Goal: Task Accomplishment & Management: Manage account settings

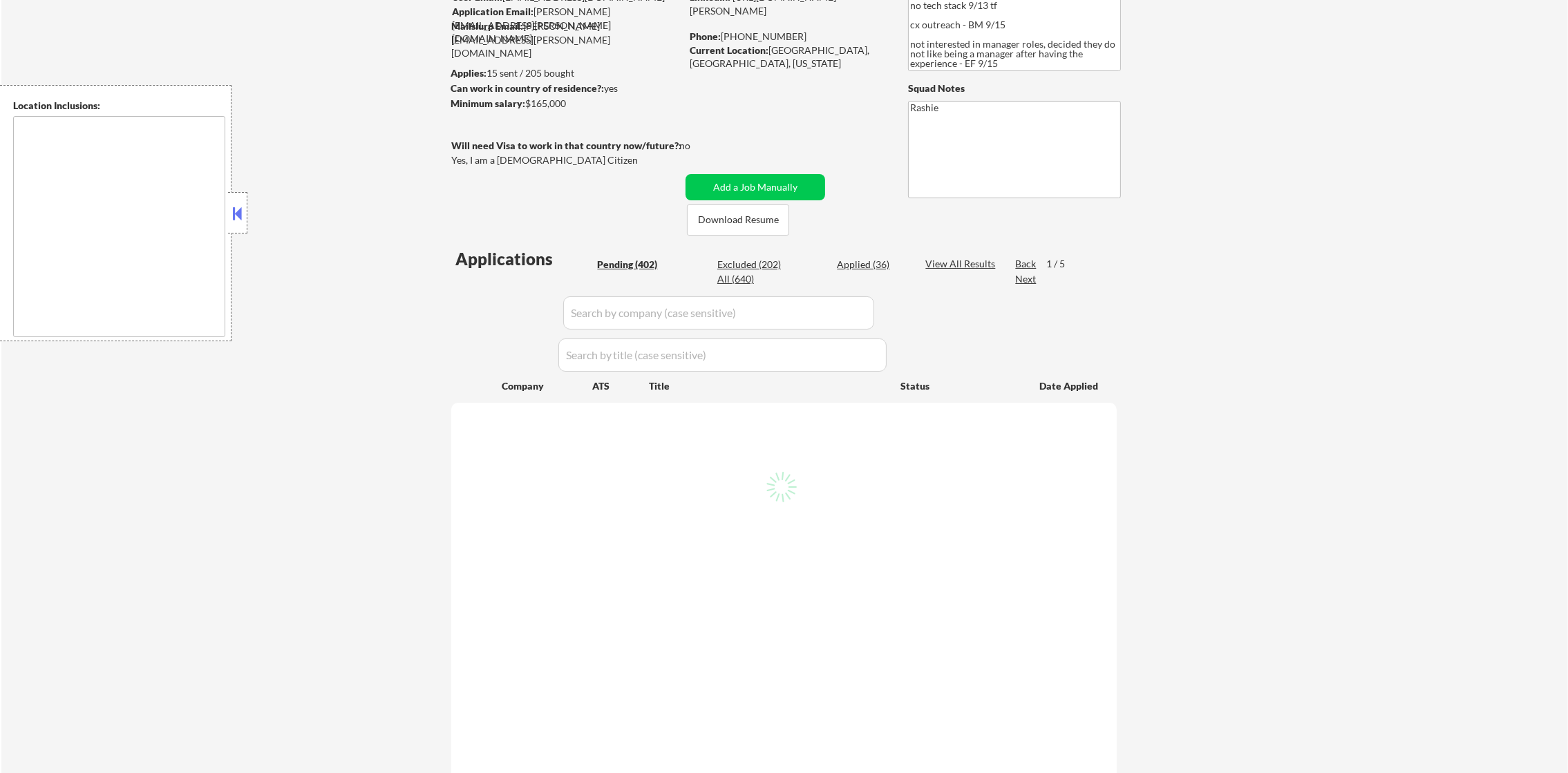
scroll to position [172, 0]
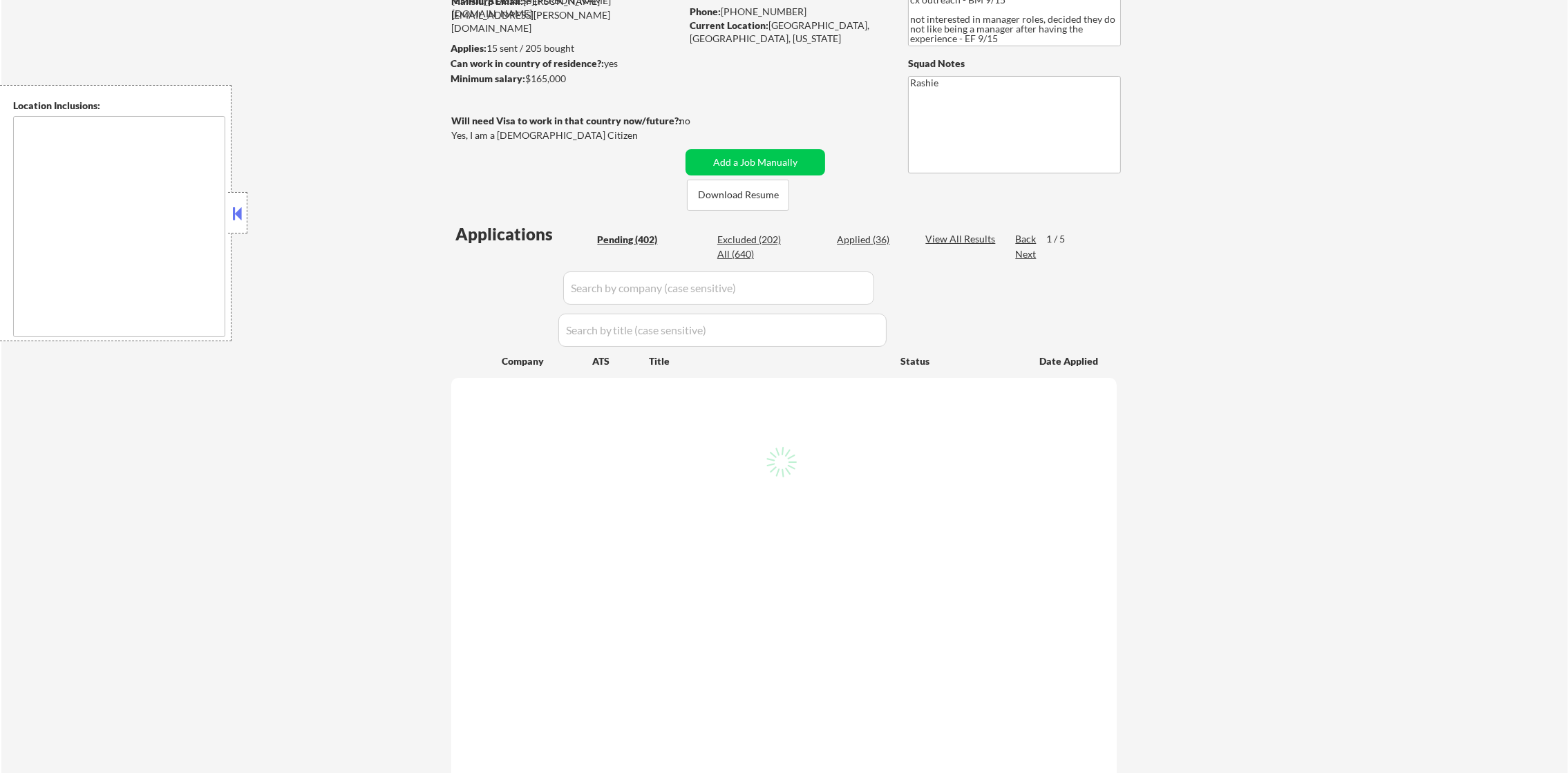
select select ""pending""
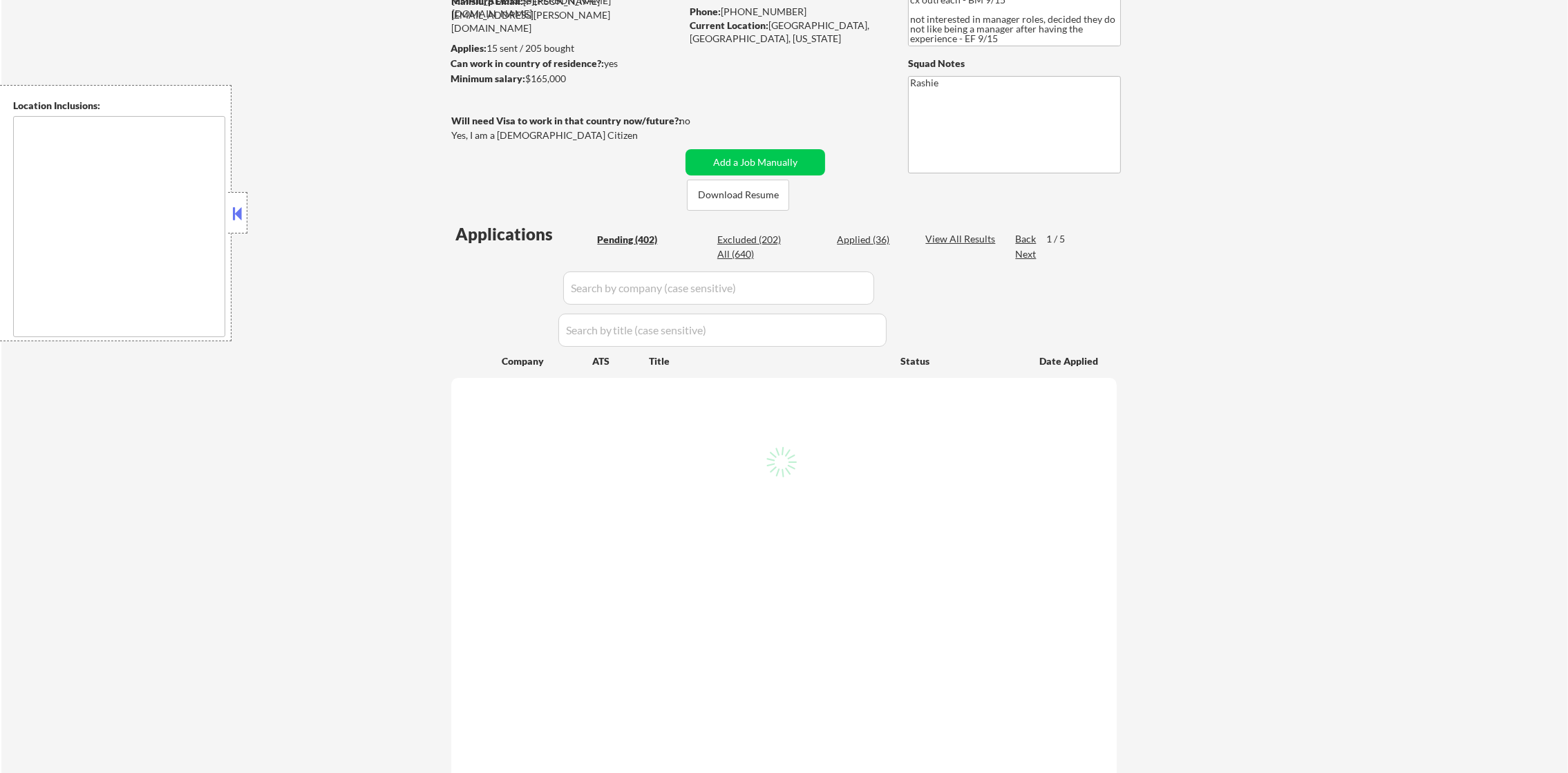
select select ""pending""
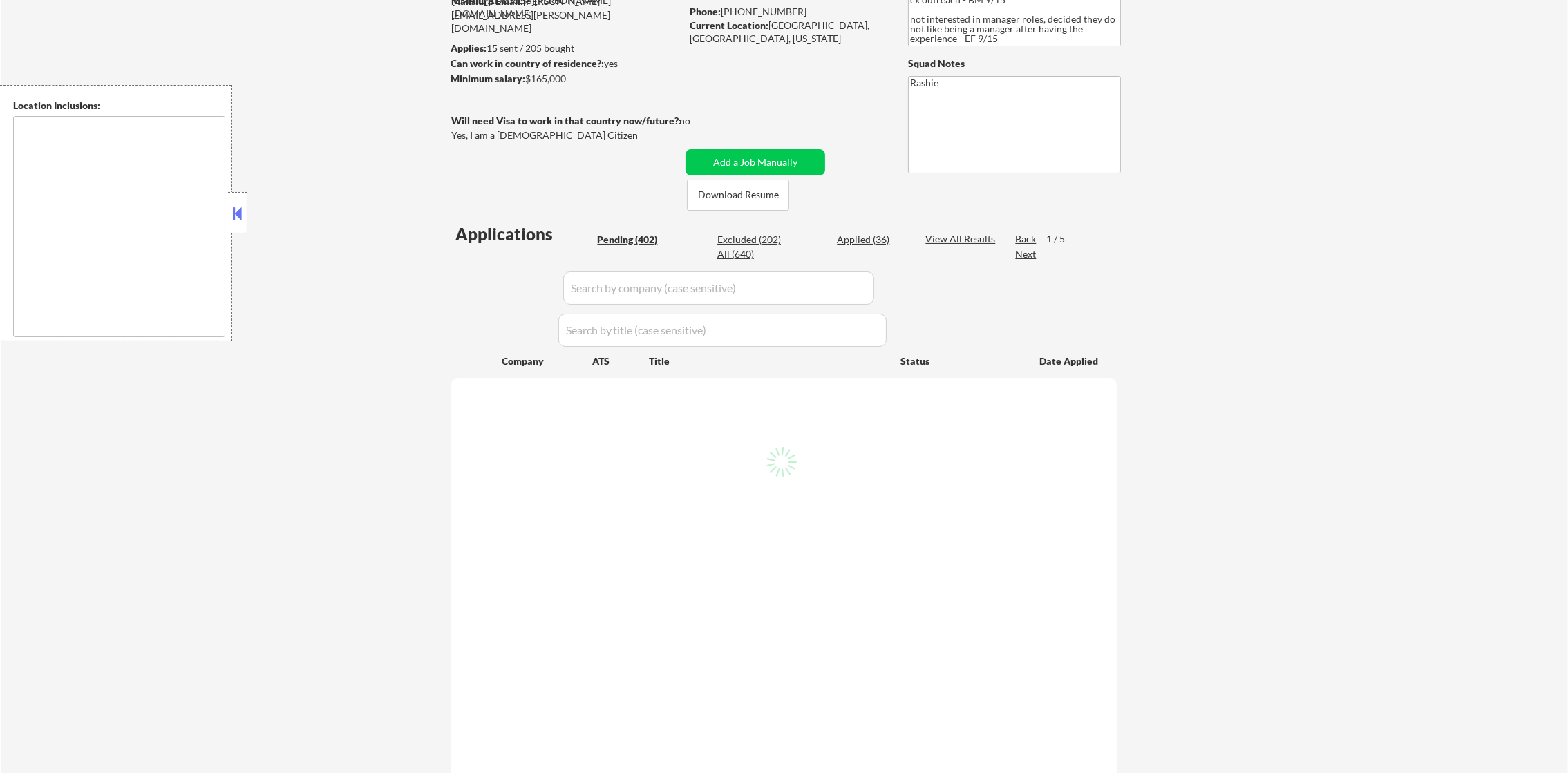
select select ""pending""
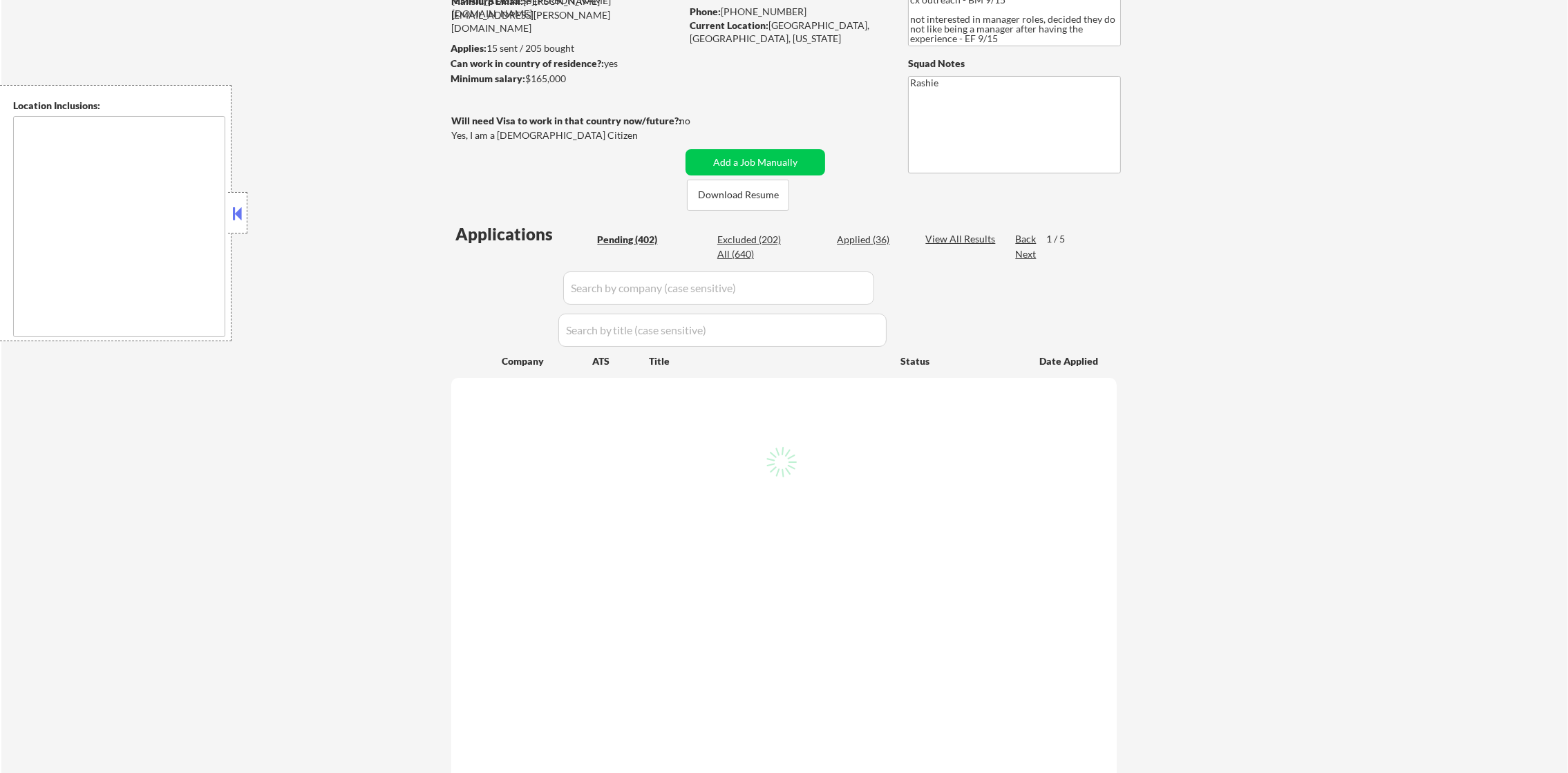
select select ""pending""
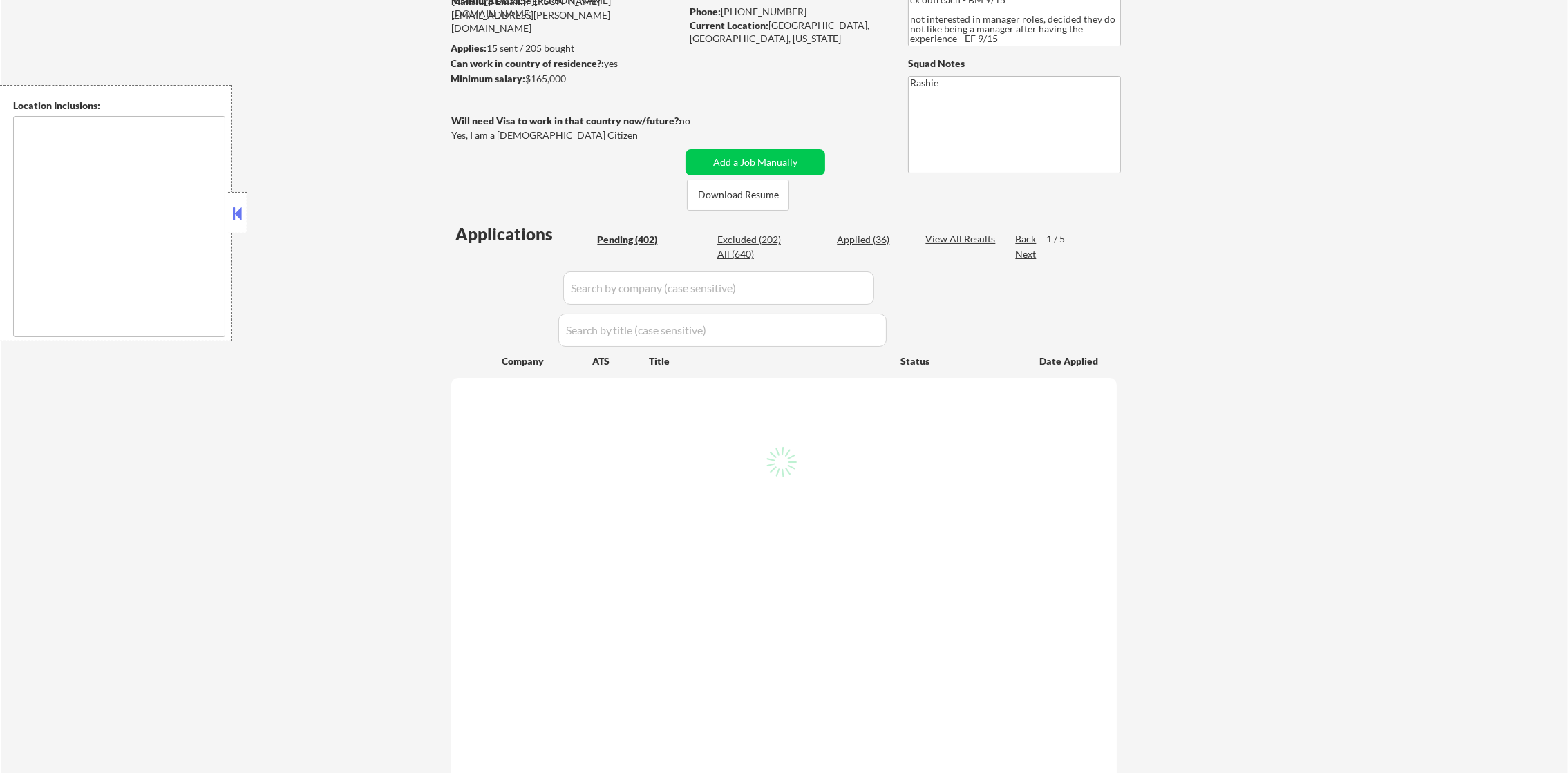
select select ""pending""
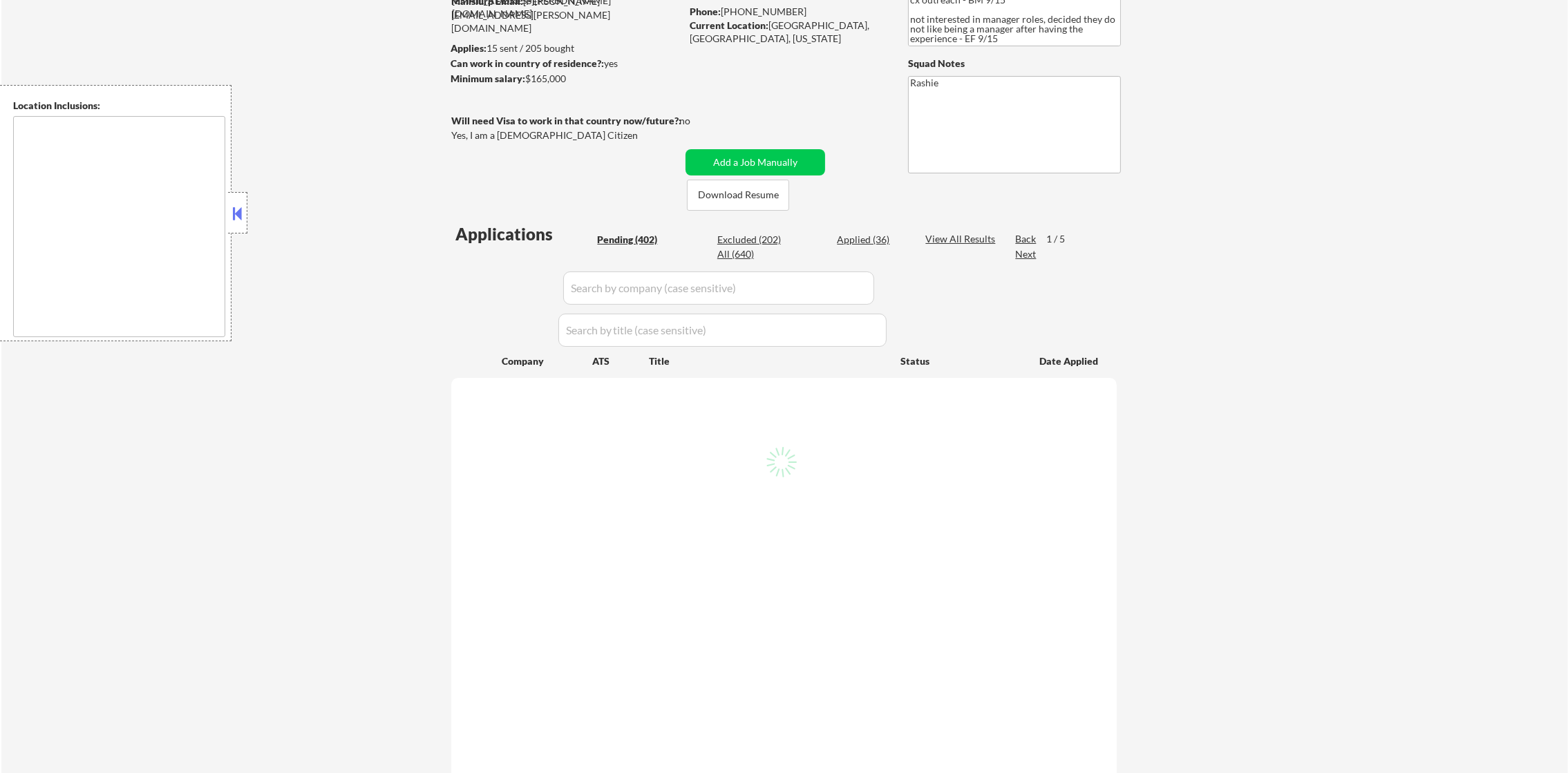
select select ""pending""
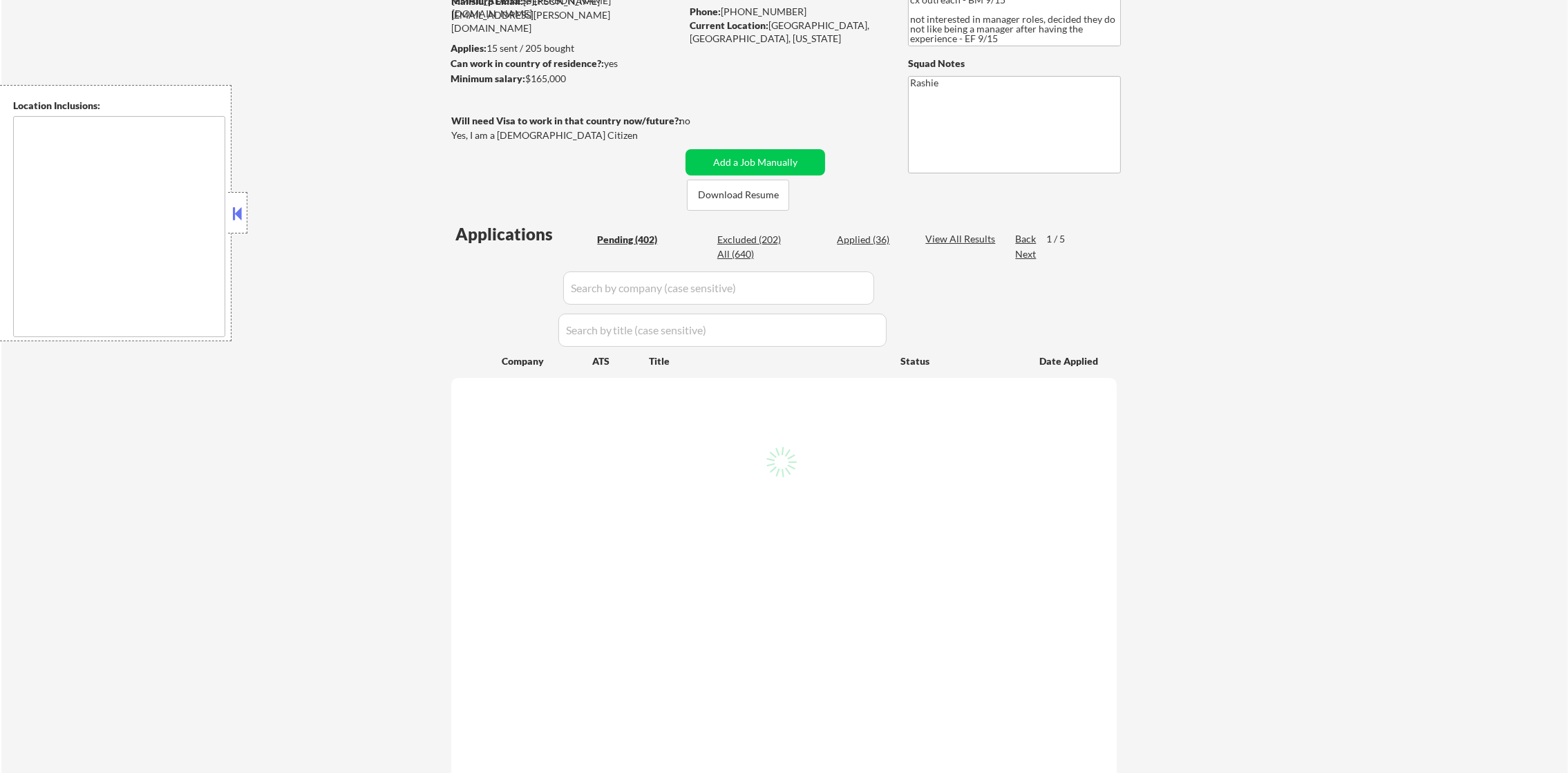
select select ""pending""
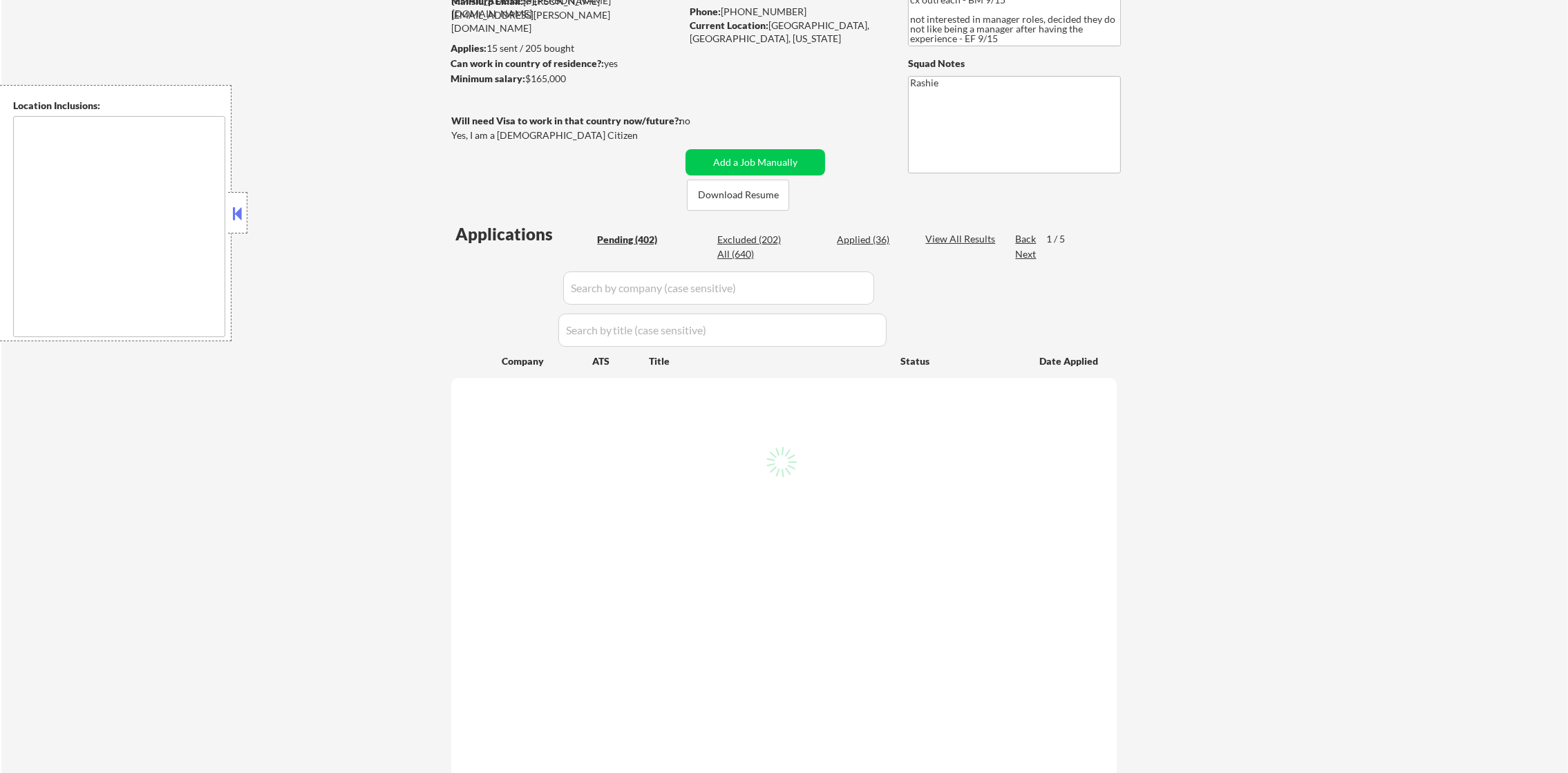
select select ""pending""
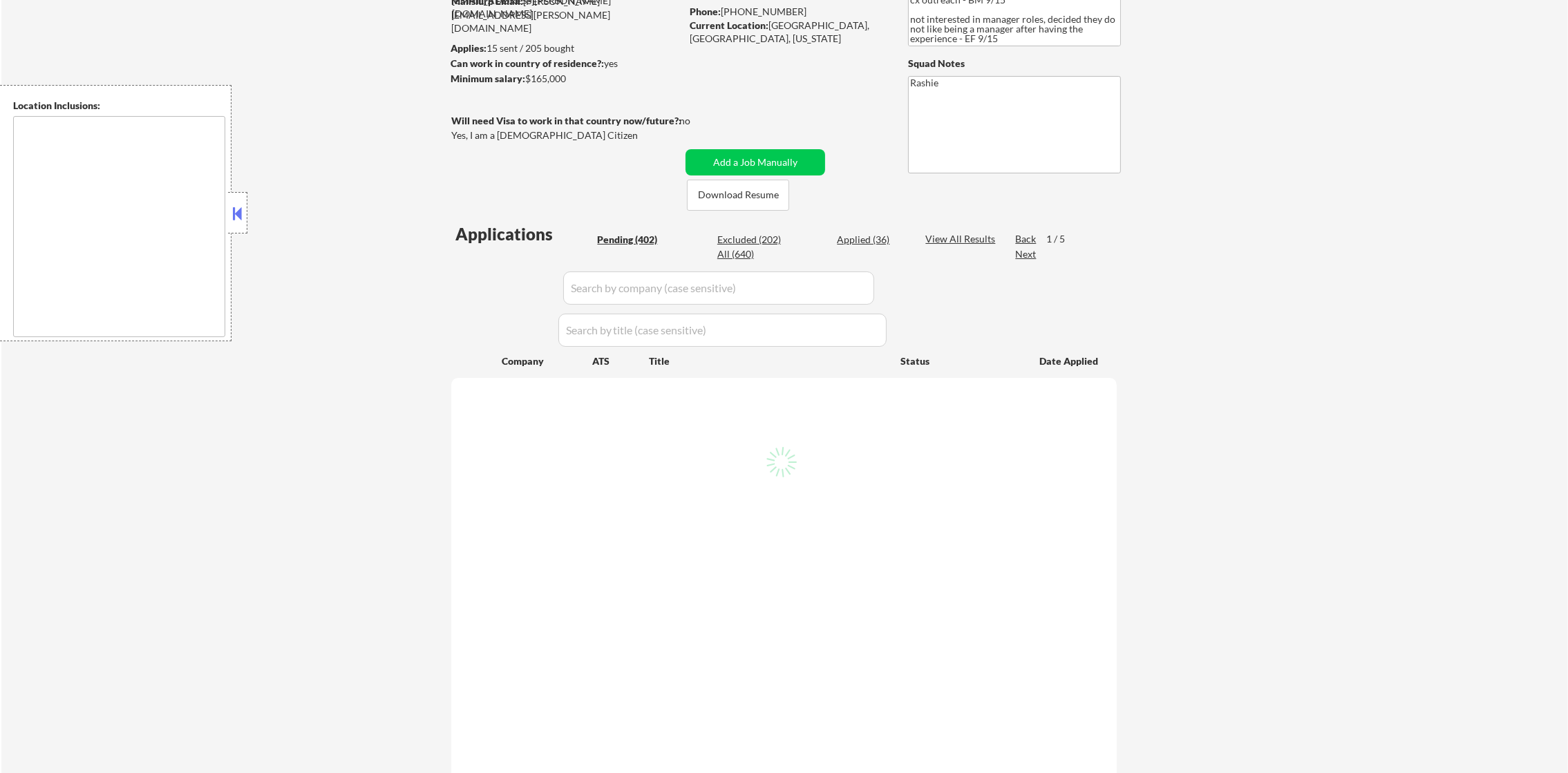
select select ""pending""
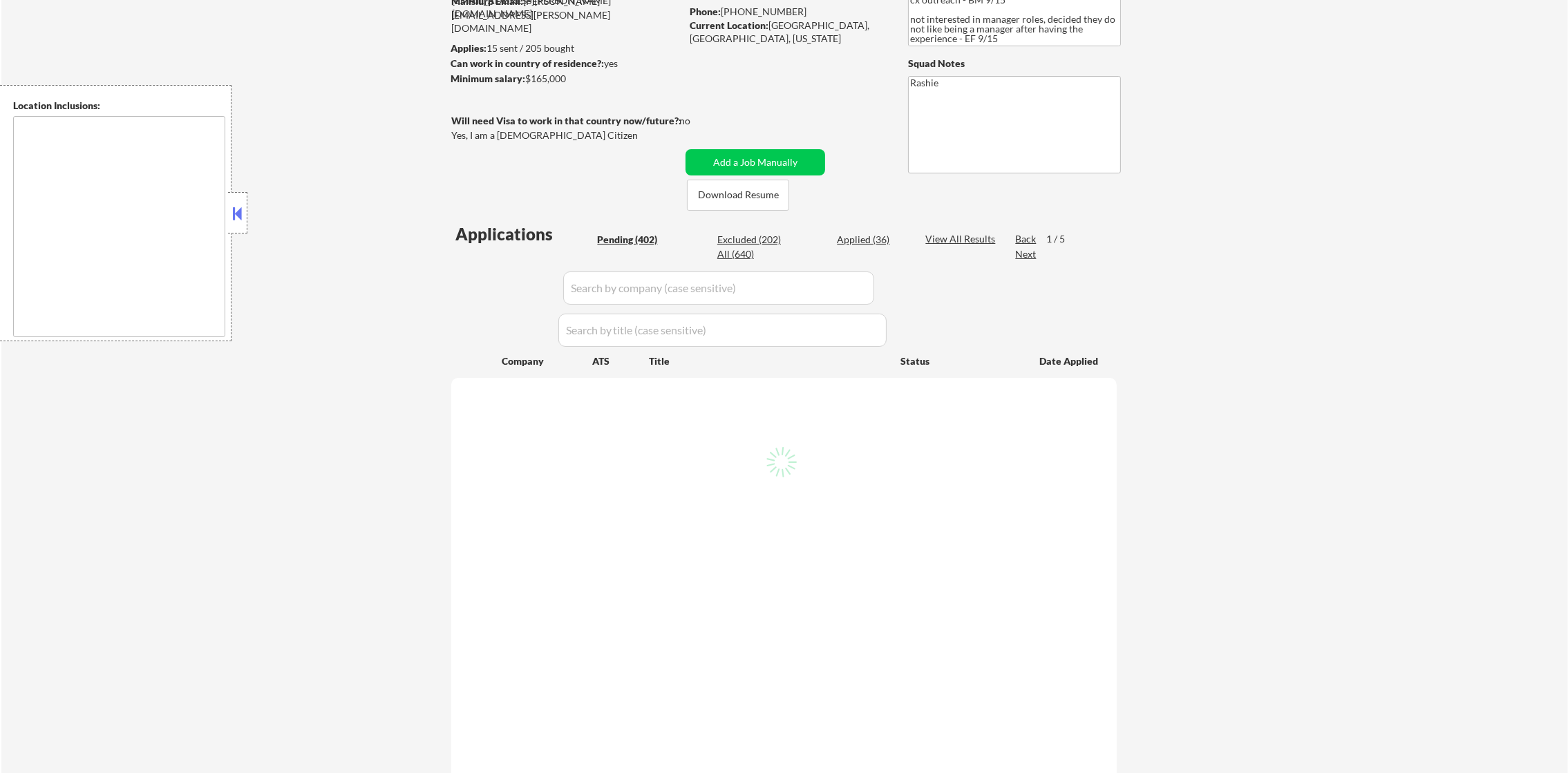
select select ""pending""
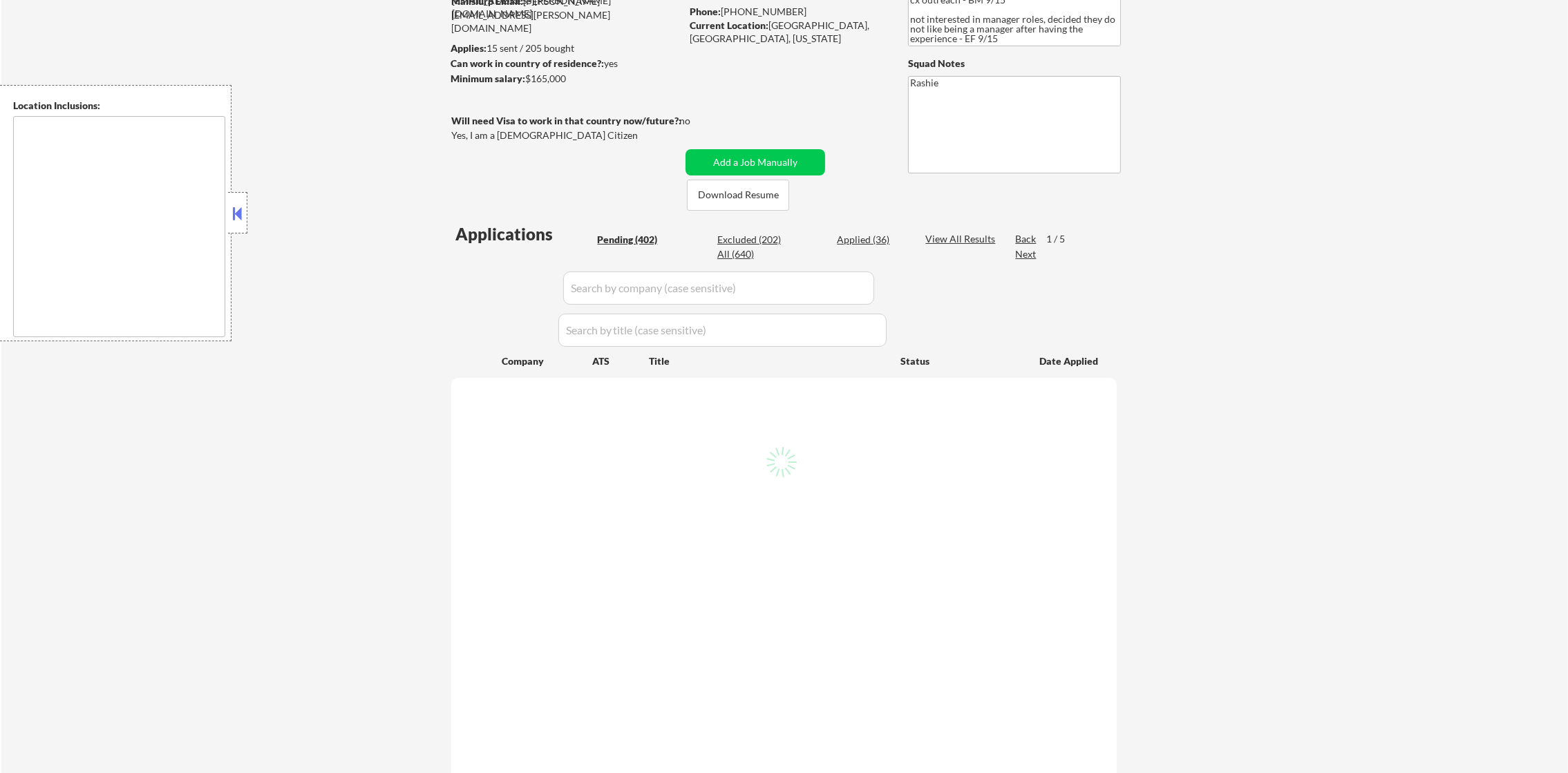
select select ""pending""
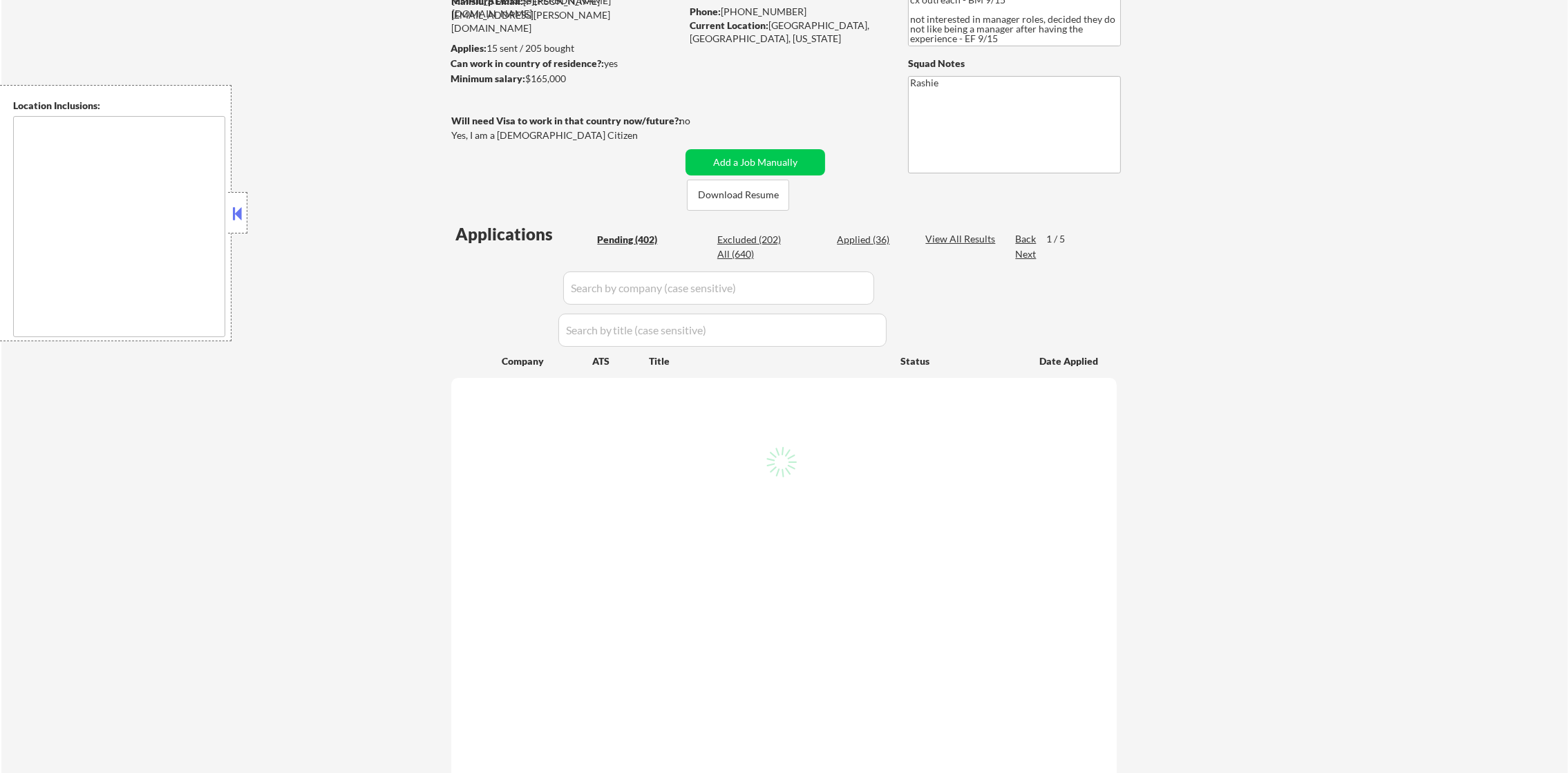
select select ""pending""
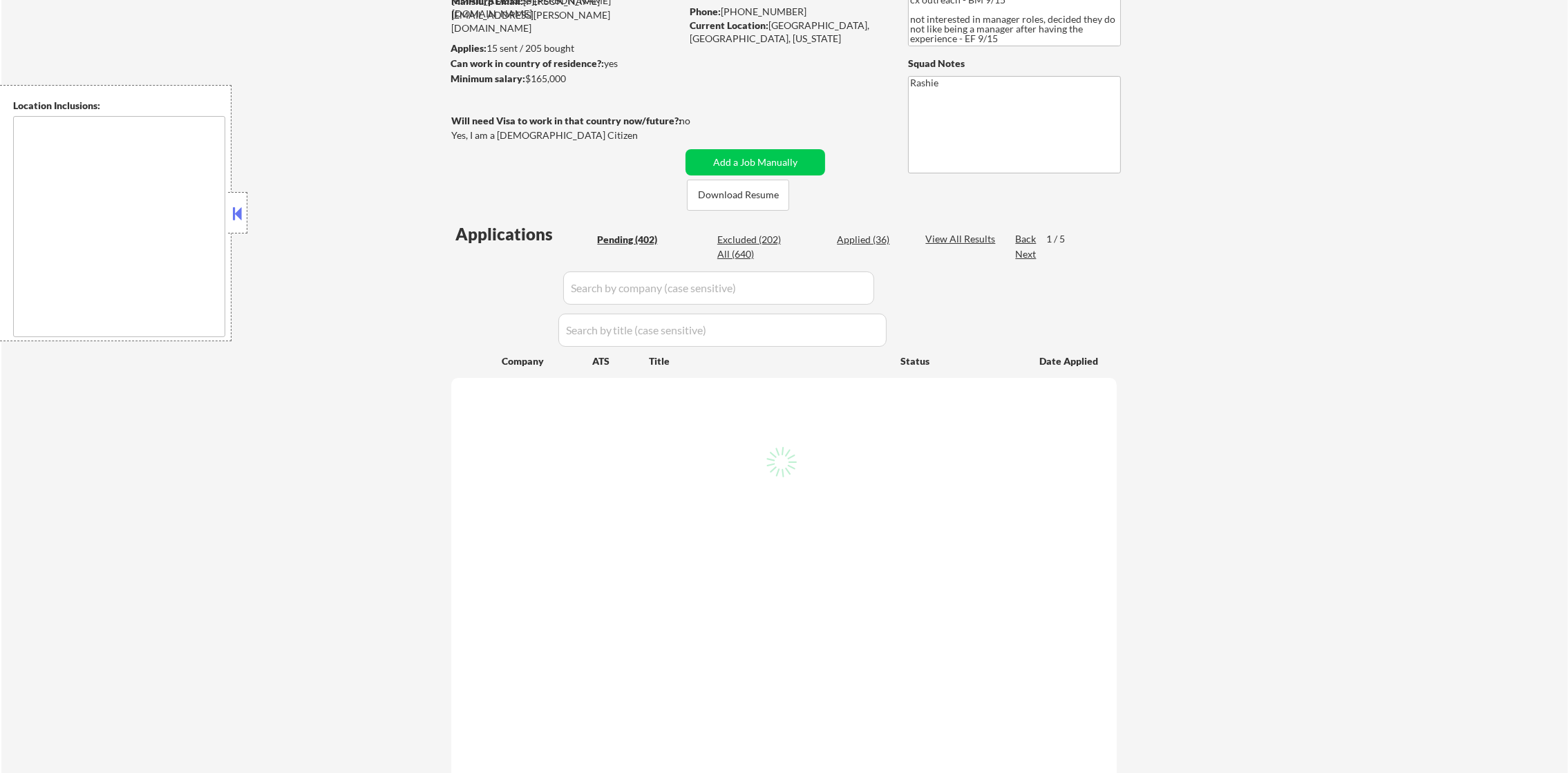
select select ""pending""
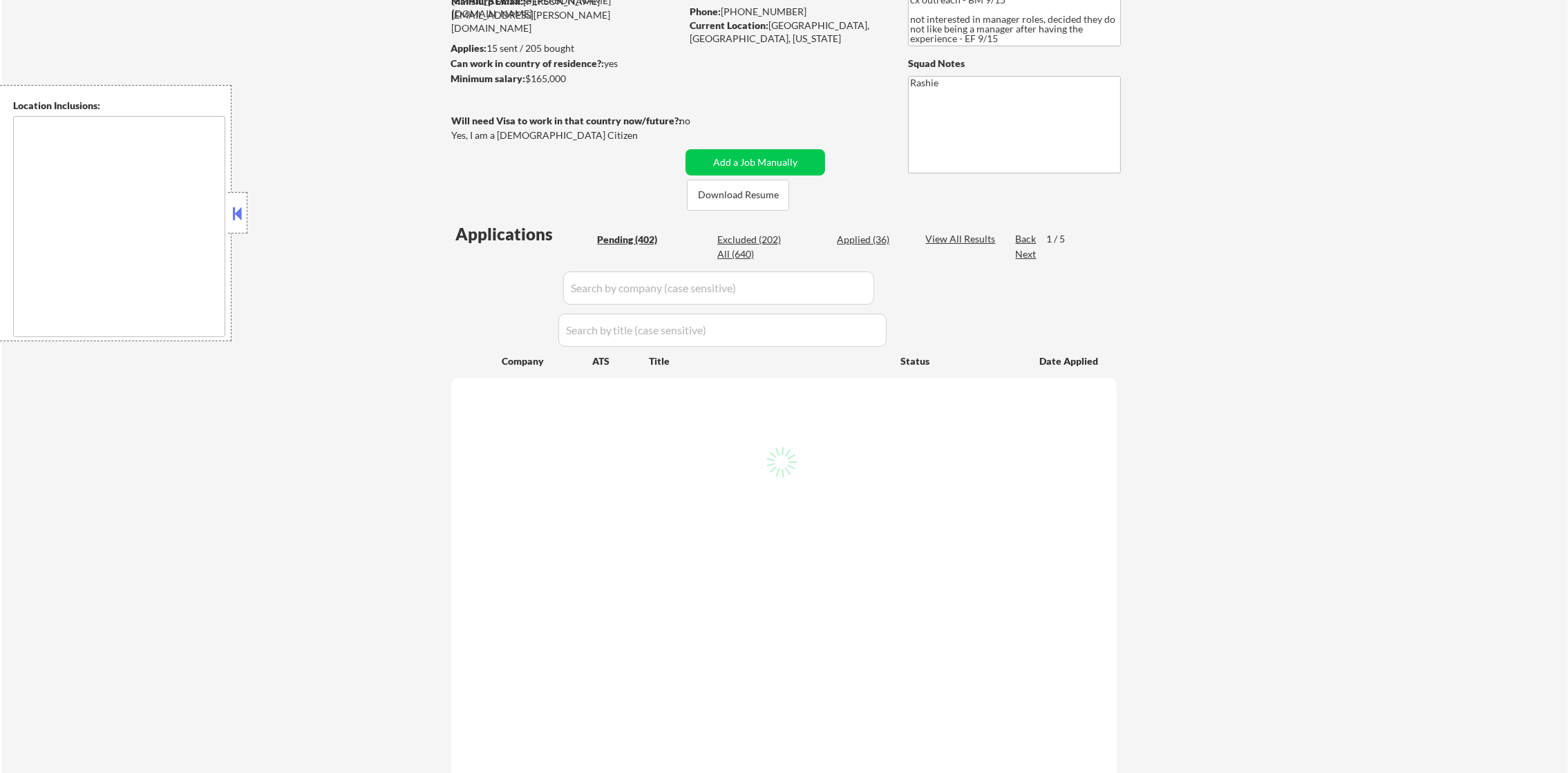
select select ""pending""
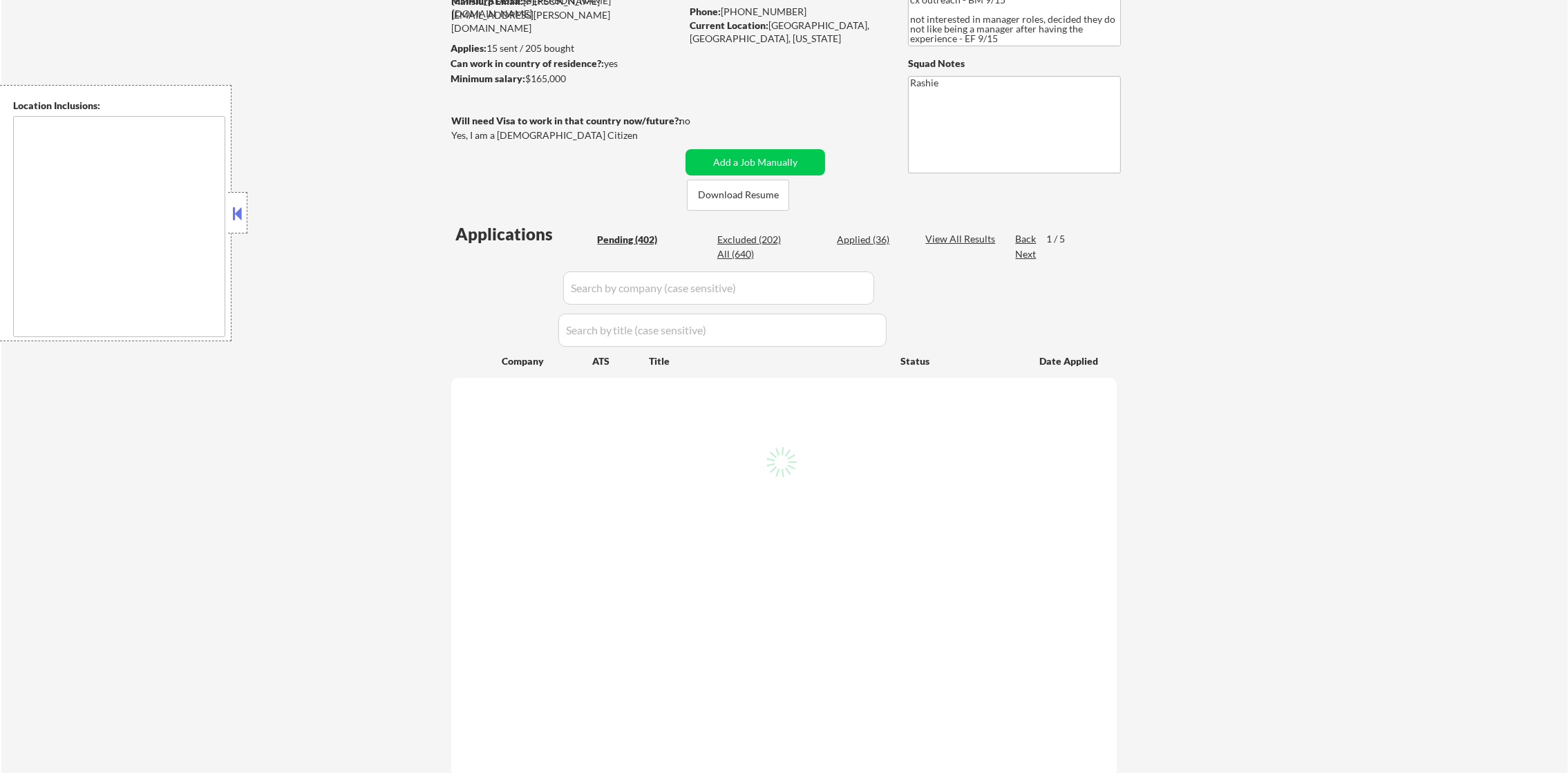
select select ""pending""
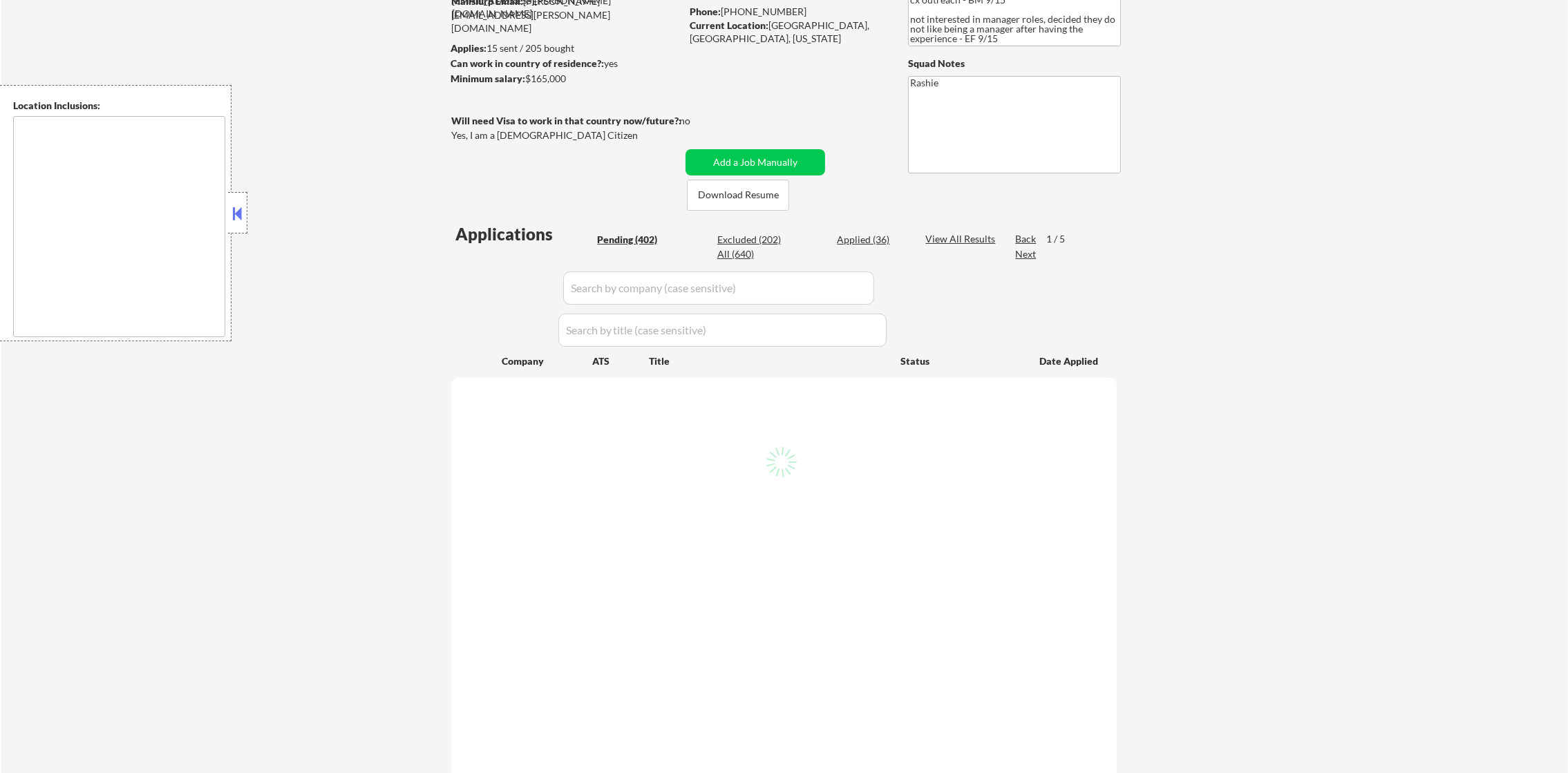
select select ""pending""
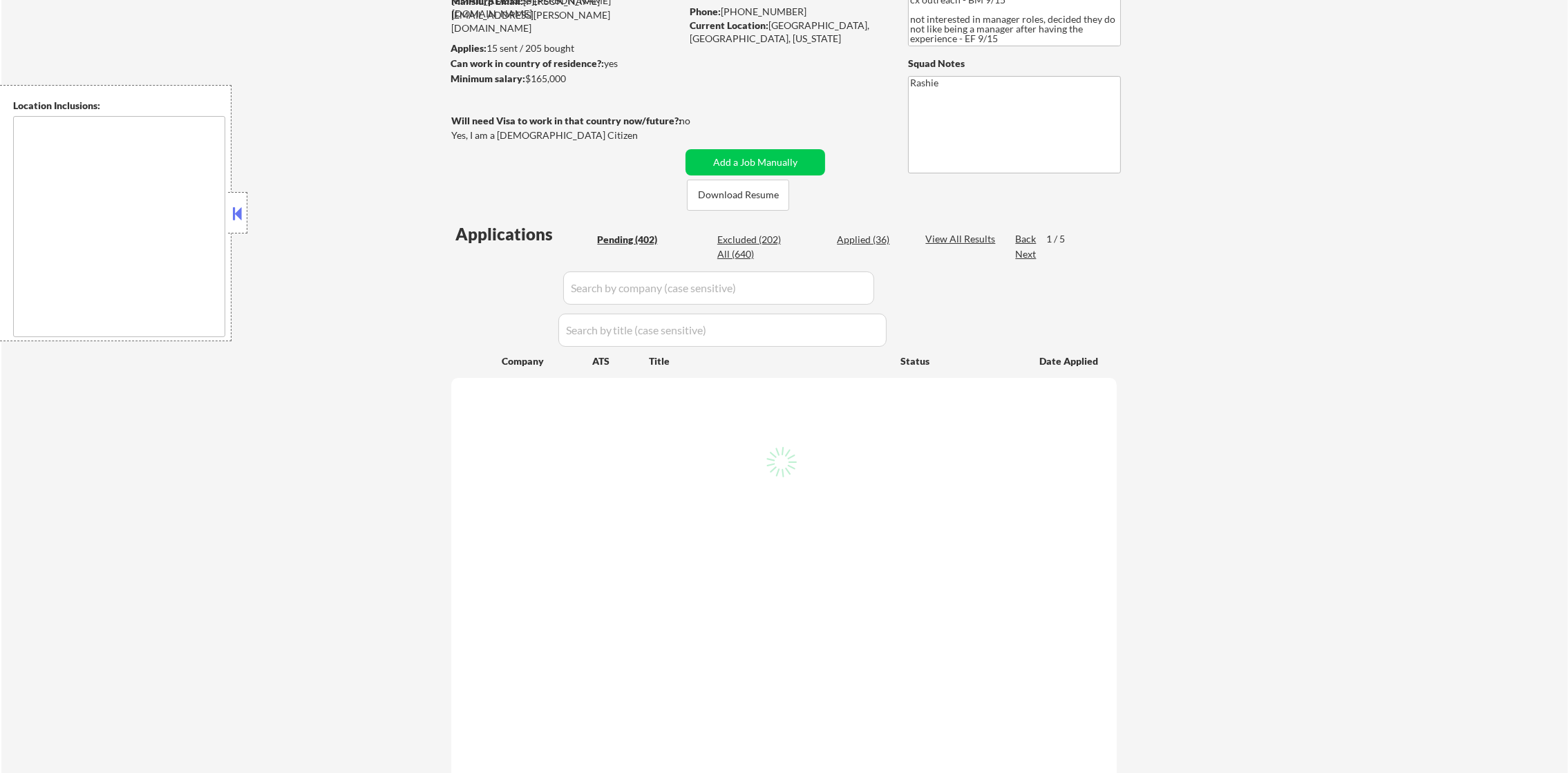
select select ""pending""
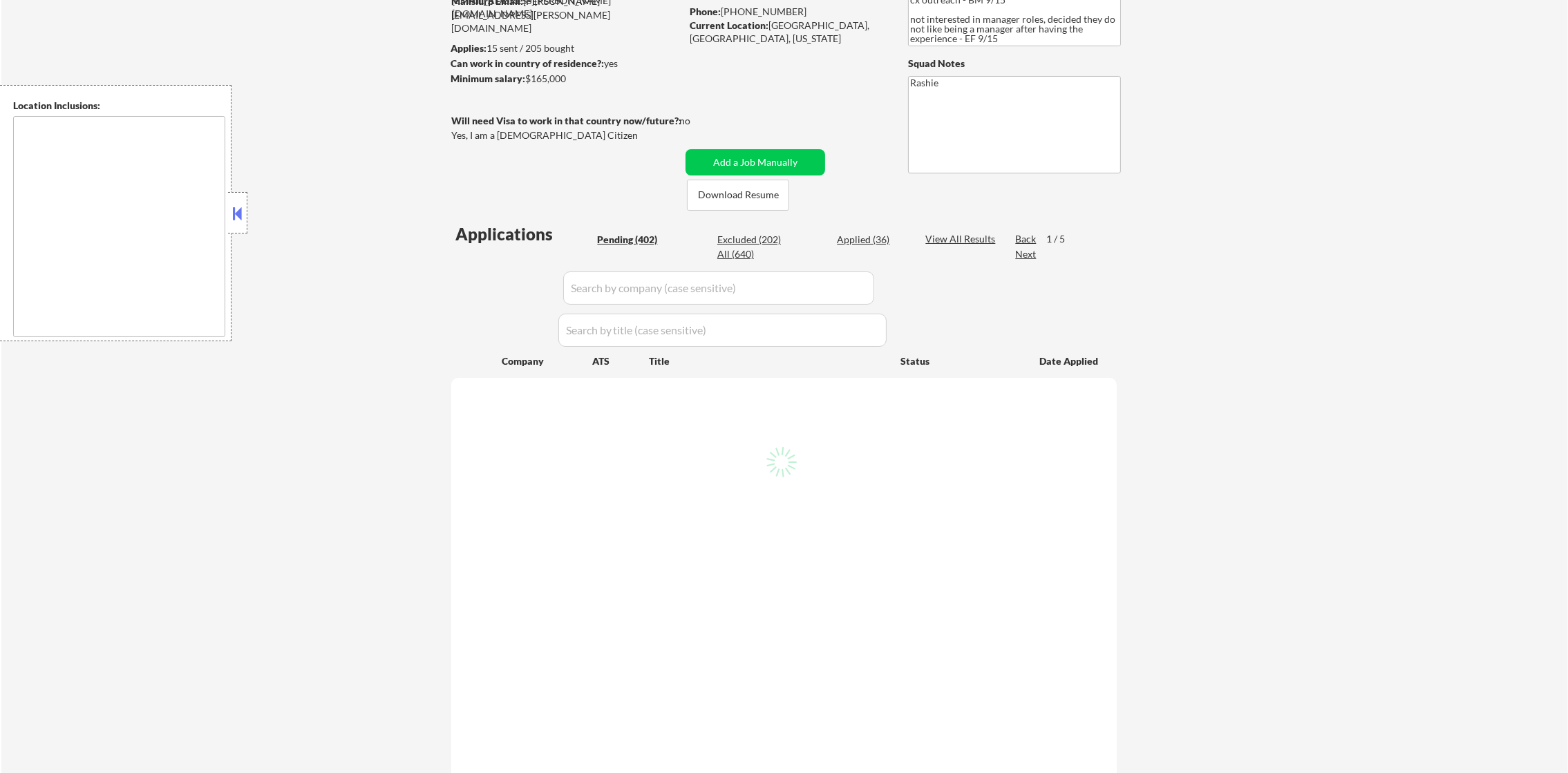
select select ""pending""
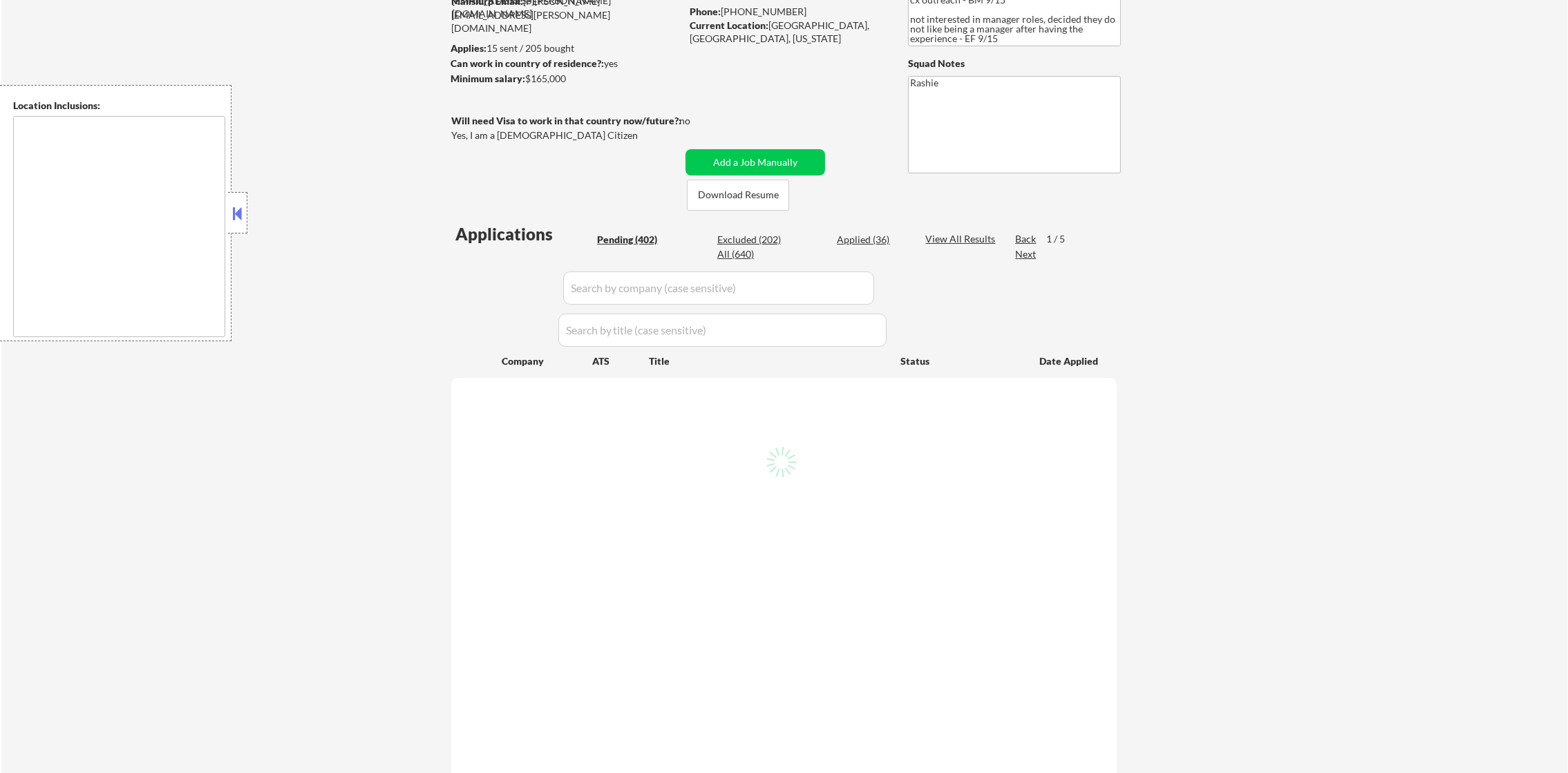
select select ""pending""
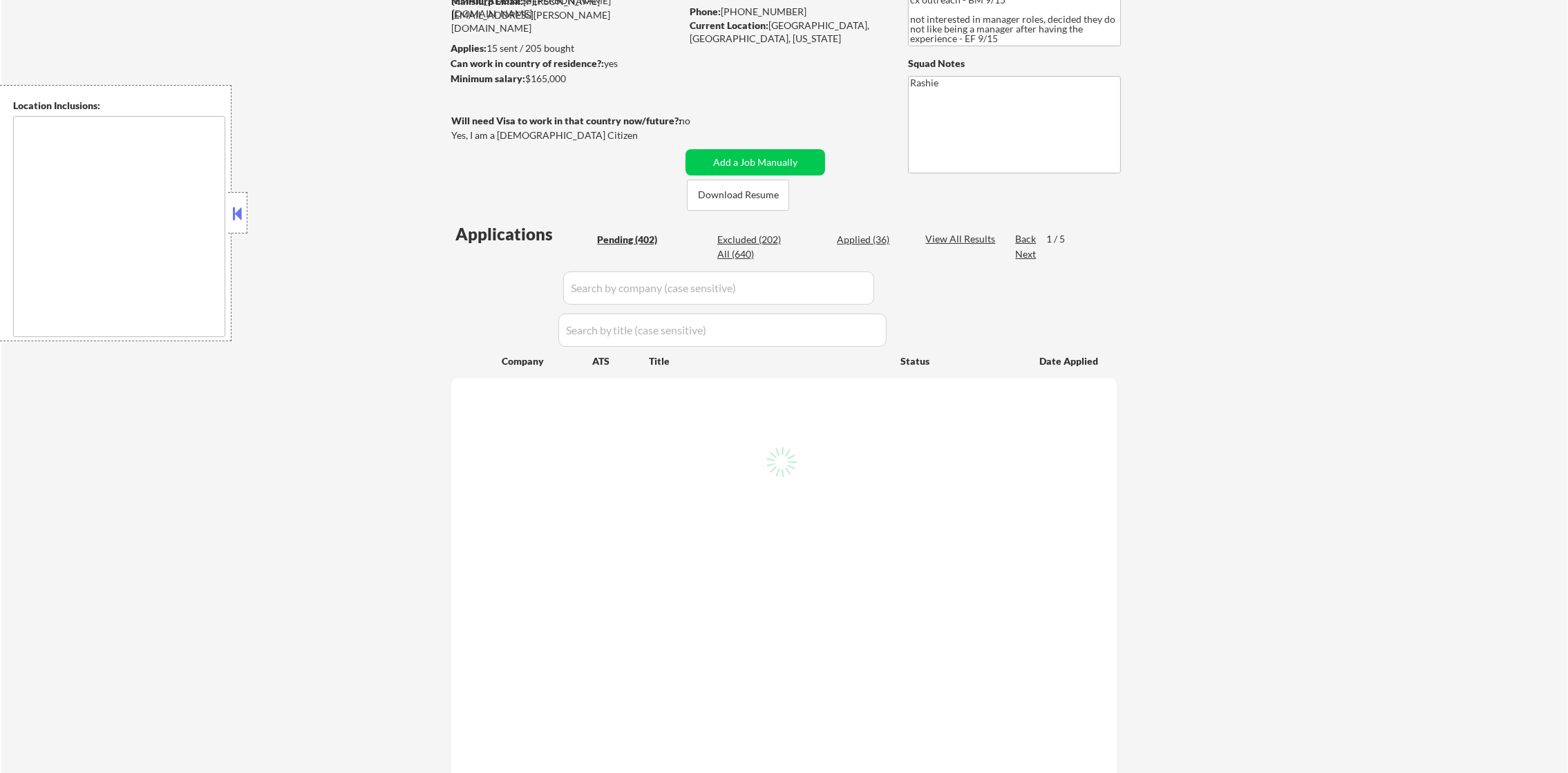
select select ""pending""
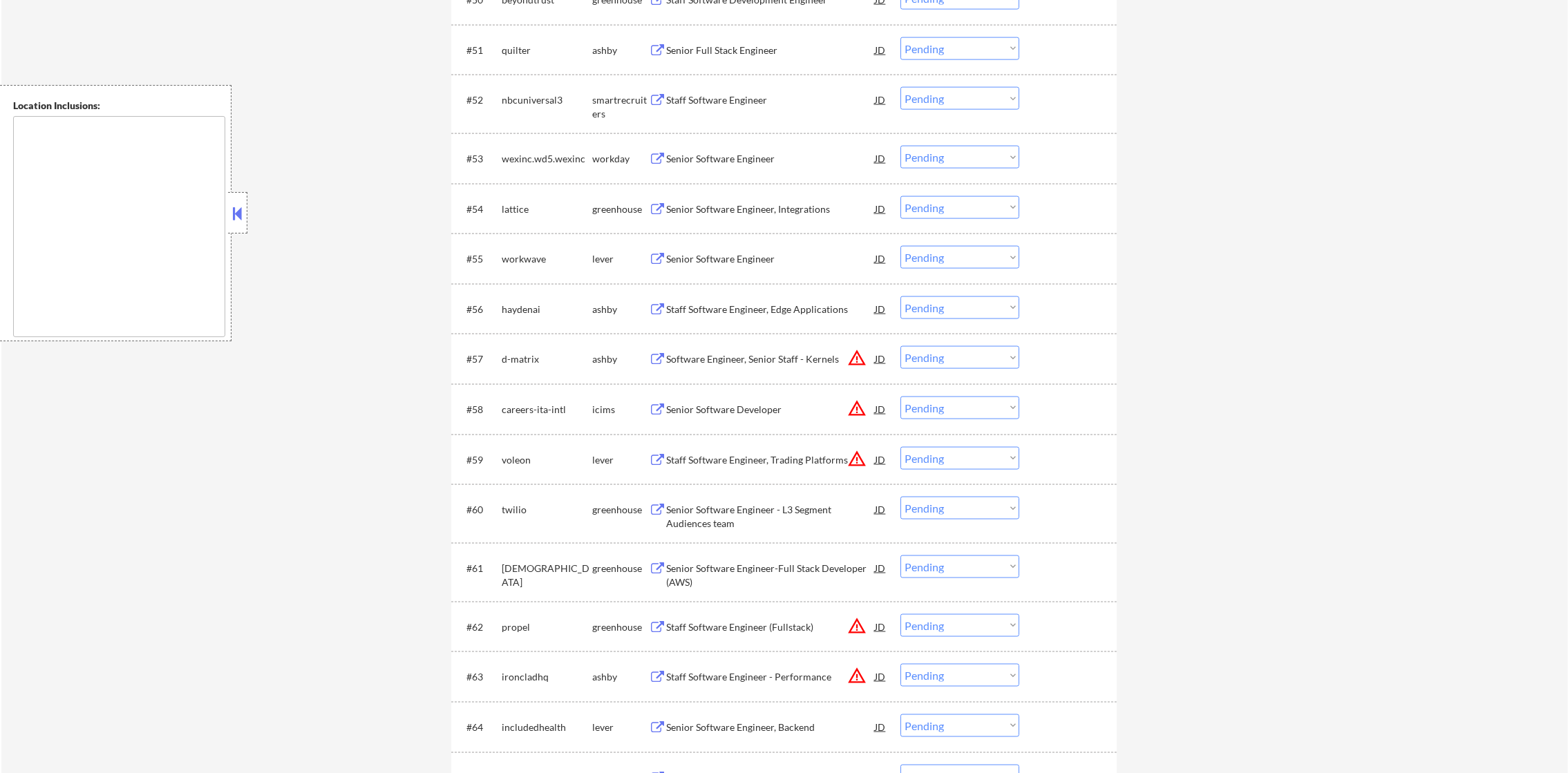
scroll to position [3109, 0]
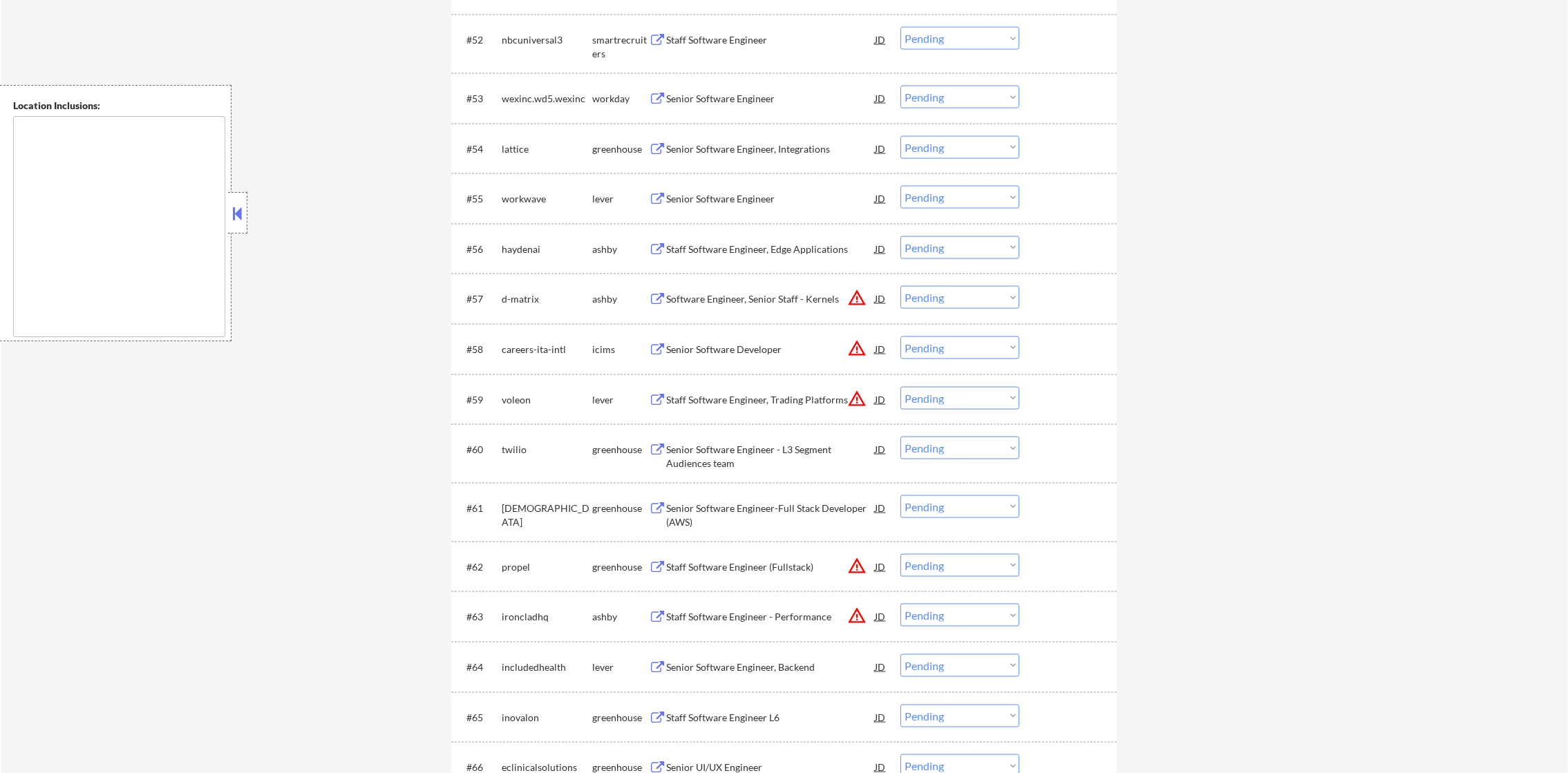
click at [743, 211] on div "#55 workwave lever Senior Software Engineer JD Choose an option... Pending Appl…" at bounding box center [781, 199] width 652 height 37
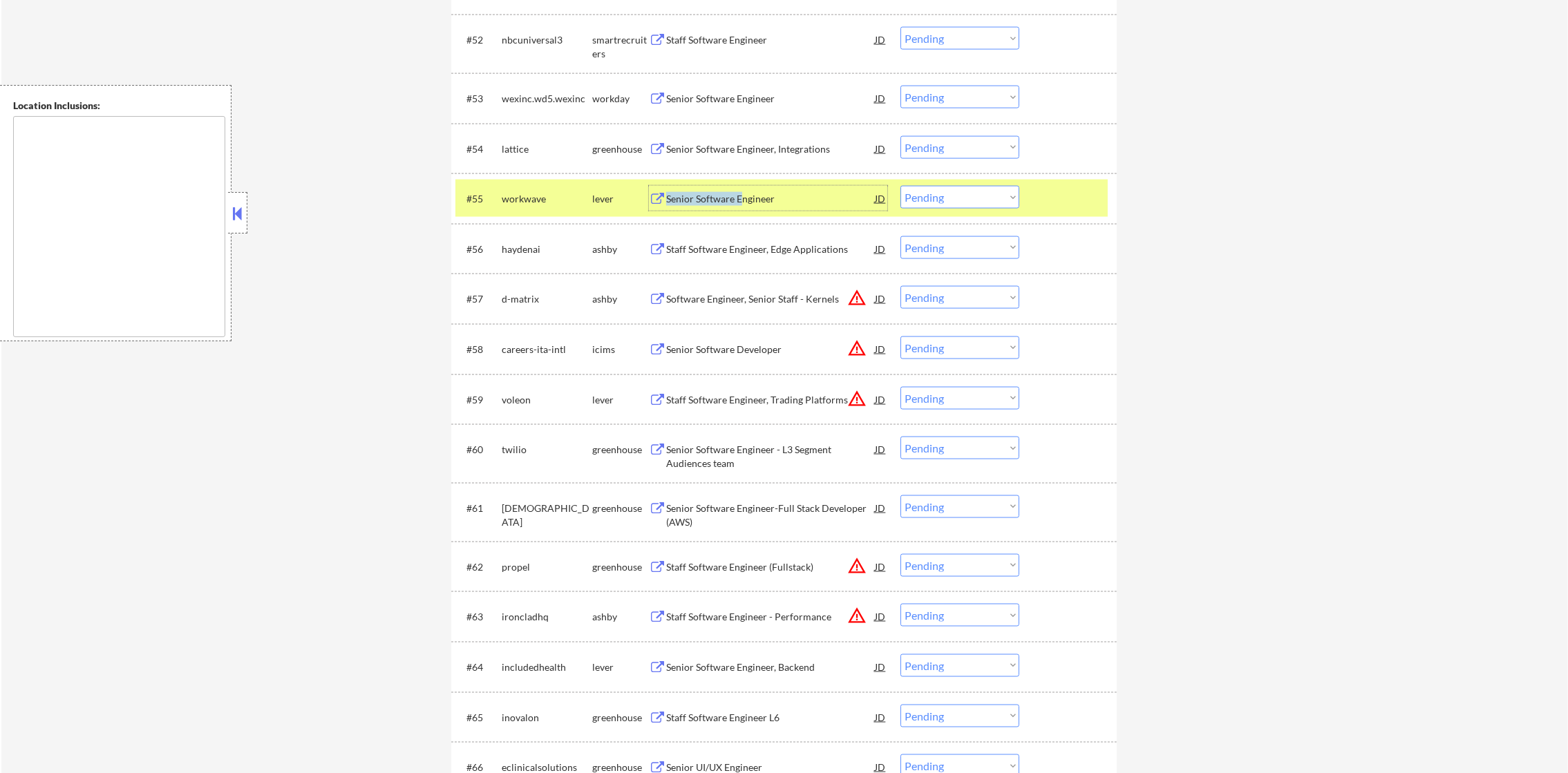
click at [743, 204] on div "Senior Software Engineer" at bounding box center [771, 199] width 209 height 14
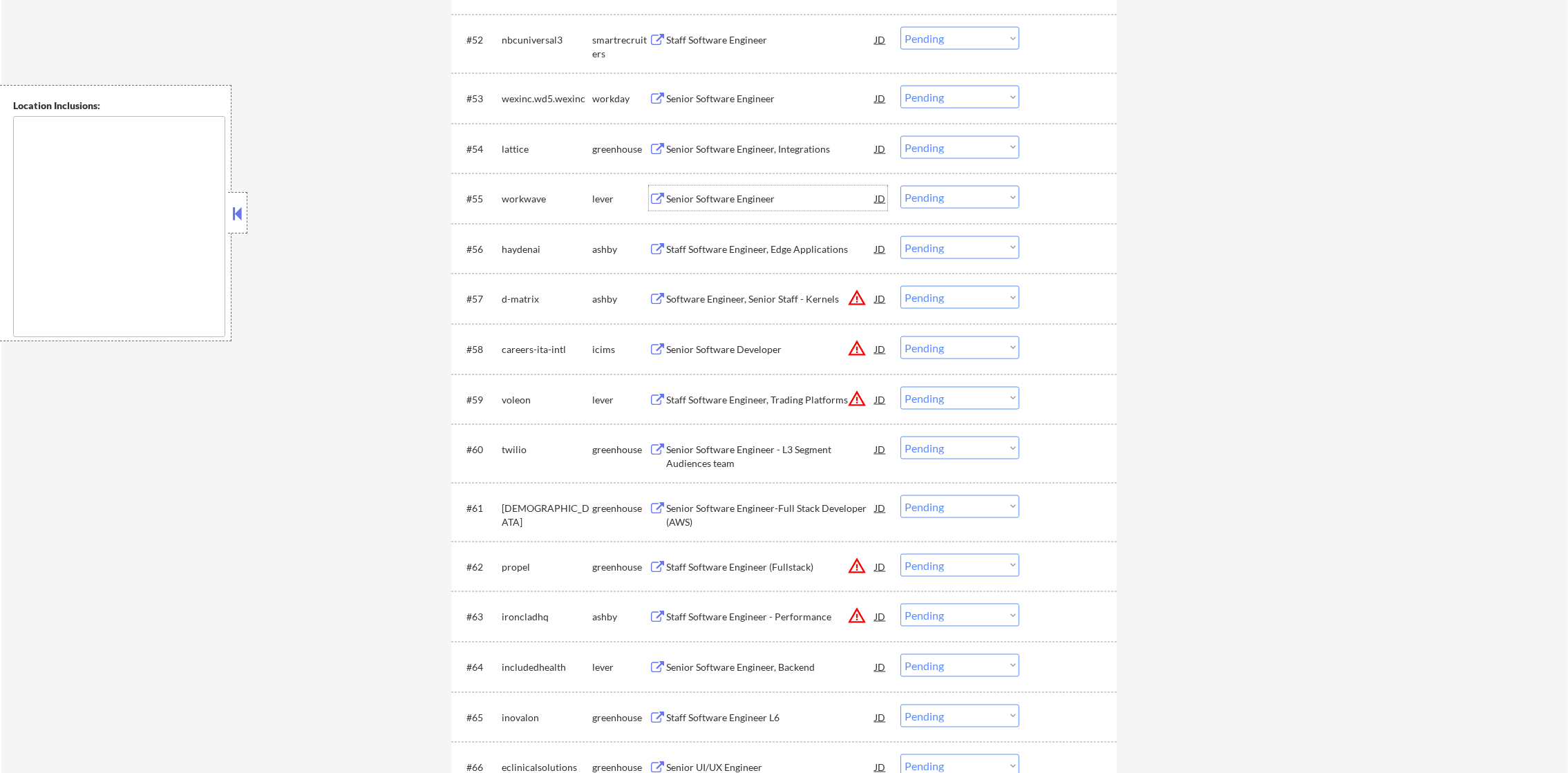
click at [544, 192] on div "workwave" at bounding box center [547, 199] width 91 height 14
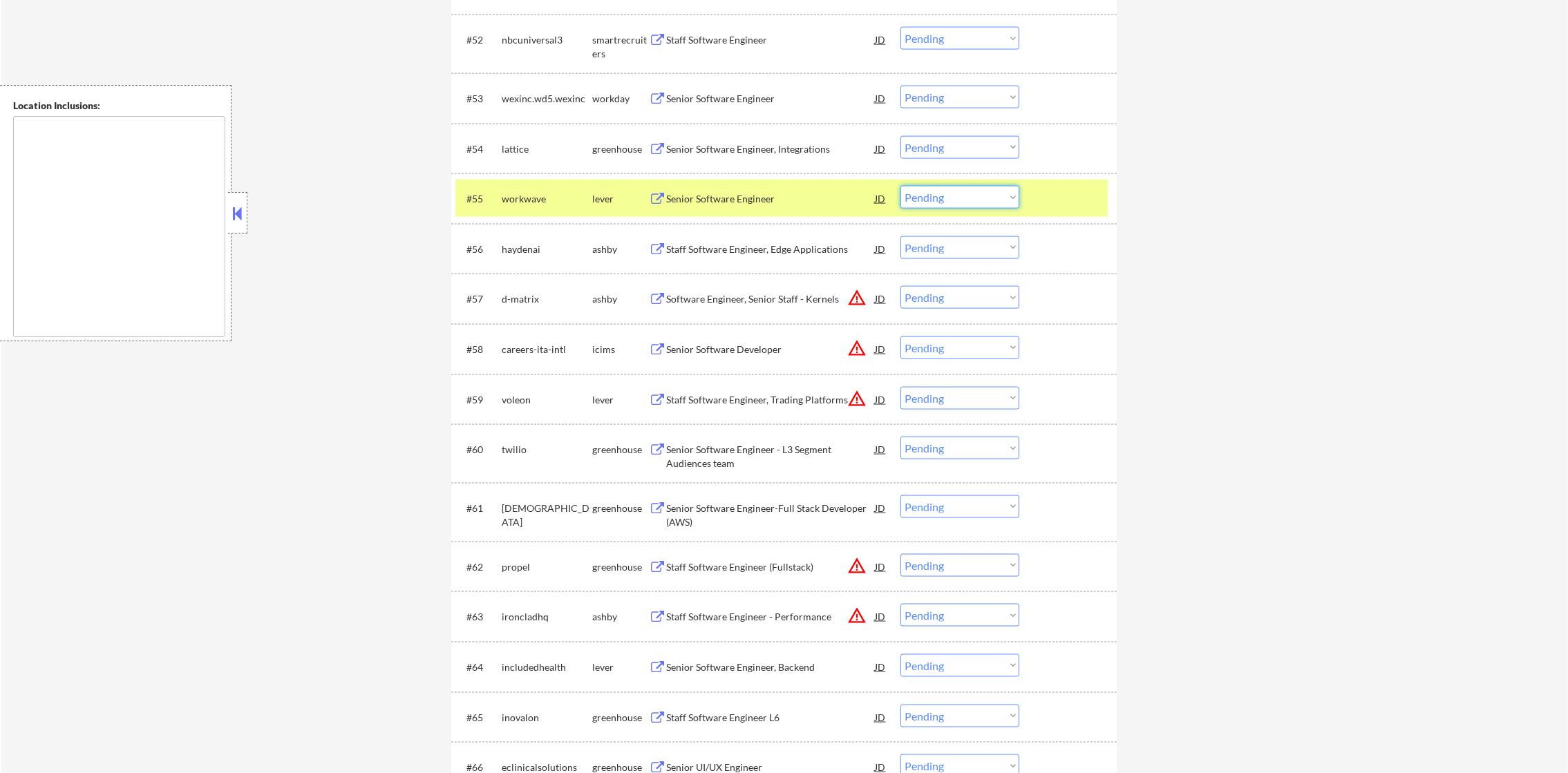
click at [971, 203] on select "Choose an option... Pending Applied Excluded (Questions) Excluded (Expired) Exc…" at bounding box center [959, 197] width 119 height 23
click at [900, 186] on select "Choose an option... Pending Applied Excluded (Questions) Excluded (Expired) Exc…" at bounding box center [959, 197] width 119 height 23
click at [546, 210] on div "workwave" at bounding box center [547, 198] width 91 height 25
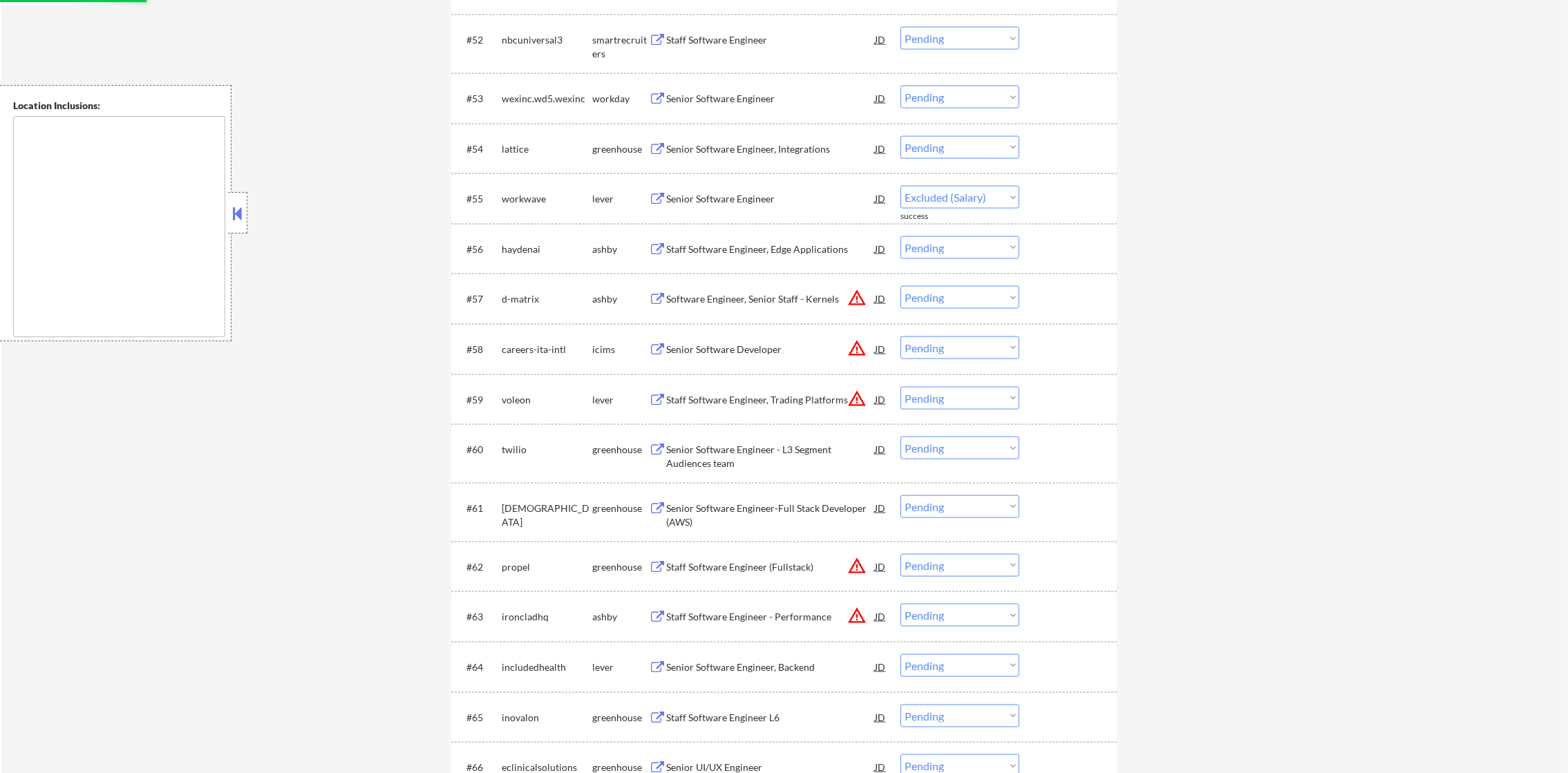
select select ""pending""
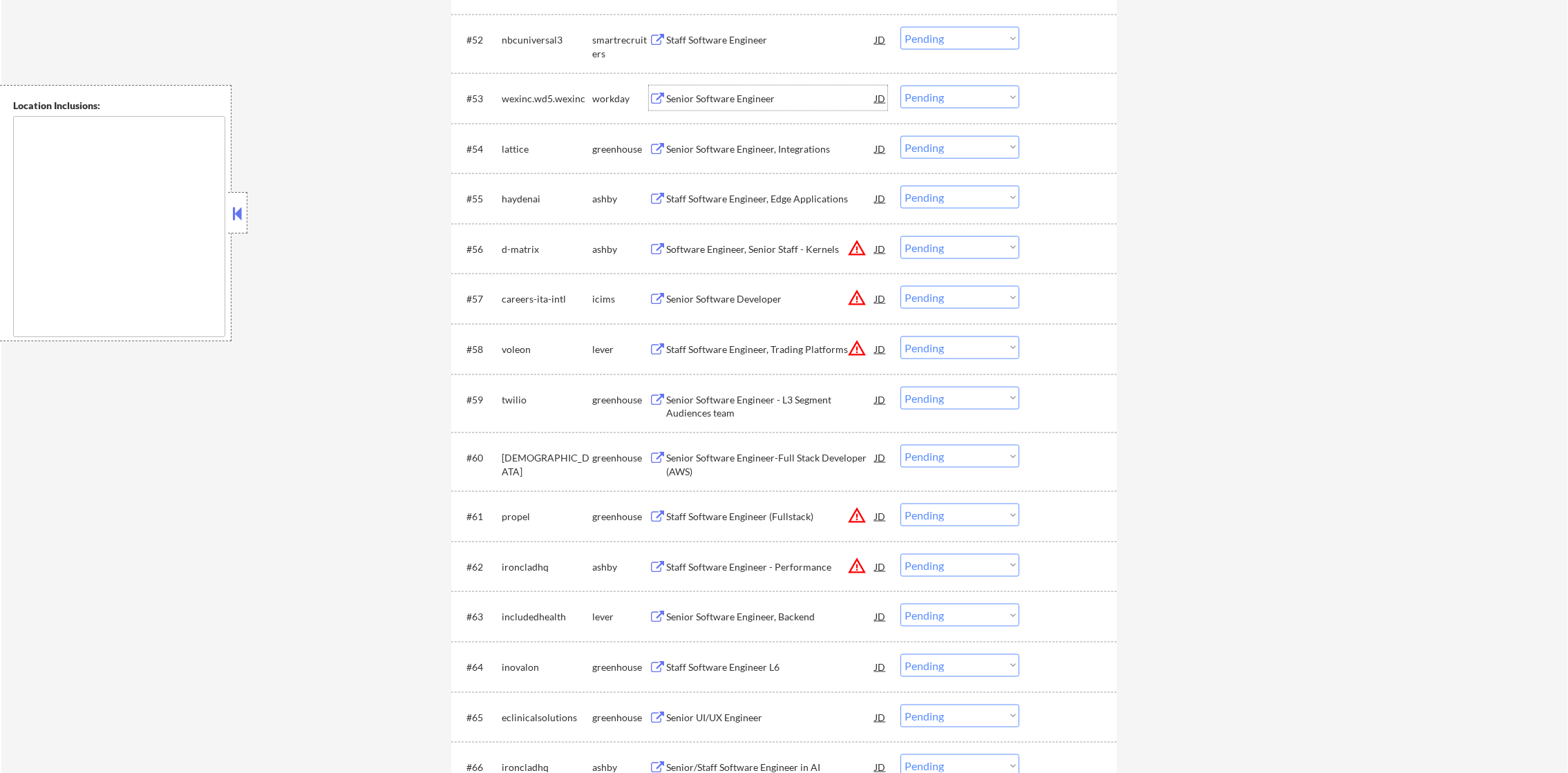
click at [758, 105] on div "Senior Software Engineer" at bounding box center [771, 98] width 209 height 14
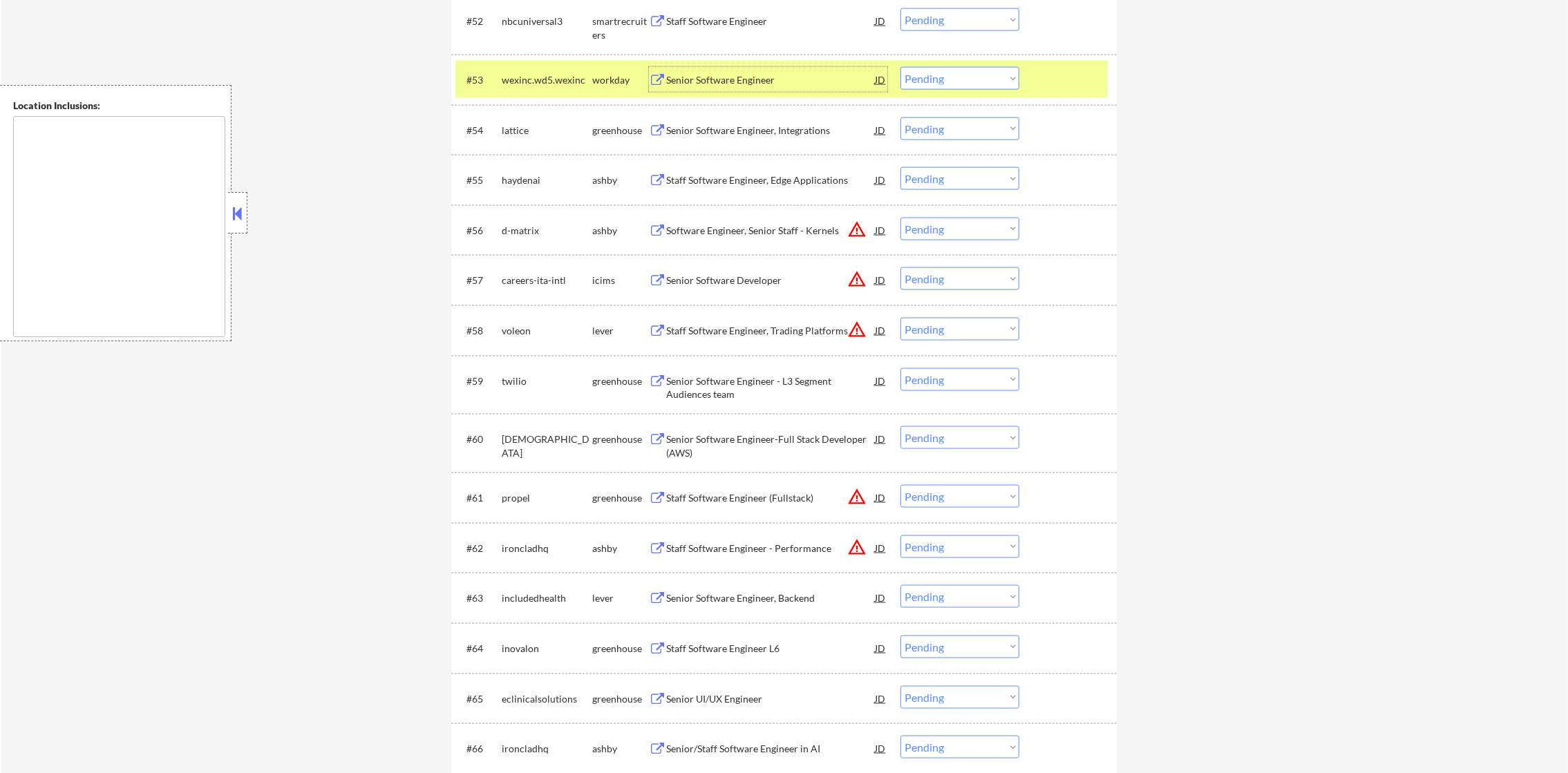
scroll to position [3144, 0]
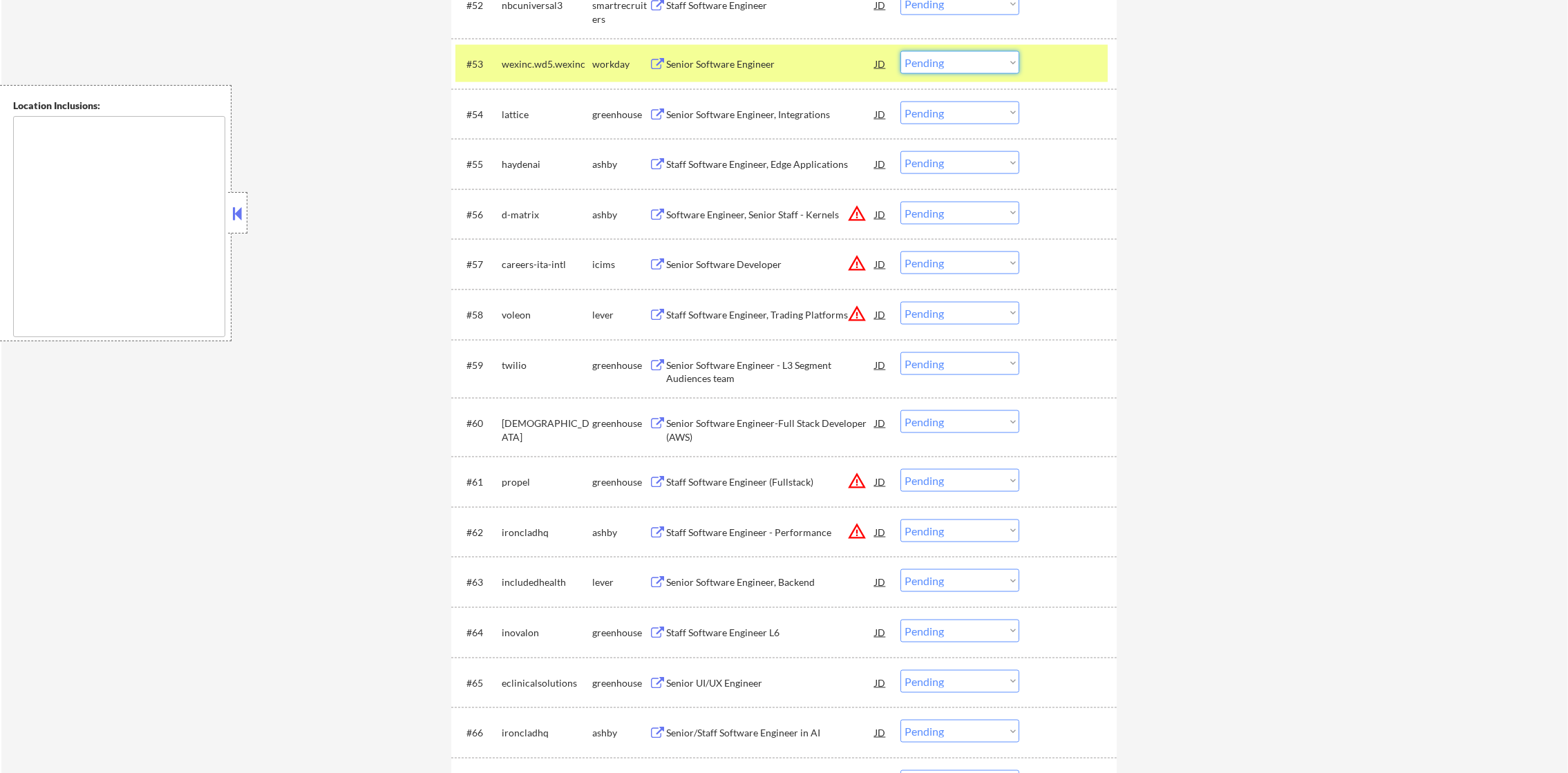
click at [947, 57] on select "Choose an option... Pending Applied Excluded (Questions) Excluded (Expired) Exc…" at bounding box center [959, 62] width 119 height 23
click at [900, 51] on select "Choose an option... Pending Applied Excluded (Questions) Excluded (Expired) Exc…" at bounding box center [959, 62] width 119 height 23
click at [502, 65] on div "wexinc.wd5.wexinc" at bounding box center [547, 64] width 91 height 14
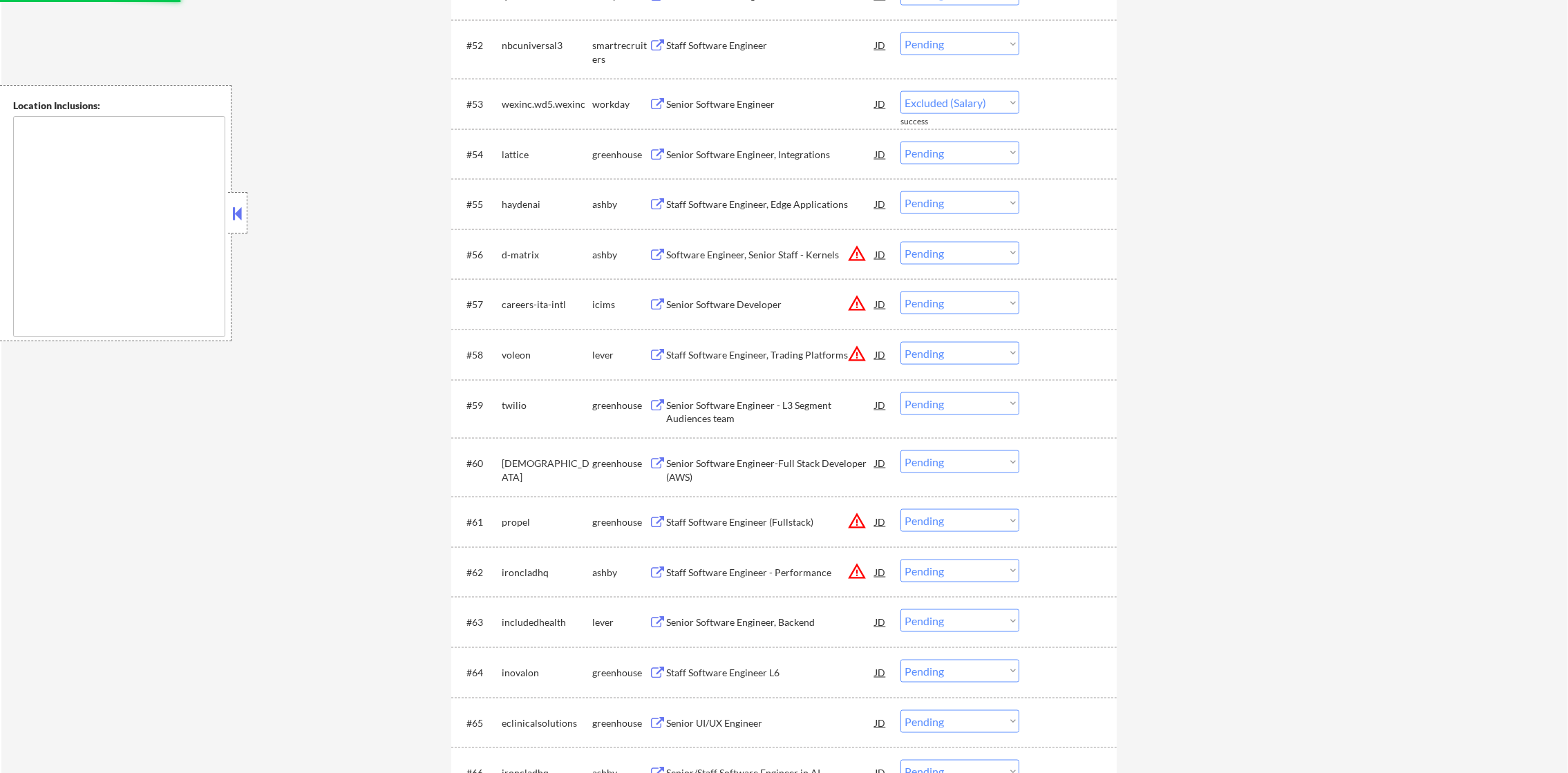
scroll to position [3109, 0]
select select ""pending""
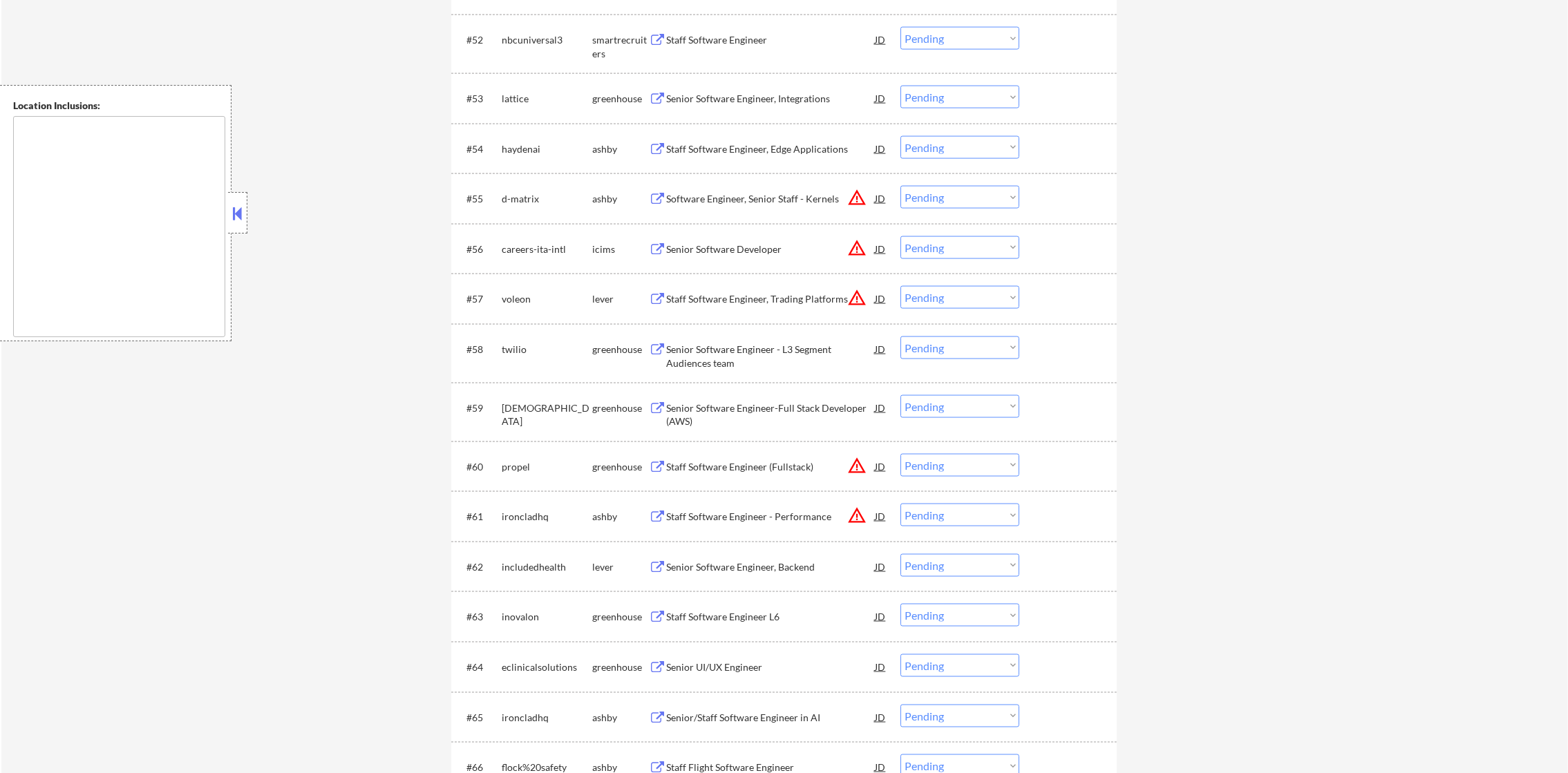
click at [857, 300] on button "warning_amber" at bounding box center [857, 298] width 19 height 19
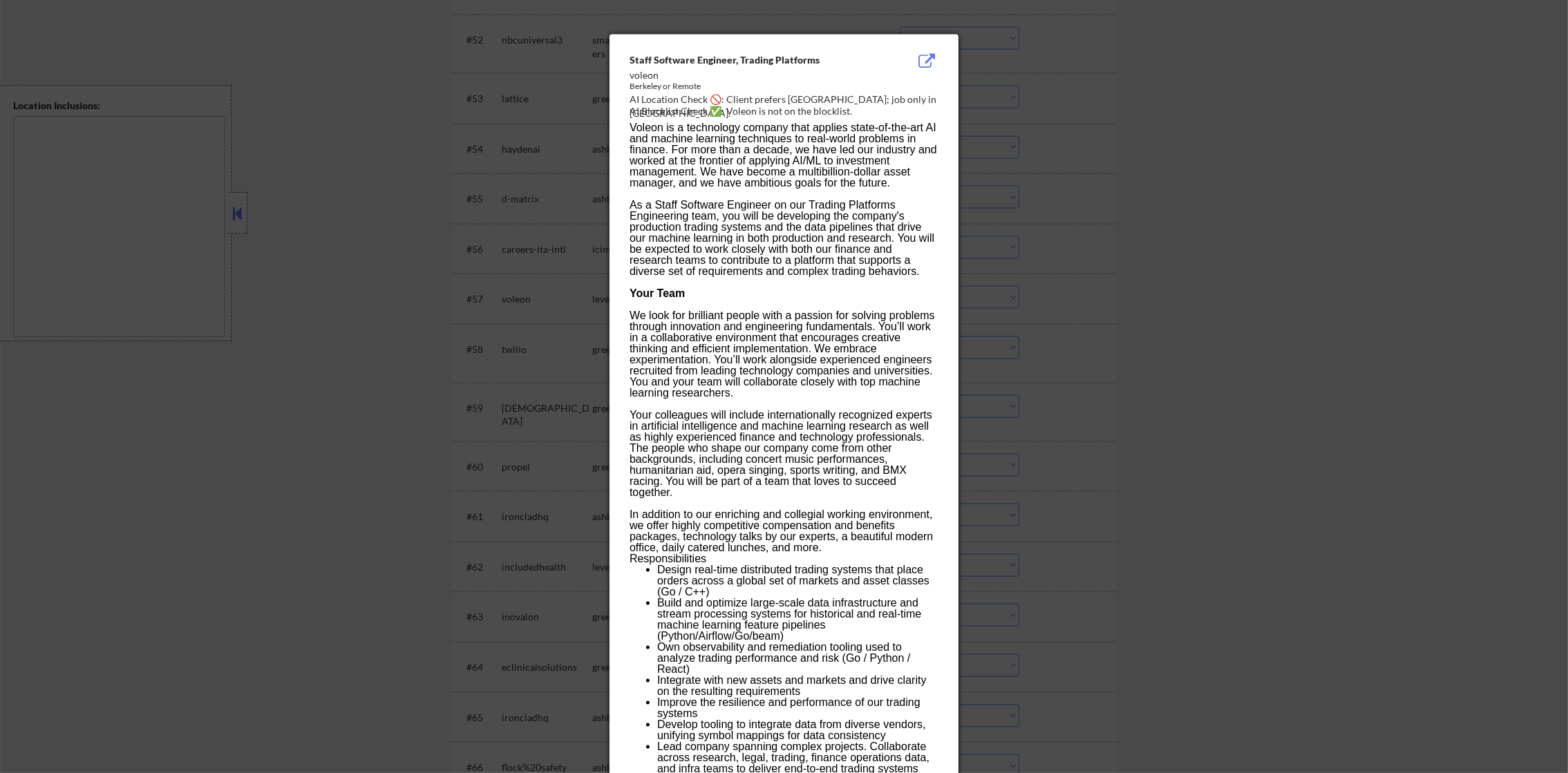
click at [1025, 271] on div at bounding box center [784, 386] width 1568 height 773
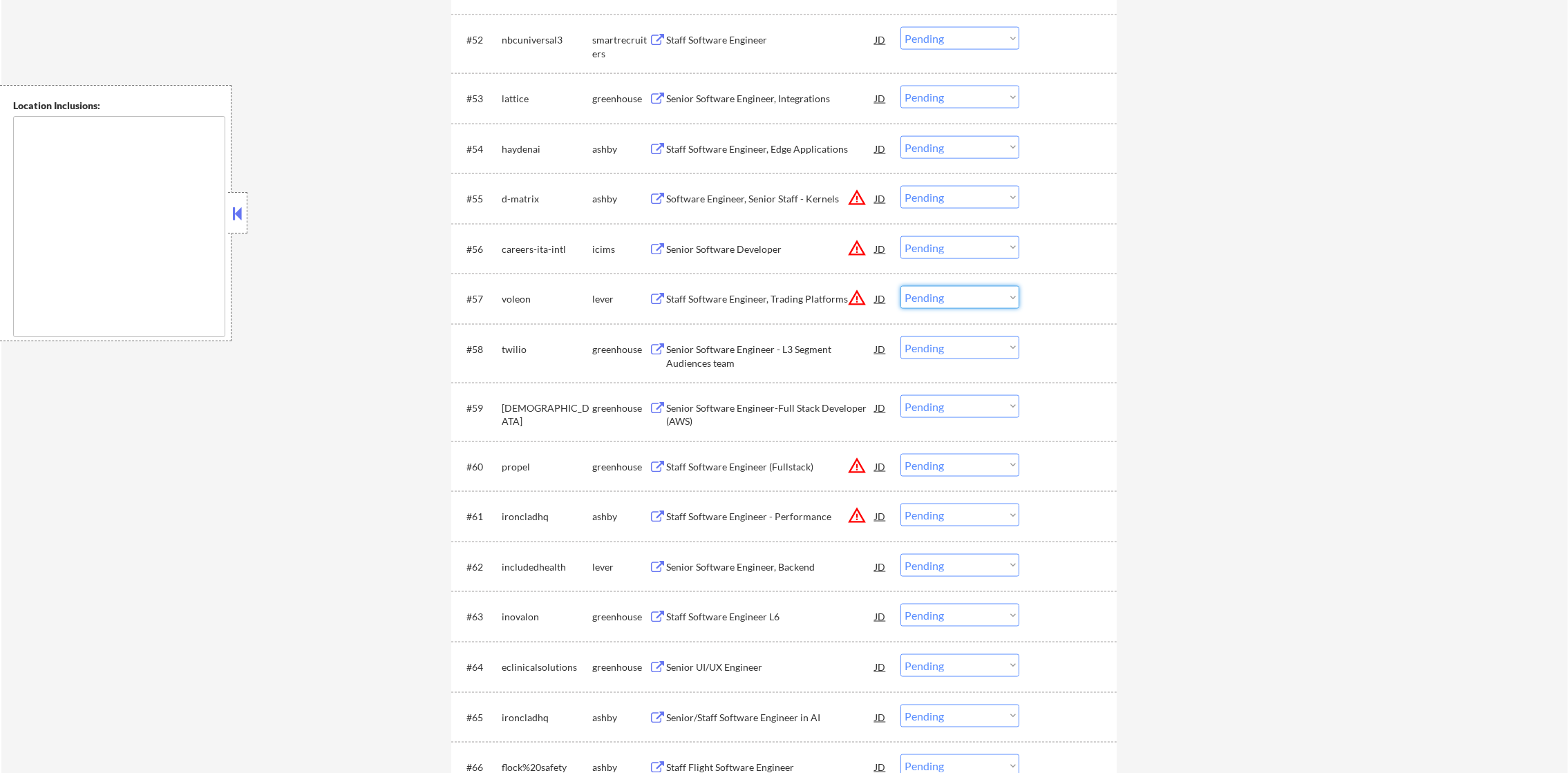
drag, startPoint x: 929, startPoint y: 288, endPoint x: 934, endPoint y: 307, distance: 19.6
click at [929, 288] on select "Choose an option... Pending Applied Excluded (Questions) Excluded (Expired) Exc…" at bounding box center [959, 297] width 119 height 23
click at [900, 286] on select "Choose an option... Pending Applied Excluded (Questions) Excluded (Expired) Exc…" at bounding box center [959, 297] width 119 height 23
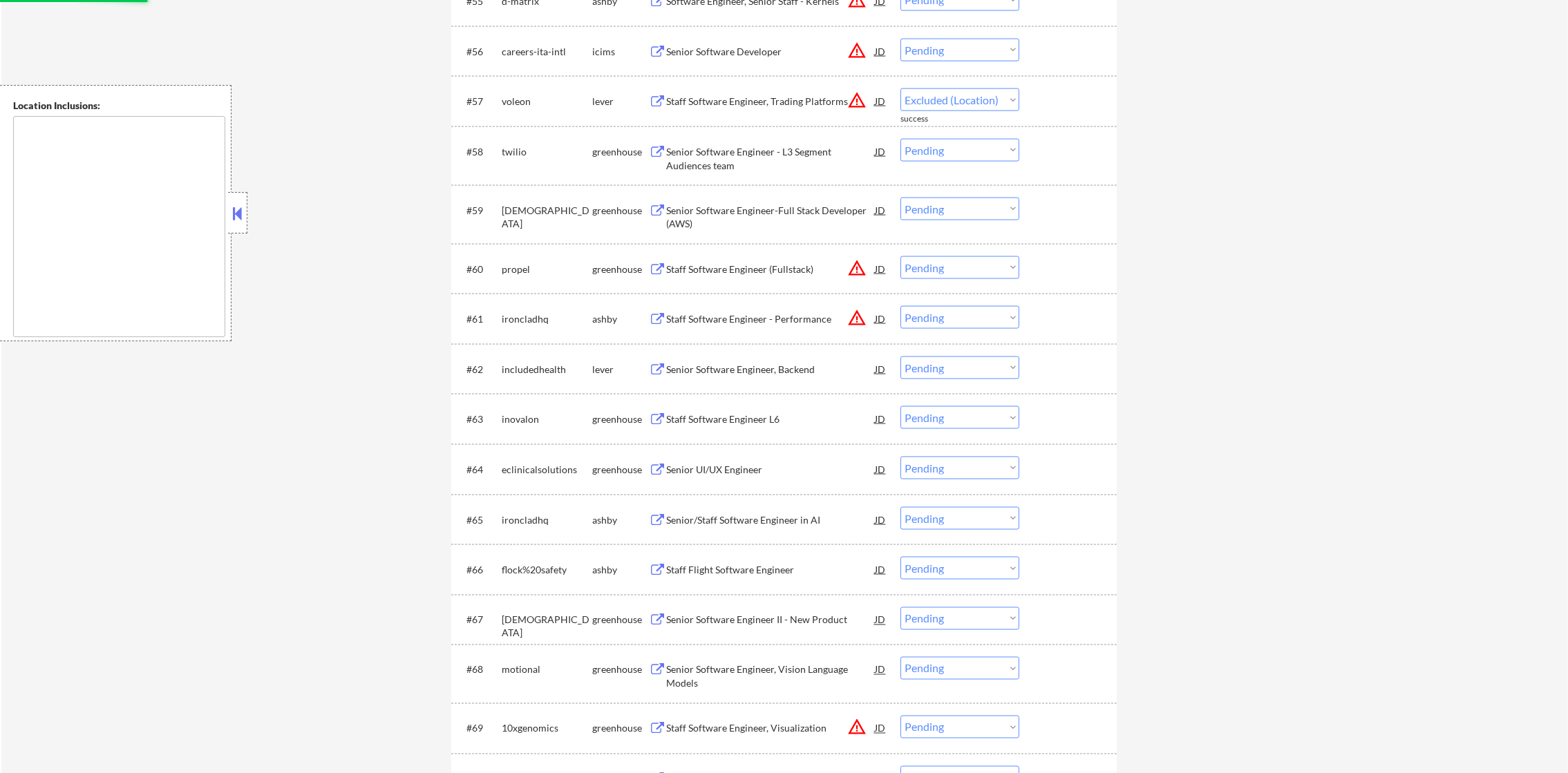
select select ""pending""
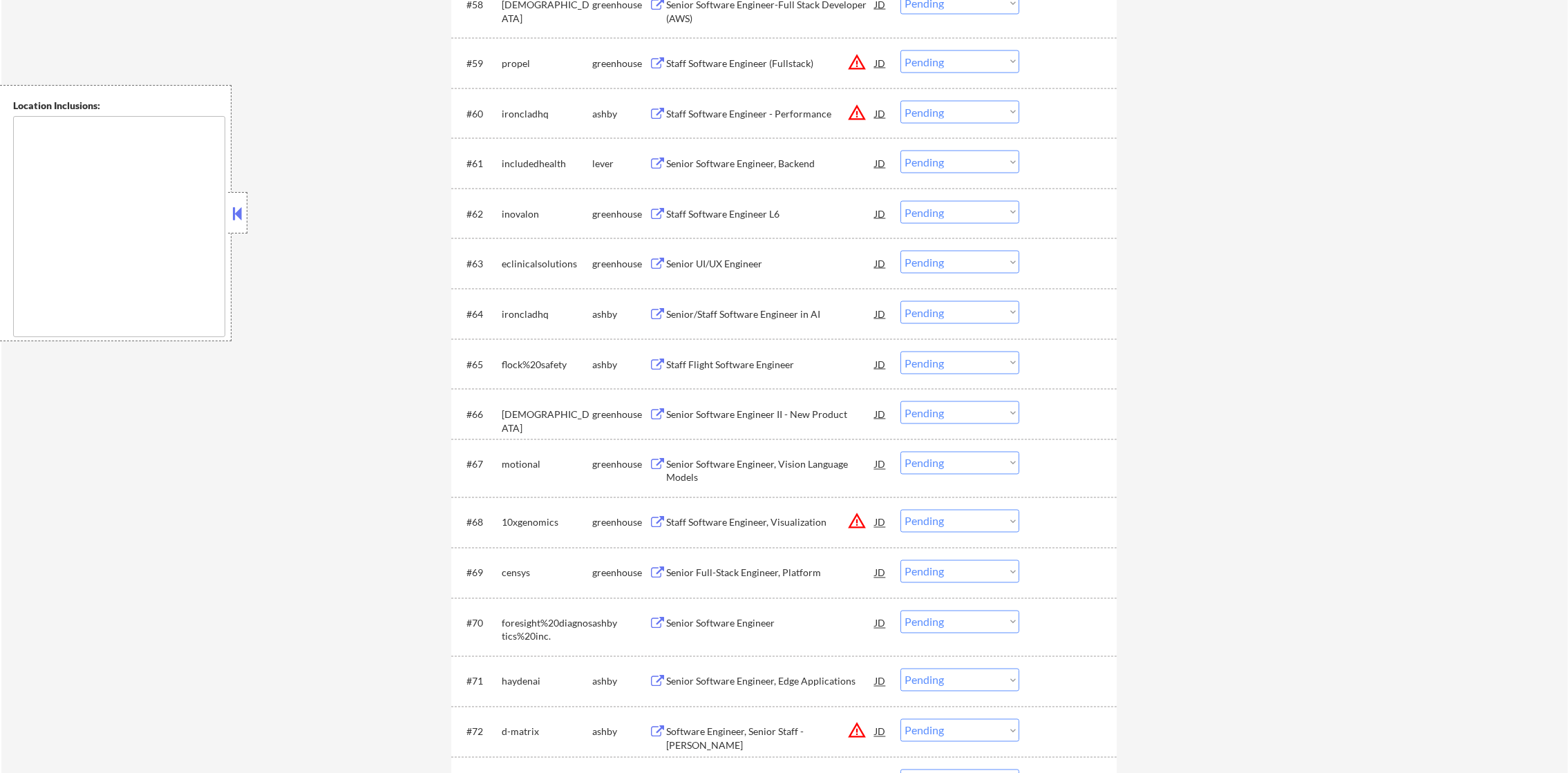
scroll to position [3524, 0]
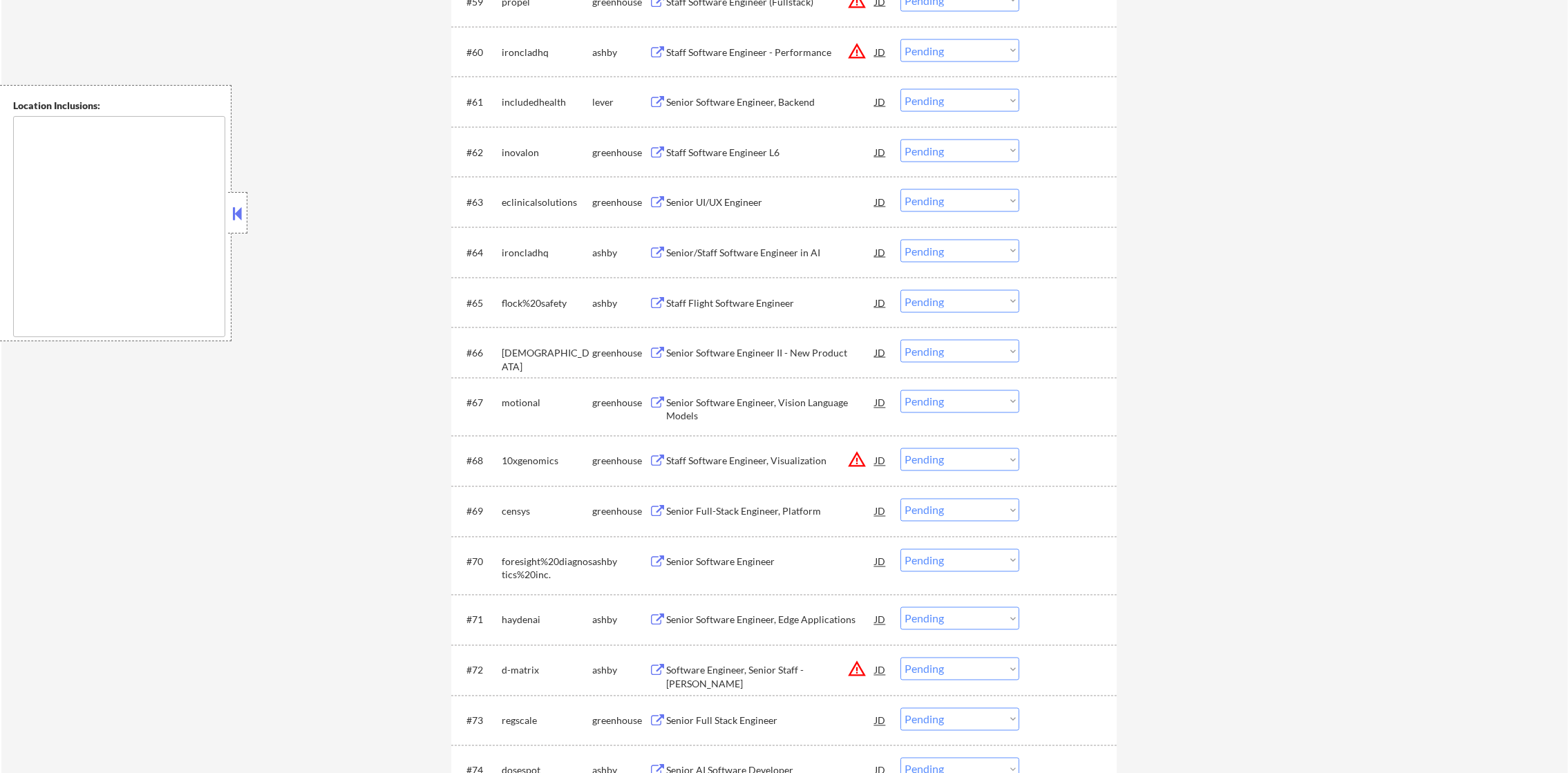
click at [748, 96] on div "Senior Software Engineer, Backend" at bounding box center [771, 102] width 209 height 14
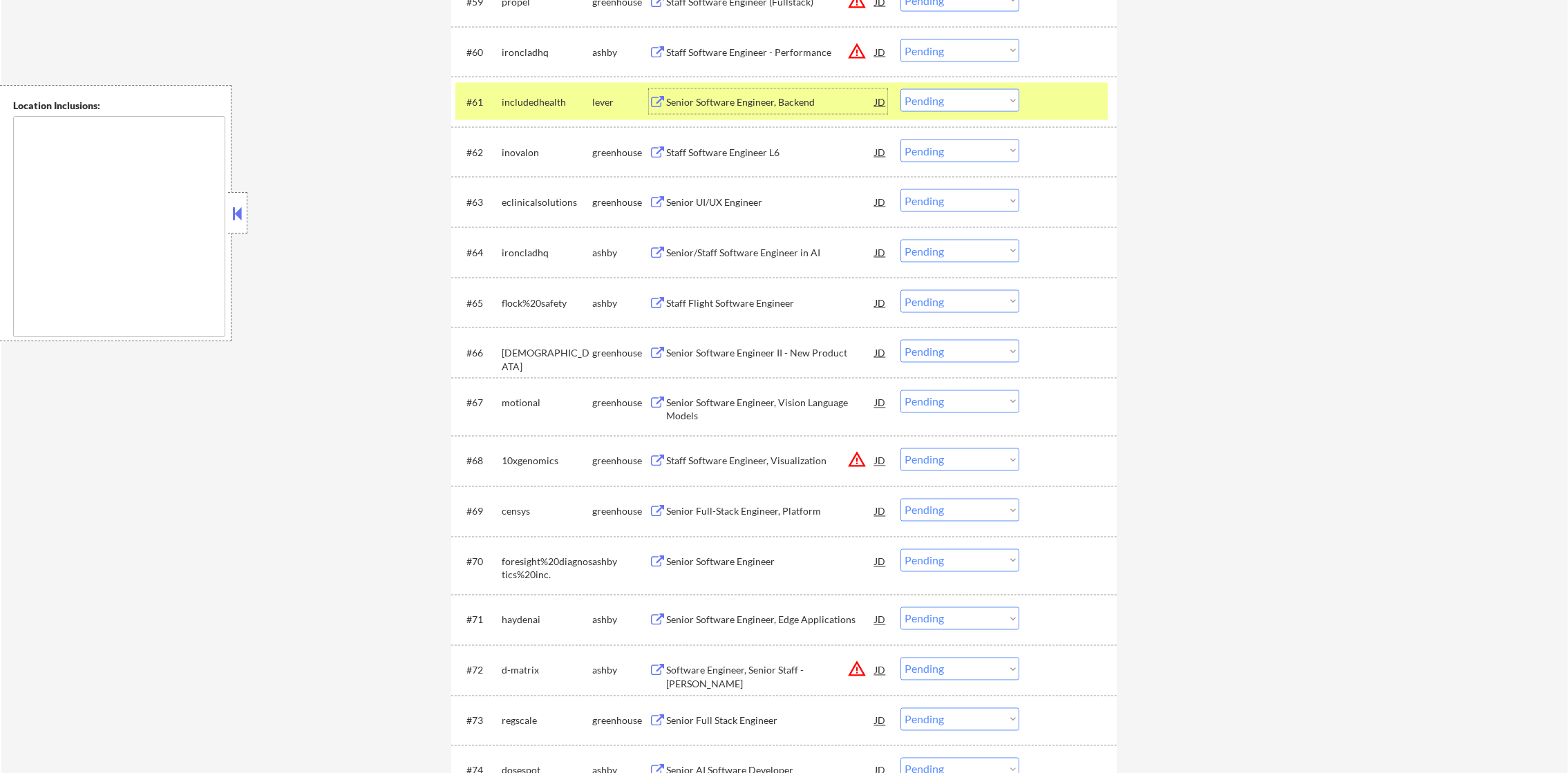
drag, startPoint x: 935, startPoint y: 96, endPoint x: 934, endPoint y: 113, distance: 17.0
click at [934, 99] on select "Choose an option... Pending Applied Excluded (Questions) Excluded (Expired) Exc…" at bounding box center [959, 100] width 119 height 23
click at [900, 89] on select "Choose an option... Pending Applied Excluded (Questions) Excluded (Expired) Exc…" at bounding box center [959, 100] width 119 height 23
click at [558, 94] on div "includedhealth" at bounding box center [547, 101] width 91 height 25
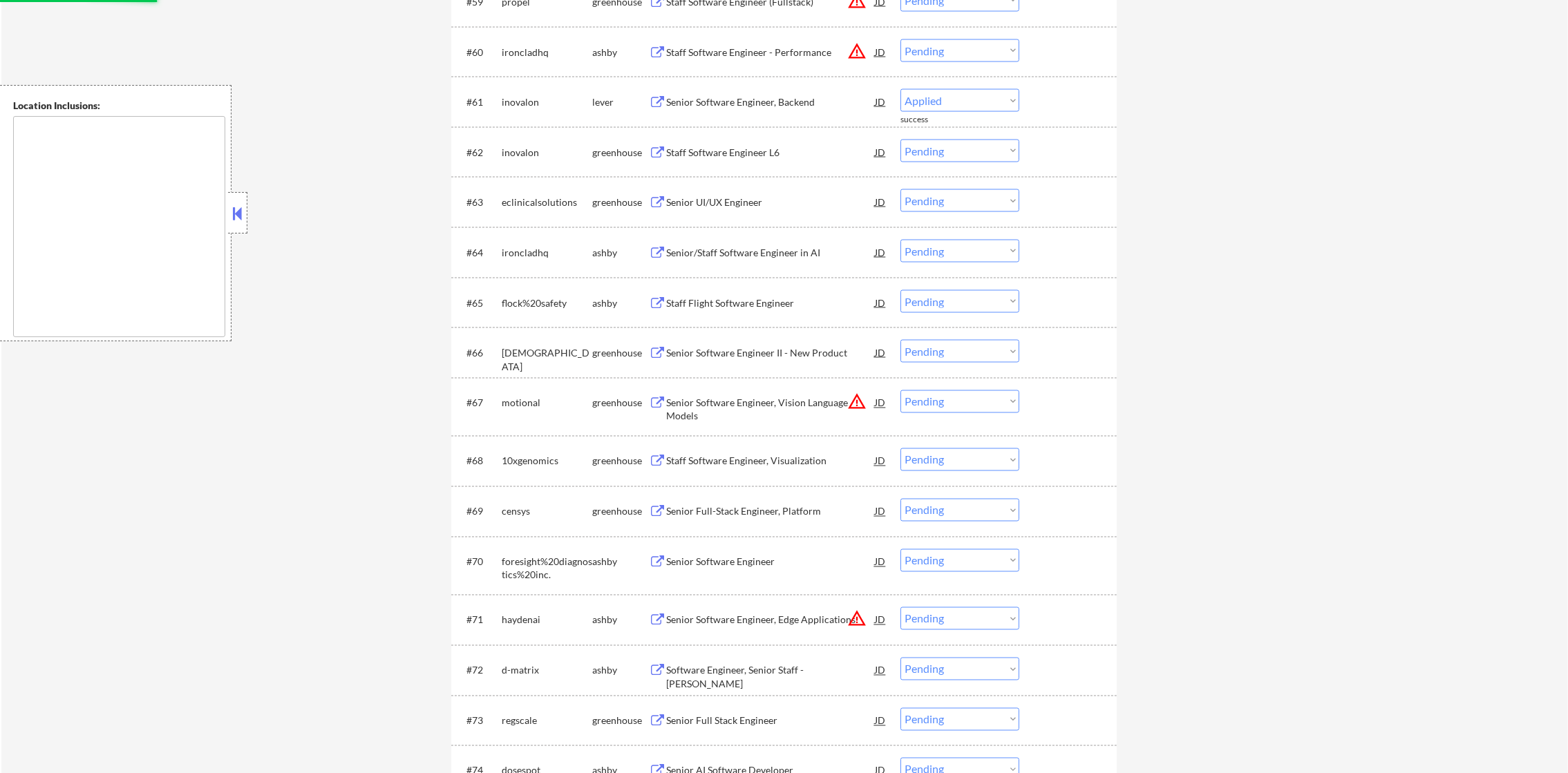
select select ""pending""
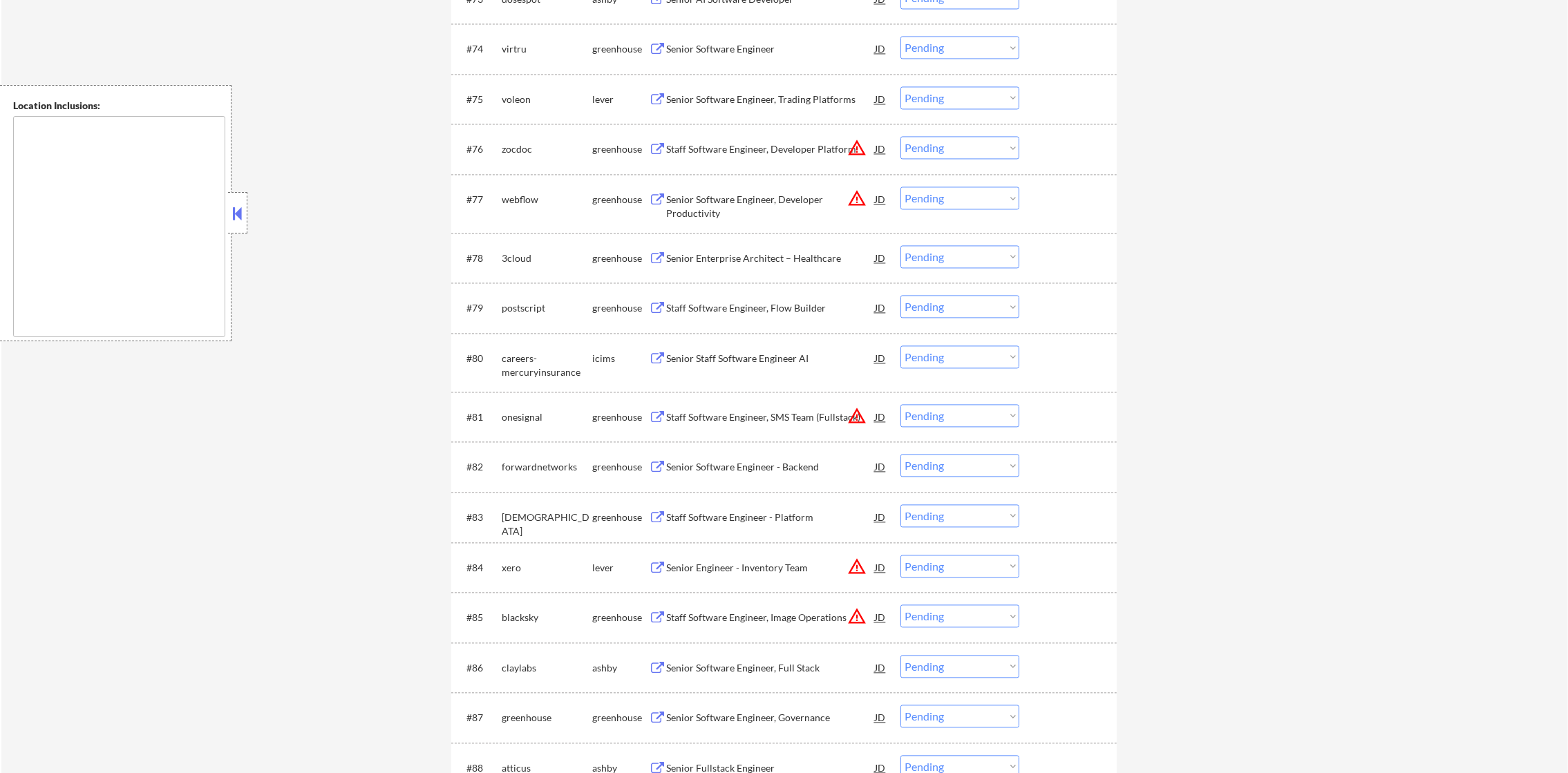
scroll to position [4248, 0]
click at [762, 82] on div "#75 voleon lever Senior Software Engineer, Trading Platforms JD warning_amber C…" at bounding box center [781, 96] width 652 height 37
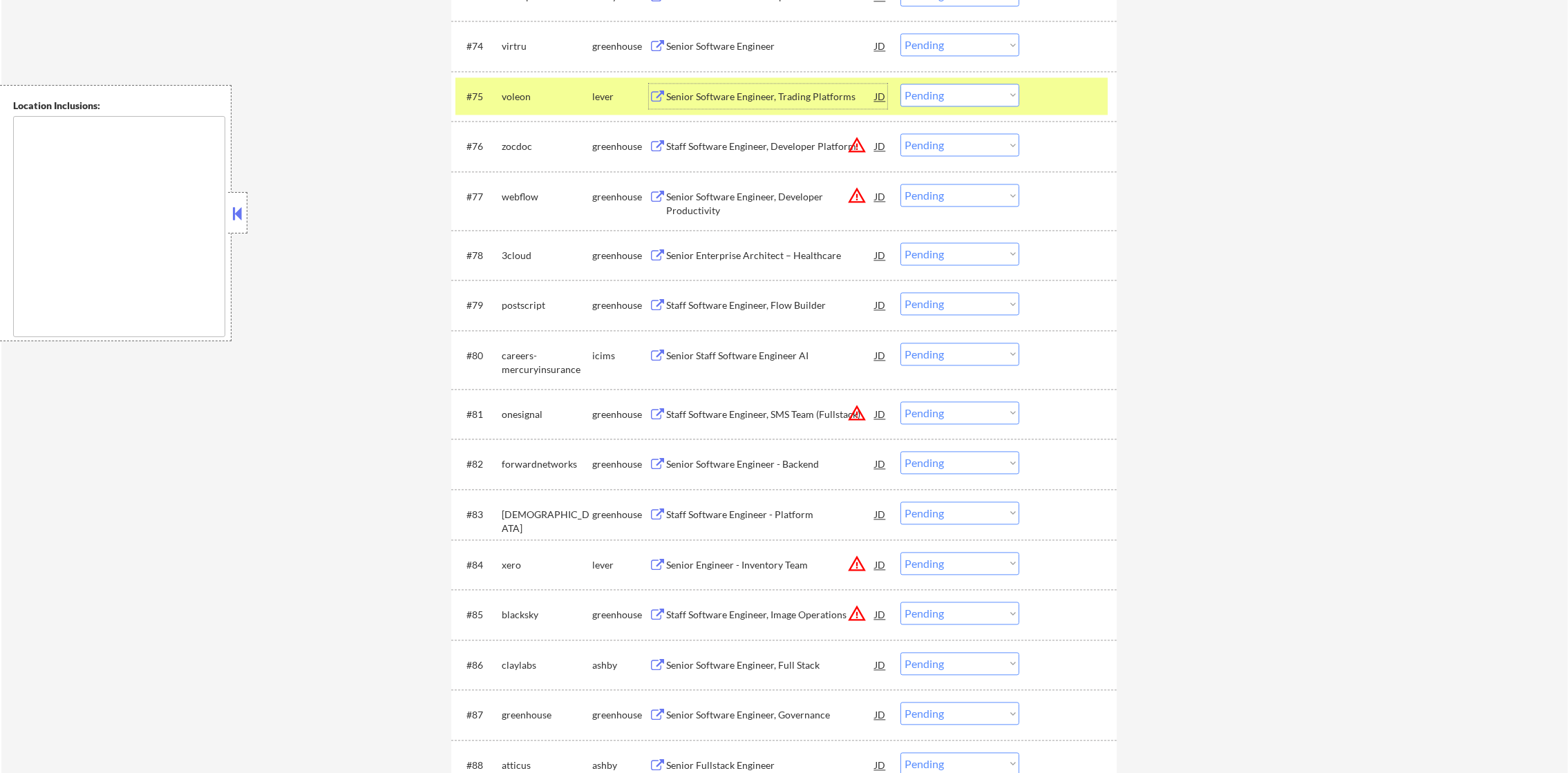
click at [754, 92] on div "Senior Software Engineer, Trading Platforms" at bounding box center [771, 96] width 209 height 14
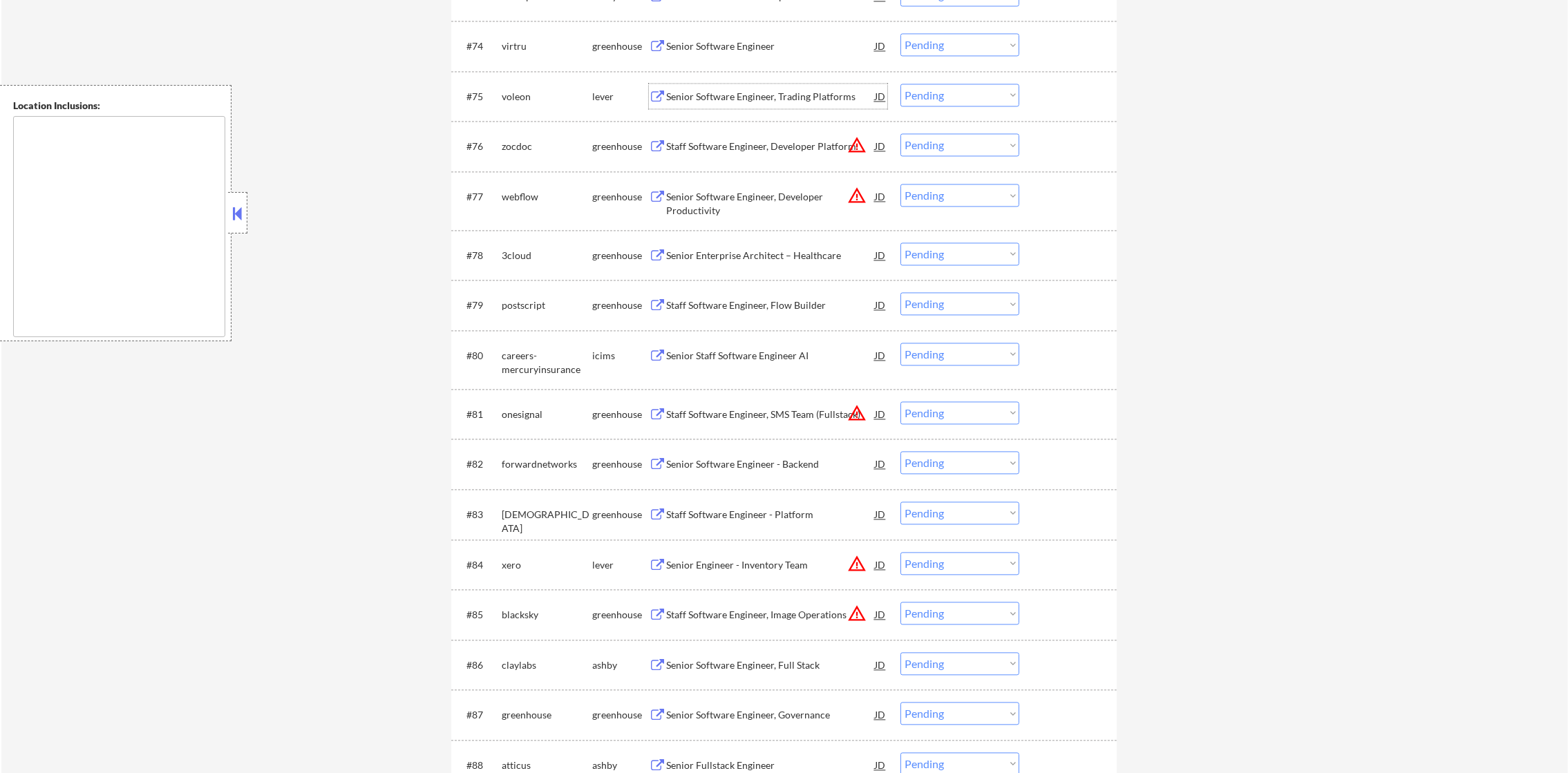
click at [540, 96] on div "voleon" at bounding box center [547, 96] width 91 height 14
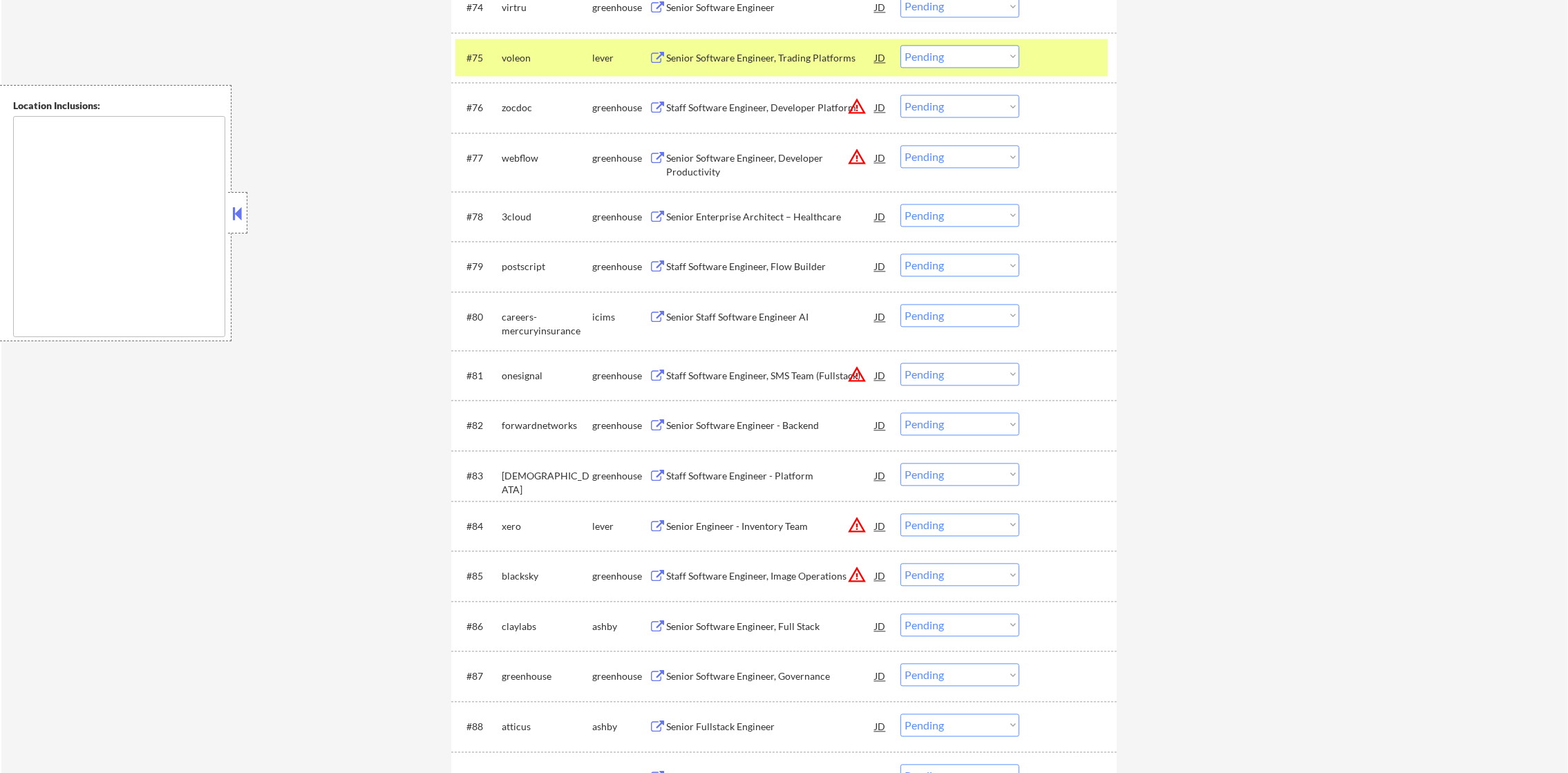
scroll to position [4317, 0]
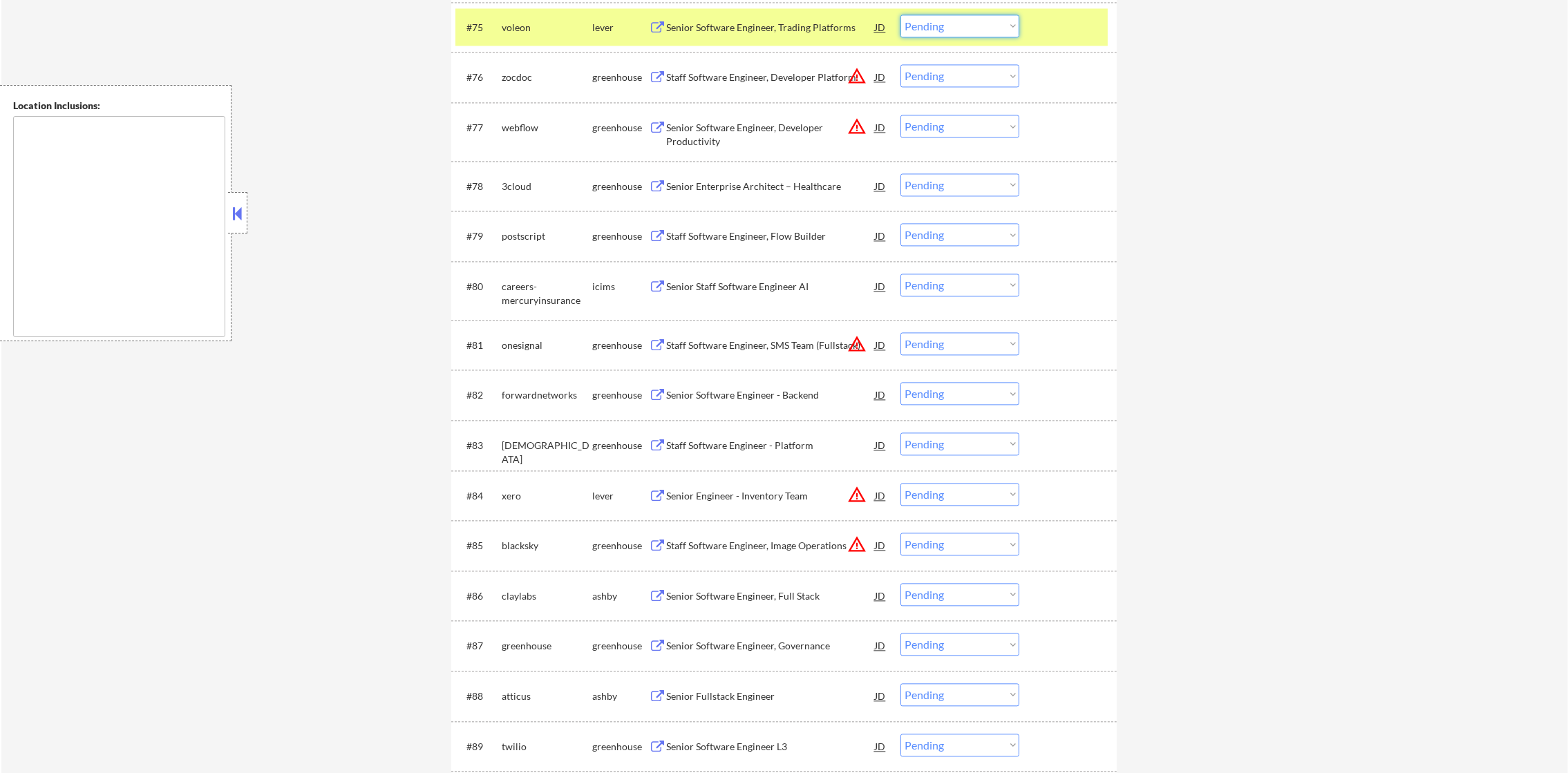
drag, startPoint x: 934, startPoint y: 28, endPoint x: 934, endPoint y: 38, distance: 10.0
click at [934, 28] on select "Choose an option... Pending Applied Excluded (Questions) Excluded (Expired) Exc…" at bounding box center [959, 26] width 119 height 23
click at [900, 15] on select "Choose an option... Pending Applied Excluded (Questions) Excluded (Expired) Exc…" at bounding box center [959, 26] width 119 height 23
click at [586, 28] on div "voleon" at bounding box center [547, 28] width 91 height 14
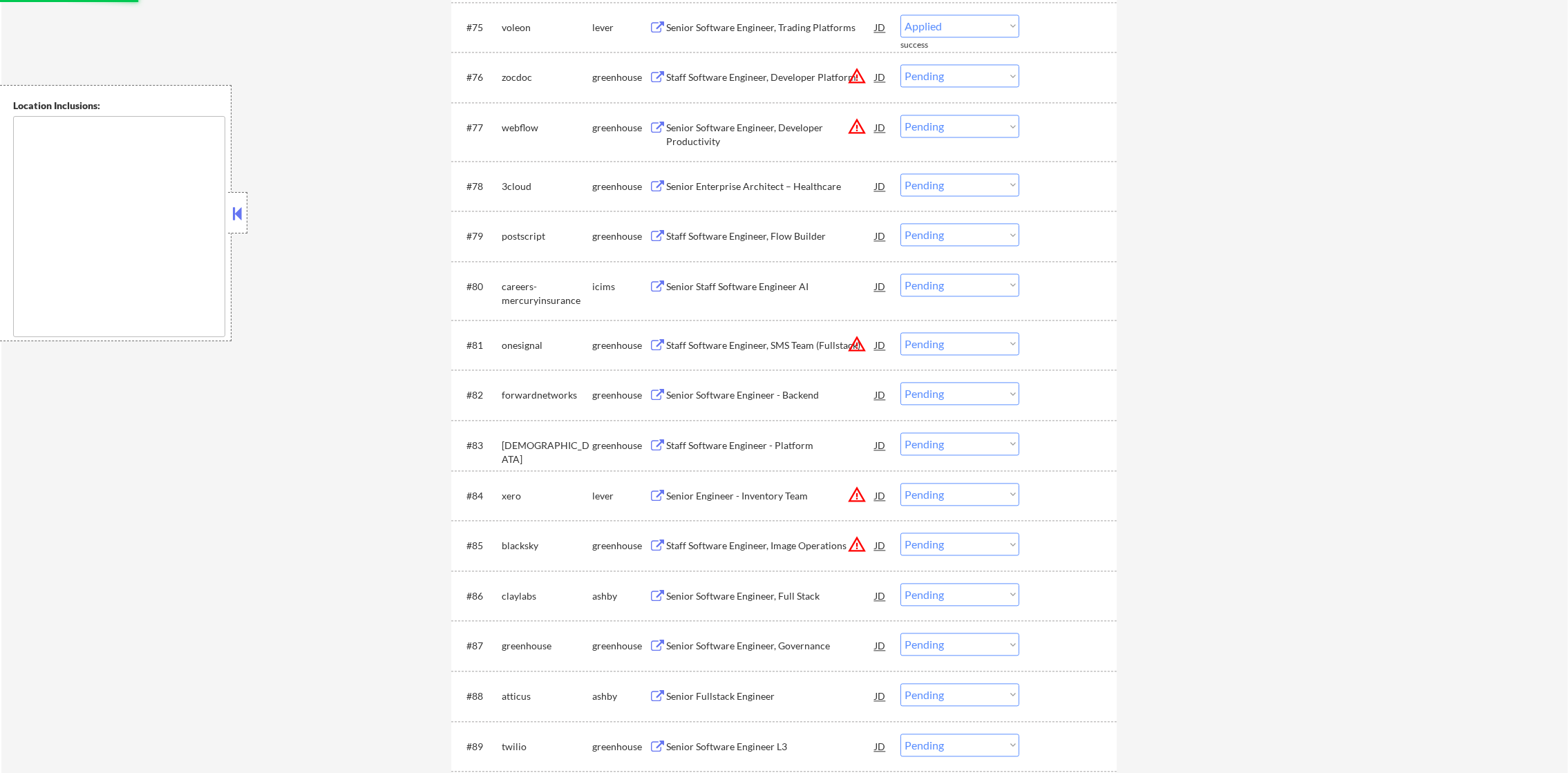
select select ""pending""
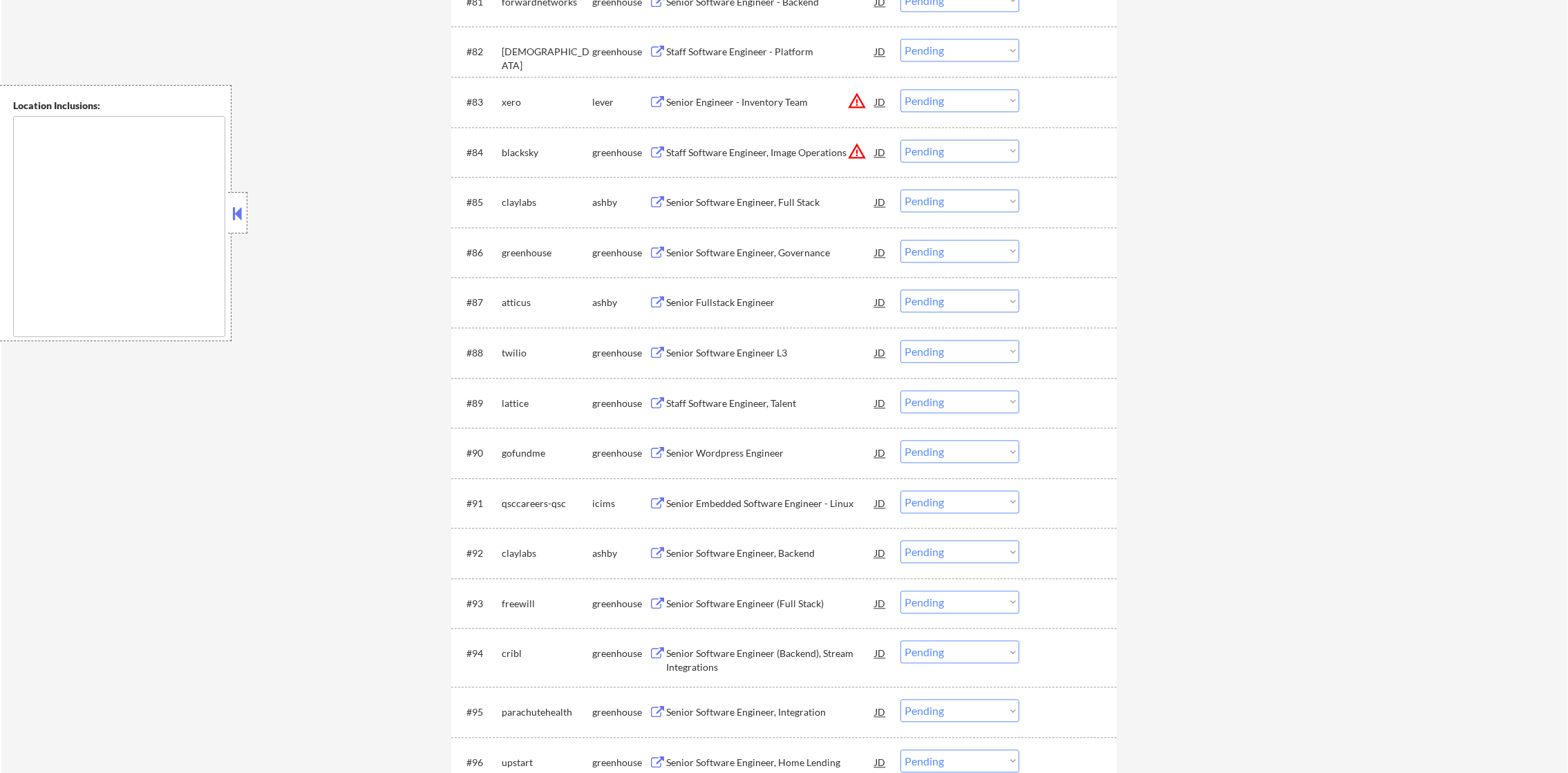
scroll to position [4663, 0]
click at [926, 100] on select "Choose an option... Pending Applied Excluded (Questions) Excluded (Expired) Exc…" at bounding box center [959, 98] width 119 height 23
click at [852, 98] on button "warning_amber" at bounding box center [857, 99] width 19 height 19
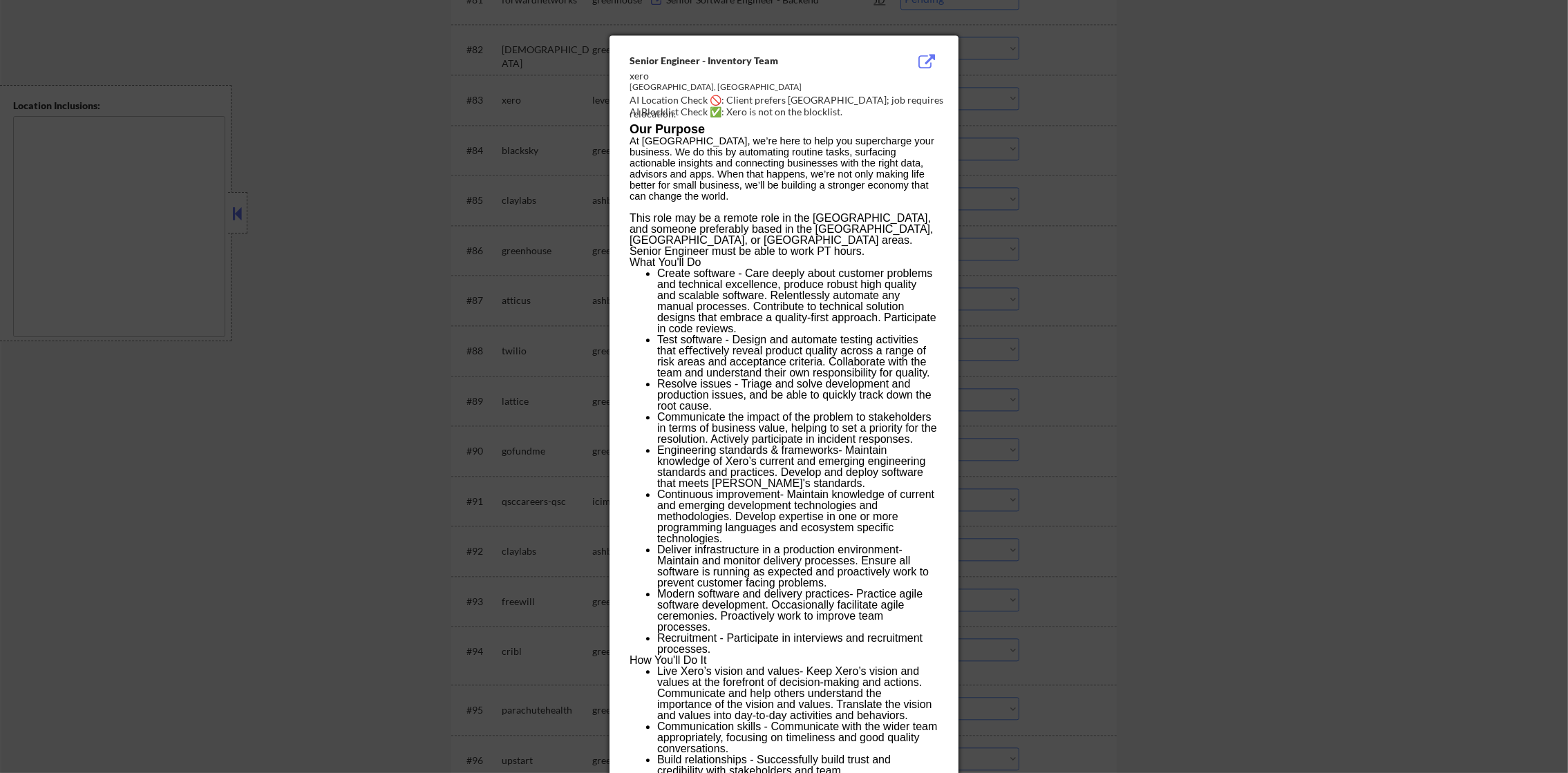
click at [969, 105] on div at bounding box center [784, 386] width 1568 height 773
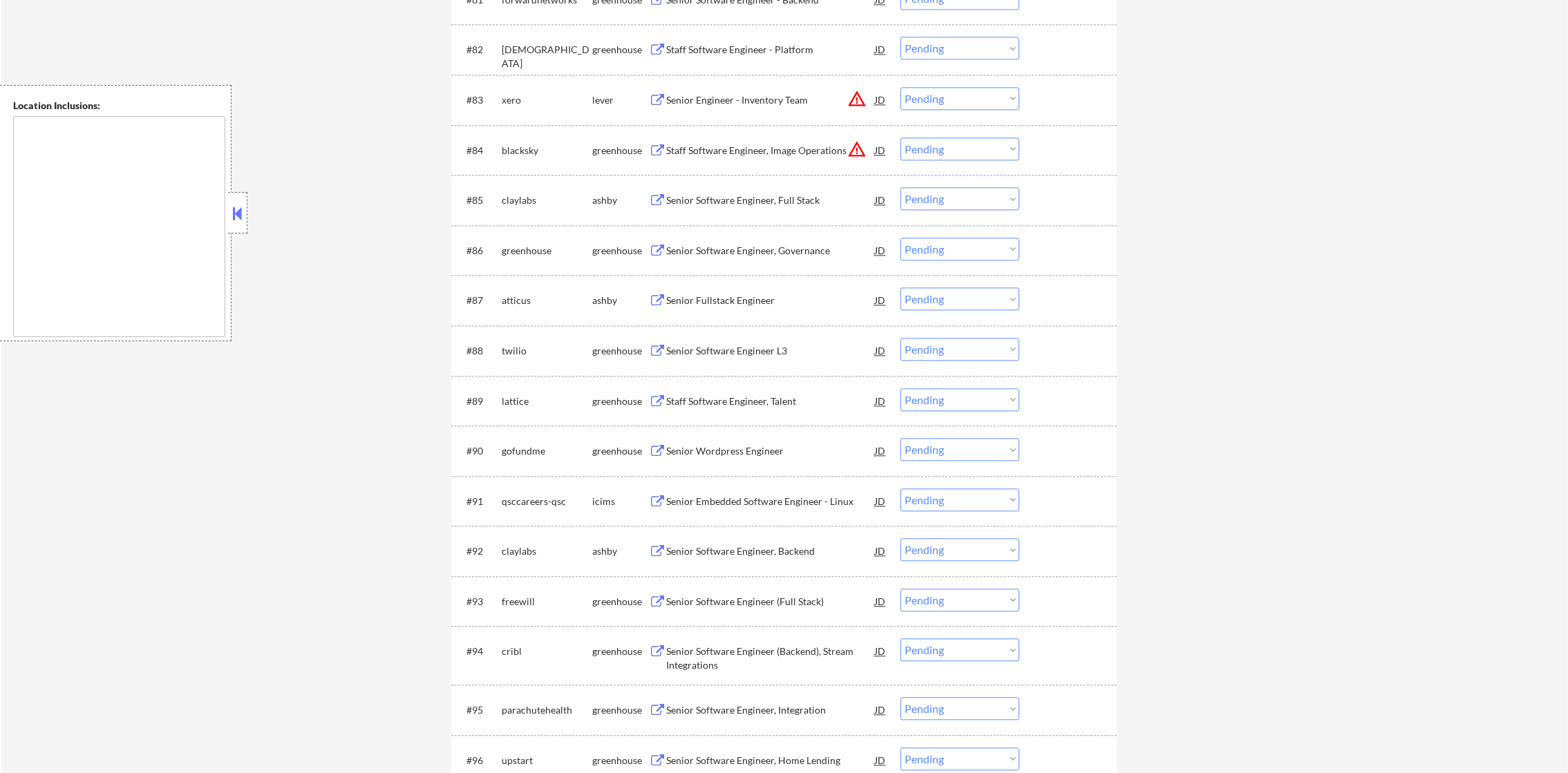
click at [953, 83] on div "#83 xero lever Senior Engineer - Inventory Team JD warning_amber Choose an opti…" at bounding box center [781, 100] width 652 height 37
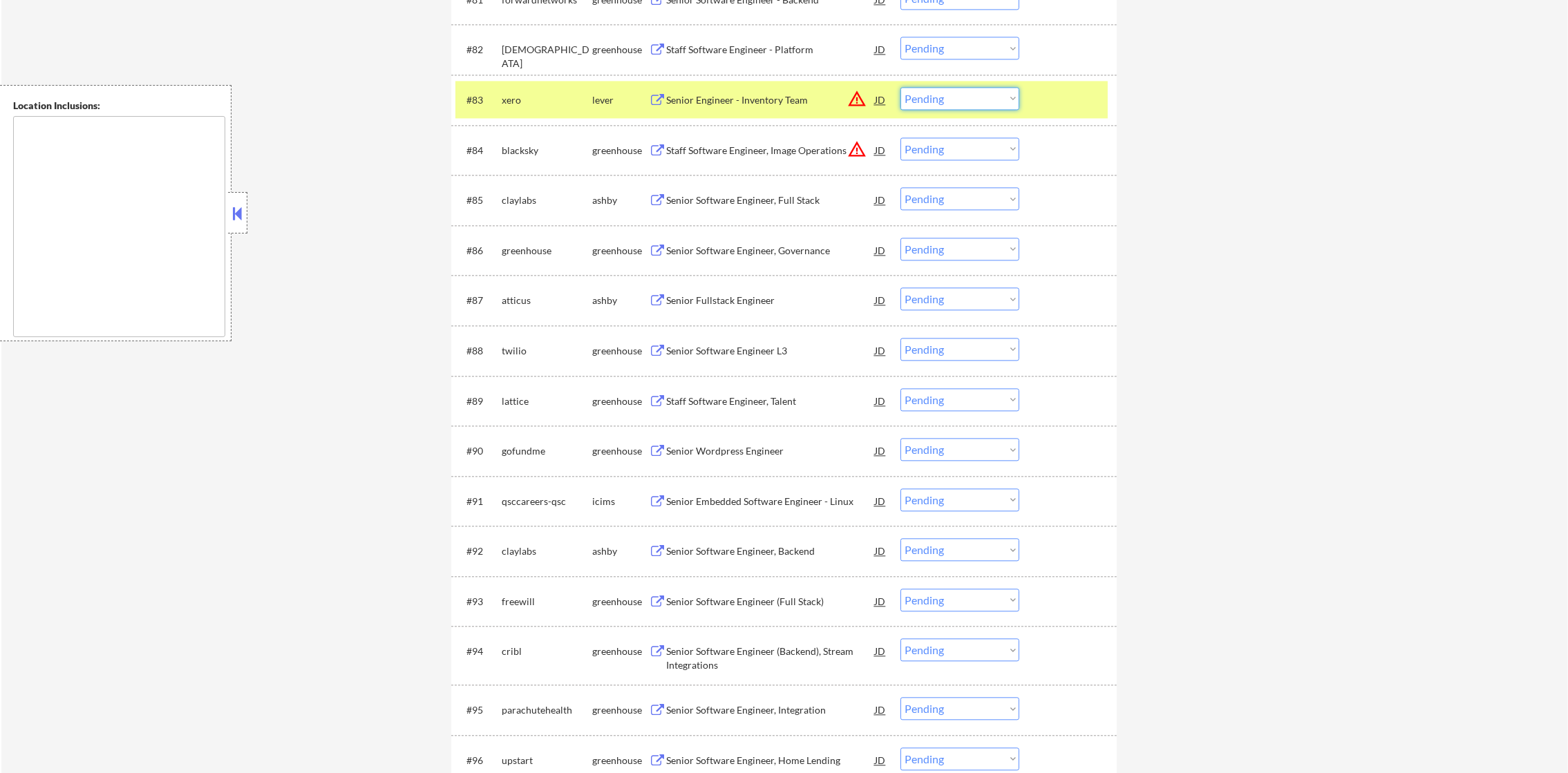
click at [944, 99] on select "Choose an option... Pending Applied Excluded (Questions) Excluded (Expired) Exc…" at bounding box center [959, 98] width 119 height 23
click at [900, 87] on select "Choose an option... Pending Applied Excluded (Questions) Excluded (Expired) Exc…" at bounding box center [959, 98] width 119 height 23
click at [532, 88] on div "xero" at bounding box center [547, 99] width 91 height 25
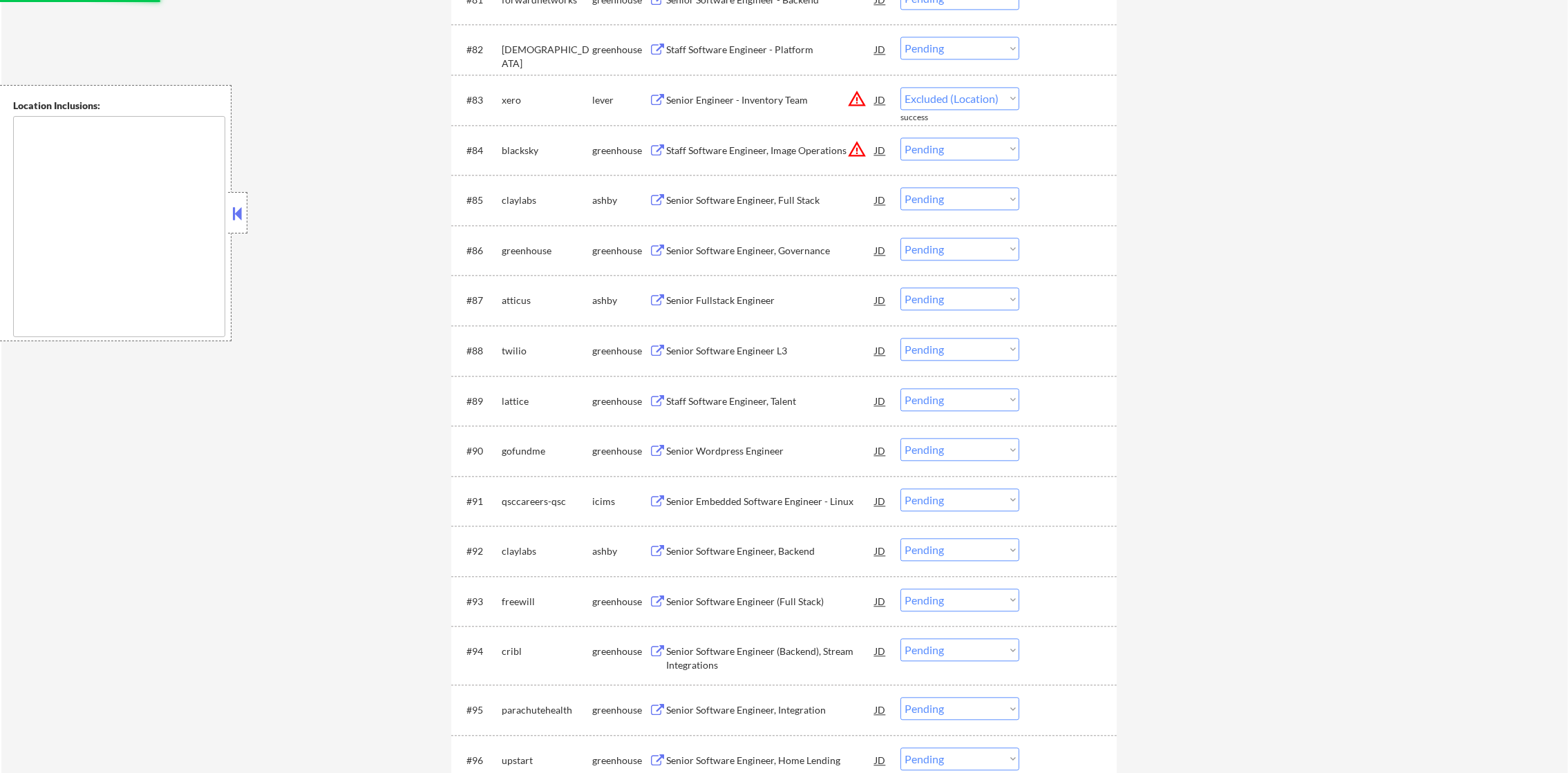
select select ""pending""
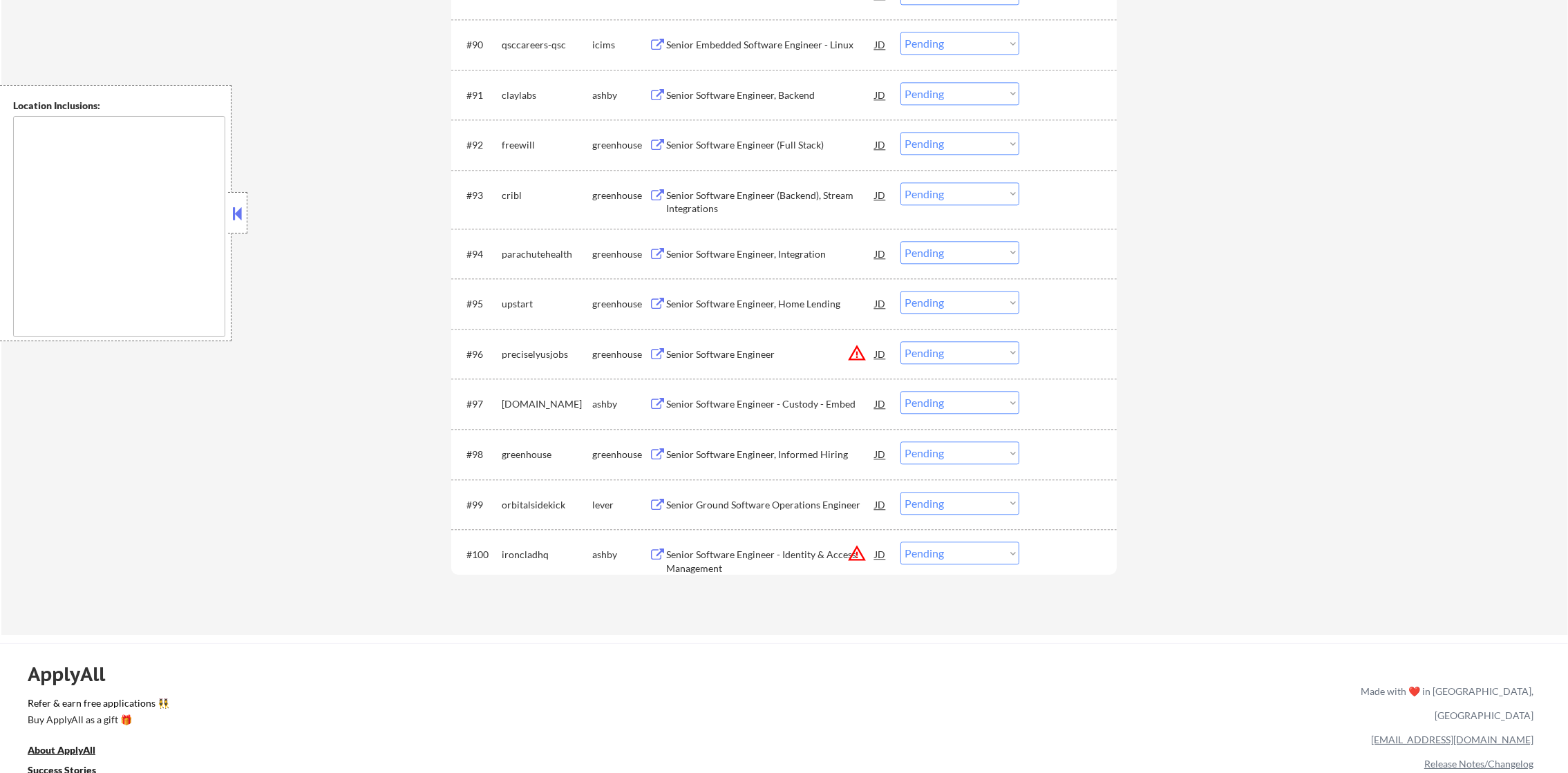
scroll to position [5077, 0]
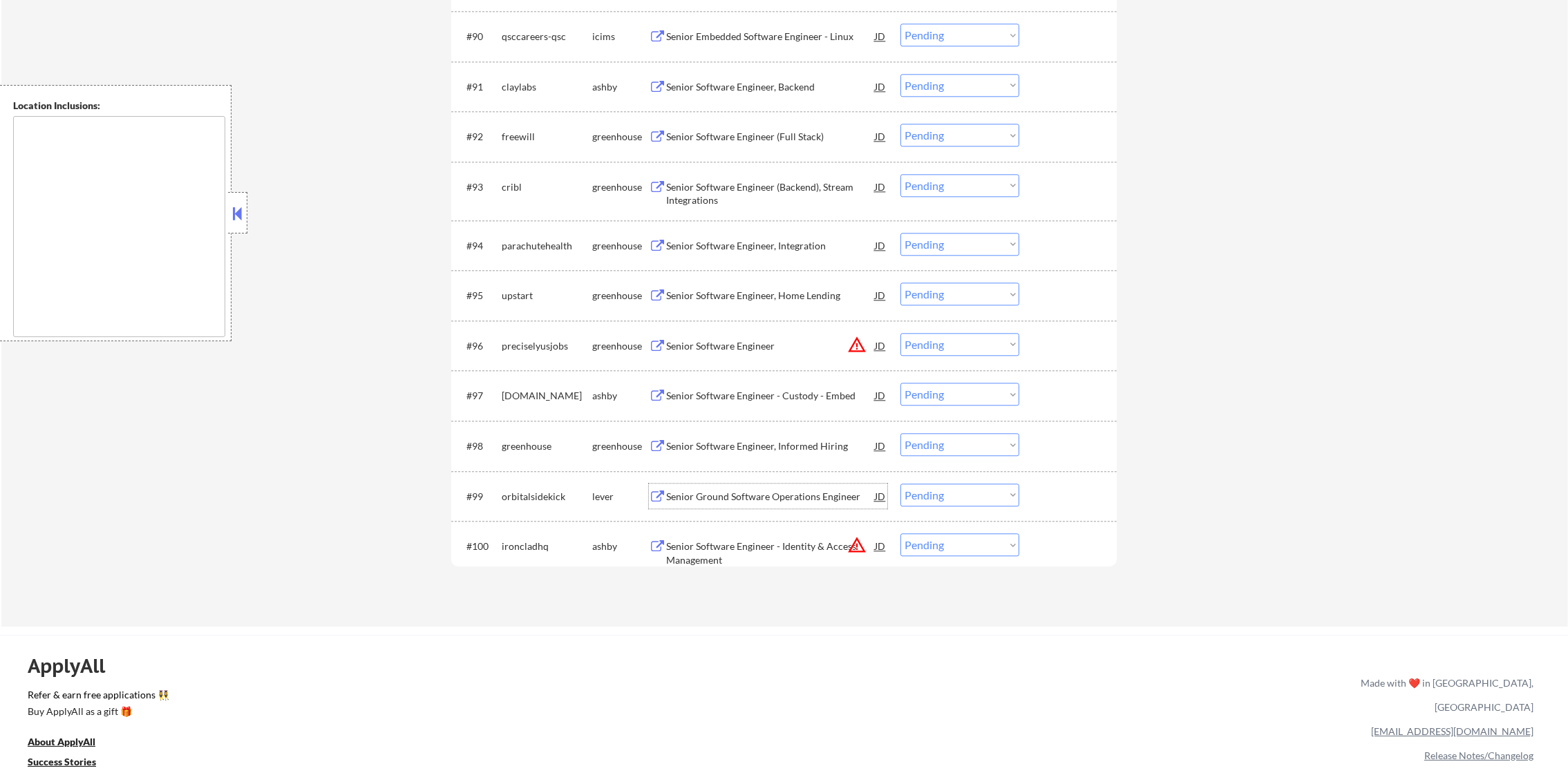
click at [785, 496] on div "Senior Ground Software Operations Engineer" at bounding box center [771, 497] width 209 height 14
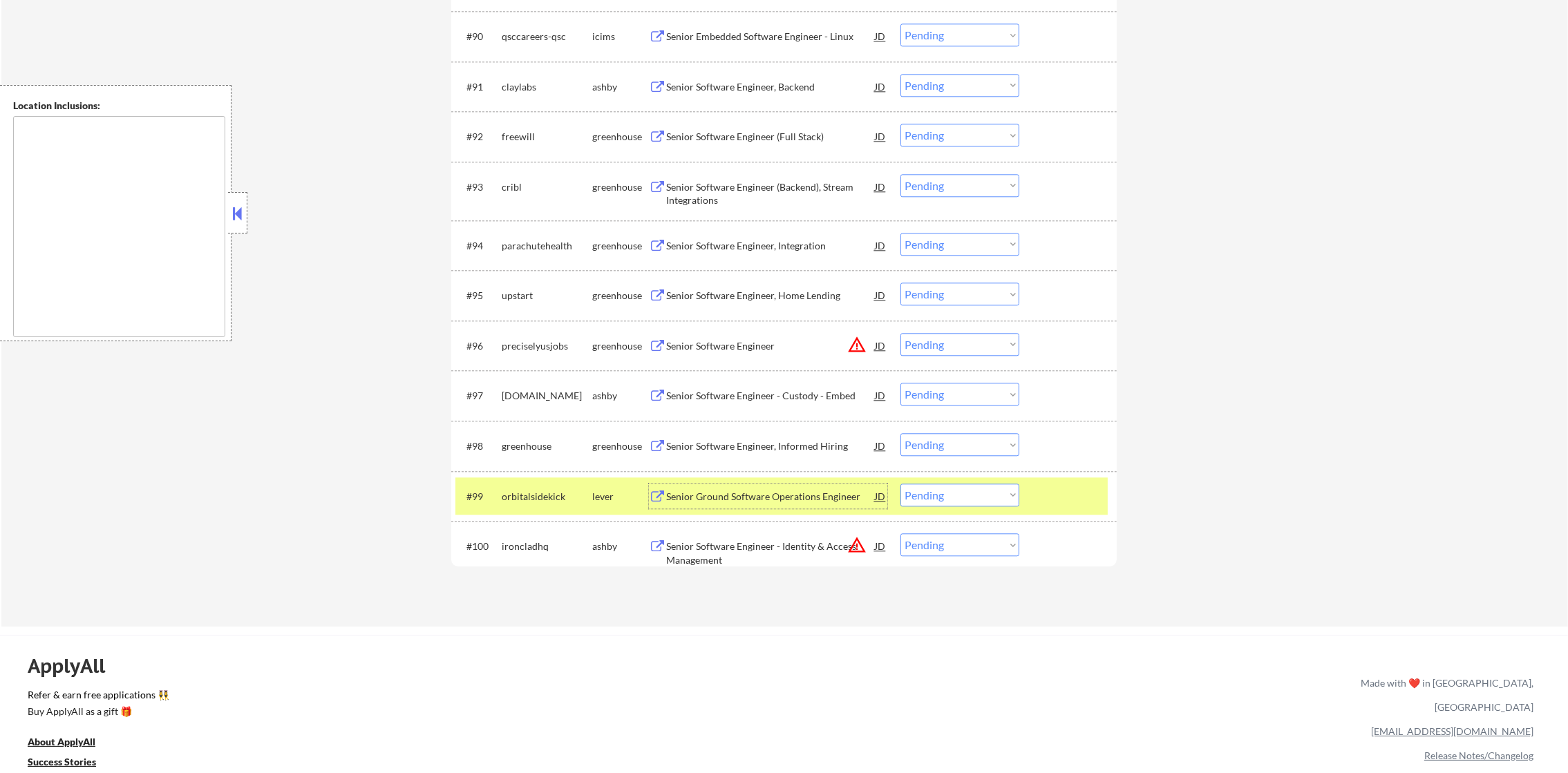
drag, startPoint x: 916, startPoint y: 482, endPoint x: 916, endPoint y: 492, distance: 10.0
click at [916, 484] on select "Choose an option... Pending Applied Excluded (Questions) Excluded (Expired) Exc…" at bounding box center [959, 495] width 119 height 23
click at [900, 484] on select "Choose an option... Pending Applied Excluded (Questions) Excluded (Expired) Exc…" at bounding box center [959, 495] width 119 height 23
click at [534, 477] on div "#99 orbitalsidekick lever Senior Ground Software Operations Engineer JD warning…" at bounding box center [781, 496] width 652 height 37
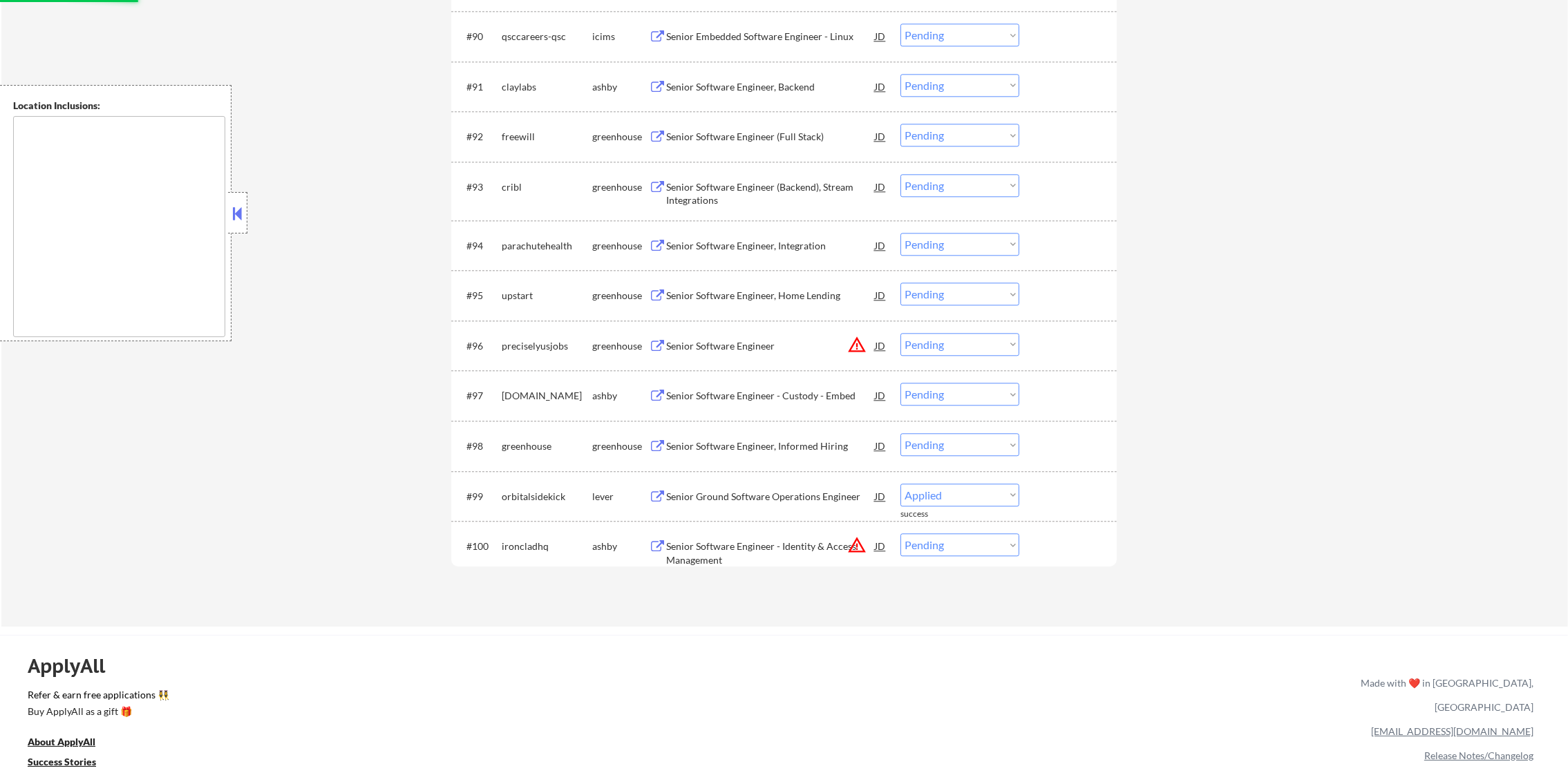
select select ""pending""
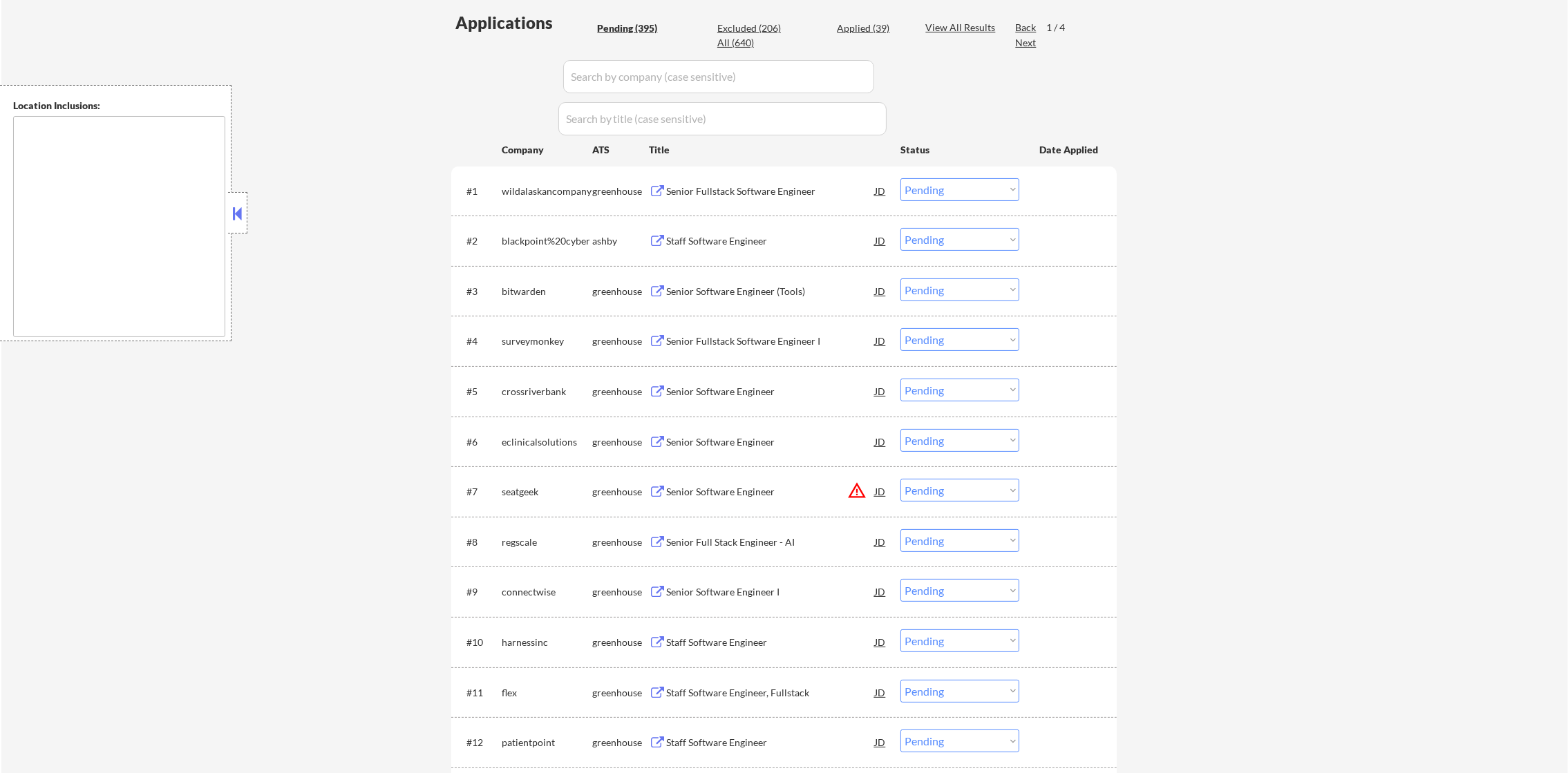
scroll to position [244, 0]
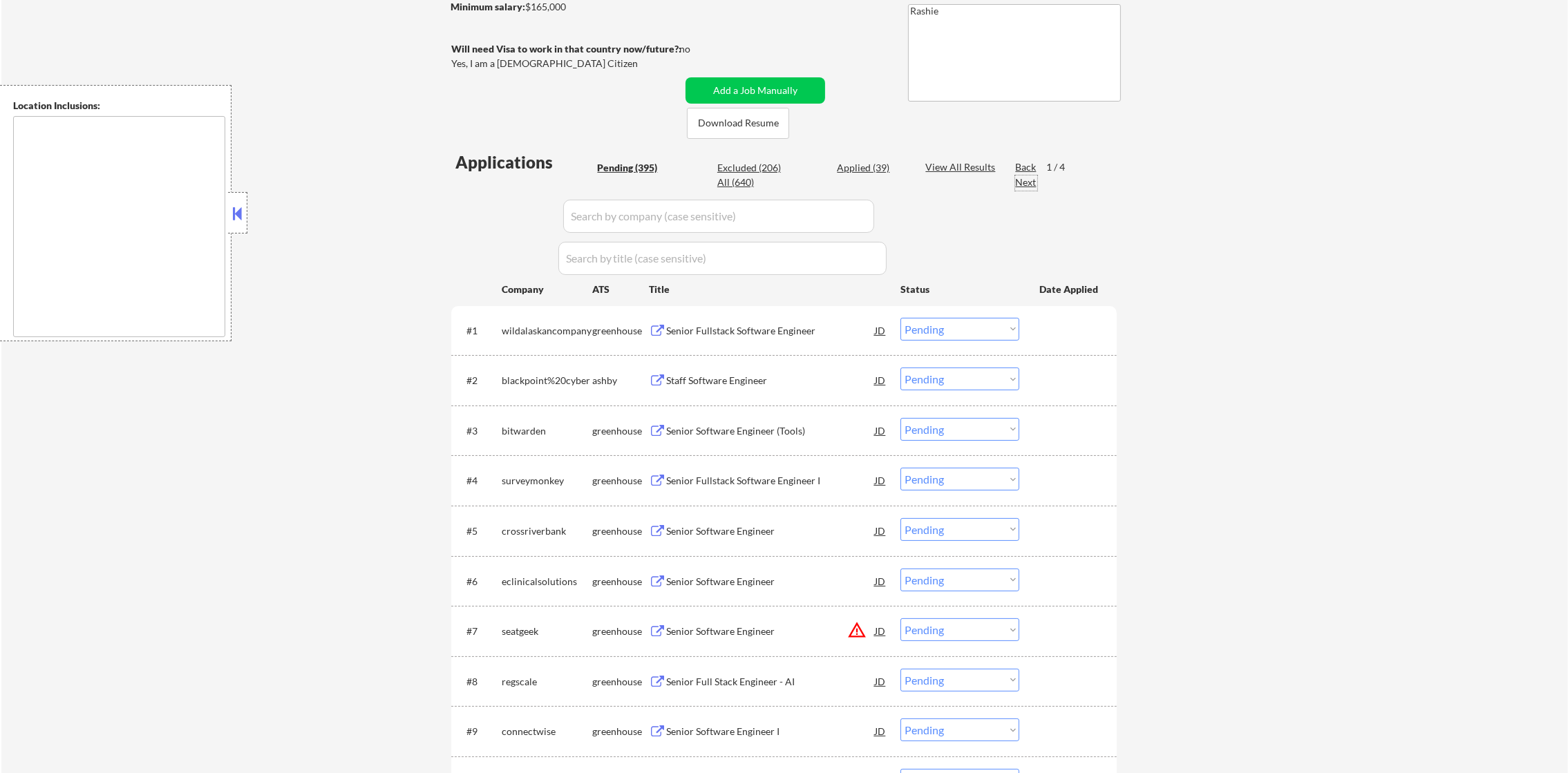
click at [1031, 178] on div "Next" at bounding box center [1026, 182] width 22 height 14
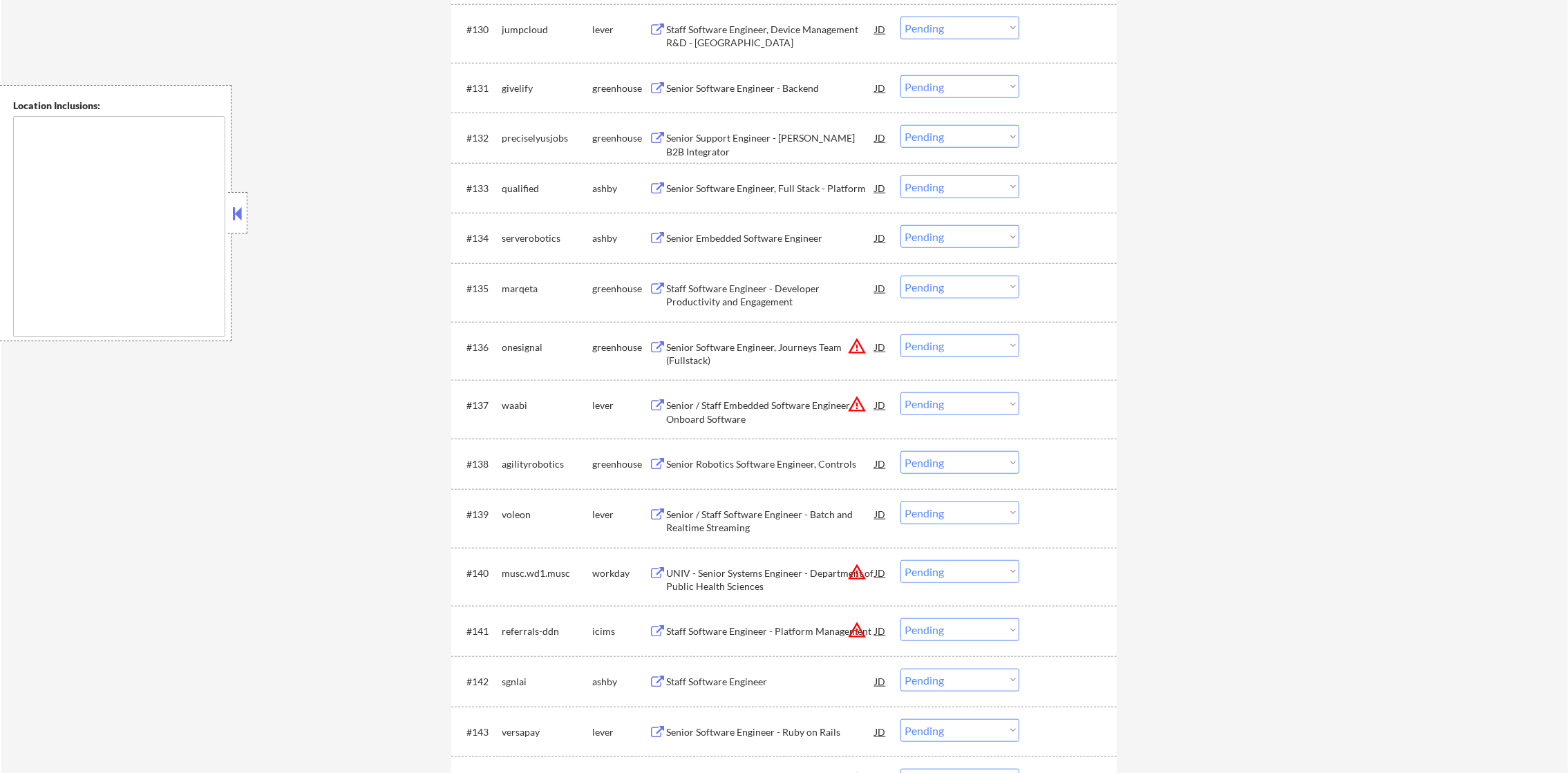
scroll to position [1982, 0]
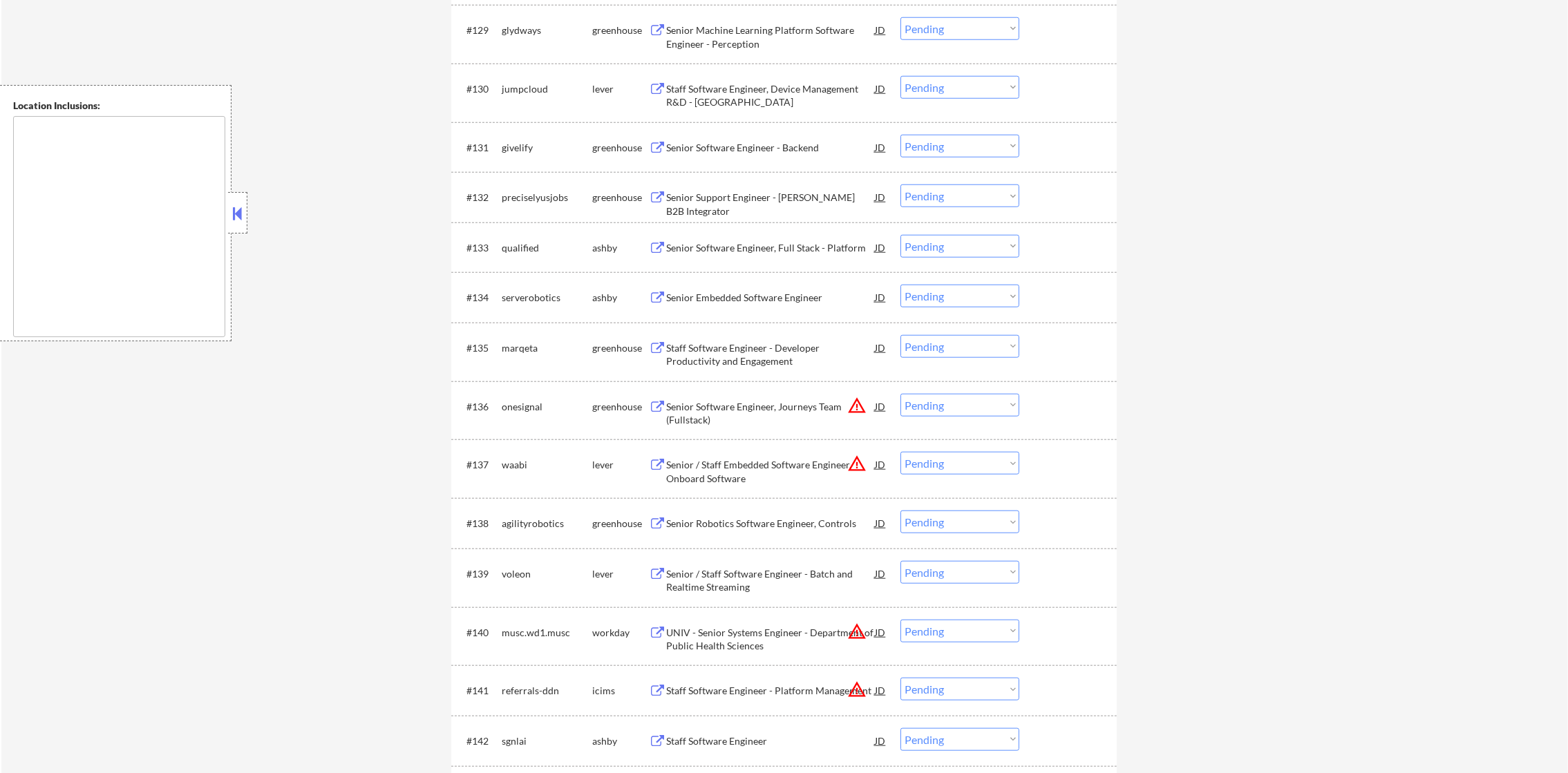
click at [734, 95] on div "Staff Software Engineer, Device Management R&D - United States" at bounding box center [771, 95] width 209 height 27
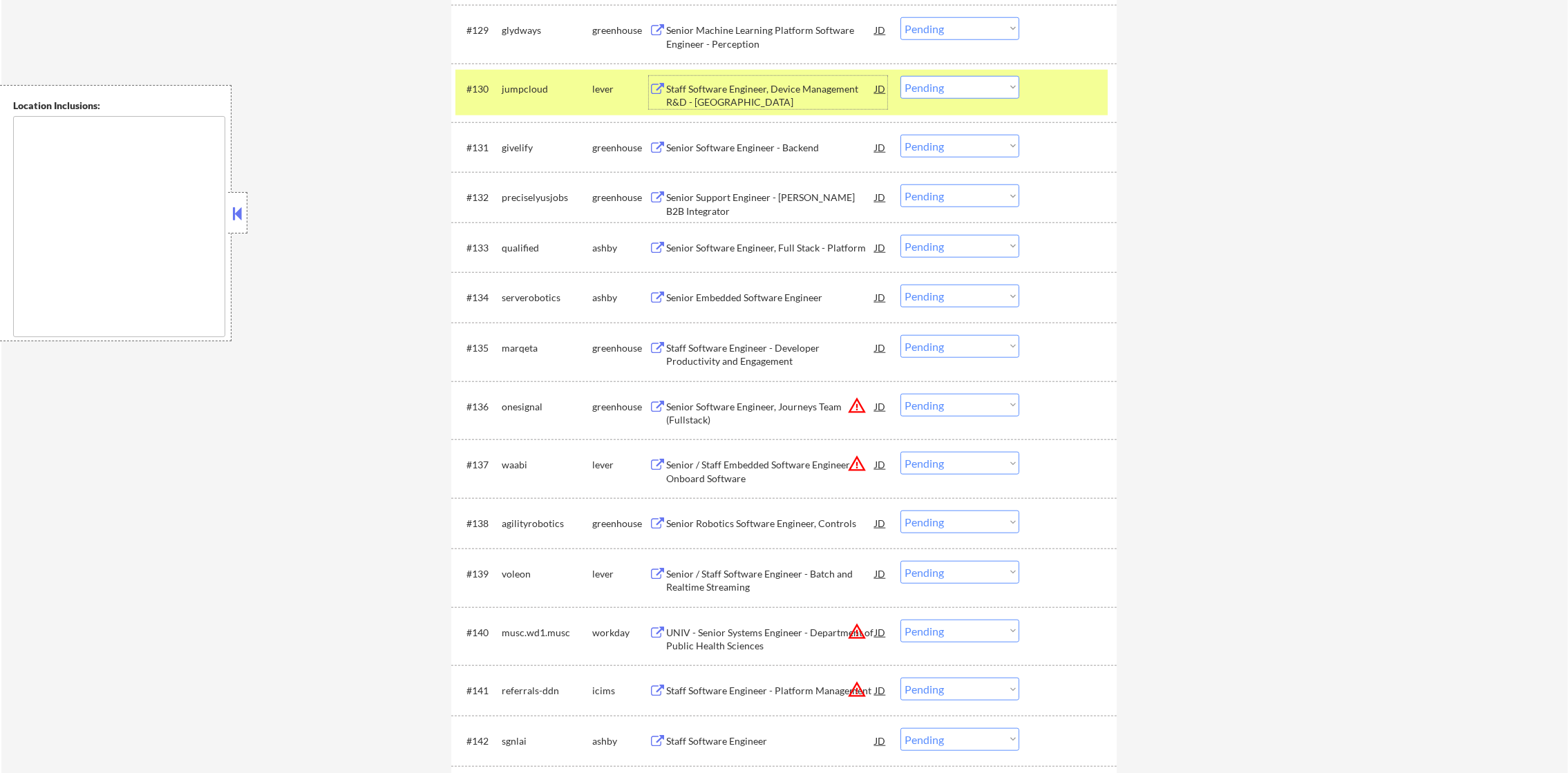
click at [934, 83] on select "Choose an option... Pending Applied Excluded (Questions) Excluded (Expired) Exc…" at bounding box center [959, 88] width 119 height 23
click at [900, 76] on select "Choose an option... Pending Applied Excluded (Questions) Excluded (Expired) Exc…" at bounding box center [959, 88] width 119 height 23
click at [528, 91] on div "jumpcloud" at bounding box center [547, 88] width 91 height 14
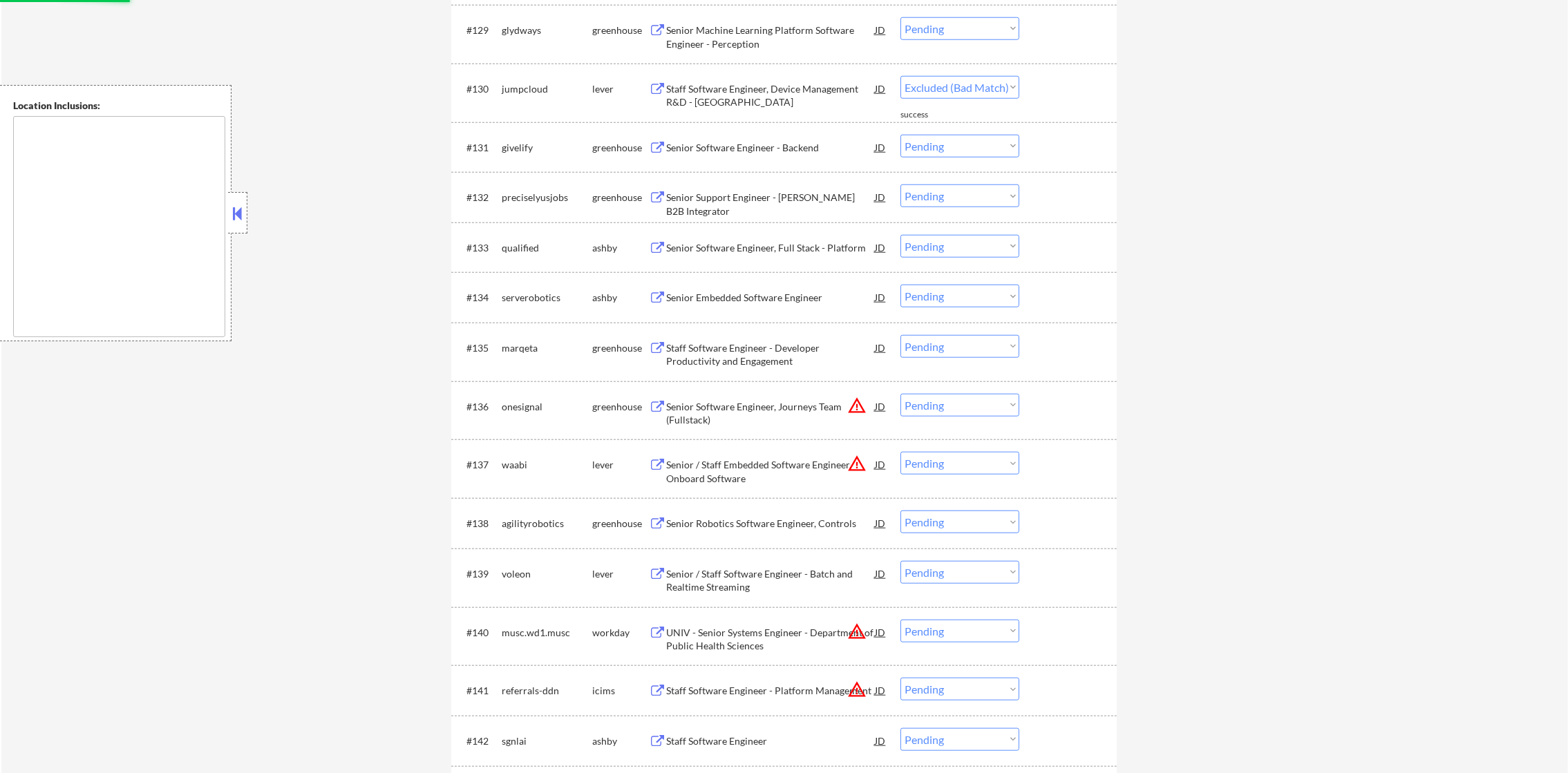
select select ""pending""
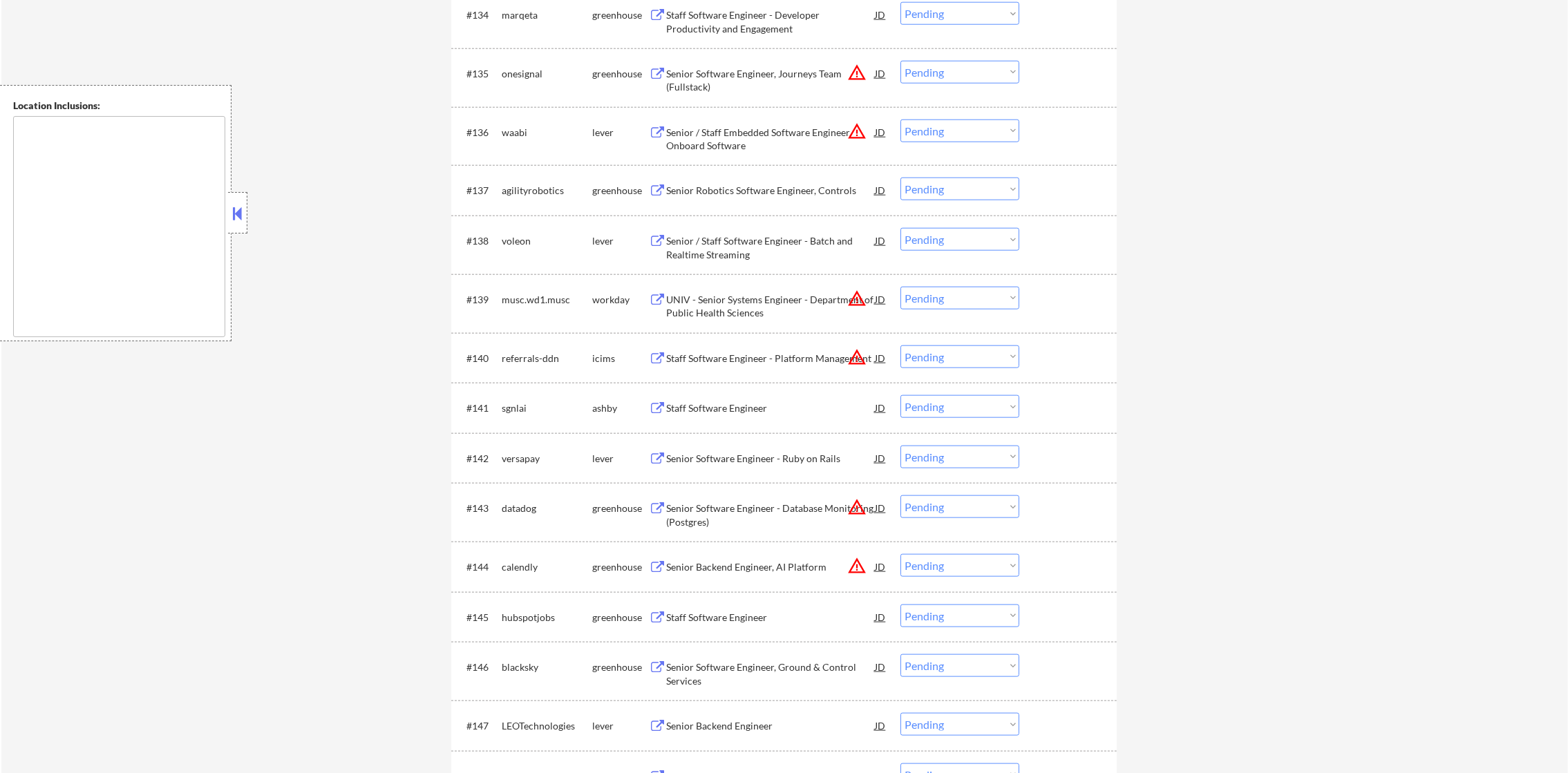
scroll to position [2257, 0]
click at [860, 128] on button "warning_amber" at bounding box center [857, 130] width 19 height 19
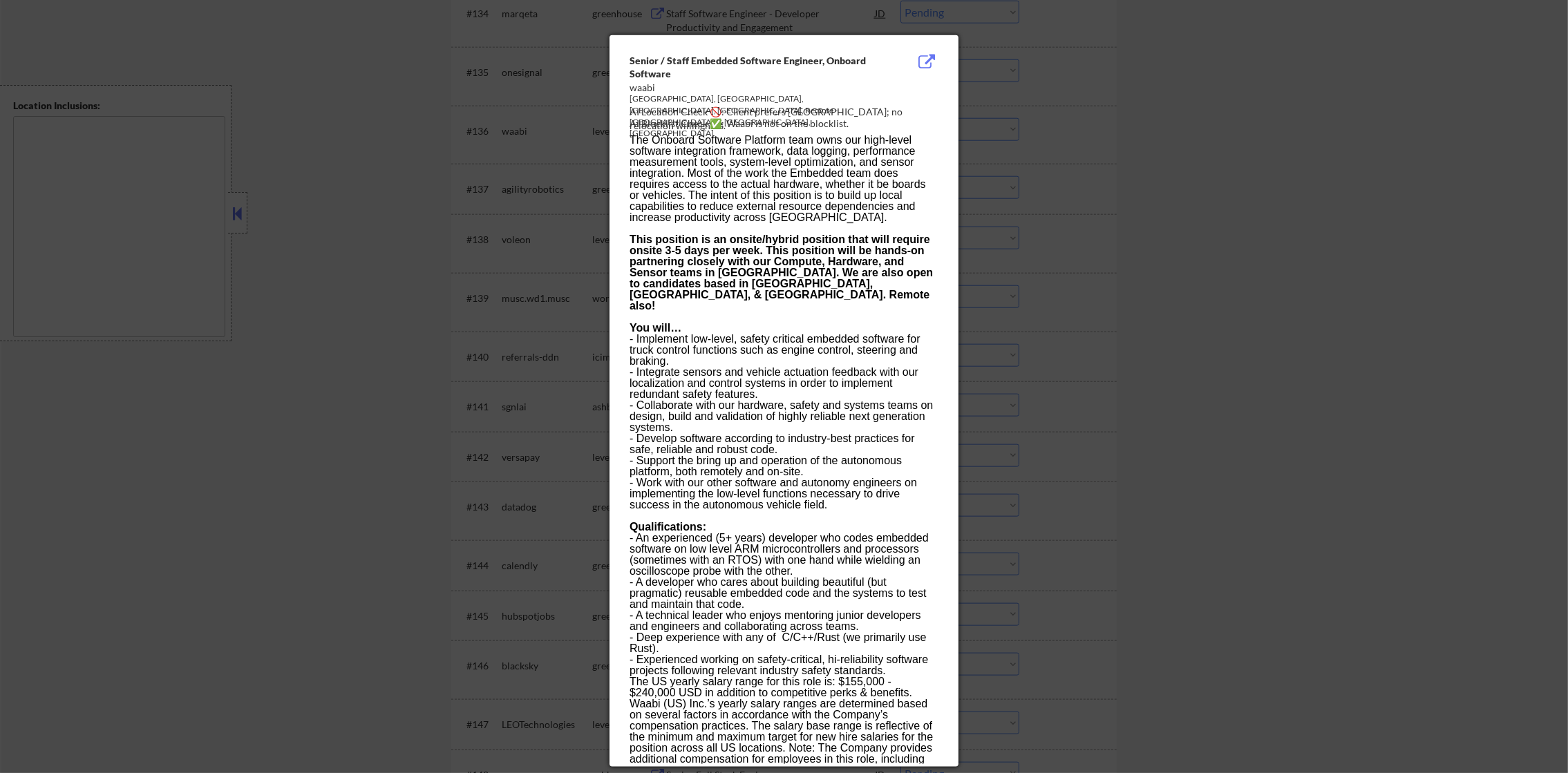
click at [1001, 142] on div at bounding box center [784, 386] width 1568 height 773
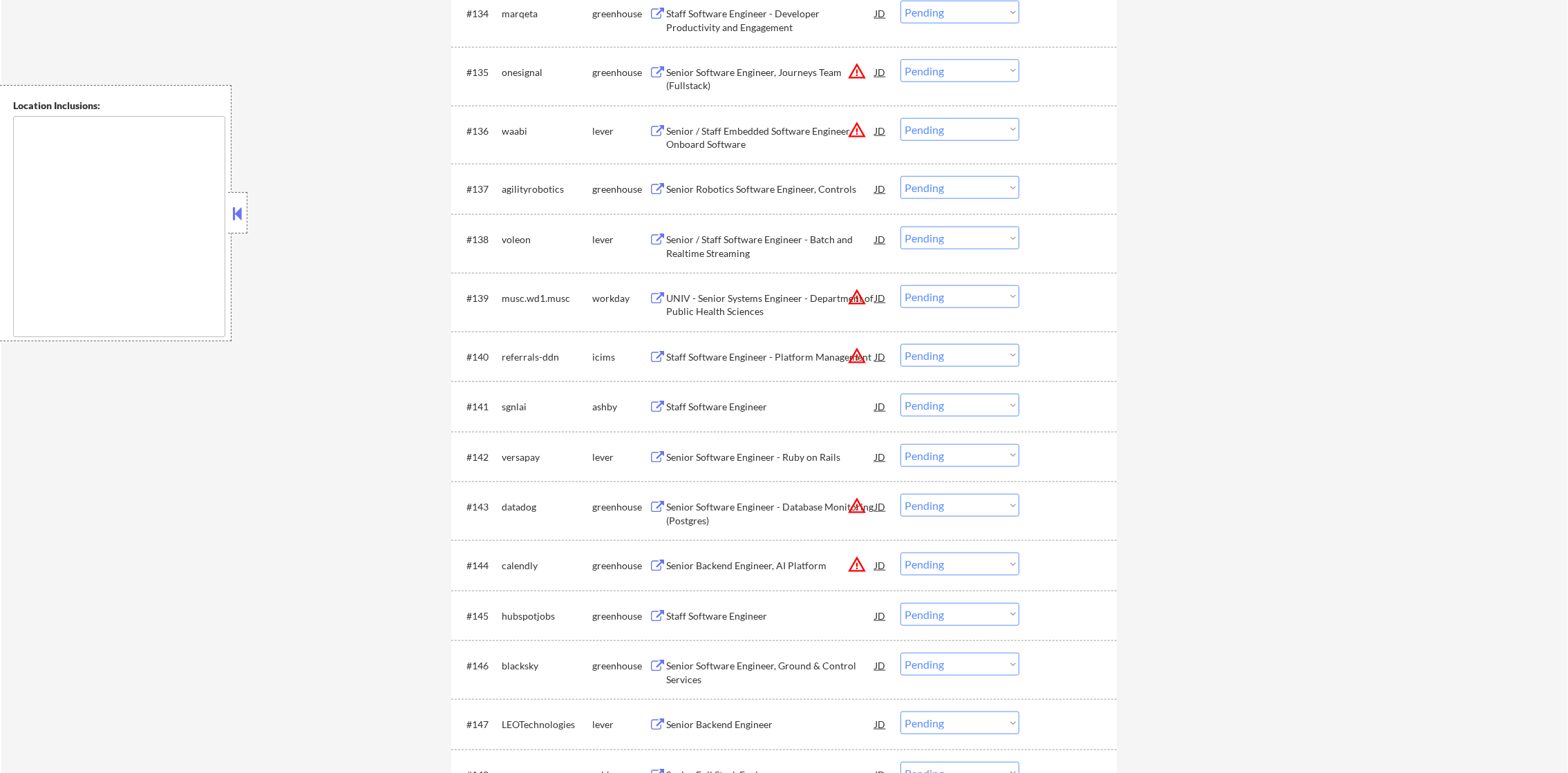
click at [938, 126] on select "Choose an option... Pending Applied Excluded (Questions) Excluded (Expired) Exc…" at bounding box center [959, 130] width 119 height 23
click at [900, 118] on select "Choose an option... Pending Applied Excluded (Questions) Excluded (Expired) Exc…" at bounding box center [959, 130] width 119 height 23
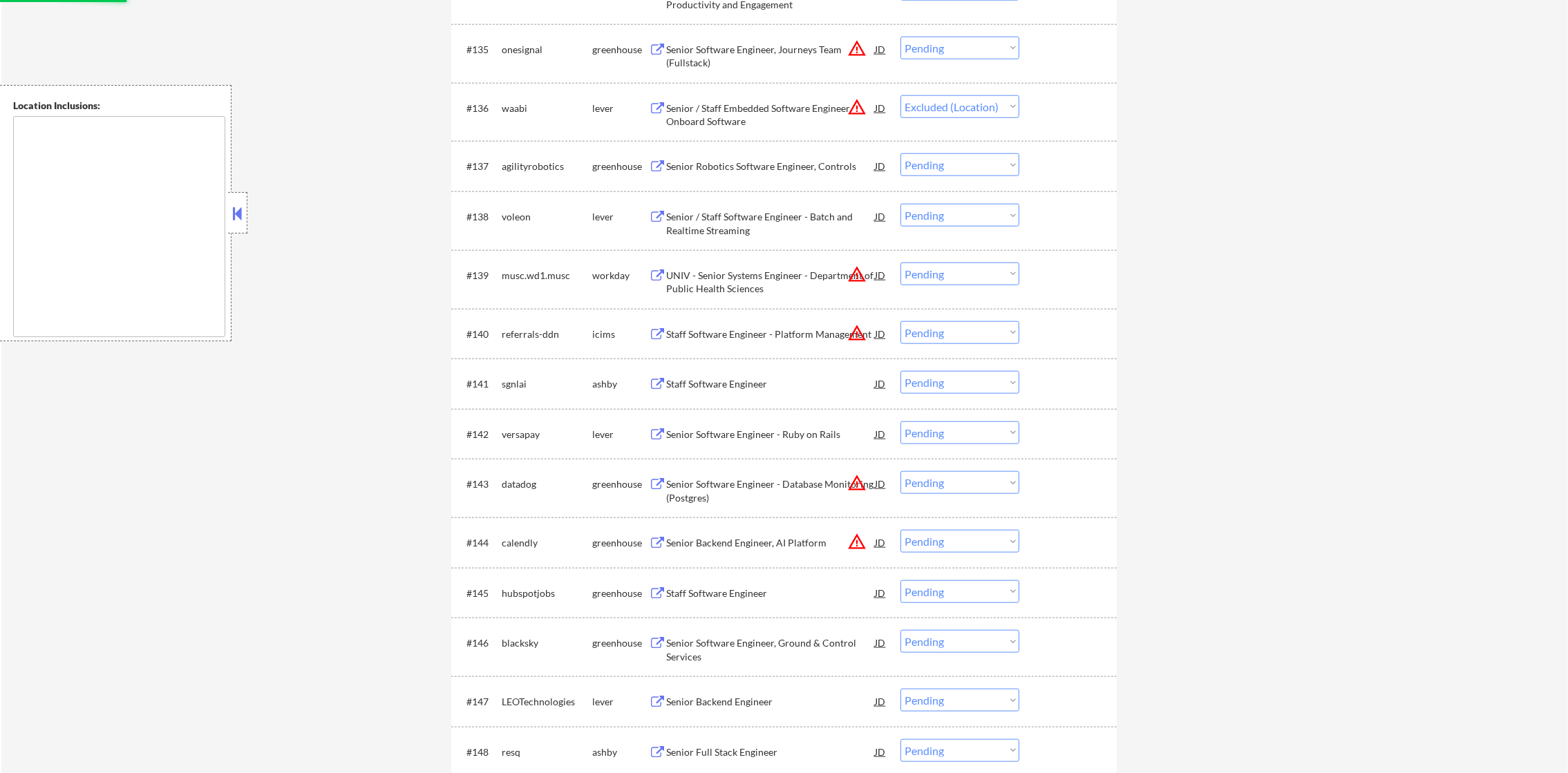
scroll to position [2327, 0]
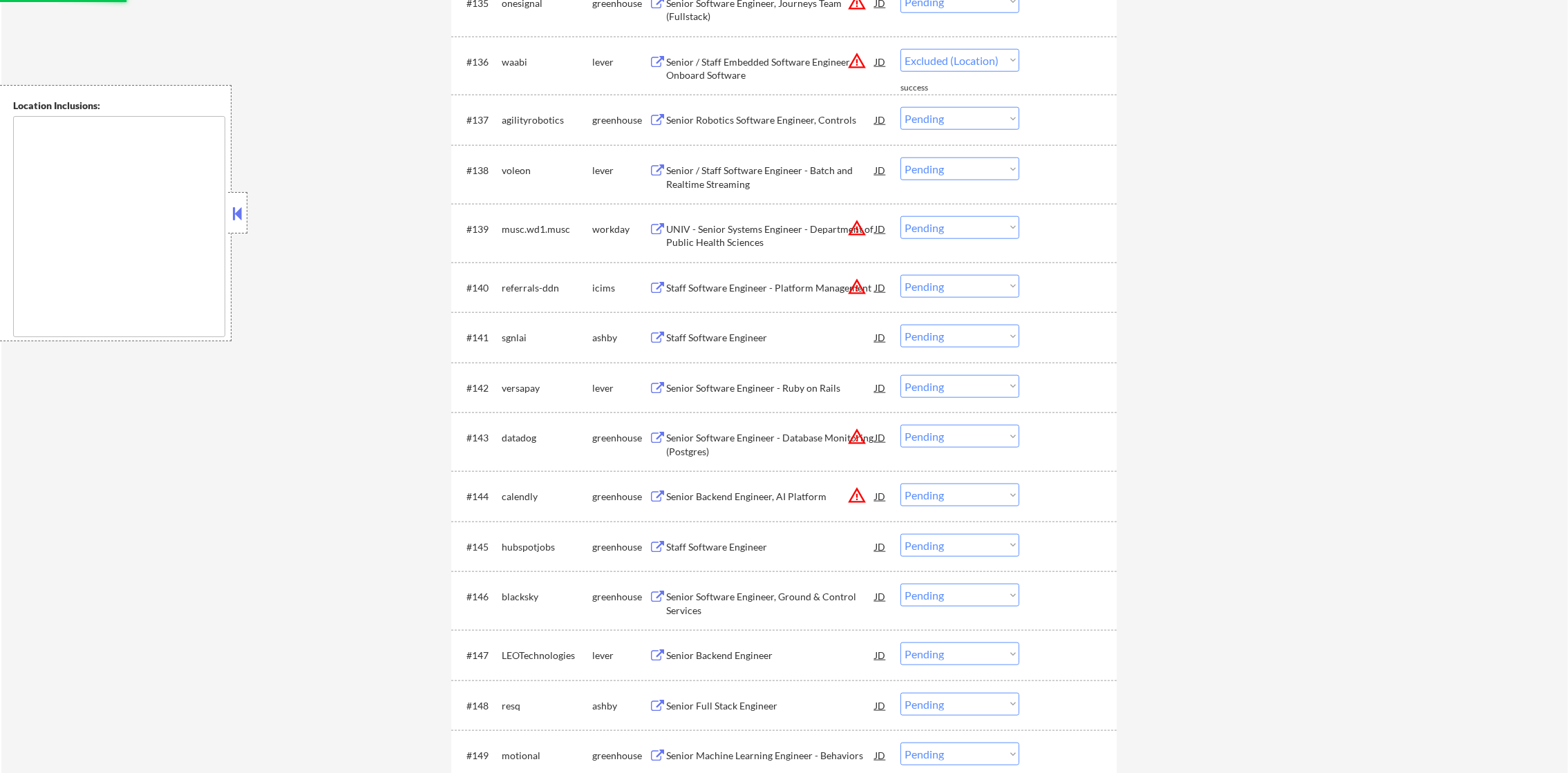
select select ""pending""
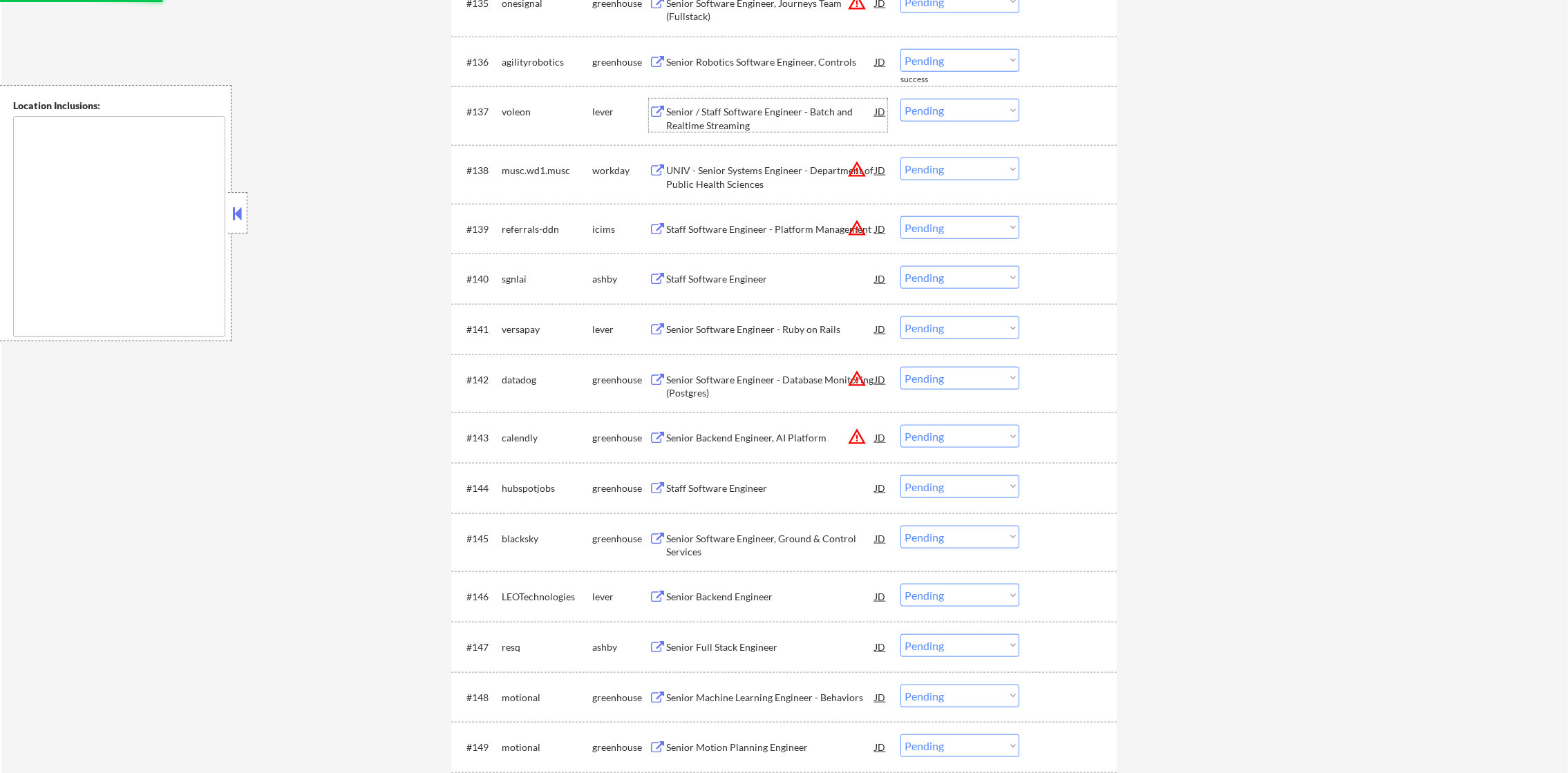
click at [724, 119] on div "Senior / Staff Software Engineer - Batch and Realtime Streaming" at bounding box center [771, 118] width 209 height 27
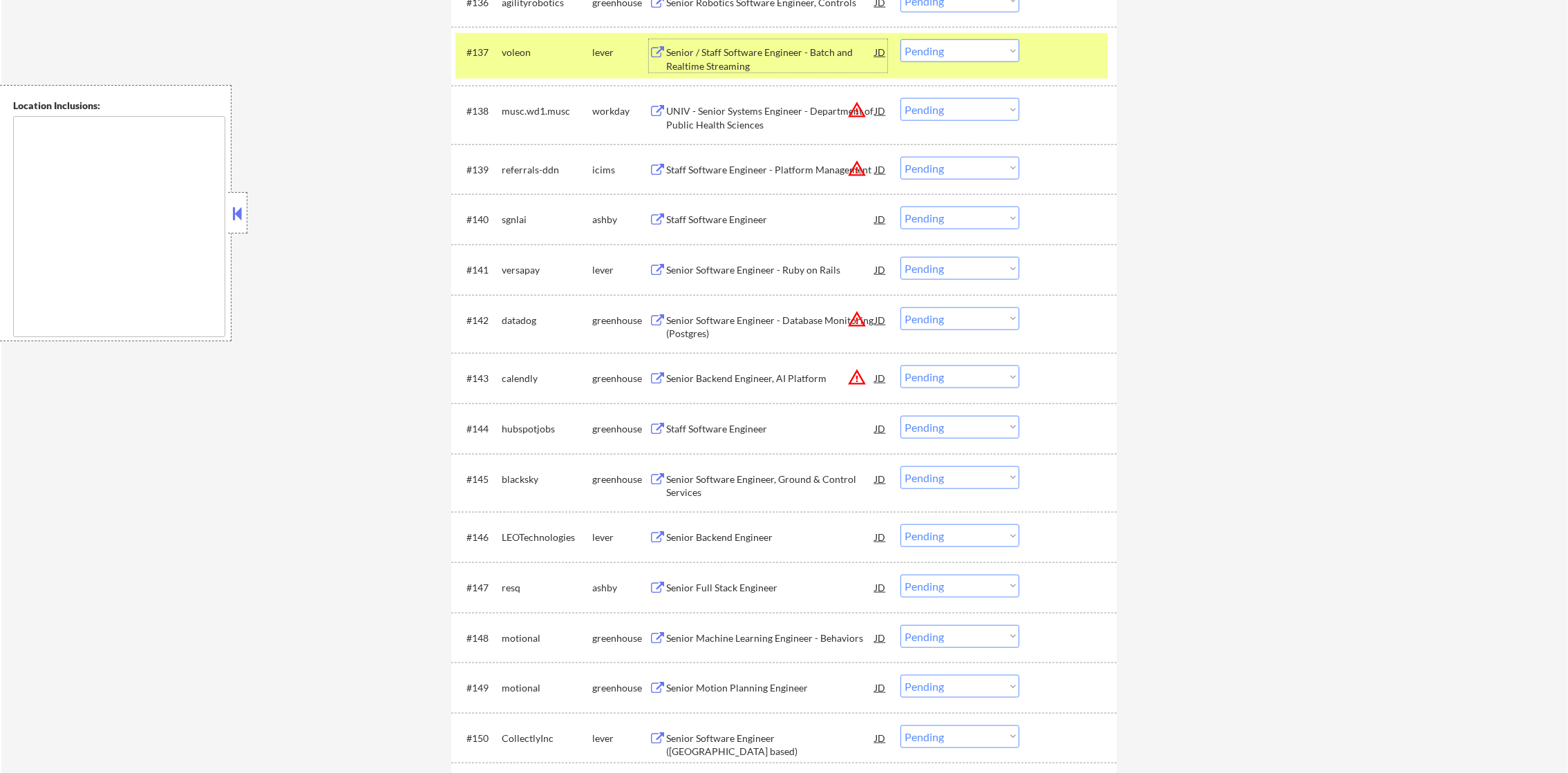
scroll to position [2397, 0]
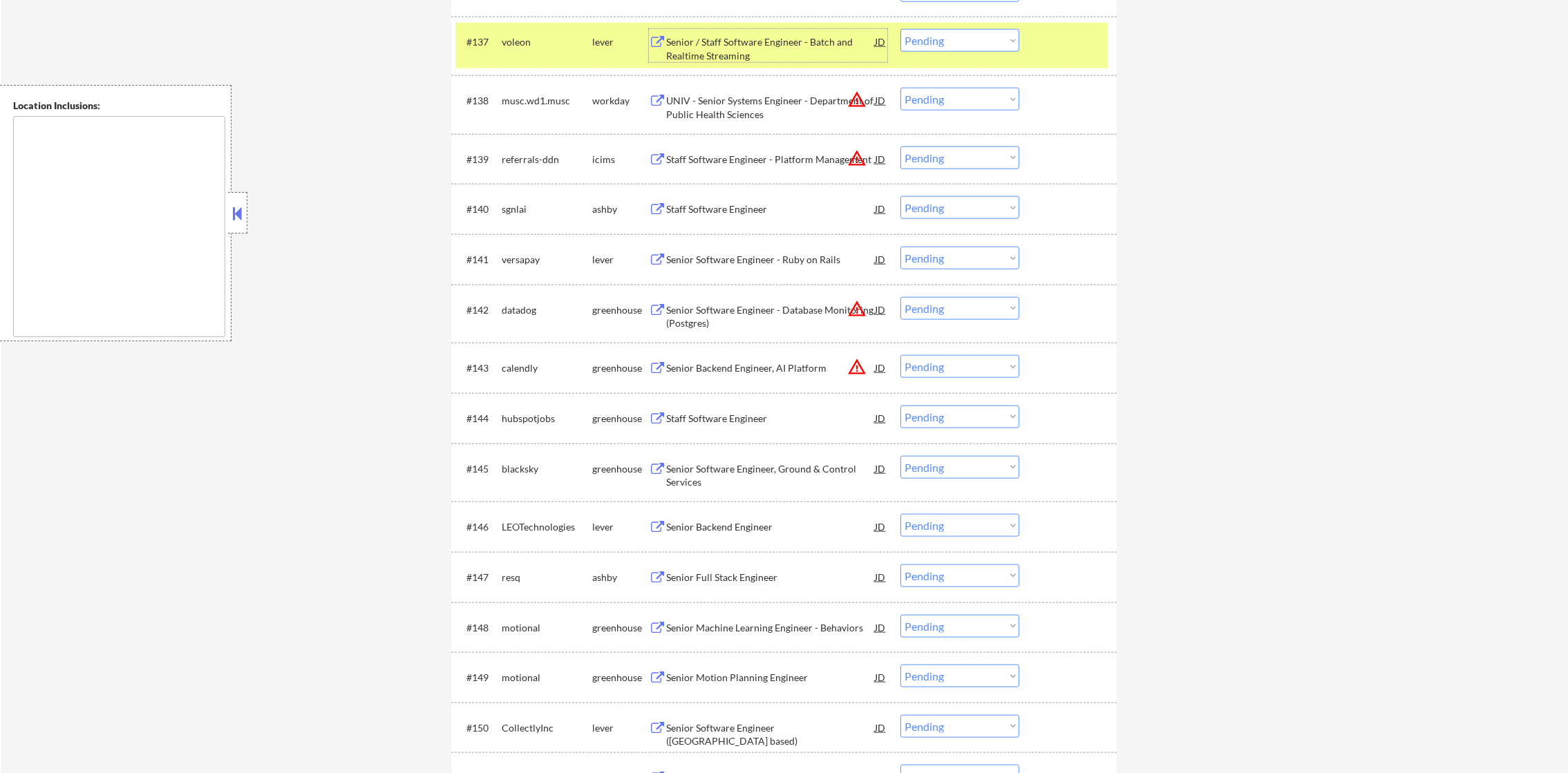
click at [912, 53] on div "#137 voleon lever Senior / Staff Software Engineer - Batch and Realtime Streami…" at bounding box center [781, 45] width 652 height 45
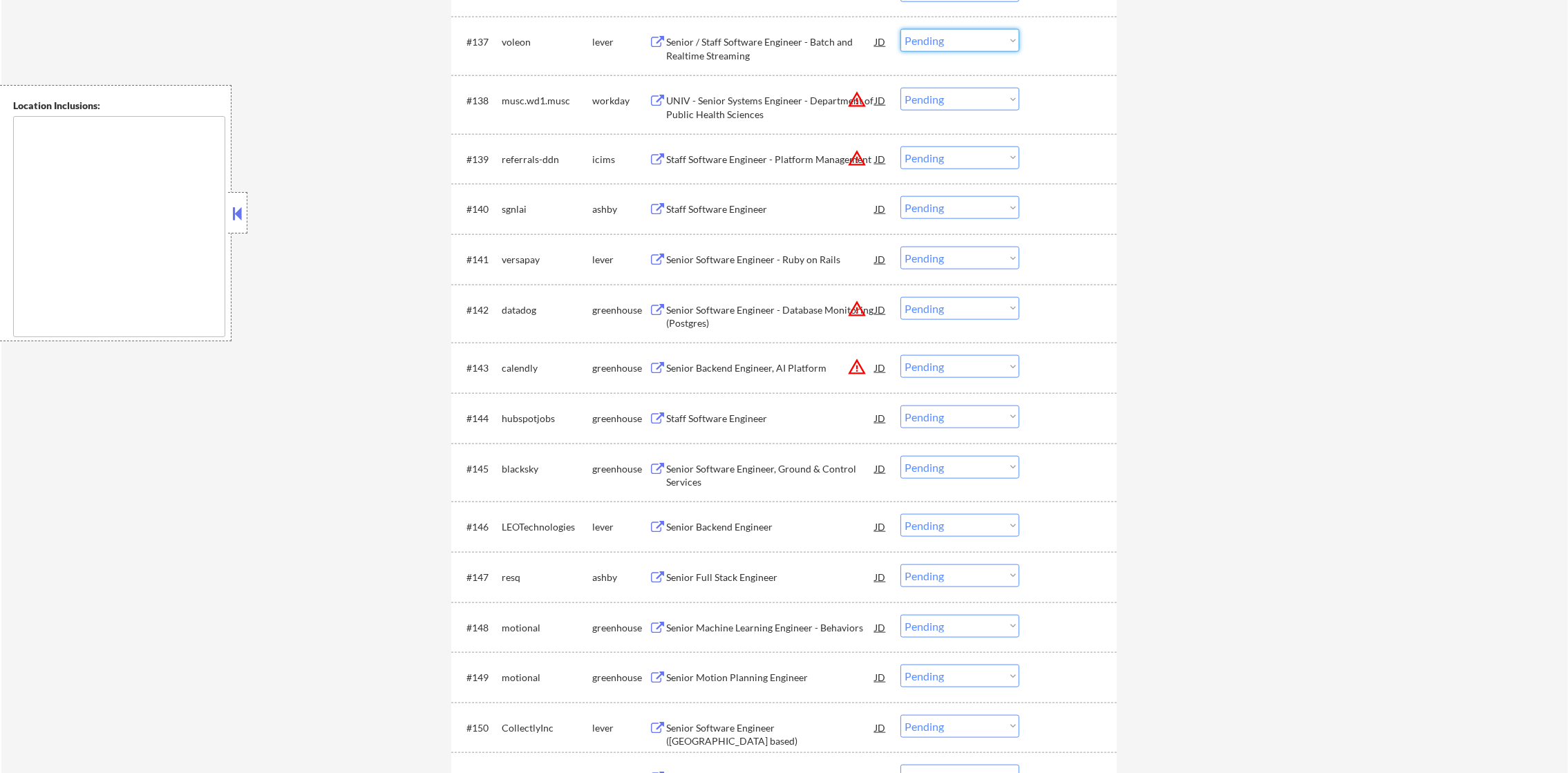
drag, startPoint x: 955, startPoint y: 45, endPoint x: 951, endPoint y: 53, distance: 8.9
click at [955, 45] on select "Choose an option... Pending Applied Excluded (Questions) Excluded (Expired) Exc…" at bounding box center [959, 41] width 119 height 23
click at [900, 29] on select "Choose an option... Pending Applied Excluded (Questions) Excluded (Expired) Exc…" at bounding box center [959, 41] width 119 height 23
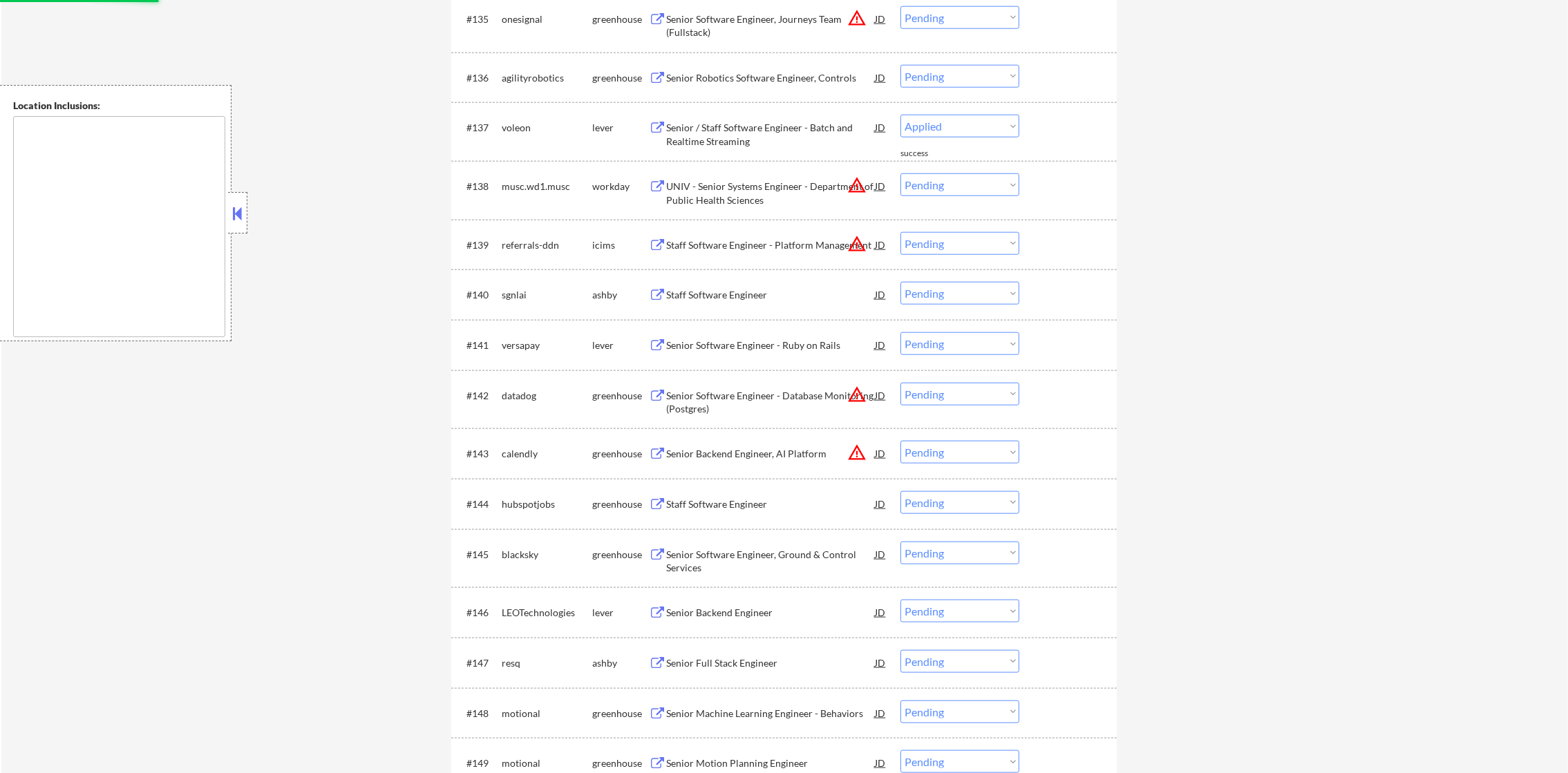
scroll to position [2293, 0]
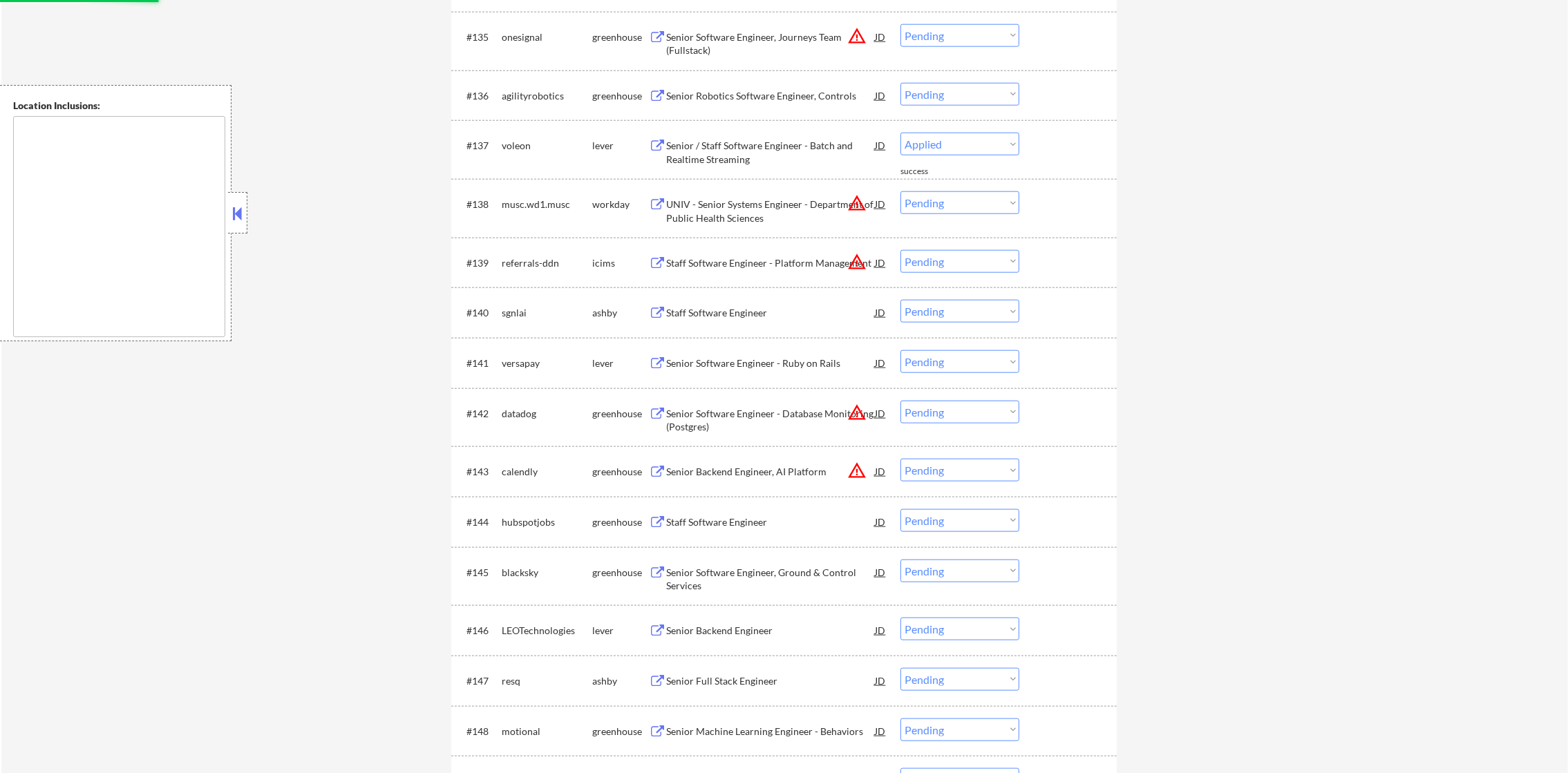
select select ""pending""
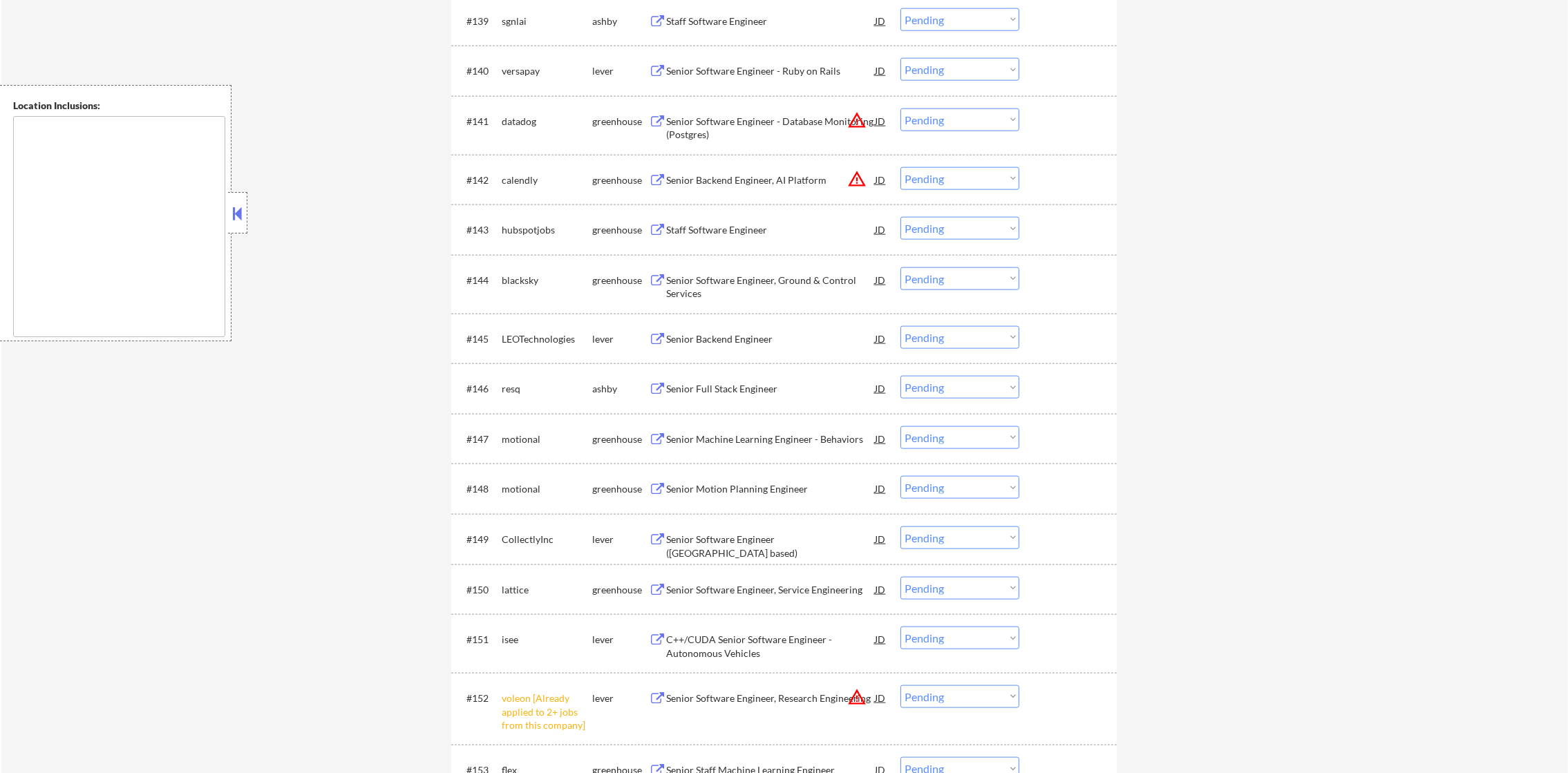
scroll to position [2535, 0]
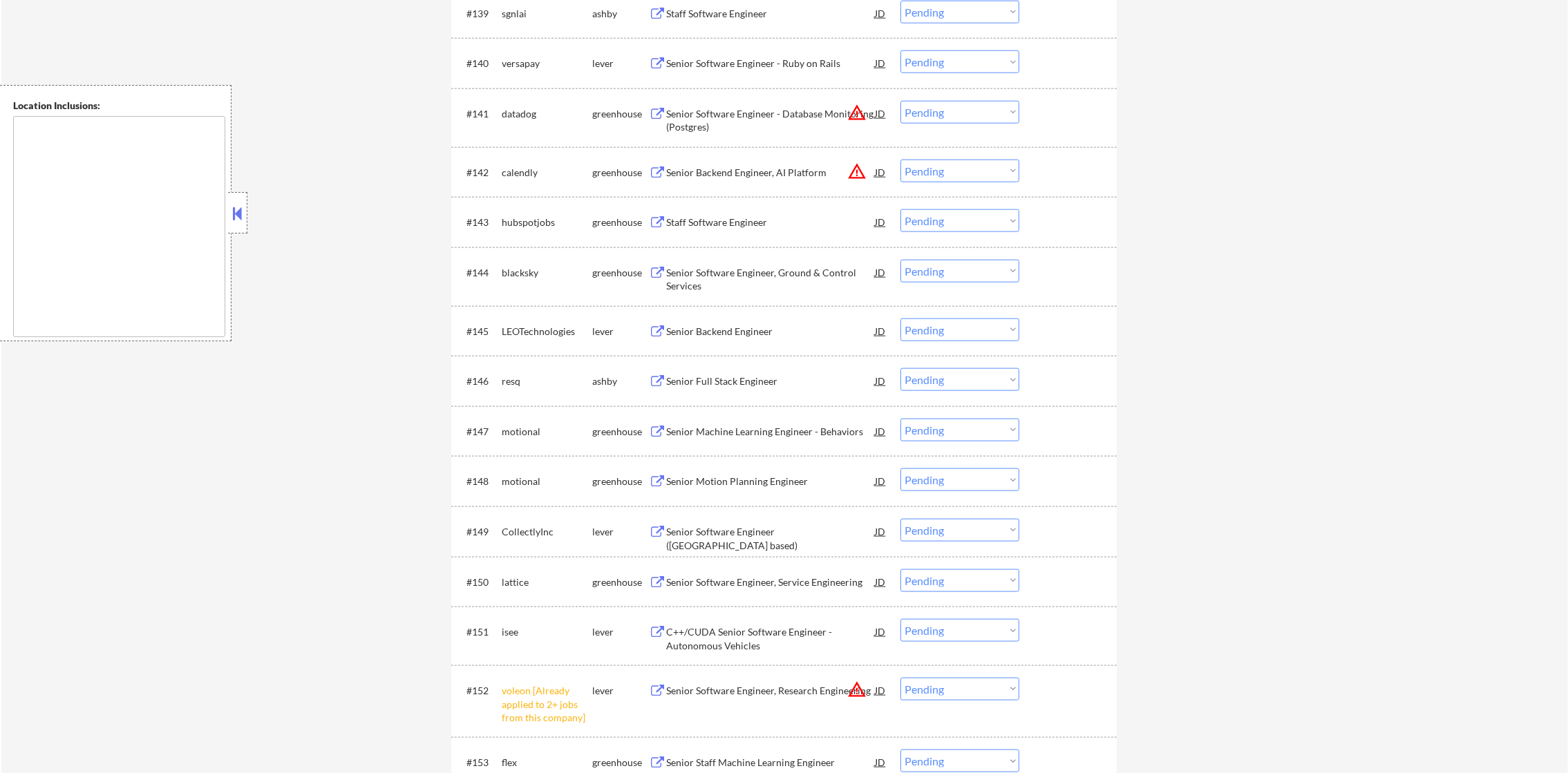
click at [935, 685] on select "Choose an option... Pending Applied Excluded (Questions) Excluded (Expired) Exc…" at bounding box center [959, 689] width 119 height 23
select select ""excluded__other_""
click at [900, 677] on select "Choose an option... Pending Applied Excluded (Questions) Excluded (Expired) Exc…" at bounding box center [959, 689] width 119 height 23
click at [764, 58] on div "Senior Software Engineer - Ruby on Rails" at bounding box center [771, 63] width 209 height 14
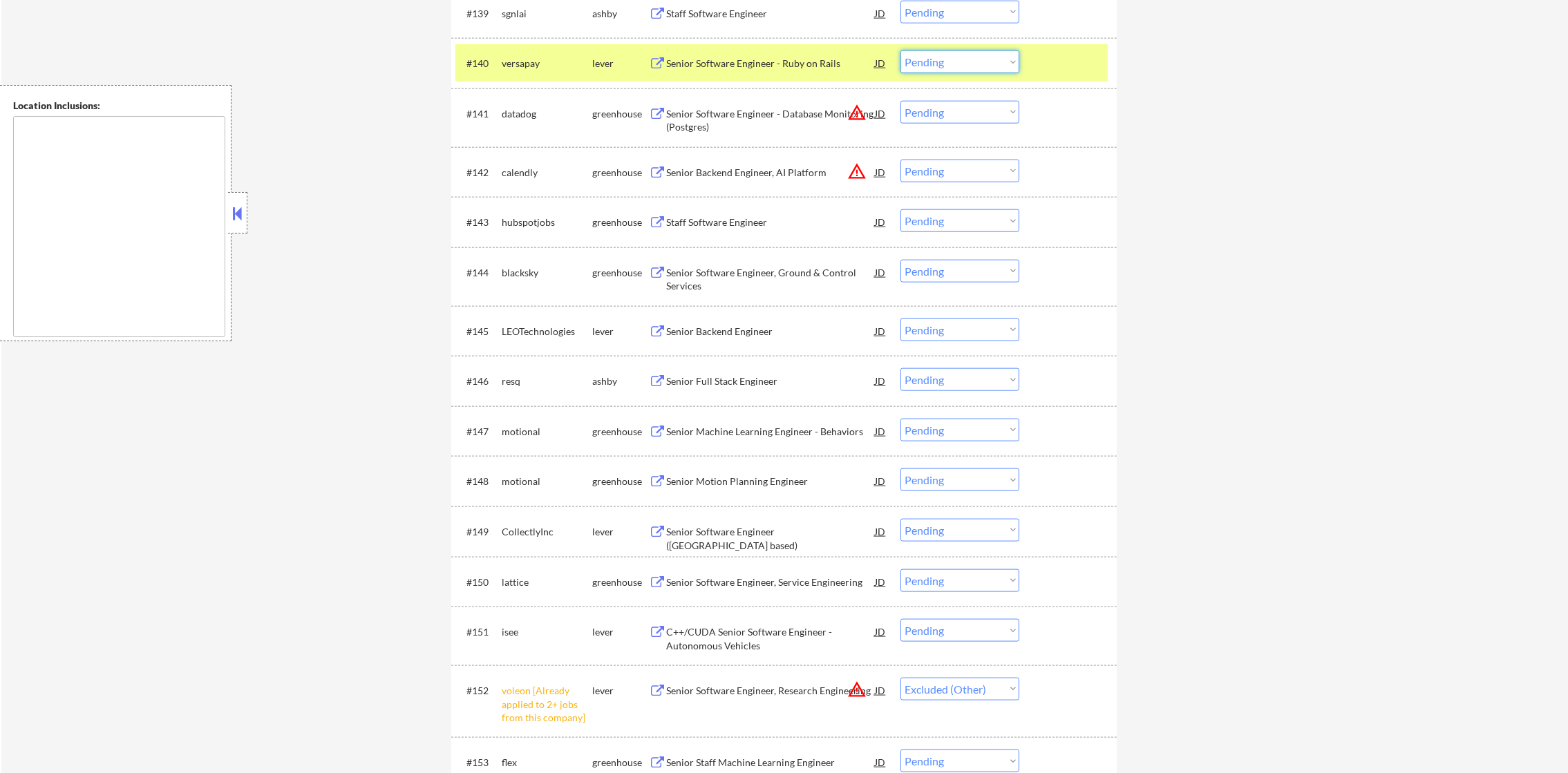
drag, startPoint x: 951, startPoint y: 58, endPoint x: 950, endPoint y: 75, distance: 17.0
click at [951, 58] on select "Choose an option... Pending Applied Excluded (Questions) Excluded (Expired) Exc…" at bounding box center [959, 62] width 119 height 23
select select ""excluded__expired_""
click at [900, 50] on select "Choose an option... Pending Applied Excluded (Questions) Excluded (Expired) Exc…" at bounding box center [959, 62] width 119 height 23
click at [555, 71] on div "versapay" at bounding box center [547, 62] width 91 height 25
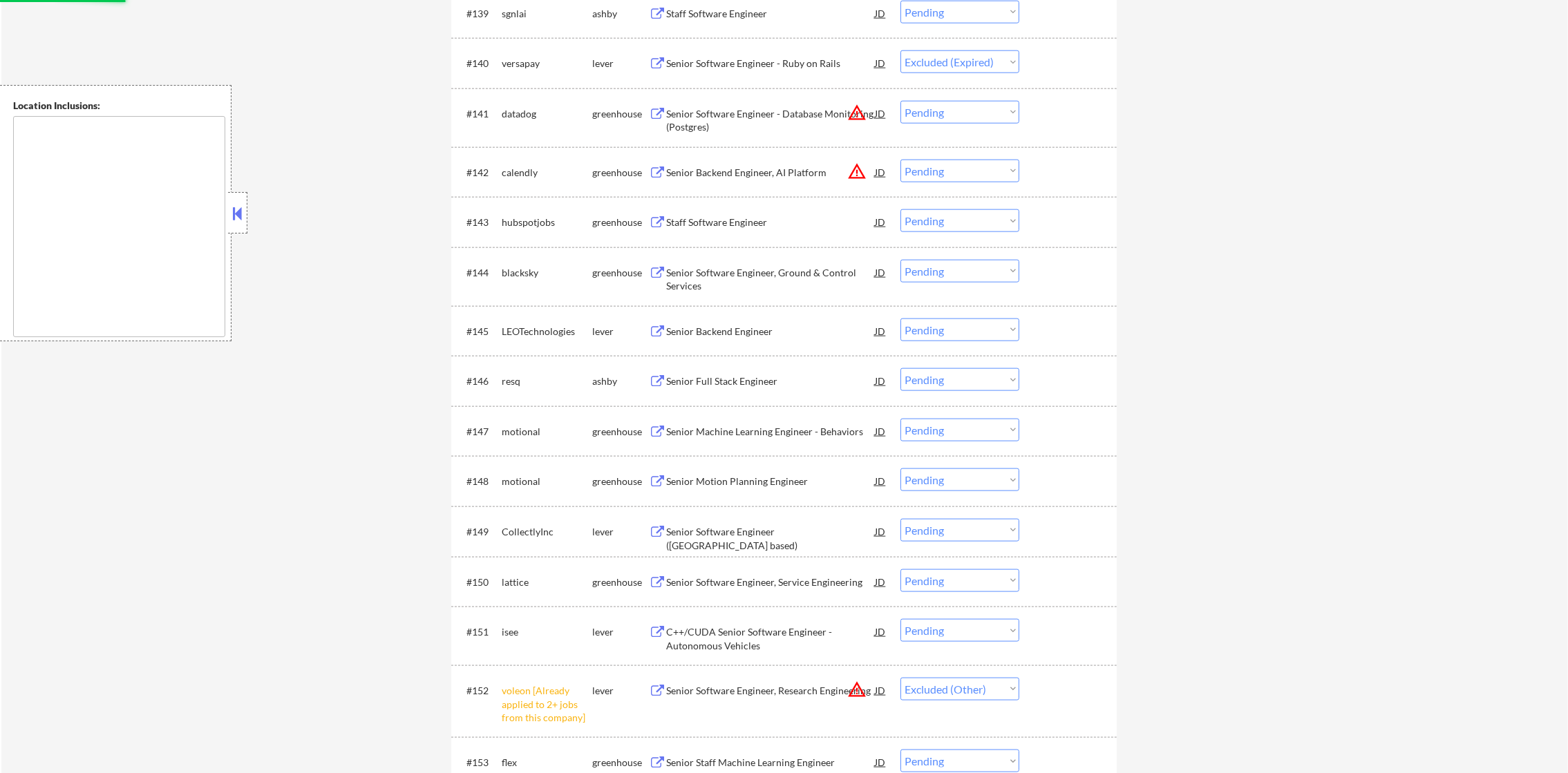
select select ""pending""
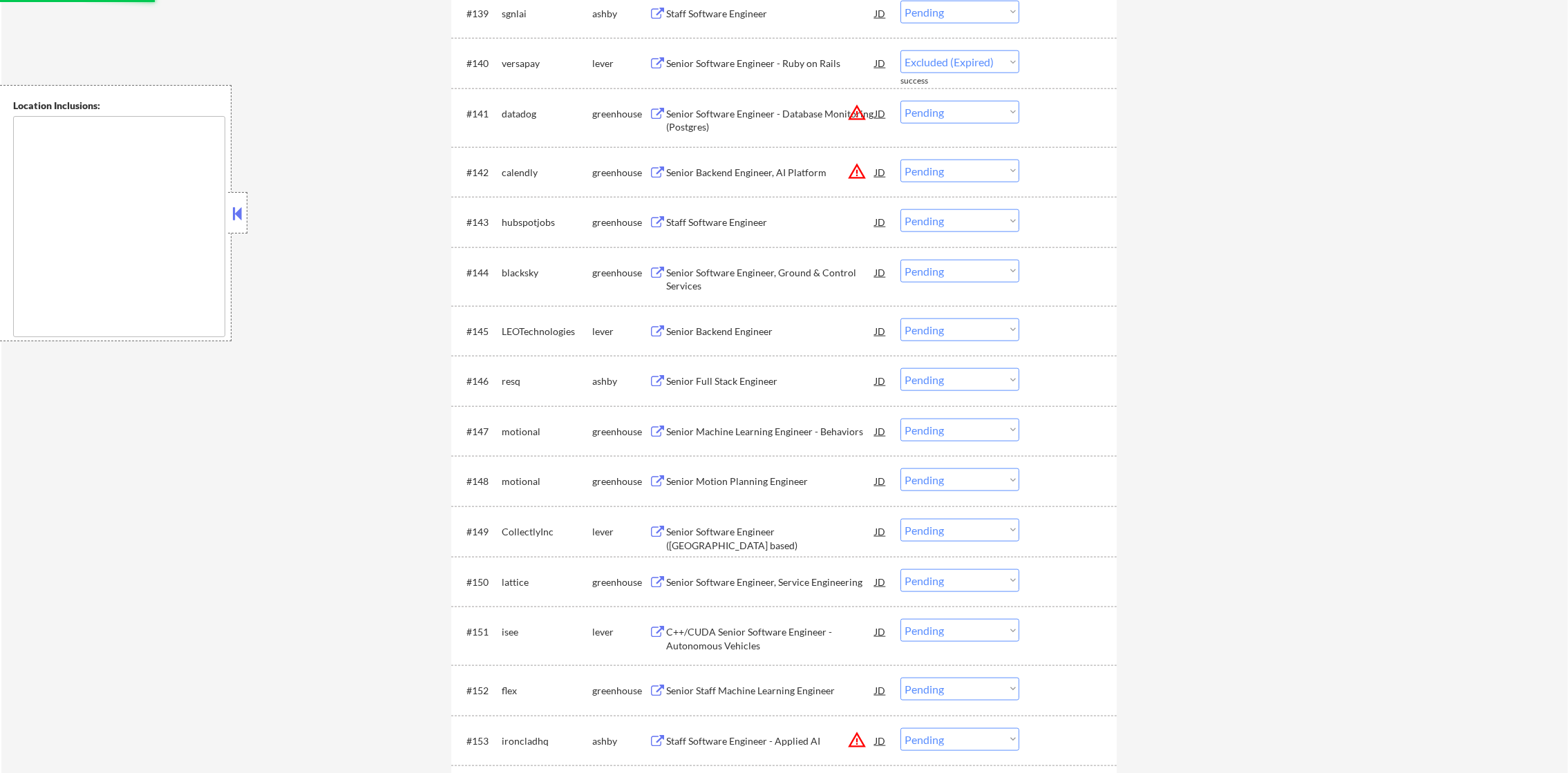
select select ""pending""
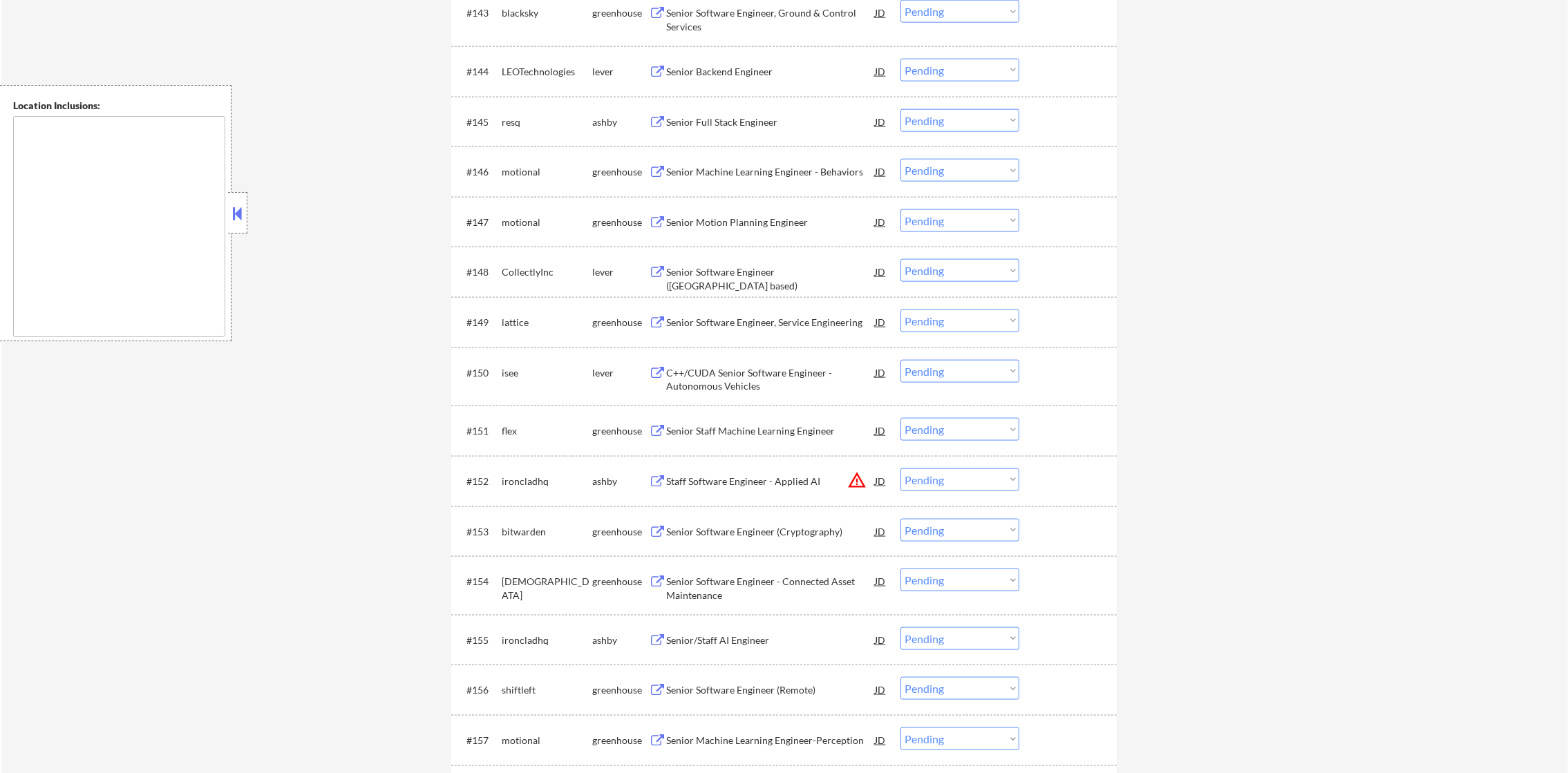
scroll to position [2741, 0]
click at [777, 57] on div "#144 LEOTechnologies lever Senior Backend Engineer JD warning_amber Choose an o…" at bounding box center [781, 73] width 652 height 37
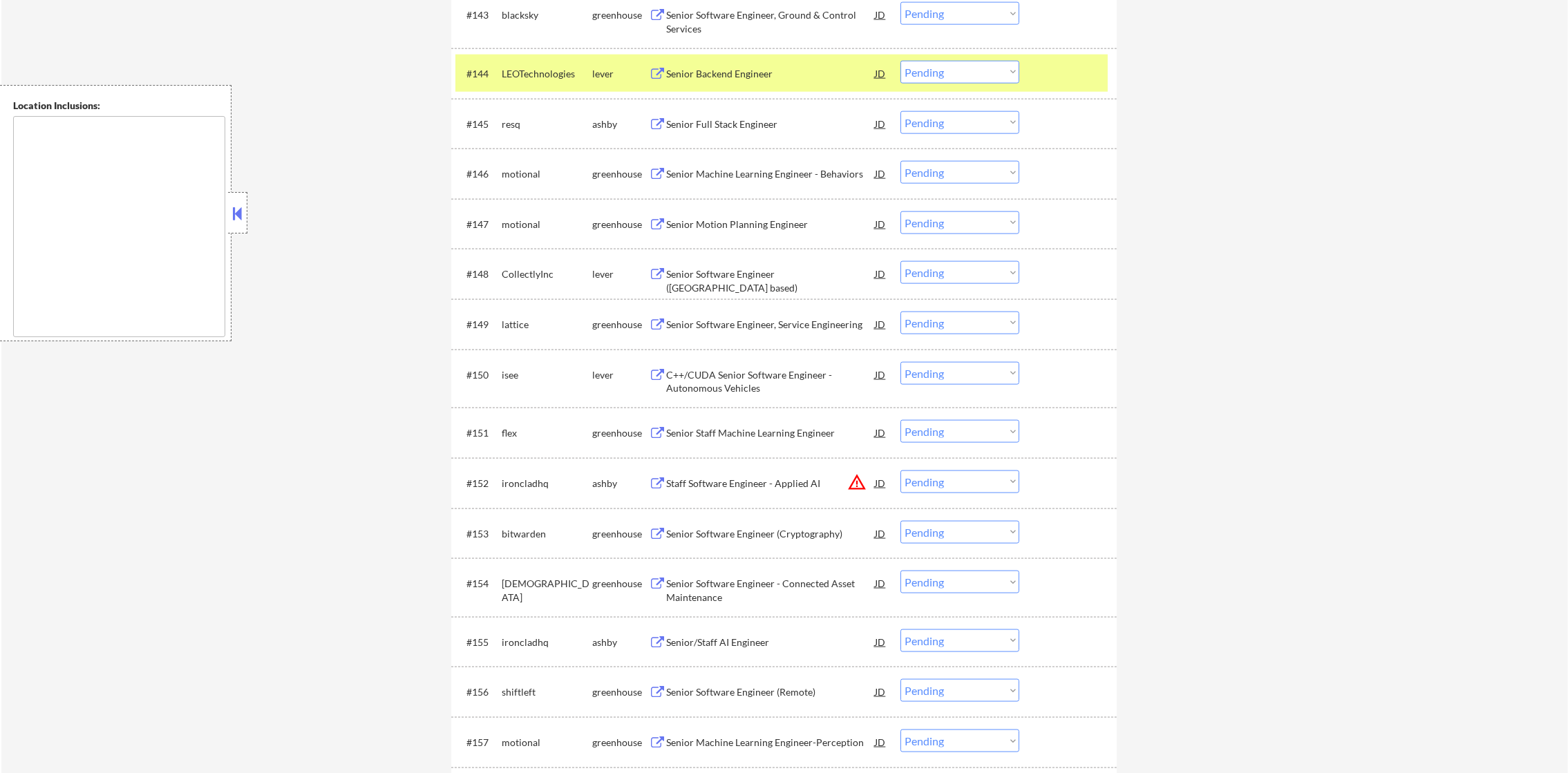
click at [765, 76] on div "Senior Backend Engineer" at bounding box center [771, 74] width 209 height 14
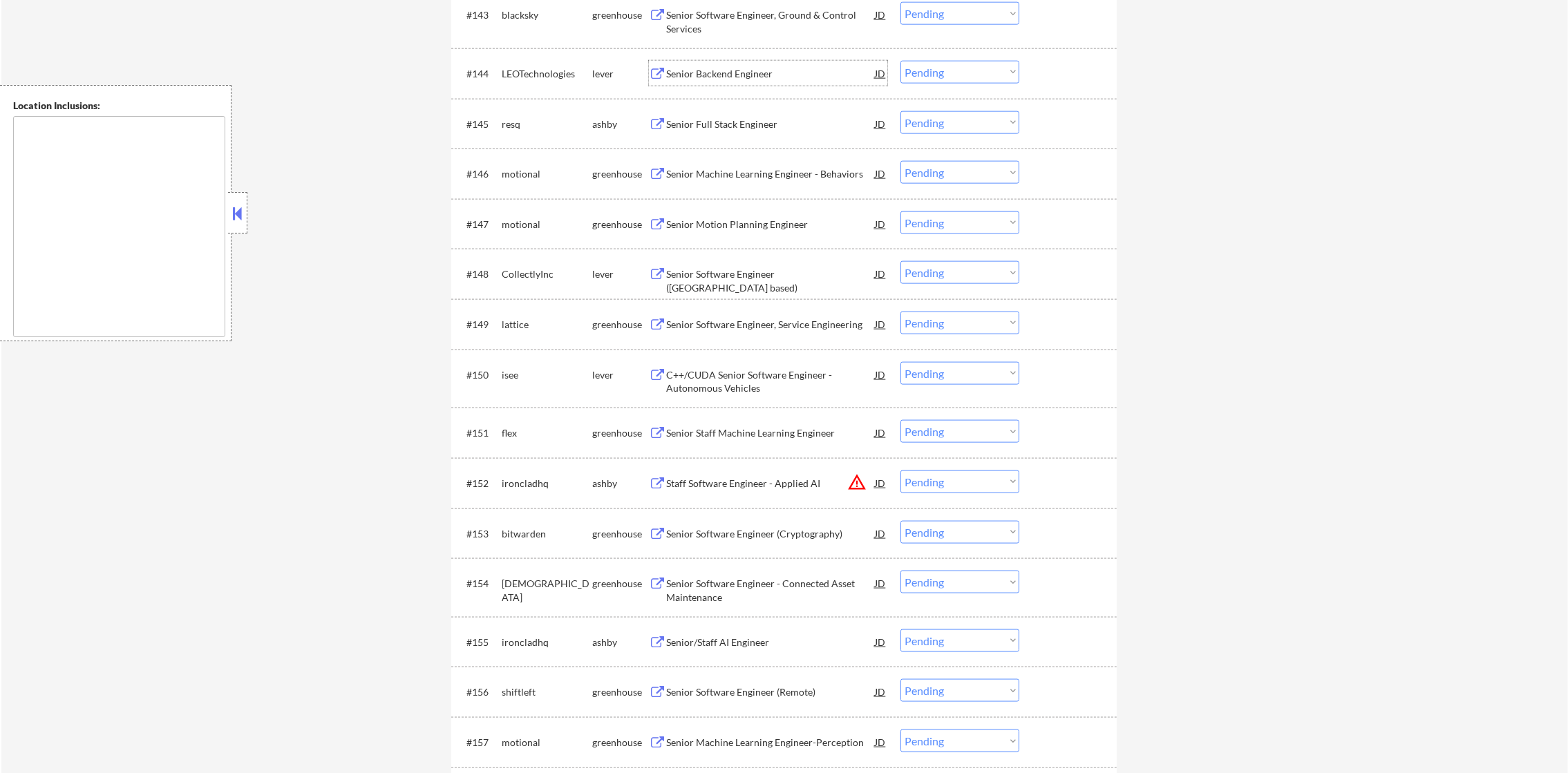
click at [545, 86] on div "#144 LEOTechnologies lever Senior Backend Engineer JD warning_amber Choose an o…" at bounding box center [781, 73] width 652 height 37
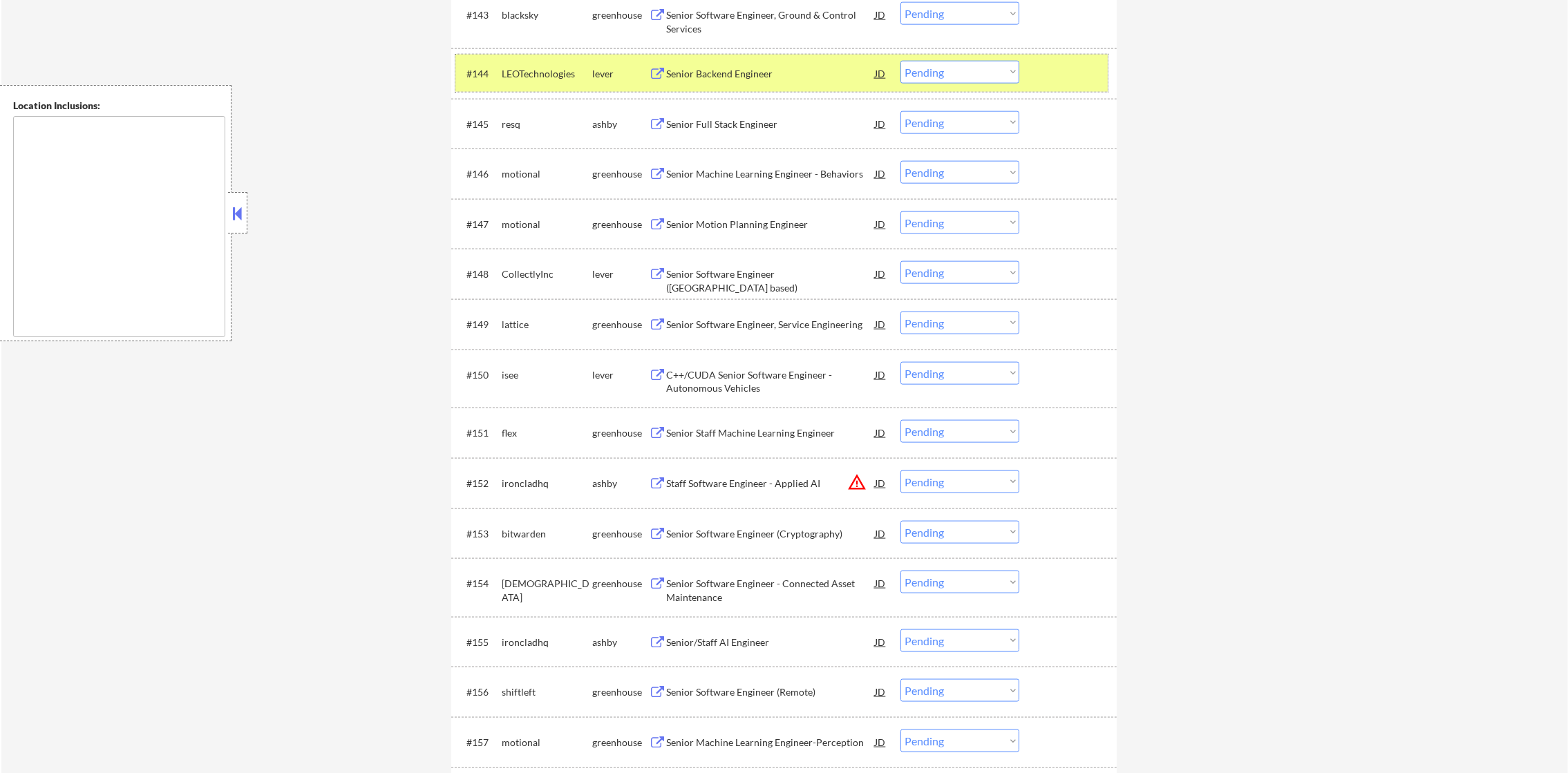
click at [973, 70] on select "Choose an option... Pending Applied Excluded (Questions) Excluded (Expired) Exc…" at bounding box center [959, 72] width 119 height 23
click at [900, 61] on select "Choose an option... Pending Applied Excluded (Questions) Excluded (Expired) Exc…" at bounding box center [959, 72] width 119 height 23
select select ""pending""
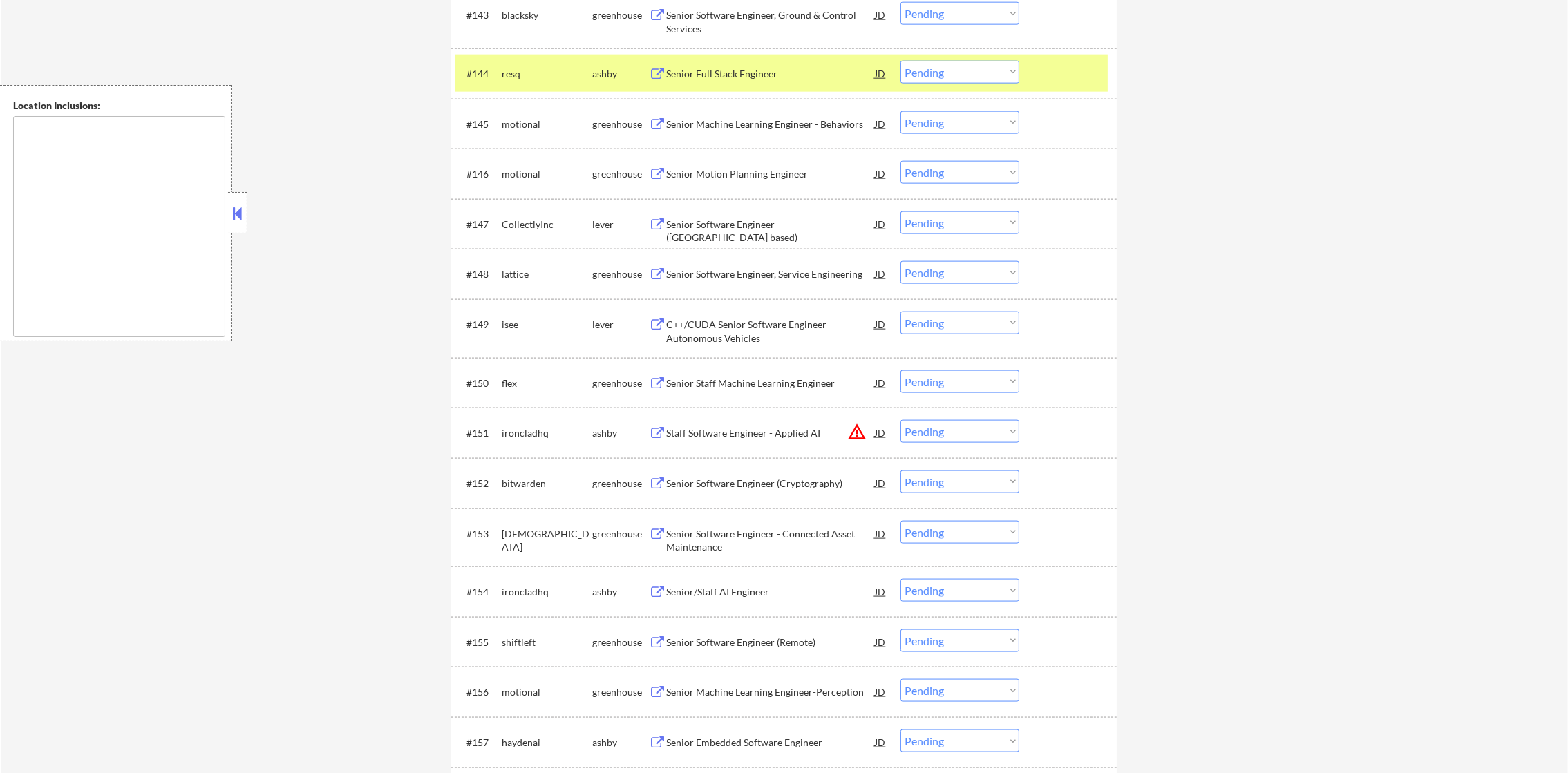
click at [533, 63] on div "resq" at bounding box center [547, 73] width 91 height 25
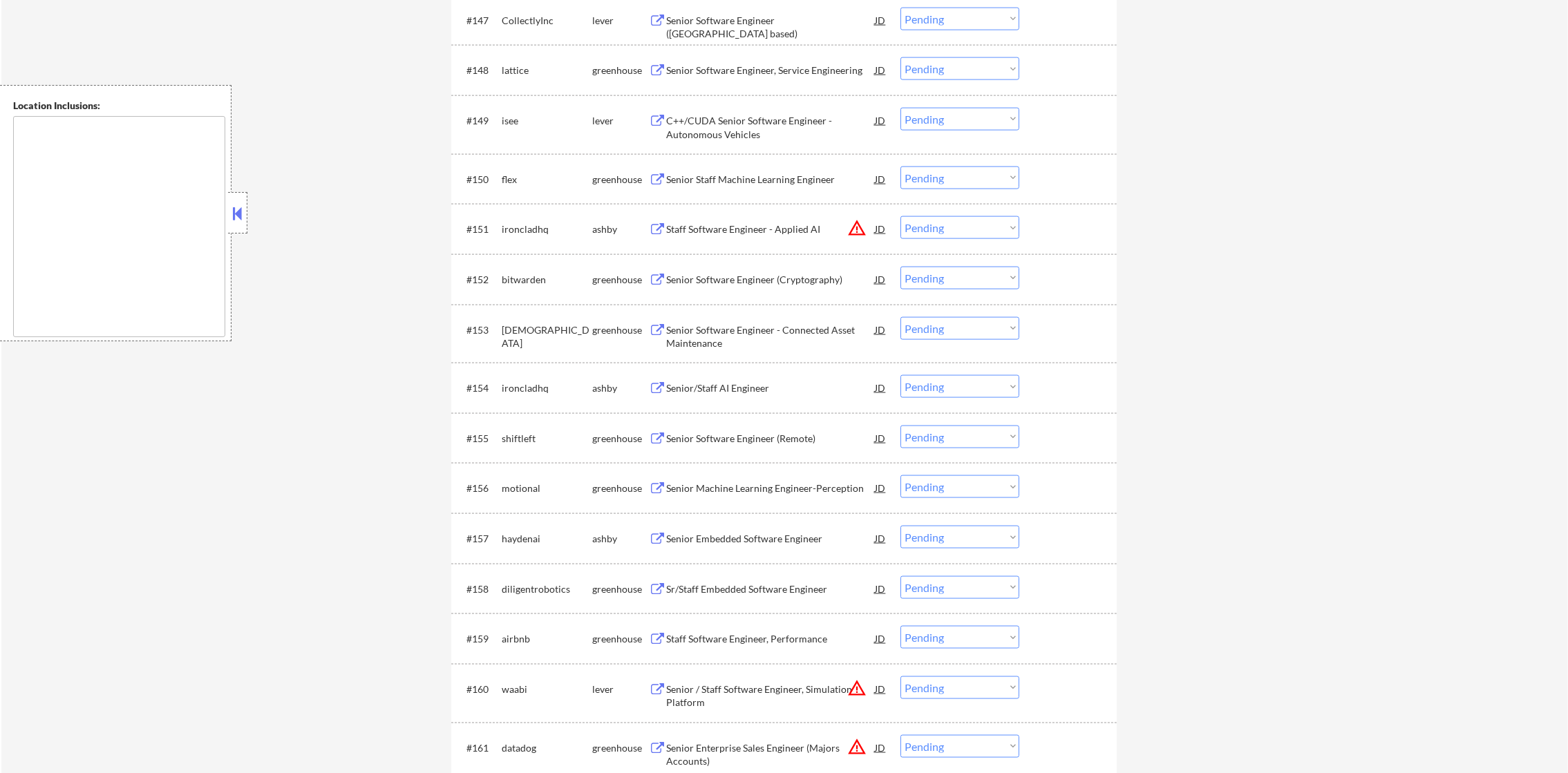
scroll to position [2949, 0]
click at [818, 25] on div "Senior Software Engineer (USA based)" at bounding box center [771, 16] width 209 height 25
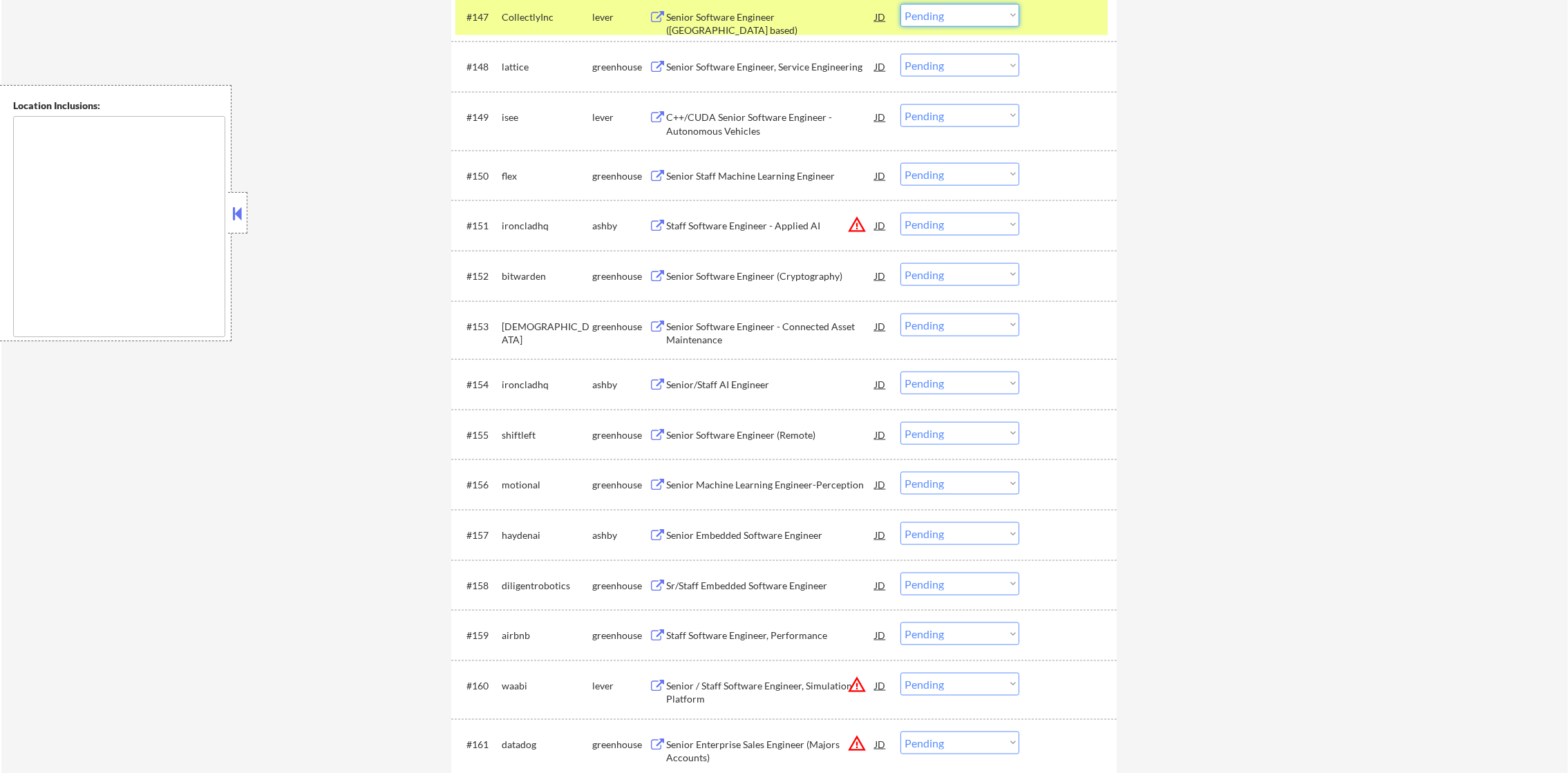
click at [928, 21] on select "Choose an option... Pending Applied Excluded (Questions) Excluded (Expired) Exc…" at bounding box center [959, 15] width 119 height 23
click at [900, 4] on select "Choose an option... Pending Applied Excluded (Questions) Excluded (Expired) Exc…" at bounding box center [959, 15] width 119 height 23
click at [544, 28] on div "CollectlyInc" at bounding box center [547, 16] width 91 height 25
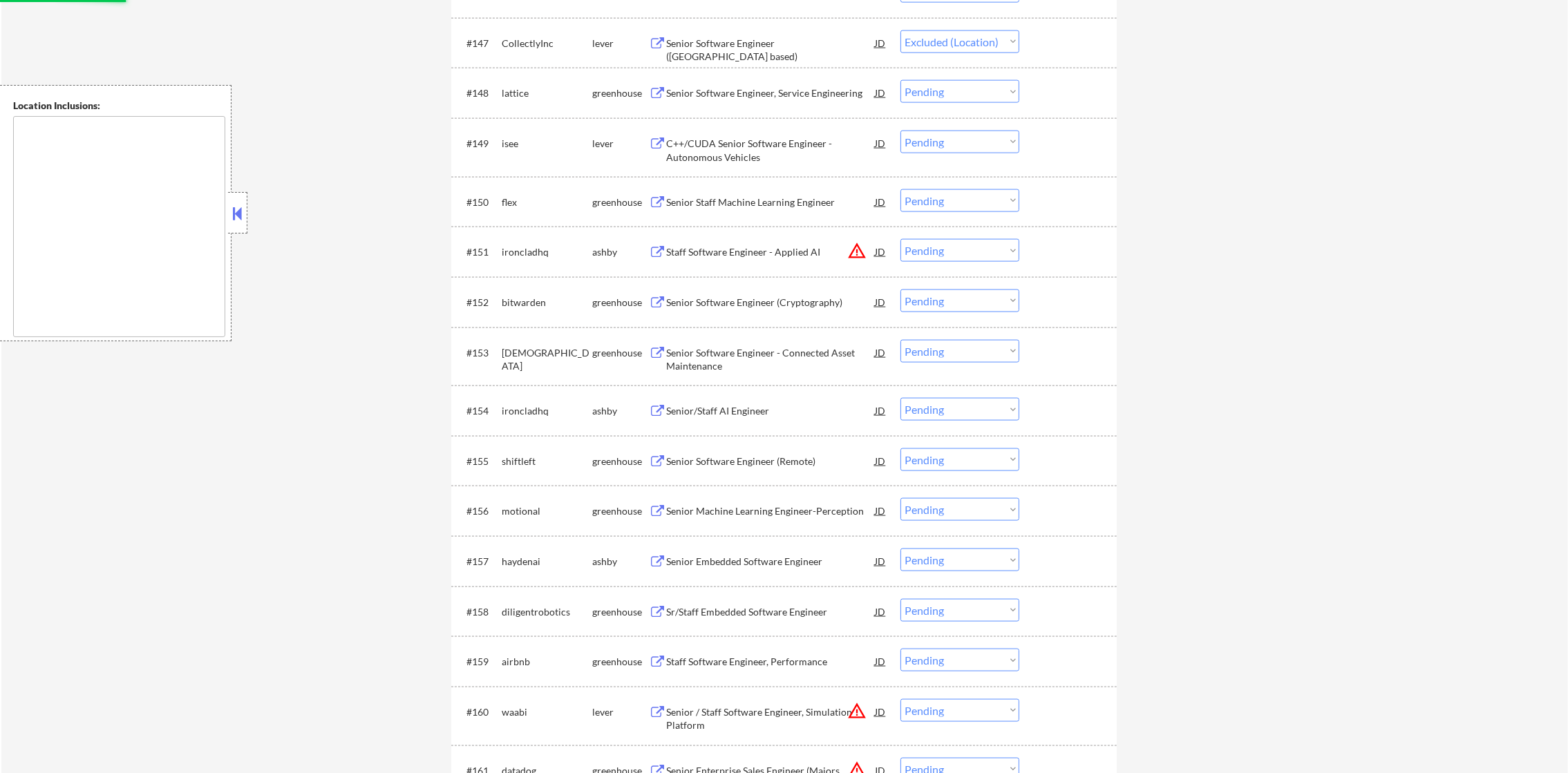
scroll to position [2915, 0]
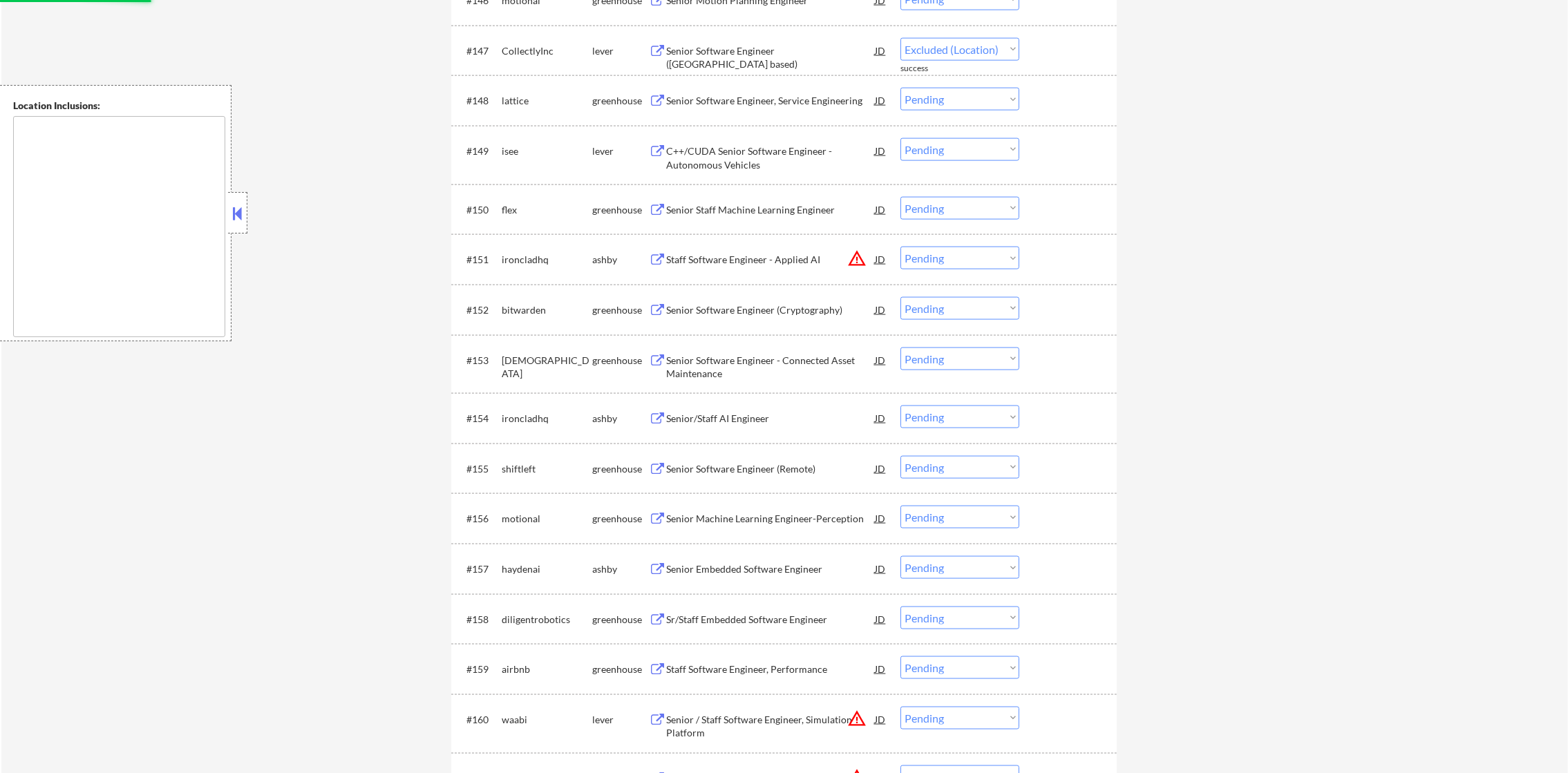
select select ""pending""
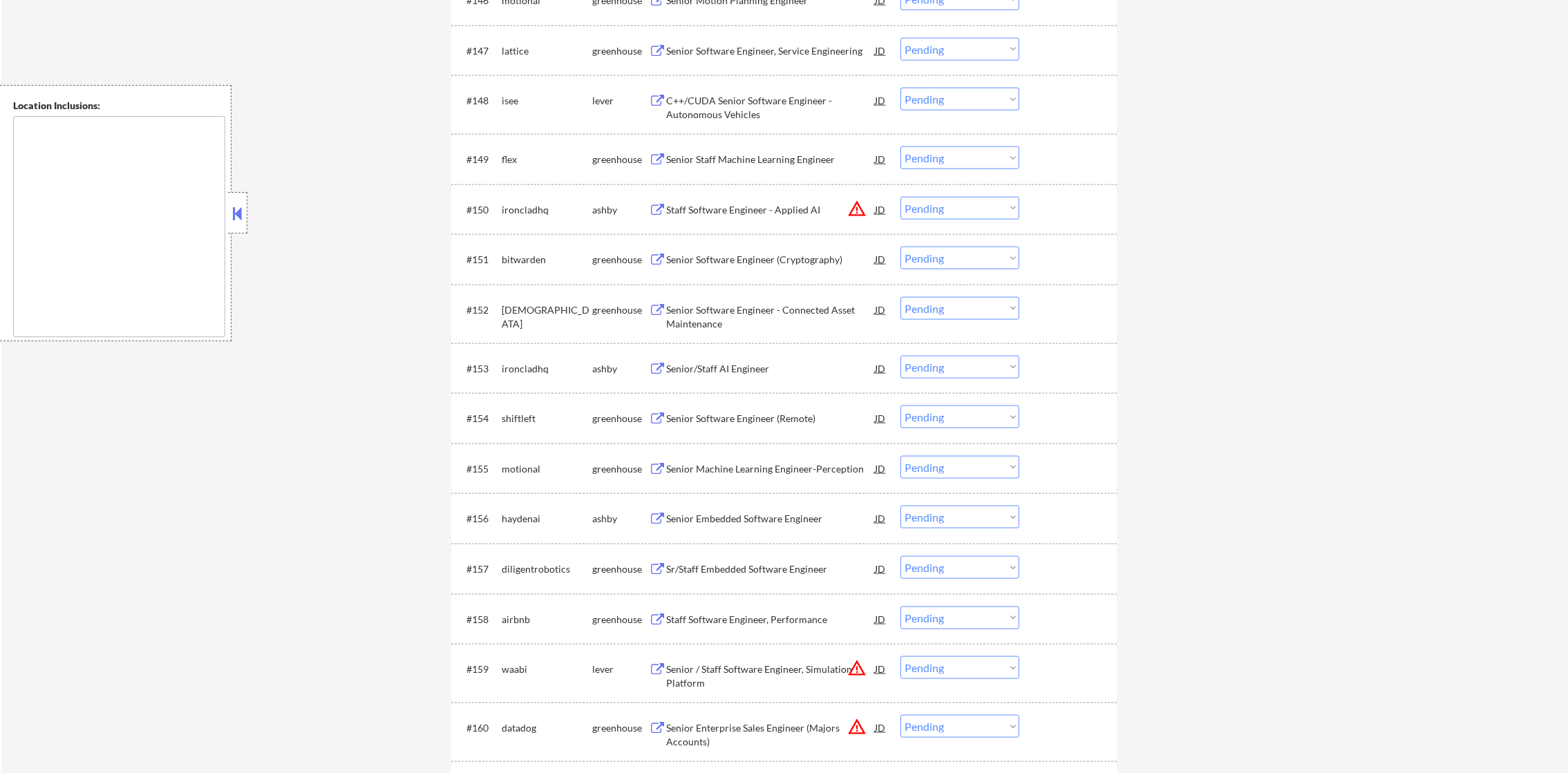
click at [749, 80] on div "#148 isee lever C++/CUDA Senior Software Engineer - Autonomous Vehicles JD Choo…" at bounding box center [784, 105] width 665 height 58
click at [743, 96] on div "C++/CUDA Senior Software Engineer - Autonomous Vehicles" at bounding box center [771, 107] width 209 height 27
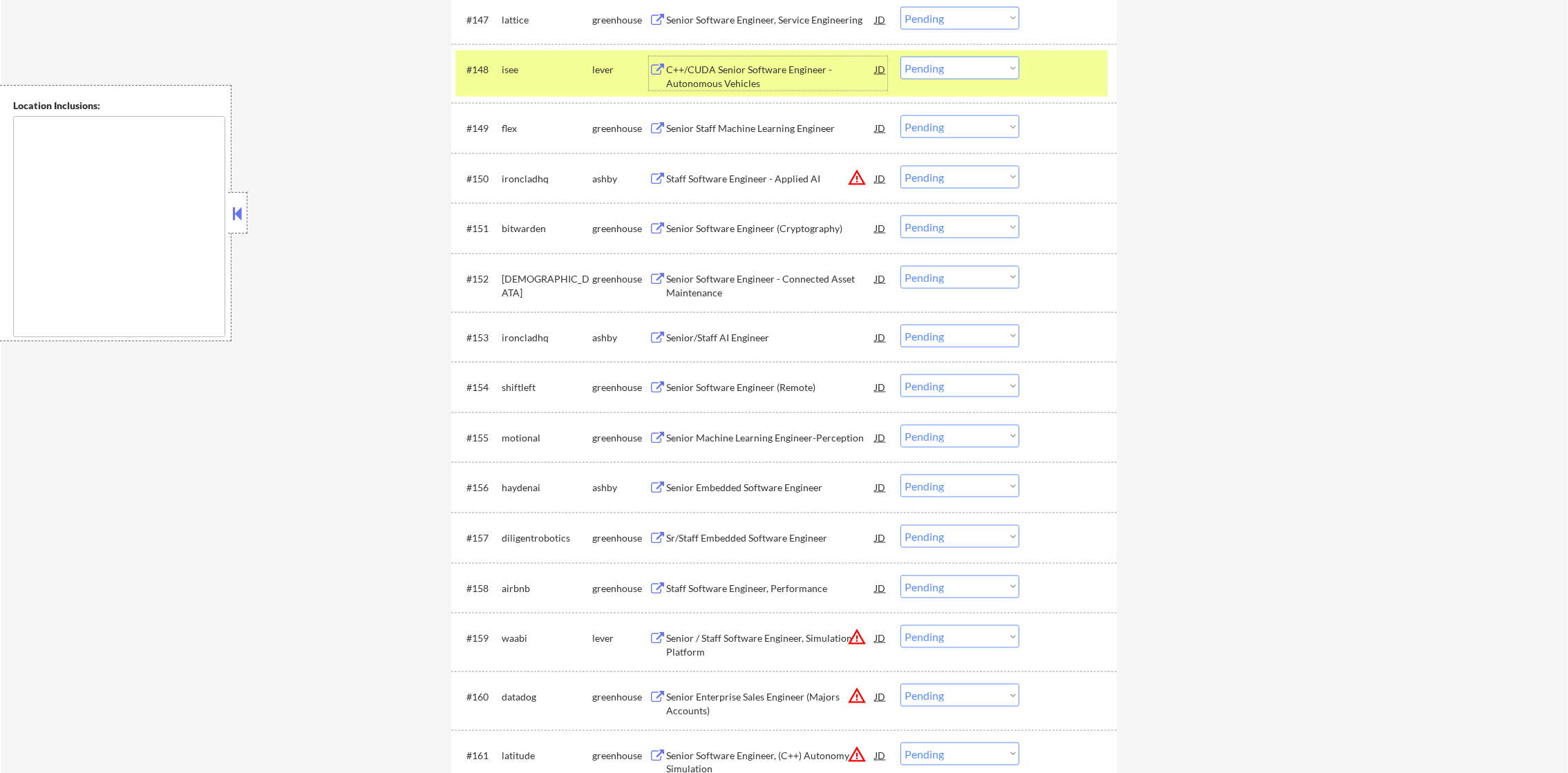
scroll to position [2983, 0]
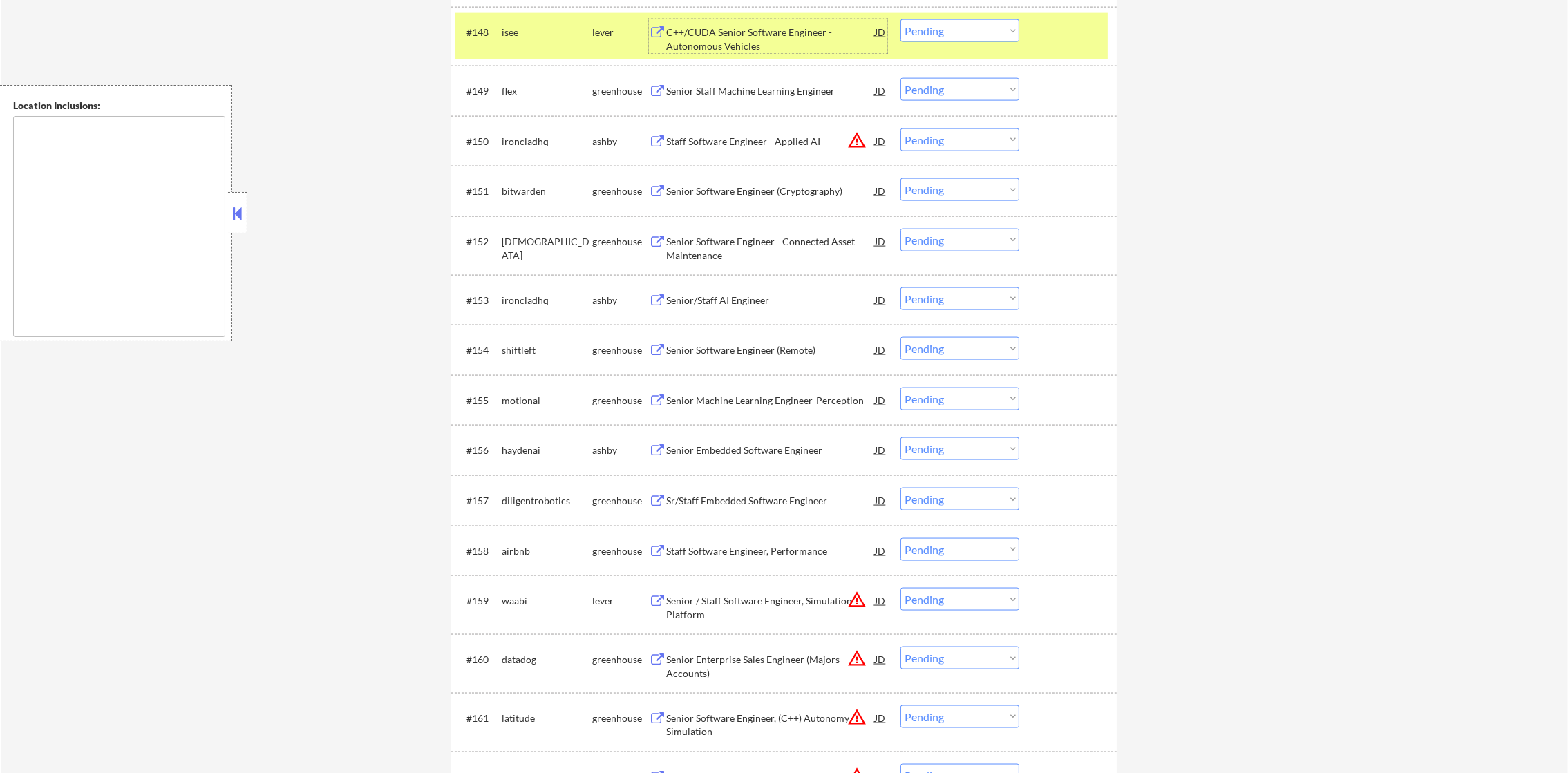
click at [946, 36] on select "Choose an option... Pending Applied Excluded (Questions) Excluded (Expired) Exc…" at bounding box center [959, 31] width 119 height 23
click at [900, 19] on select "Choose an option... Pending Applied Excluded (Questions) Excluded (Expired) Exc…" at bounding box center [959, 31] width 119 height 23
click at [497, 19] on div "#148 isee lever C++/CUDA Senior Software Engineer - Autonomous Vehicles JD Choo…" at bounding box center [781, 36] width 652 height 45
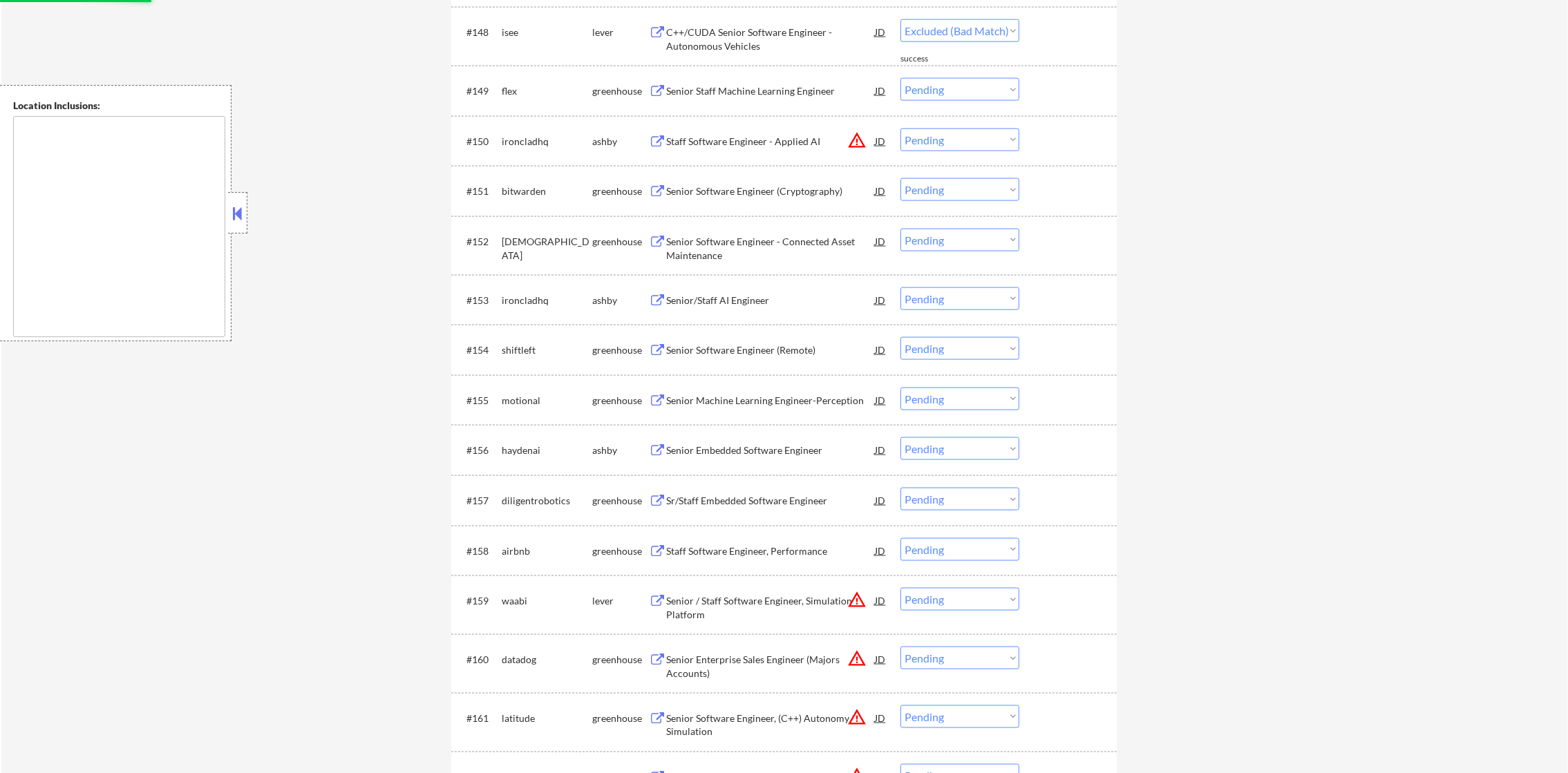
select select ""pending""
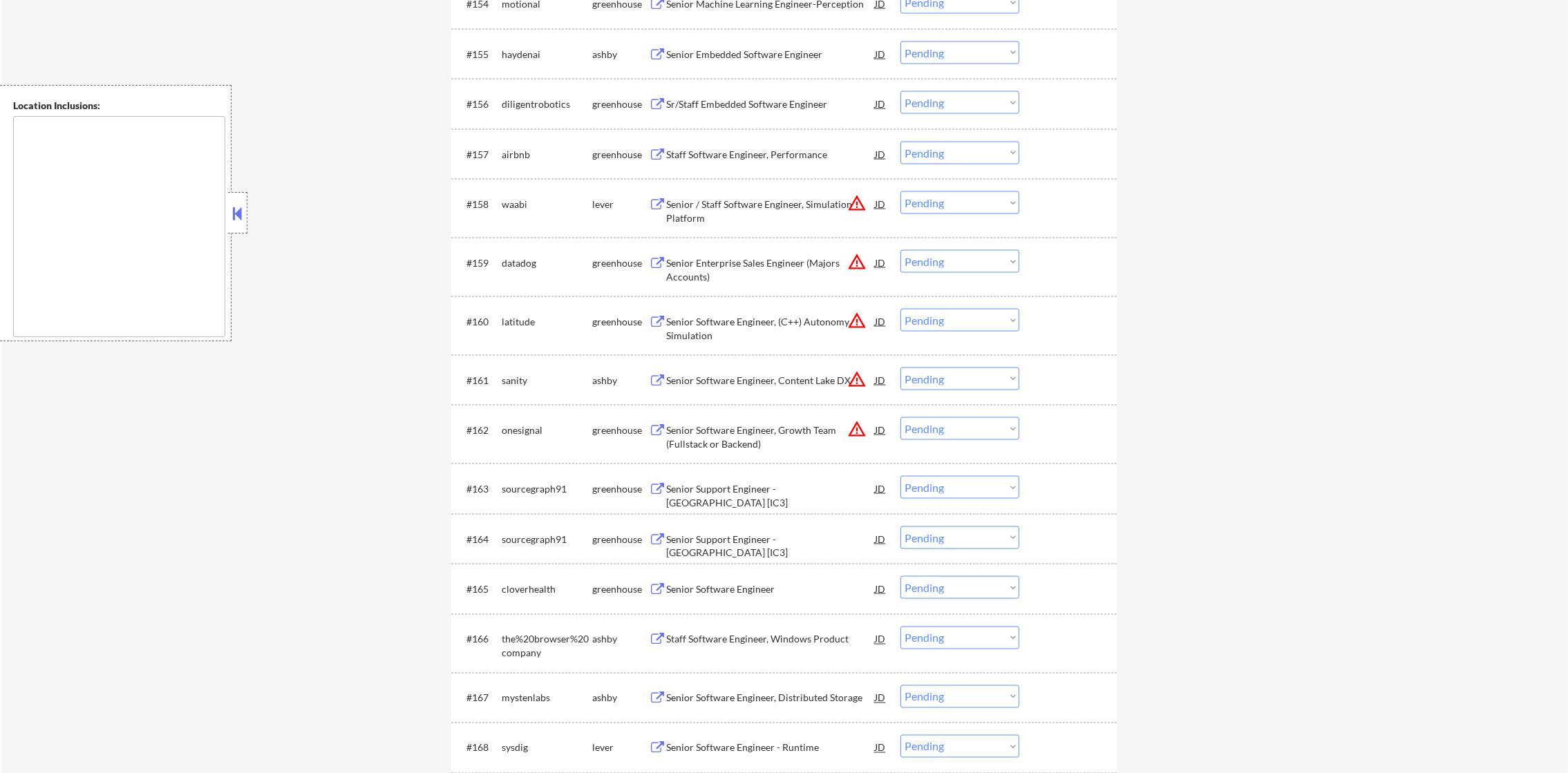
scroll to position [3467, 0]
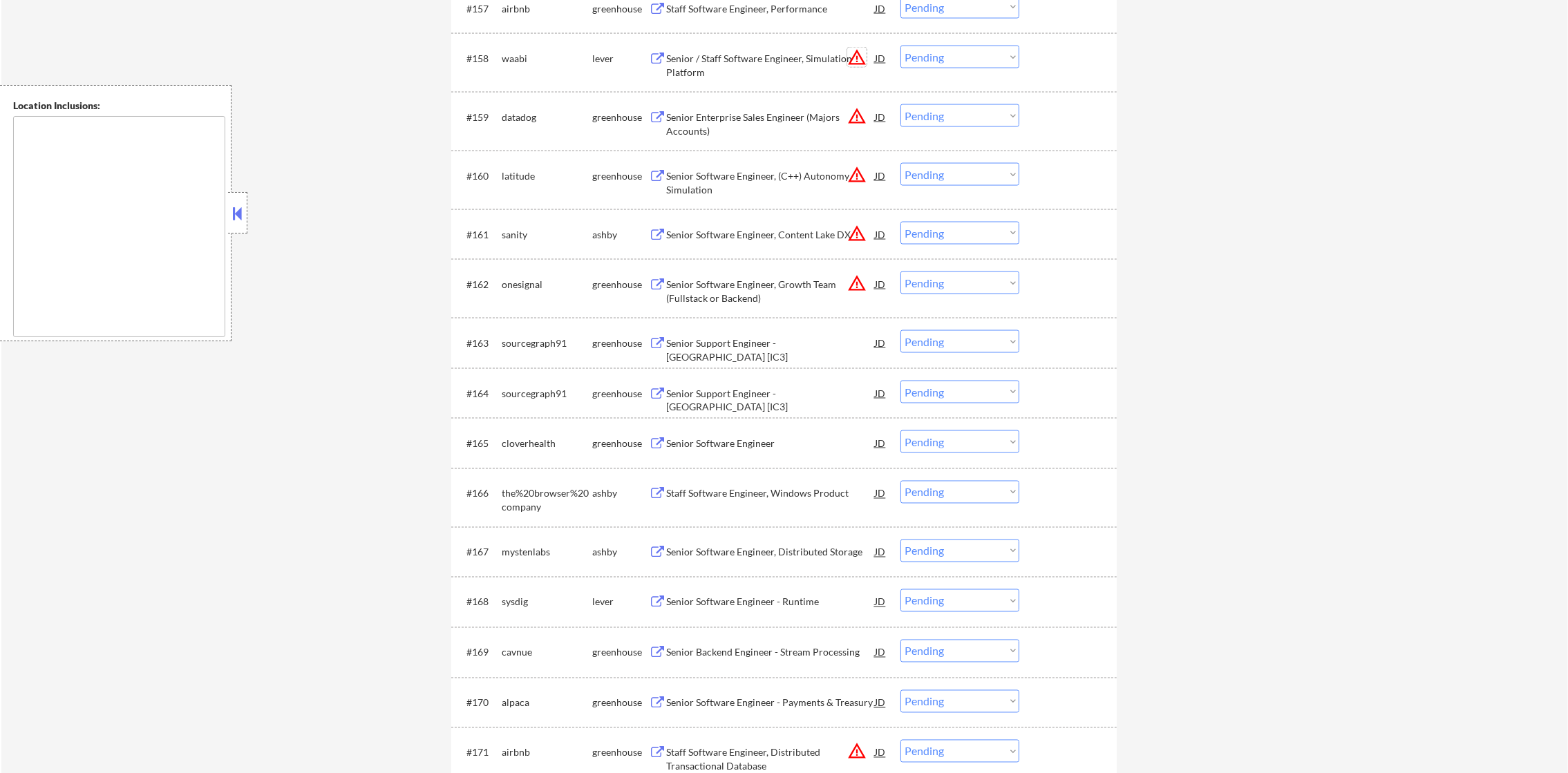
click at [852, 54] on button "warning_amber" at bounding box center [857, 58] width 19 height 19
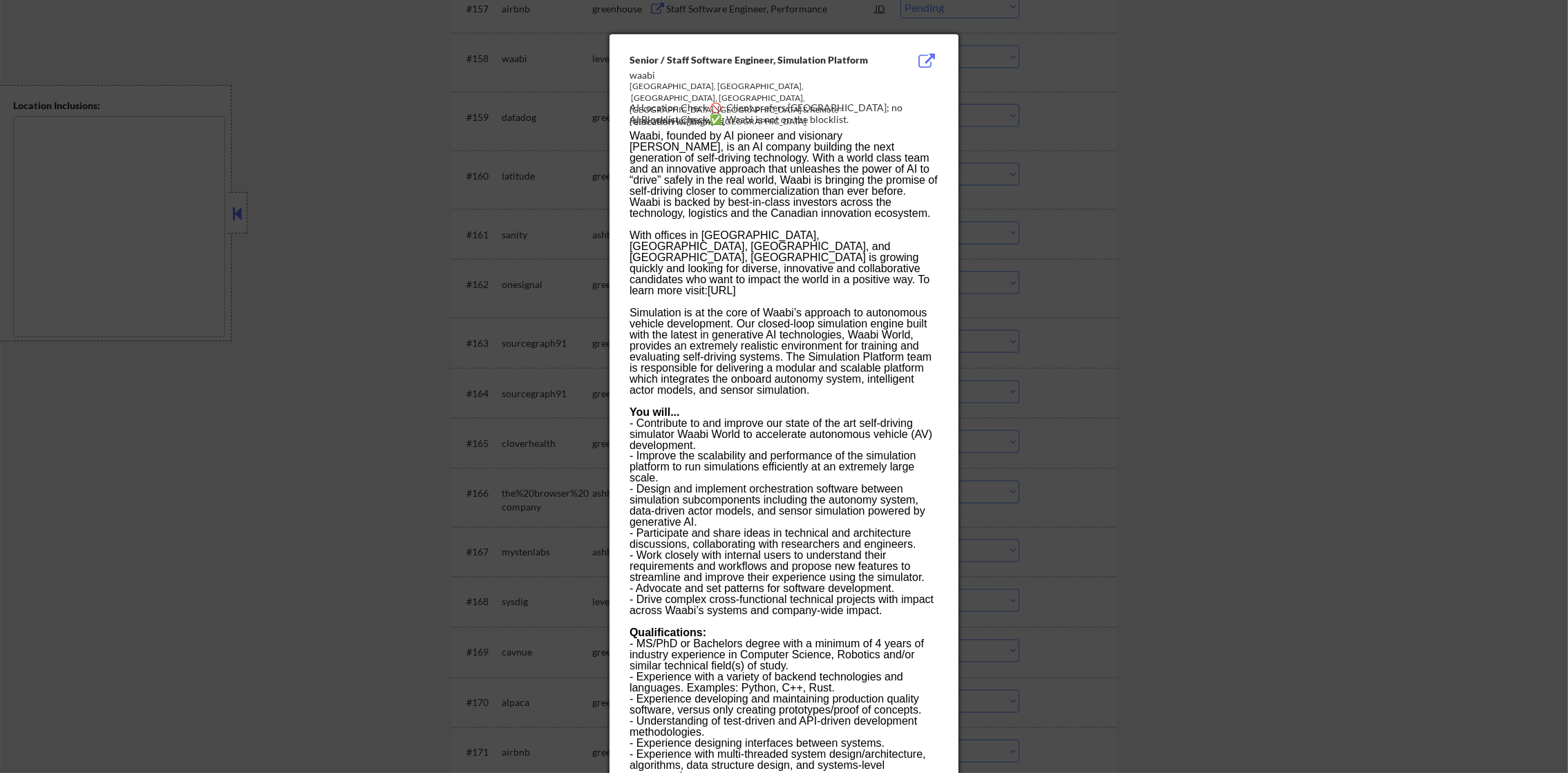
click at [1002, 84] on div at bounding box center [784, 386] width 1568 height 773
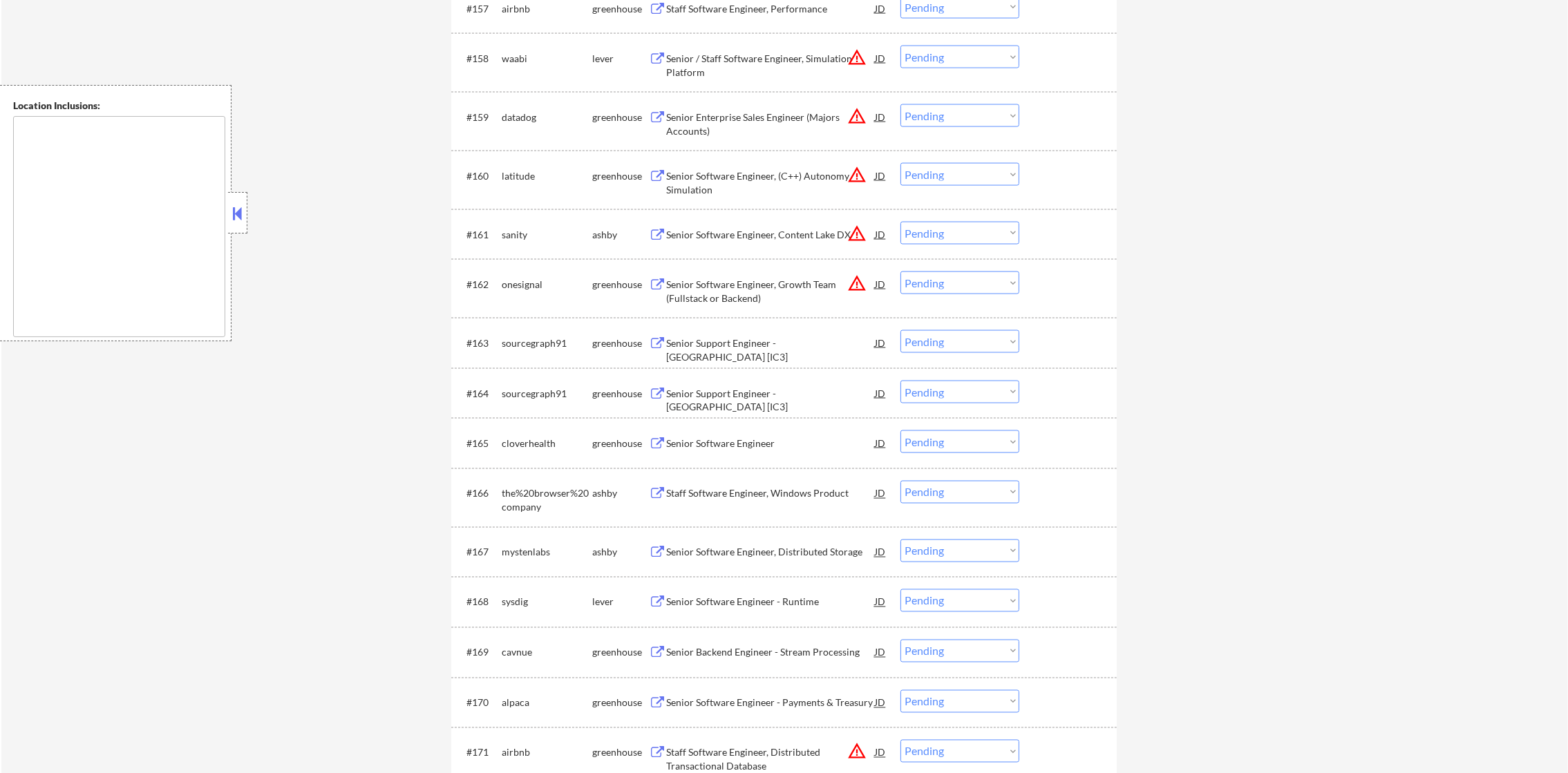
click at [963, 58] on select "Choose an option... Pending Applied Excluded (Questions) Excluded (Expired) Exc…" at bounding box center [959, 57] width 119 height 23
click at [900, 45] on select "Choose an option... Pending Applied Excluded (Questions) Excluded (Expired) Exc…" at bounding box center [959, 57] width 119 height 23
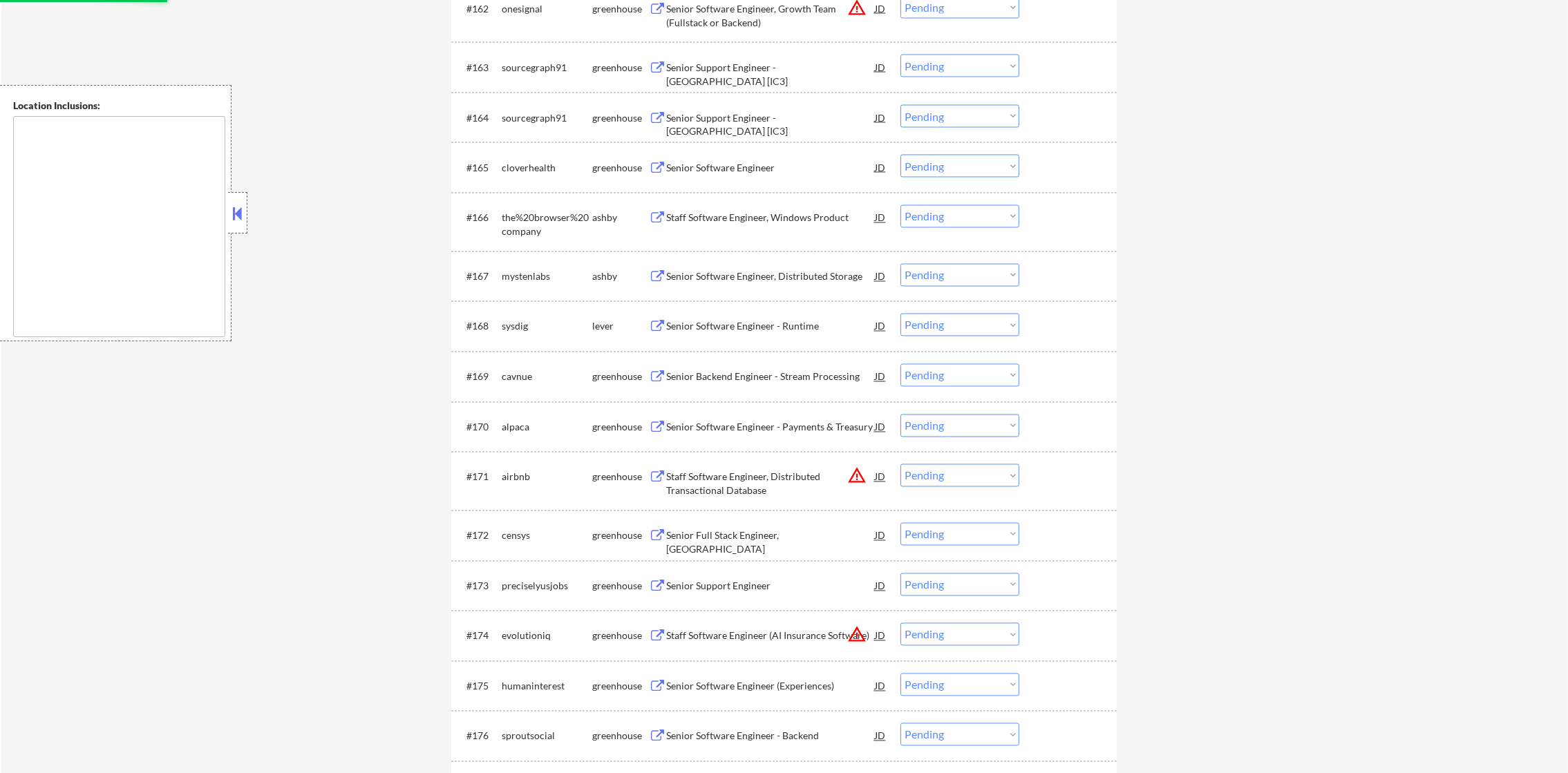
scroll to position [3744, 0]
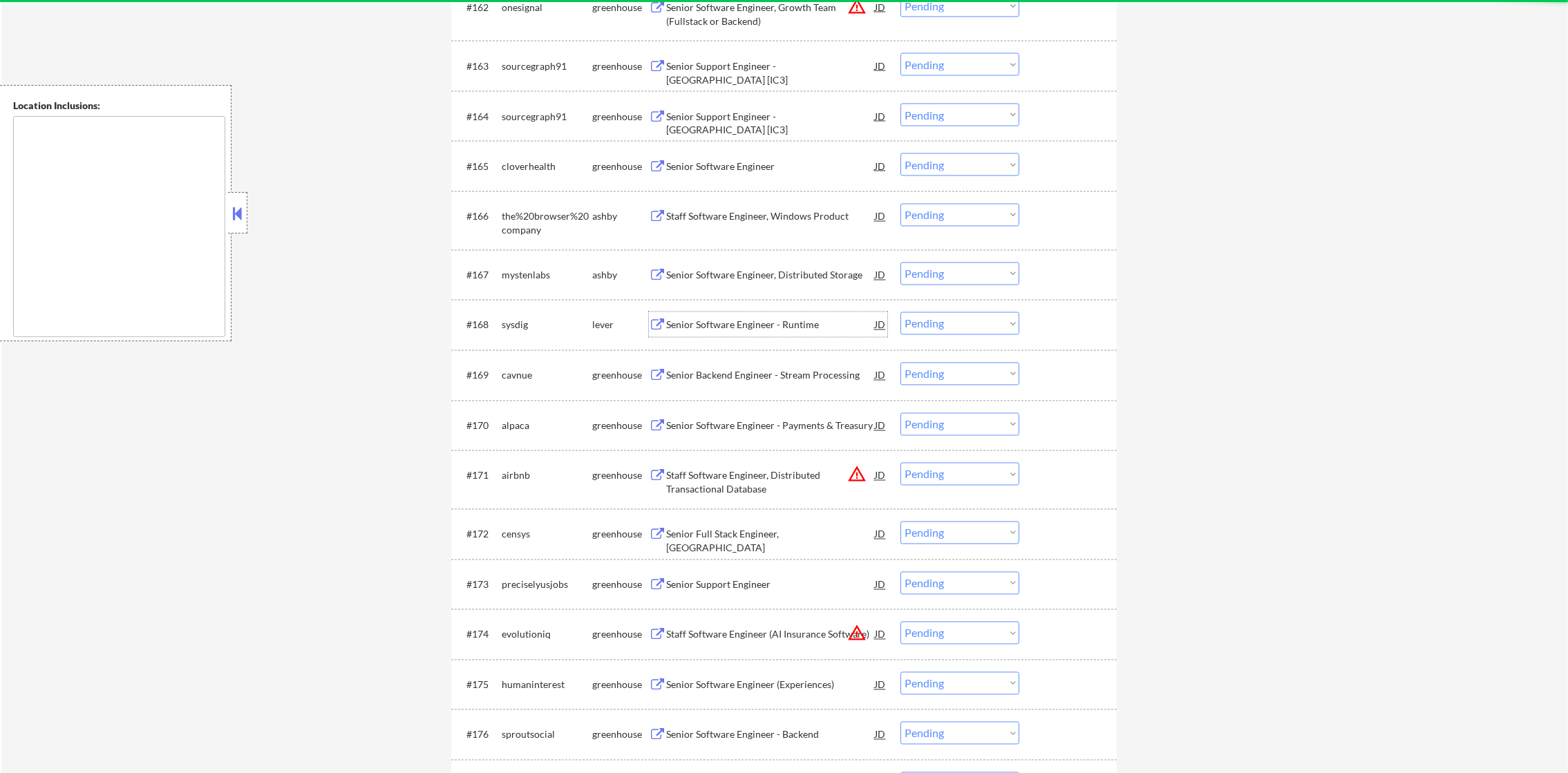
click at [758, 323] on div "Senior Software Engineer - Runtime" at bounding box center [771, 325] width 209 height 14
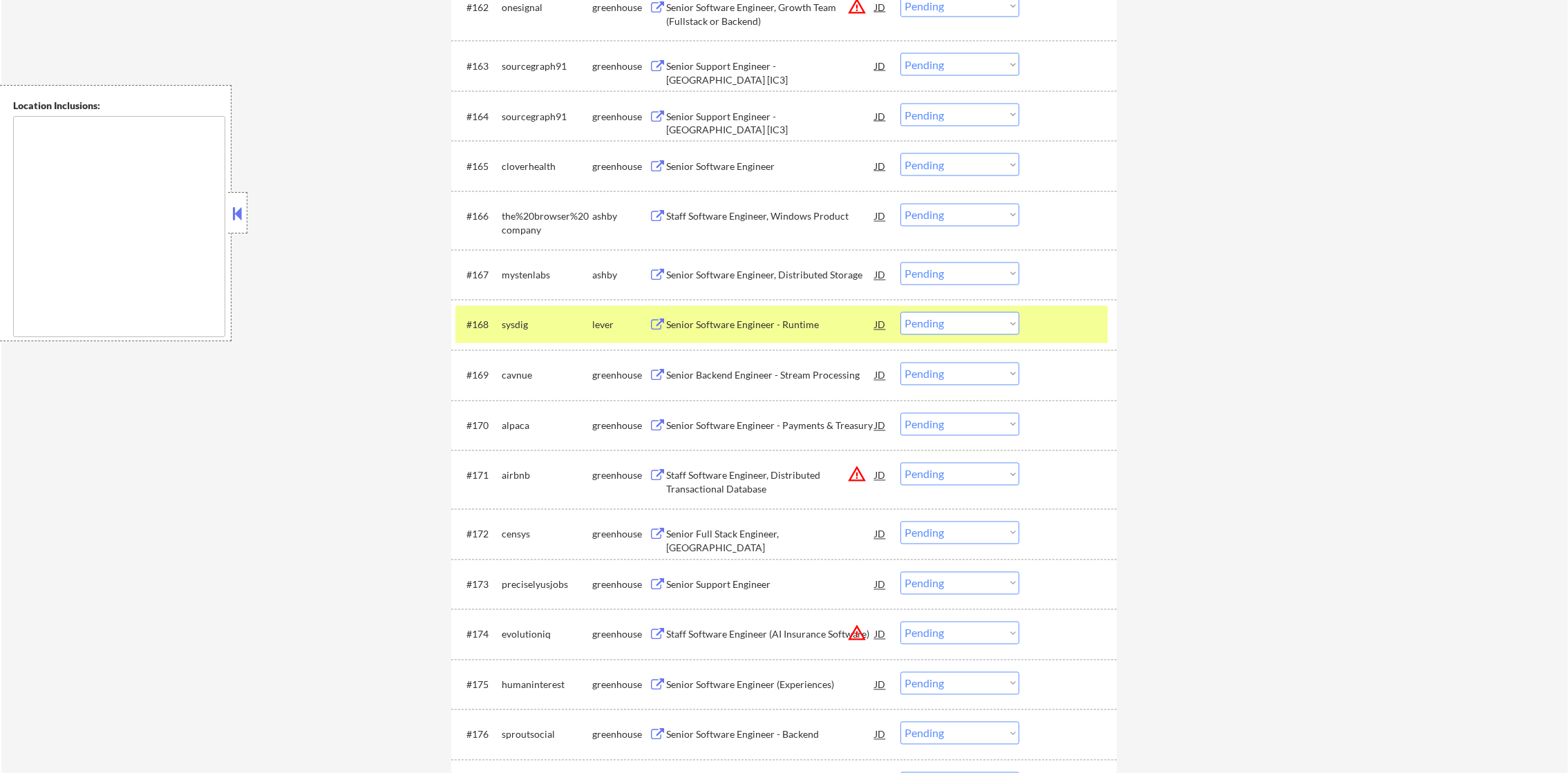
select select ""pending""
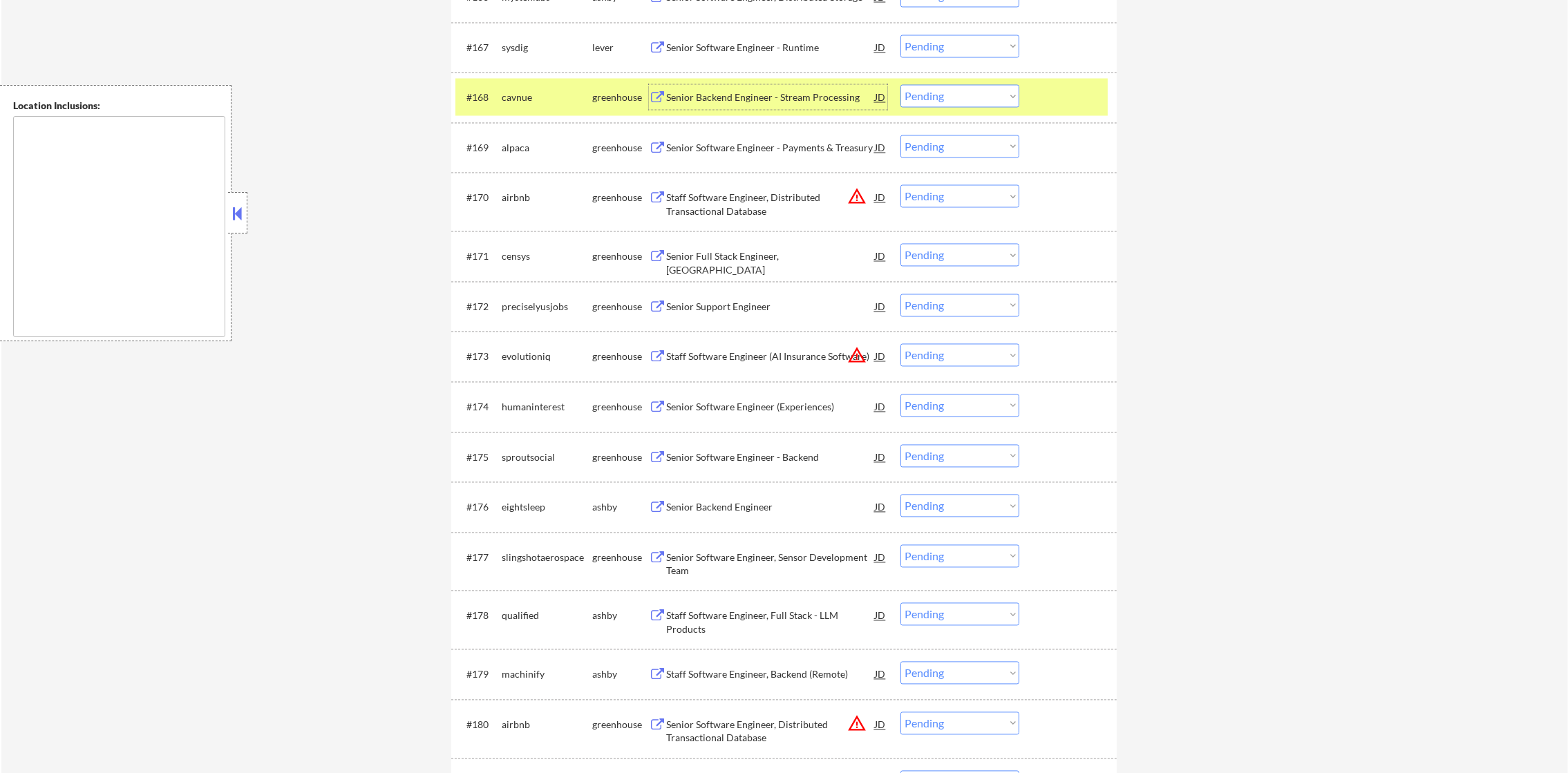
scroll to position [3951, 0]
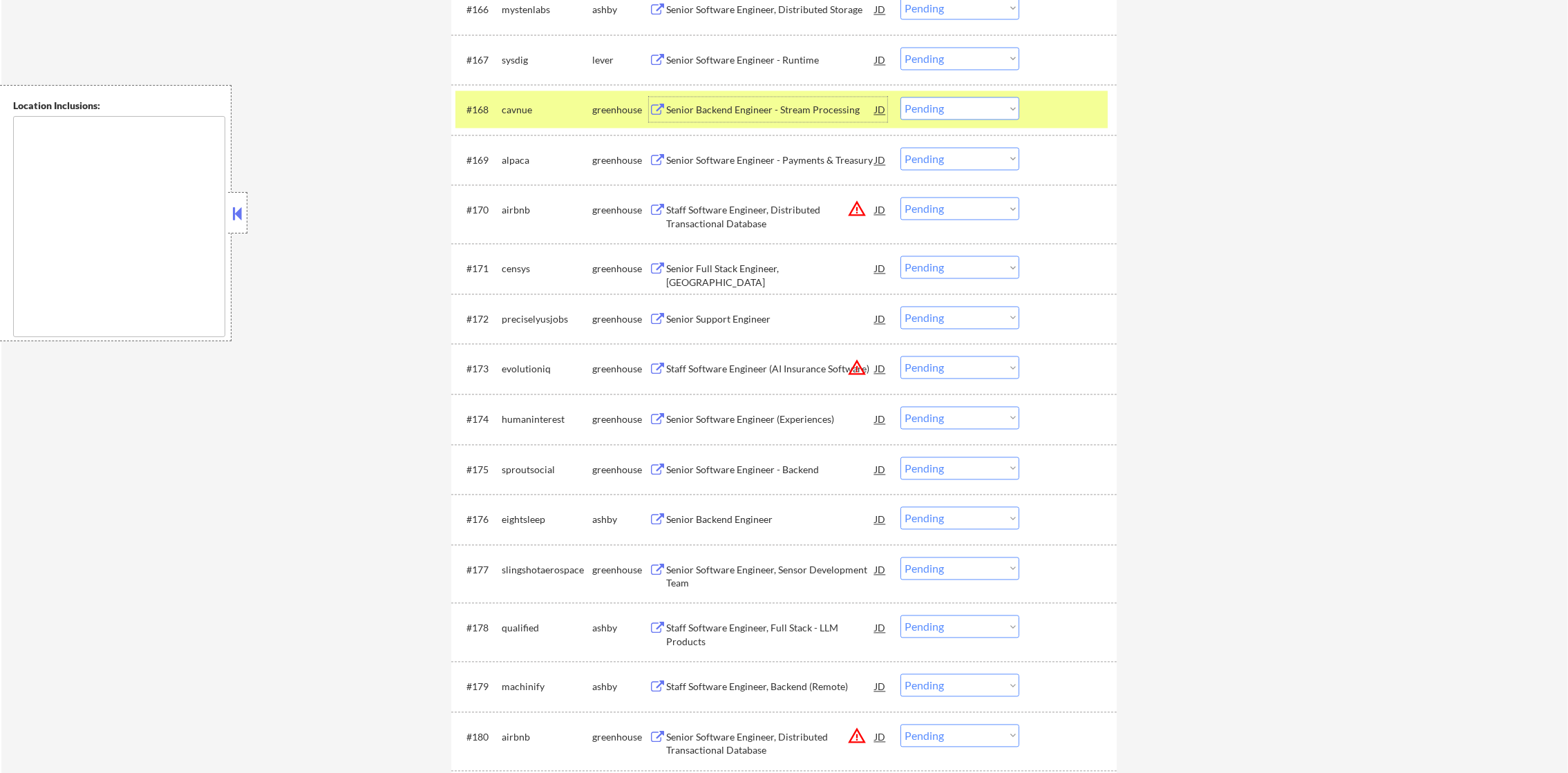
click at [519, 92] on div "#168 cavnue greenhouse Senior Backend Engineer - Stream Processing JD warning_a…" at bounding box center [781, 109] width 652 height 37
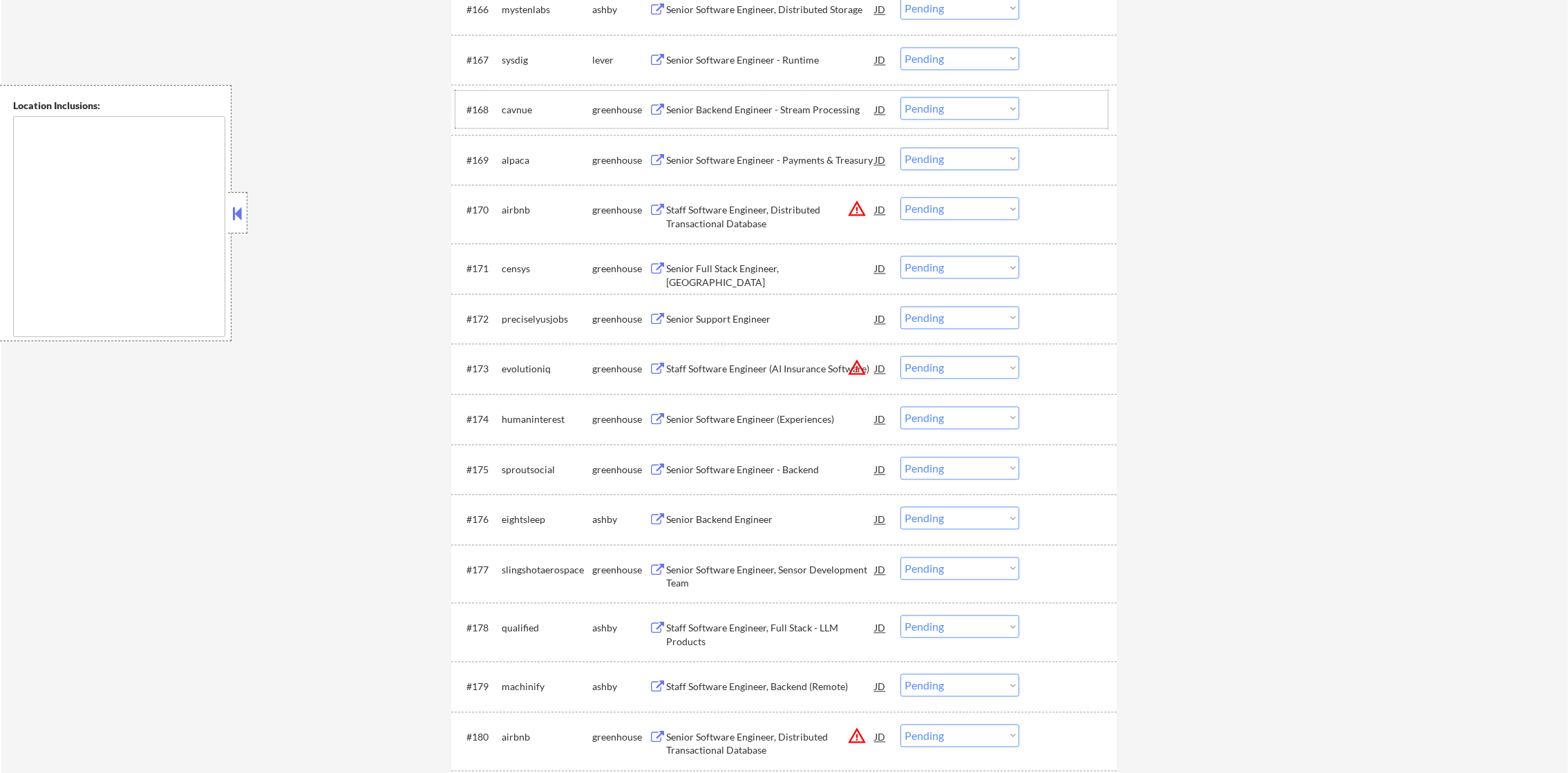
click at [931, 58] on select "Choose an option... Pending Applied Excluded (Questions) Excluded (Expired) Exc…" at bounding box center [959, 58] width 119 height 23
click at [900, 47] on select "Choose an option... Pending Applied Excluded (Questions) Excluded (Expired) Exc…" at bounding box center [959, 58] width 119 height 23
select select ""pending""
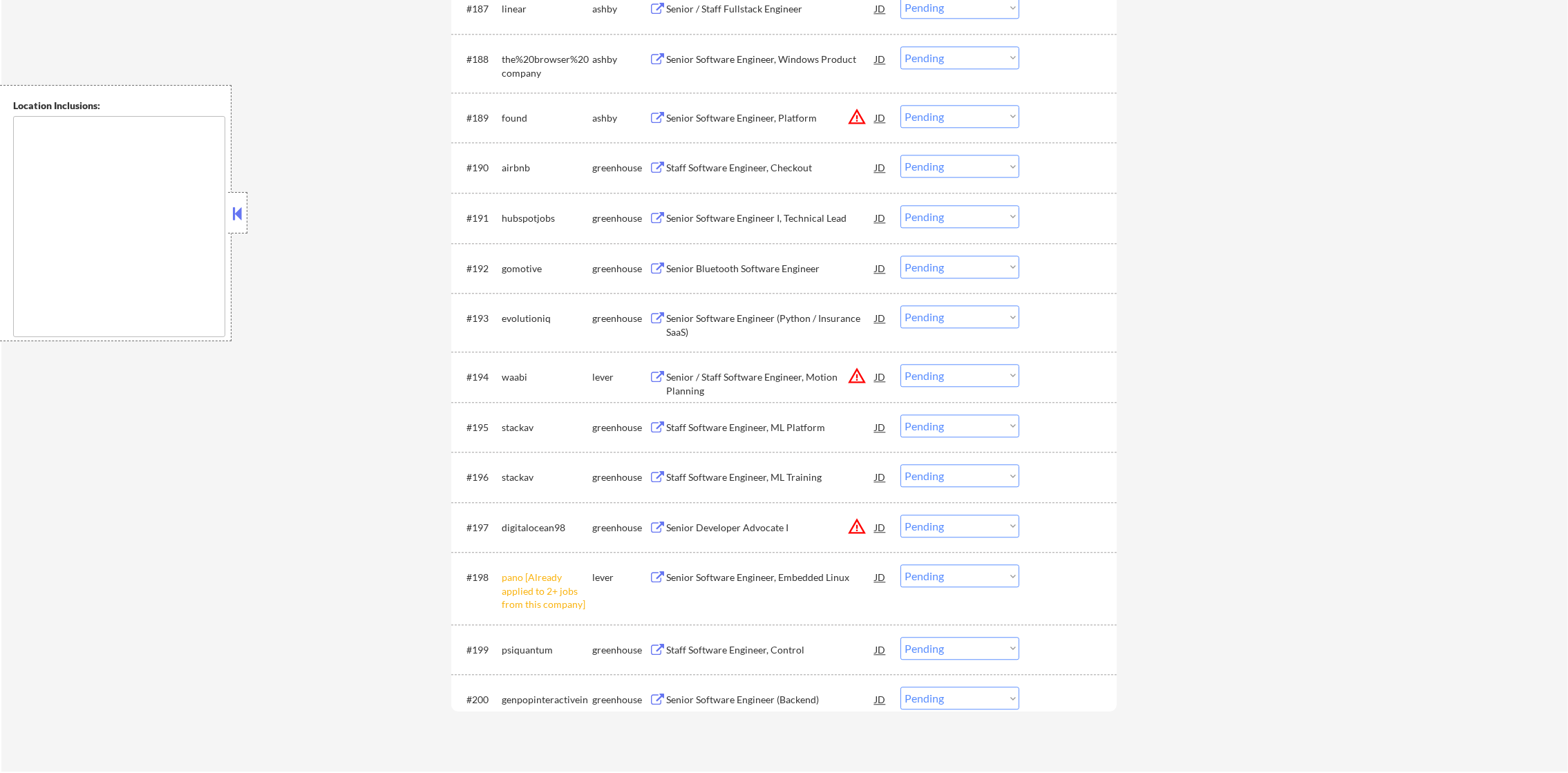
scroll to position [4987, 0]
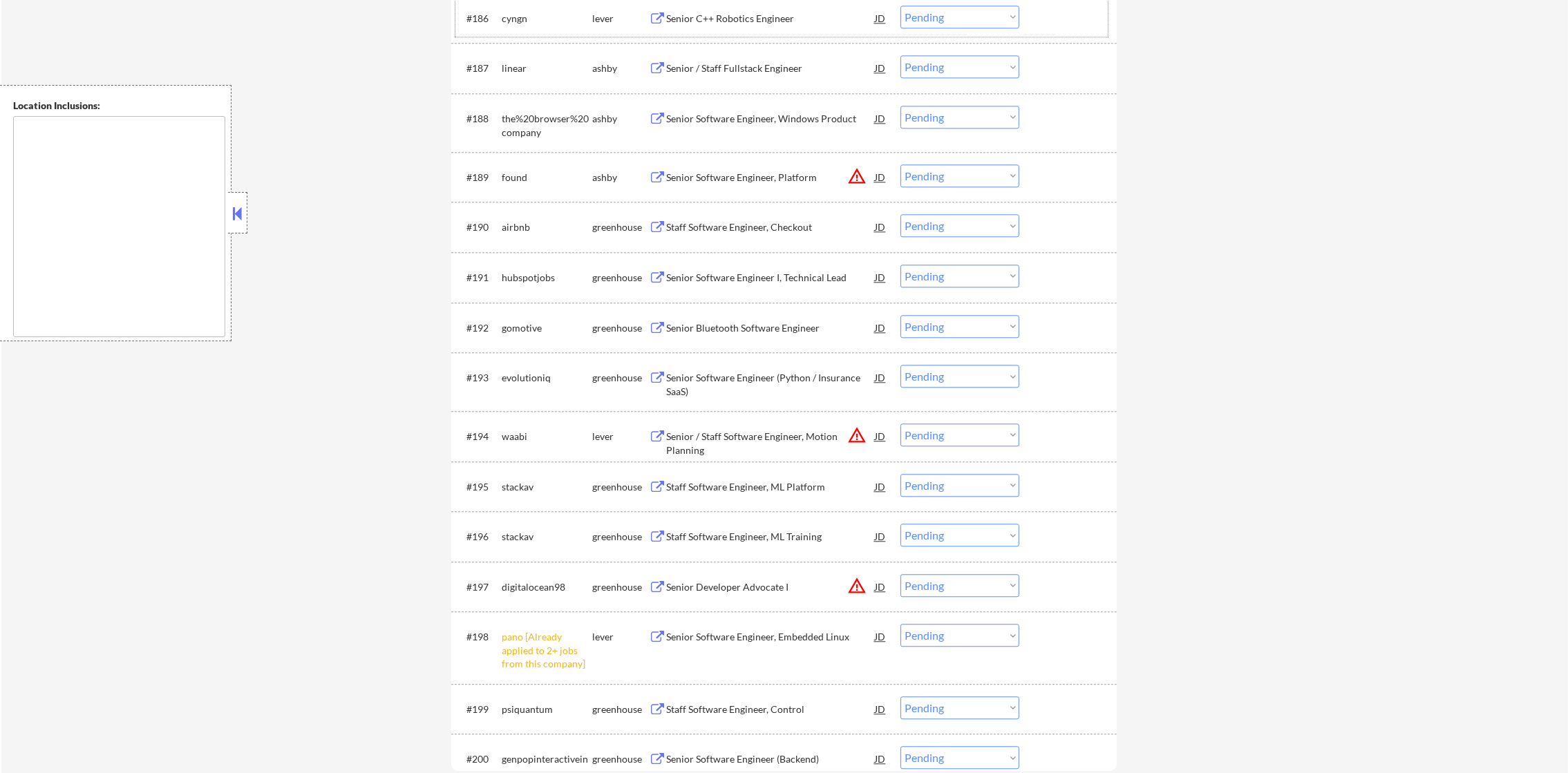
click at [764, 2] on div "#186 cyngn lever Senior C++ Robotics Engineer JD warning_amber Choose an option…" at bounding box center [781, 18] width 652 height 37
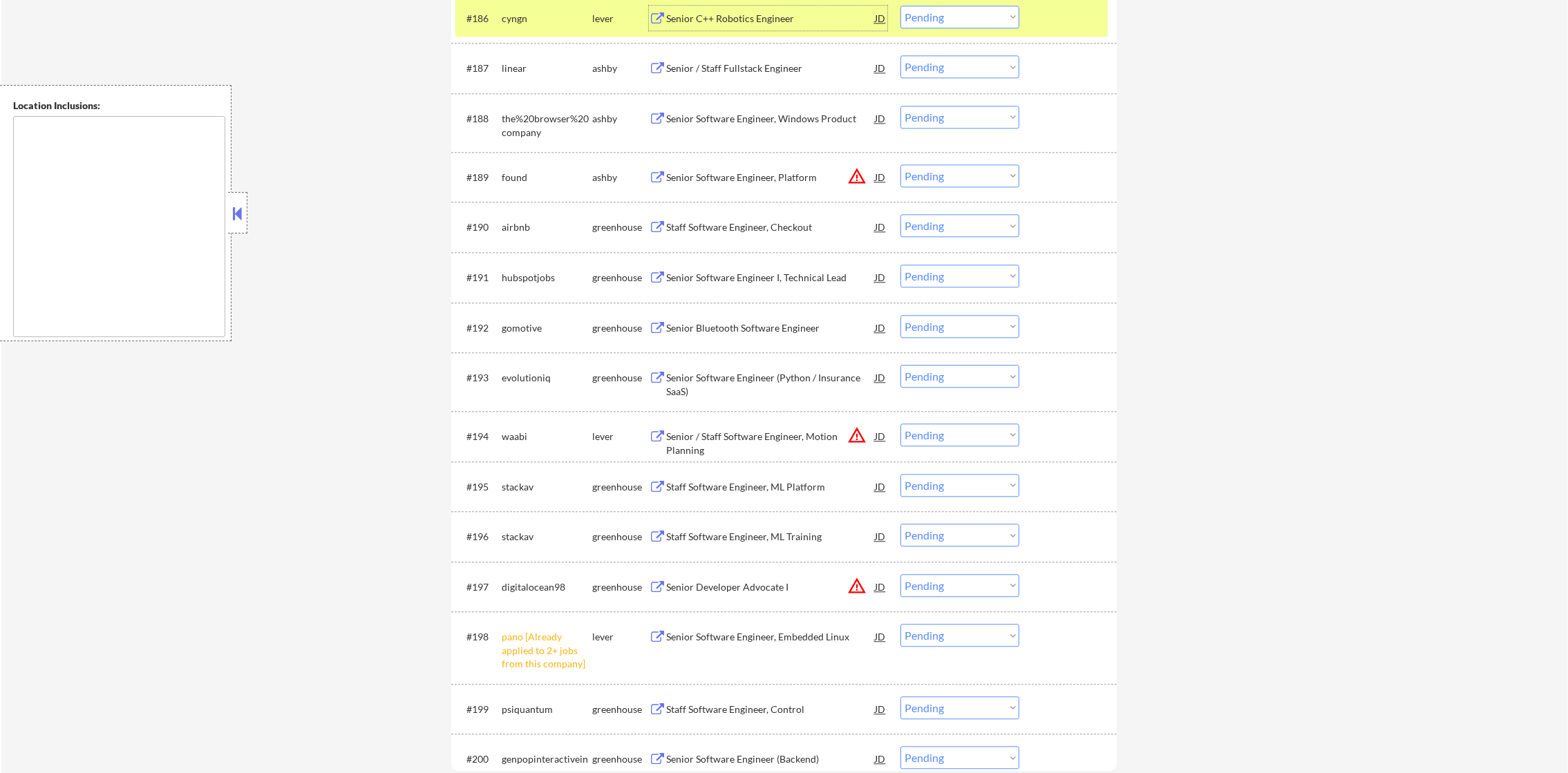
click at [753, 20] on div "Senior C++ Robotics Engineer" at bounding box center [771, 18] width 209 height 14
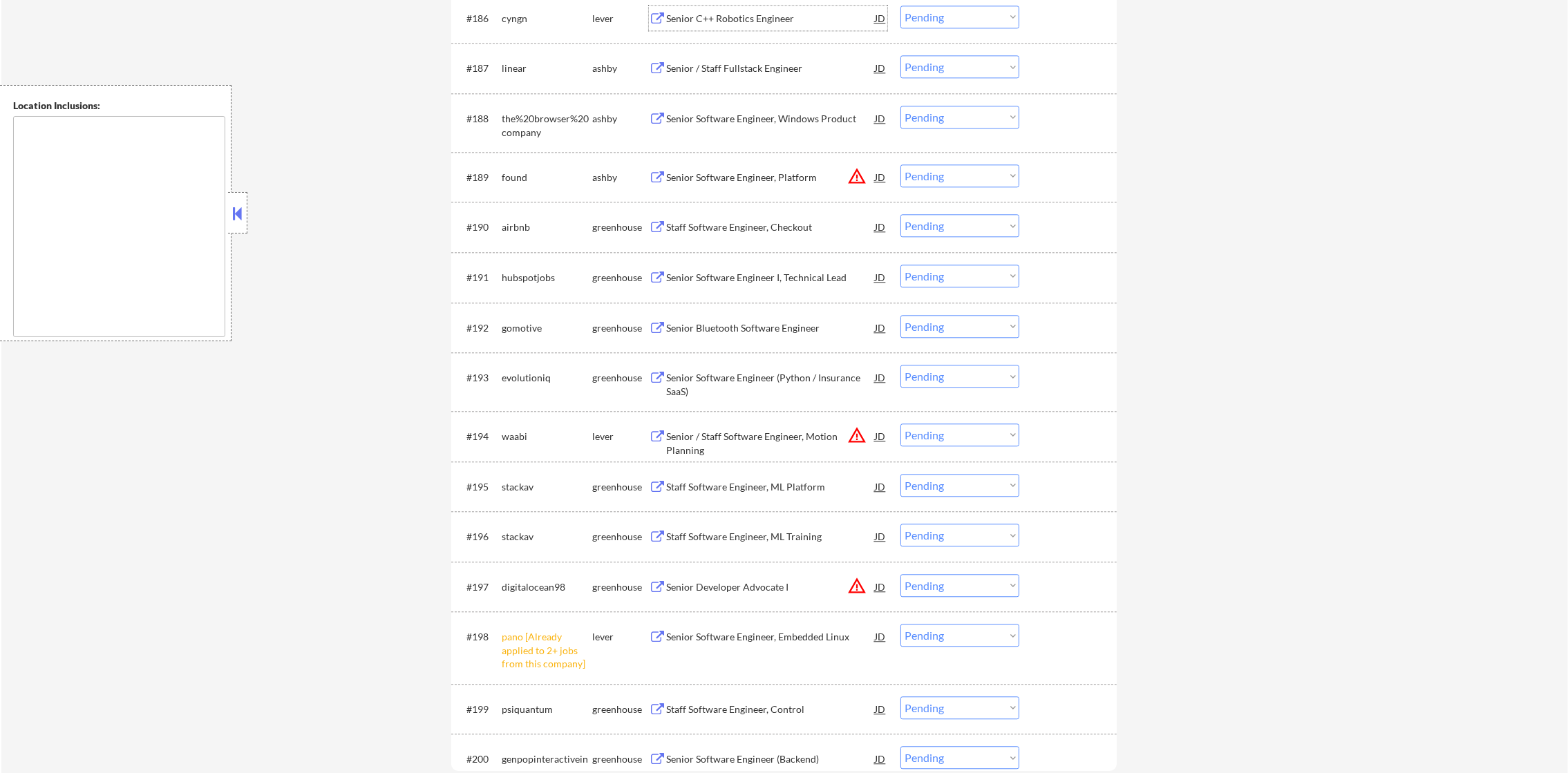
click at [542, 22] on div "cyngn" at bounding box center [547, 18] width 91 height 14
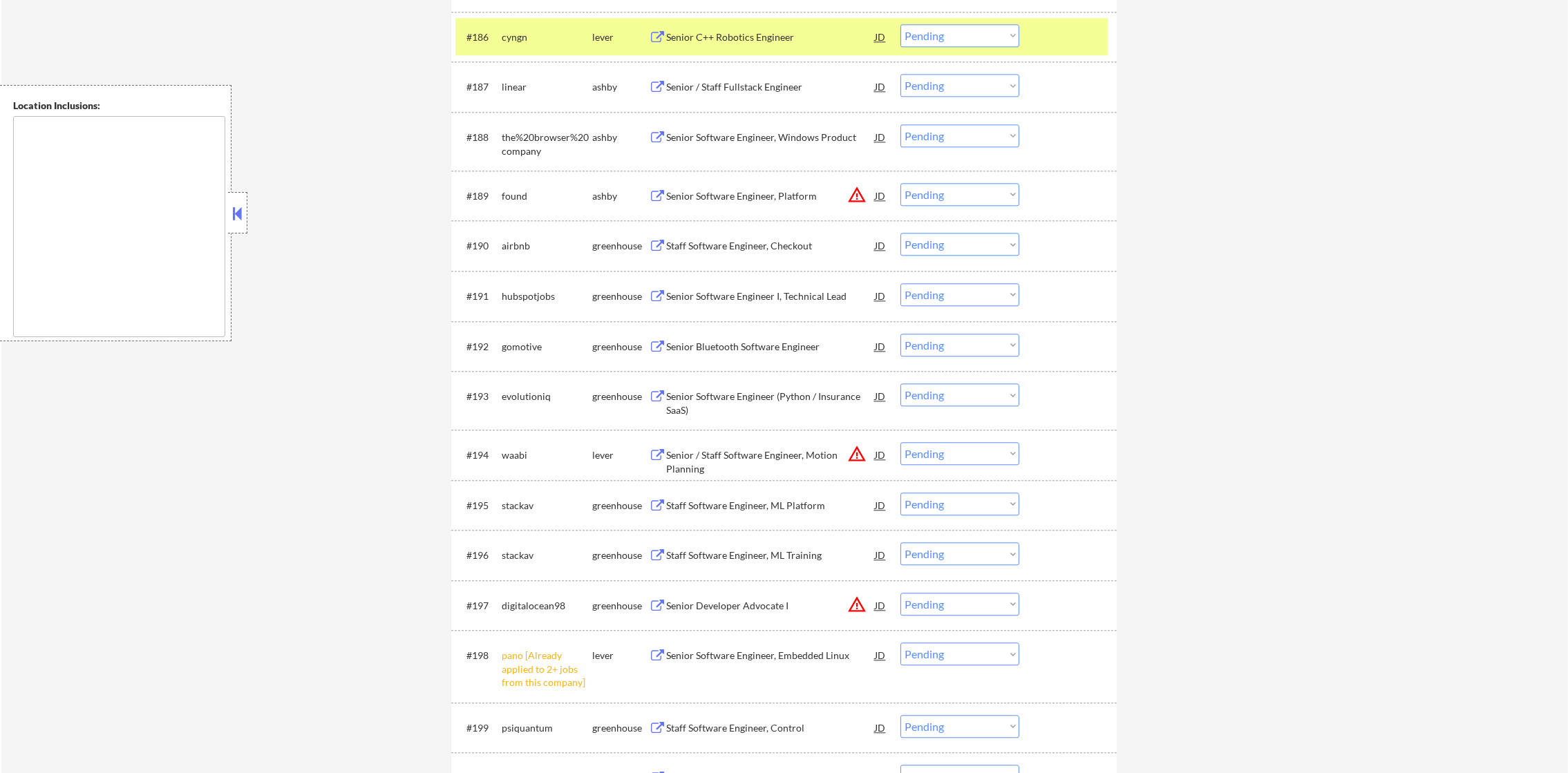
scroll to position [4952, 0]
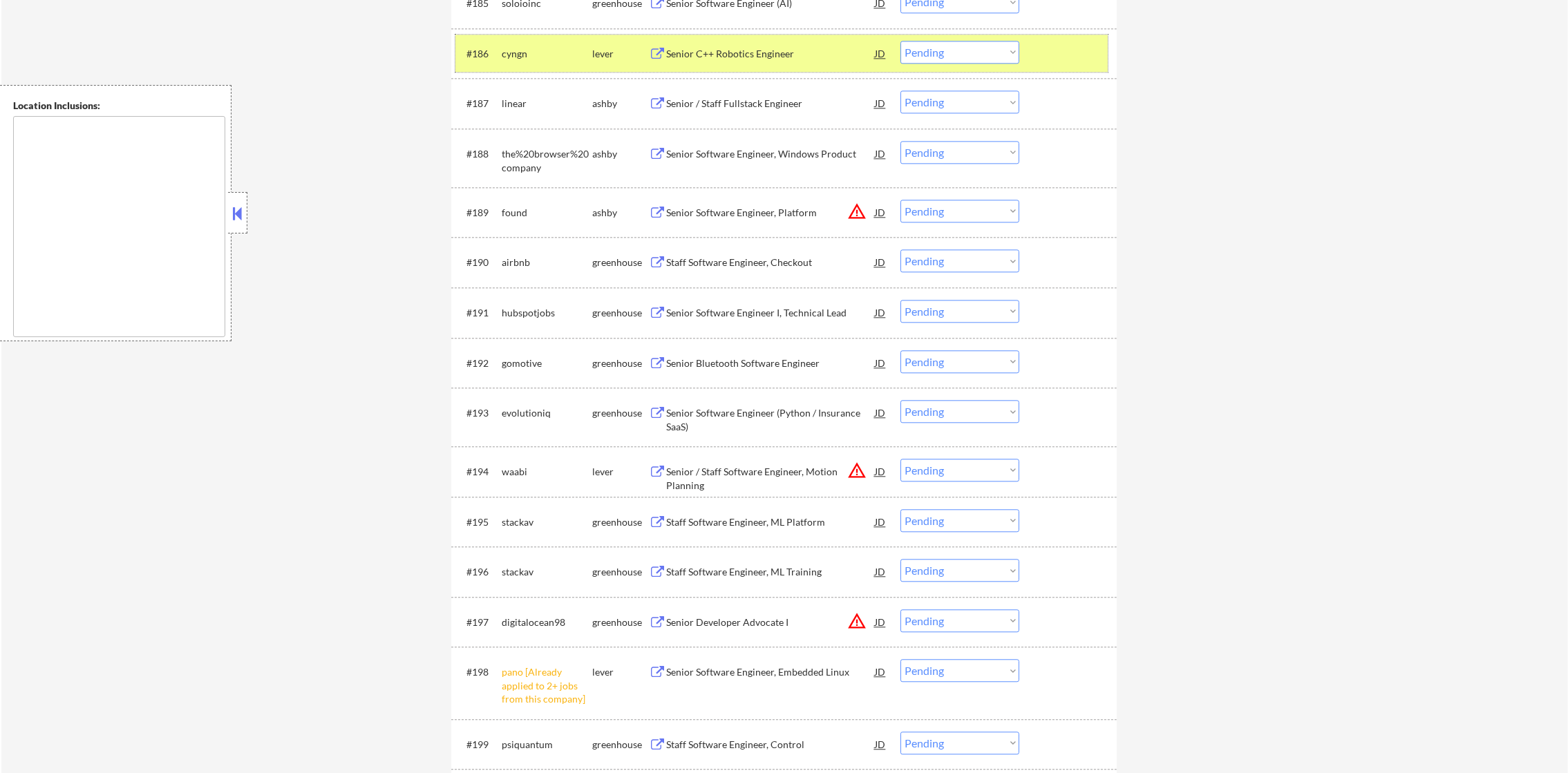
click at [968, 46] on select "Choose an option... Pending Applied Excluded (Questions) Excluded (Expired) Exc…" at bounding box center [959, 52] width 119 height 23
click at [900, 41] on select "Choose an option... Pending Applied Excluded (Questions) Excluded (Expired) Exc…" at bounding box center [959, 52] width 119 height 23
click at [493, 26] on div "#185 soloioinc greenhouse Senior Software Engineer (AI) JD warning_amber Choose…" at bounding box center [784, 3] width 665 height 50
click at [518, 41] on div "cyngn" at bounding box center [547, 53] width 91 height 25
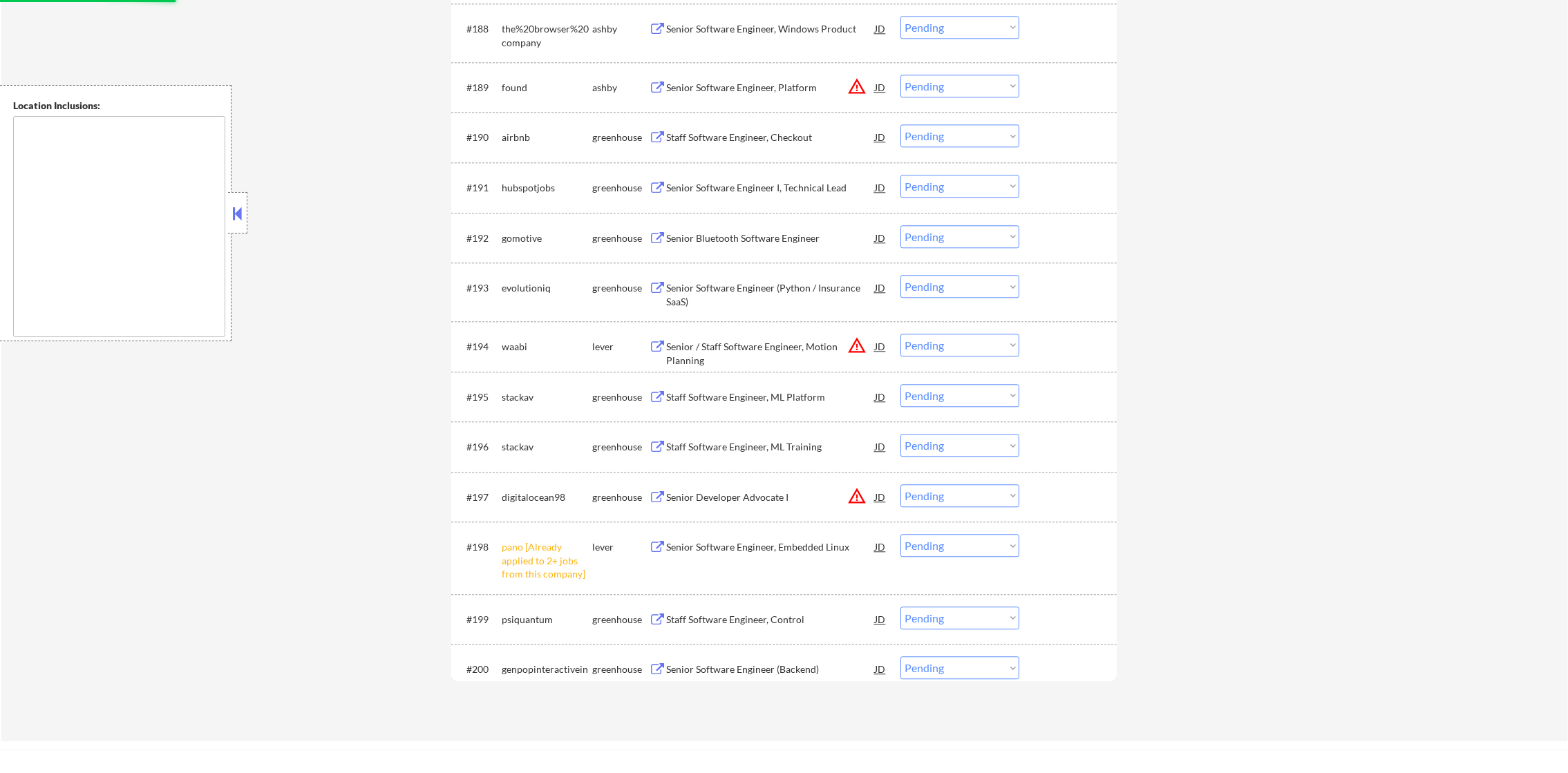
scroll to position [5091, 0]
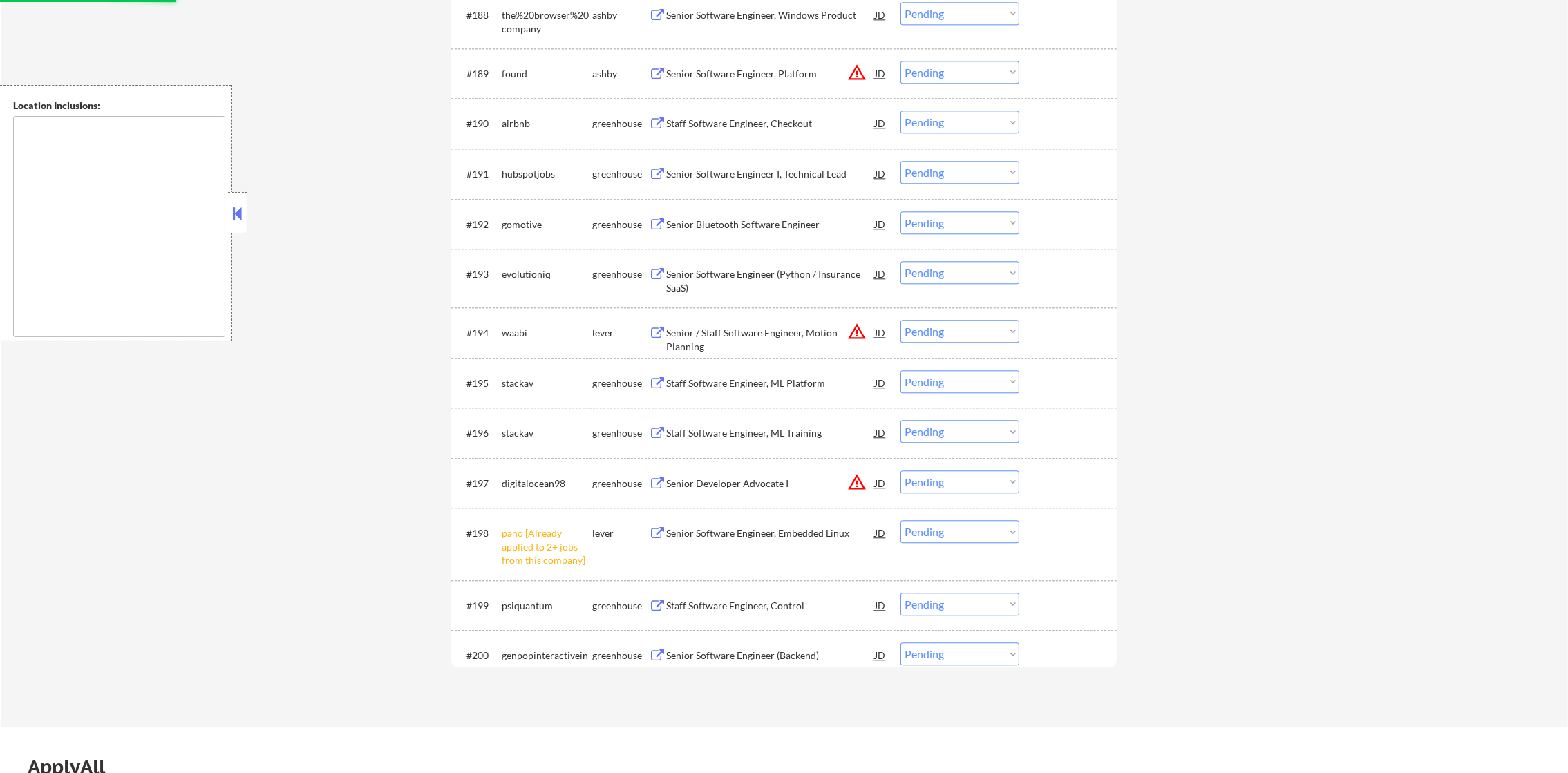
select select ""pending""
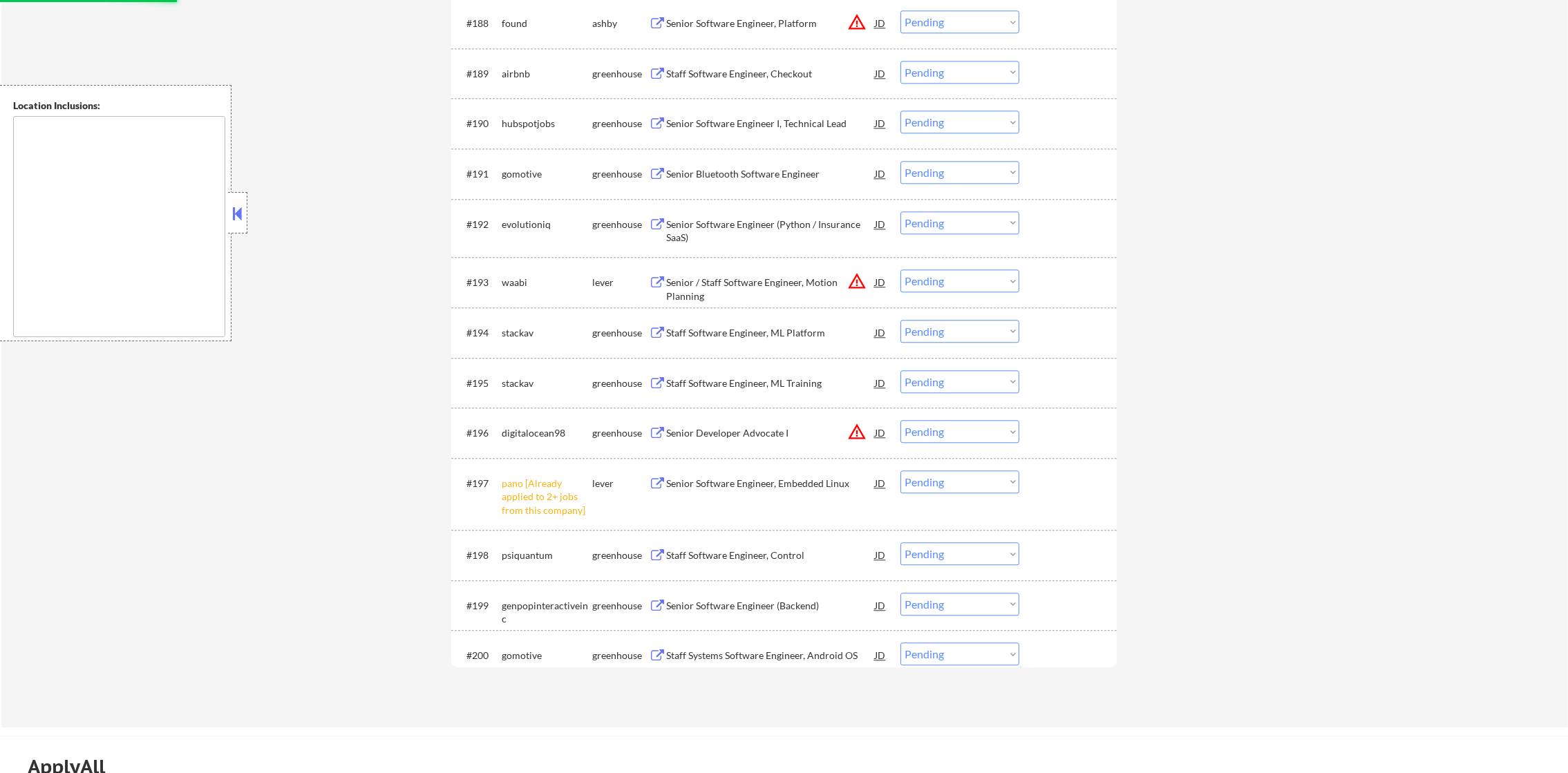
click at [863, 278] on button "warning_amber" at bounding box center [857, 281] width 19 height 19
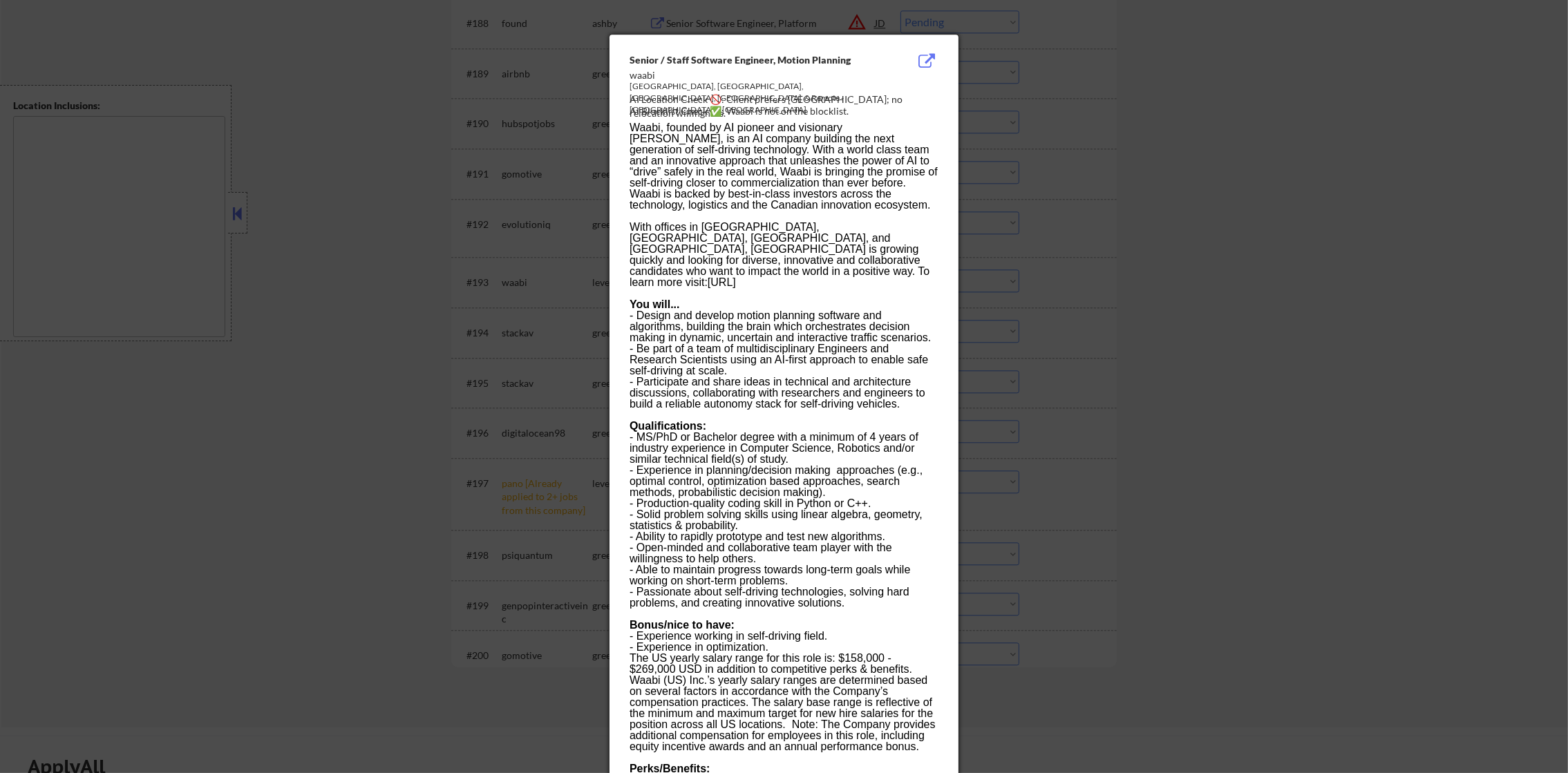
click at [1014, 233] on div at bounding box center [784, 386] width 1568 height 773
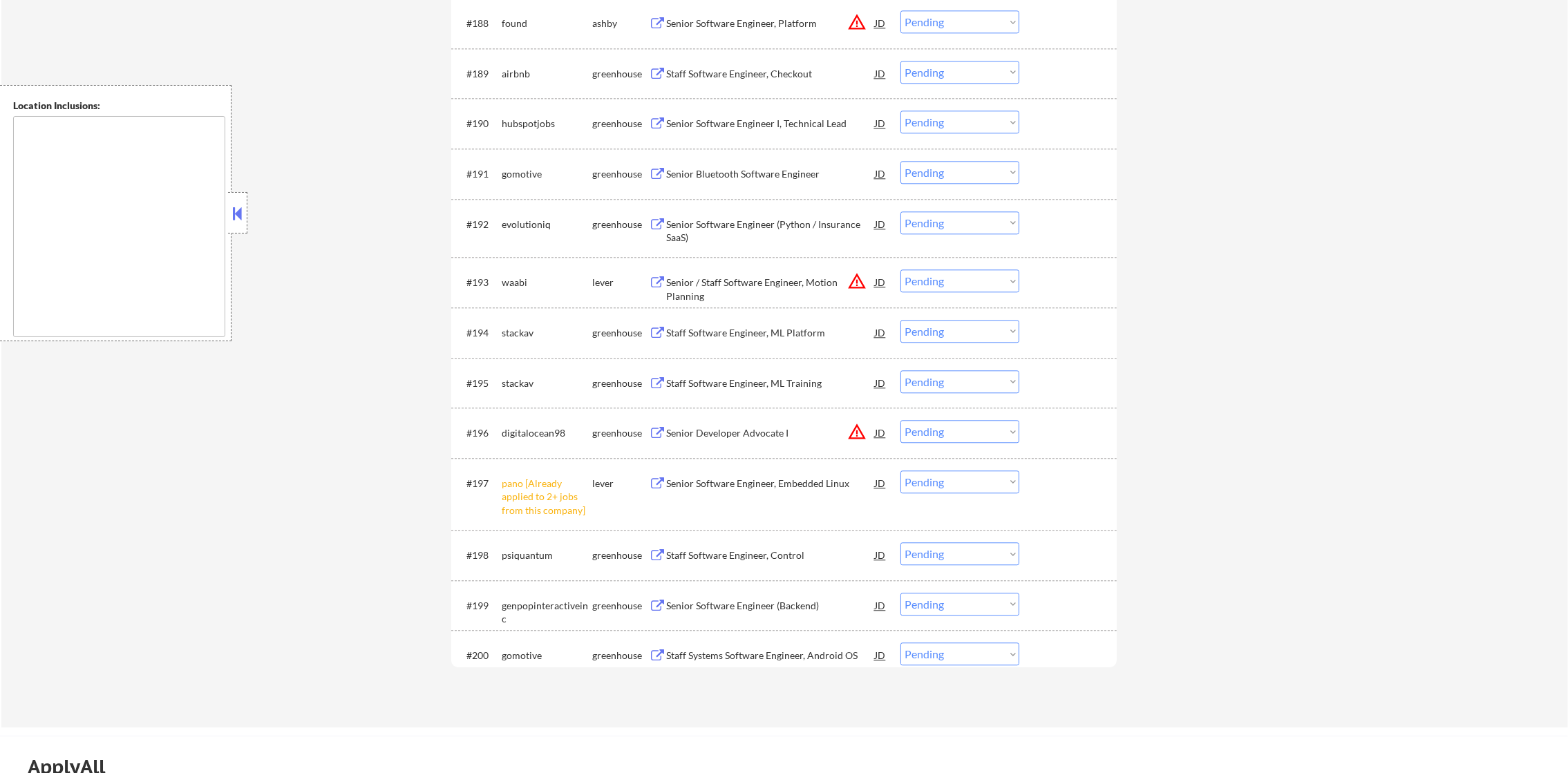
click at [968, 282] on select "Choose an option... Pending Applied Excluded (Questions) Excluded (Expired) Exc…" at bounding box center [959, 281] width 119 height 23
click at [900, 270] on select "Choose an option... Pending Applied Excluded (Questions) Excluded (Expired) Exc…" at bounding box center [959, 281] width 119 height 23
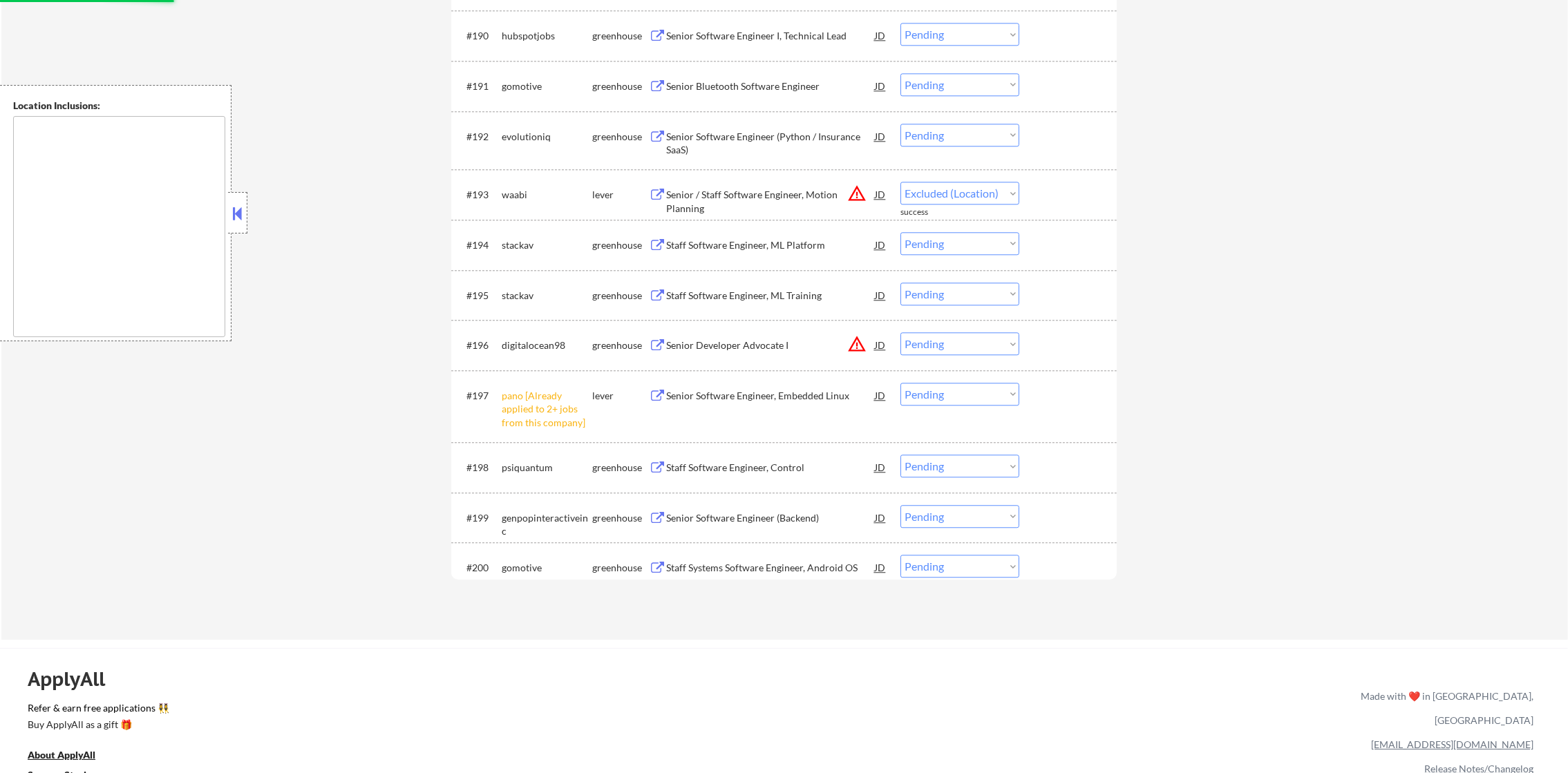
scroll to position [5195, 0]
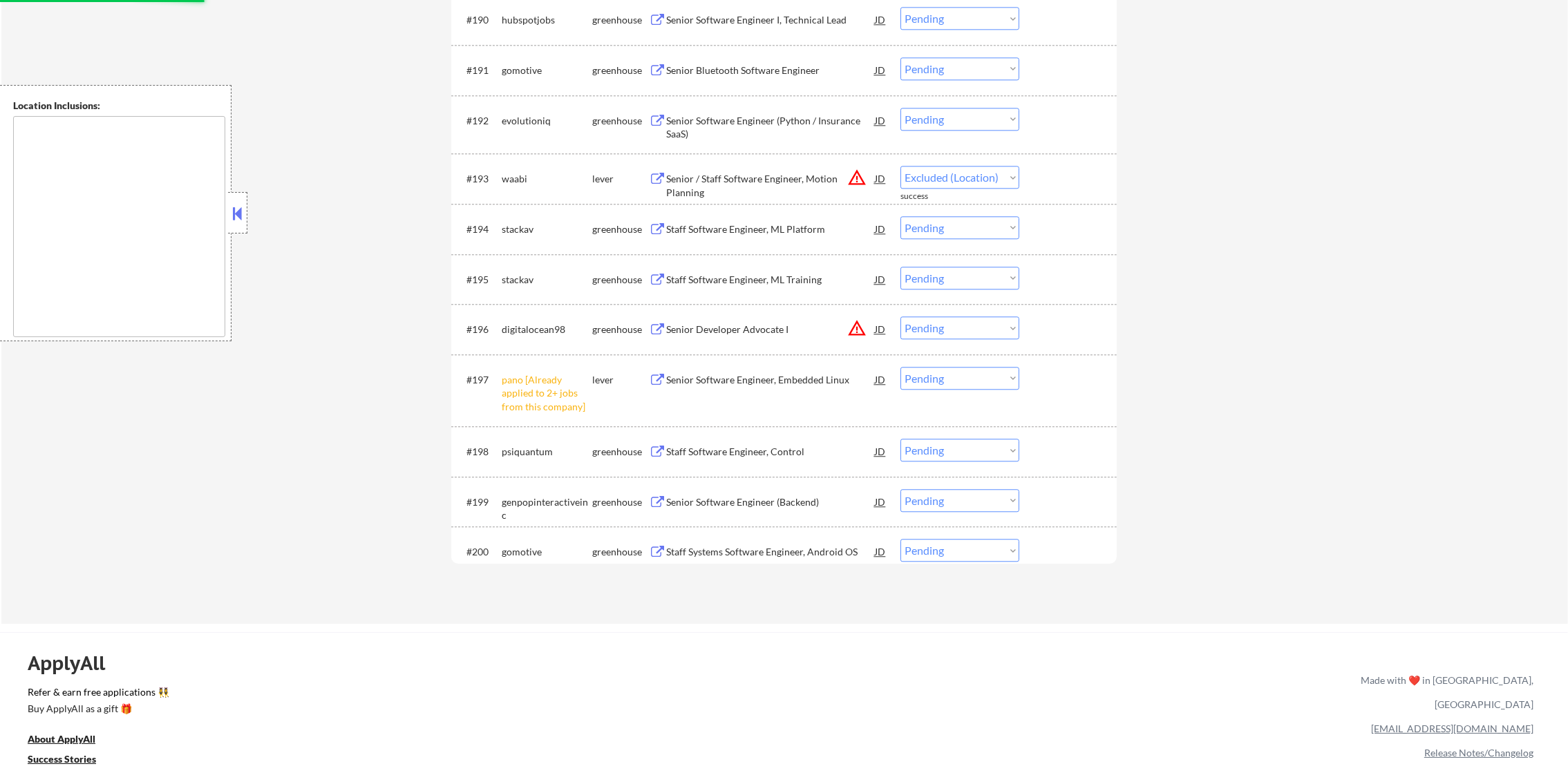
select select ""pending""
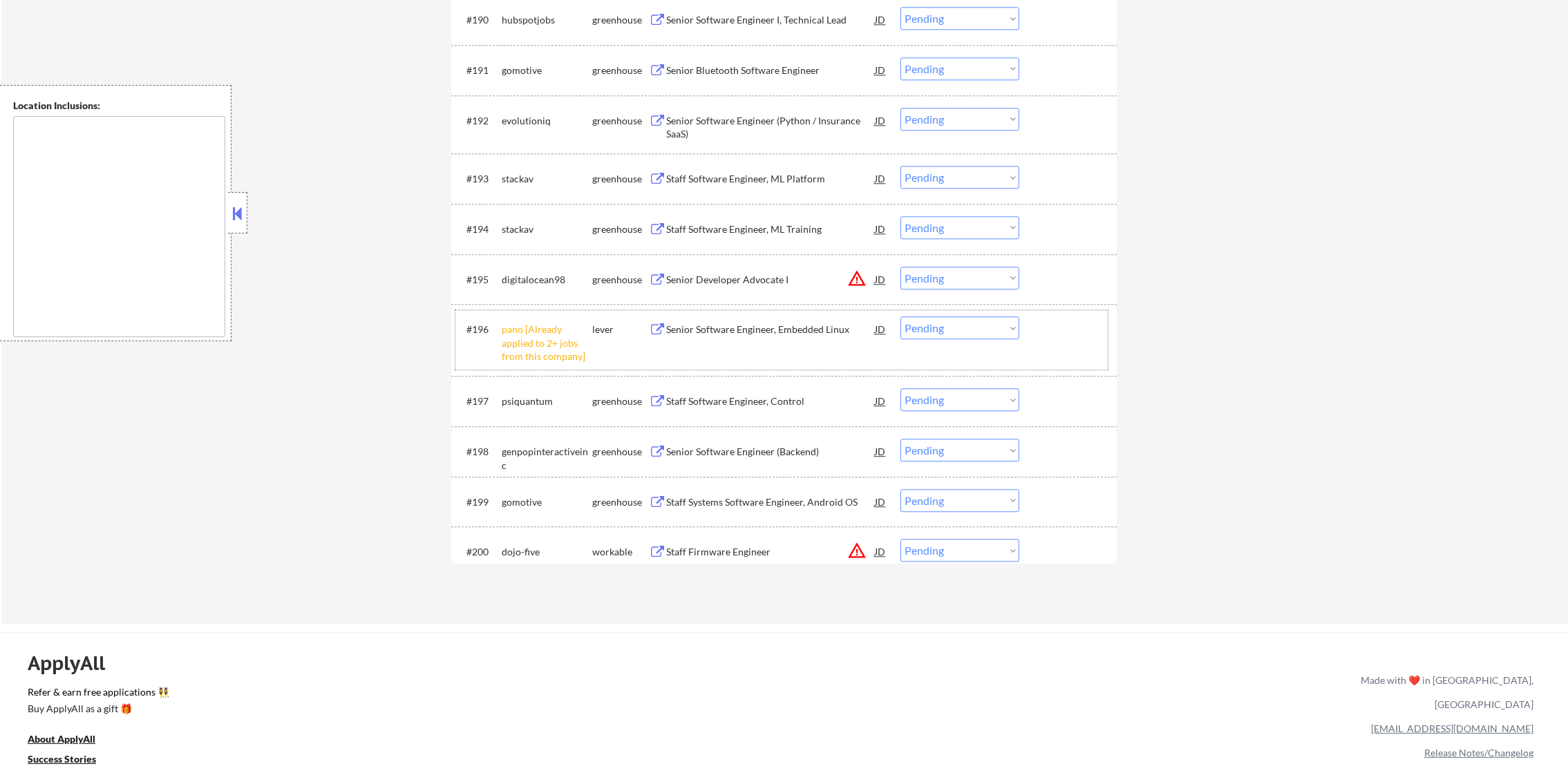
click at [916, 315] on div "#196 pano [Already applied to 2+ jobs from this company] lever Senior Software …" at bounding box center [781, 340] width 652 height 59
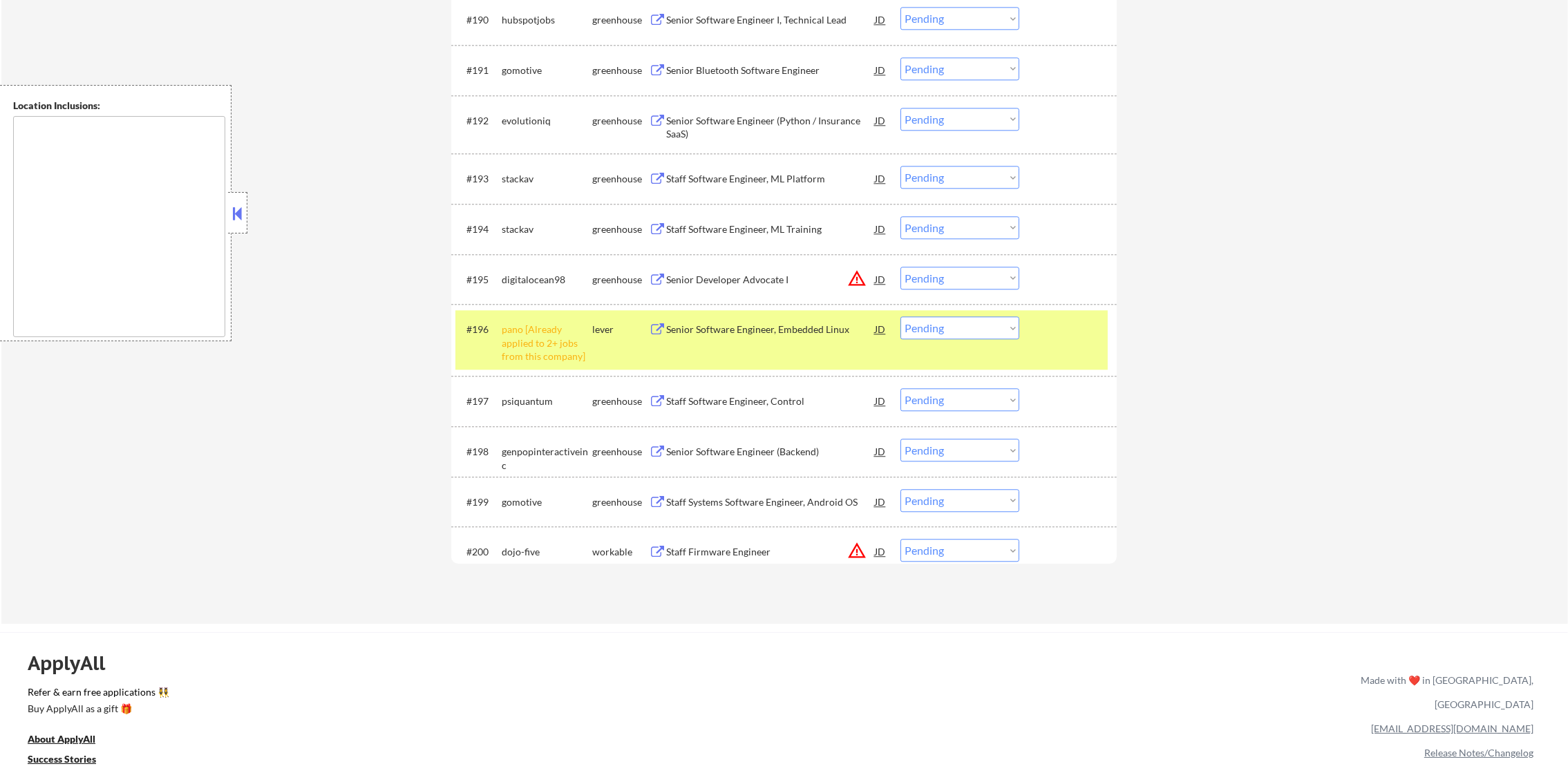
click at [915, 327] on select "Choose an option... Pending Applied Excluded (Questions) Excluded (Expired) Exc…" at bounding box center [959, 328] width 119 height 23
click at [900, 317] on select "Choose an option... Pending Applied Excluded (Questions) Excluded (Expired) Exc…" at bounding box center [959, 328] width 119 height 23
click at [524, 352] on div "pano [Already applied to 2+ jobs from this company]" at bounding box center [547, 343] width 91 height 41
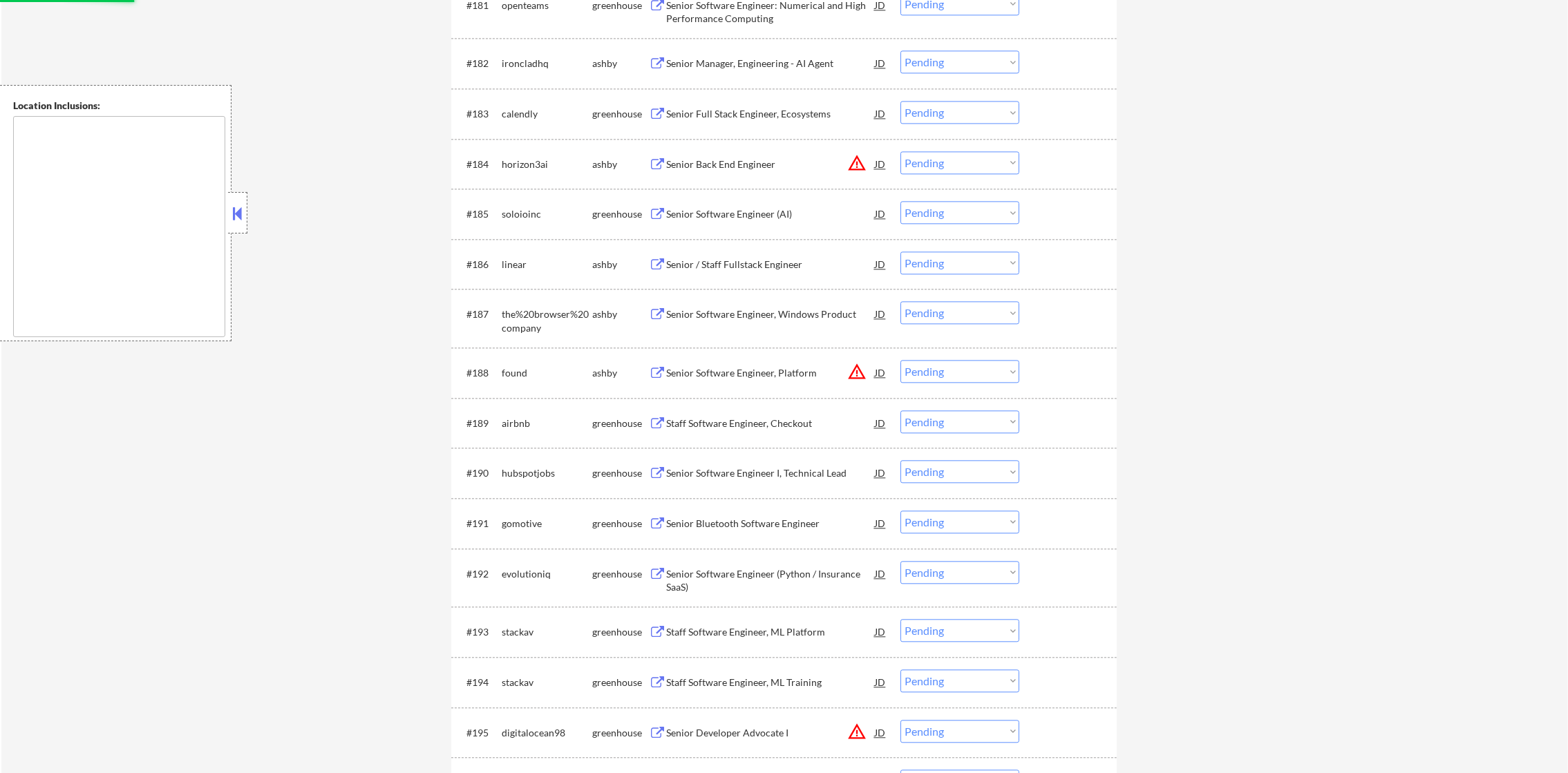
scroll to position [0, 0]
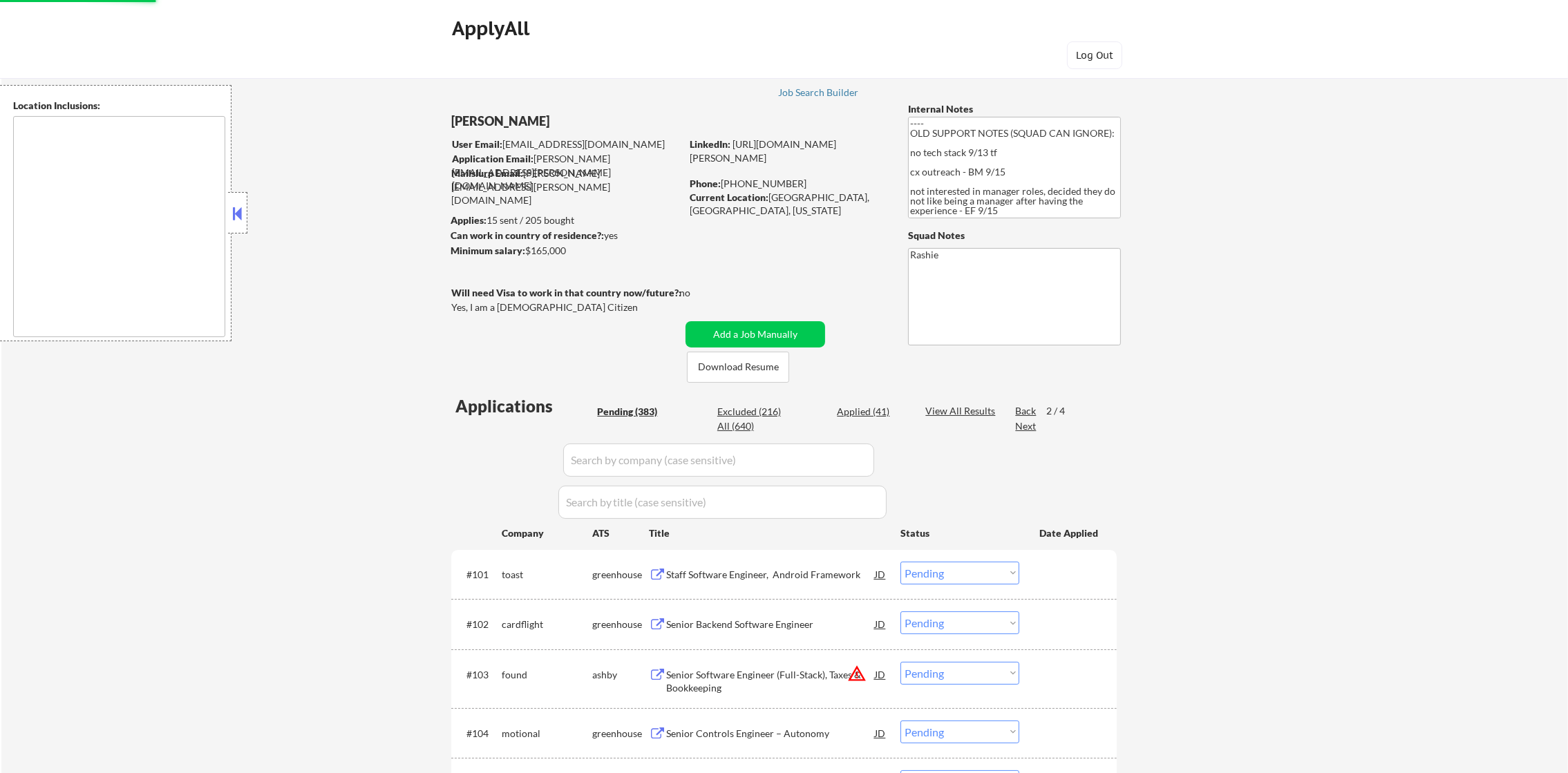
select select ""pending""
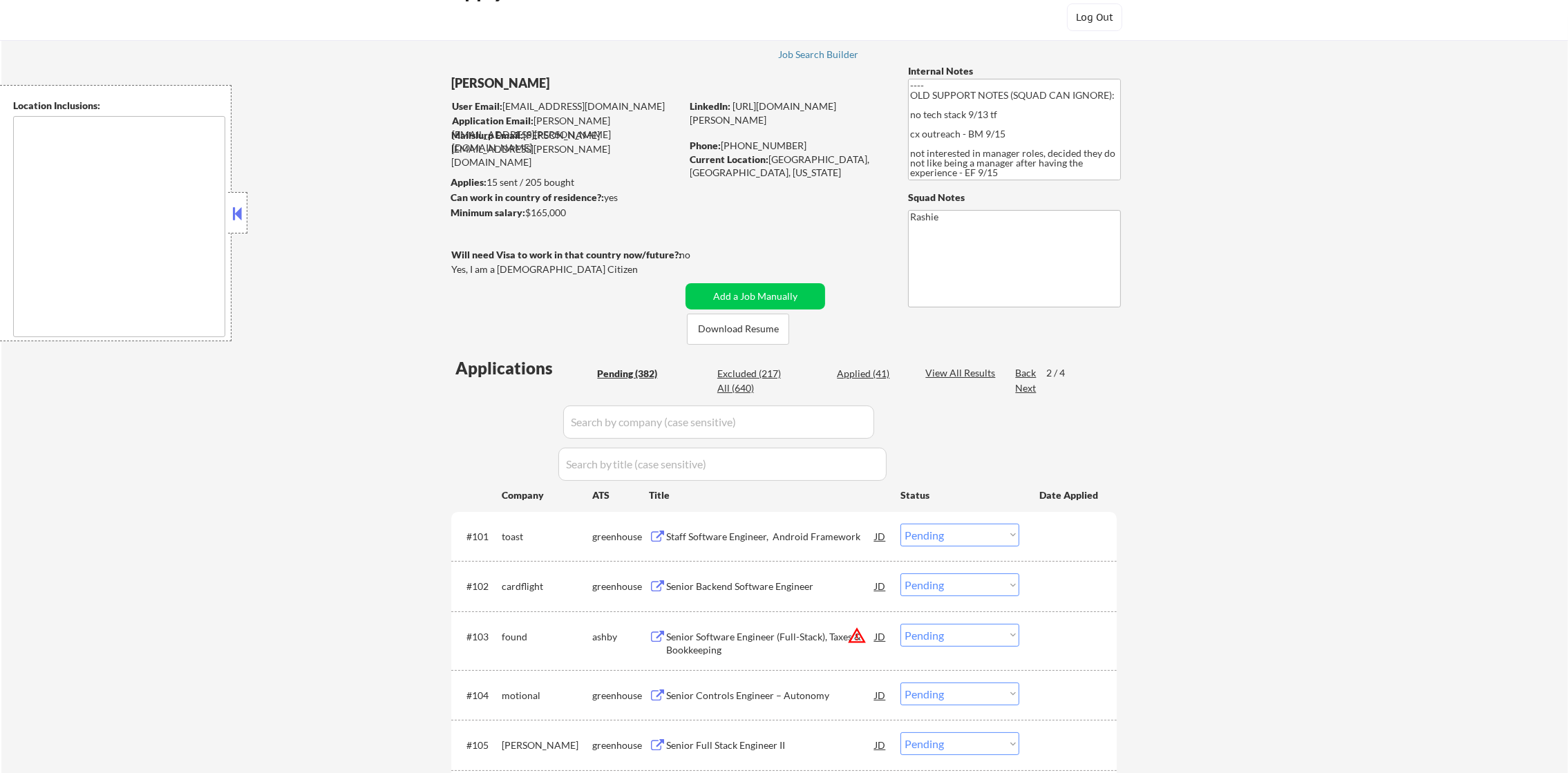
scroll to position [68, 0]
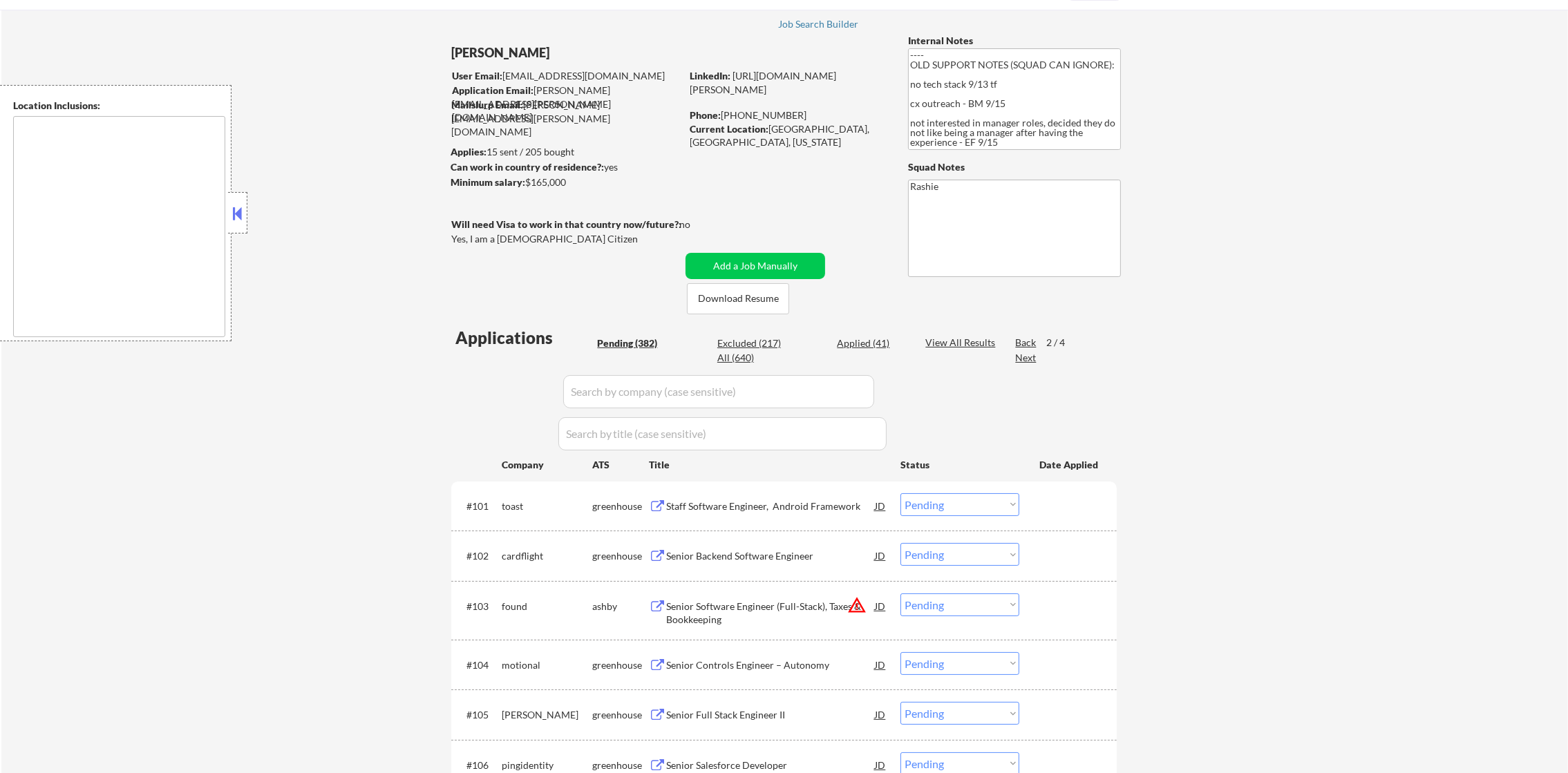
click at [1024, 356] on div "Next" at bounding box center [1026, 357] width 22 height 14
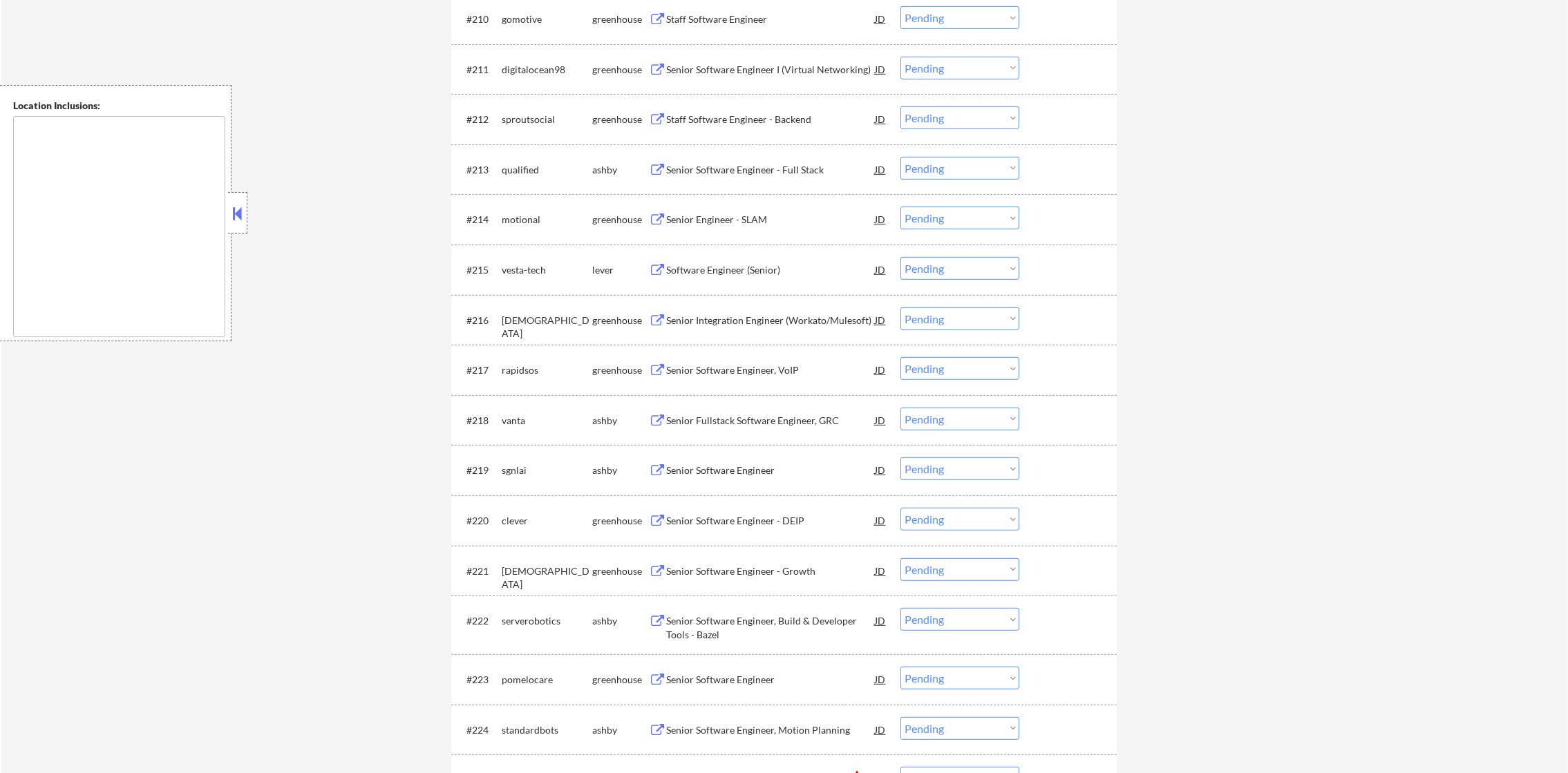
scroll to position [1175, 0]
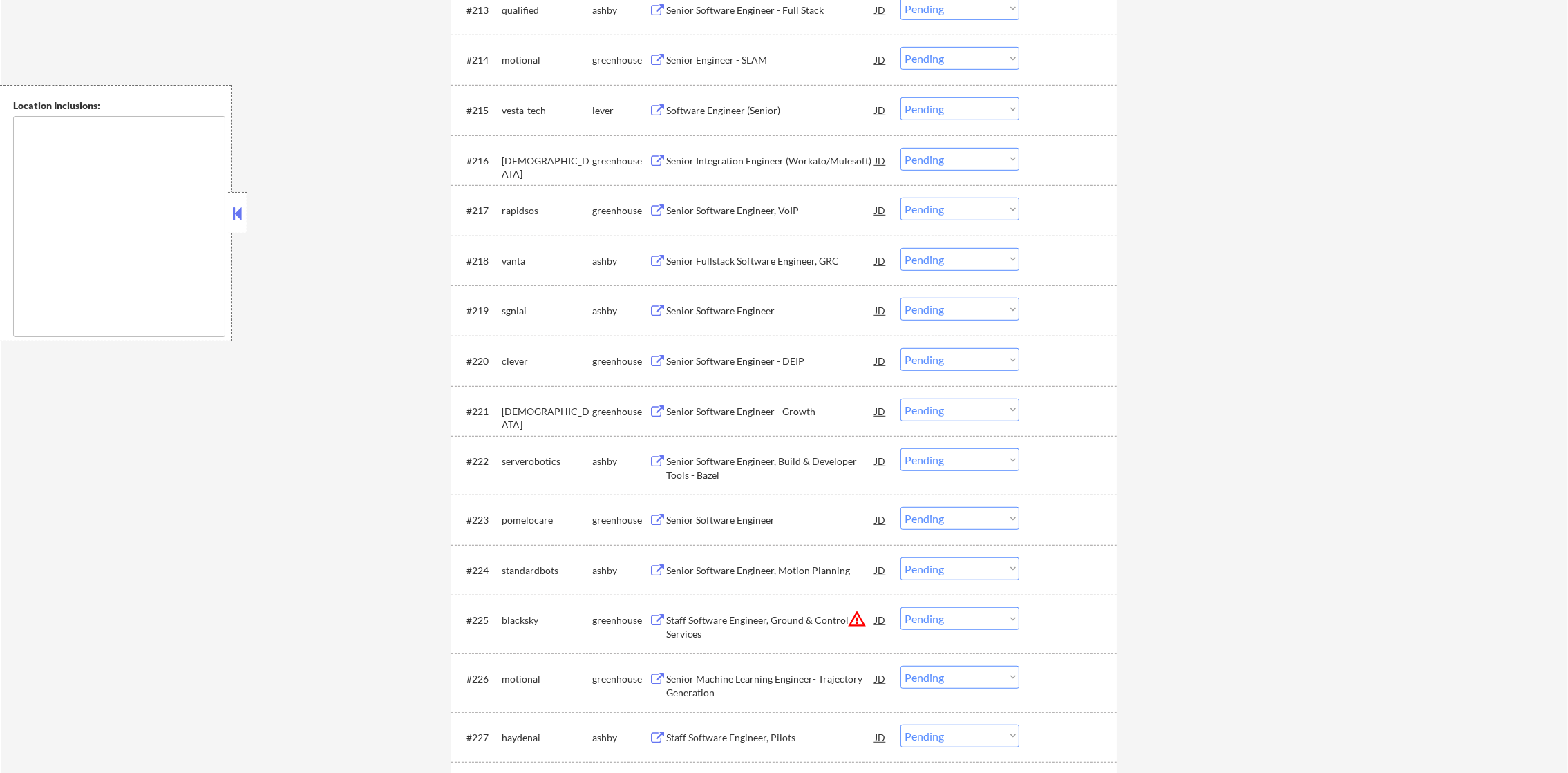
click at [764, 102] on div "Software Engineer (Senior)" at bounding box center [771, 109] width 209 height 25
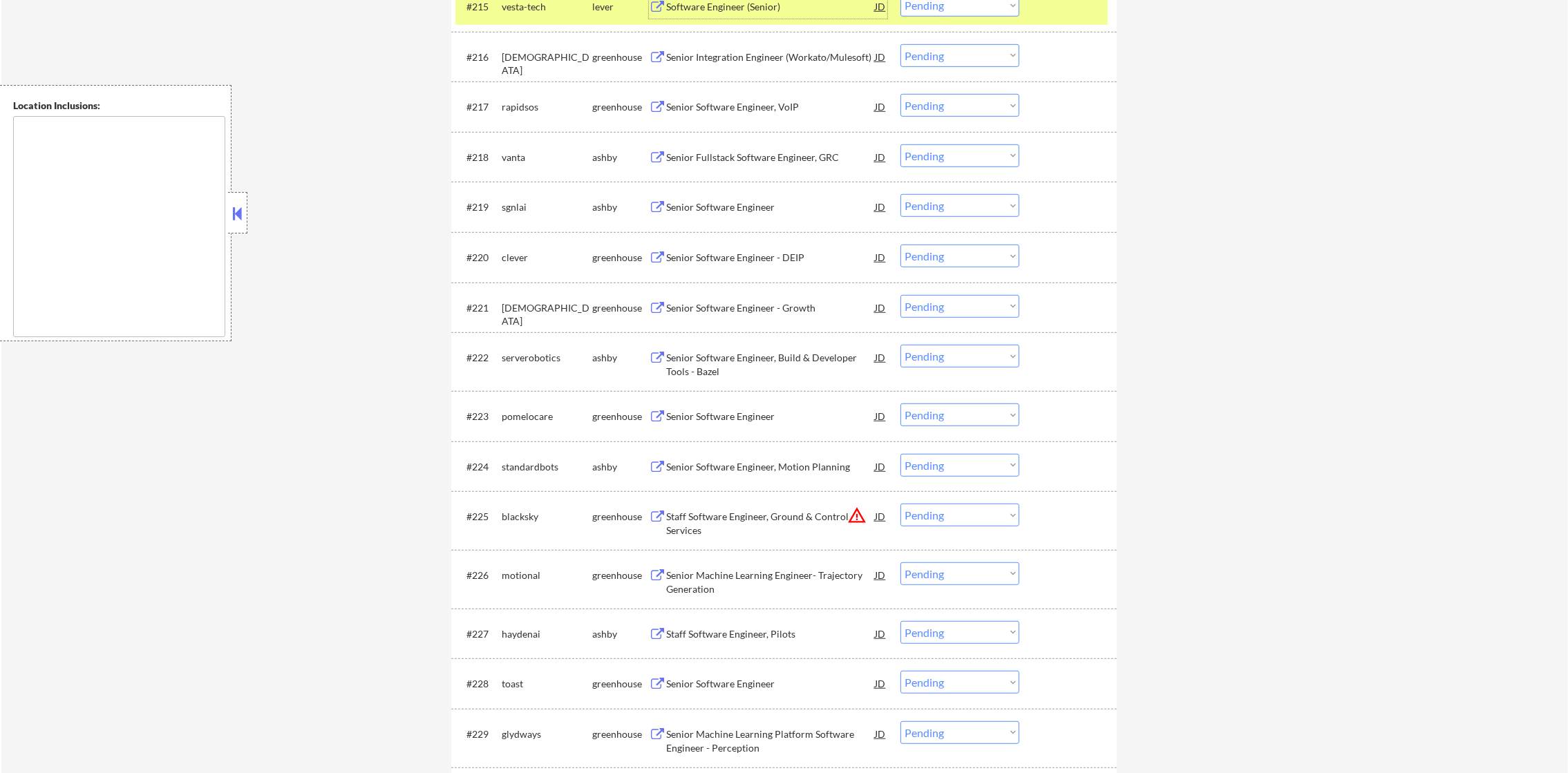
scroll to position [1243, 0]
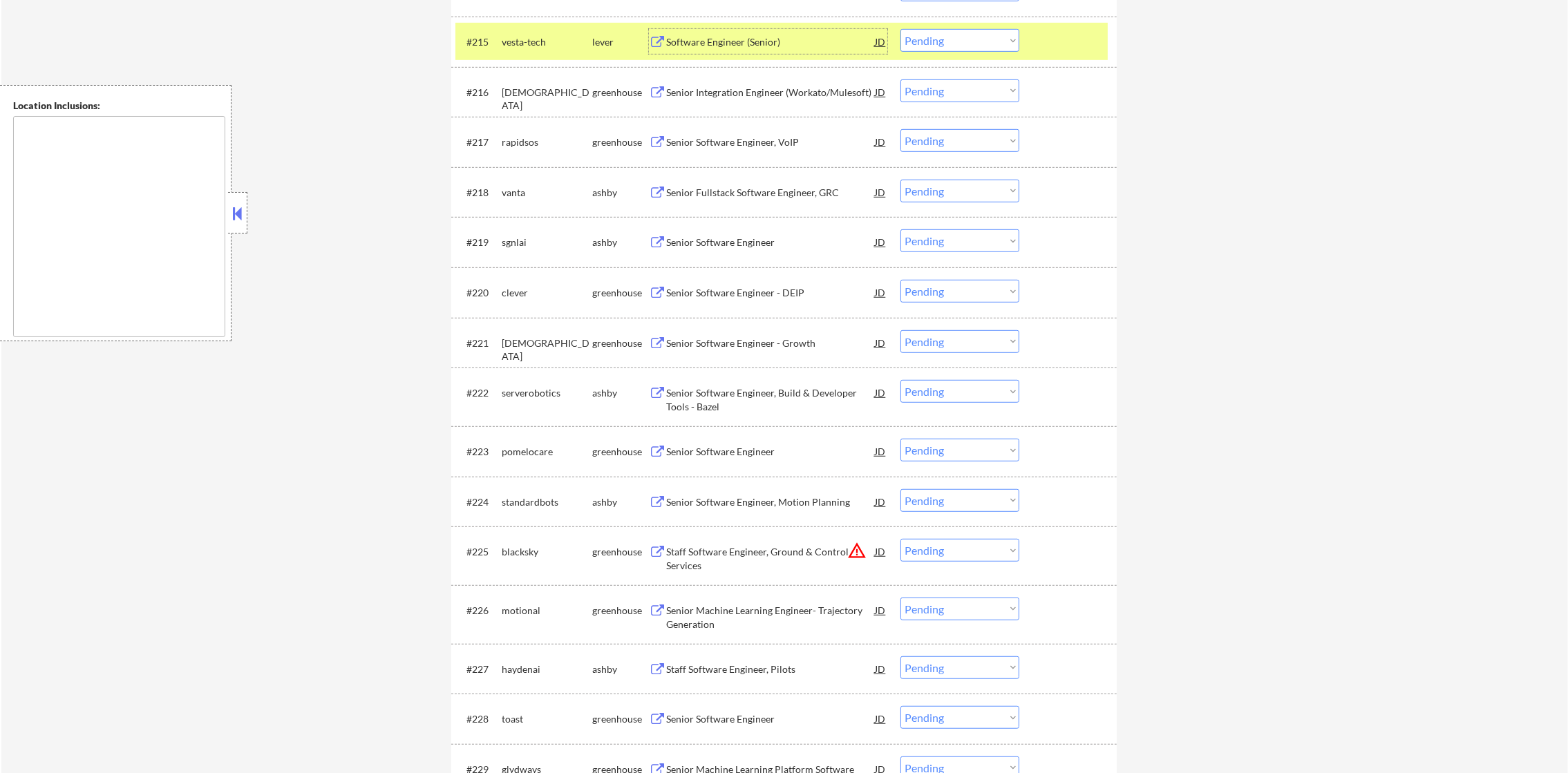
click at [943, 40] on select "Choose an option... Pending Applied Excluded (Questions) Excluded (Expired) Exc…" at bounding box center [959, 41] width 119 height 23
select select ""excluded""
click at [900, 29] on select "Choose an option... Pending Applied Excluded (Questions) Excluded (Expired) Exc…" at bounding box center [959, 41] width 119 height 23
click at [509, 36] on div "vesta-tech" at bounding box center [547, 41] width 91 height 14
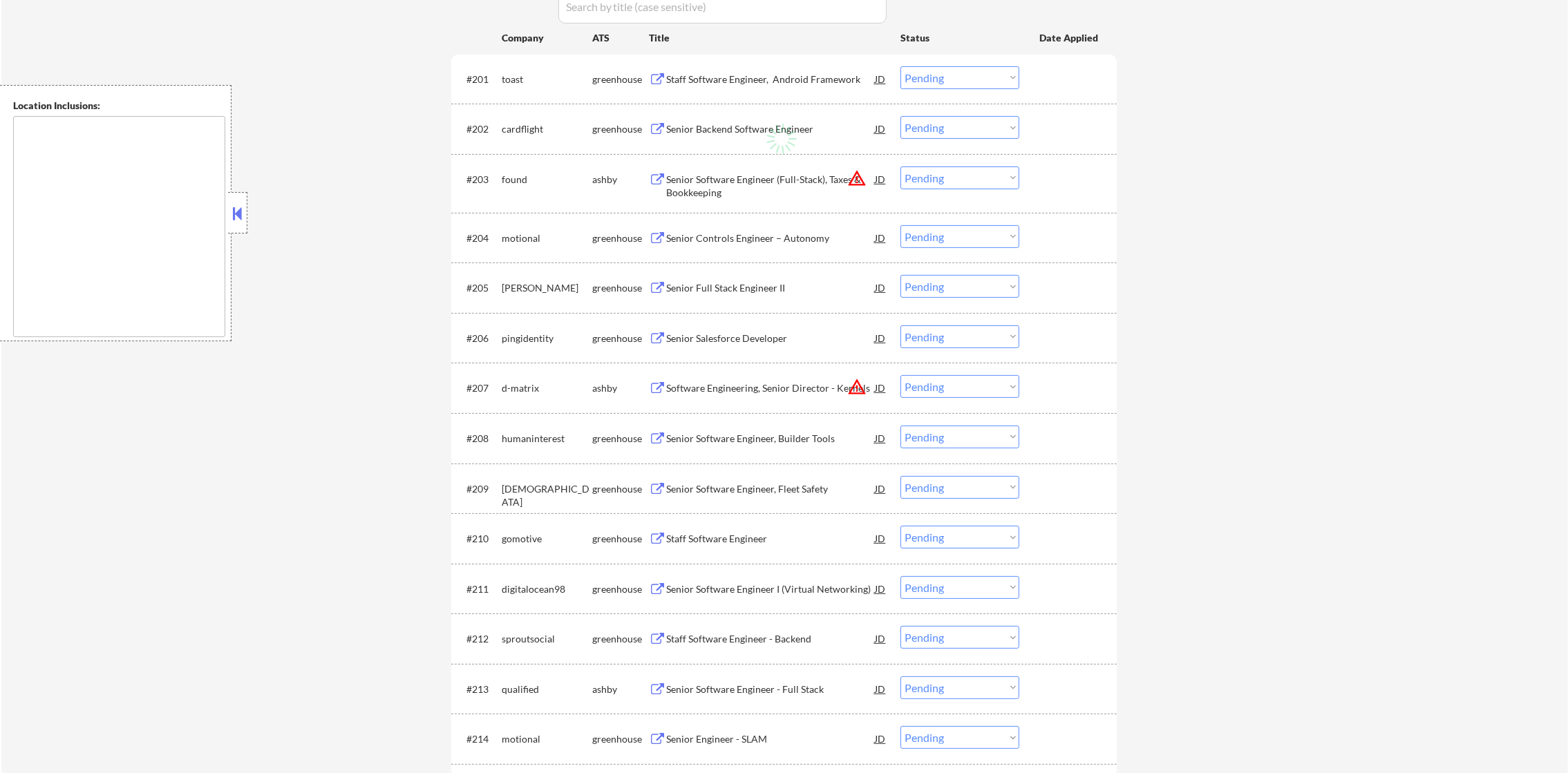
scroll to position [0, 0]
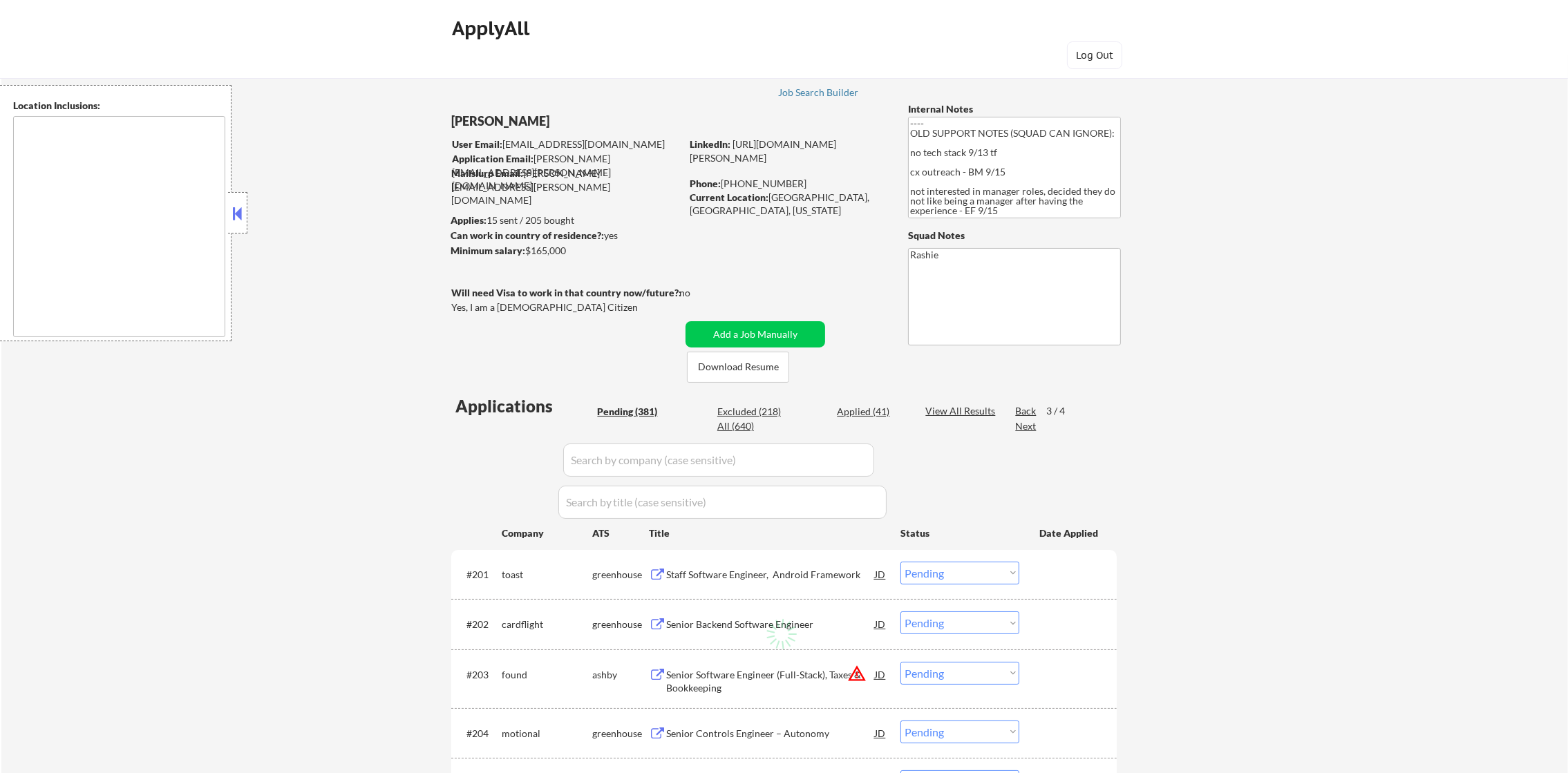
click at [1030, 428] on div "Next" at bounding box center [1026, 426] width 22 height 14
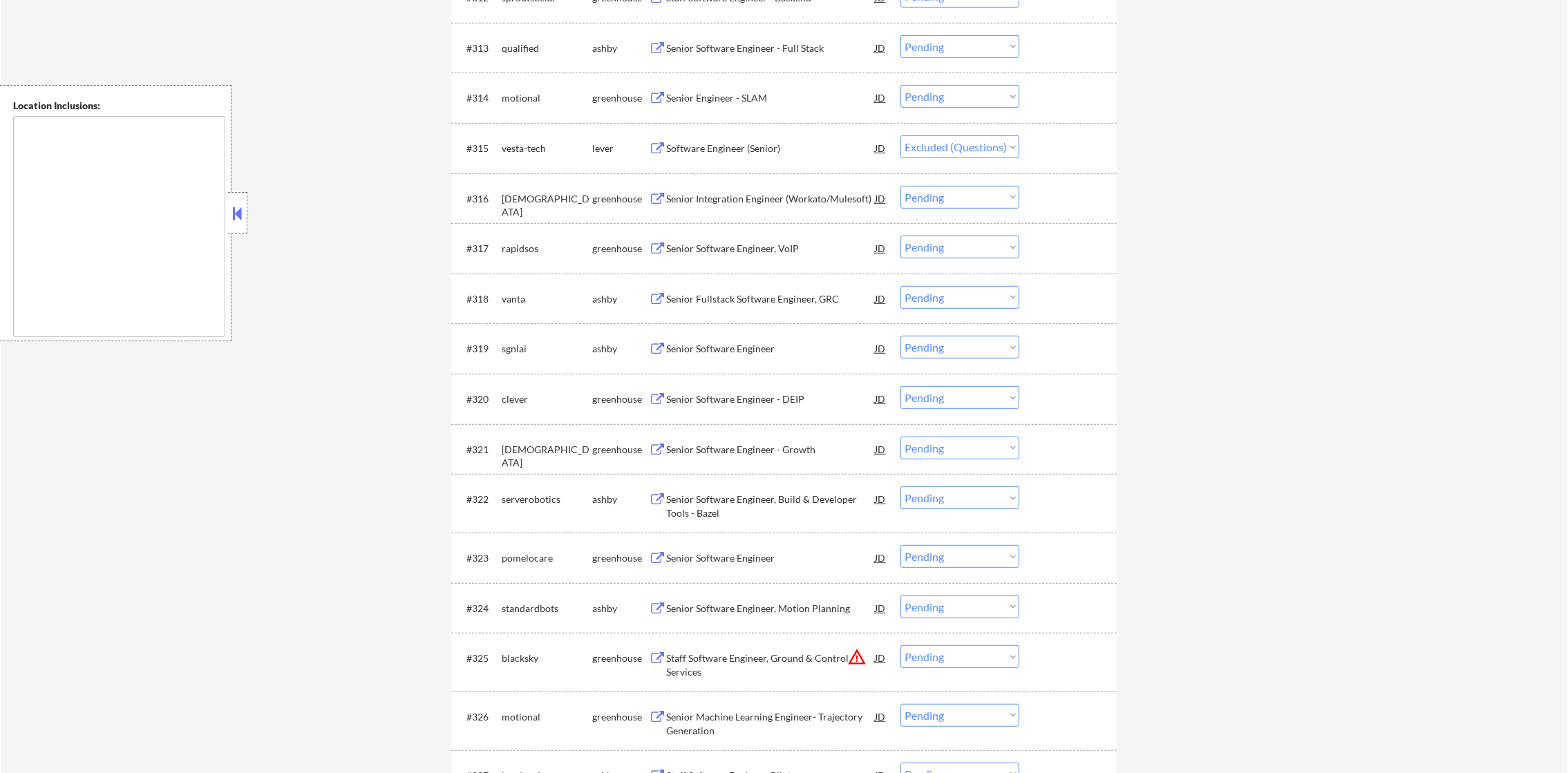
scroll to position [1139, 0]
click at [758, 147] on div "Software Engineer (Senior)" at bounding box center [771, 145] width 209 height 14
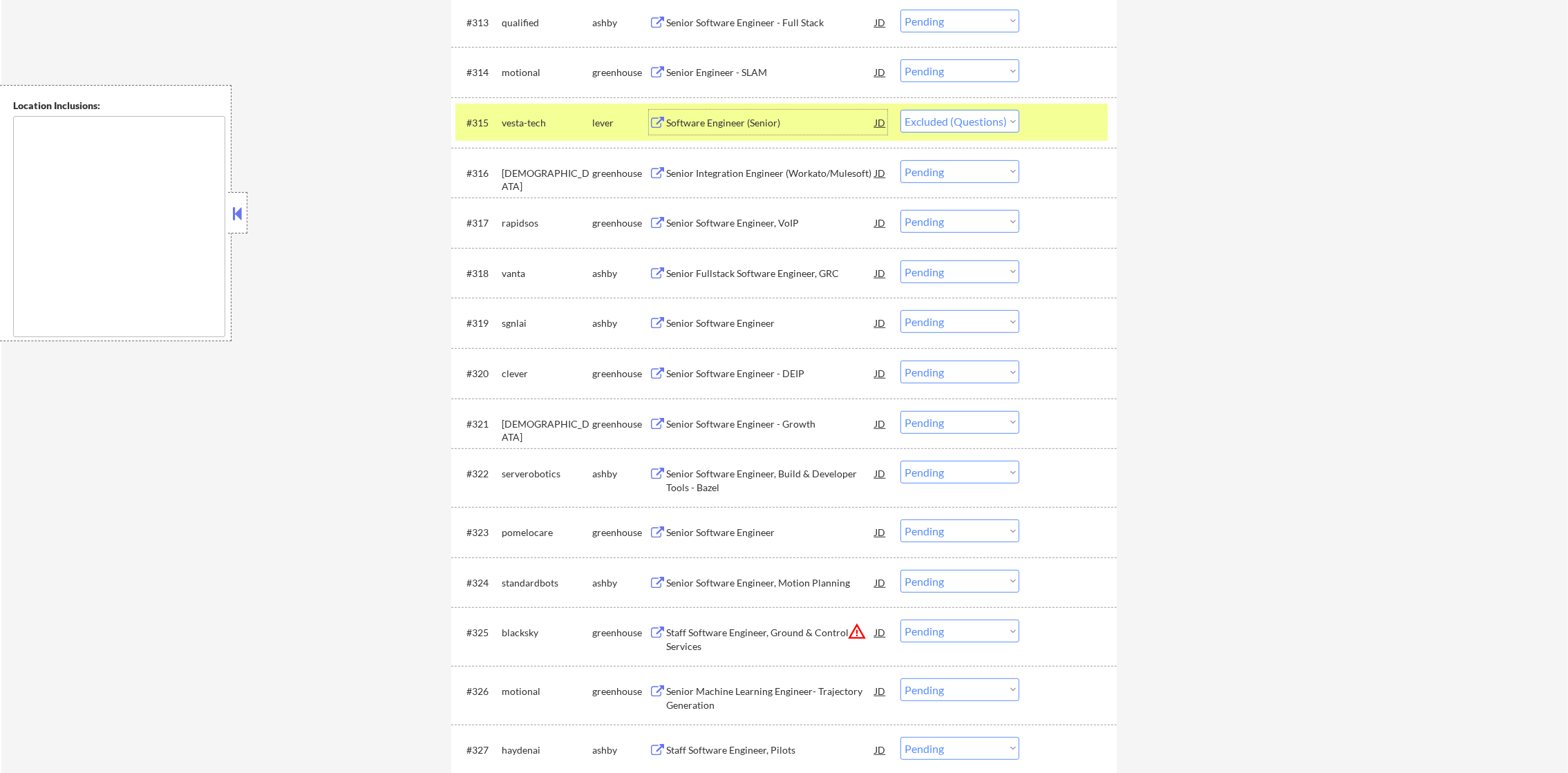
scroll to position [1175, 0]
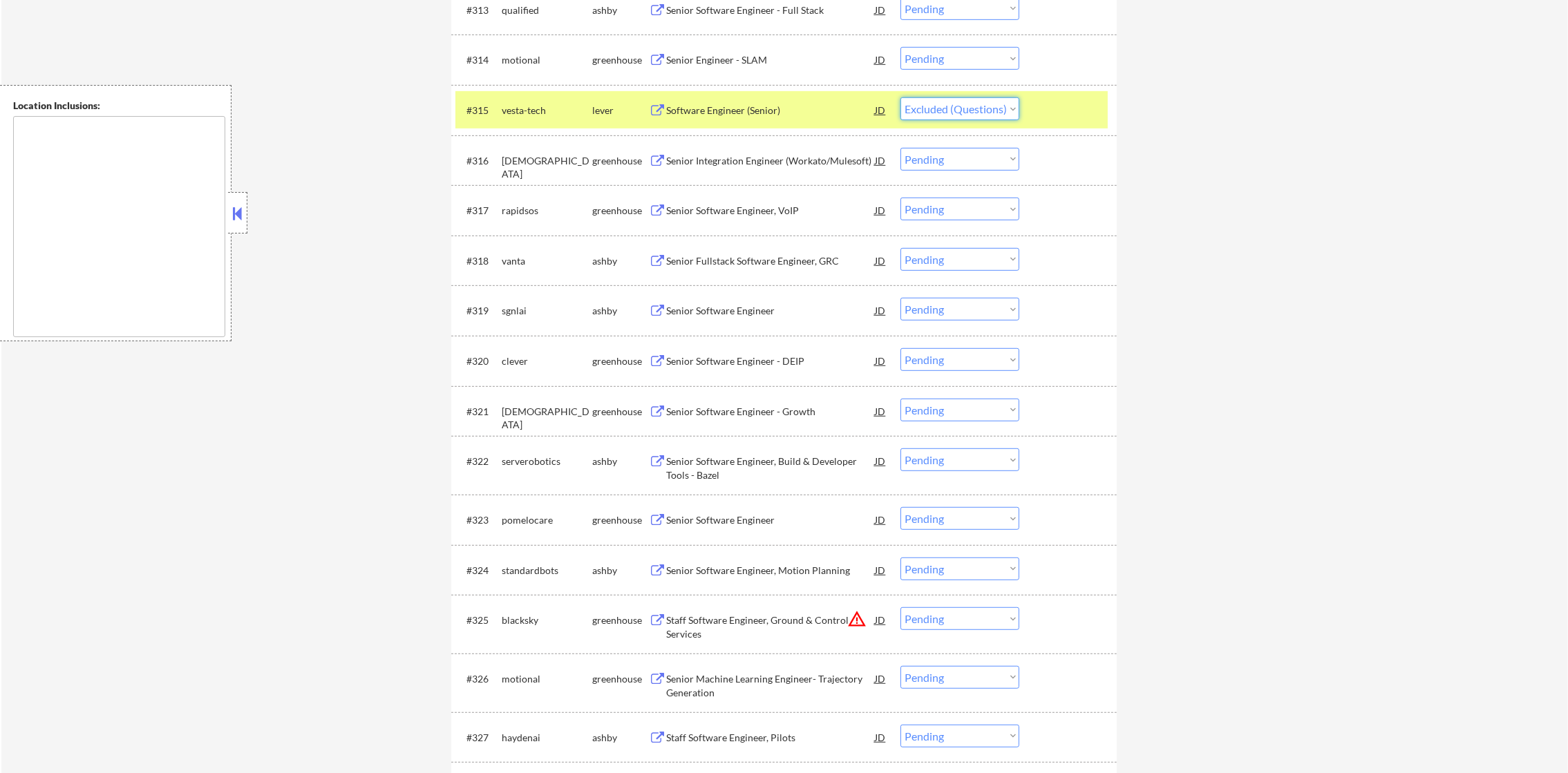
click at [914, 105] on select "Choose an option... Pending Applied Excluded (Questions) Excluded (Expired) Exc…" at bounding box center [959, 109] width 119 height 23
click at [528, 113] on div "vesta-tech" at bounding box center [547, 110] width 91 height 14
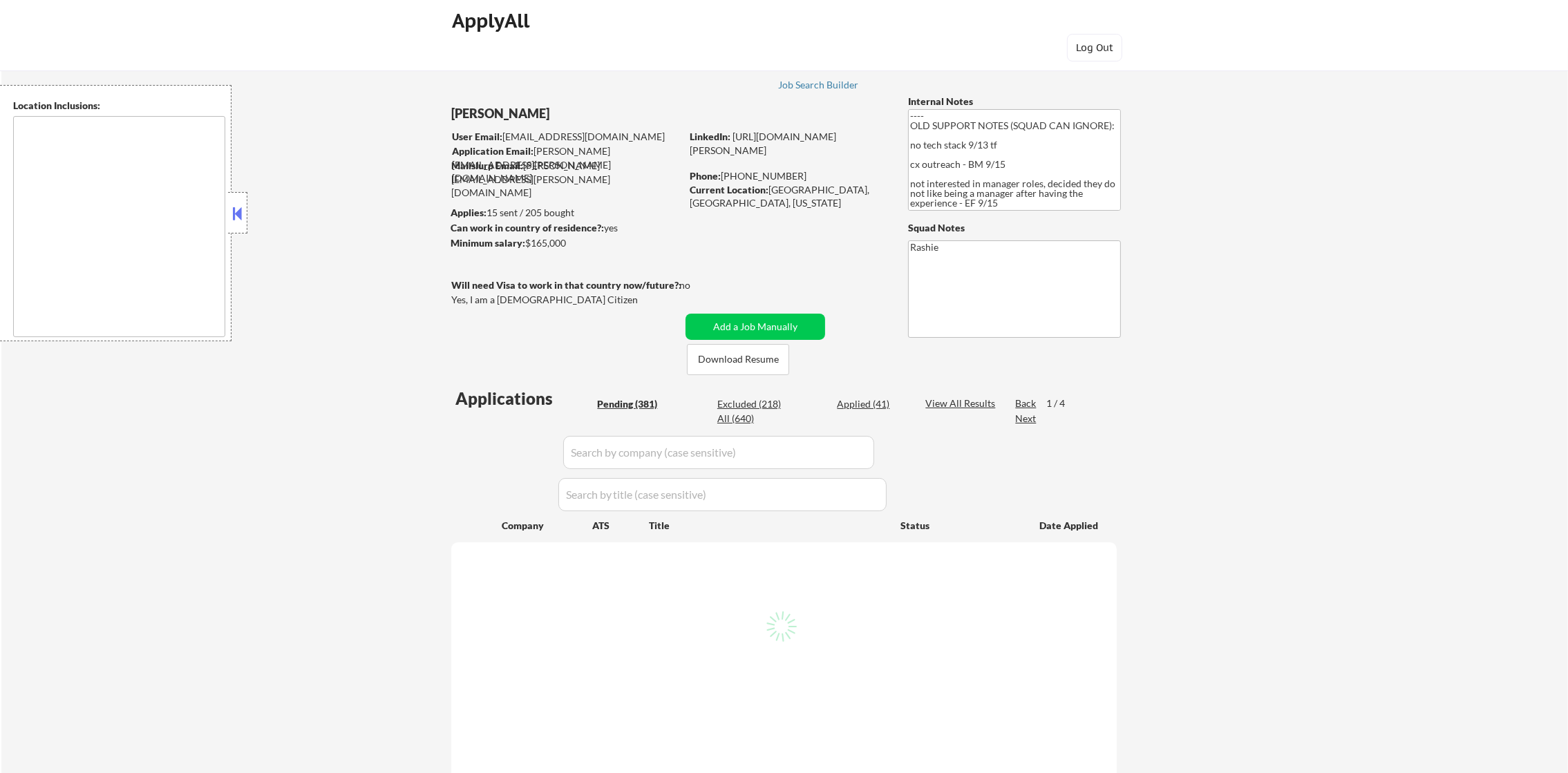
scroll to position [35, 0]
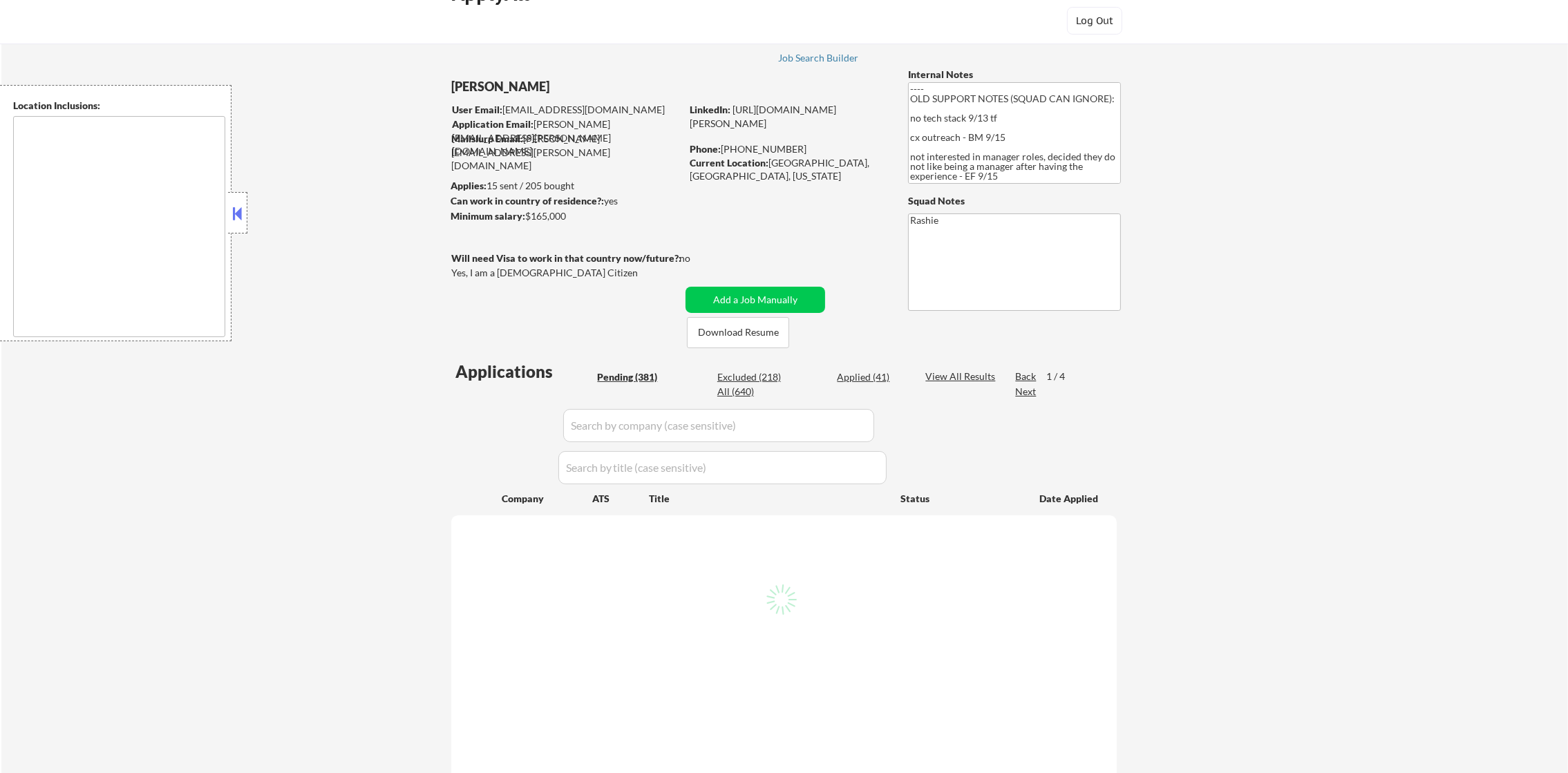
click at [1025, 388] on div "Next" at bounding box center [1026, 391] width 22 height 14
click at [1025, 373] on div "Back" at bounding box center [1026, 376] width 22 height 14
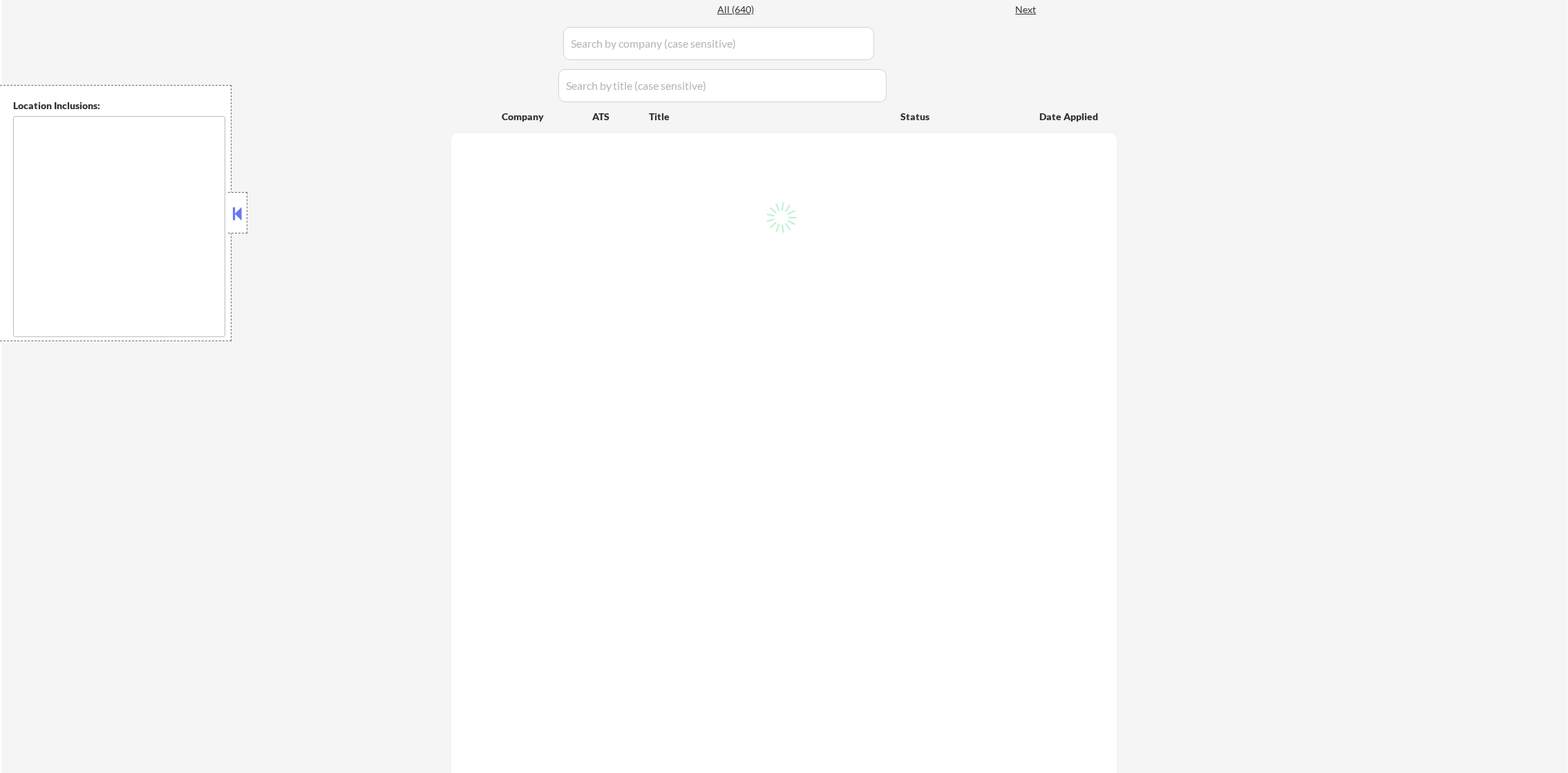
scroll to position [415, 0]
select select ""pending""
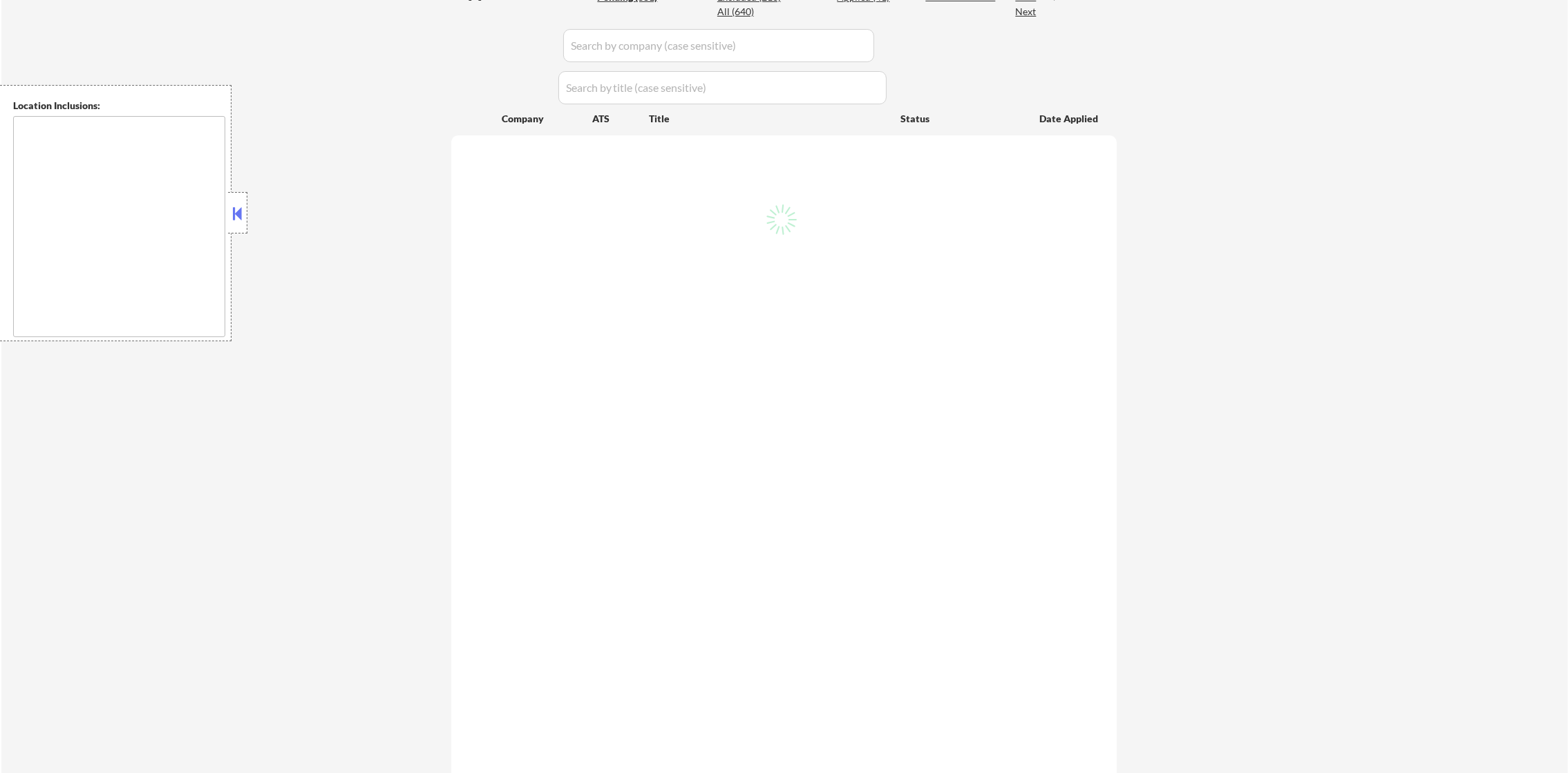
select select ""pending""
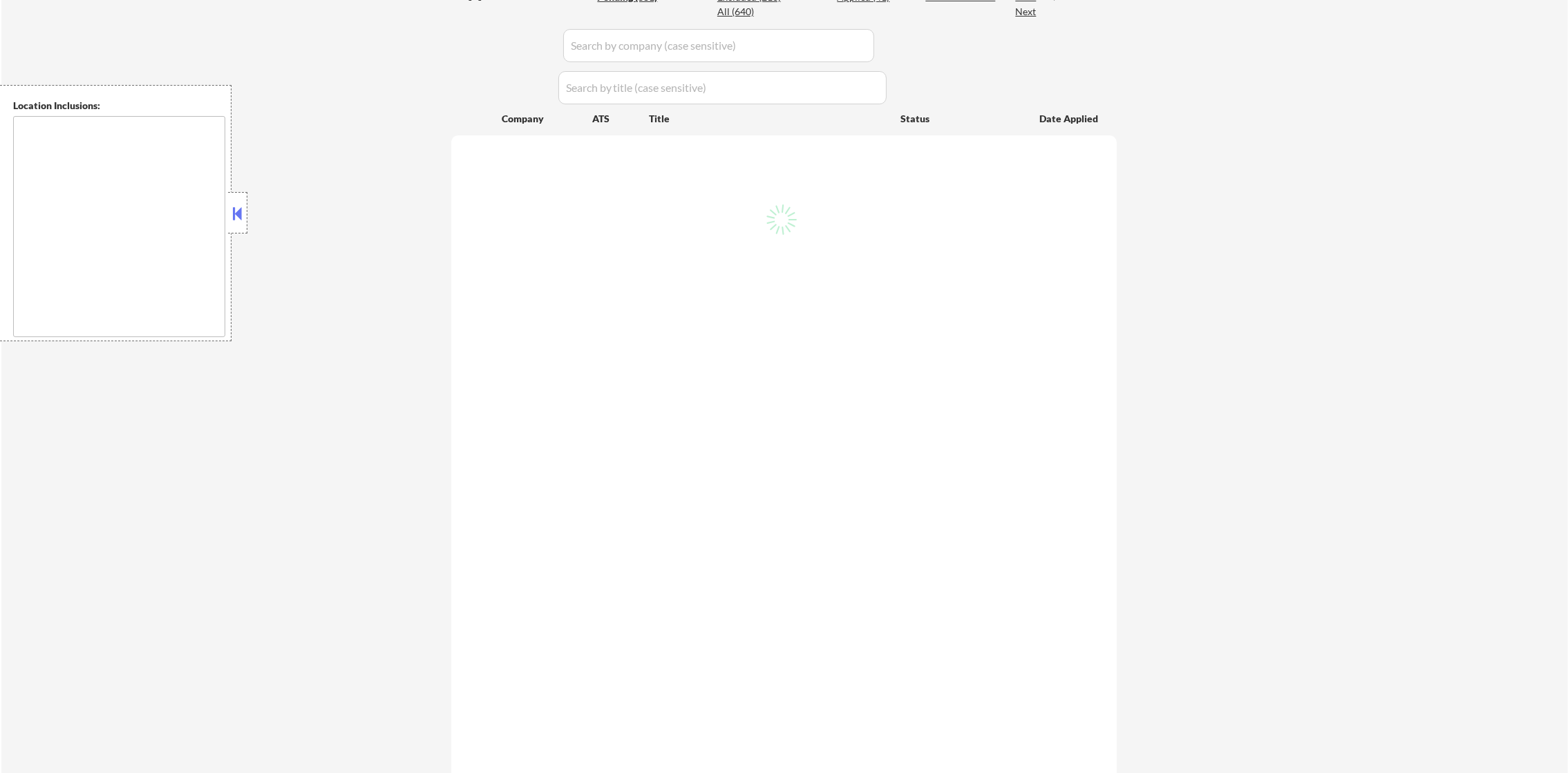
select select ""pending""
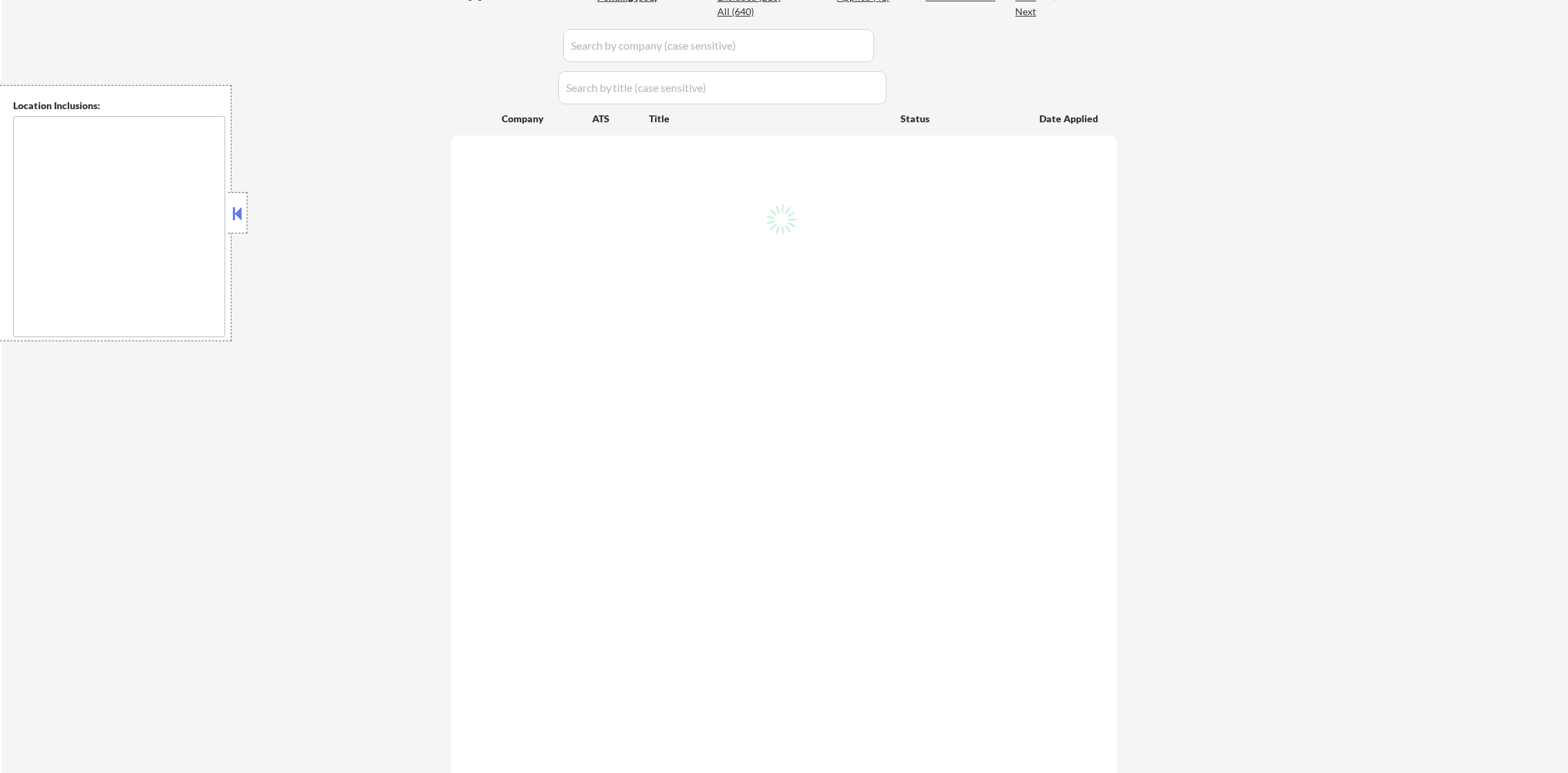
select select ""pending""
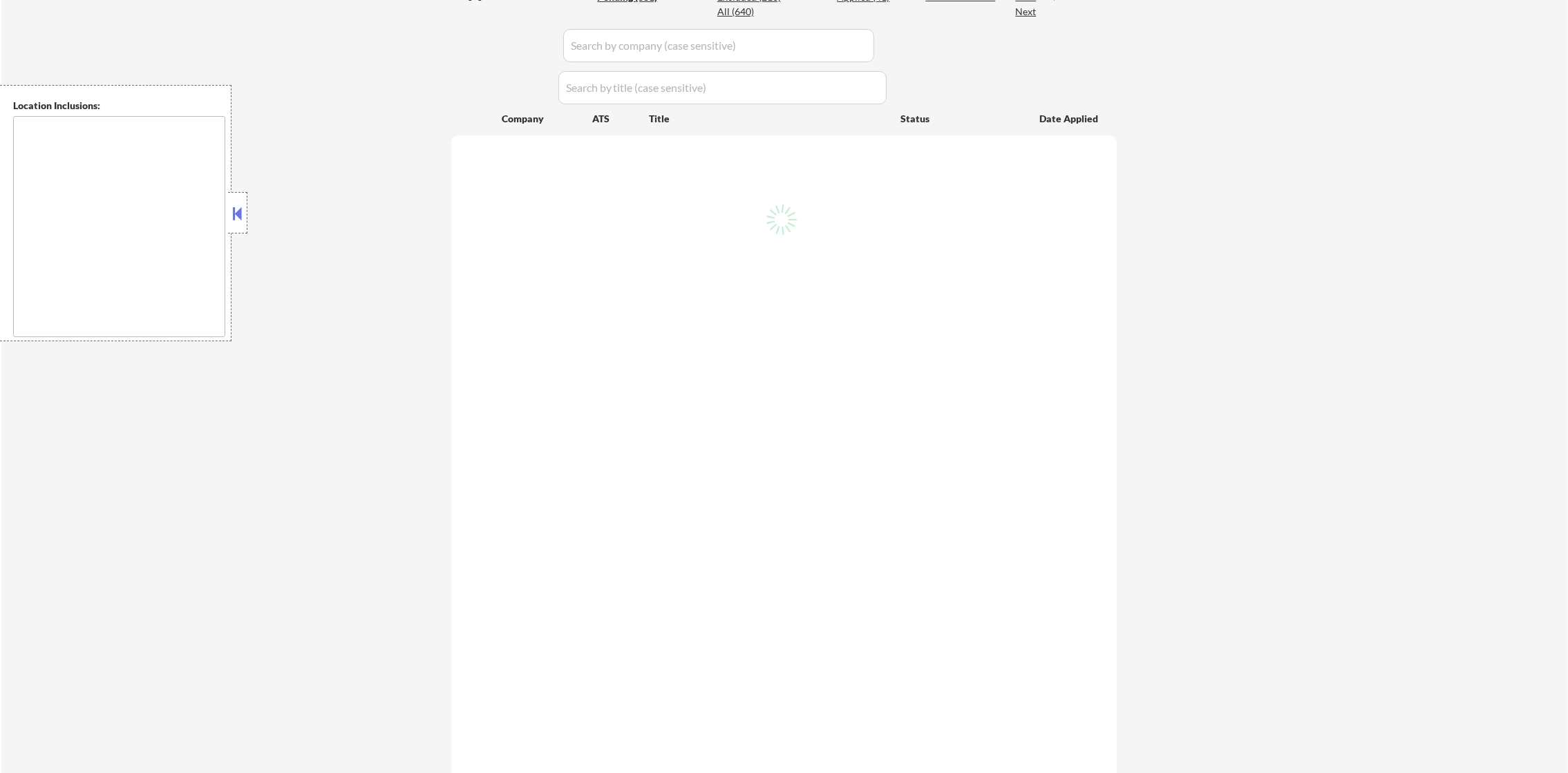
select select ""pending""
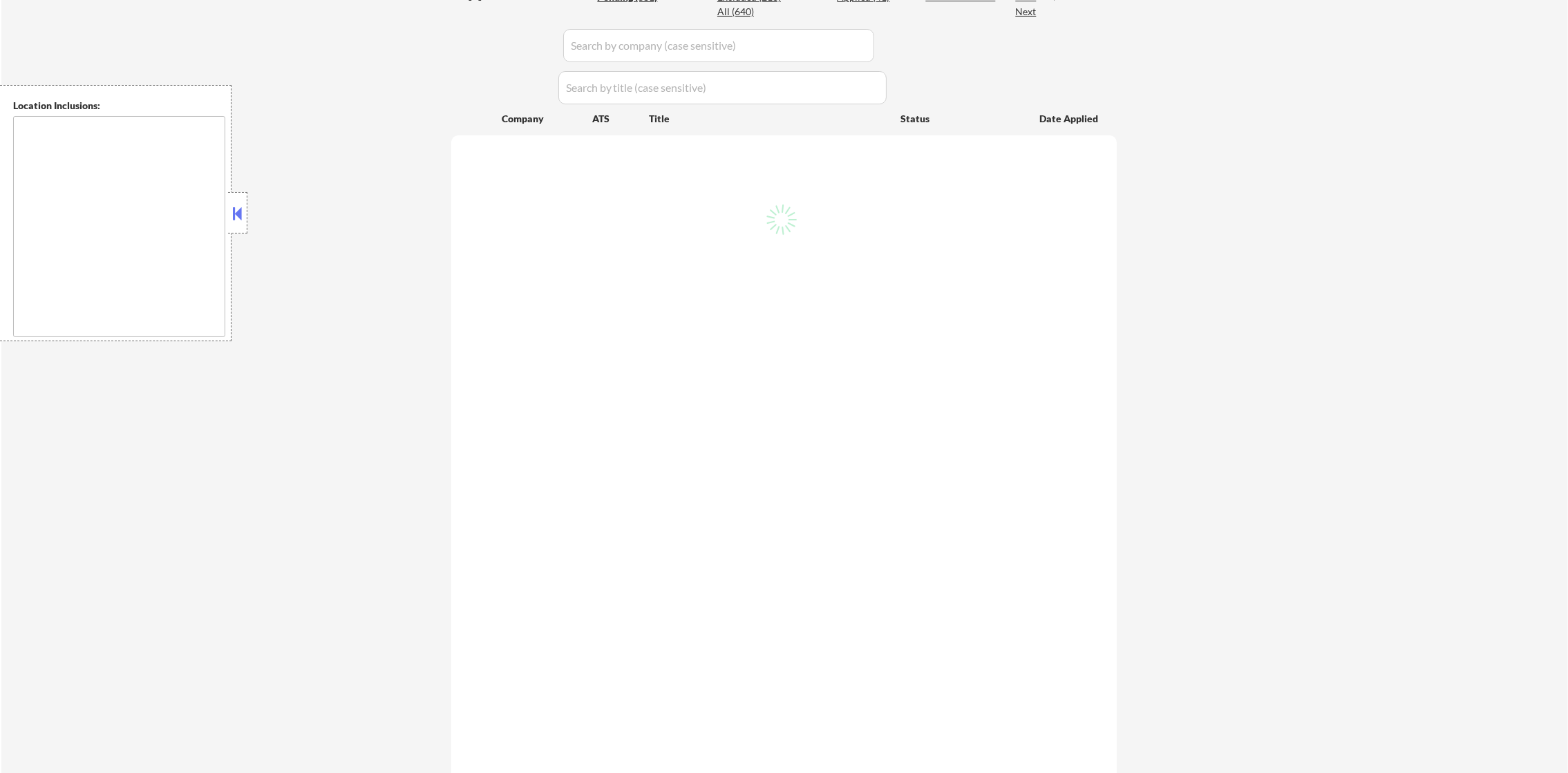
select select ""pending""
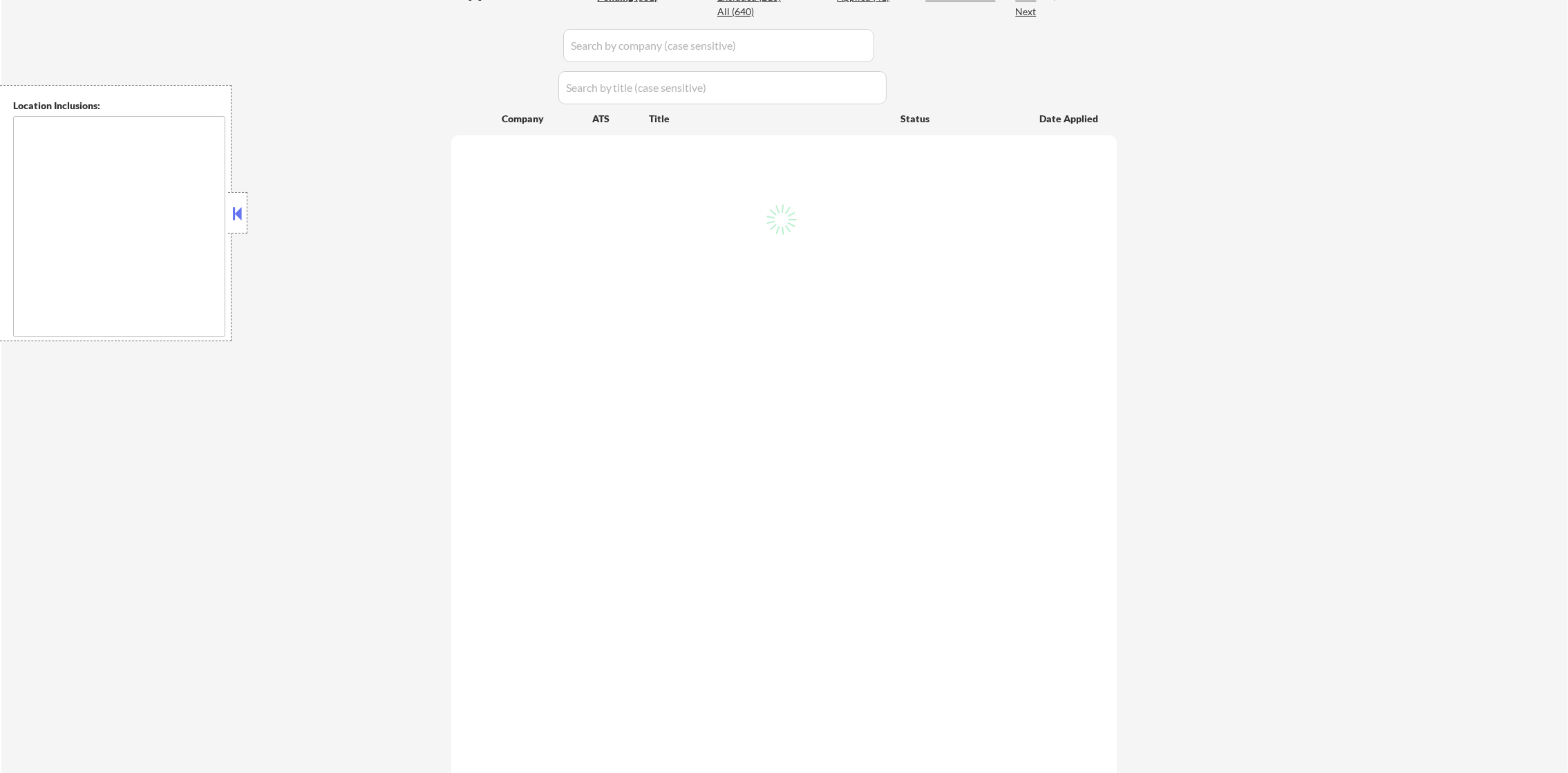
select select ""pending""
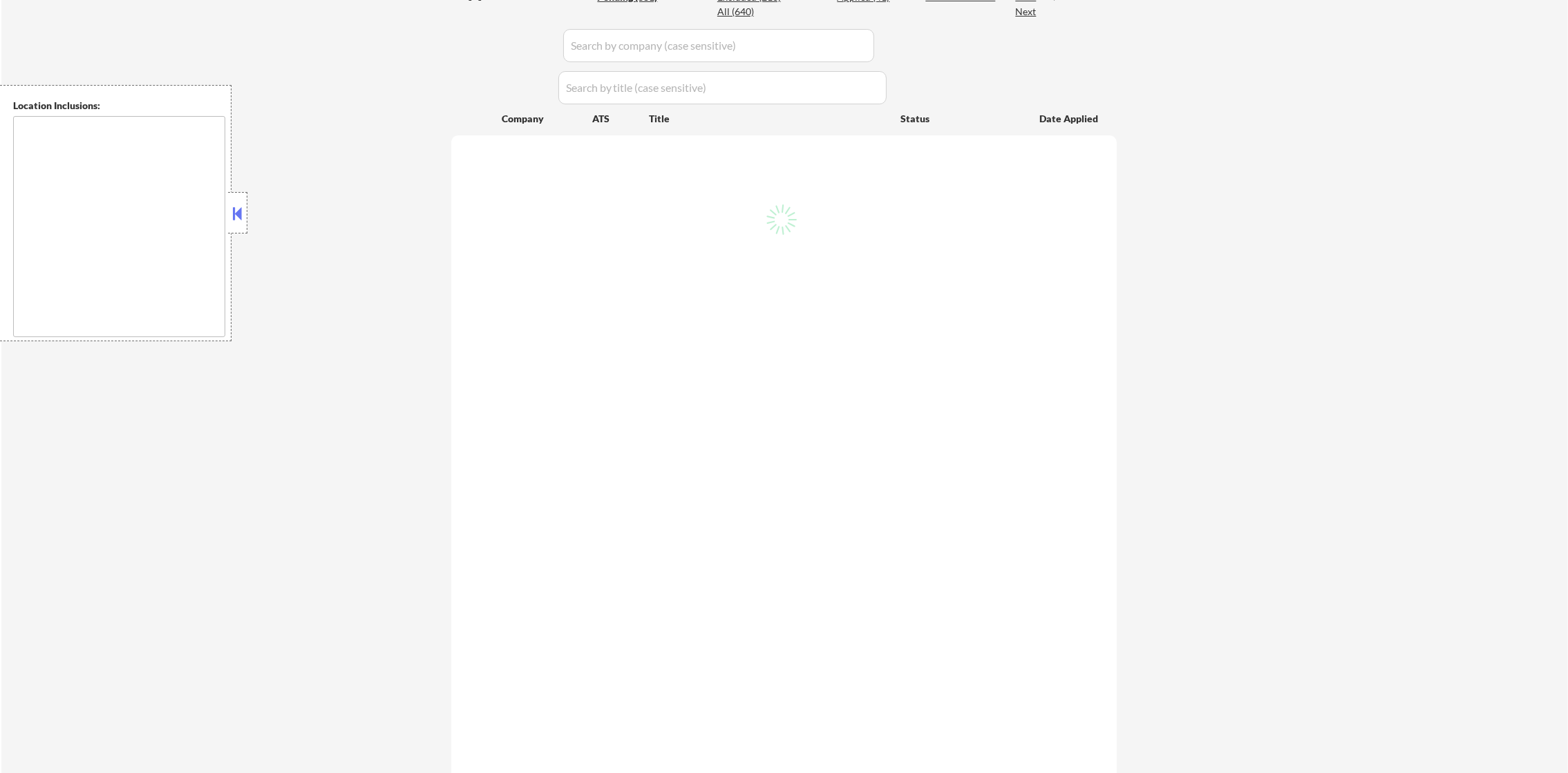
select select ""pending""
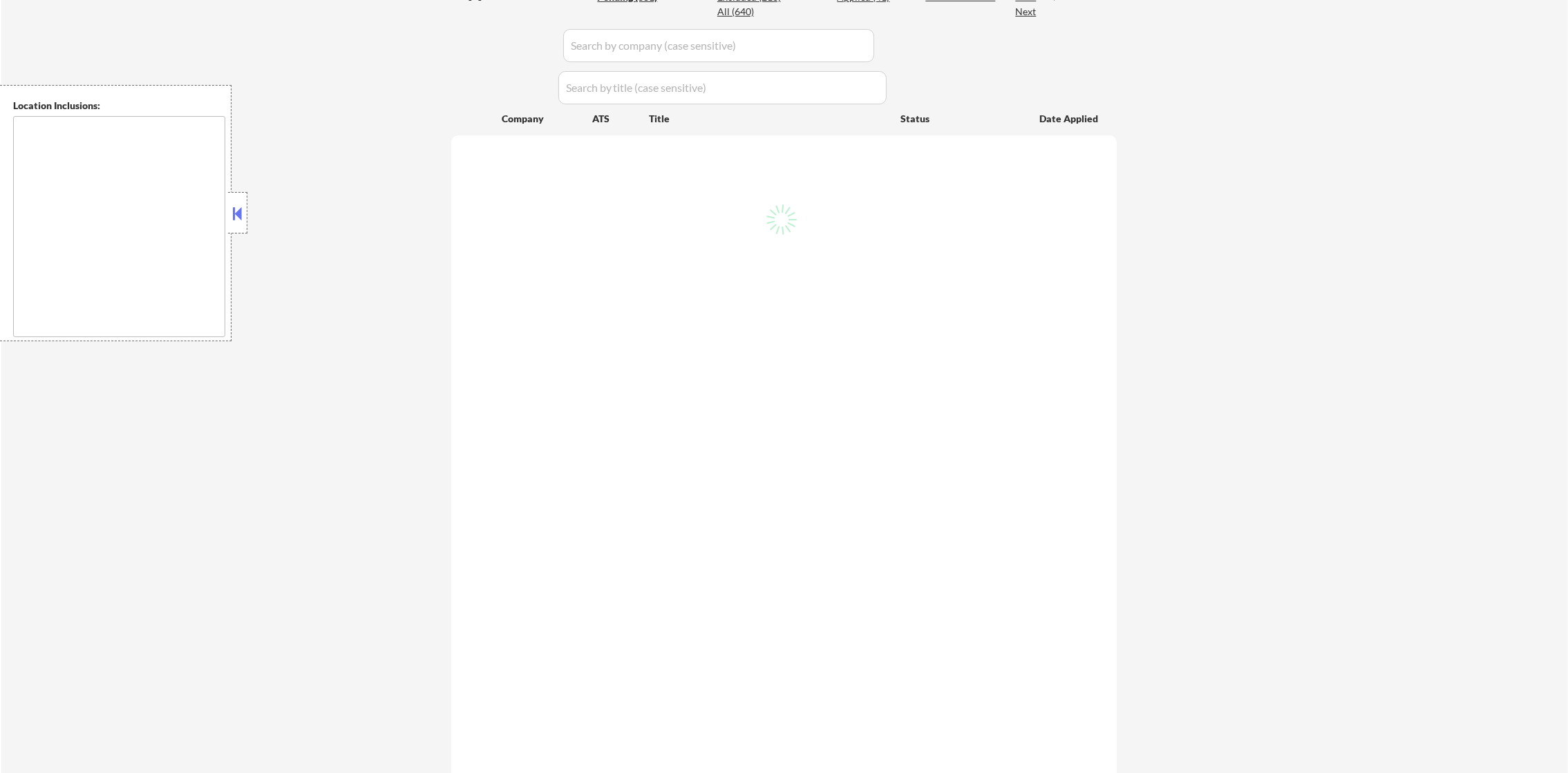
select select ""pending""
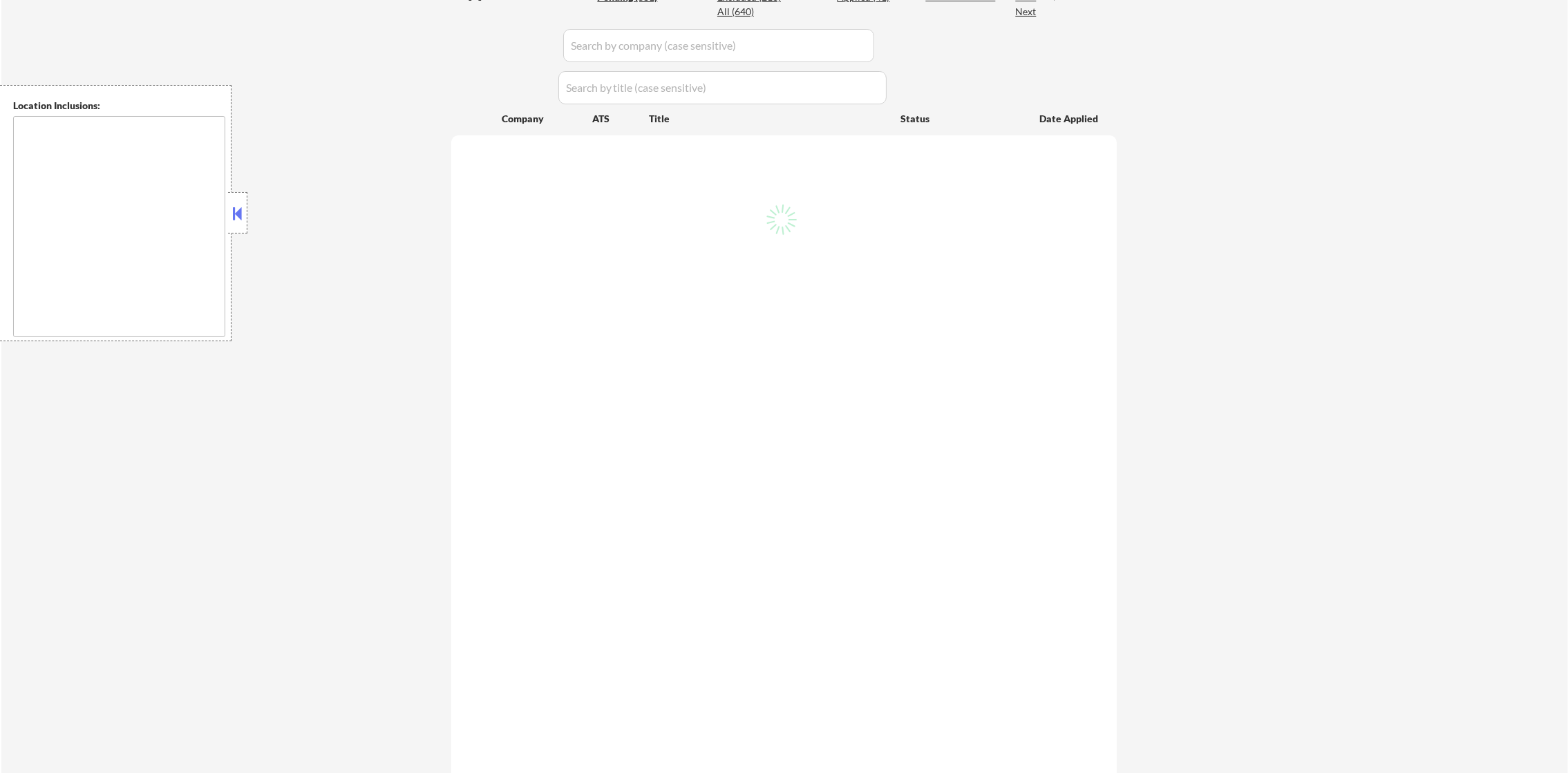
select select ""pending""
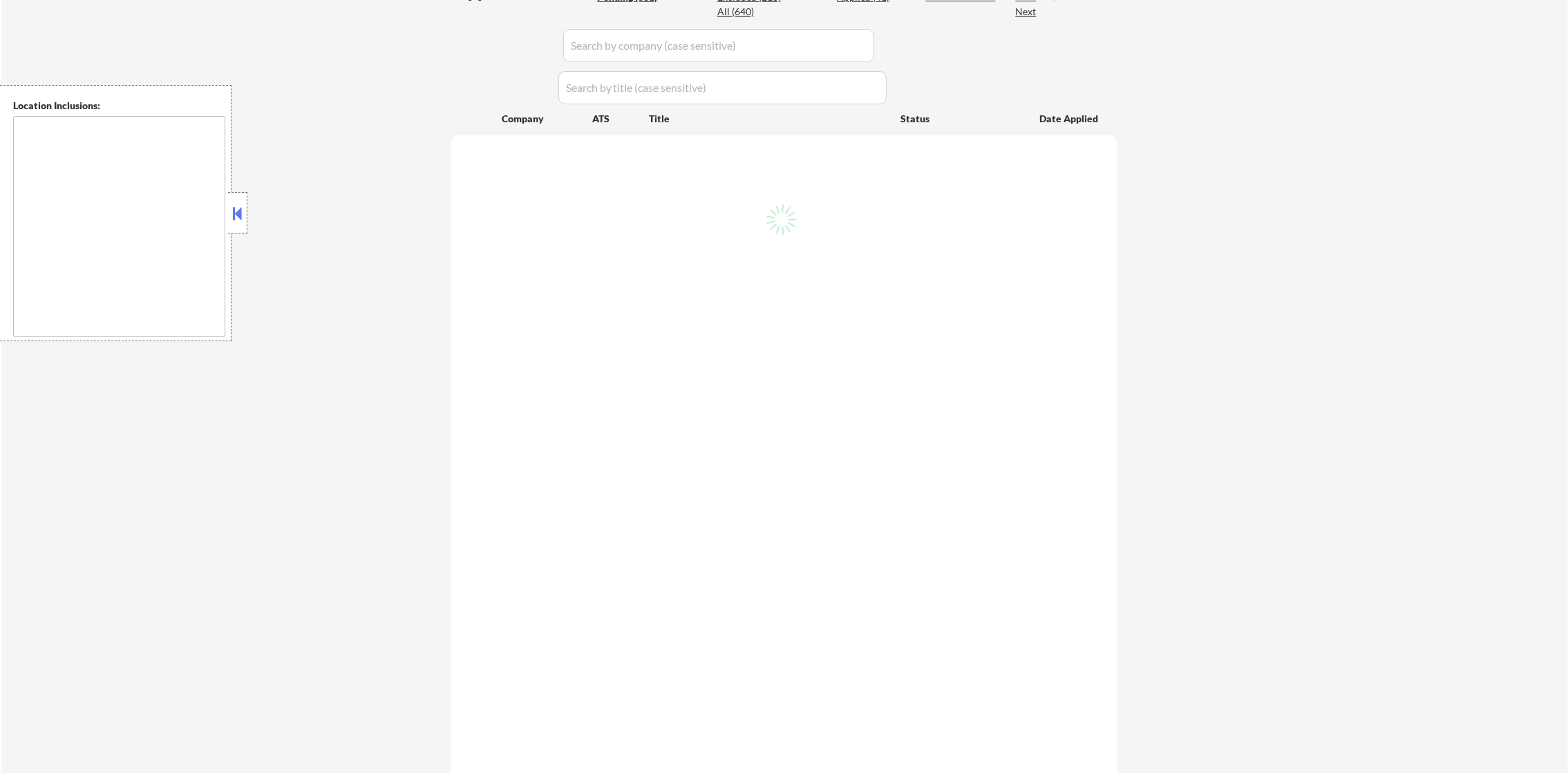
select select ""pending""
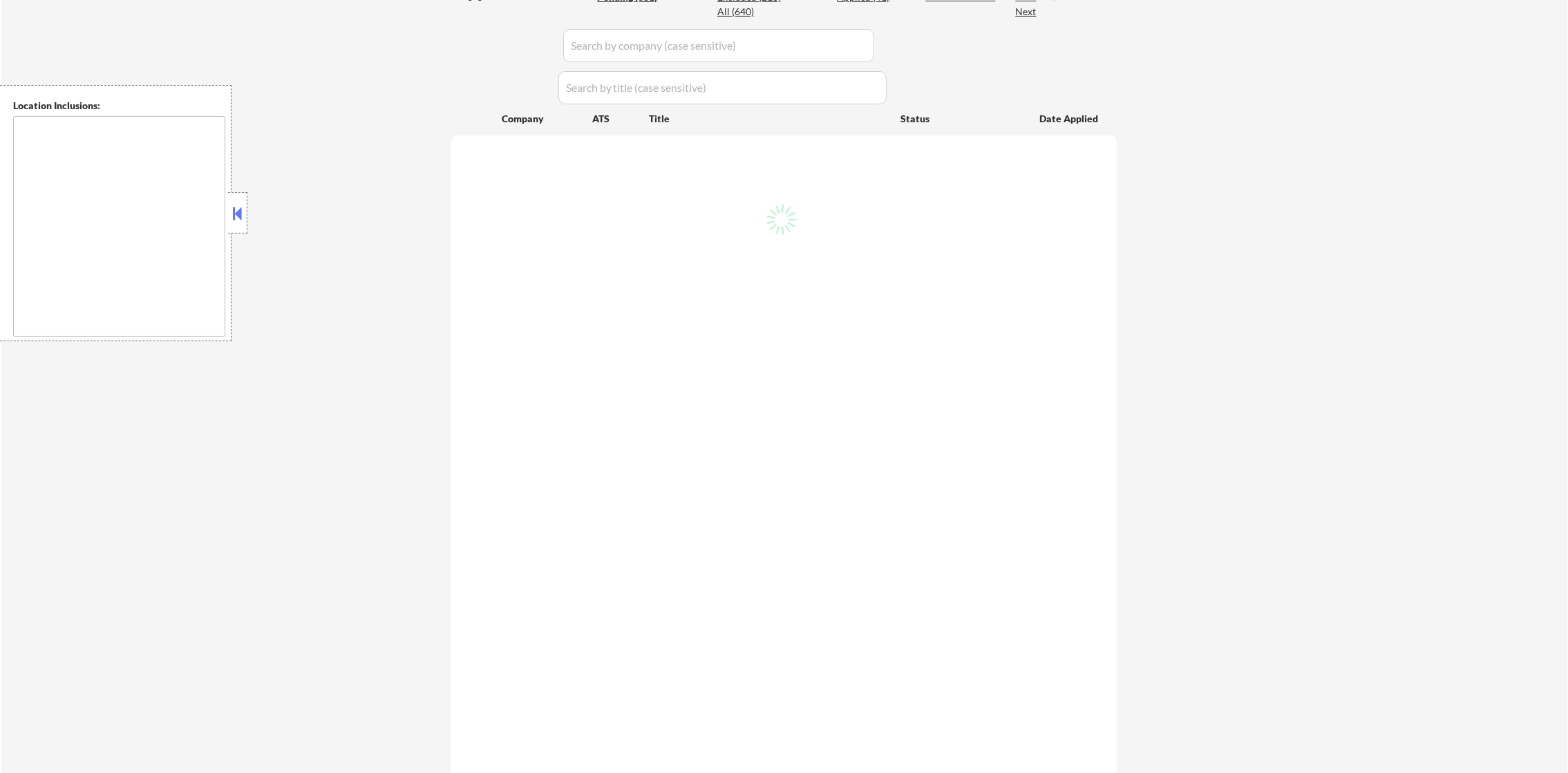
select select ""pending""
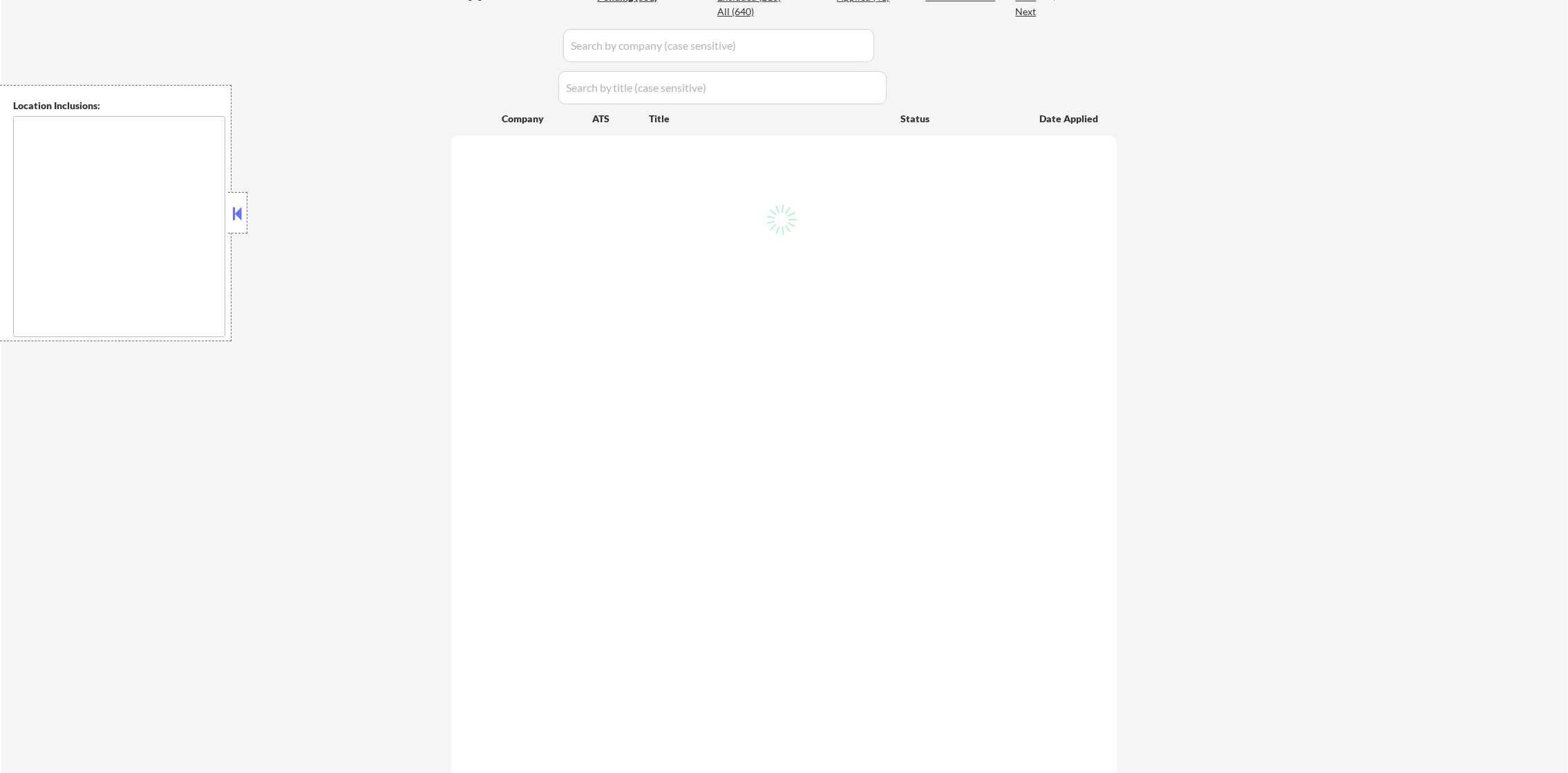
select select ""pending""
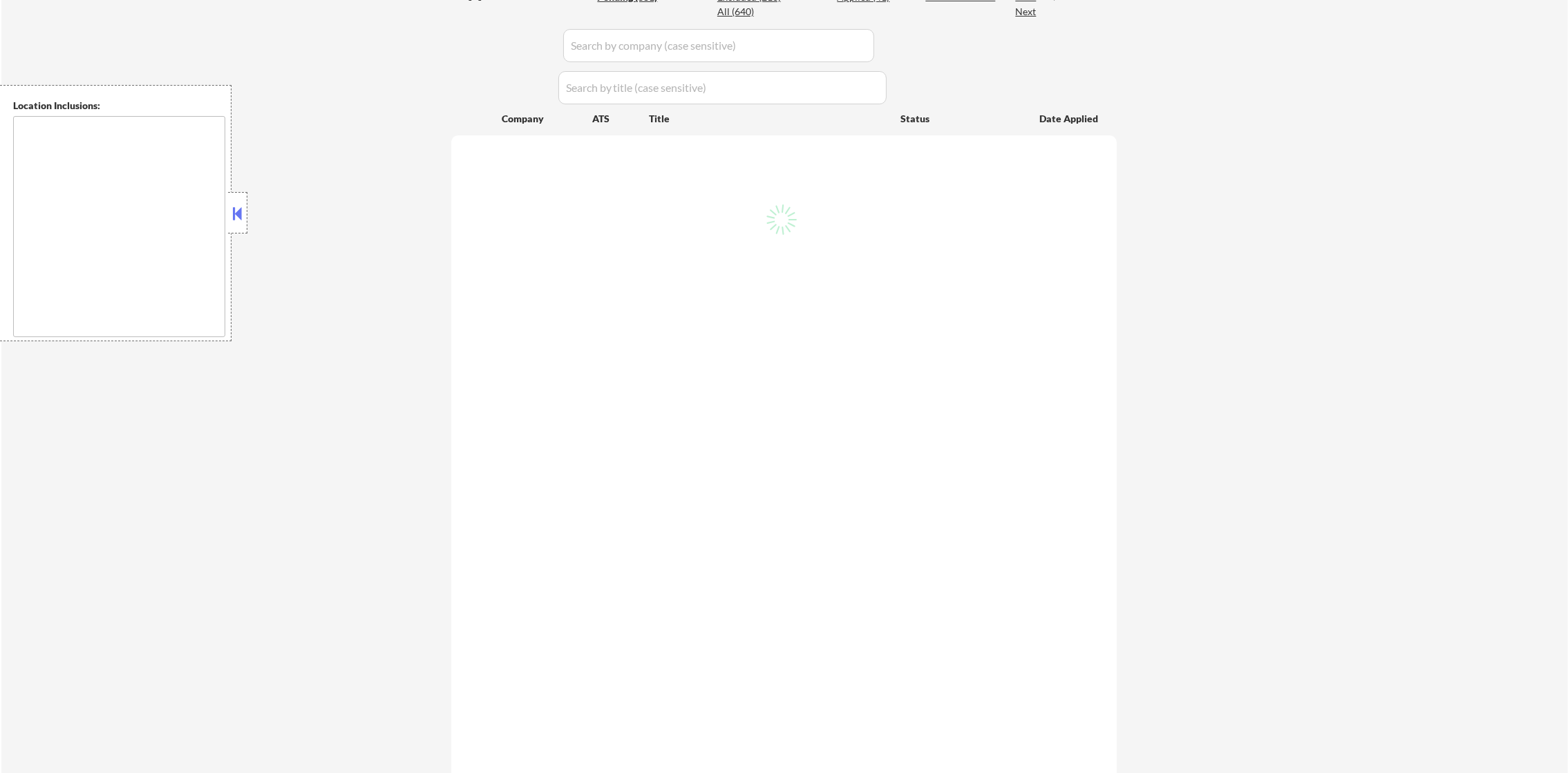
select select ""pending""
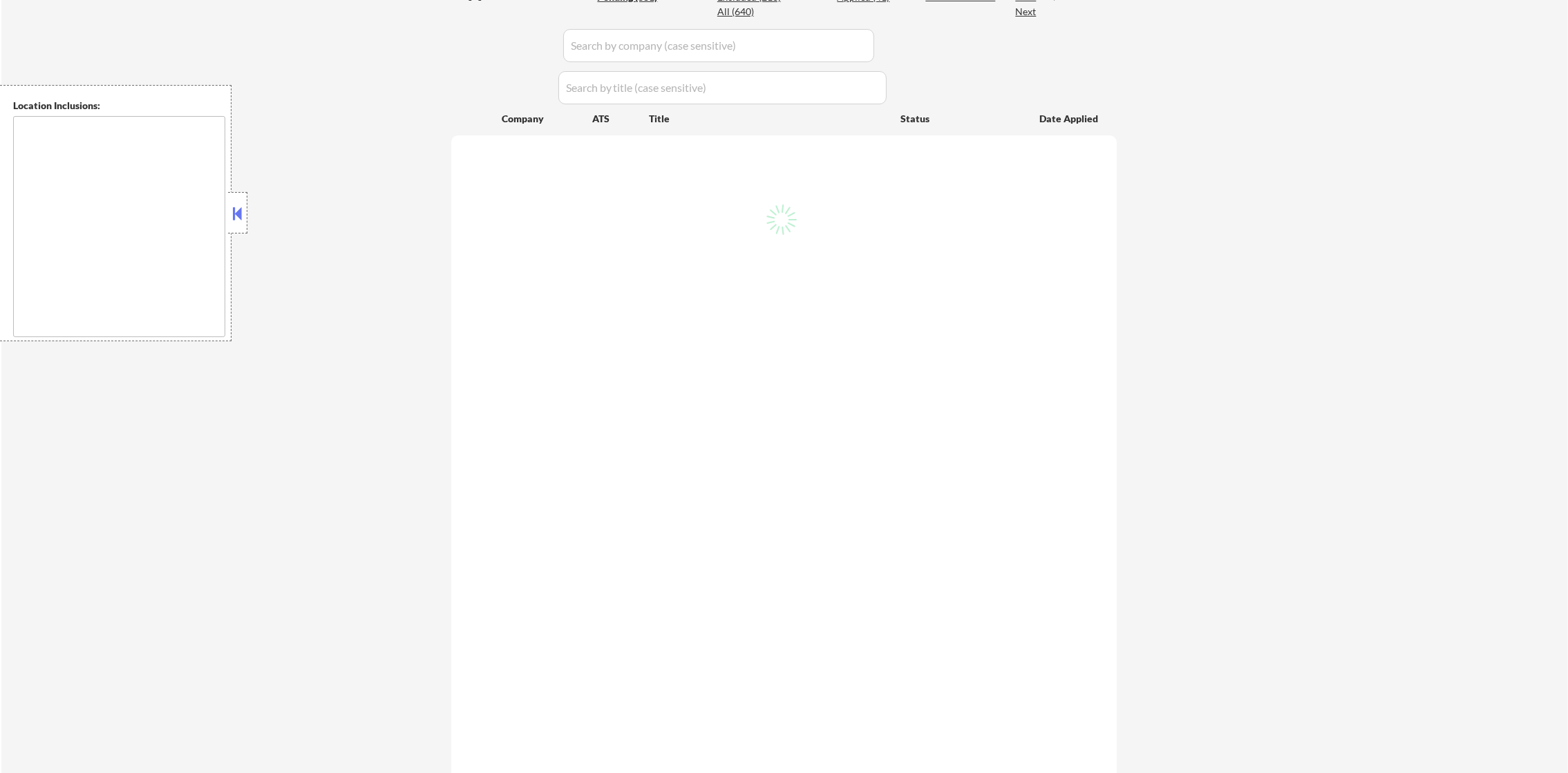
select select ""pending""
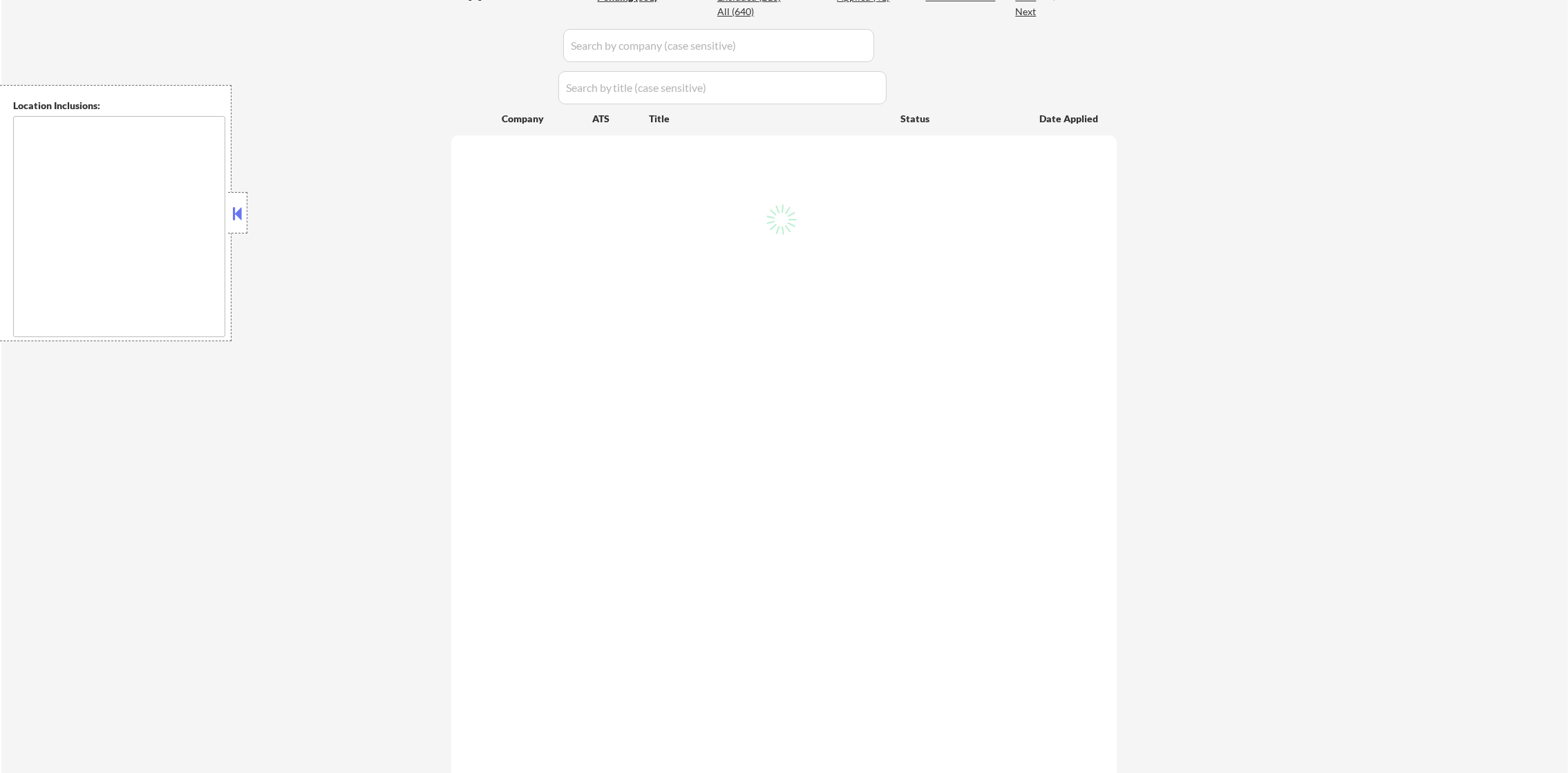
select select ""pending""
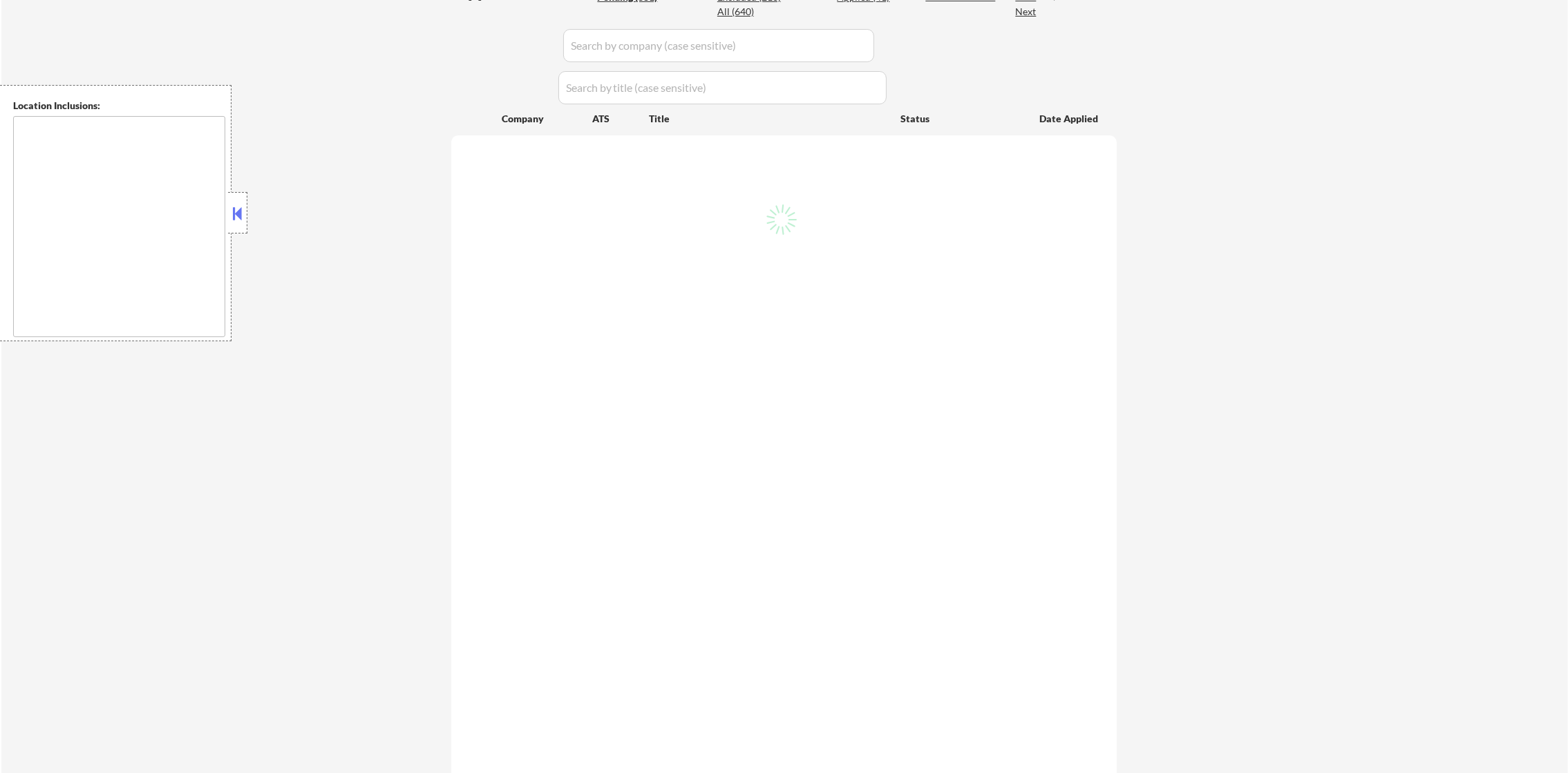
select select ""pending""
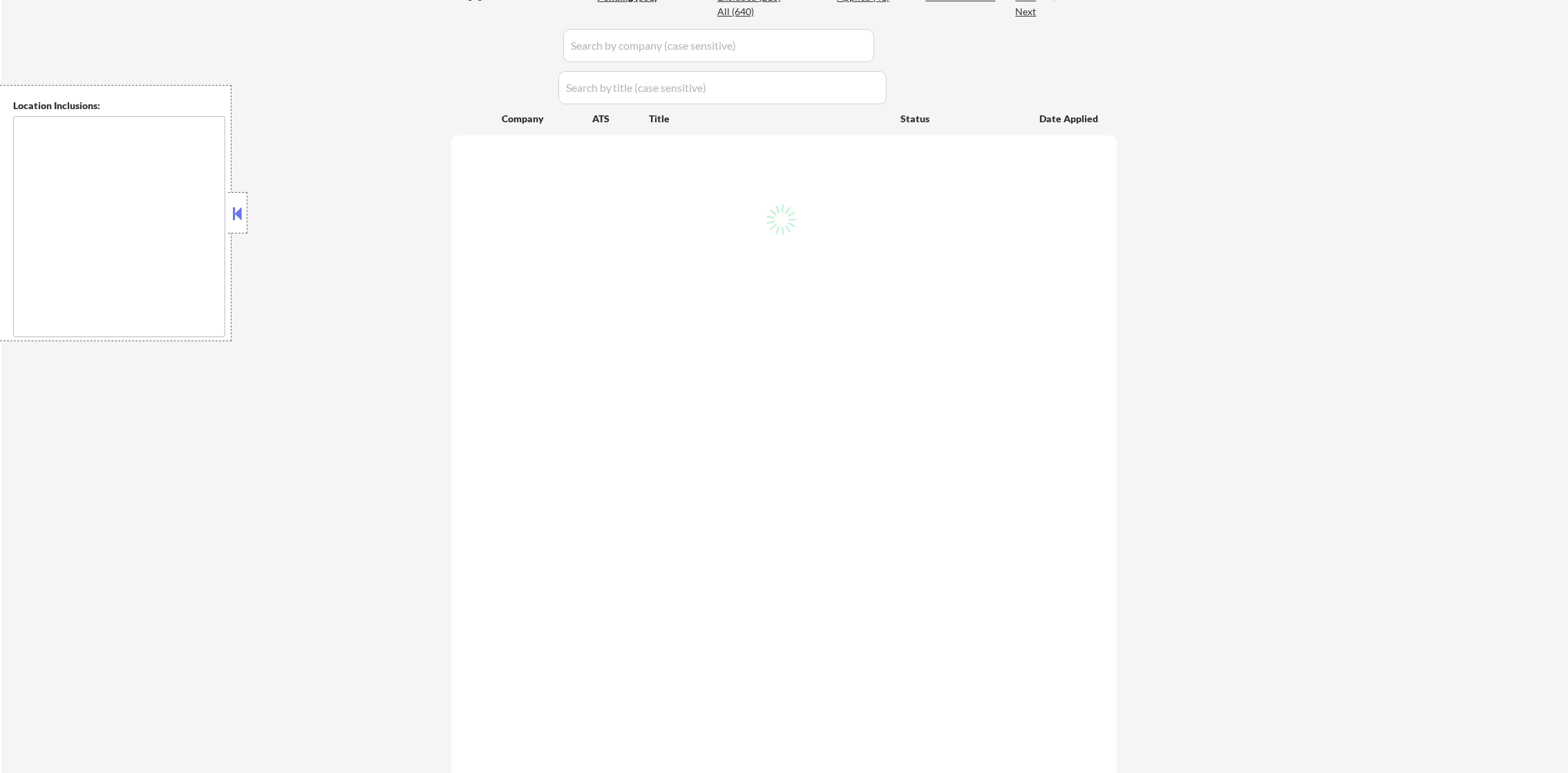
select select ""pending""
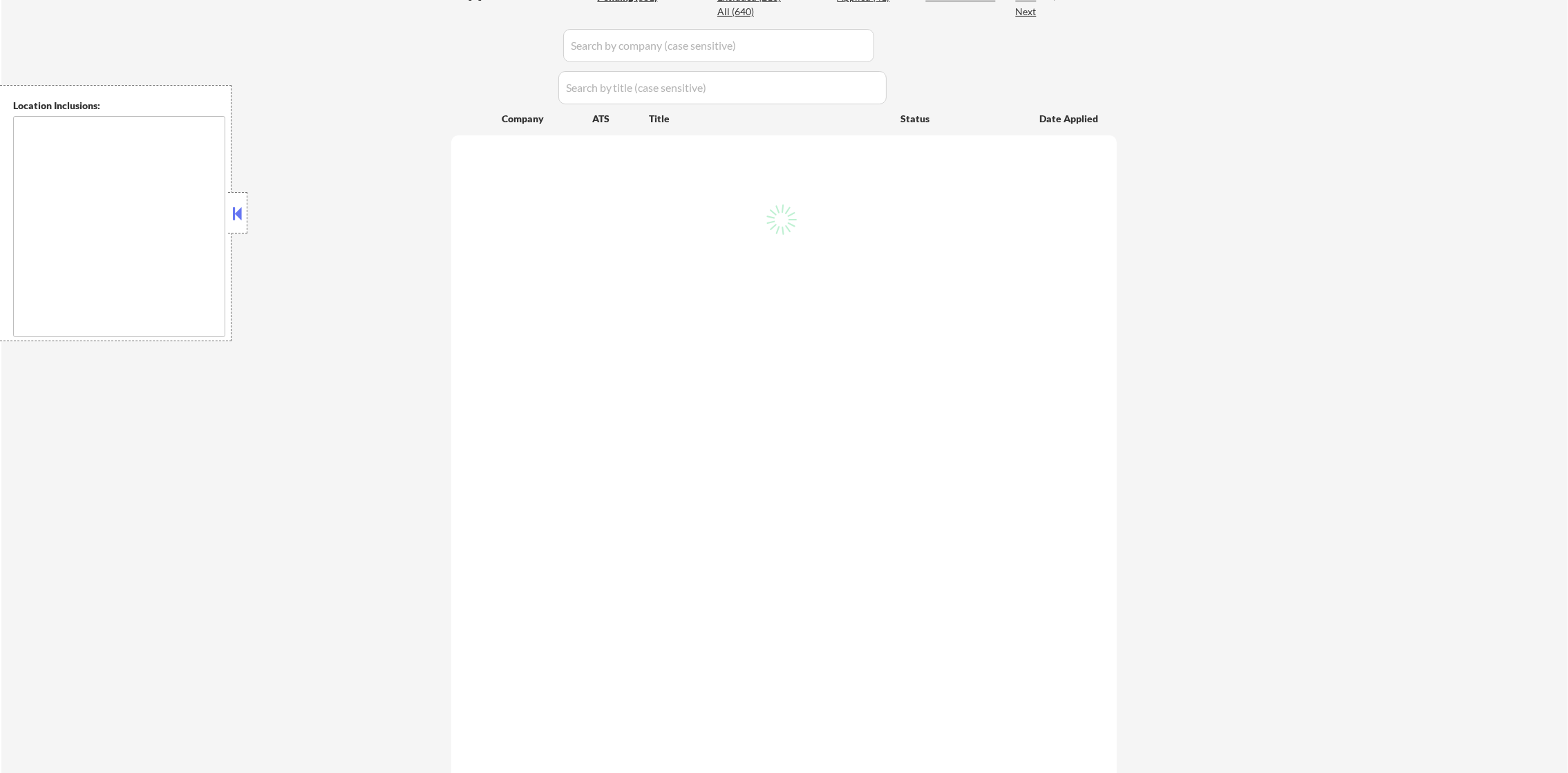
select select ""pending""
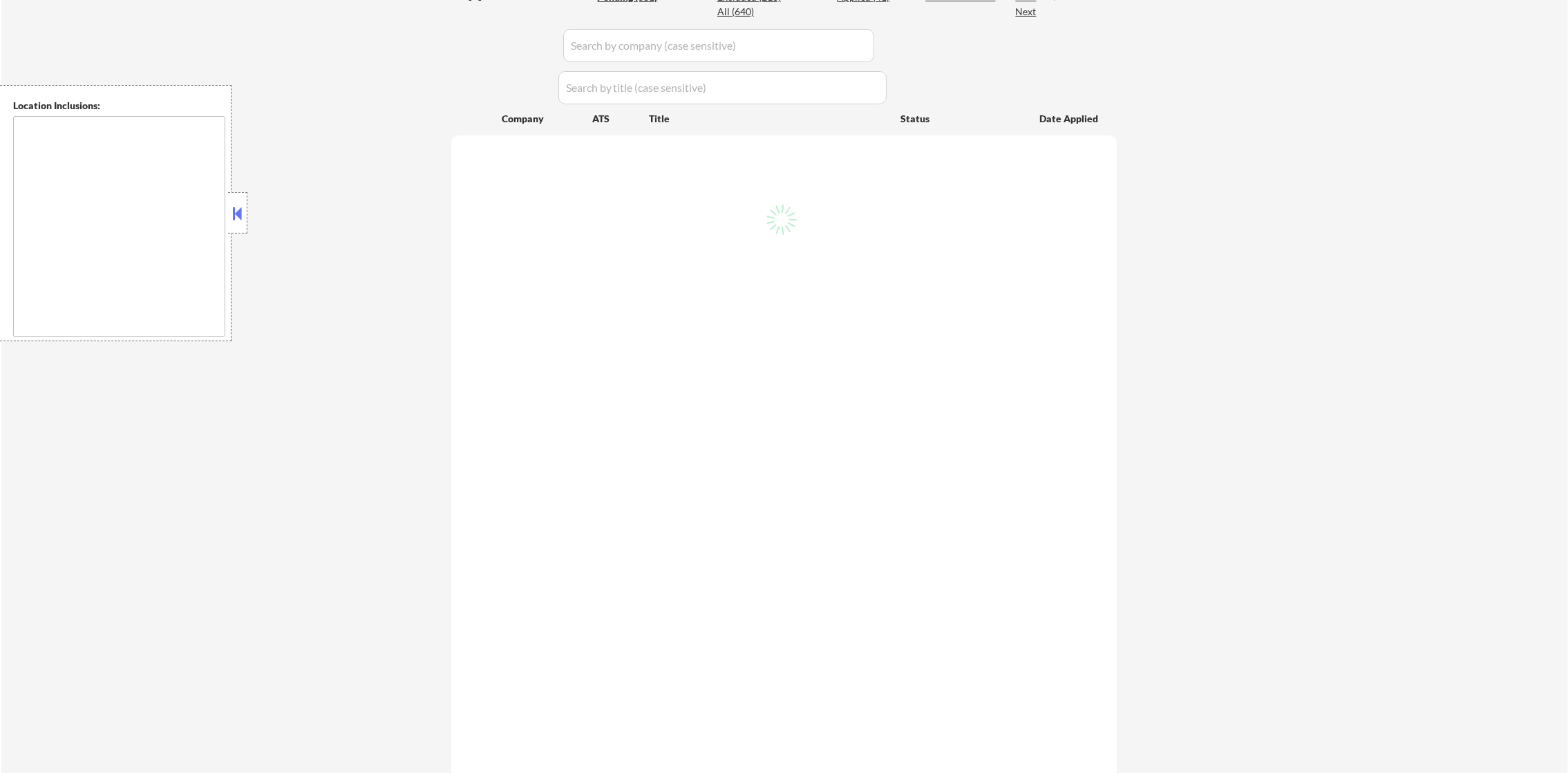
select select ""pending""
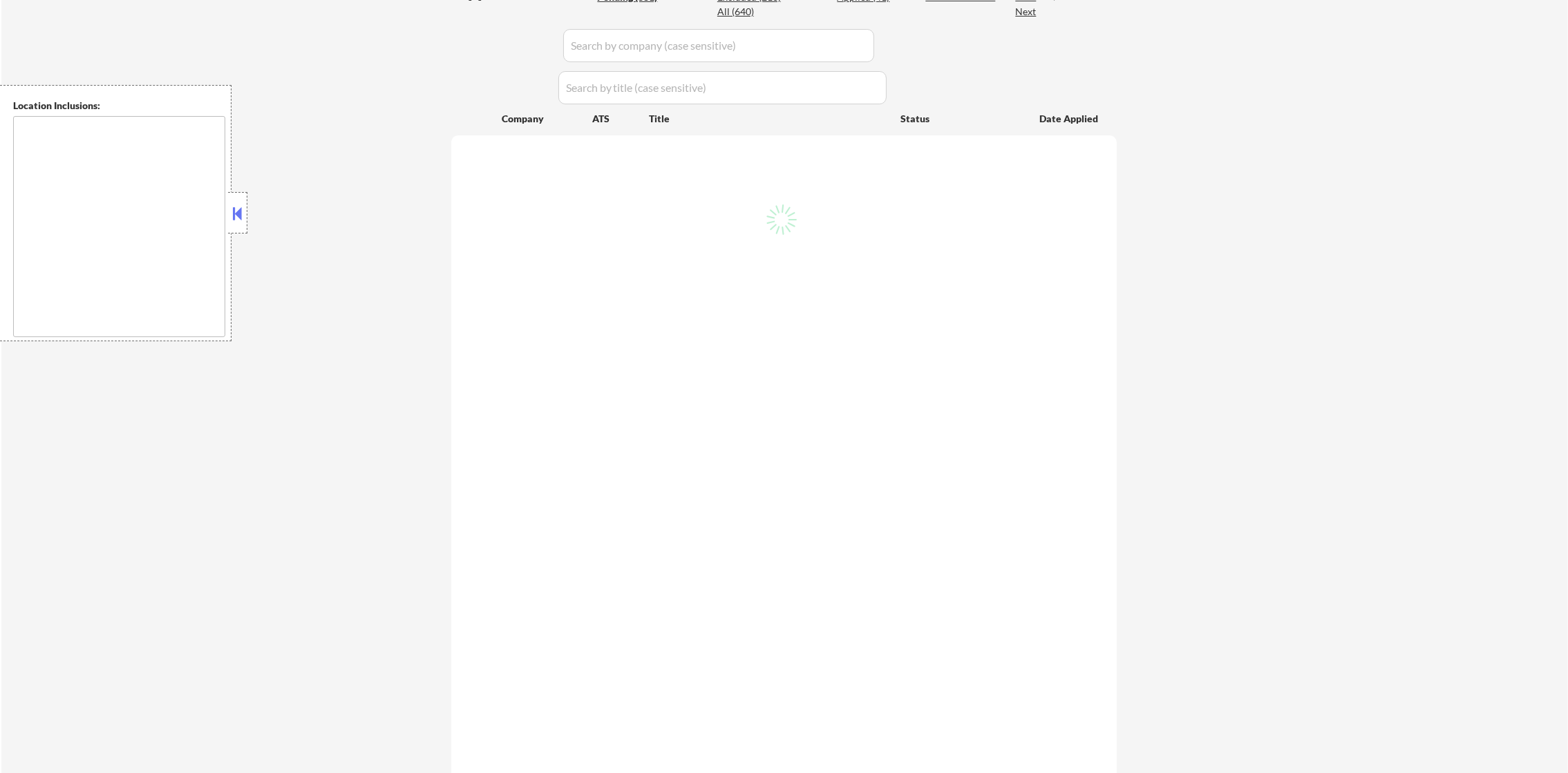
select select ""pending""
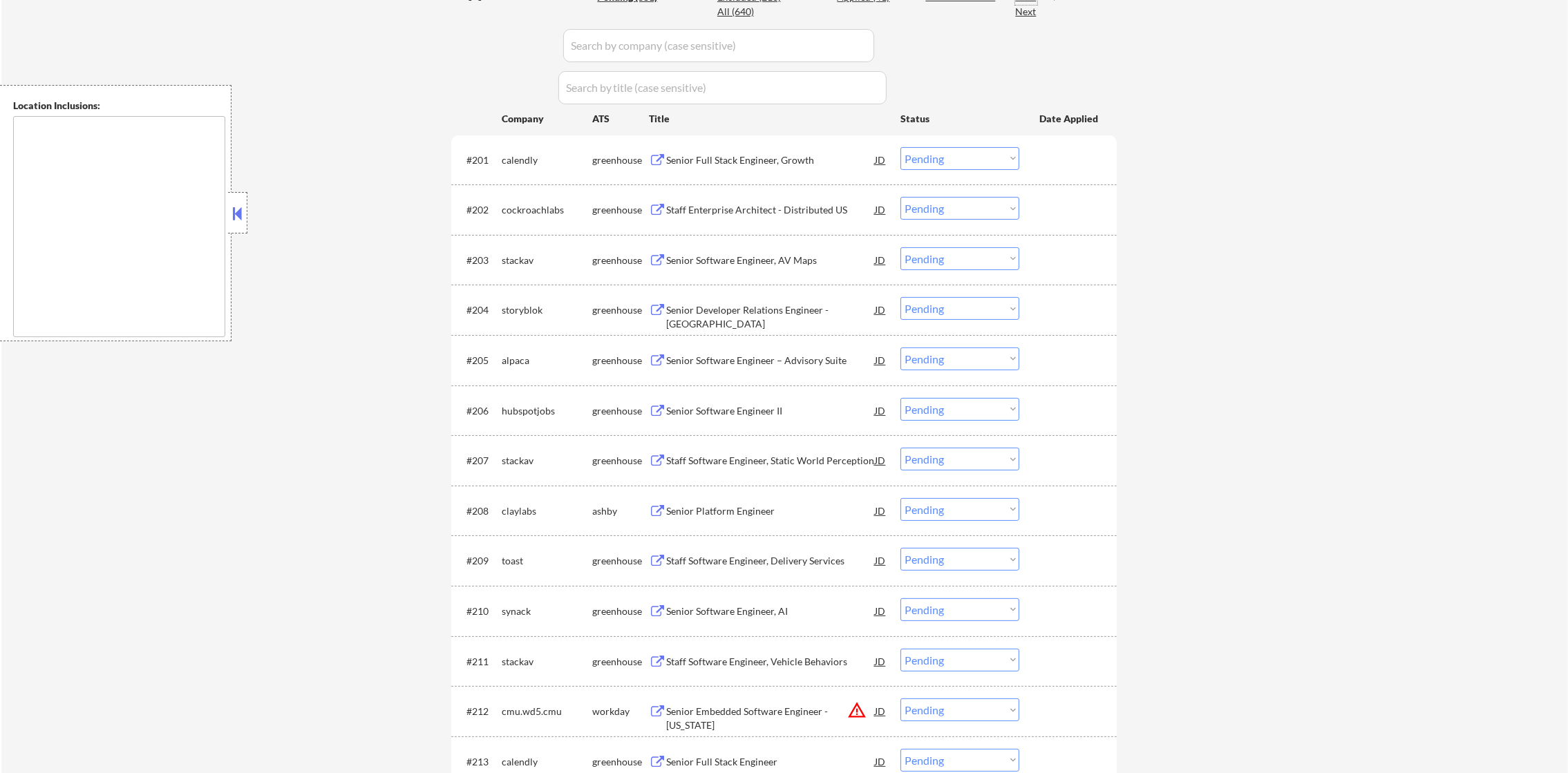
scroll to position [275, 0]
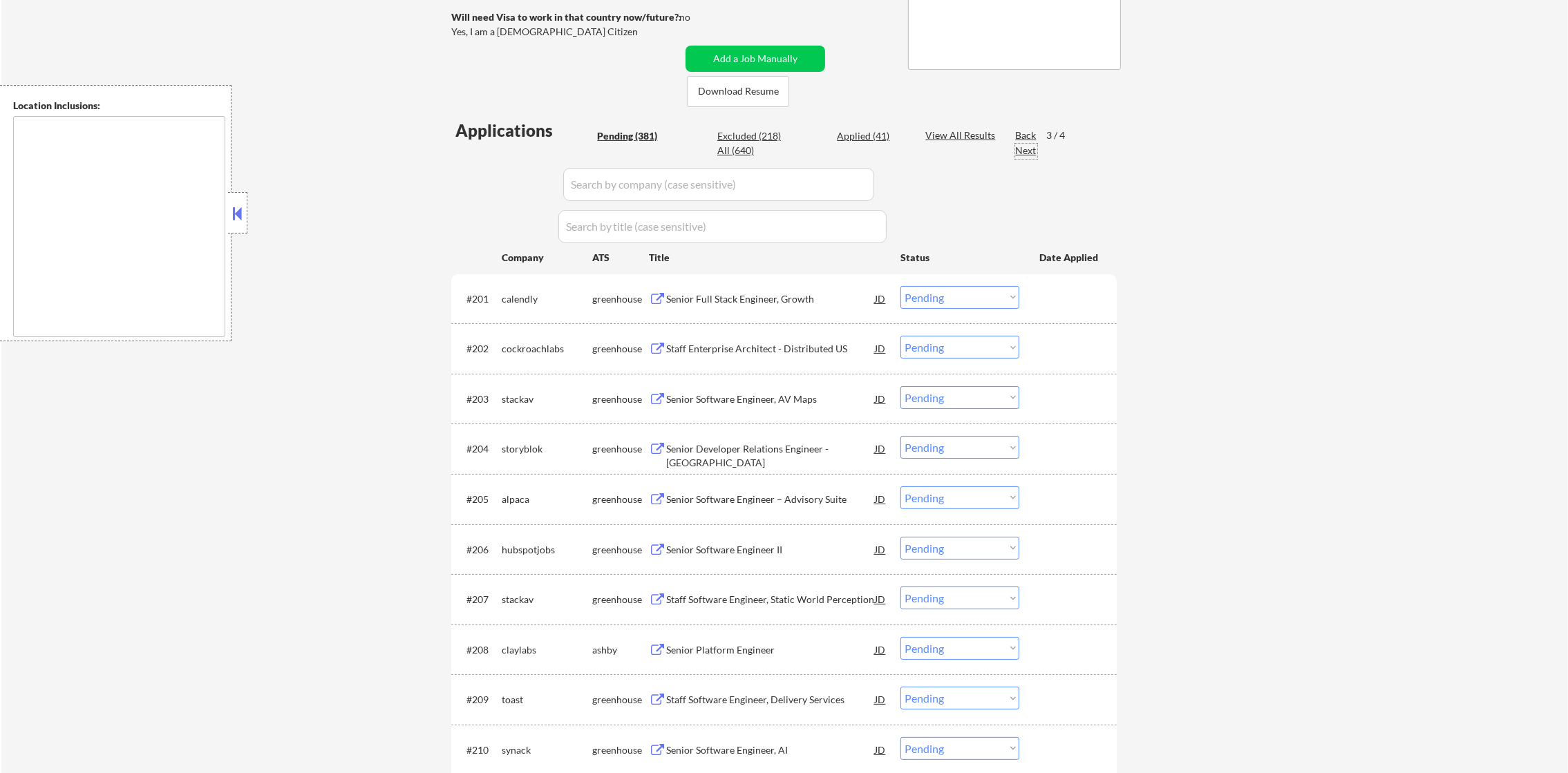
click at [1028, 148] on div "Next" at bounding box center [1026, 150] width 22 height 14
click at [1028, 129] on div "Back" at bounding box center [1026, 135] width 22 height 14
click at [1023, 155] on div "Next" at bounding box center [1026, 150] width 22 height 14
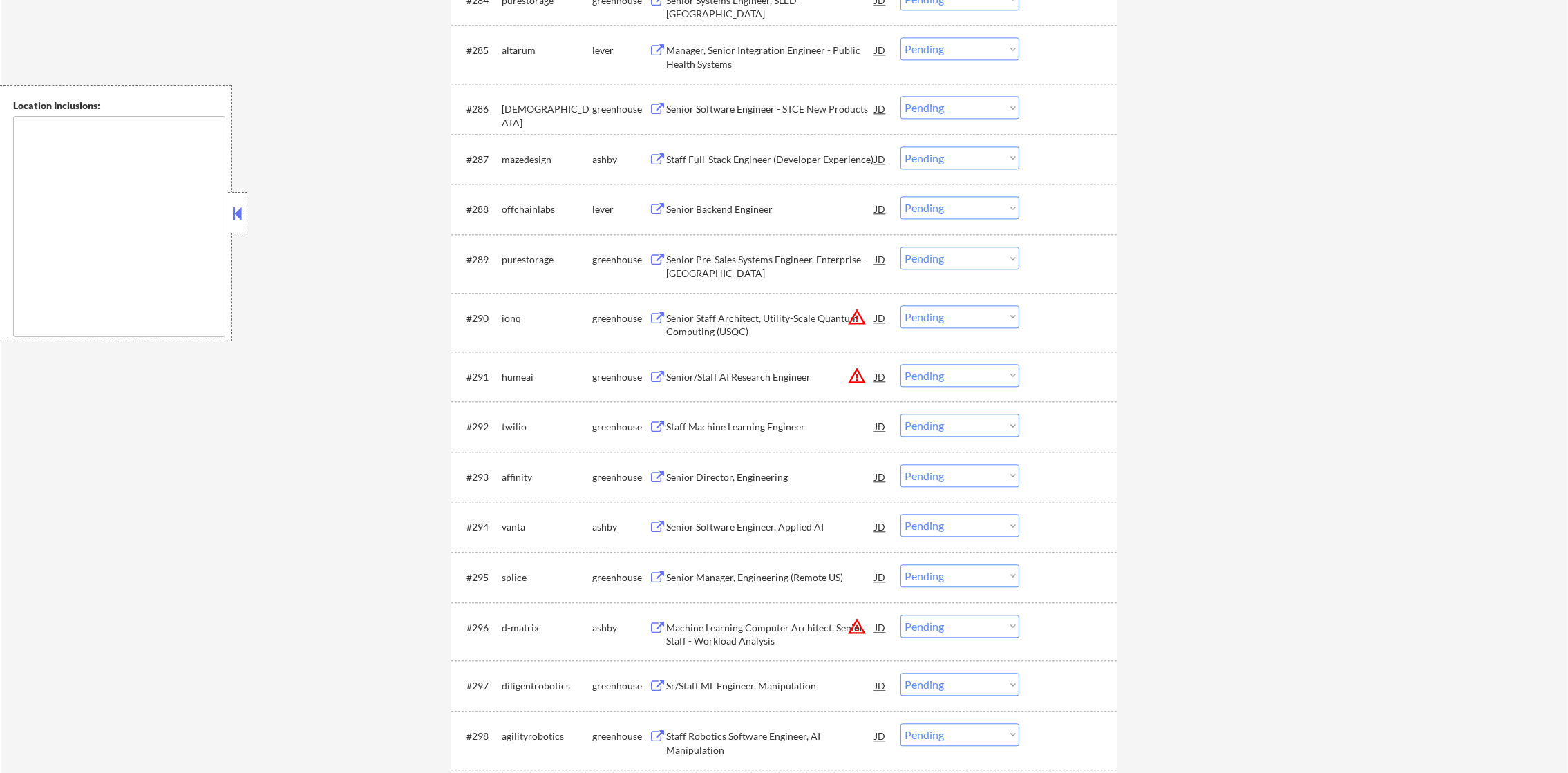
scroll to position [4861, 0]
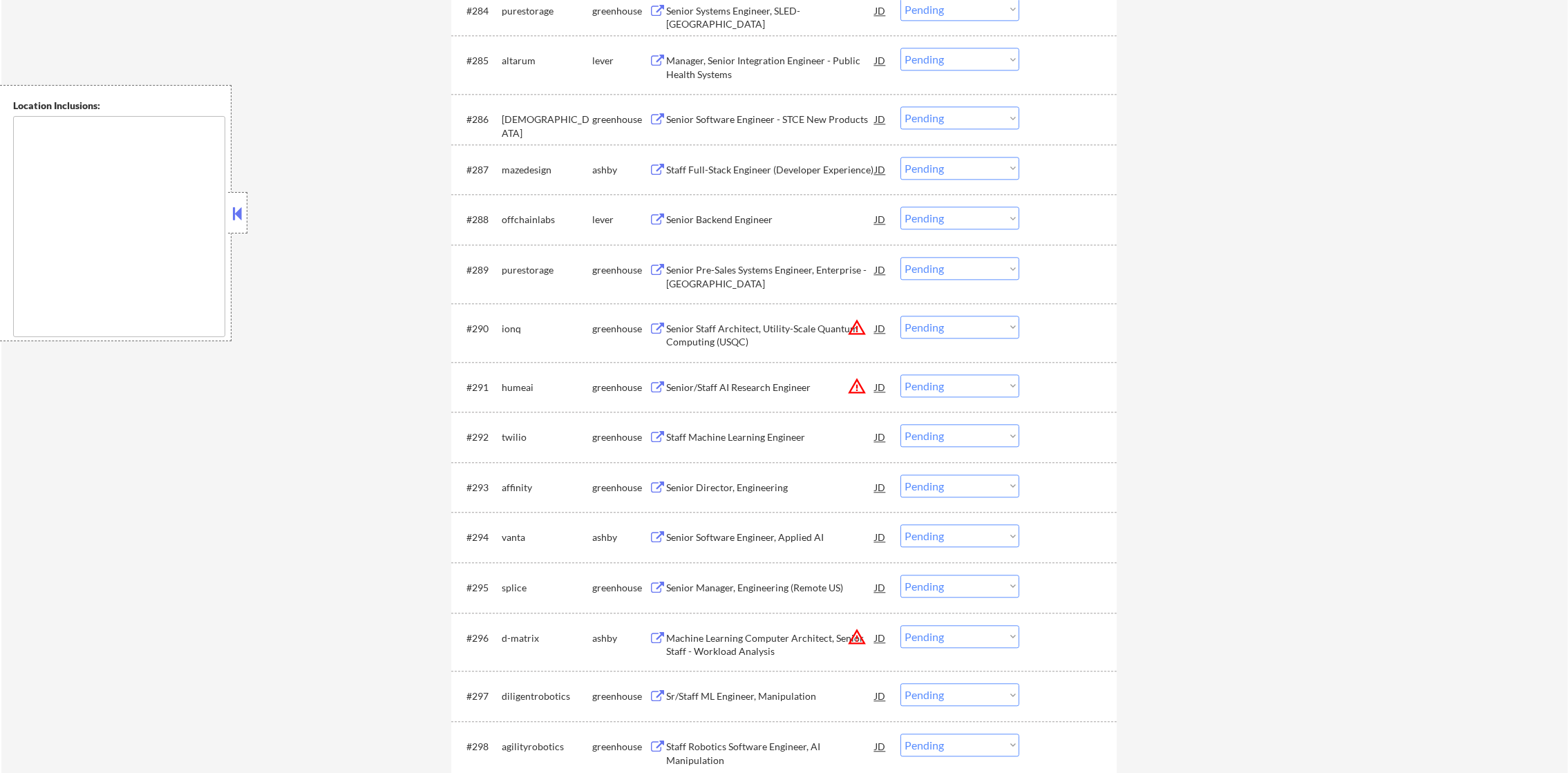
click at [759, 210] on div "Senior Backend Engineer" at bounding box center [771, 219] width 209 height 25
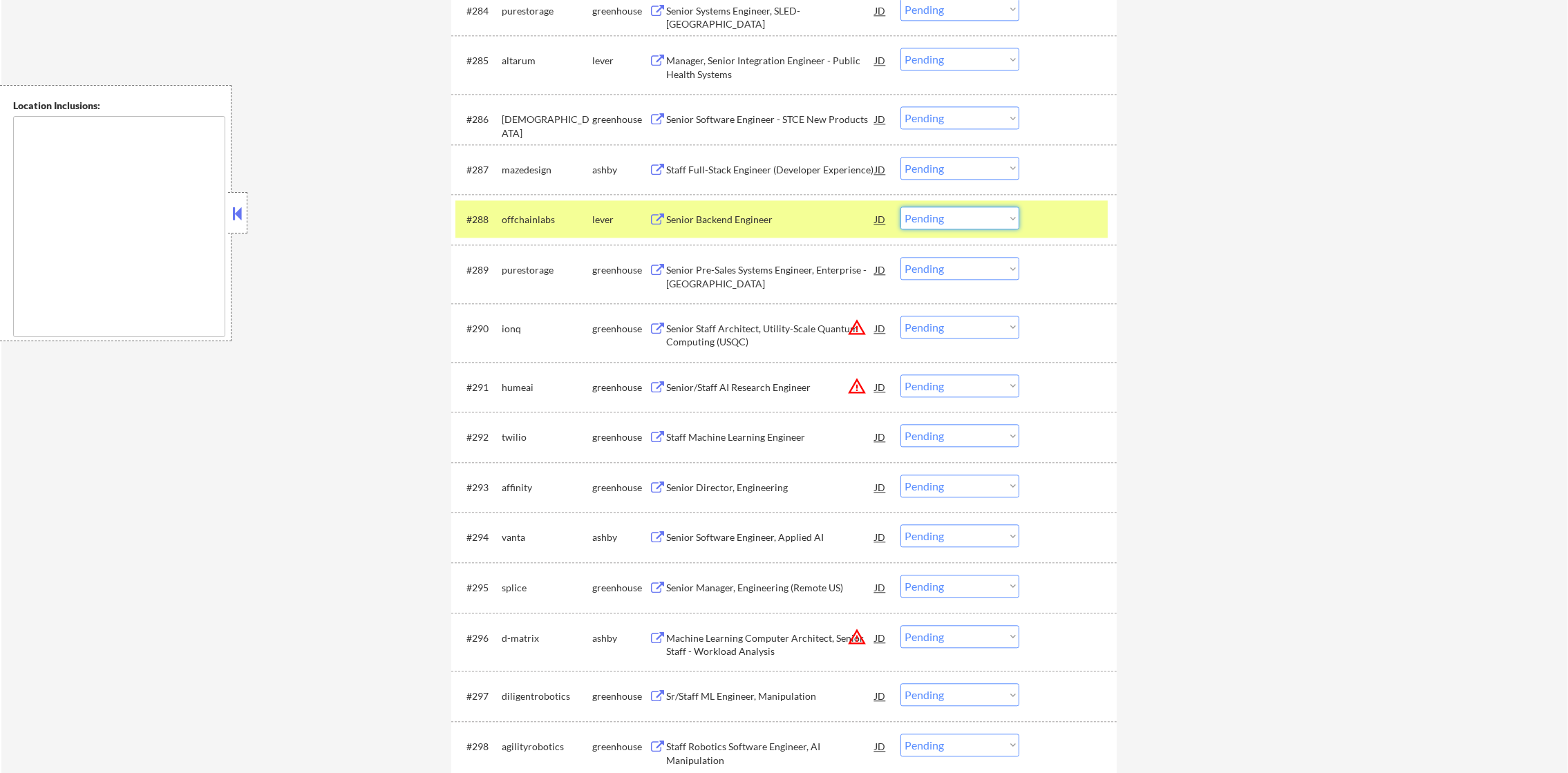
click at [936, 219] on select "Choose an option... Pending Applied Excluded (Questions) Excluded (Expired) Exc…" at bounding box center [959, 218] width 119 height 23
select select ""excluded__bad_match_""
click at [900, 207] on select "Choose an option... Pending Applied Excluded (Questions) Excluded (Expired) Exc…" at bounding box center [959, 218] width 119 height 23
click at [540, 223] on div "offchainlabs" at bounding box center [547, 220] width 91 height 14
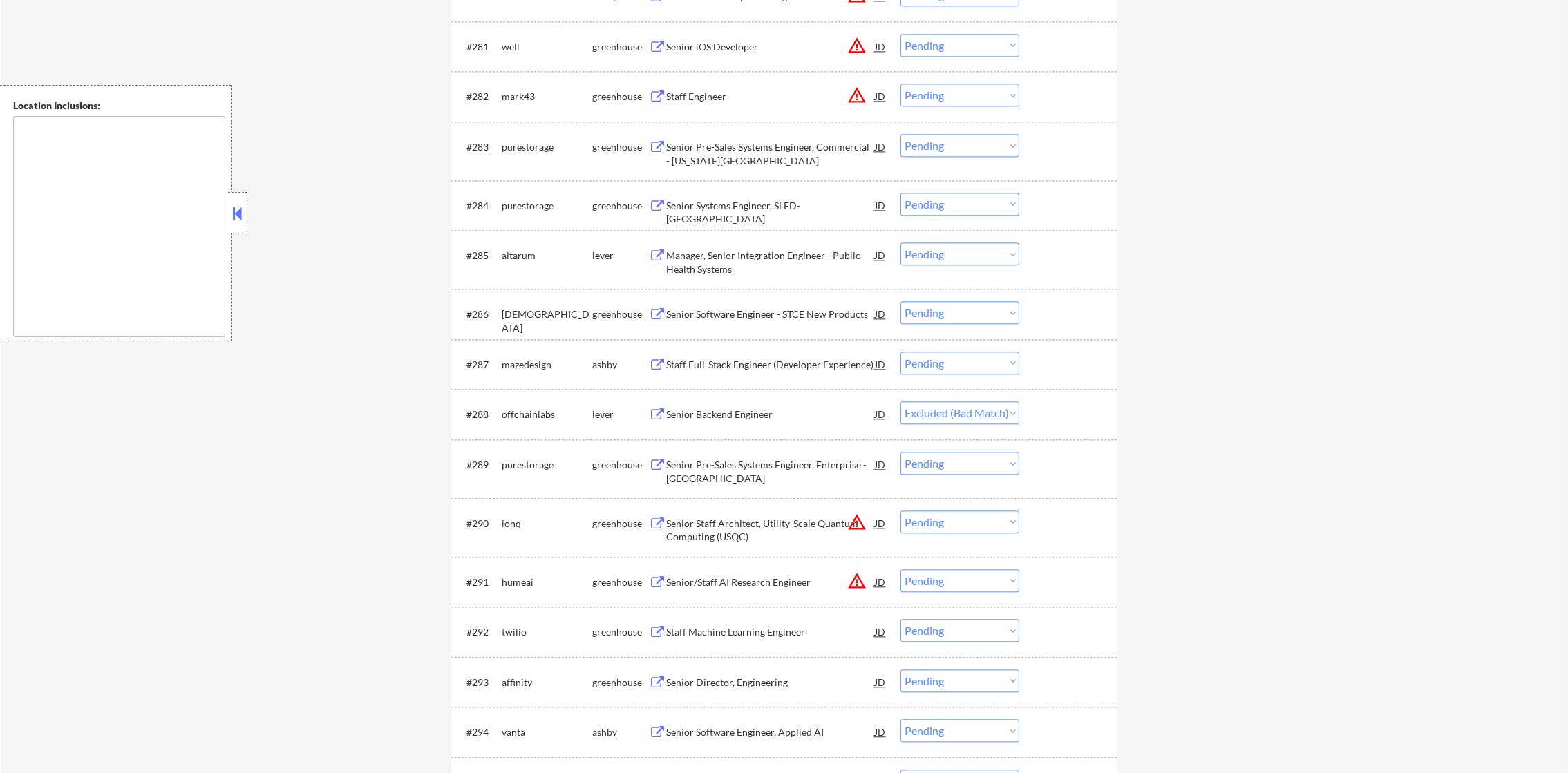
scroll to position [4654, 0]
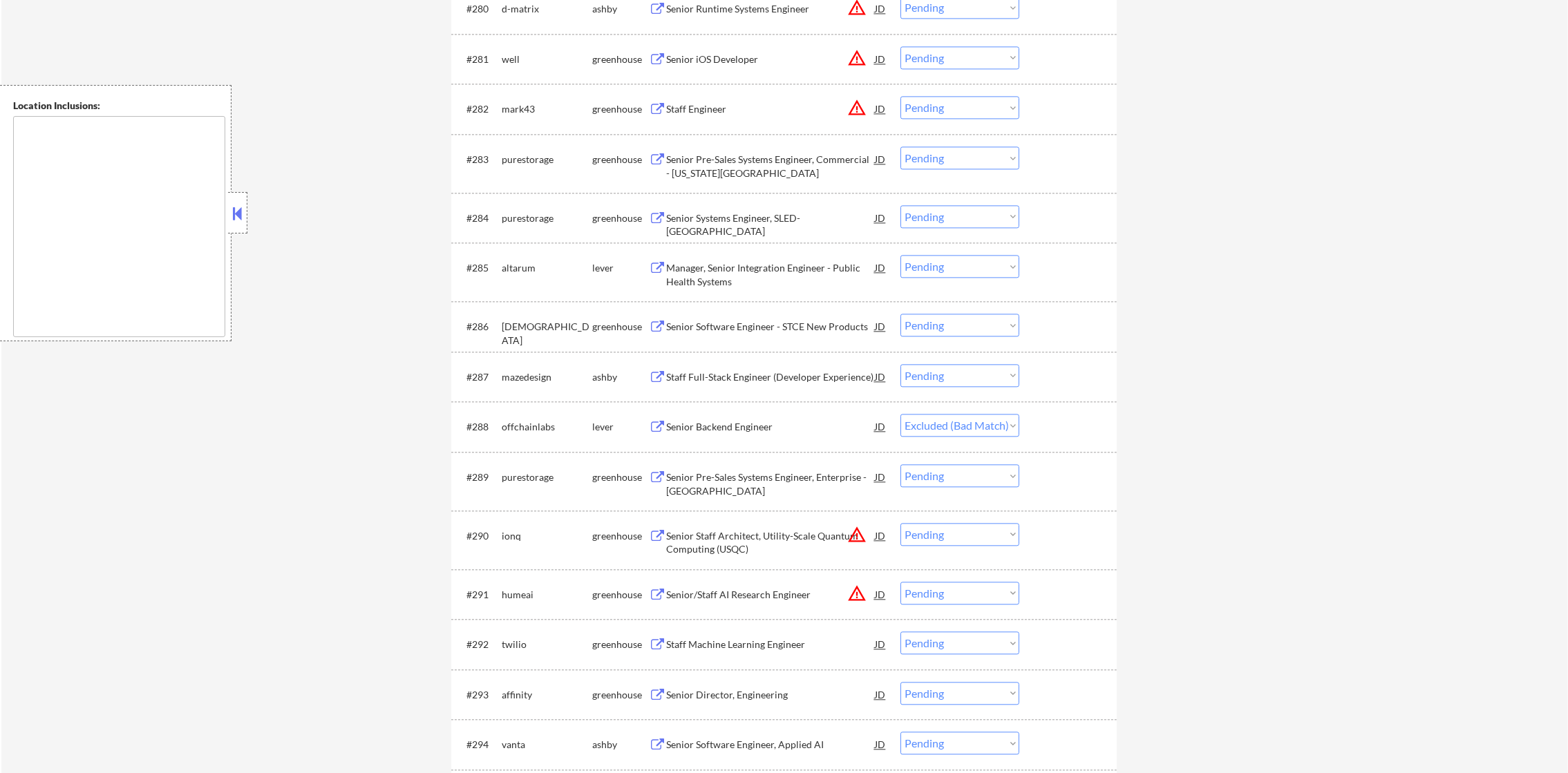
click at [758, 265] on div "Manager, Senior Integration Engineer - Public Health Systems" at bounding box center [771, 274] width 209 height 27
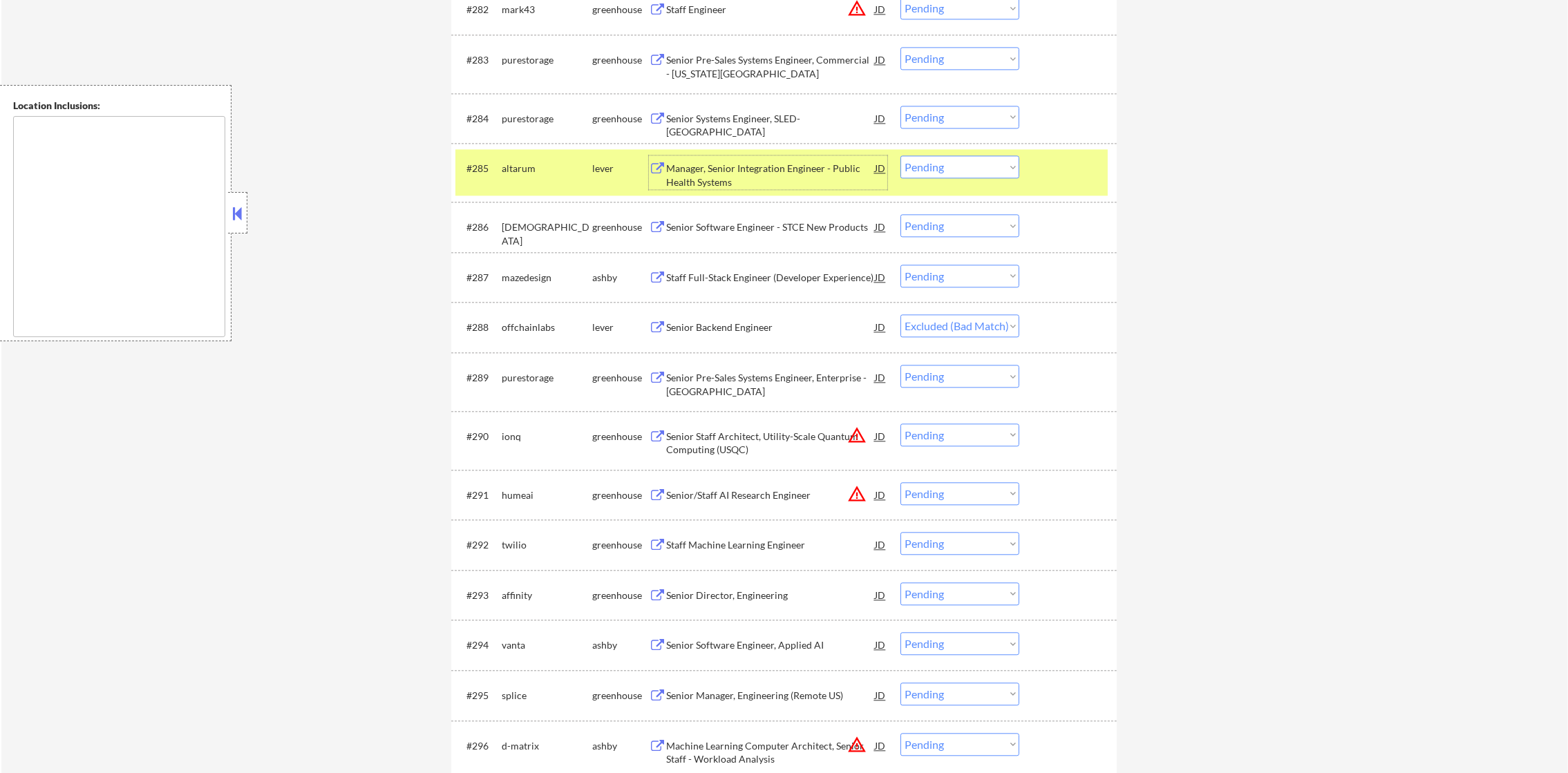
scroll to position [4757, 0]
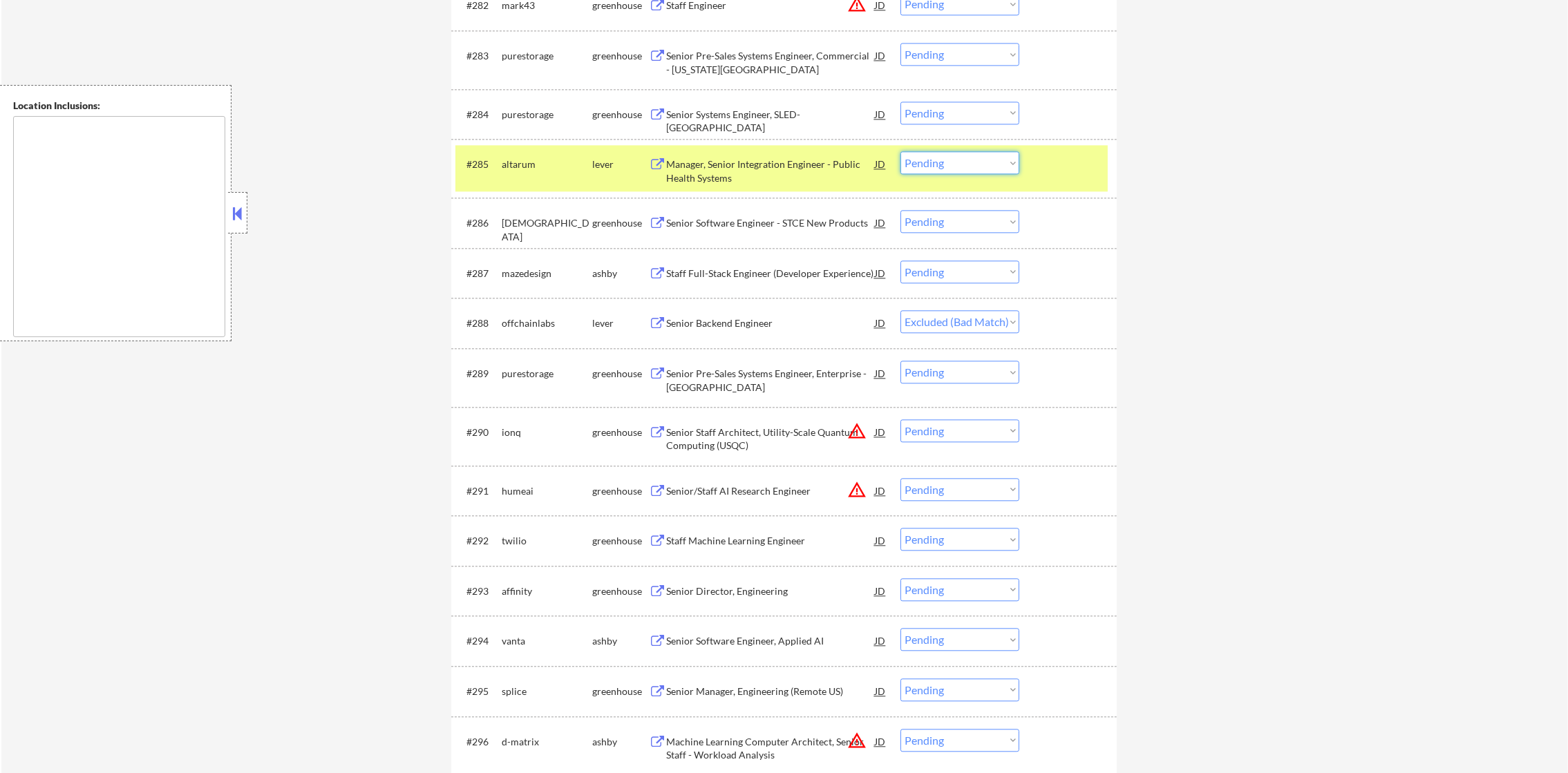
click at [946, 162] on select "Choose an option... Pending Applied Excluded (Questions) Excluded (Expired) Exc…" at bounding box center [959, 163] width 119 height 23
click at [900, 152] on select "Choose an option... Pending Applied Excluded (Questions) Excluded (Expired) Exc…" at bounding box center [959, 163] width 119 height 23
click at [544, 171] on div "altarum" at bounding box center [547, 164] width 91 height 25
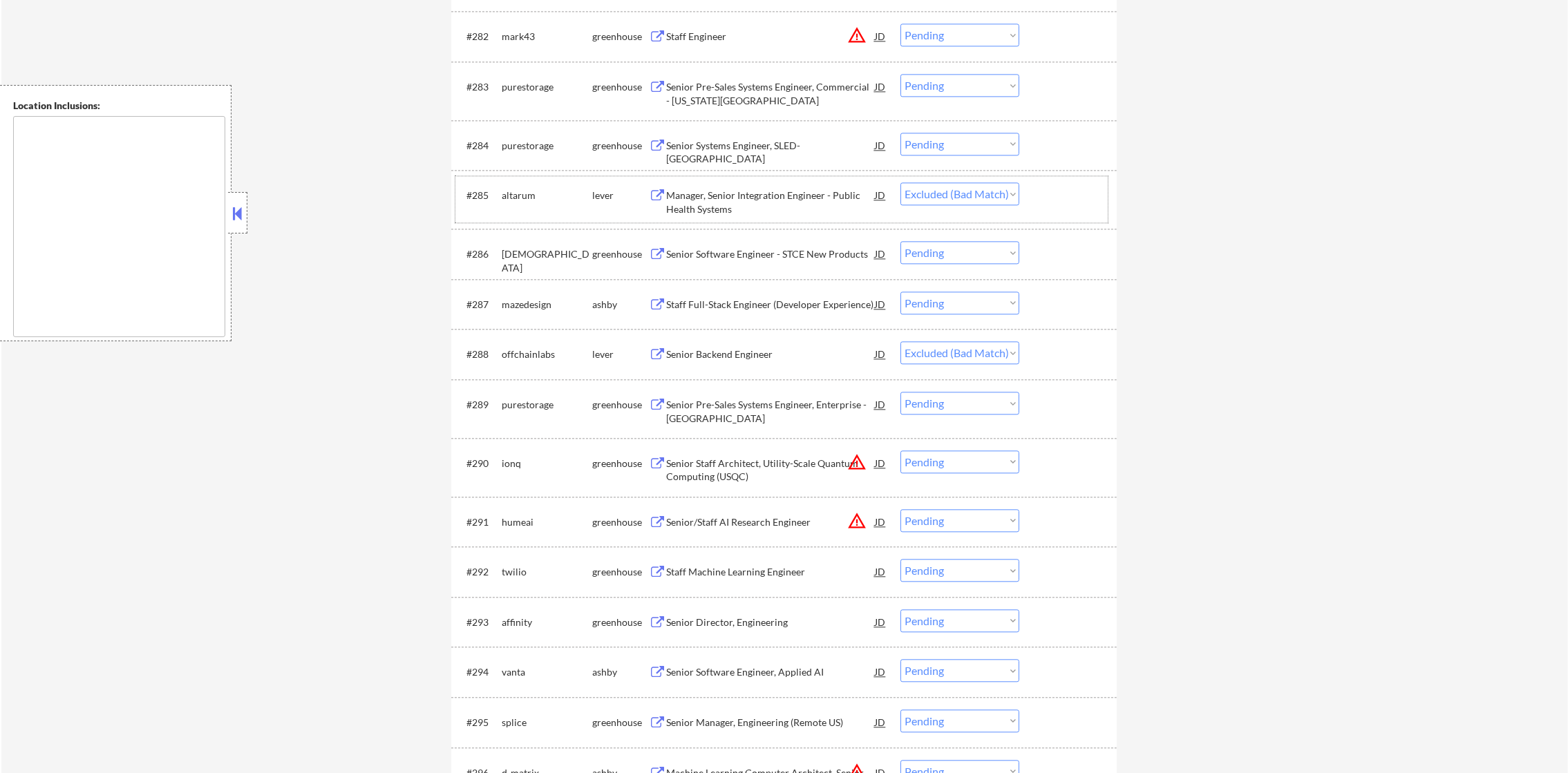
scroll to position [4689, 0]
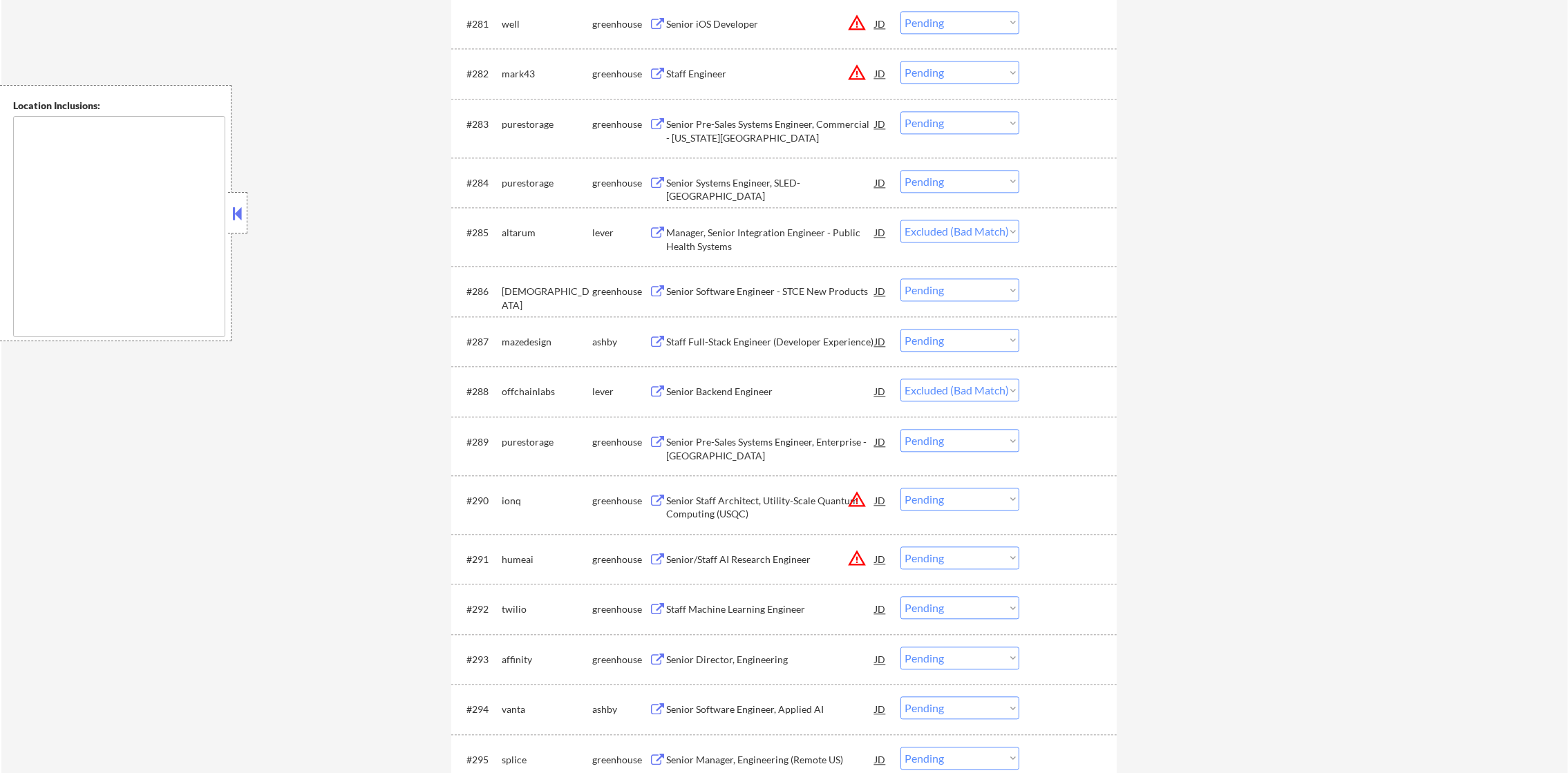
select select ""pending""
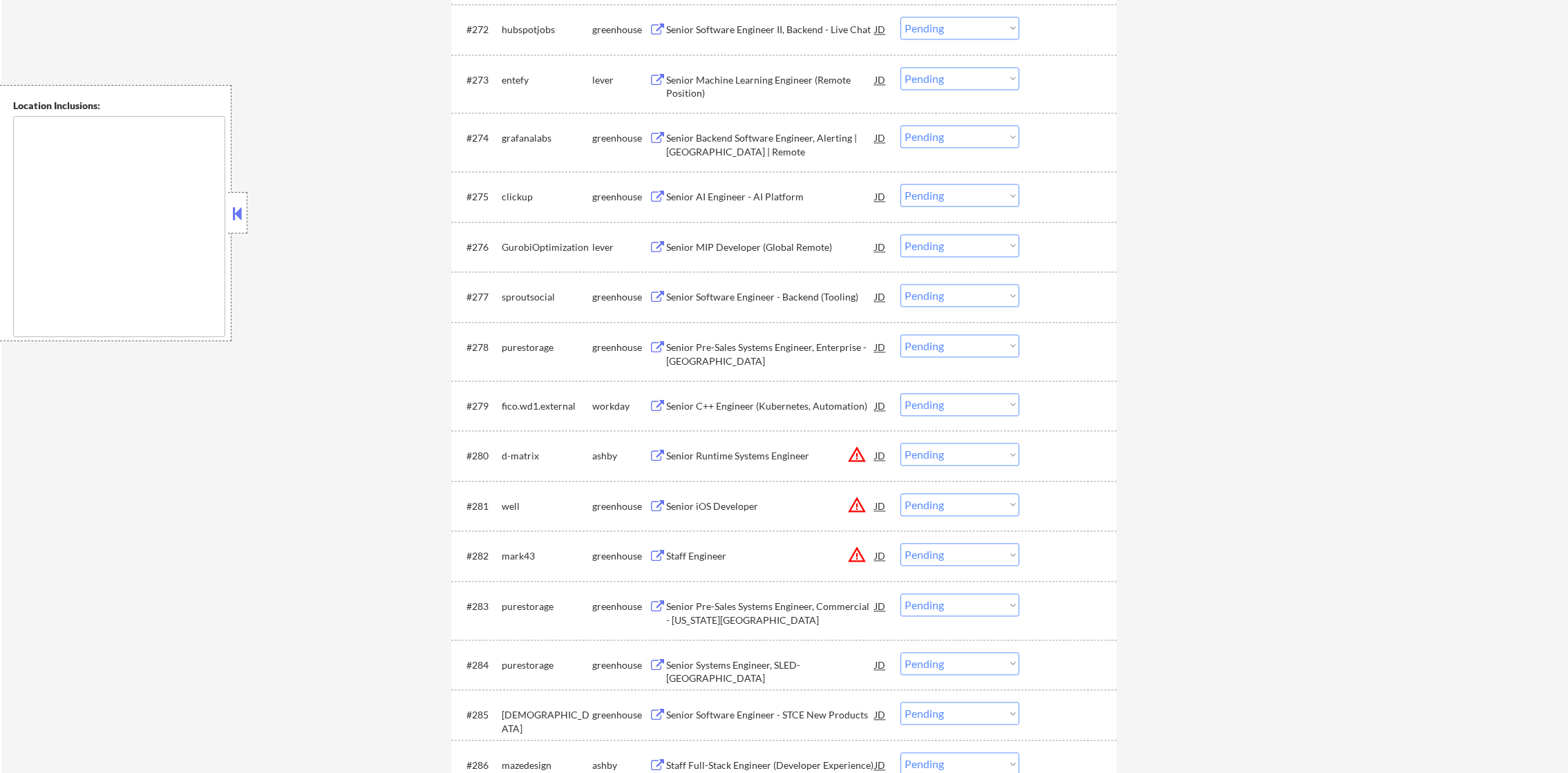
scroll to position [4205, 0]
click at [774, 249] on div "Senior MIP Developer (Global Remote)" at bounding box center [771, 248] width 209 height 14
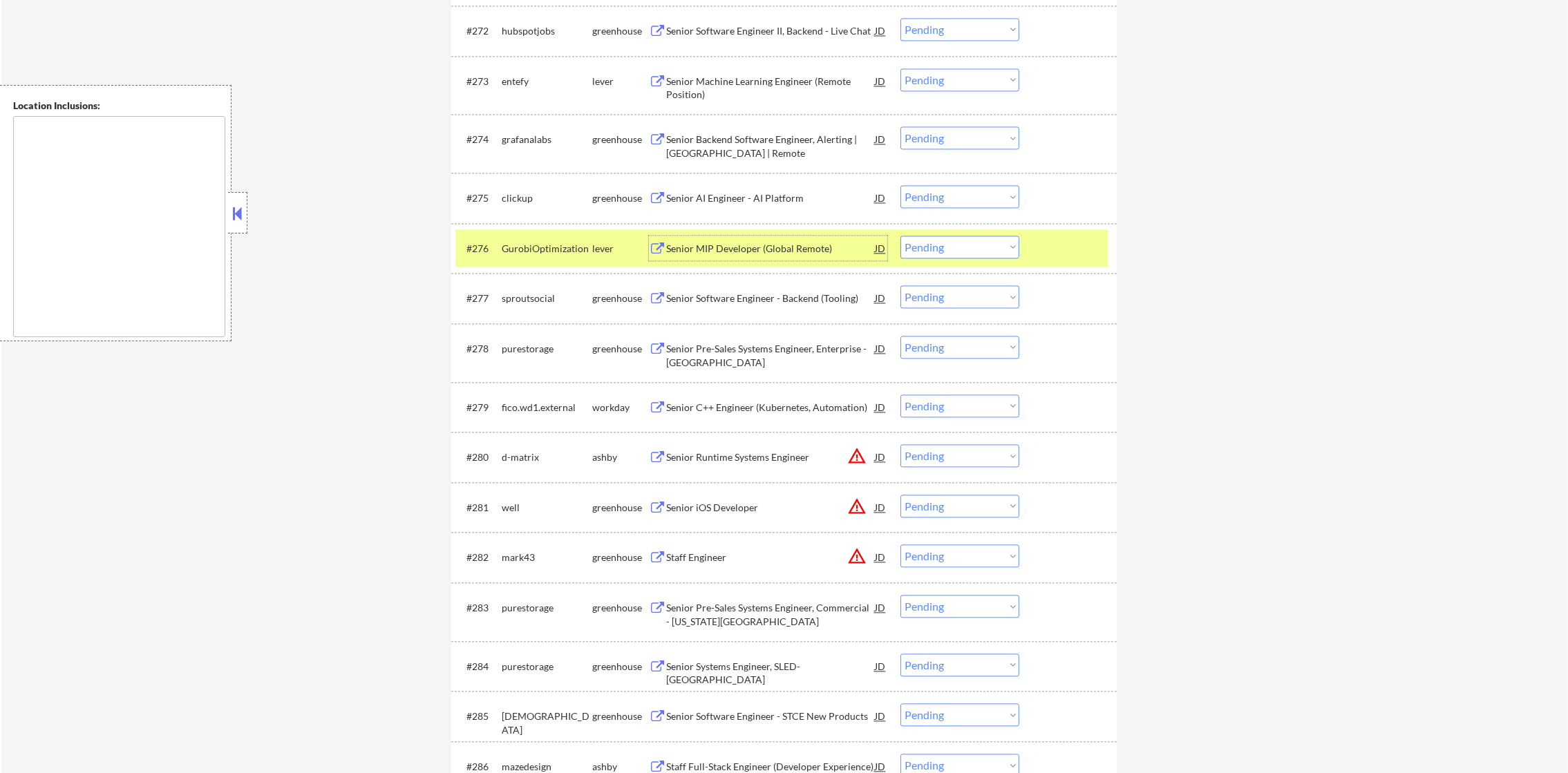
click at [920, 246] on select "Choose an option... Pending Applied Excluded (Questions) Excluded (Expired) Exc…" at bounding box center [959, 247] width 119 height 23
click at [900, 236] on select "Choose an option... Pending Applied Excluded (Questions) Excluded (Expired) Exc…" at bounding box center [959, 247] width 119 height 23
click at [529, 244] on div "GurobiOptimization" at bounding box center [547, 248] width 91 height 14
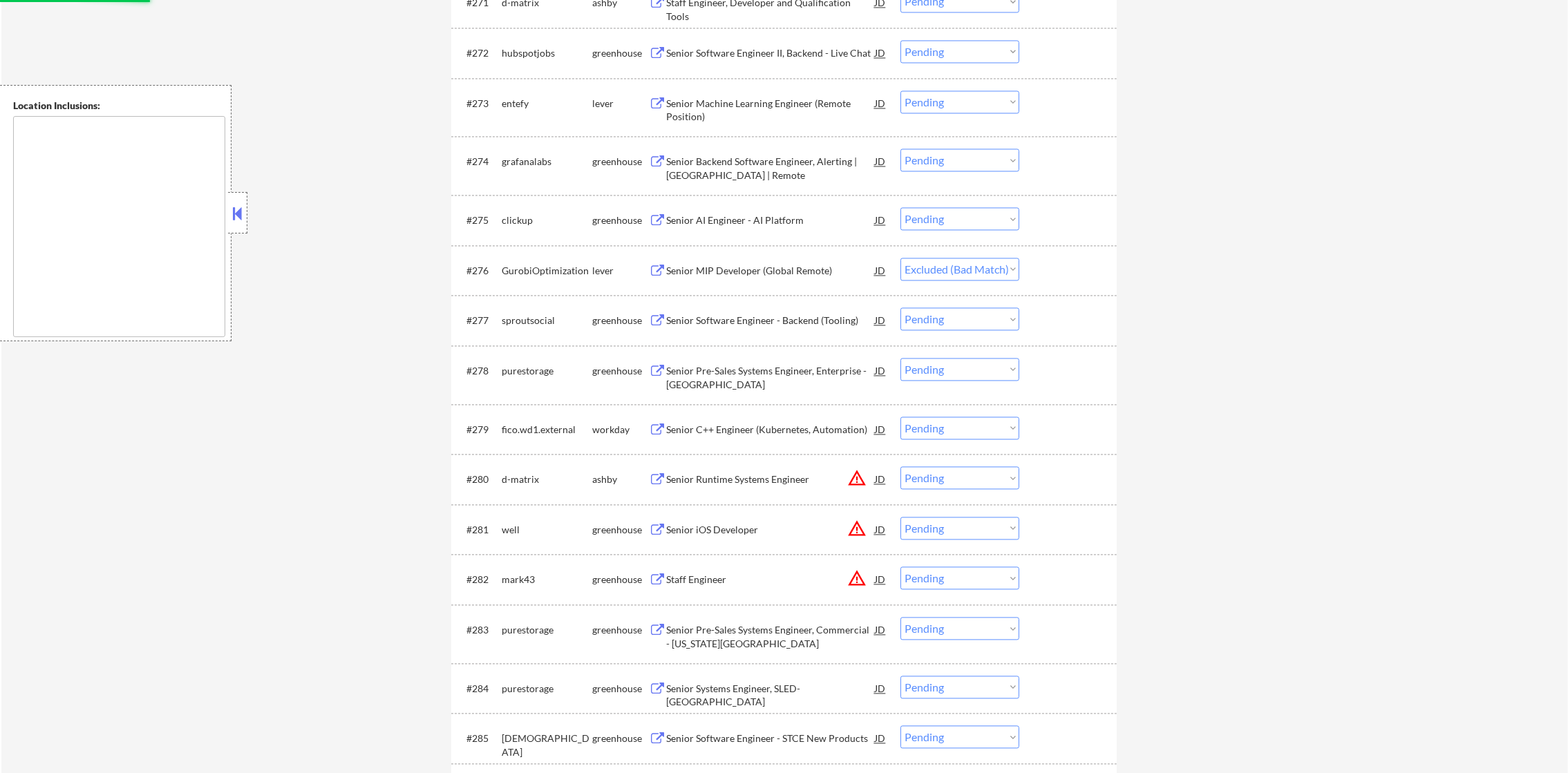
scroll to position [4170, 0]
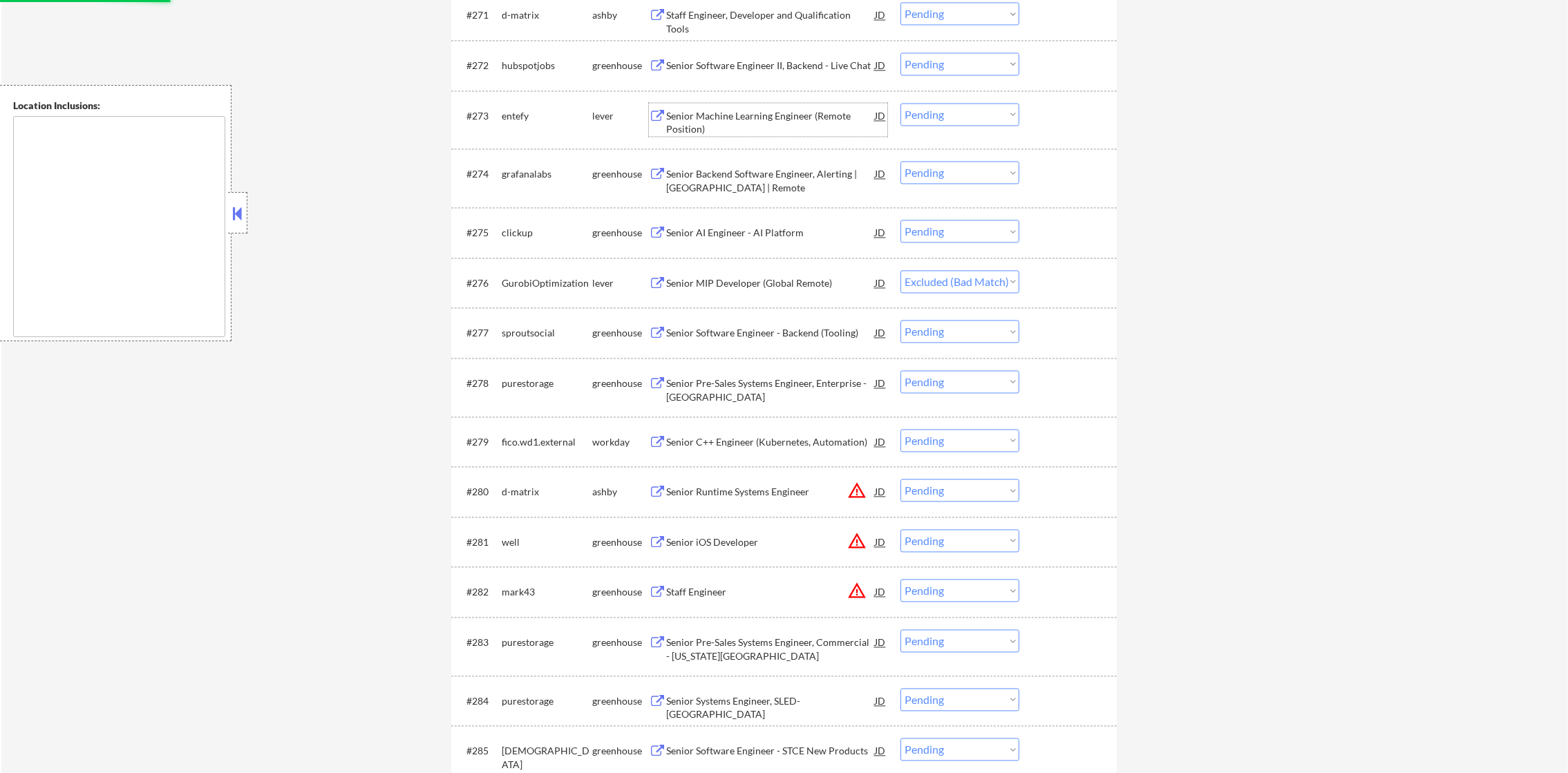
click at [785, 104] on div "Senior Machine Learning Engineer (Remote Position)" at bounding box center [771, 119] width 209 height 33
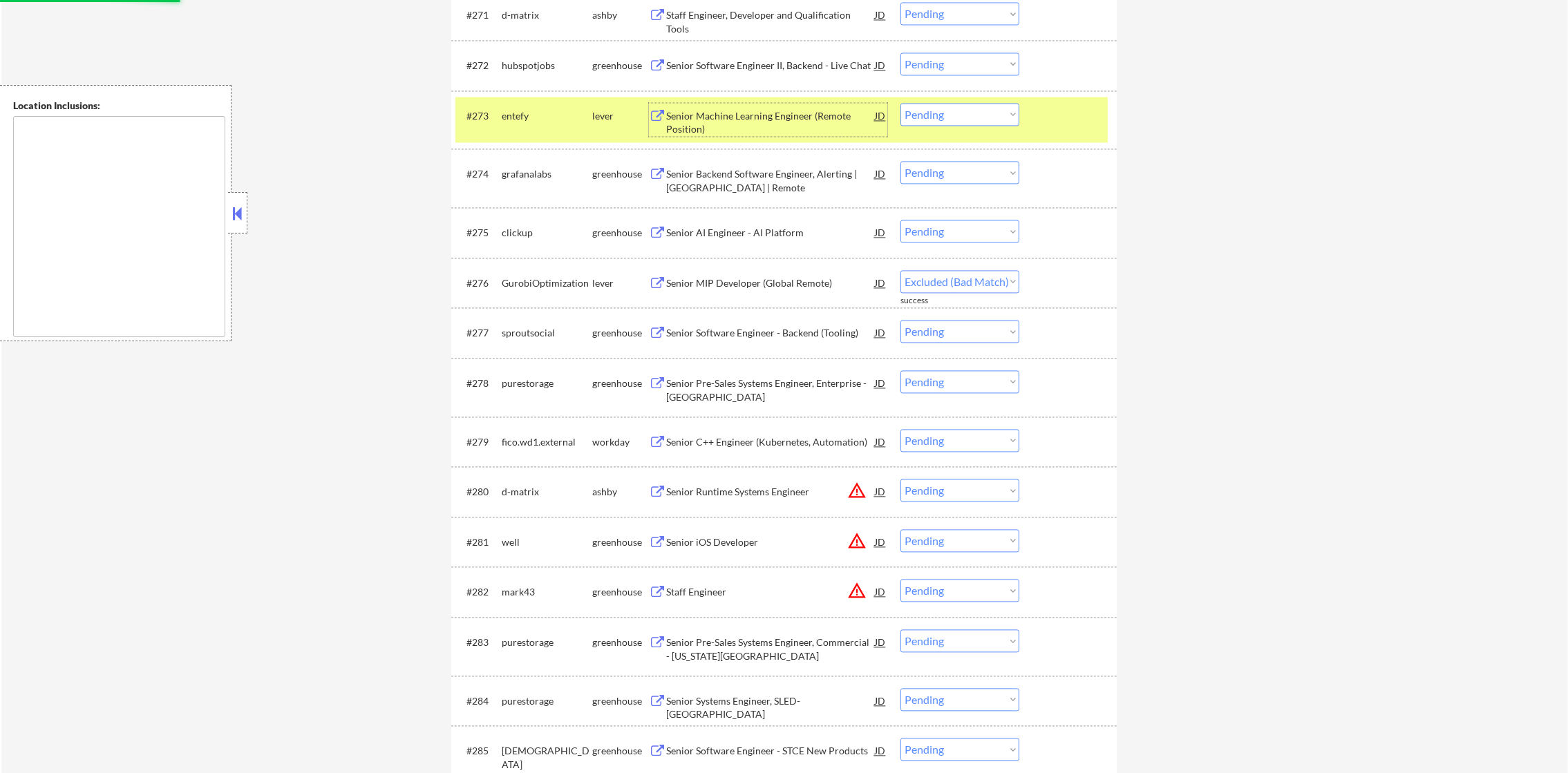
select select ""pending""
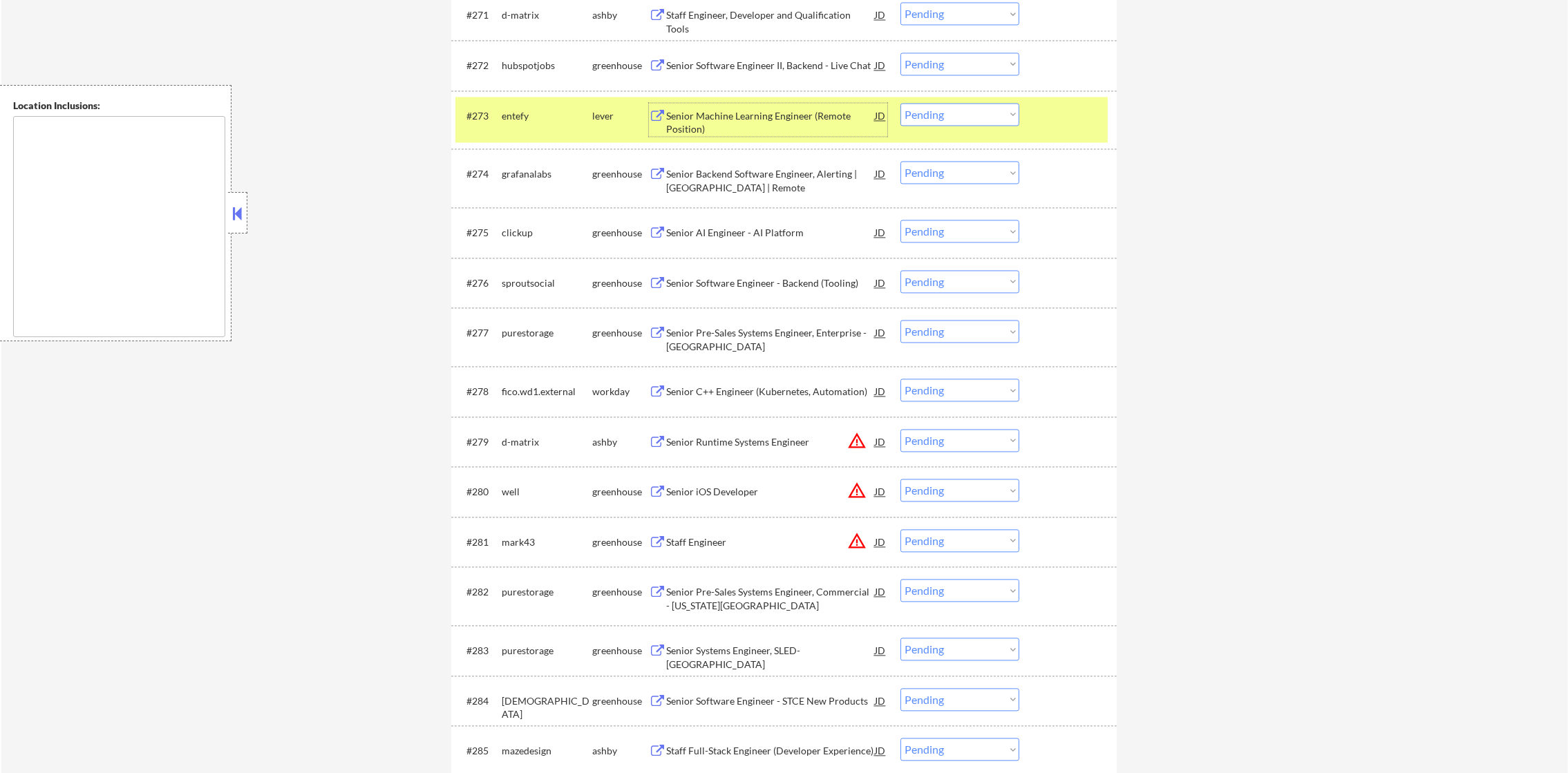
click at [952, 115] on select "Choose an option... Pending Applied Excluded (Questions) Excluded (Expired) Exc…" at bounding box center [959, 114] width 119 height 23
click at [900, 103] on select "Choose an option... Pending Applied Excluded (Questions) Excluded (Expired) Exc…" at bounding box center [959, 114] width 119 height 23
click at [546, 120] on div "entefy" at bounding box center [547, 116] width 91 height 14
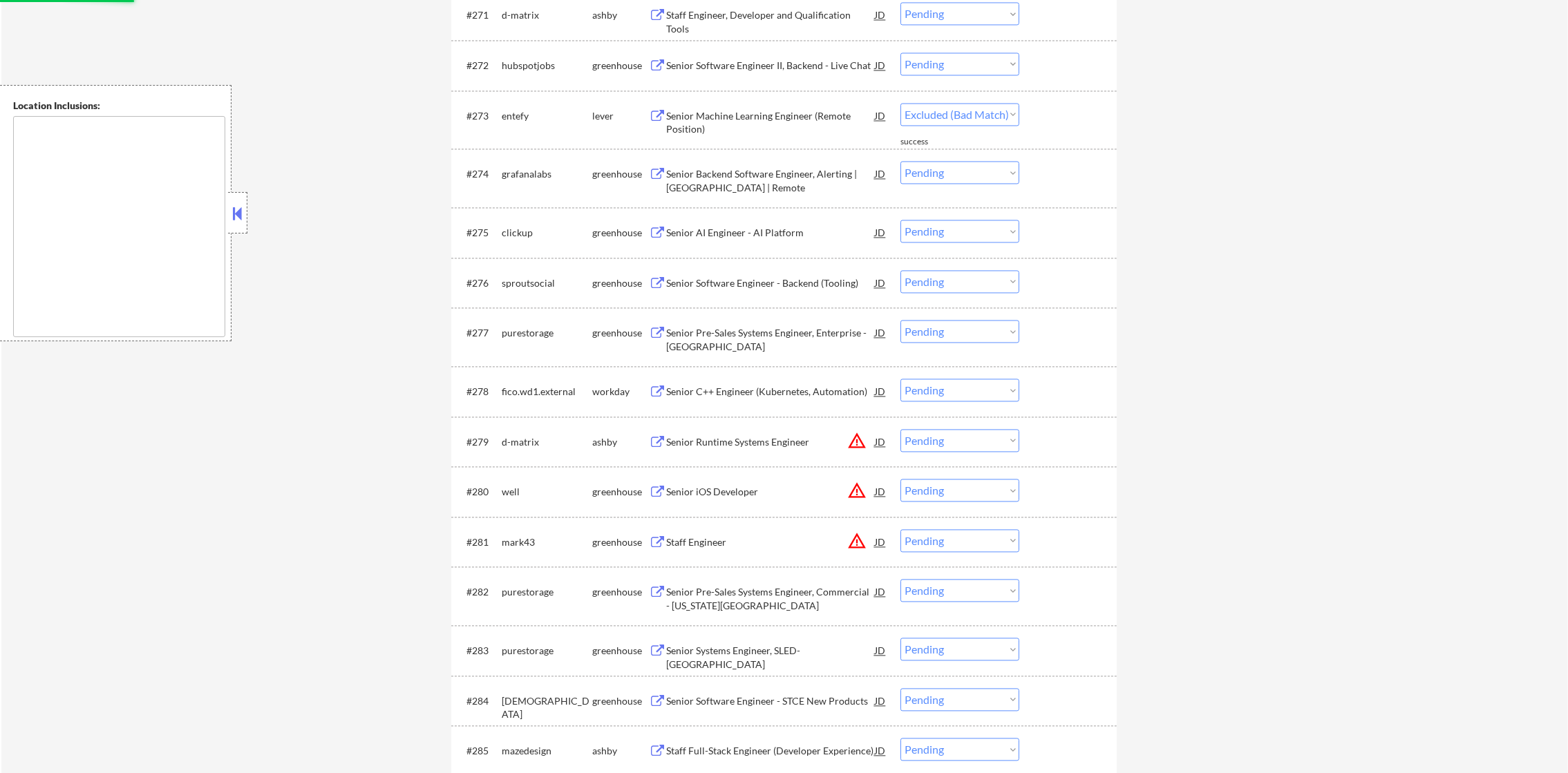
select select ""pending""
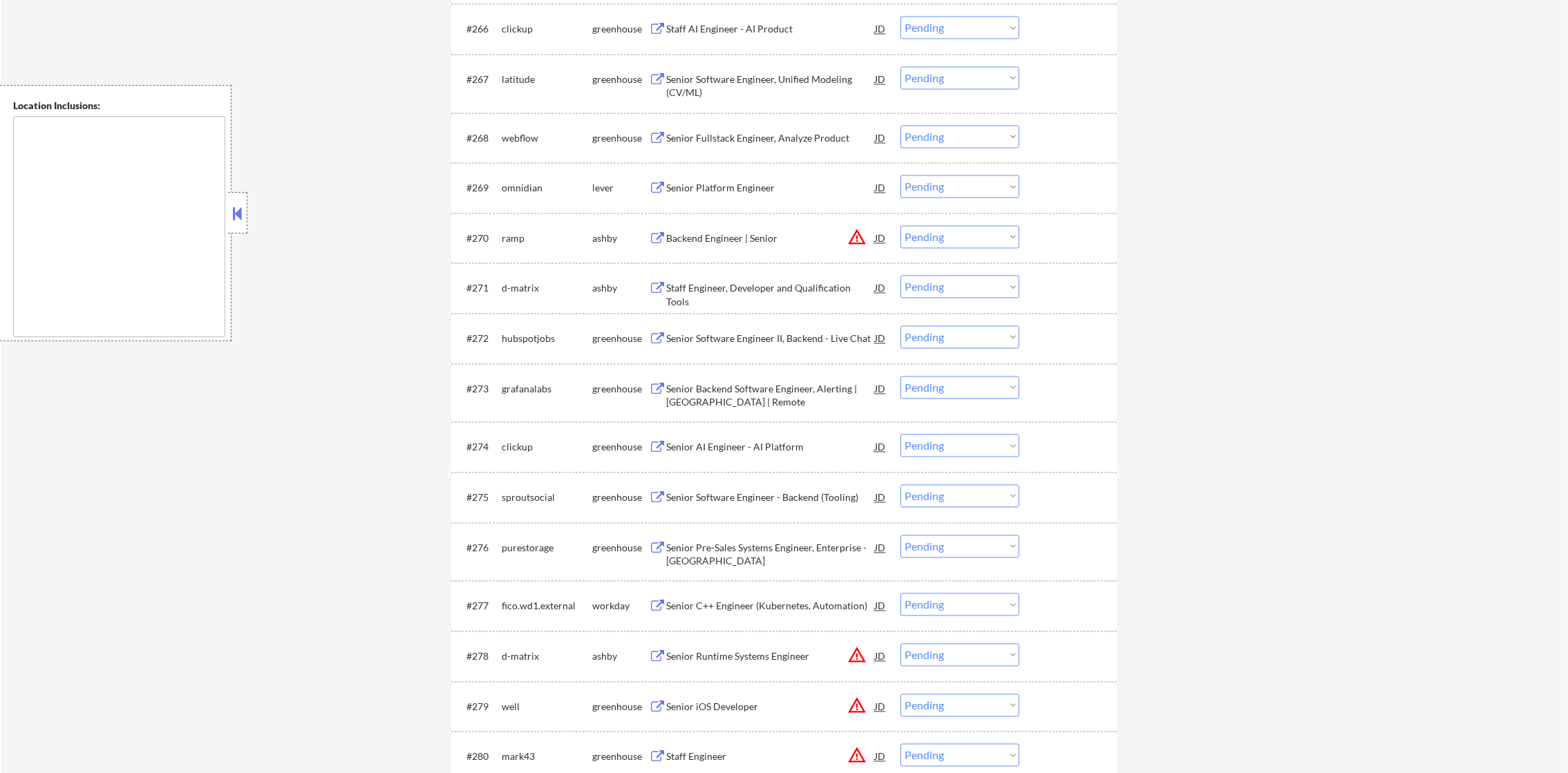
scroll to position [3894, 0]
click at [787, 178] on div "Senior Platform Engineer" at bounding box center [771, 190] width 209 height 25
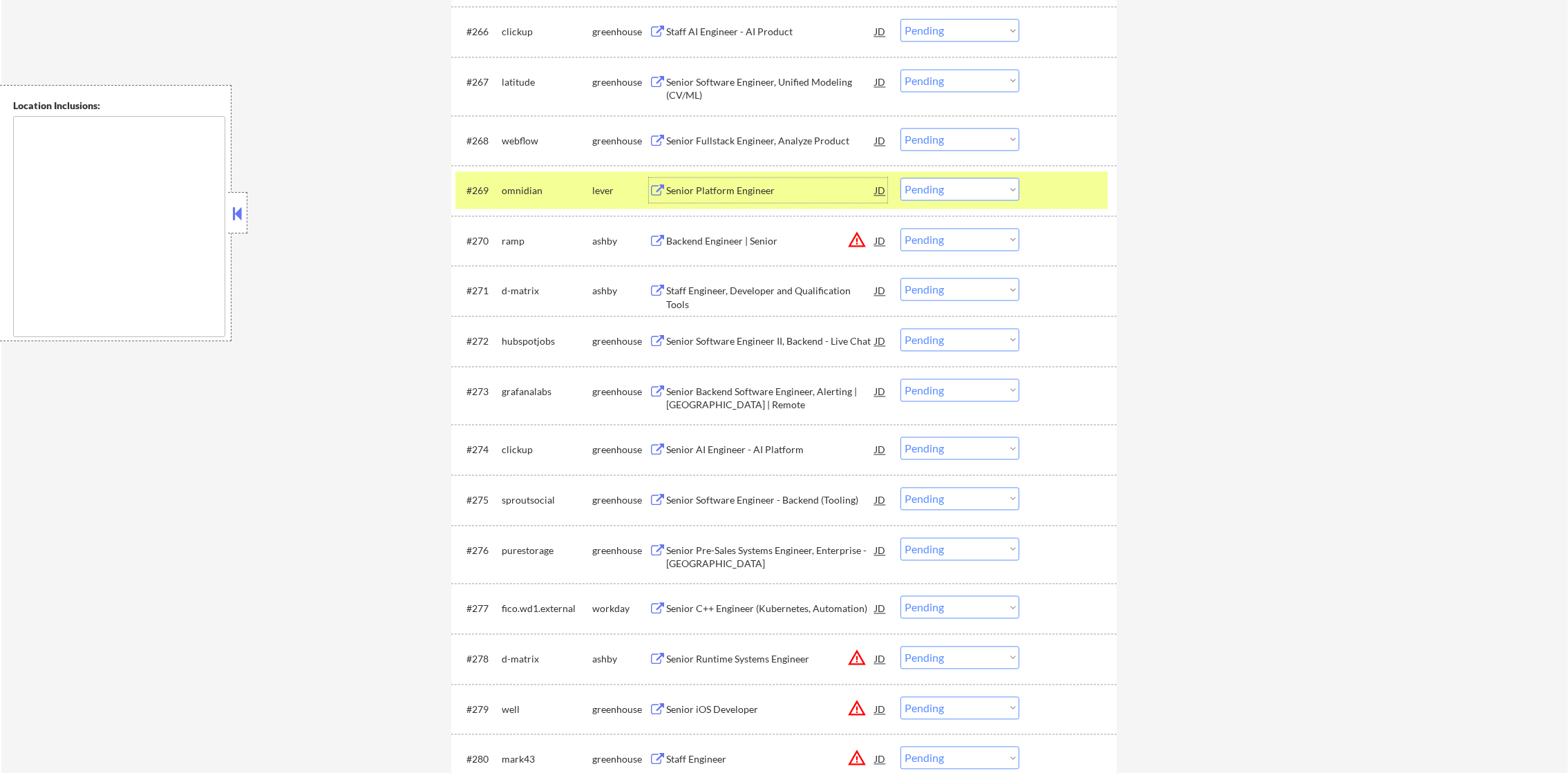
click at [932, 191] on select "Choose an option... Pending Applied Excluded (Questions) Excluded (Expired) Exc…" at bounding box center [959, 190] width 119 height 23
click at [900, 178] on select "Choose an option... Pending Applied Excluded (Questions) Excluded (Expired) Exc…" at bounding box center [959, 190] width 119 height 23
click at [514, 195] on div "omnidian" at bounding box center [547, 191] width 91 height 14
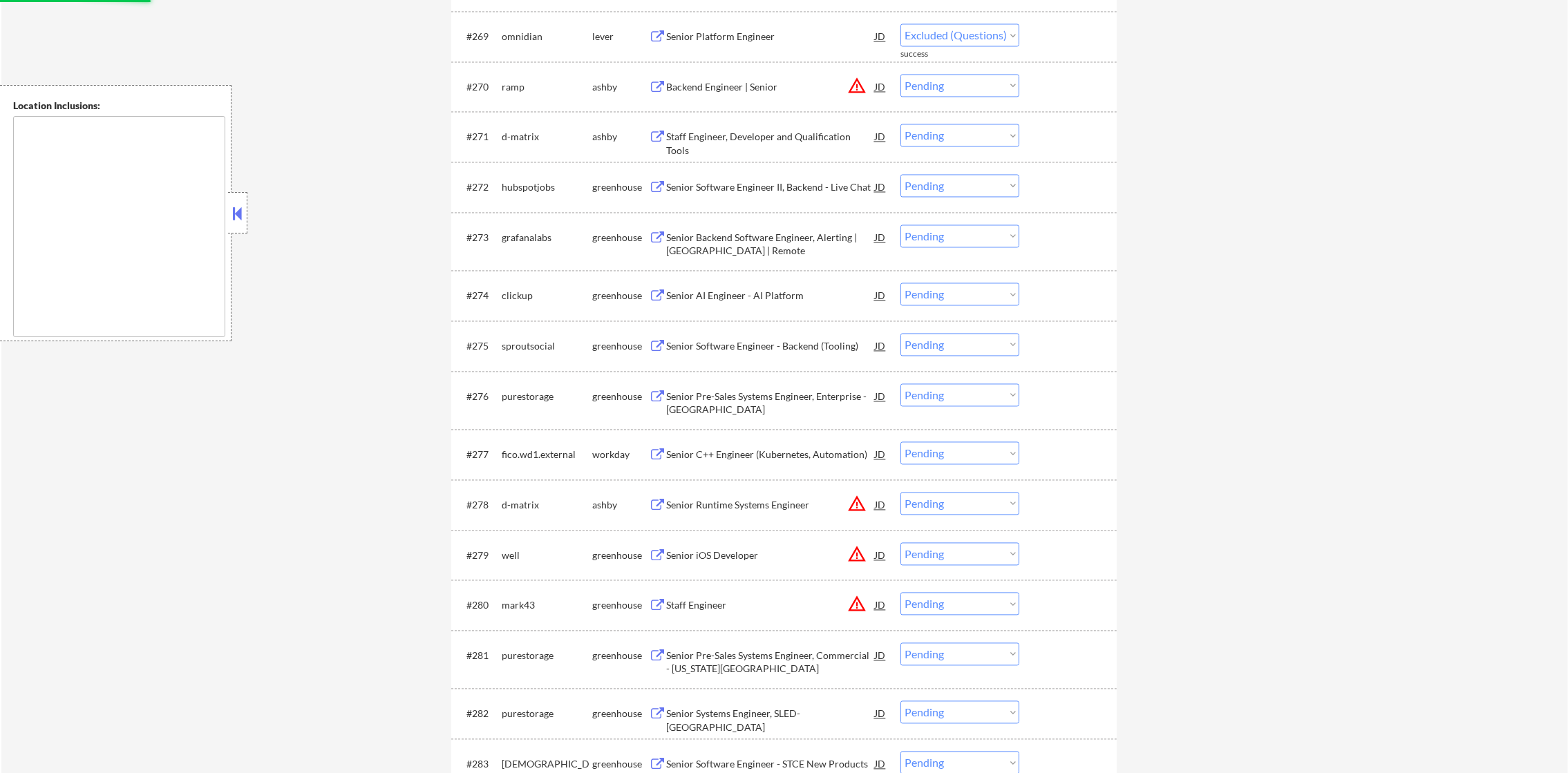
select select ""pending""
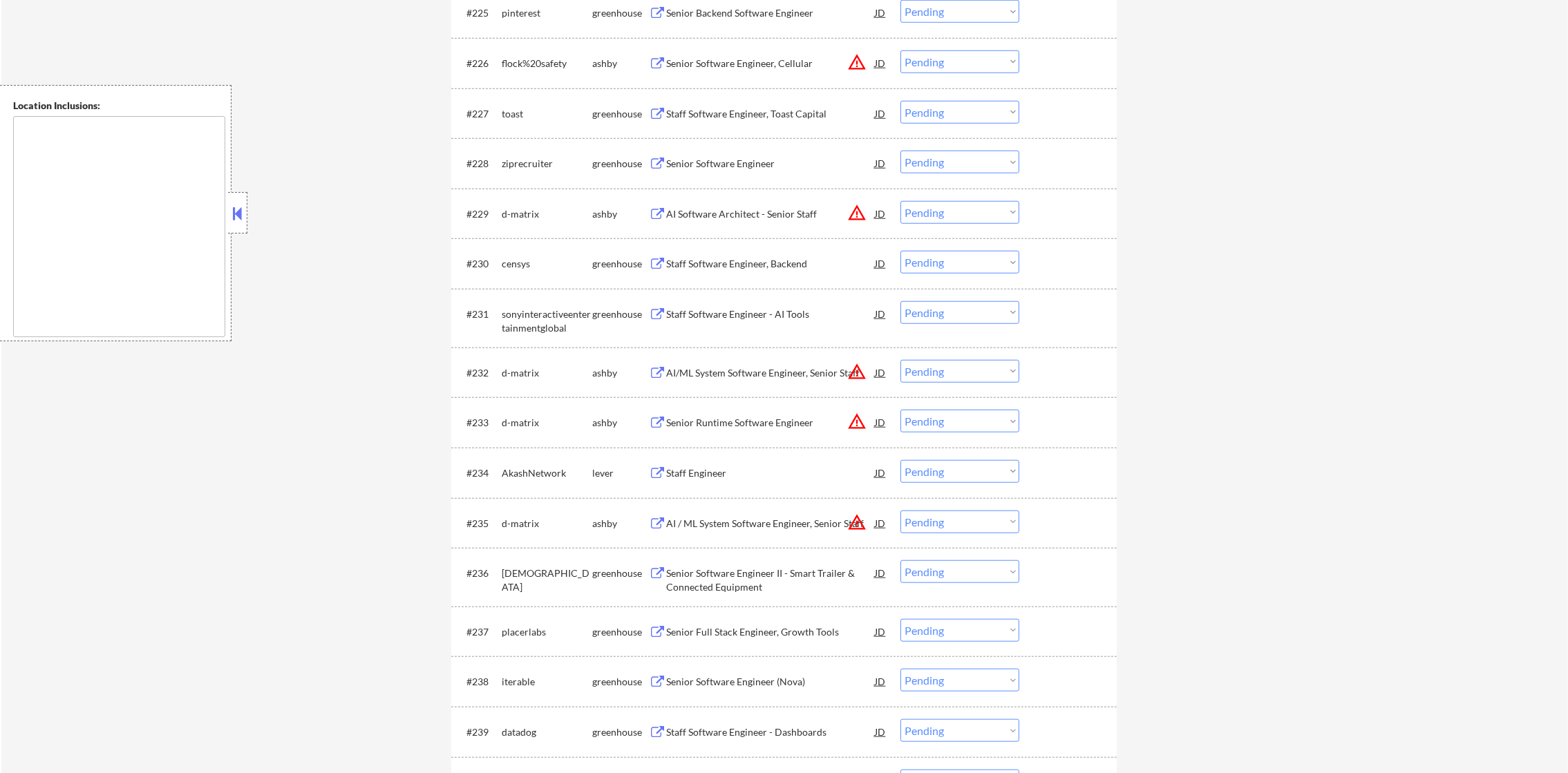
scroll to position [1787, 0]
click at [824, 474] on div "Staff Engineer" at bounding box center [771, 476] width 209 height 14
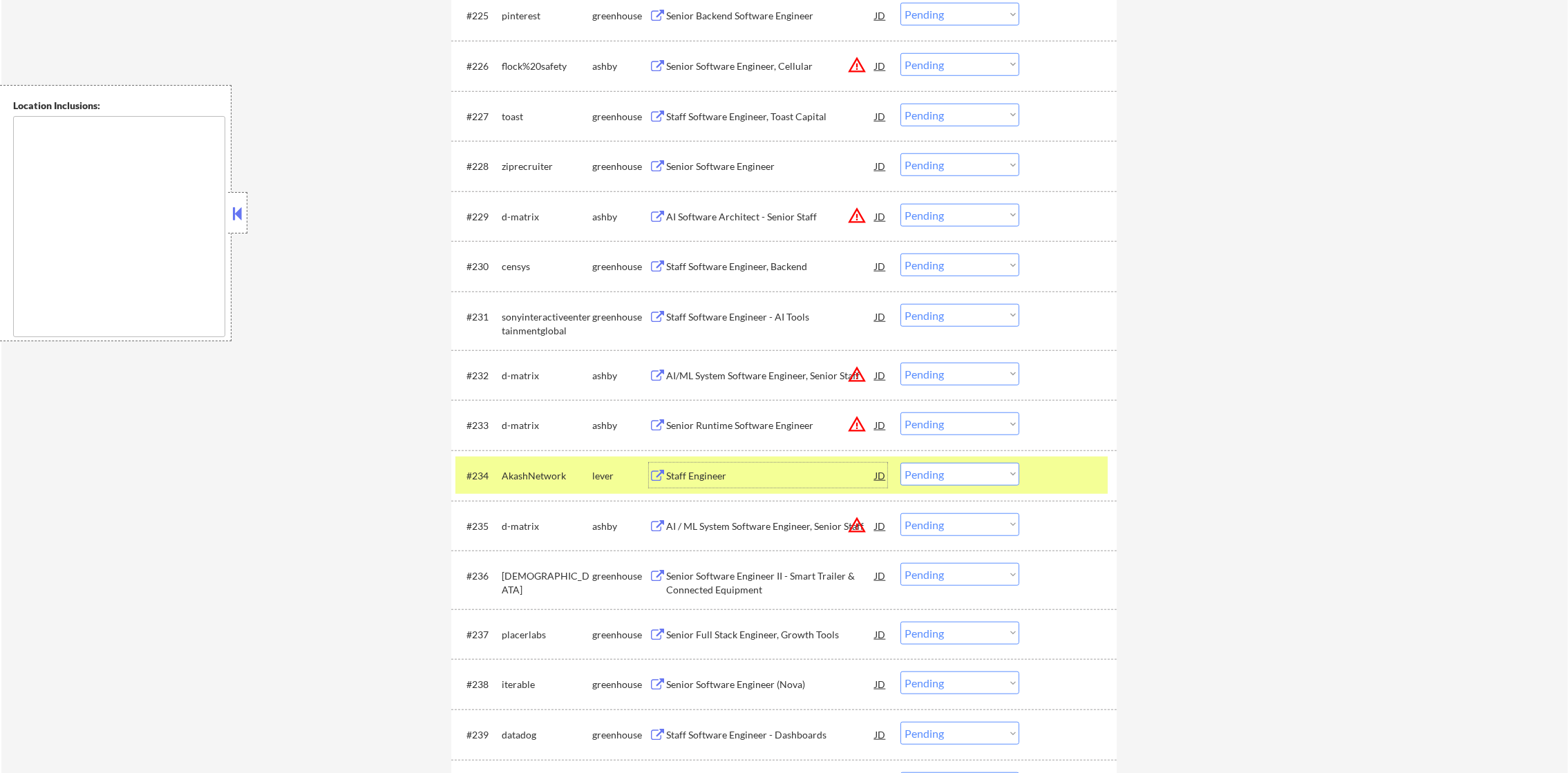
click at [913, 476] on select "Choose an option... Pending Applied Excluded (Questions) Excluded (Expired) Exc…" at bounding box center [959, 474] width 119 height 23
click at [900, 463] on select "Choose an option... Pending Applied Excluded (Questions) Excluded (Expired) Exc…" at bounding box center [959, 474] width 119 height 23
click at [545, 461] on div "#234 AkashNetwork lever Staff Engineer JD Choose an option... Pending Applied E…" at bounding box center [781, 476] width 652 height 37
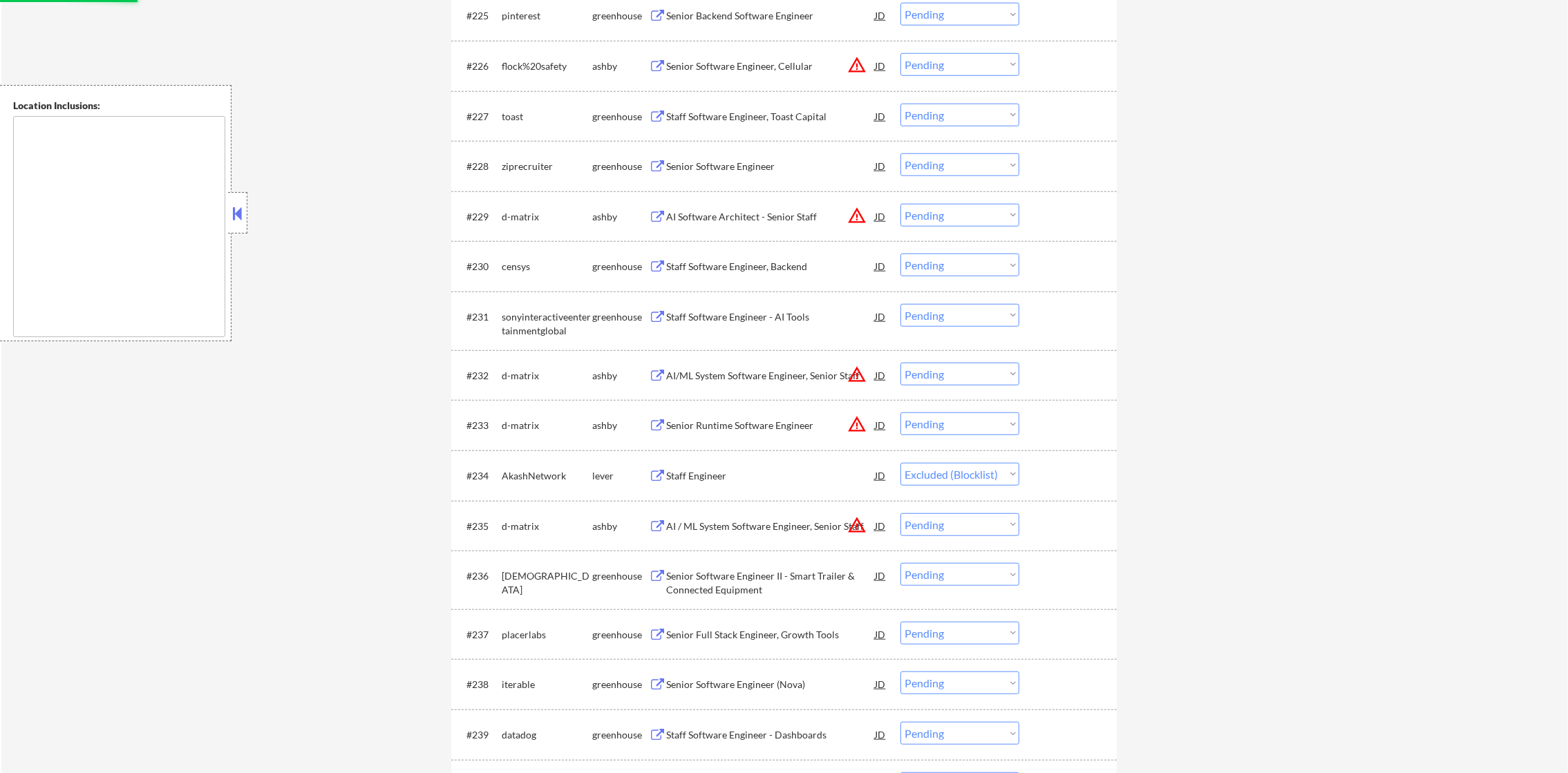
scroll to position [1615, 0]
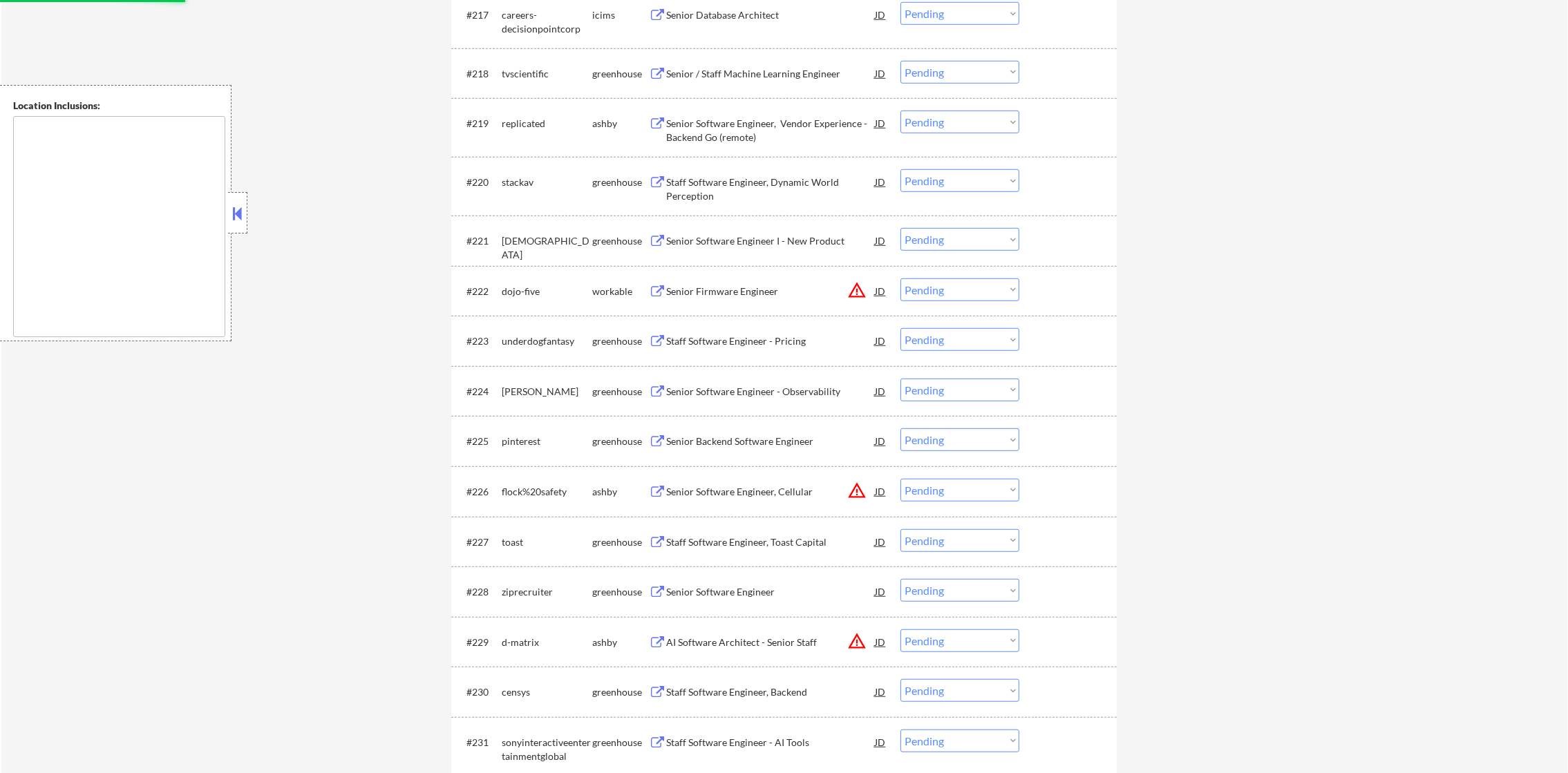
select select ""pending""
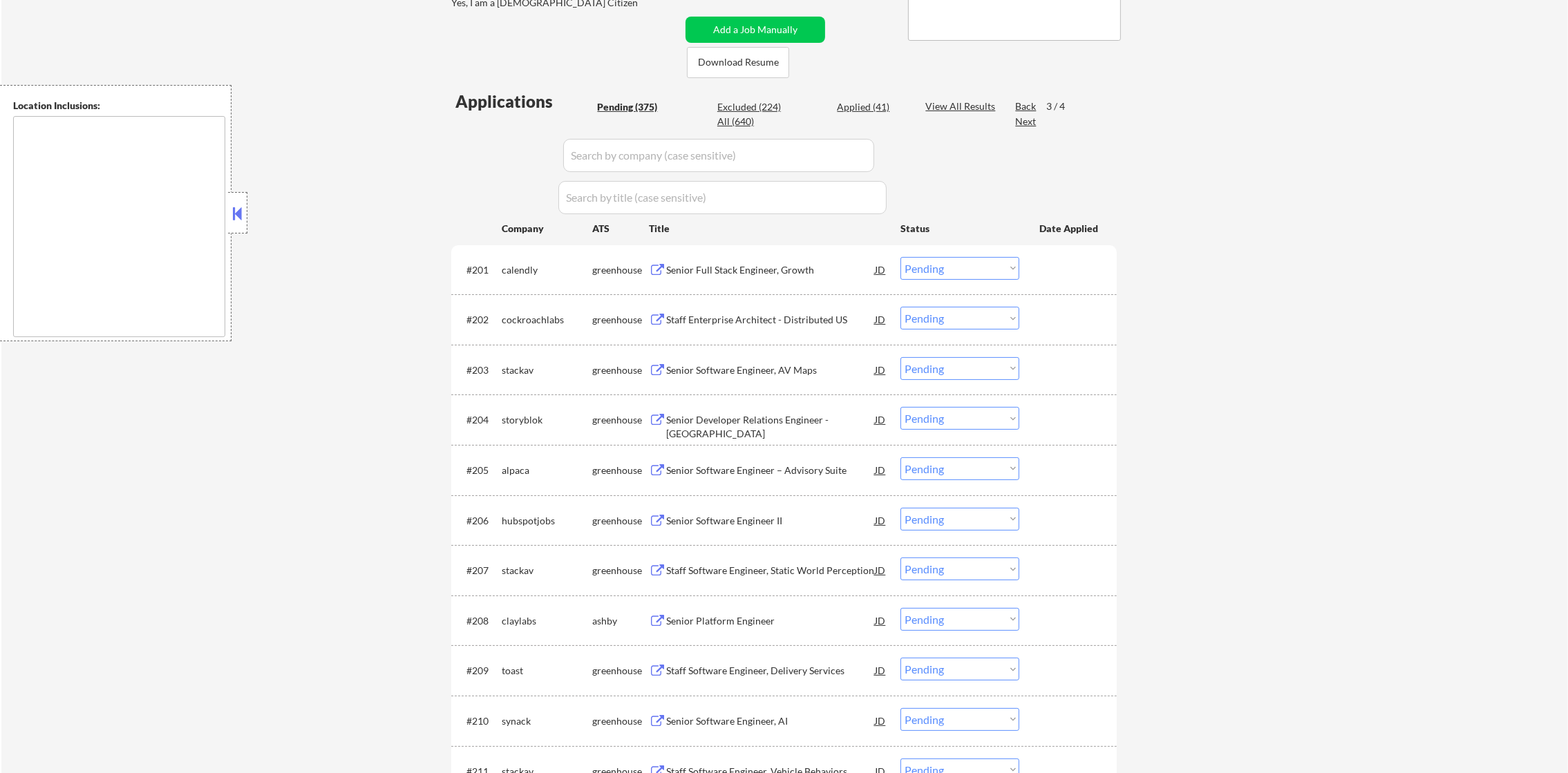
scroll to position [302, 0]
click at [1022, 122] on div "Next" at bounding box center [1026, 124] width 22 height 14
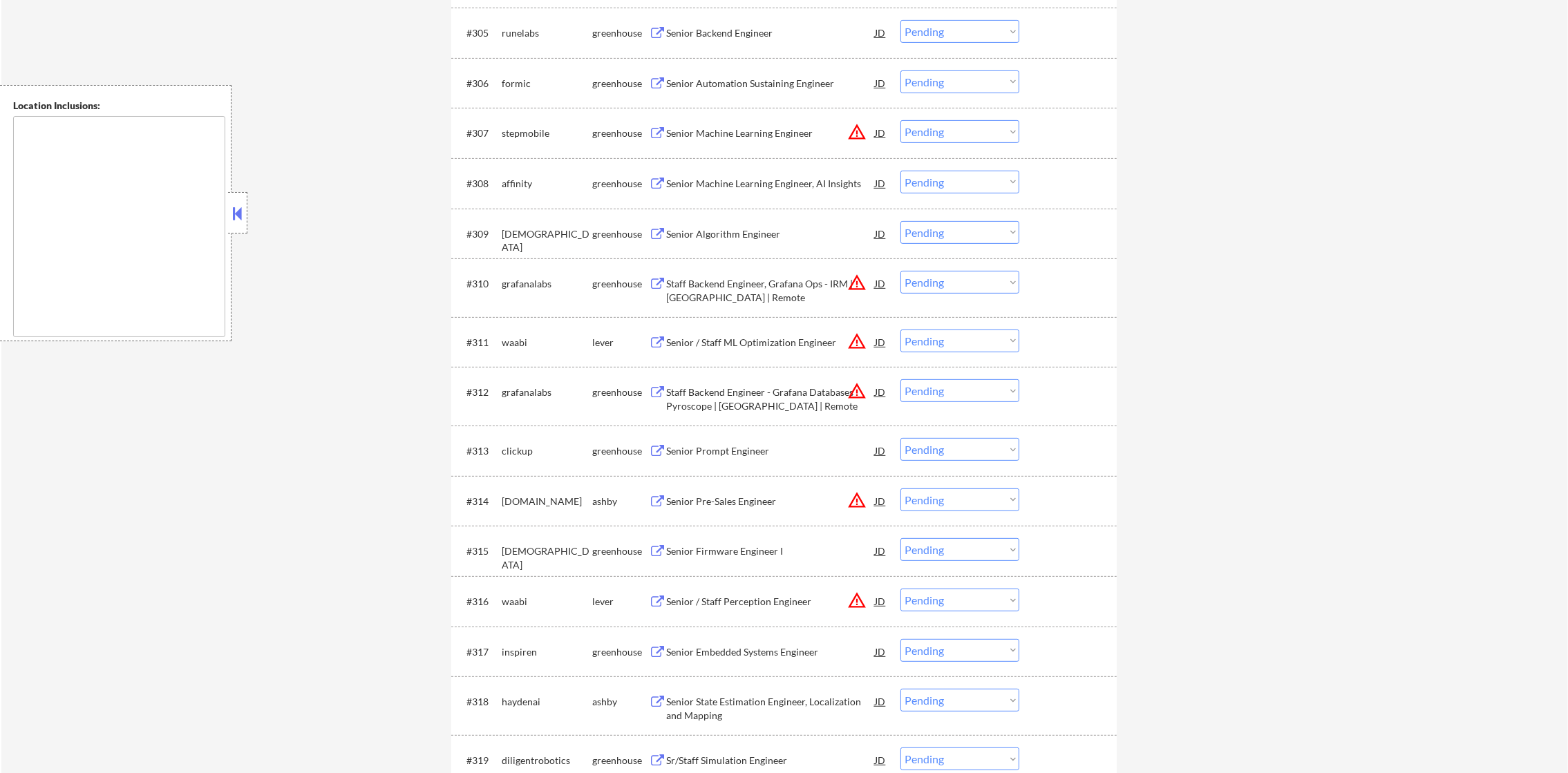
scroll to position [751, 0]
click at [857, 344] on button "warning_amber" at bounding box center [857, 340] width 19 height 19
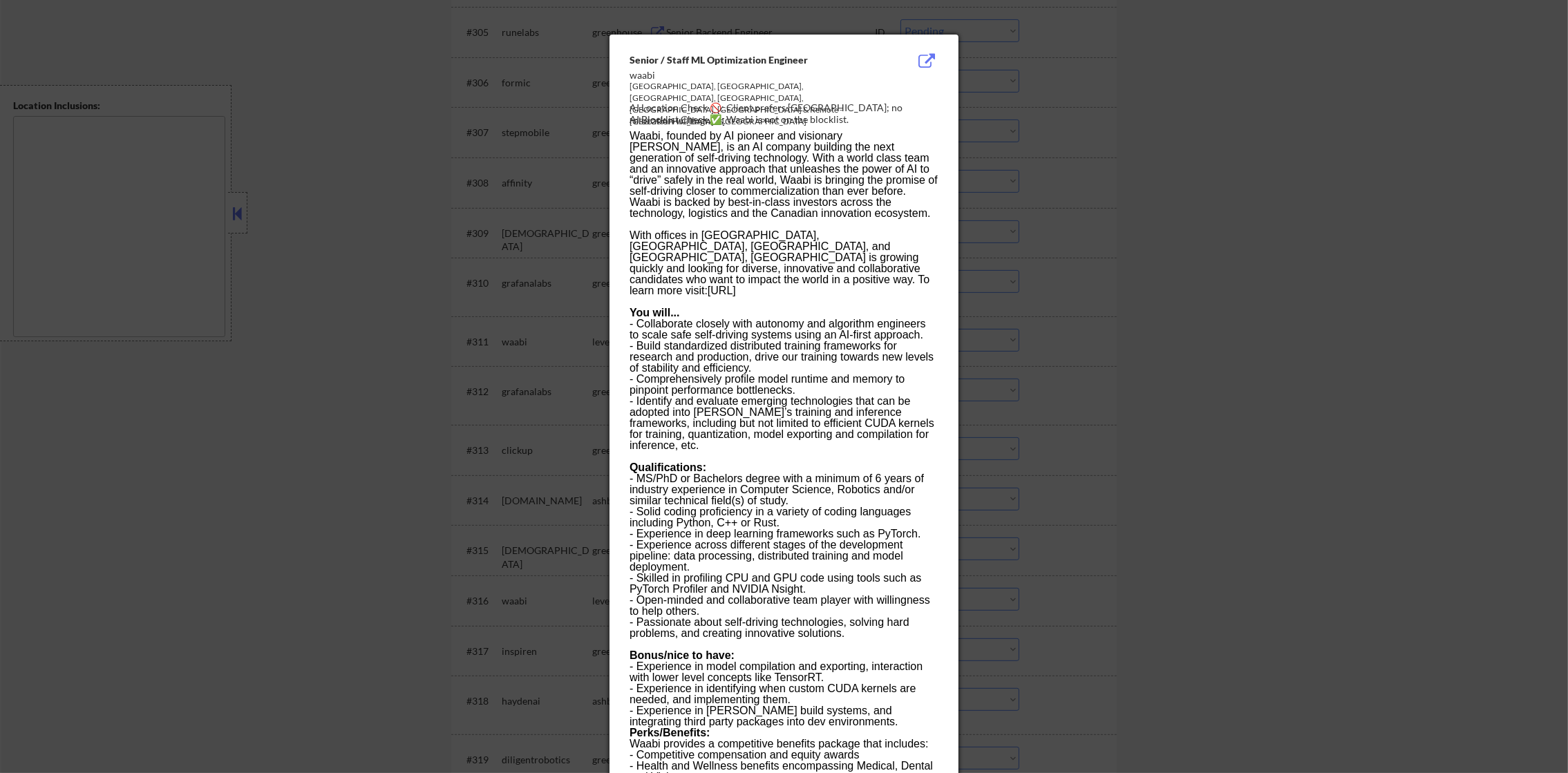
click at [1038, 335] on div at bounding box center [784, 386] width 1568 height 773
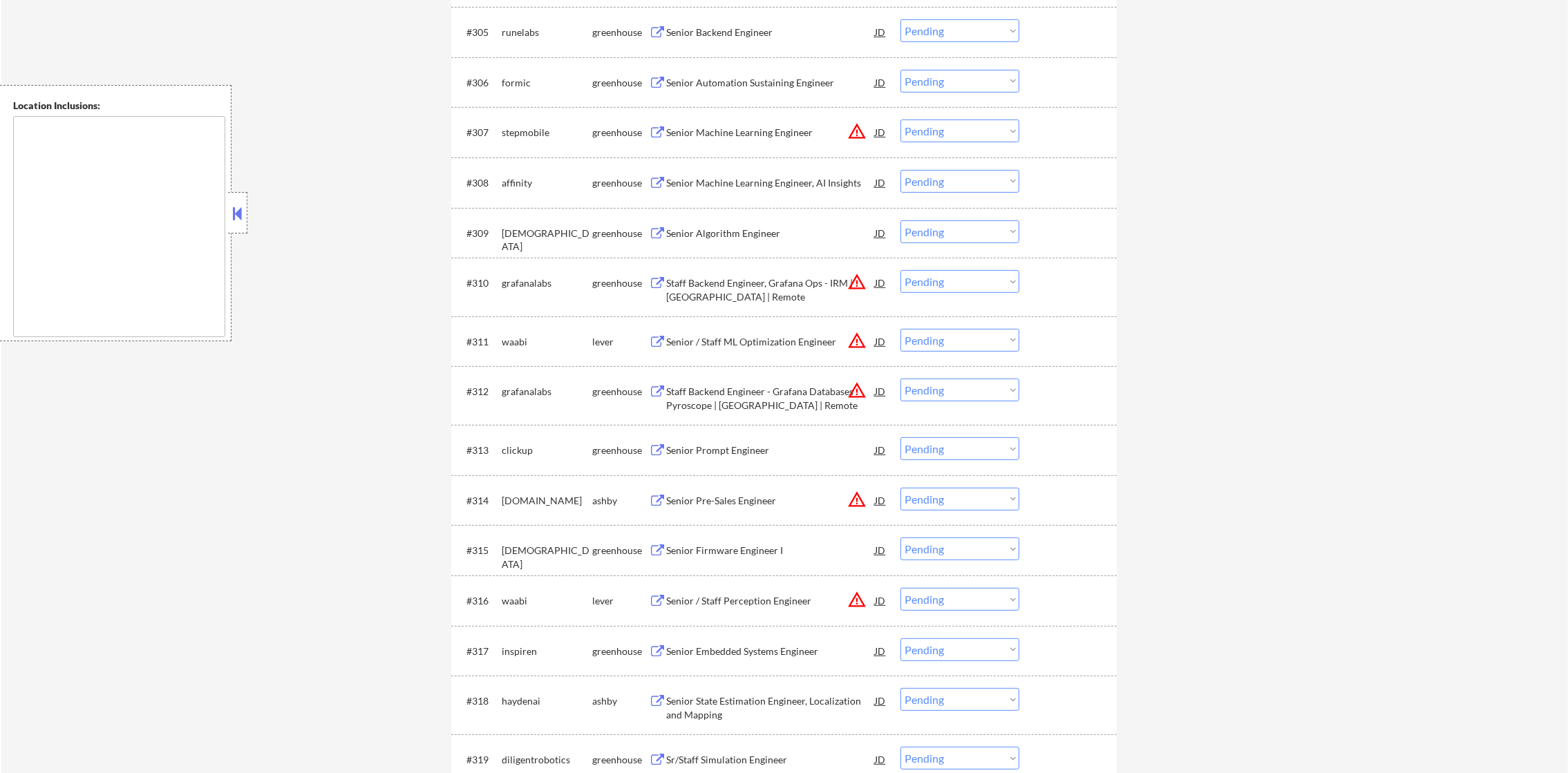
click at [929, 348] on select "Choose an option... Pending Applied Excluded (Questions) Excluded (Expired) Exc…" at bounding box center [959, 340] width 119 height 23
click at [900, 329] on select "Choose an option... Pending Applied Excluded (Questions) Excluded (Expired) Exc…" at bounding box center [959, 340] width 119 height 23
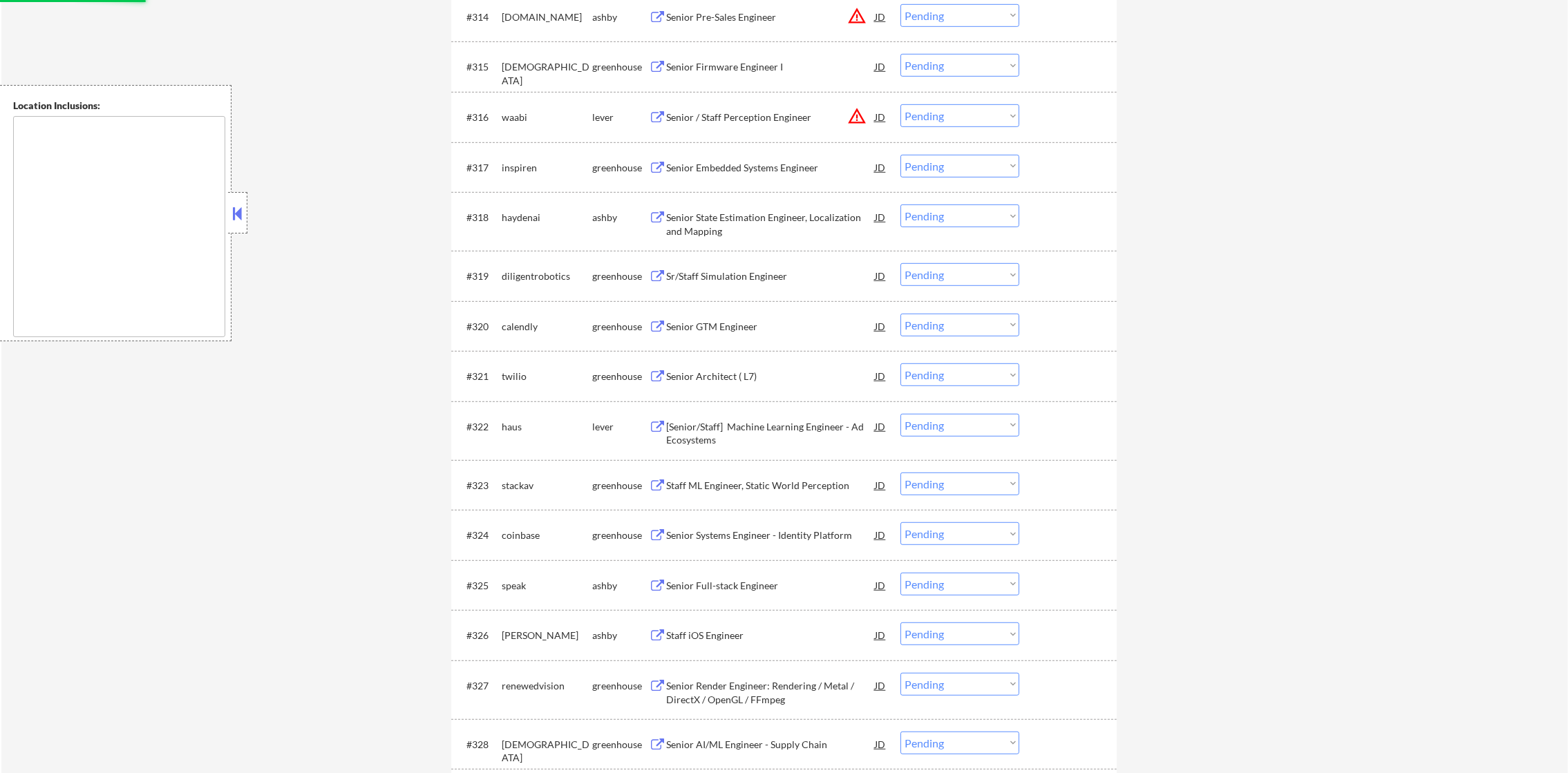
select select ""pending""
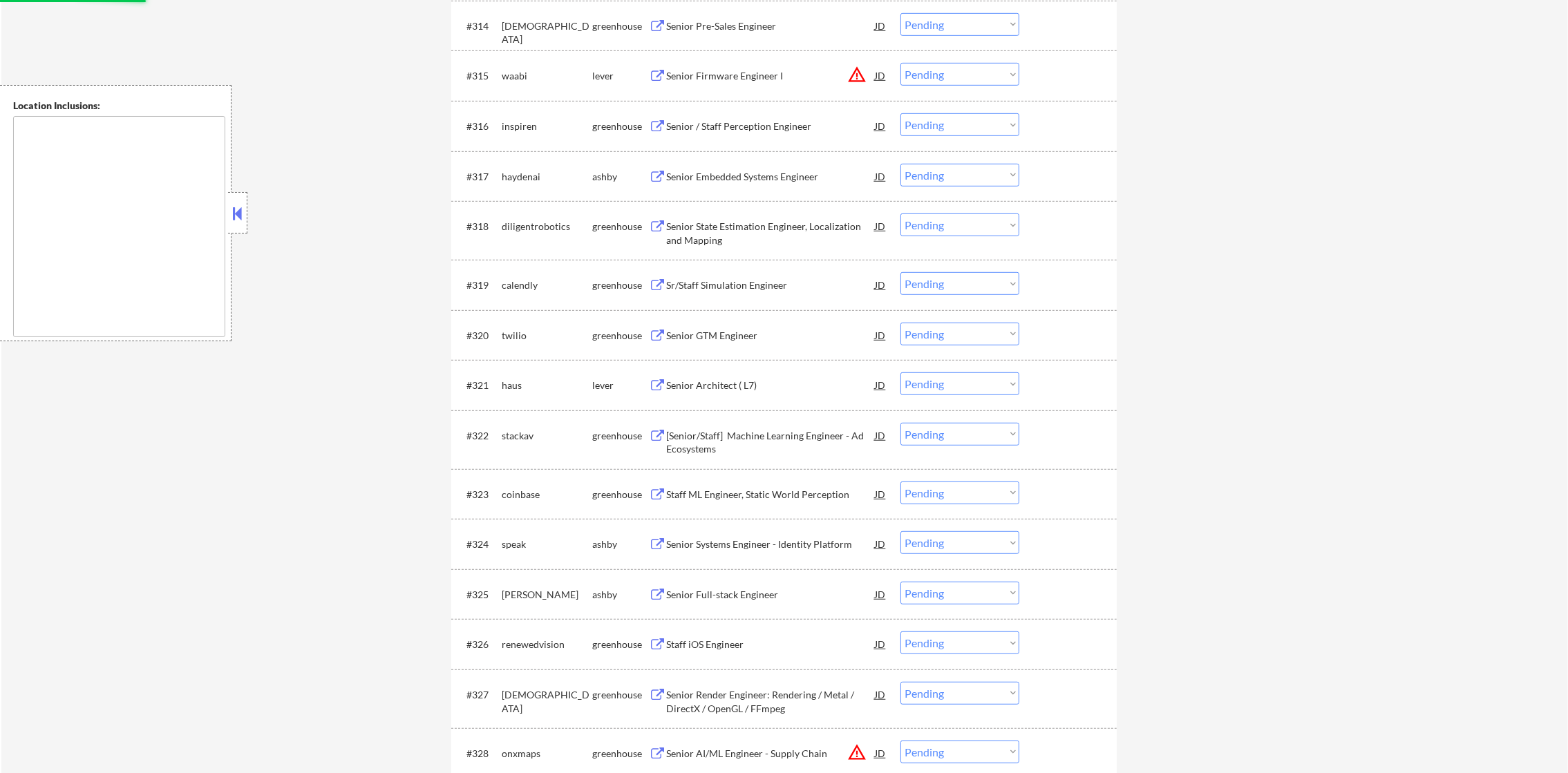
scroll to position [1165, 0]
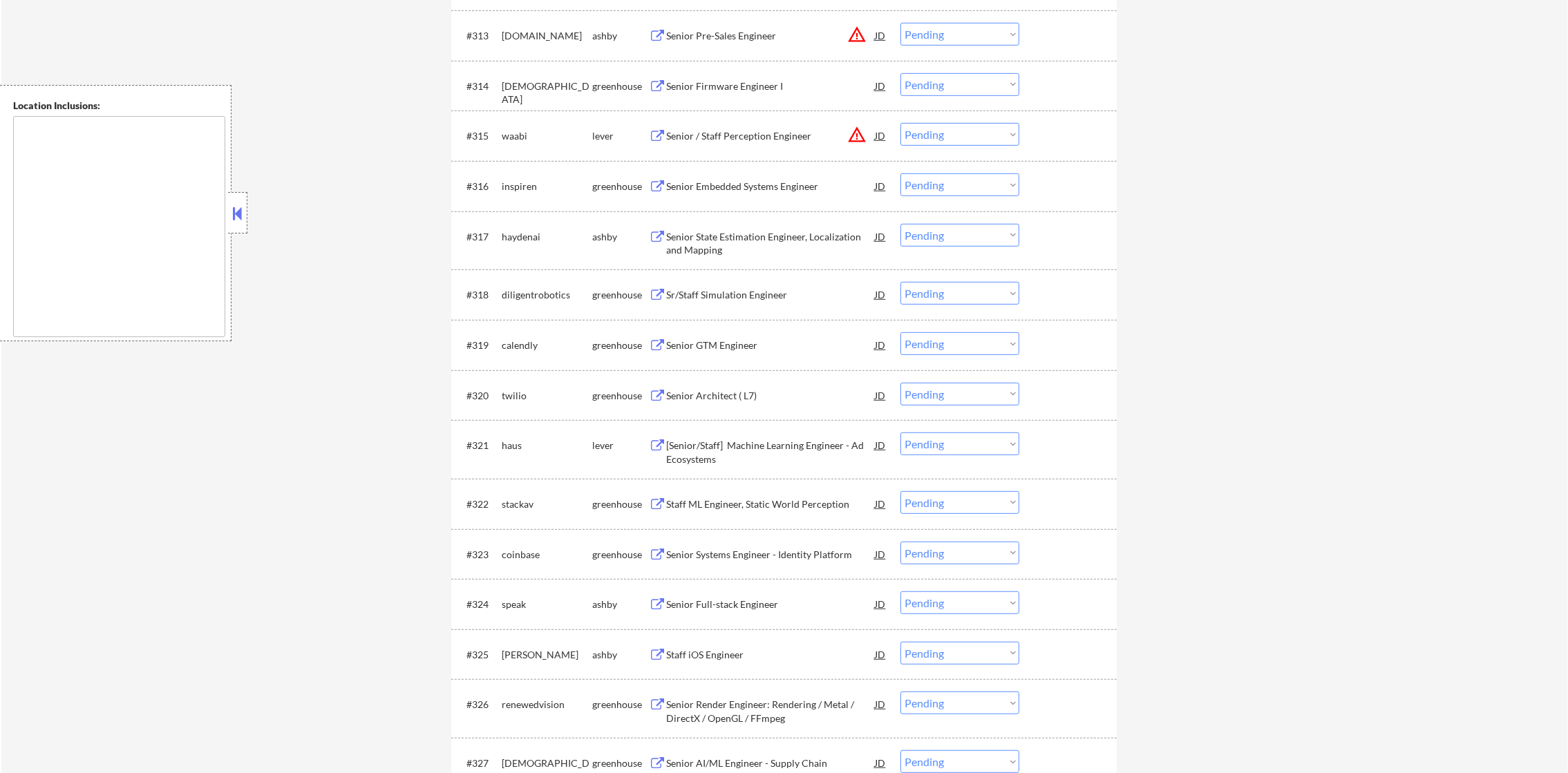
click at [856, 137] on button "warning_amber" at bounding box center [857, 135] width 19 height 19
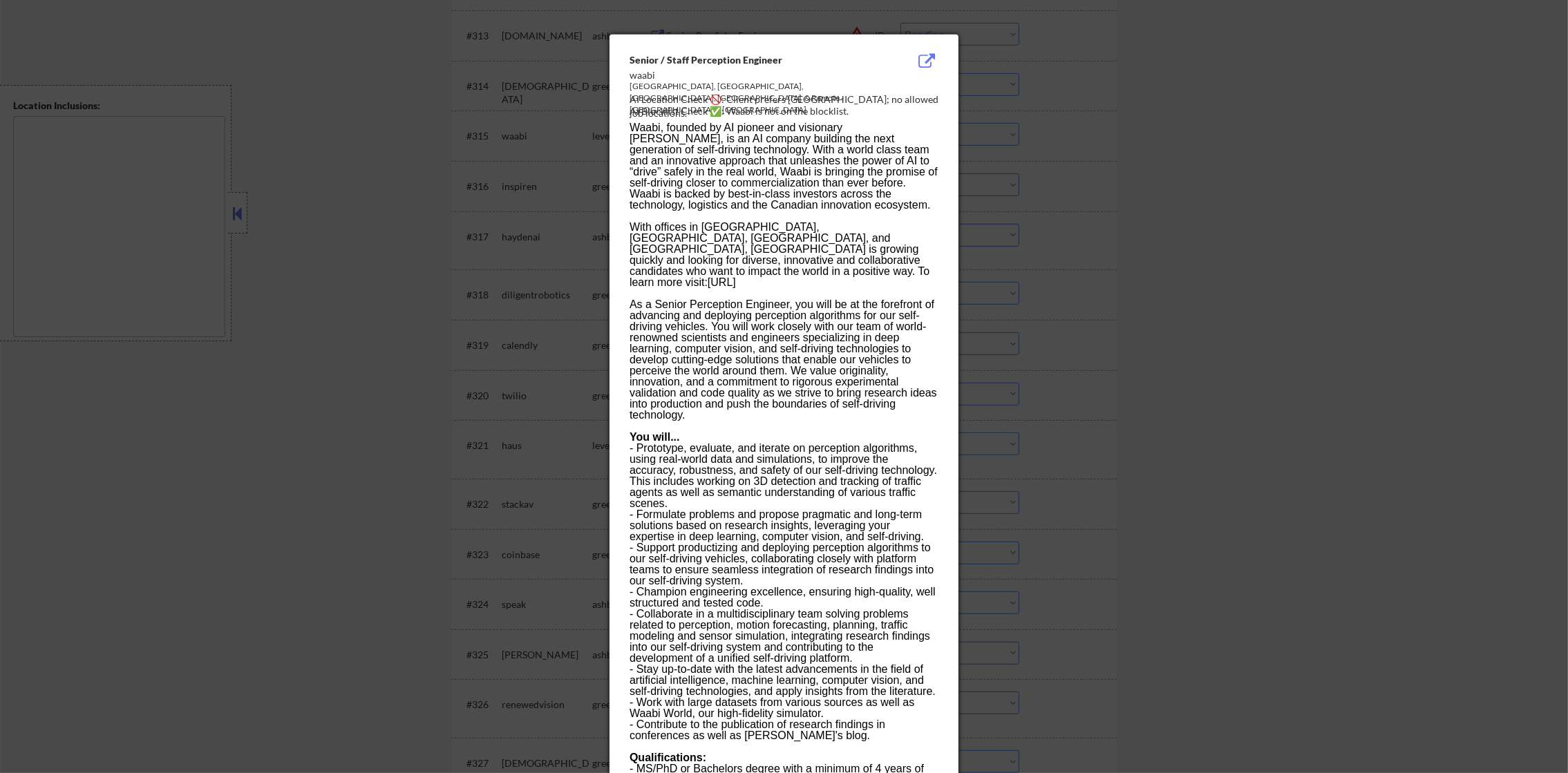
click at [1077, 147] on div at bounding box center [784, 386] width 1568 height 773
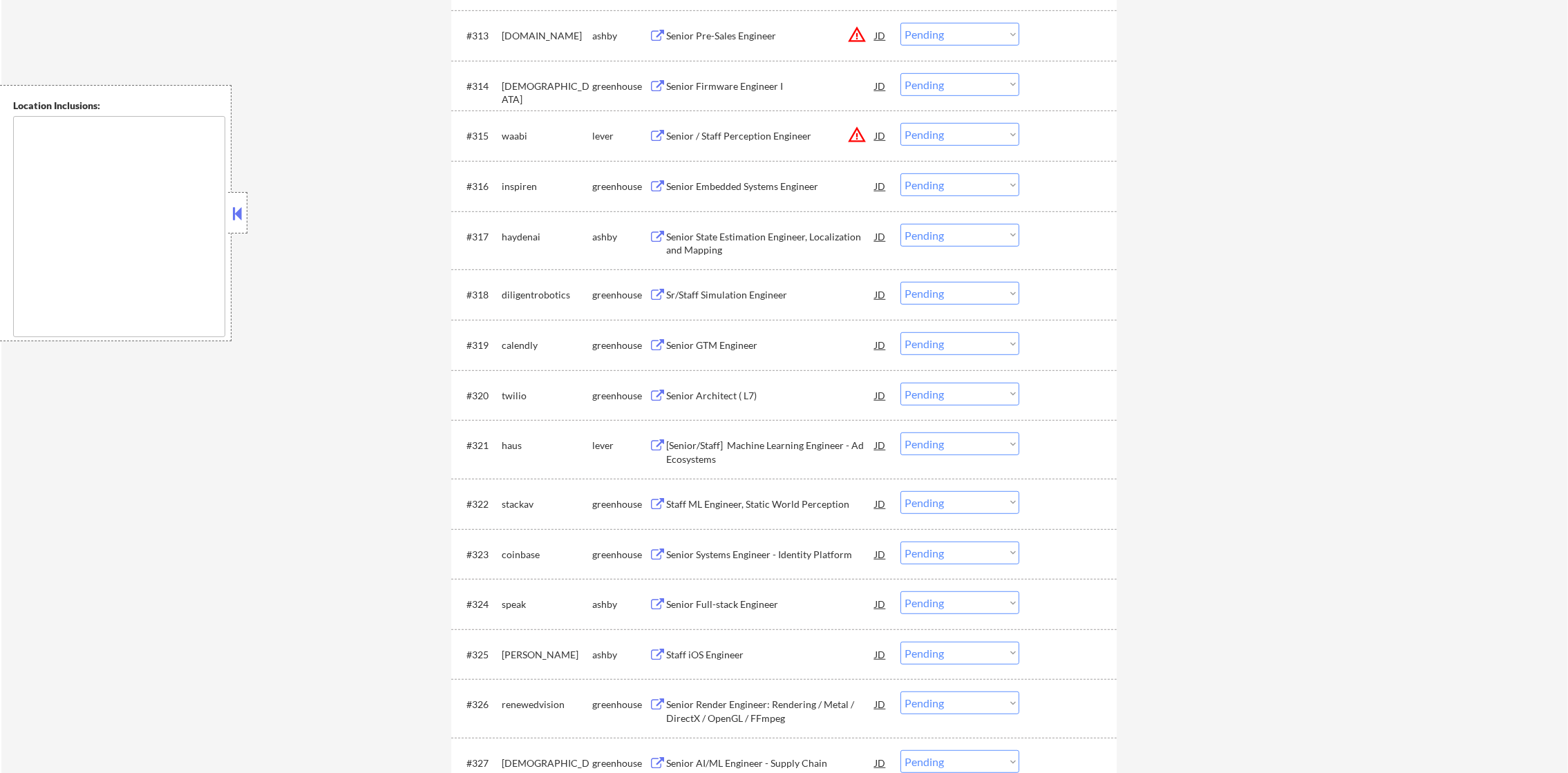
click at [969, 132] on select "Choose an option... Pending Applied Excluded (Questions) Excluded (Expired) Exc…" at bounding box center [959, 135] width 119 height 23
click at [900, 123] on select "Choose an option... Pending Applied Excluded (Questions) Excluded (Expired) Exc…" at bounding box center [959, 135] width 119 height 23
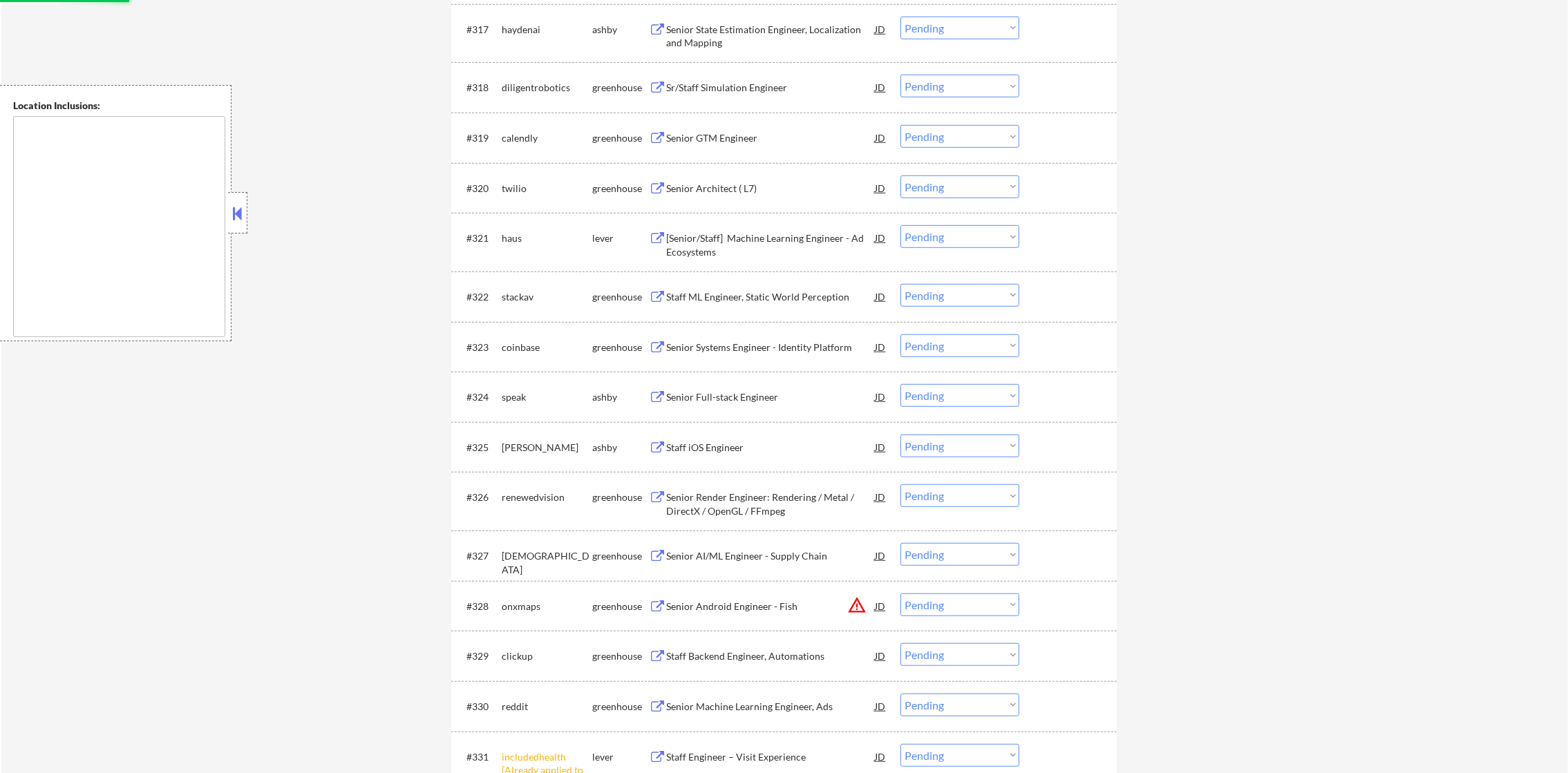
select select ""pending""
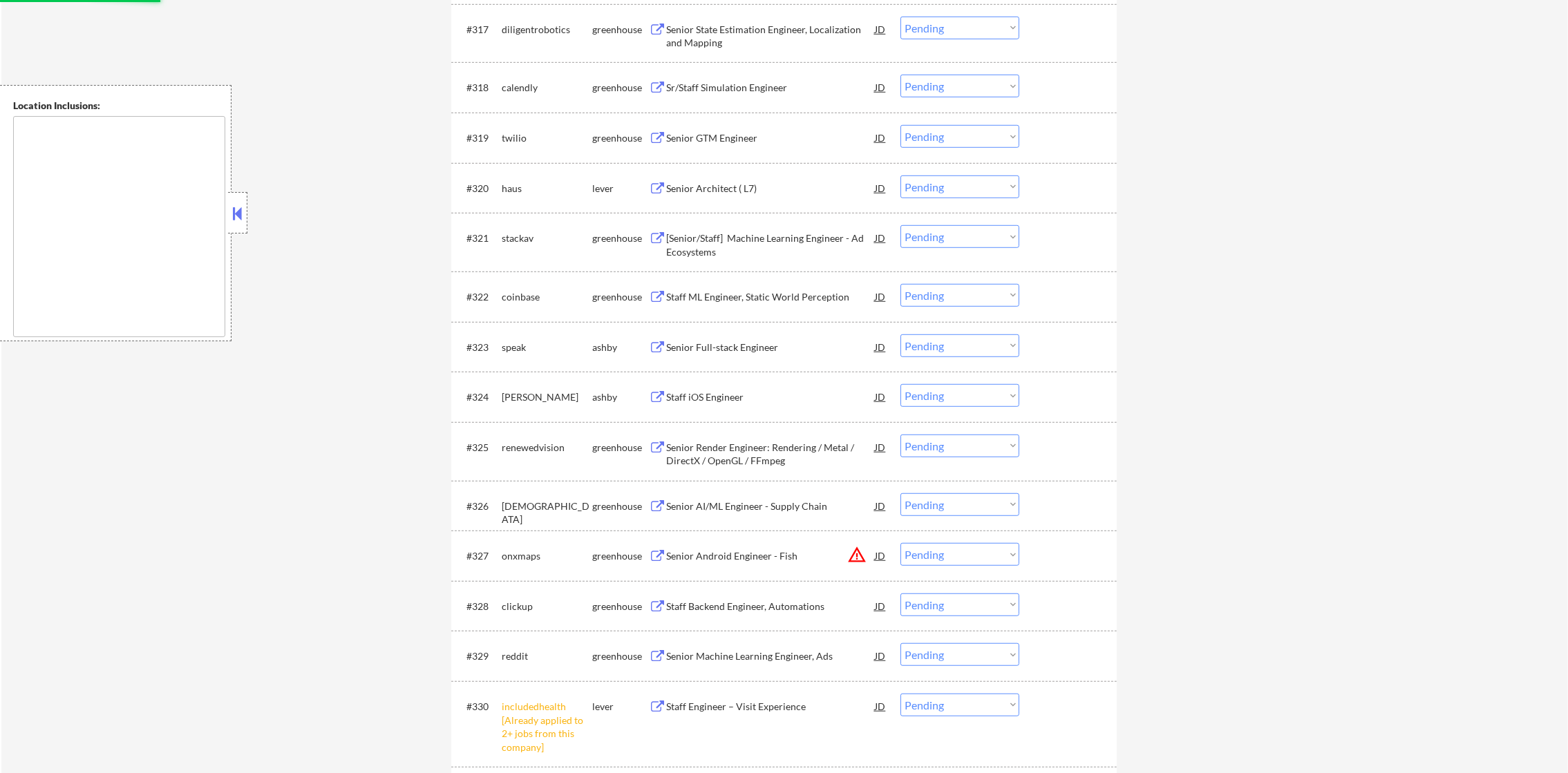
scroll to position [1407, 0]
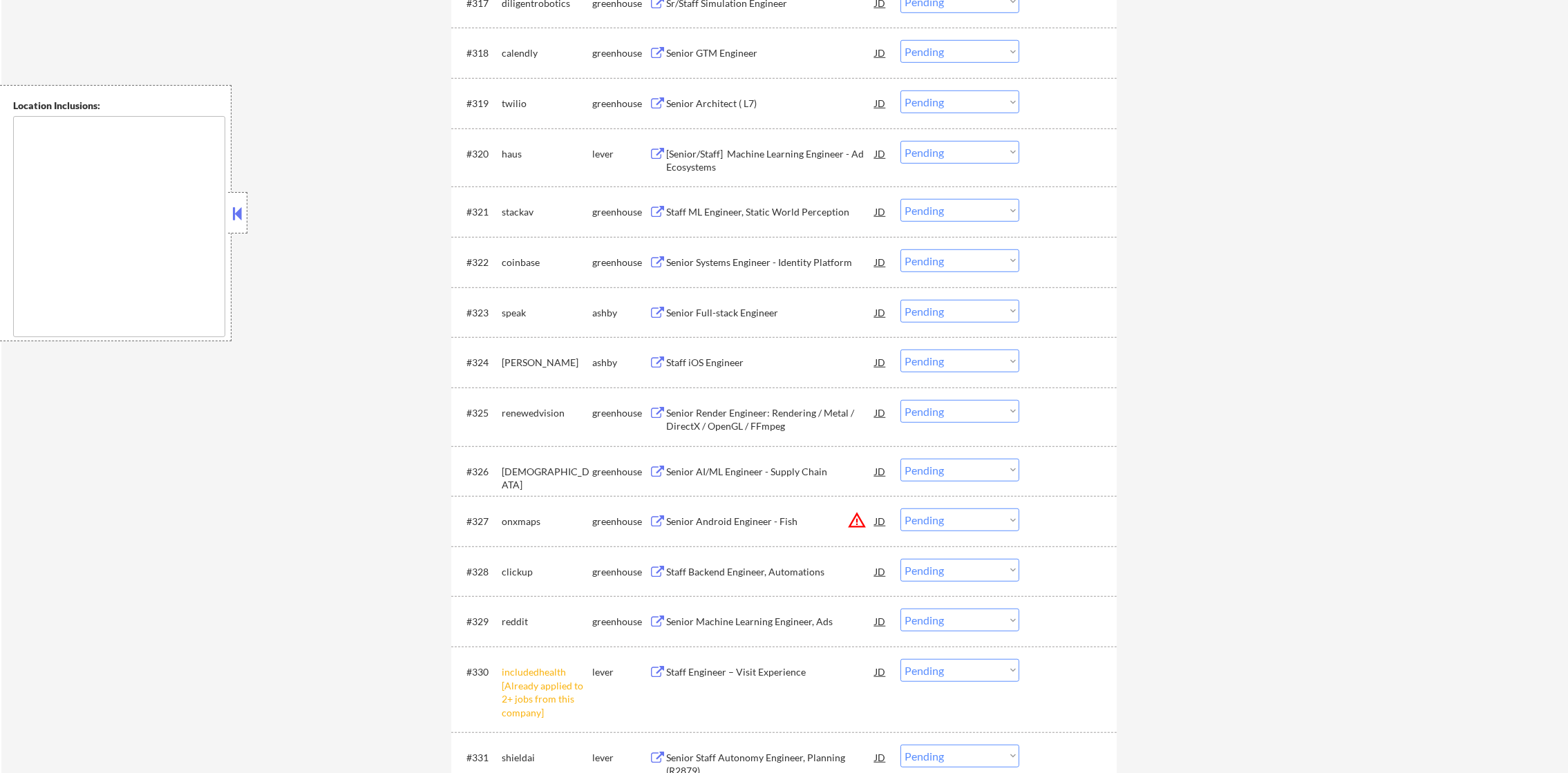
click at [738, 149] on div "[Senior/Staff] Machine Learning Engineer - Ad Ecosystems" at bounding box center [771, 160] width 209 height 27
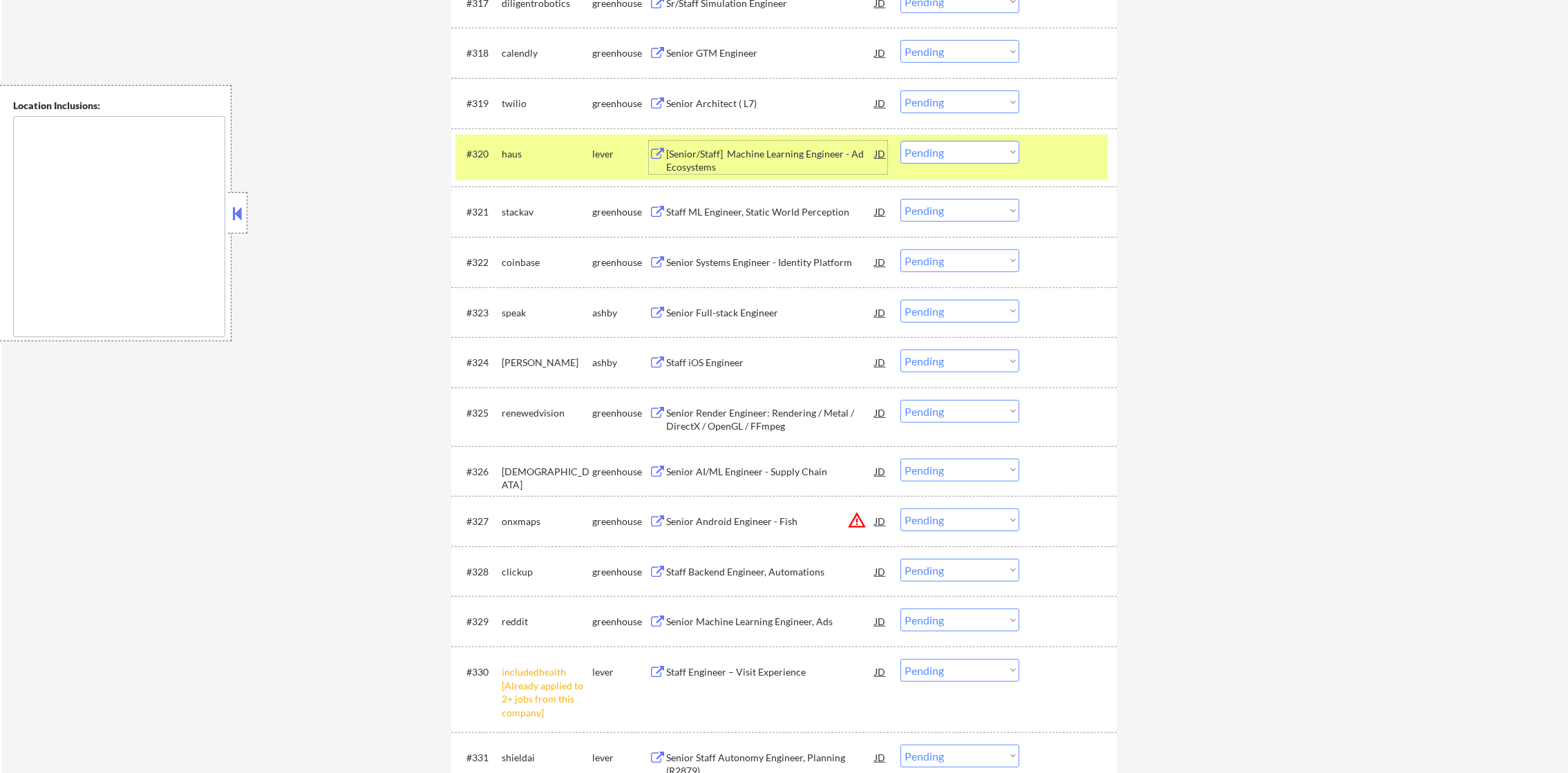
click at [955, 146] on select "Choose an option... Pending Applied Excluded (Questions) Excluded (Expired) Exc…" at bounding box center [959, 152] width 119 height 23
click at [900, 141] on select "Choose an option... Pending Applied Excluded (Questions) Excluded (Expired) Exc…" at bounding box center [959, 152] width 119 height 23
click at [509, 162] on div "haus" at bounding box center [547, 153] width 91 height 25
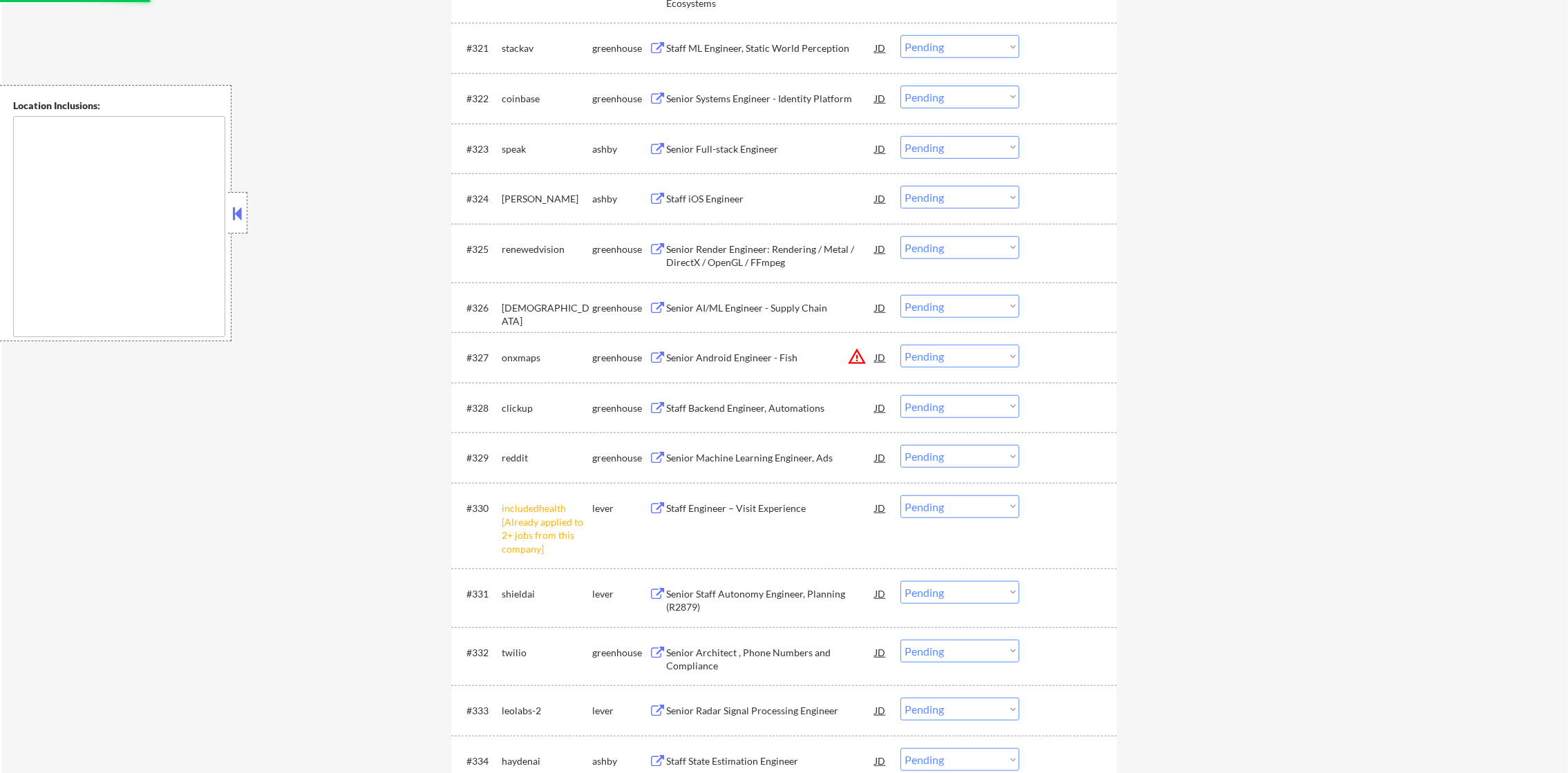
scroll to position [1580, 0]
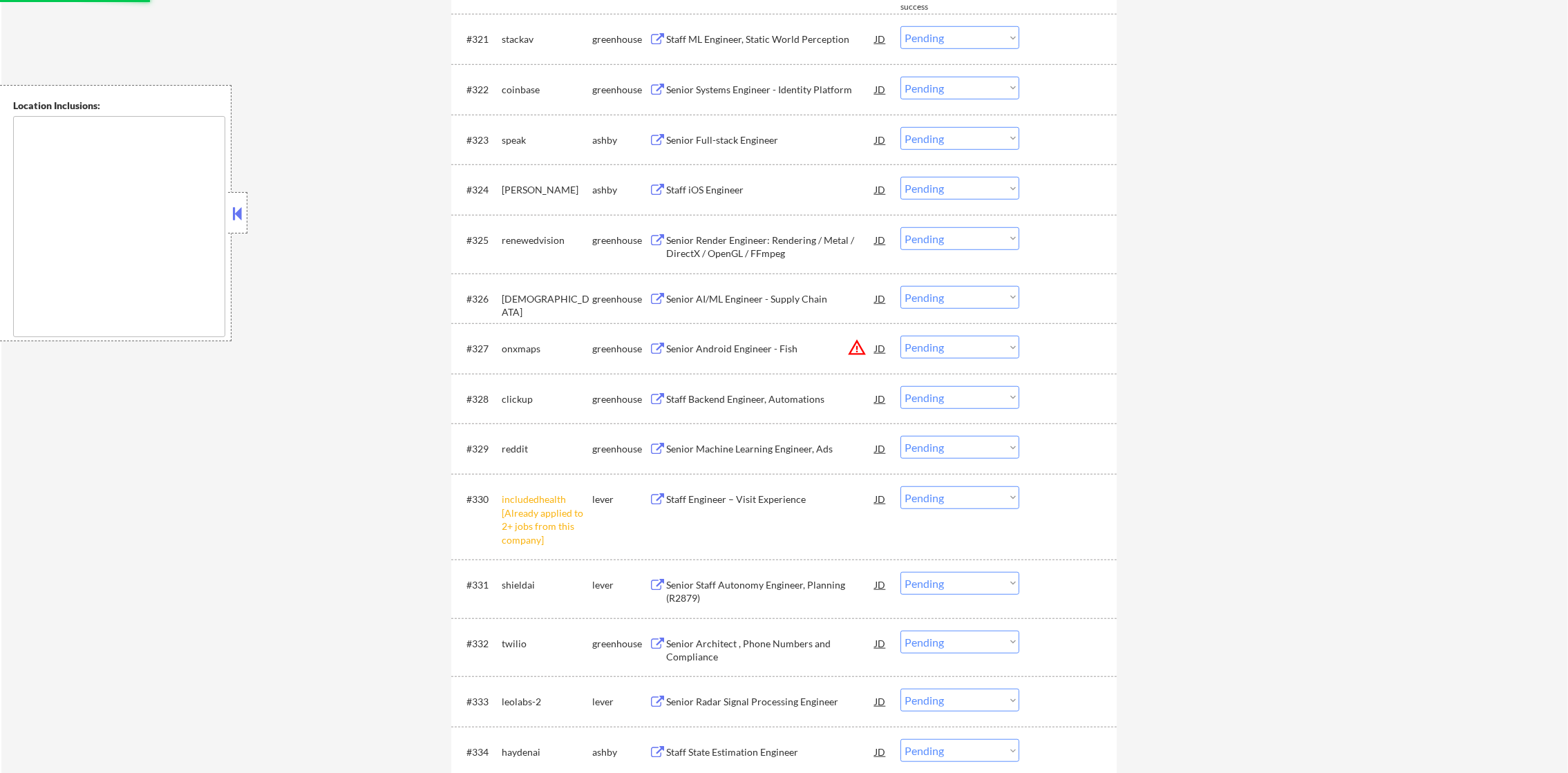
select select ""pending""
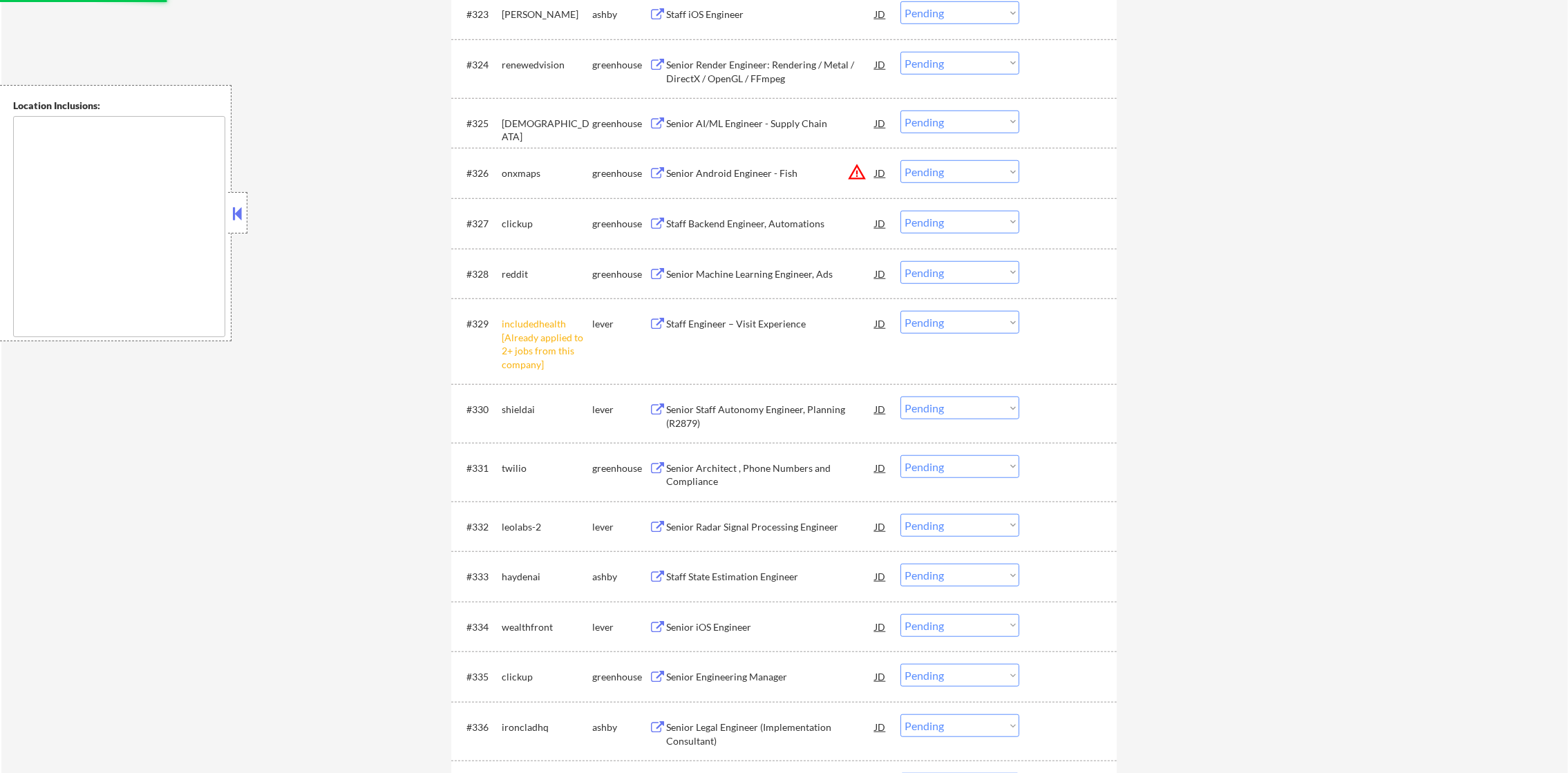
scroll to position [1753, 0]
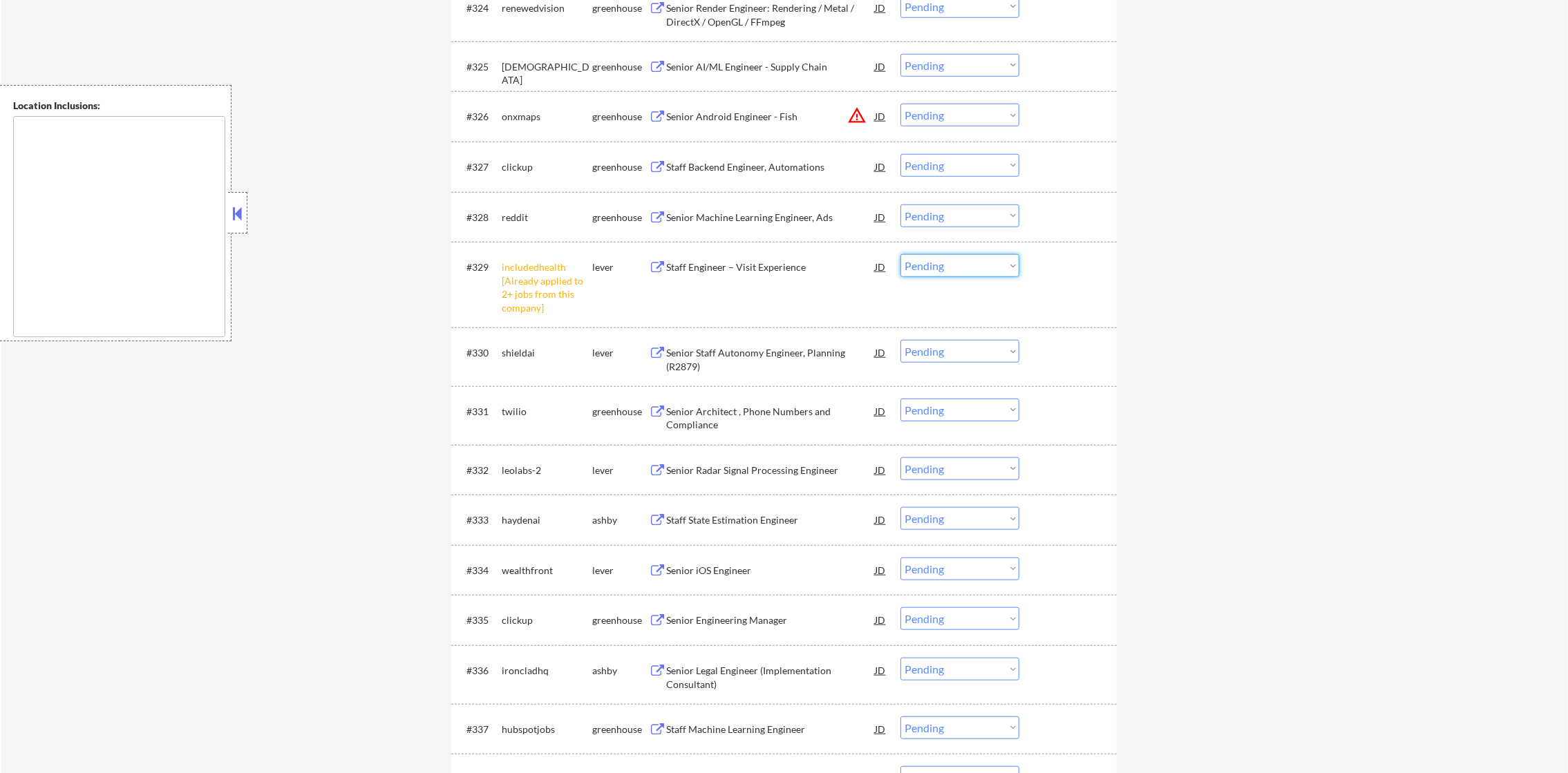
click at [955, 258] on select "Choose an option... Pending Applied Excluded (Questions) Excluded (Expired) Exc…" at bounding box center [959, 266] width 119 height 23
click at [900, 254] on select "Choose an option... Pending Applied Excluded (Questions) Excluded (Expired) Exc…" at bounding box center [959, 266] width 119 height 23
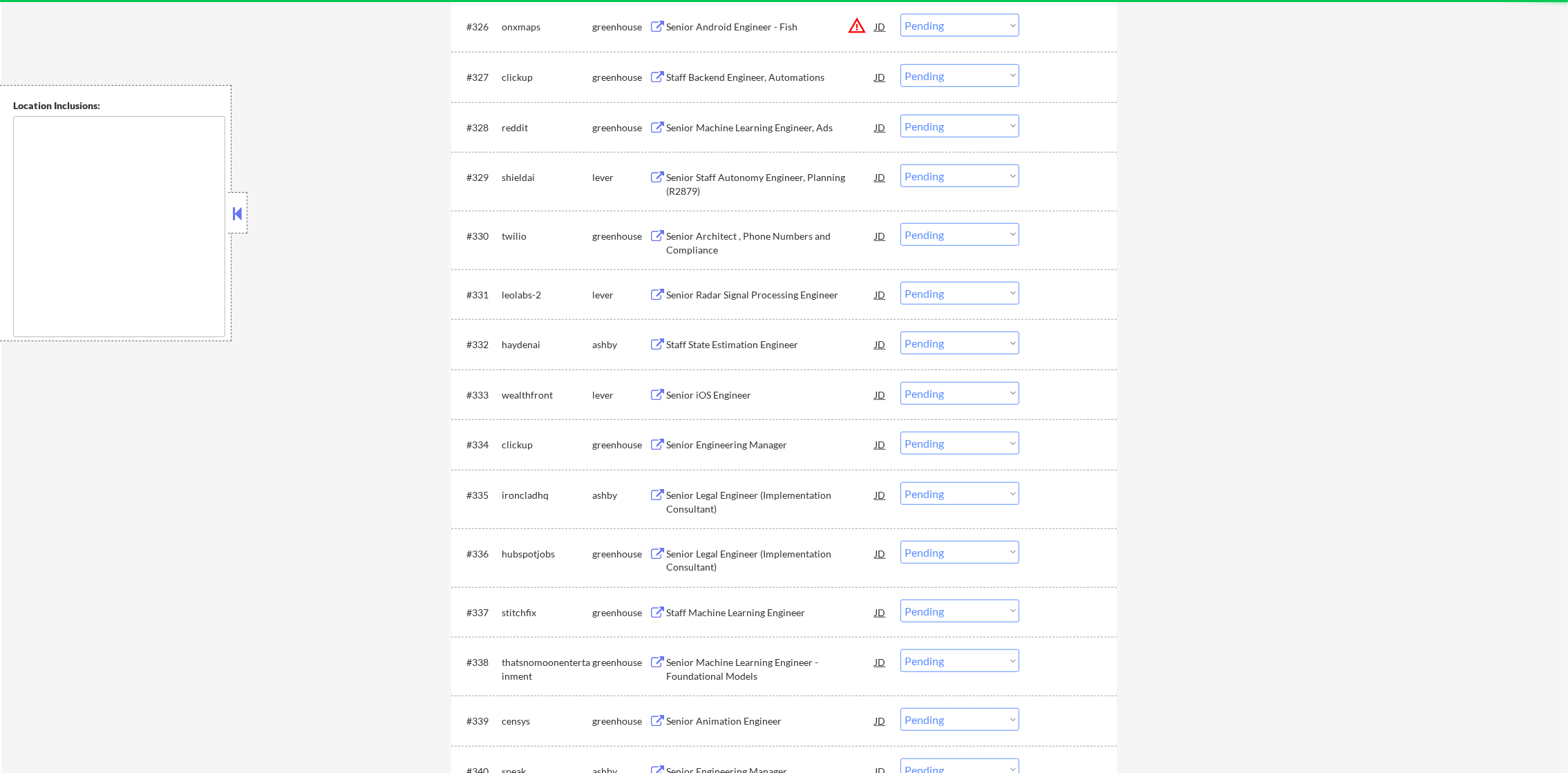
scroll to position [1856, 0]
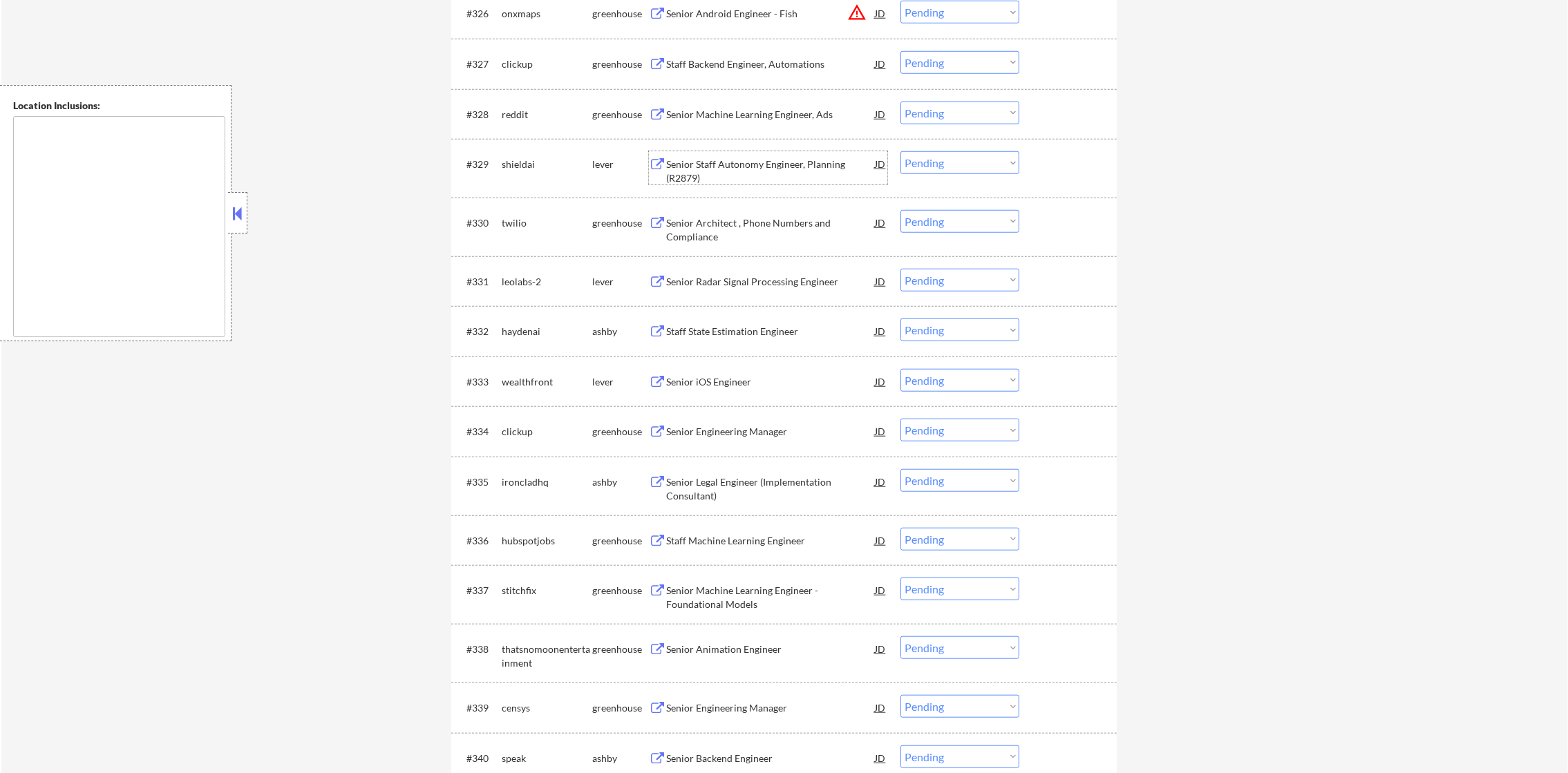
click at [776, 162] on div "Senior Staff Autonomy Engineer, Planning (R2879)" at bounding box center [771, 170] width 209 height 27
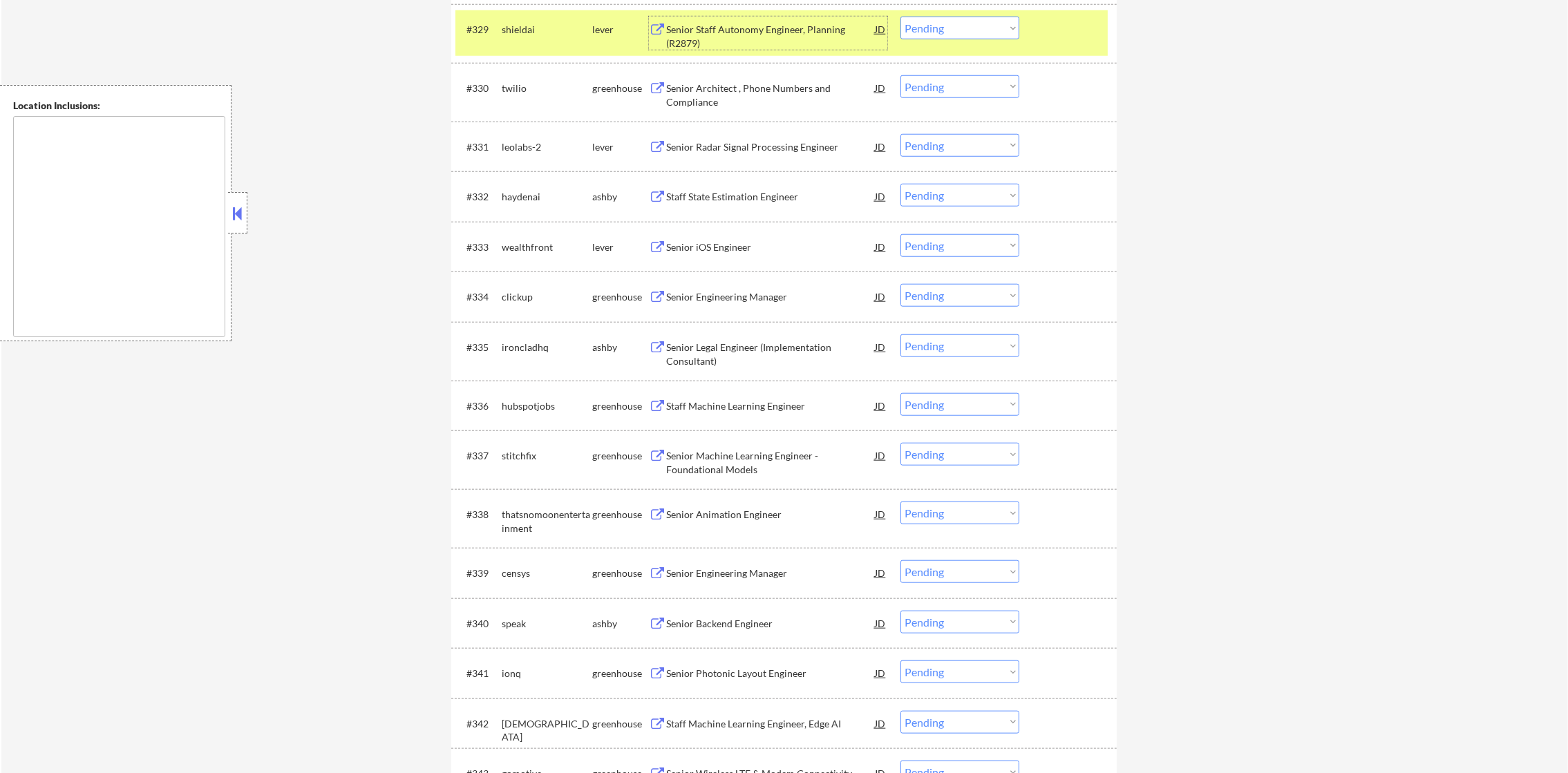
scroll to position [1995, 0]
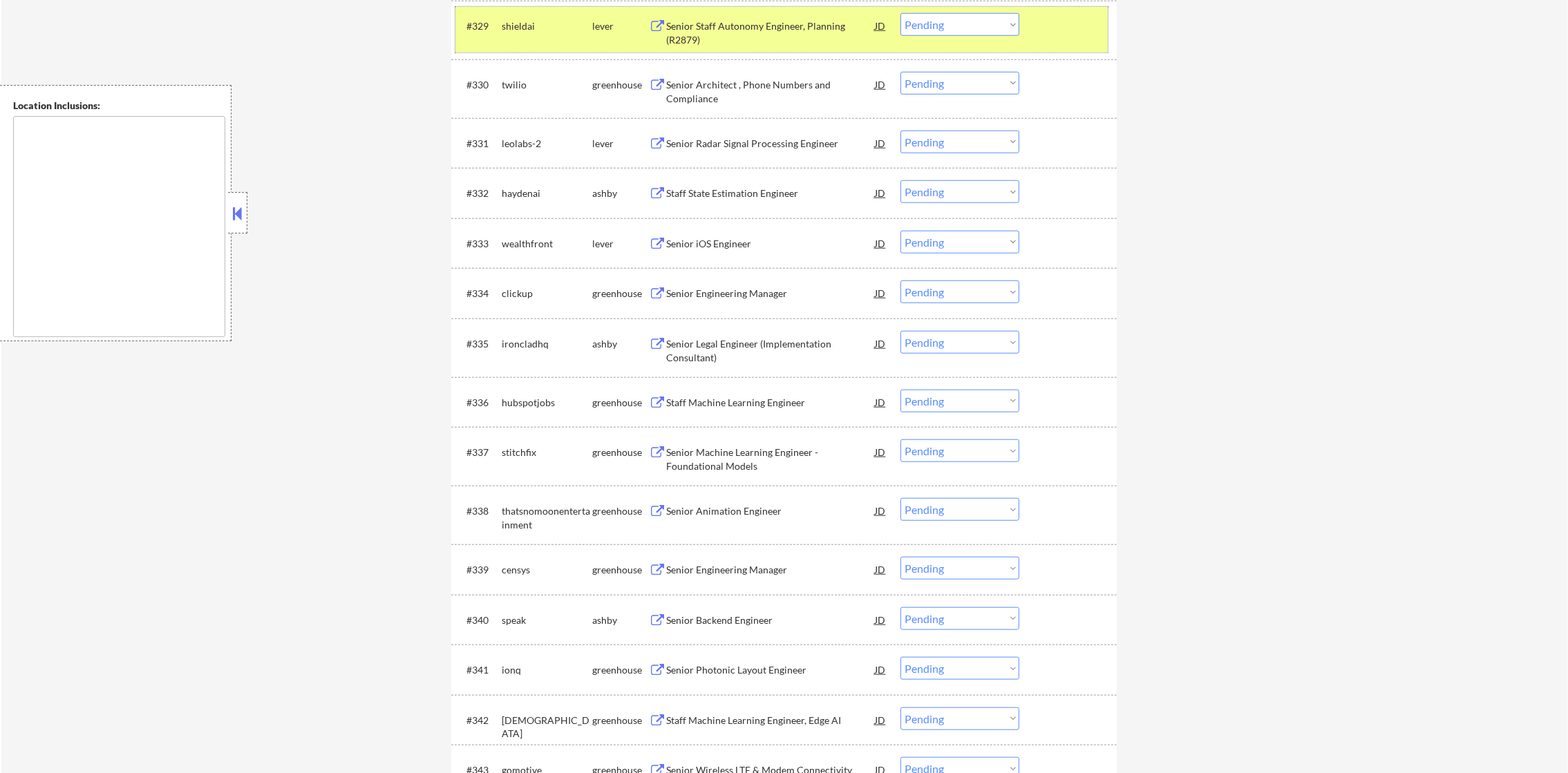
click at [928, 37] on div "#329 shieldai lever Senior Staff Autonomy Engineer, Planning (R2879) JD warning…" at bounding box center [781, 30] width 652 height 45
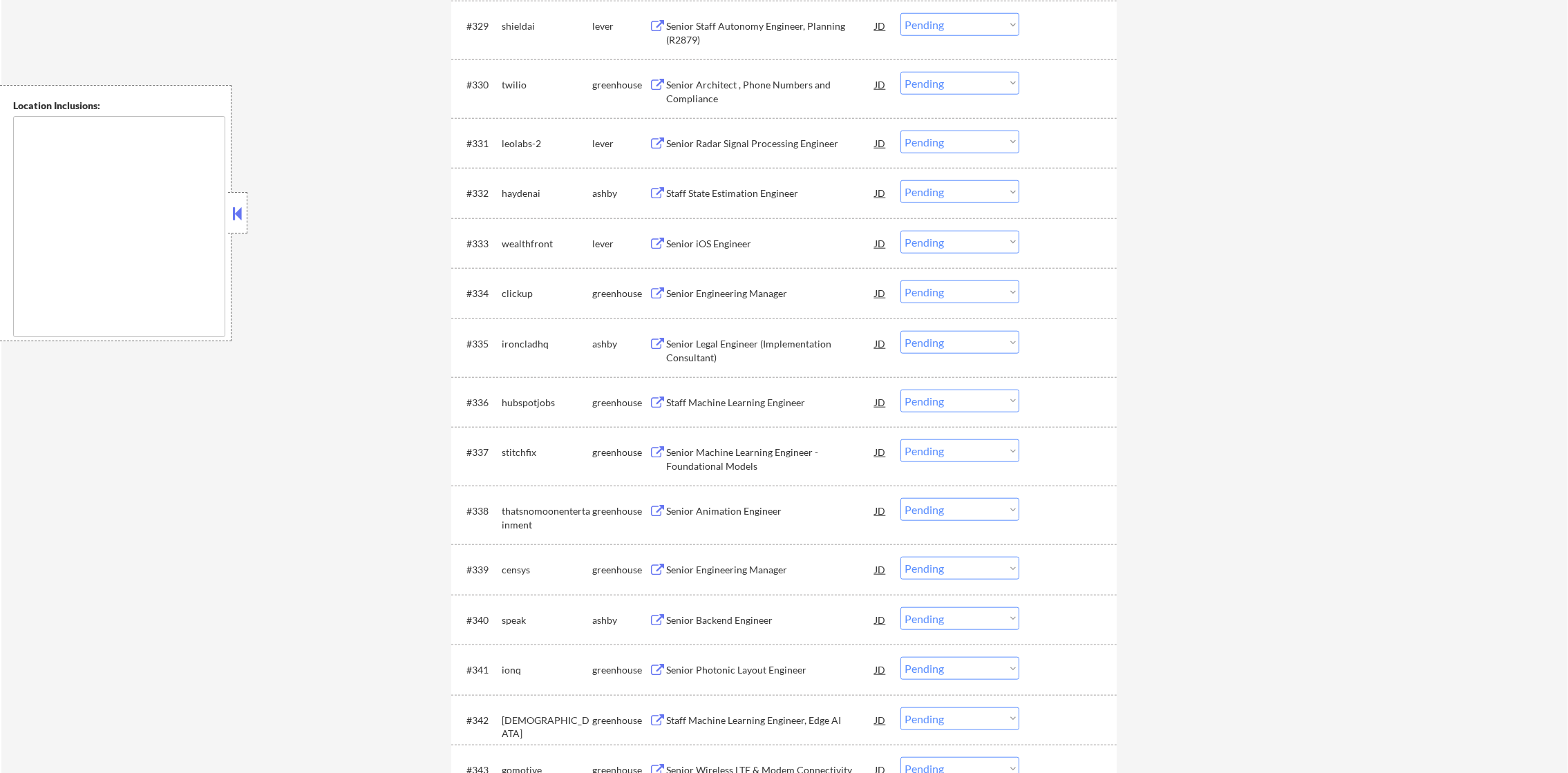
drag, startPoint x: 946, startPoint y: 22, endPoint x: 947, endPoint y: 38, distance: 16.0
click at [946, 22] on select "Choose an option... Pending Applied Excluded (Questions) Excluded (Expired) Exc…" at bounding box center [959, 24] width 119 height 23
select select ""excluded__bad_match_""
click at [900, 13] on select "Choose an option... Pending Applied Excluded (Questions) Excluded (Expired) Exc…" at bounding box center [959, 24] width 119 height 23
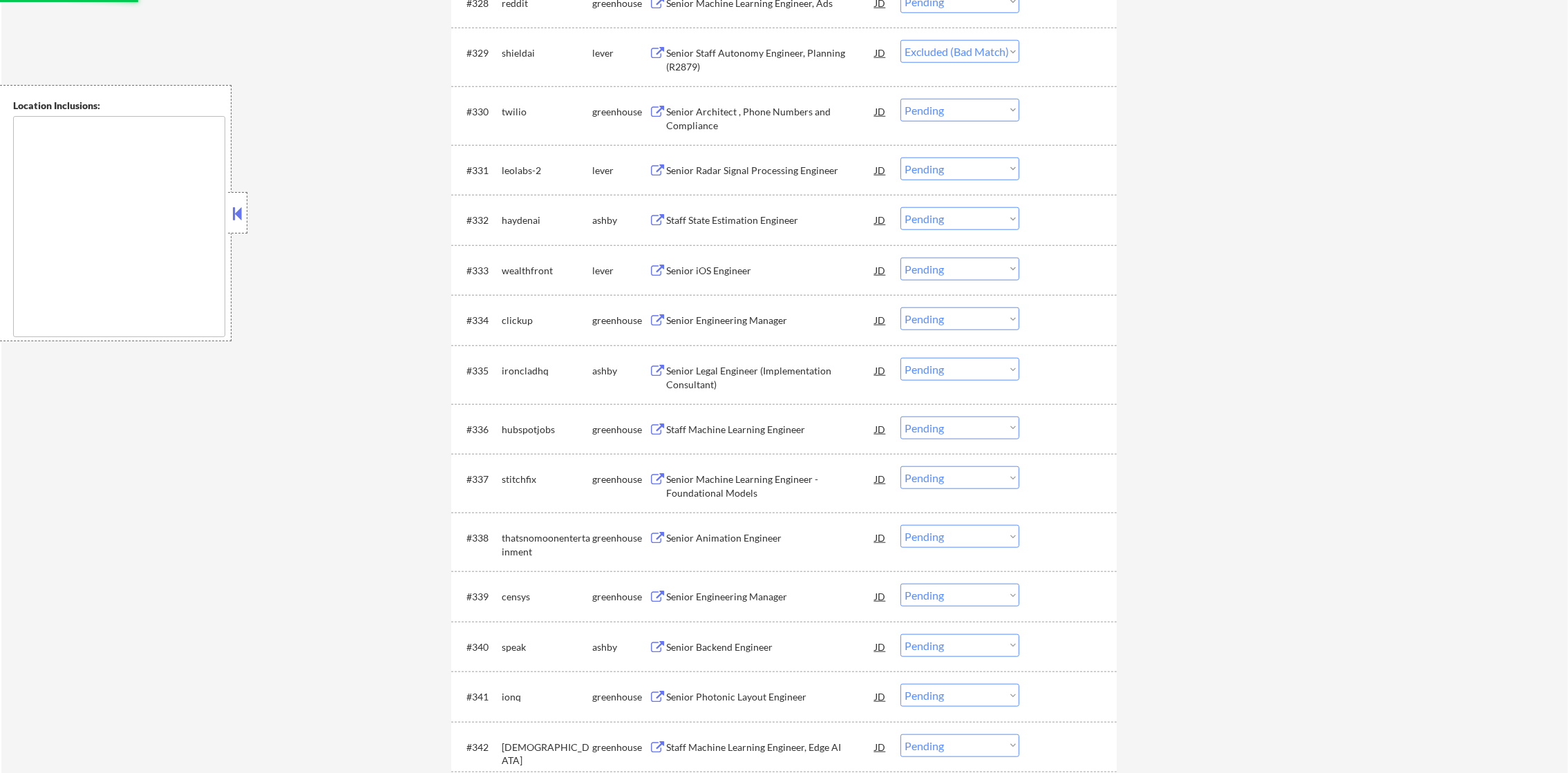
scroll to position [1960, 0]
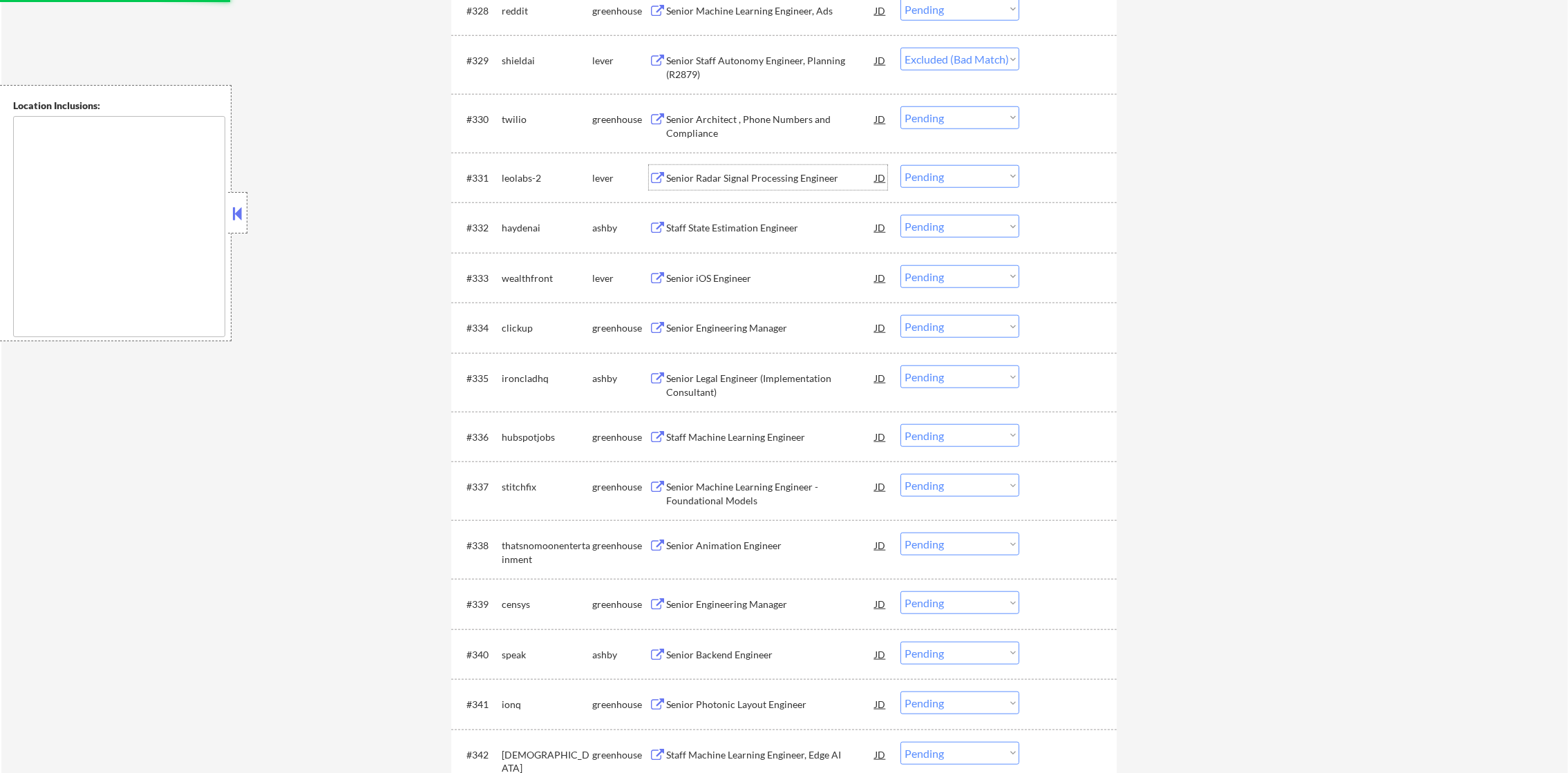
click at [779, 173] on div "Senior Radar Signal Processing Engineer" at bounding box center [771, 177] width 209 height 14
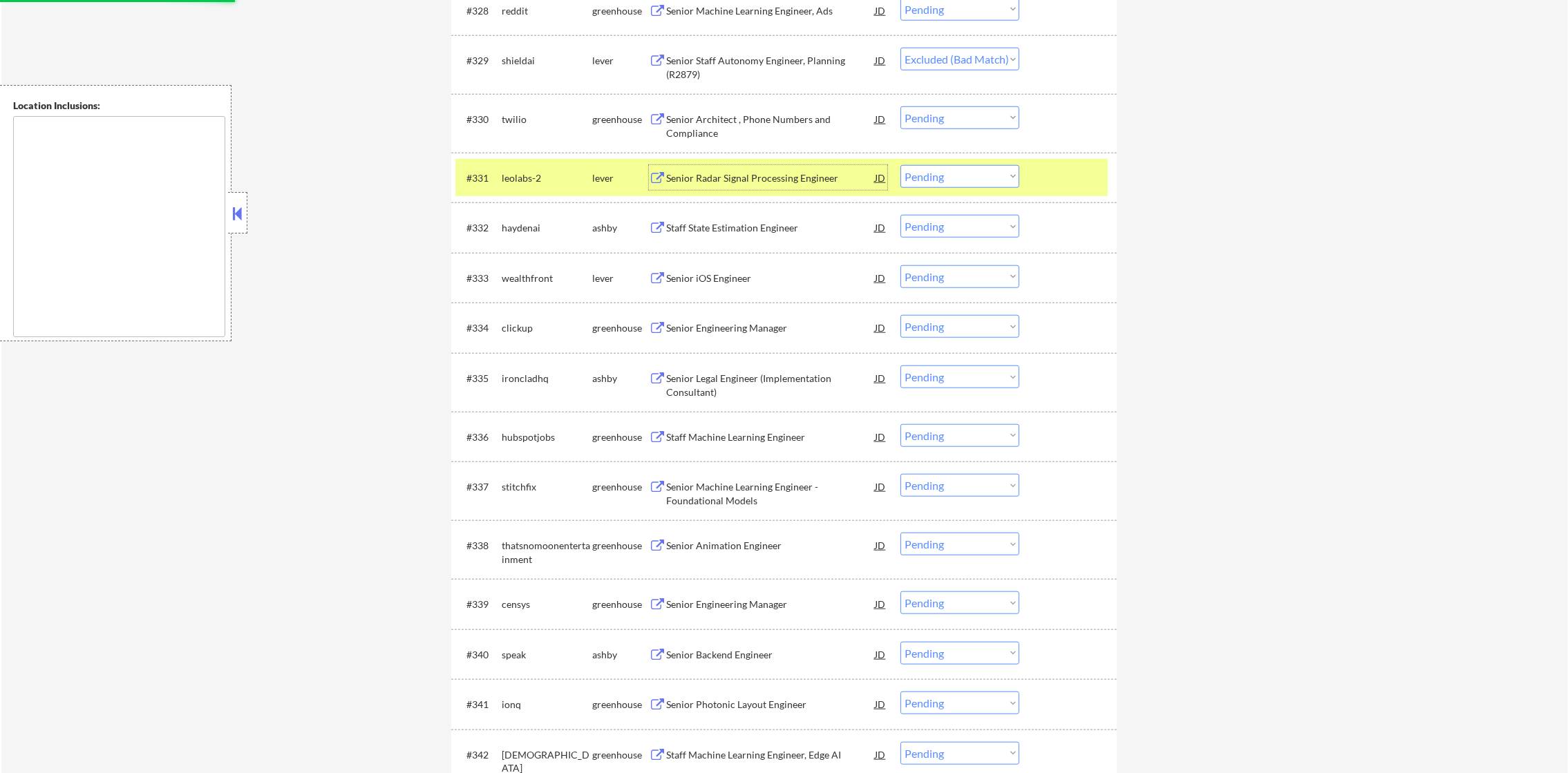
click at [518, 186] on div "leolabs-2" at bounding box center [547, 177] width 91 height 25
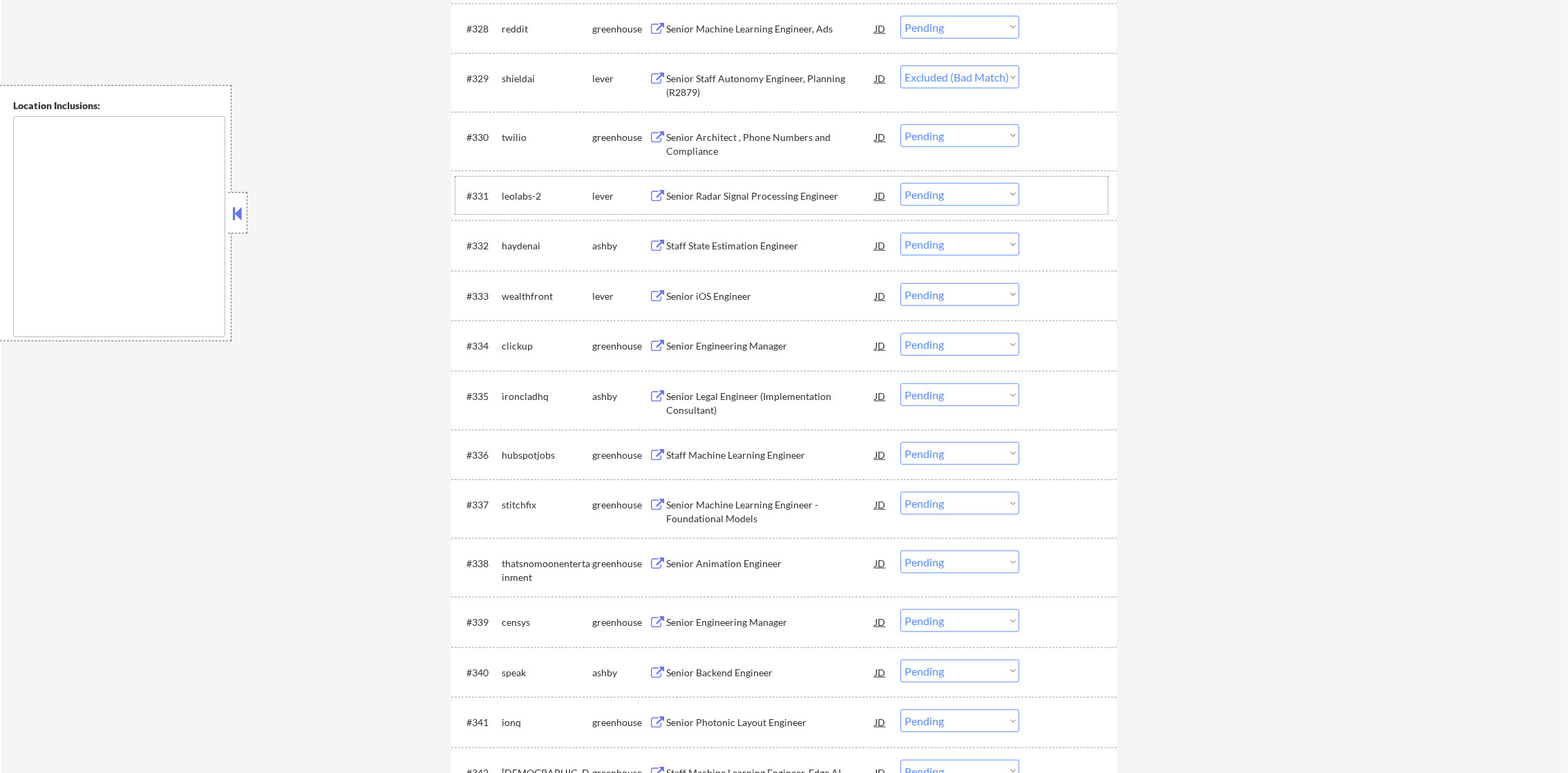
scroll to position [1925, 0]
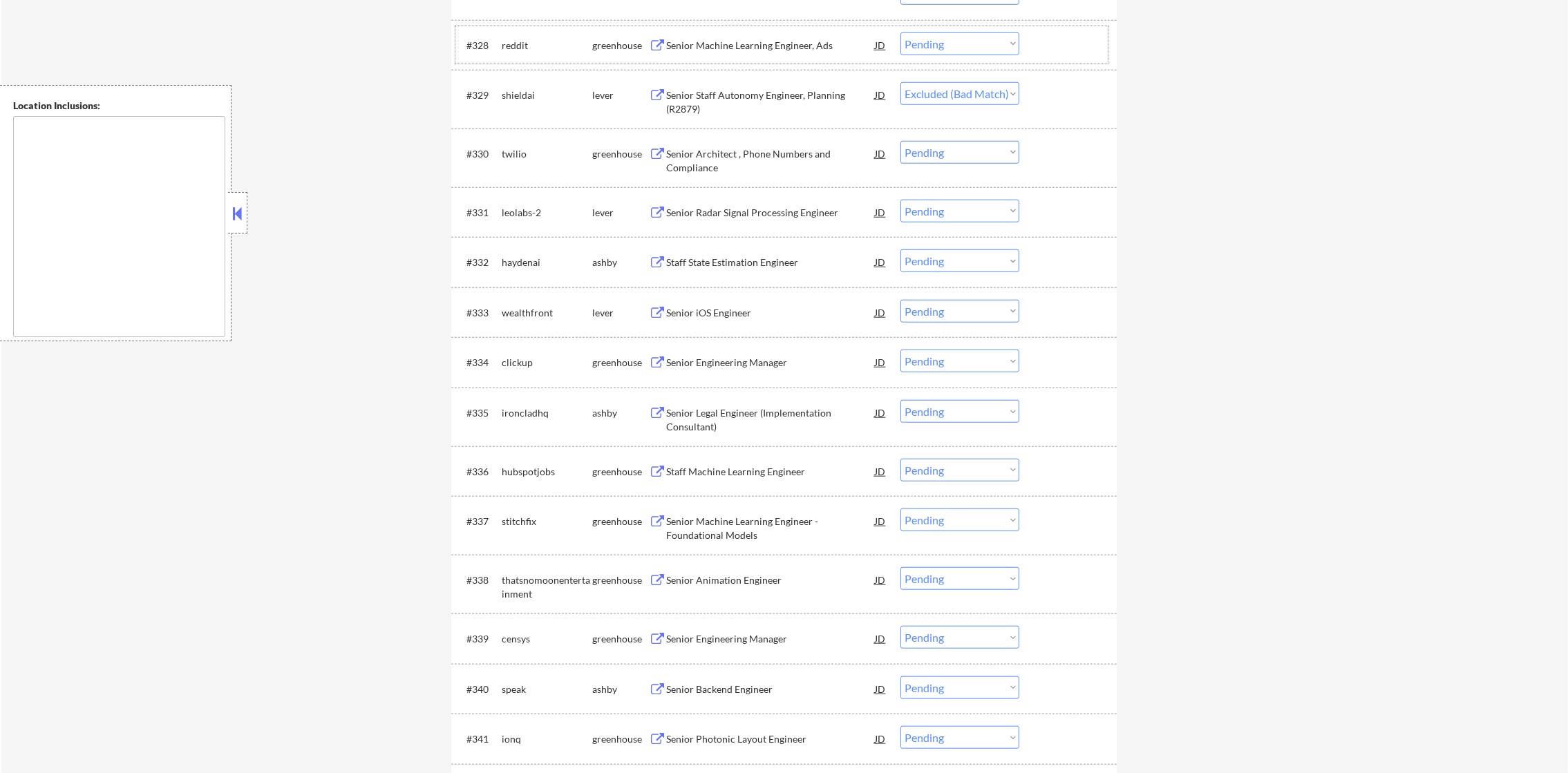
click at [536, 62] on div "#328 reddit greenhouse Senior Machine Learning Engineer, Ads JD warning_amber C…" at bounding box center [781, 45] width 652 height 37
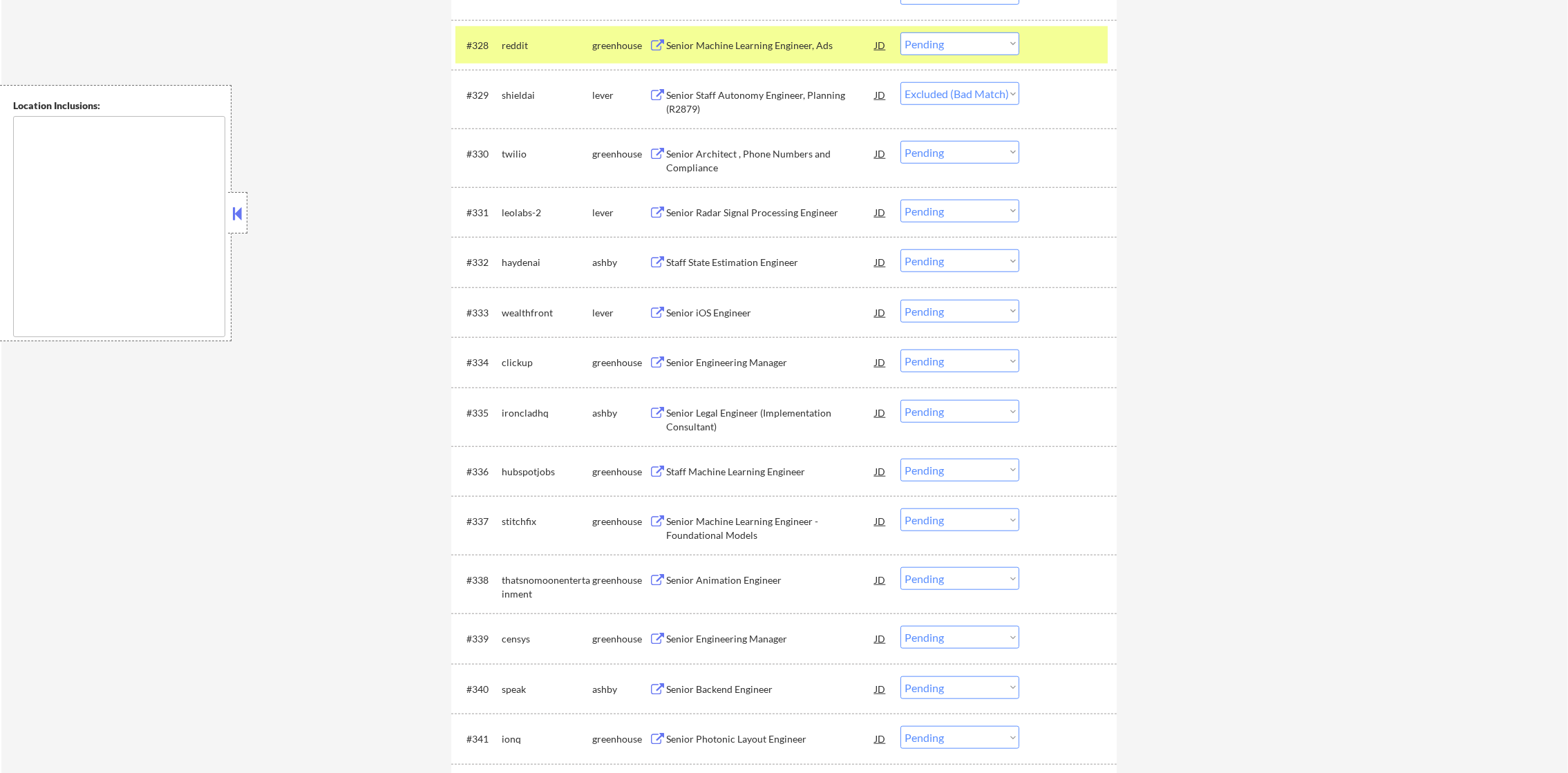
click at [519, 88] on div "shieldai" at bounding box center [547, 95] width 91 height 14
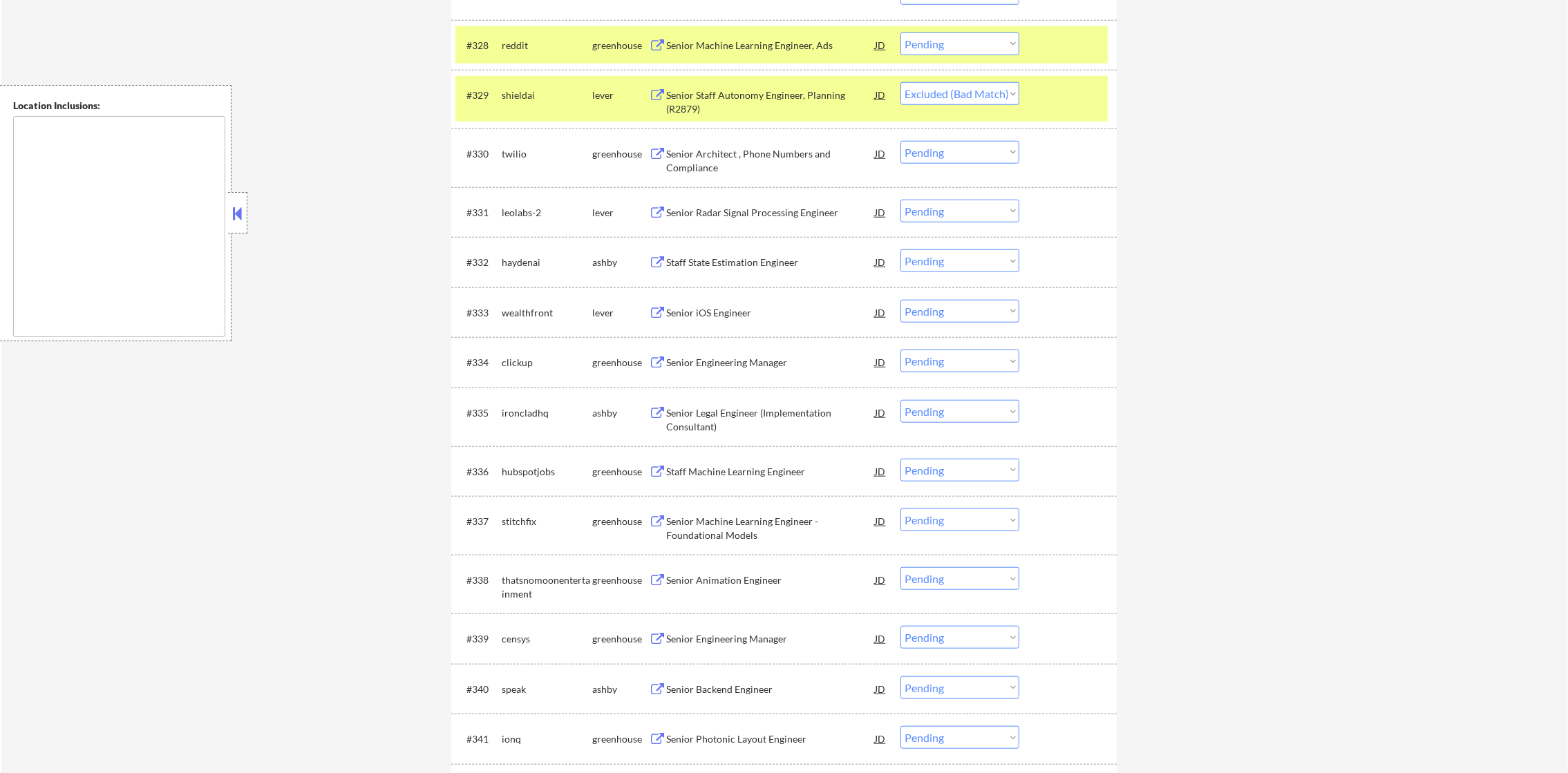
click at [521, 57] on div "#328 reddit greenhouse Senior Machine Learning Engineer, Ads JD warning_amber C…" at bounding box center [781, 45] width 652 height 37
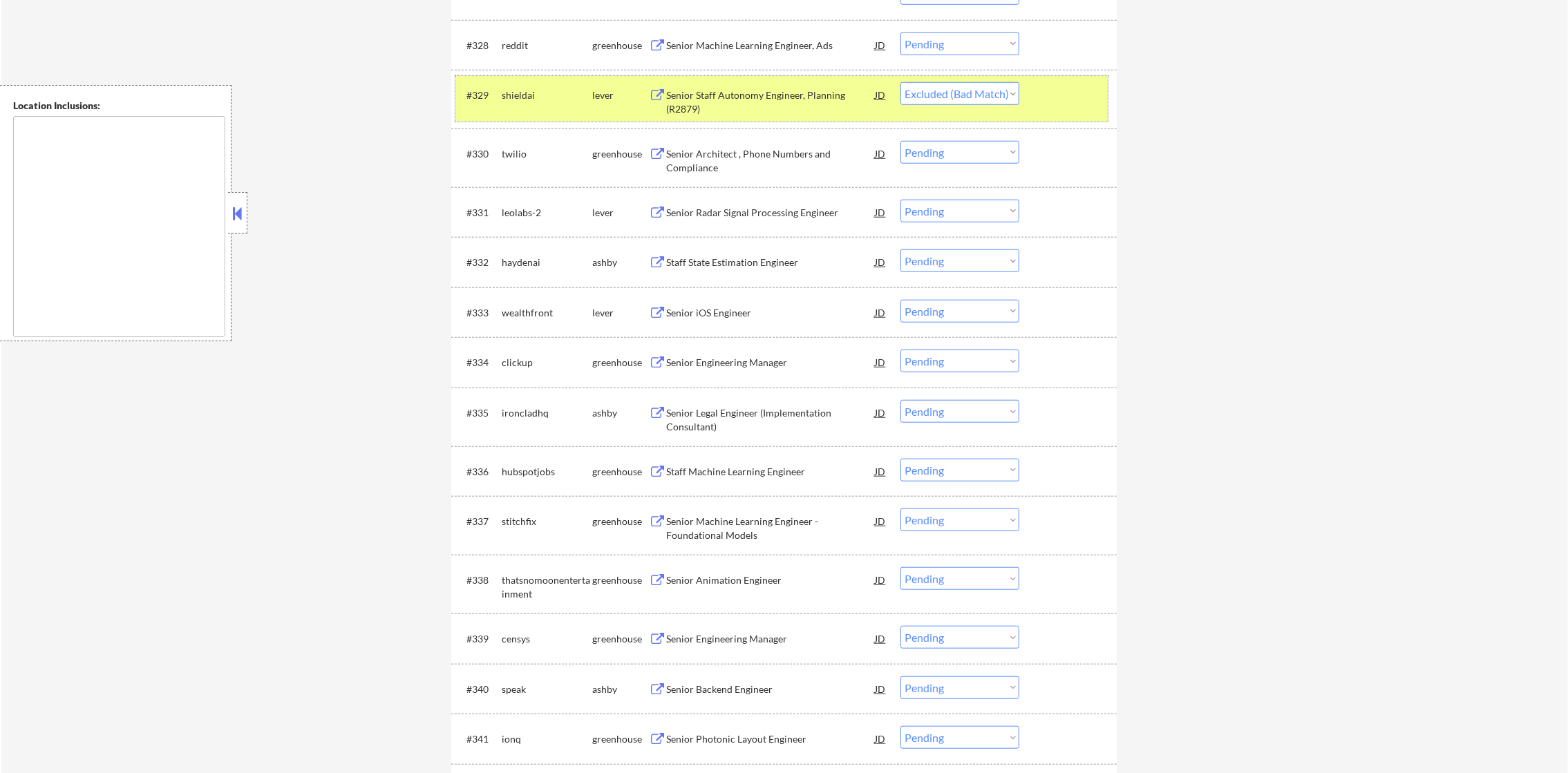
click at [520, 92] on div "shieldai" at bounding box center [547, 95] width 91 height 14
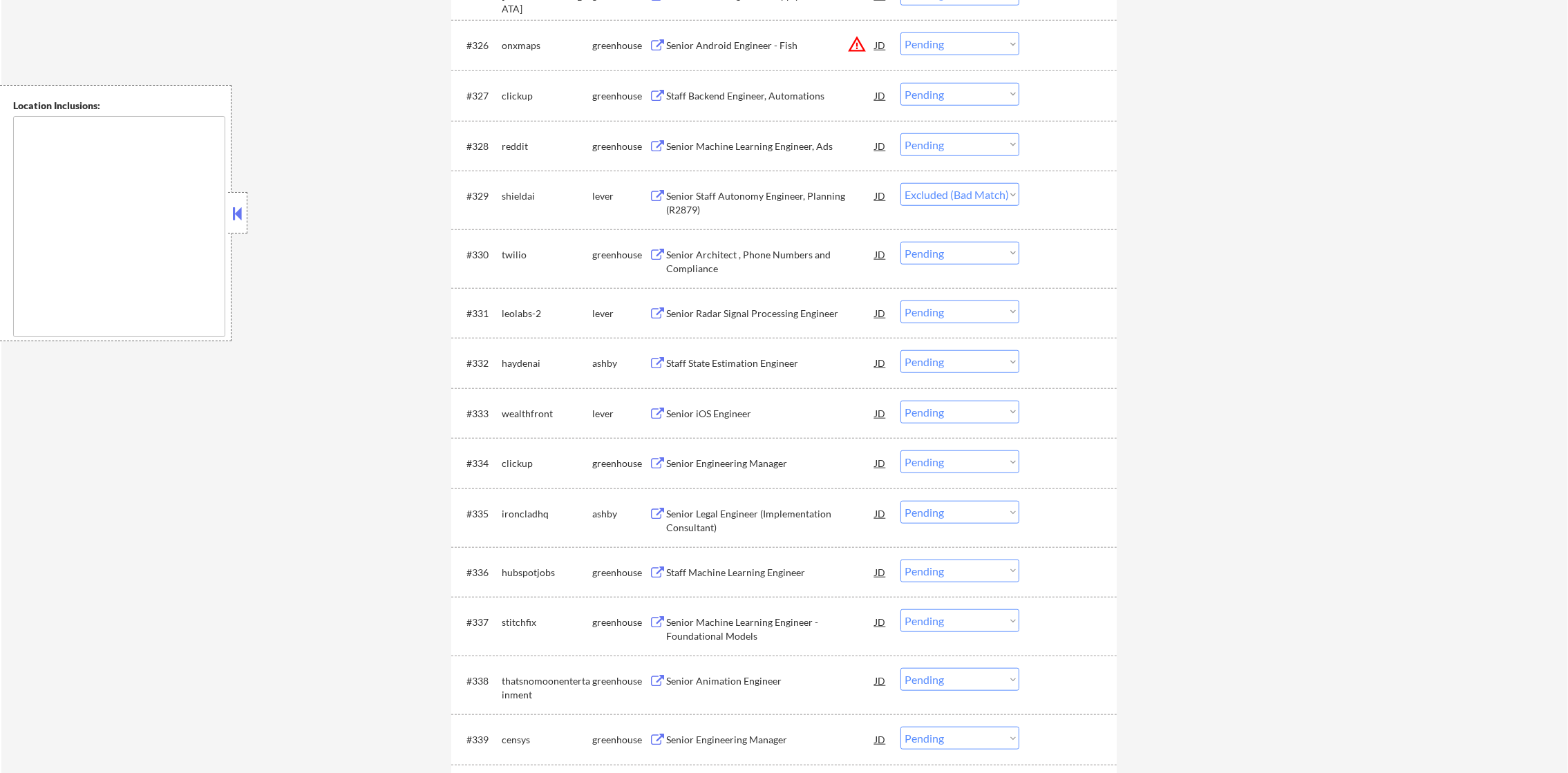
scroll to position [1821, 0]
click at [528, 315] on div "leolabs-2" at bounding box center [547, 316] width 91 height 14
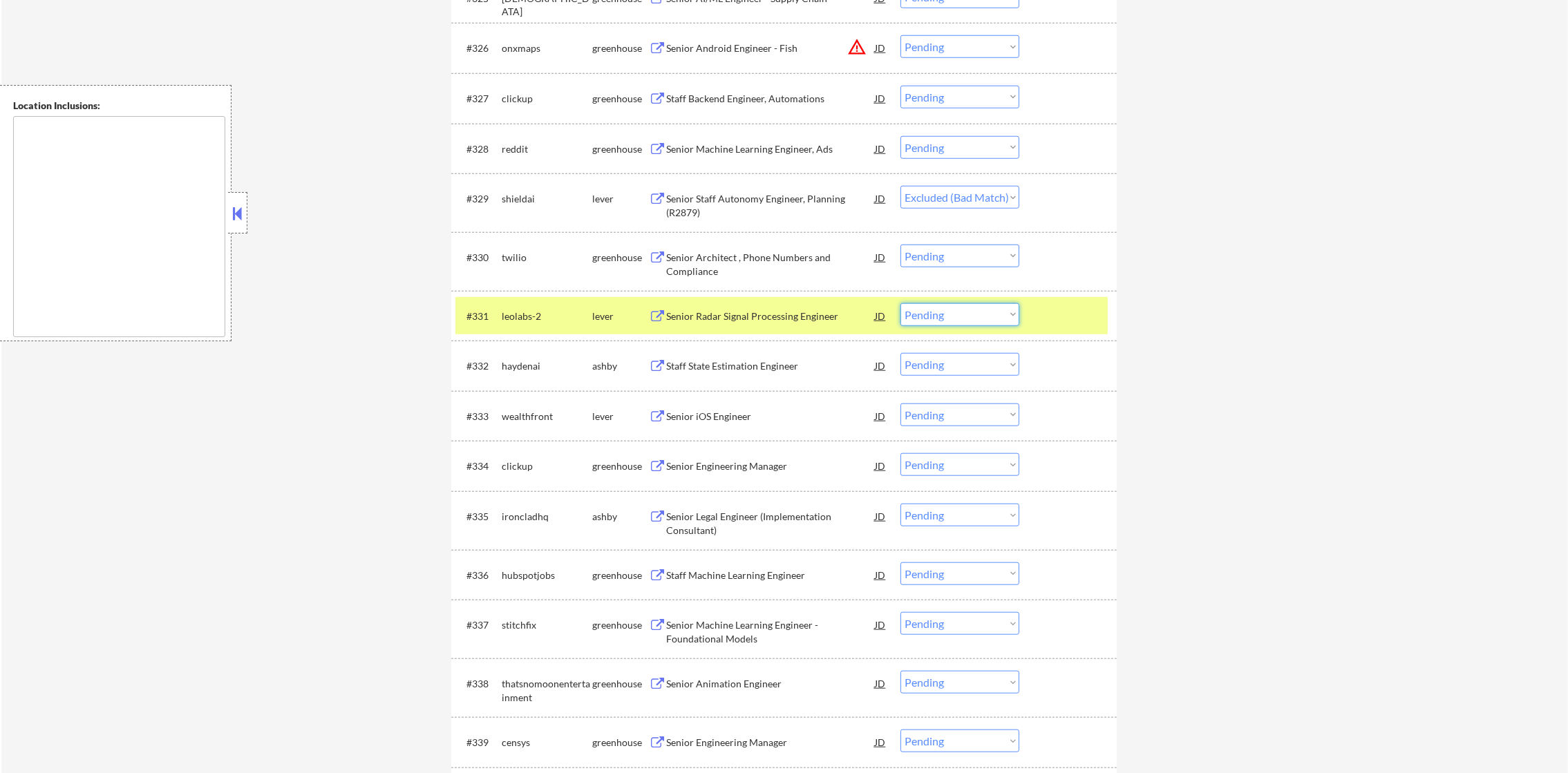
click at [926, 312] on select "Choose an option... Pending Applied Excluded (Questions) Excluded (Expired) Exc…" at bounding box center [959, 314] width 119 height 23
click at [900, 303] on select "Choose an option... Pending Applied Excluded (Questions) Excluded (Expired) Exc…" at bounding box center [959, 314] width 119 height 23
click at [540, 314] on div "leolabs-2" at bounding box center [547, 316] width 91 height 14
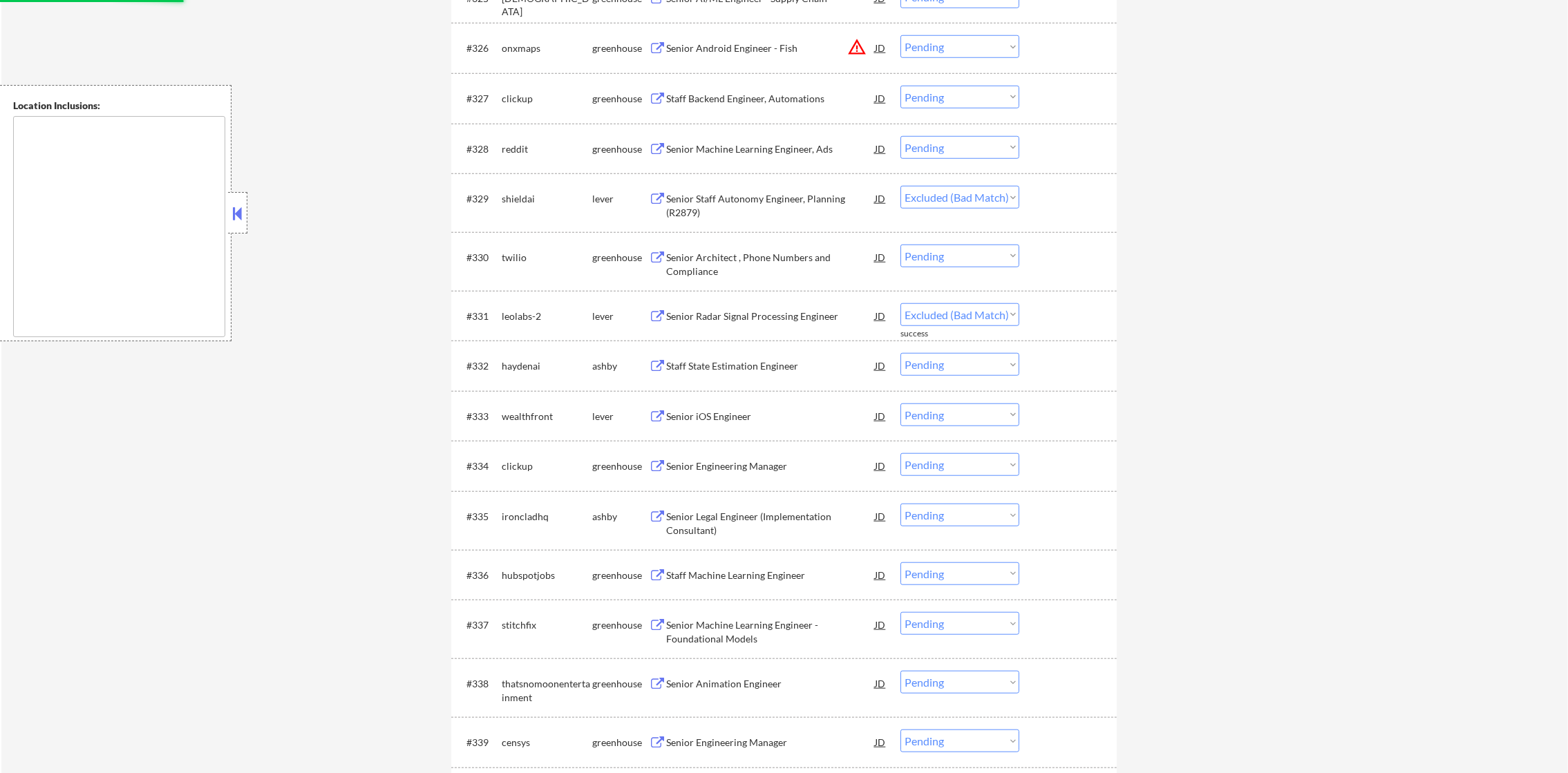
select select ""pending""
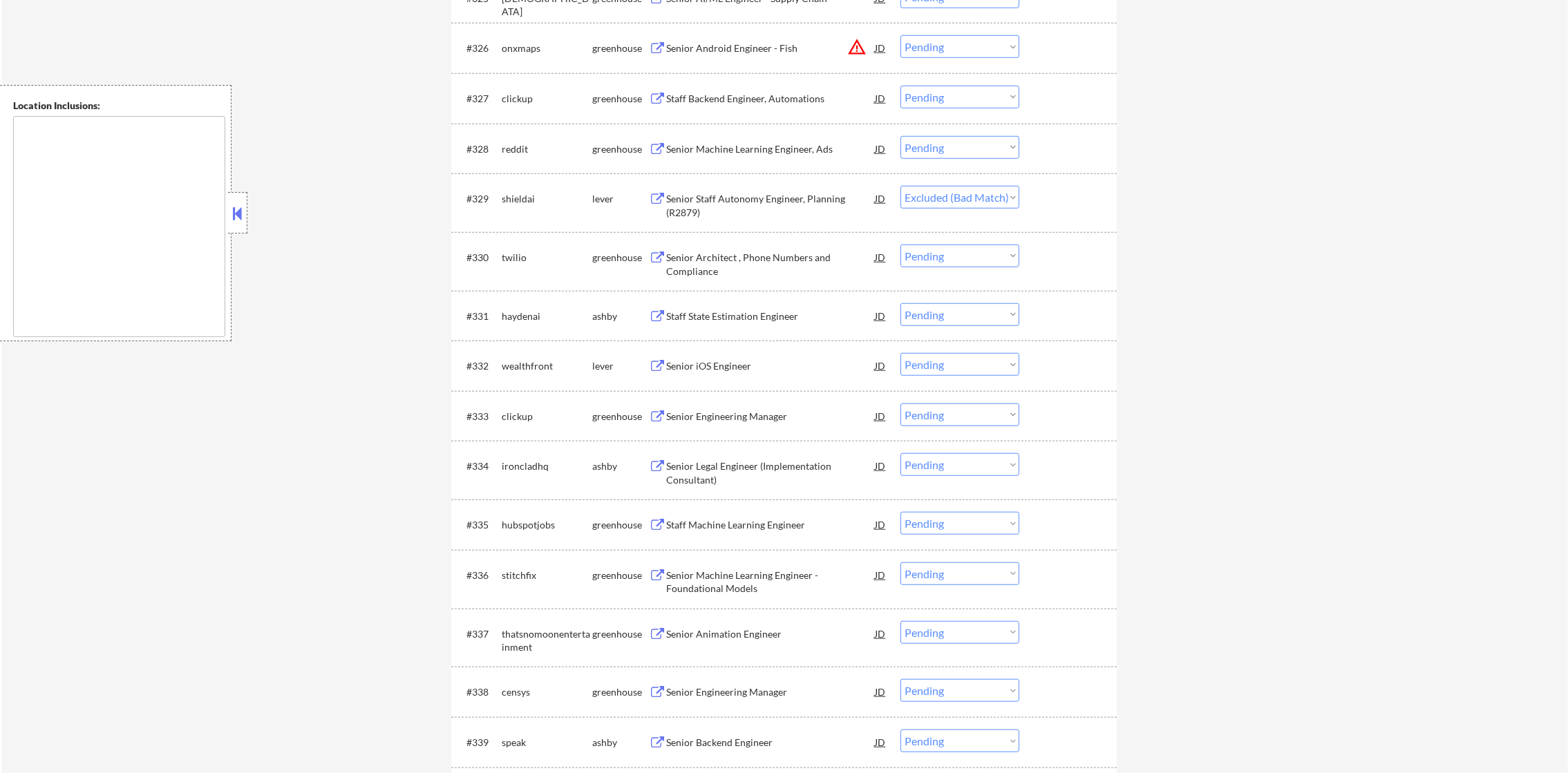
click at [735, 207] on div "Senior Staff Autonomy Engineer, Planning (R2879)" at bounding box center [771, 205] width 209 height 27
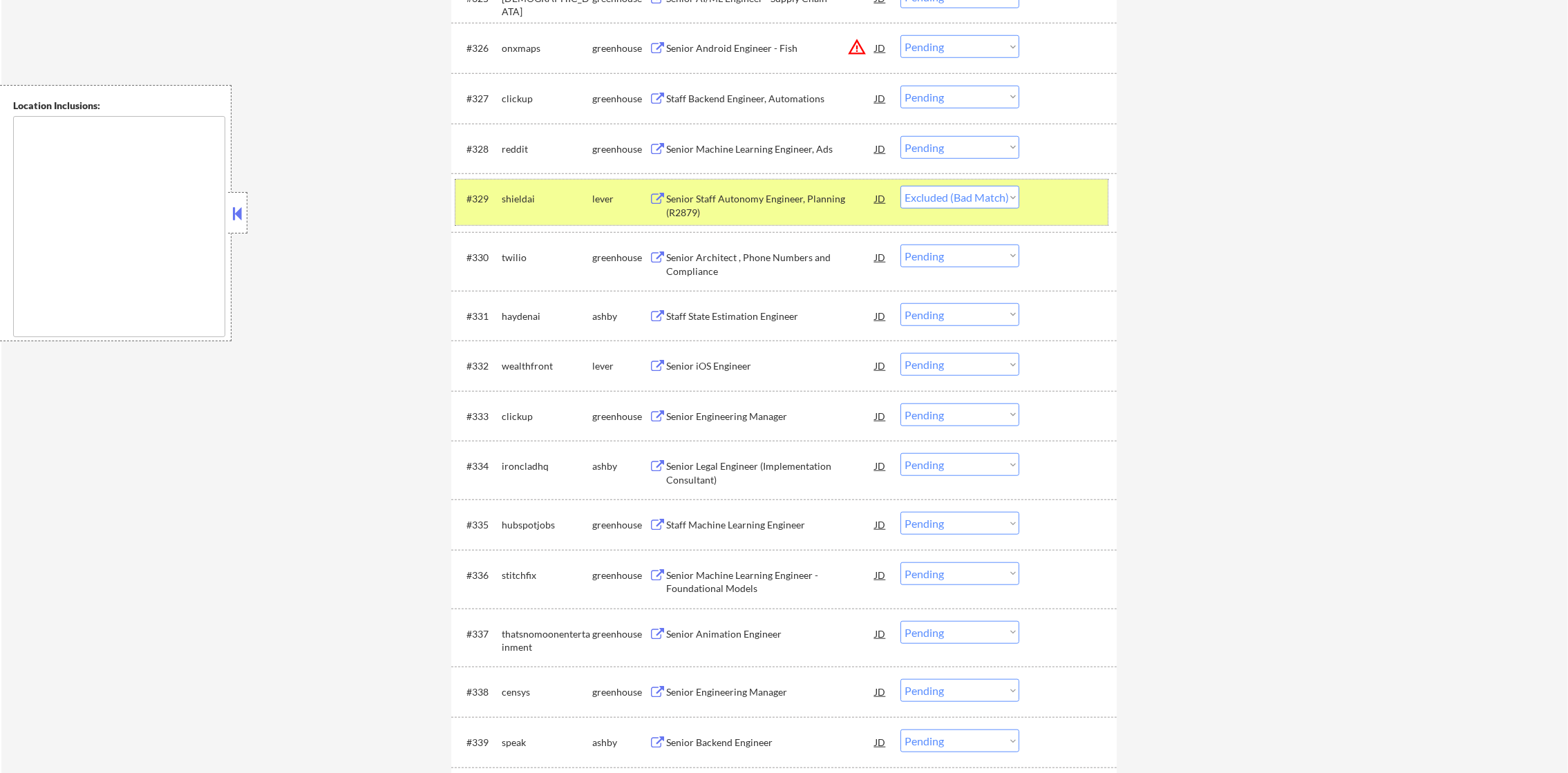
click at [511, 195] on div "shieldai" at bounding box center [547, 199] width 91 height 14
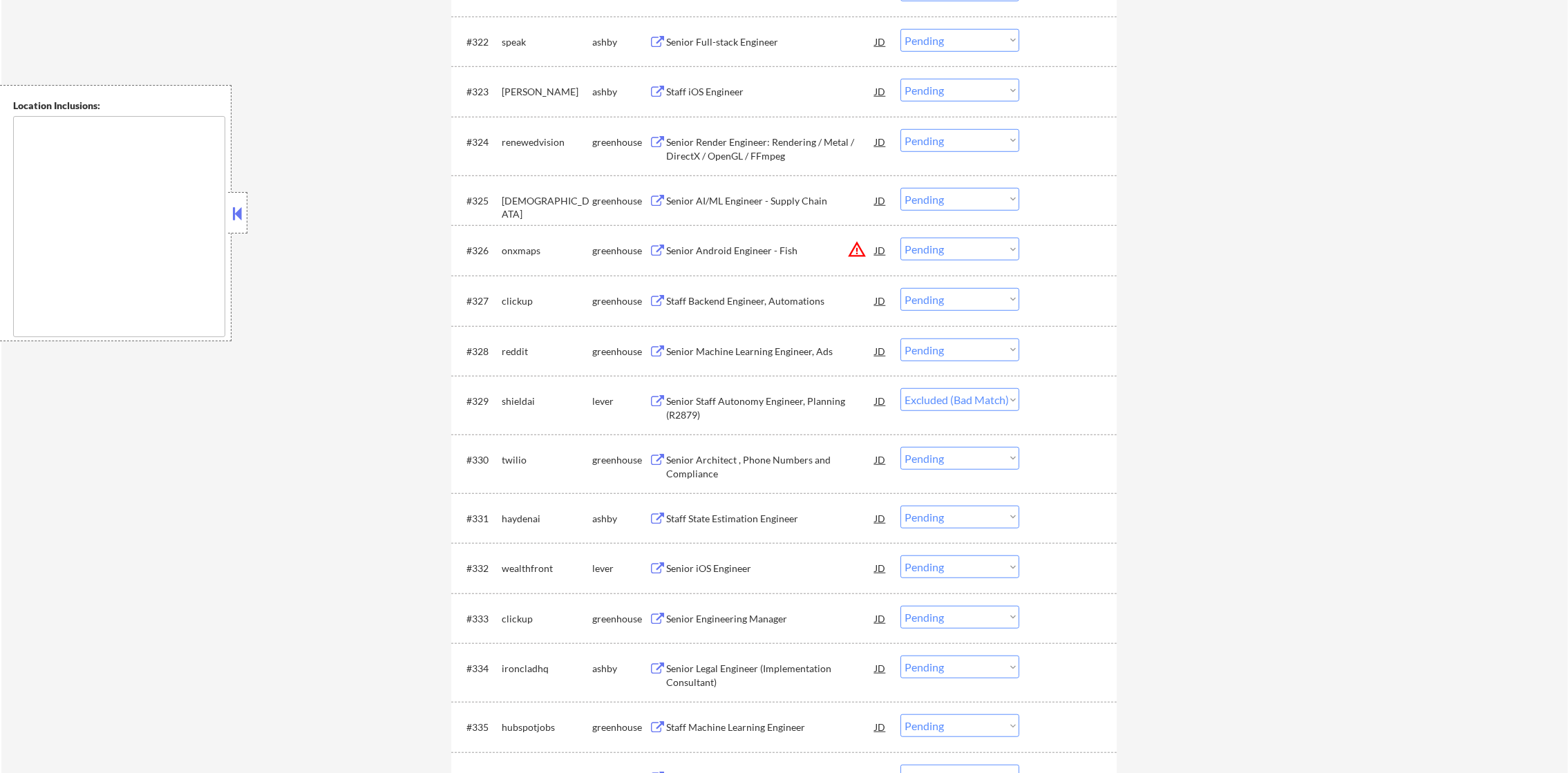
scroll to position [1650, 0]
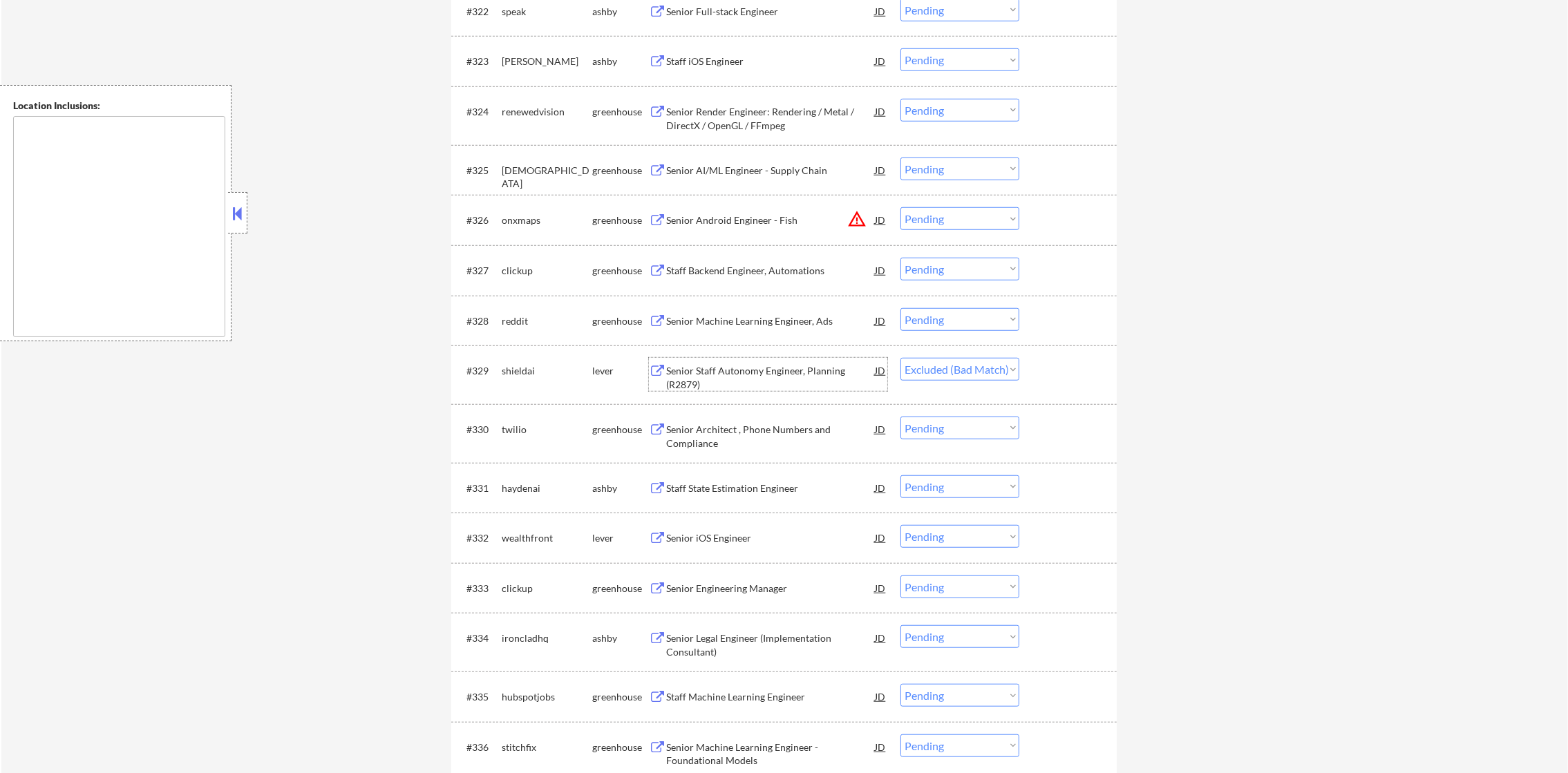
click at [756, 362] on div "Senior Staff Autonomy Engineer, Planning (R2879)" at bounding box center [771, 374] width 209 height 33
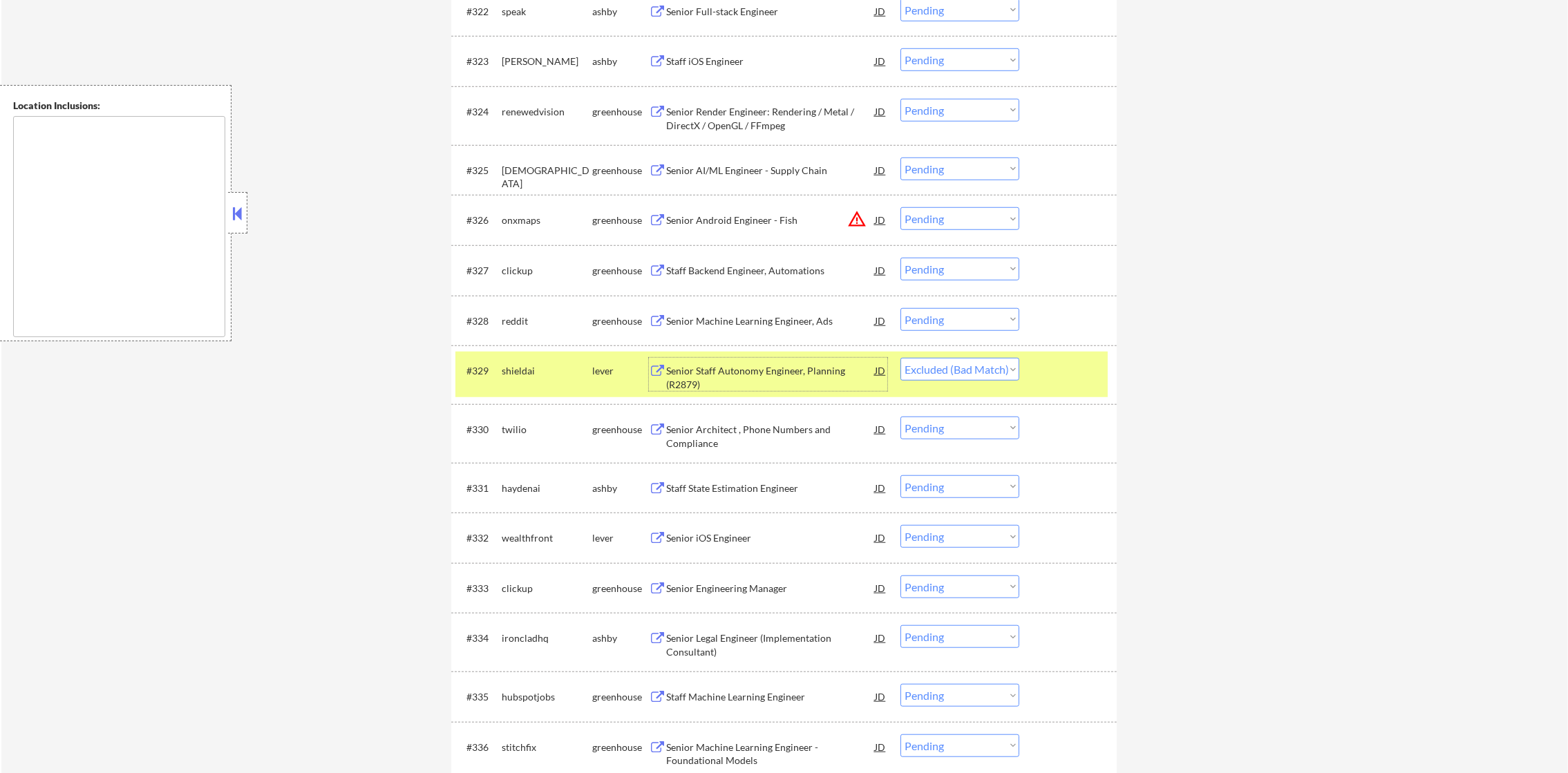
click at [530, 395] on div "#329 shieldai lever Senior Staff Autonomy Engineer, Planning (R2879) JD warning…" at bounding box center [781, 374] width 652 height 45
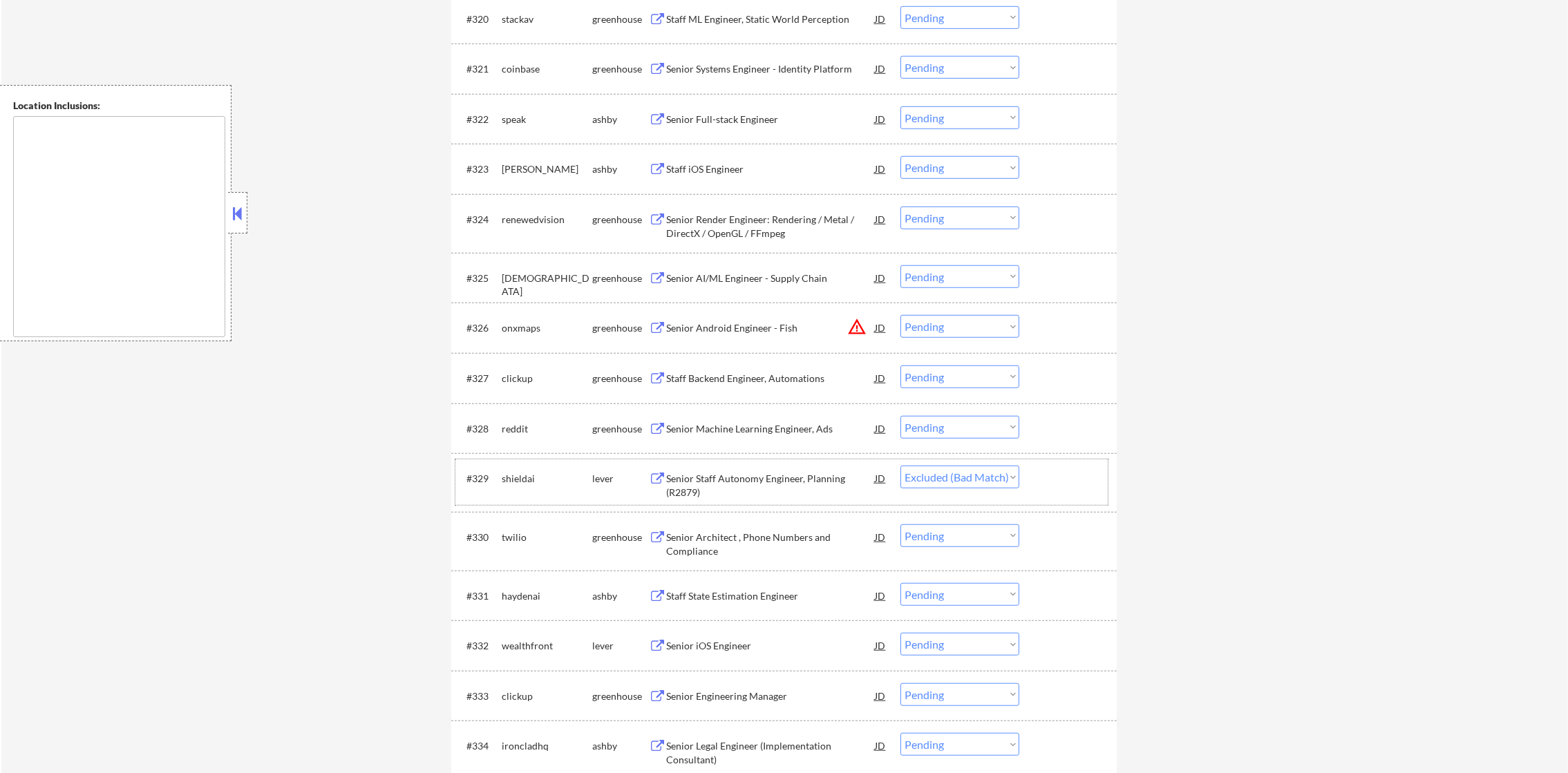
scroll to position [1719, 0]
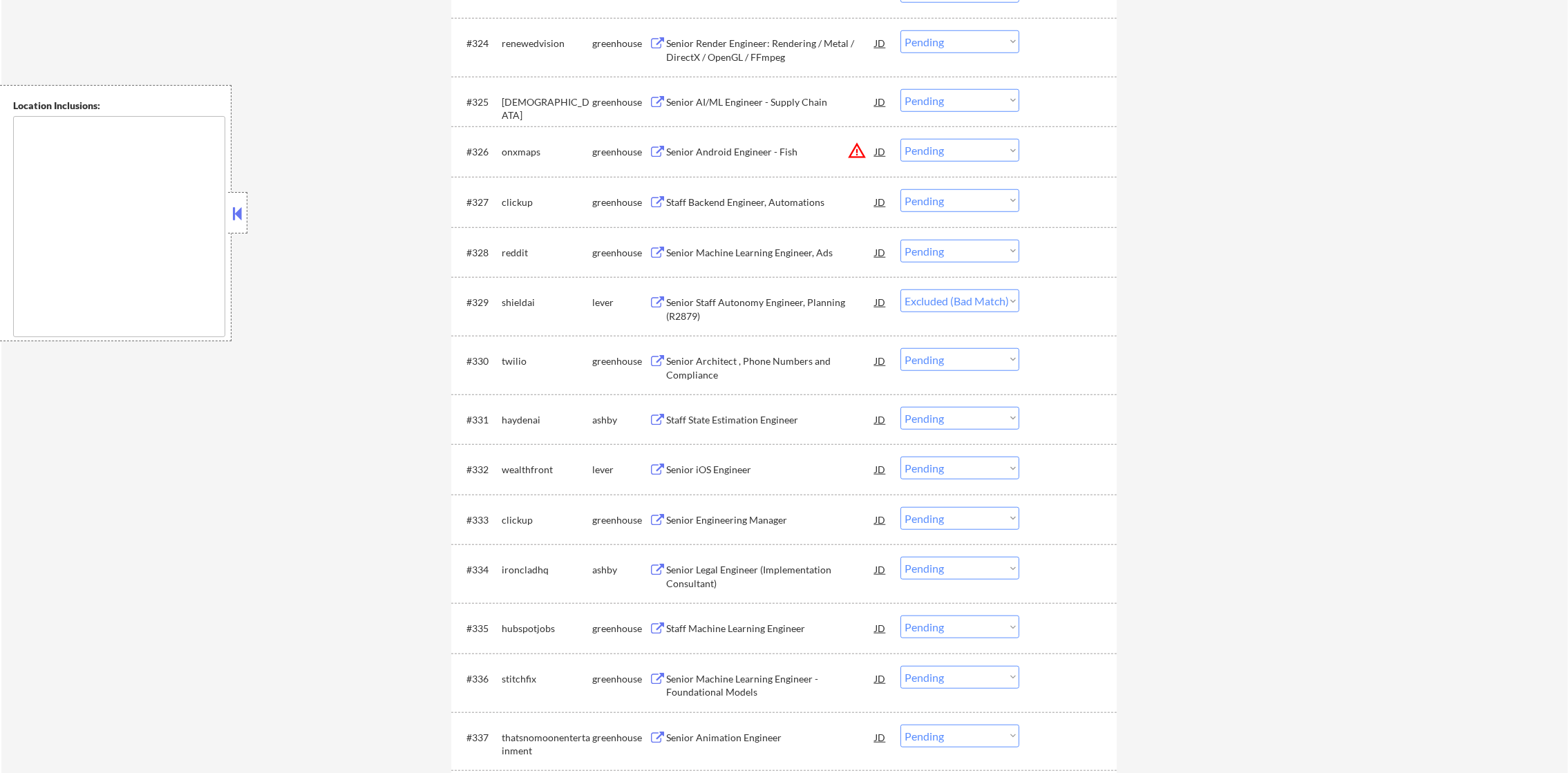
click at [1288, 98] on div "← Return to /applysquad Mailslurp Inbox Job Search Builder Chandler Chao User E…" at bounding box center [784, 445] width 1566 height 4215
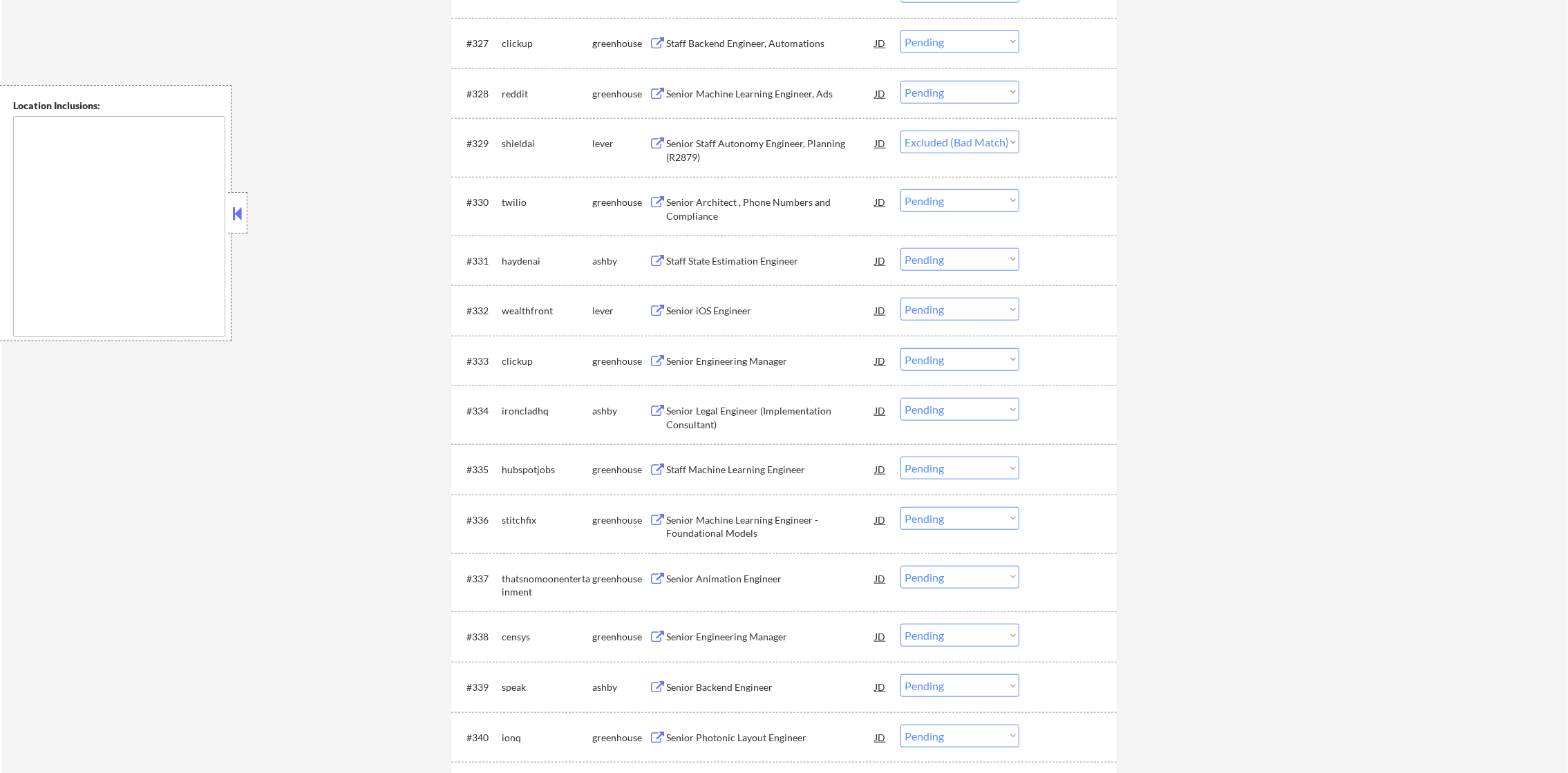
scroll to position [1891, 0]
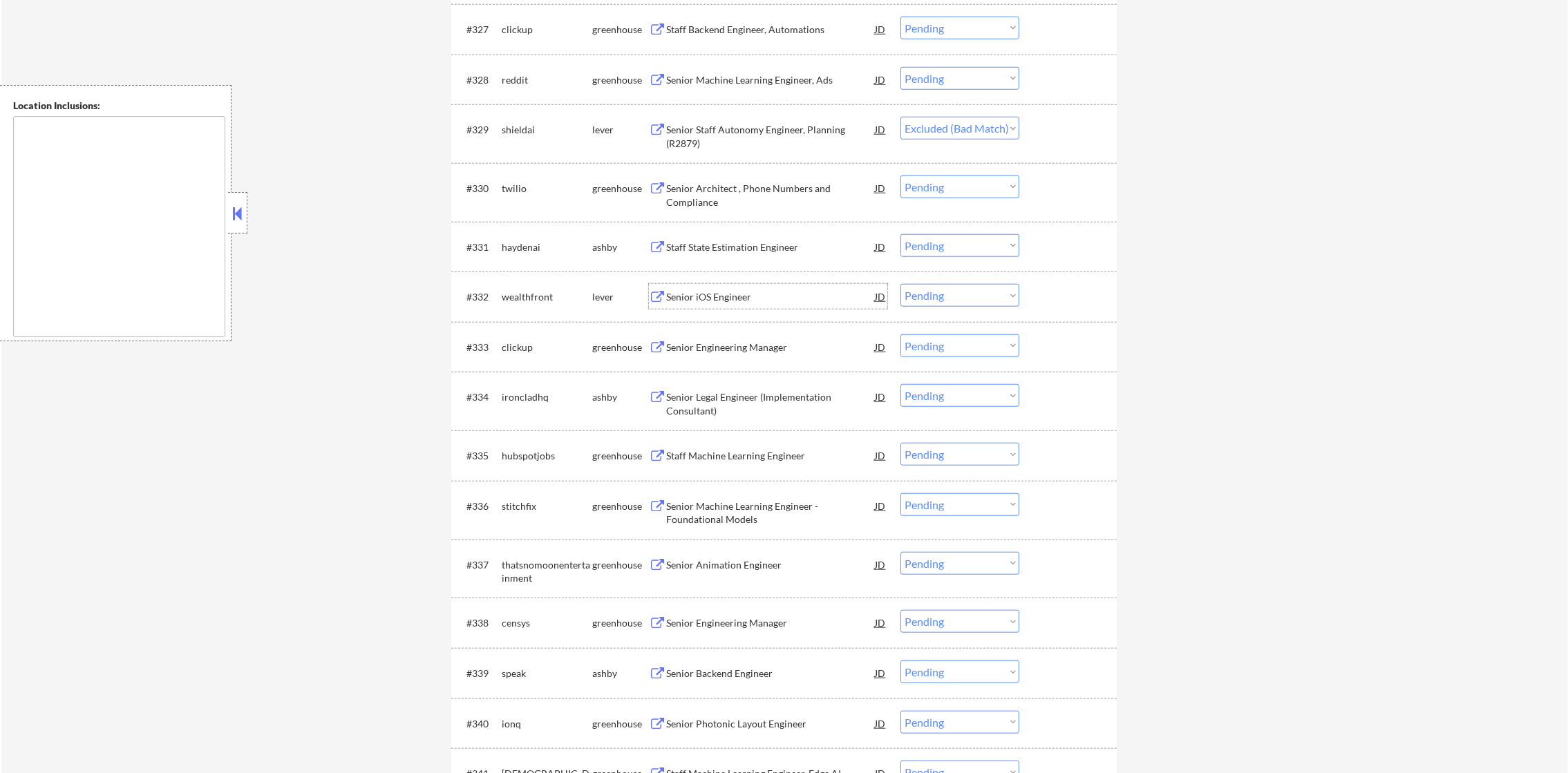
click at [759, 304] on div "Senior iOS Engineer" at bounding box center [771, 296] width 209 height 25
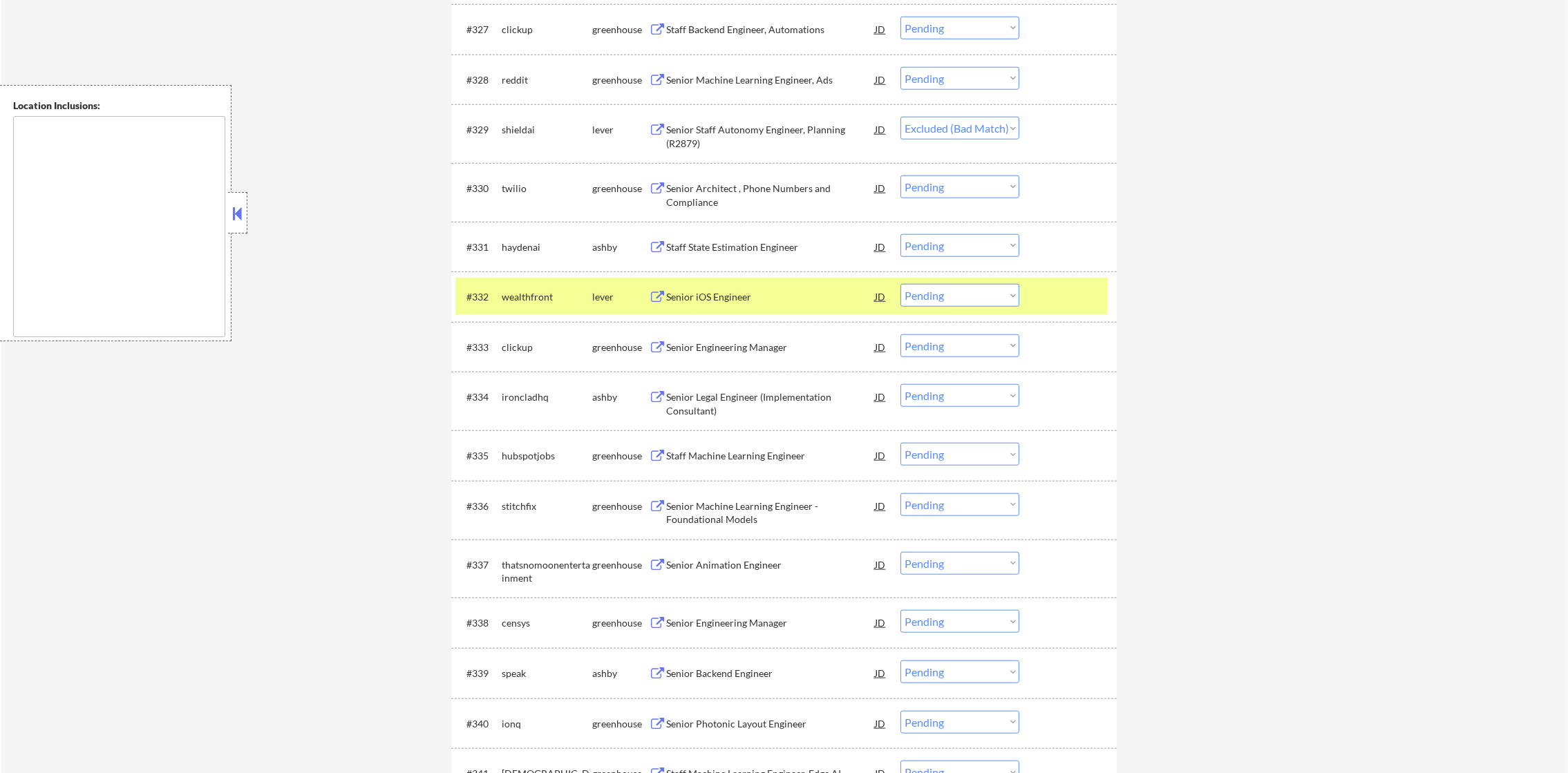
click at [26, 764] on div "← Return to /applysquad Mailslurp Inbox Job Search Builder Chandler Chao User E…" at bounding box center [784, 271] width 1566 height 4215
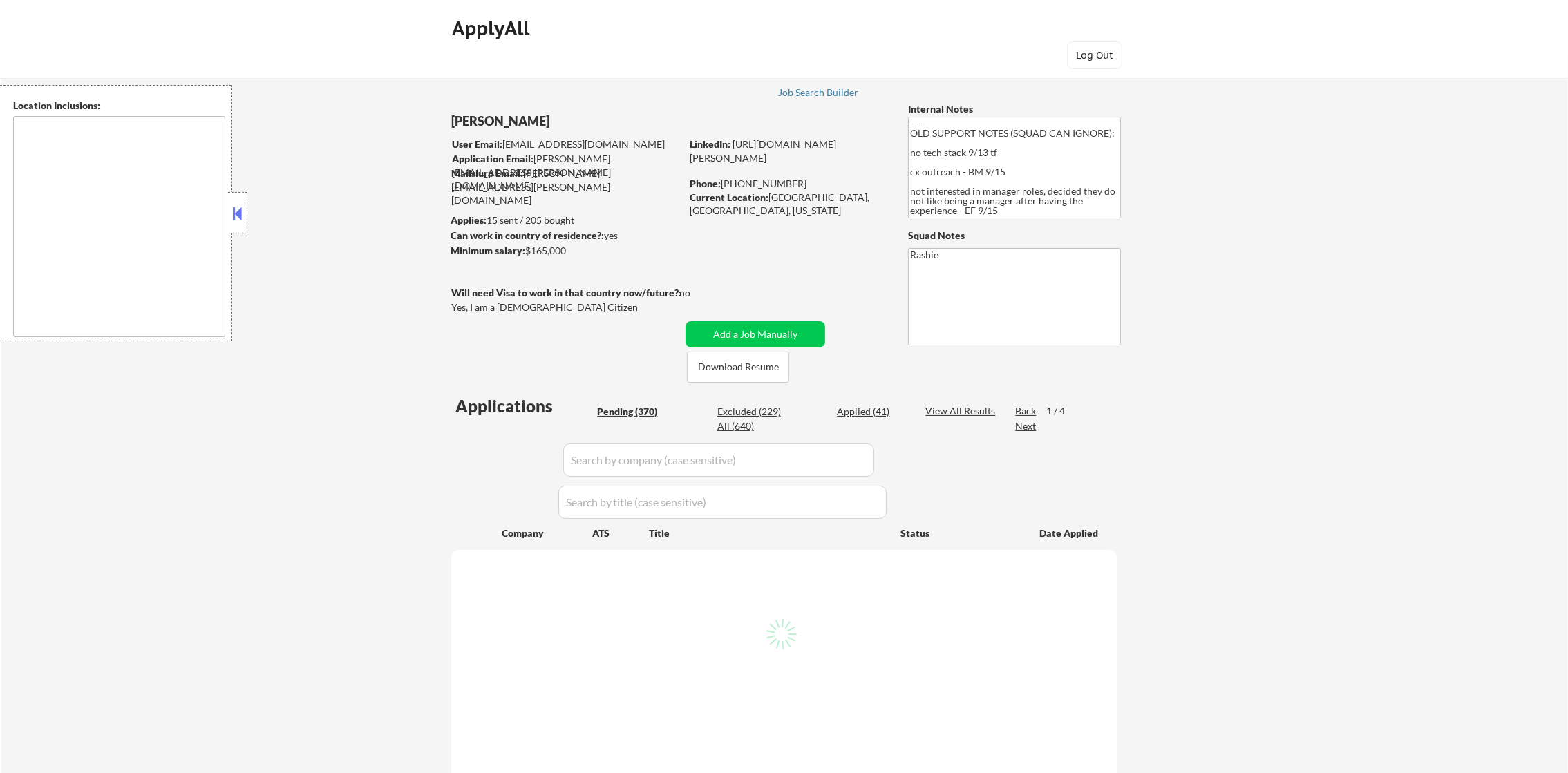
click at [1410, 237] on div "← Return to /applysquad Mailslurp Inbox Job Search Builder Chandler Chao User E…" at bounding box center [784, 707] width 1566 height 1305
click at [1348, 180] on div "← Return to /applysquad Mailslurp Inbox Job Search Builder Chandler Chao User E…" at bounding box center [784, 707] width 1566 height 1305
select select ""pending""
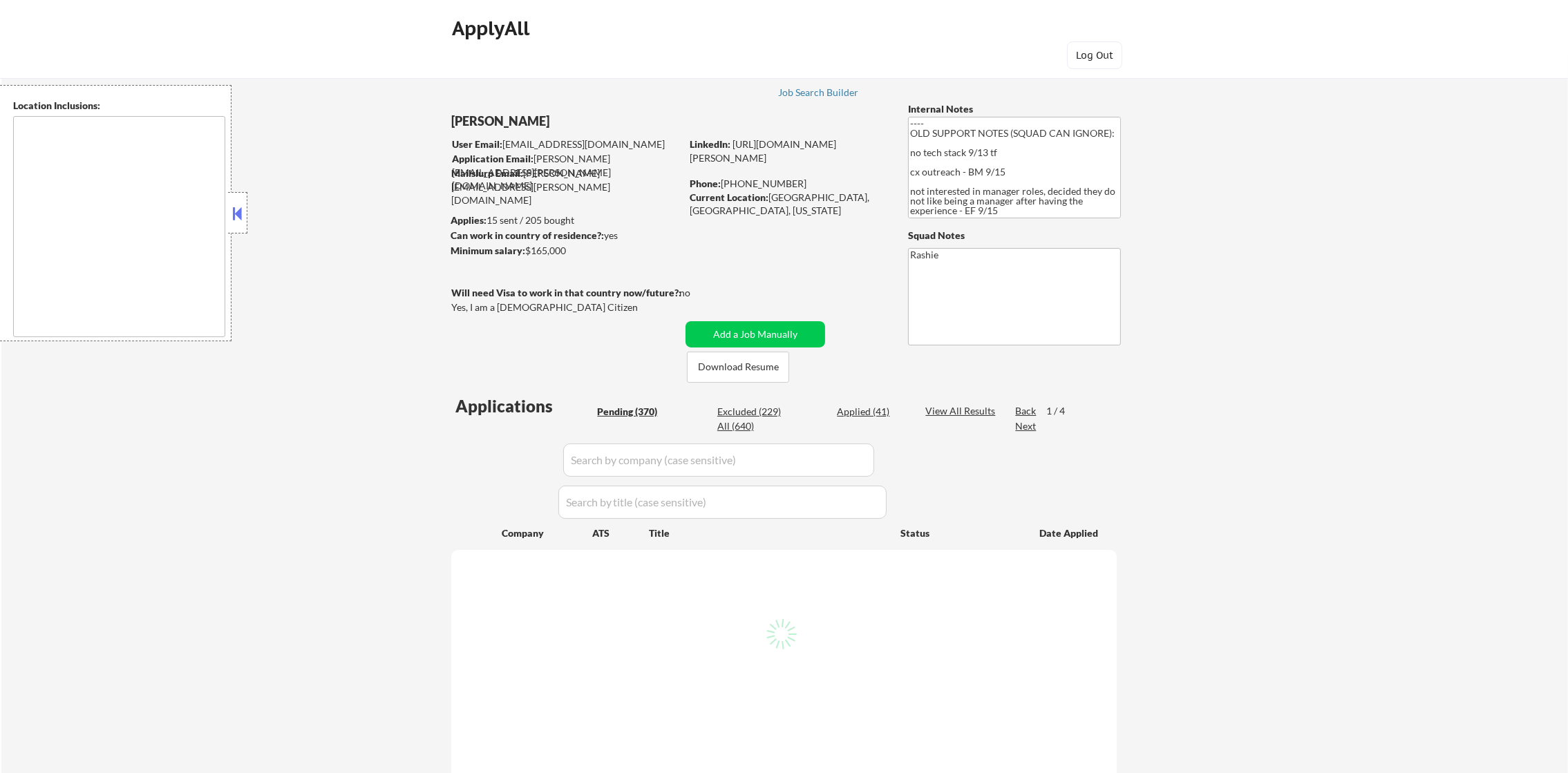
select select ""pending""
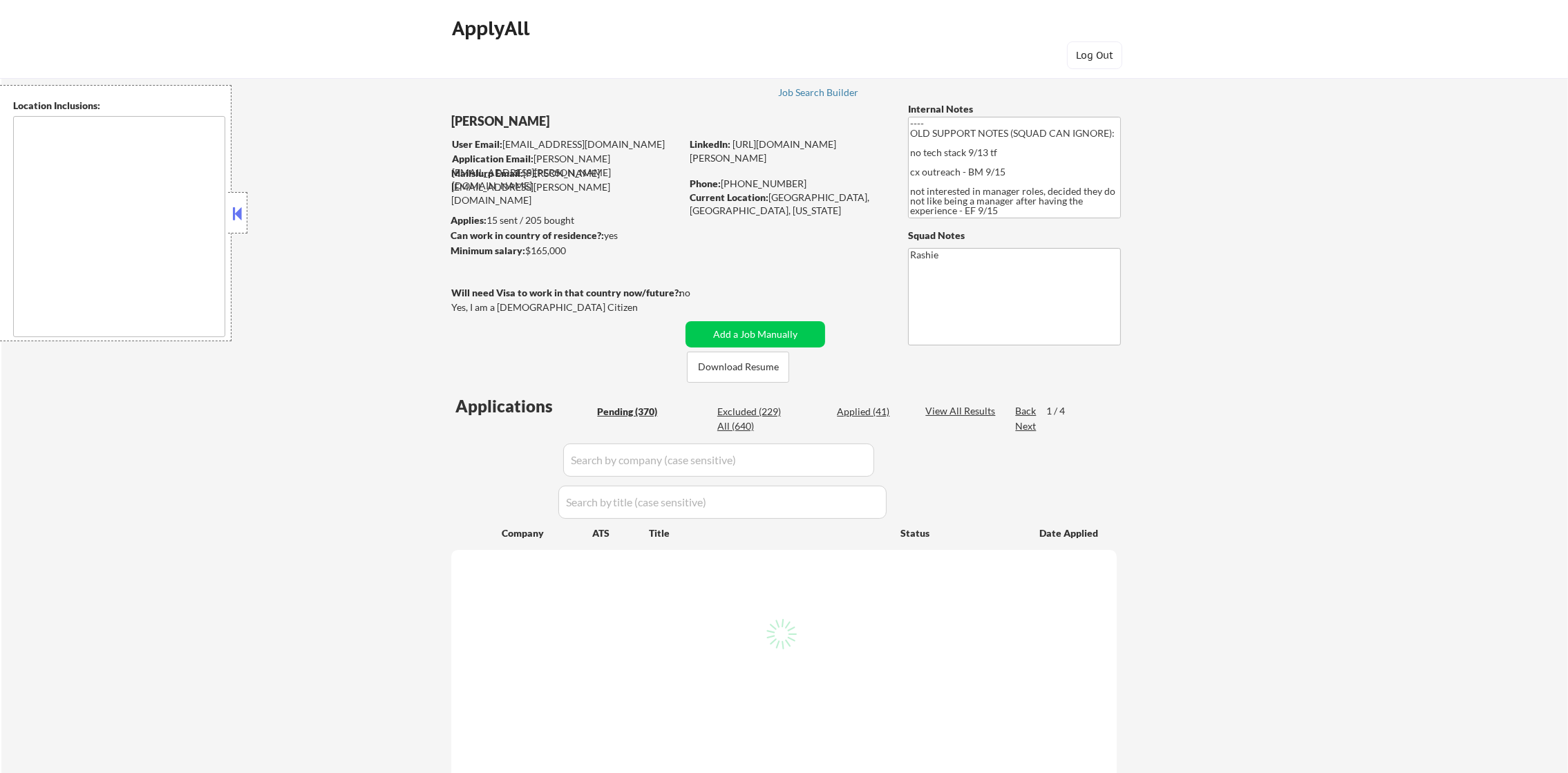
select select ""pending""
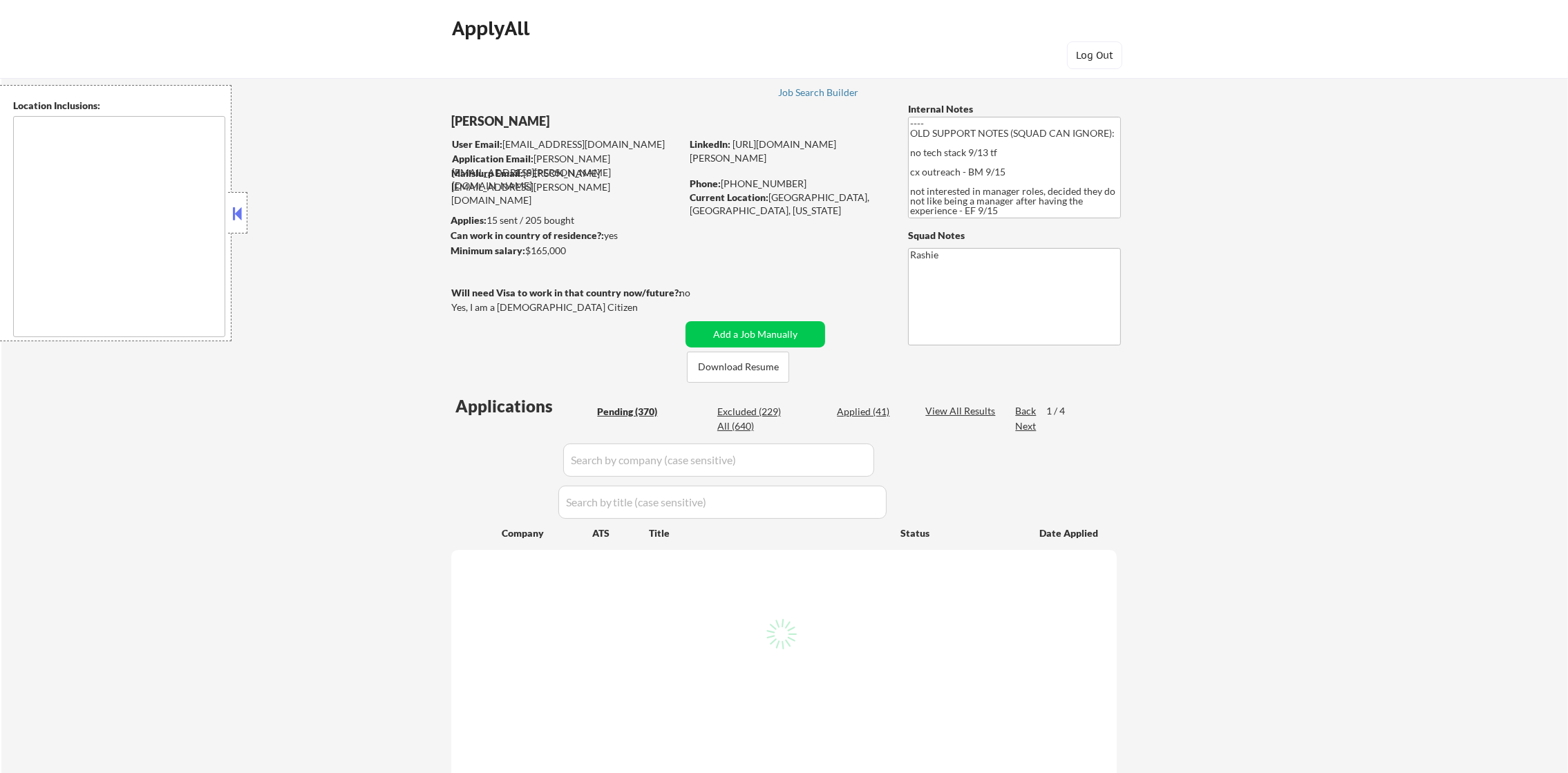
select select ""pending""
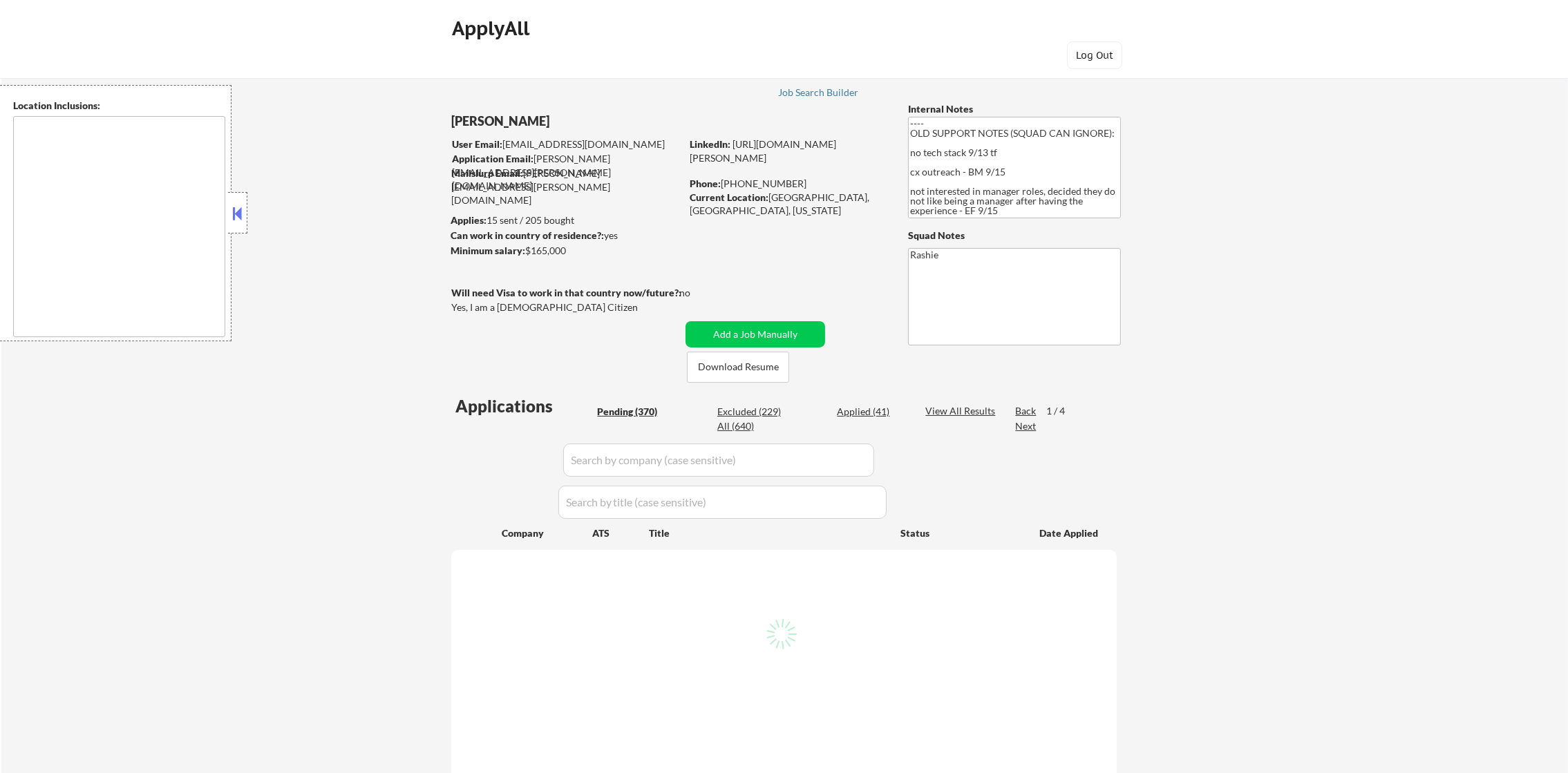
select select ""pending""
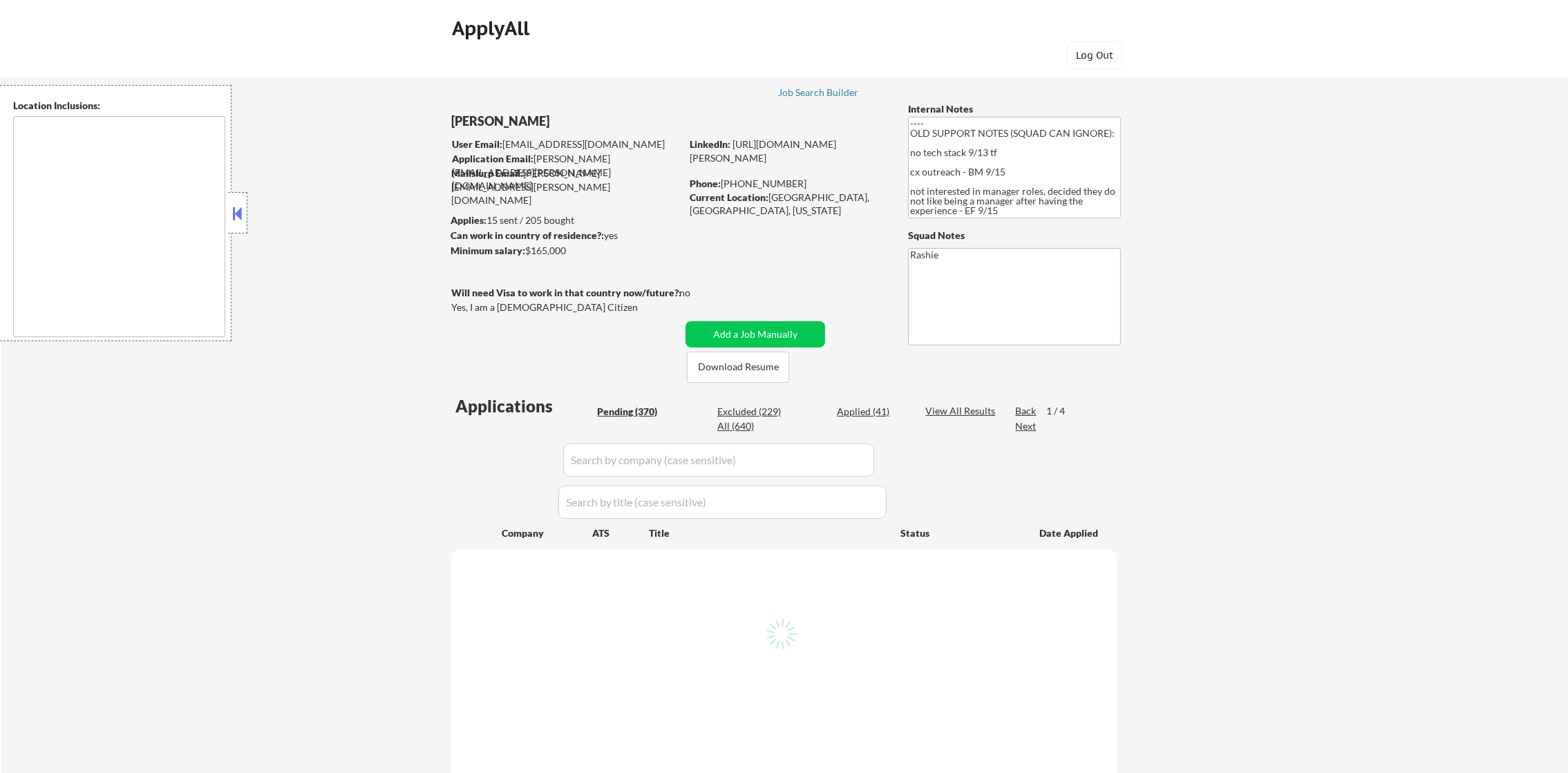
select select ""pending""
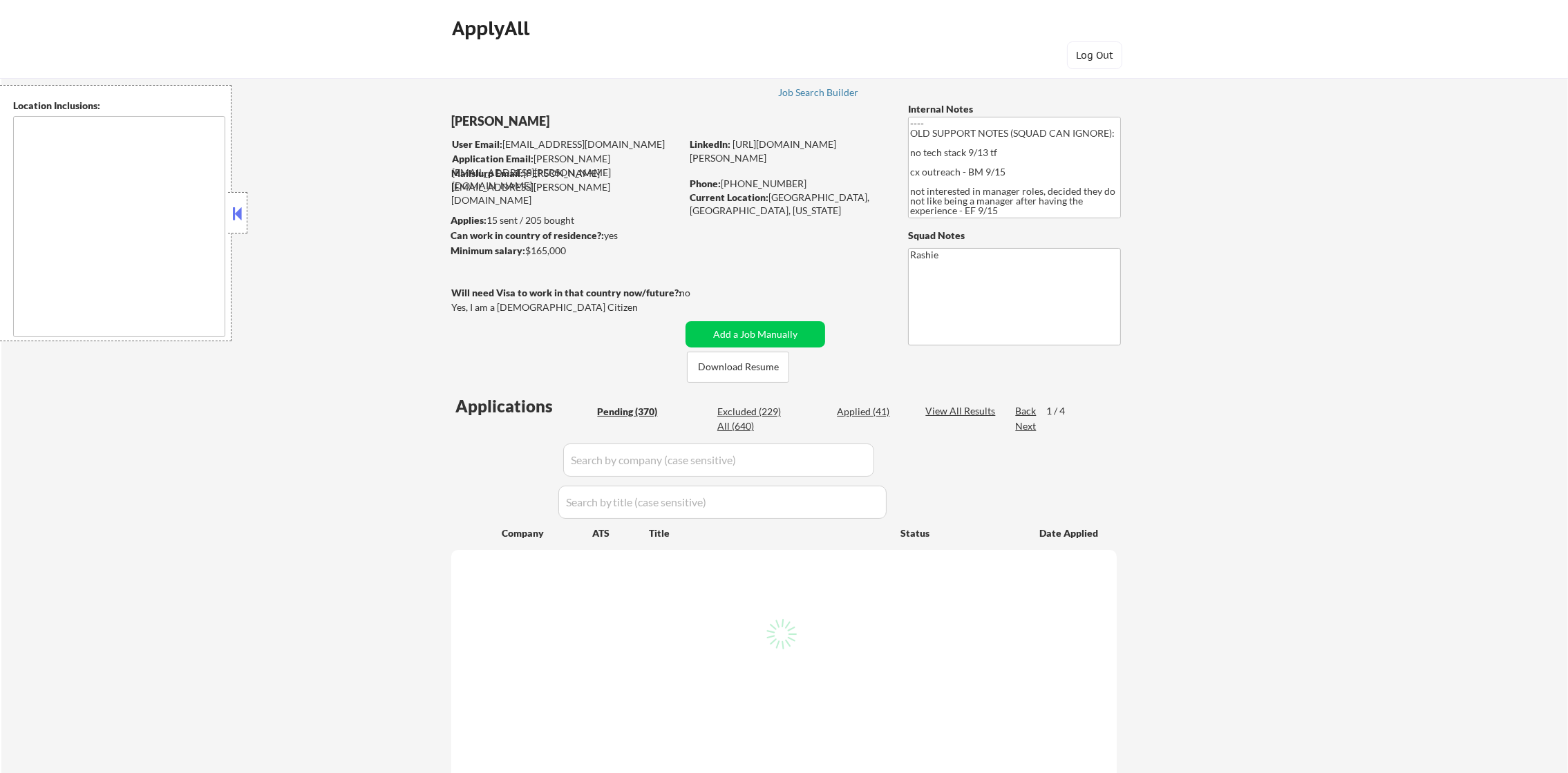
select select ""pending""
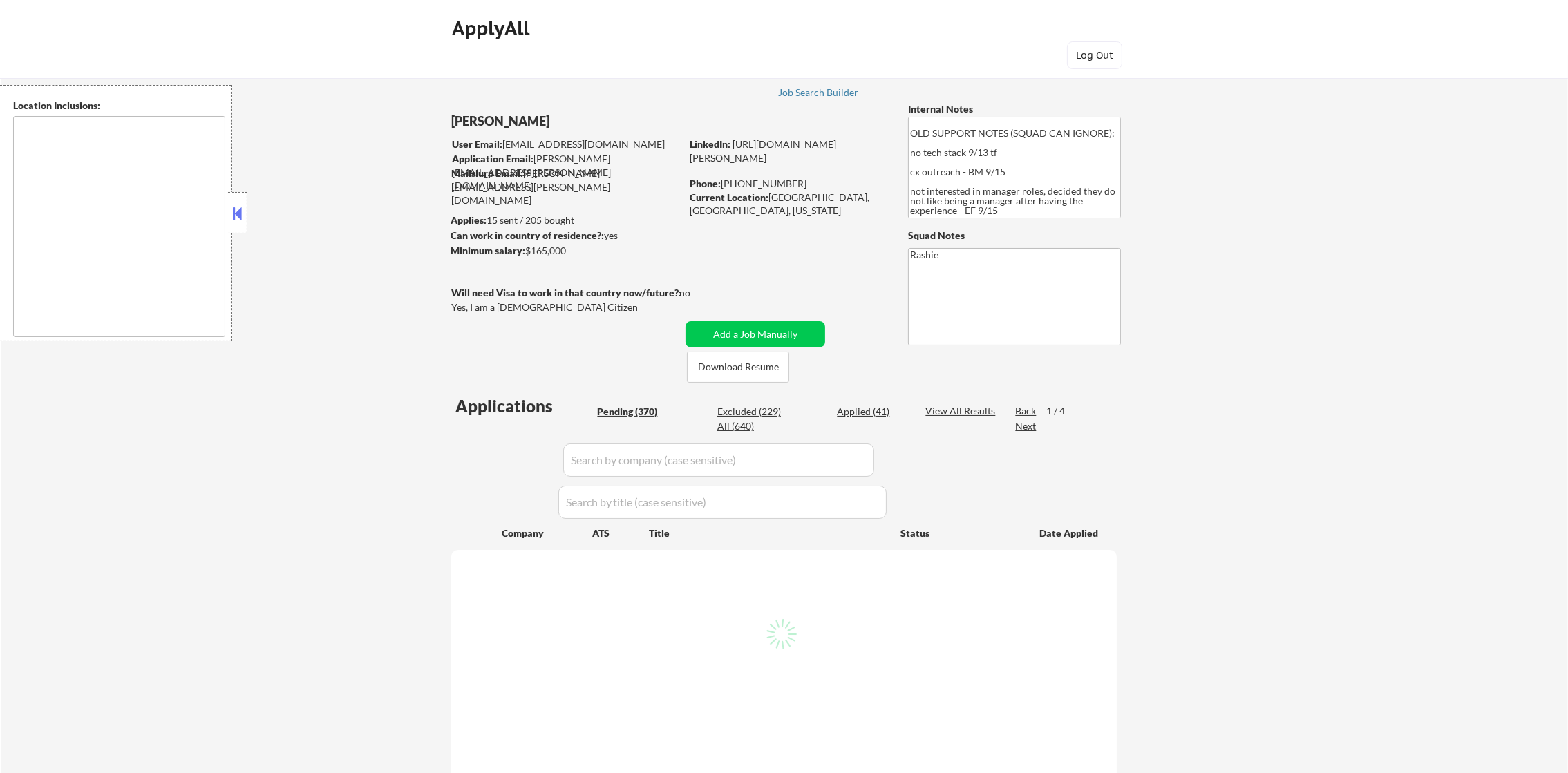
select select ""pending""
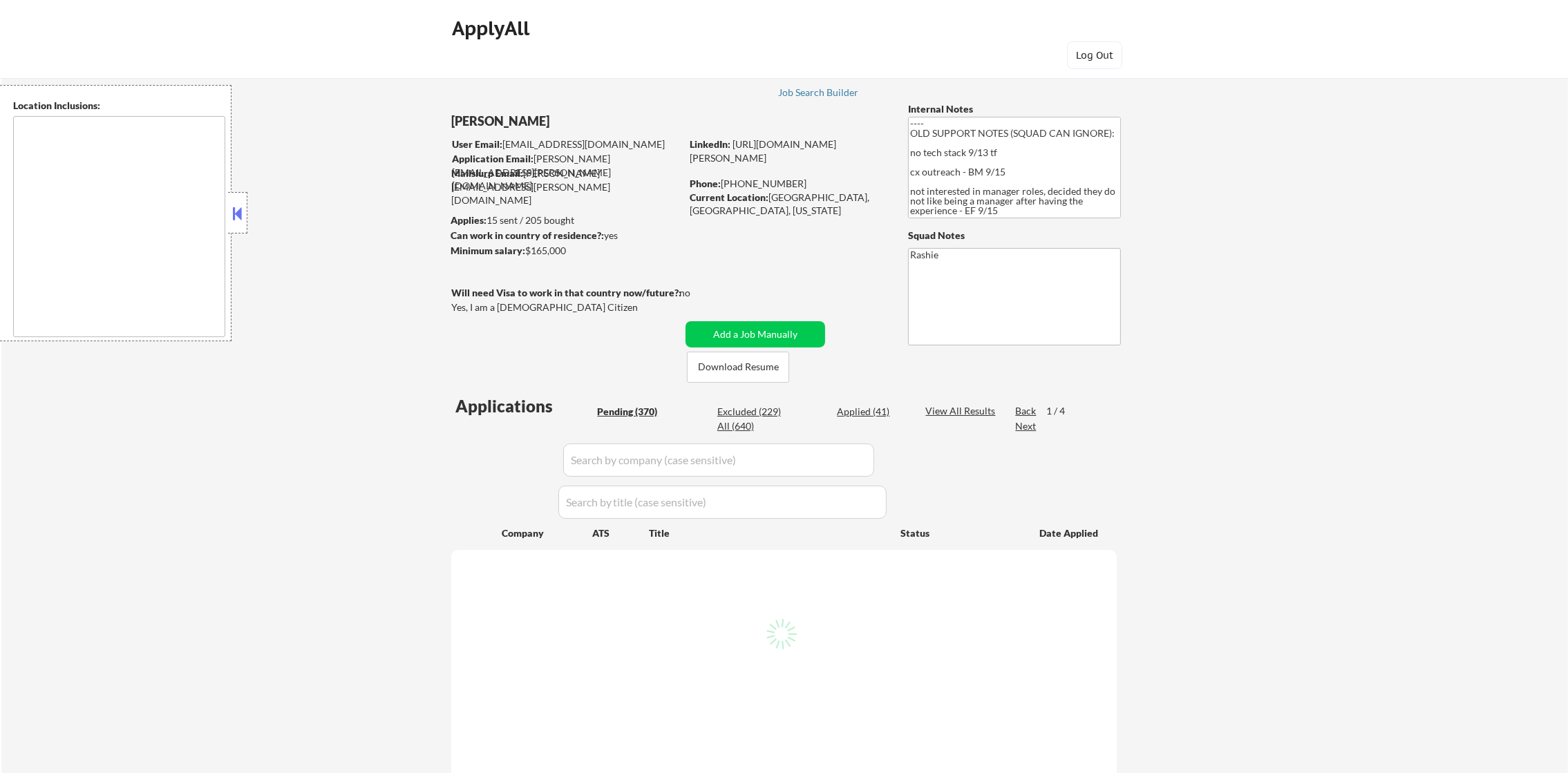
select select ""pending""
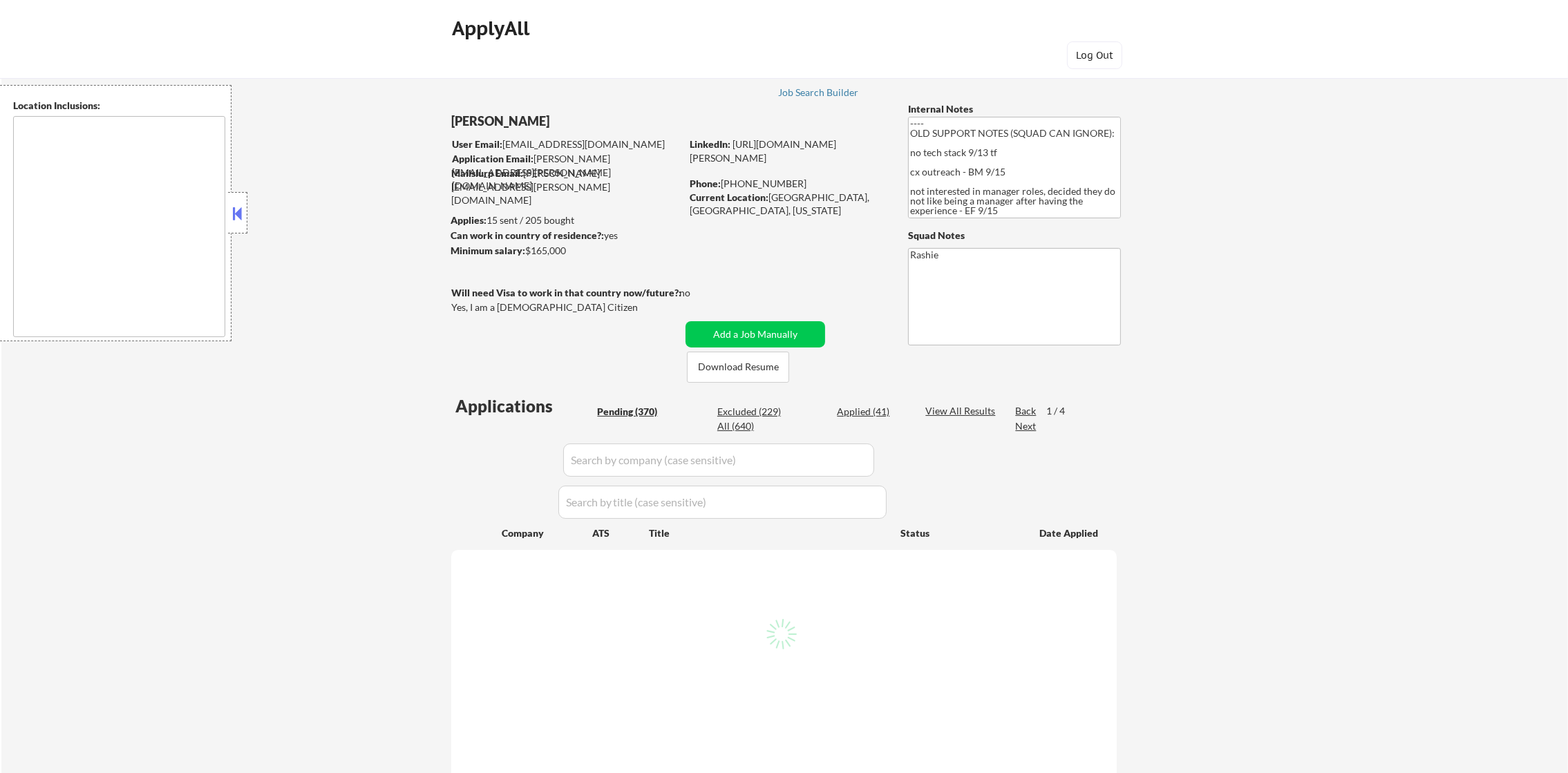
select select ""pending""
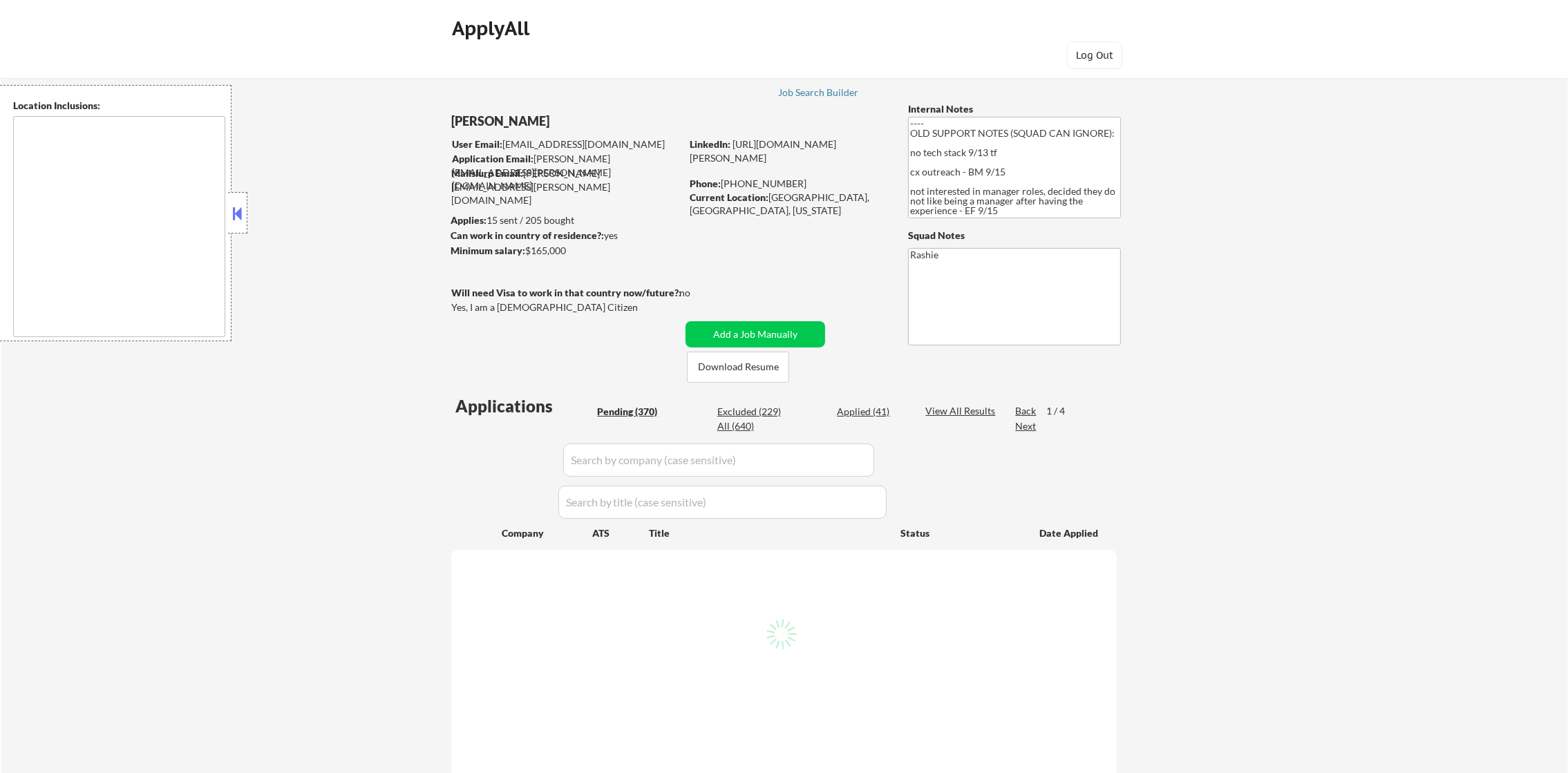
select select ""pending""
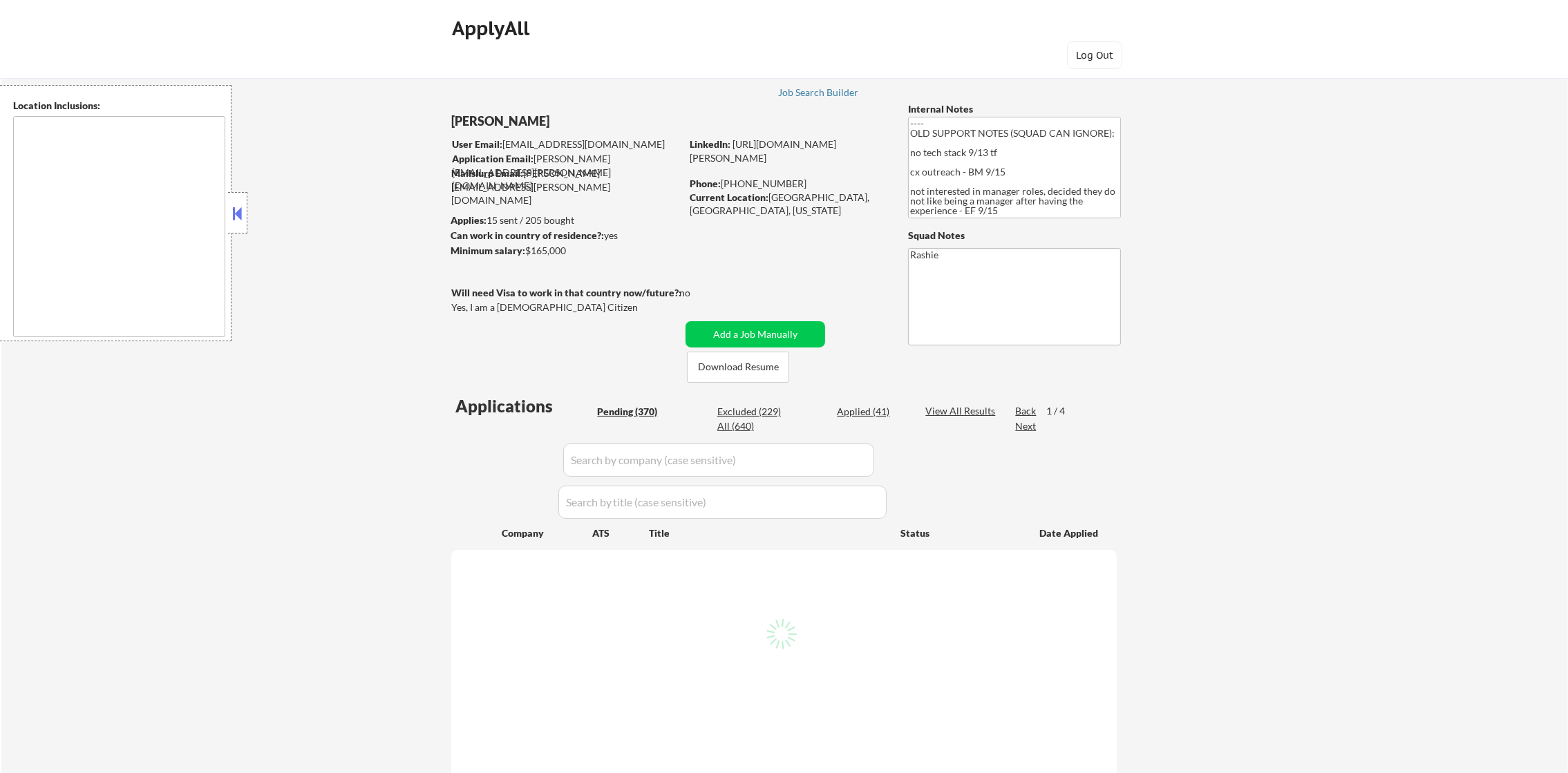
select select ""pending""
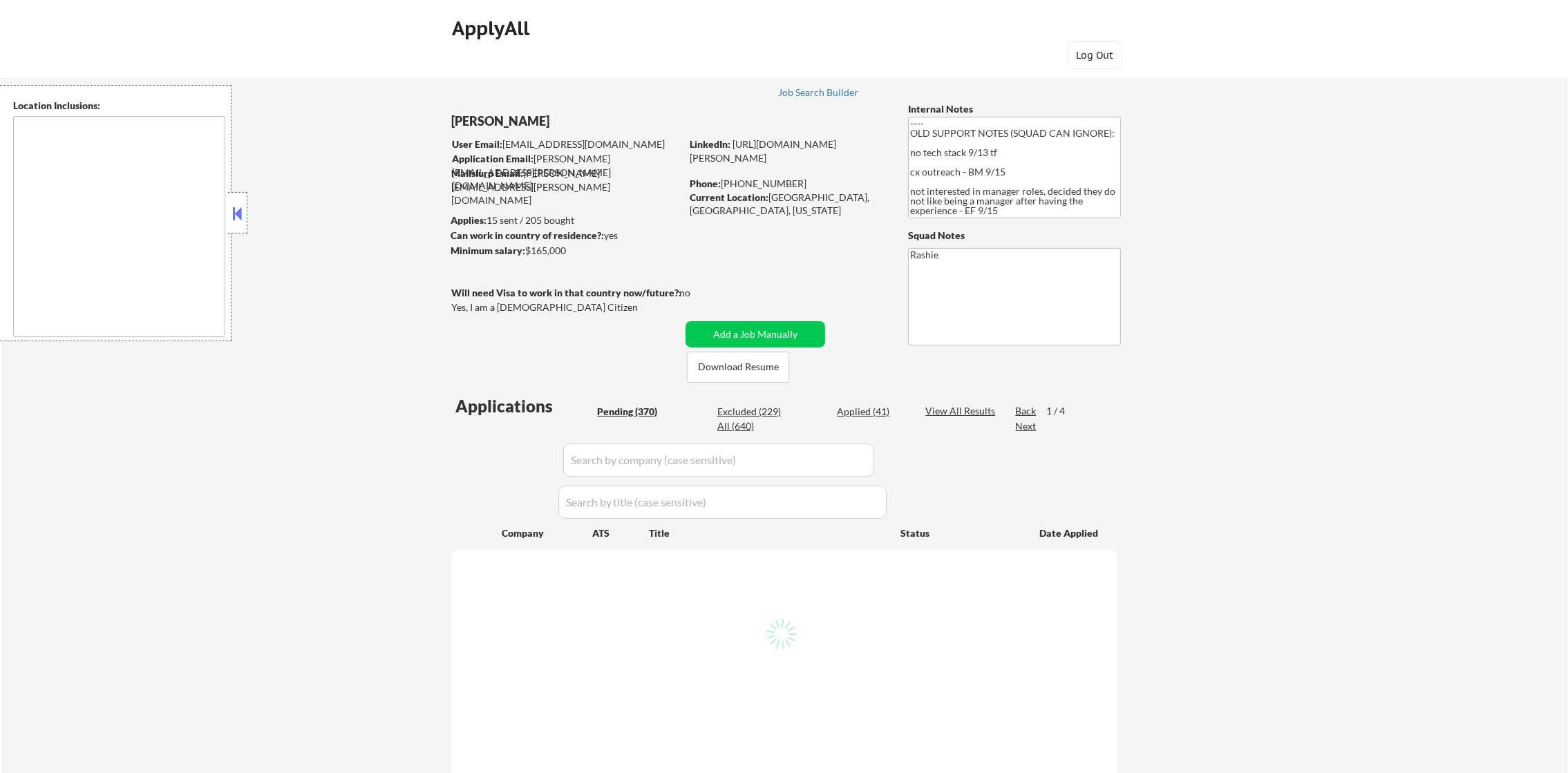
select select ""pending""
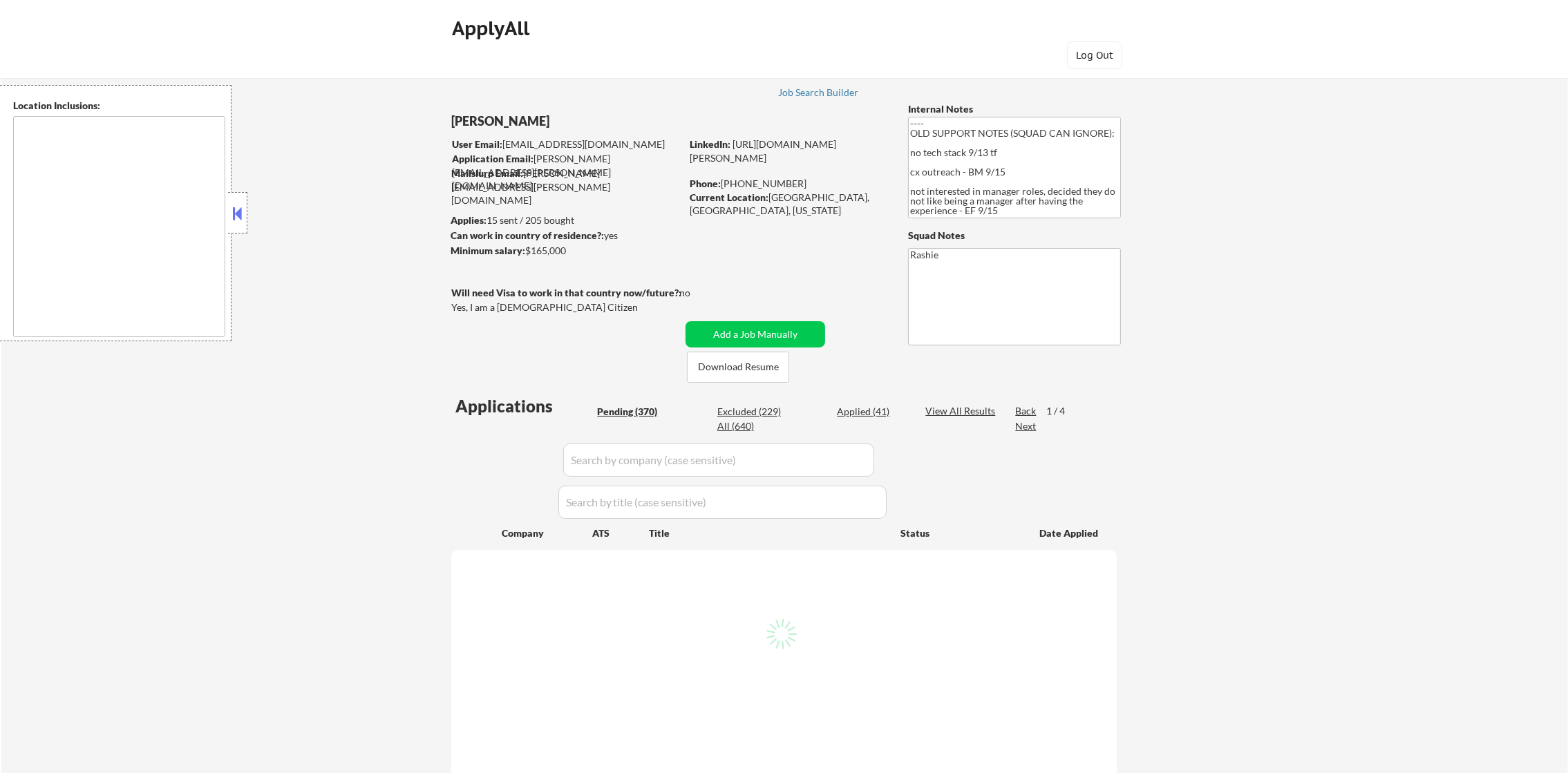
select select ""pending""
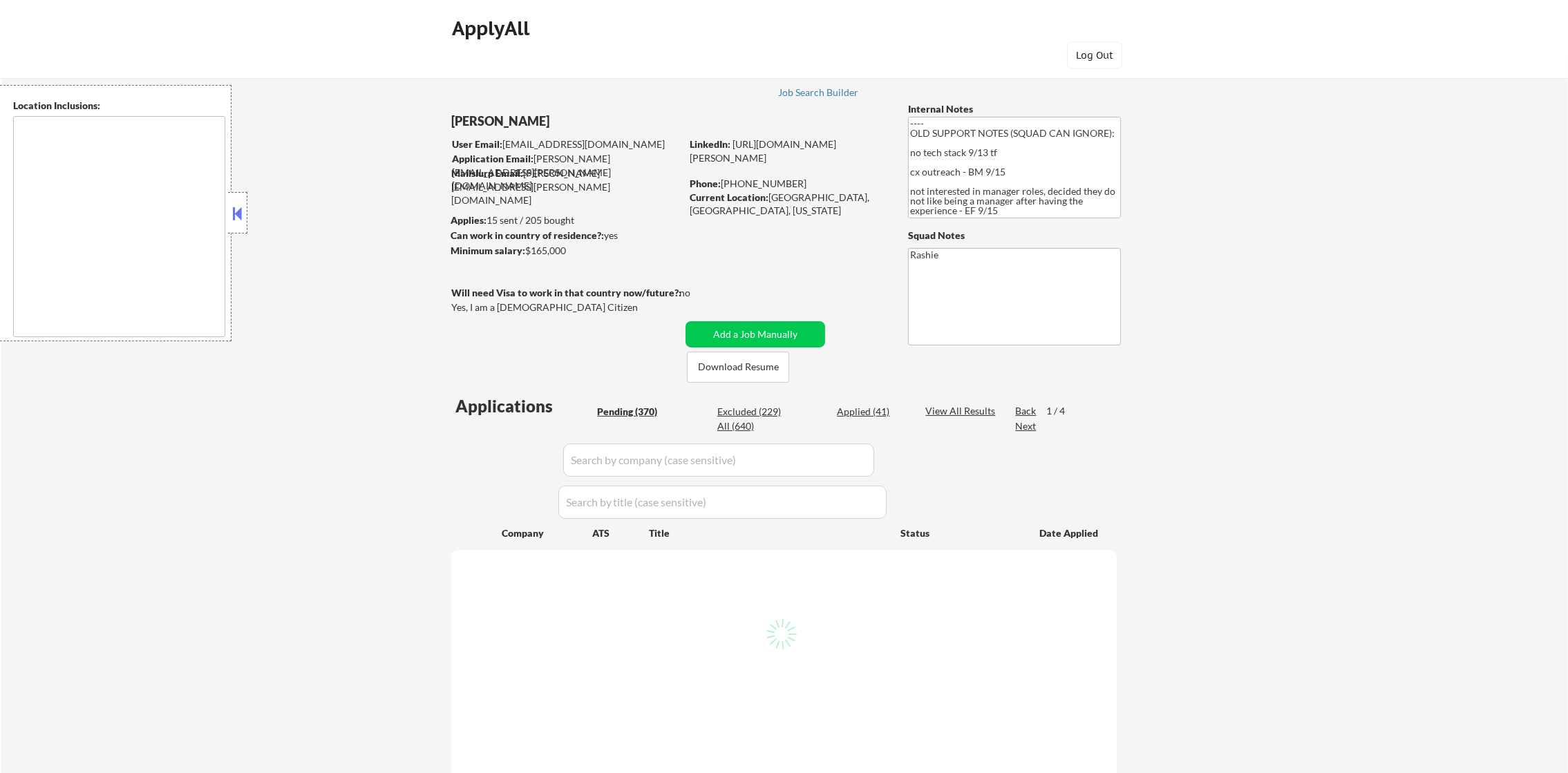
select select ""pending""
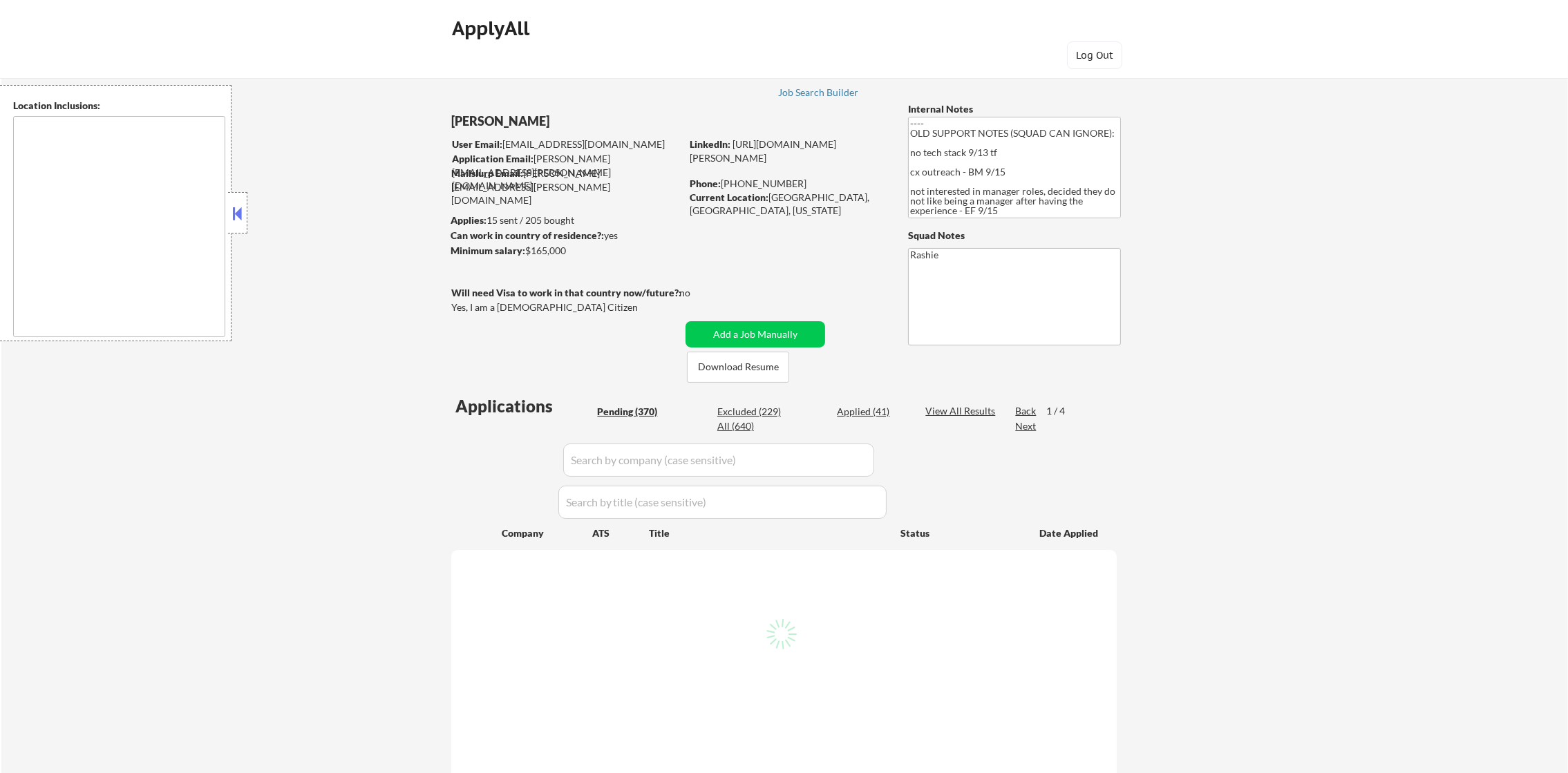
select select ""pending""
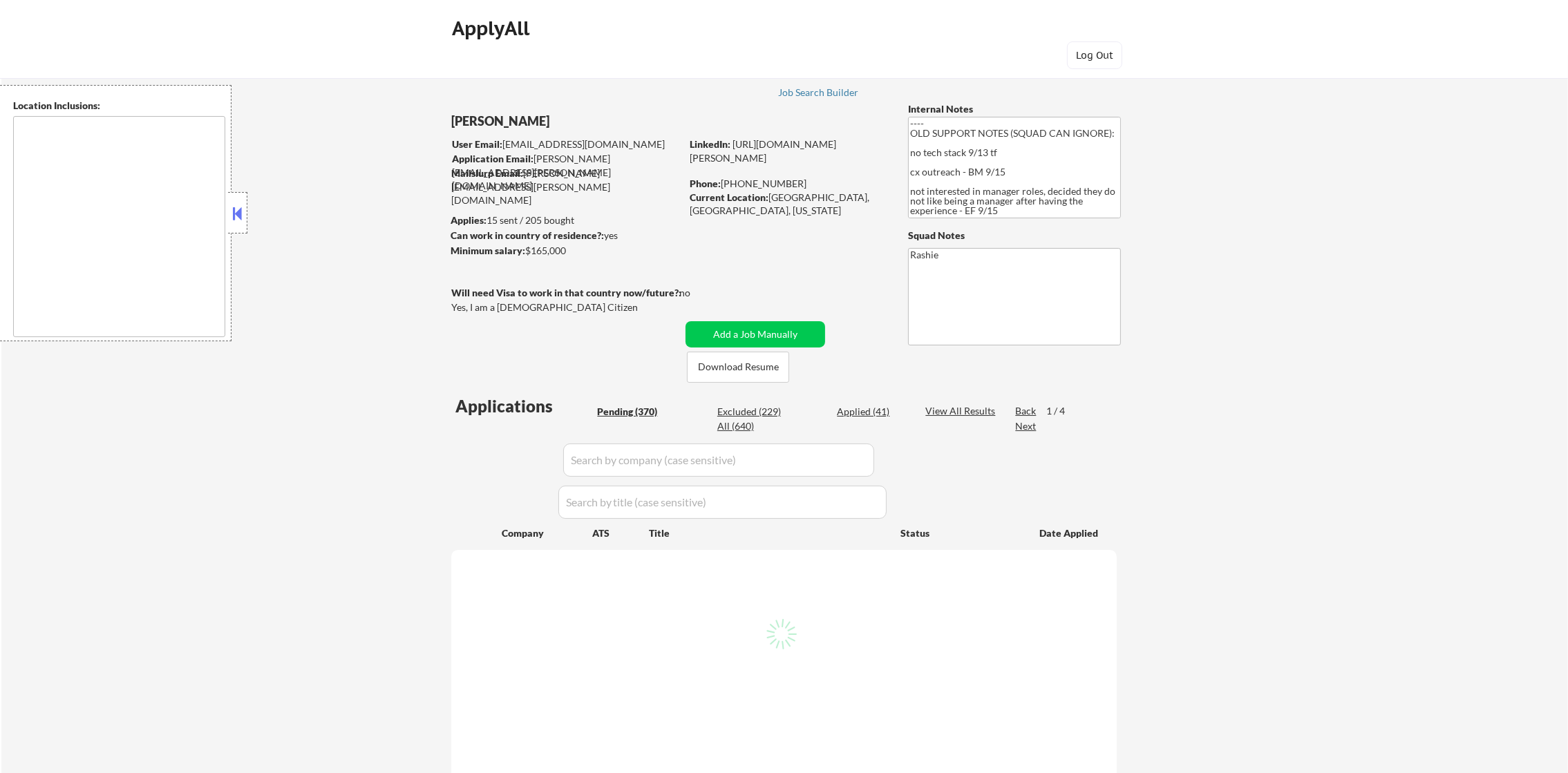
select select ""pending""
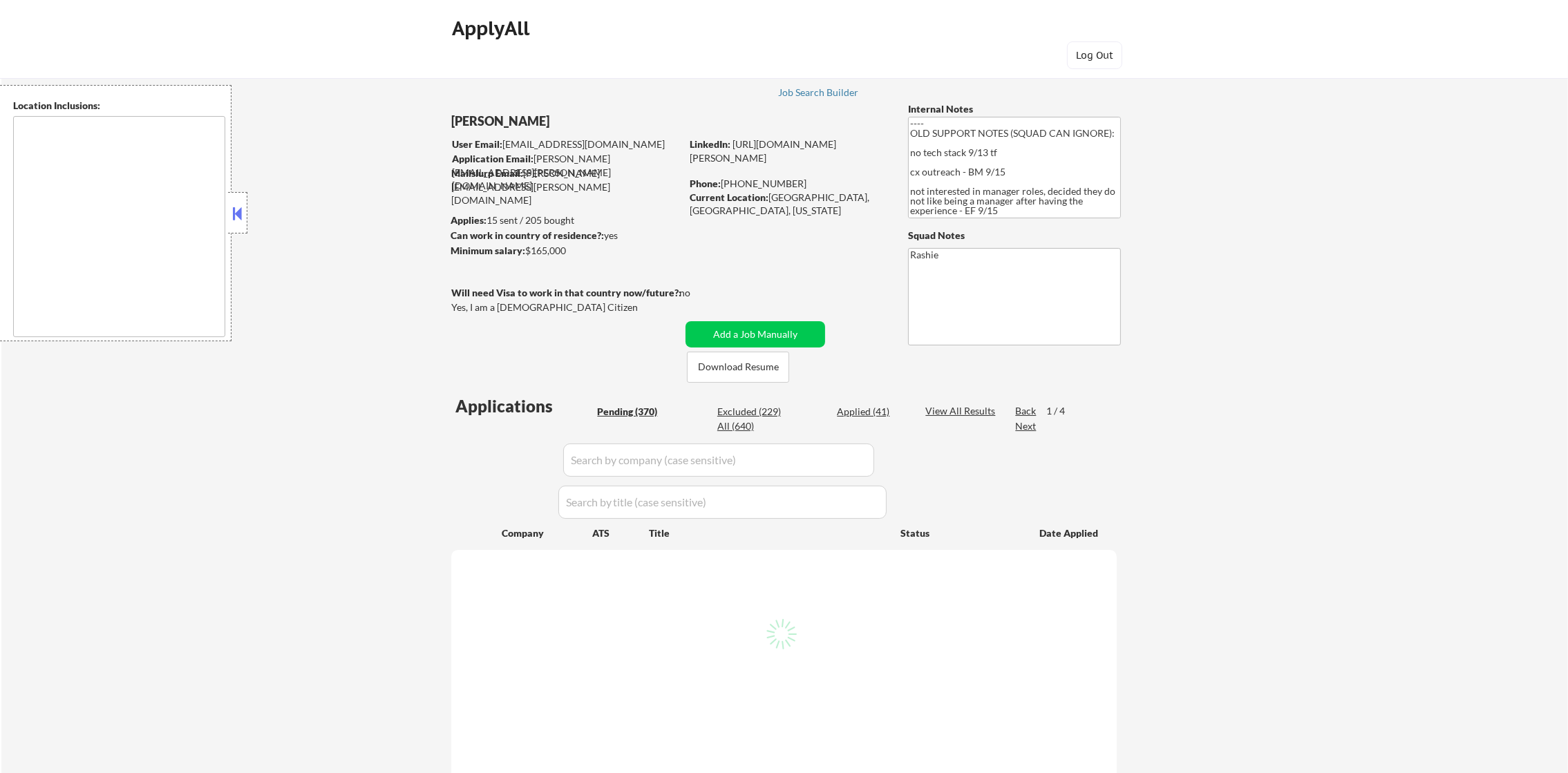
select select ""pending""
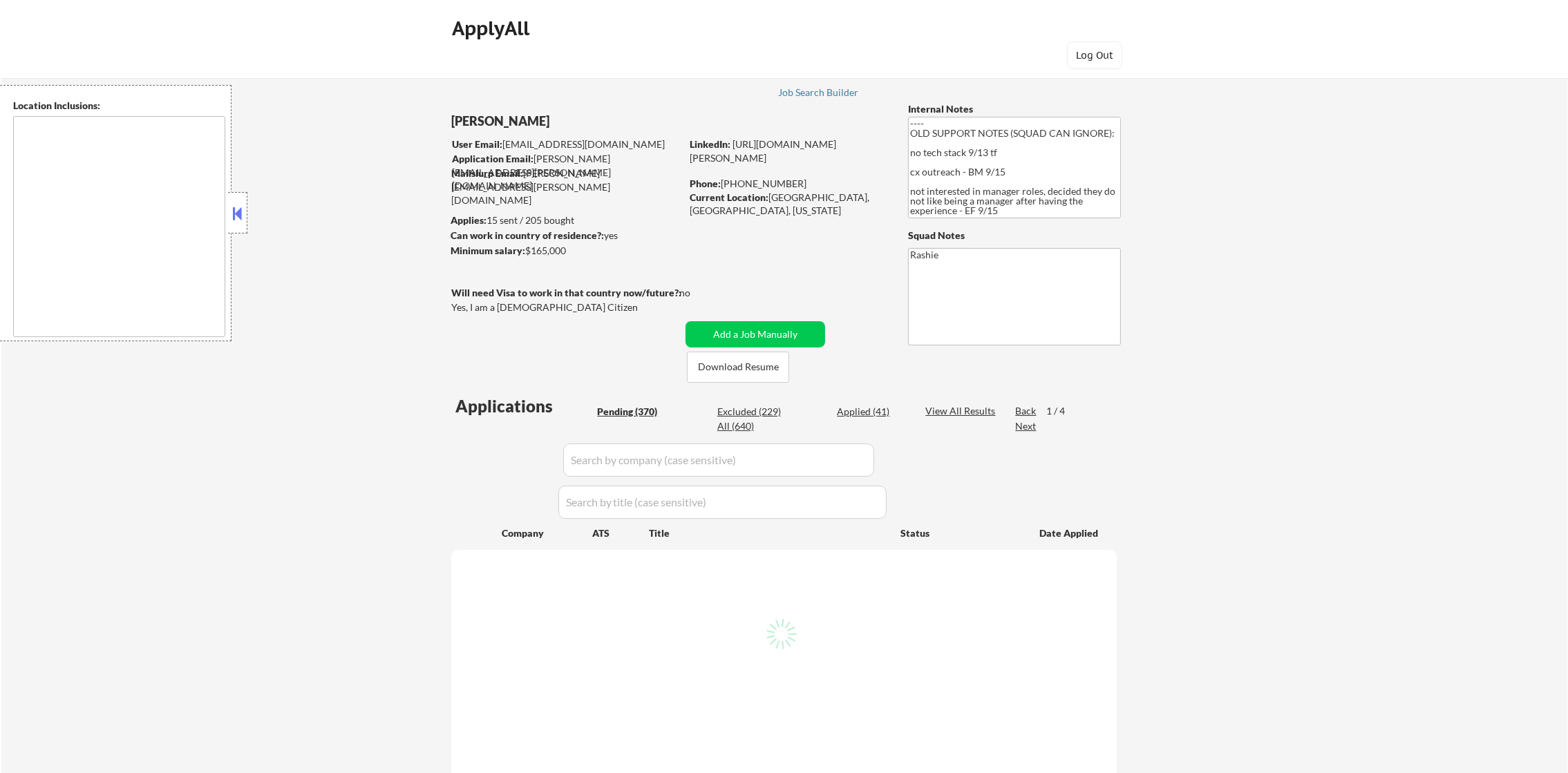
select select ""pending""
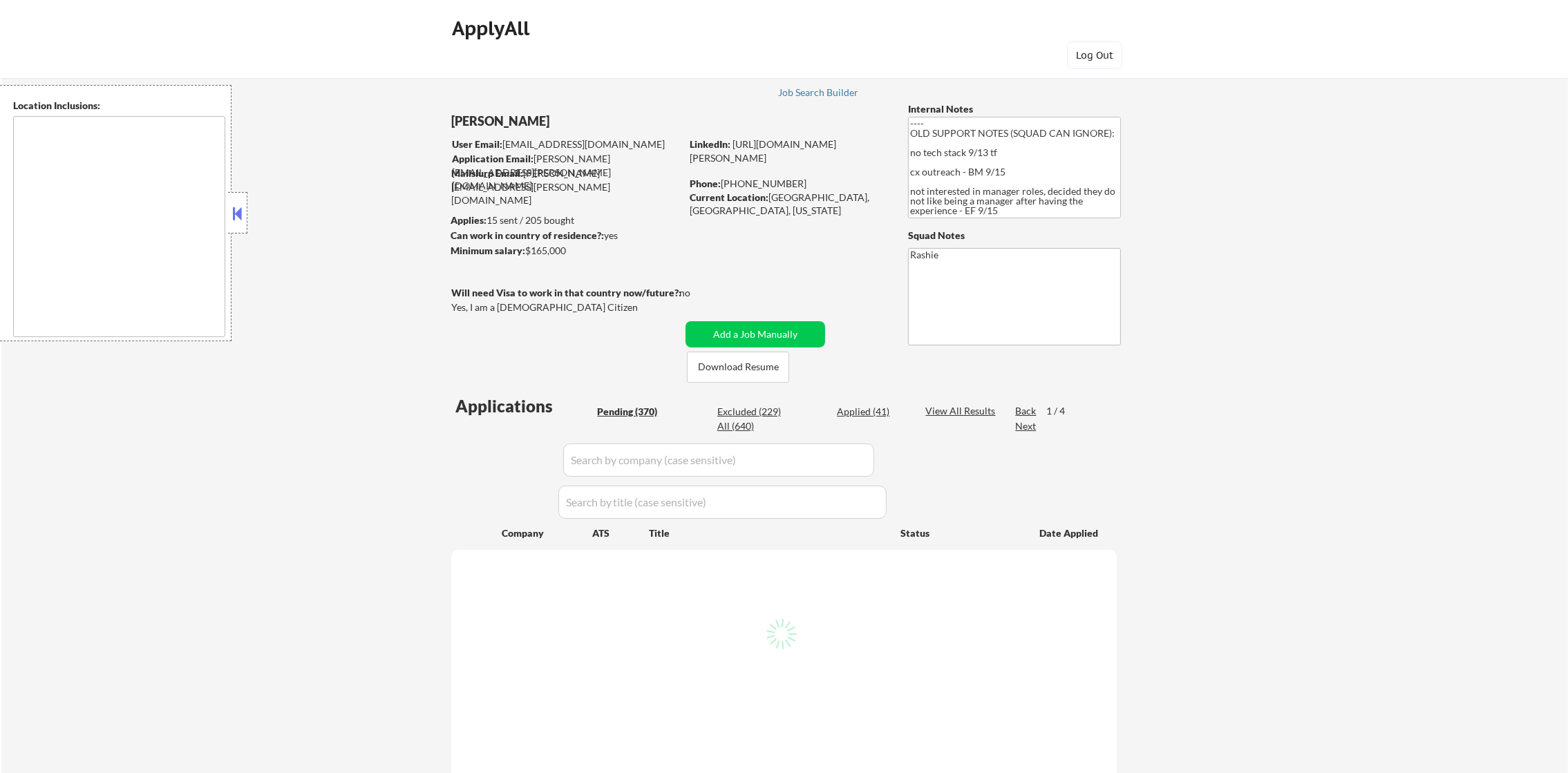
select select ""pending""
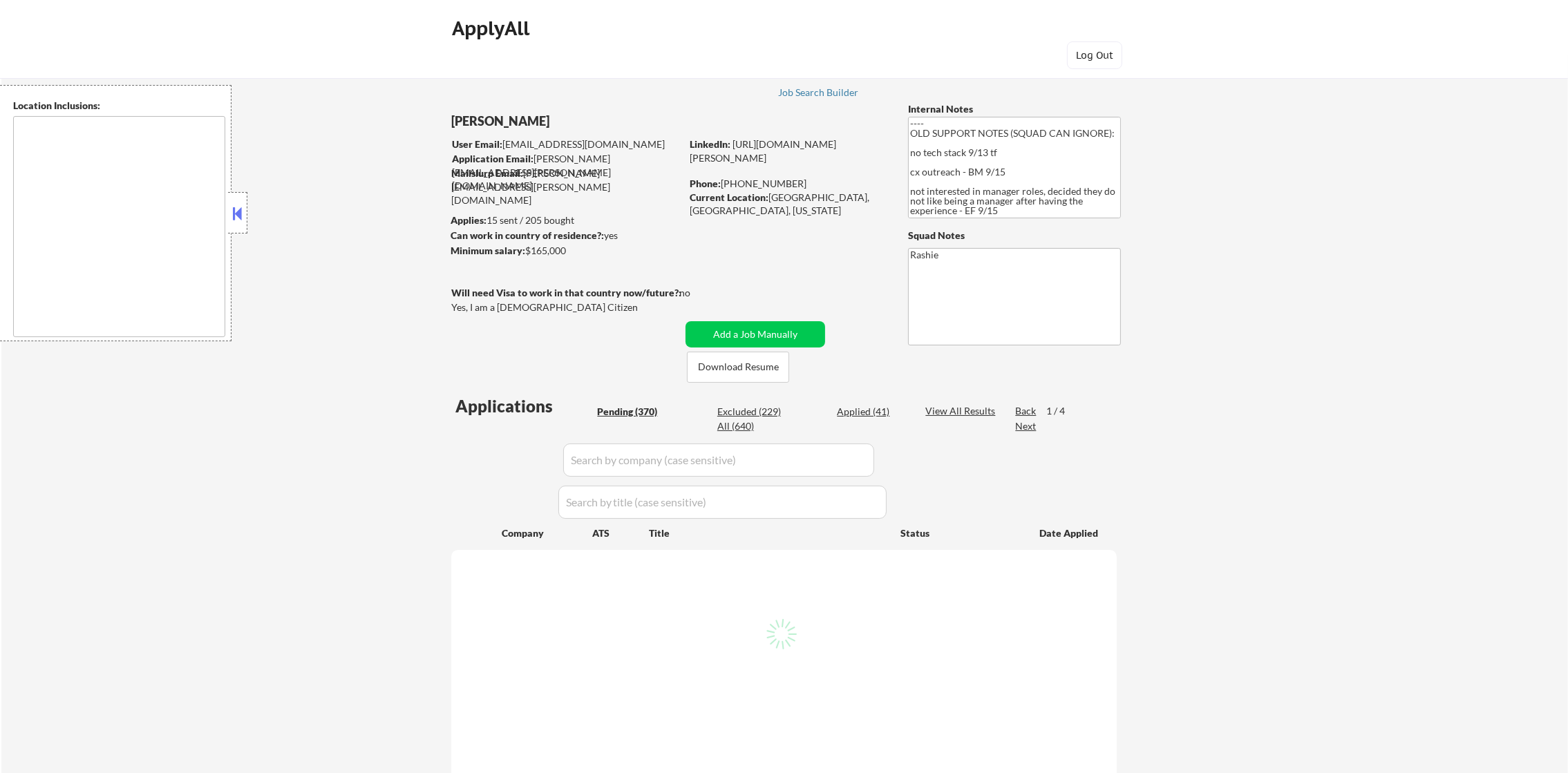
select select ""pending""
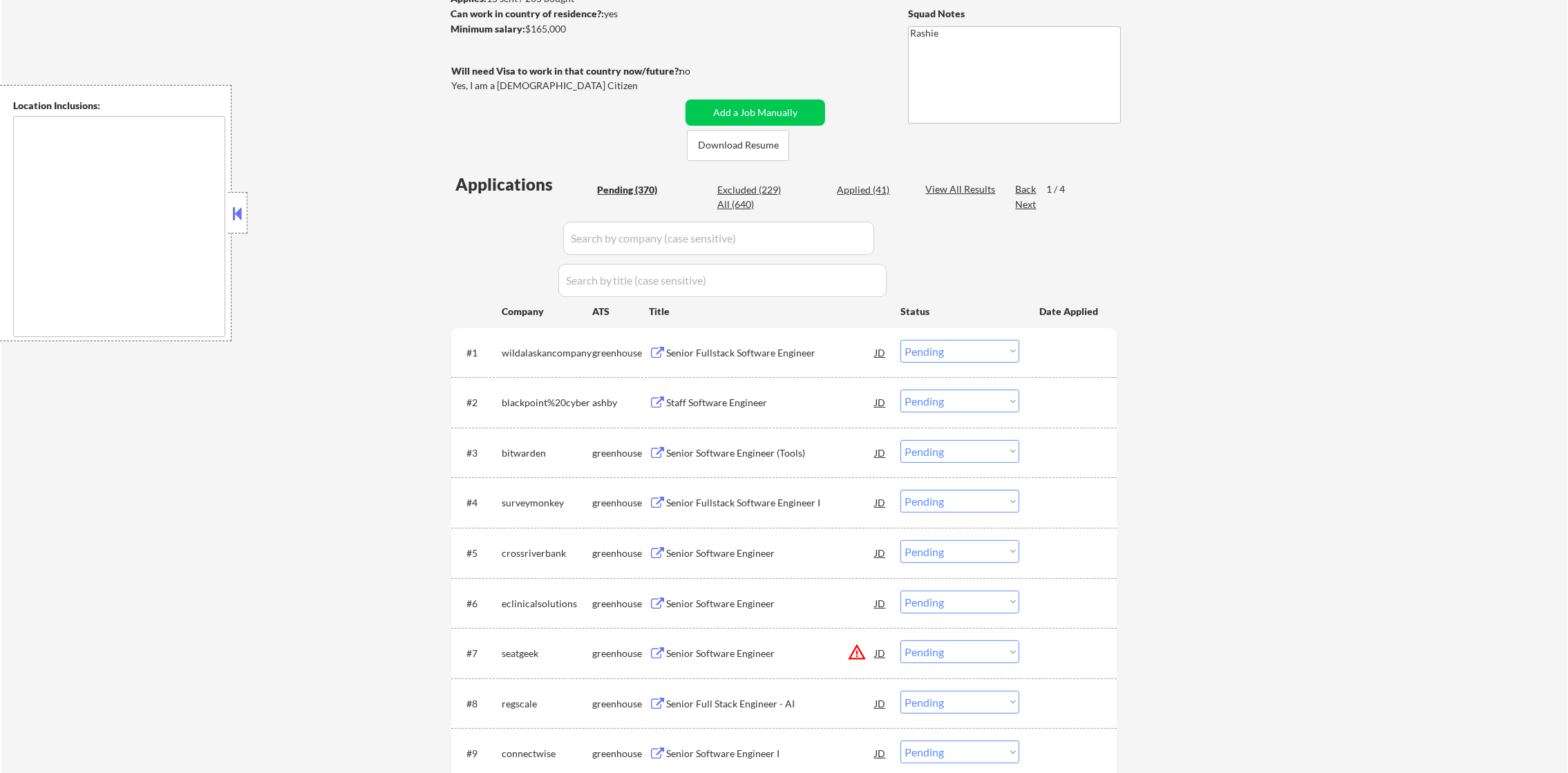
scroll to position [241, 0]
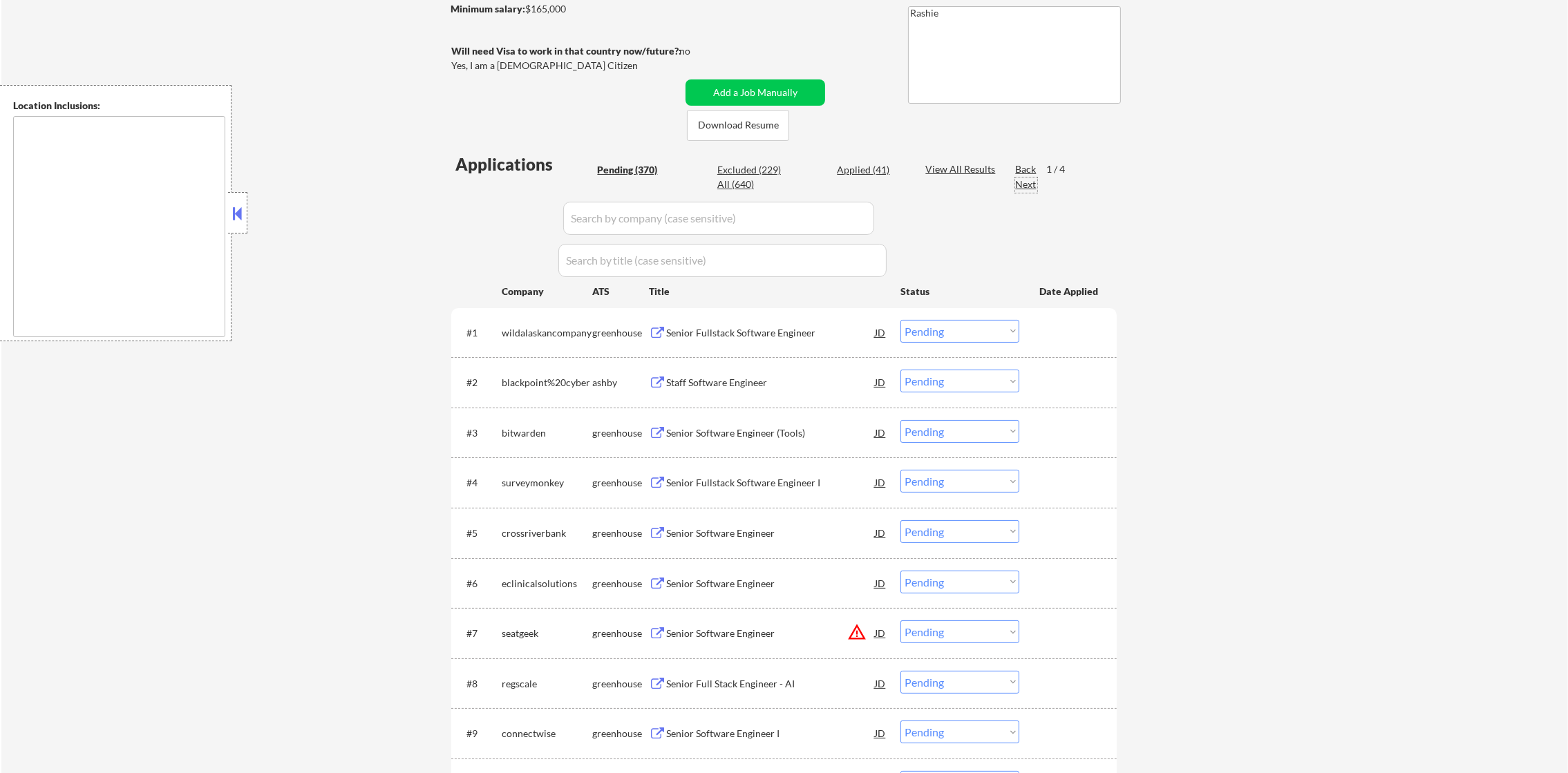
click at [1018, 186] on div "Next" at bounding box center [1026, 184] width 22 height 14
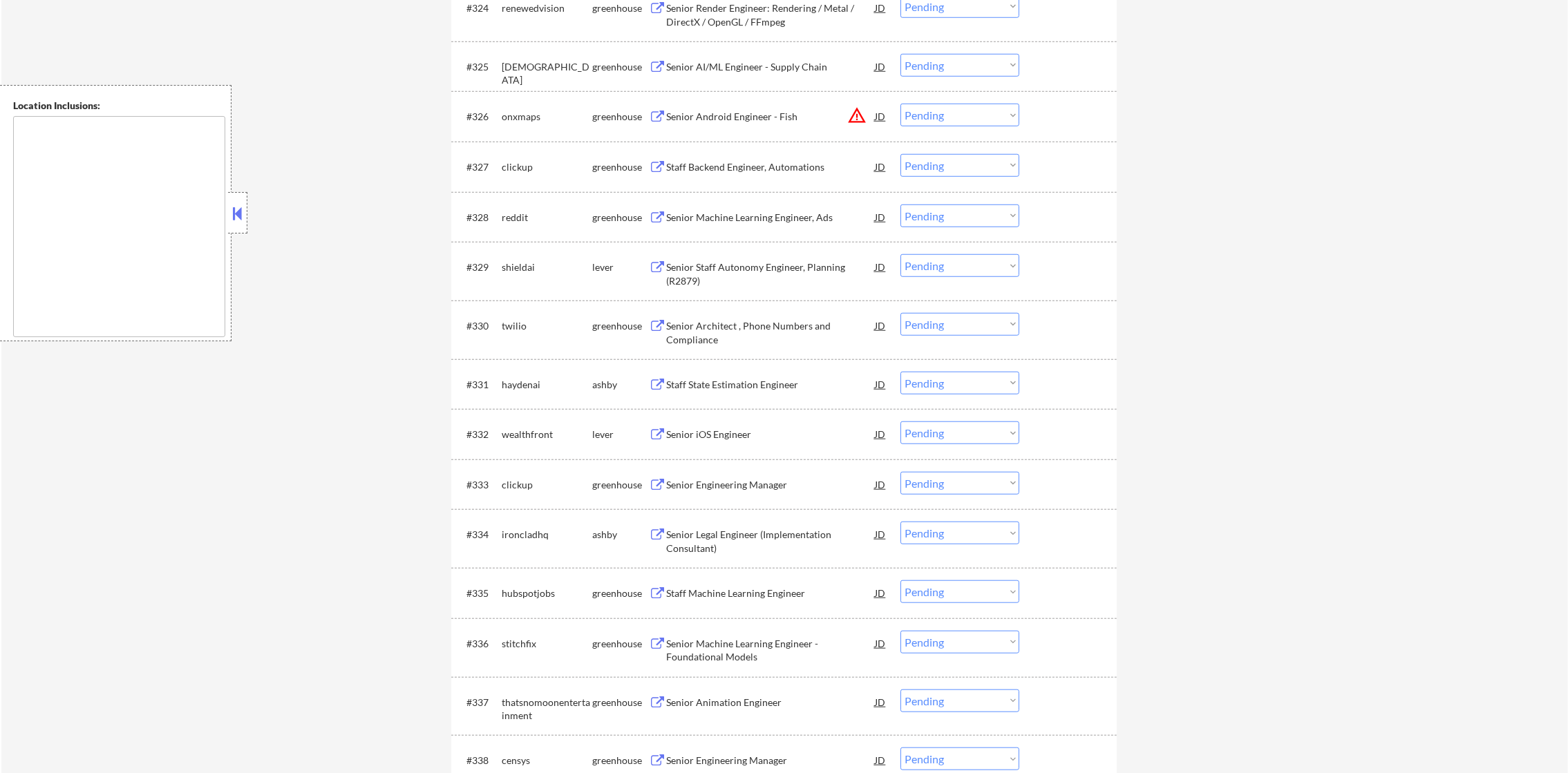
scroll to position [1762, 0]
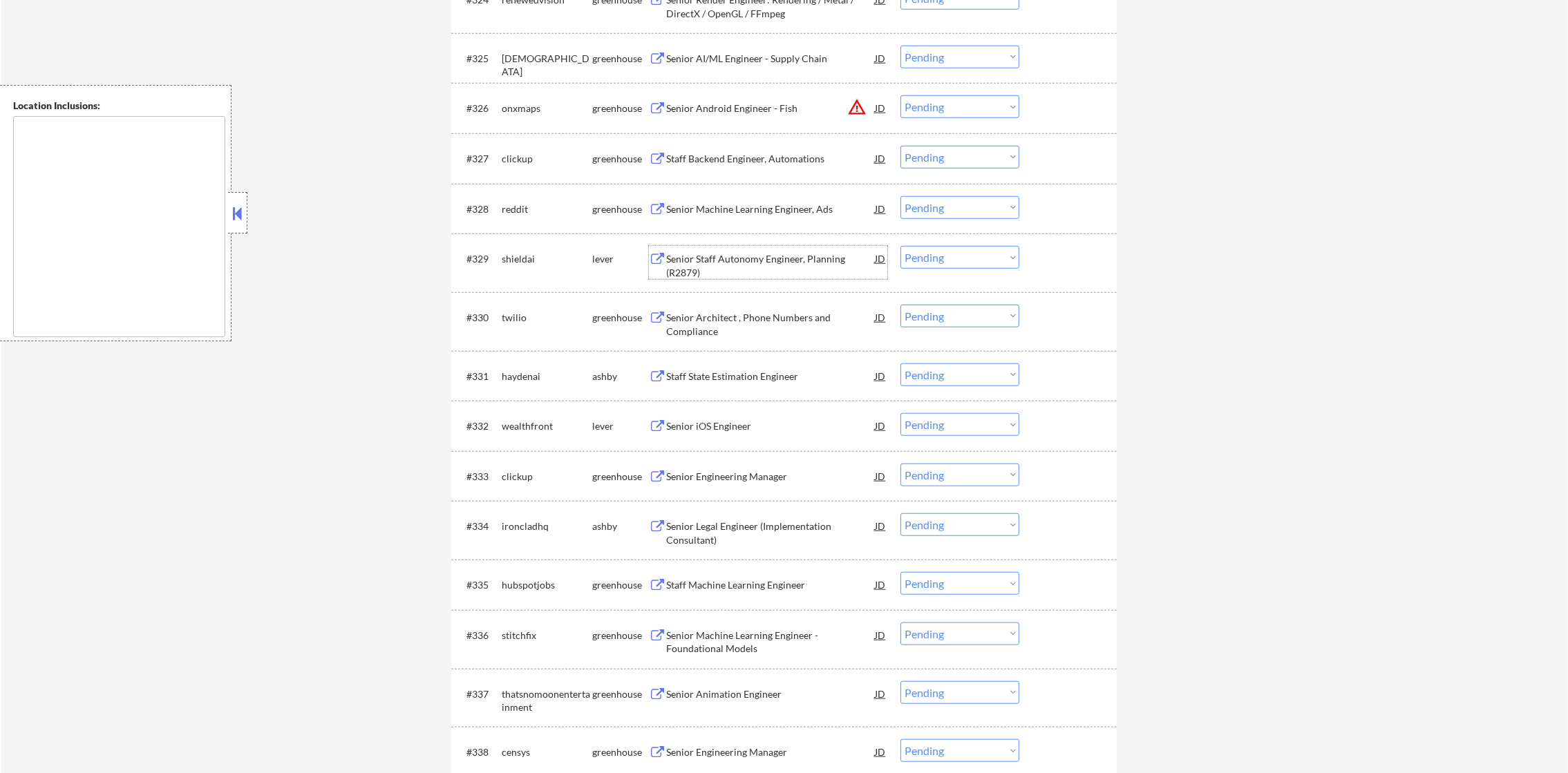
click at [726, 260] on div "Senior Staff Autonomy Engineer, Planning (R2879)" at bounding box center [771, 265] width 209 height 27
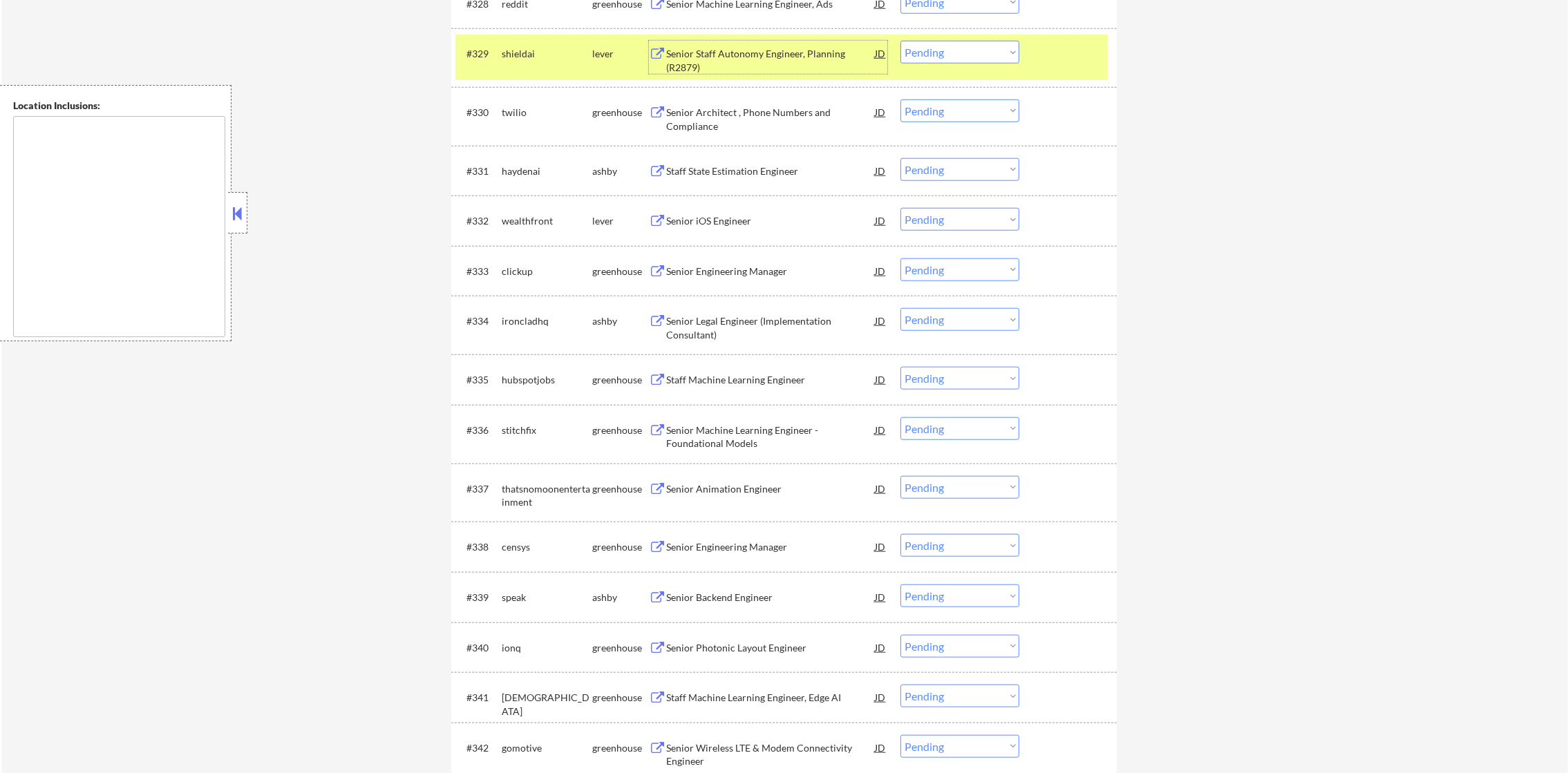
scroll to position [1968, 0]
click at [940, 59] on select "Choose an option... Pending Applied Excluded (Questions) Excluded (Expired) Exc…" at bounding box center [959, 51] width 119 height 23
click at [900, 40] on select "Choose an option... Pending Applied Excluded (Questions) Excluded (Expired) Exc…" at bounding box center [959, 51] width 119 height 23
click at [528, 49] on div "shieldai" at bounding box center [547, 52] width 91 height 14
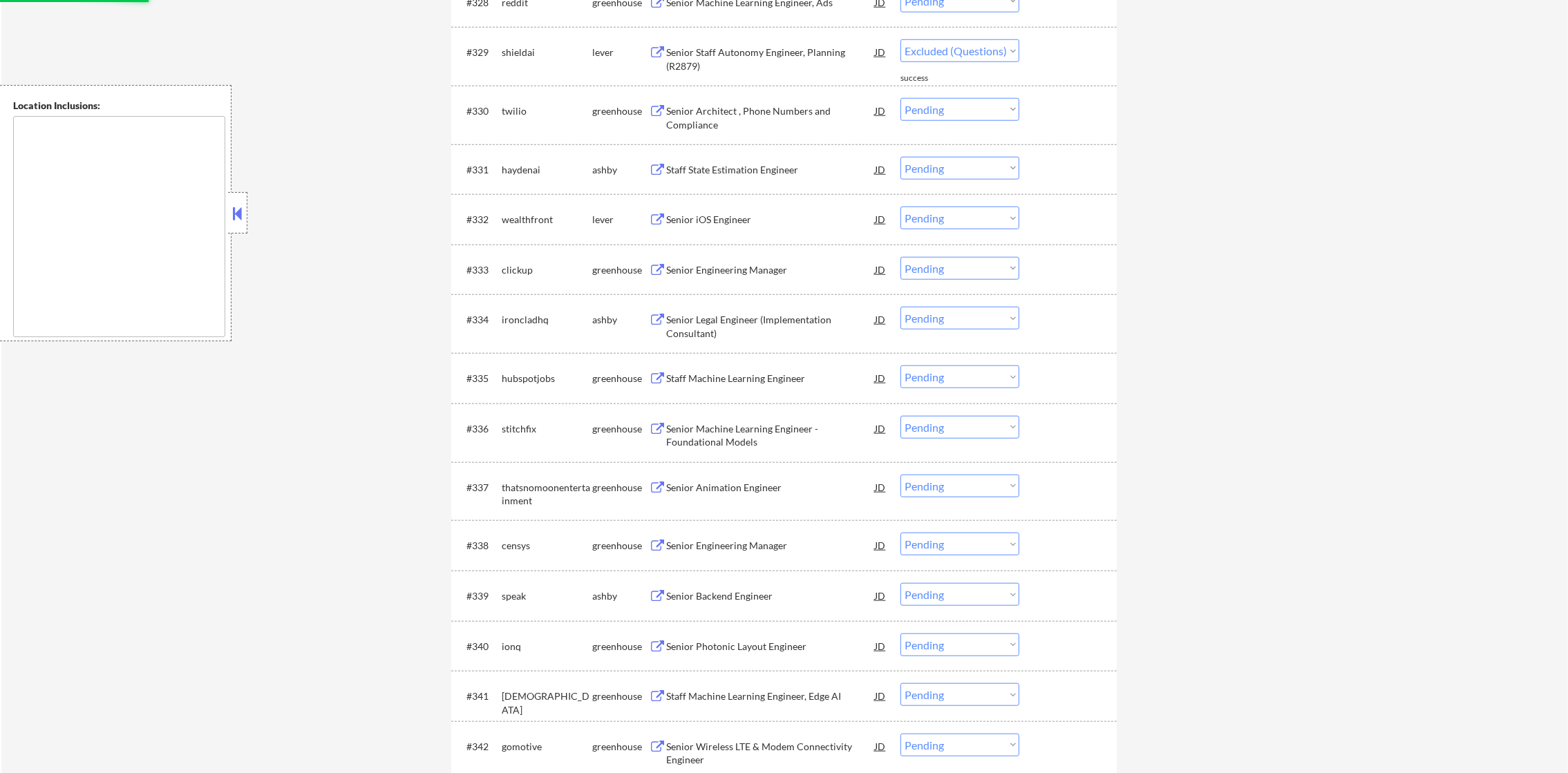
select select ""pending""
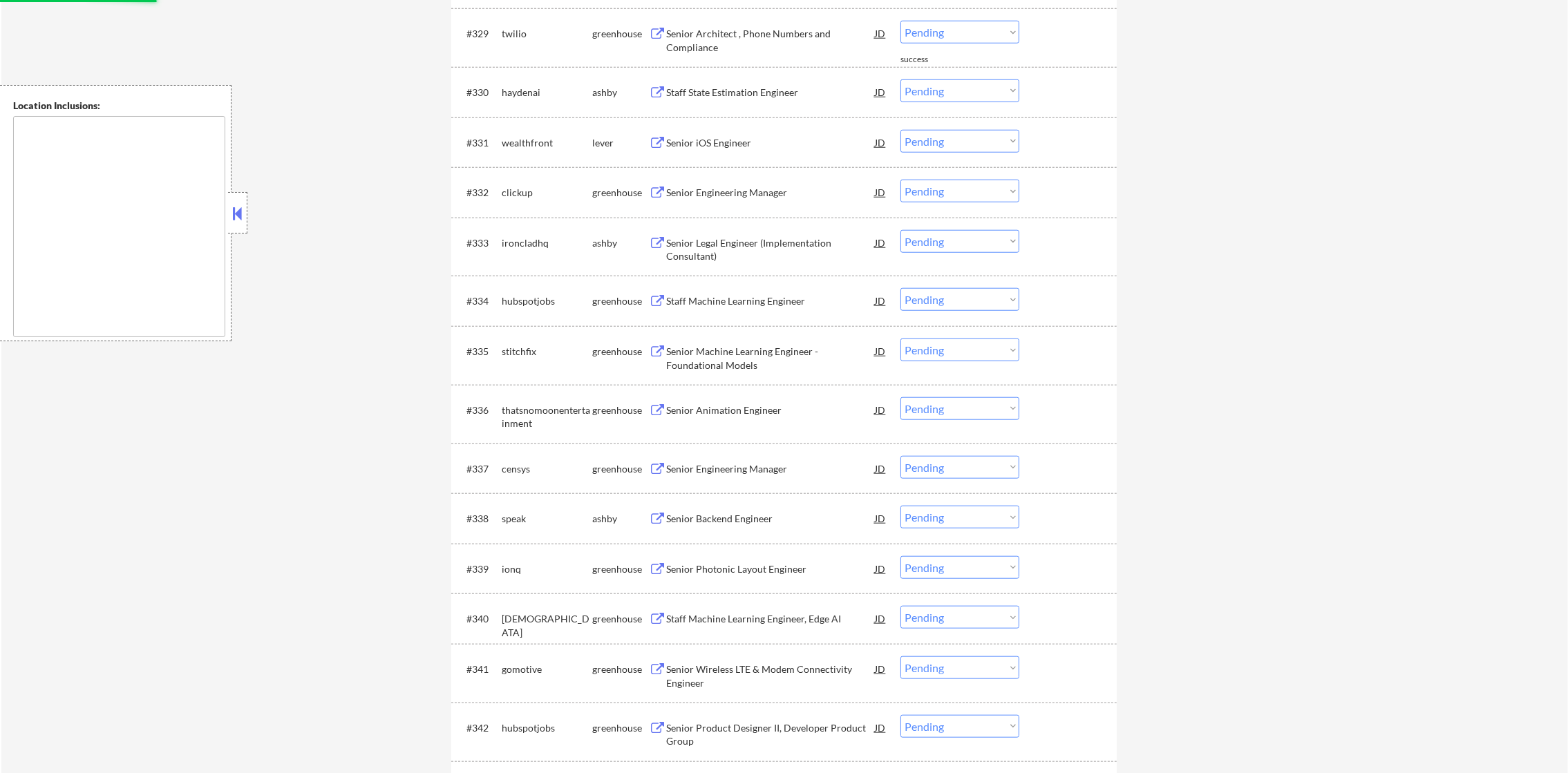
scroll to position [2004, 0]
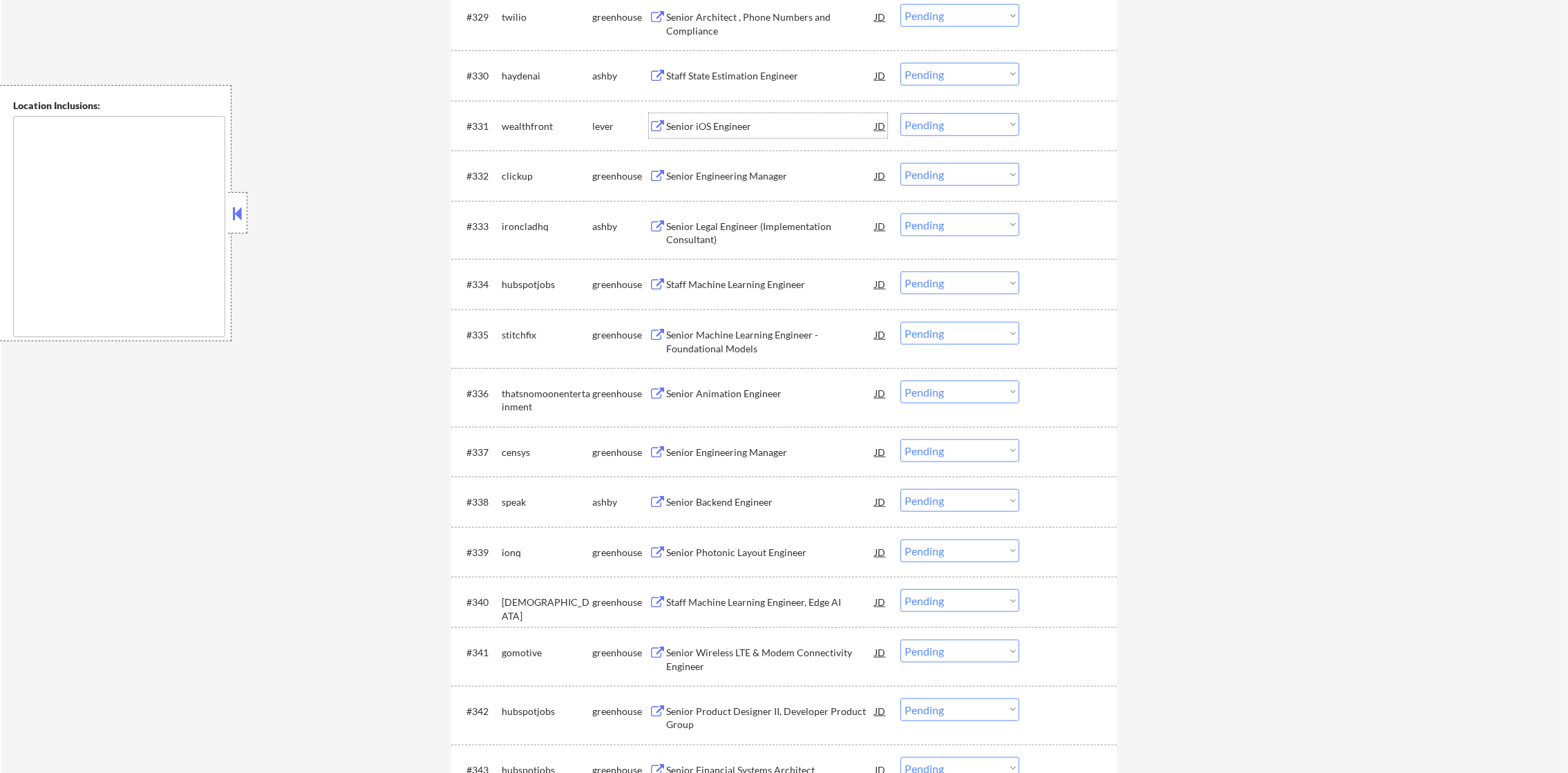
click at [734, 120] on div "Senior iOS Engineer" at bounding box center [771, 126] width 209 height 14
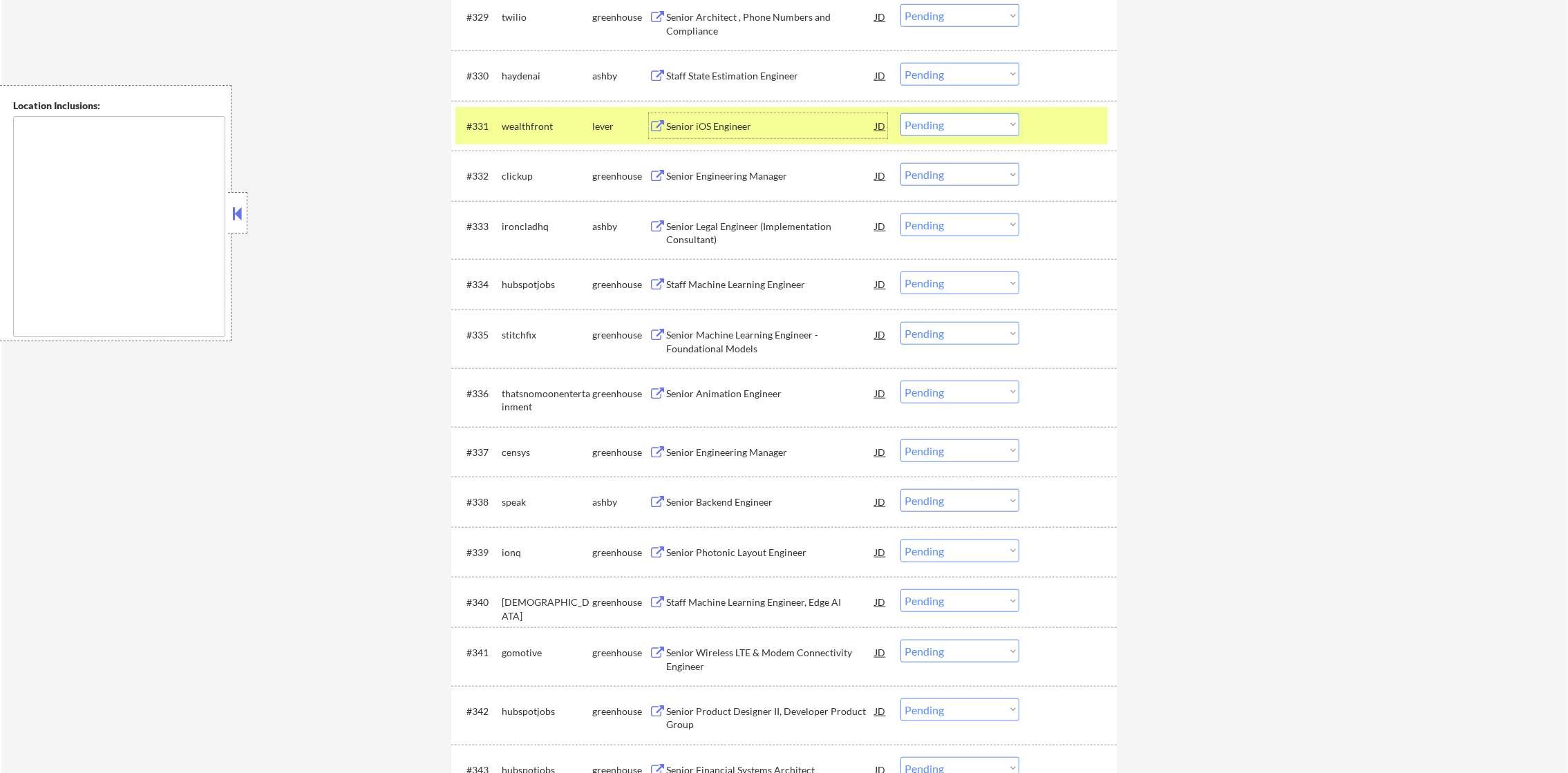
scroll to position [2072, 0]
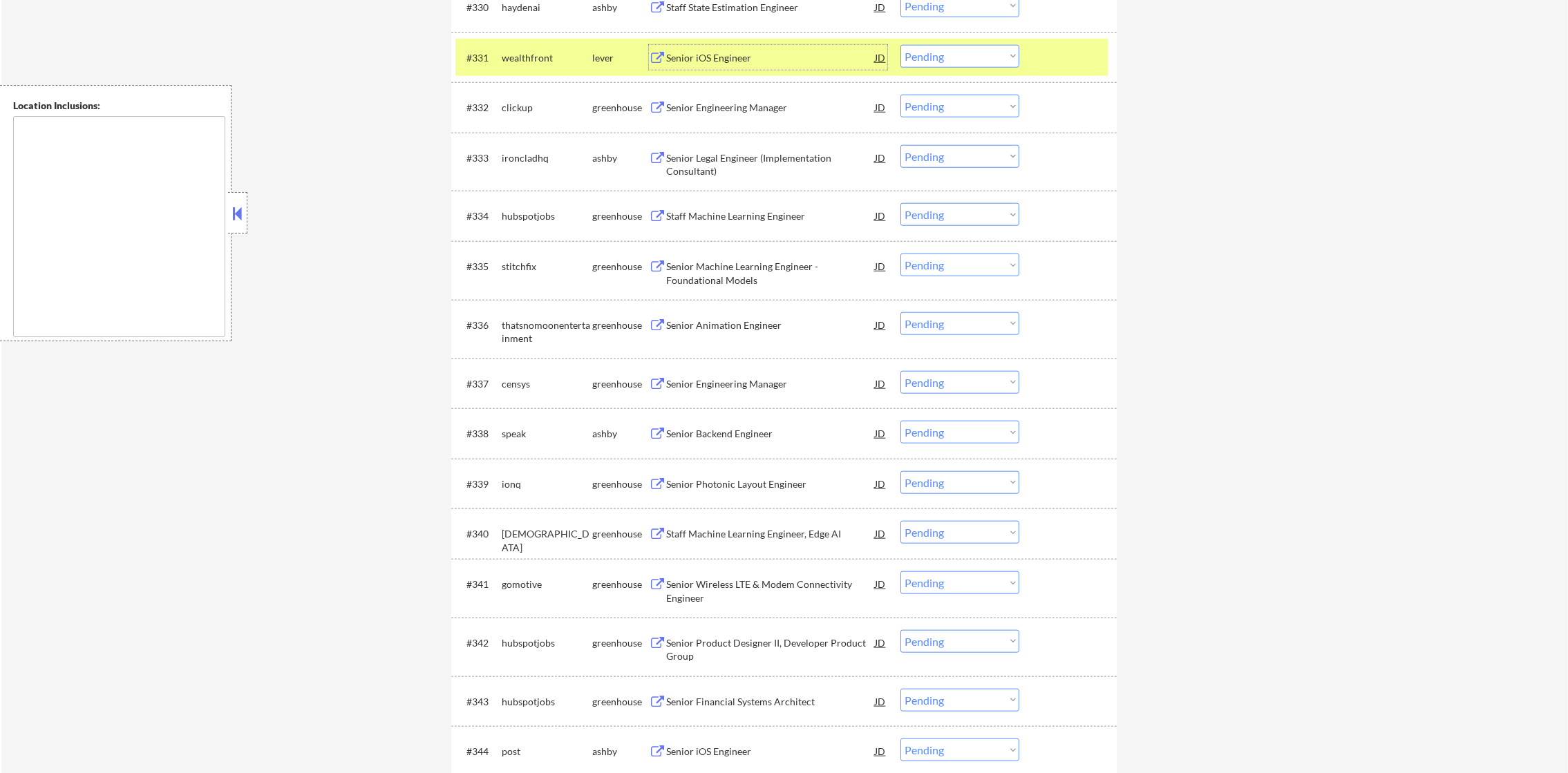
click at [819, 54] on div "Senior iOS Engineer" at bounding box center [771, 58] width 209 height 14
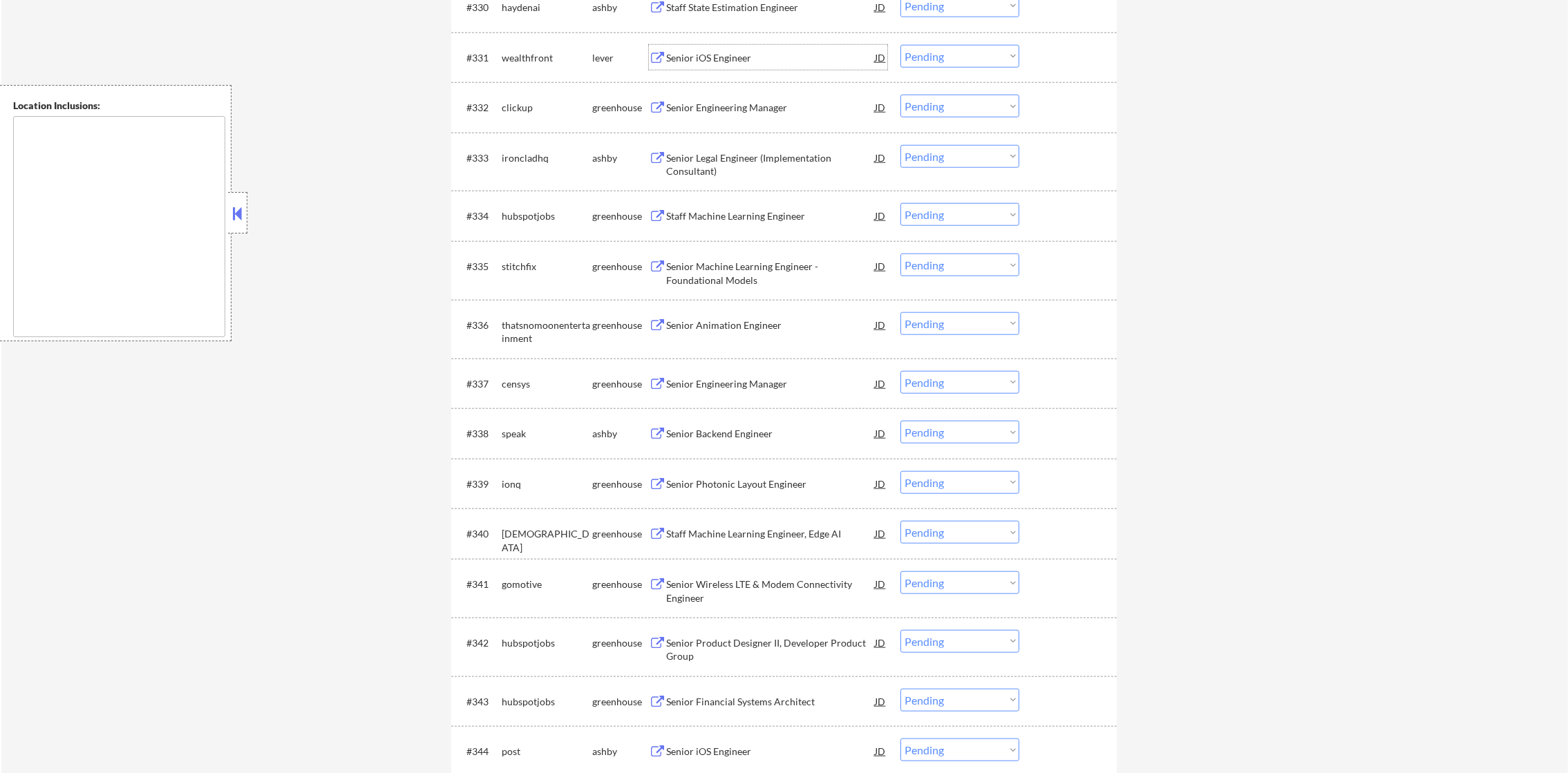
click at [569, 61] on div "wealthfront" at bounding box center [547, 58] width 91 height 14
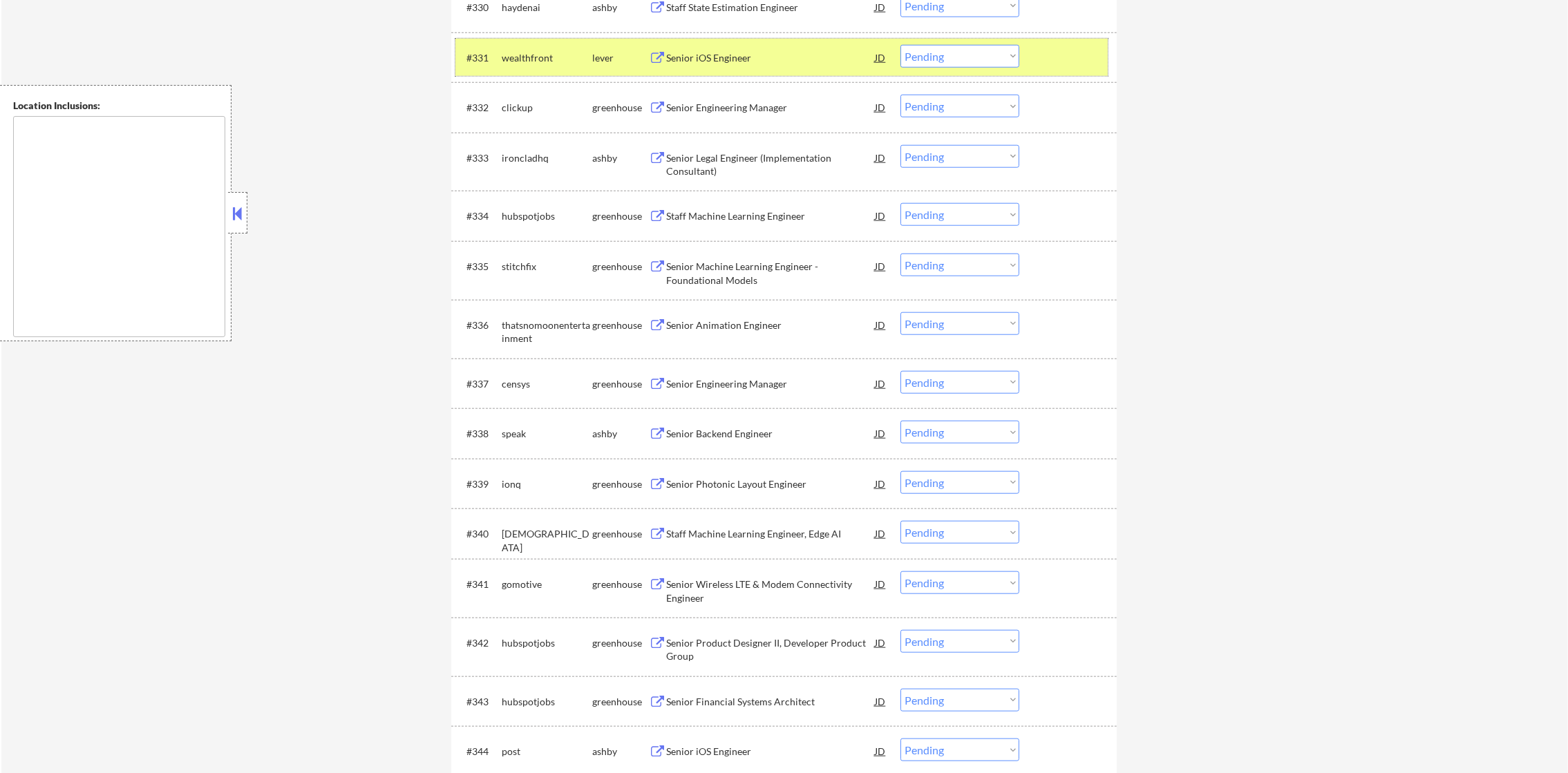
click at [987, 53] on select "Choose an option... Pending Applied Excluded (Questions) Excluded (Expired) Exc…" at bounding box center [959, 56] width 119 height 23
click at [900, 45] on select "Choose an option... Pending Applied Excluded (Questions) Excluded (Expired) Exc…" at bounding box center [959, 56] width 119 height 23
click at [557, 54] on div "wealthfront" at bounding box center [547, 58] width 91 height 14
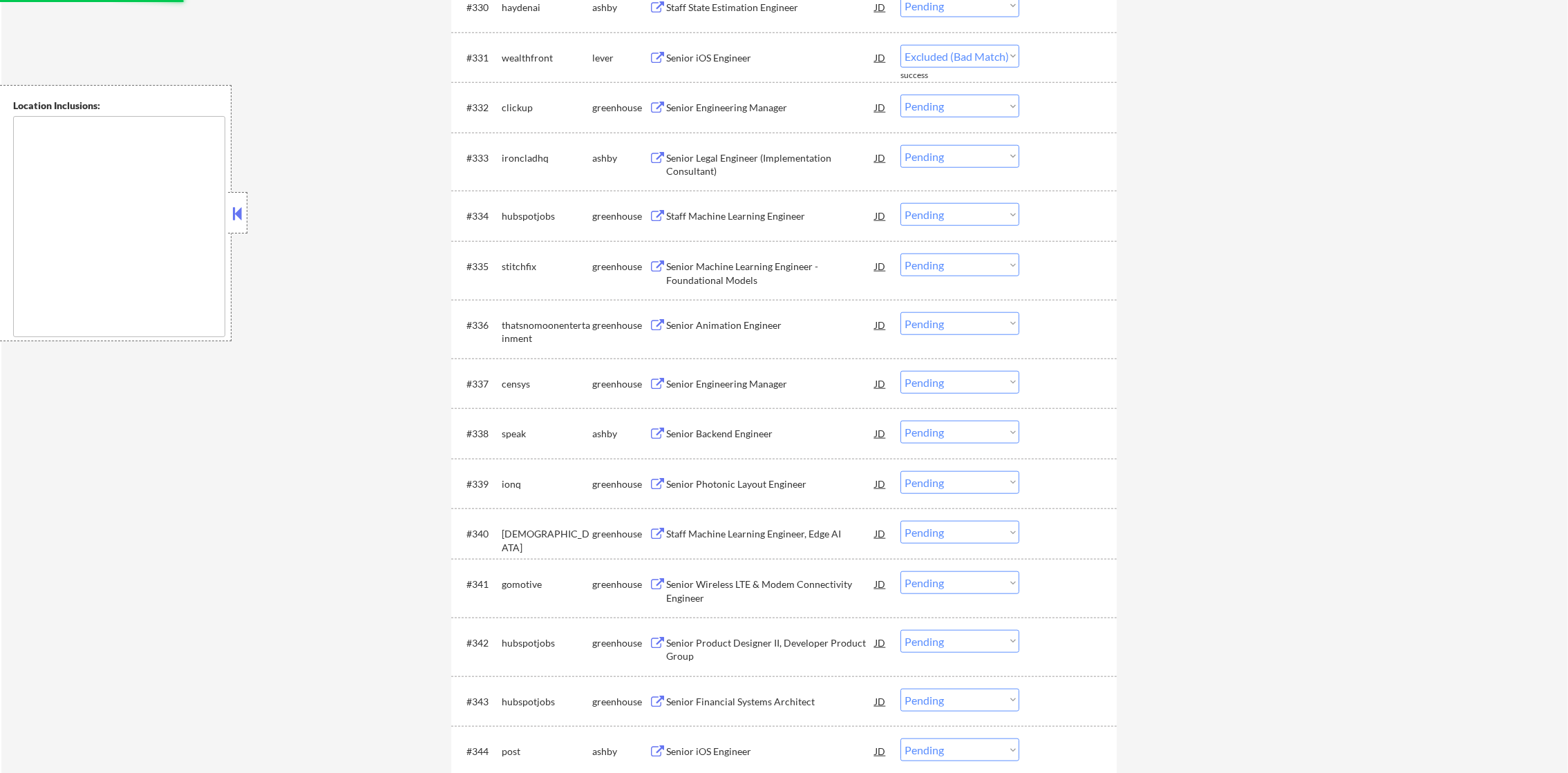
select select ""pending""
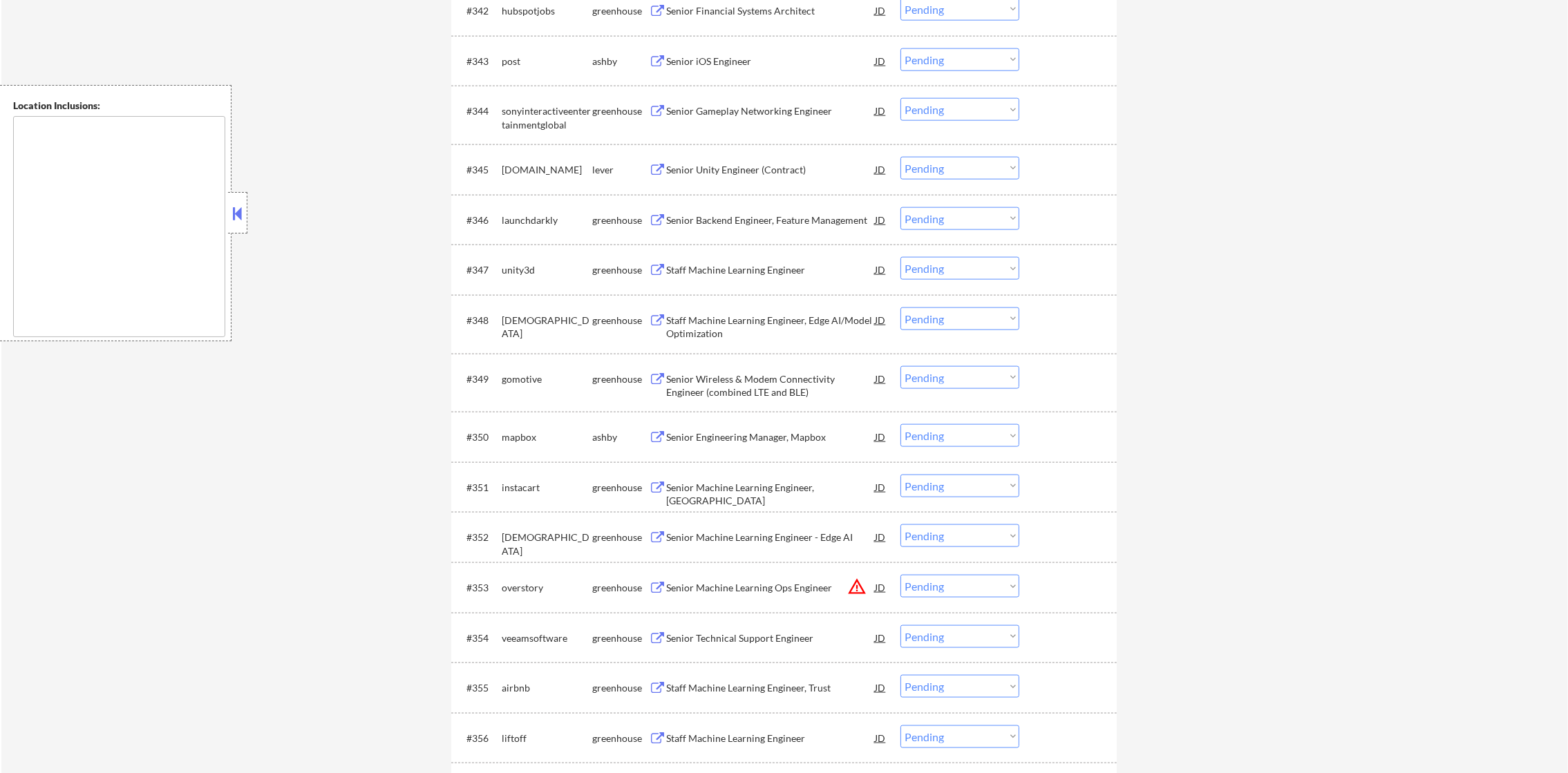
scroll to position [2729, 0]
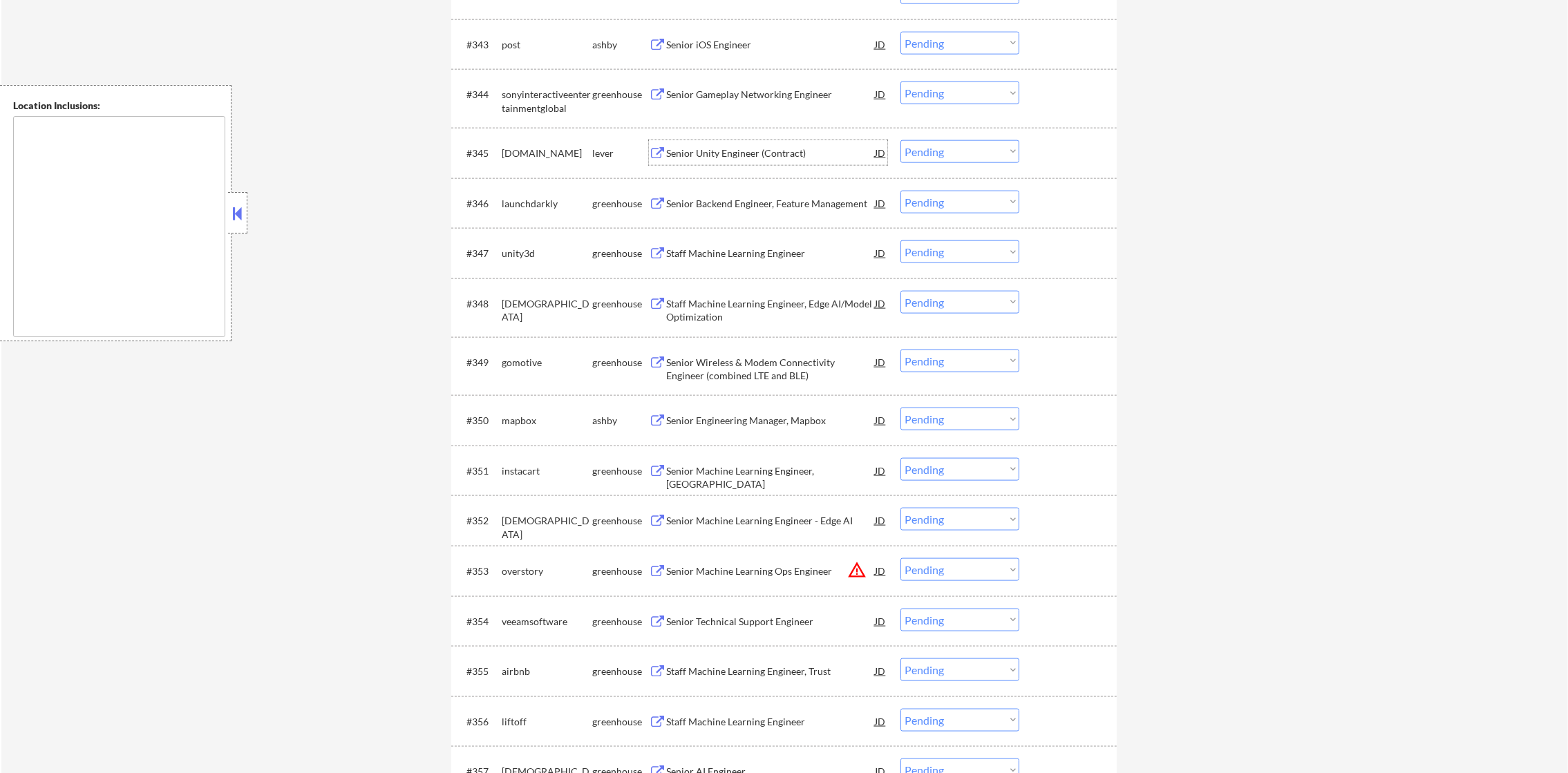
click at [778, 150] on div "Senior Unity Engineer (Contract)" at bounding box center [771, 153] width 209 height 14
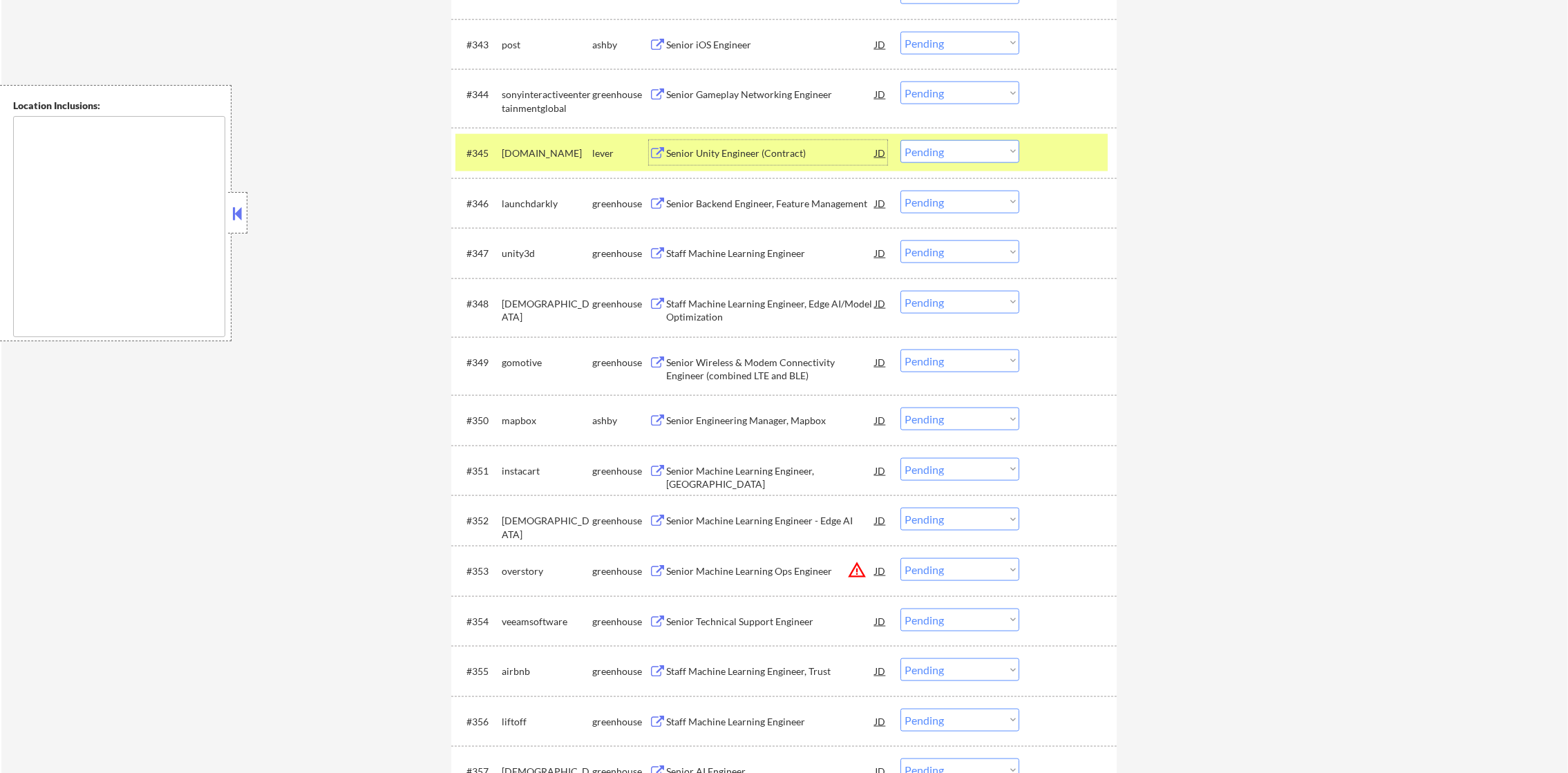
scroll to position [2833, 0]
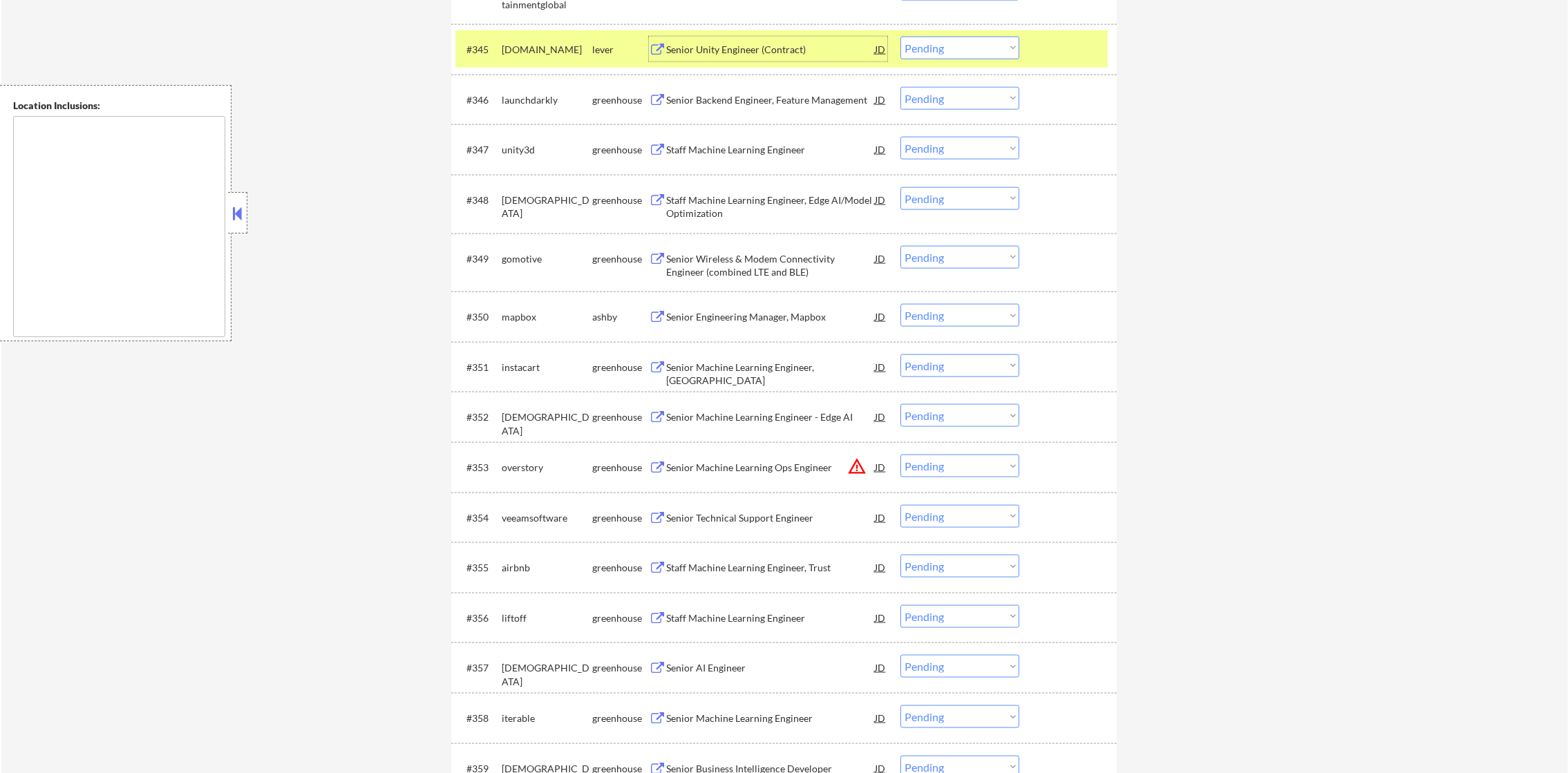
click at [953, 49] on select "Choose an option... Pending Applied Excluded (Questions) Excluded (Expired) Exc…" at bounding box center [959, 48] width 119 height 23
click at [900, 36] on select "Choose an option... Pending Applied Excluded (Questions) Excluded (Expired) Exc…" at bounding box center [959, 48] width 119 height 23
click at [528, 47] on div "branch.gg" at bounding box center [547, 49] width 91 height 14
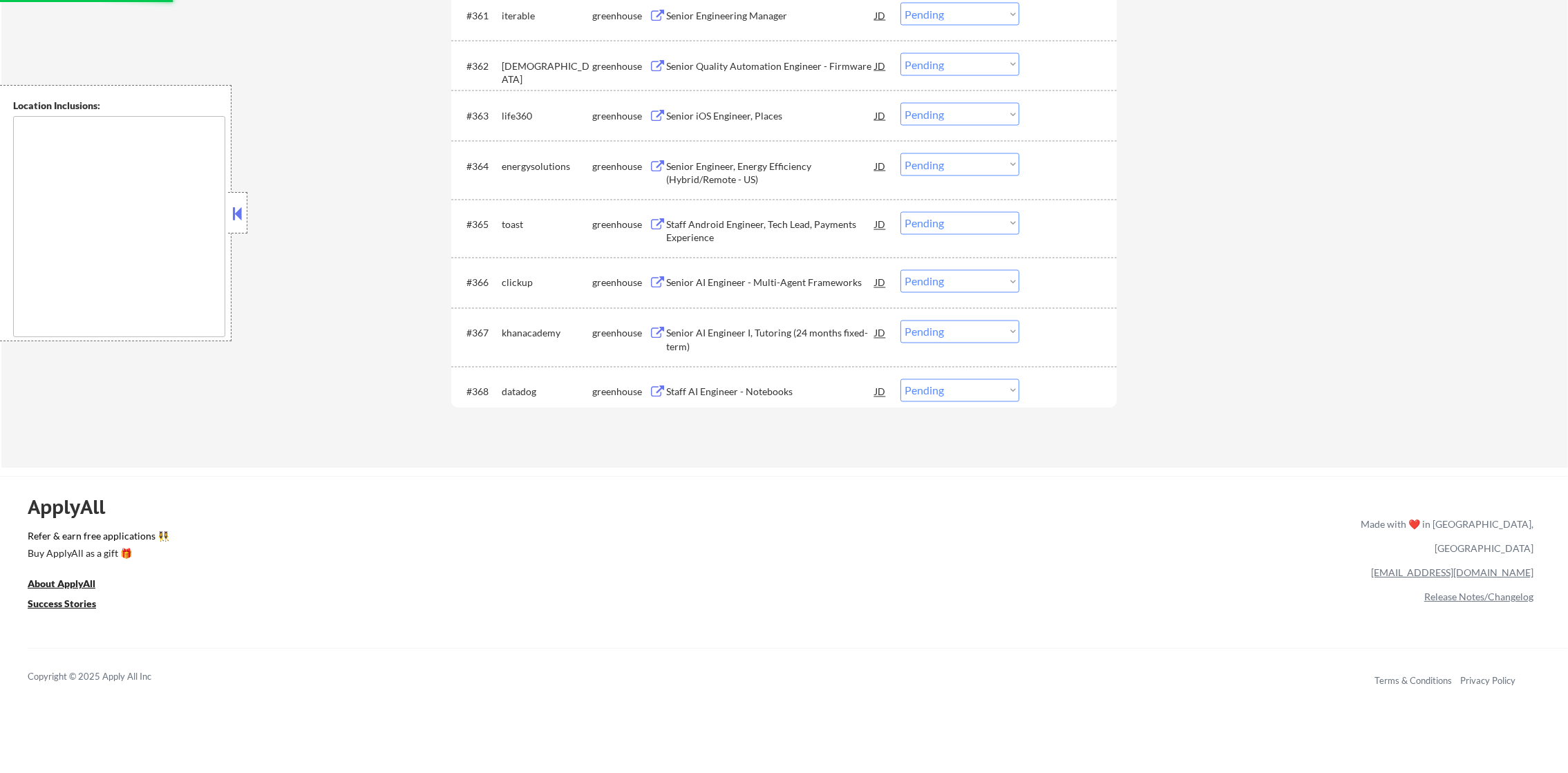
scroll to position [3696, 0]
select select ""pending""
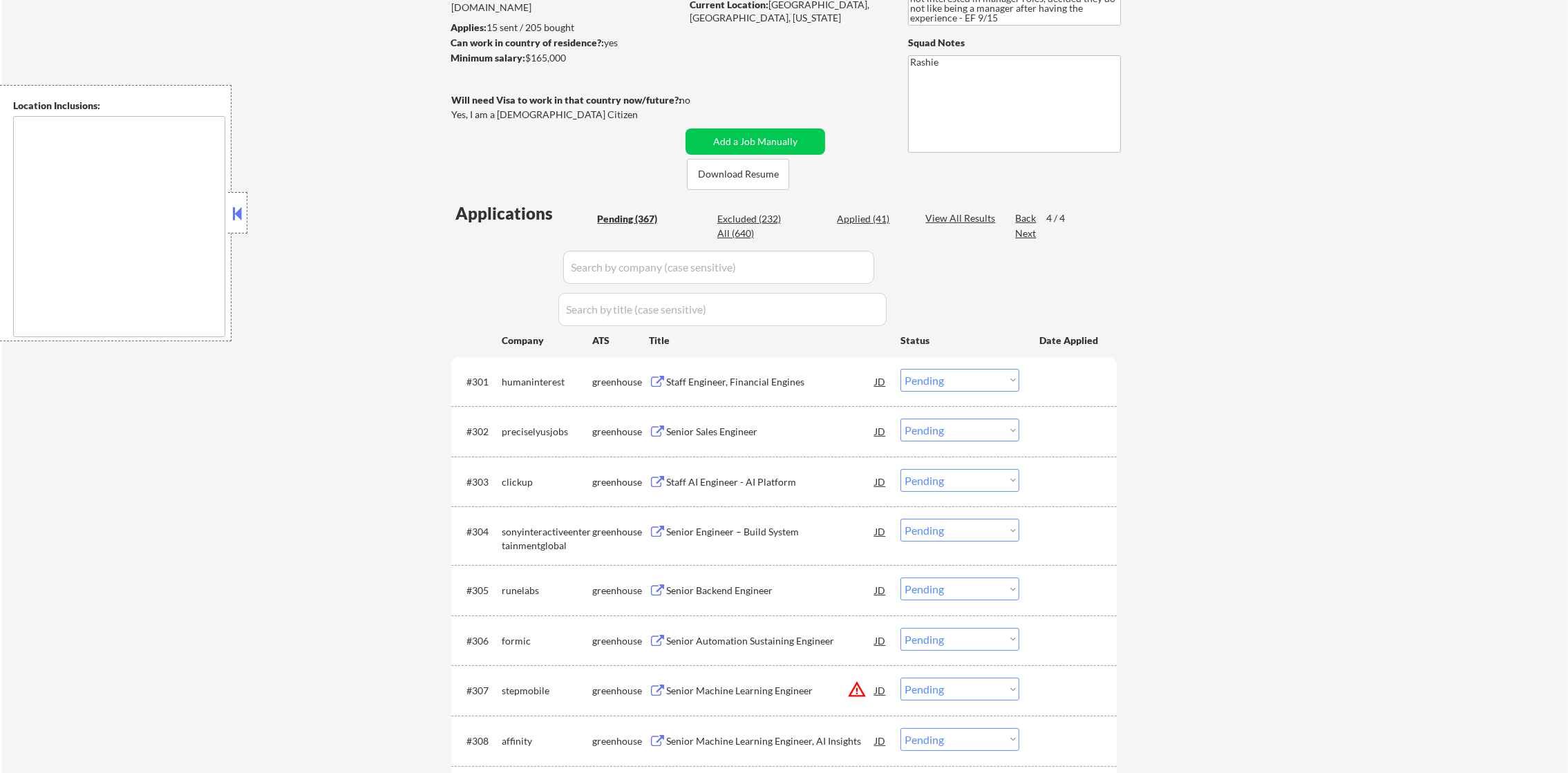
scroll to position [0, 0]
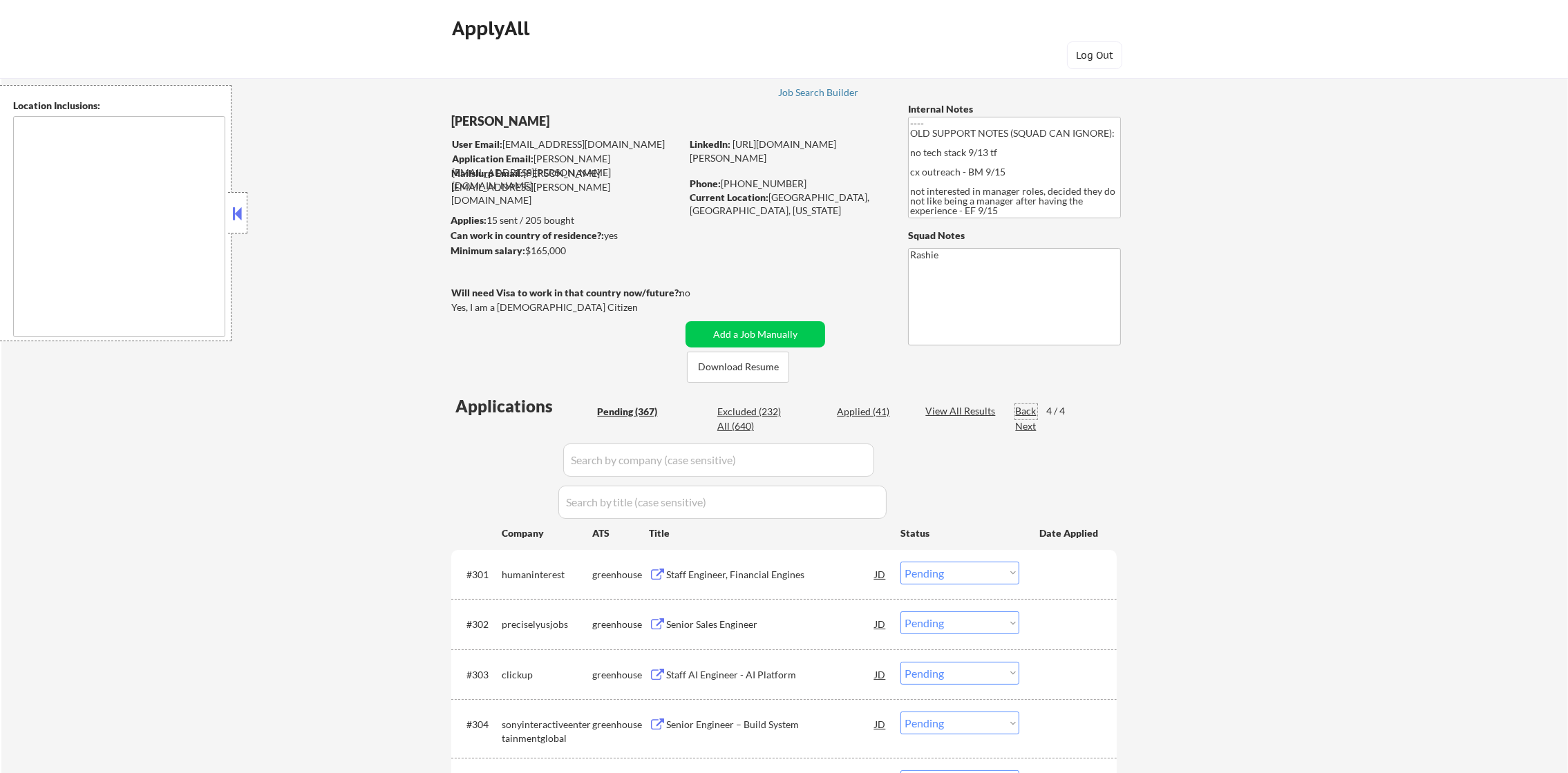
click at [1019, 410] on div "Back" at bounding box center [1026, 411] width 22 height 14
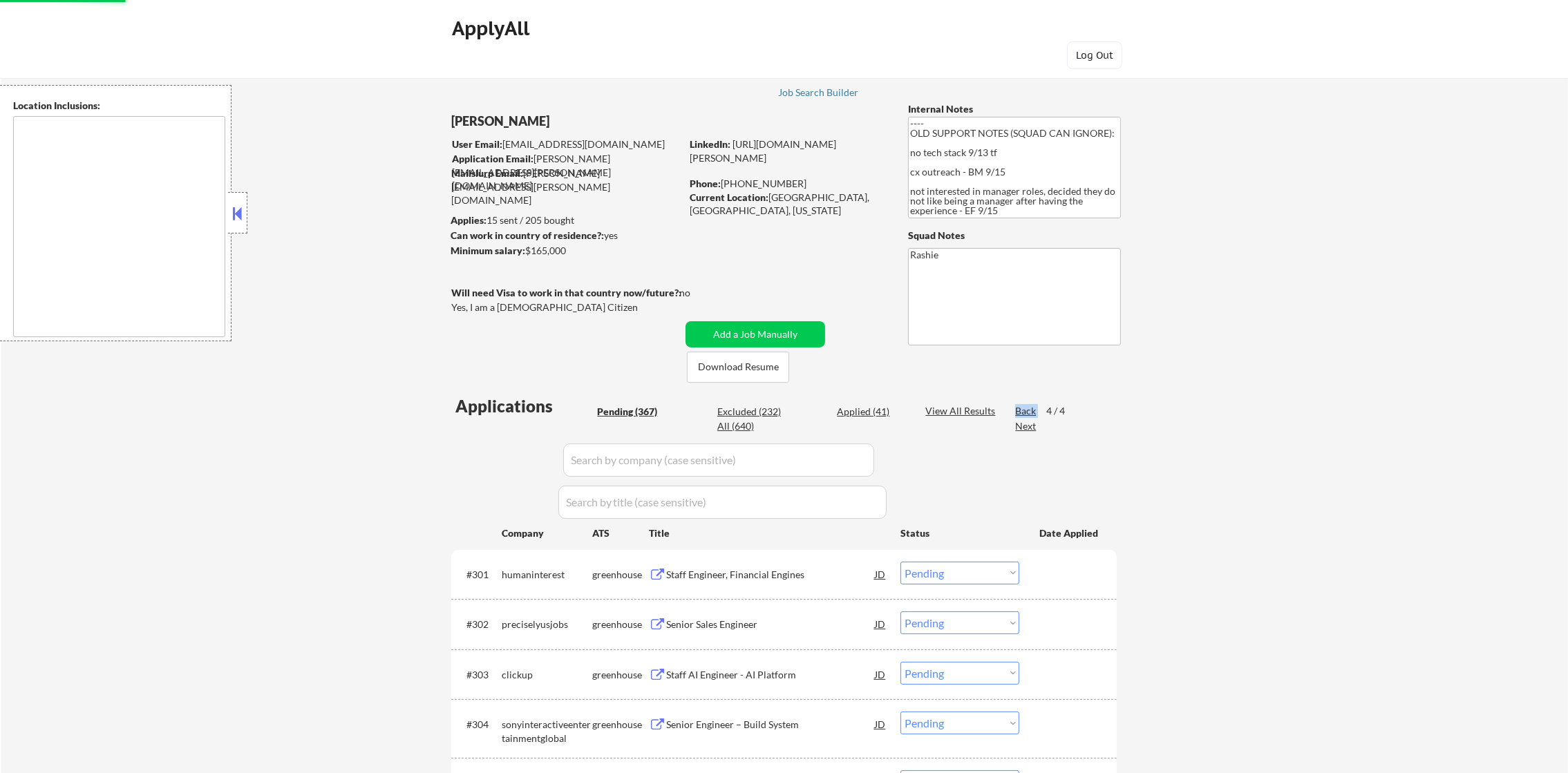
click at [1019, 410] on div "Back" at bounding box center [1026, 411] width 22 height 14
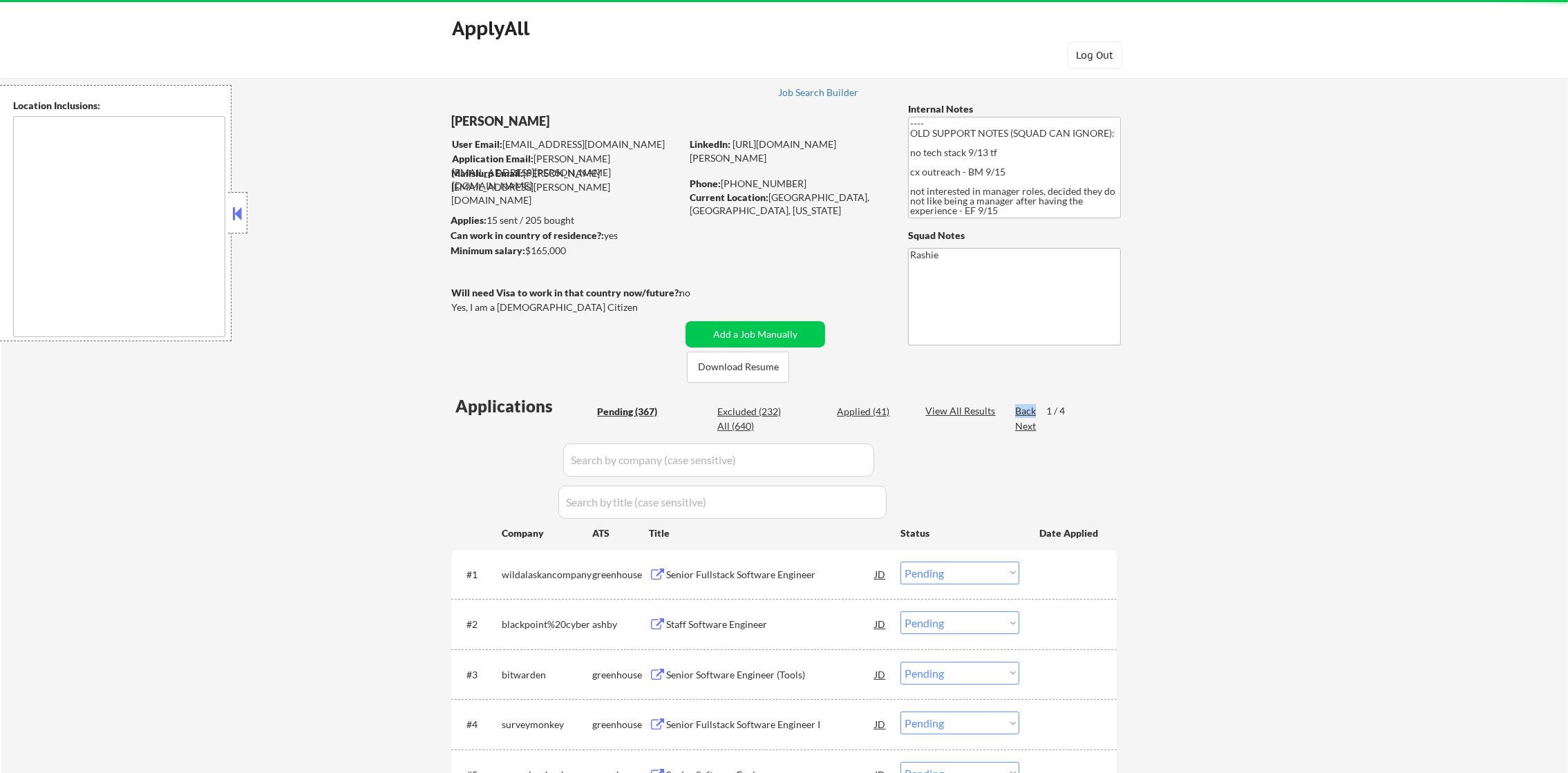
click at [1019, 410] on div "Back" at bounding box center [1026, 411] width 22 height 14
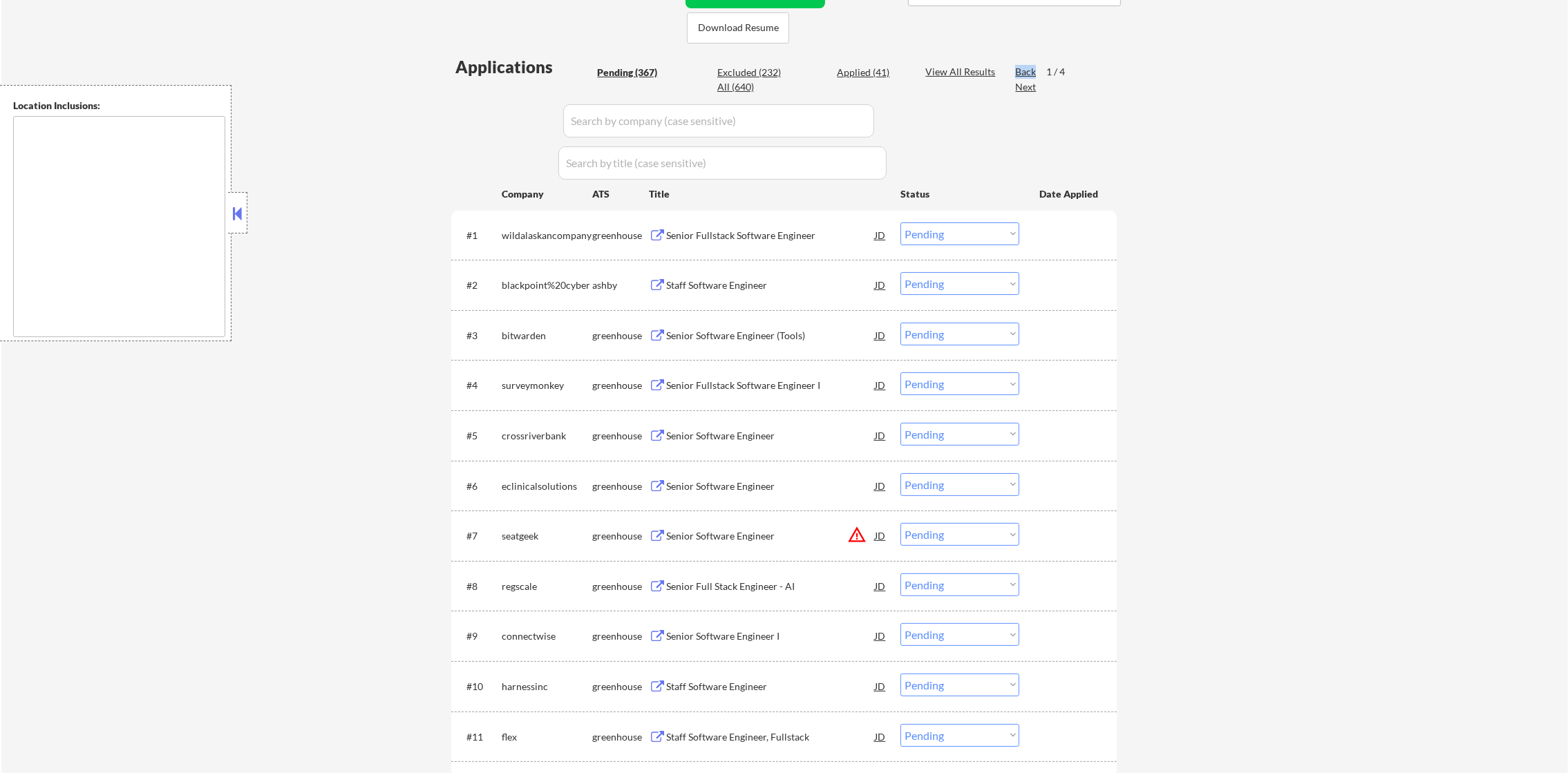
scroll to position [345, 0]
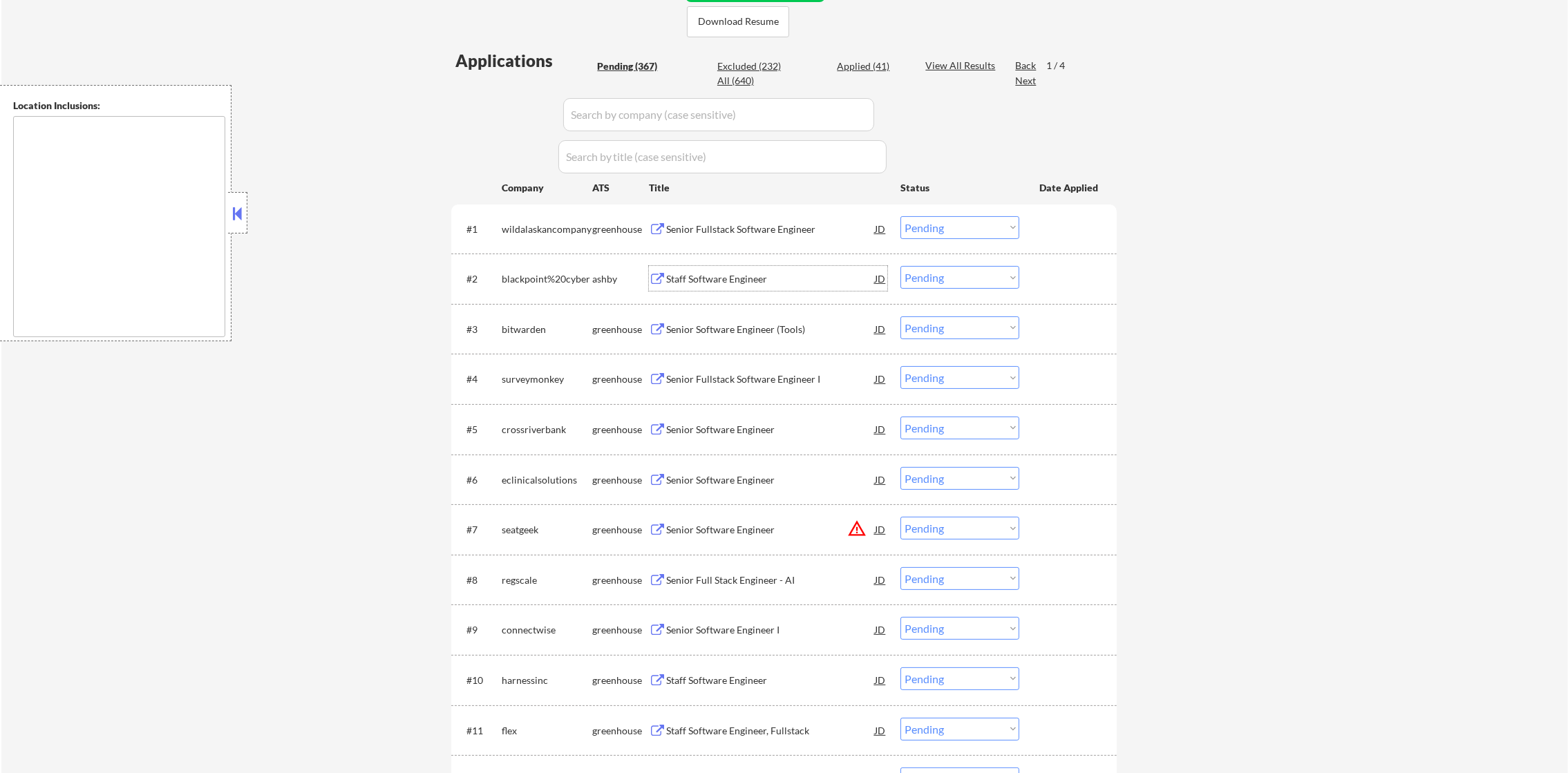
click at [756, 279] on div "Staff Software Engineer" at bounding box center [771, 279] width 209 height 14
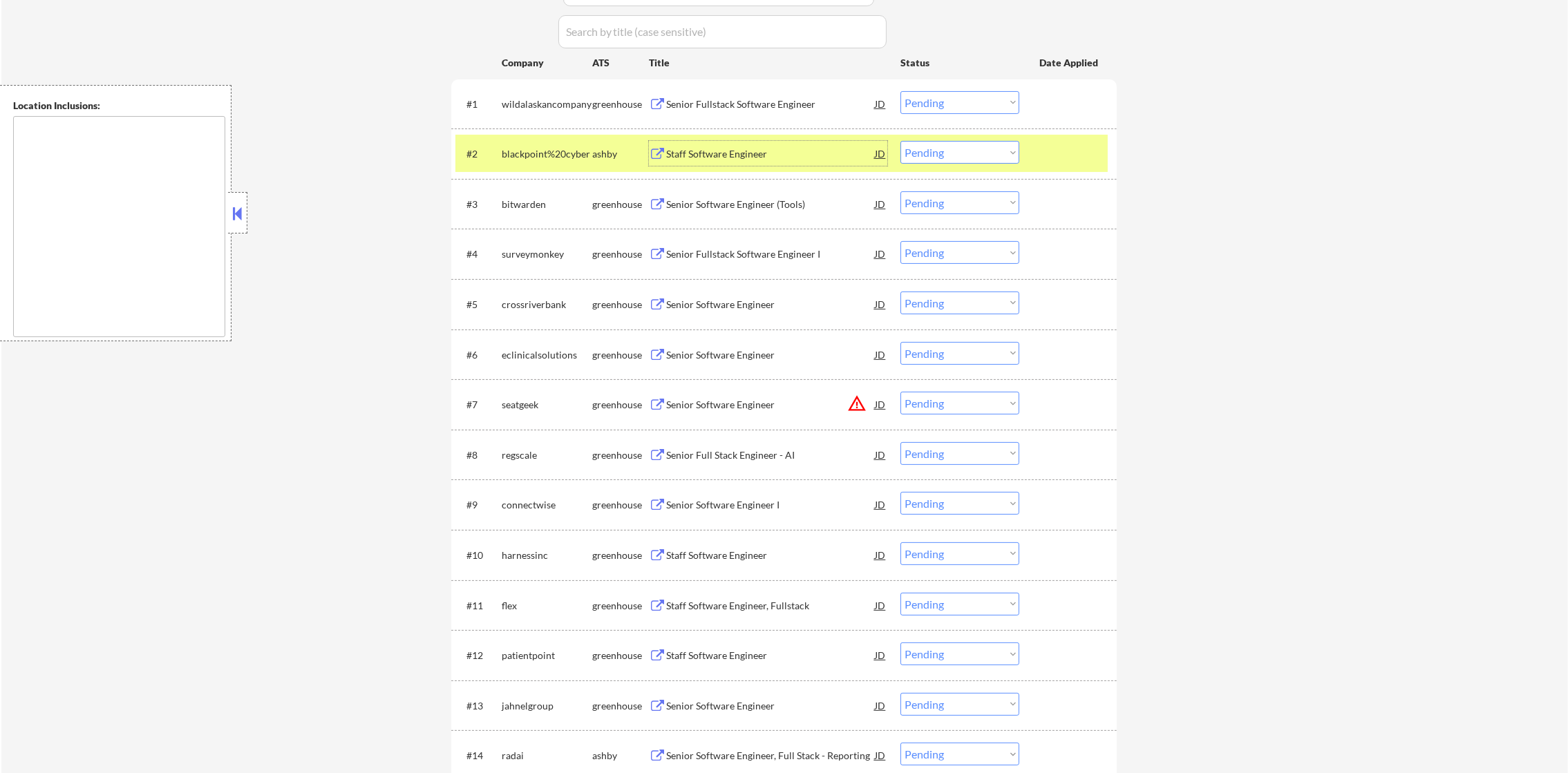
scroll to position [483, 0]
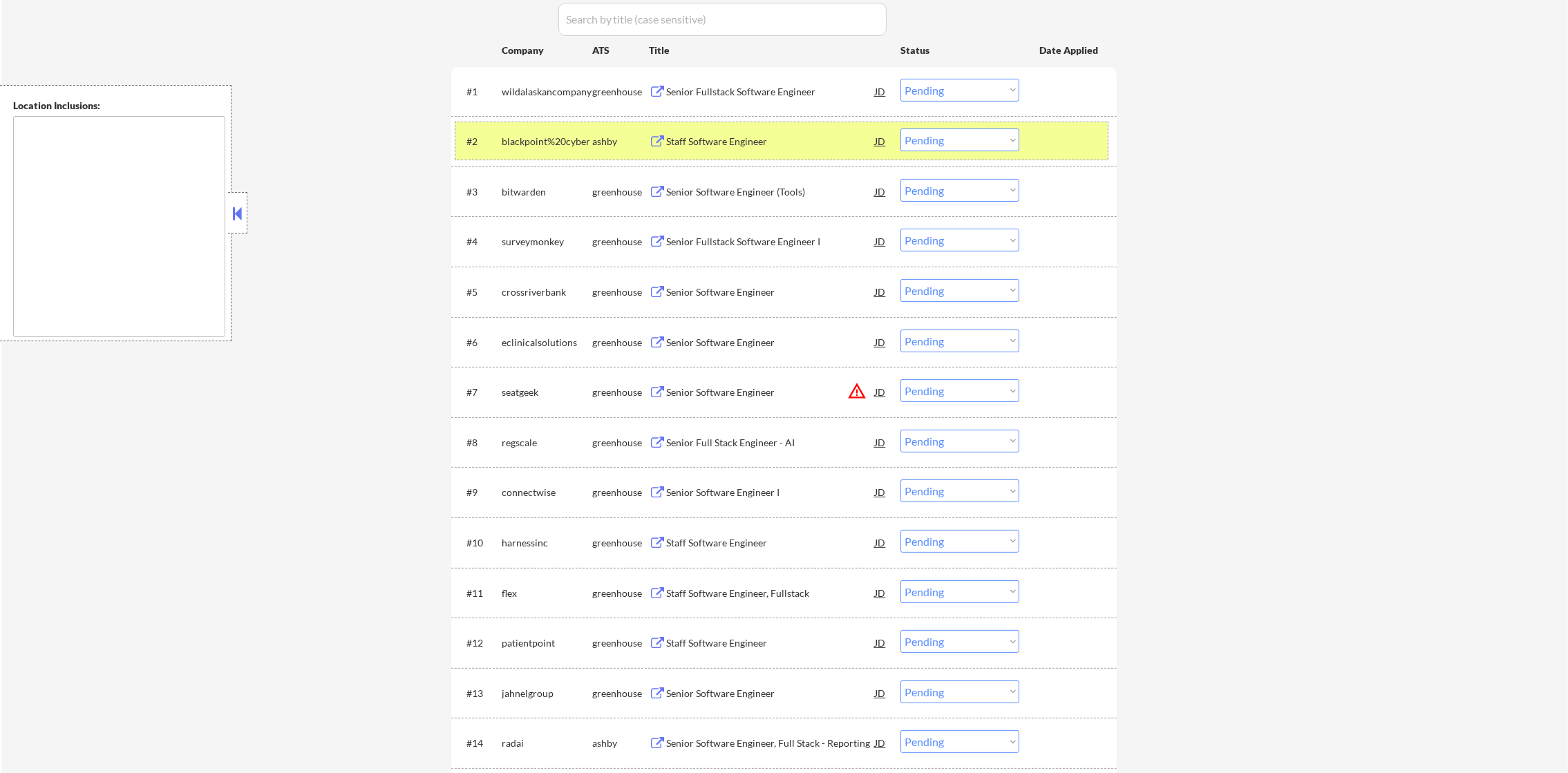
drag, startPoint x: 913, startPoint y: 122, endPoint x: 913, endPoint y: 130, distance: 8.0
click at [913, 127] on div "#2 blackpoint%20cyber ashby Staff Software Engineer JD Choose an option... Pend…" at bounding box center [781, 141] width 652 height 37
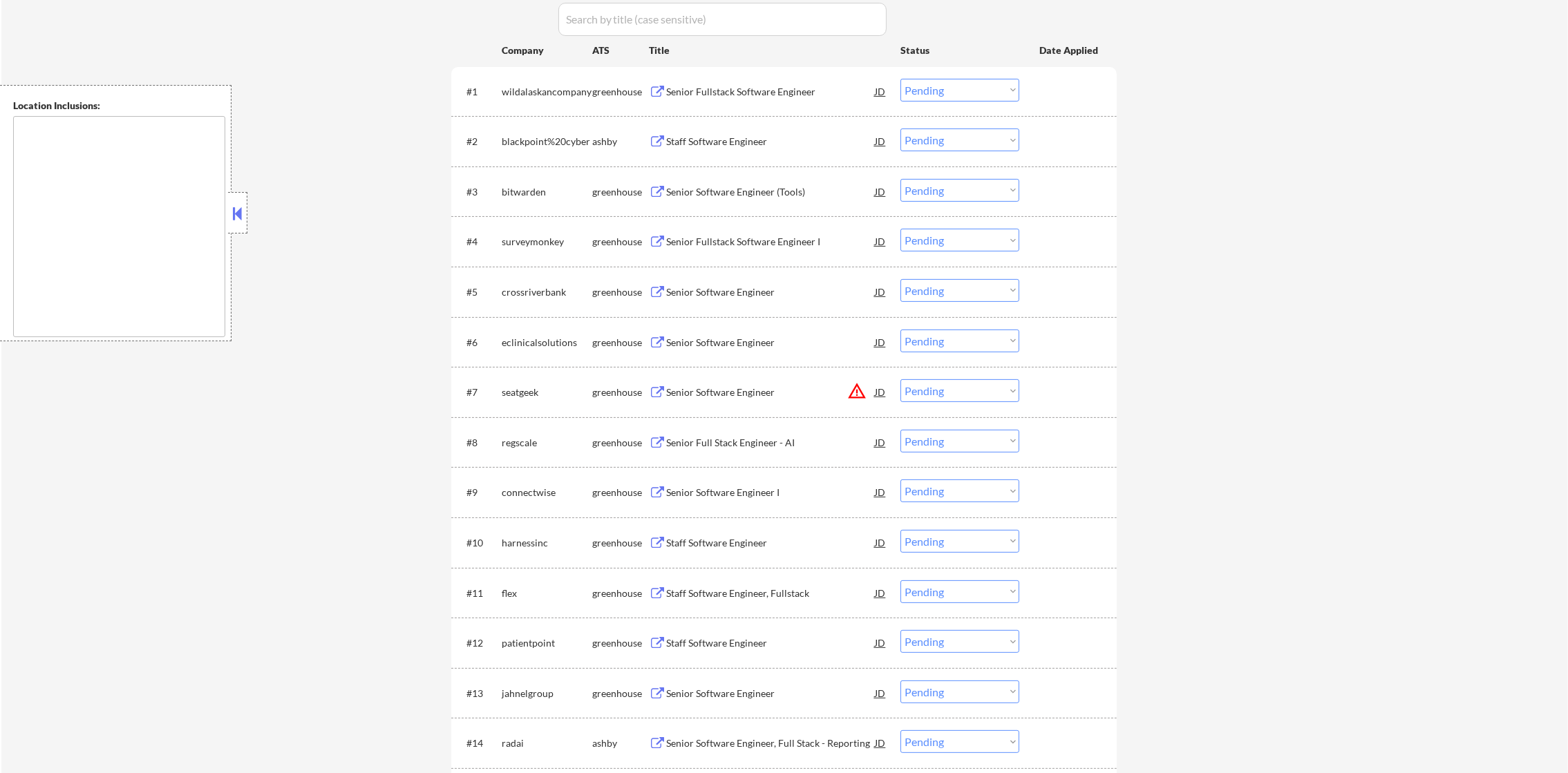
click at [913, 141] on select "Choose an option... Pending Applied Excluded (Questions) Excluded (Expired) Exc…" at bounding box center [959, 140] width 119 height 23
click at [900, 129] on select "Choose an option... Pending Applied Excluded (Questions) Excluded (Expired) Exc…" at bounding box center [959, 140] width 119 height 23
select select ""pending""
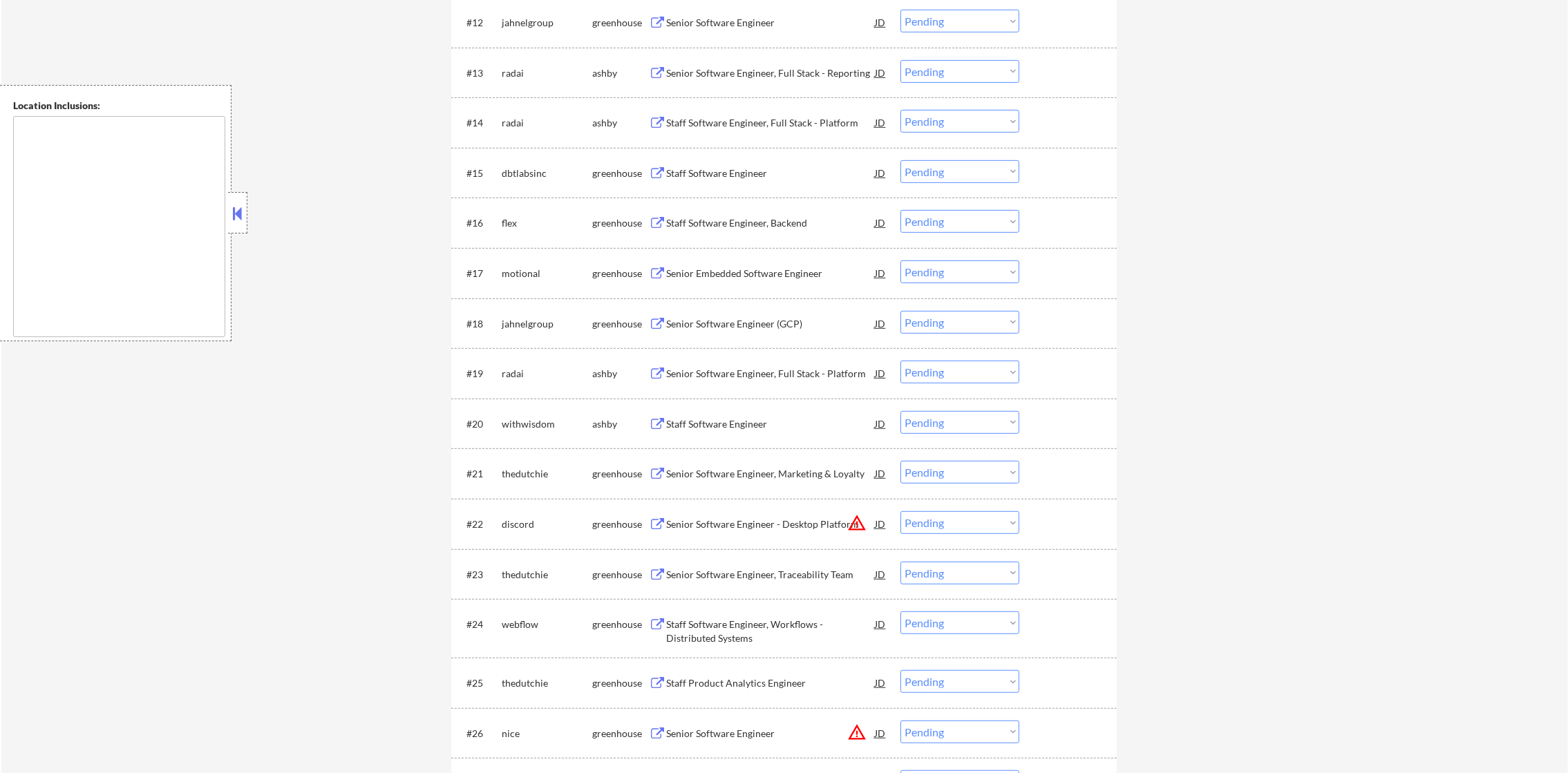
scroll to position [1139, 0]
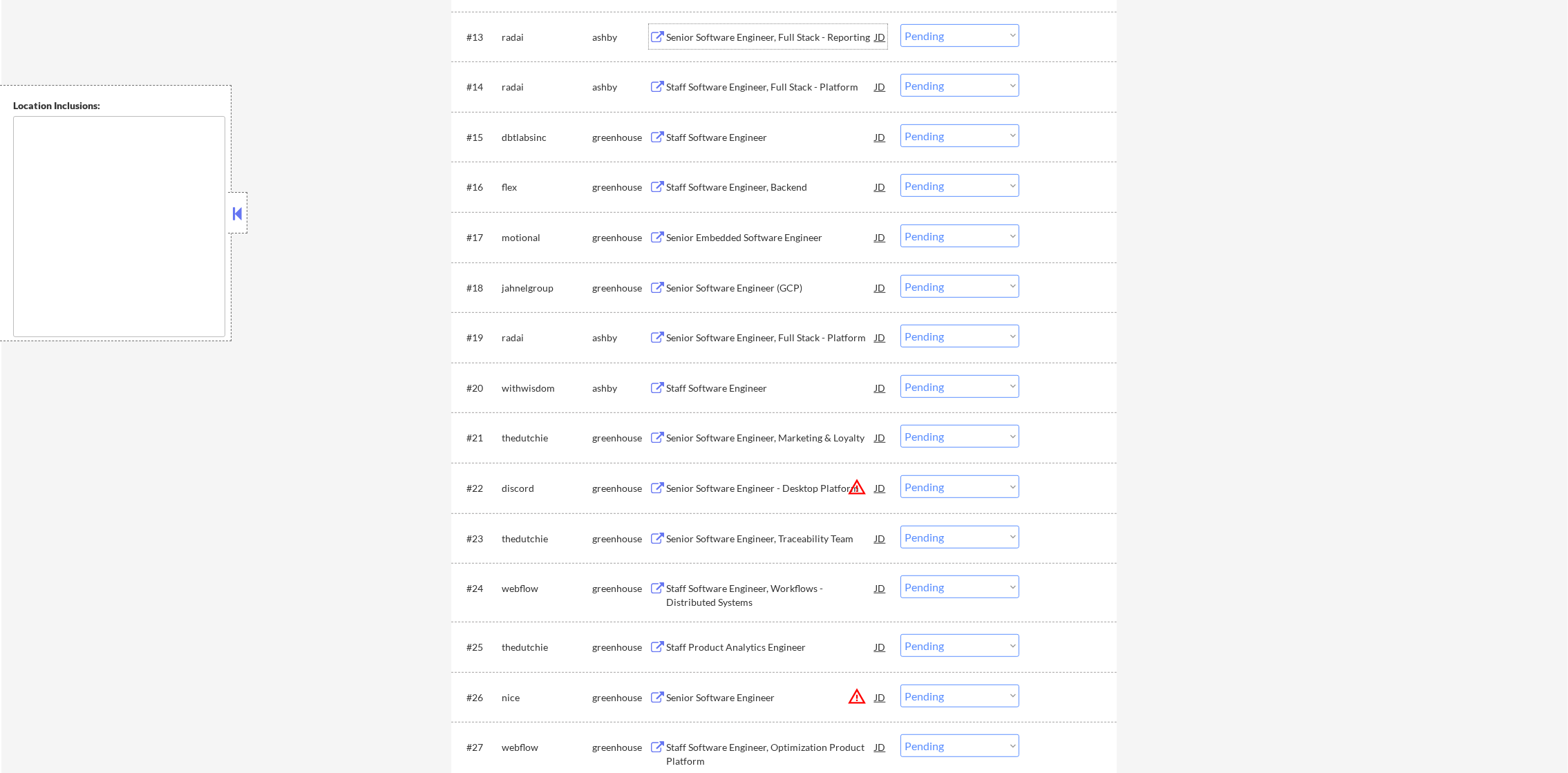
click at [737, 33] on div "Senior Software Engineer, Full Stack - Reporting" at bounding box center [771, 37] width 209 height 14
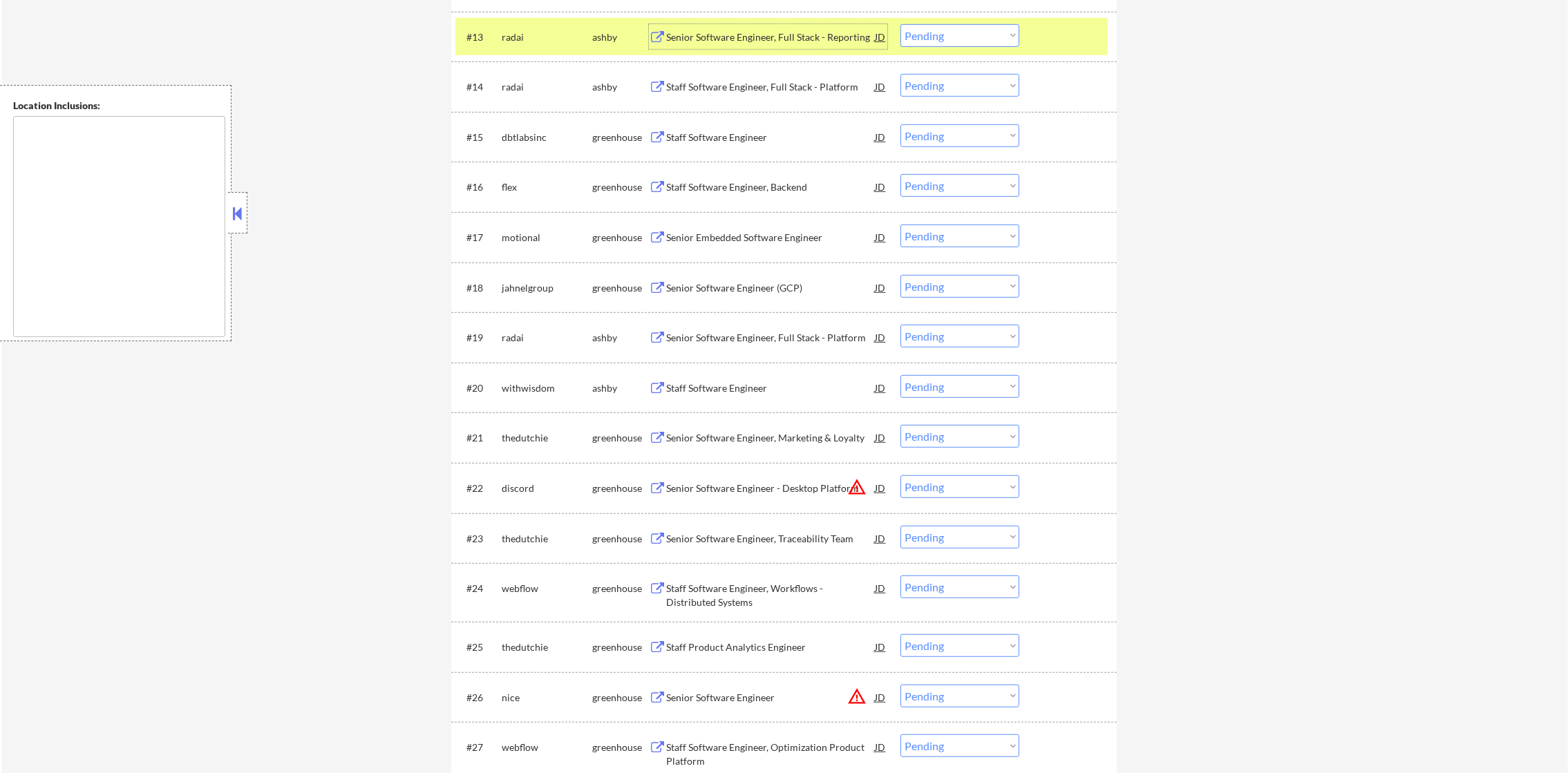
click at [936, 33] on select "Choose an option... Pending Applied Excluded (Questions) Excluded (Expired) Exc…" at bounding box center [959, 36] width 119 height 23
click at [900, 24] on select "Choose an option... Pending Applied Excluded (Questions) Excluded (Expired) Exc…" at bounding box center [959, 36] width 119 height 23
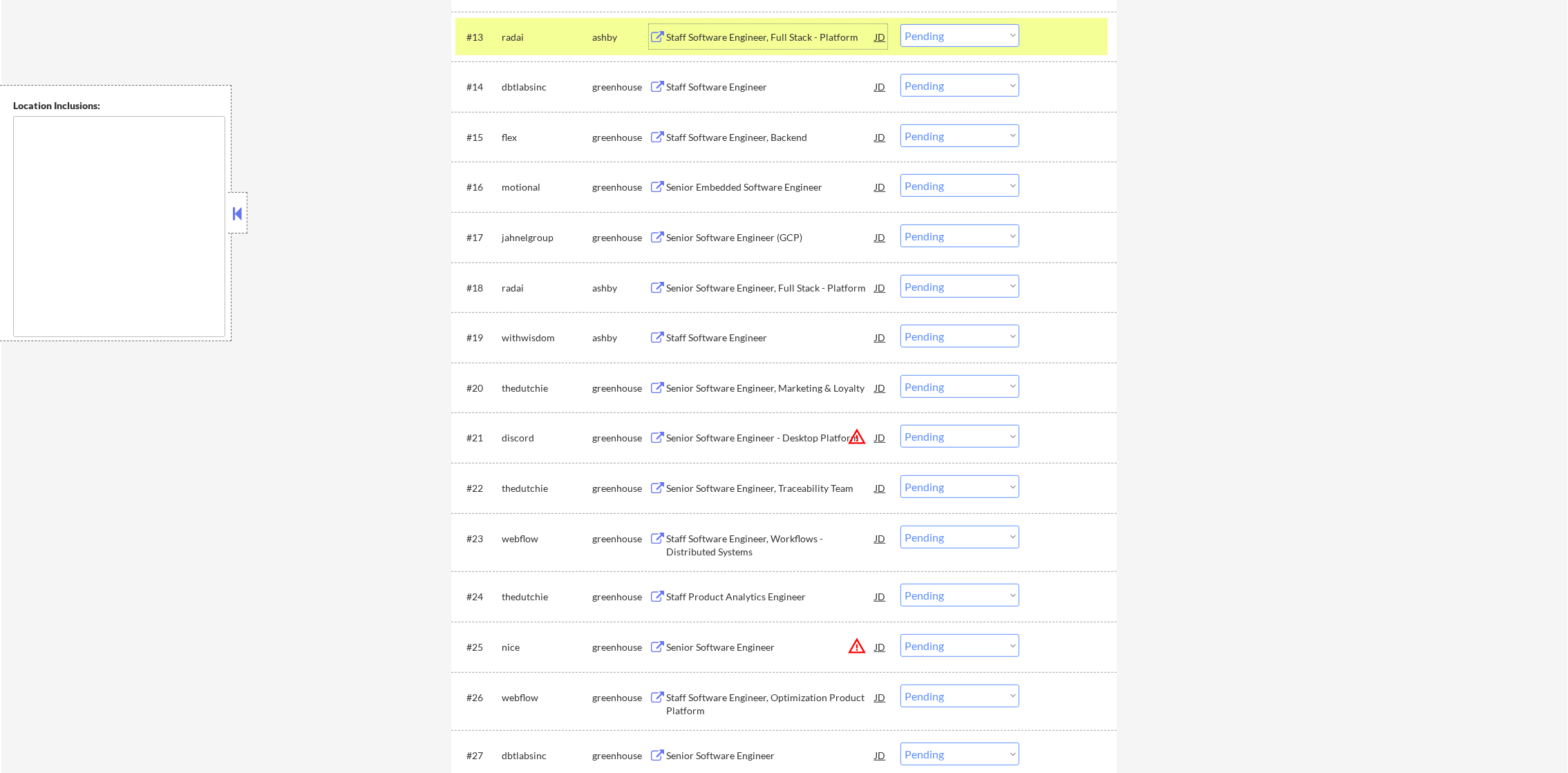
click at [773, 36] on div "Staff Software Engineer, Full Stack - Platform" at bounding box center [771, 37] width 209 height 14
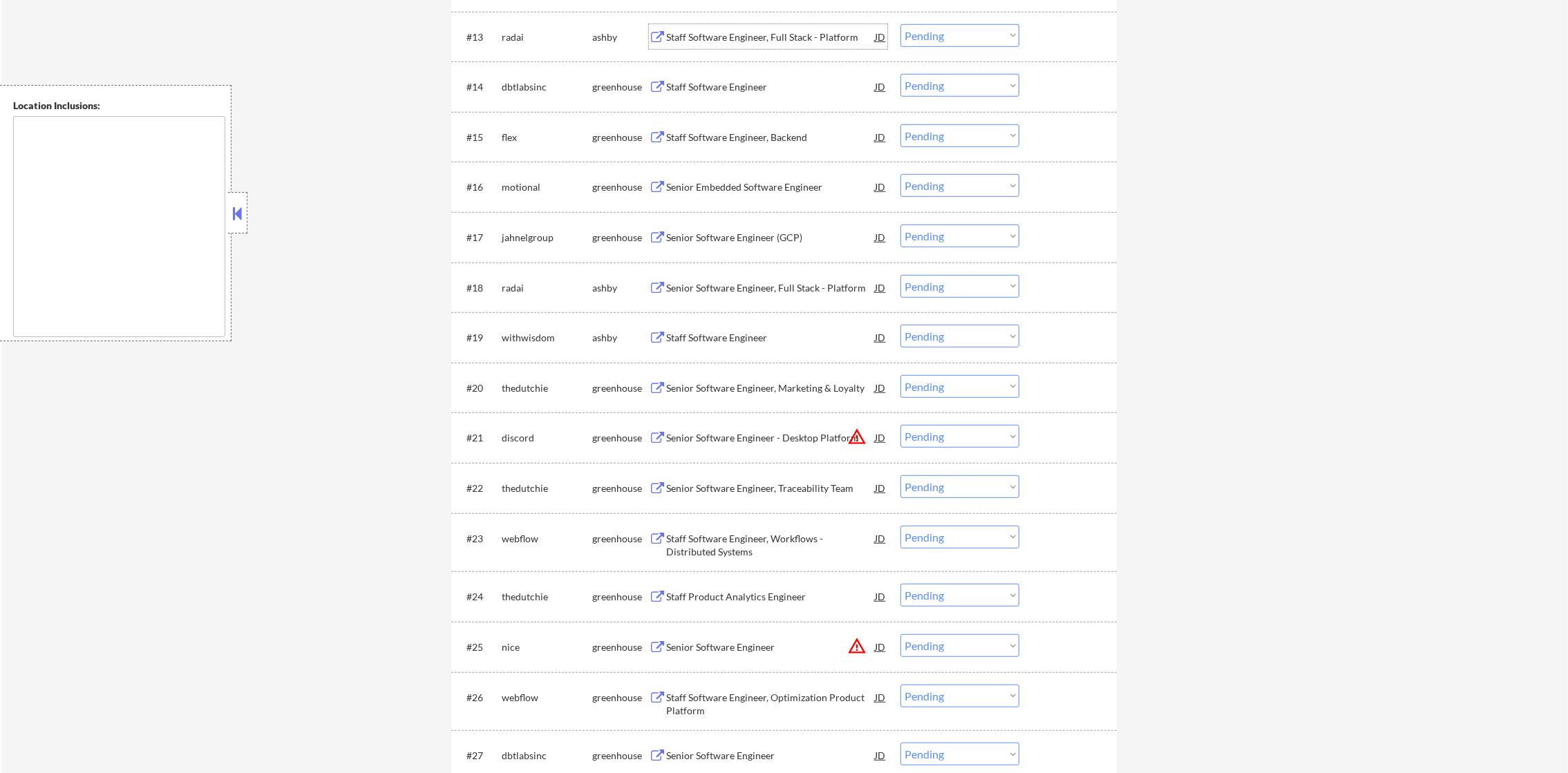
click at [939, 34] on select "Choose an option... Pending Applied Excluded (Questions) Excluded (Expired) Exc…" at bounding box center [959, 36] width 119 height 23
click at [900, 24] on select "Choose an option... Pending Applied Excluded (Questions) Excluded (Expired) Exc…" at bounding box center [959, 36] width 119 height 23
select select ""pending""
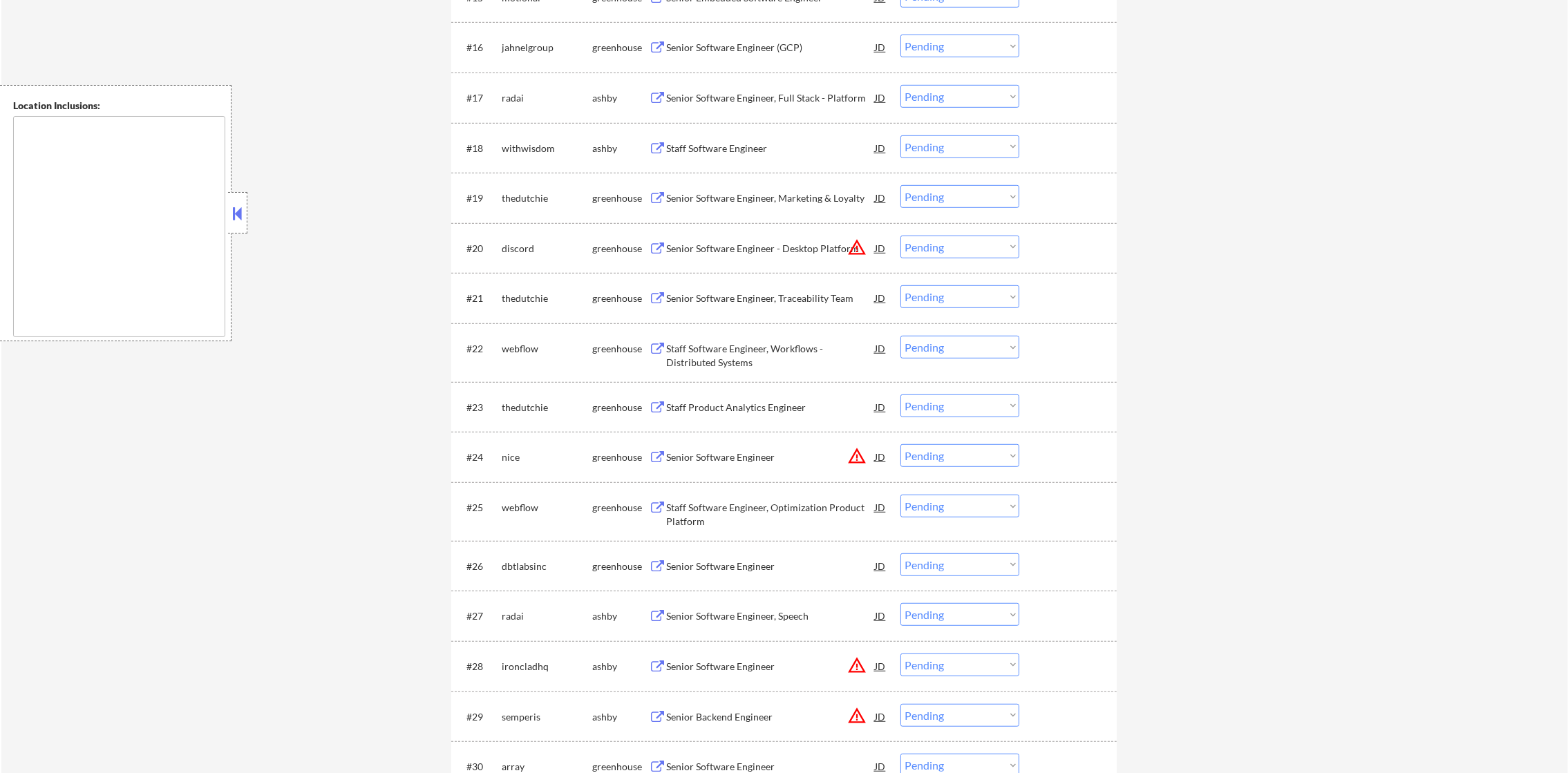
scroll to position [1312, 0]
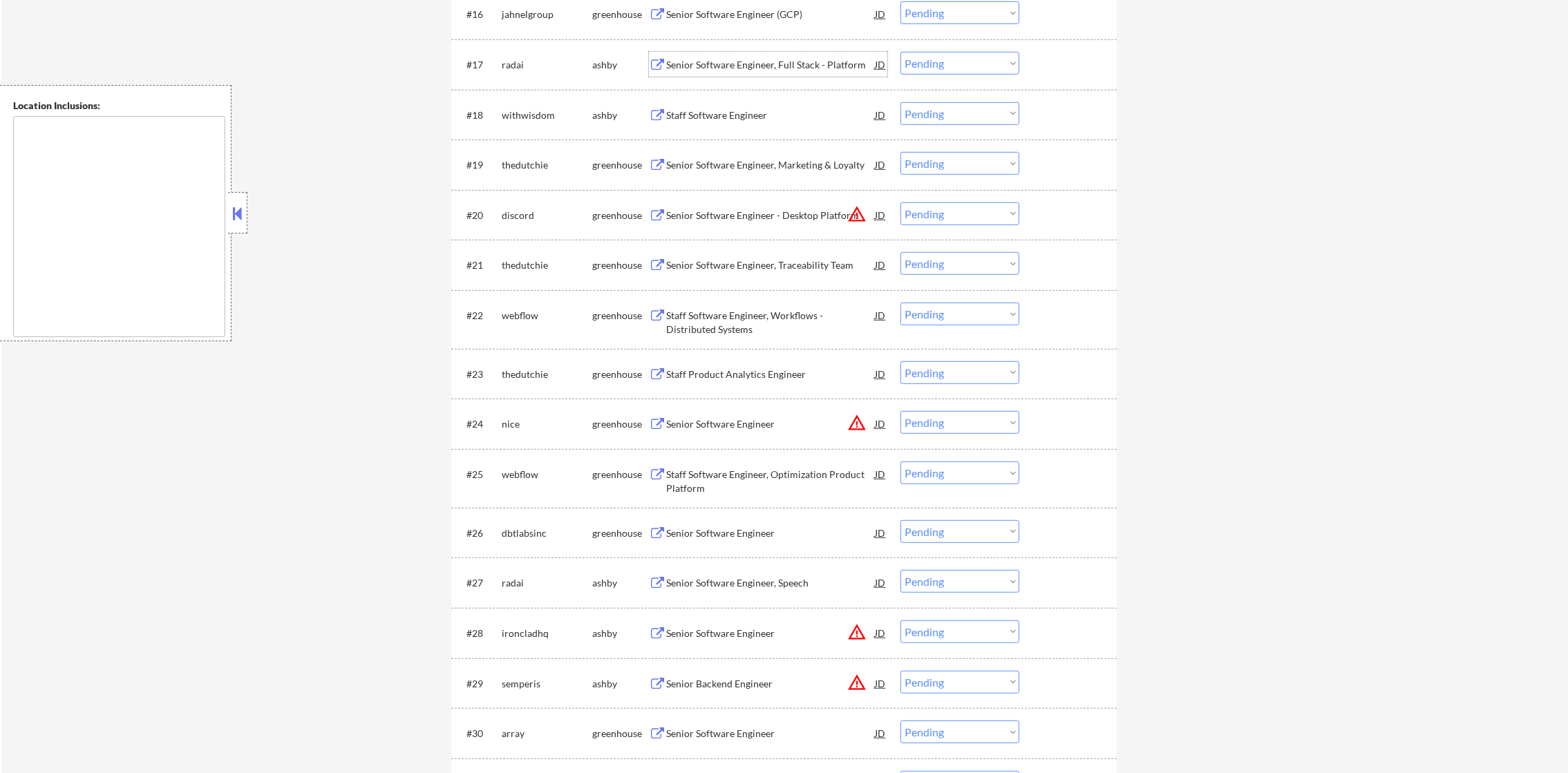
click at [730, 69] on div "Senior Software Engineer, Full Stack - Platform" at bounding box center [771, 65] width 209 height 14
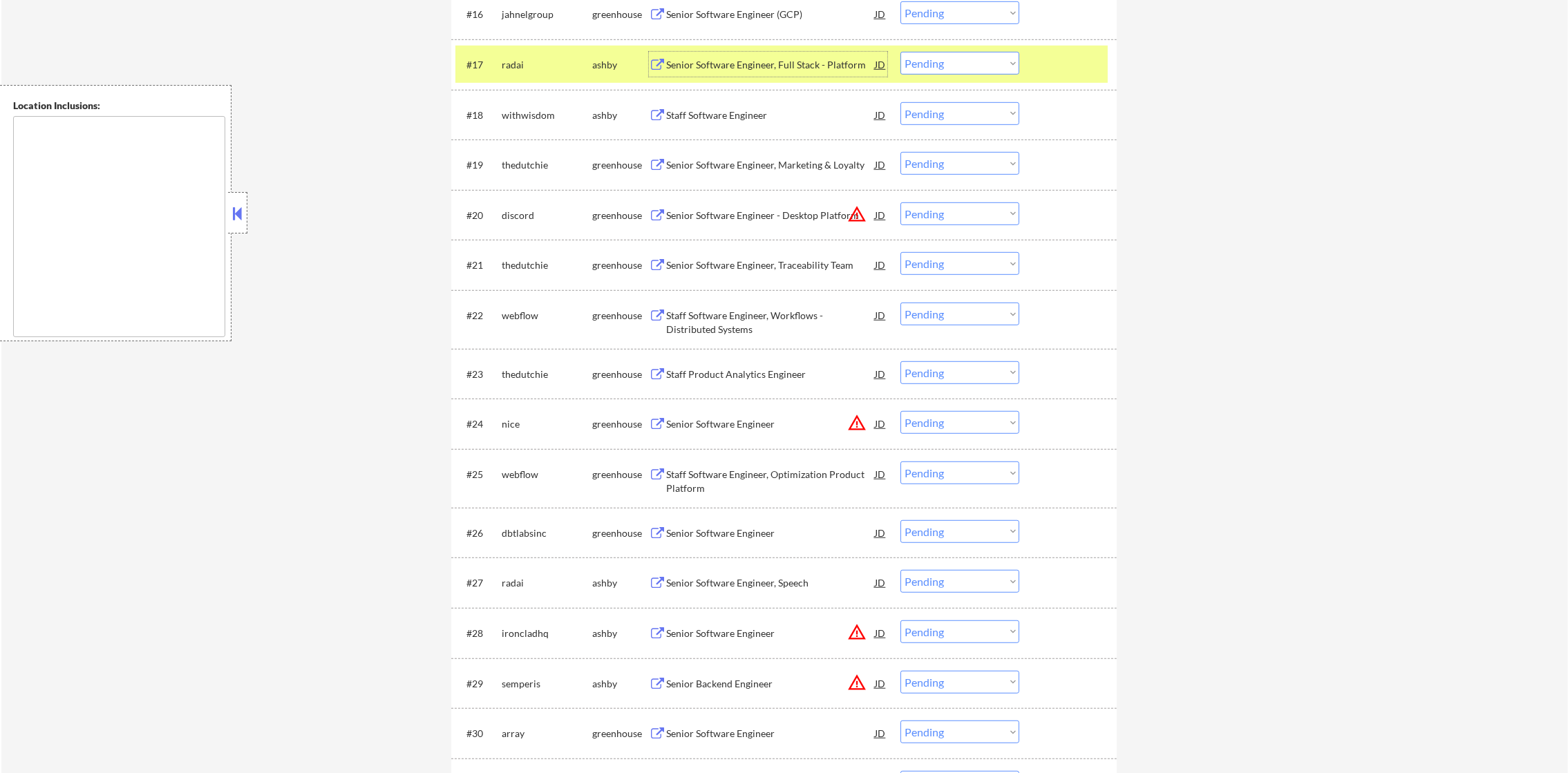
click at [964, 58] on select "Choose an option... Pending Applied Excluded (Questions) Excluded (Expired) Exc…" at bounding box center [959, 63] width 119 height 23
click at [900, 52] on select "Choose an option... Pending Applied Excluded (Questions) Excluded (Expired) Exc…" at bounding box center [959, 63] width 119 height 23
click at [505, 69] on div "radai" at bounding box center [547, 65] width 91 height 14
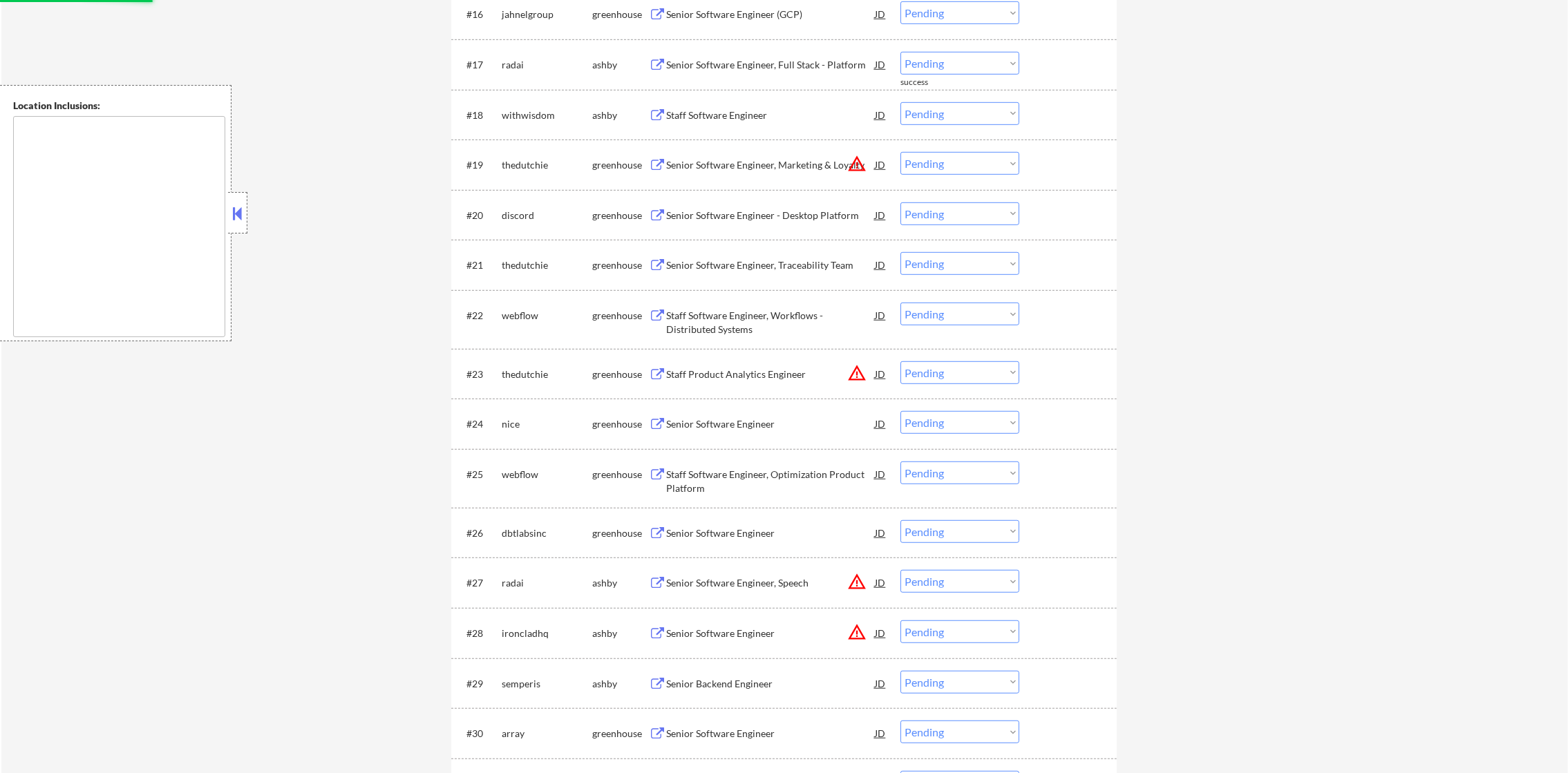
scroll to position [1278, 0]
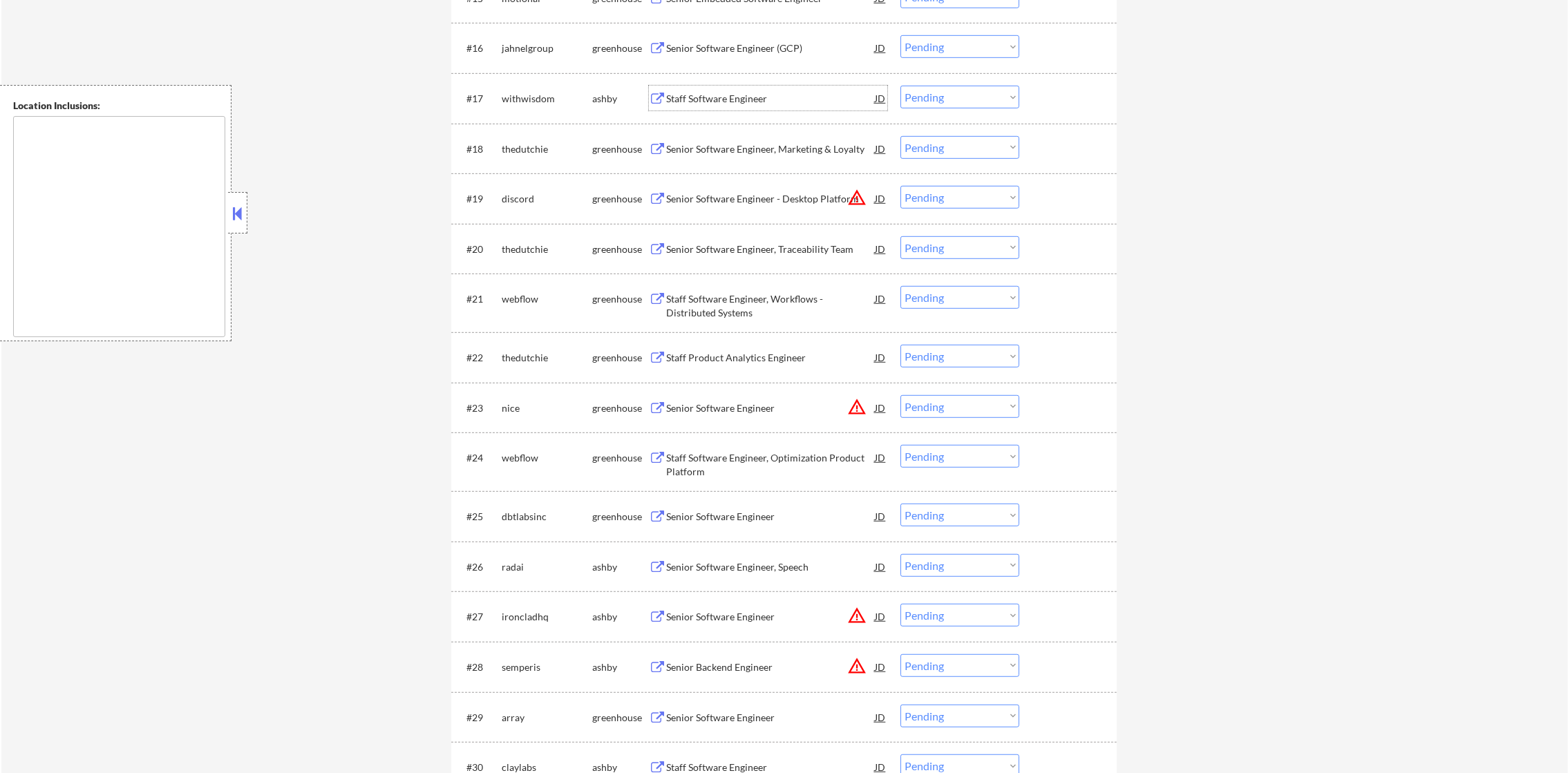
click at [728, 96] on div "Staff Software Engineer" at bounding box center [771, 98] width 209 height 14
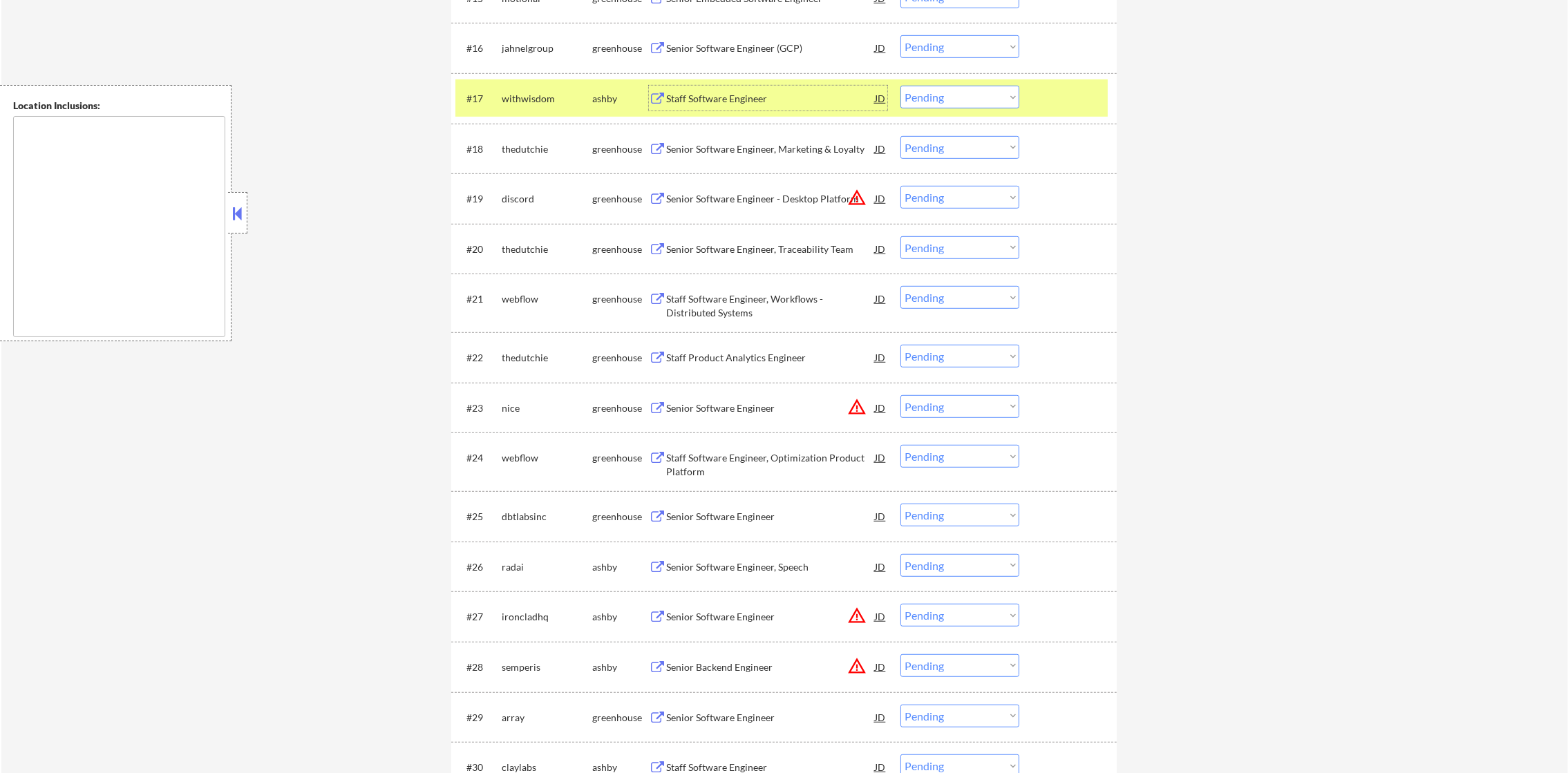
click at [925, 96] on select "Choose an option... Pending Applied Excluded (Questions) Excluded (Expired) Exc…" at bounding box center [959, 97] width 119 height 23
click at [900, 86] on select "Choose an option... Pending Applied Excluded (Questions) Excluded (Expired) Exc…" at bounding box center [959, 97] width 119 height 23
click at [537, 109] on div "withwisdom" at bounding box center [547, 98] width 91 height 25
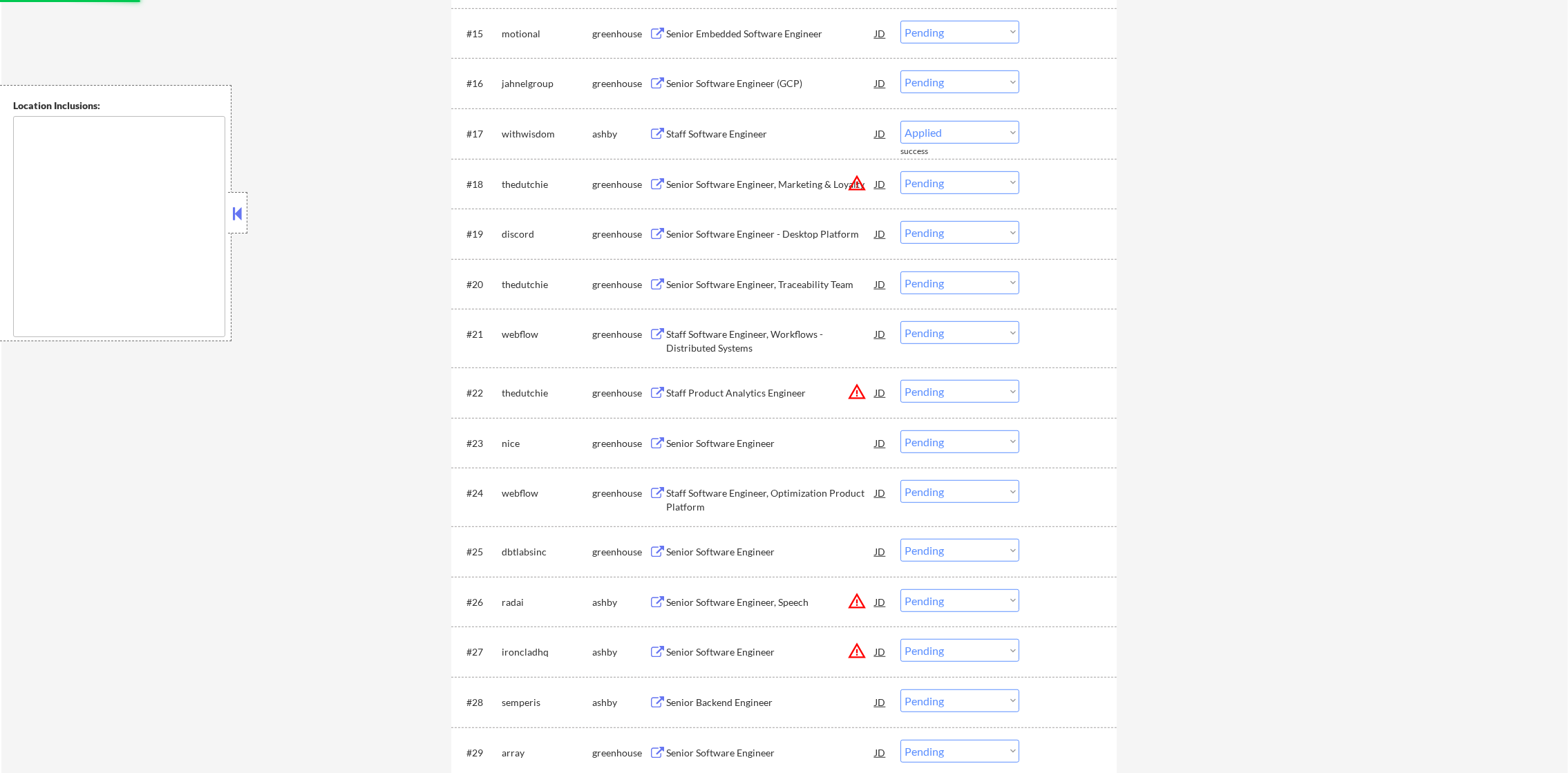
select select ""pending""
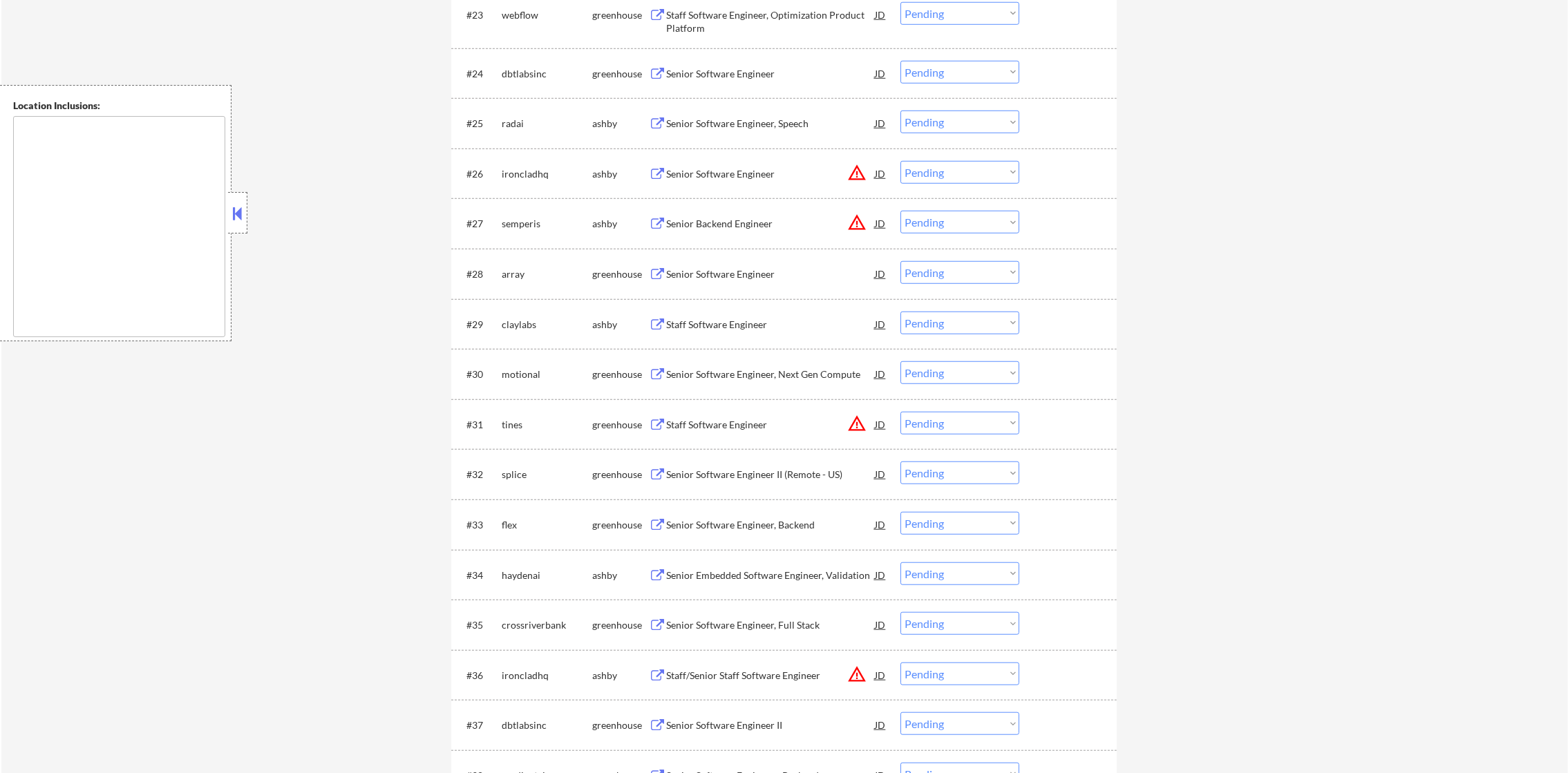
scroll to position [1658, 0]
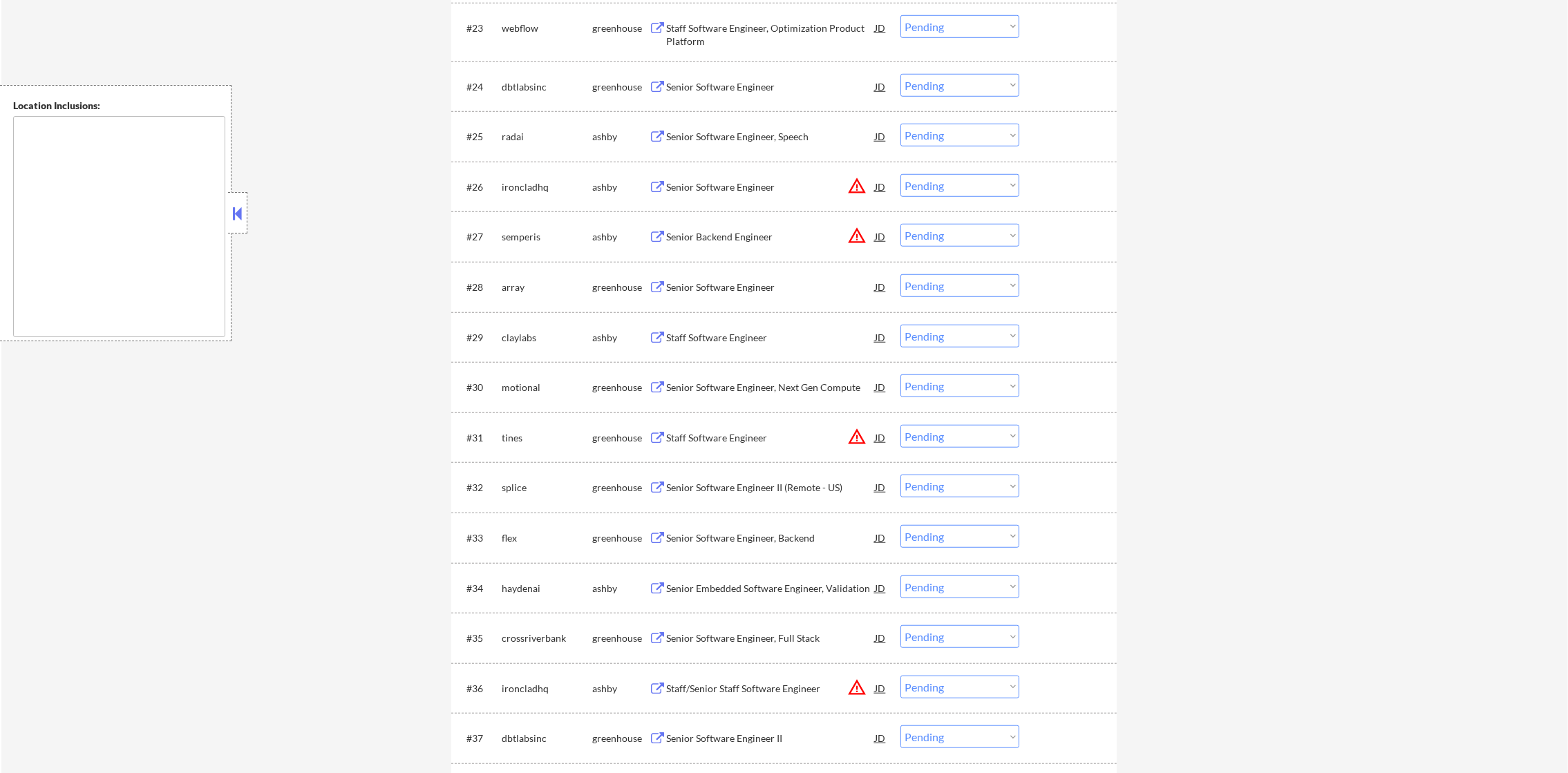
click at [737, 137] on div "Senior Software Engineer, Speech" at bounding box center [771, 136] width 209 height 14
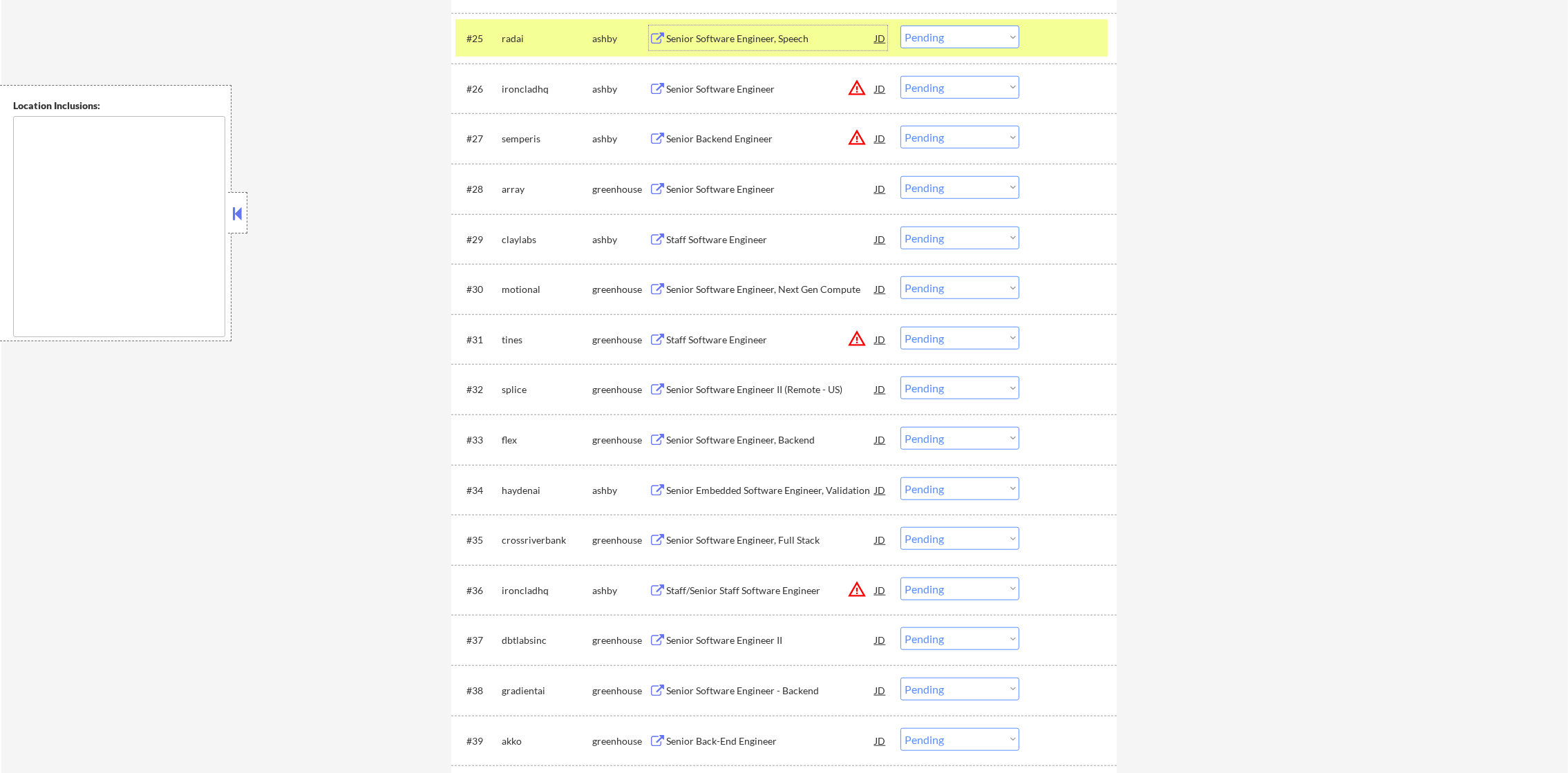
scroll to position [1762, 0]
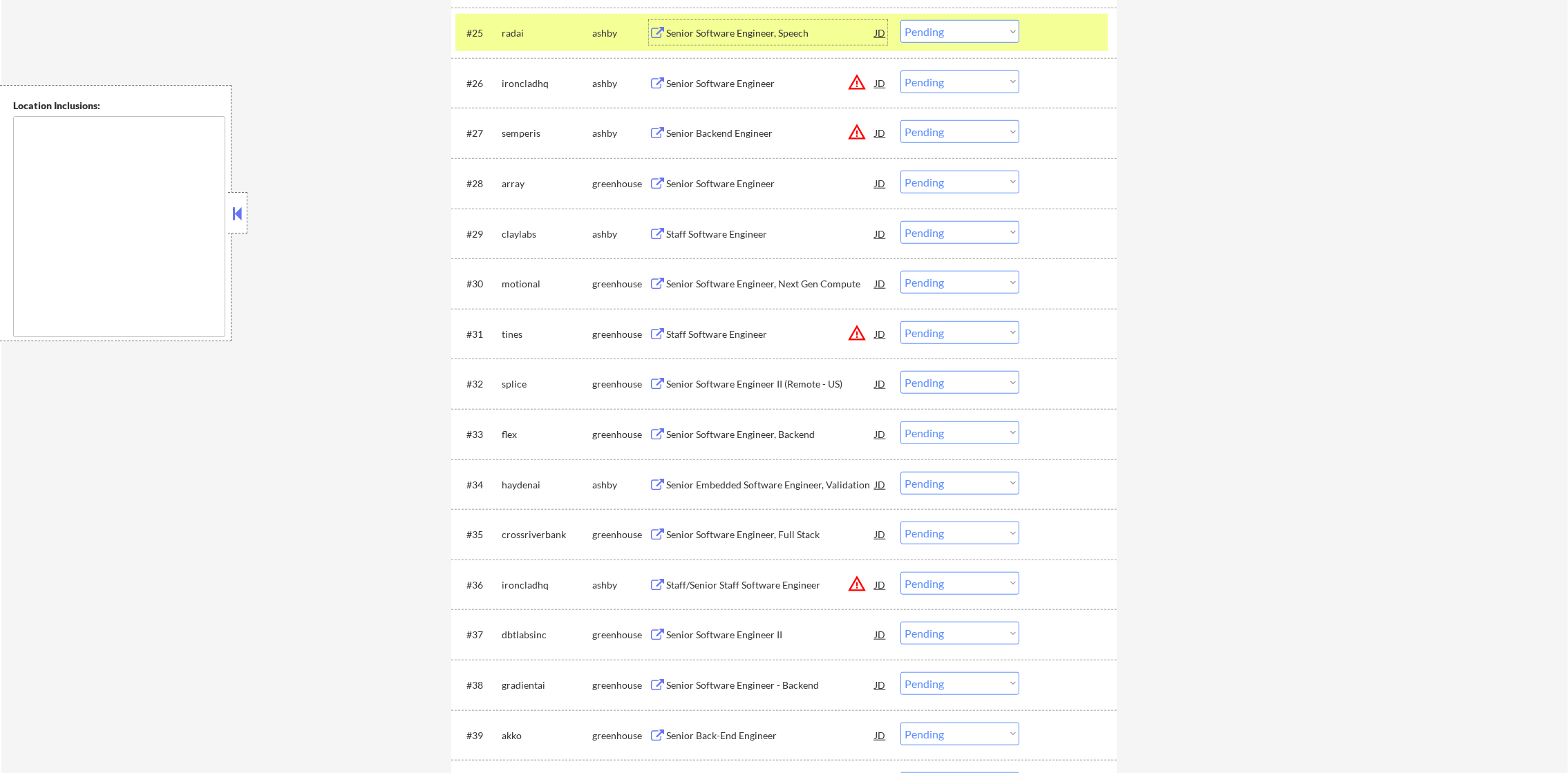
click at [525, 39] on div "radai" at bounding box center [547, 32] width 91 height 14
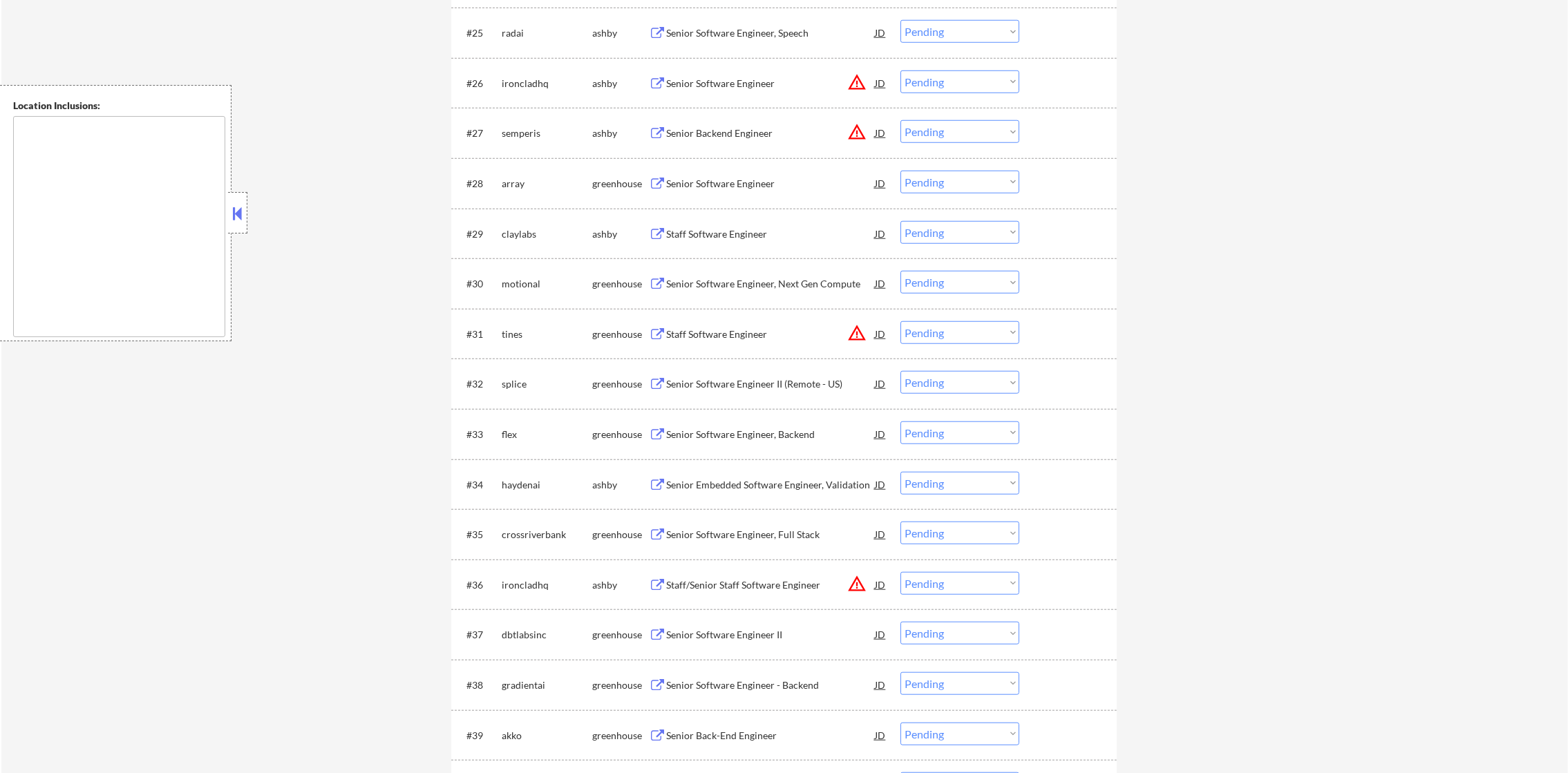
scroll to position [1796, 0]
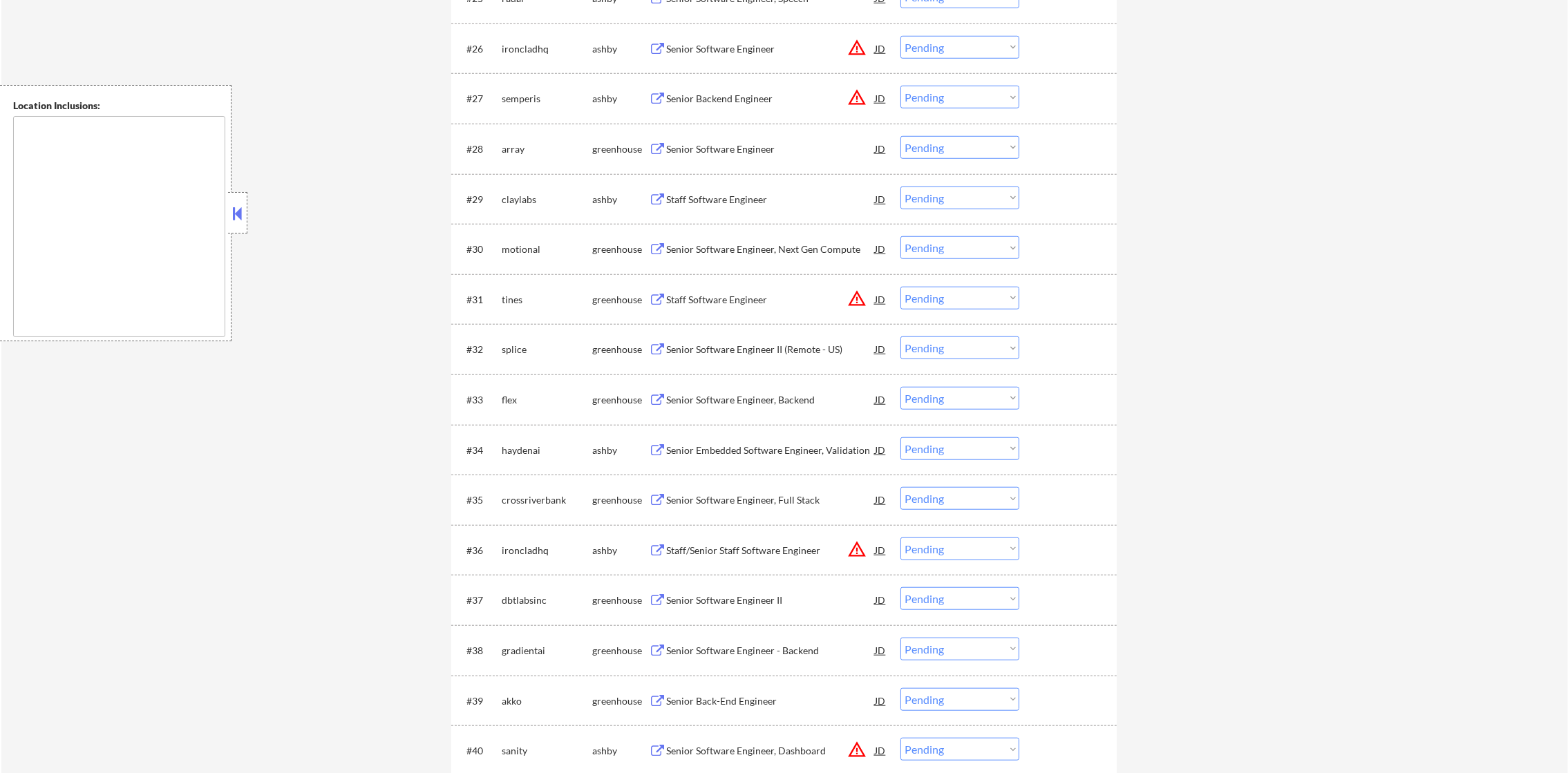
click at [926, 39] on select "Choose an option... Pending Applied Excluded (Questions) Excluded (Expired) Exc…" at bounding box center [959, 47] width 119 height 23
click at [900, 36] on select "Choose an option... Pending Applied Excluded (Questions) Excluded (Expired) Exc…" at bounding box center [959, 47] width 119 height 23
select select ""pending""
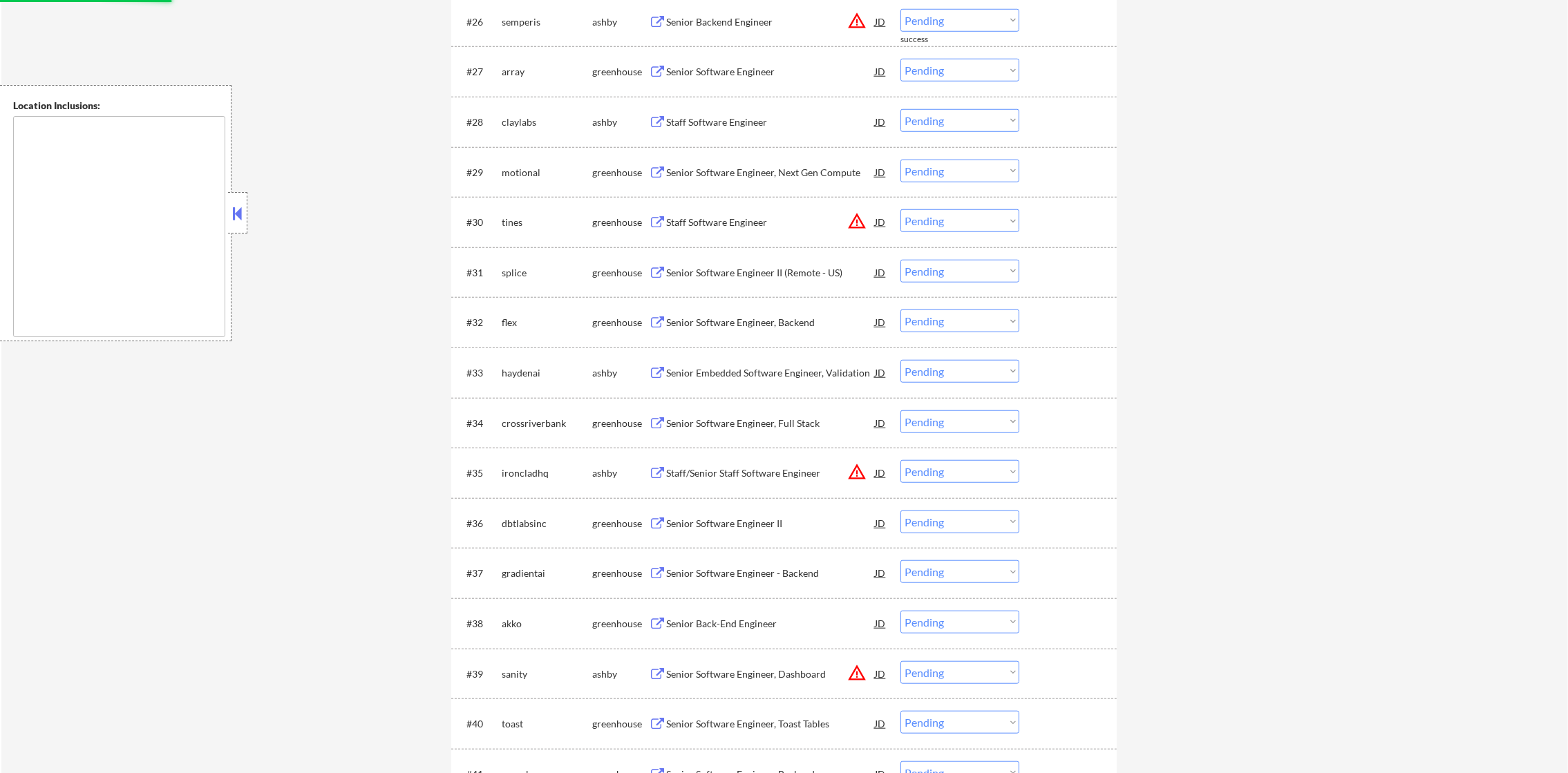
scroll to position [1830, 0]
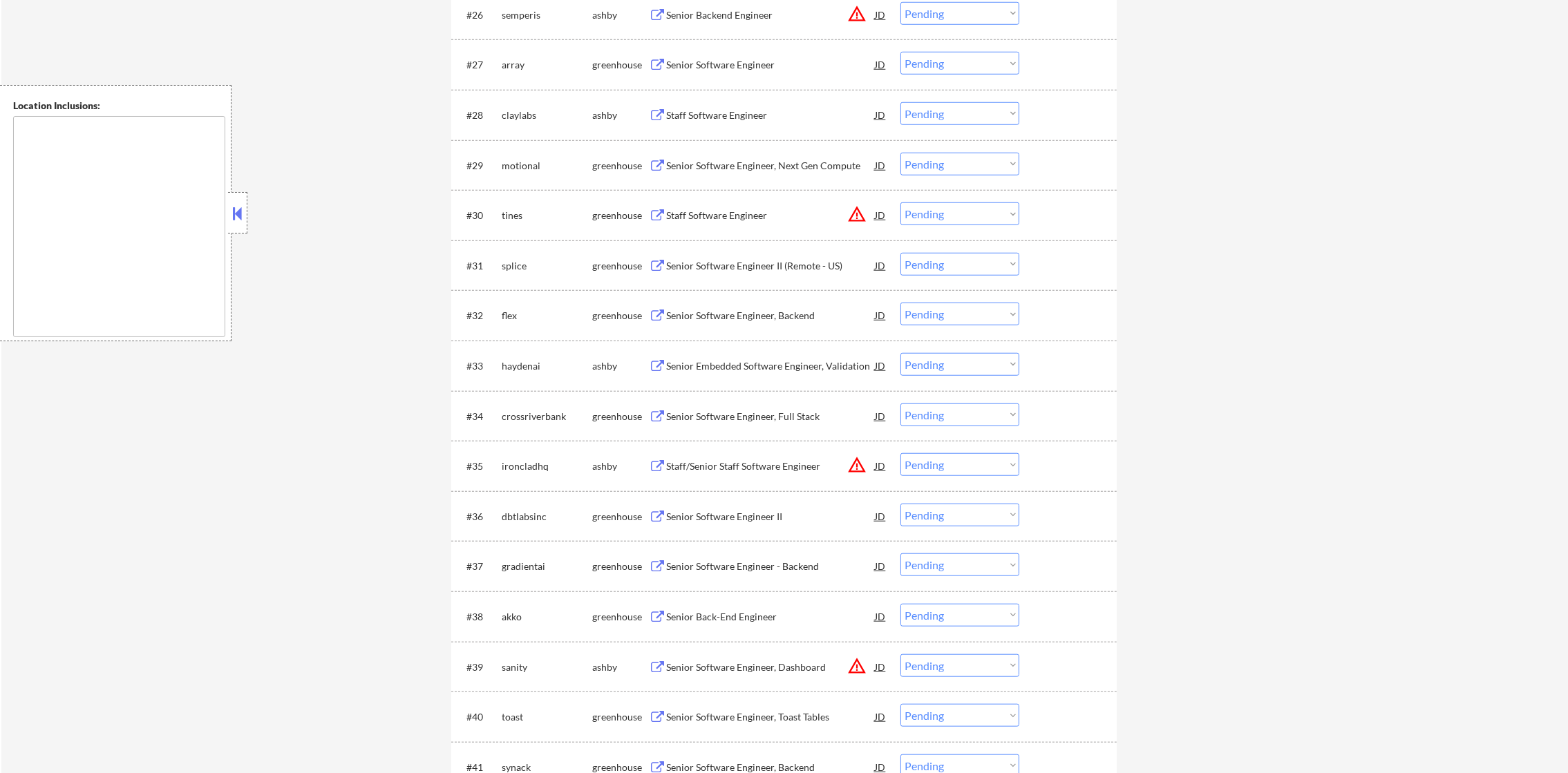
click at [790, 109] on div "Staff Software Engineer" at bounding box center [771, 115] width 209 height 14
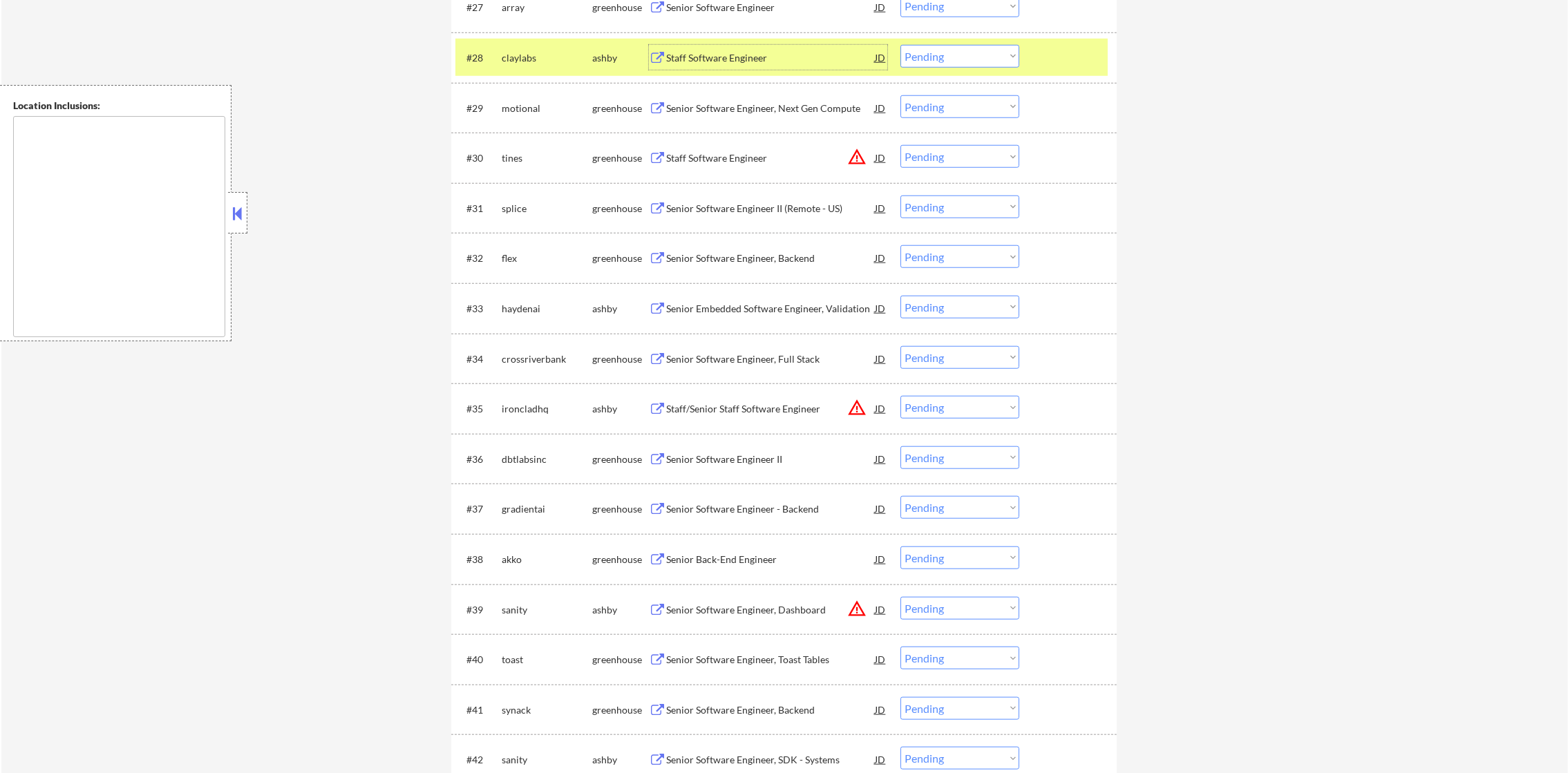
scroll to position [1900, 0]
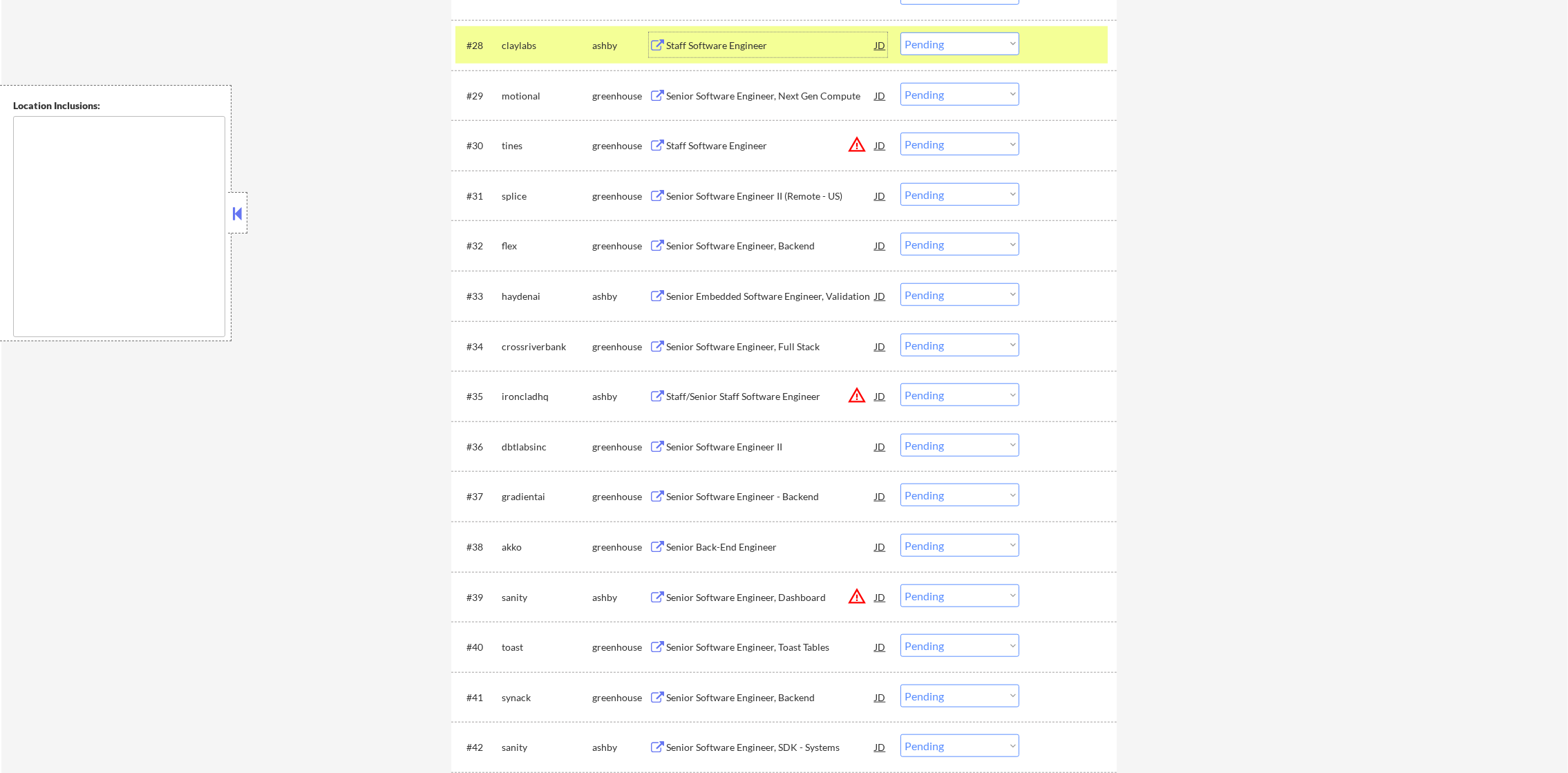
click at [957, 41] on select "Choose an option... Pending Applied Excluded (Questions) Excluded (Expired) Exc…" at bounding box center [959, 44] width 119 height 23
click at [900, 32] on select "Choose an option... Pending Applied Excluded (Questions) Excluded (Expired) Exc…" at bounding box center [959, 44] width 119 height 23
drag, startPoint x: 558, startPoint y: 50, endPoint x: 591, endPoint y: 49, distance: 33.0
click at [556, 50] on div "claylabs" at bounding box center [547, 45] width 91 height 14
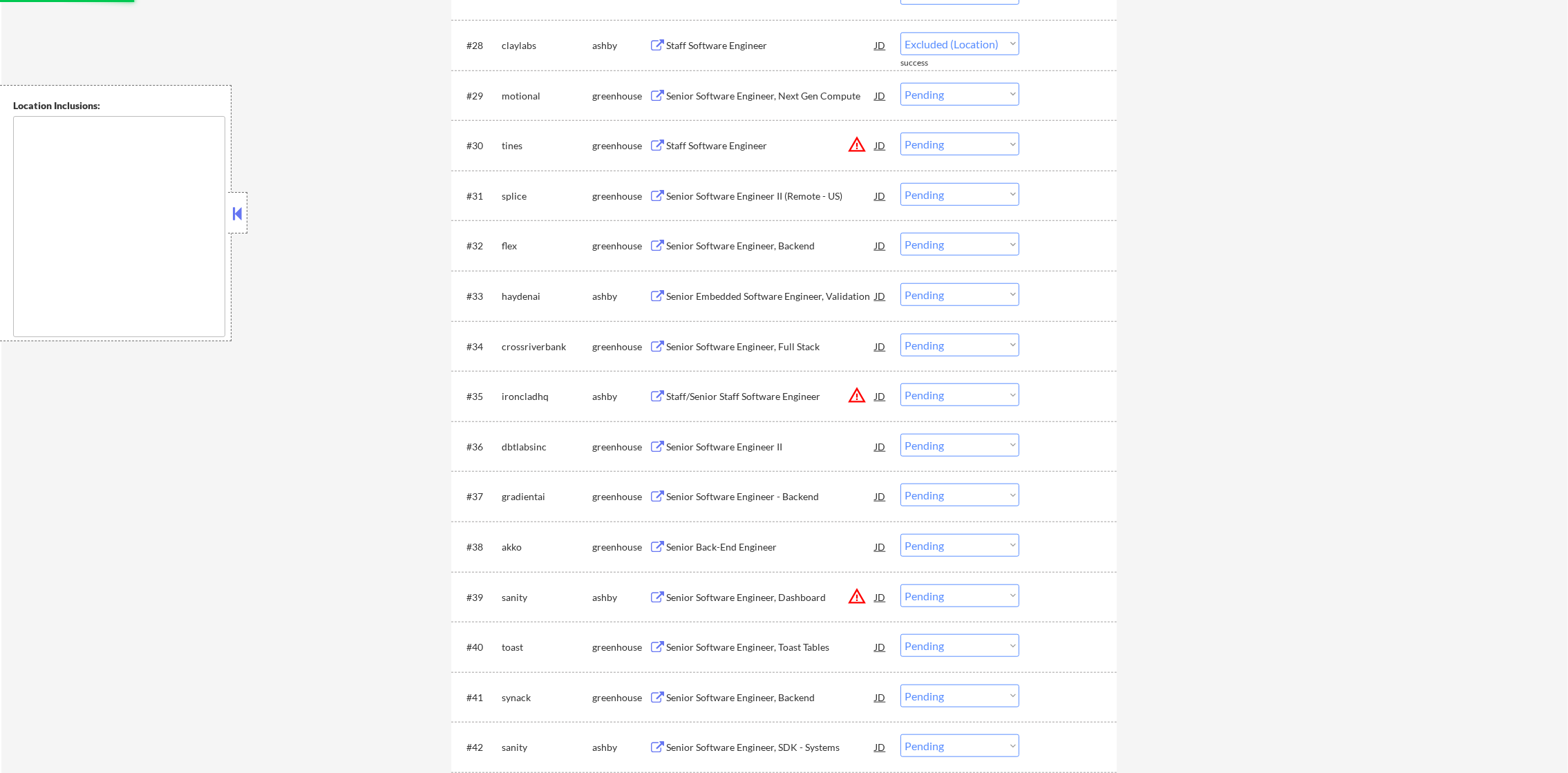
select select ""pending""
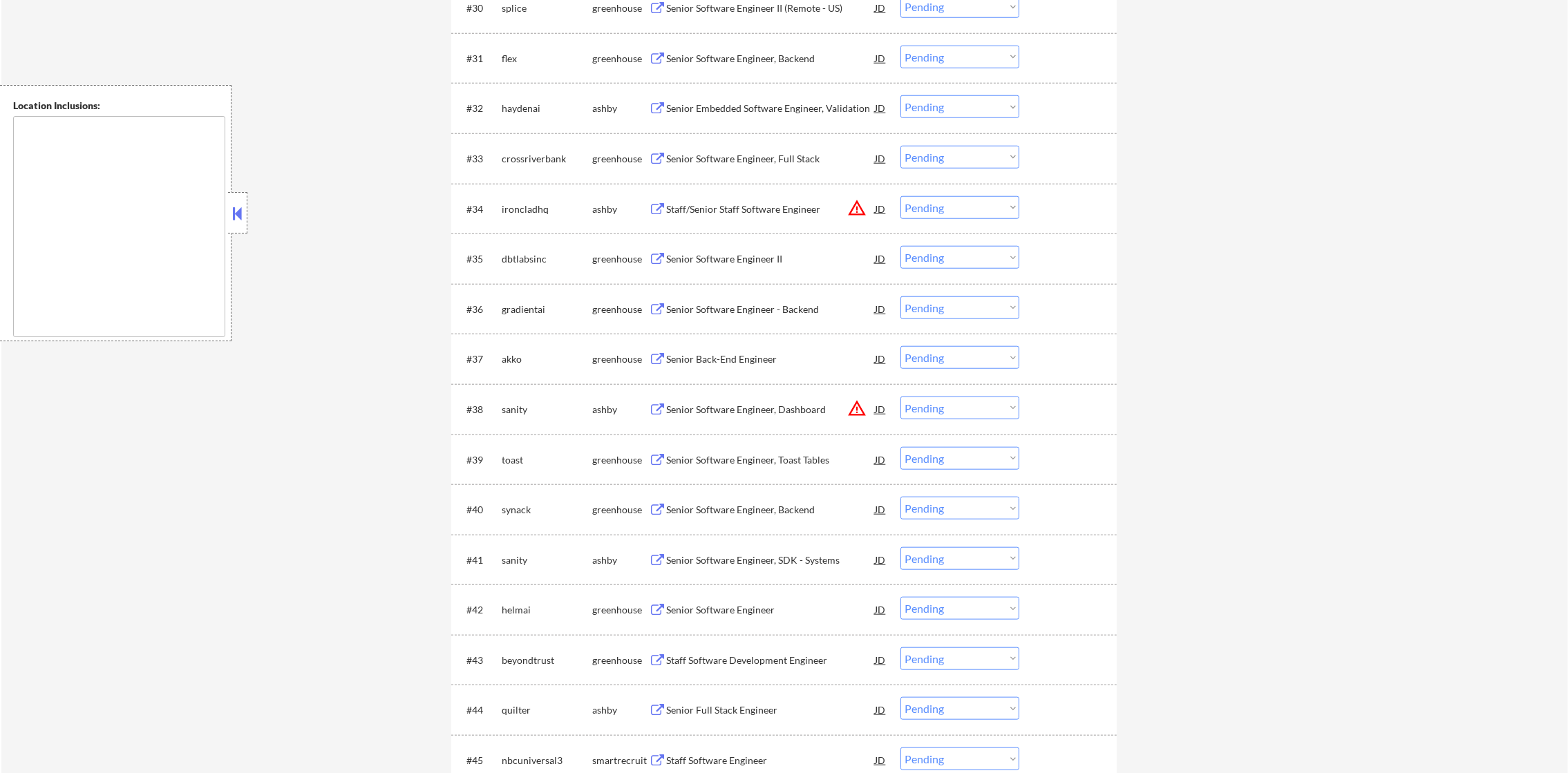
scroll to position [2072, 0]
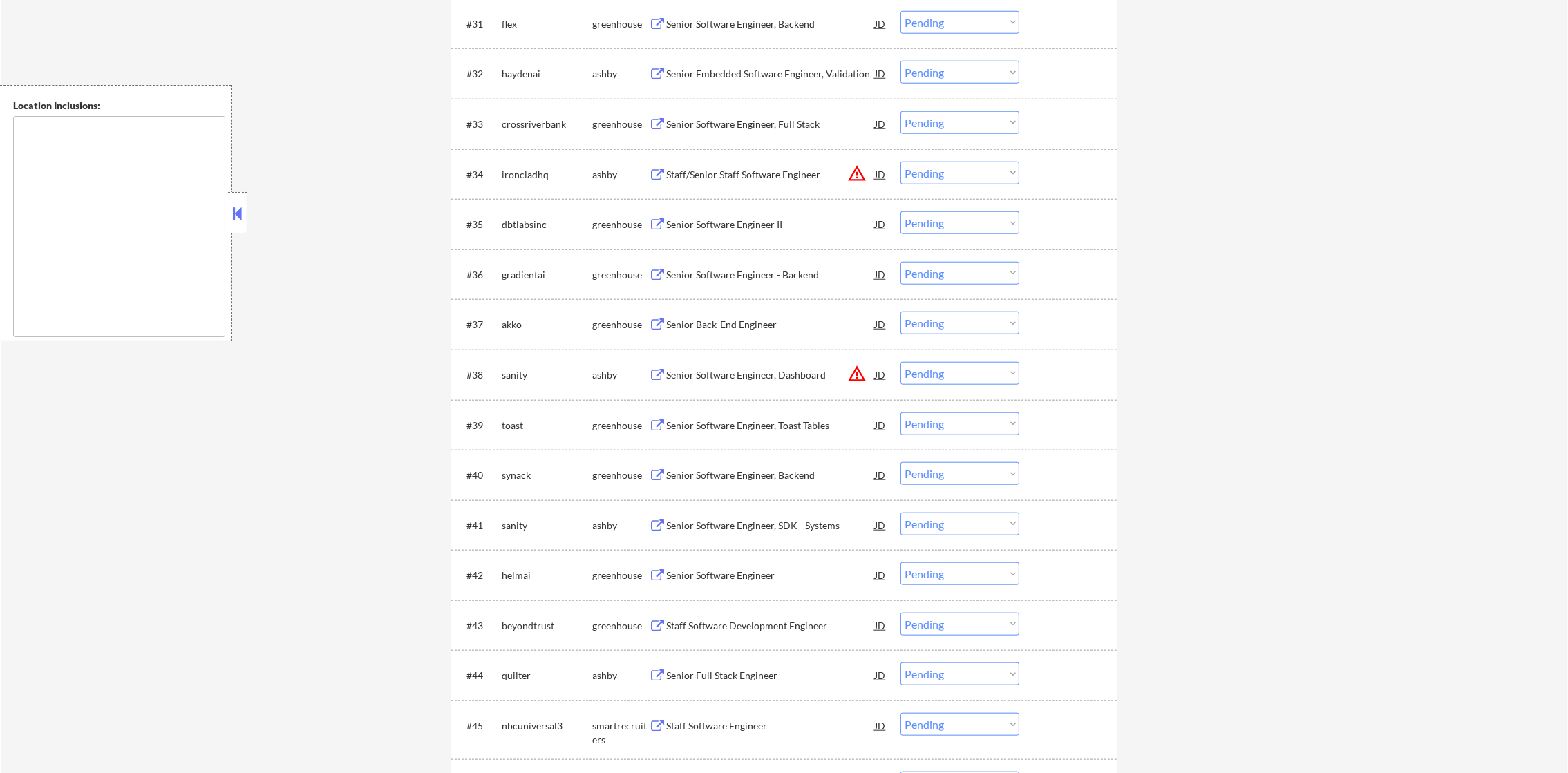
click at [776, 69] on div "Senior Embedded Software Engineer, Validation" at bounding box center [771, 74] width 209 height 14
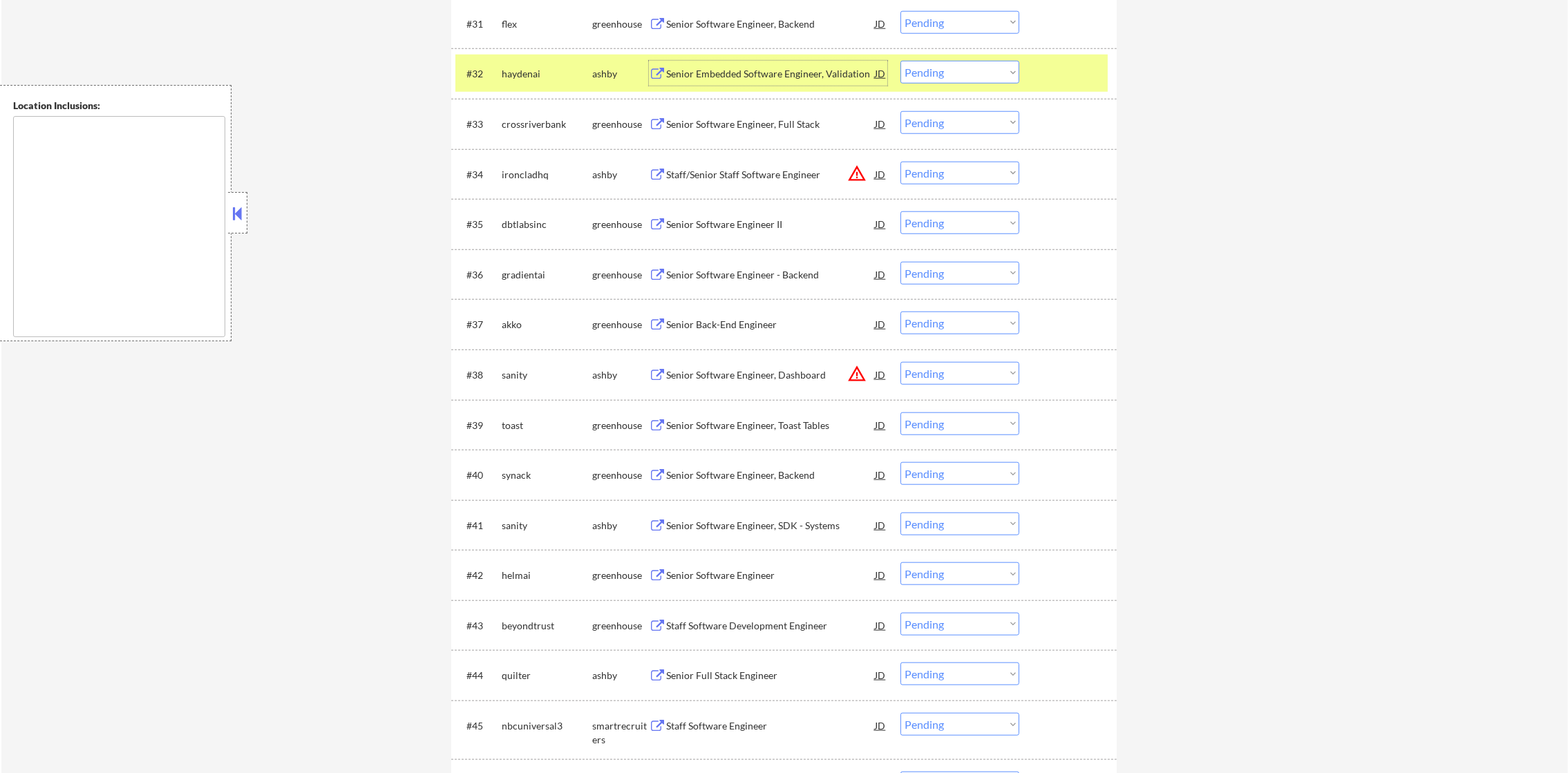
scroll to position [2108, 0]
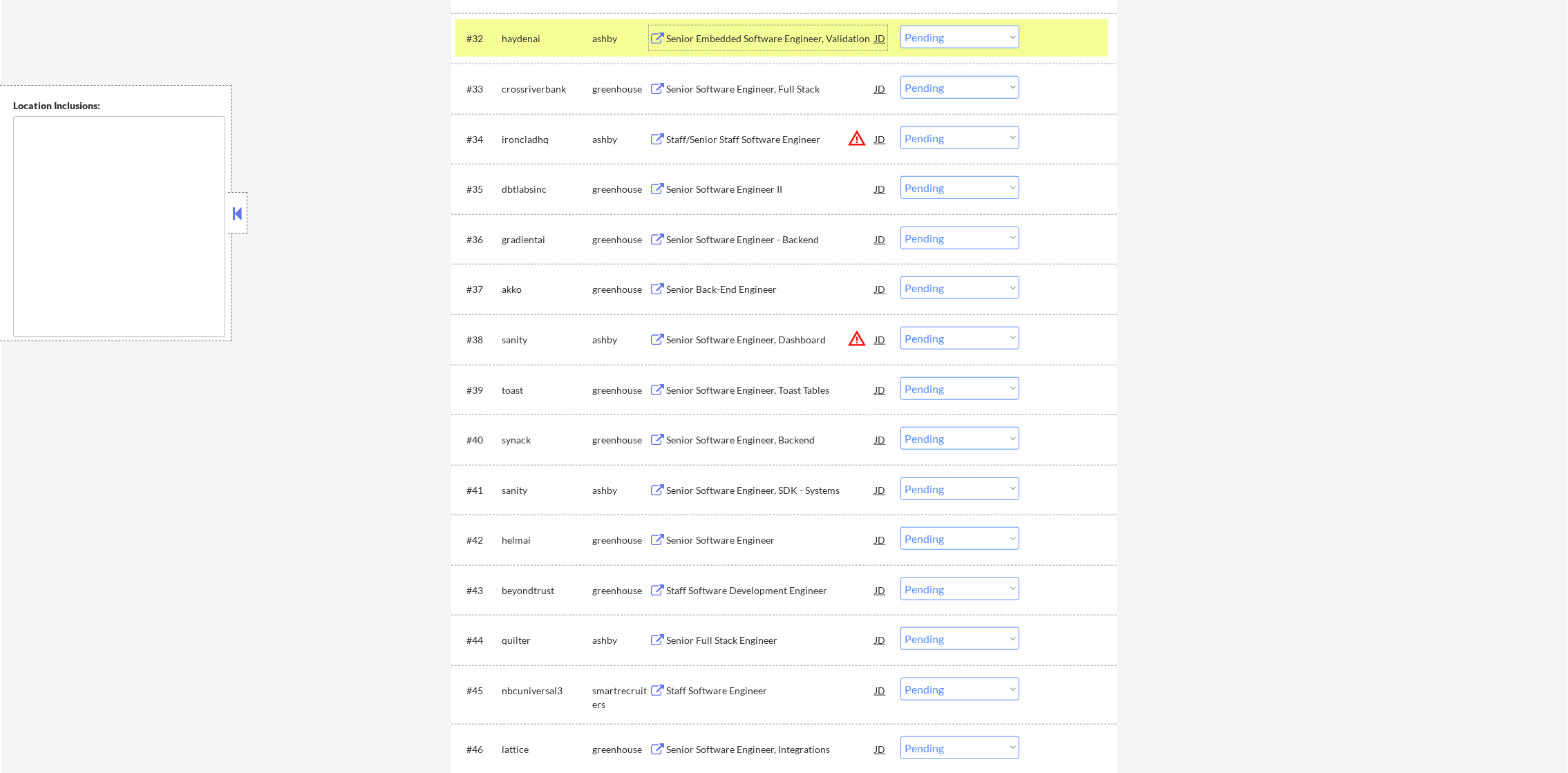
click at [945, 42] on select "Choose an option... Pending Applied Excluded (Questions) Excluded (Expired) Exc…" at bounding box center [959, 37] width 119 height 23
click at [900, 26] on select "Choose an option... Pending Applied Excluded (Questions) Excluded (Expired) Exc…" at bounding box center [959, 37] width 119 height 23
click at [516, 45] on div "haydenai" at bounding box center [547, 38] width 91 height 25
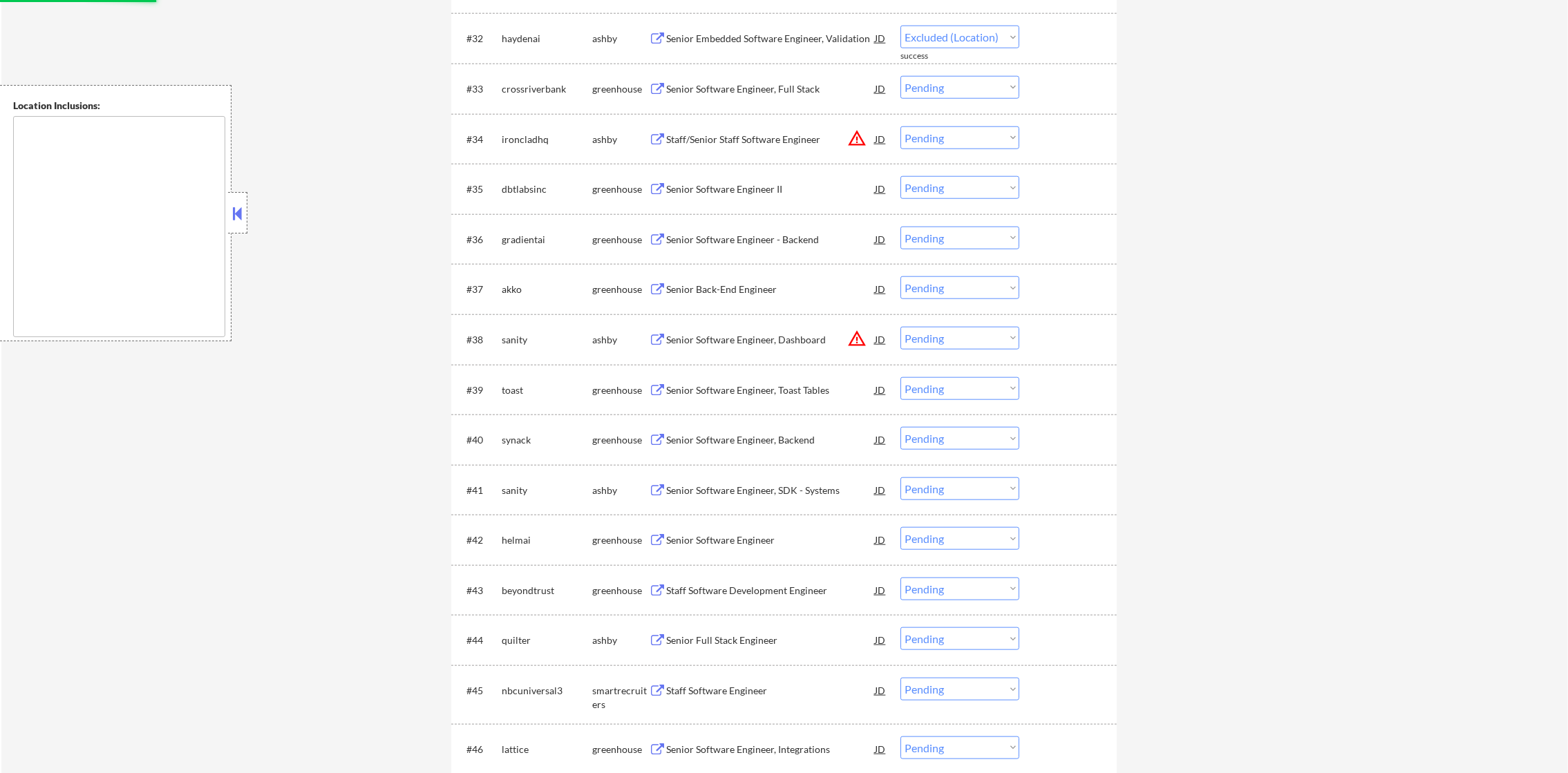
select select ""pending""
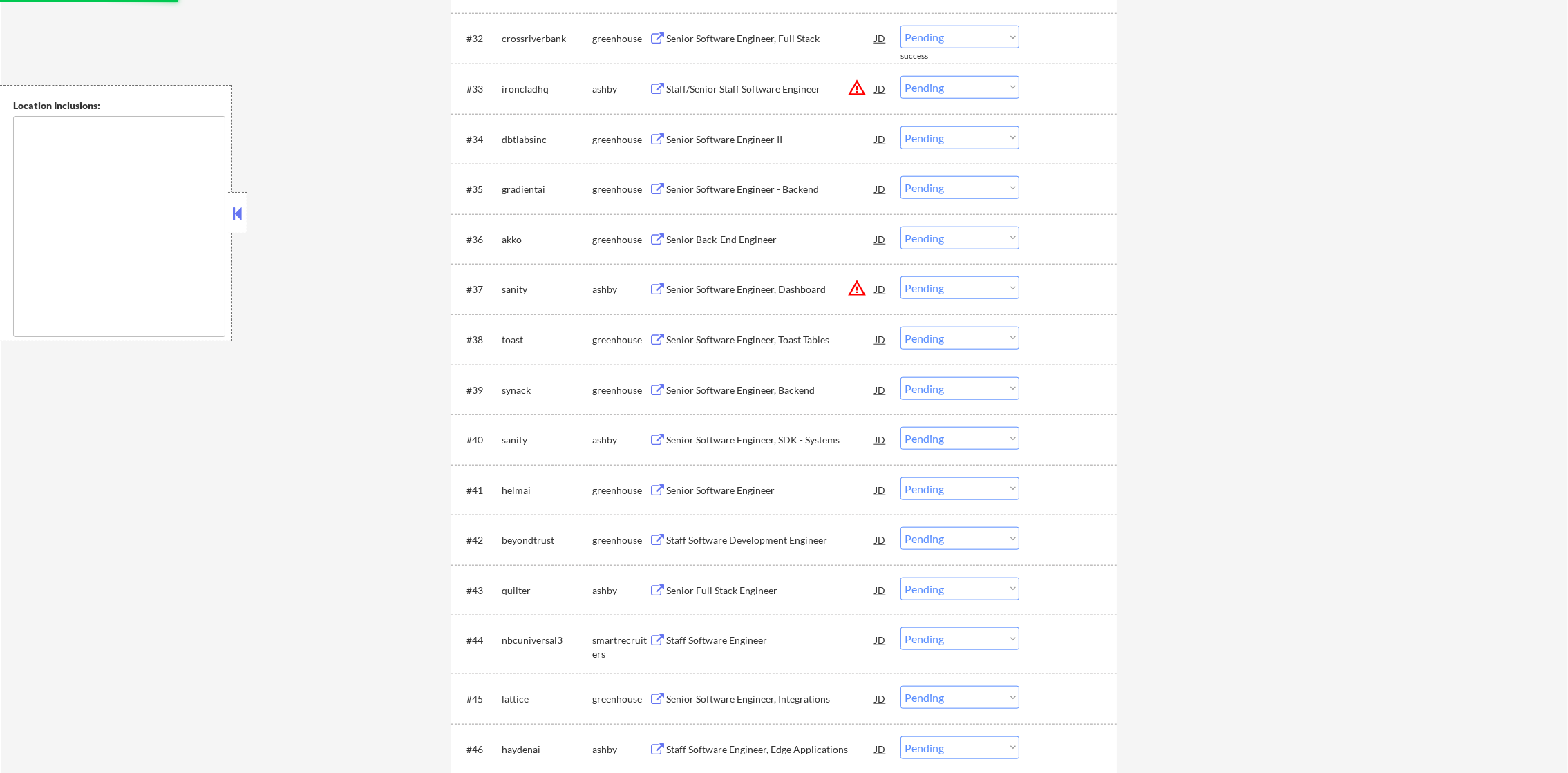
click at [926, 80] on select "Choose an option... Pending Applied Excluded (Questions) Excluded (Expired) Exc…" at bounding box center [959, 88] width 119 height 23
click at [900, 76] on select "Choose an option... Pending Applied Excluded (Questions) Excluded (Expired) Exc…" at bounding box center [959, 88] width 119 height 23
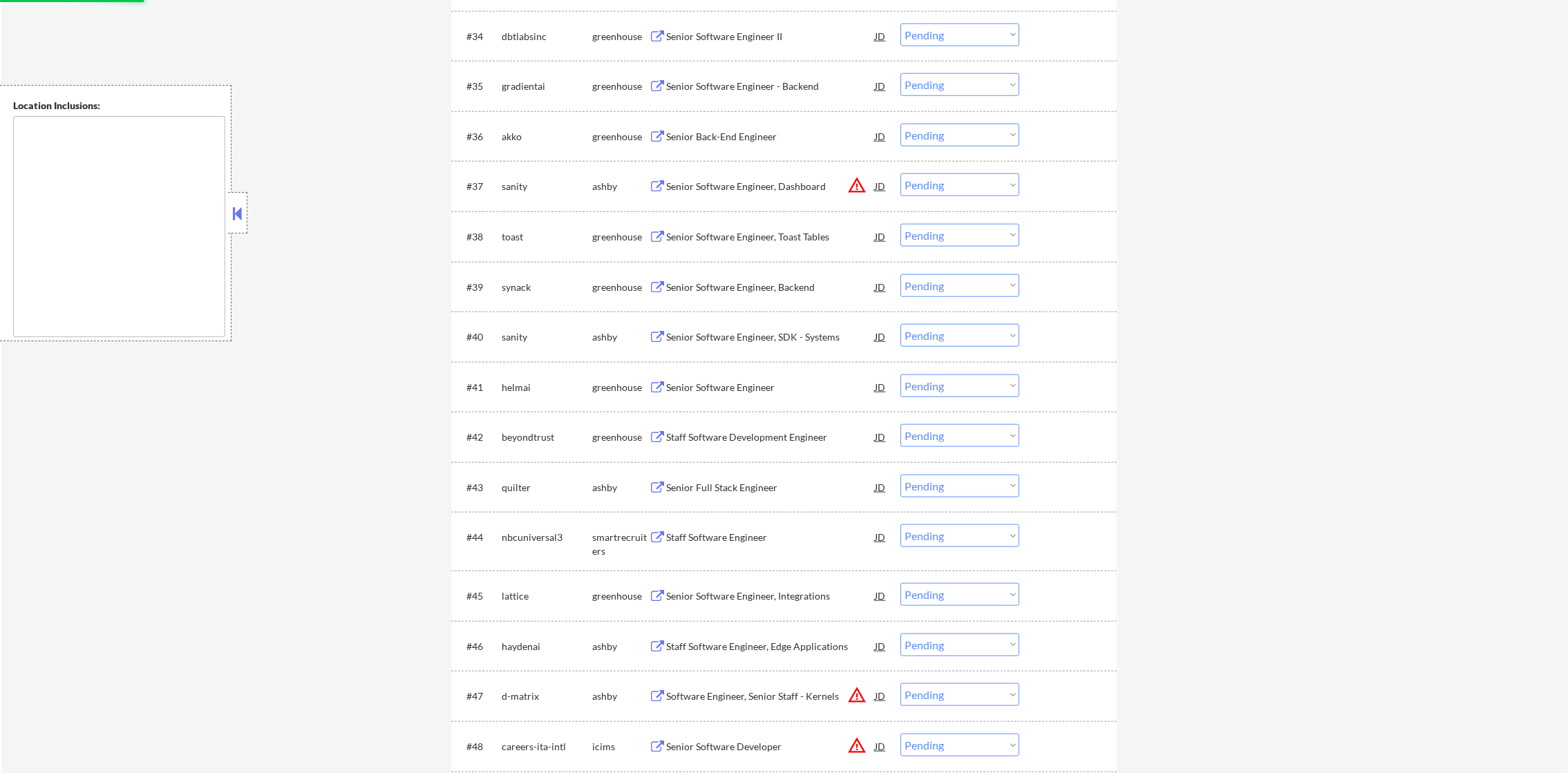
scroll to position [2211, 0]
select select ""pending""
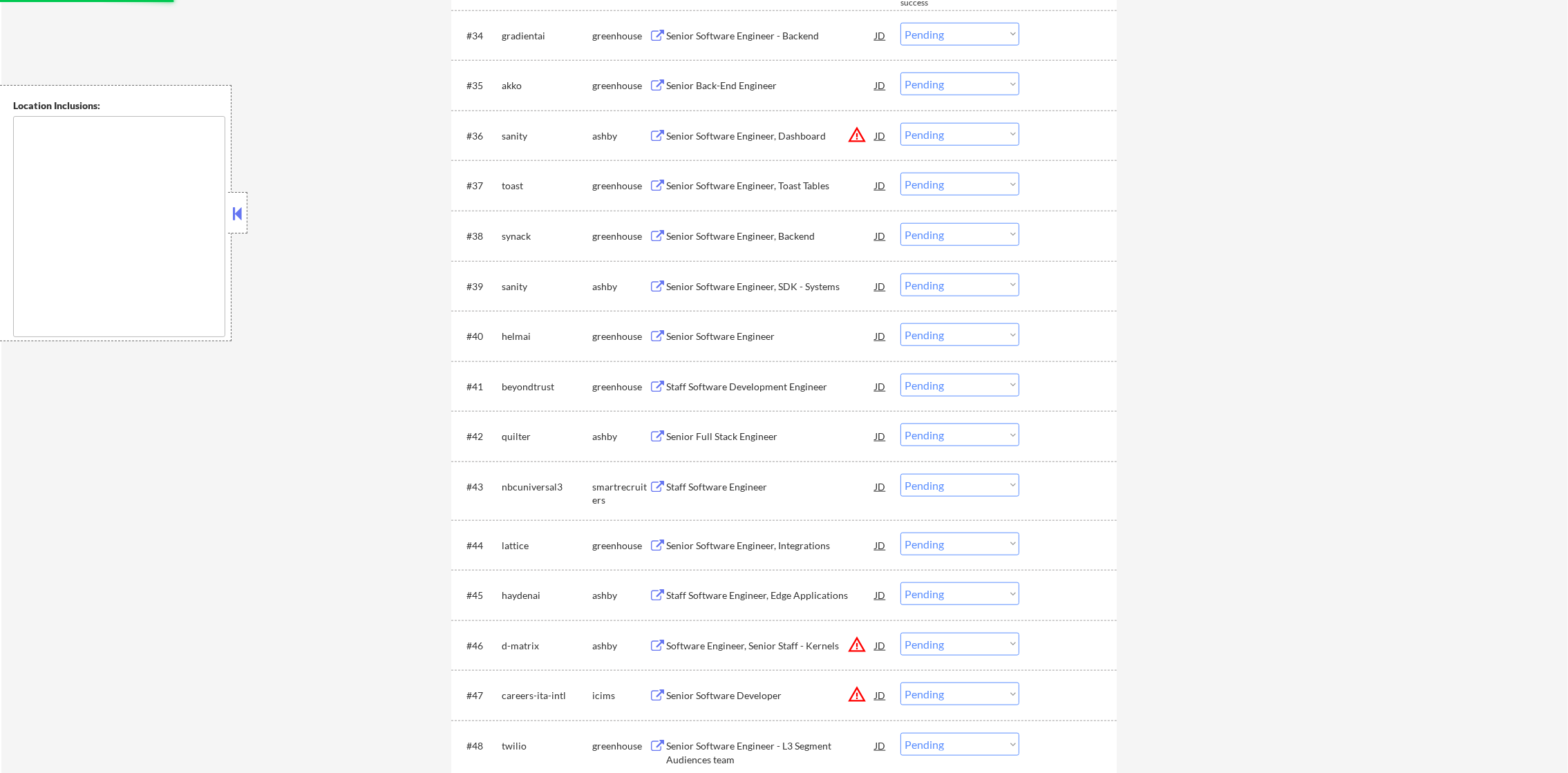
click at [856, 128] on button "warning_amber" at bounding box center [857, 135] width 19 height 19
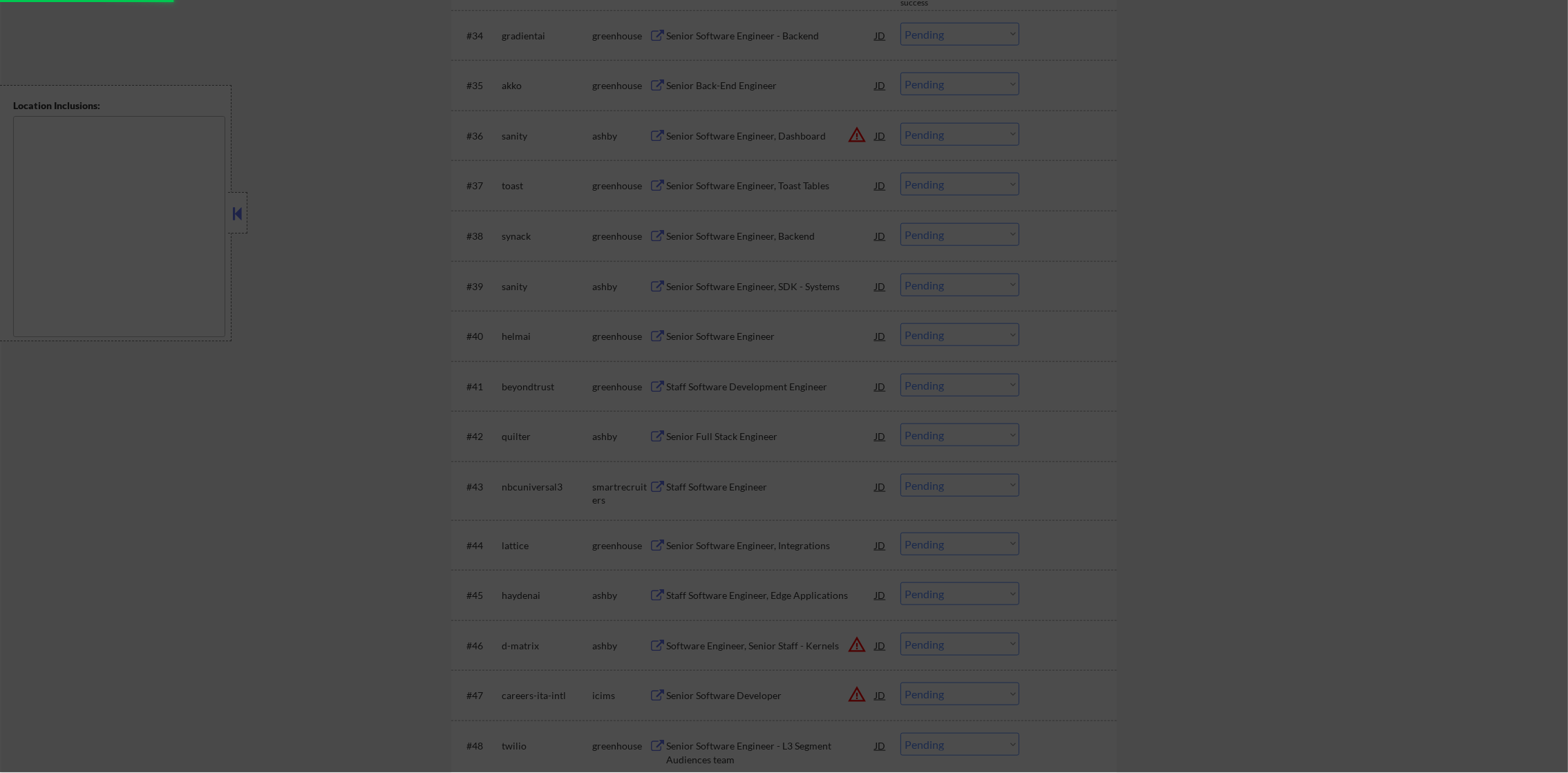
click at [1076, 139] on div at bounding box center [784, 386] width 1568 height 773
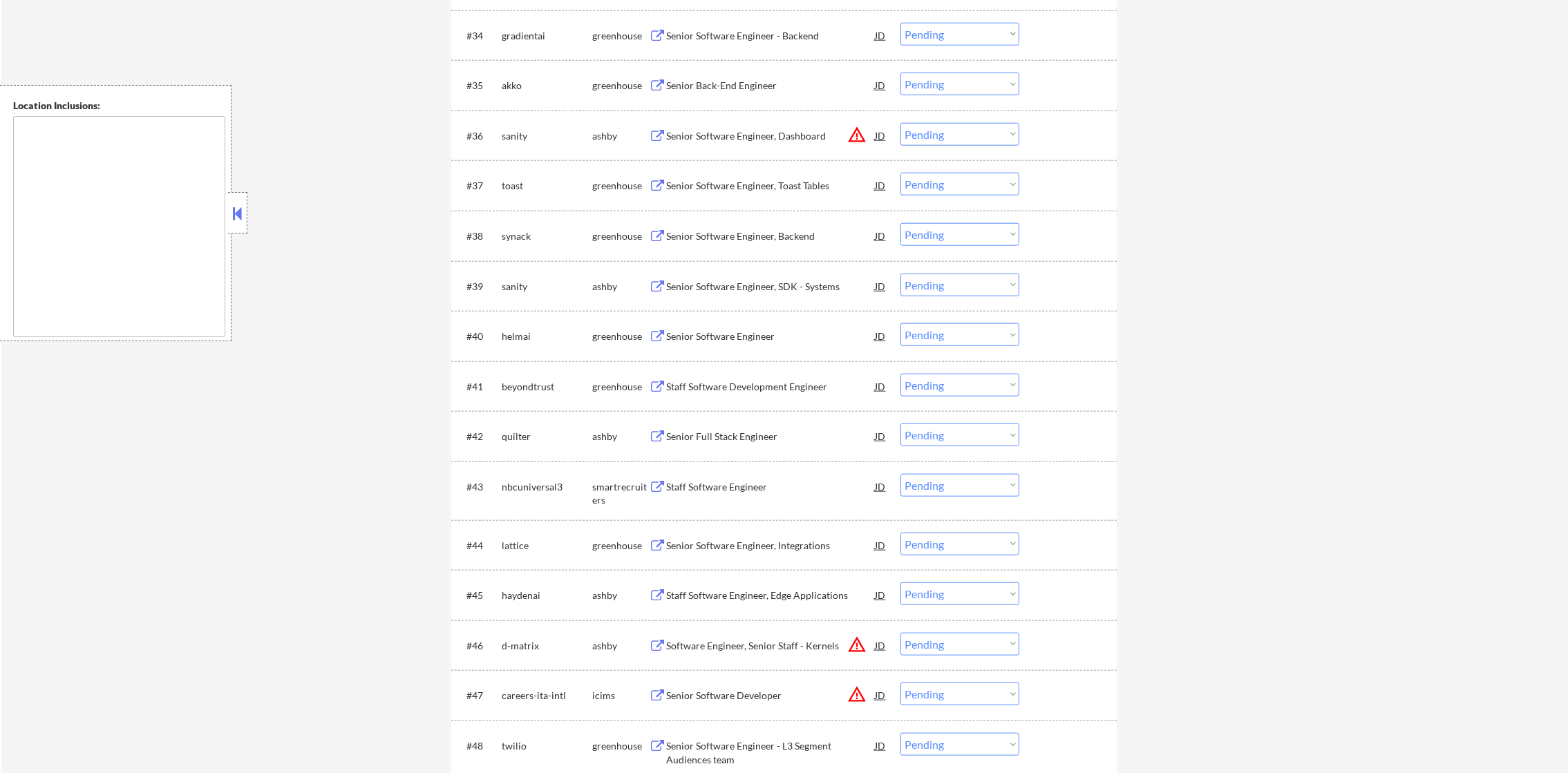
click at [985, 140] on select "Choose an option... Pending Applied Excluded (Questions) Excluded (Expired) Exc…" at bounding box center [959, 135] width 119 height 23
click at [900, 123] on select "Choose an option... Pending Applied Excluded (Questions) Excluded (Expired) Exc…" at bounding box center [959, 135] width 119 height 23
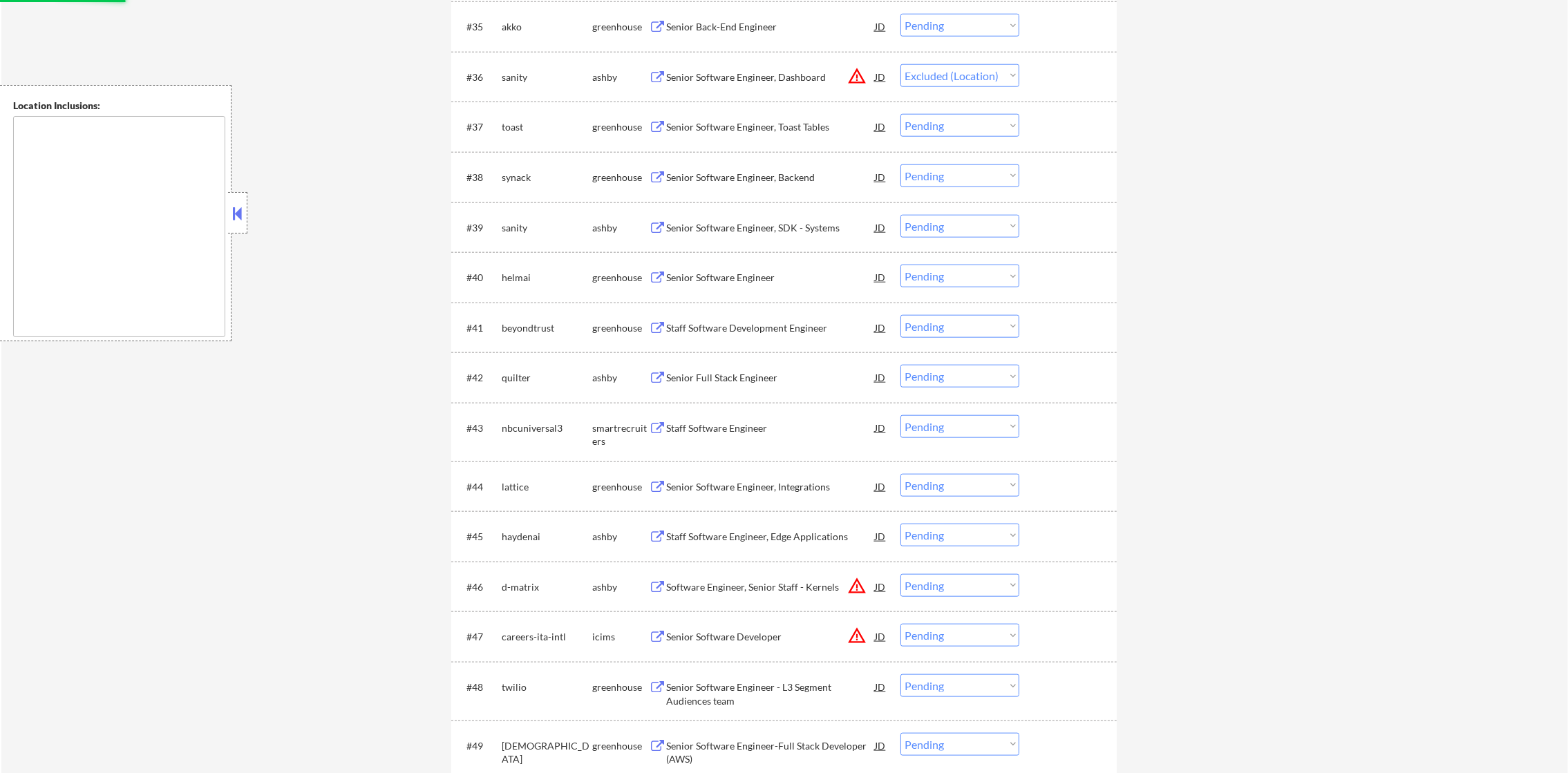
scroll to position [2418, 0]
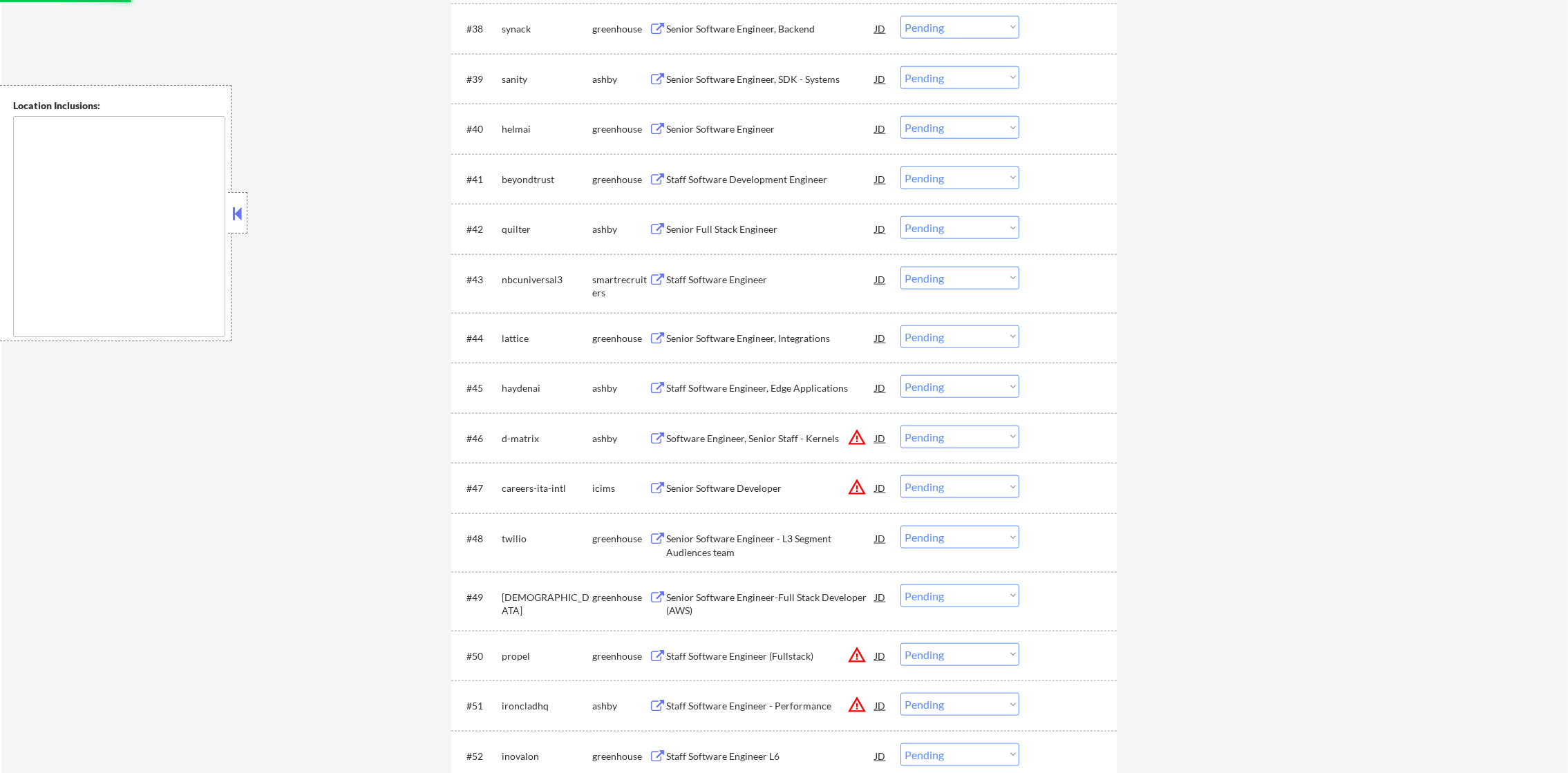
select select ""pending""
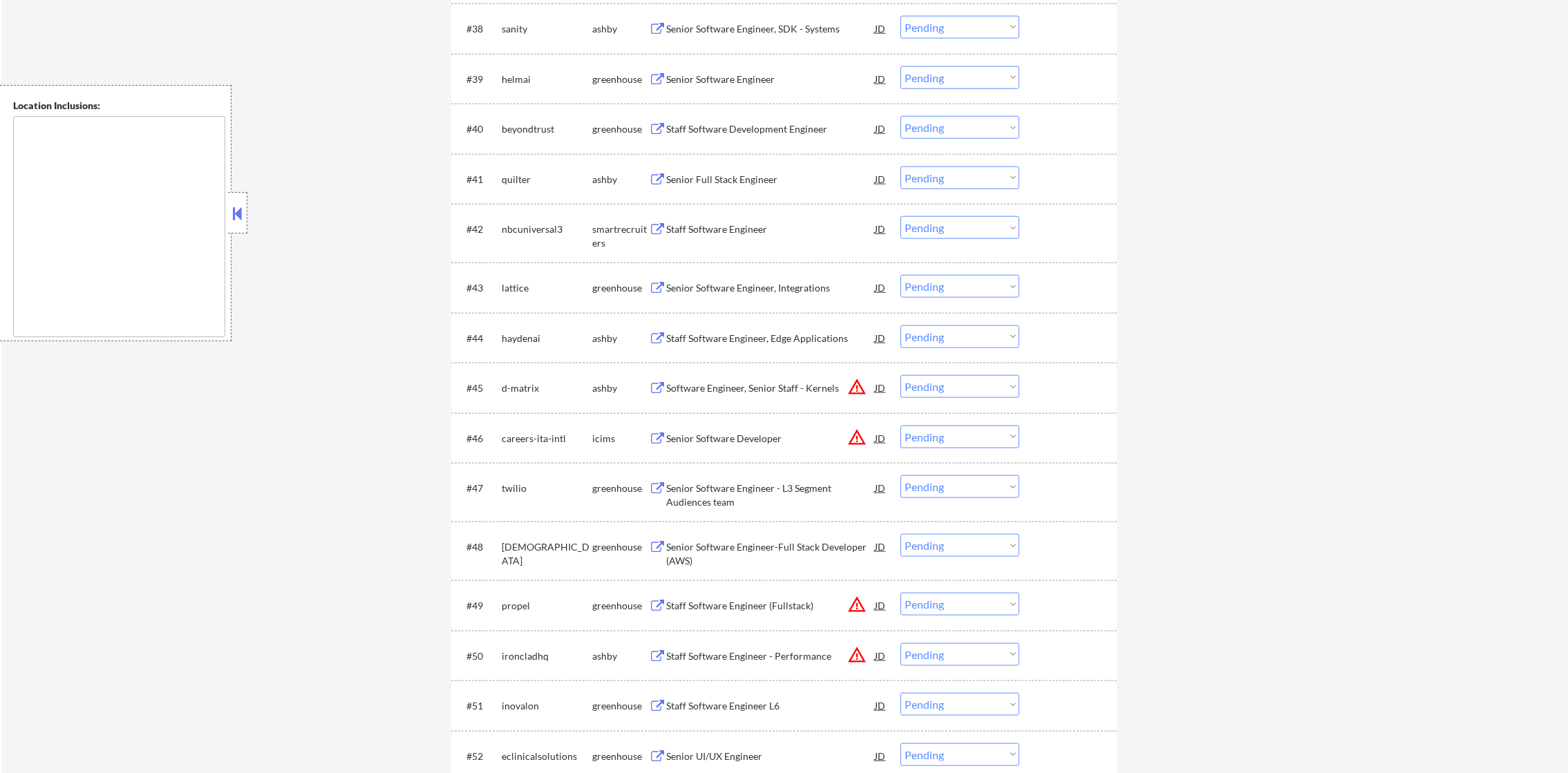
click at [734, 19] on div "Senior Software Engineer, SDK - Systems" at bounding box center [771, 28] width 209 height 25
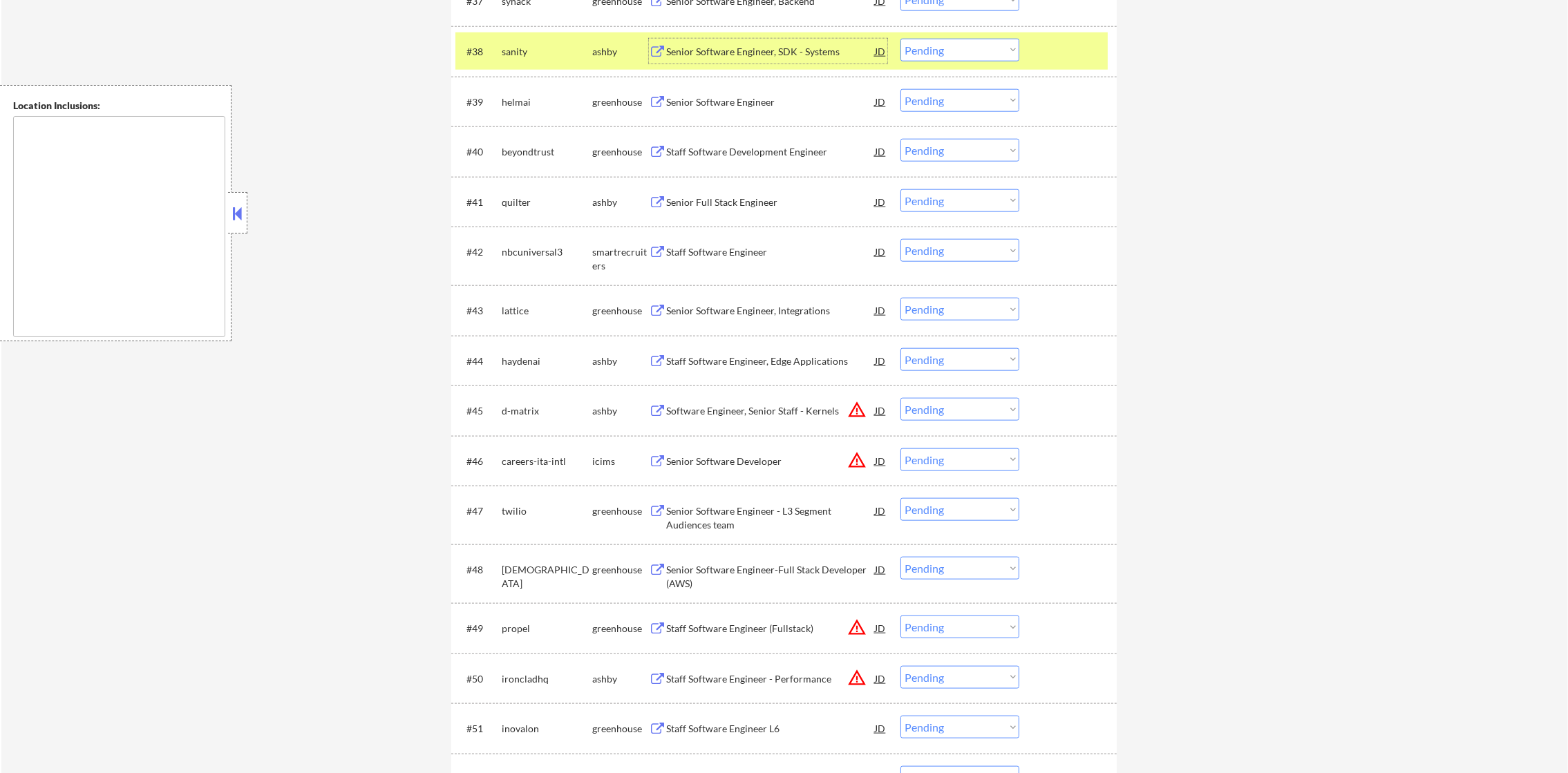
scroll to position [2383, 0]
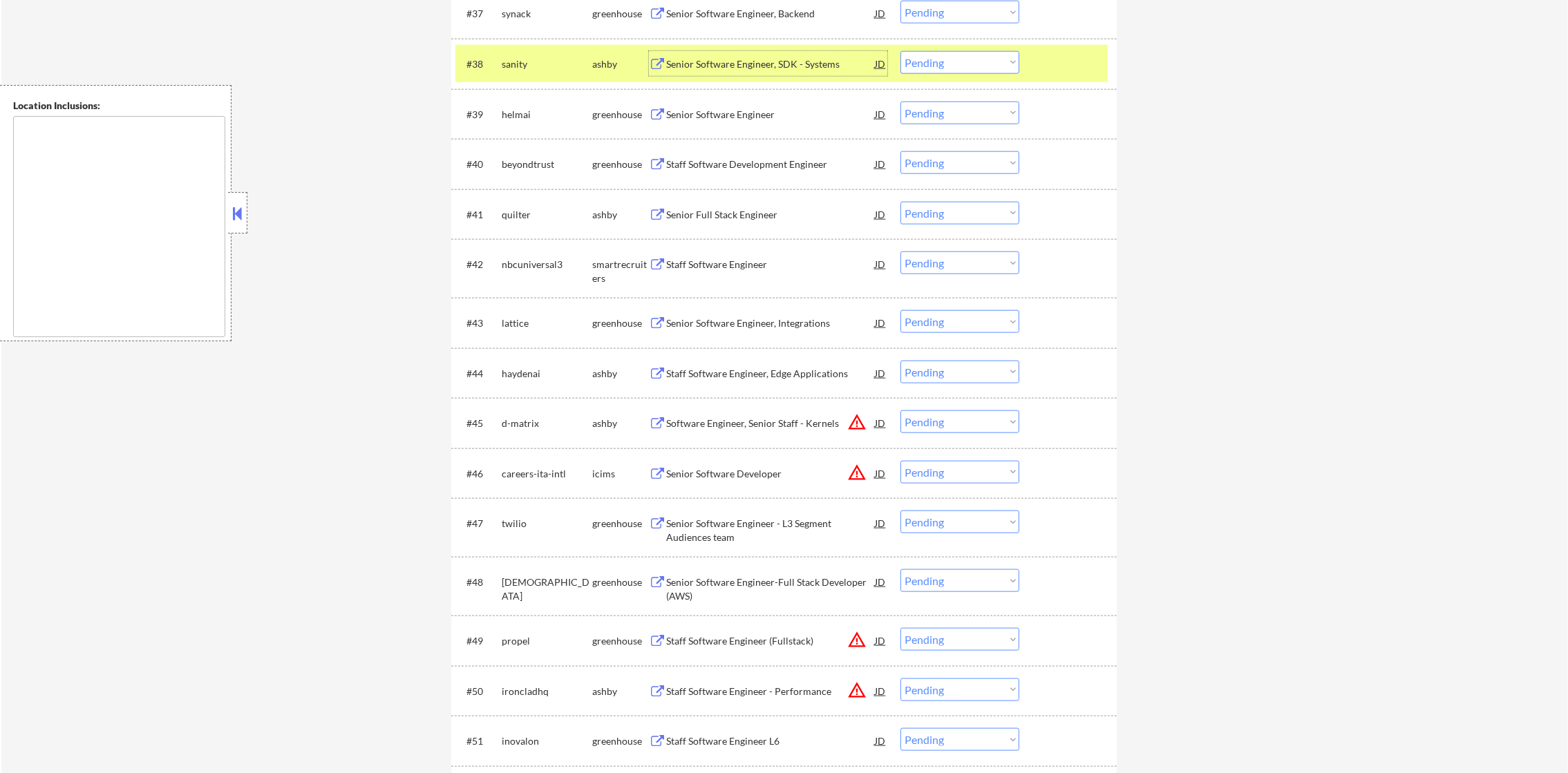
click at [968, 58] on select "Choose an option... Pending Applied Excluded (Questions) Excluded (Expired) Exc…" at bounding box center [959, 62] width 119 height 23
click at [900, 51] on select "Choose an option... Pending Applied Excluded (Questions) Excluded (Expired) Exc…" at bounding box center [959, 62] width 119 height 23
select select ""pending""
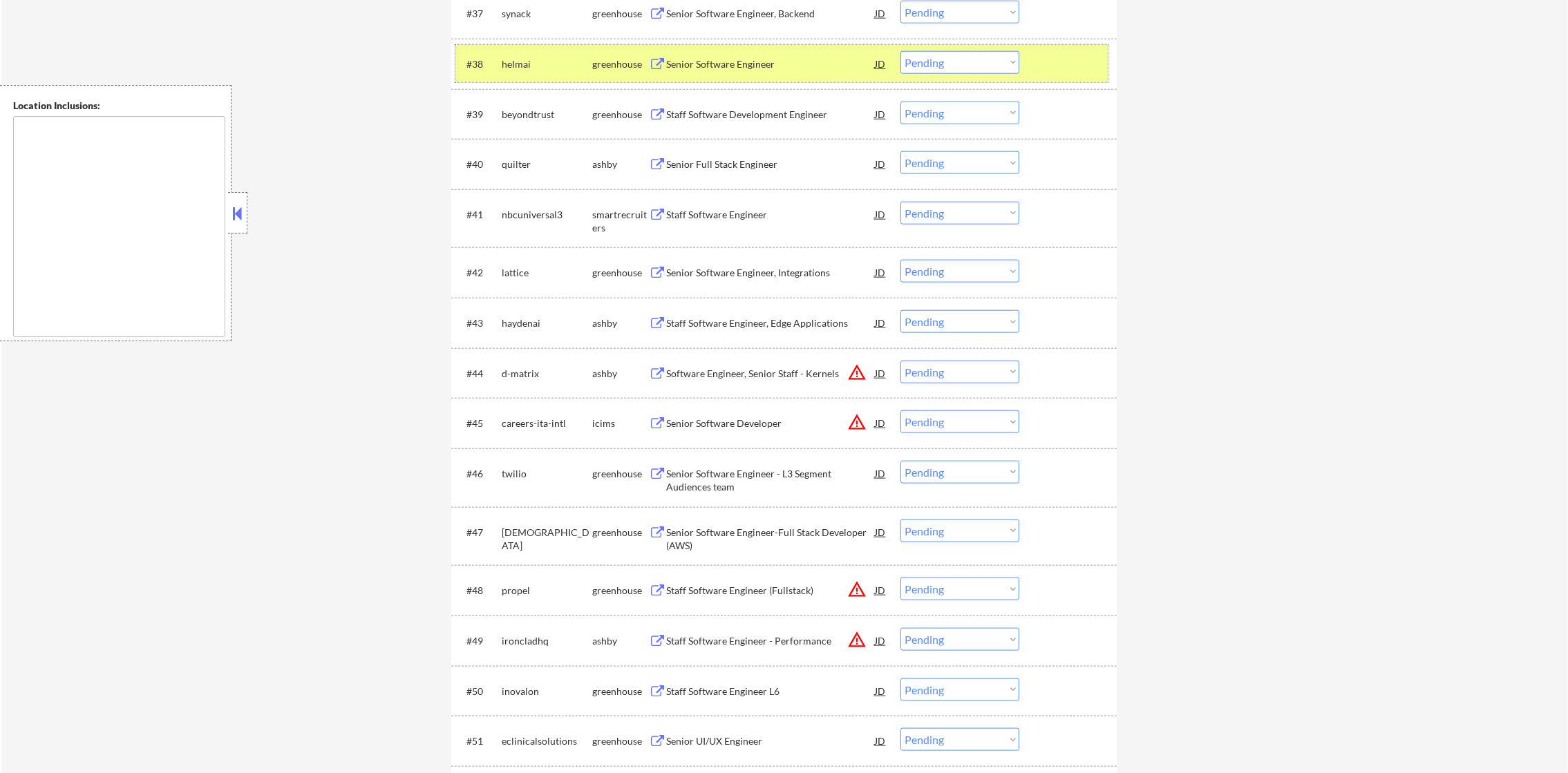
click at [525, 69] on div "helmai" at bounding box center [547, 64] width 91 height 14
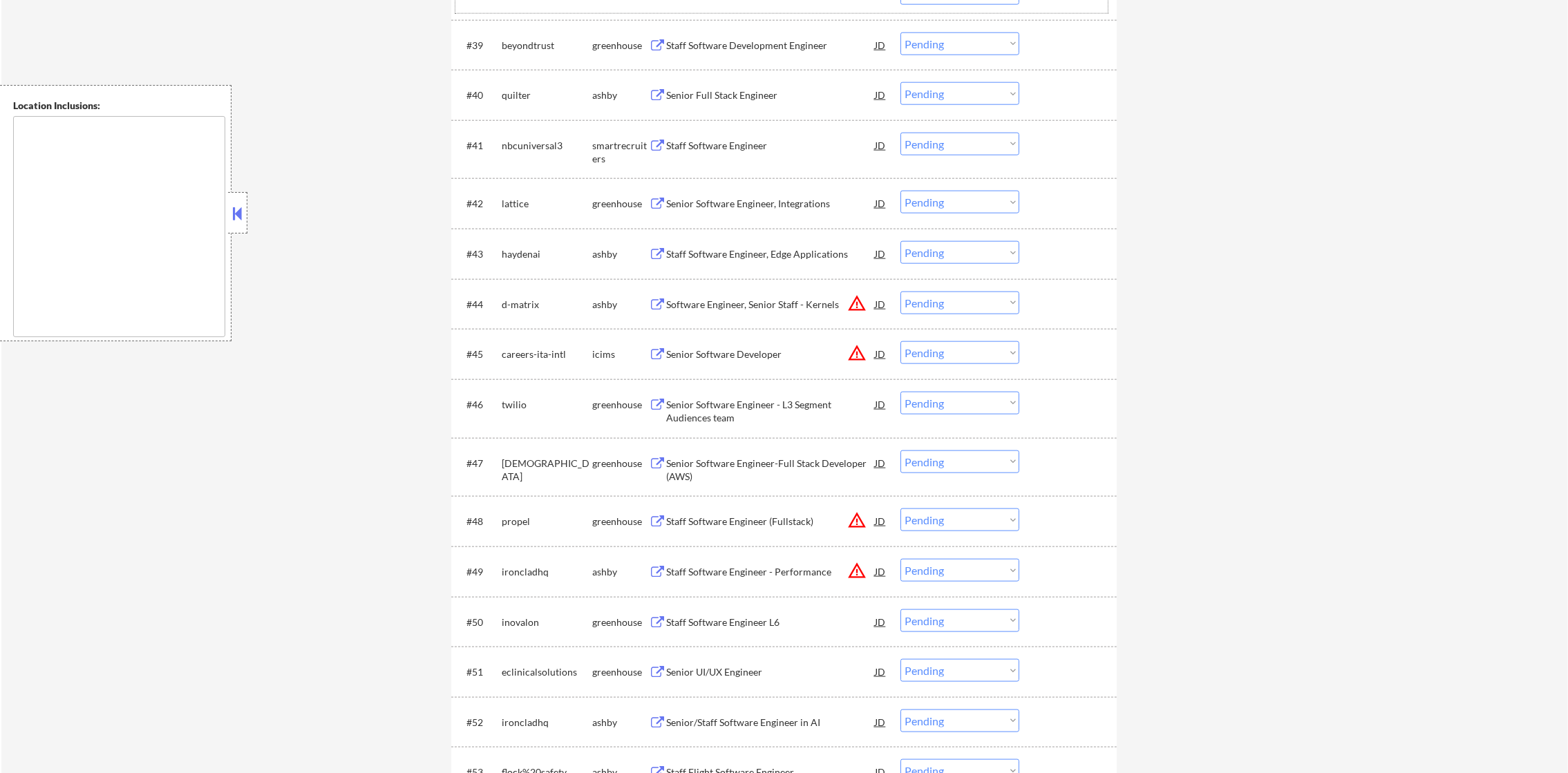
scroll to position [2487, 0]
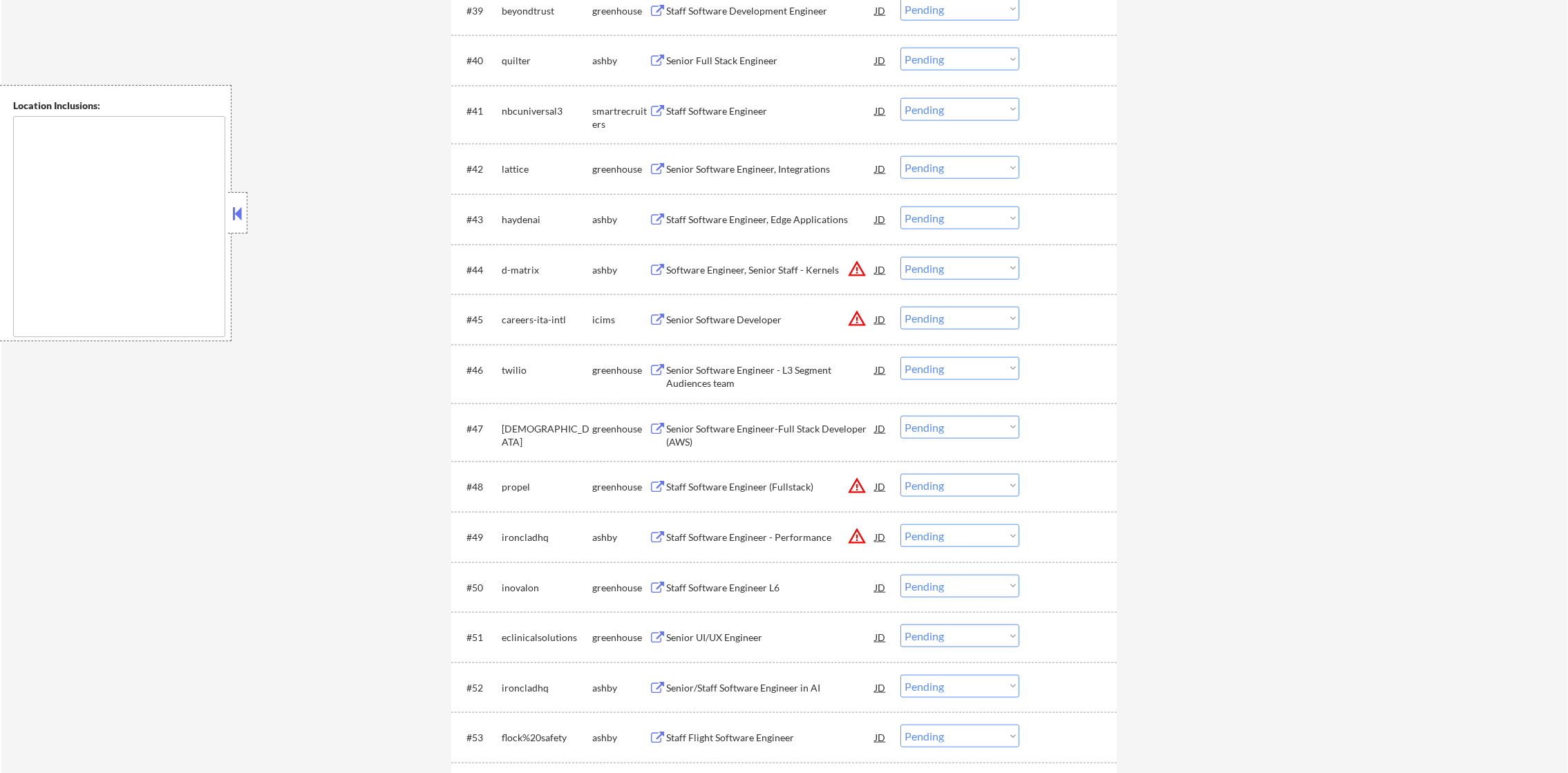
click at [738, 72] on div "#40 quilter ashby Senior Full Stack Engineer JD warning_amber Choose an option.…" at bounding box center [781, 60] width 652 height 37
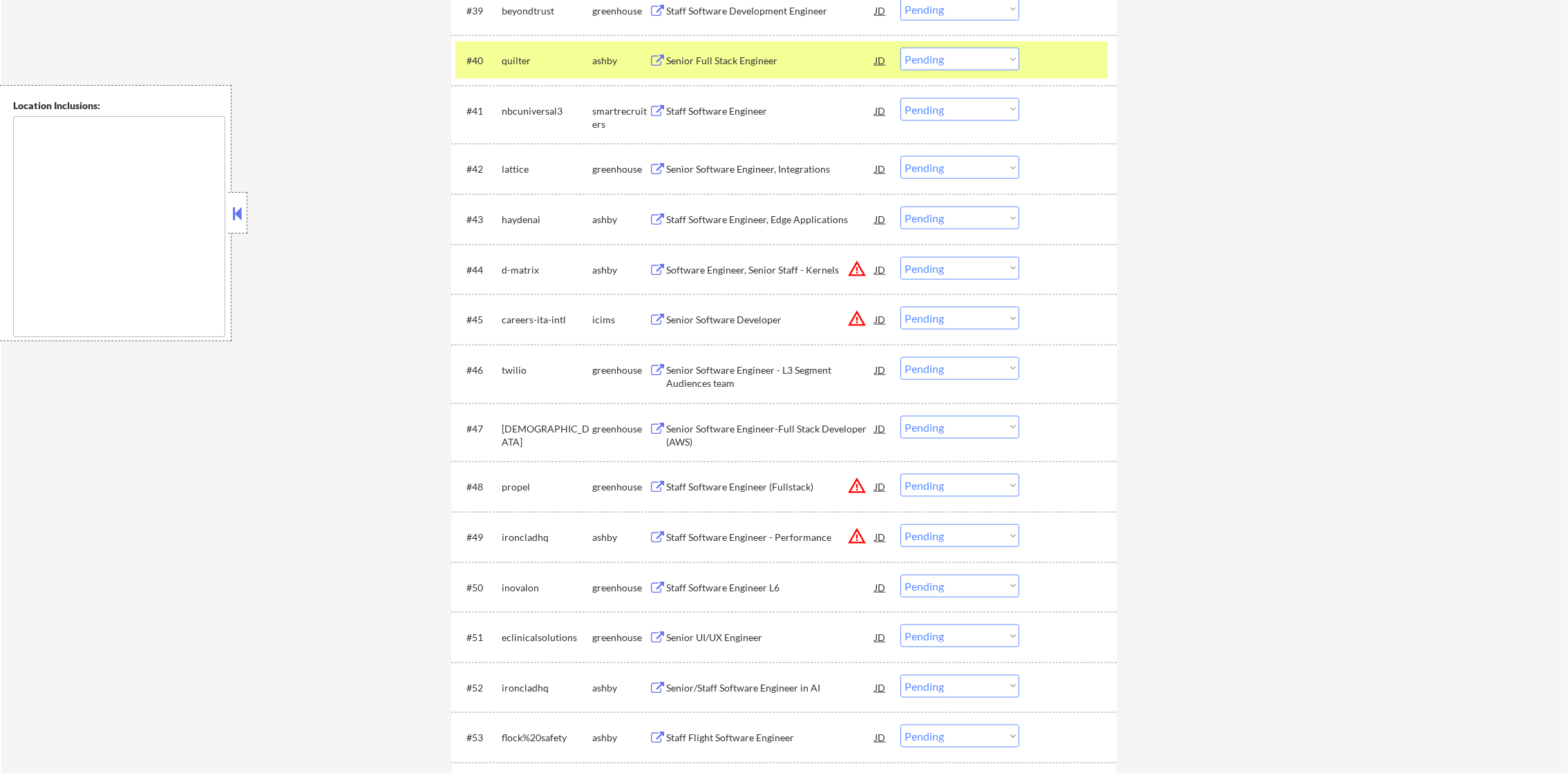
click at [546, 59] on div "quilter" at bounding box center [547, 61] width 91 height 14
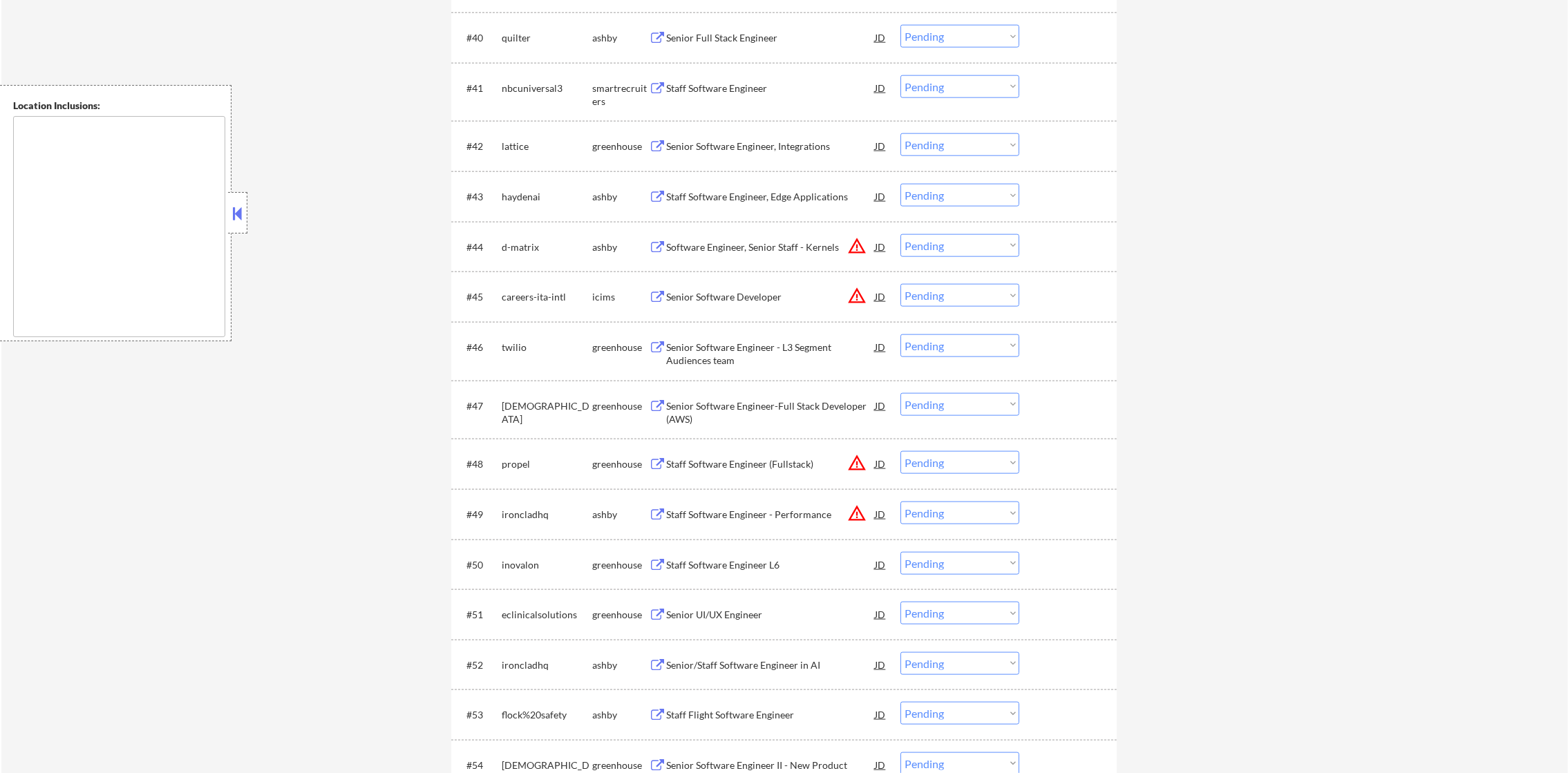
scroll to position [2522, 0]
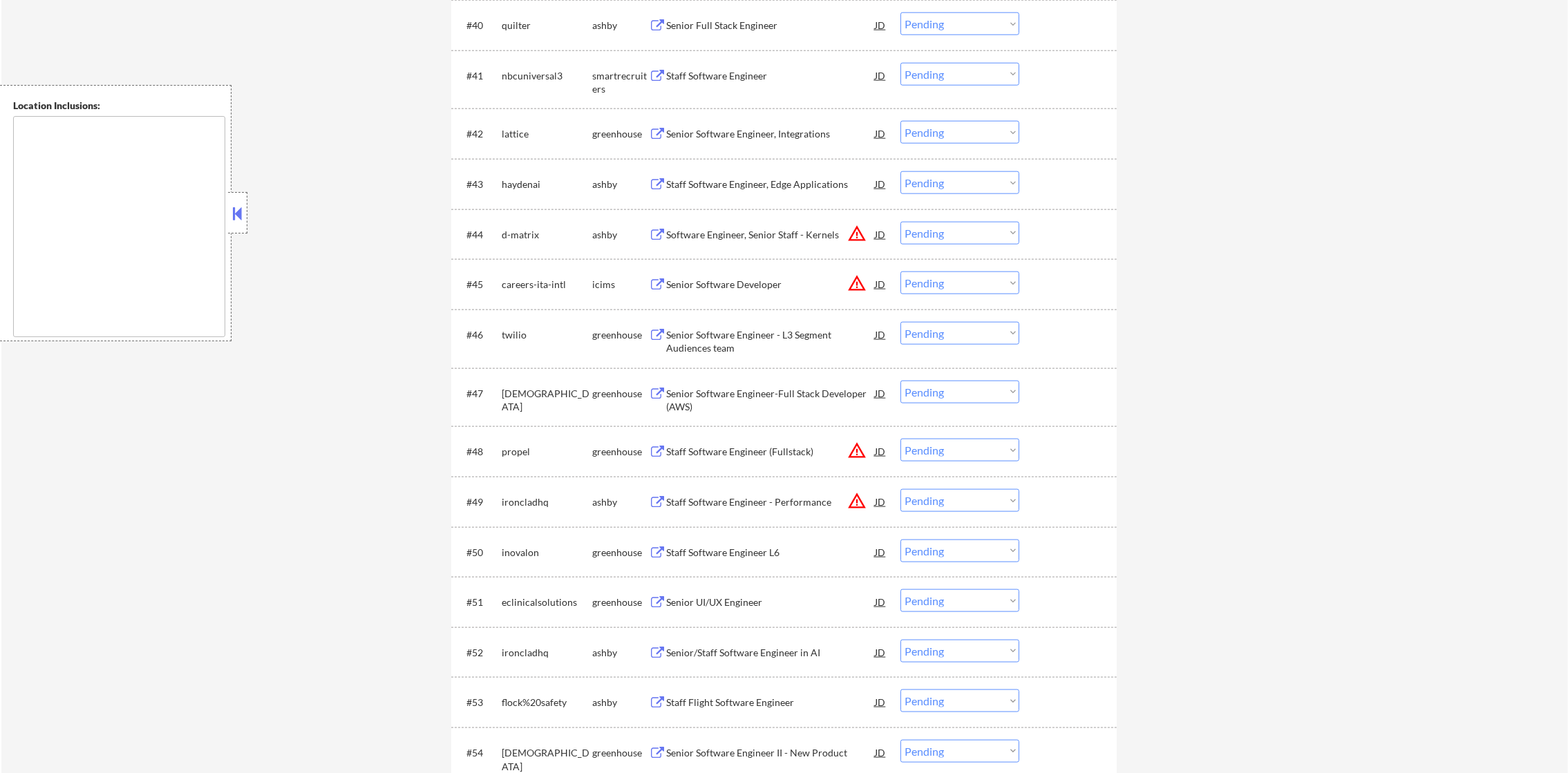
click at [750, 24] on div "Senior Full Stack Engineer" at bounding box center [771, 25] width 209 height 14
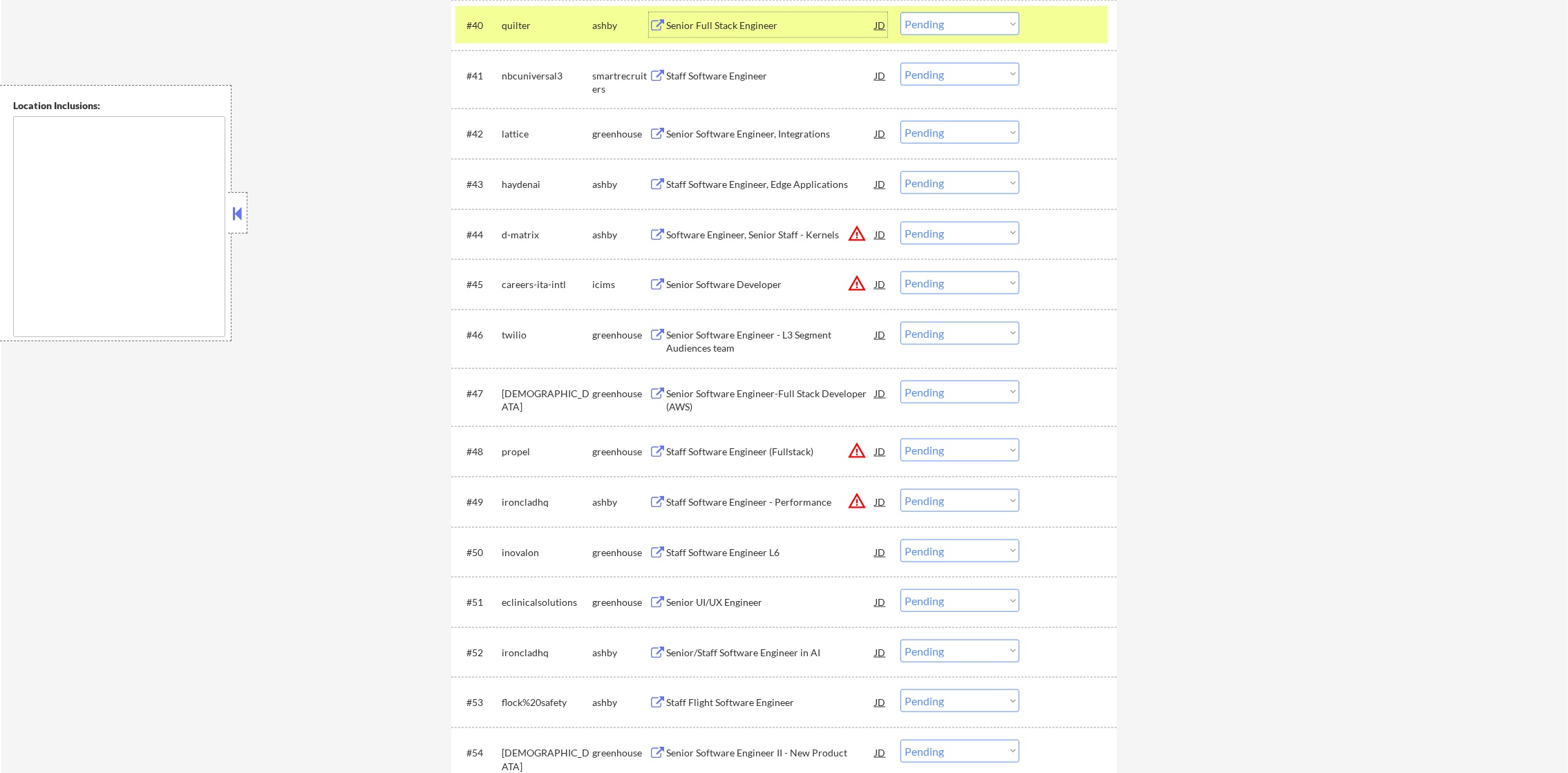
click at [926, 12] on select "Choose an option... Pending Applied Excluded (Questions) Excluded (Expired) Exc…" at bounding box center [959, 23] width 119 height 23
click at [900, 12] on select "Choose an option... Pending Applied Excluded (Questions) Excluded (Expired) Exc…" at bounding box center [959, 23] width 119 height 23
click at [516, 26] on div "quilter" at bounding box center [547, 25] width 91 height 14
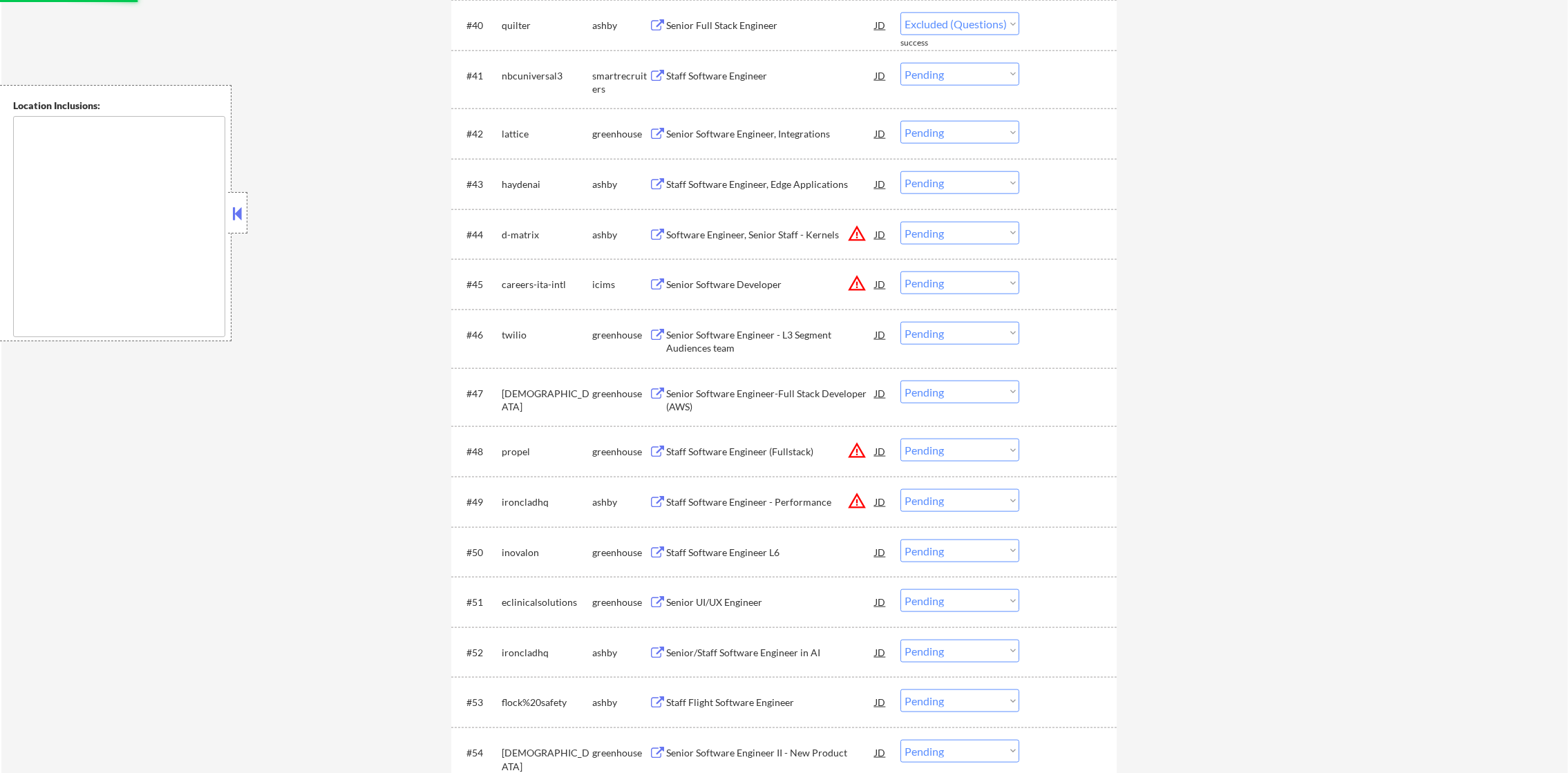
select select ""pending""
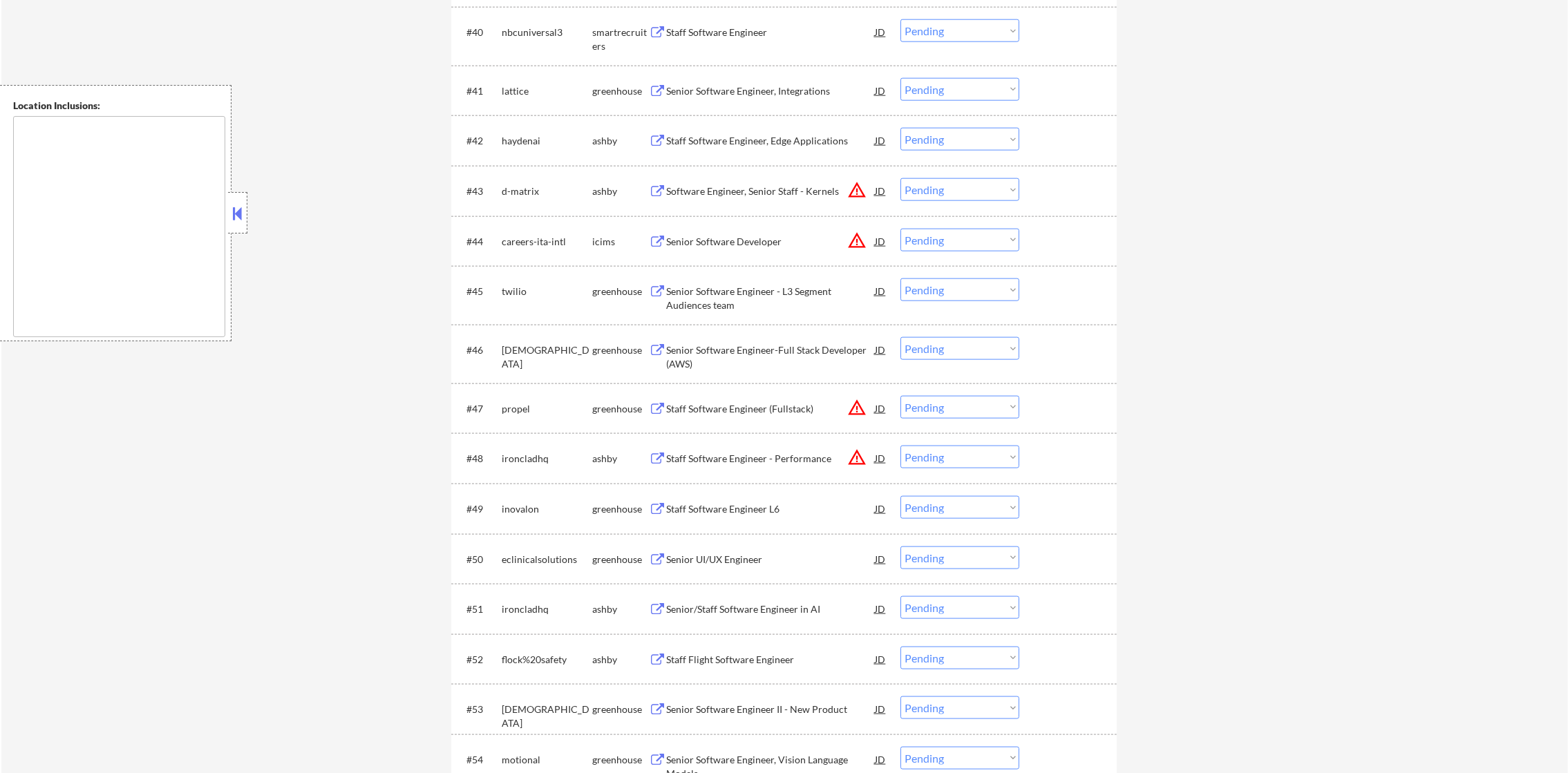
scroll to position [2556, 0]
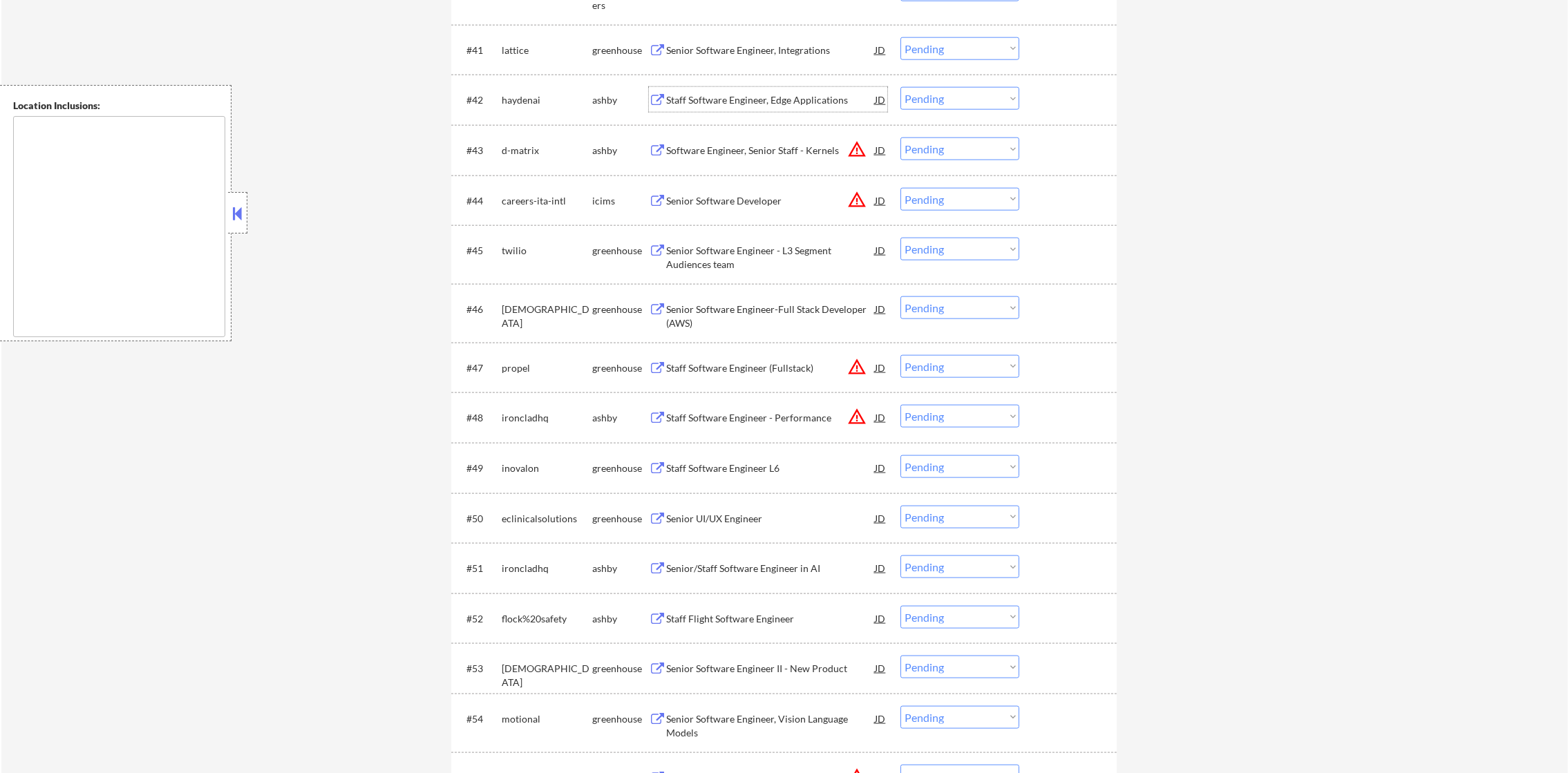
click at [729, 106] on div "Staff Software Engineer, Edge Applications" at bounding box center [771, 100] width 209 height 14
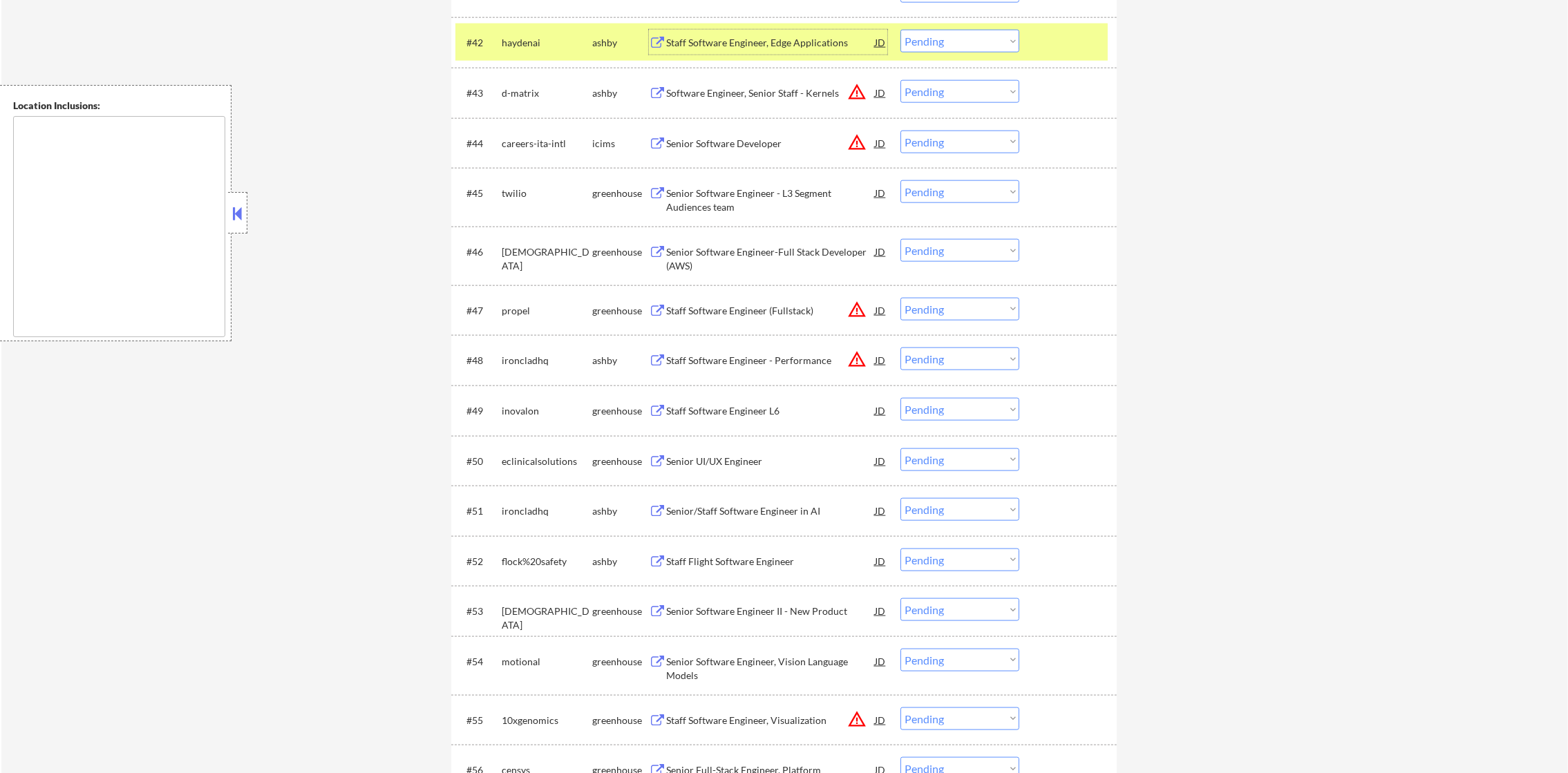
scroll to position [2625, 0]
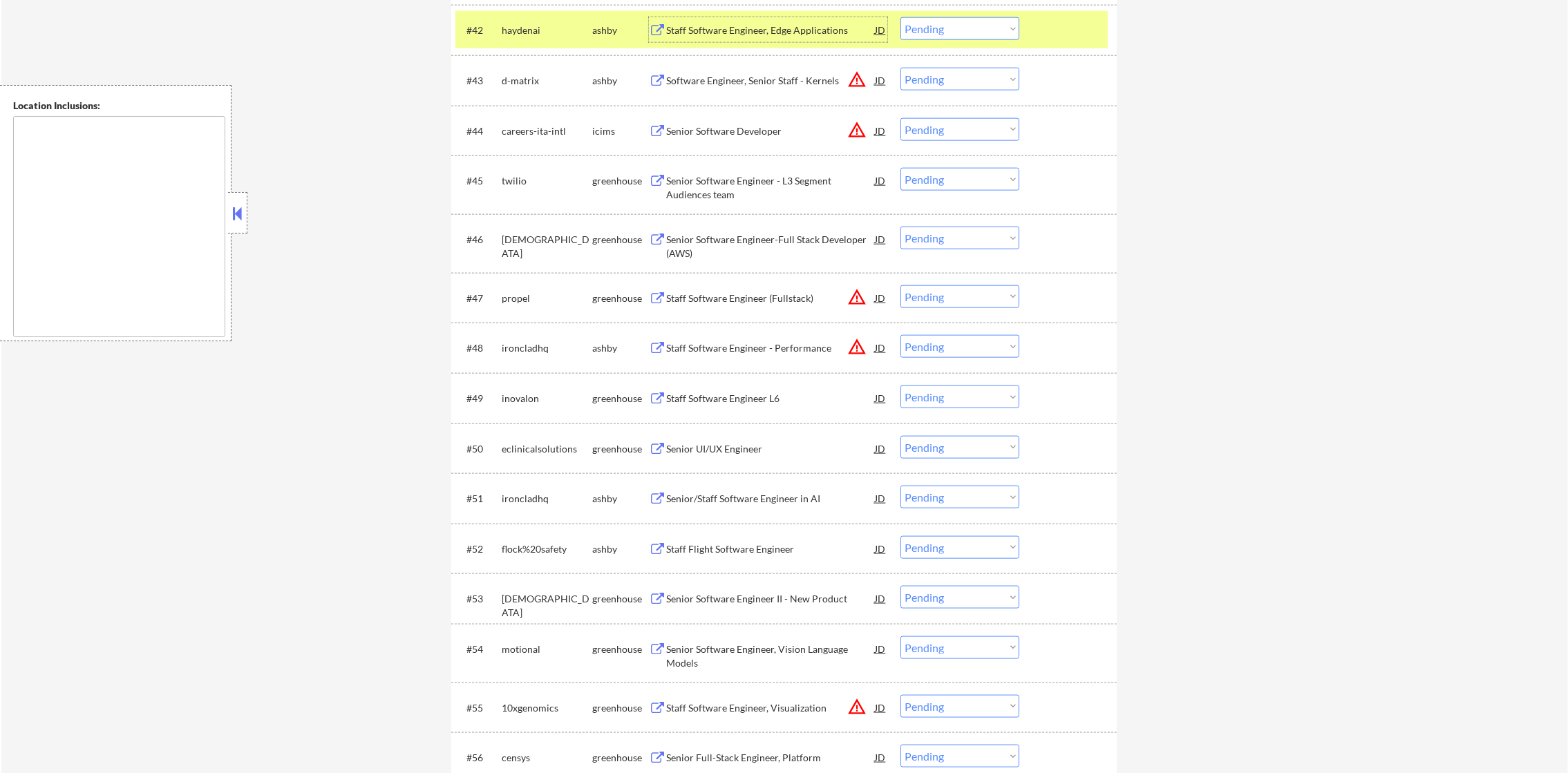
click at [927, 36] on select "Choose an option... Pending Applied Excluded (Questions) Excluded (Expired) Exc…" at bounding box center [959, 28] width 119 height 23
click at [900, 17] on select "Choose an option... Pending Applied Excluded (Questions) Excluded (Expired) Exc…" at bounding box center [959, 28] width 119 height 23
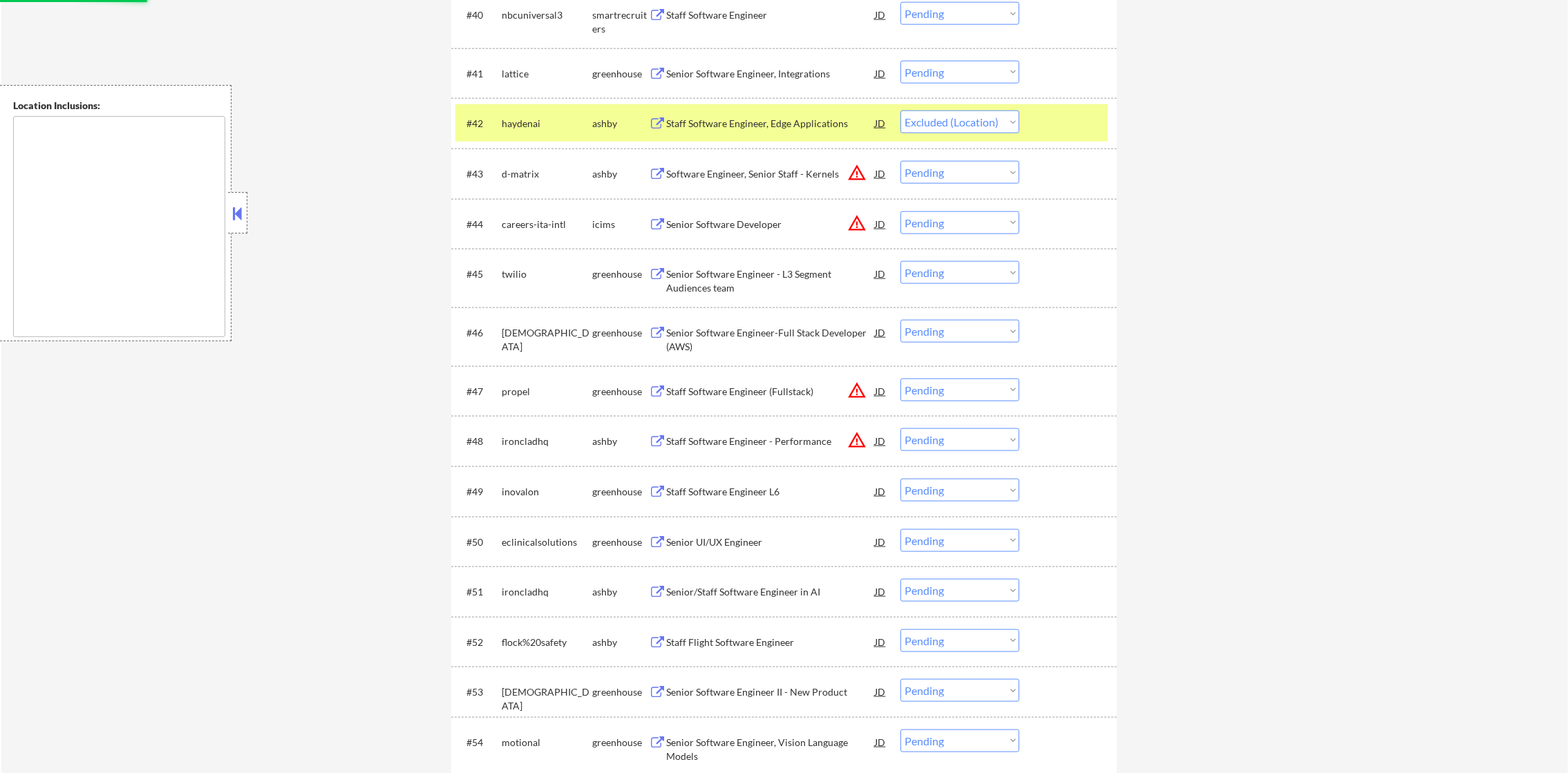
scroll to position [2522, 0]
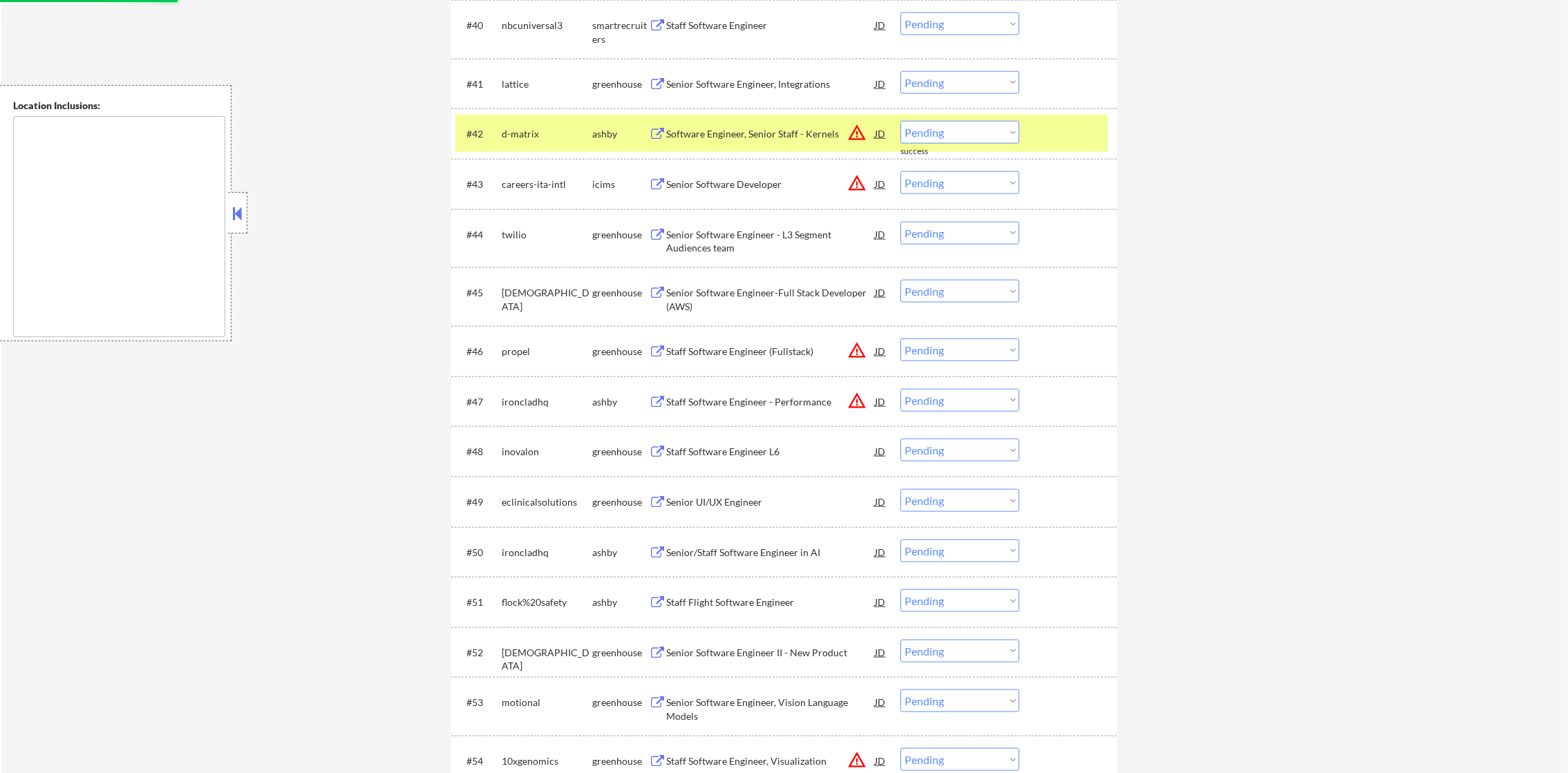
click at [530, 135] on div "d-matrix" at bounding box center [547, 134] width 91 height 14
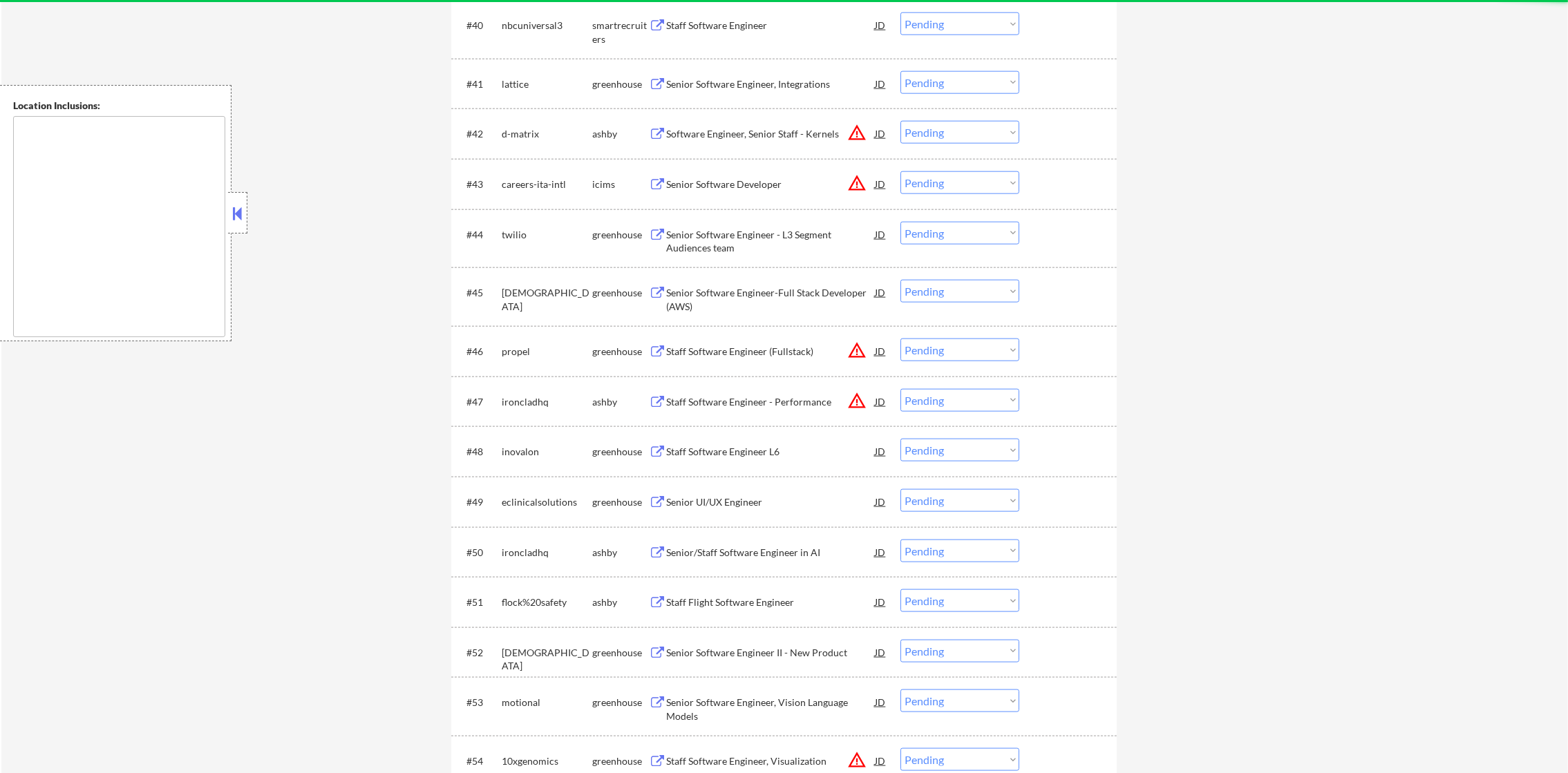
click at [945, 124] on select "Choose an option... Pending Applied Excluded (Questions) Excluded (Expired) Exc…" at bounding box center [959, 132] width 119 height 23
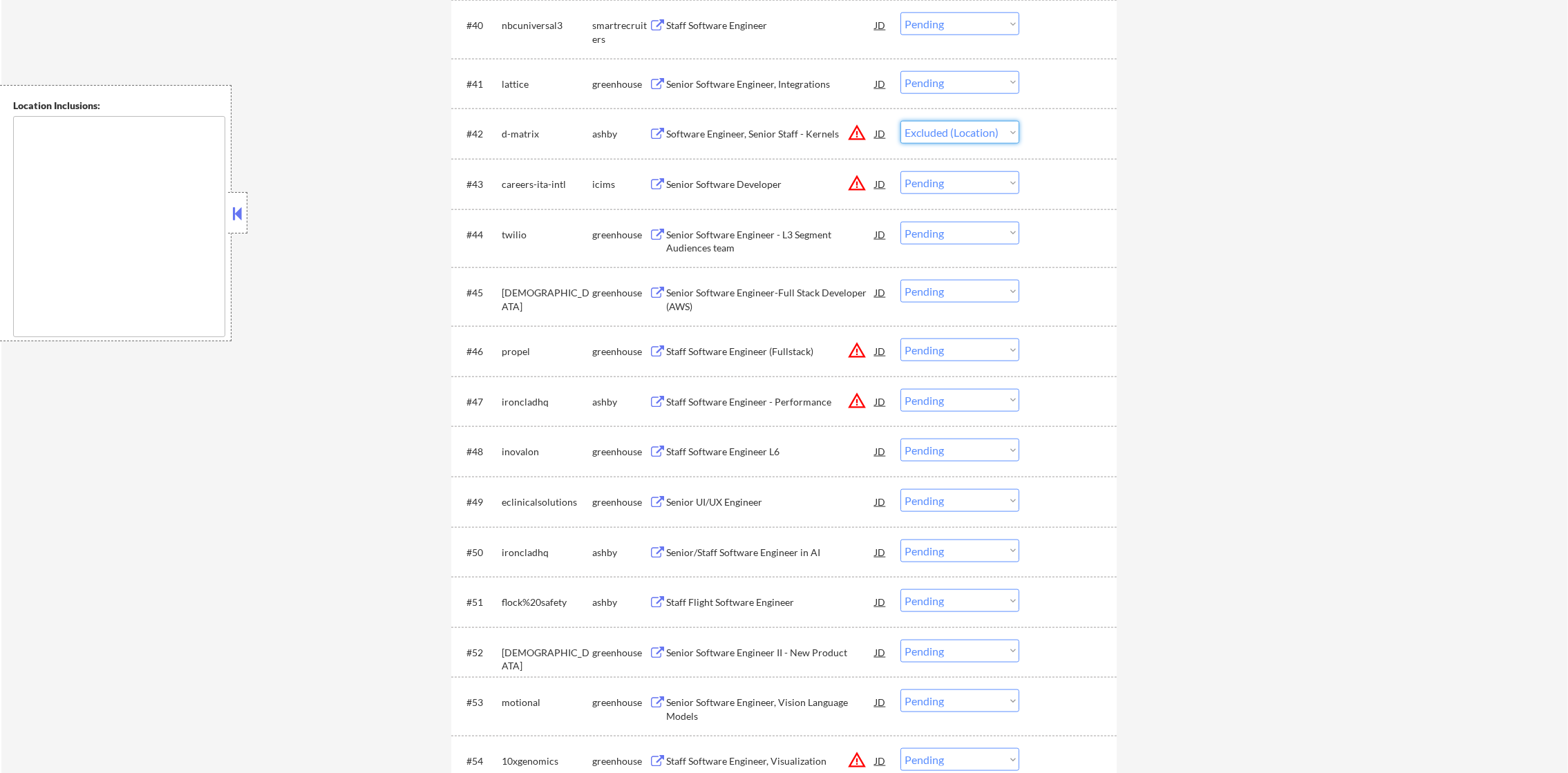
click at [900, 121] on select "Choose an option... Pending Applied Excluded (Questions) Excluded (Expired) Exc…" at bounding box center [959, 132] width 119 height 23
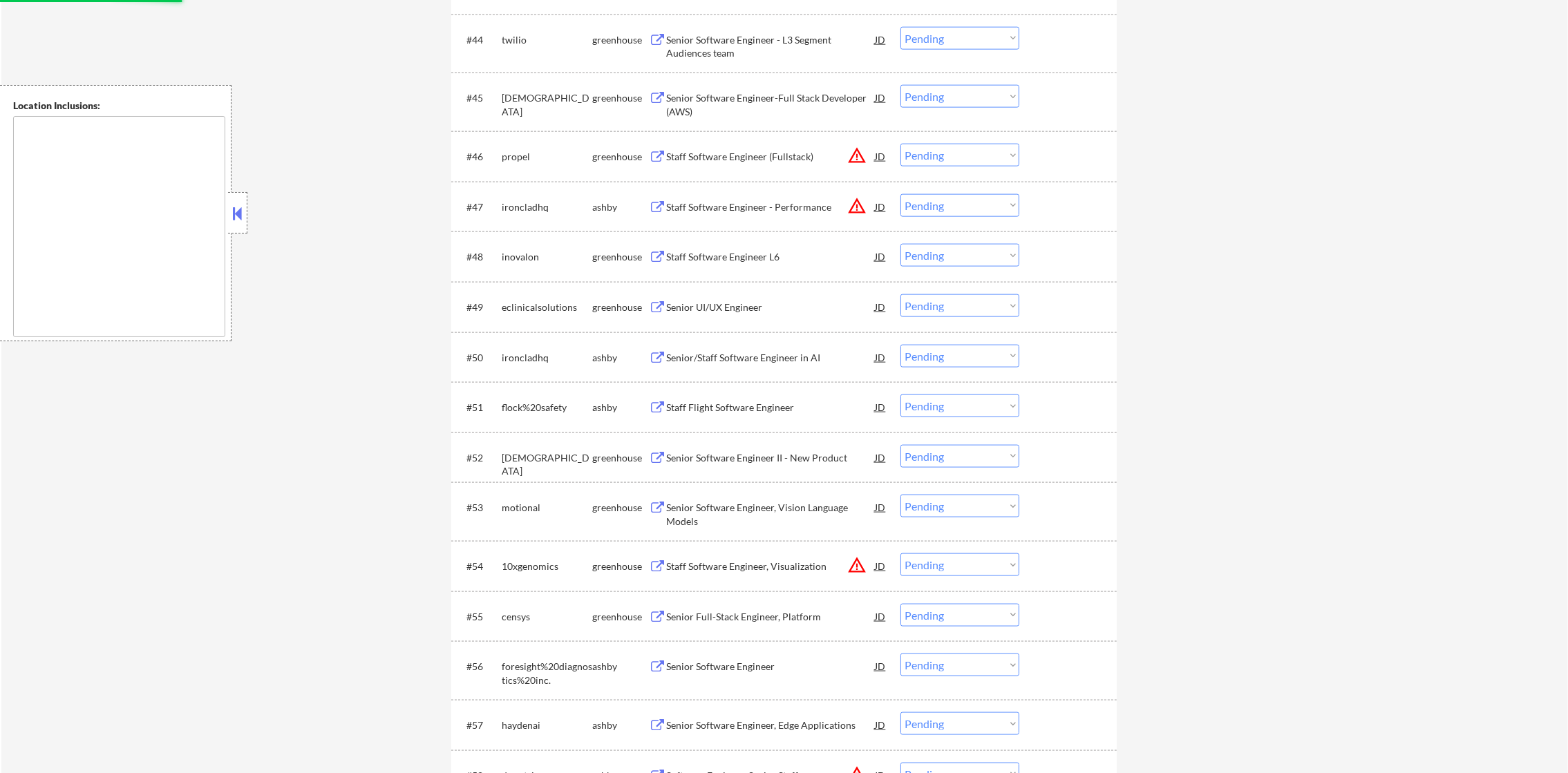
scroll to position [2729, 0]
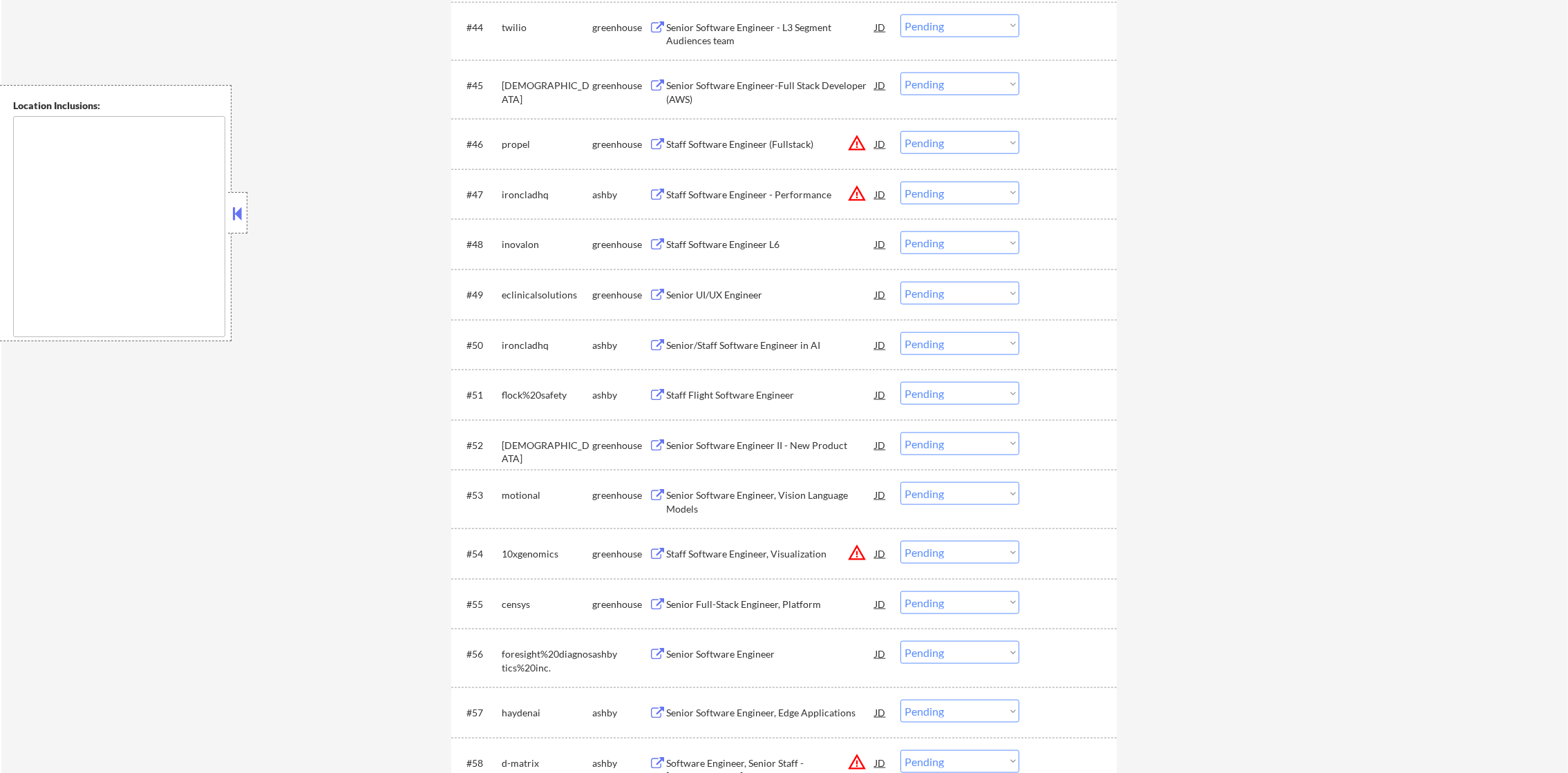
click at [855, 194] on button "warning_amber" at bounding box center [857, 194] width 19 height 19
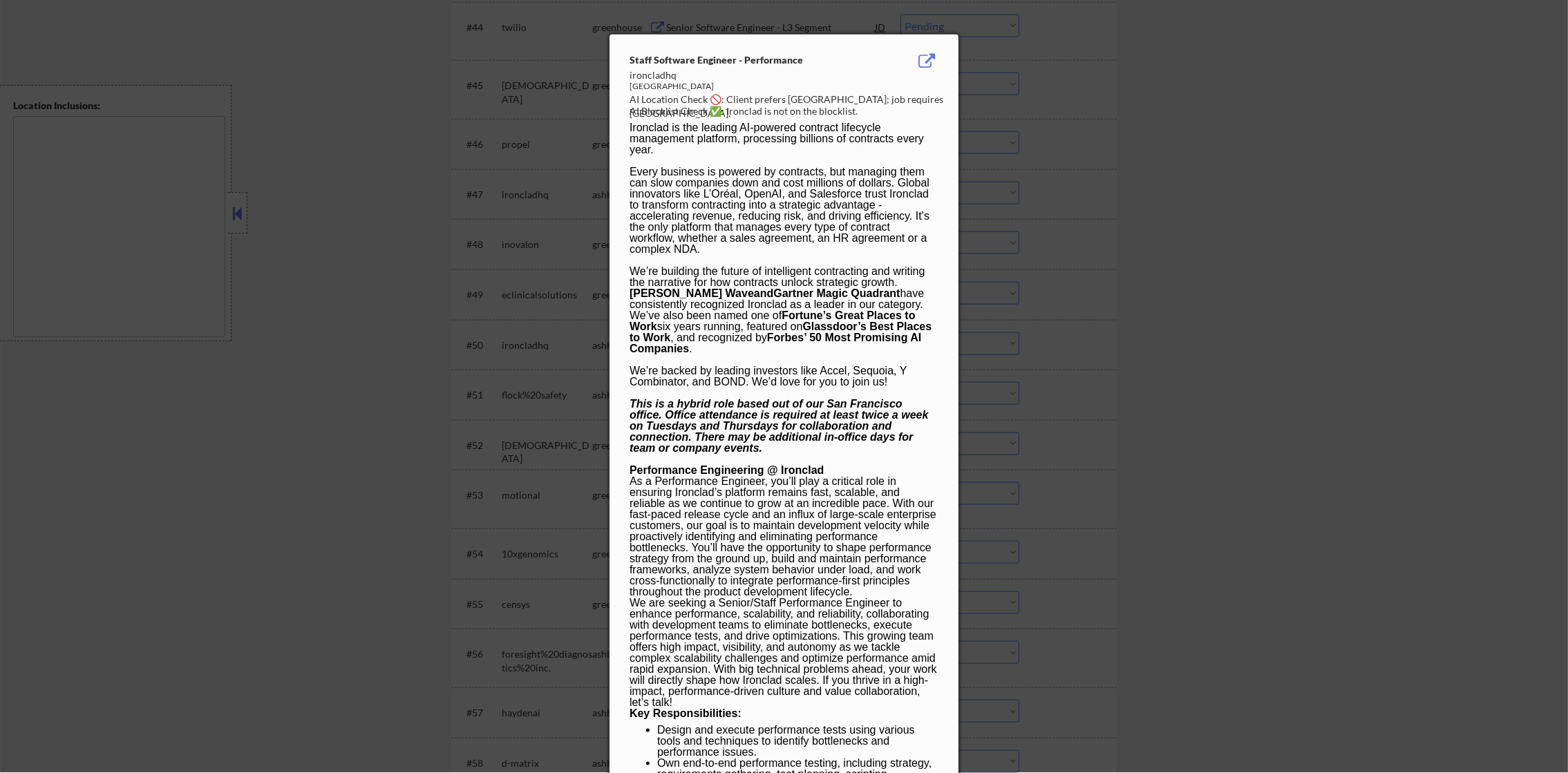
select select ""pending""
click at [986, 186] on div at bounding box center [784, 386] width 1568 height 773
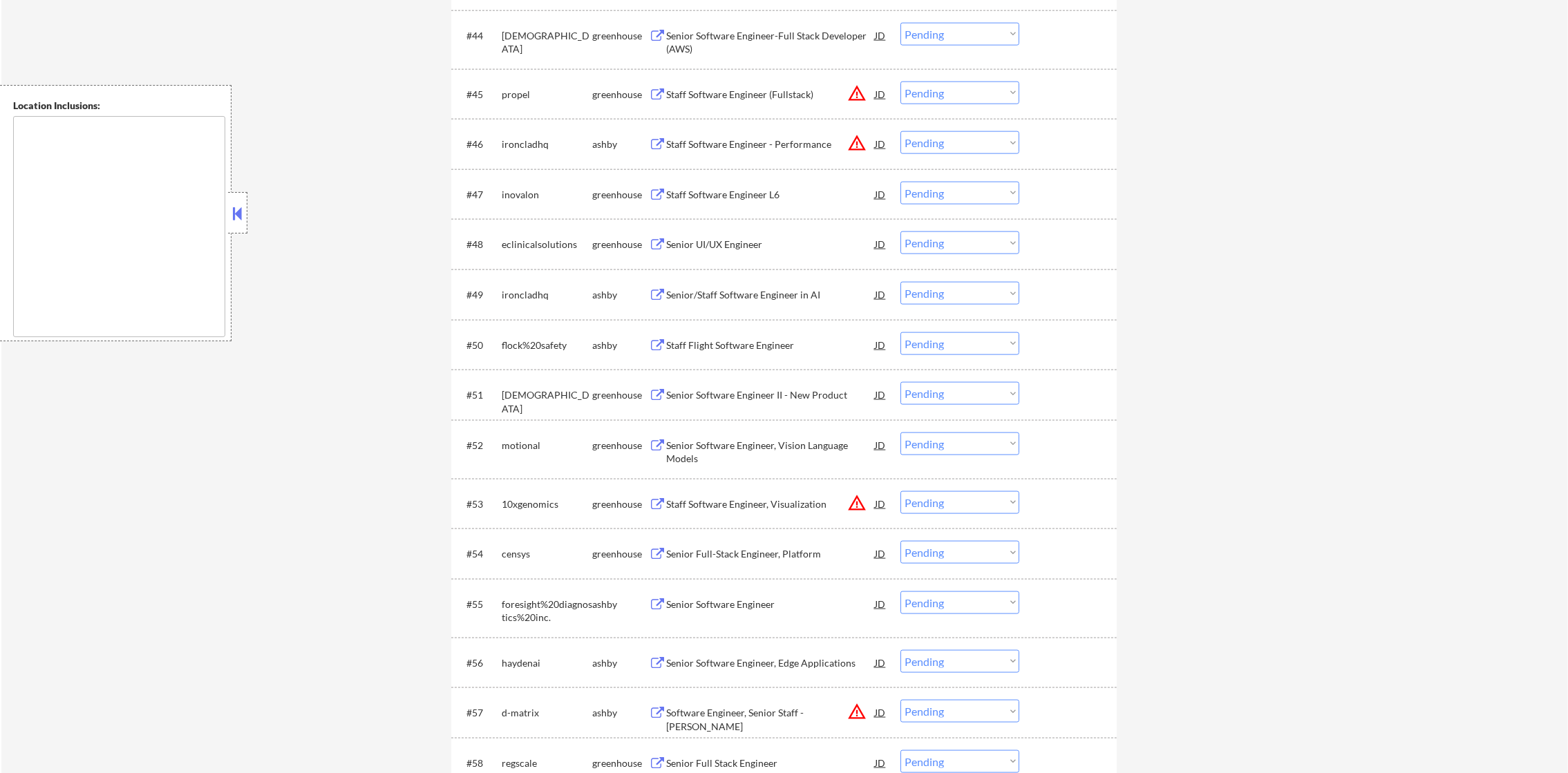
click at [940, 143] on select "Choose an option... Pending Applied Excluded (Questions) Excluded (Expired) Exc…" at bounding box center [959, 143] width 119 height 23
click at [900, 131] on select "Choose an option... Pending Applied Excluded (Questions) Excluded (Expired) Exc…" at bounding box center [959, 143] width 119 height 23
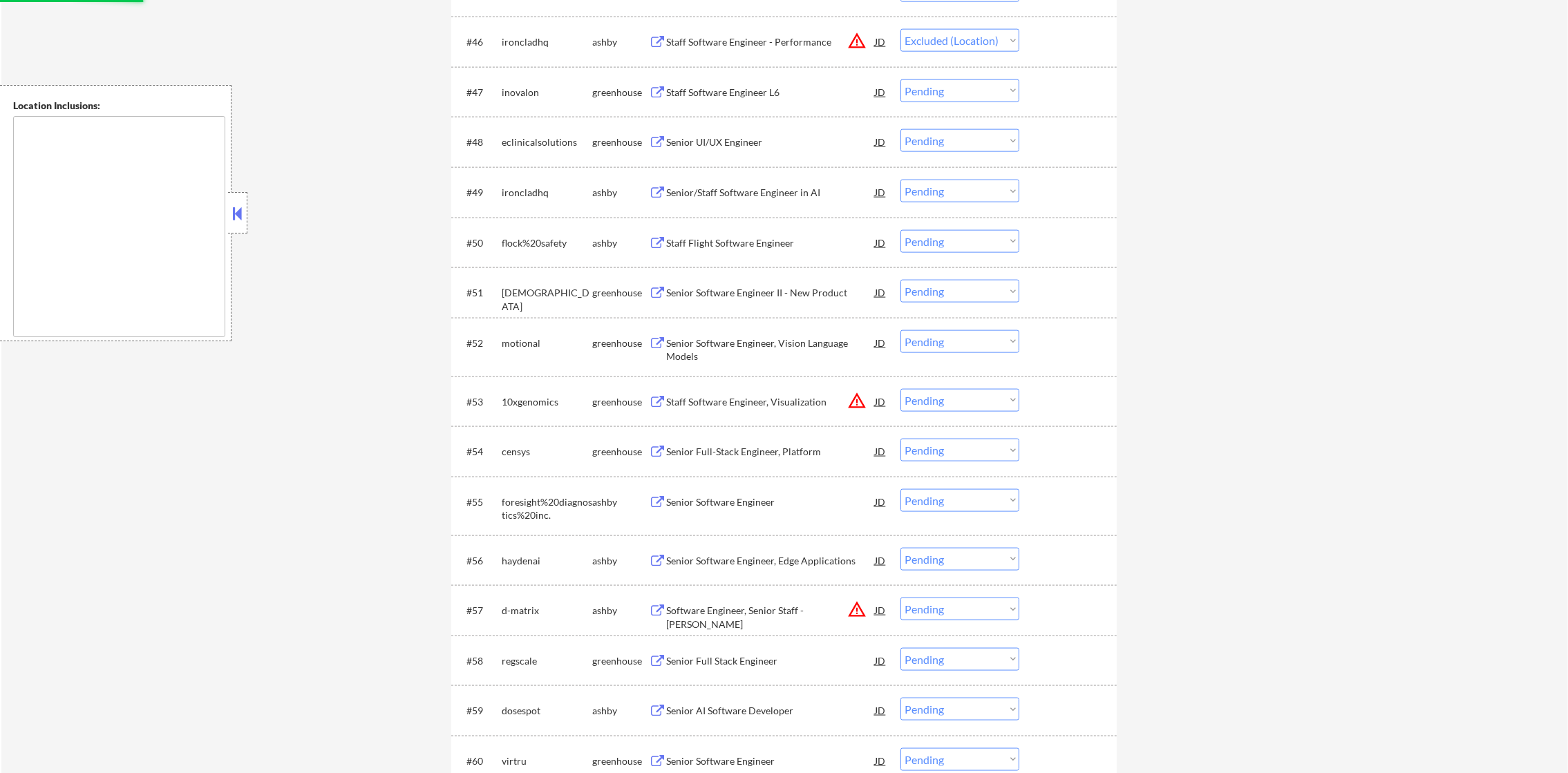
scroll to position [2867, 0]
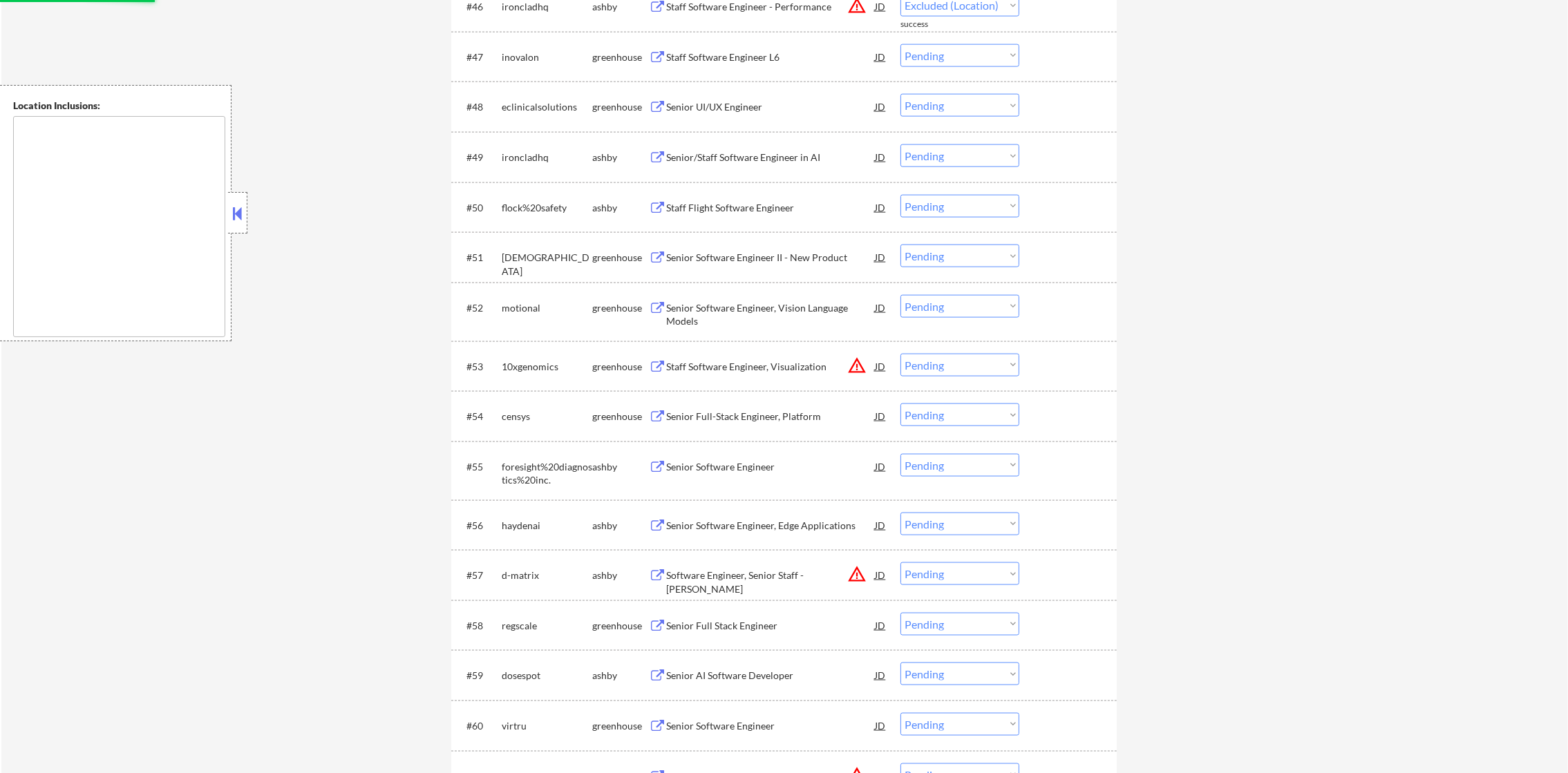
select select ""pending""
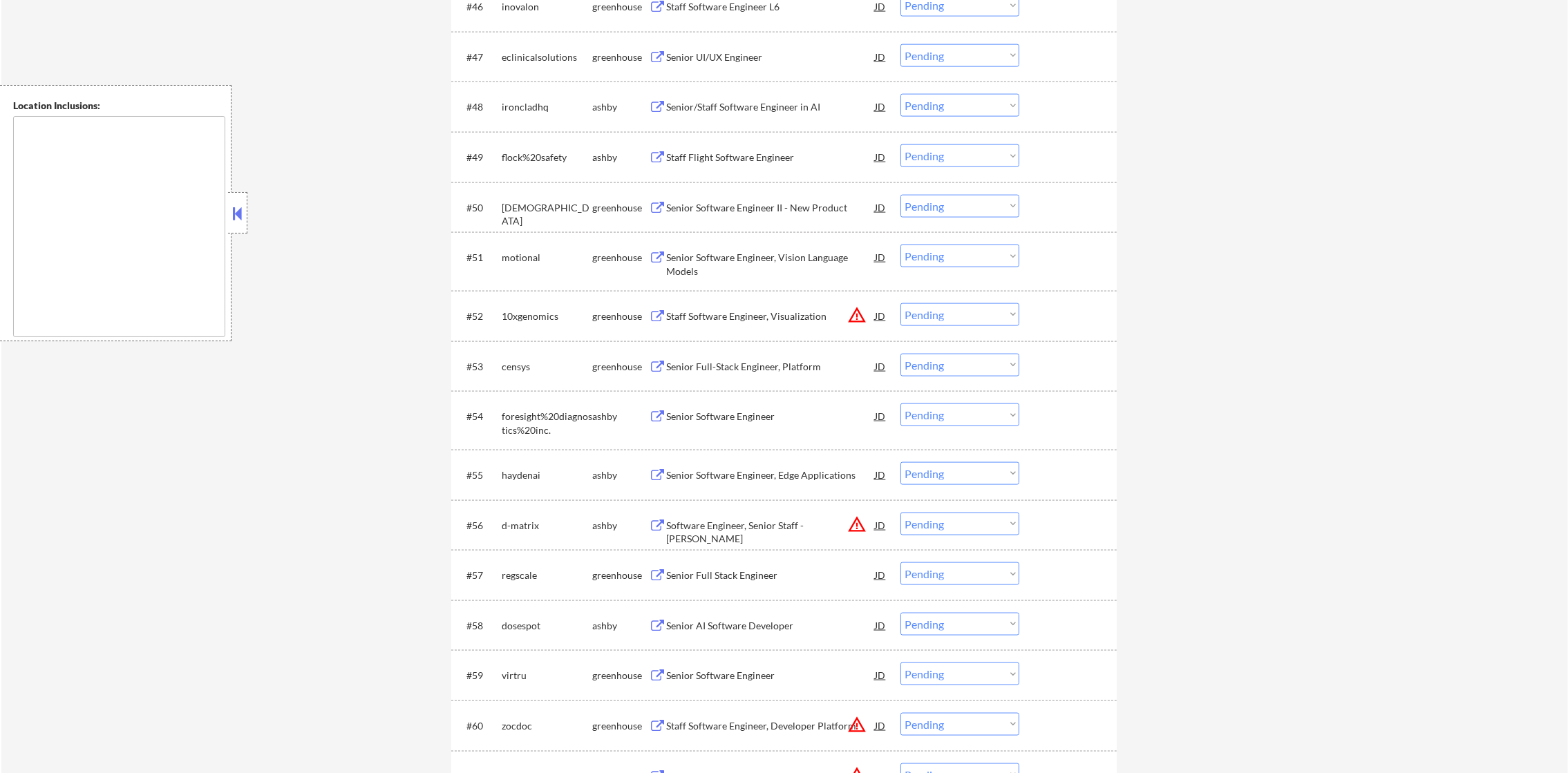
click at [743, 107] on div "Senior/Staff Software Engineer in AI" at bounding box center [771, 107] width 209 height 14
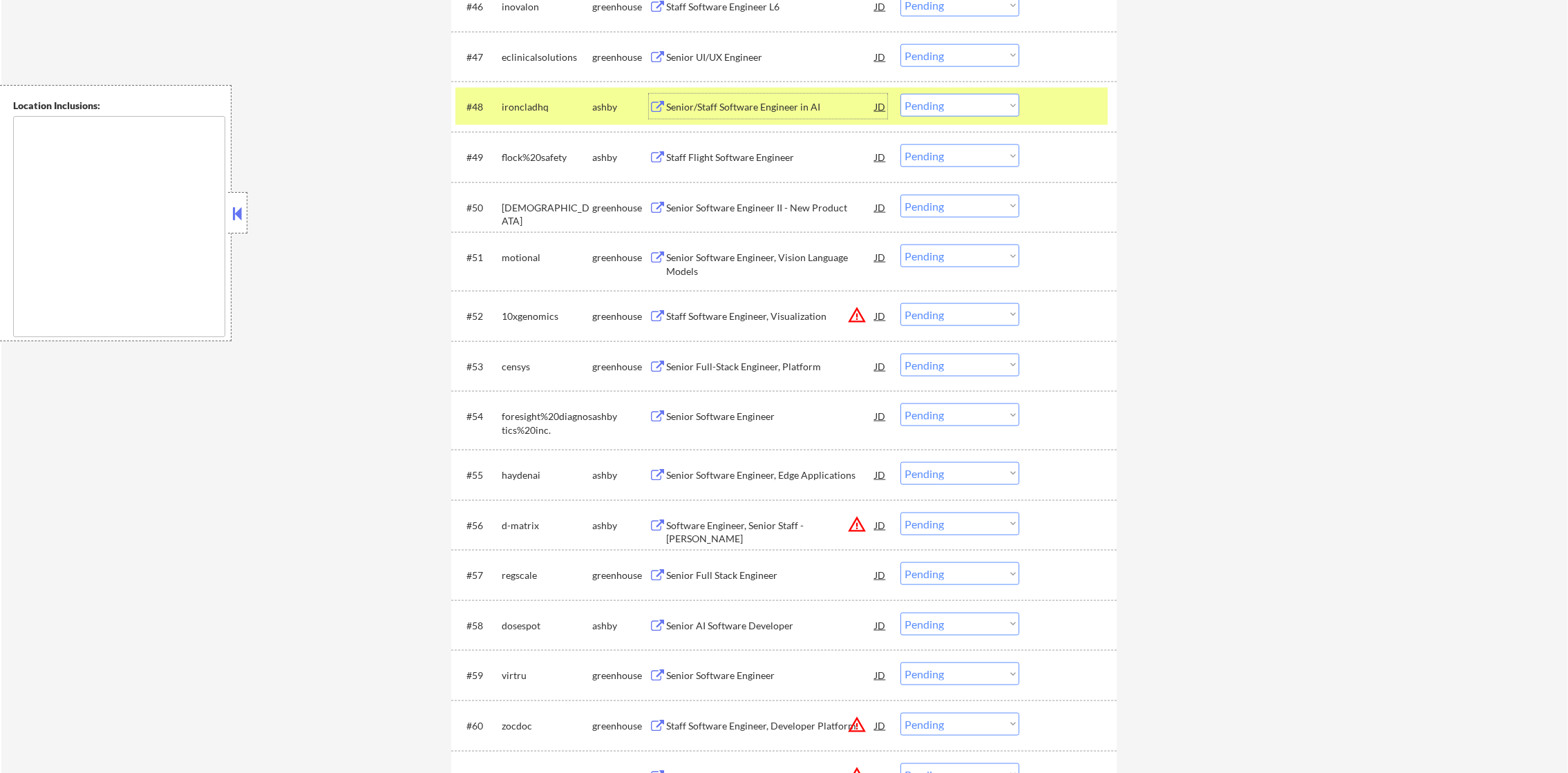
click at [903, 102] on select "Choose an option... Pending Applied Excluded (Questions) Excluded (Expired) Exc…" at bounding box center [959, 105] width 119 height 23
click at [900, 94] on select "Choose an option... Pending Applied Excluded (Questions) Excluded (Expired) Exc…" at bounding box center [959, 105] width 119 height 23
click at [484, 109] on div "#48" at bounding box center [479, 107] width 24 height 14
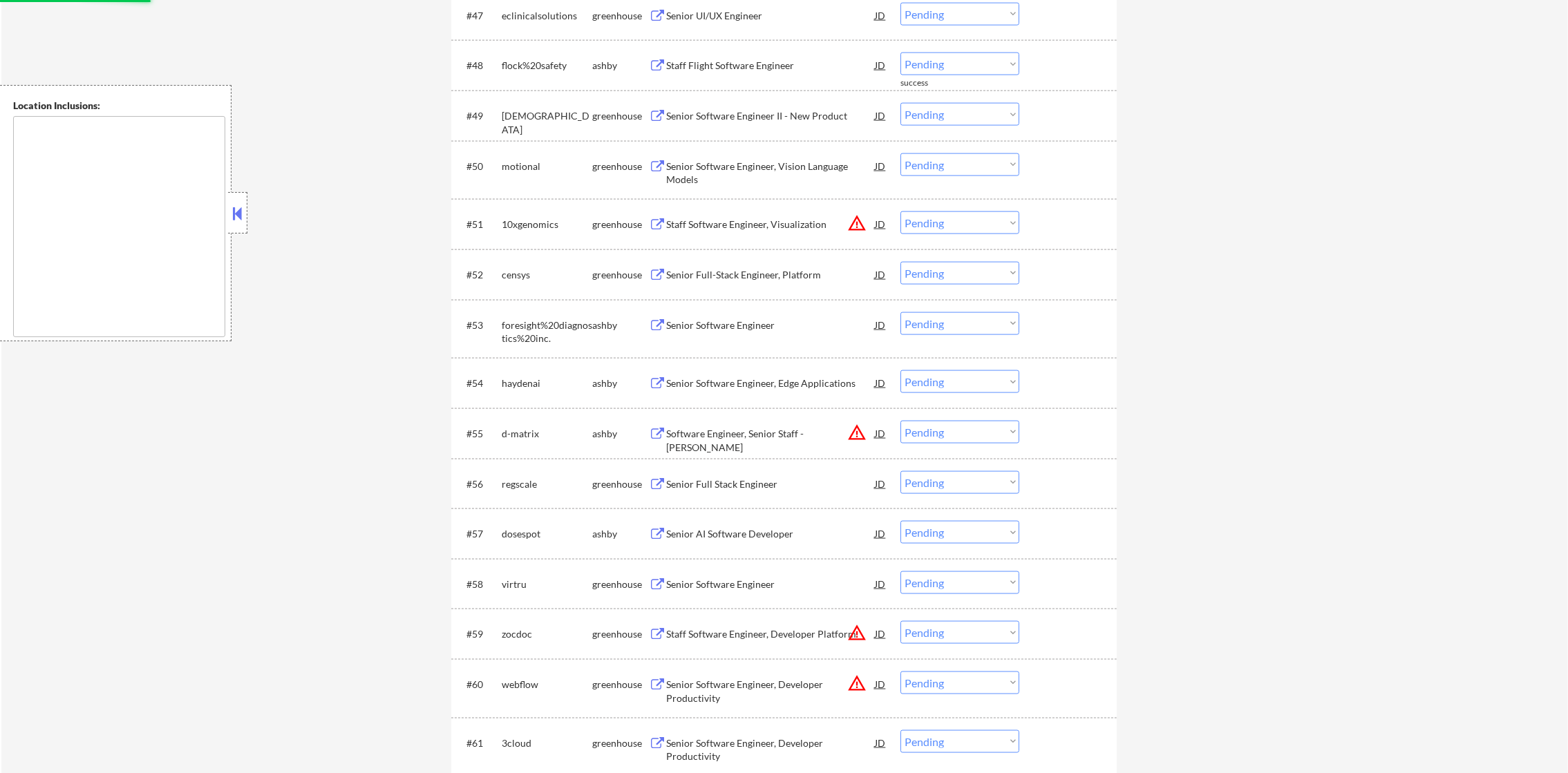
scroll to position [2902, 0]
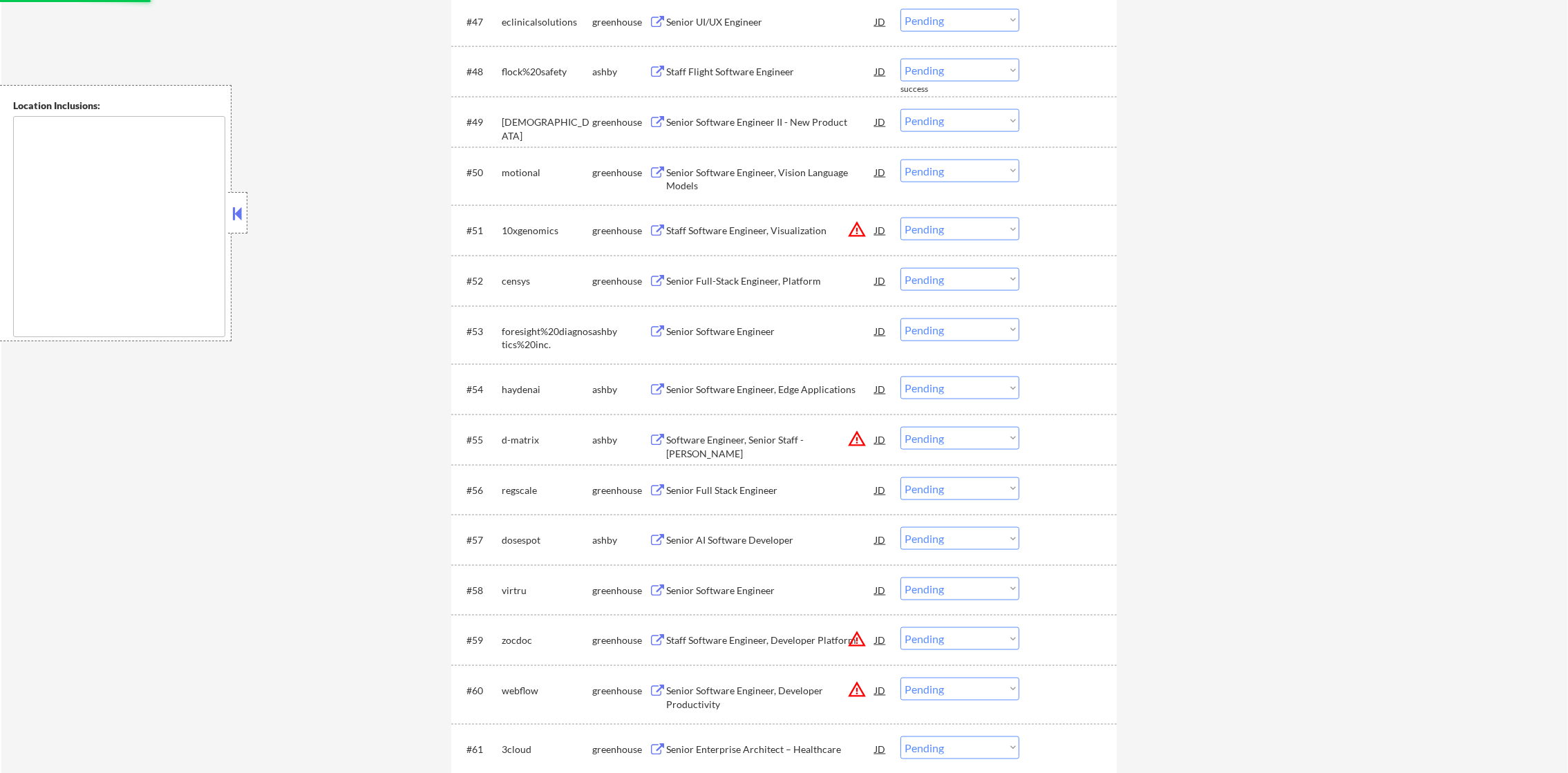
click at [734, 71] on div "Staff Flight Software Engineer" at bounding box center [771, 71] width 209 height 14
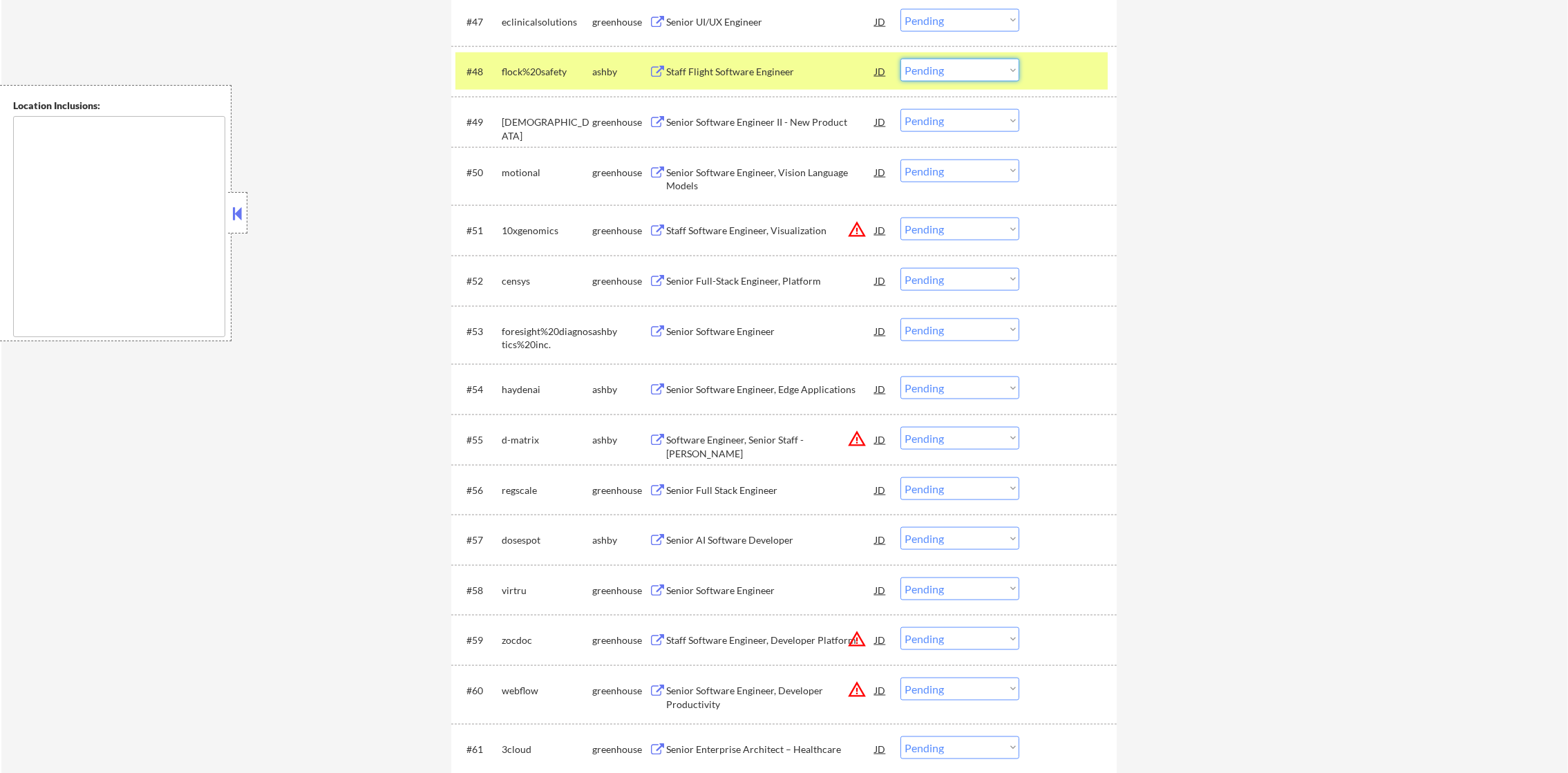
click at [931, 70] on select "Choose an option... Pending Applied Excluded (Questions) Excluded (Expired) Exc…" at bounding box center [959, 70] width 119 height 23
click at [900, 58] on select "Choose an option... Pending Applied Excluded (Questions) Excluded (Expired) Exc…" at bounding box center [959, 70] width 119 height 23
click at [555, 63] on div "flock%20safety" at bounding box center [547, 70] width 91 height 25
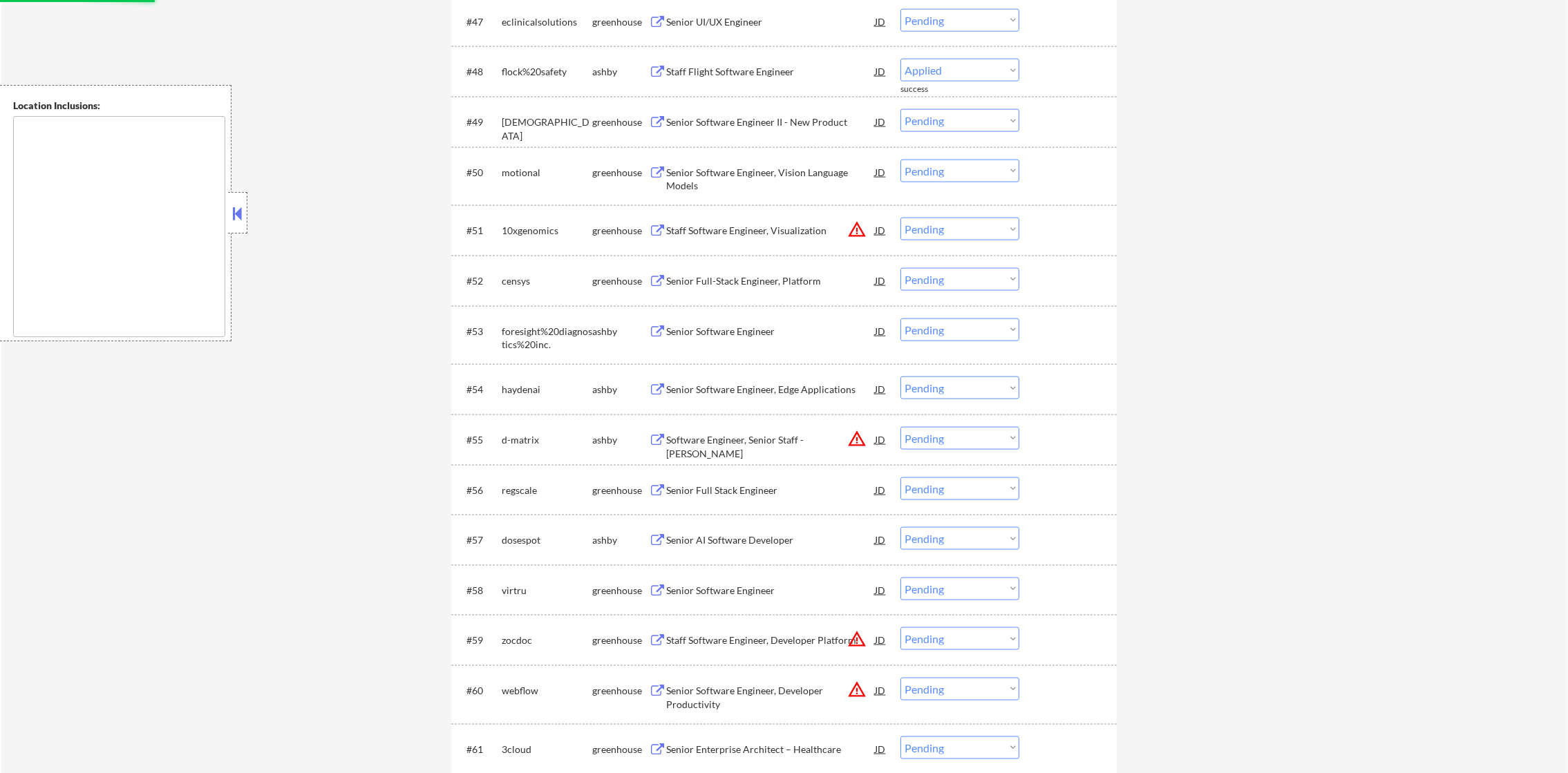
select select ""pending""
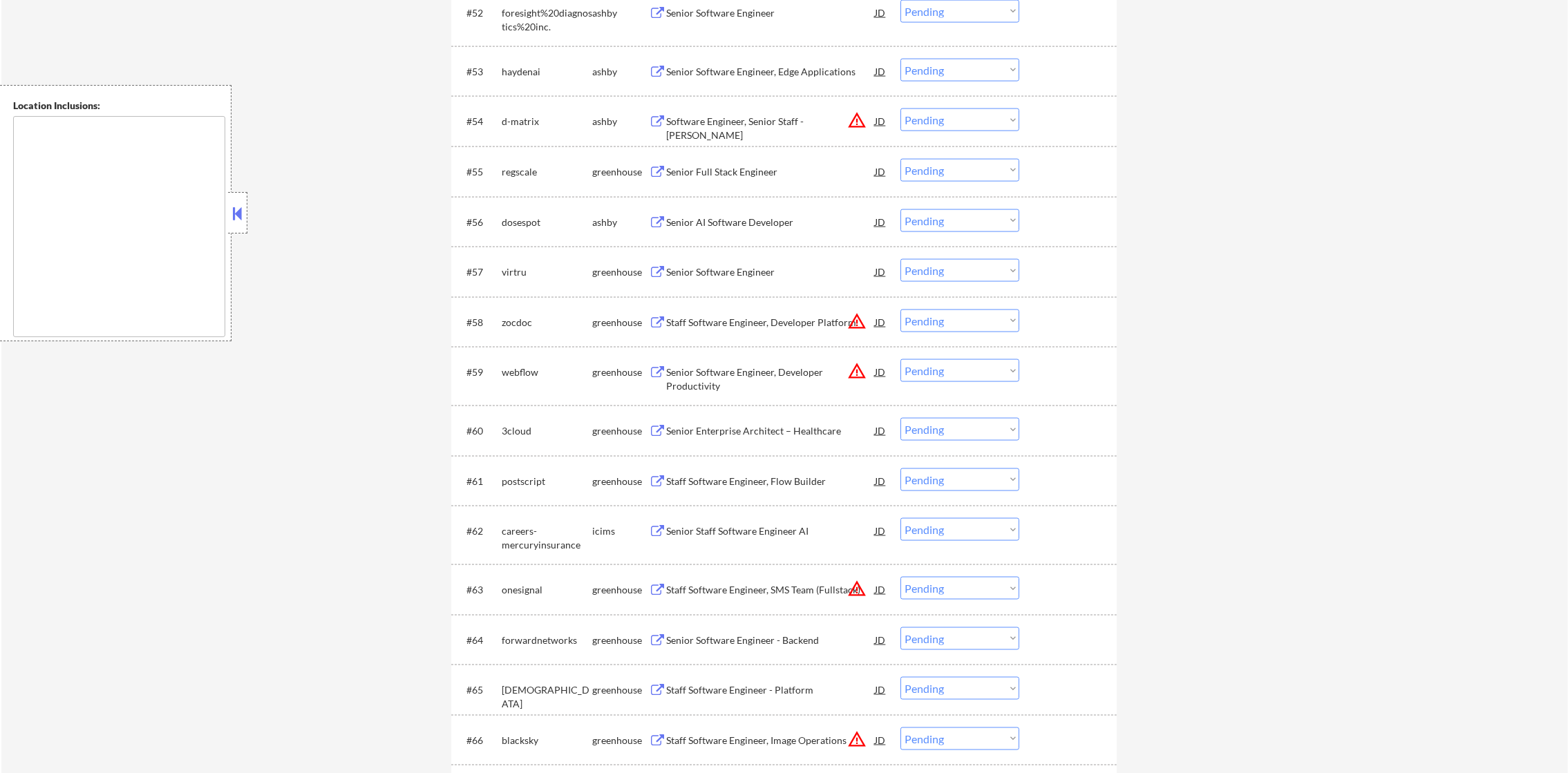
scroll to position [3177, 0]
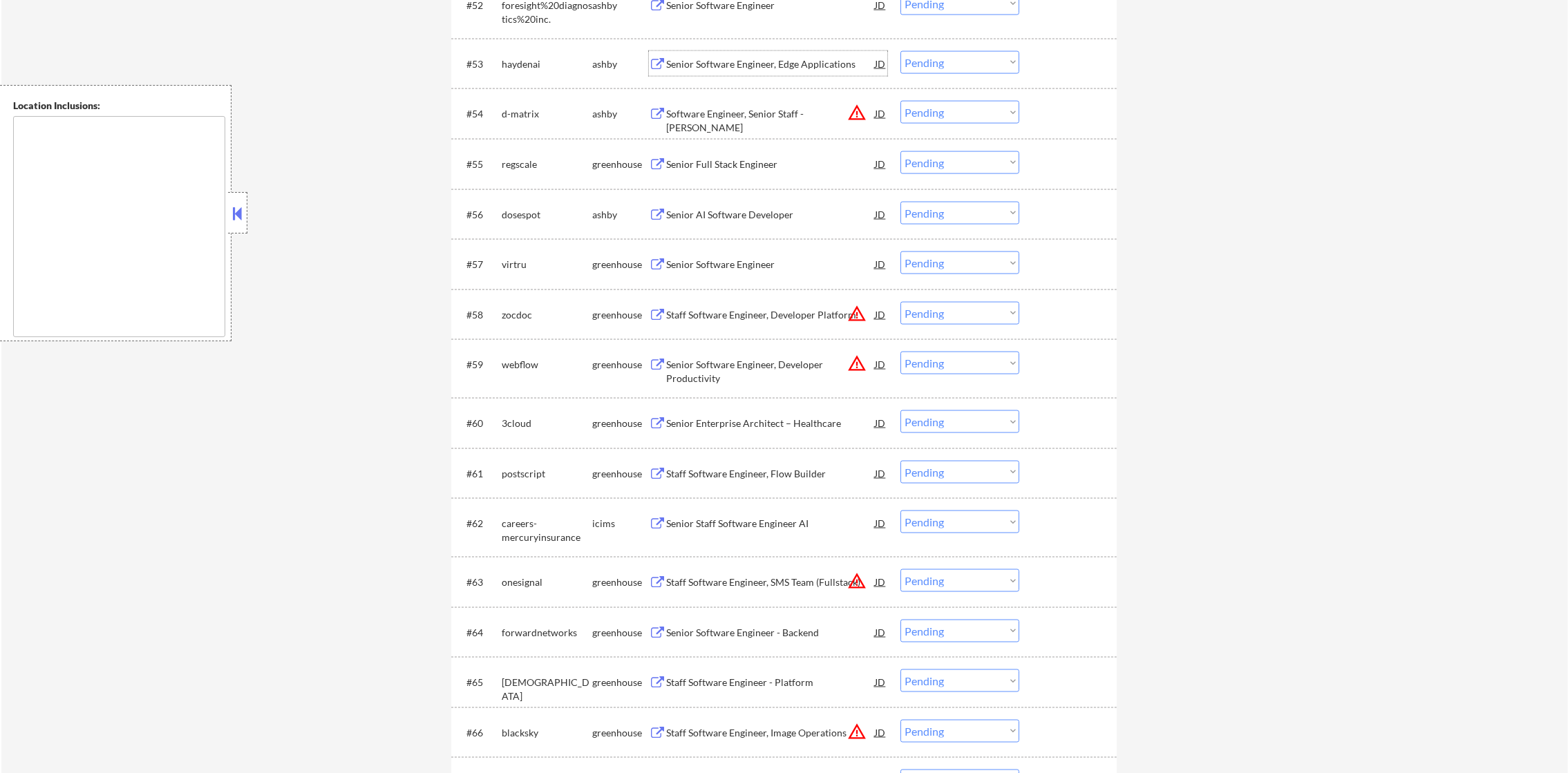
click at [758, 65] on div "Senior Software Engineer, Edge Applications" at bounding box center [771, 64] width 209 height 14
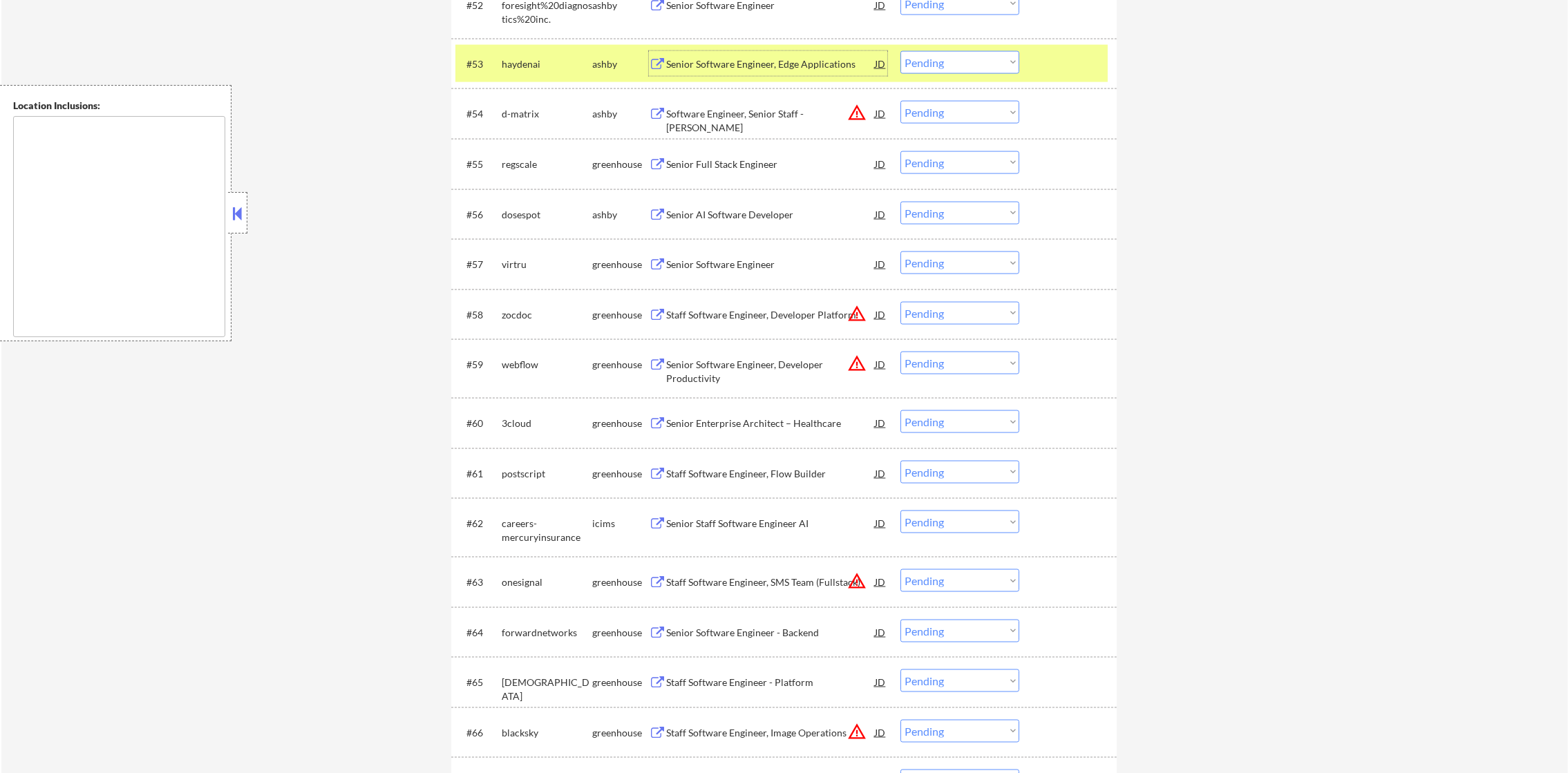
click at [948, 70] on select "Choose an option... Pending Applied Excluded (Questions) Excluded (Expired) Exc…" at bounding box center [959, 62] width 119 height 23
click at [900, 51] on select "Choose an option... Pending Applied Excluded (Questions) Excluded (Expired) Exc…" at bounding box center [959, 62] width 119 height 23
click at [514, 66] on div "haydenai" at bounding box center [547, 64] width 91 height 14
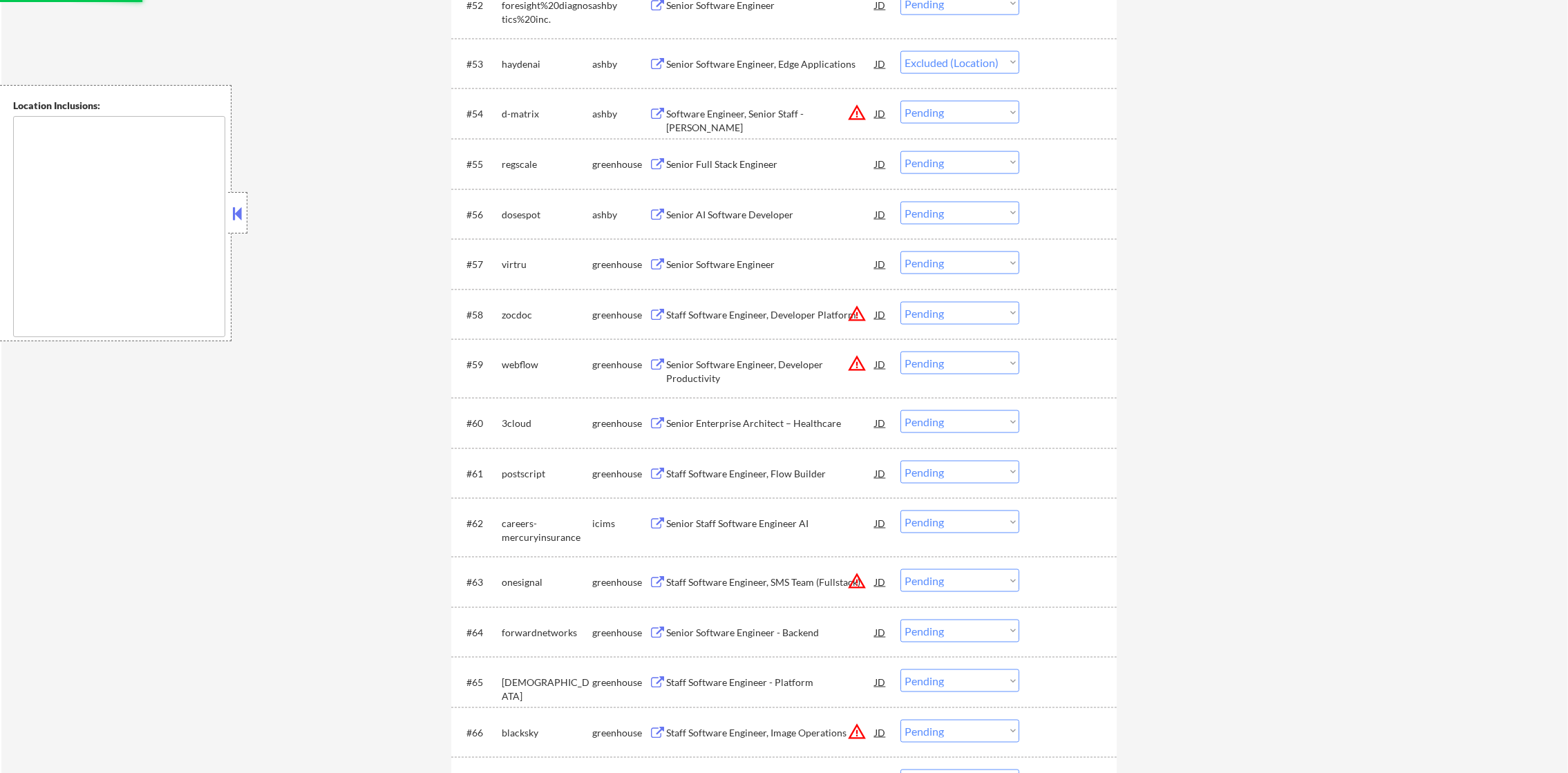
click at [857, 113] on button "warning_amber" at bounding box center [857, 113] width 19 height 19
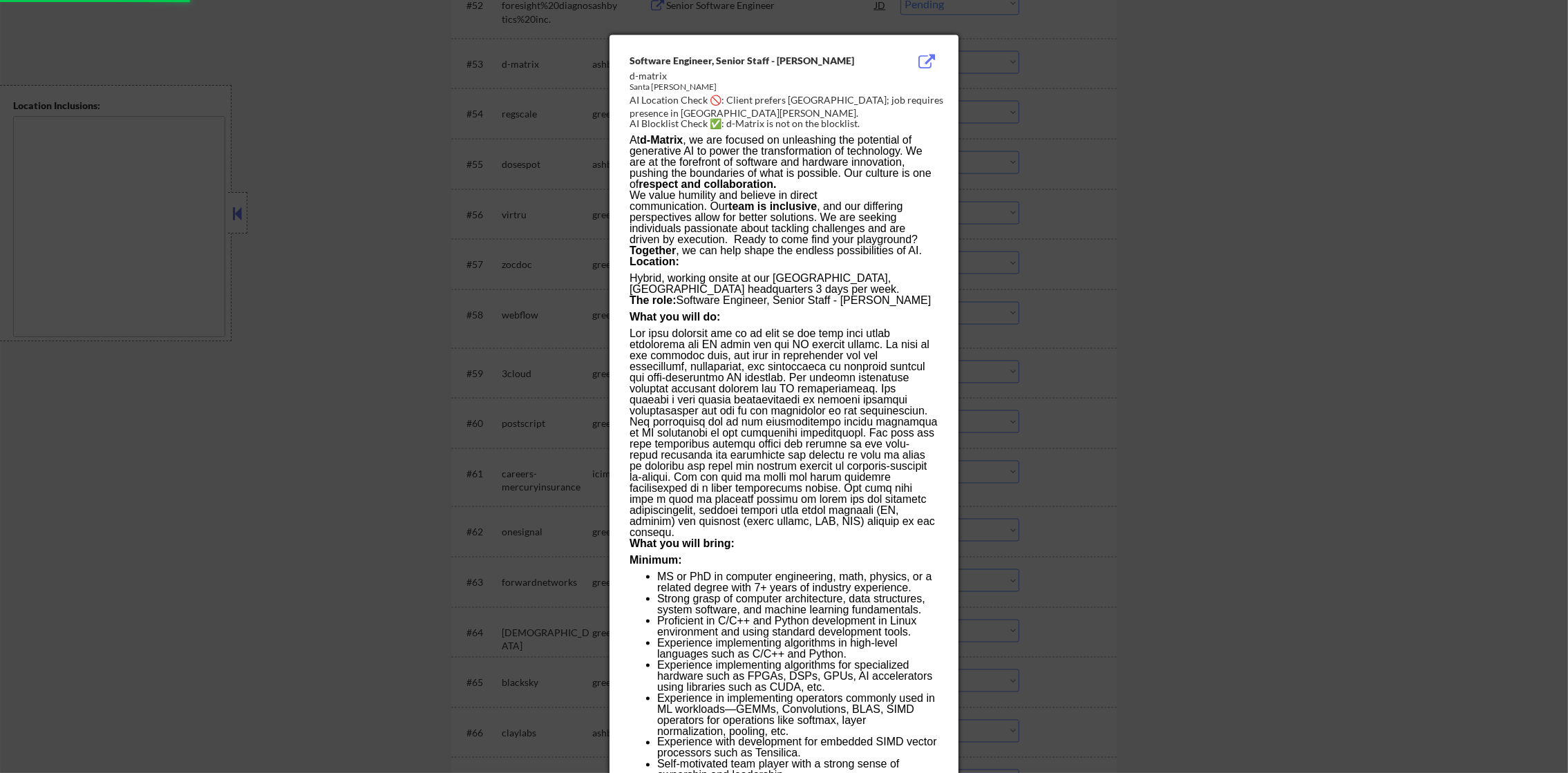
click at [1075, 117] on div at bounding box center [784, 386] width 1568 height 773
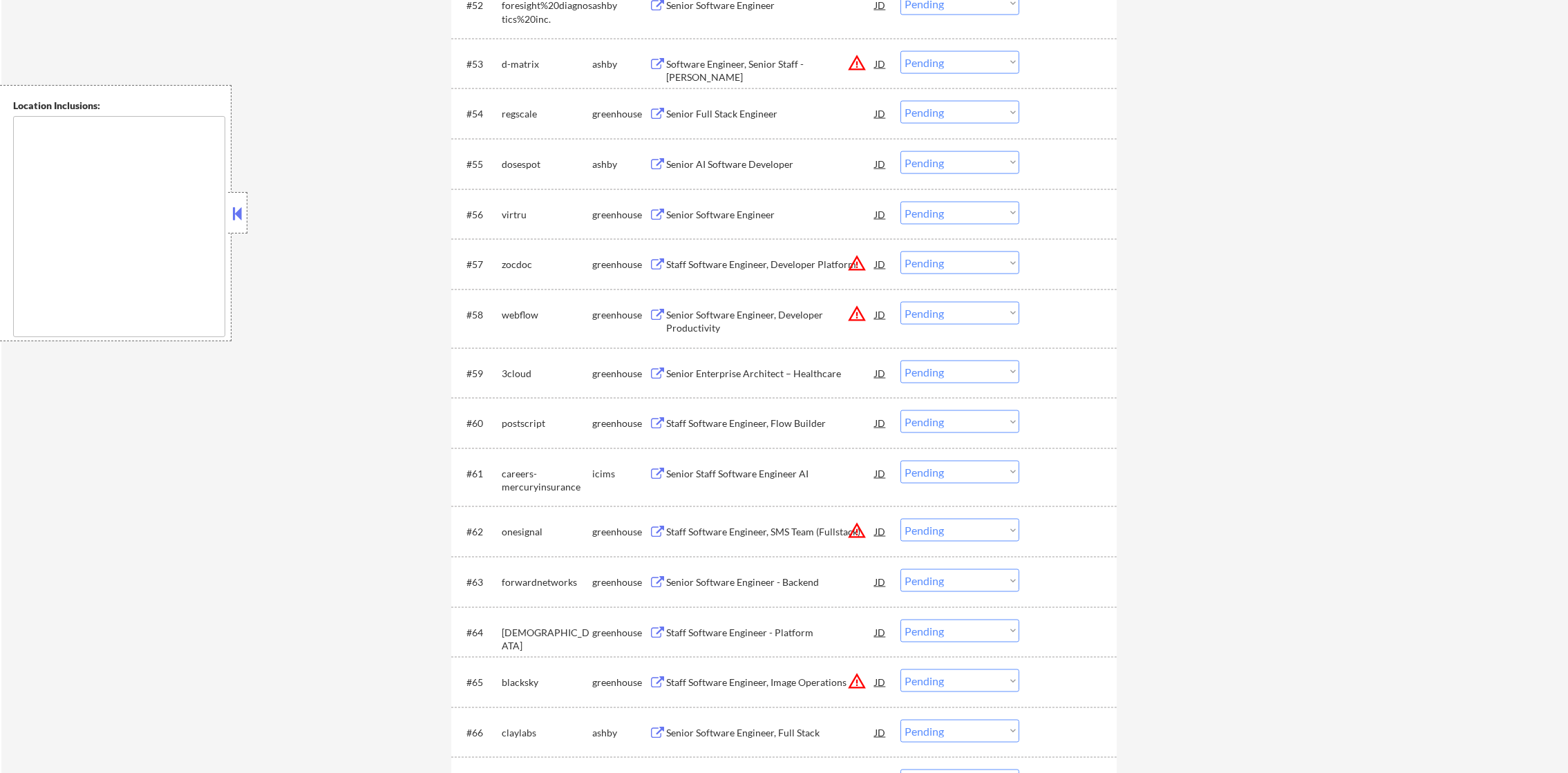
click at [857, 58] on button "warning_amber" at bounding box center [857, 63] width 19 height 19
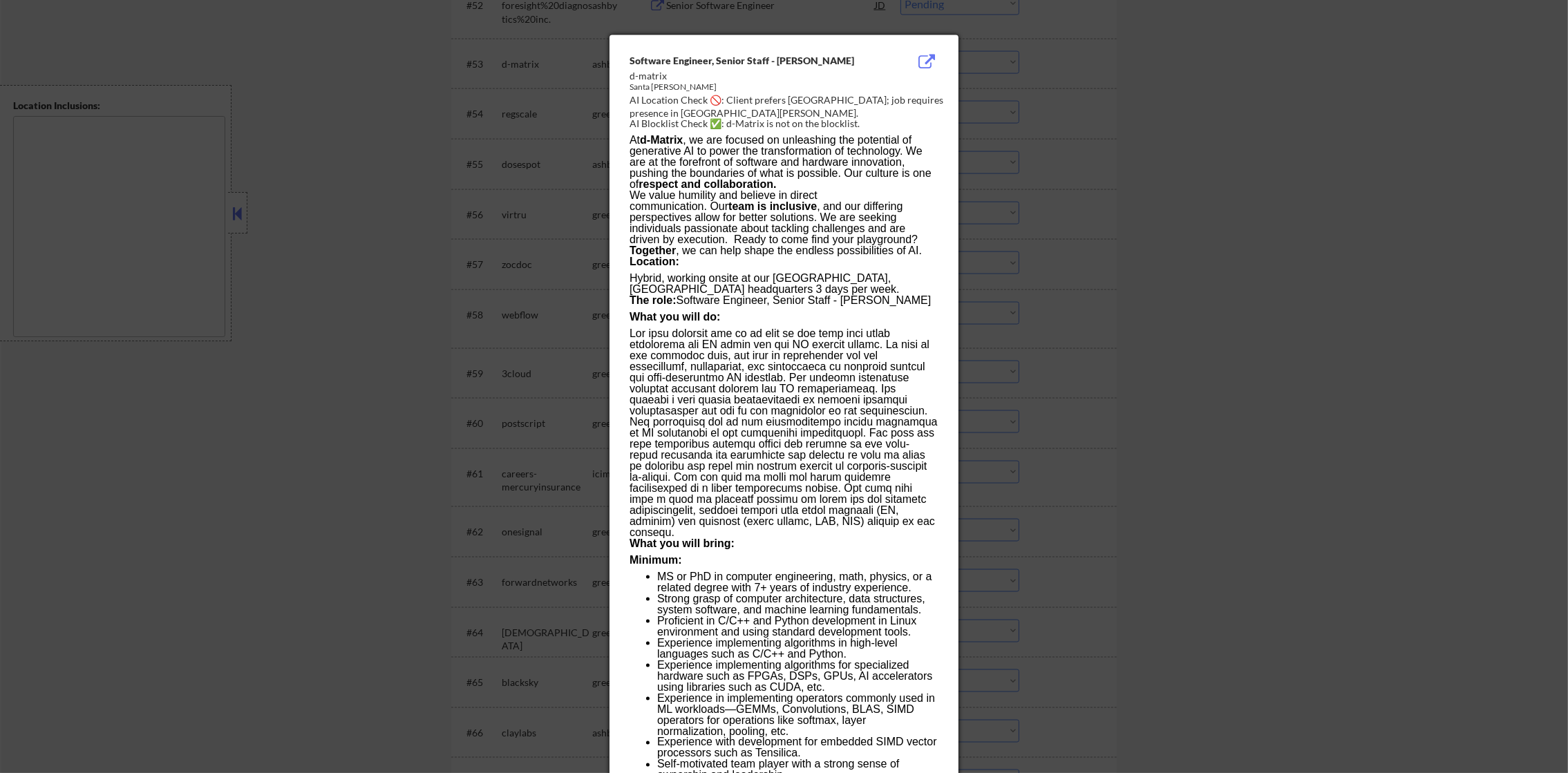
click at [1041, 102] on div at bounding box center [784, 386] width 1568 height 773
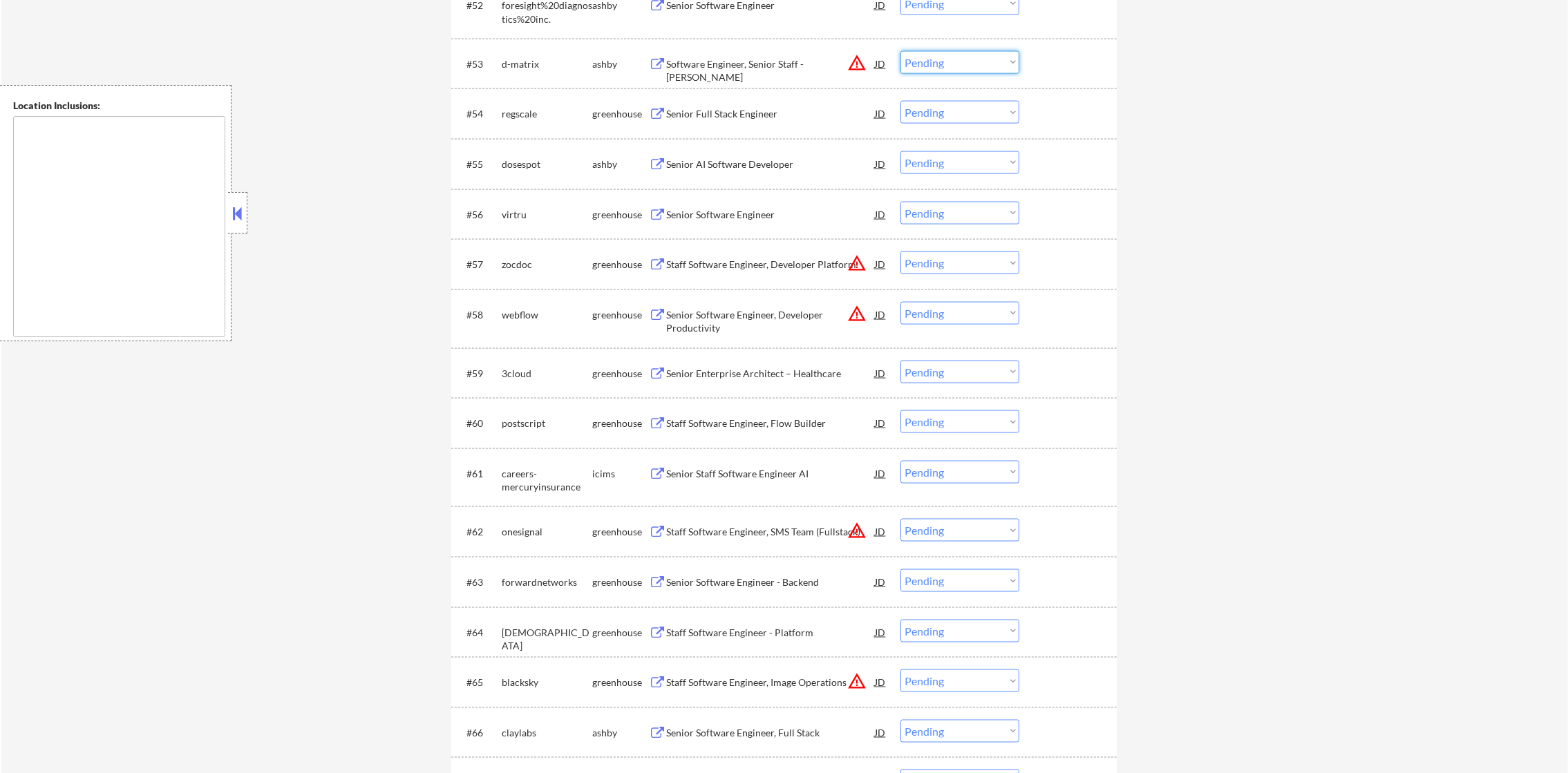
click at [971, 73] on select "Choose an option... Pending Applied Excluded (Questions) Excluded (Expired) Exc…" at bounding box center [959, 62] width 119 height 23
click at [900, 51] on select "Choose an option... Pending Applied Excluded (Questions) Excluded (Expired) Exc…" at bounding box center [959, 62] width 119 height 23
select select ""pending""
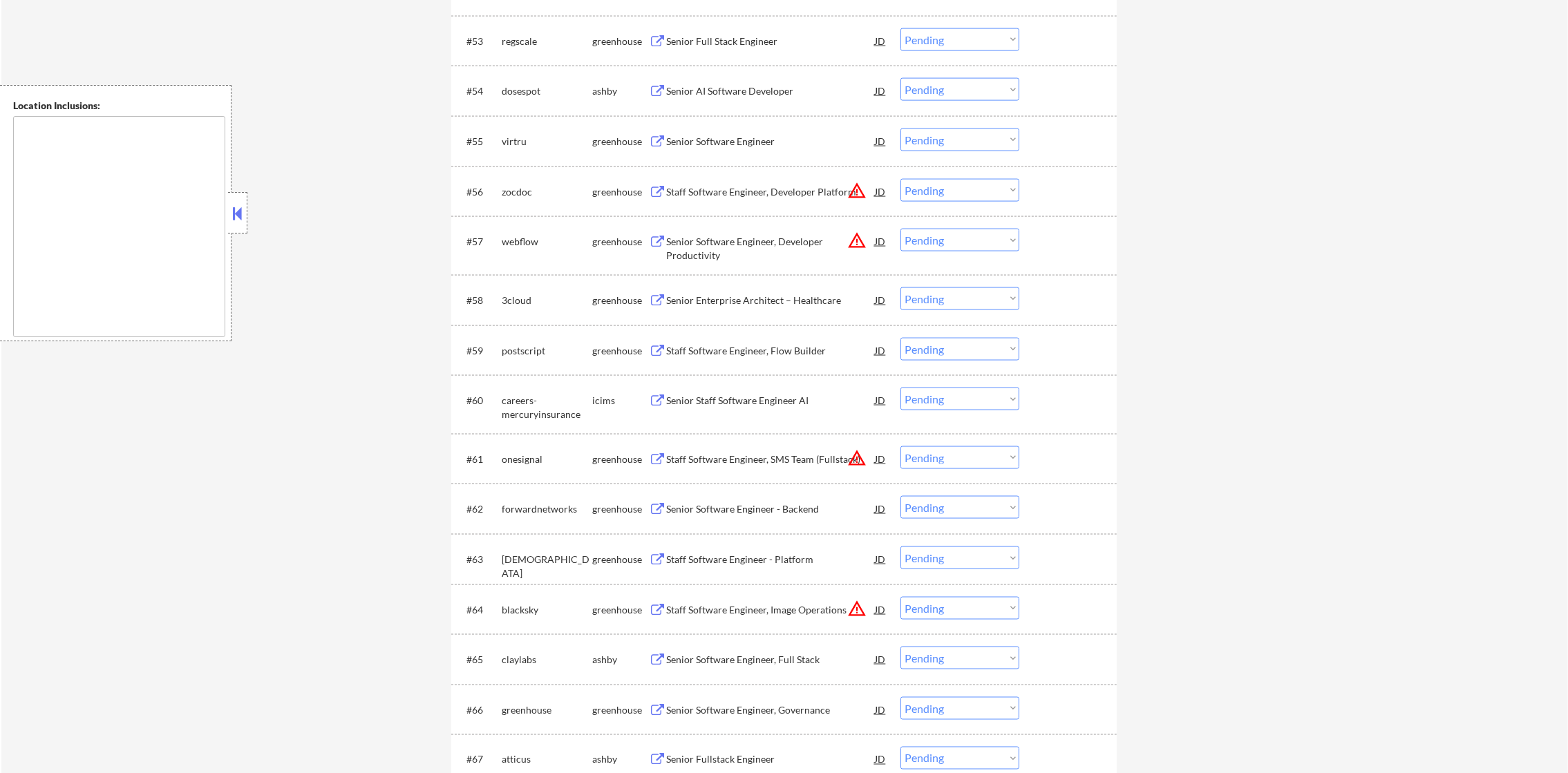
scroll to position [3213, 0]
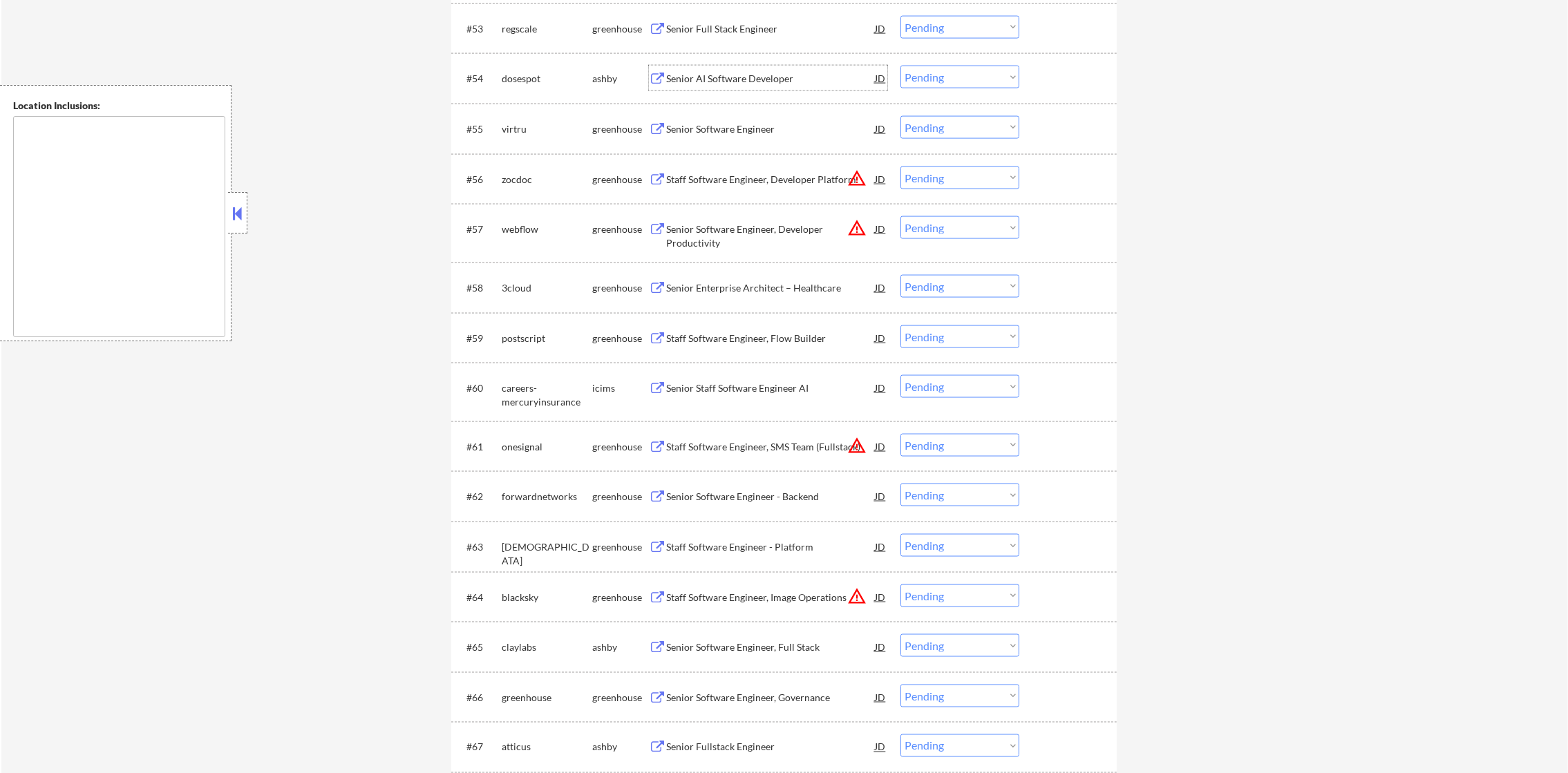
click at [780, 66] on div "Senior AI Software Developer" at bounding box center [771, 78] width 209 height 25
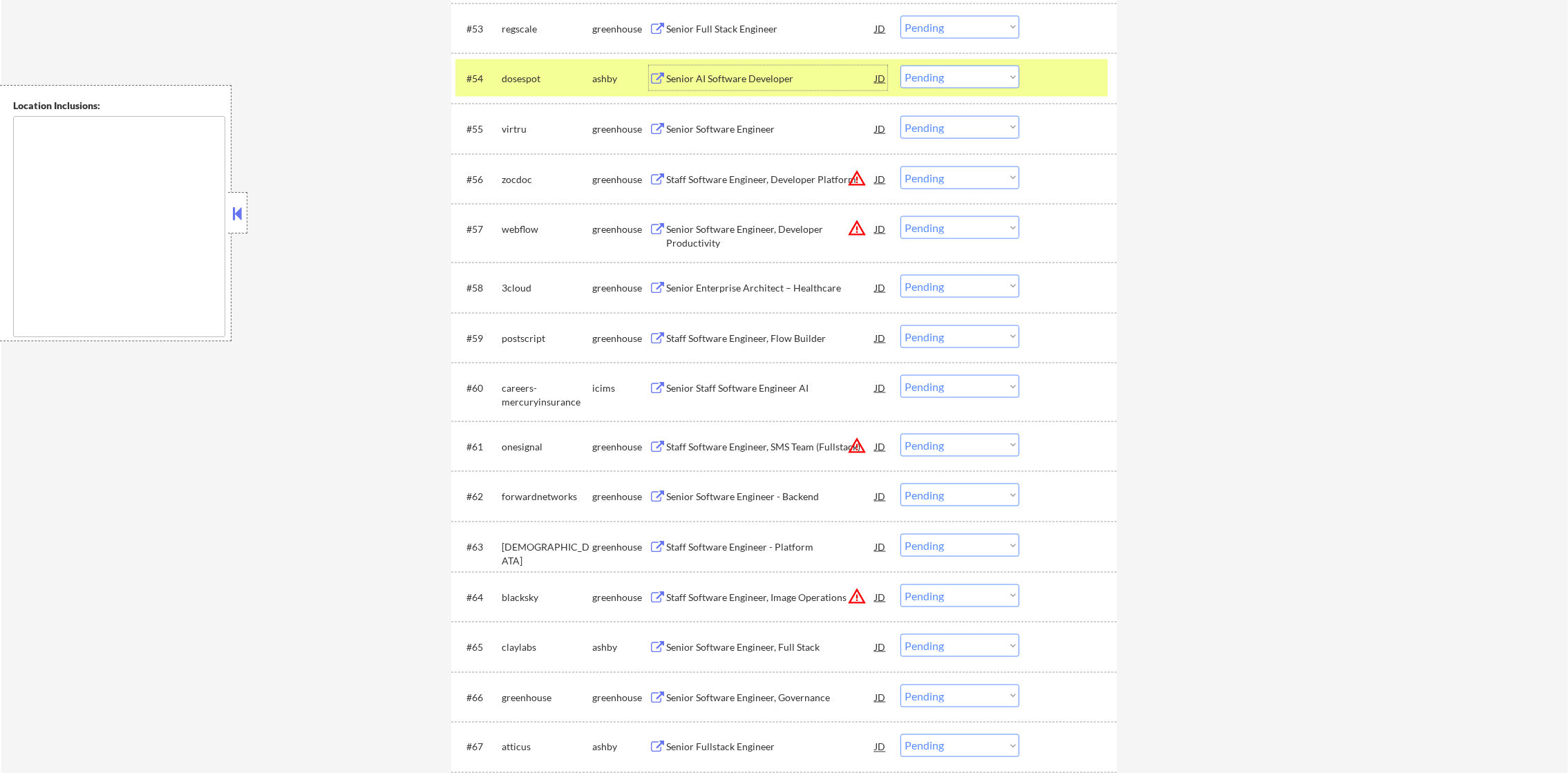
click at [957, 74] on select "Choose an option... Pending Applied Excluded (Questions) Excluded (Expired) Exc…" at bounding box center [959, 77] width 119 height 23
click at [900, 66] on select "Choose an option... Pending Applied Excluded (Questions) Excluded (Expired) Exc…" at bounding box center [959, 77] width 119 height 23
select select ""pending""
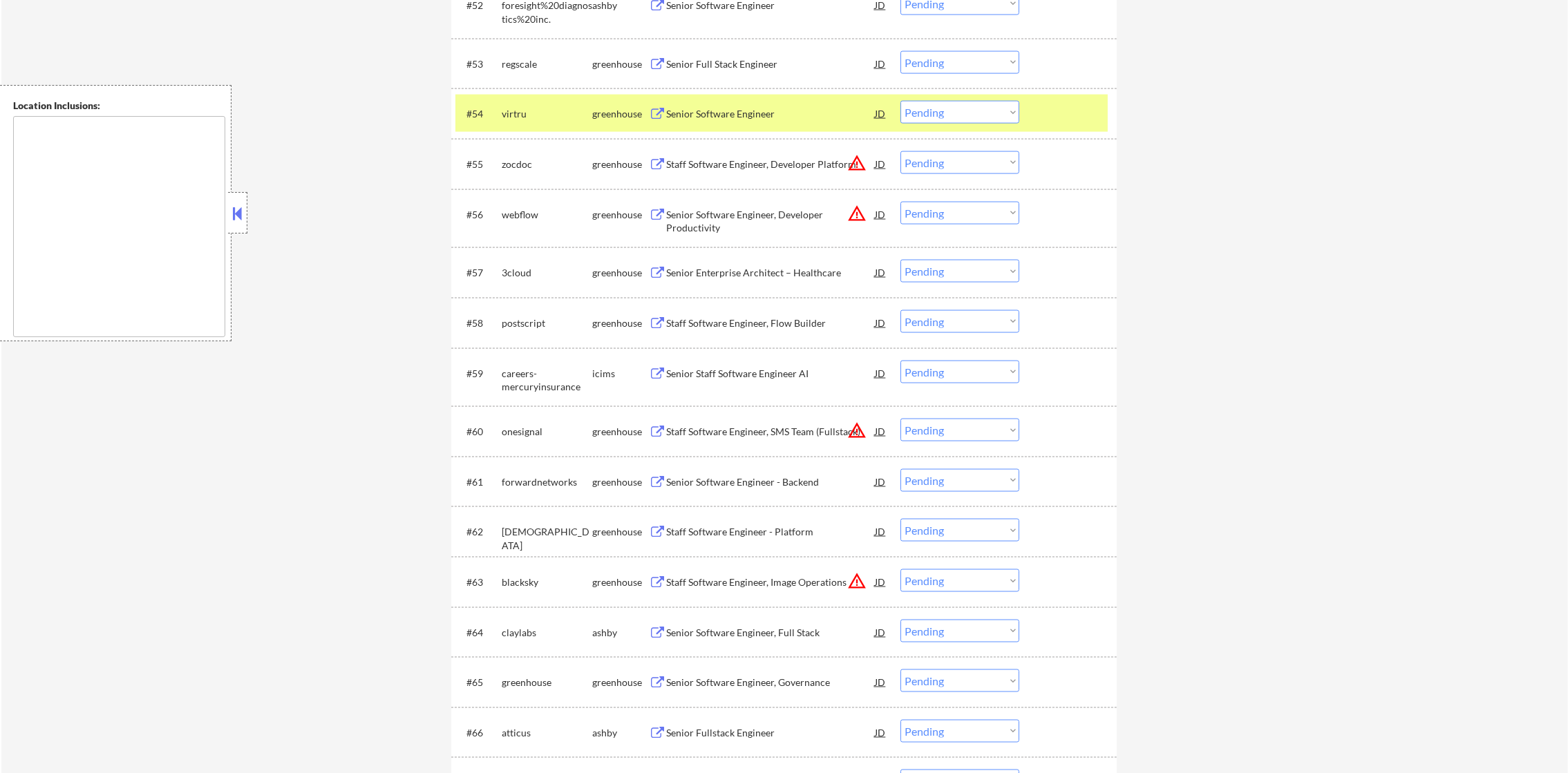
click at [528, 116] on div "virtru" at bounding box center [547, 113] width 91 height 14
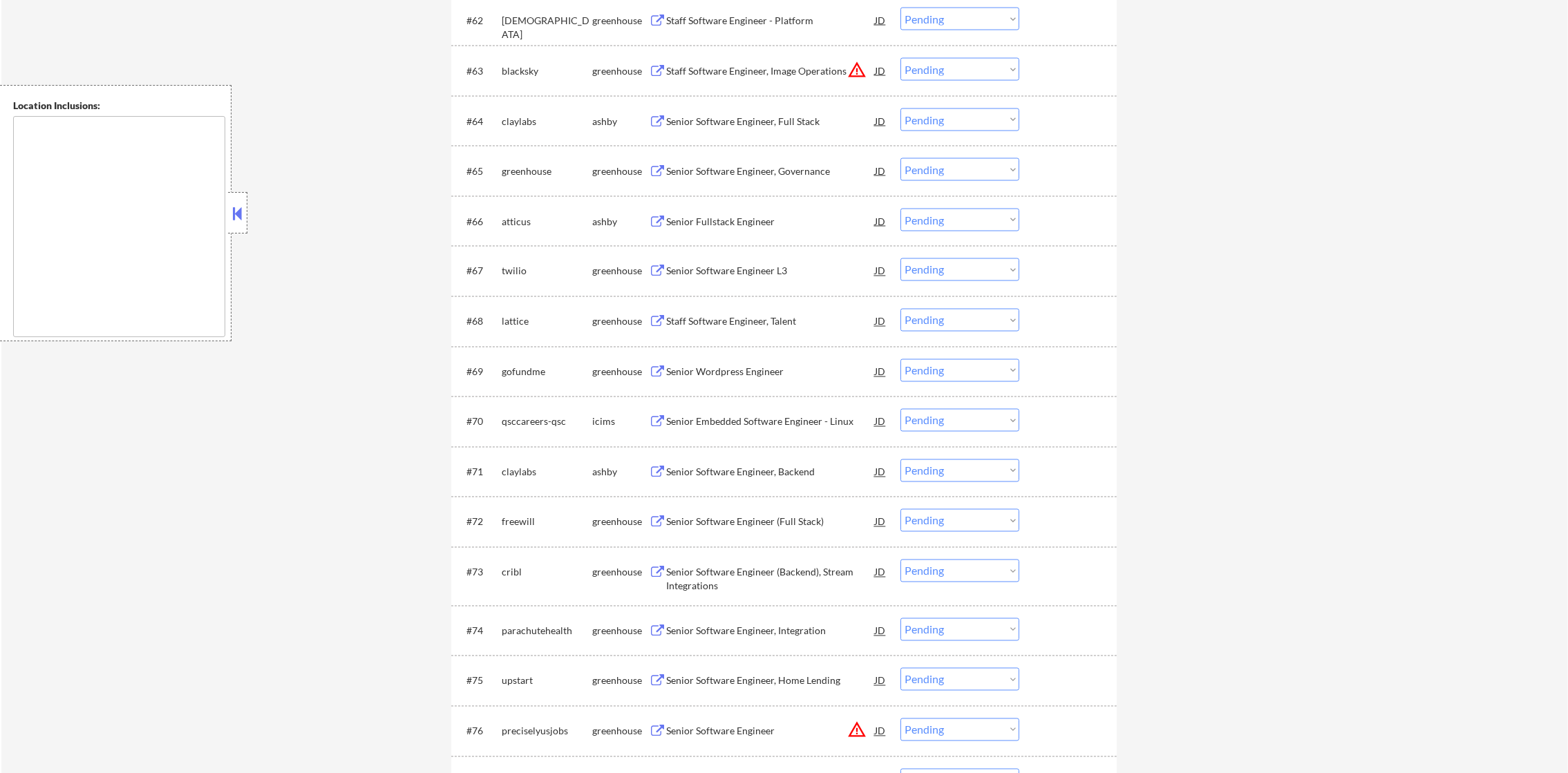
scroll to position [3730, 0]
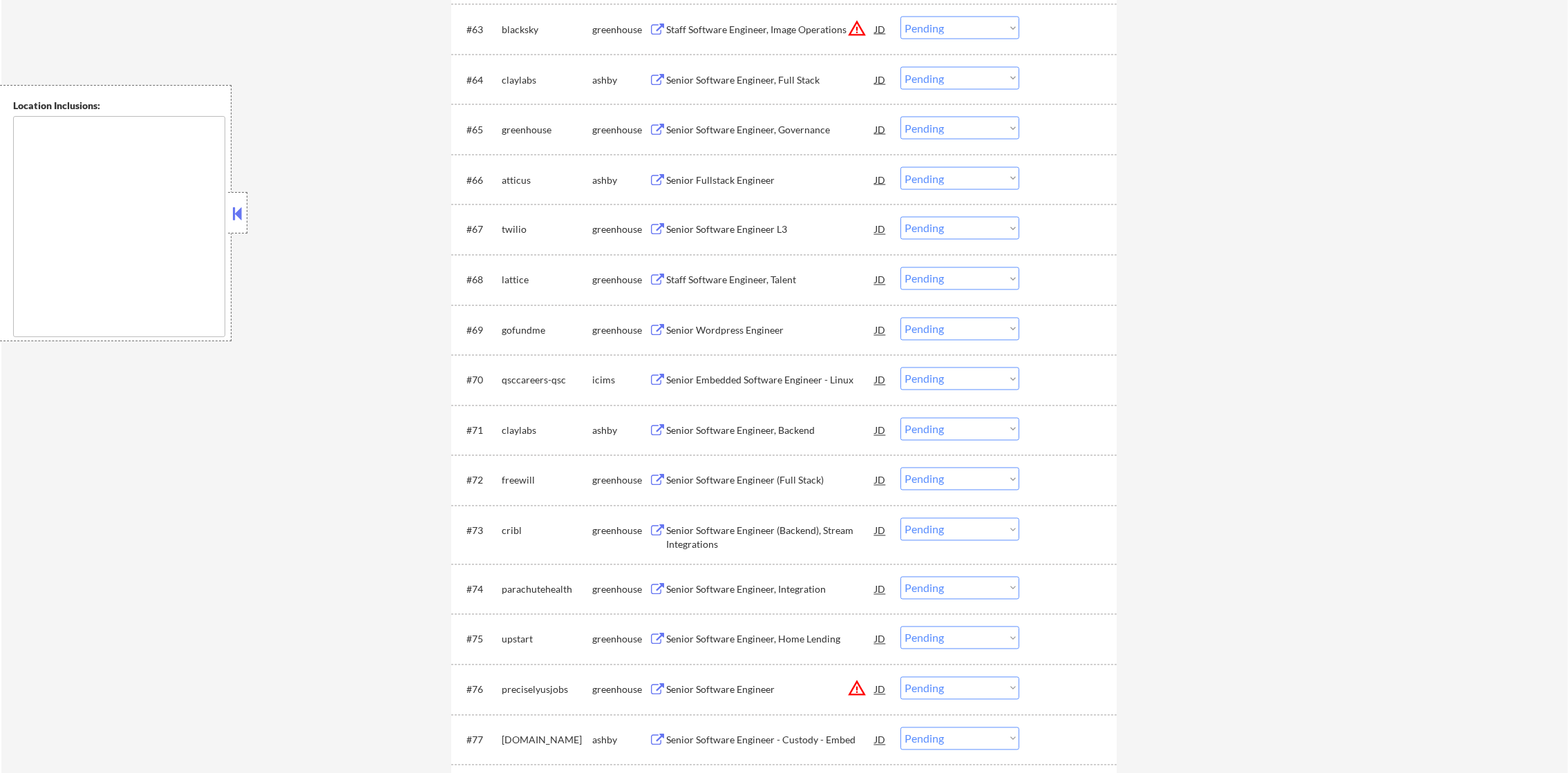
click at [782, 79] on div "Senior Software Engineer, Full Stack" at bounding box center [771, 79] width 209 height 14
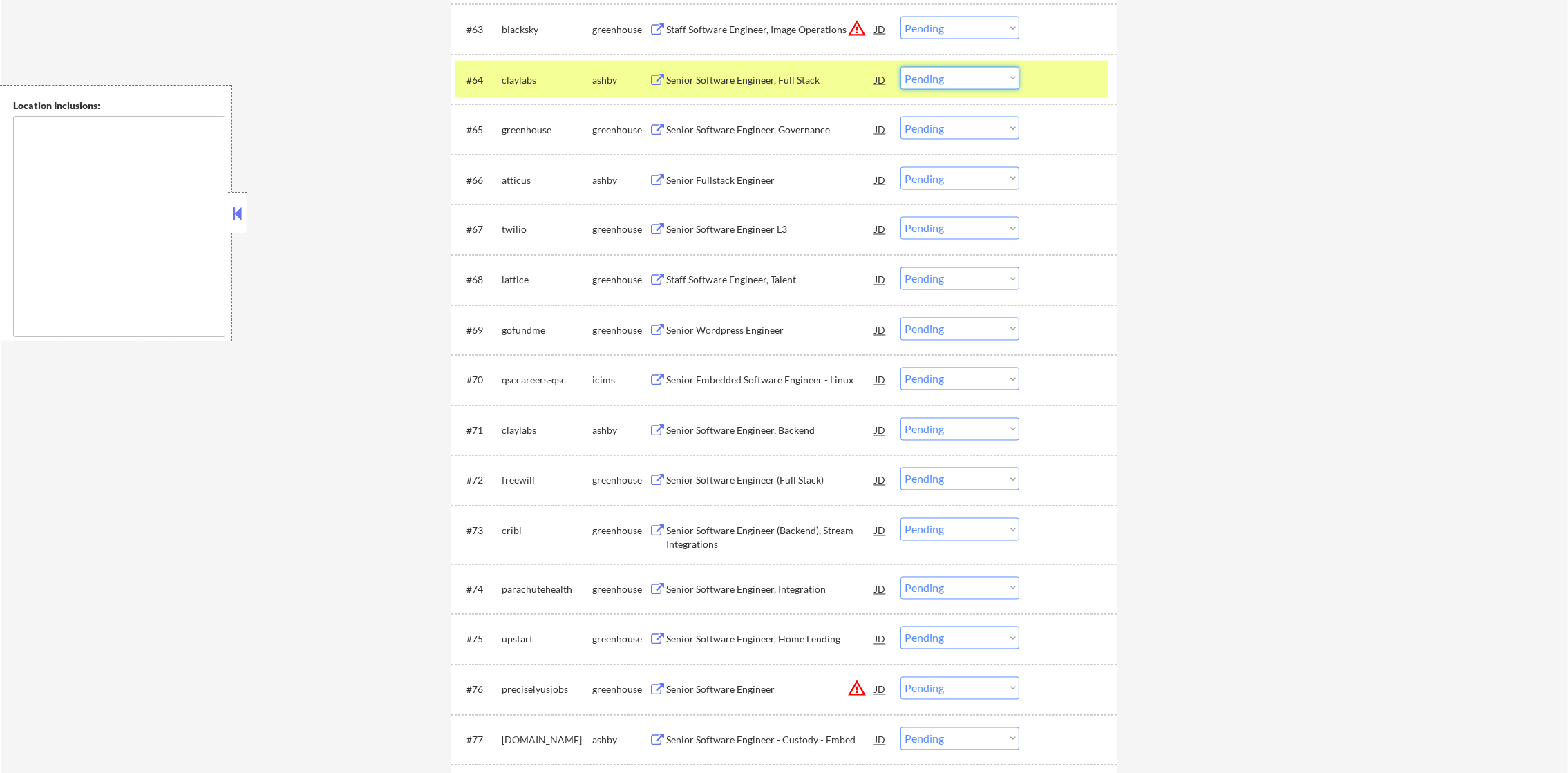
drag, startPoint x: 949, startPoint y: 71, endPoint x: 953, endPoint y: 87, distance: 16.5
click at [950, 71] on select "Choose an option... Pending Applied Excluded (Questions) Excluded (Expired) Exc…" at bounding box center [959, 79] width 119 height 23
click at [900, 67] on select "Choose an option... Pending Applied Excluded (Questions) Excluded (Expired) Exc…" at bounding box center [959, 79] width 119 height 23
click at [554, 92] on div "#64 claylabs ashby Senior Software Engineer, Full Stack JD warning_amber Choose…" at bounding box center [781, 79] width 652 height 37
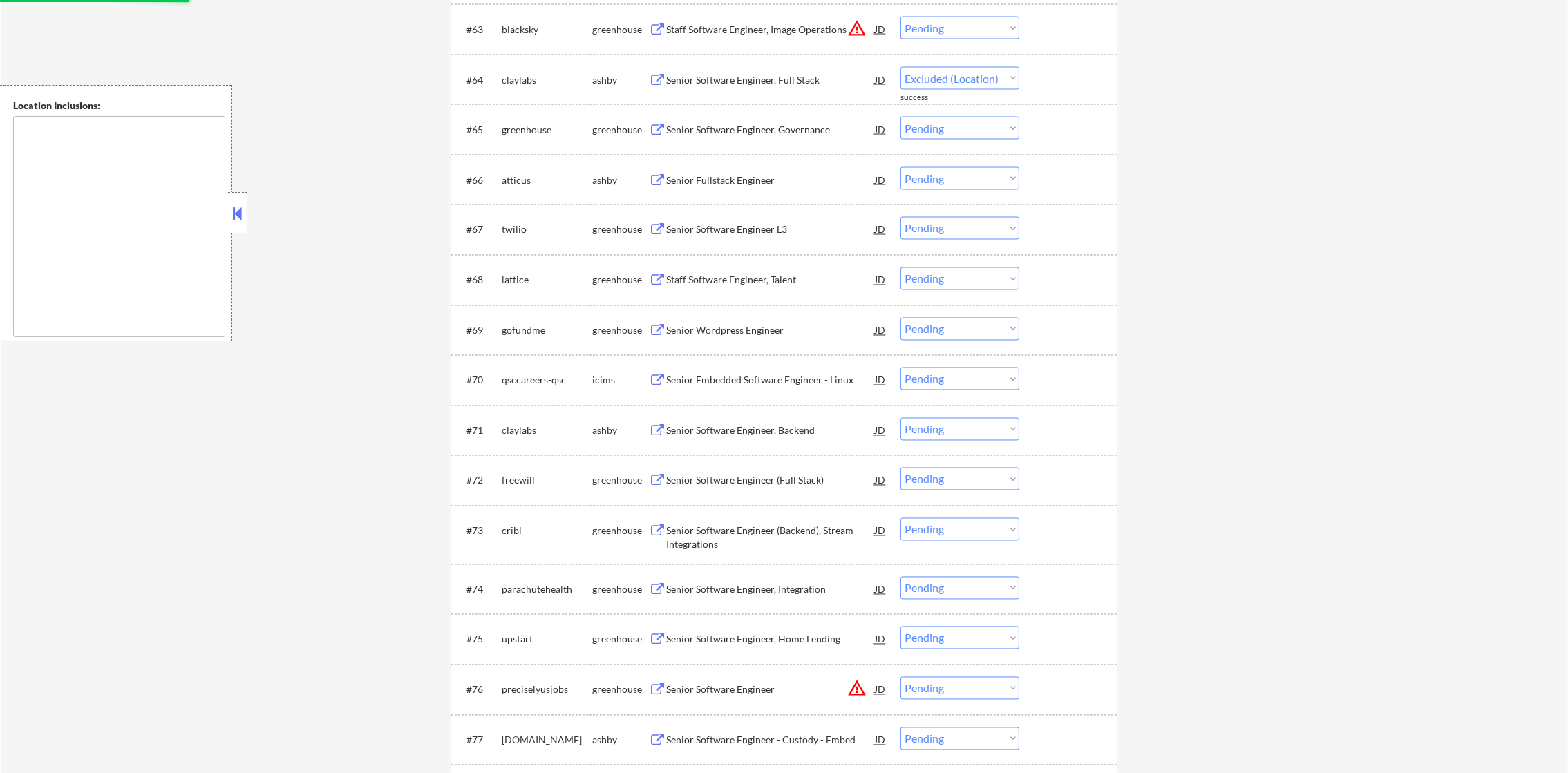
select select ""pending""
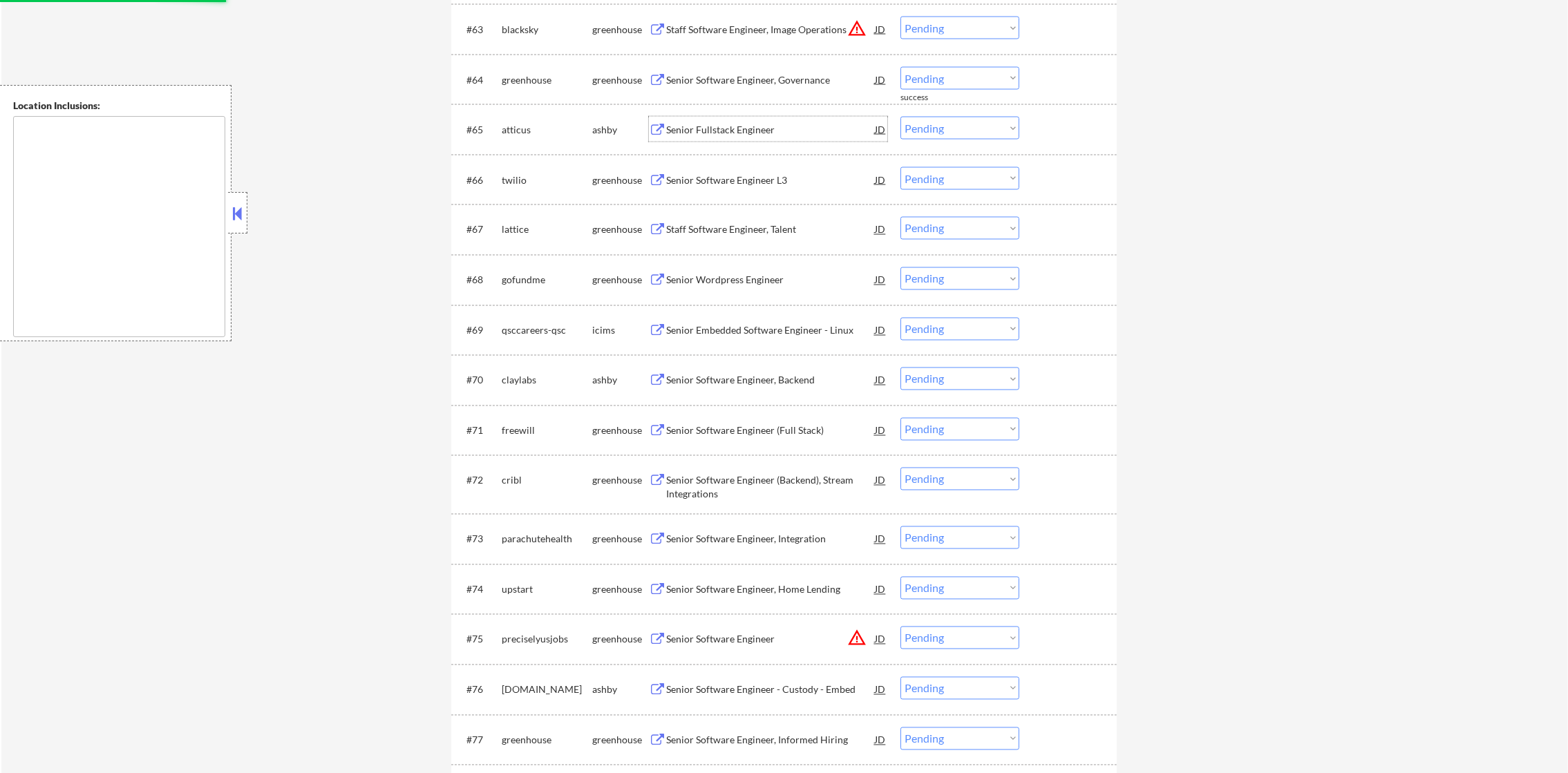
click at [728, 124] on div "Senior Fullstack Engineer" at bounding box center [771, 130] width 209 height 14
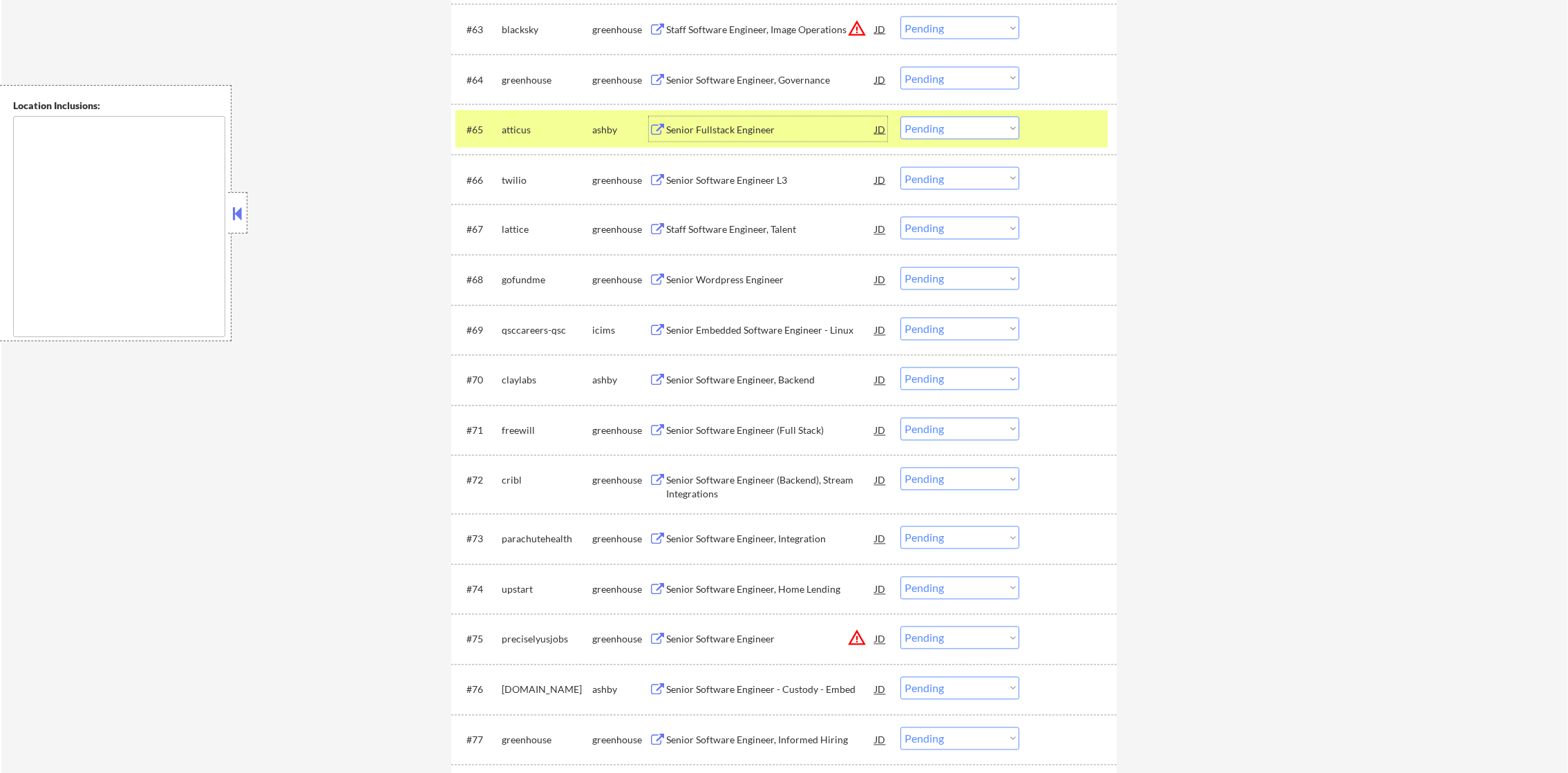
click at [919, 127] on select "Choose an option... Pending Applied Excluded (Questions) Excluded (Expired) Exc…" at bounding box center [959, 128] width 119 height 23
click at [900, 117] on select "Choose an option... Pending Applied Excluded (Questions) Excluded (Expired) Exc…" at bounding box center [959, 128] width 119 height 23
click at [545, 127] on div "atticus" at bounding box center [547, 130] width 91 height 14
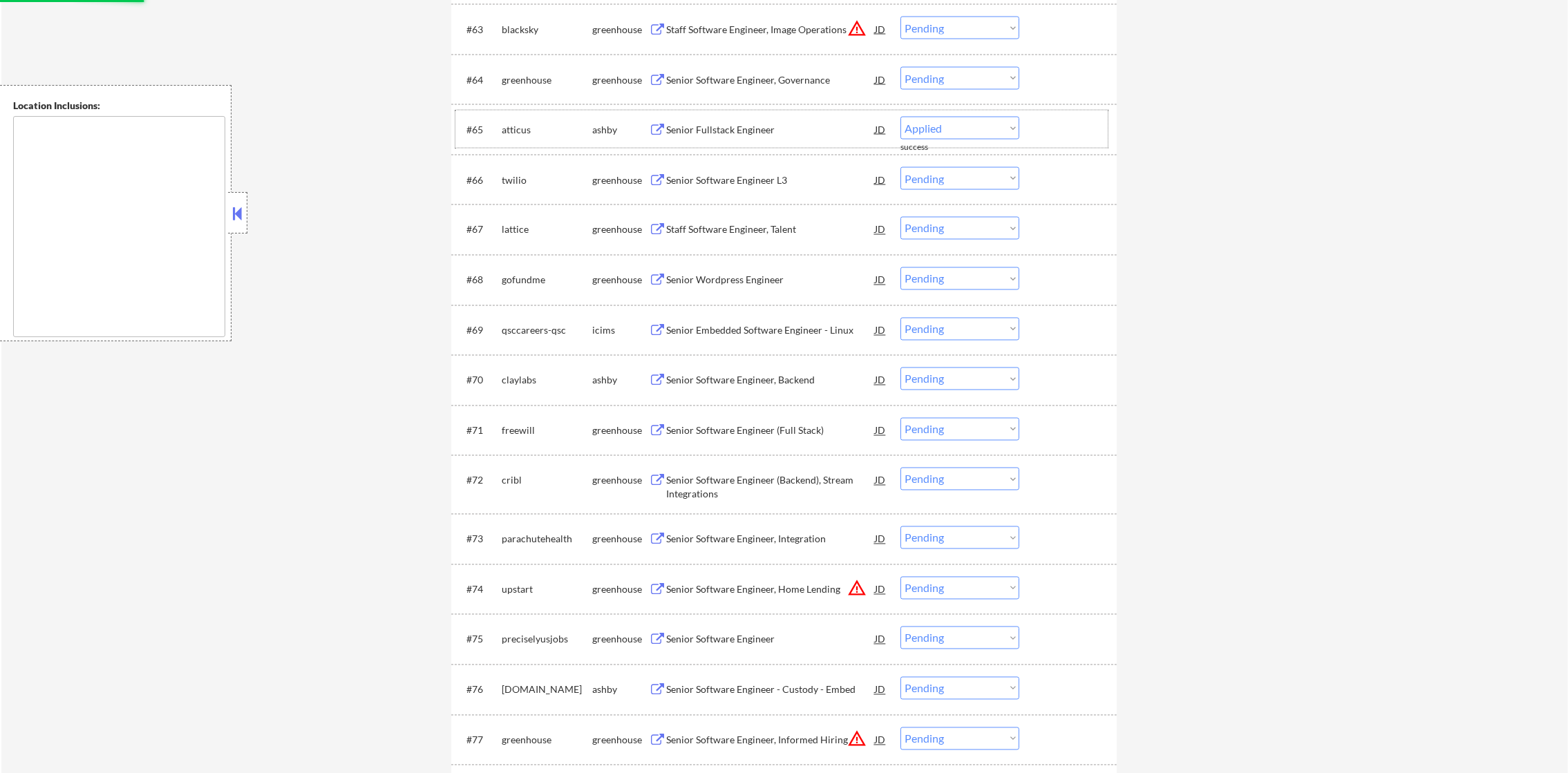
select select ""pending""
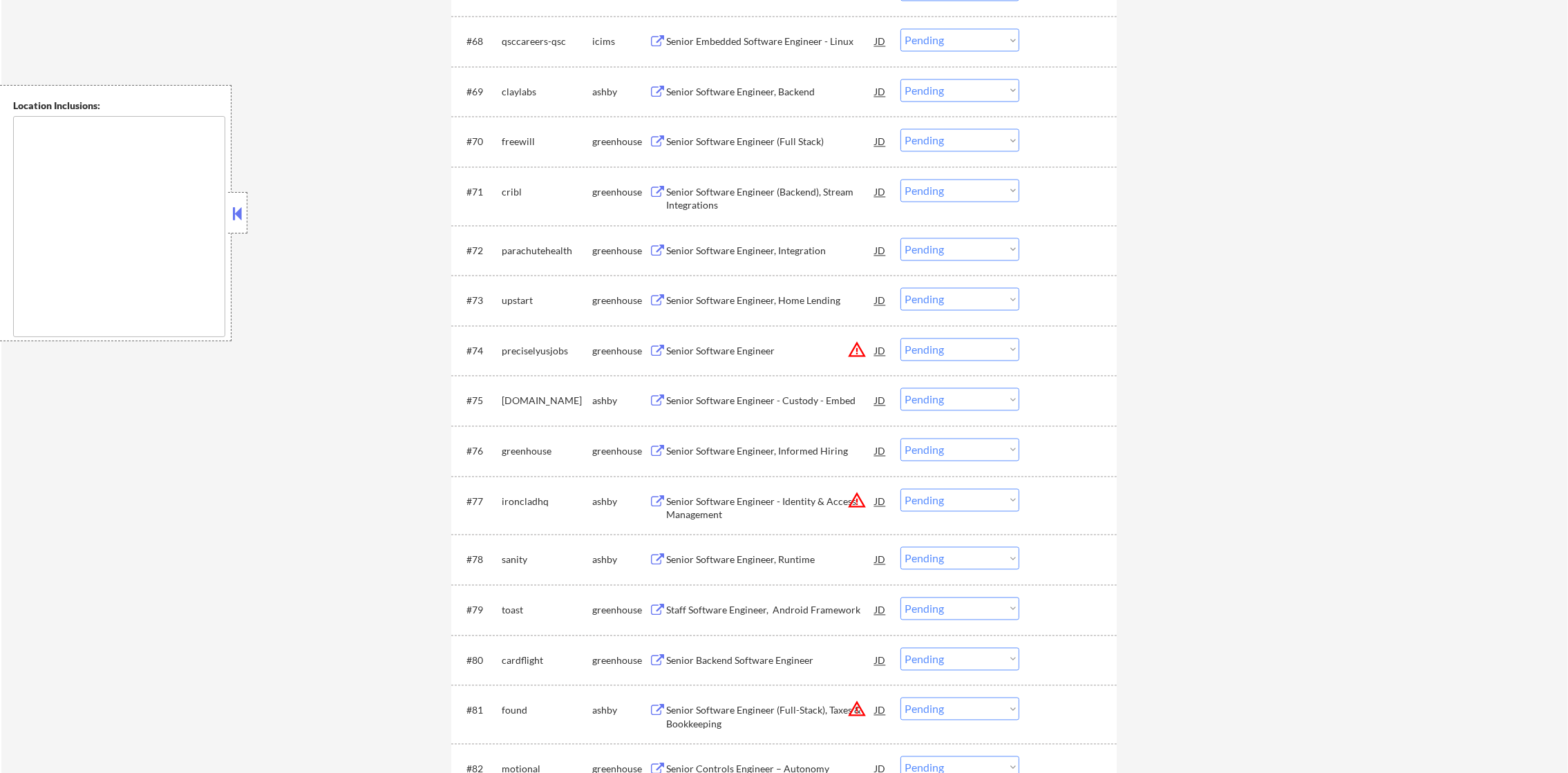
scroll to position [3973, 0]
click at [776, 92] on div "Senior Software Engineer, Backend" at bounding box center [771, 88] width 209 height 14
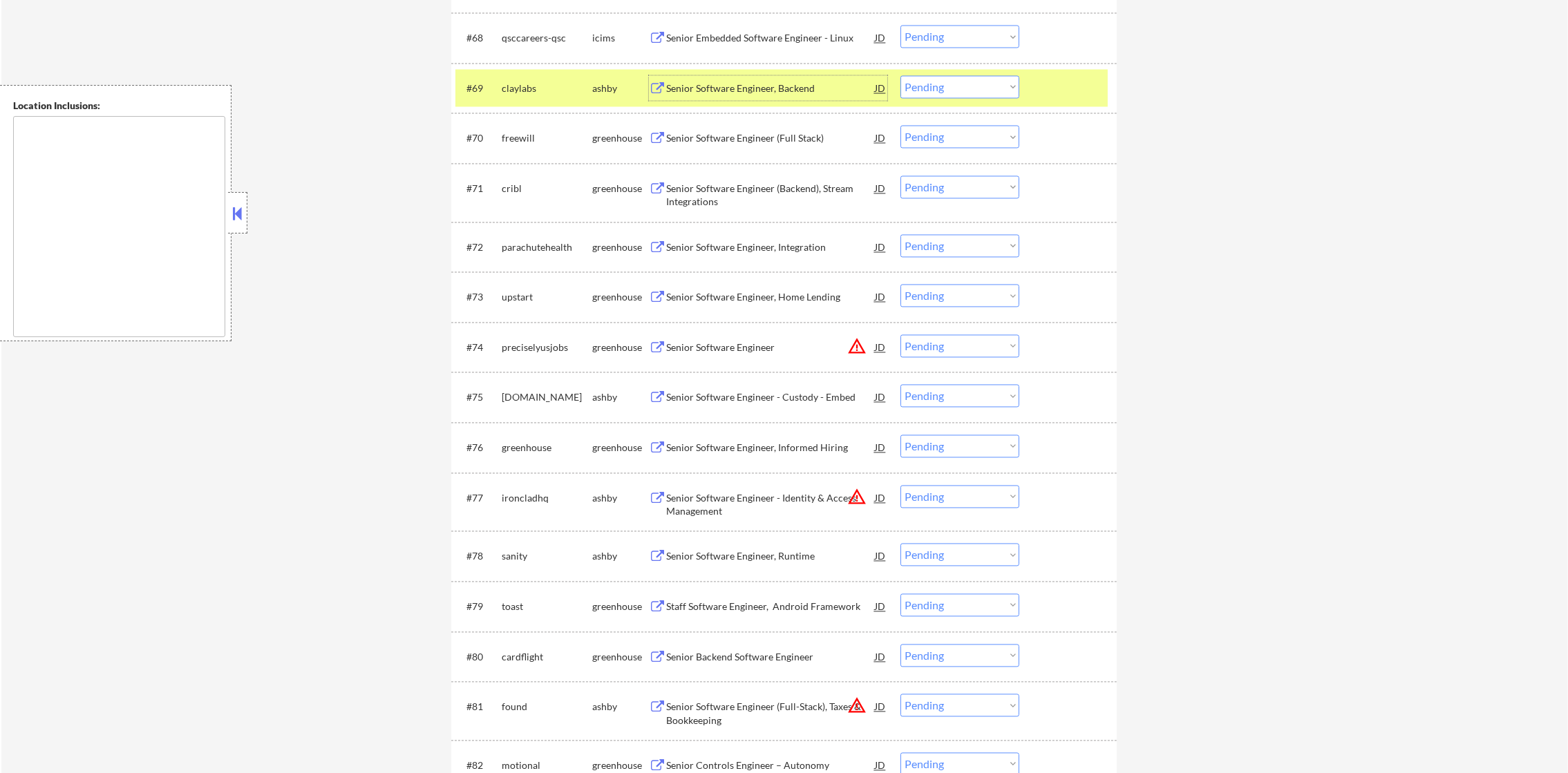
drag, startPoint x: 932, startPoint y: 82, endPoint x: 935, endPoint y: 99, distance: 17.3
click at [932, 83] on select "Choose an option... Pending Applied Excluded (Questions) Excluded (Expired) Exc…" at bounding box center [959, 87] width 119 height 23
click at [900, 75] on select "Choose an option... Pending Applied Excluded (Questions) Excluded (Expired) Exc…" at bounding box center [959, 87] width 119 height 23
click at [549, 92] on div "claylabs" at bounding box center [547, 88] width 91 height 14
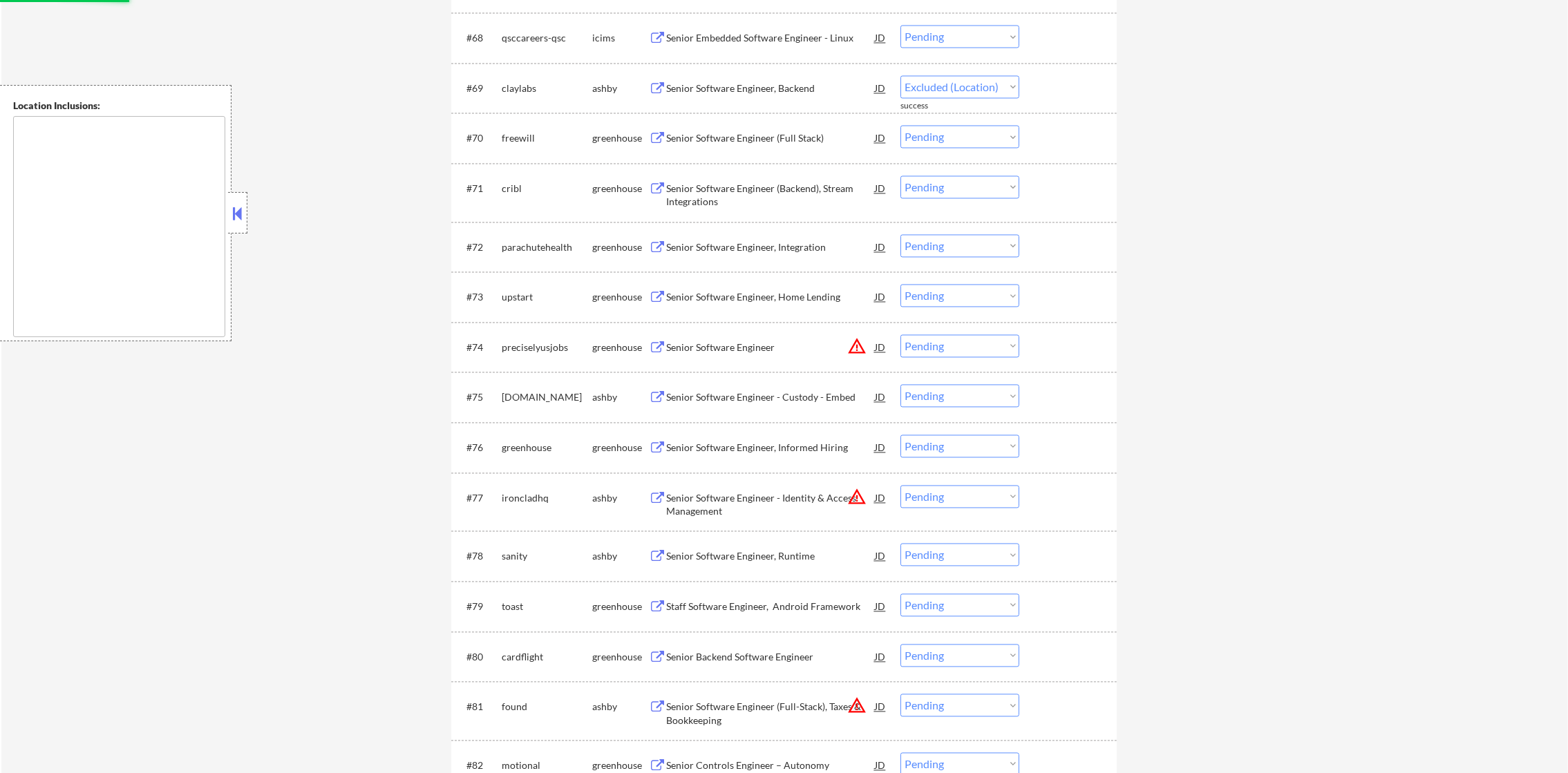
select select ""pending""
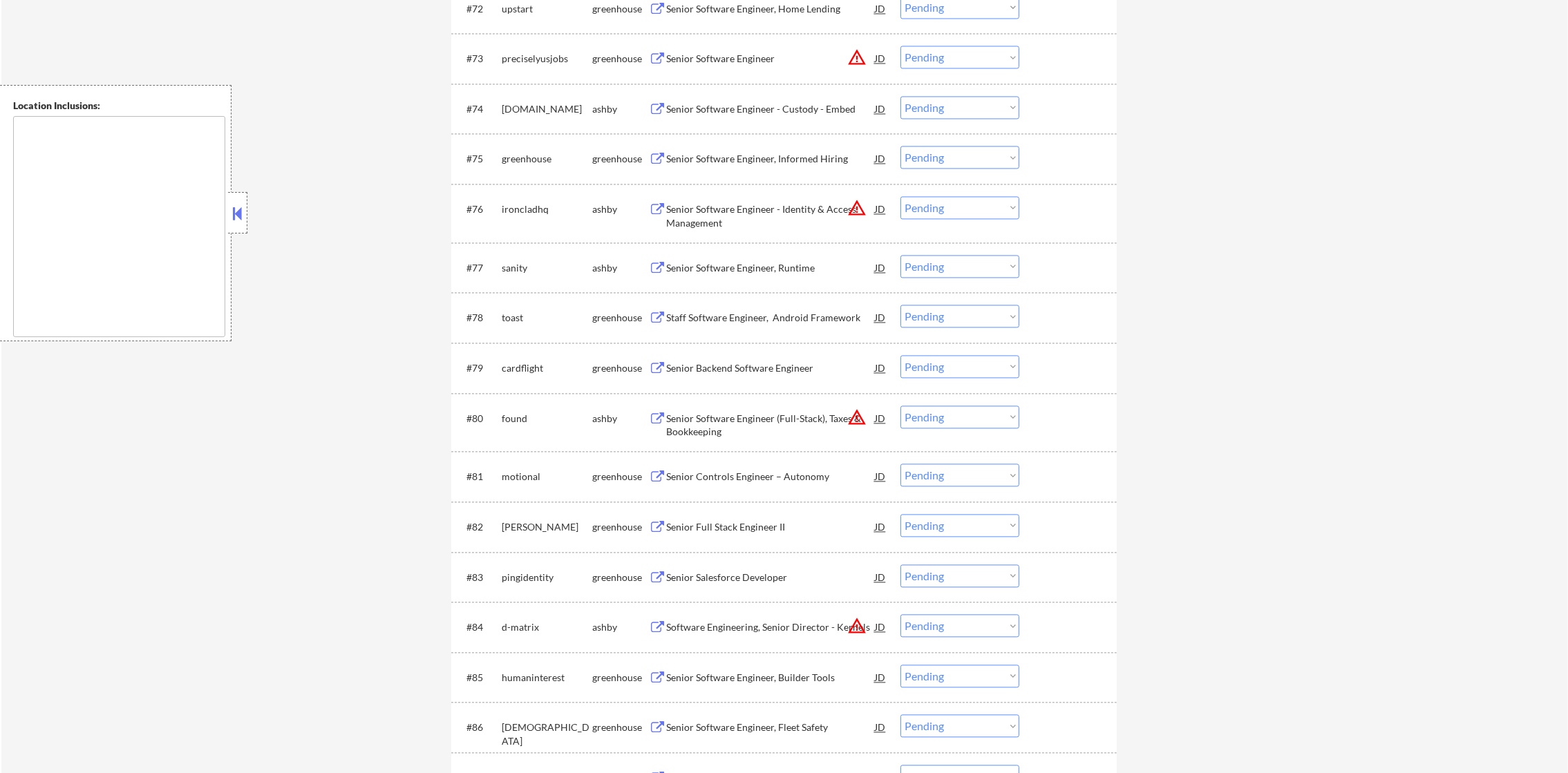
scroll to position [4213, 0]
click at [801, 92] on div "#74 kraken.com ashby Senior Software Engineer - Custody - Embed JD warning_ambe…" at bounding box center [781, 105] width 652 height 37
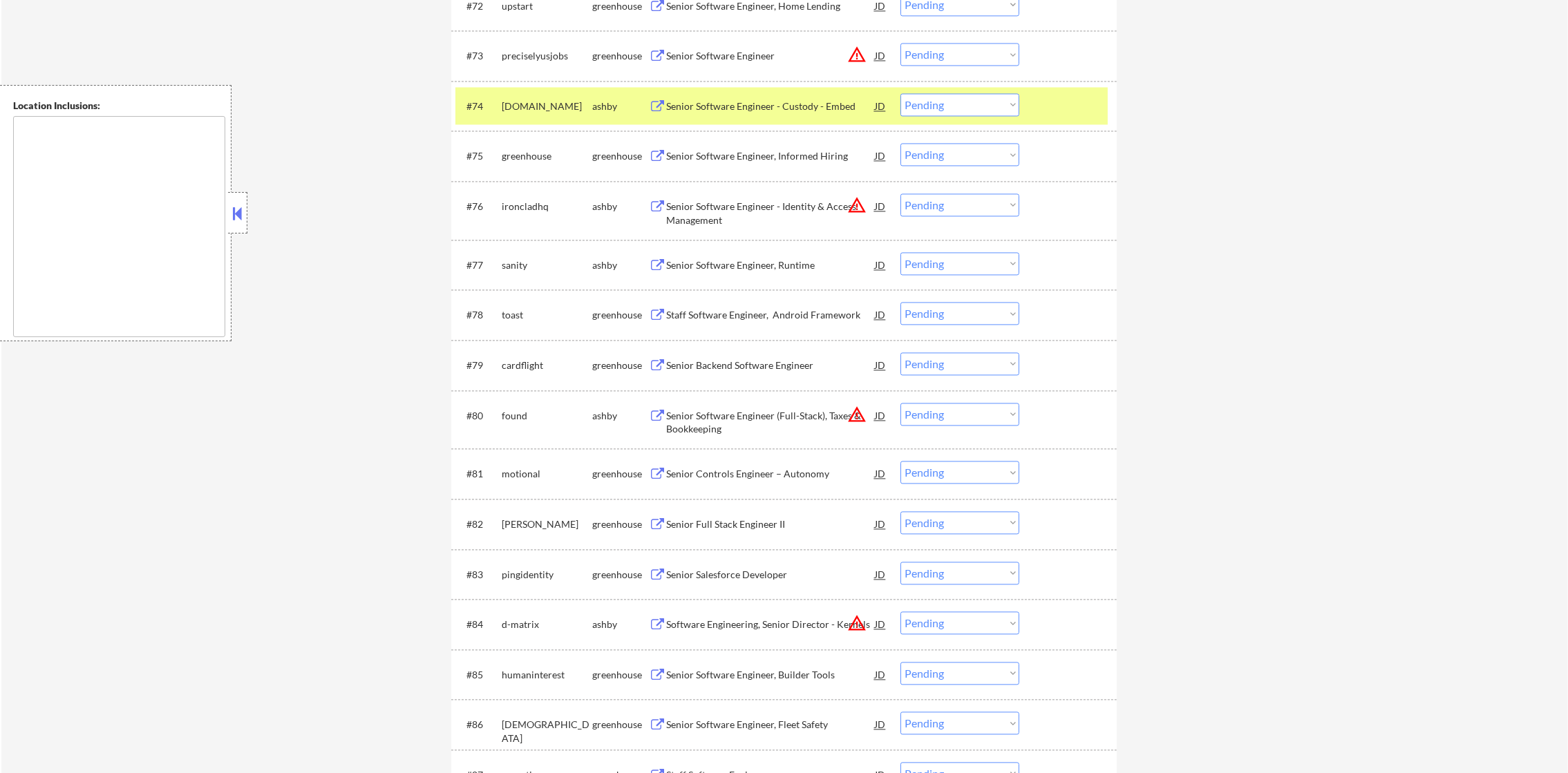
click at [732, 116] on div "Senior Software Engineer - Custody - Embed" at bounding box center [771, 105] width 209 height 25
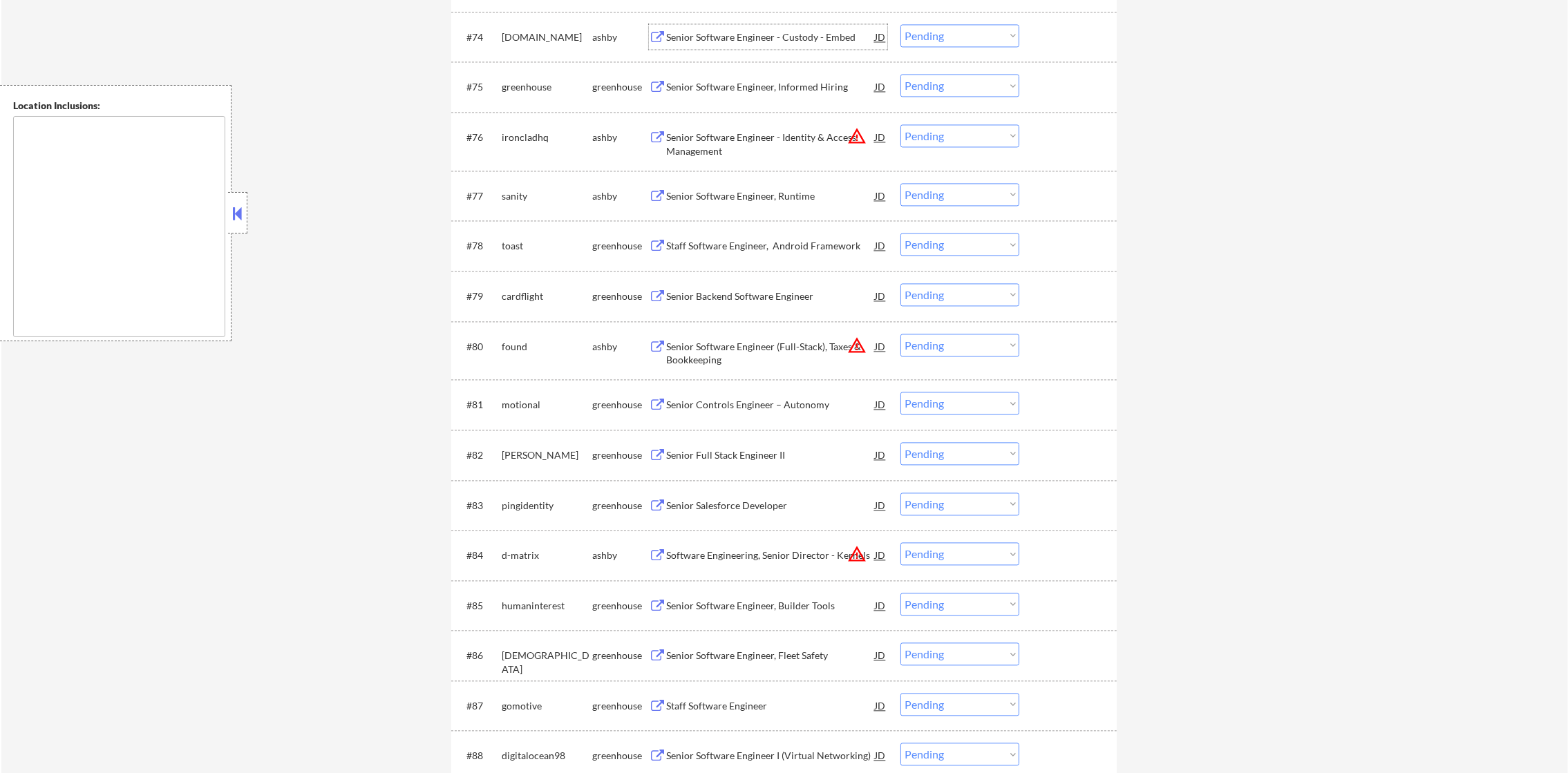
scroll to position [4283, 0]
click at [546, 34] on div "kraken.com" at bounding box center [547, 36] width 91 height 14
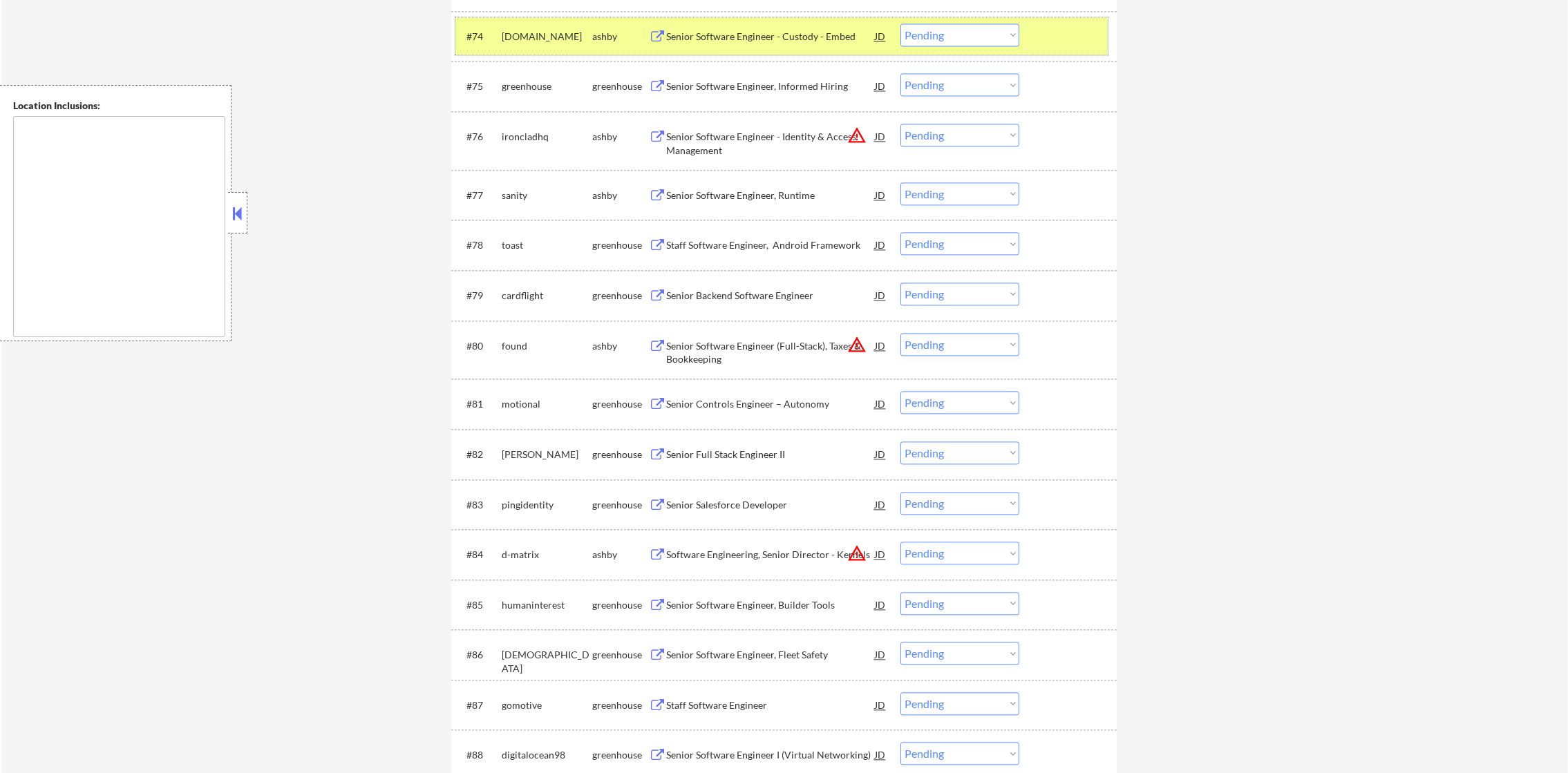
click at [942, 32] on select "Choose an option... Pending Applied Excluded (Questions) Excluded (Expired) Exc…" at bounding box center [959, 35] width 119 height 23
click at [900, 23] on select "Choose an option... Pending Applied Excluded (Questions) Excluded (Expired) Exc…" at bounding box center [959, 35] width 119 height 23
click at [514, 42] on div "kraken.com" at bounding box center [547, 36] width 91 height 14
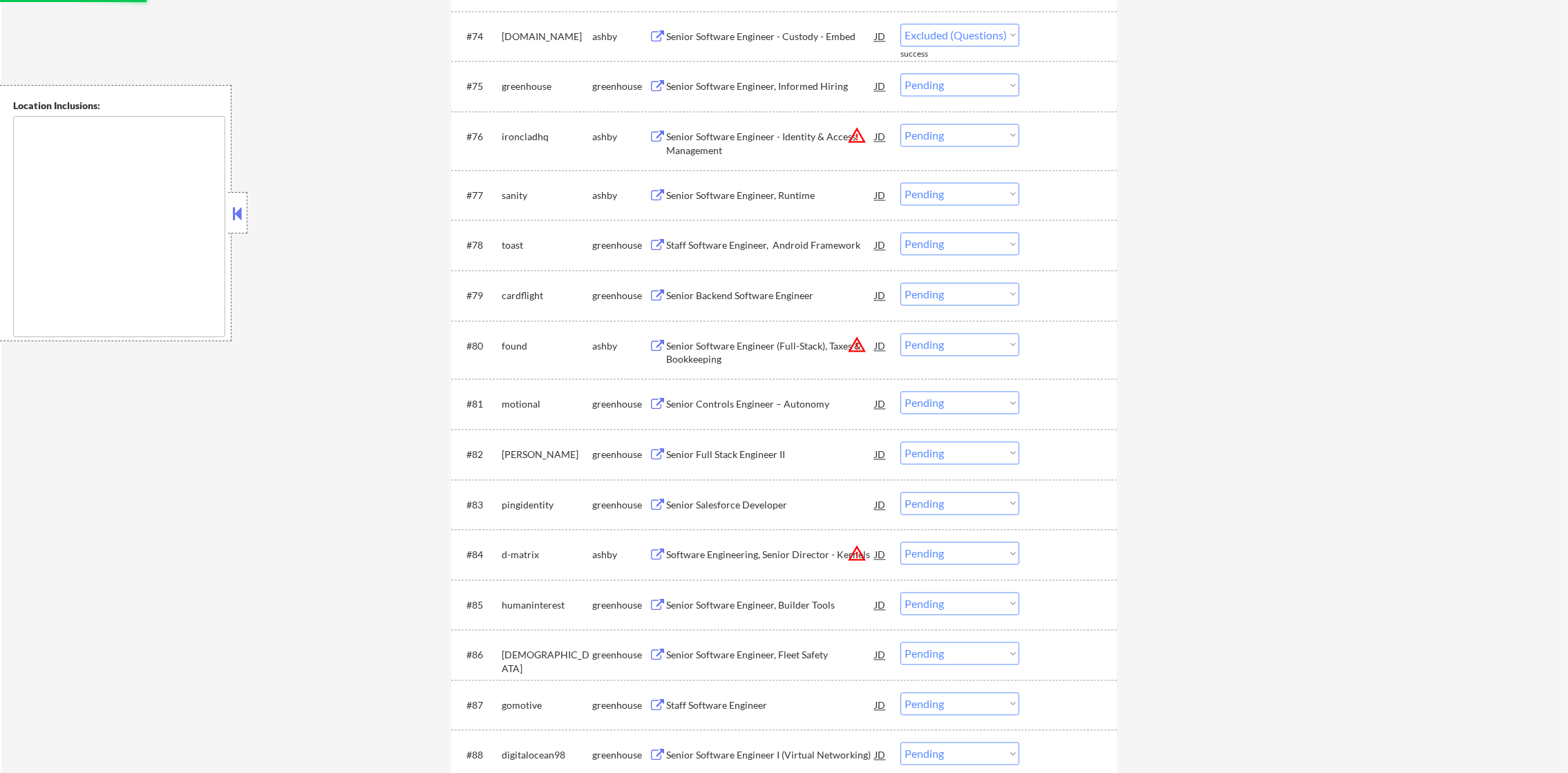
select select ""pending""
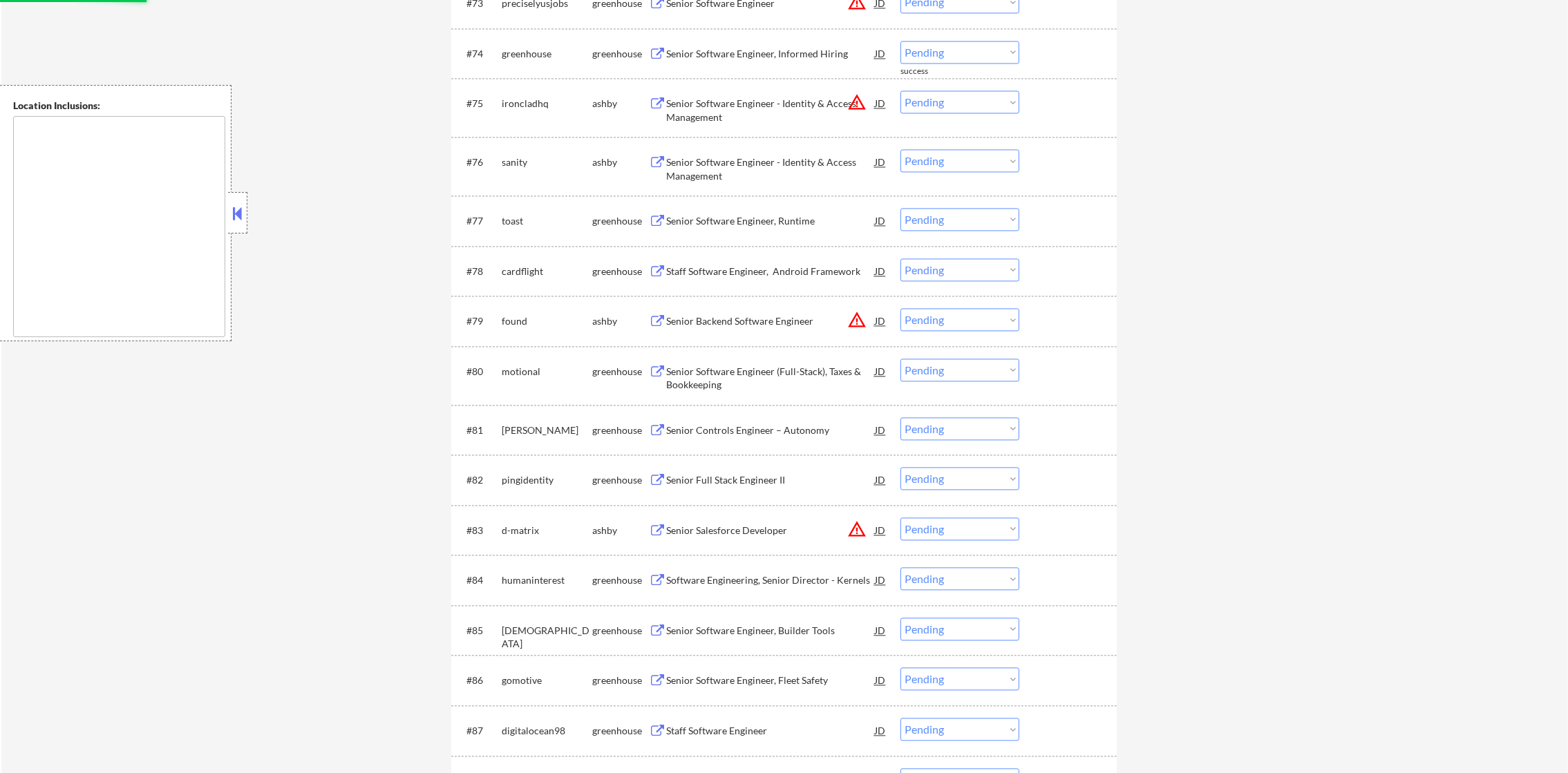
scroll to position [4248, 0]
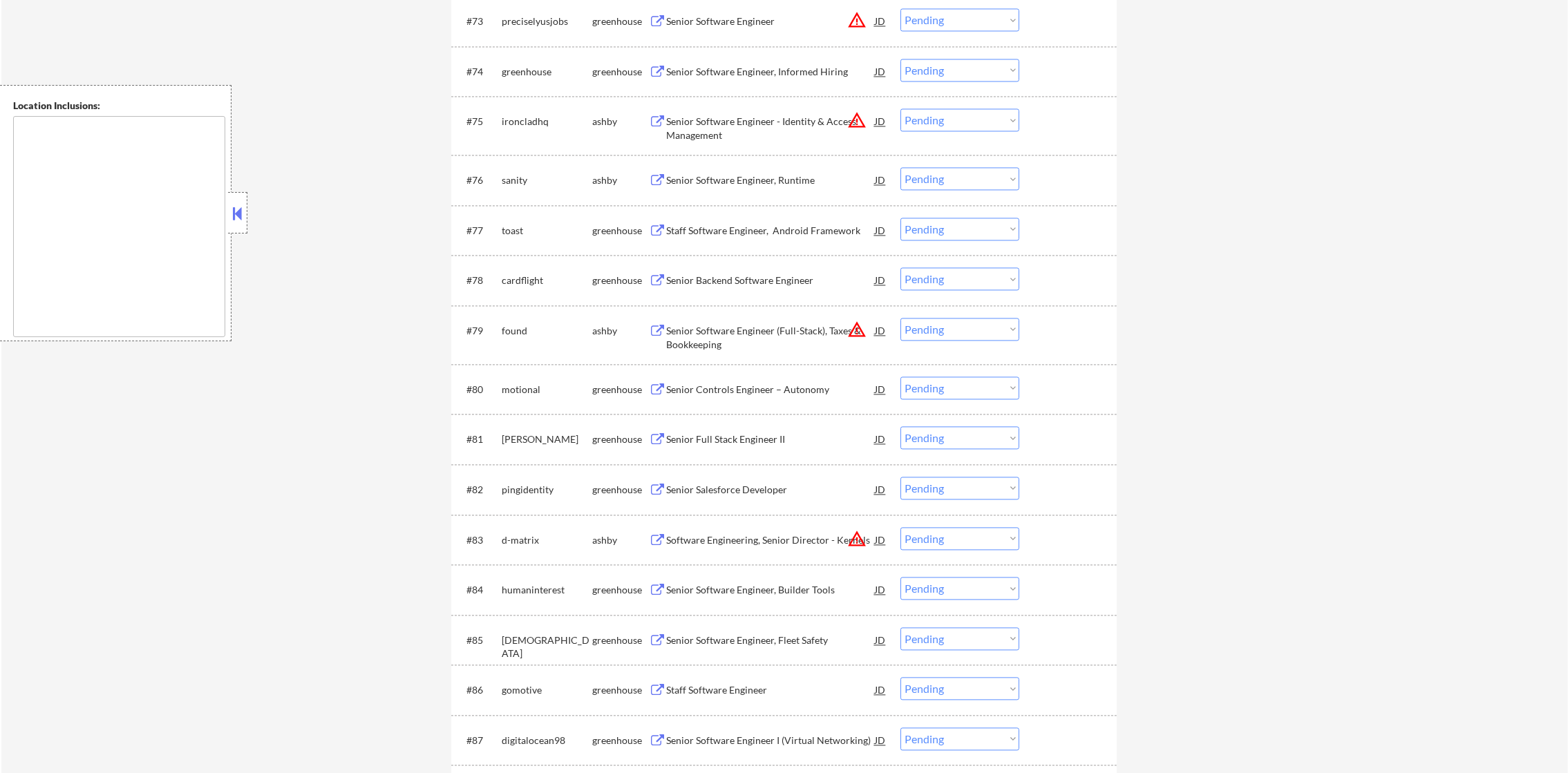
click at [848, 123] on button "warning_amber" at bounding box center [857, 120] width 19 height 19
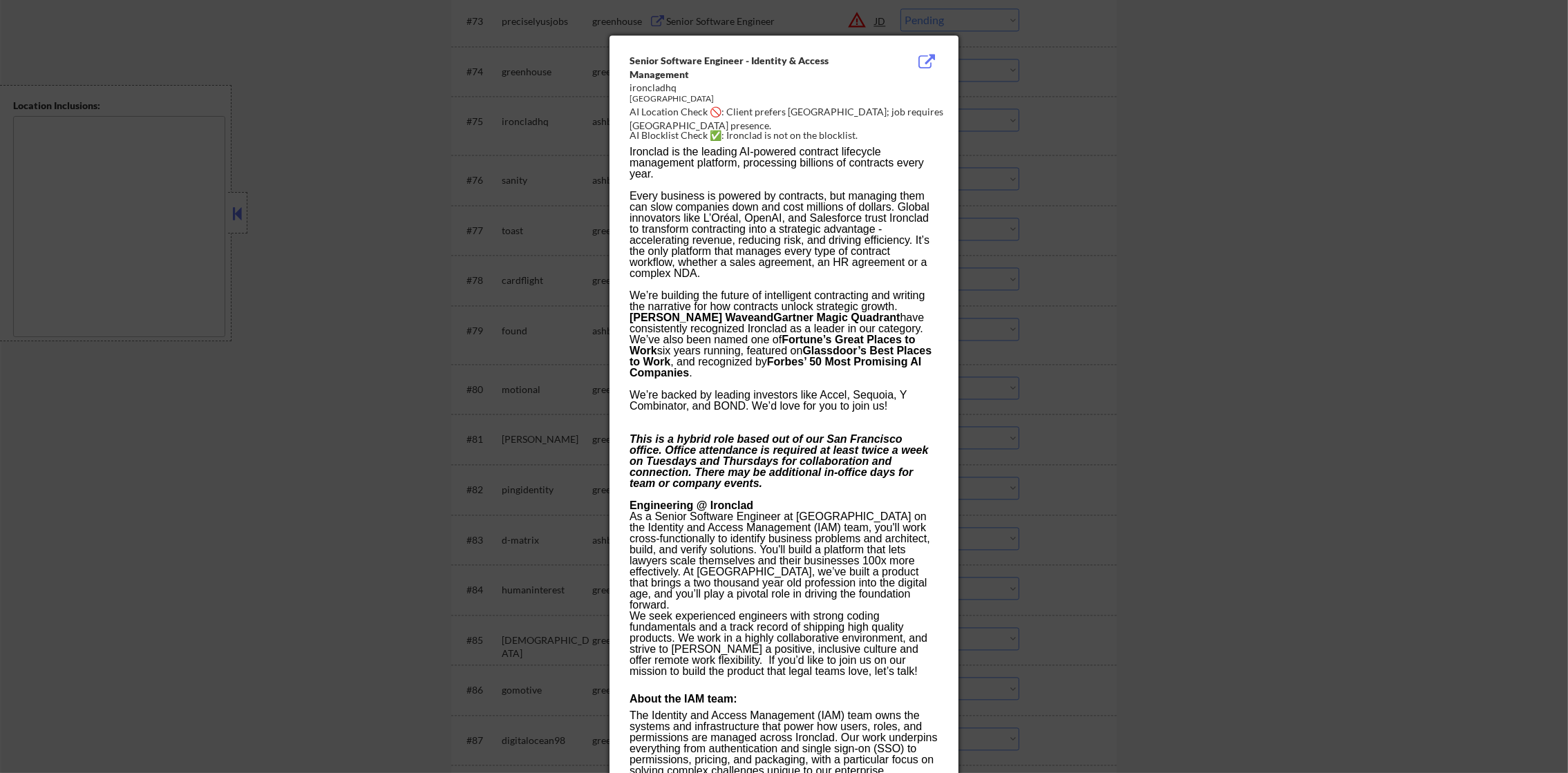
click at [1066, 127] on div at bounding box center [784, 386] width 1568 height 773
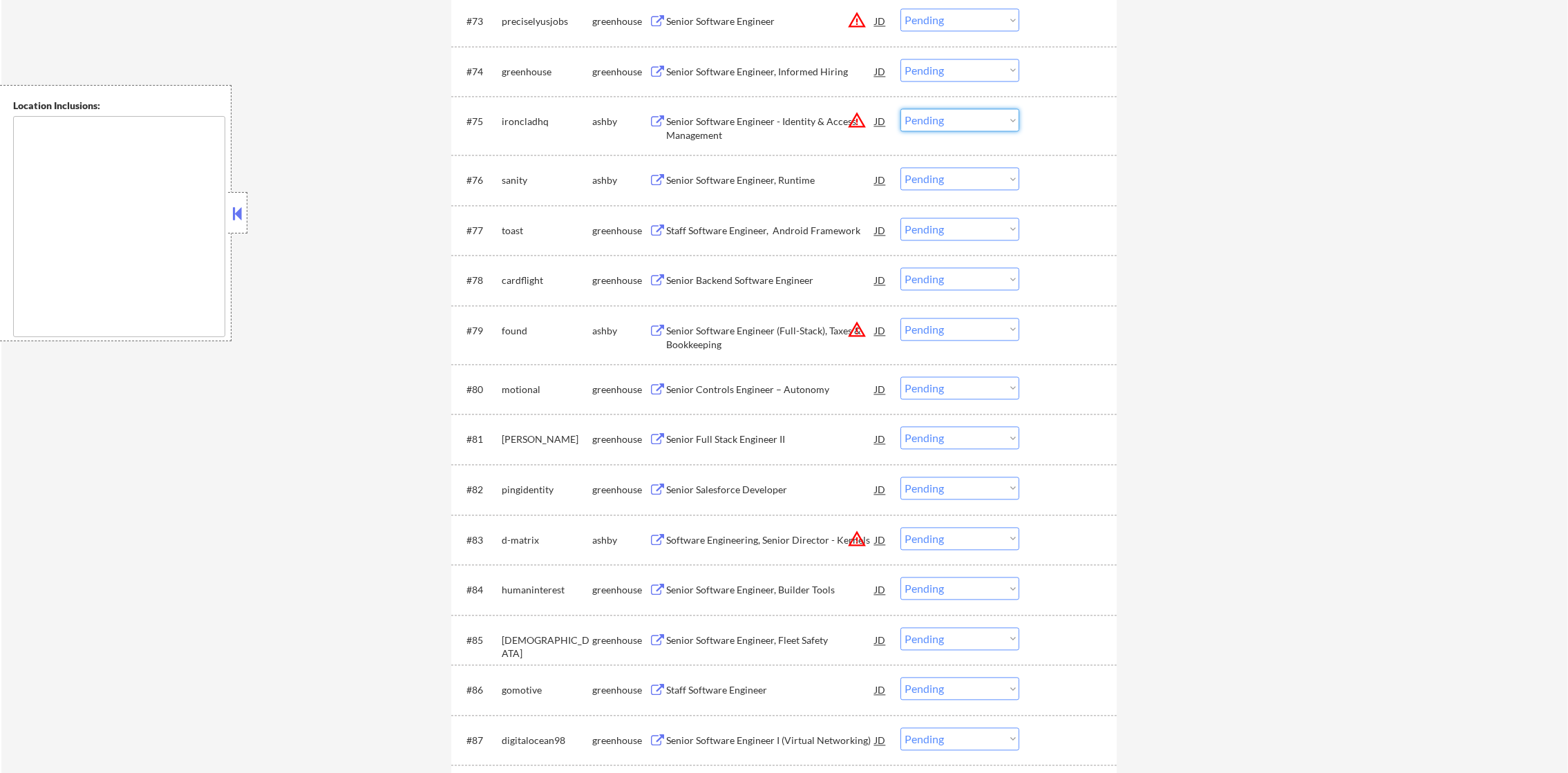
drag, startPoint x: 976, startPoint y: 120, endPoint x: 973, endPoint y: 131, distance: 11.4
click at [976, 120] on select "Choose an option... Pending Applied Excluded (Questions) Excluded (Expired) Exc…" at bounding box center [959, 120] width 119 height 23
click at [900, 109] on select "Choose an option... Pending Applied Excluded (Questions) Excluded (Expired) Exc…" at bounding box center [959, 120] width 119 height 23
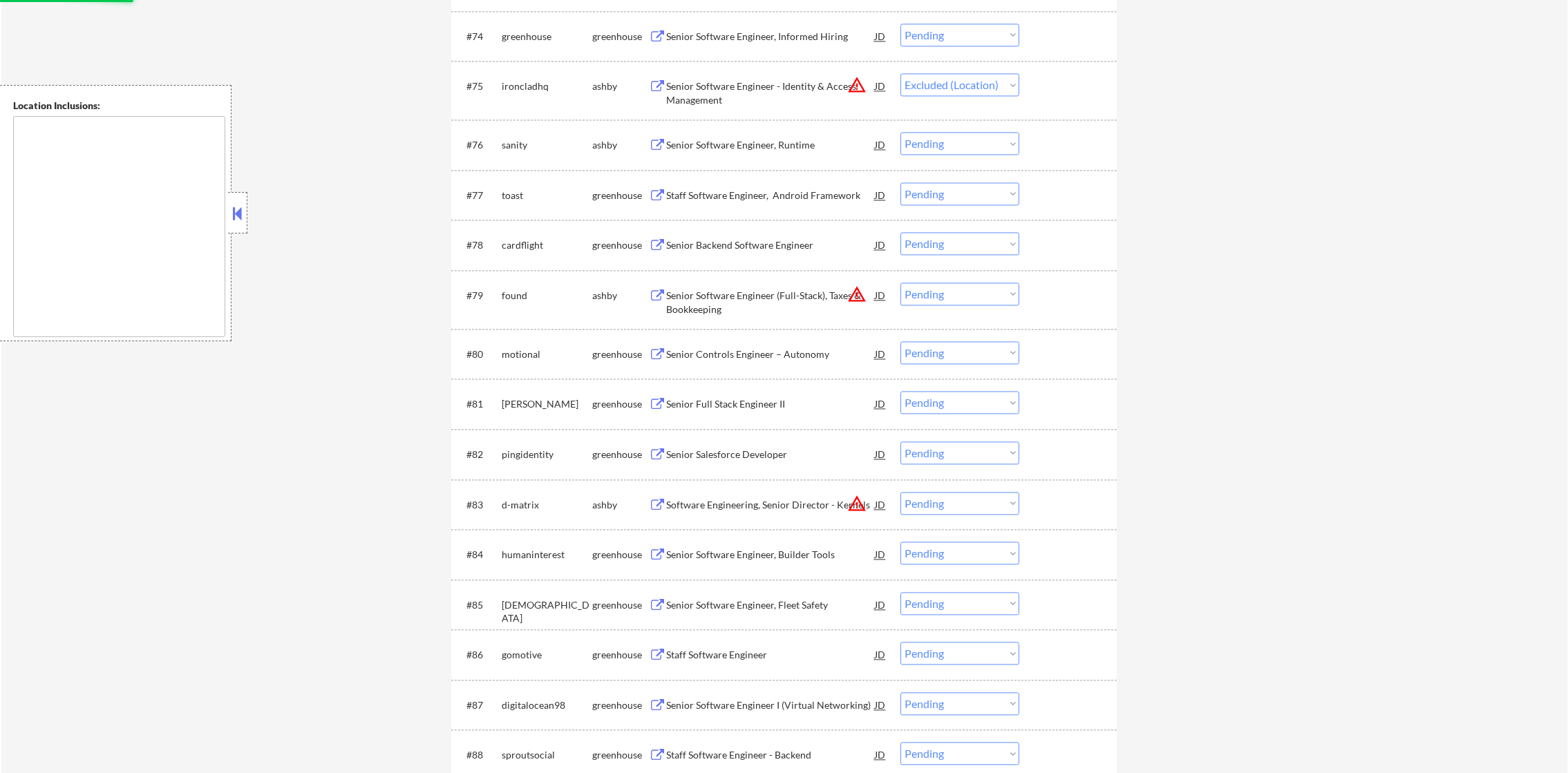
click at [827, 126] on div "#76 sanity ashby Senior Software Engineer, Runtime JD warning_amber Choose an o…" at bounding box center [781, 144] width 652 height 37
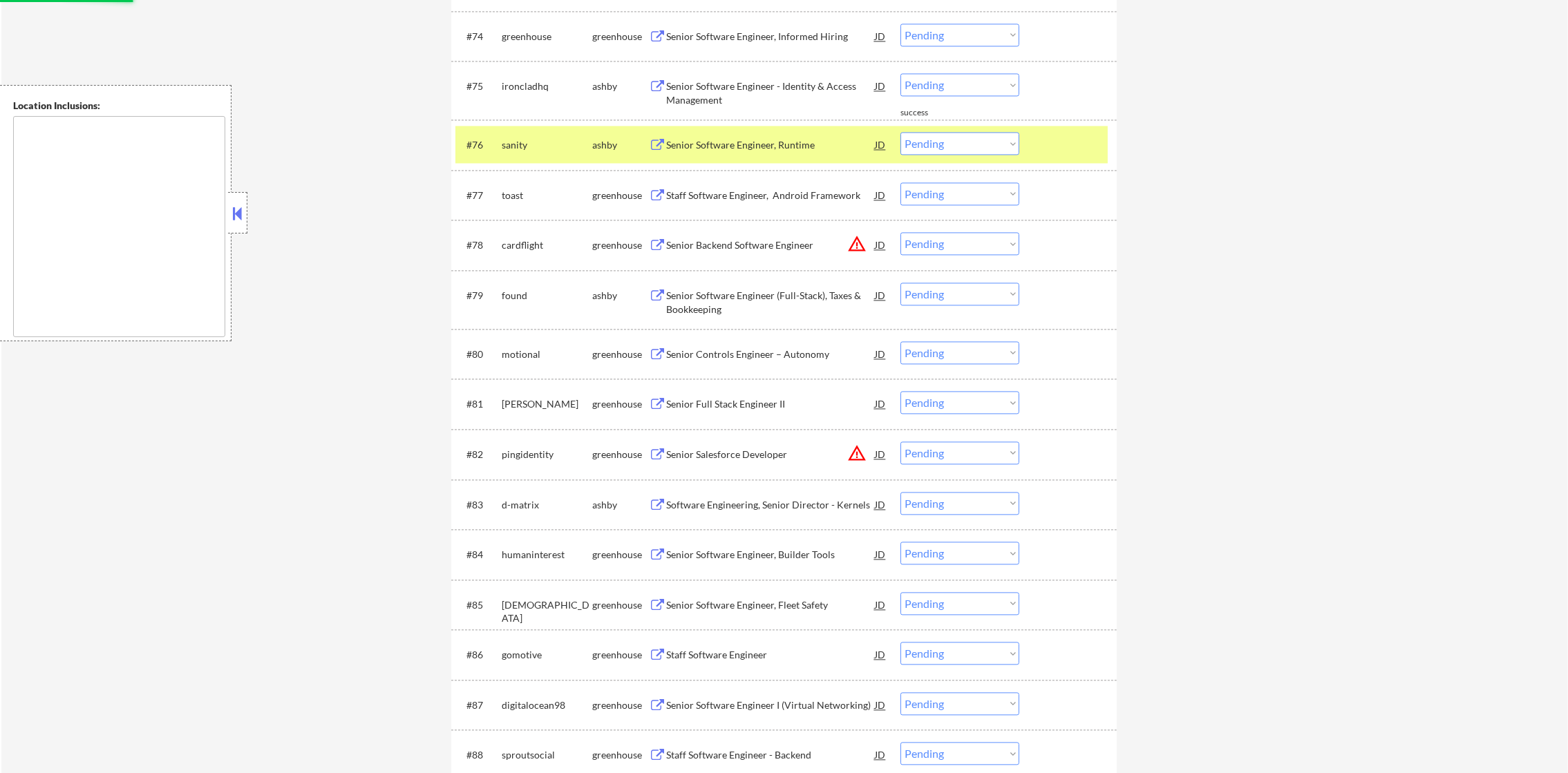
click at [820, 141] on div "Senior Software Engineer, Runtime" at bounding box center [771, 145] width 209 height 14
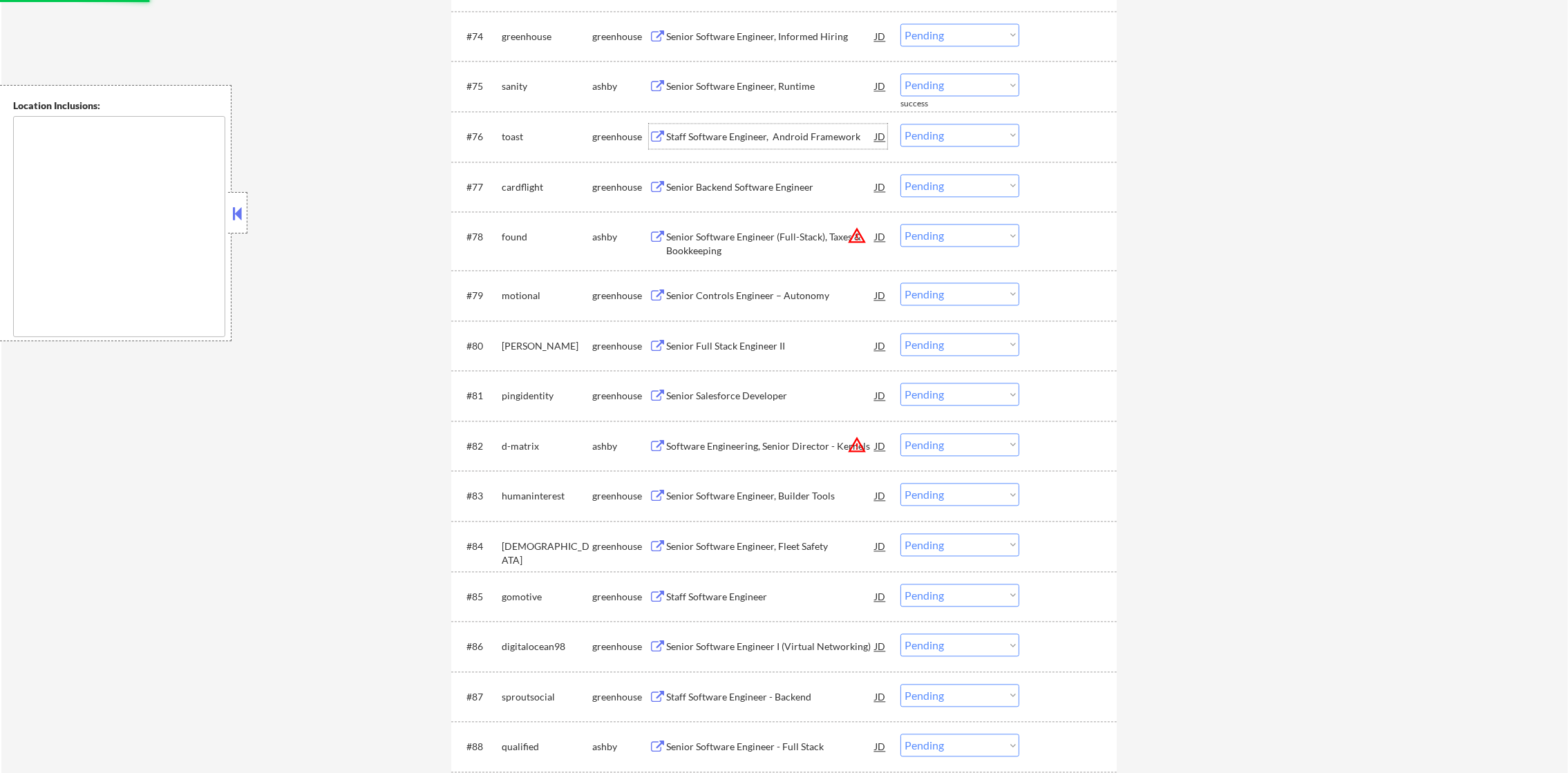
click at [558, 138] on div "toast" at bounding box center [547, 136] width 91 height 14
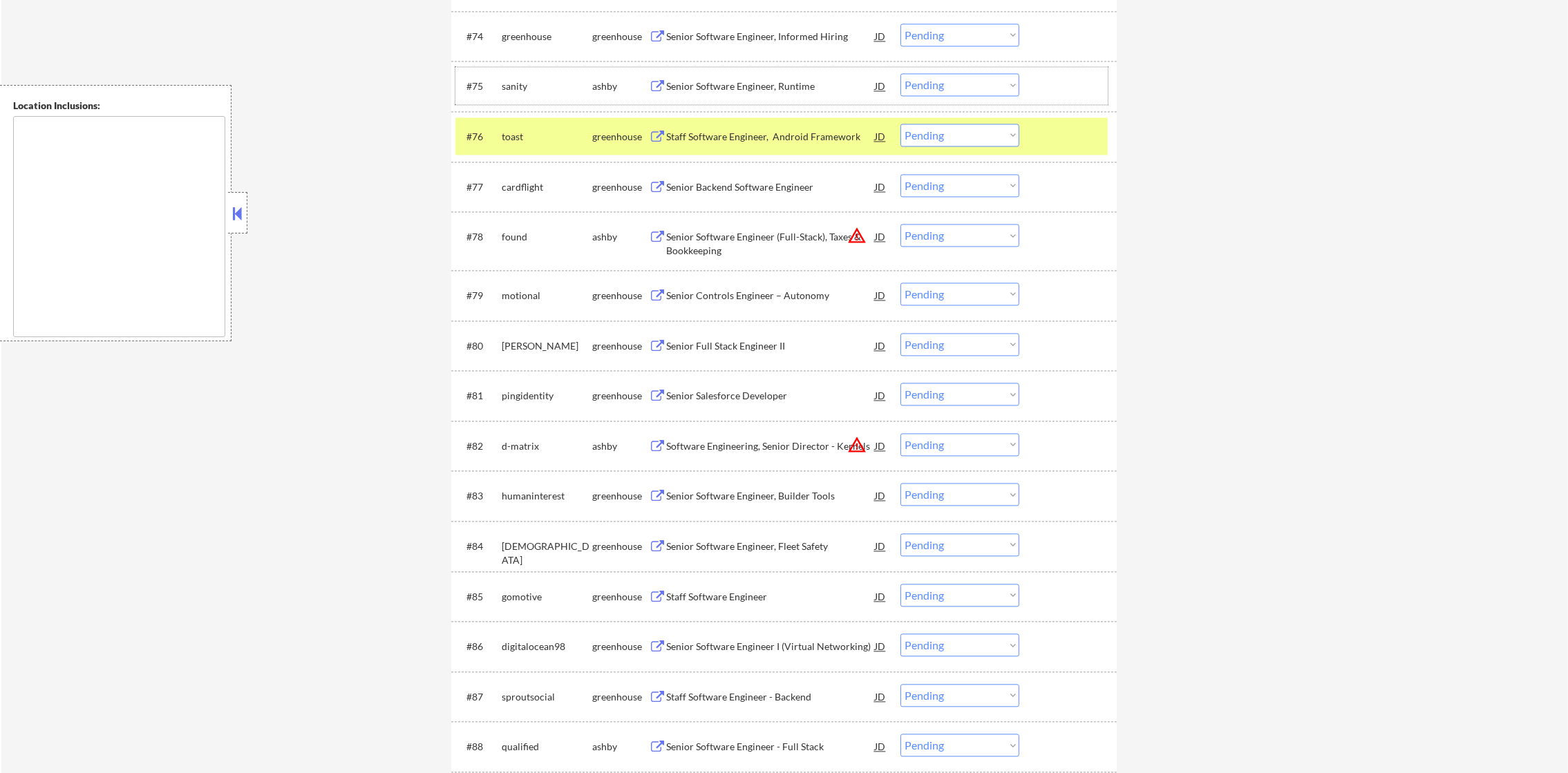
click at [745, 70] on div "#75 sanity ashby Senior Software Engineer, Runtime JD warning_amber Choose an o…" at bounding box center [781, 86] width 652 height 37
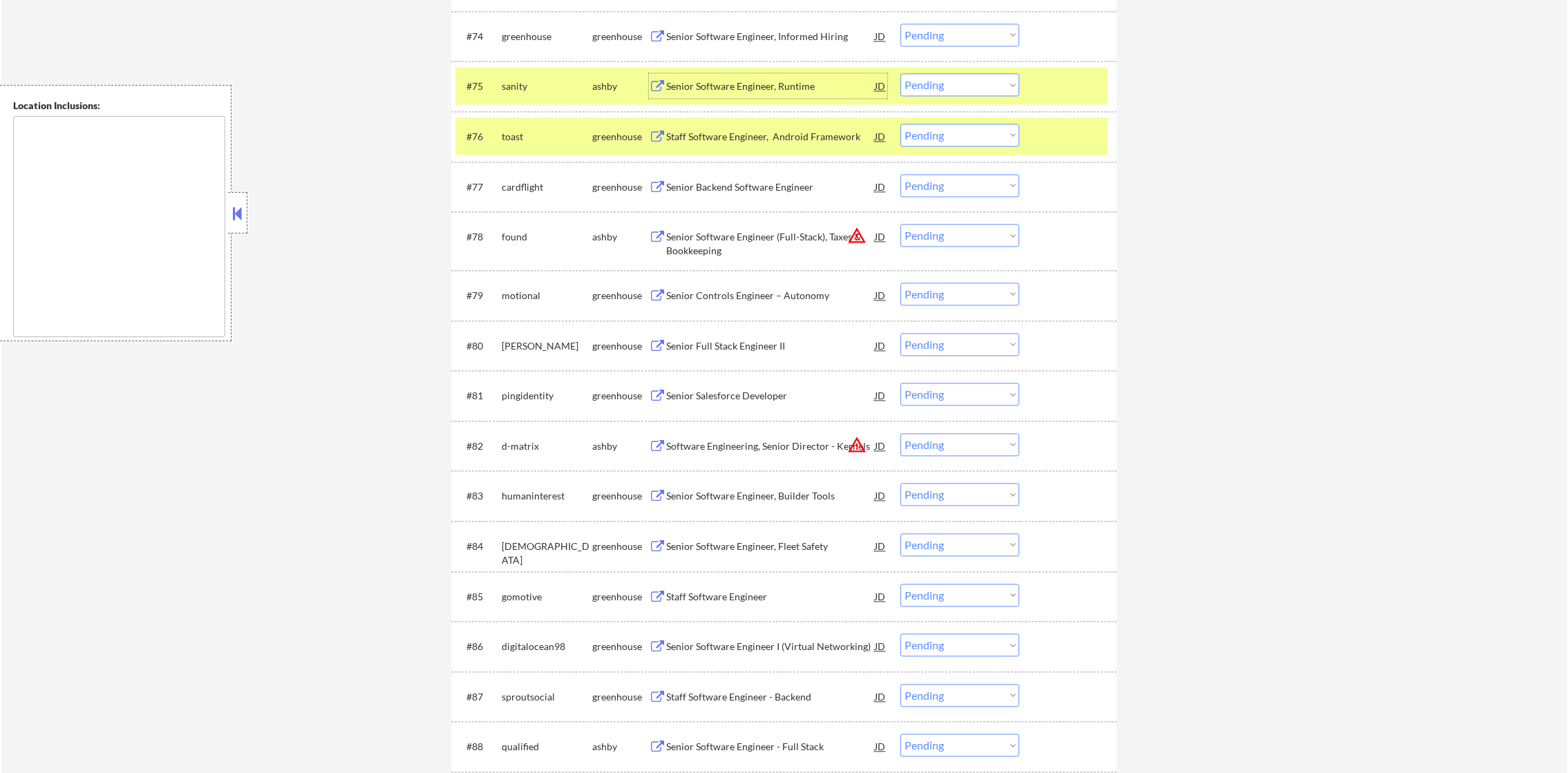
click at [838, 79] on div "Senior Software Engineer, Runtime" at bounding box center [771, 86] width 209 height 14
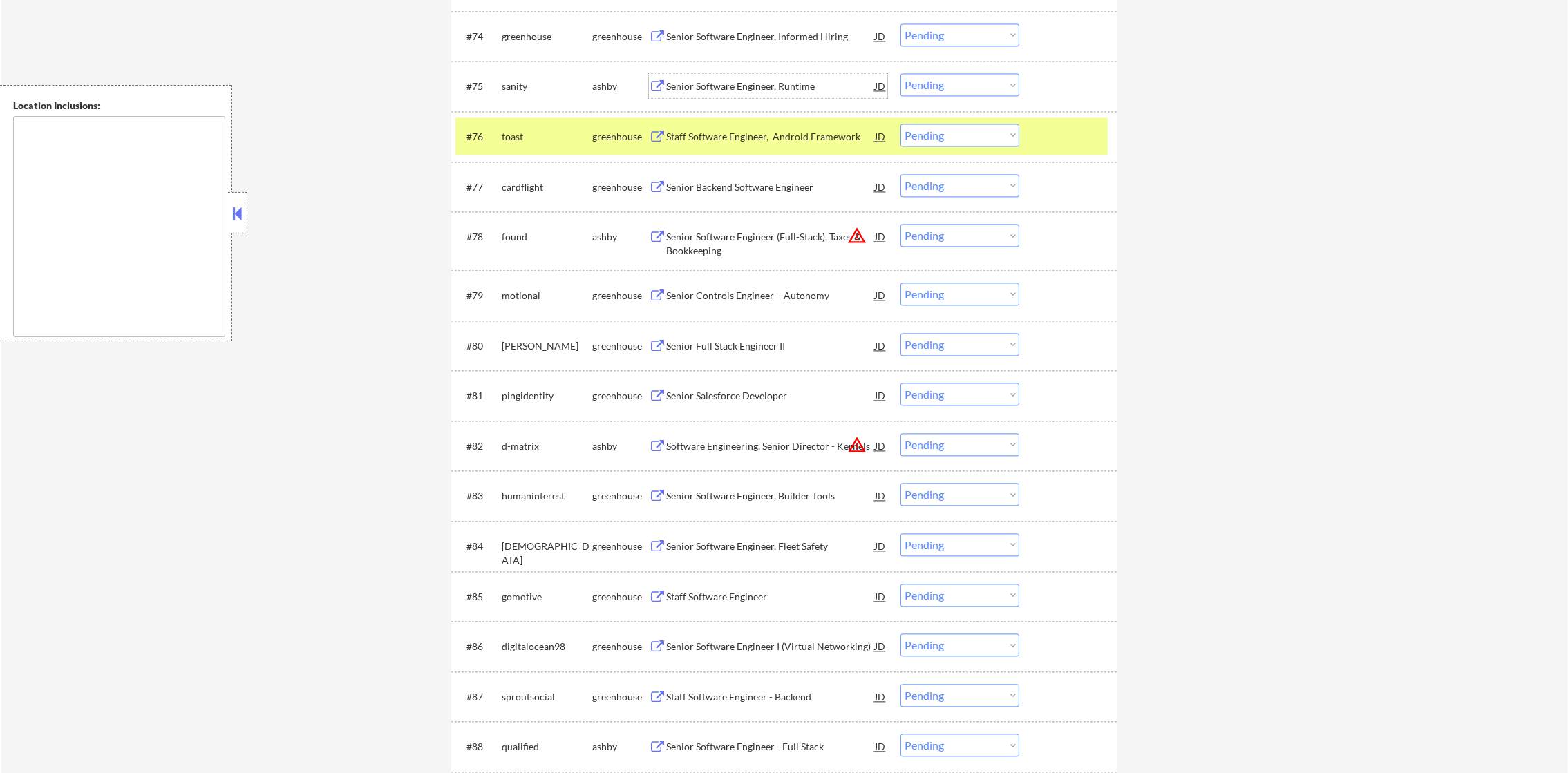
click at [541, 146] on div "toast" at bounding box center [547, 136] width 91 height 25
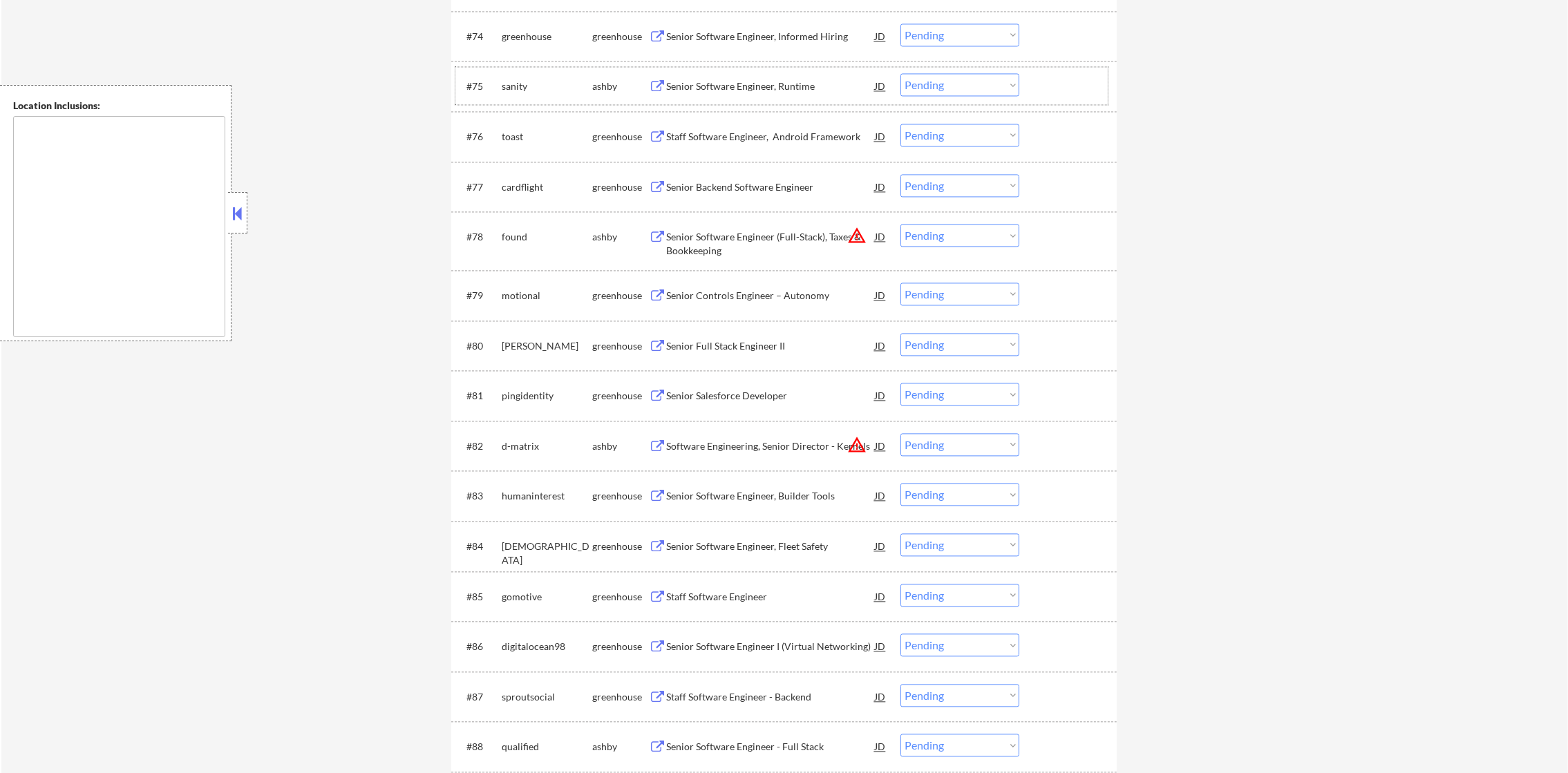
click at [528, 80] on div "sanity" at bounding box center [547, 86] width 91 height 14
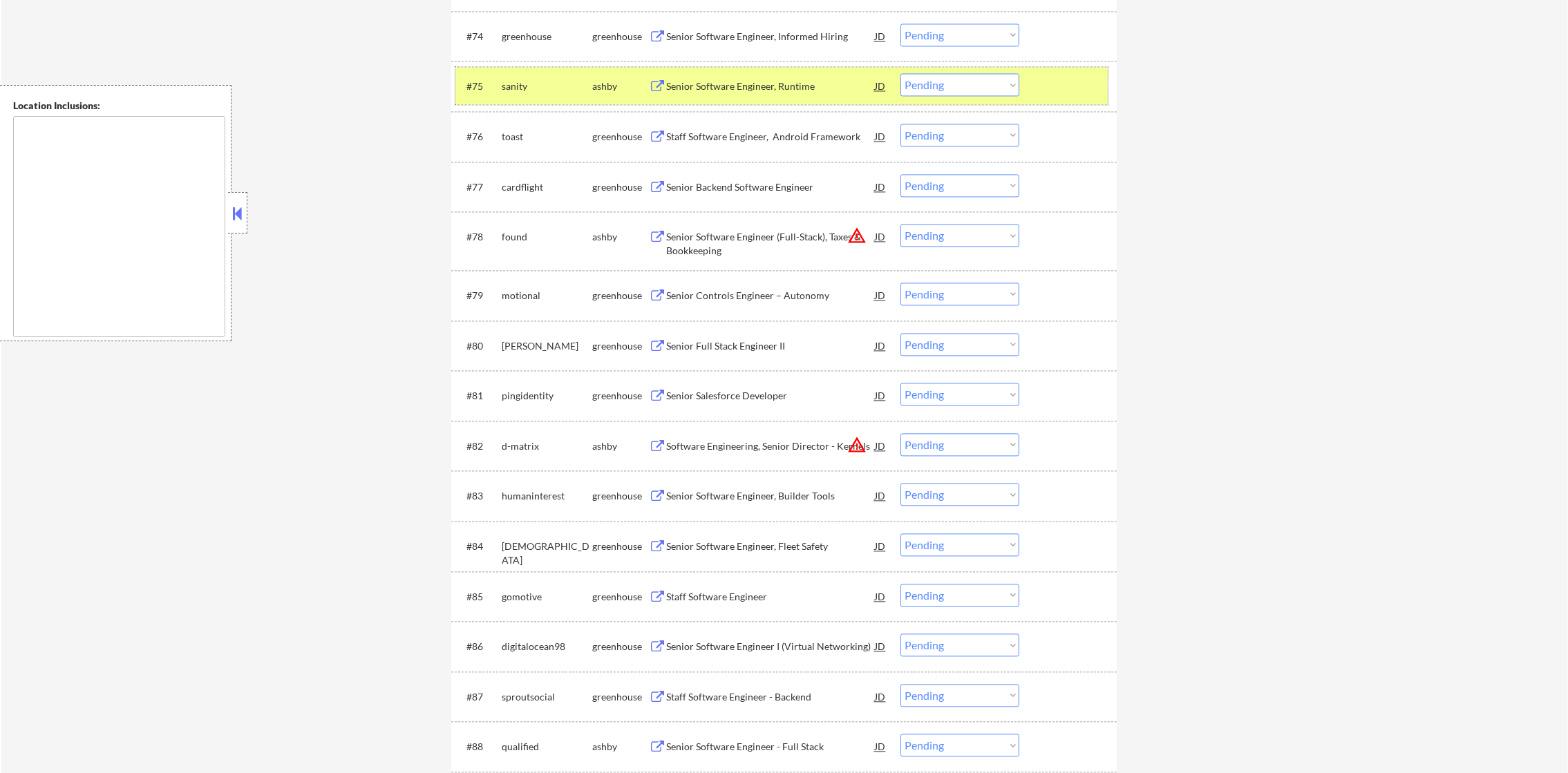
click at [921, 82] on select "Choose an option... Pending Applied Excluded (Questions) Excluded (Expired) Exc…" at bounding box center [959, 84] width 119 height 23
click at [900, 73] on select "Choose an option... Pending Applied Excluded (Questions) Excluded (Expired) Exc…" at bounding box center [959, 84] width 119 height 23
click at [534, 87] on div "sanity" at bounding box center [547, 86] width 91 height 14
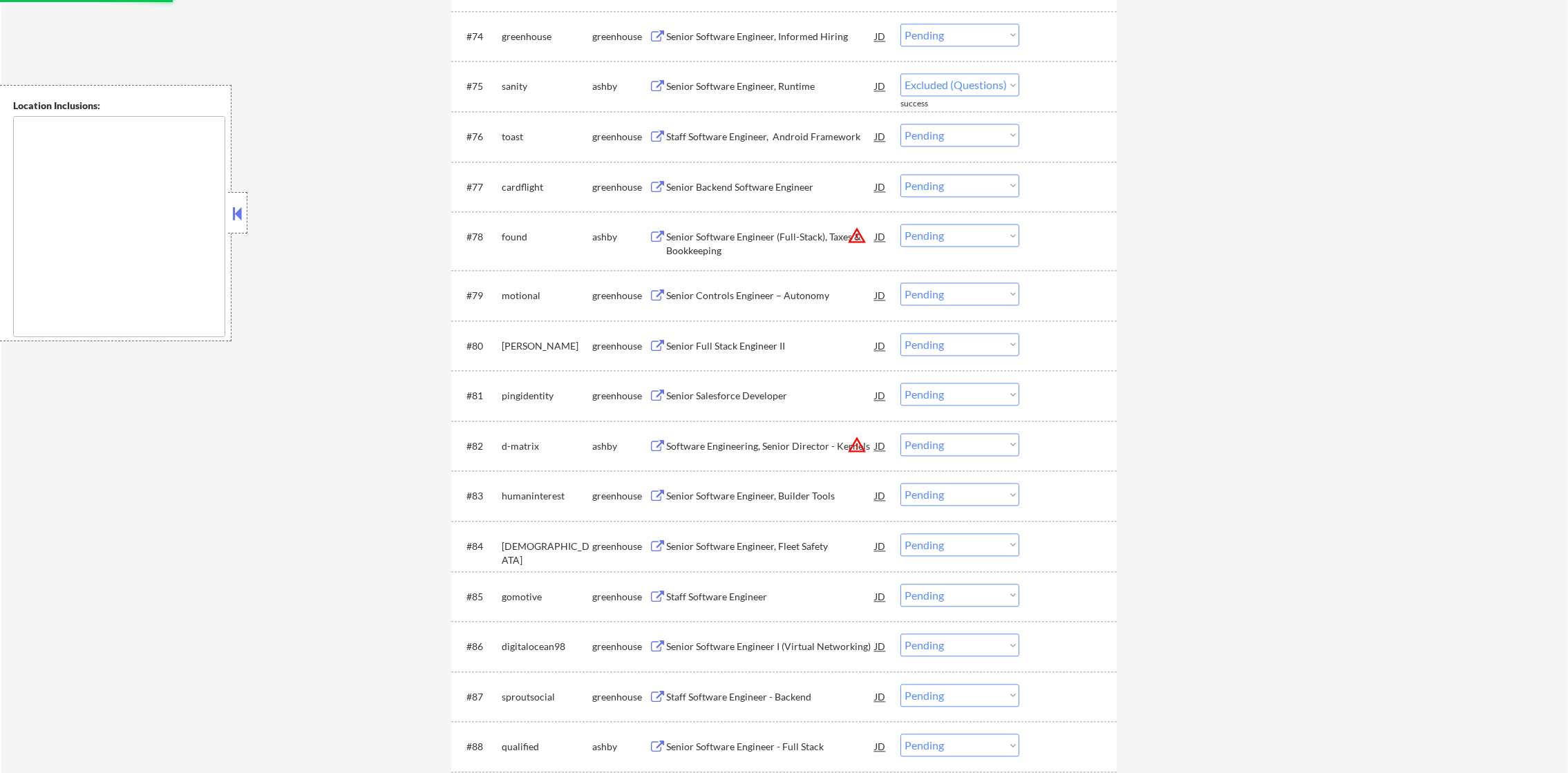
select select ""pending""
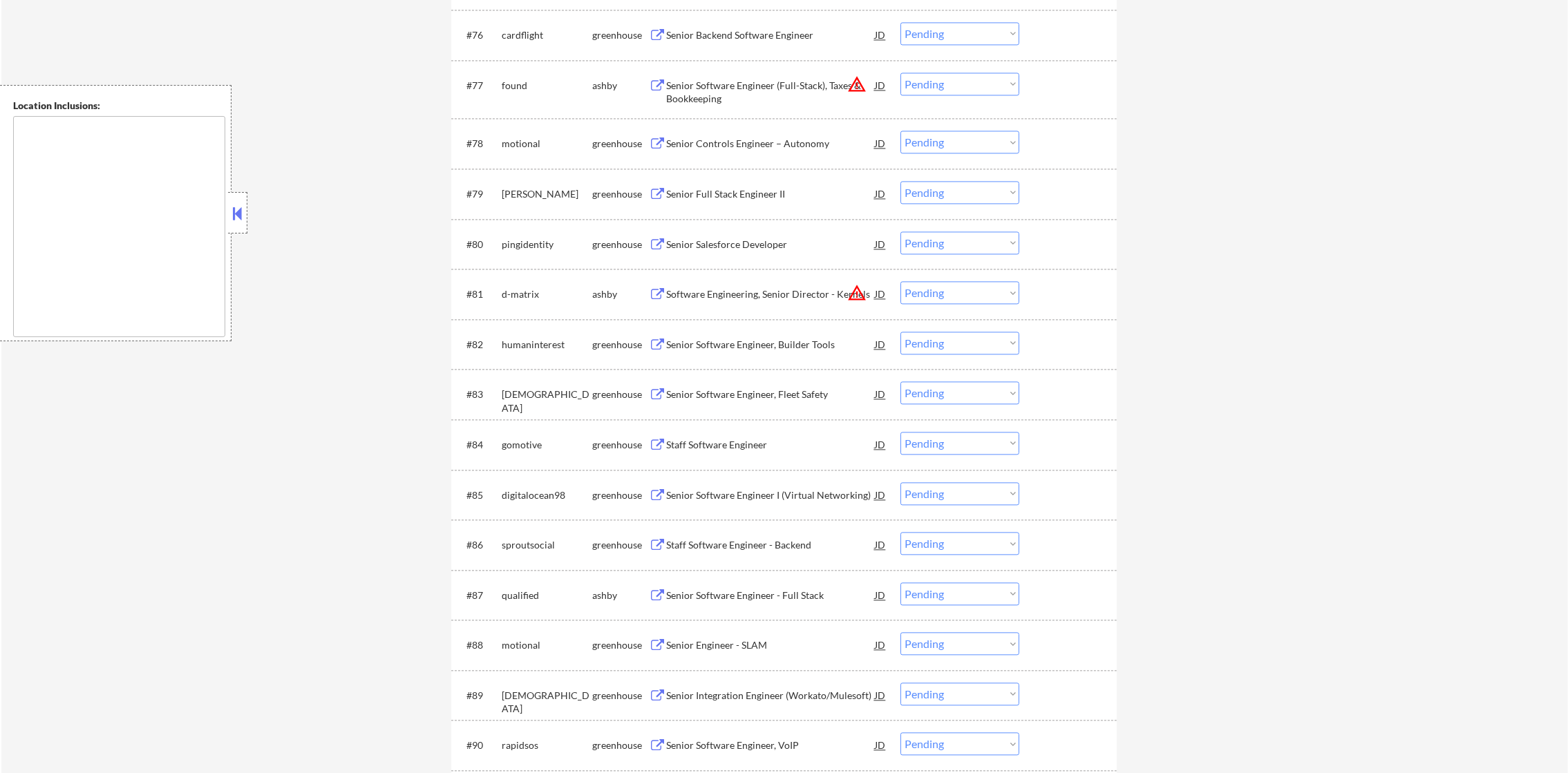
scroll to position [4387, 0]
click at [959, 87] on select "Choose an option... Pending Applied Excluded (Questions) Excluded (Expired) Exc…" at bounding box center [959, 82] width 119 height 23
click at [900, 70] on select "Choose an option... Pending Applied Excluded (Questions) Excluded (Expired) Exc…" at bounding box center [959, 82] width 119 height 23
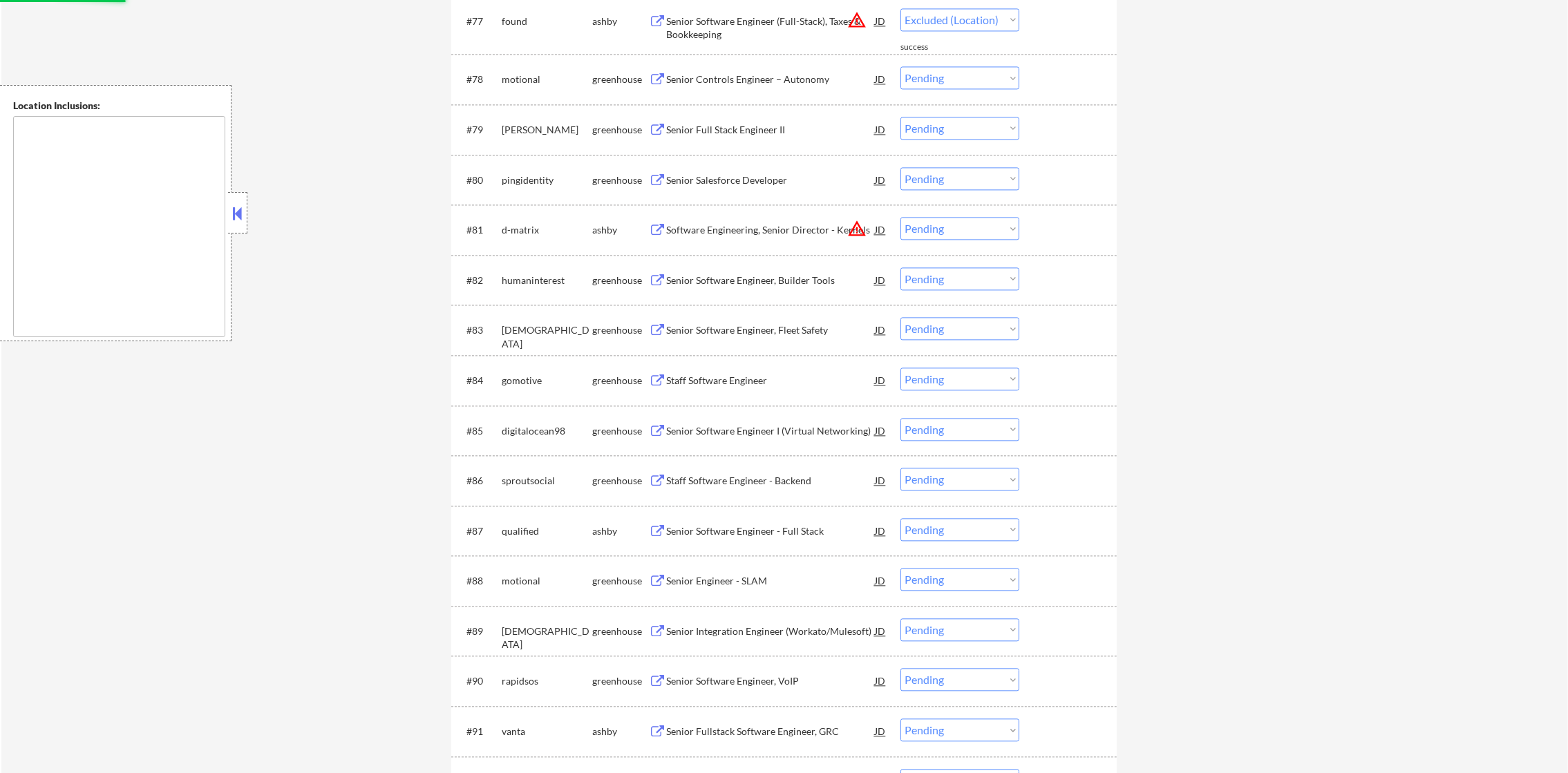
scroll to position [4456, 0]
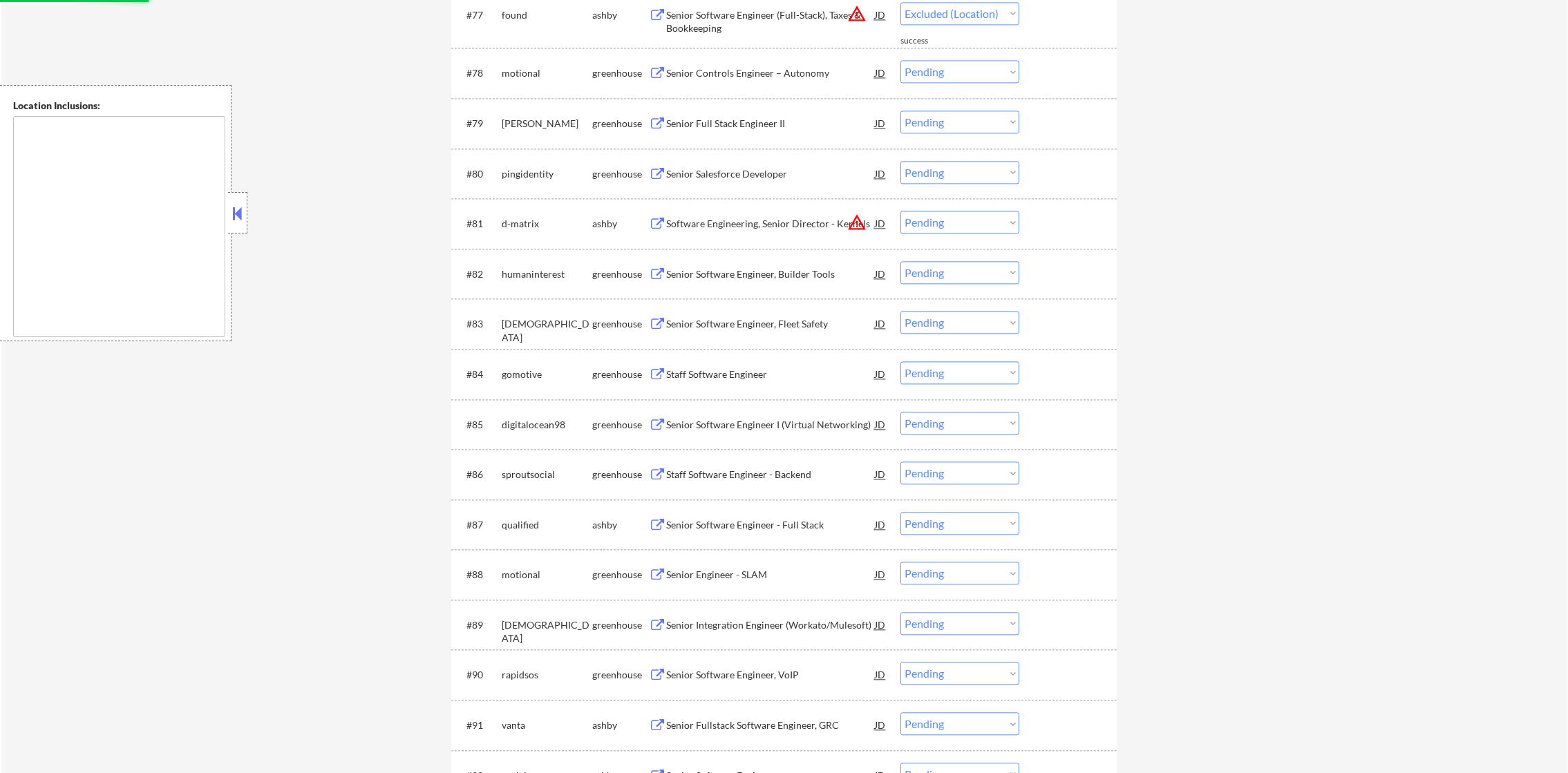
select select ""pending""
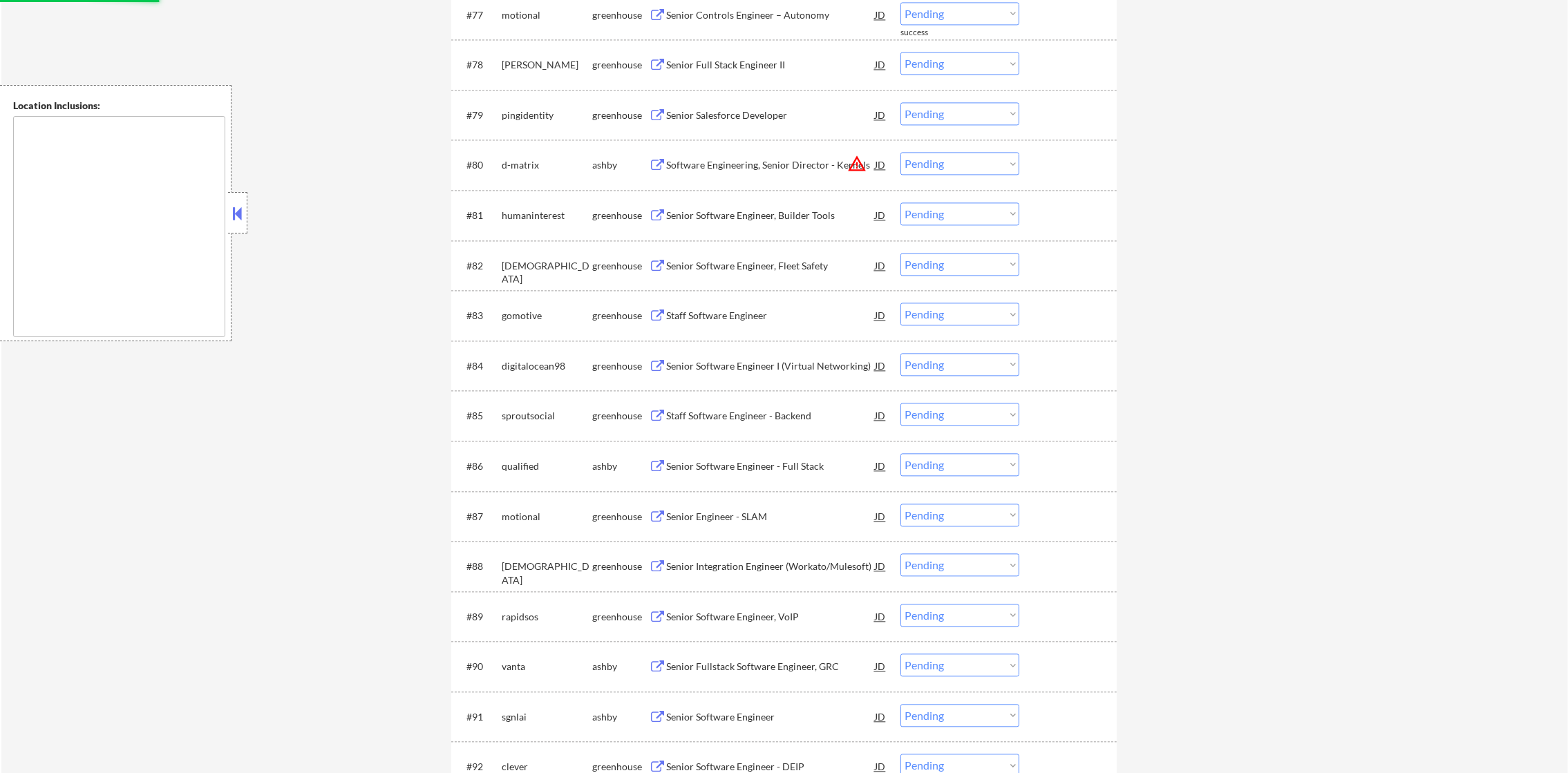
click at [859, 158] on button "warning_amber" at bounding box center [857, 164] width 19 height 19
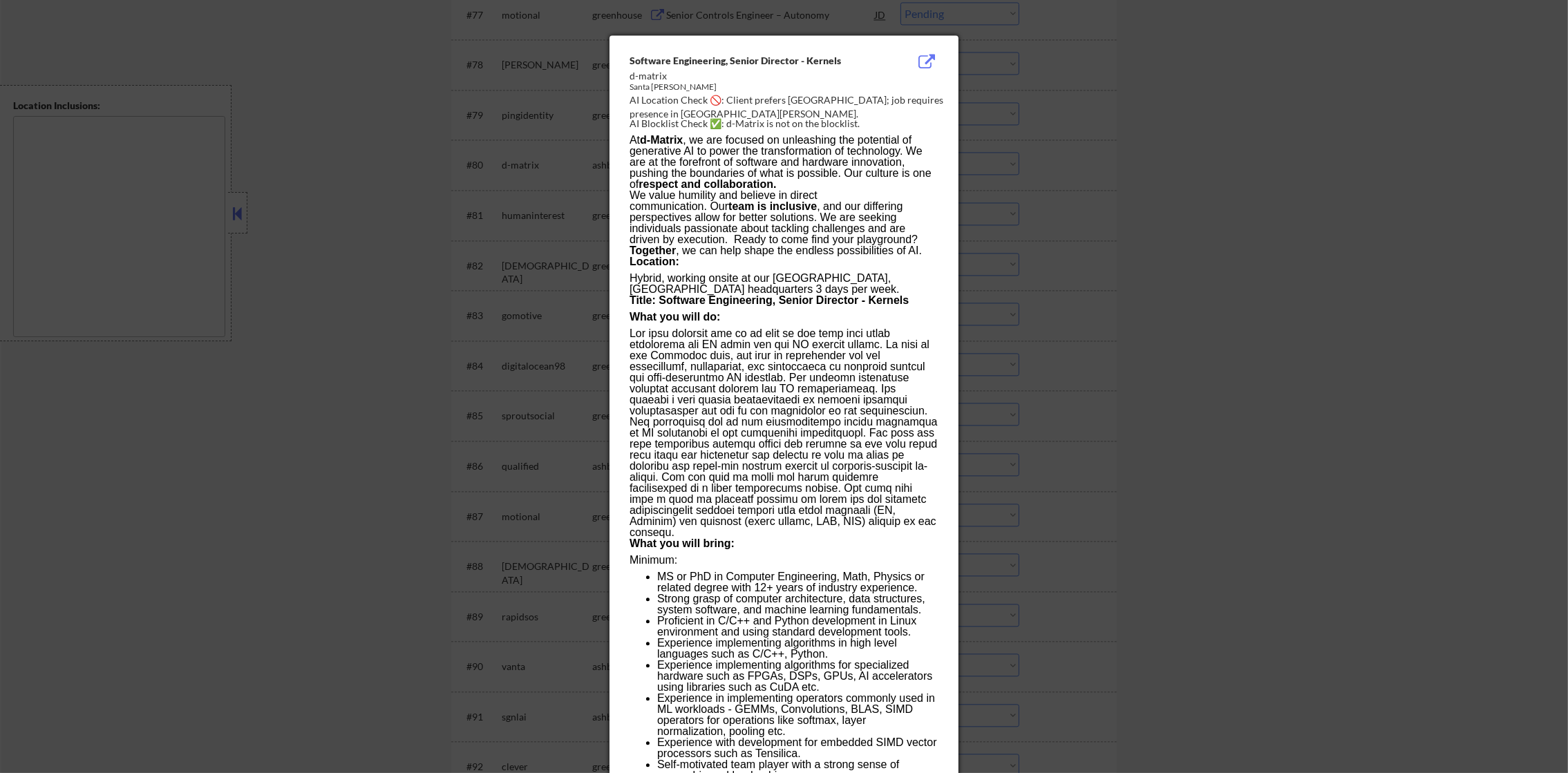
click at [1151, 124] on div at bounding box center [784, 386] width 1568 height 773
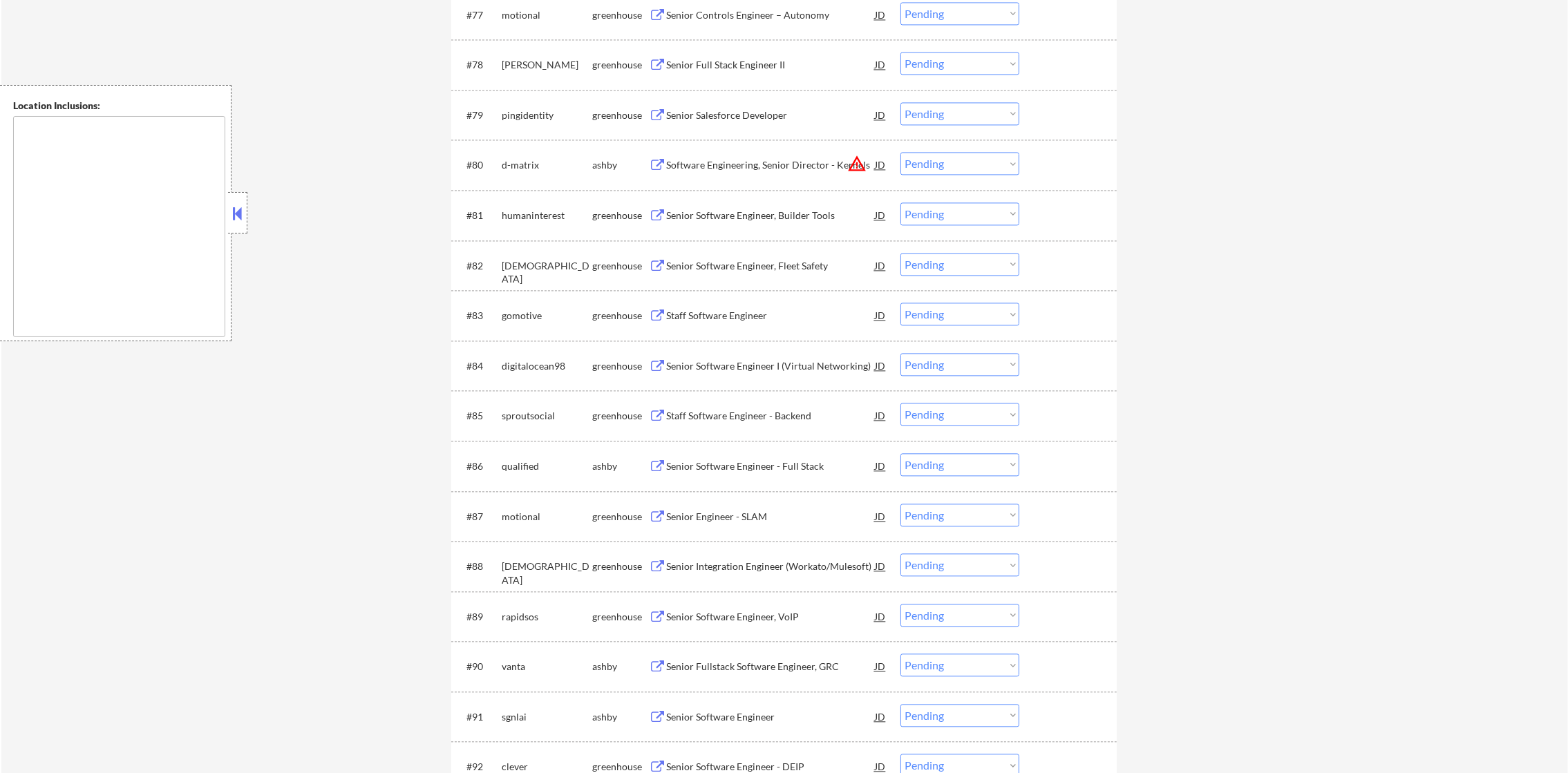
click at [926, 164] on select "Choose an option... Pending Applied Excluded (Questions) Excluded (Expired) Exc…" at bounding box center [959, 164] width 119 height 23
click at [900, 152] on select "Choose an option... Pending Applied Excluded (Questions) Excluded (Expired) Exc…" at bounding box center [959, 164] width 119 height 23
select select ""pending""
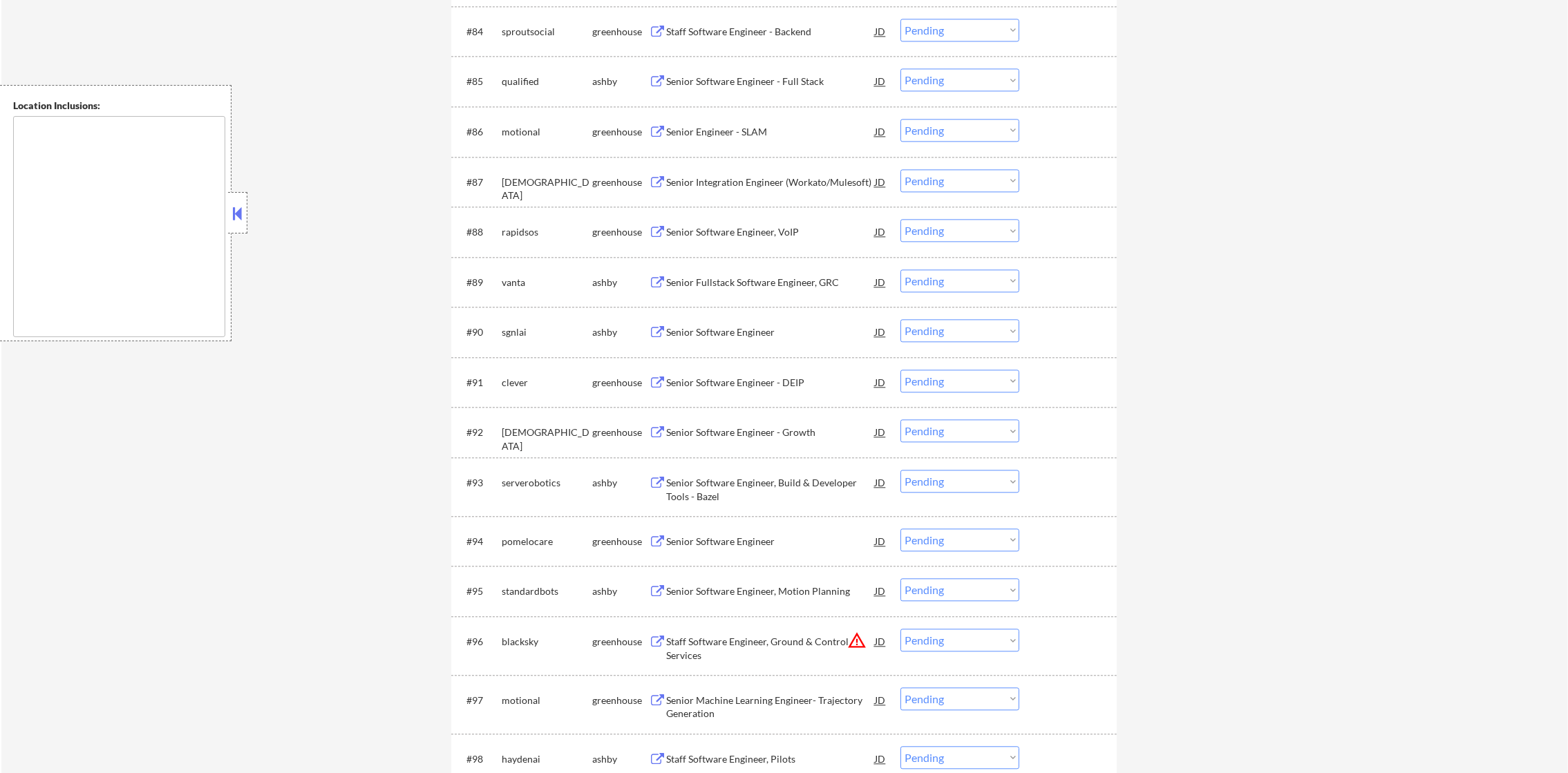
scroll to position [4836, 0]
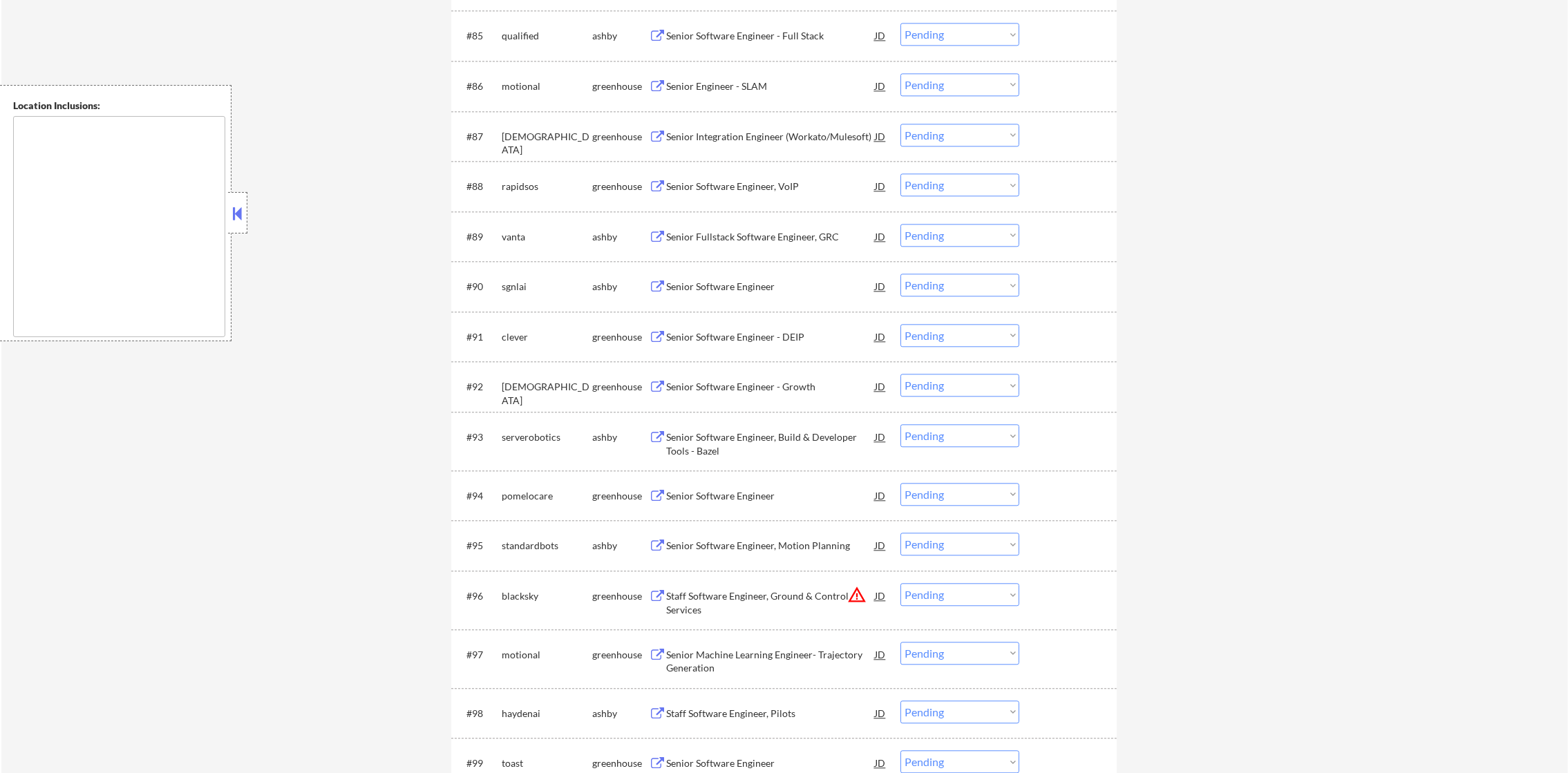
click at [781, 41] on div "Senior Software Engineer - Full Stack" at bounding box center [771, 36] width 209 height 14
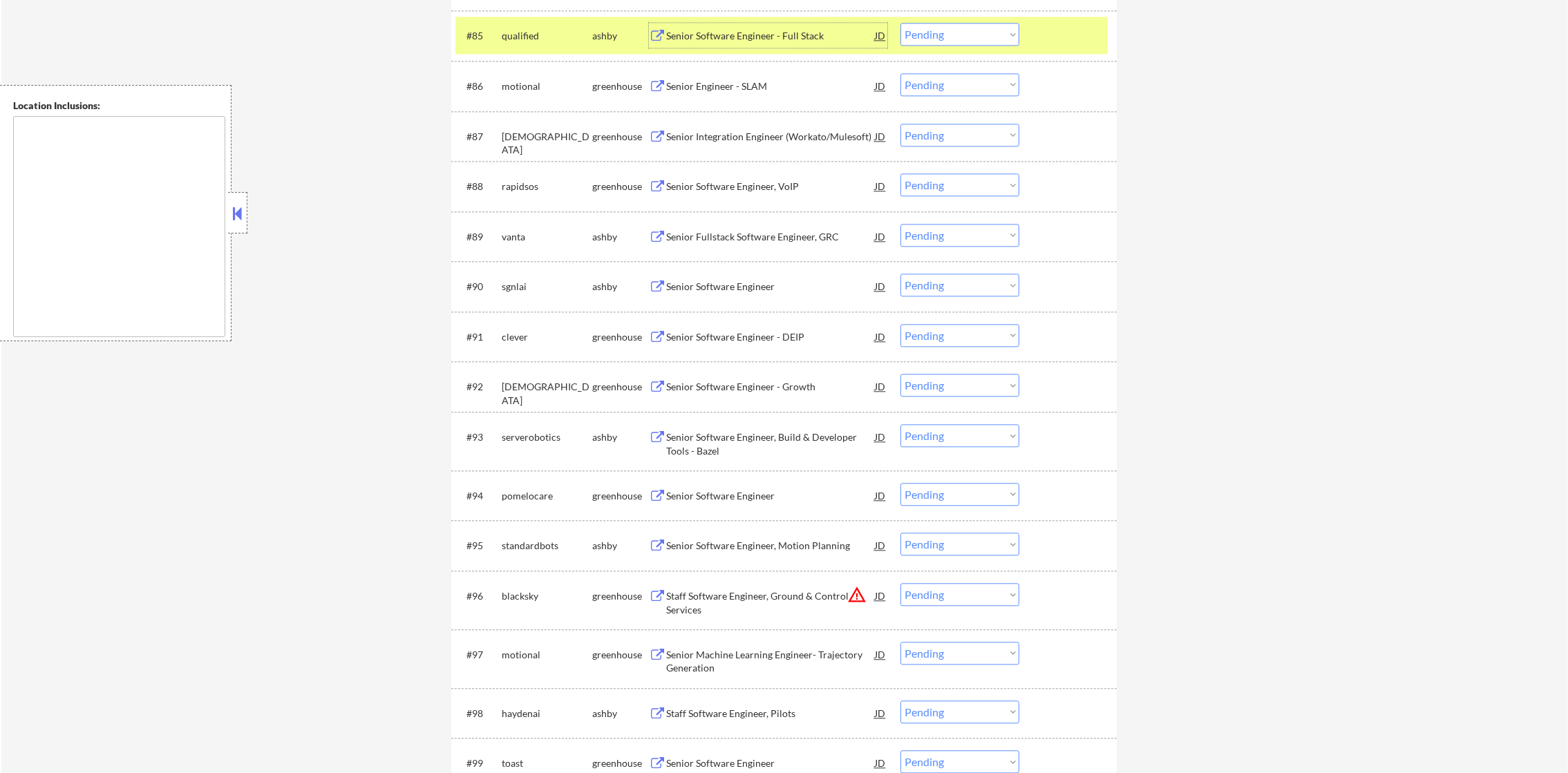
scroll to position [4802, 0]
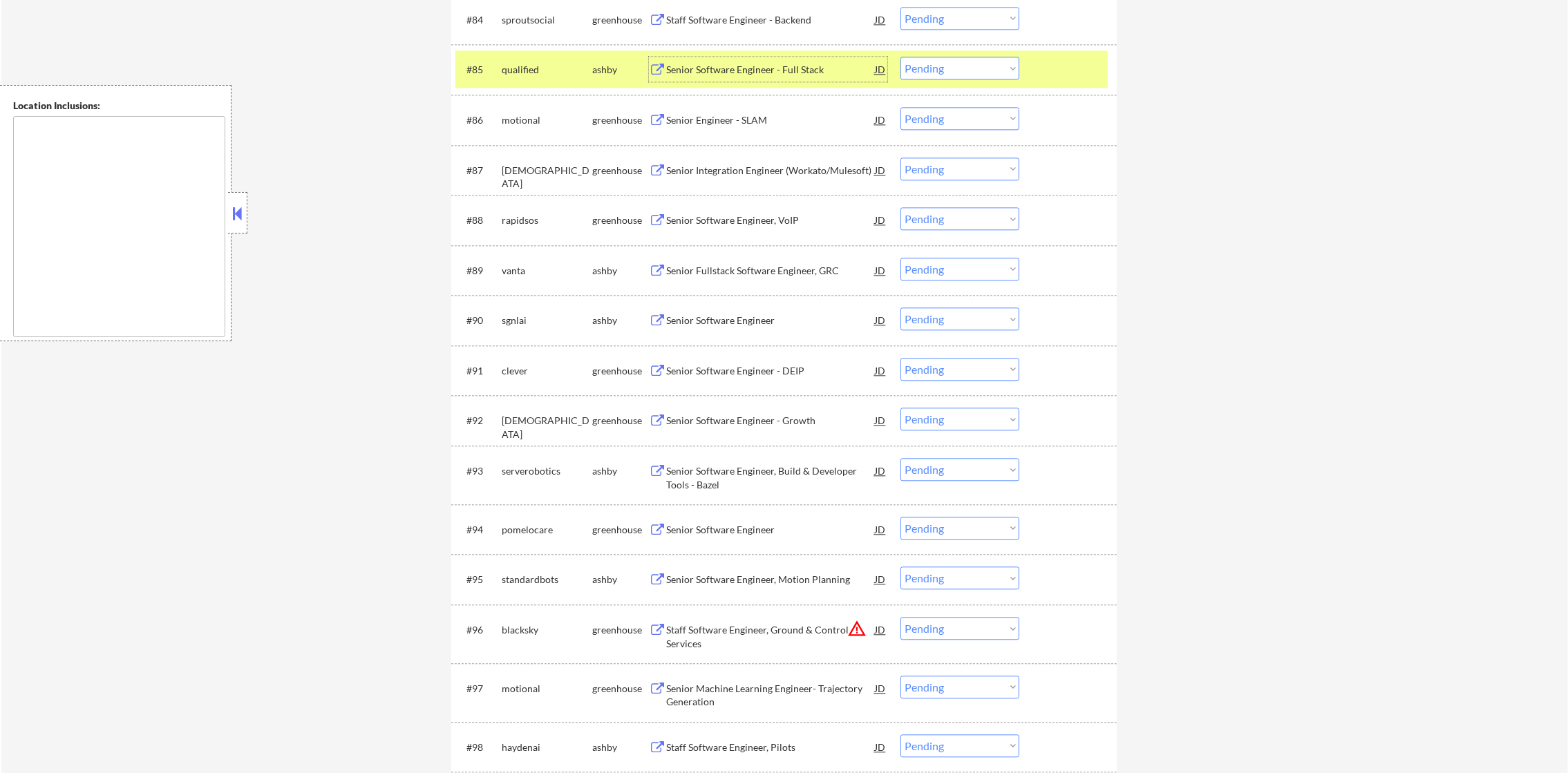
click at [923, 75] on select "Choose an option... Pending Applied Excluded (Questions) Excluded (Expired) Exc…" at bounding box center [959, 68] width 119 height 23
click at [900, 57] on select "Choose an option... Pending Applied Excluded (Questions) Excluded (Expired) Exc…" at bounding box center [959, 68] width 119 height 23
click at [538, 75] on div "qualified" at bounding box center [547, 70] width 91 height 14
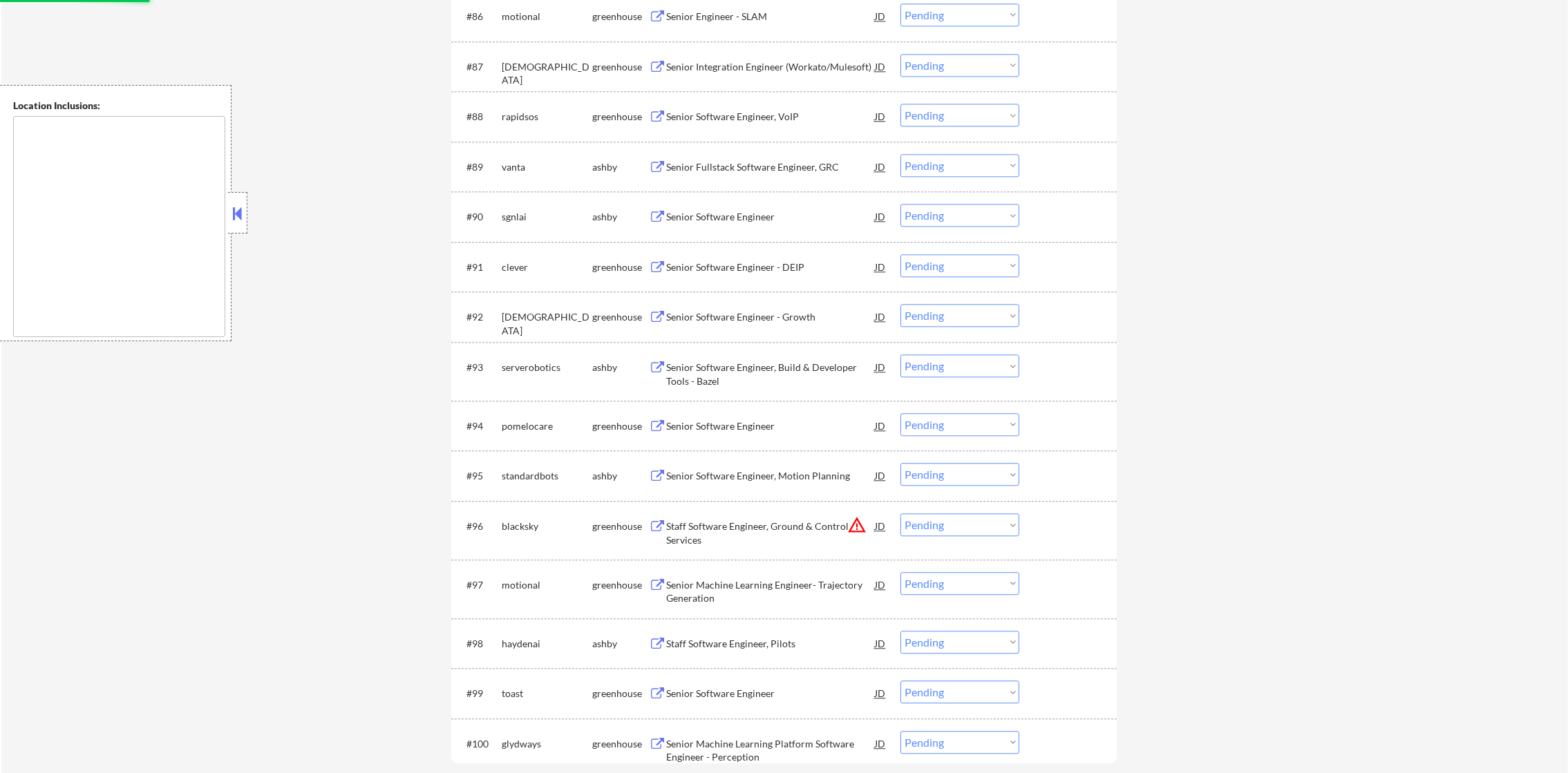
select select ""pending""
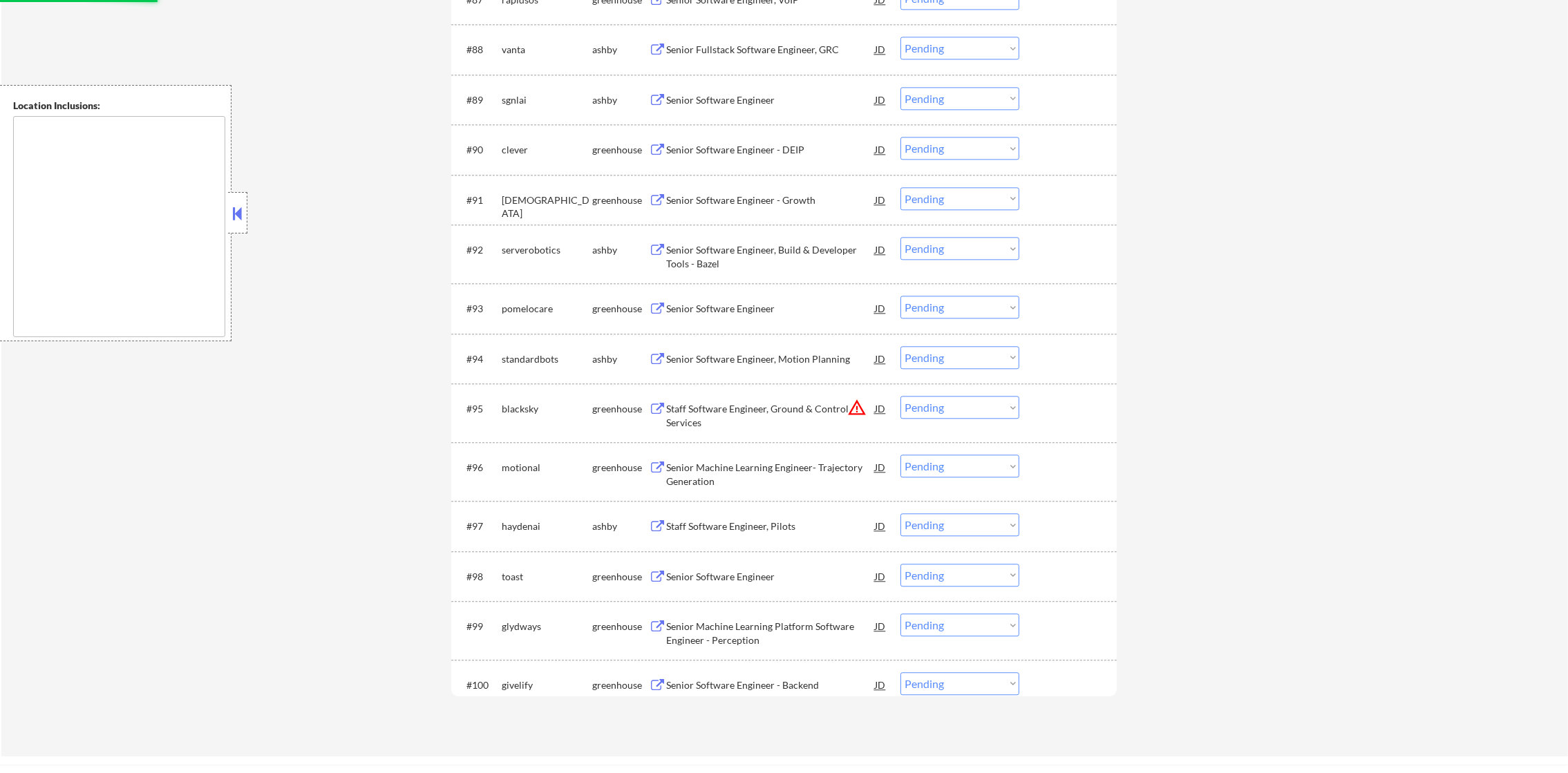
scroll to position [4973, 0]
click at [744, 45] on div "Senior Fullstack Software Engineer, GRC" at bounding box center [771, 48] width 209 height 14
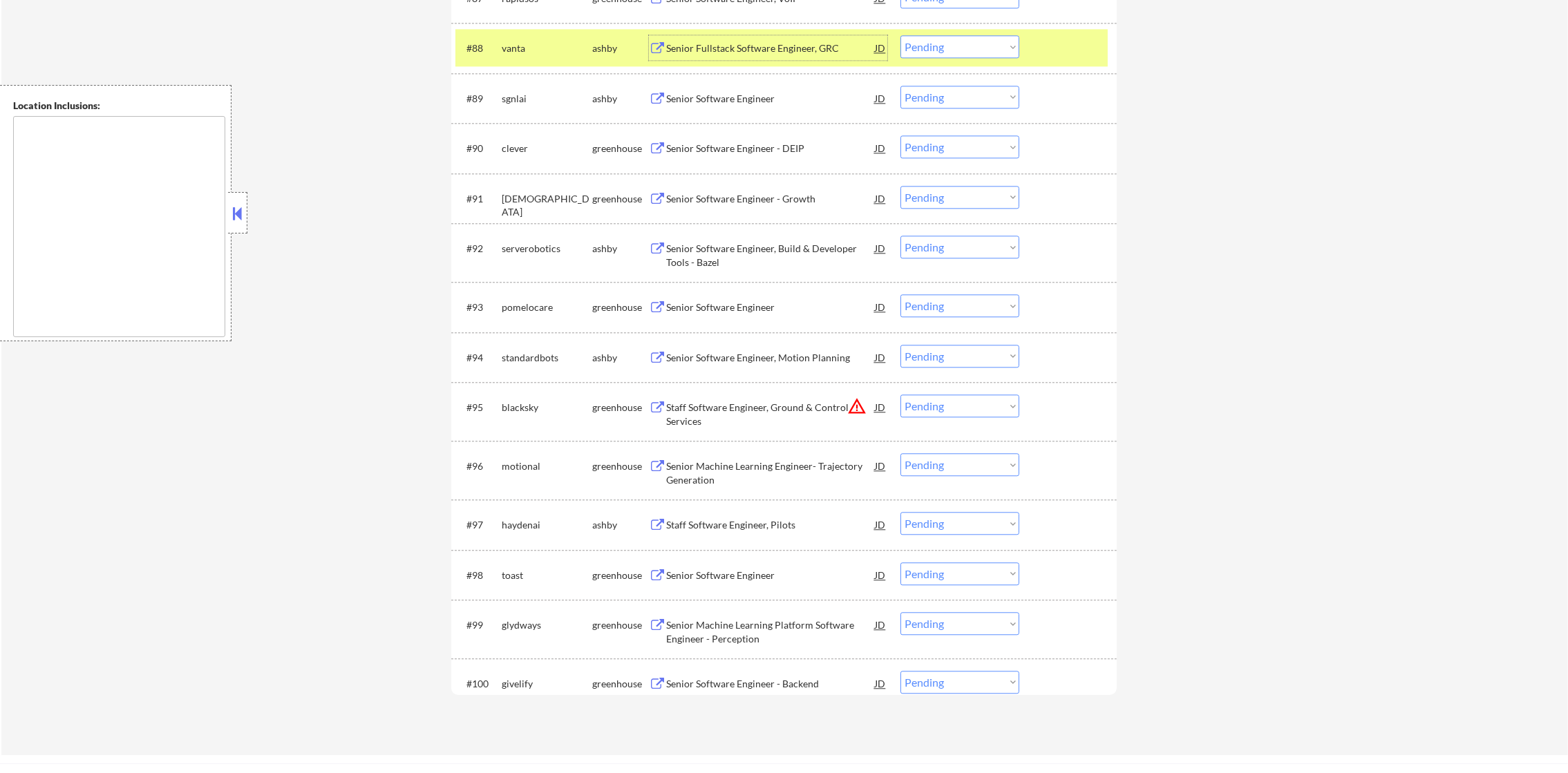
scroll to position [4939, 0]
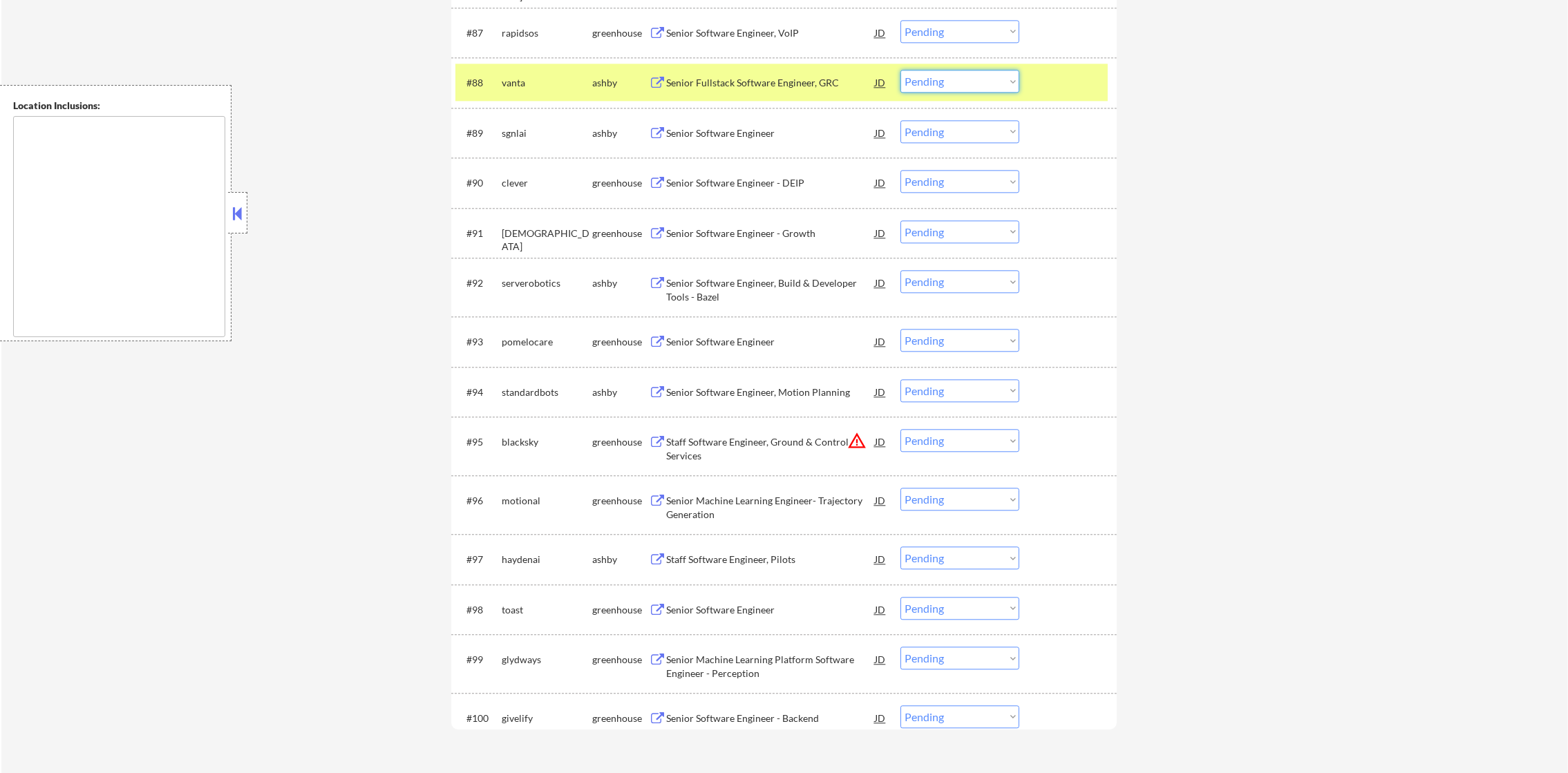
click at [947, 83] on select "Choose an option... Pending Applied Excluded (Questions) Excluded (Expired) Exc…" at bounding box center [959, 81] width 119 height 23
click at [900, 70] on select "Choose an option... Pending Applied Excluded (Questions) Excluded (Expired) Exc…" at bounding box center [959, 81] width 119 height 23
click at [570, 84] on div "vanta" at bounding box center [547, 83] width 91 height 14
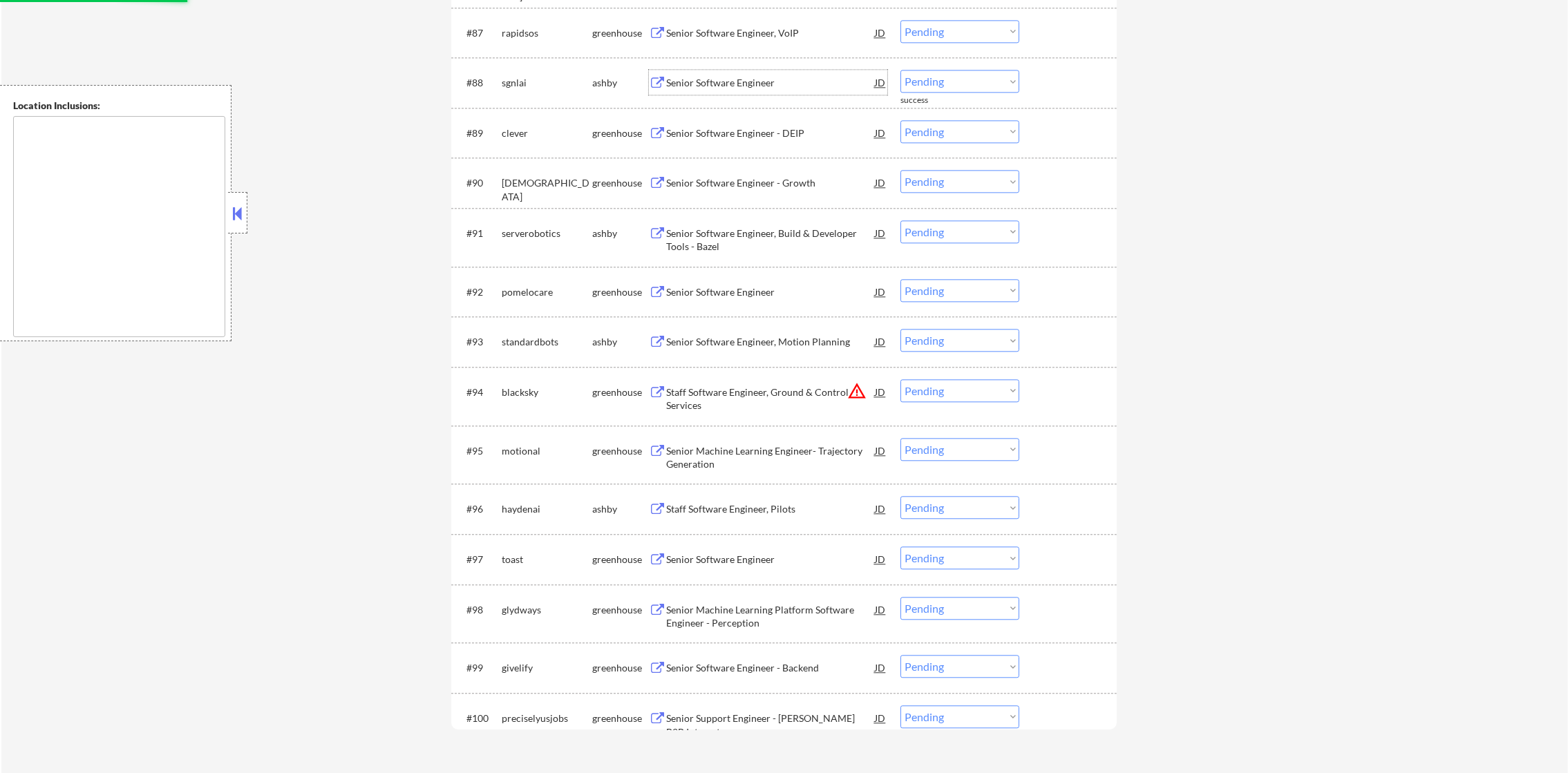
click at [765, 83] on div "Senior Software Engineer" at bounding box center [771, 83] width 209 height 14
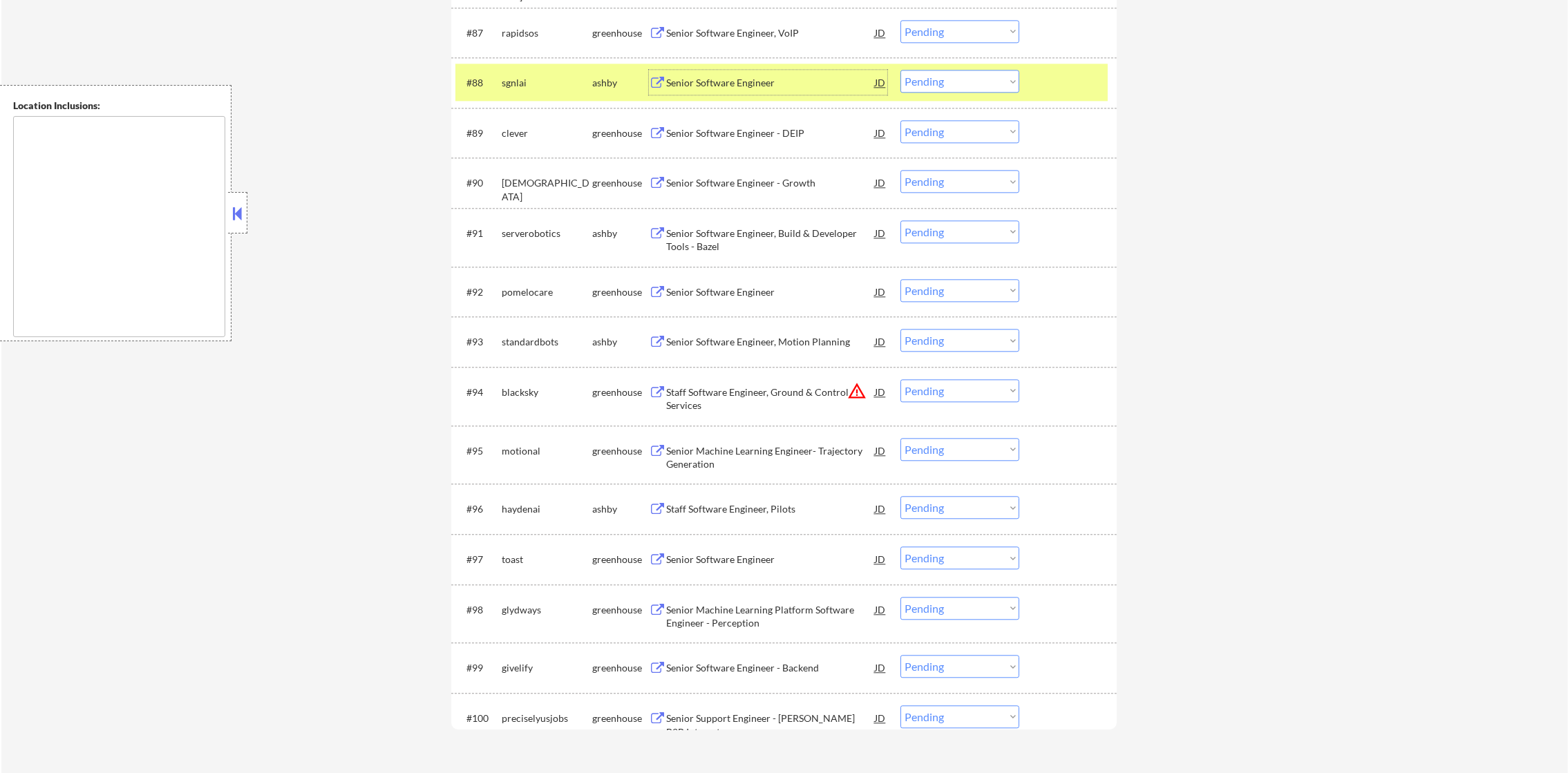
click at [934, 75] on select "Choose an option... Pending Applied Excluded (Questions) Excluded (Expired) Exc…" at bounding box center [959, 81] width 119 height 23
click at [900, 70] on select "Choose an option... Pending Applied Excluded (Questions) Excluded (Expired) Exc…" at bounding box center [959, 81] width 119 height 23
click at [530, 70] on div "sgnlai" at bounding box center [547, 82] width 91 height 25
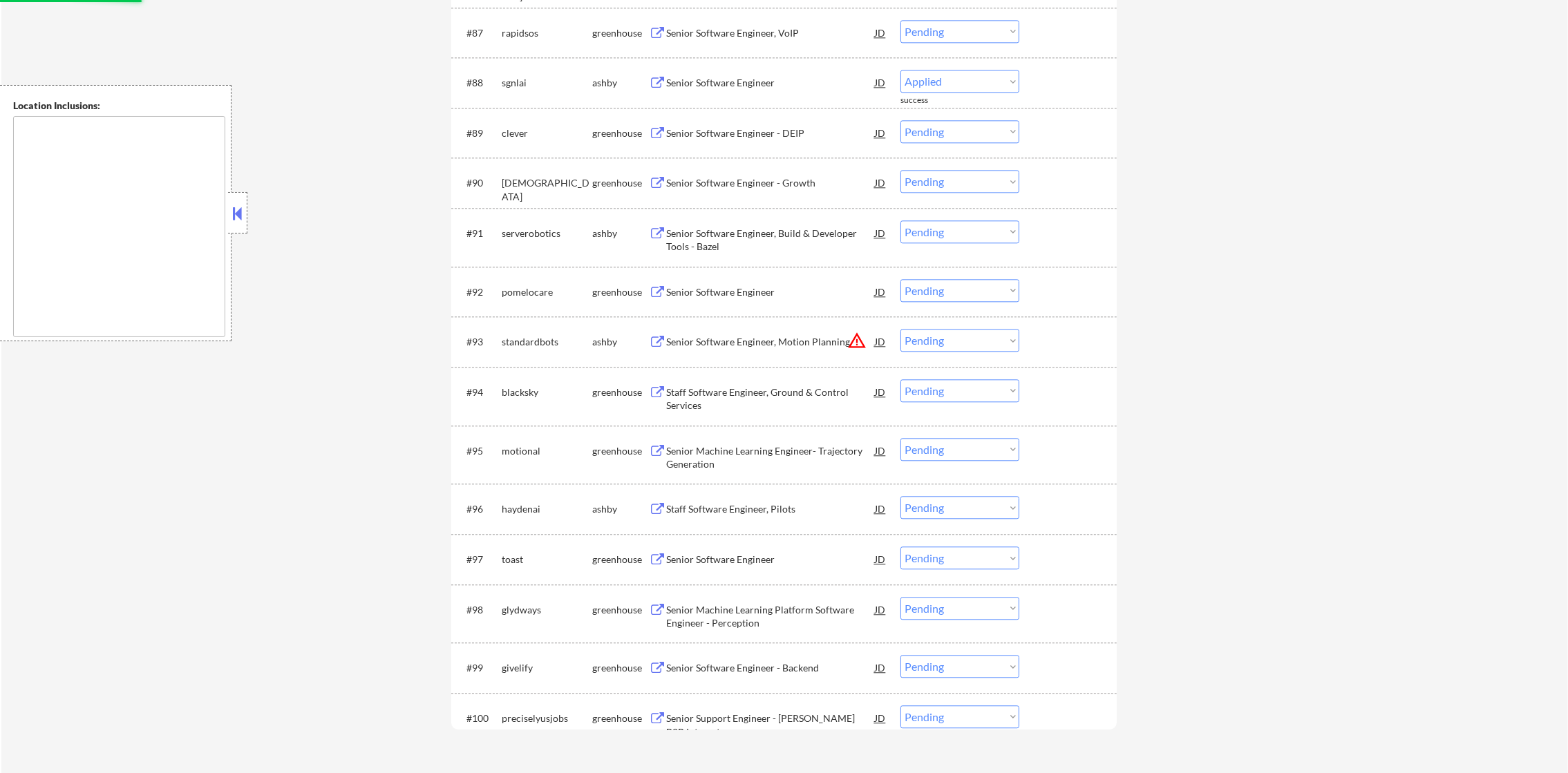
select select ""pending""
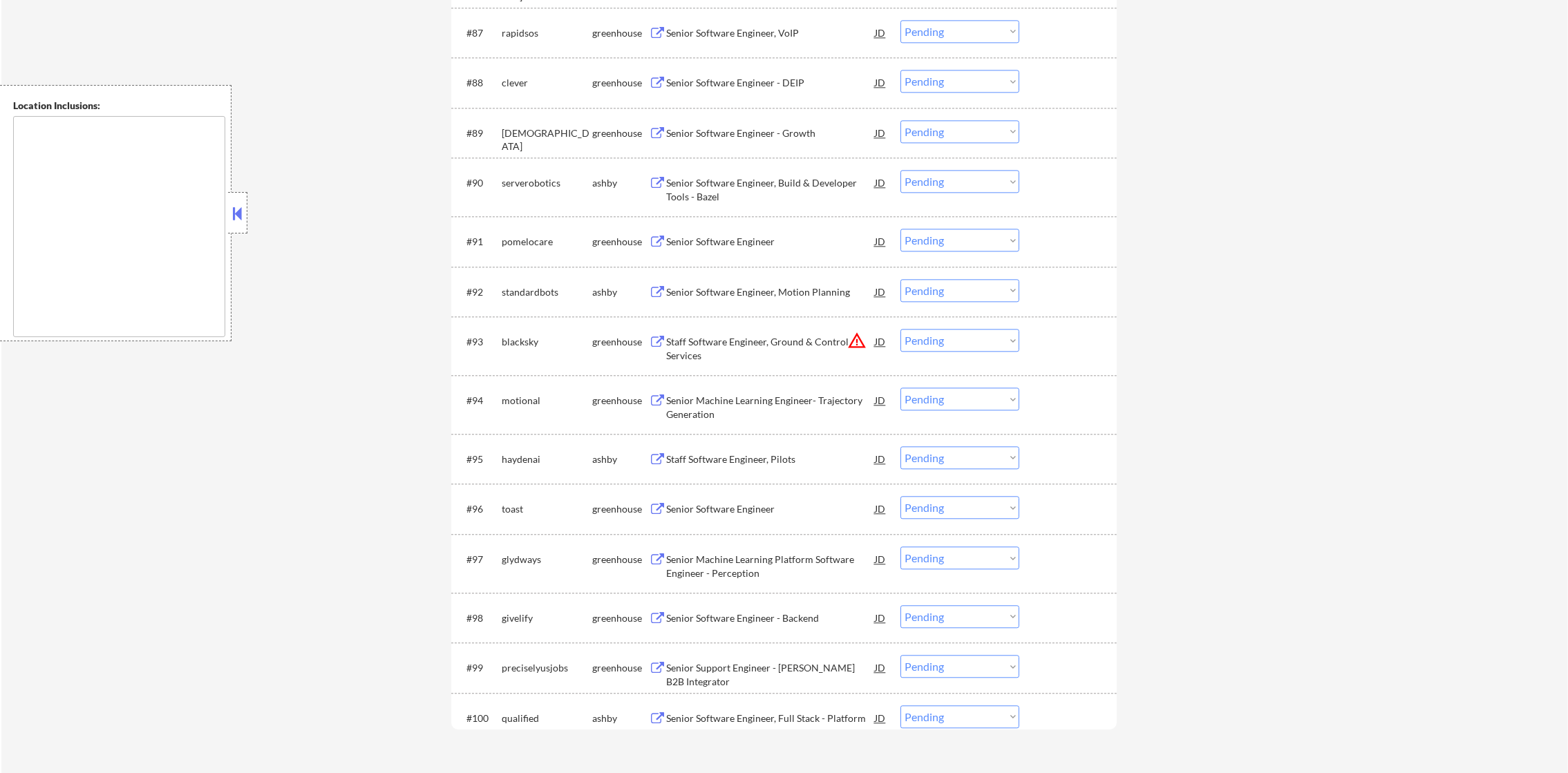
click at [751, 182] on div "Senior Software Engineer, Build & Developer Tools - Bazel" at bounding box center [771, 189] width 209 height 27
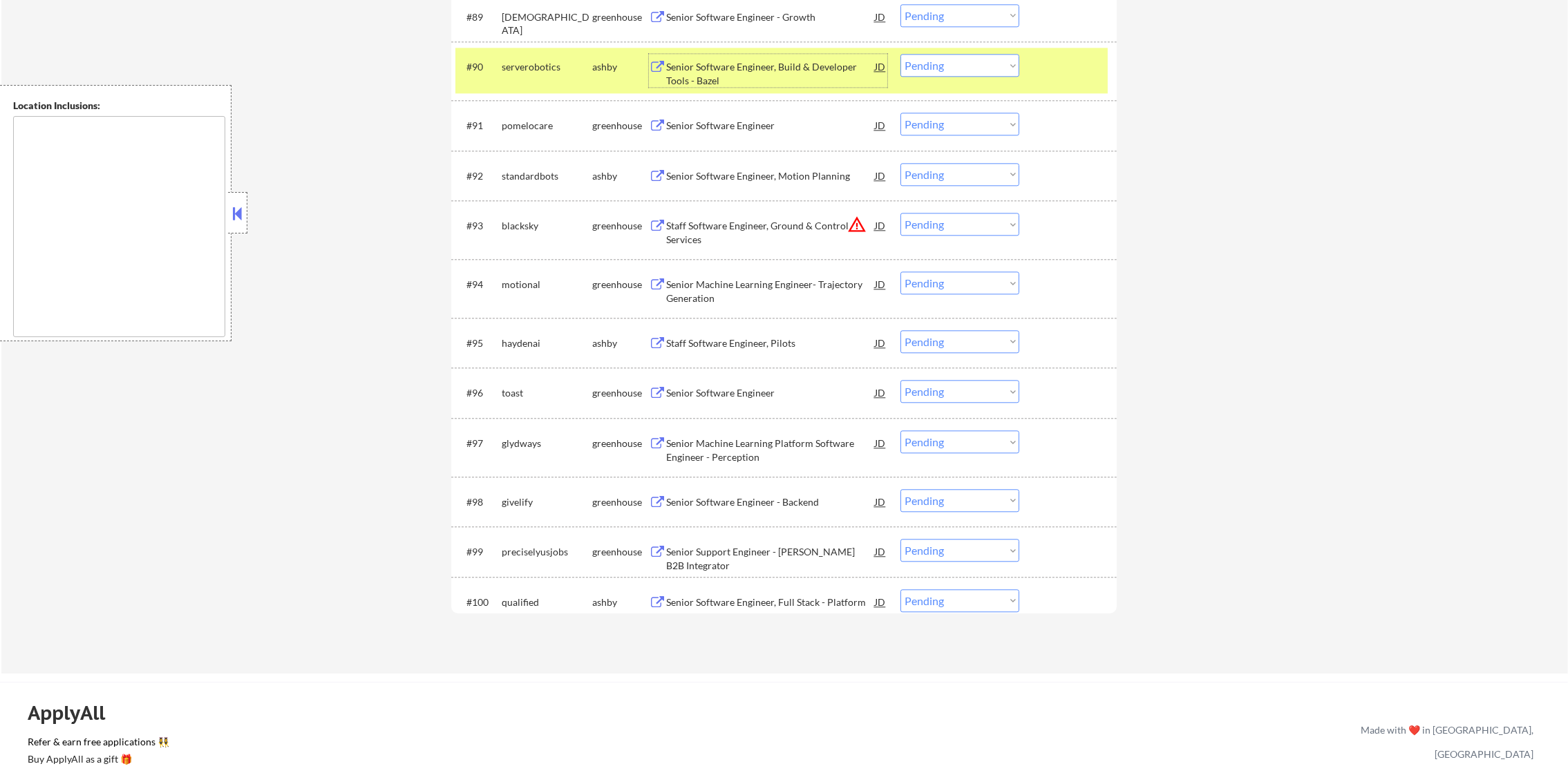
scroll to position [5077, 0]
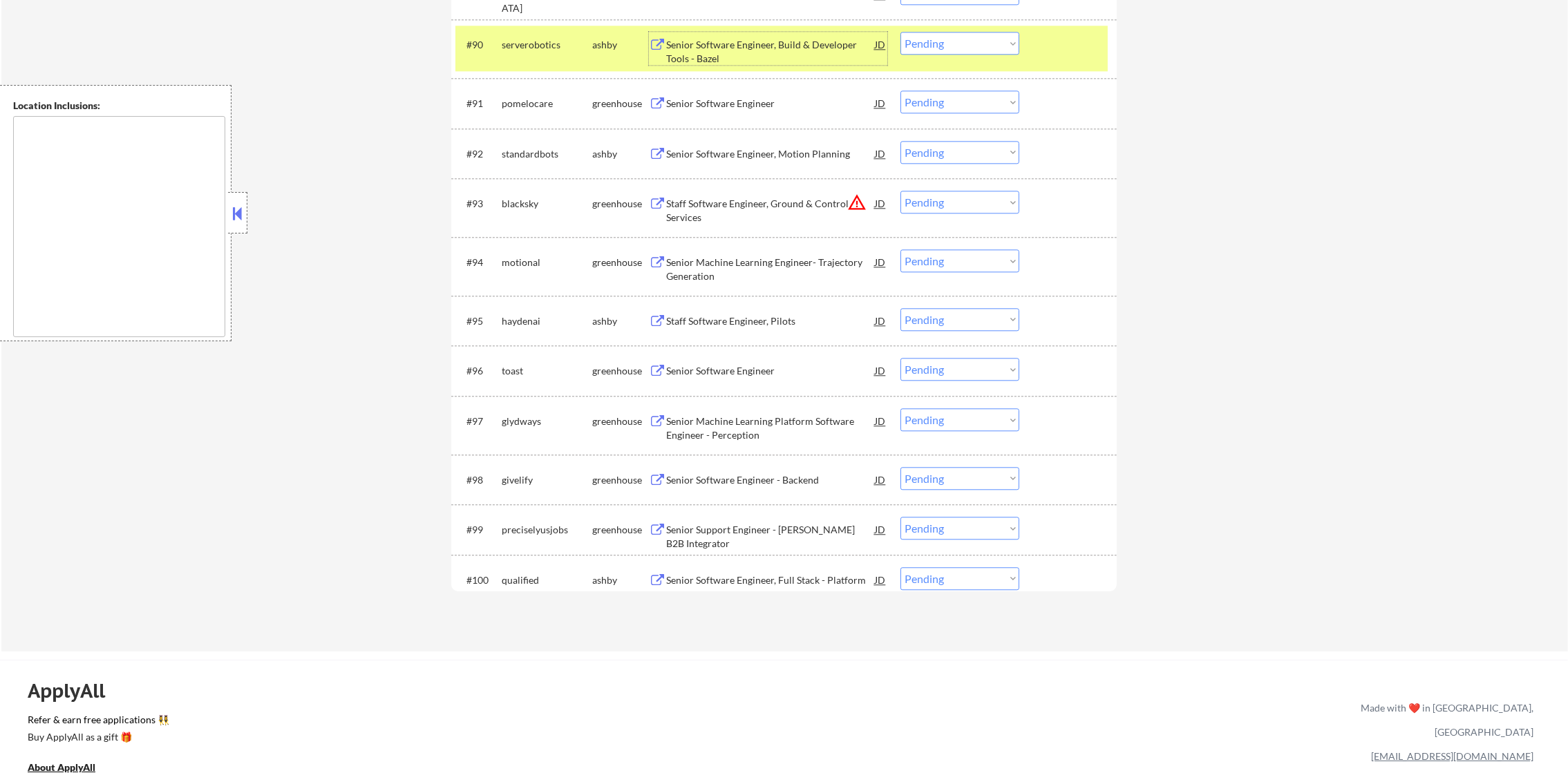
click at [963, 49] on select "Choose an option... Pending Applied Excluded (Questions) Excluded (Expired) Exc…" at bounding box center [959, 43] width 119 height 23
click at [900, 32] on select "Choose an option... Pending Applied Excluded (Questions) Excluded (Expired) Exc…" at bounding box center [959, 43] width 119 height 23
click at [532, 54] on div "serverobotics" at bounding box center [547, 44] width 91 height 25
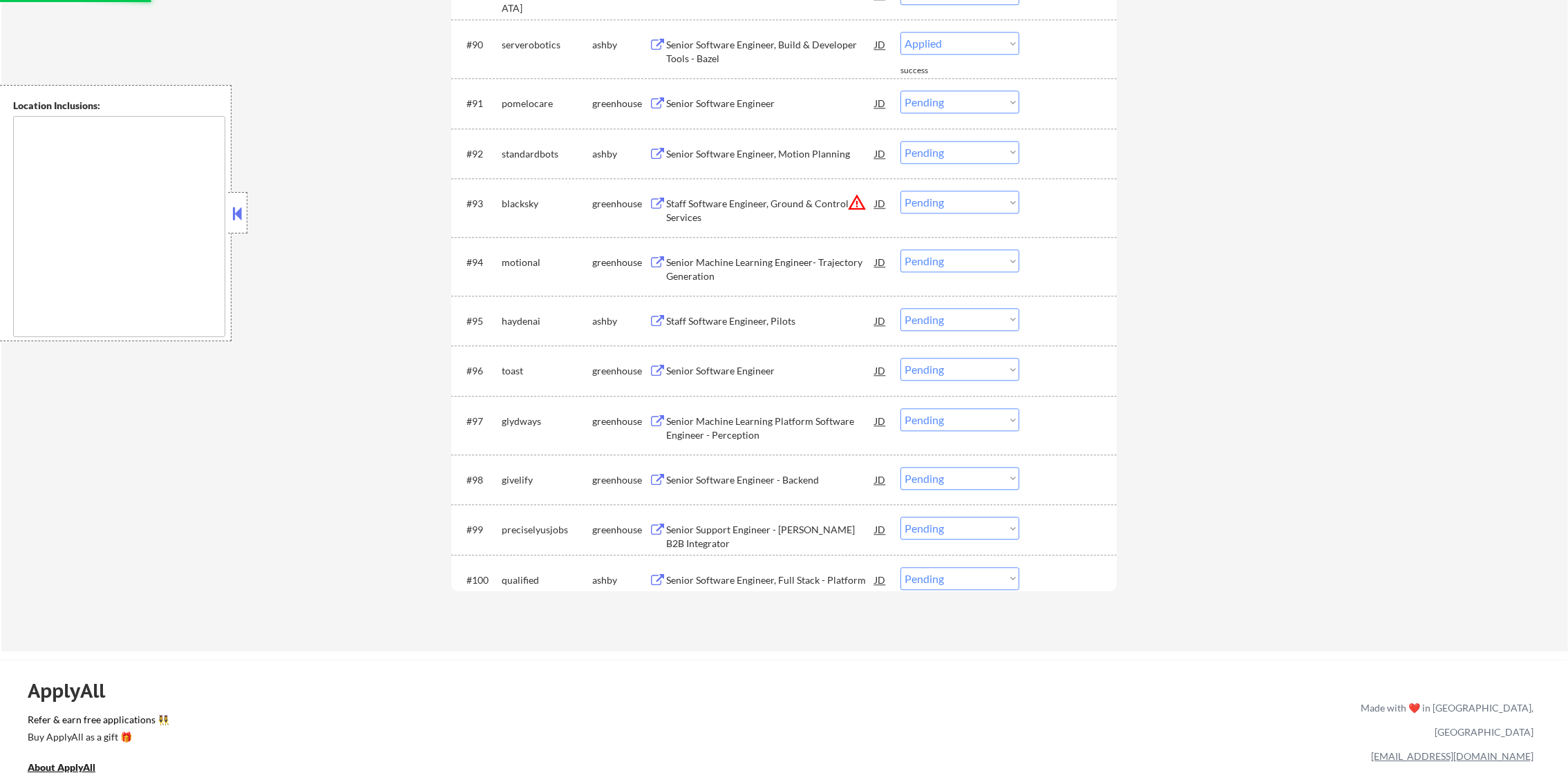
select select ""pending""
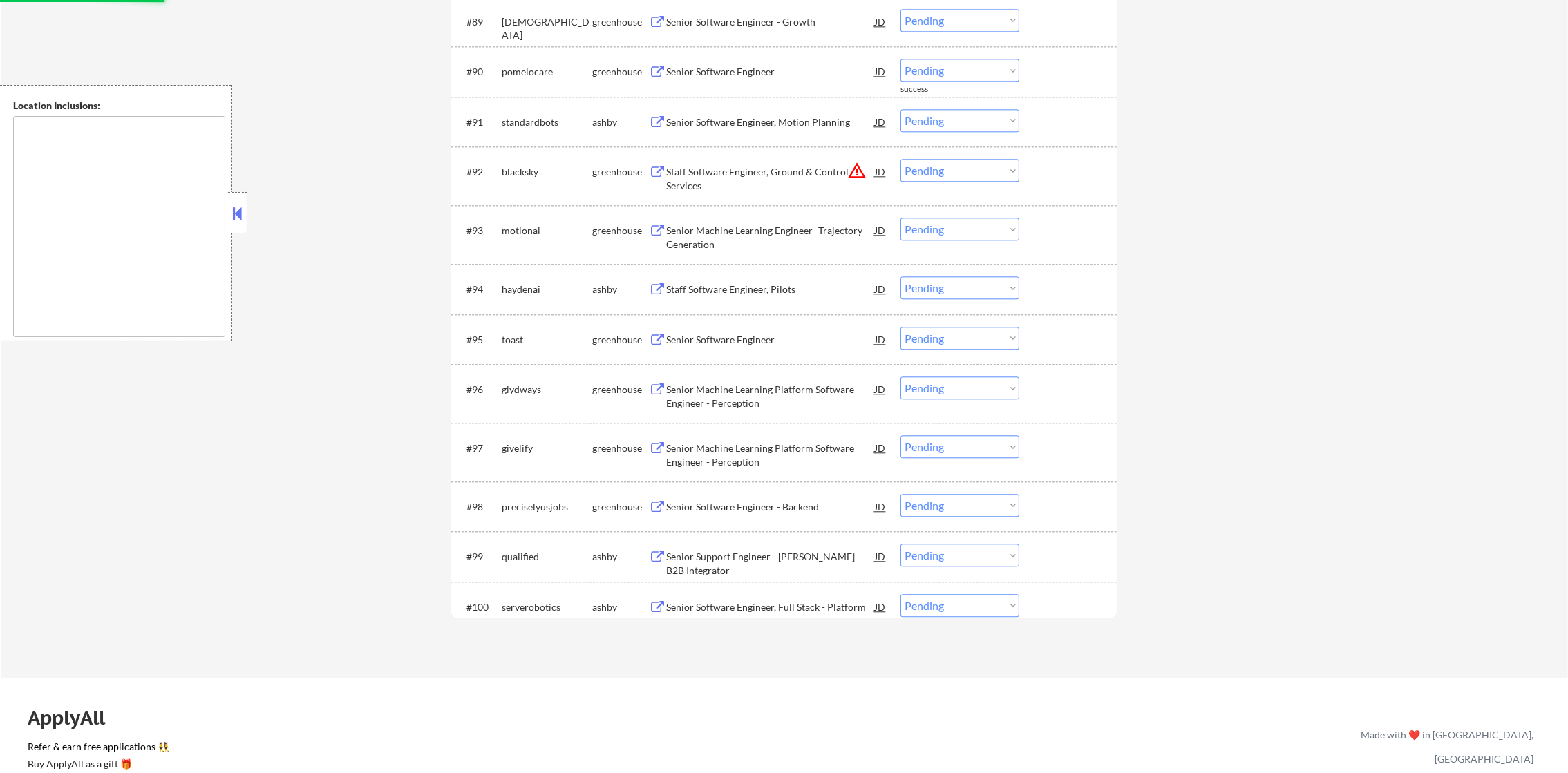
scroll to position [5043, 0]
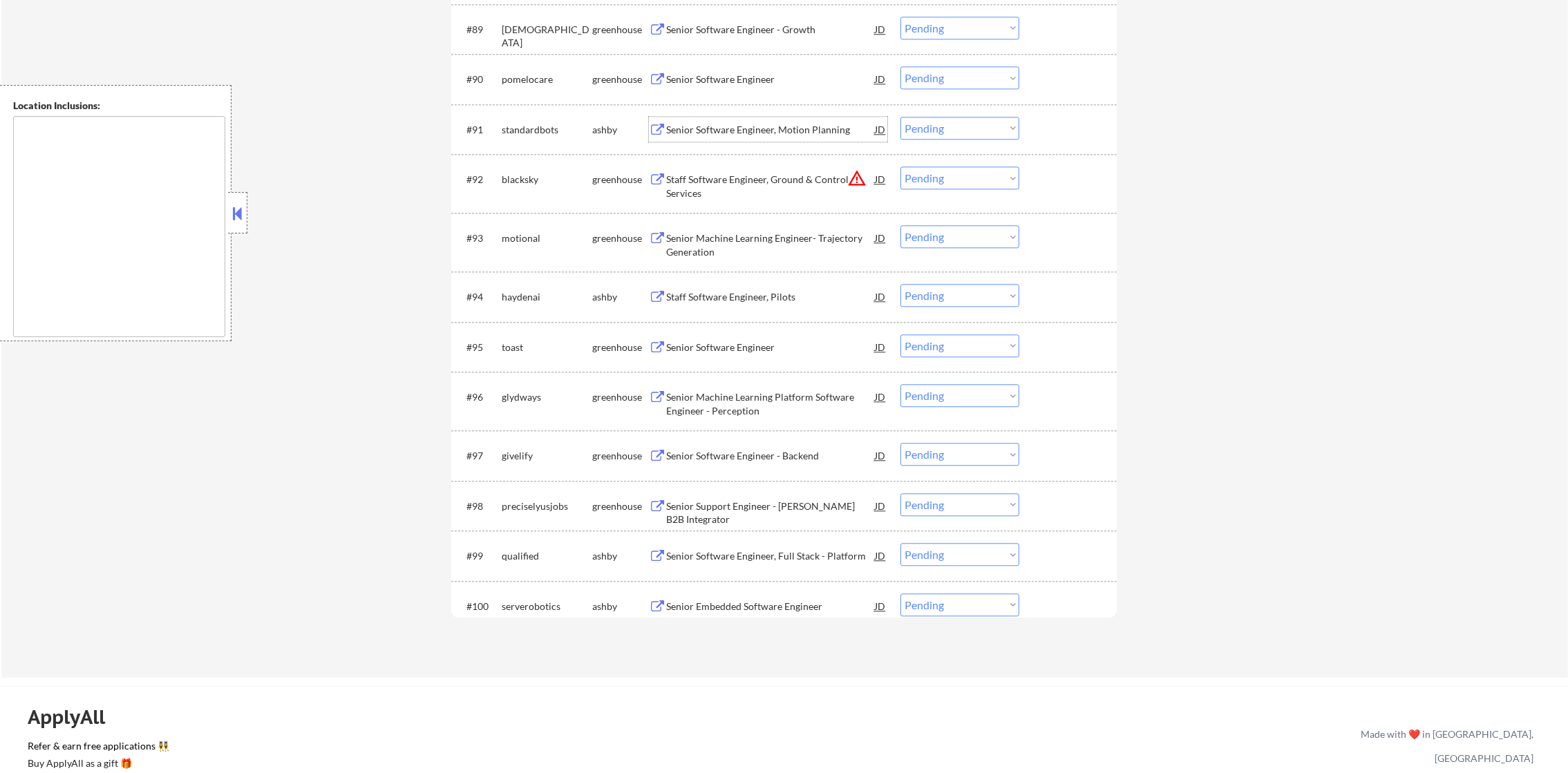
click at [746, 128] on div "Senior Software Engineer, Motion Planning" at bounding box center [771, 130] width 209 height 14
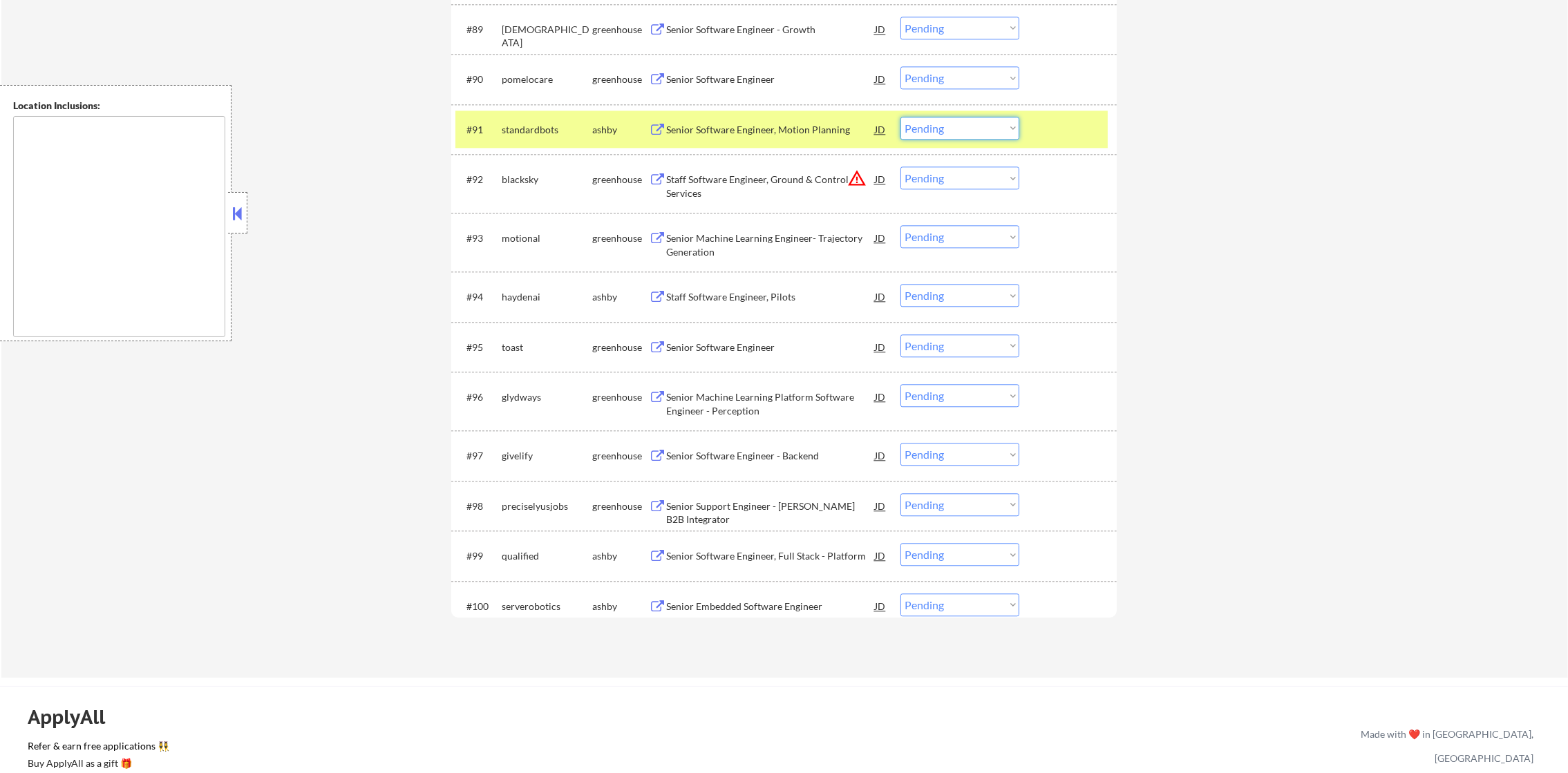
click at [921, 122] on select "Choose an option... Pending Applied Excluded (Questions) Excluded (Expired) Exc…" at bounding box center [959, 128] width 119 height 23
click at [900, 117] on select "Choose an option... Pending Applied Excluded (Questions) Excluded (Expired) Exc…" at bounding box center [959, 128] width 119 height 23
click at [550, 123] on div "standardbots" at bounding box center [547, 130] width 91 height 14
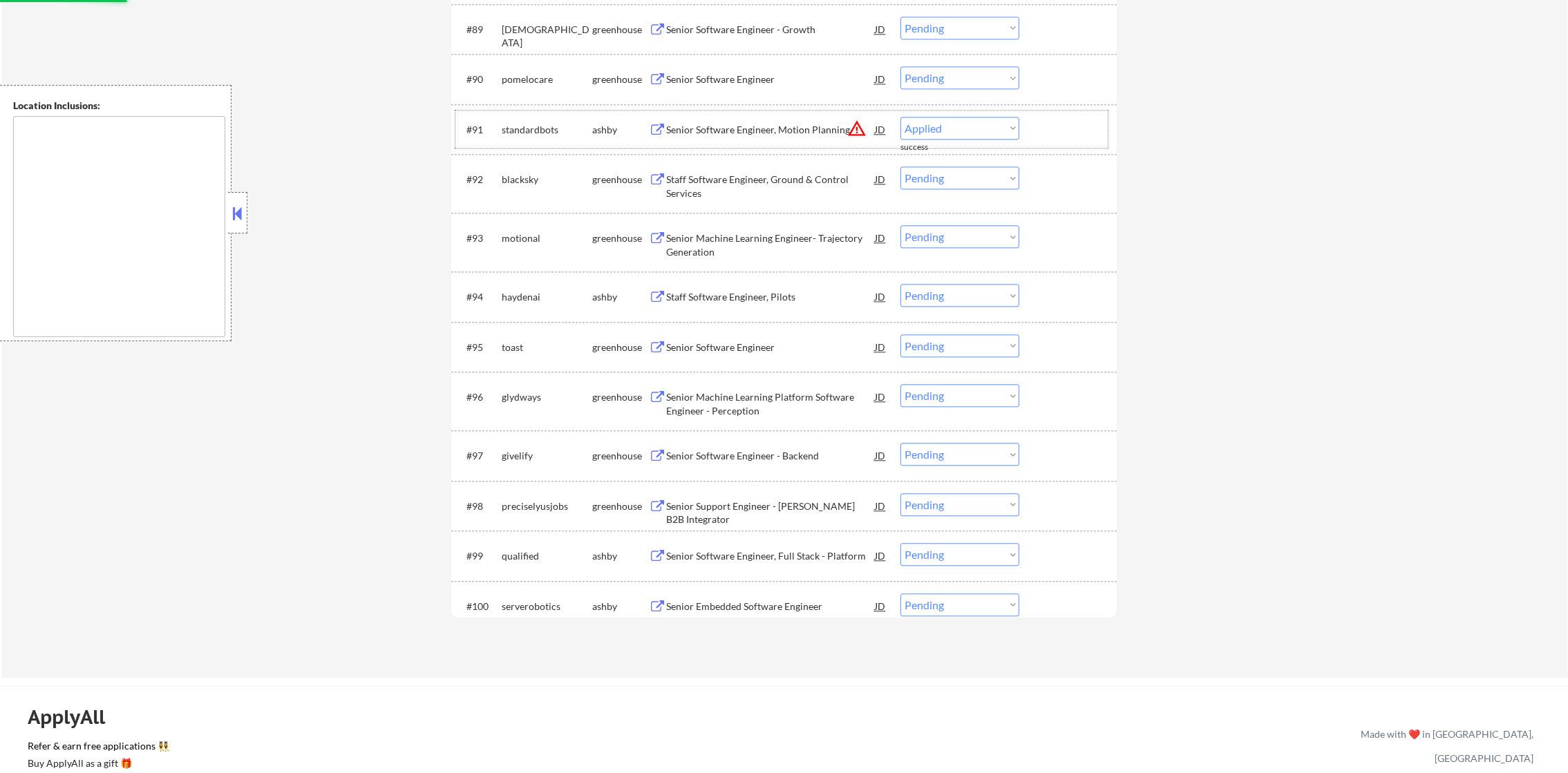
select select ""pending""
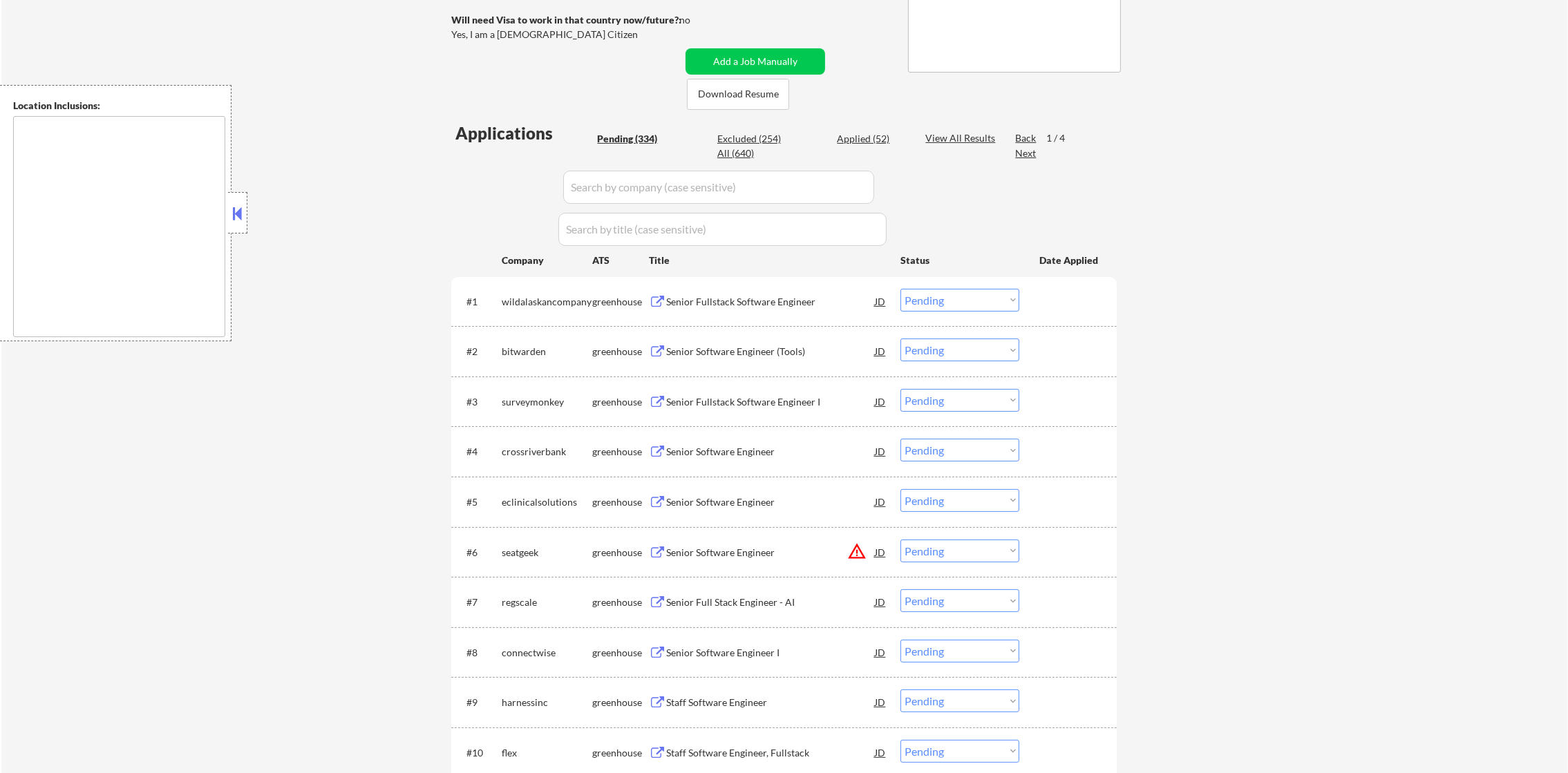
scroll to position [105, 0]
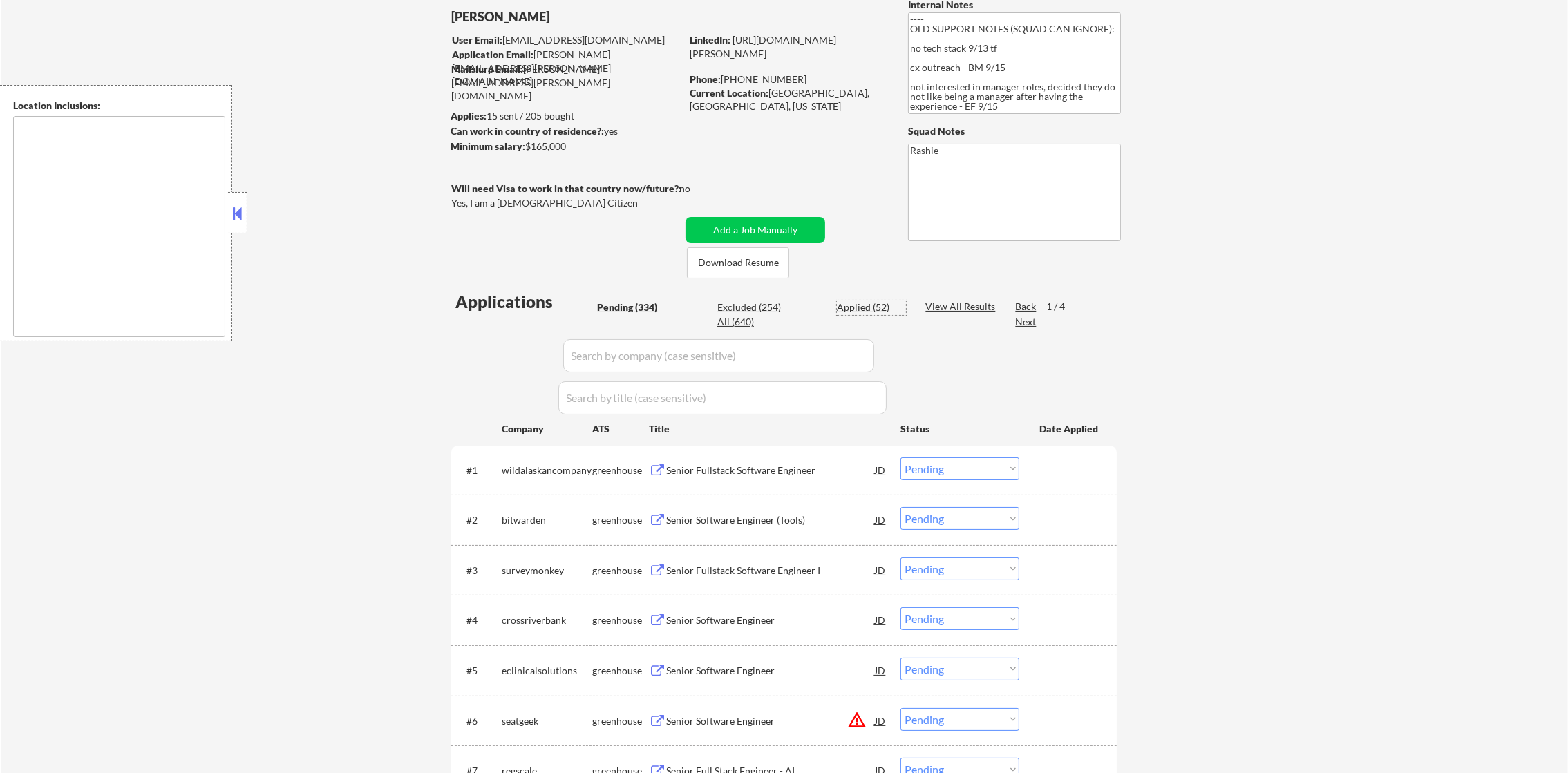
click at [871, 312] on div "Applied (52)" at bounding box center [871, 307] width 69 height 14
select select ""applied""
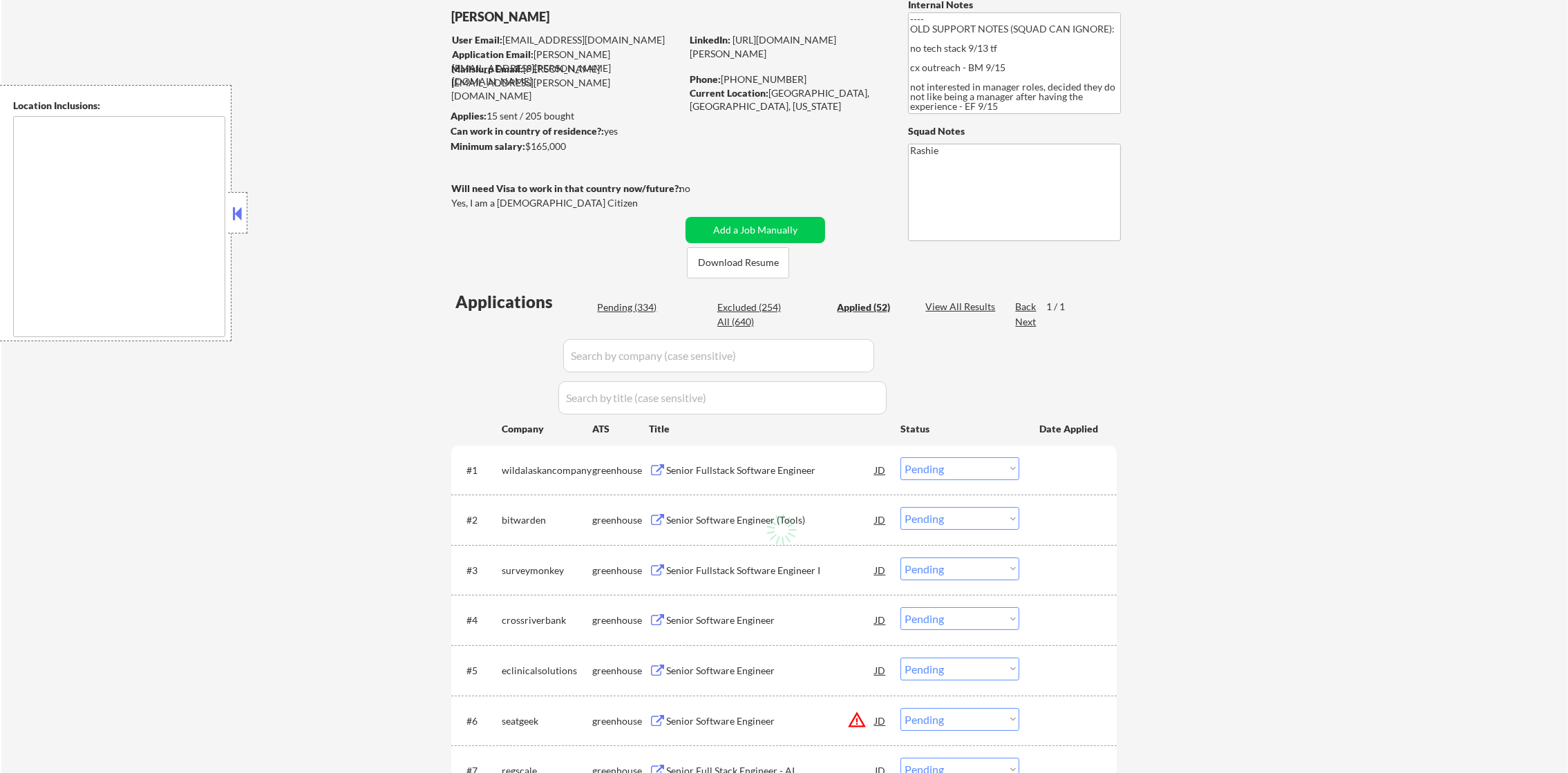
select select ""applied""
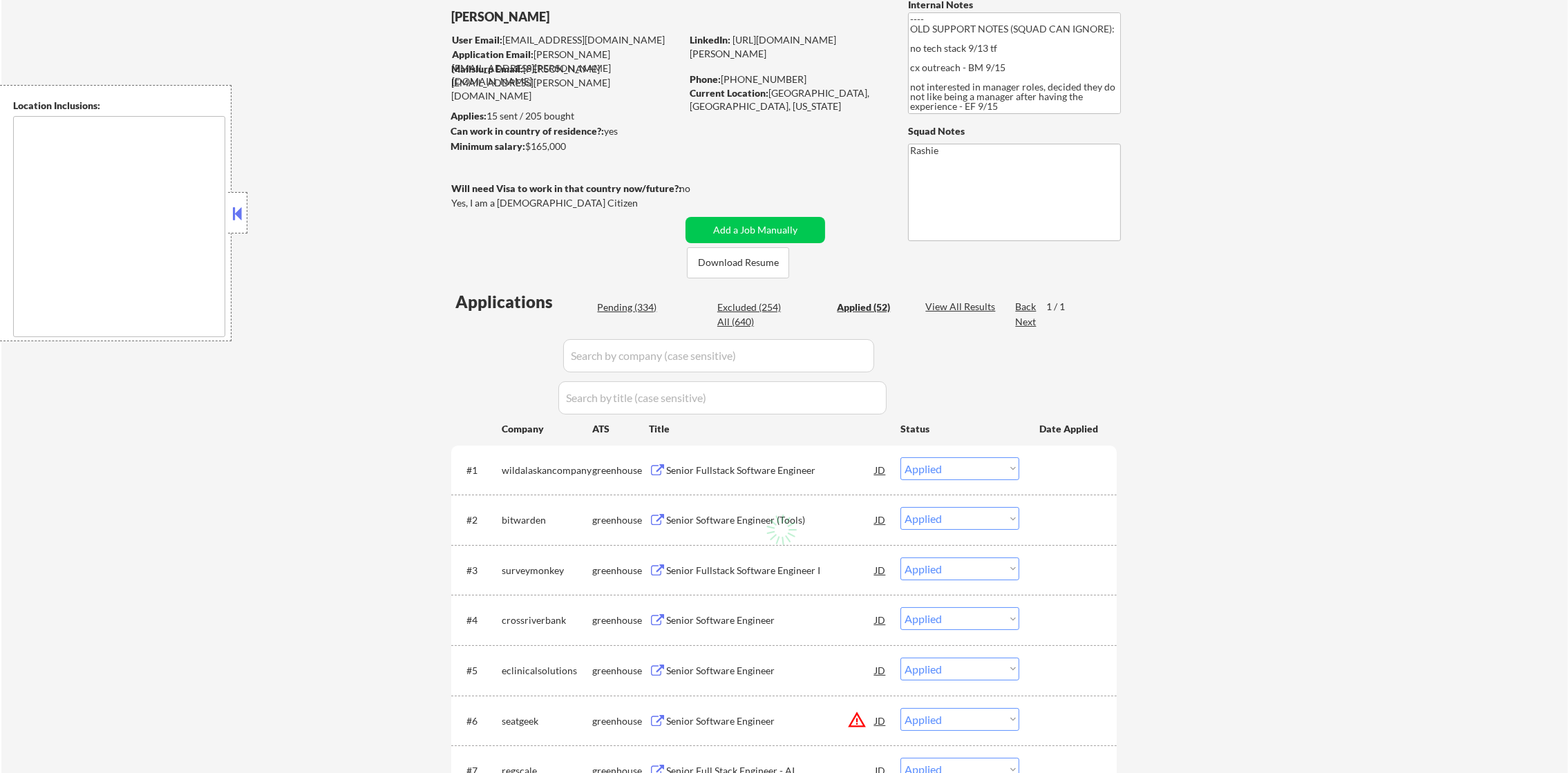
select select ""applied""
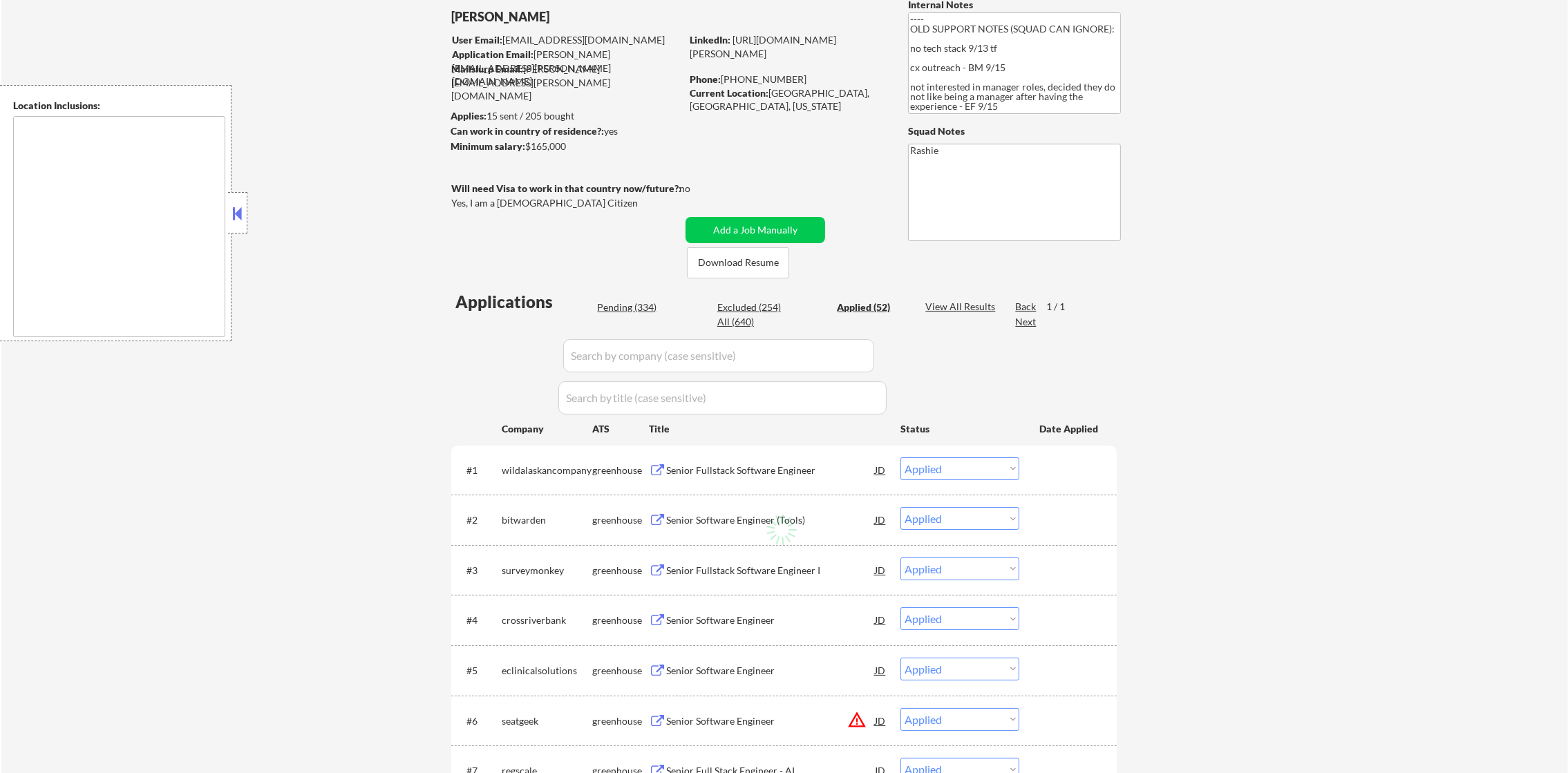
select select ""applied""
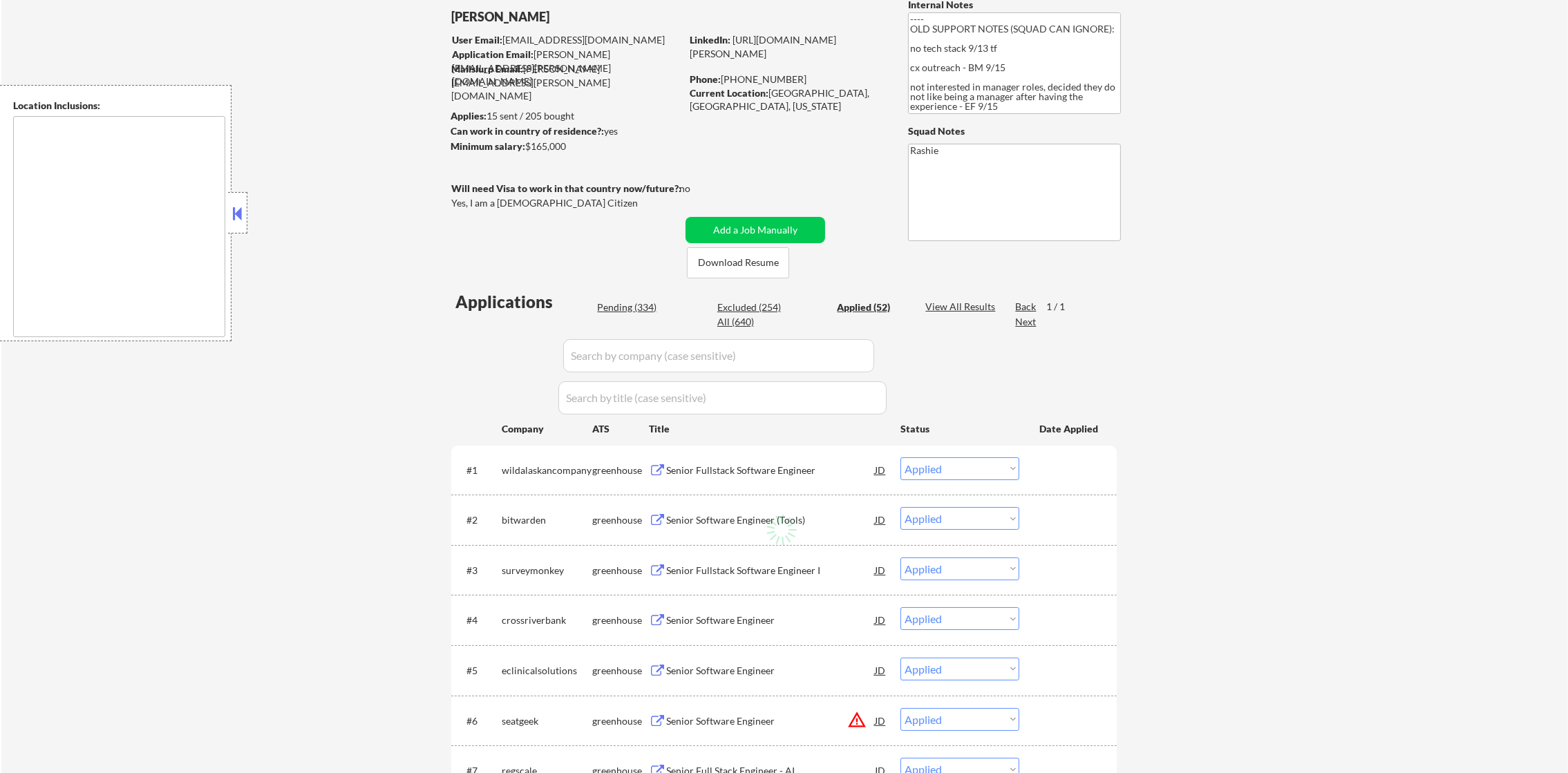
select select ""applied""
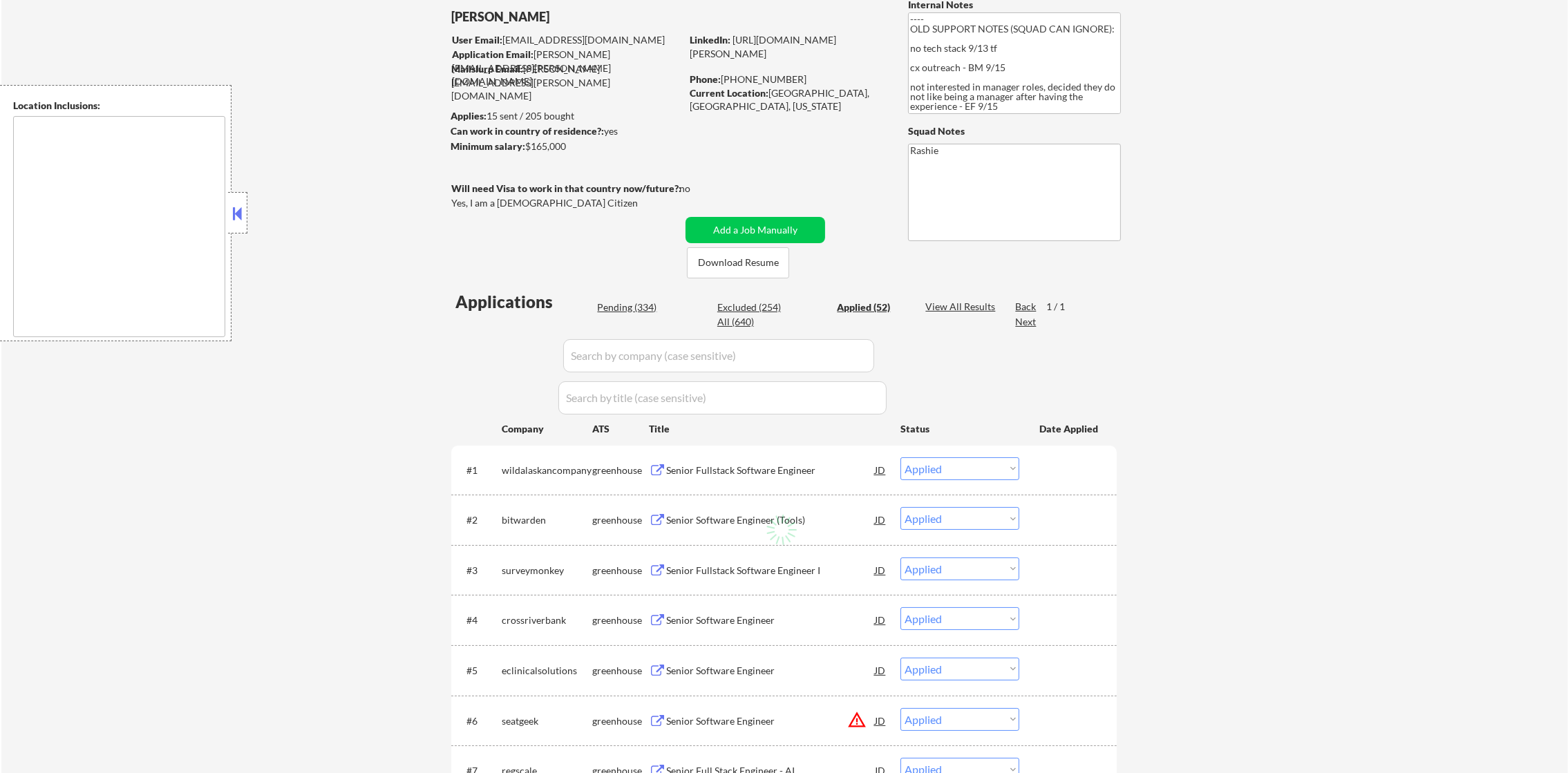
select select ""applied""
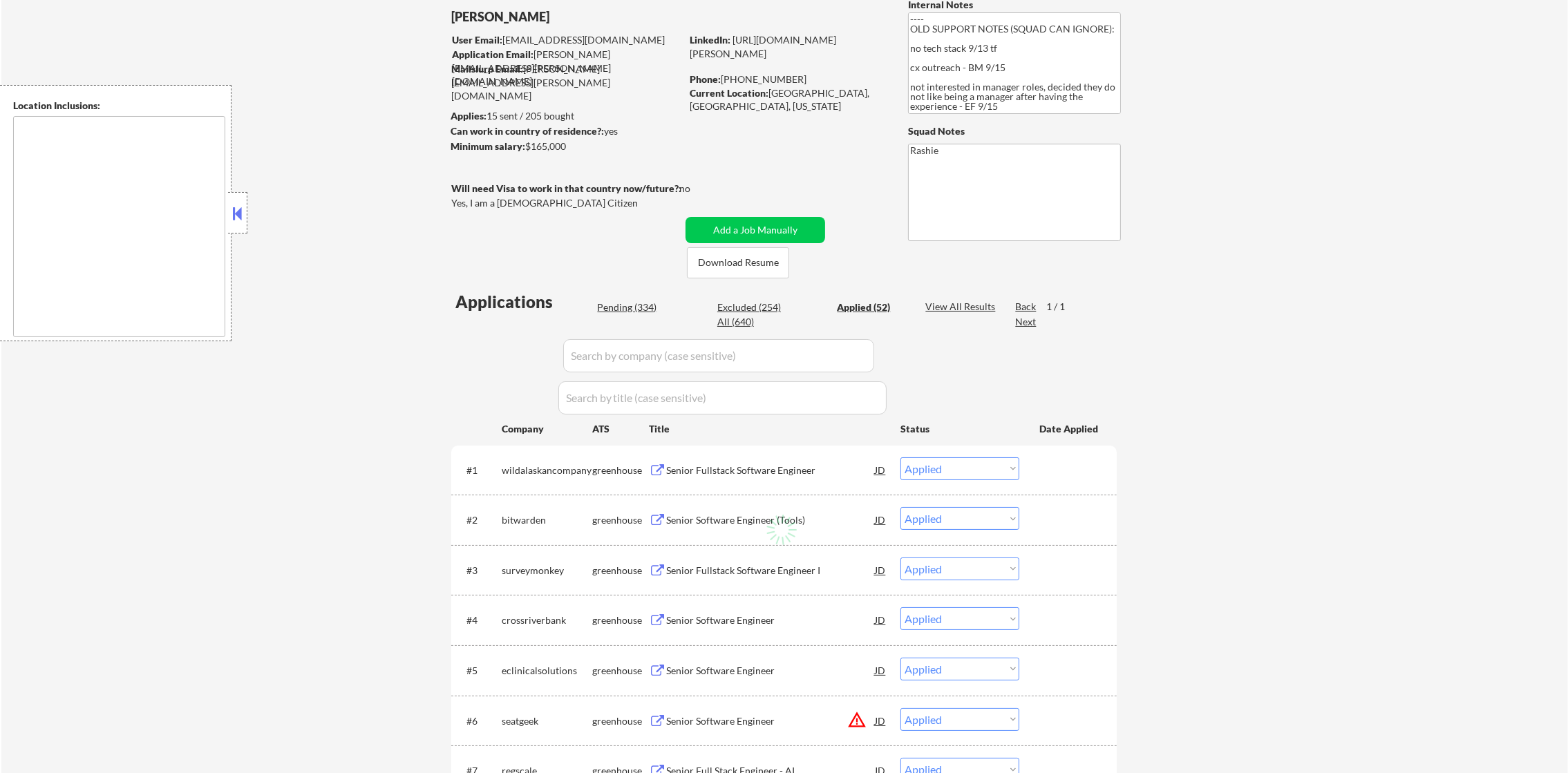
select select ""applied""
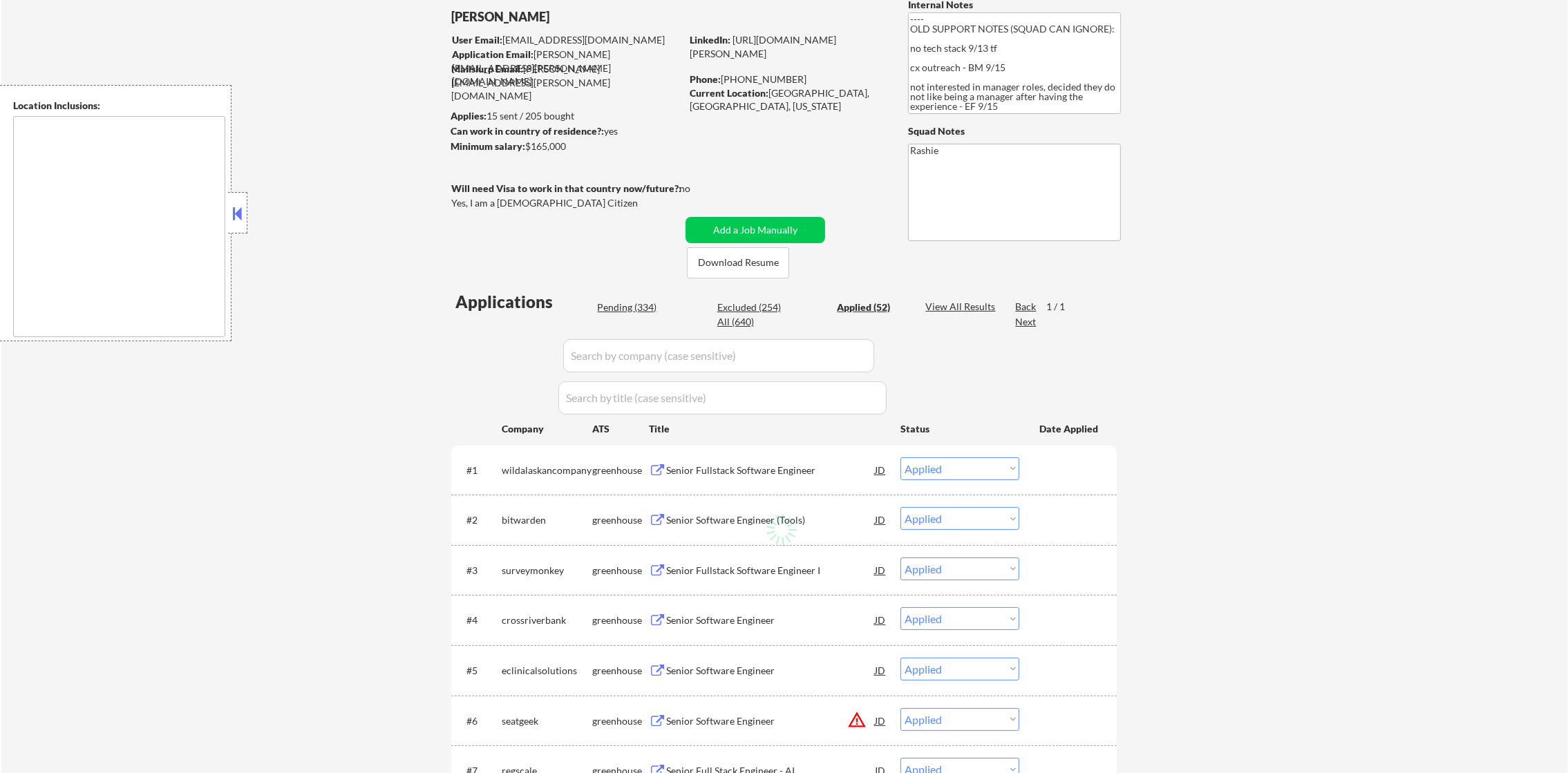
select select ""applied""
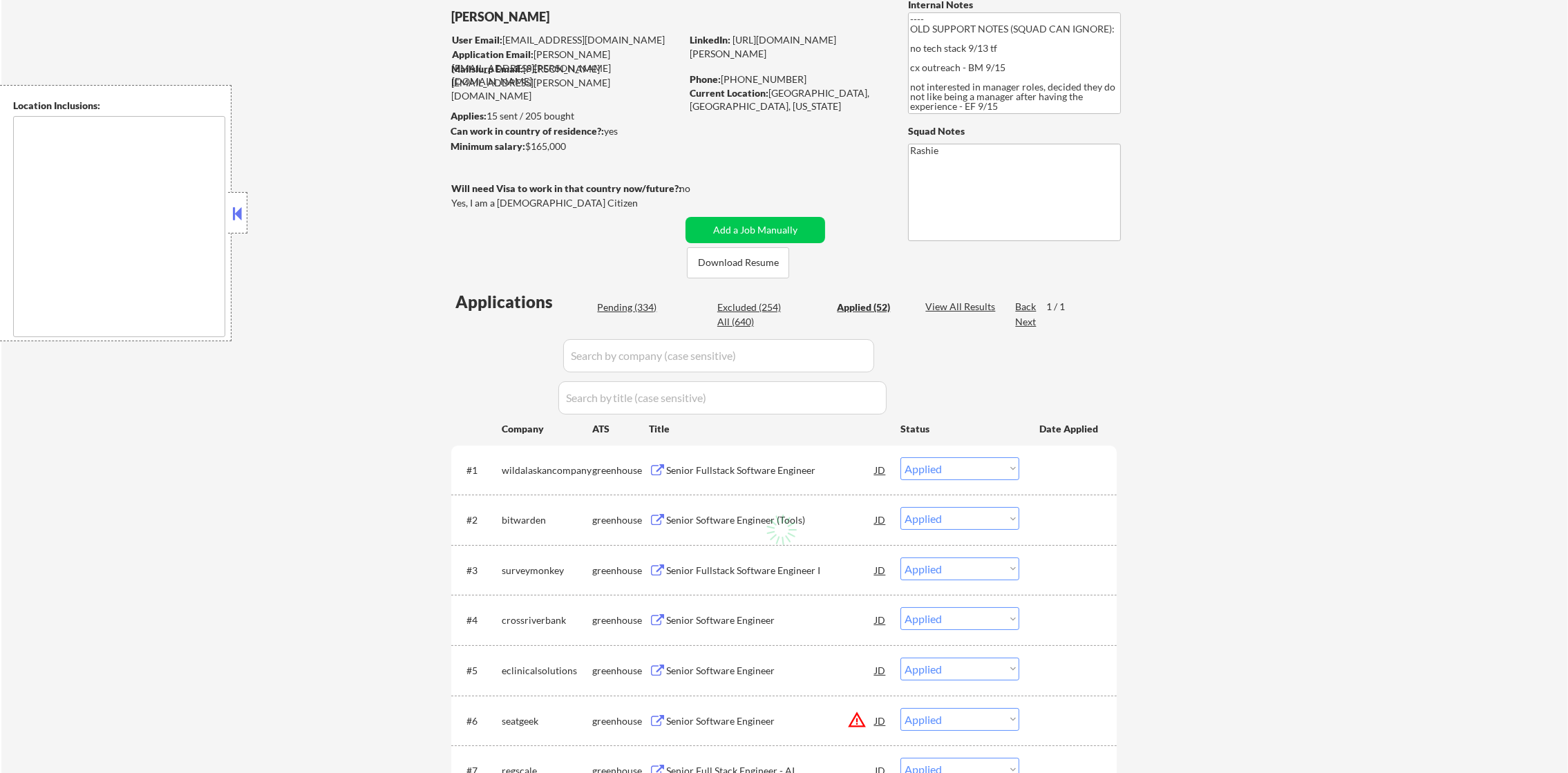
select select ""applied""
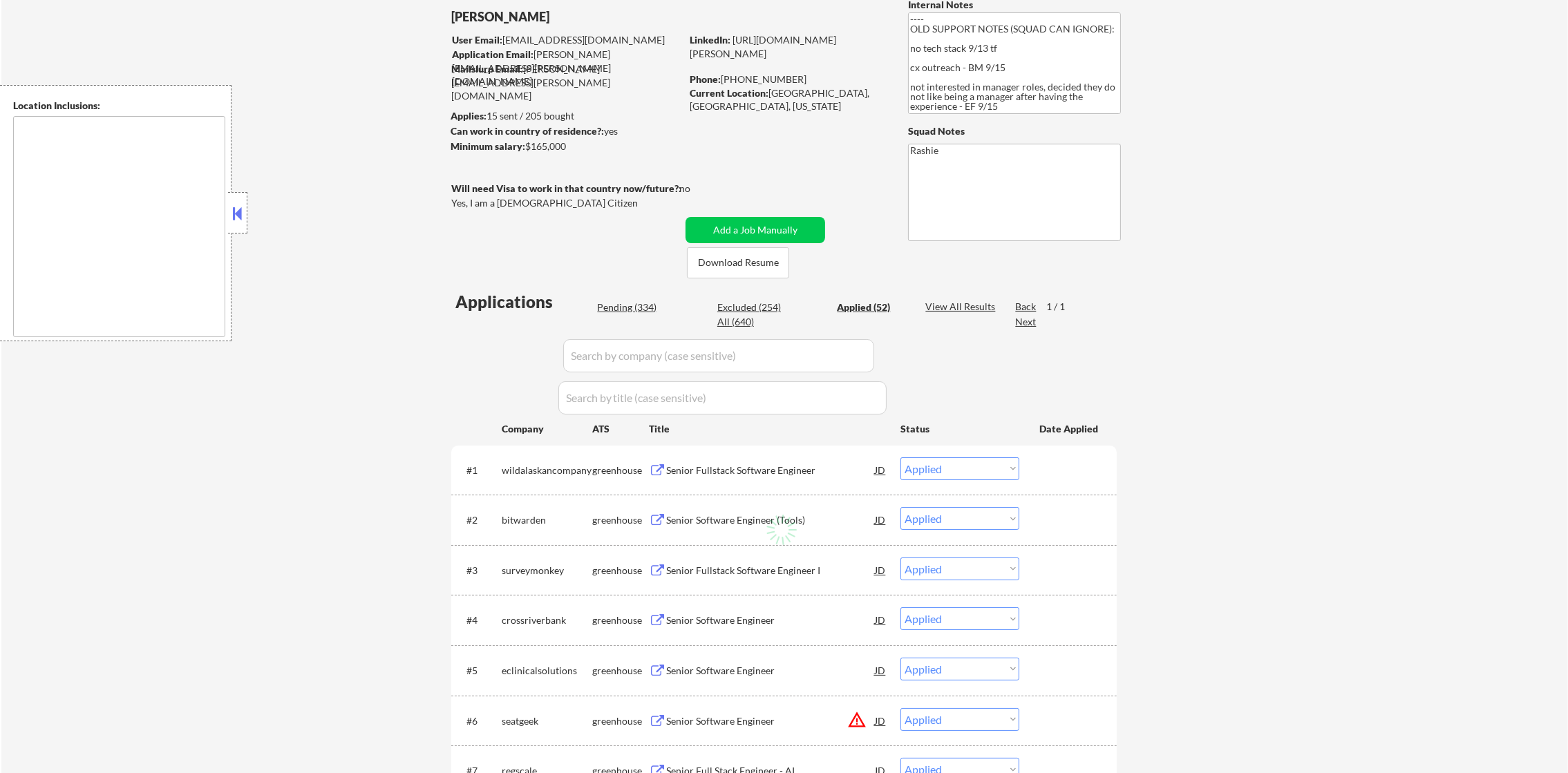
select select ""applied""
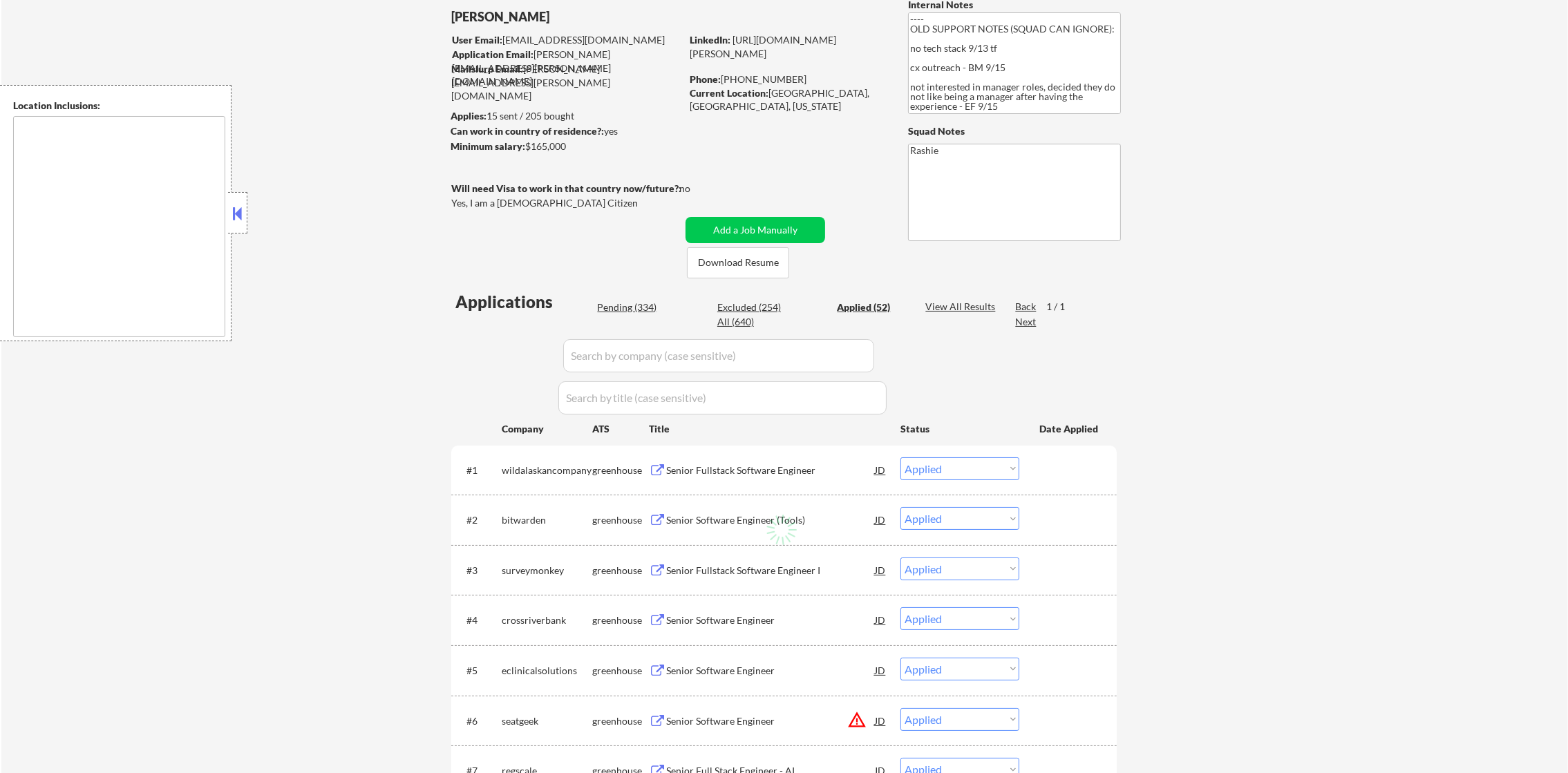
select select ""applied""
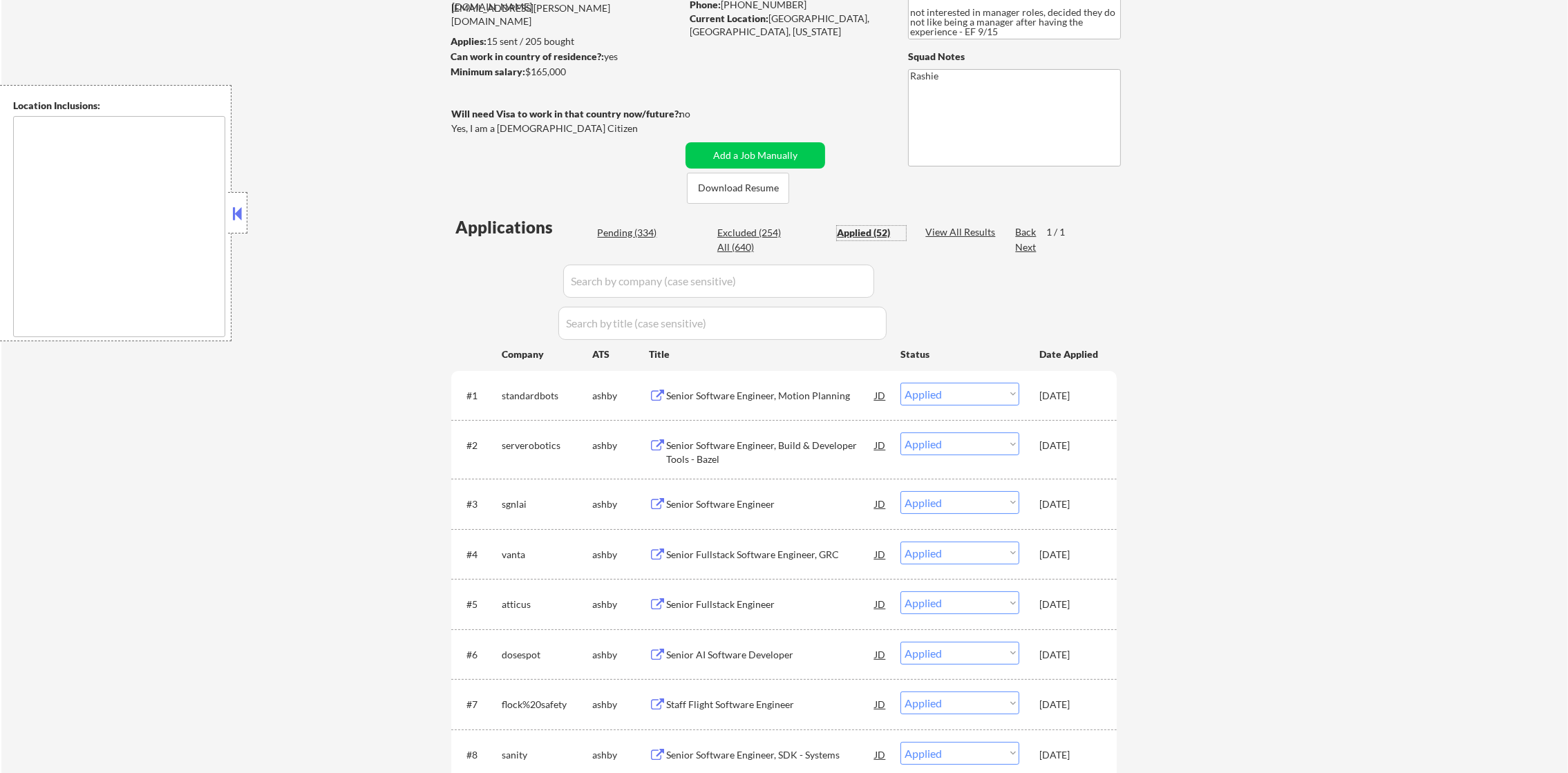
scroll to position [312, 0]
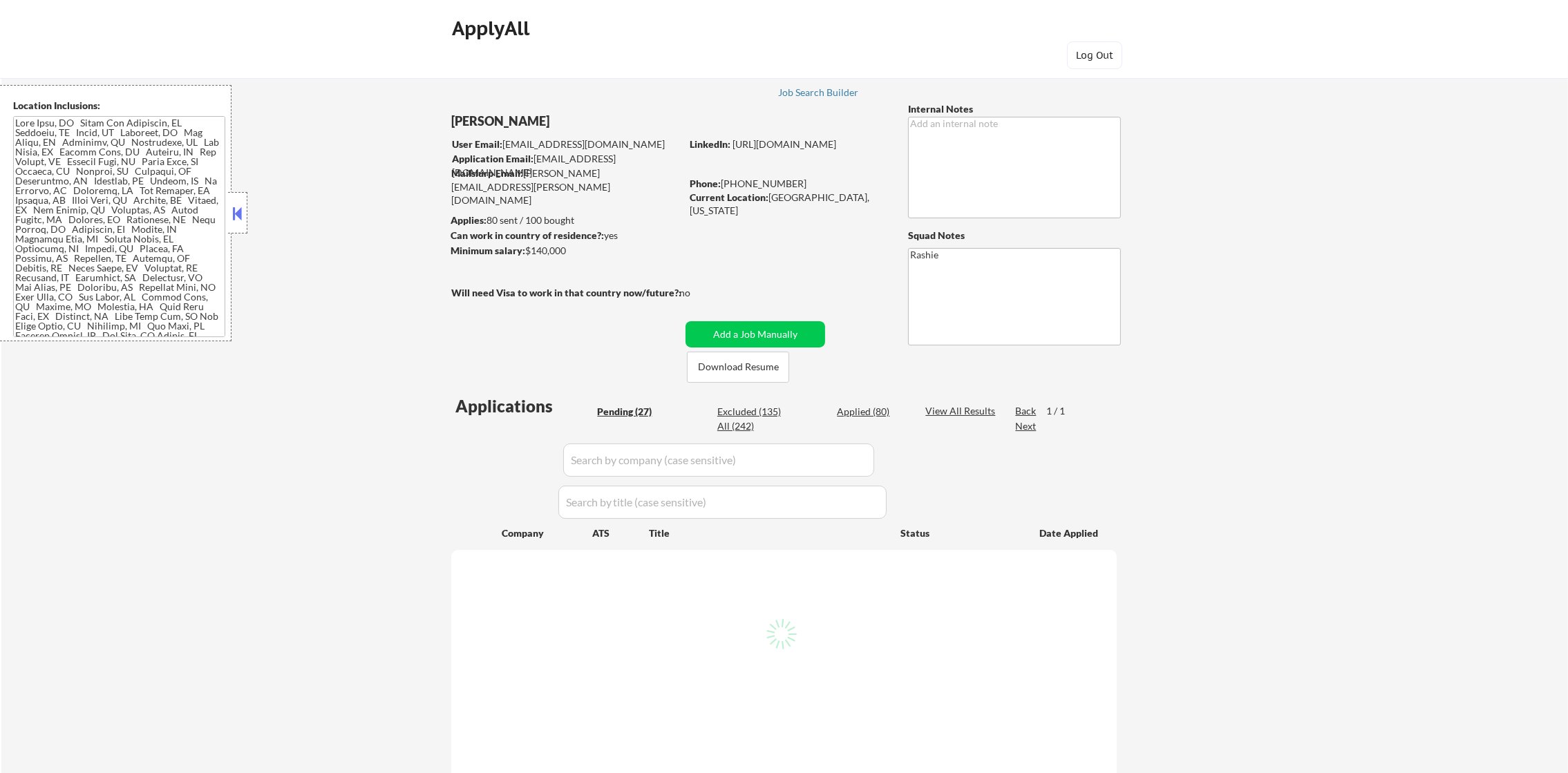
select select ""pending""
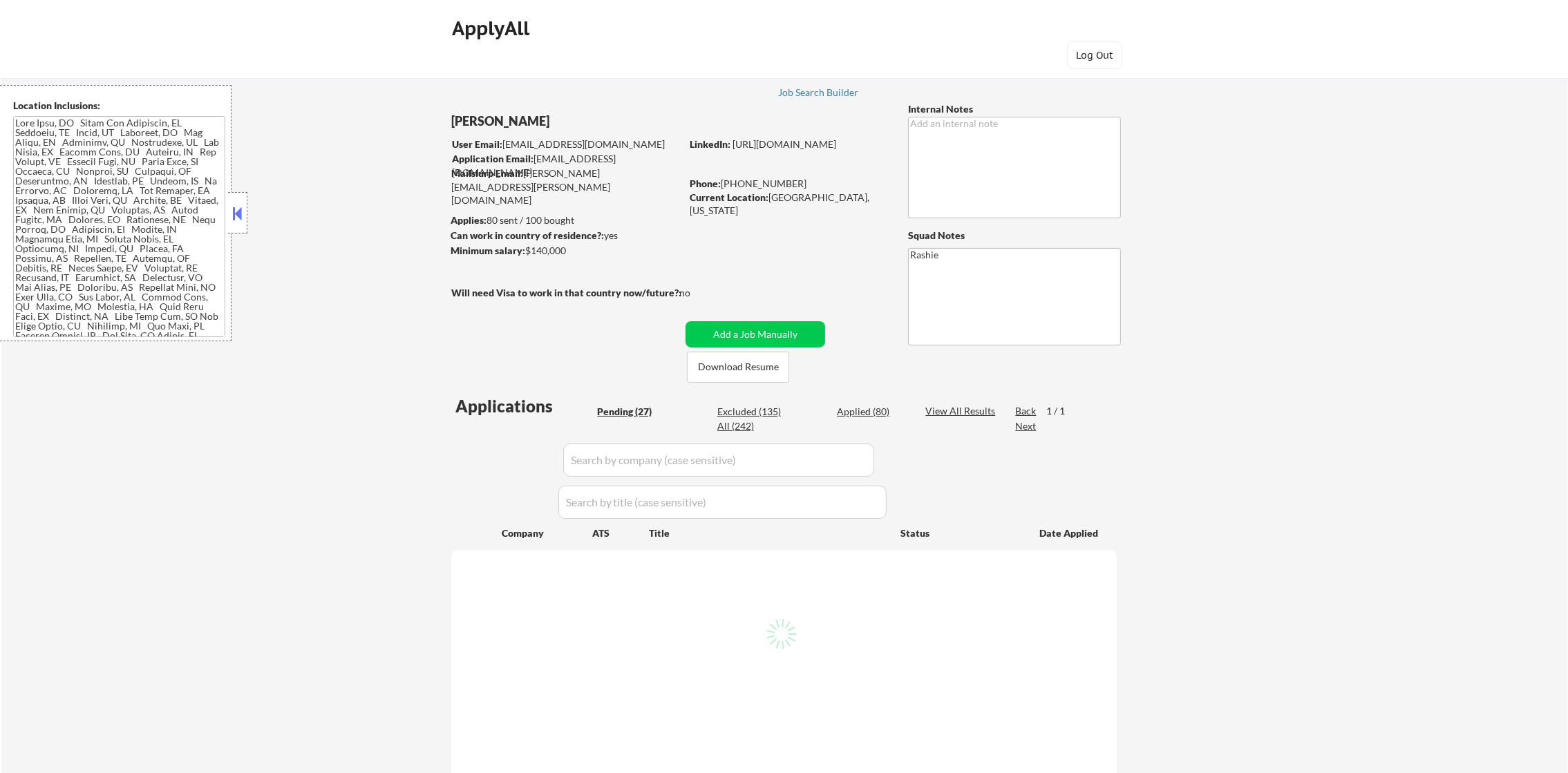
select select ""pending""
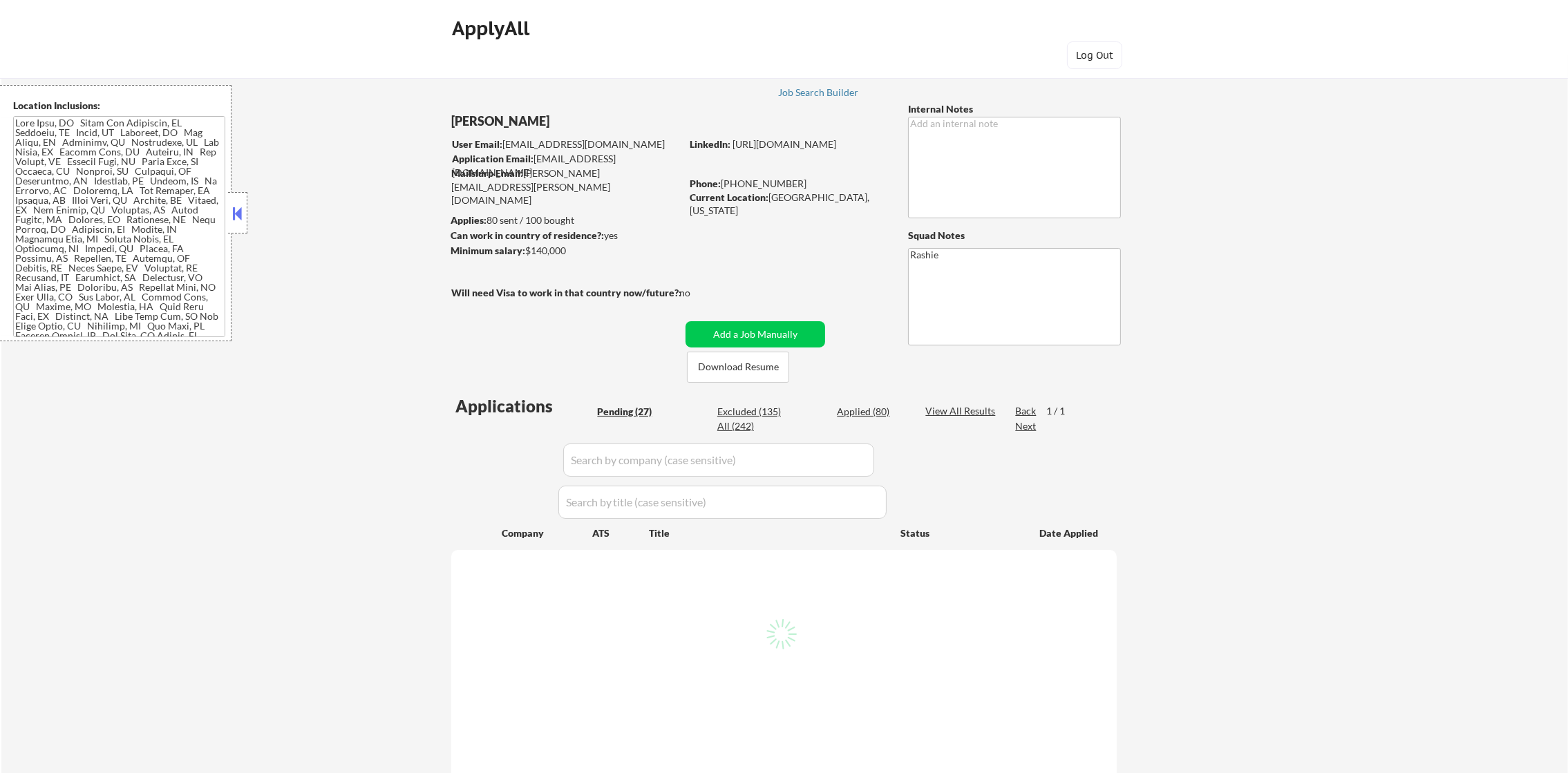
select select ""pending""
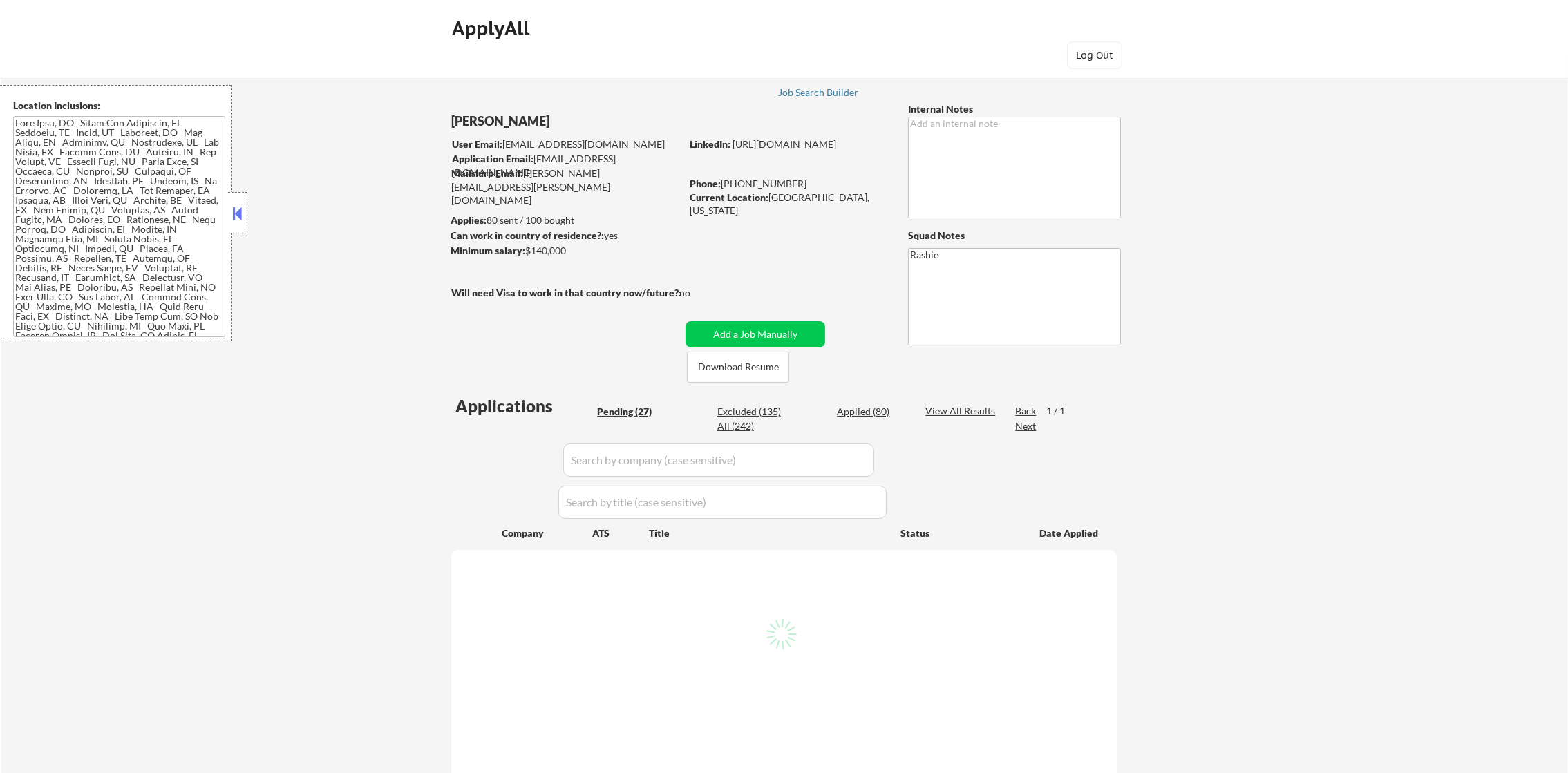
select select ""pending""
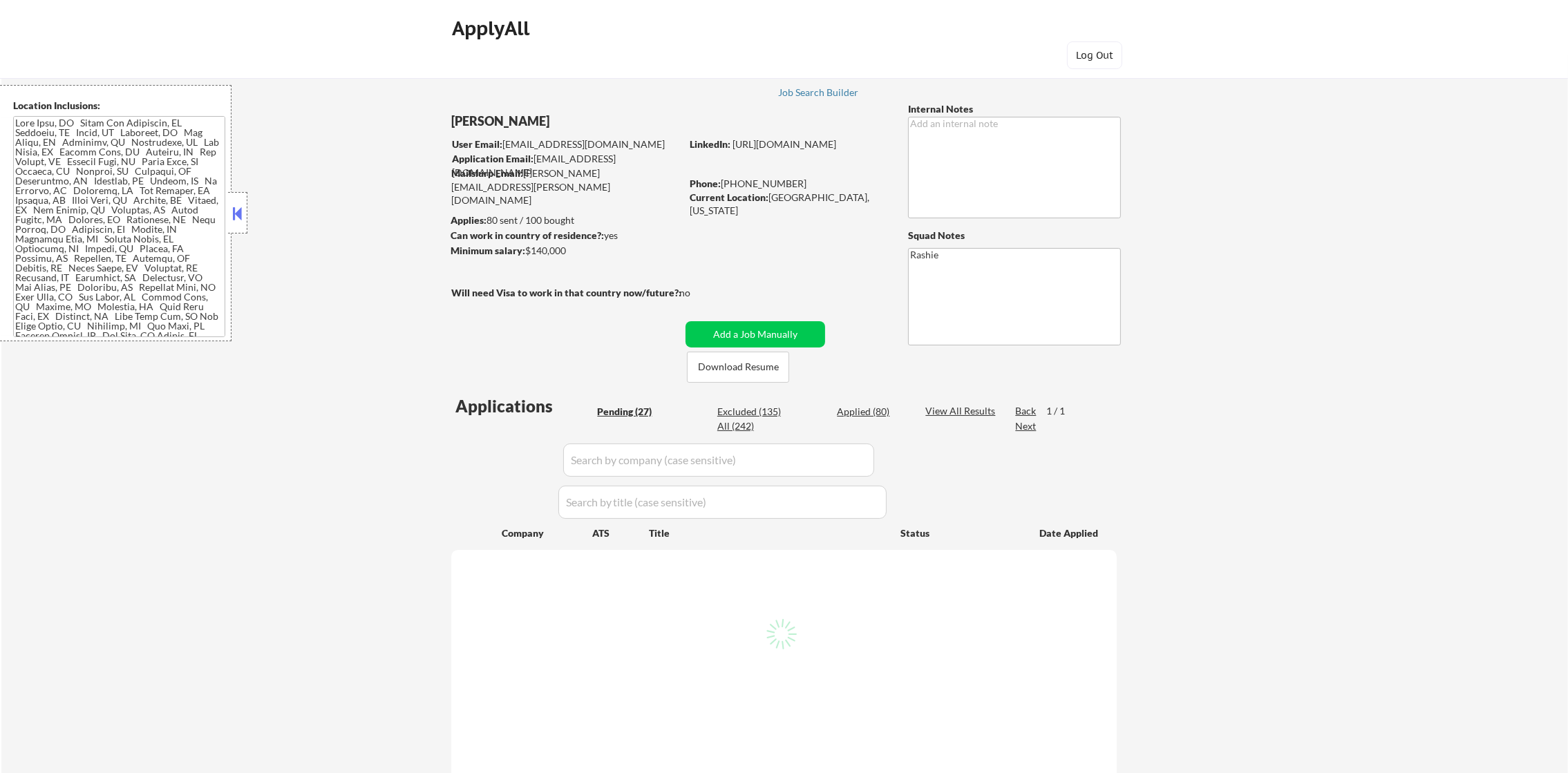
select select ""pending""
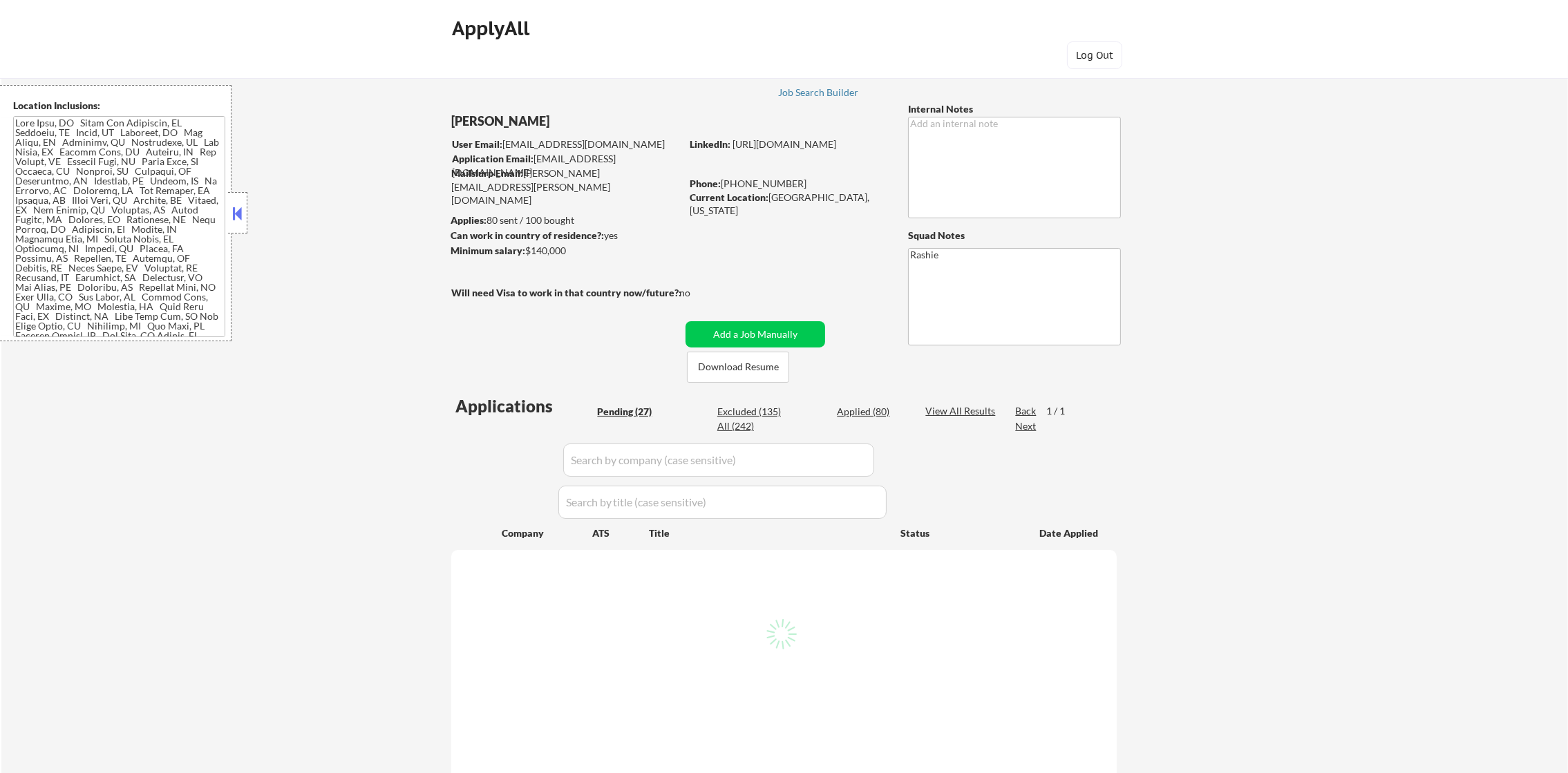
select select ""pending""
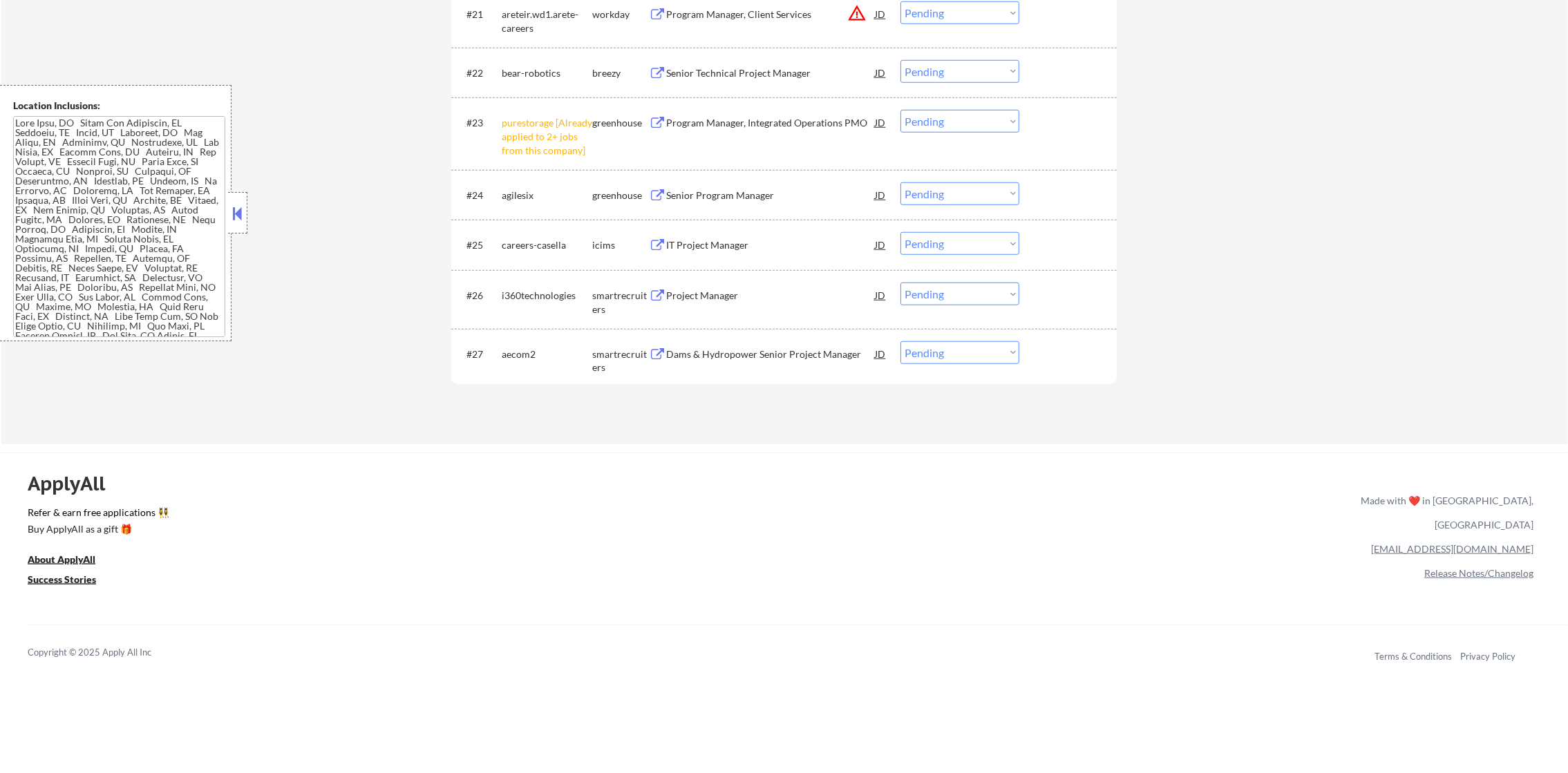
scroll to position [1592, 0]
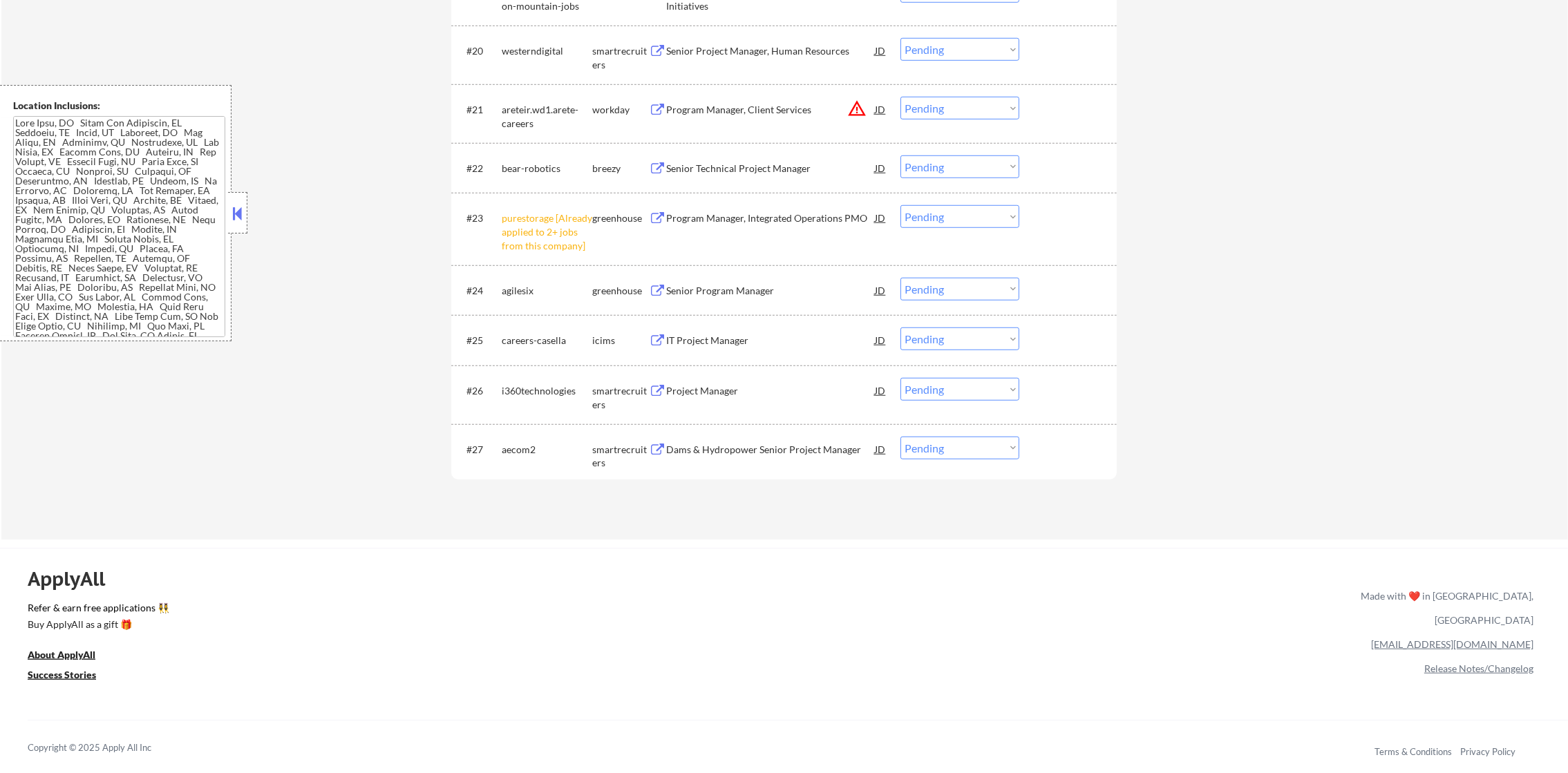
click at [955, 207] on select "Choose an option... Pending Applied Excluded (Questions) Excluded (Expired) Exc…" at bounding box center [959, 216] width 119 height 23
click at [900, 205] on select "Choose an option... Pending Applied Excluded (Questions) Excluded (Expired) Exc…" at bounding box center [959, 216] width 119 height 23
select select ""pending""
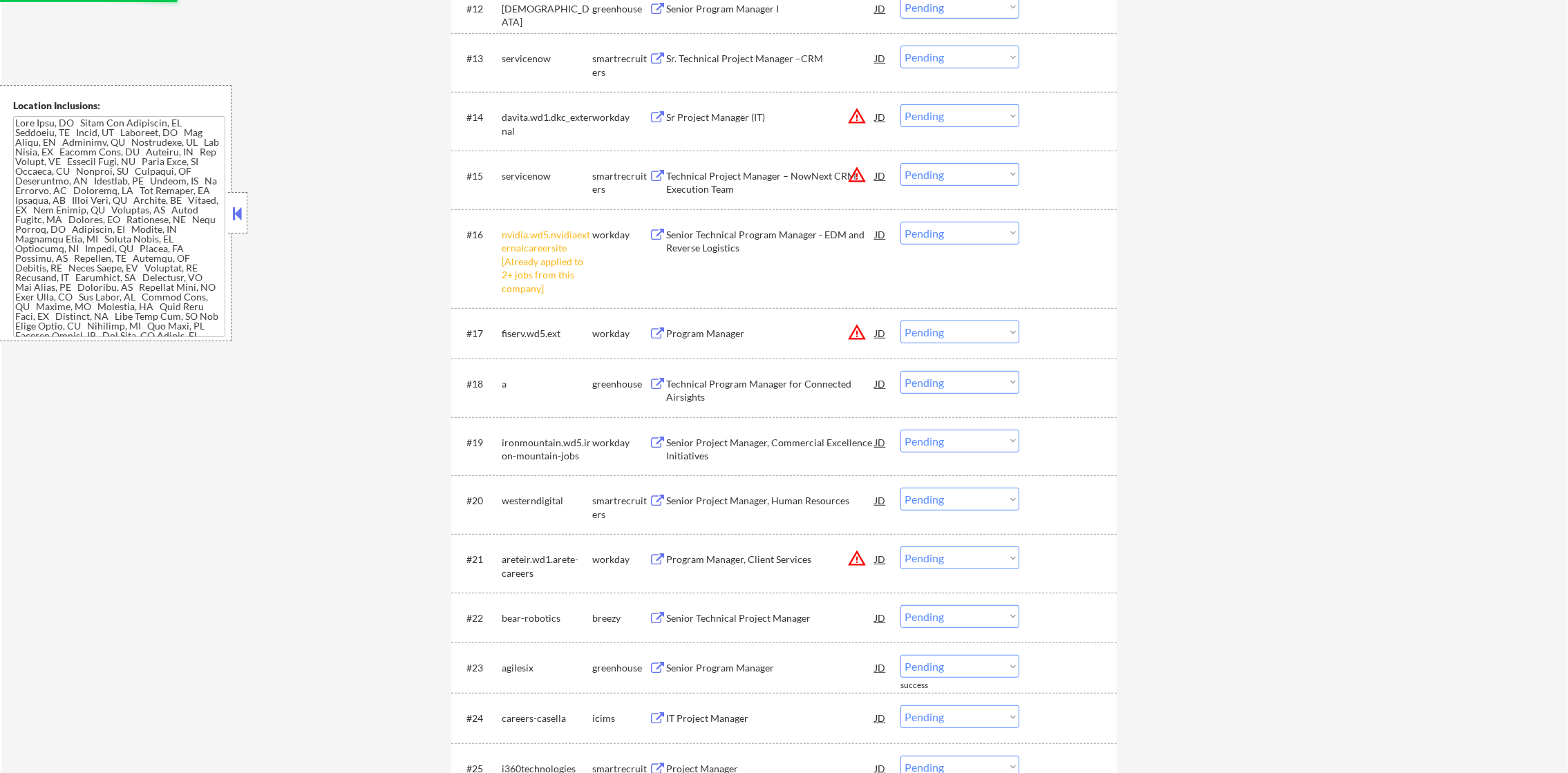
scroll to position [1109, 0]
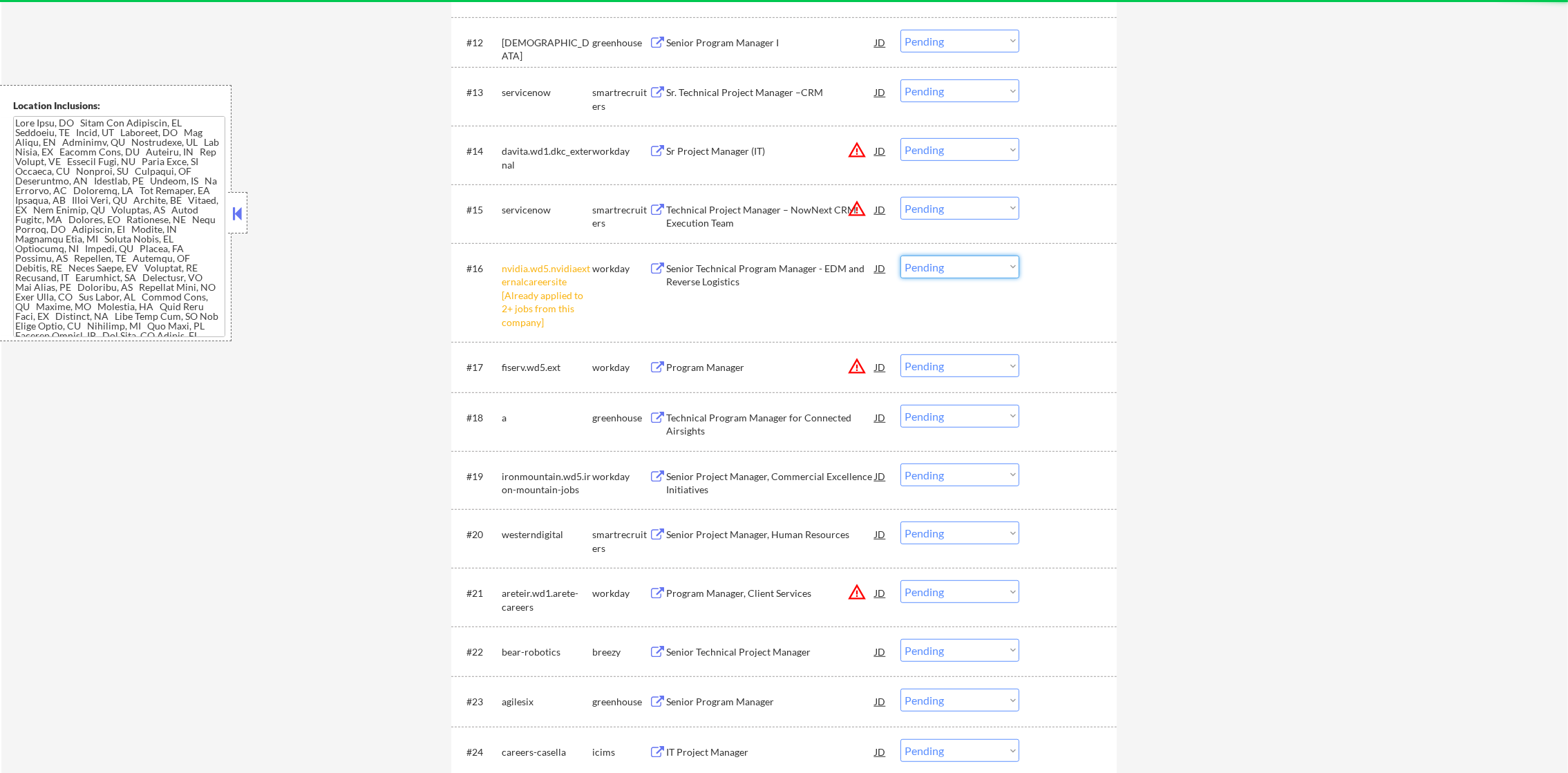
drag, startPoint x: 931, startPoint y: 258, endPoint x: 934, endPoint y: 277, distance: 19.2
click at [931, 258] on select "Choose an option... Pending Applied Excluded (Questions) Excluded (Expired) Exc…" at bounding box center [959, 267] width 119 height 23
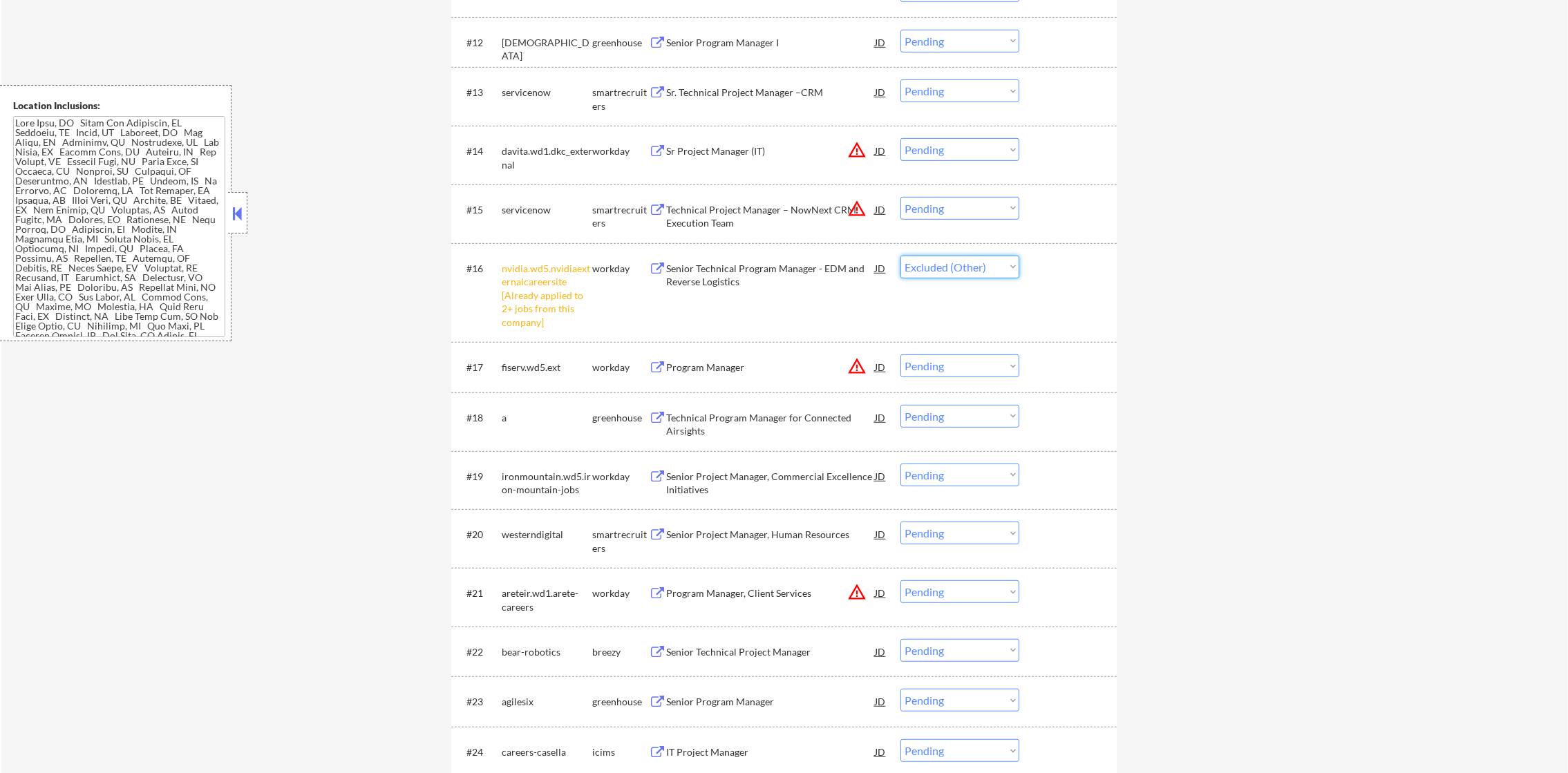
click at [900, 255] on select "Choose an option... Pending Applied Excluded (Questions) Excluded (Expired) Exc…" at bounding box center [959, 267] width 119 height 23
select select ""pending""
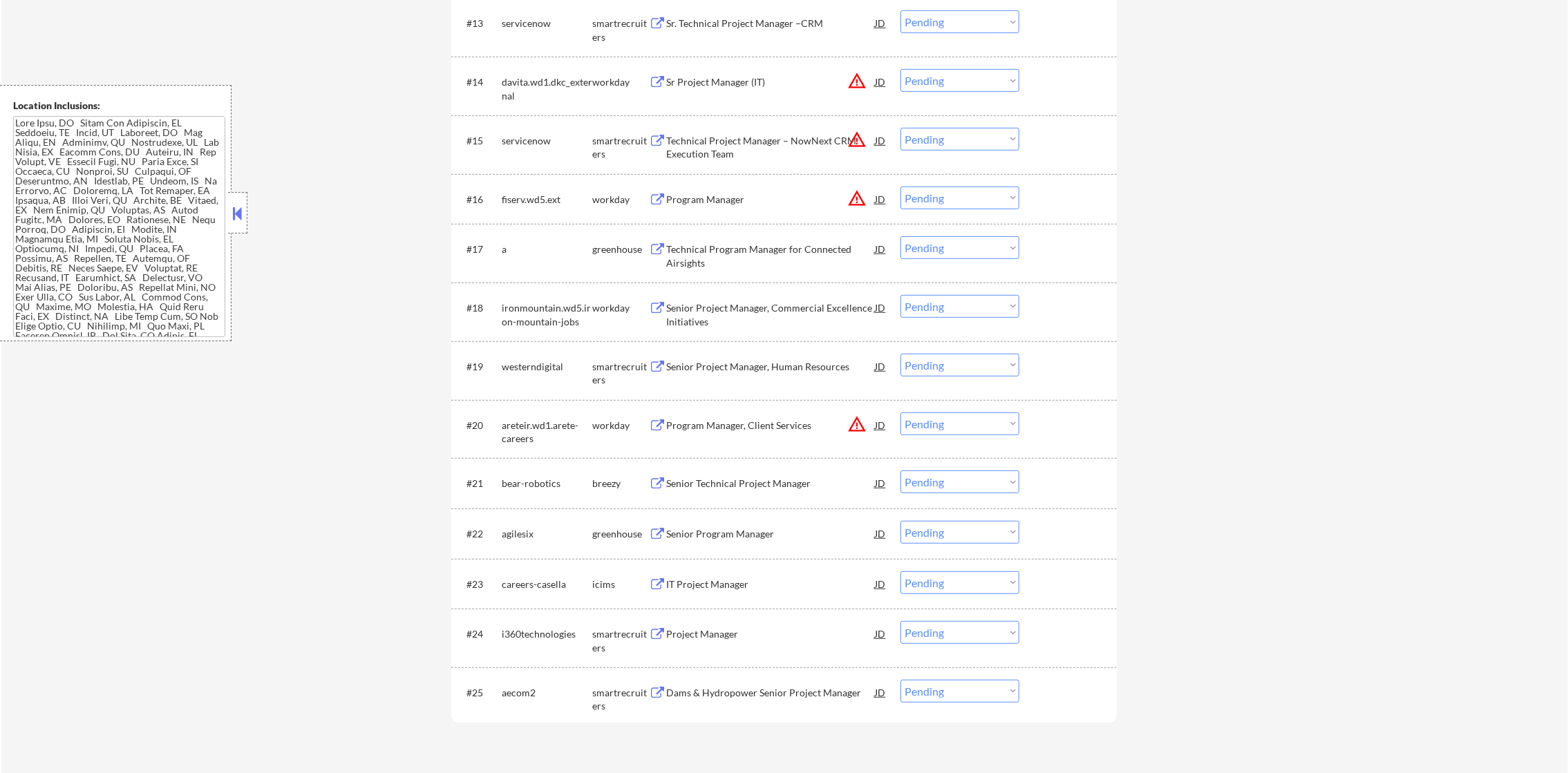
scroll to position [1246, 0]
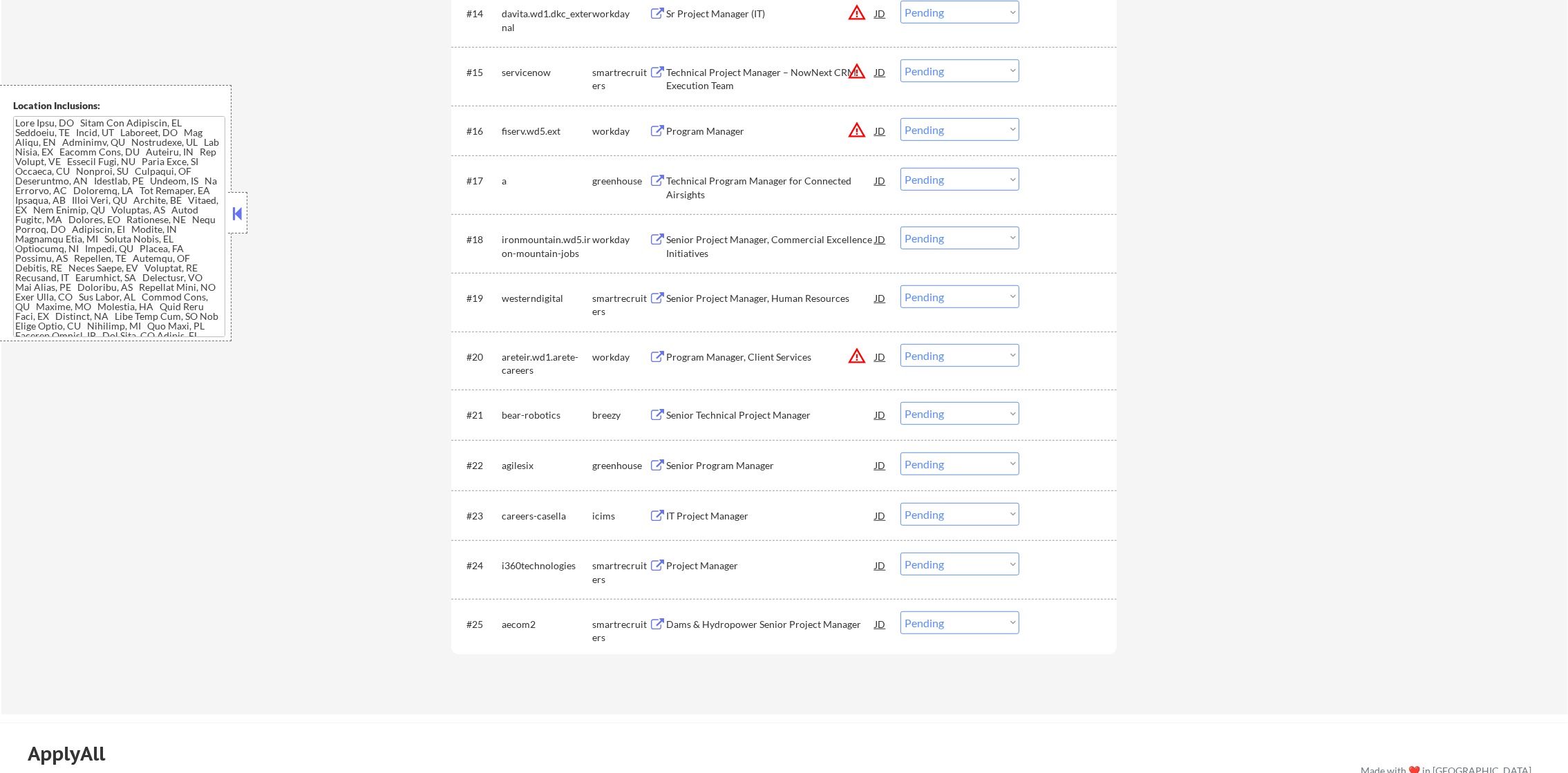
click at [851, 348] on button "warning_amber" at bounding box center [857, 356] width 19 height 19
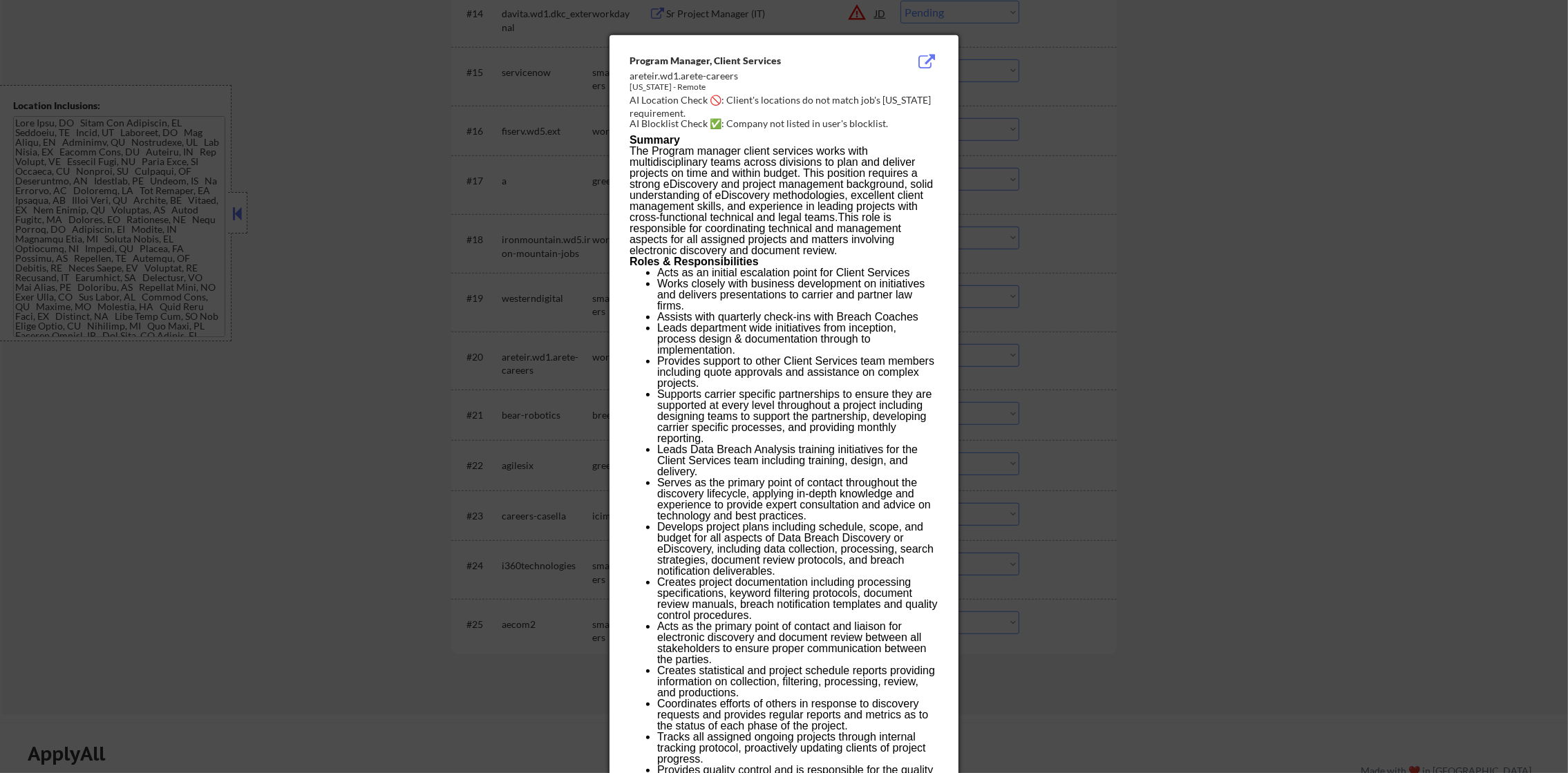
click at [1153, 166] on div at bounding box center [784, 386] width 1568 height 773
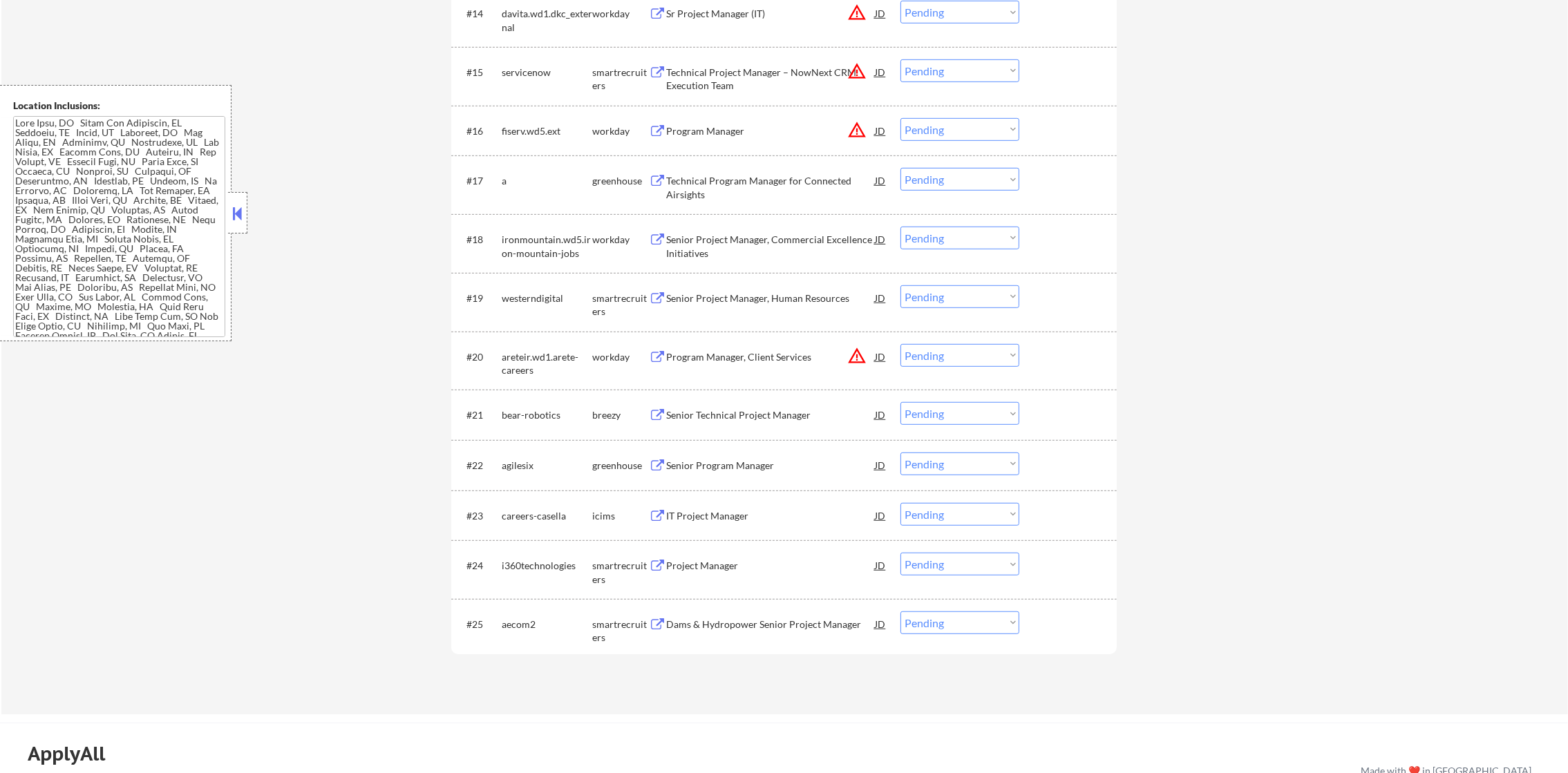
click at [982, 364] on select "Choose an option... Pending Applied Excluded (Questions) Excluded (Expired) Exc…" at bounding box center [959, 356] width 119 height 23
click at [900, 344] on select "Choose an option... Pending Applied Excluded (Questions) Excluded (Expired) Exc…" at bounding box center [959, 356] width 119 height 23
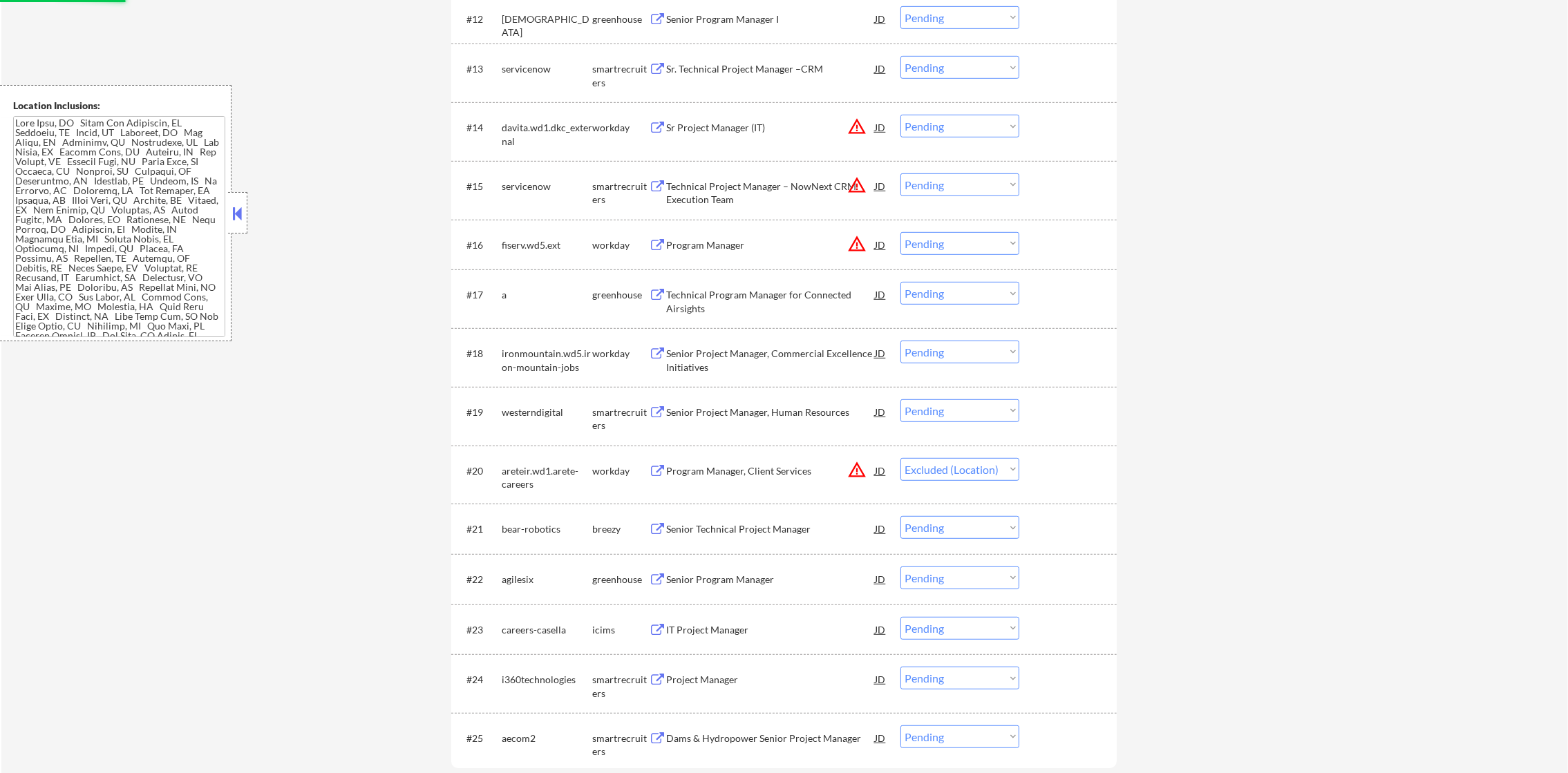
scroll to position [1109, 0]
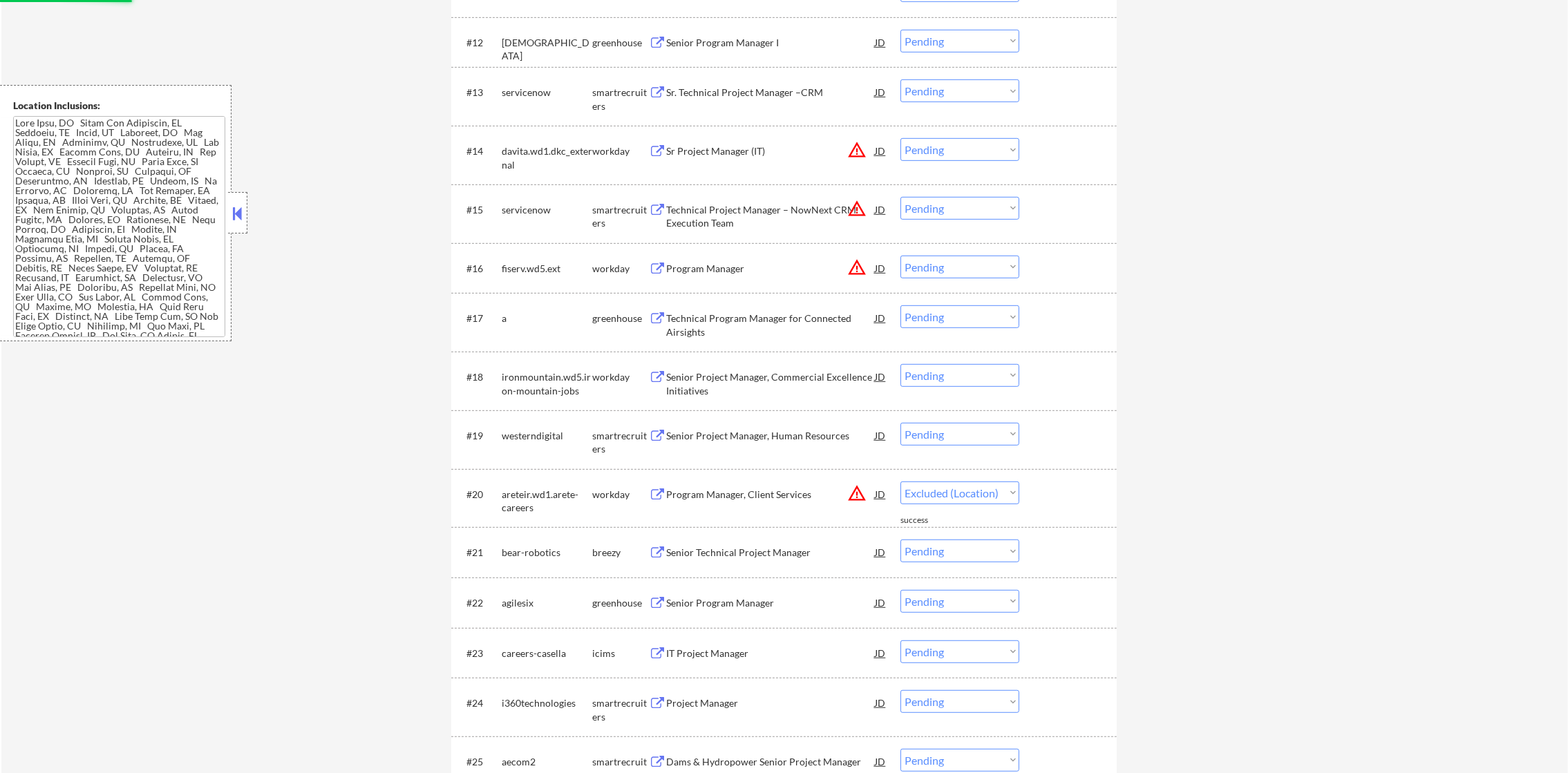
select select ""pending""
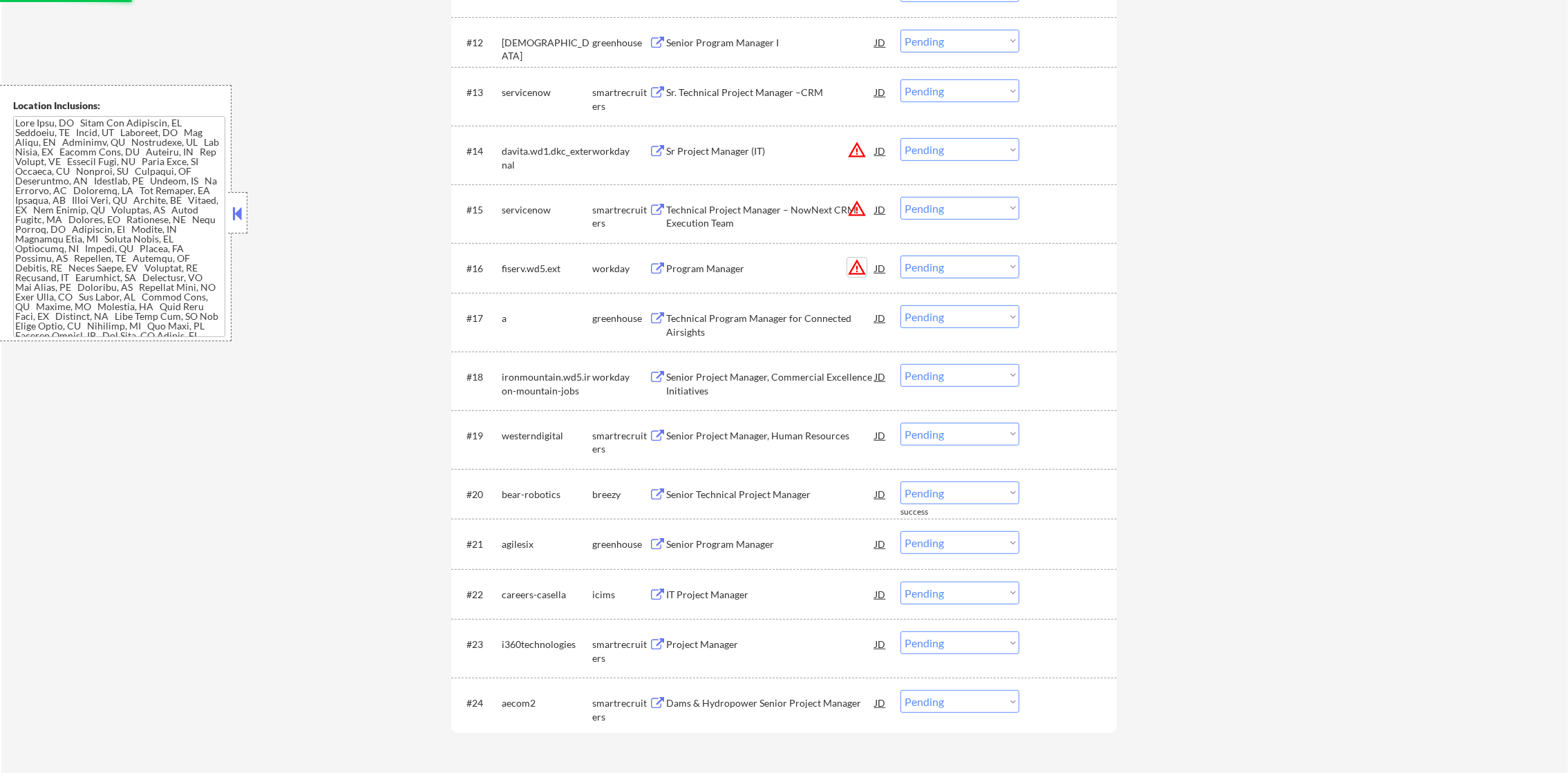
click at [853, 266] on button "warning_amber" at bounding box center [857, 267] width 19 height 19
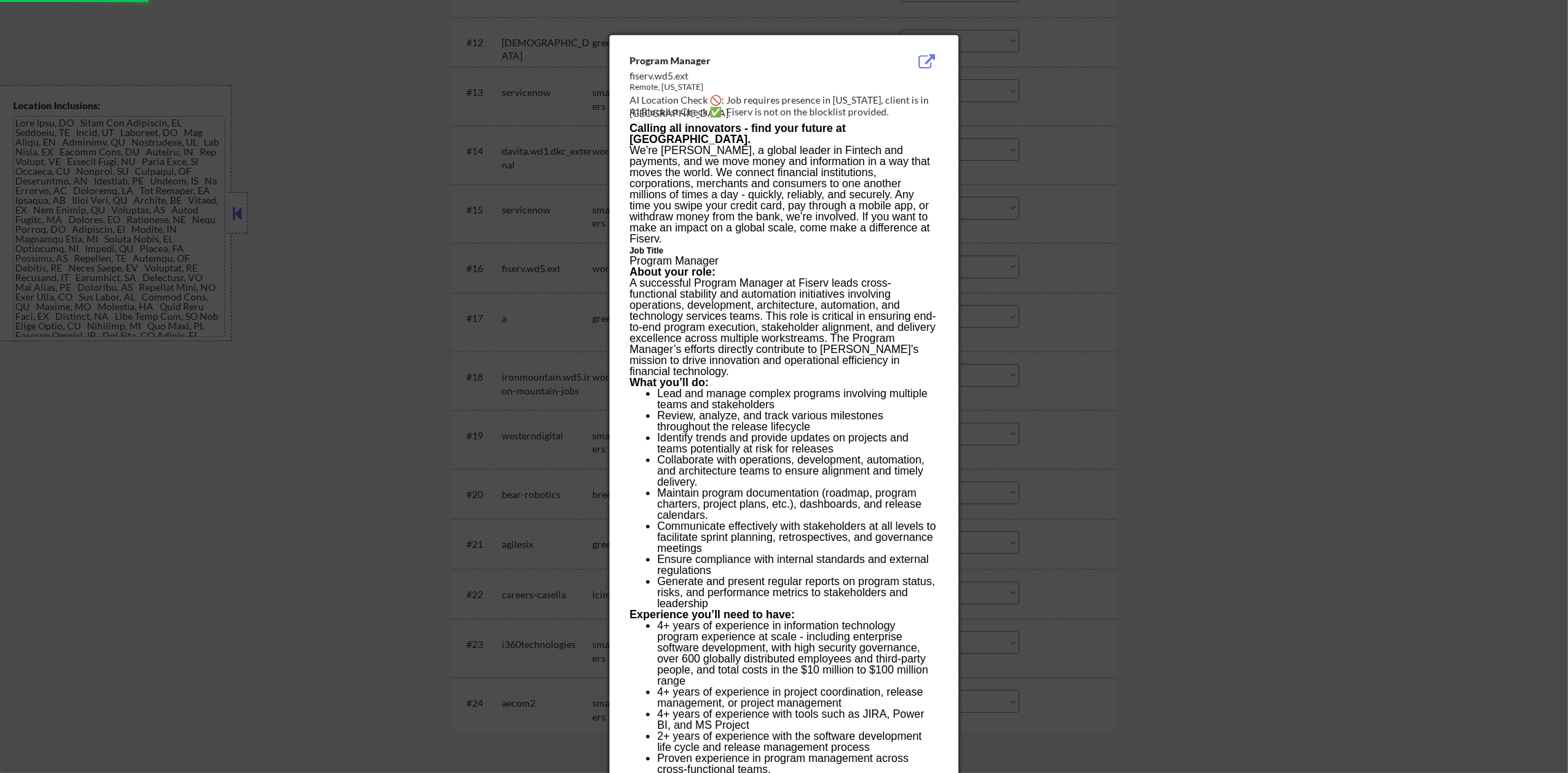
click at [1034, 266] on div at bounding box center [784, 386] width 1568 height 773
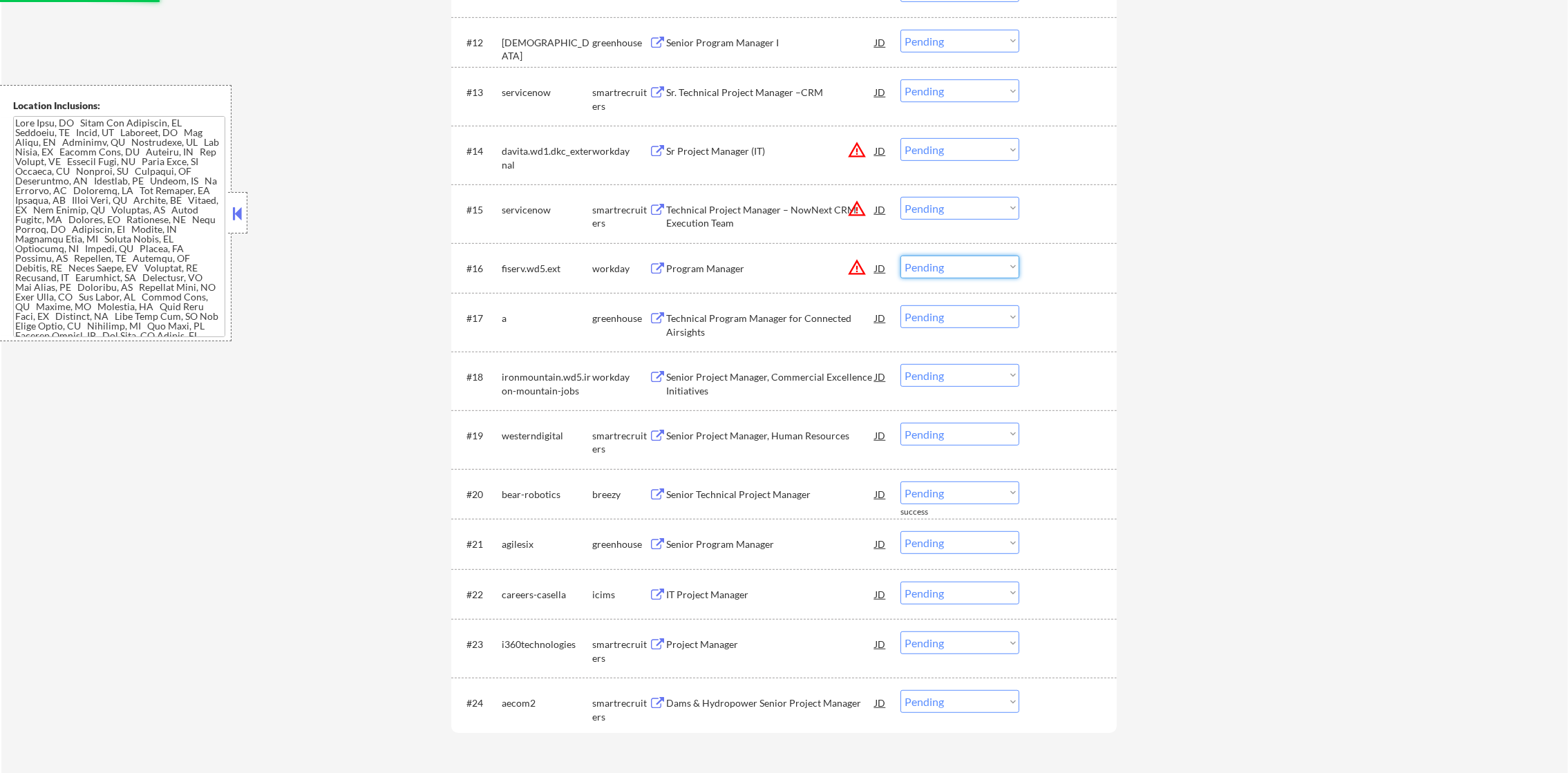
click at [980, 265] on select "Choose an option... Pending Applied Excluded (Questions) Excluded (Expired) Exc…" at bounding box center [959, 267] width 119 height 23
click at [900, 255] on select "Choose an option... Pending Applied Excluded (Questions) Excluded (Expired) Exc…" at bounding box center [959, 267] width 119 height 23
click at [860, 204] on button "warning_amber" at bounding box center [857, 209] width 19 height 19
select select ""pending""
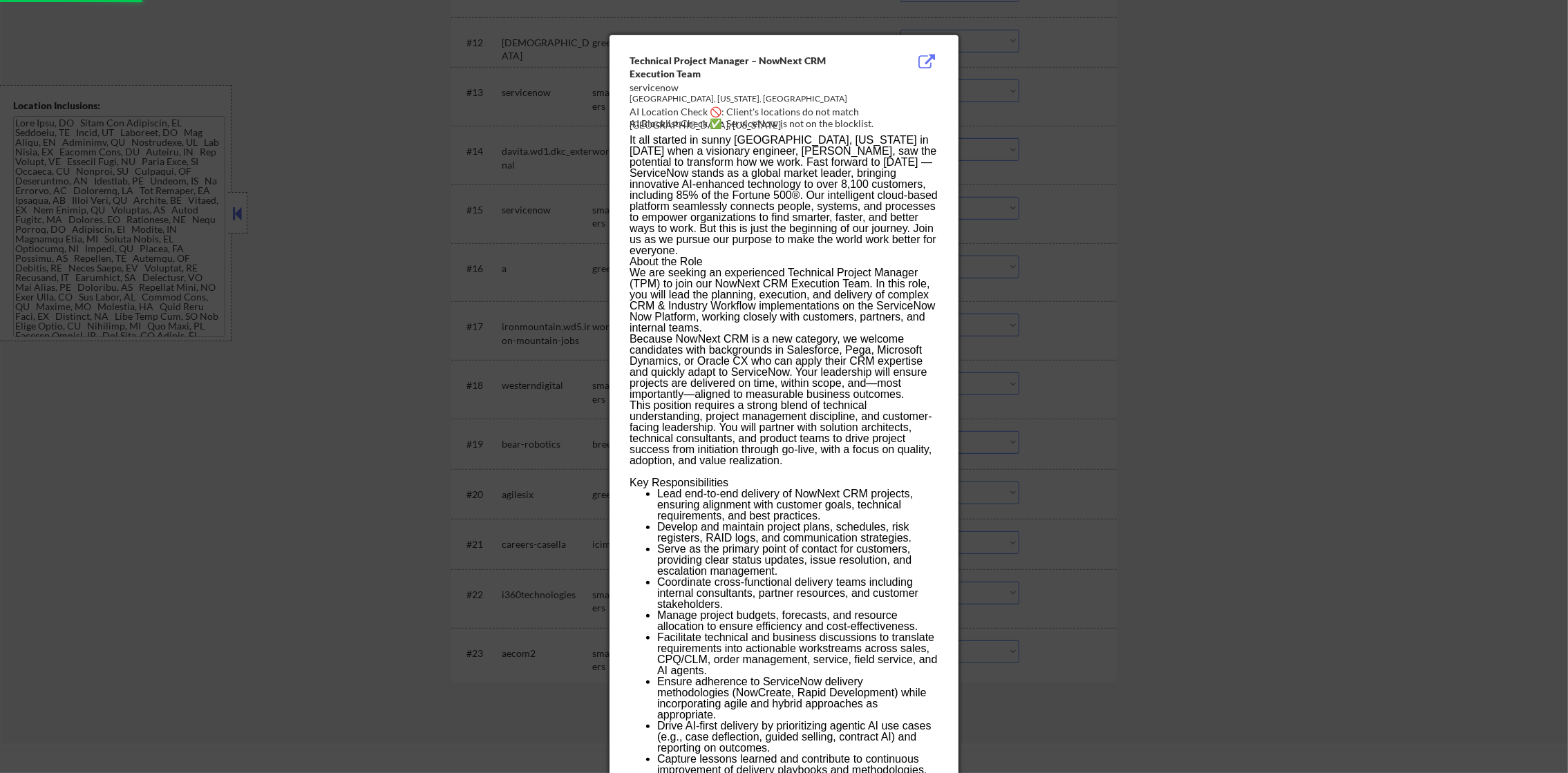
click at [1069, 199] on div at bounding box center [784, 386] width 1568 height 773
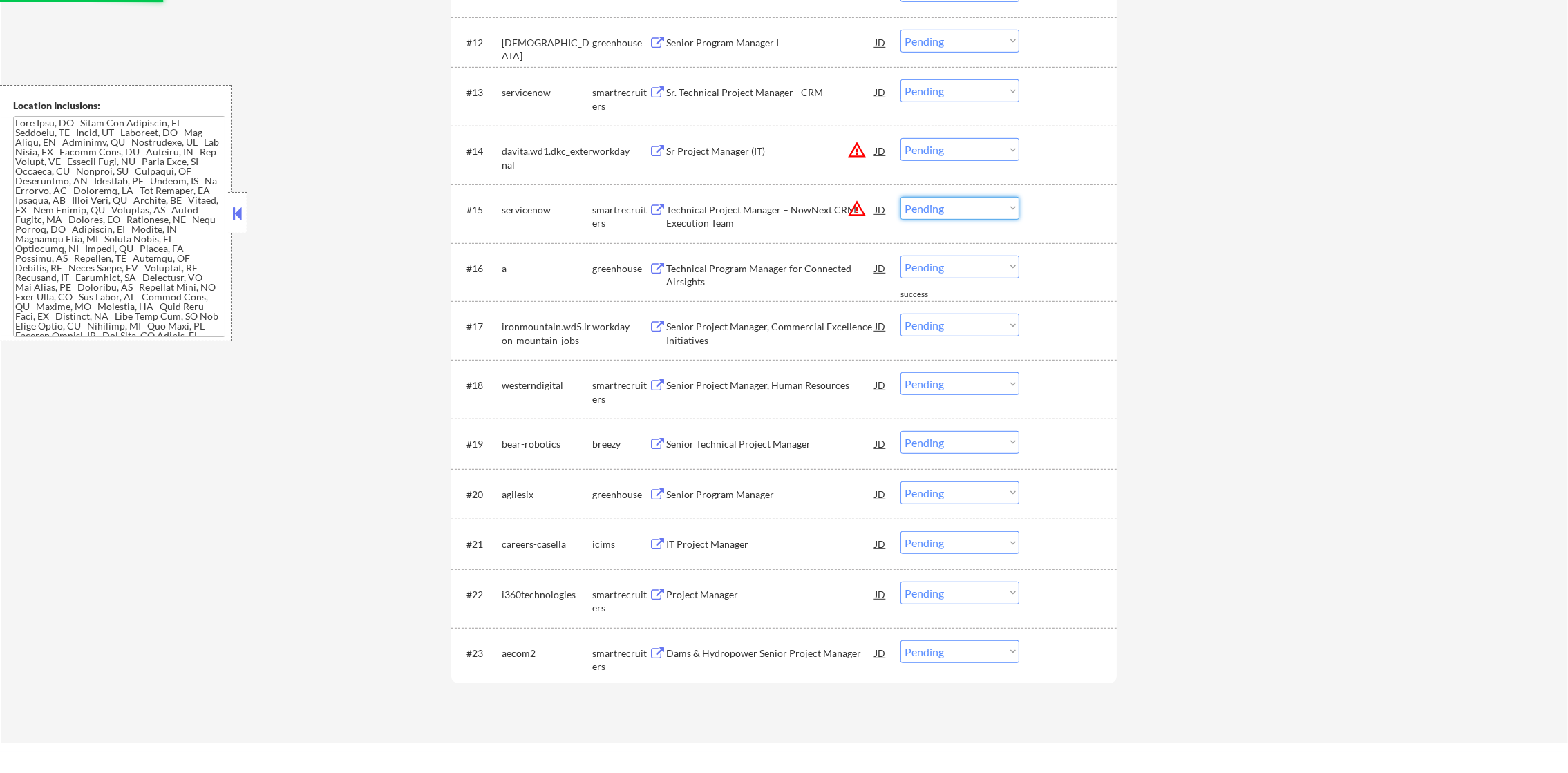
drag, startPoint x: 973, startPoint y: 206, endPoint x: 965, endPoint y: 221, distance: 17.0
click at [973, 206] on select "Choose an option... Pending Applied Excluded (Questions) Excluded (Expired) Exc…" at bounding box center [959, 208] width 119 height 23
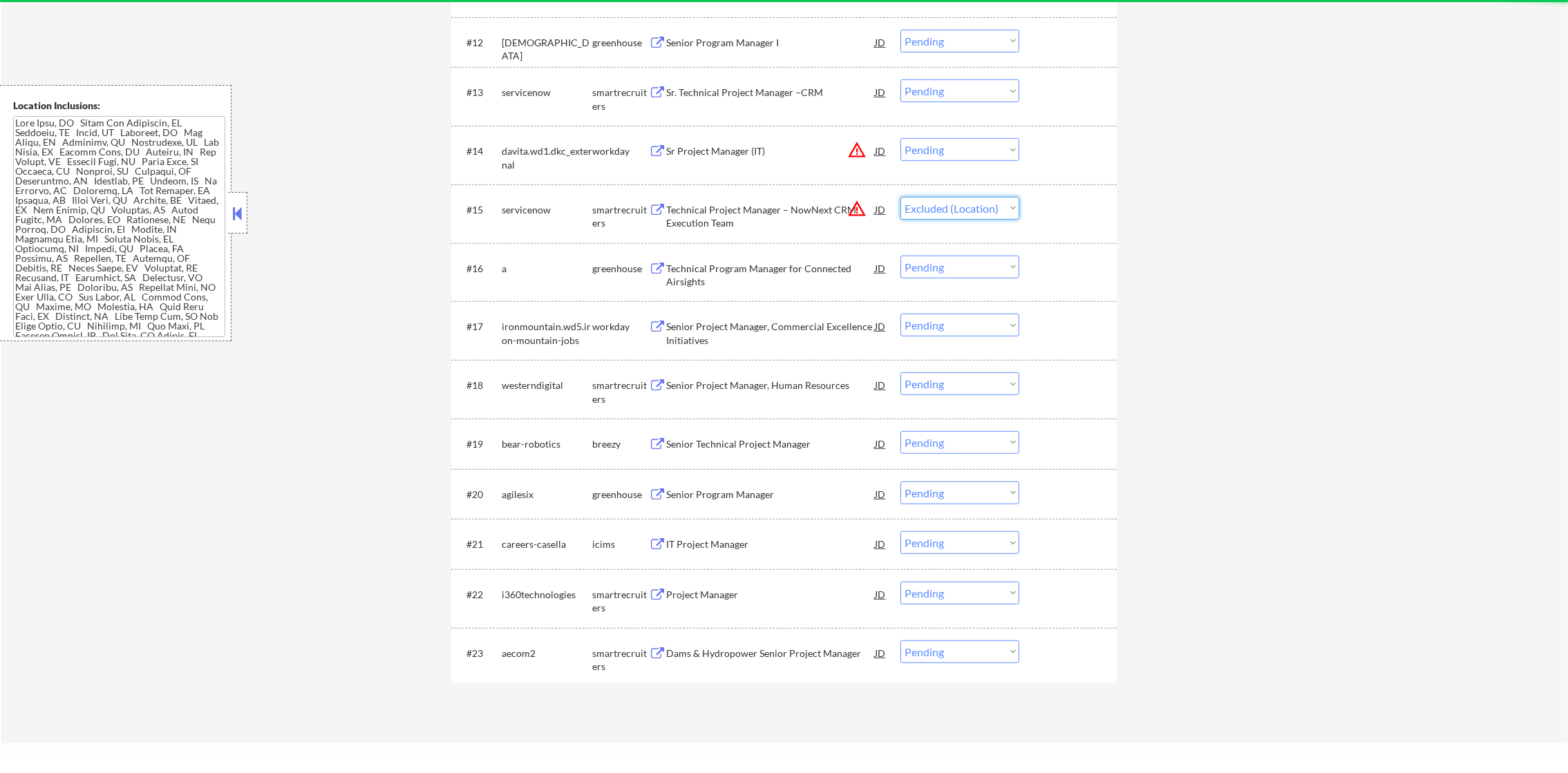
click at [900, 197] on select "Choose an option... Pending Applied Excluded (Questions) Excluded (Expired) Exc…" at bounding box center [959, 208] width 119 height 23
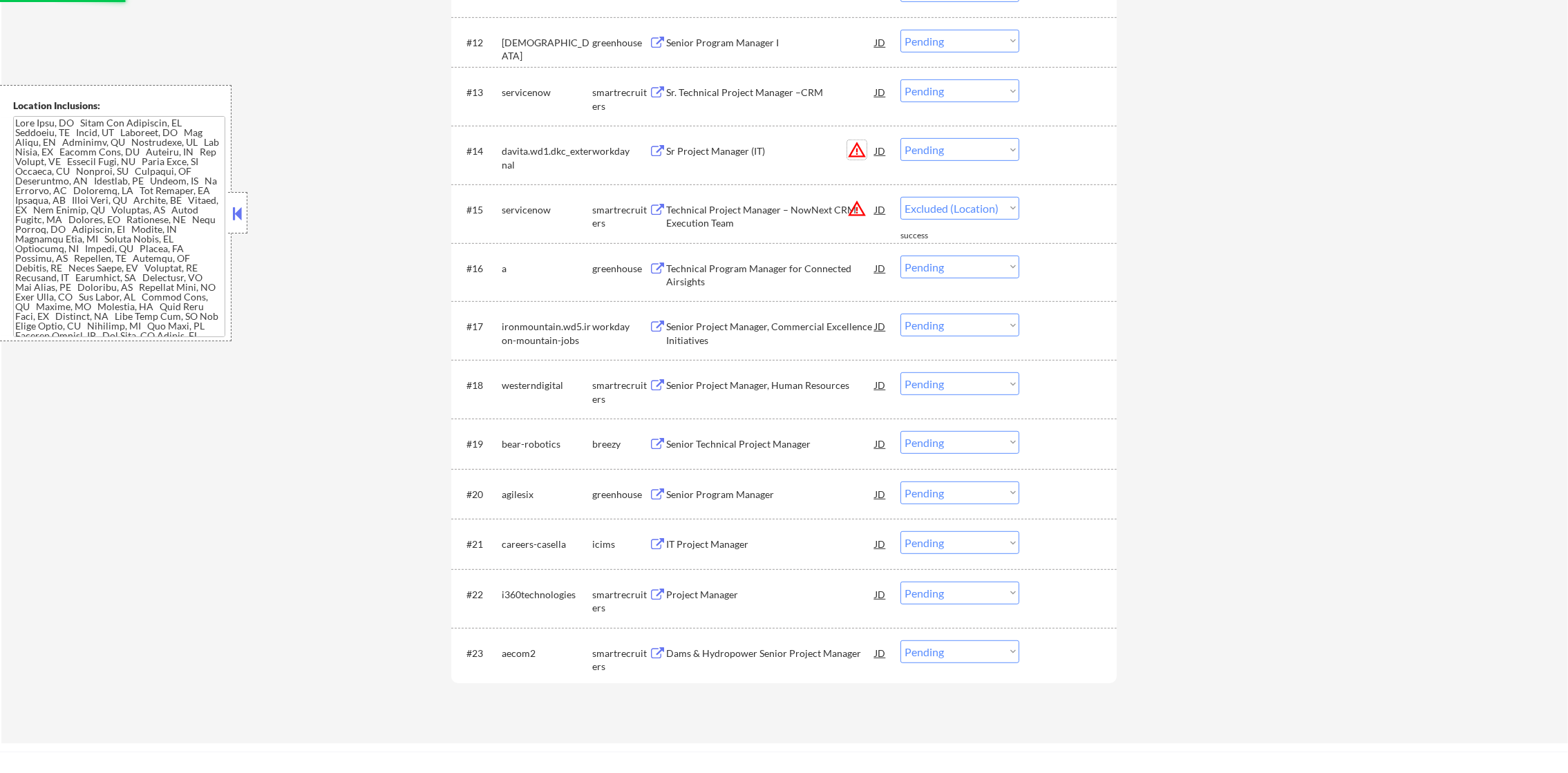
click at [857, 151] on button "warning_amber" at bounding box center [857, 150] width 19 height 19
select select ""pending""
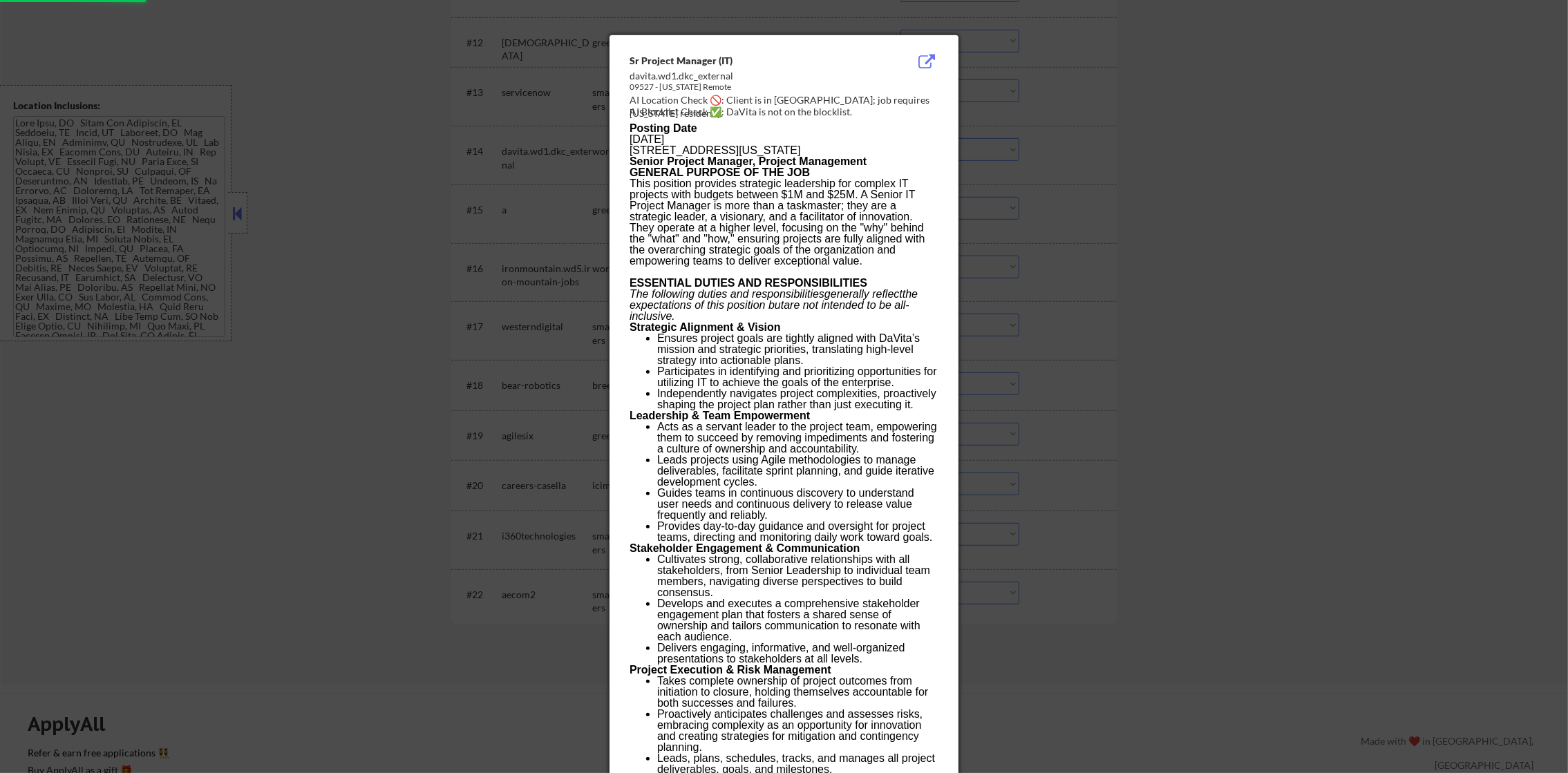
click at [1026, 146] on div at bounding box center [784, 386] width 1568 height 773
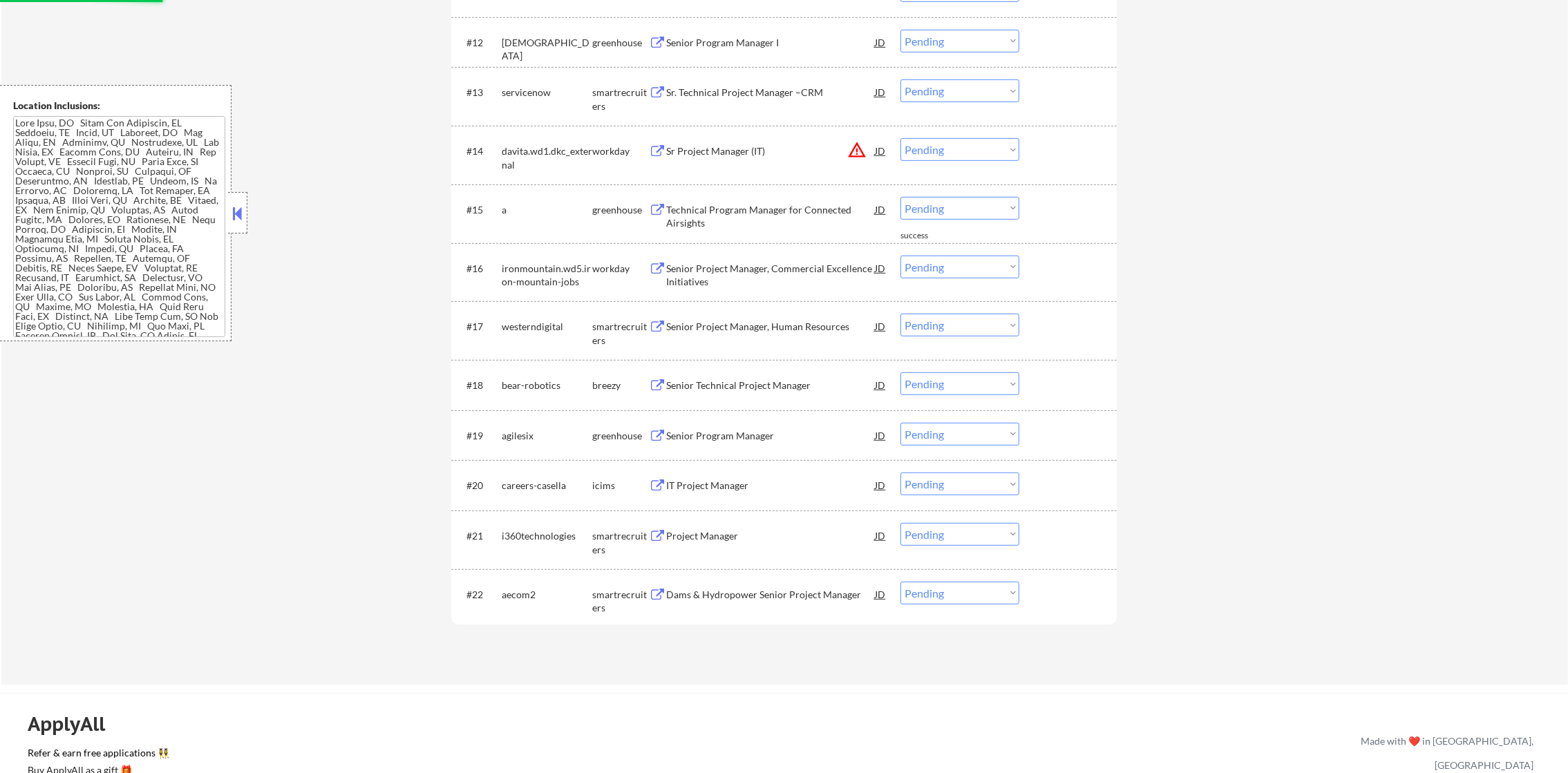
click at [929, 144] on select "Choose an option... Pending Applied Excluded (Questions) Excluded (Expired) Exc…" at bounding box center [959, 150] width 119 height 23
click at [900, 139] on select "Choose an option... Pending Applied Excluded (Questions) Excluded (Expired) Exc…" at bounding box center [959, 150] width 119 height 23
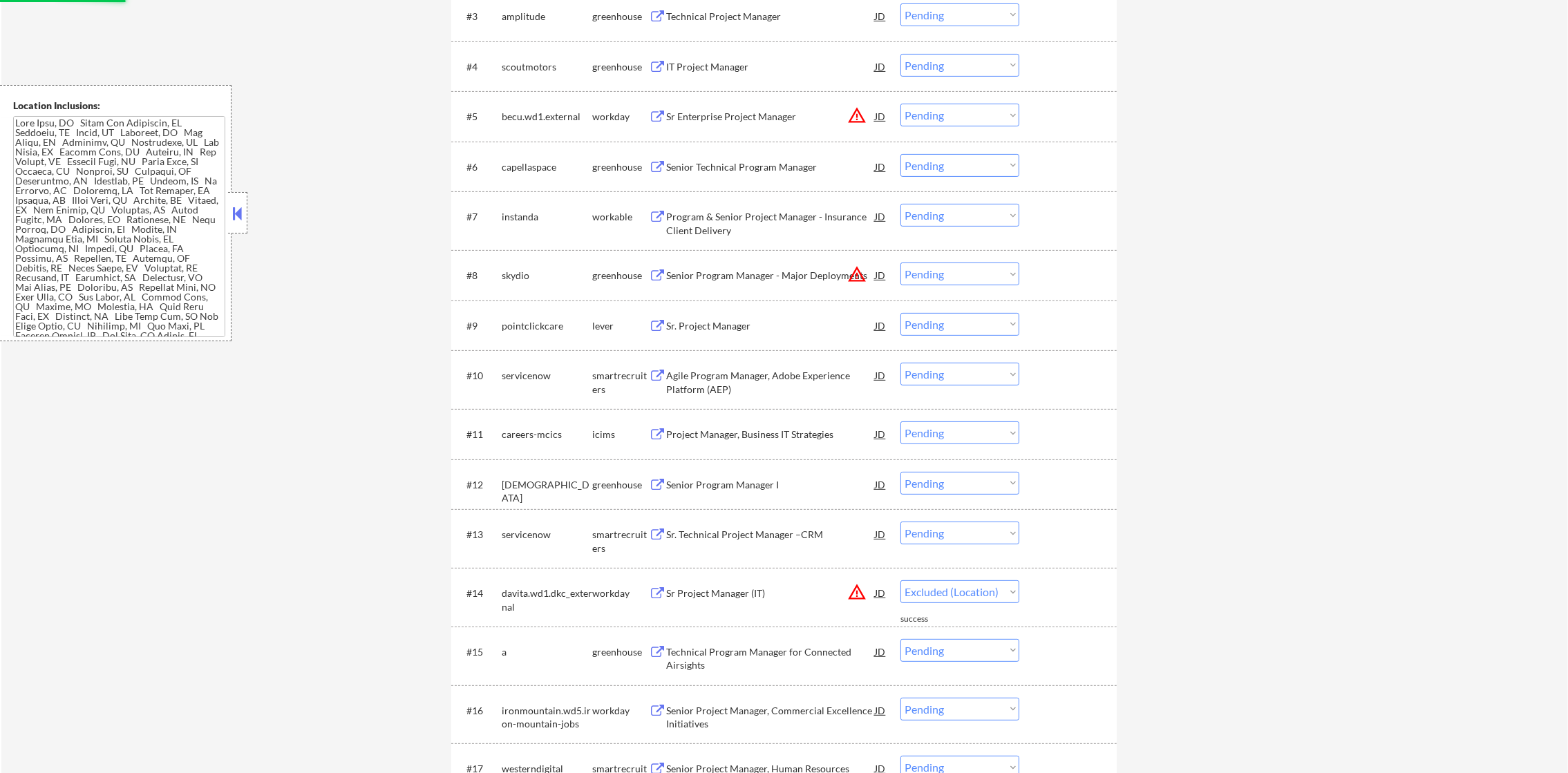
scroll to position [660, 0]
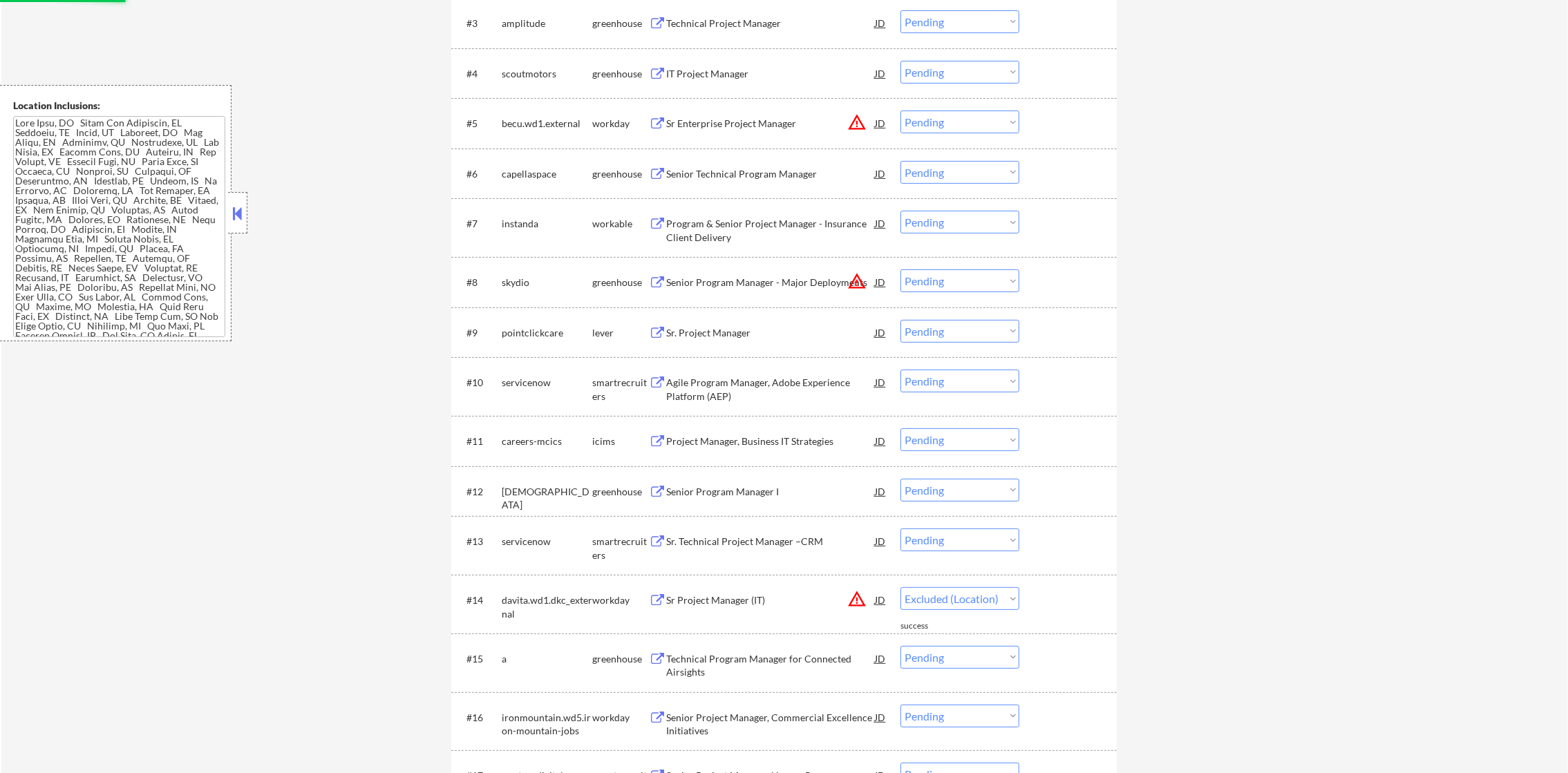
select select ""pending""
click at [857, 278] on button "warning_amber" at bounding box center [857, 281] width 19 height 19
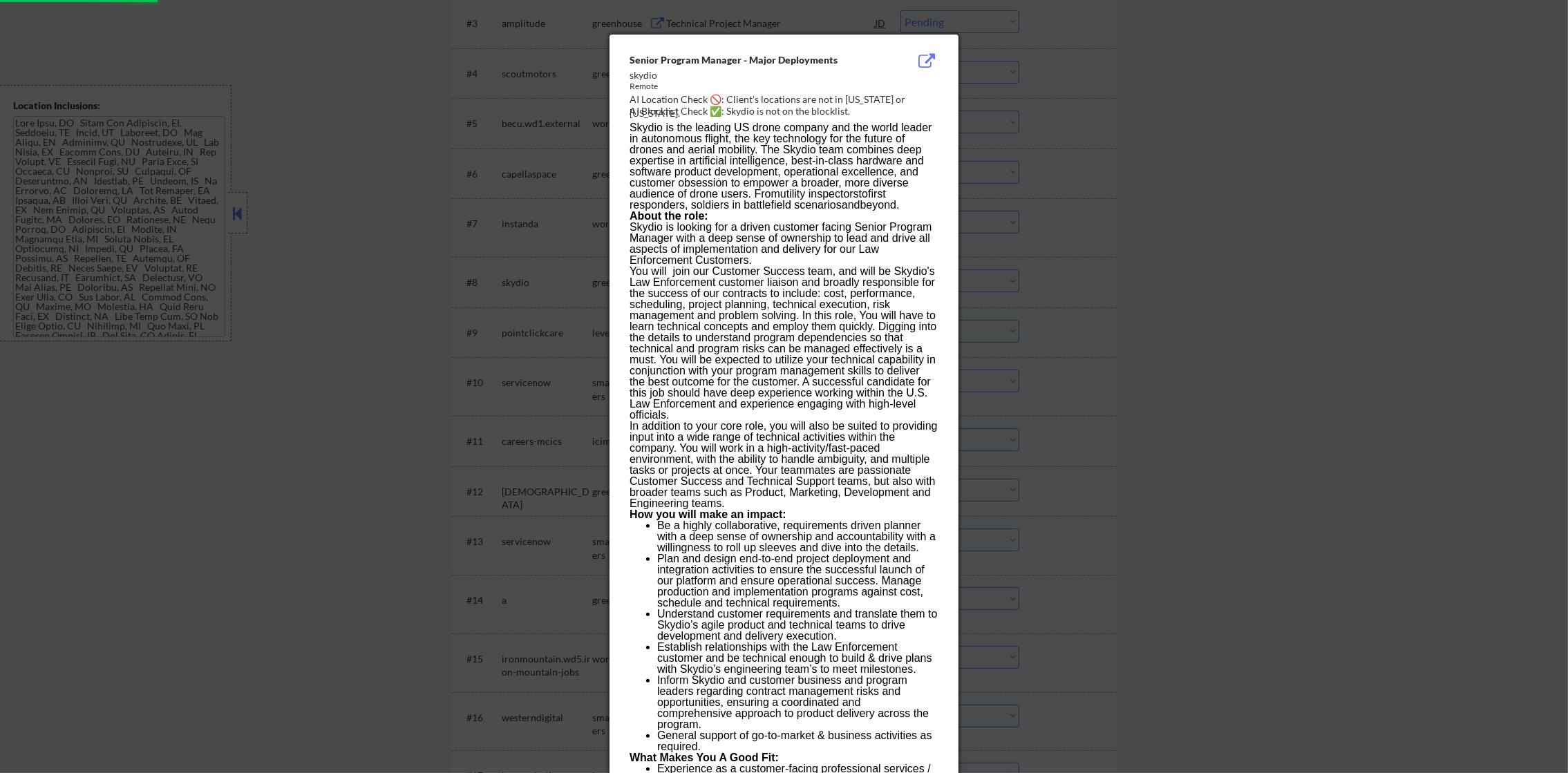
click at [1071, 245] on div at bounding box center [784, 386] width 1568 height 773
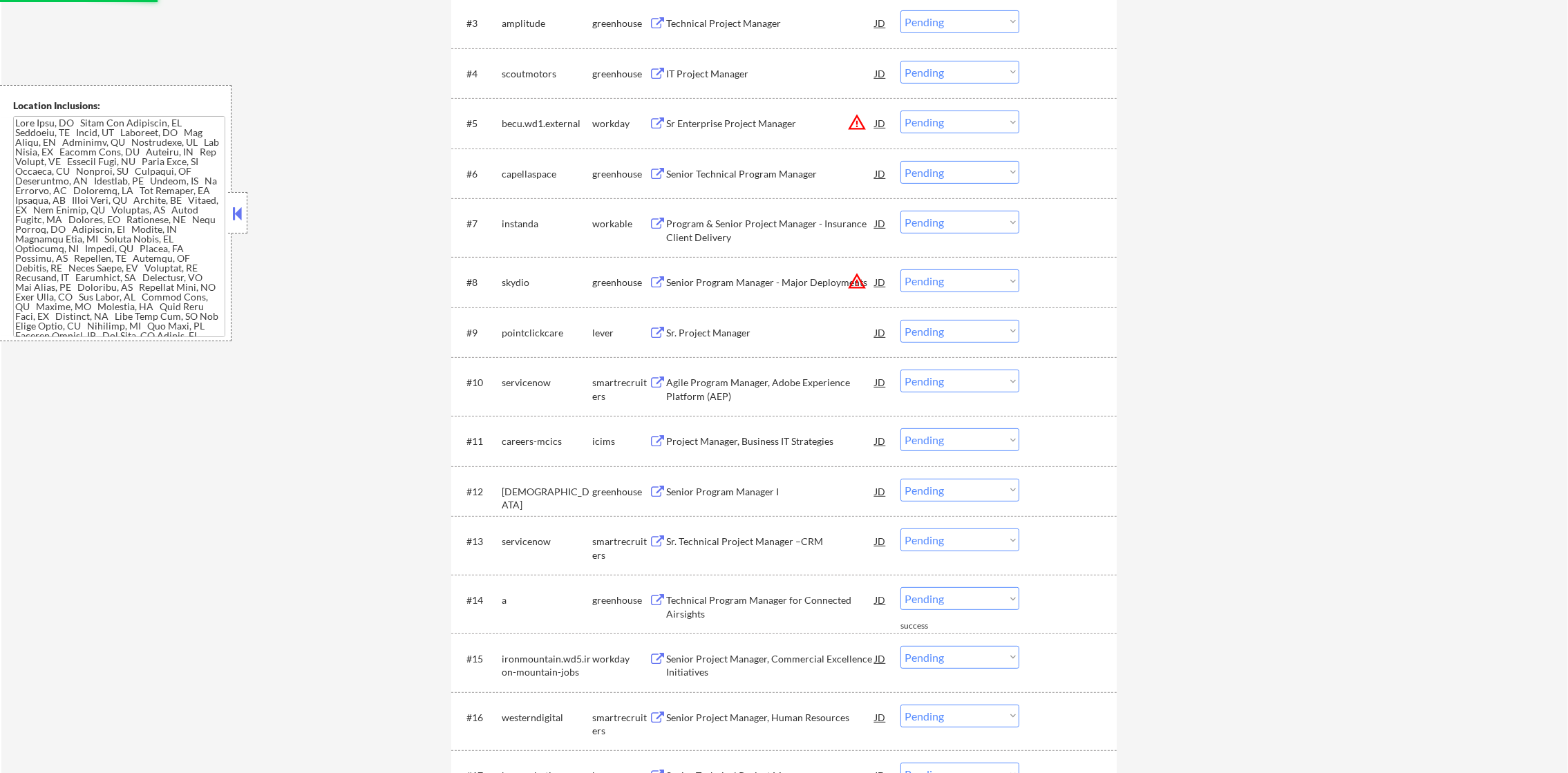
click at [980, 271] on select "Choose an option... Pending Applied Excluded (Questions) Excluded (Expired) Exc…" at bounding box center [959, 281] width 119 height 23
click at [900, 270] on select "Choose an option... Pending Applied Excluded (Questions) Excluded (Expired) Exc…" at bounding box center [959, 281] width 119 height 23
click at [856, 115] on button "warning_amber" at bounding box center [857, 122] width 19 height 19
select select ""pending""
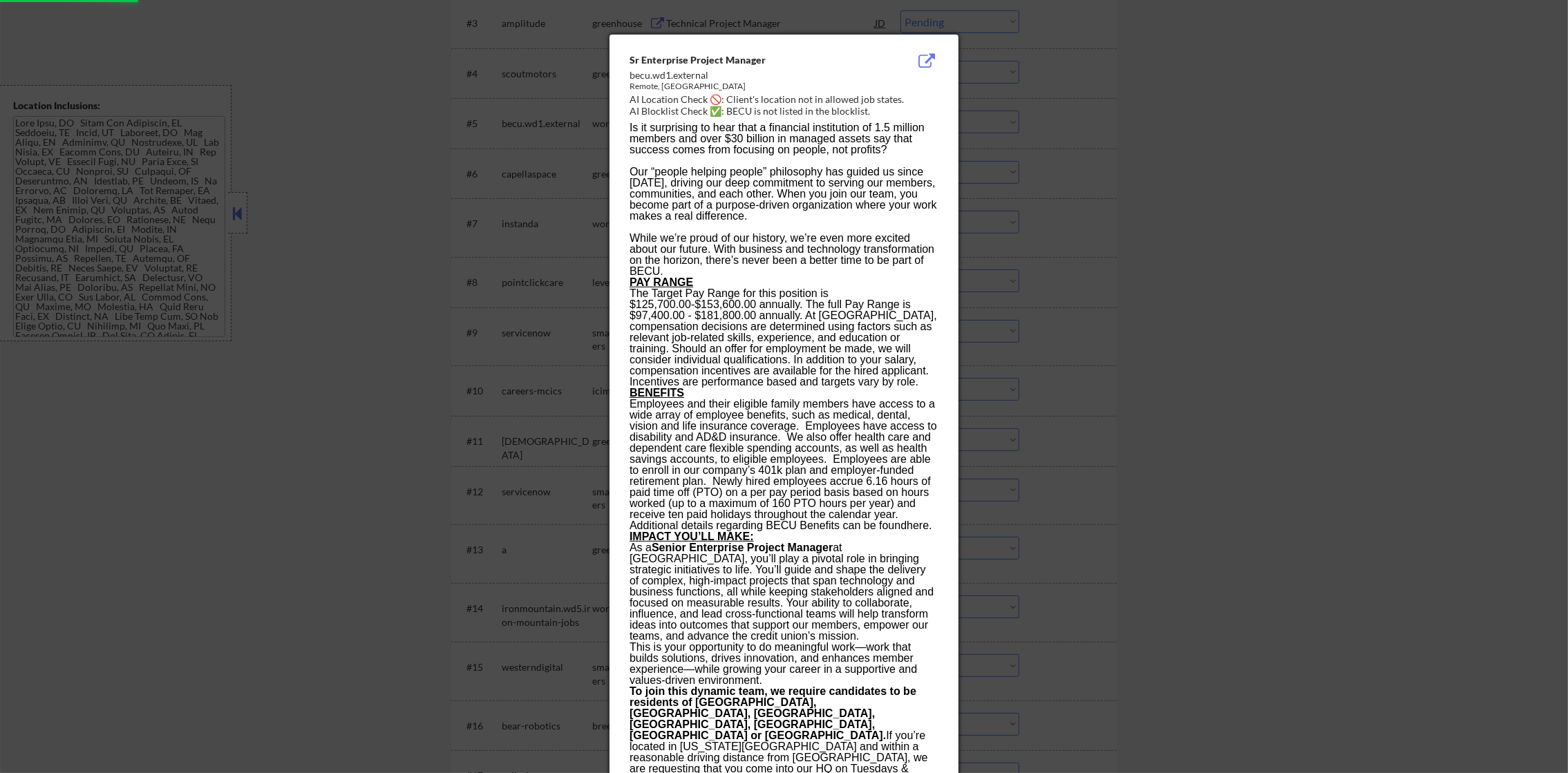
click at [1064, 124] on div at bounding box center [784, 386] width 1568 height 773
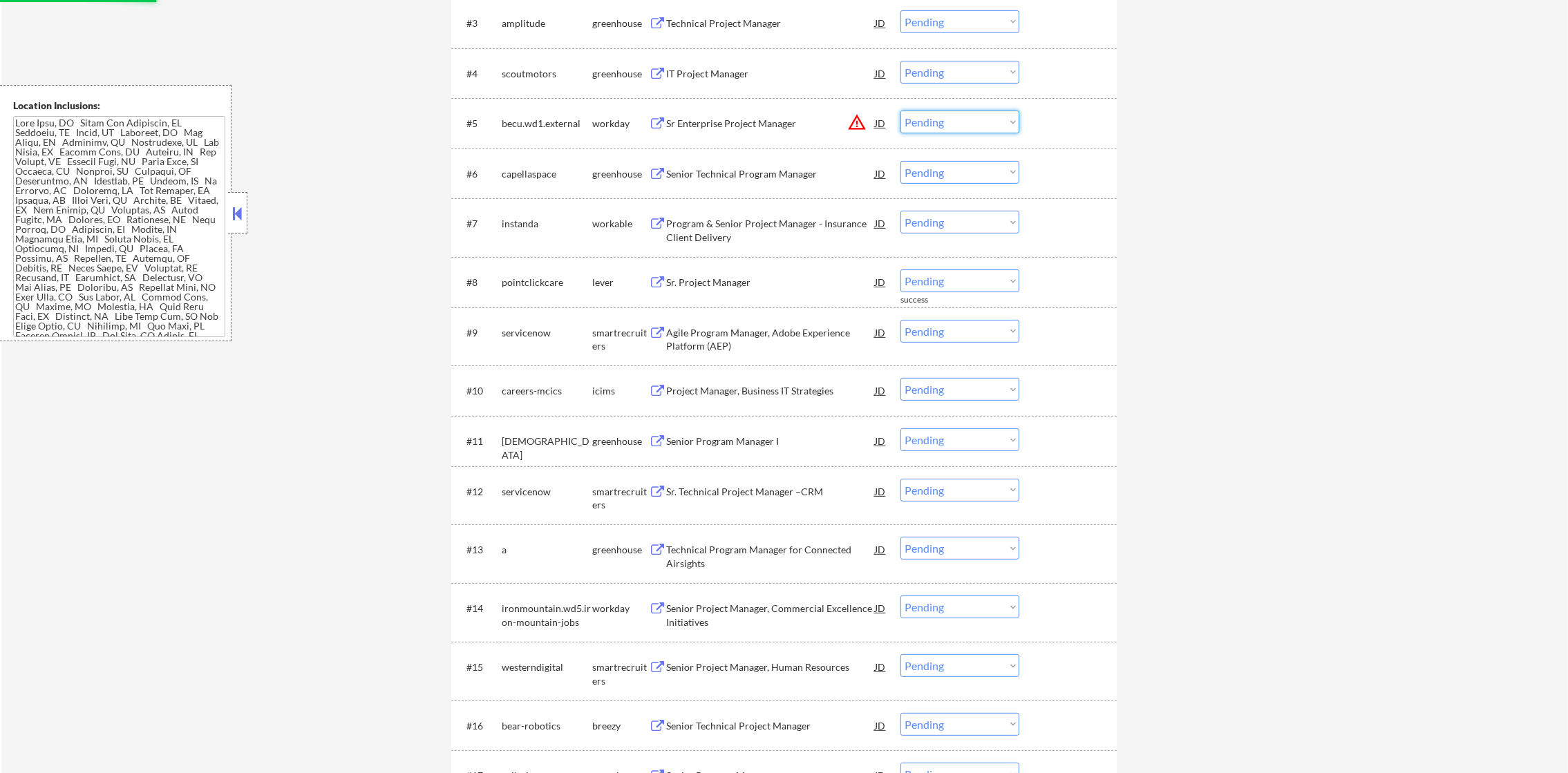
click at [946, 130] on select "Choose an option... Pending Applied Excluded (Questions) Excluded (Expired) Exc…" at bounding box center [959, 122] width 119 height 23
click at [900, 110] on select "Choose an option... Pending Applied Excluded (Questions) Excluded (Expired) Exc…" at bounding box center [959, 122] width 119 height 23
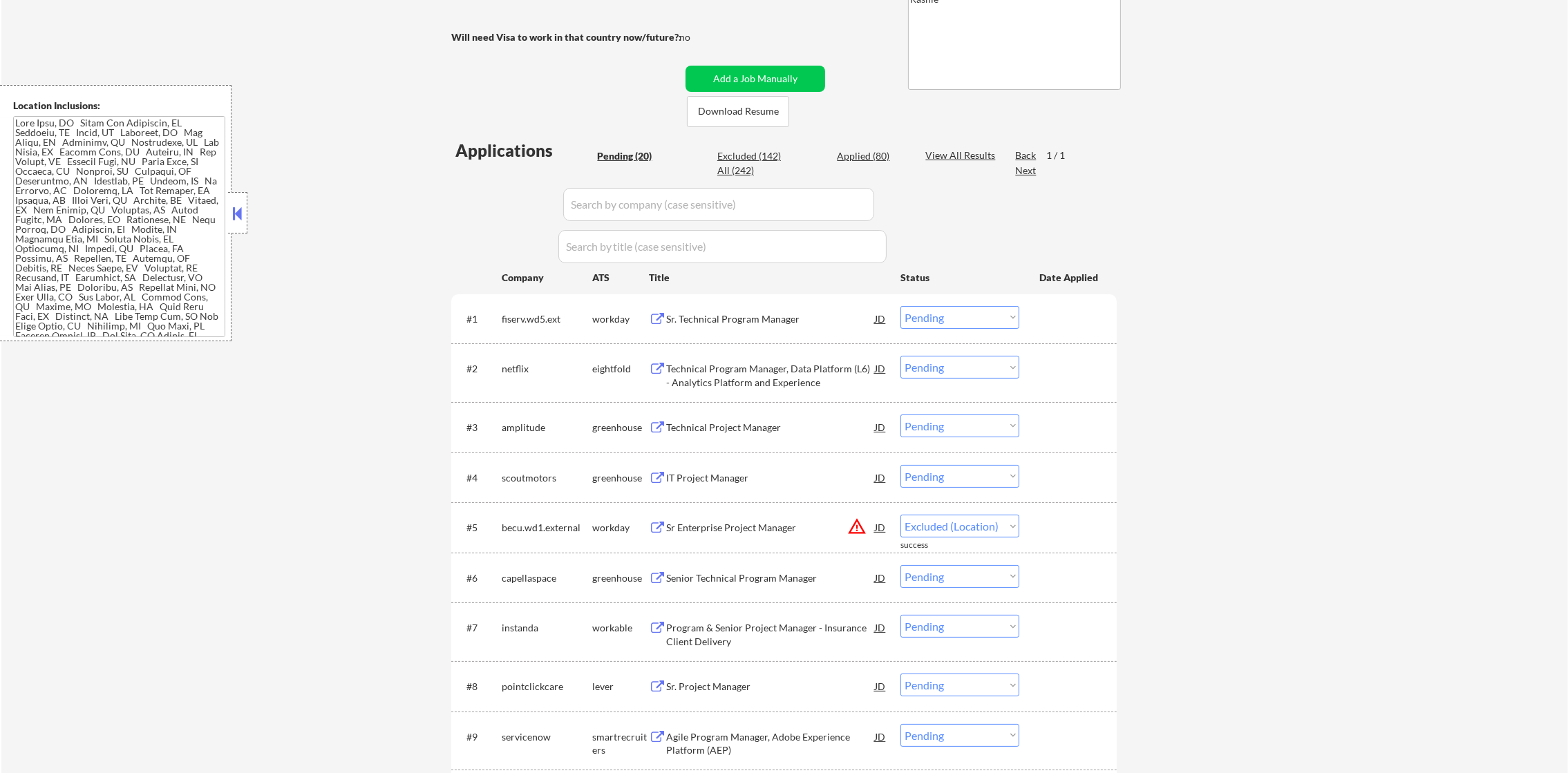
scroll to position [246, 0]
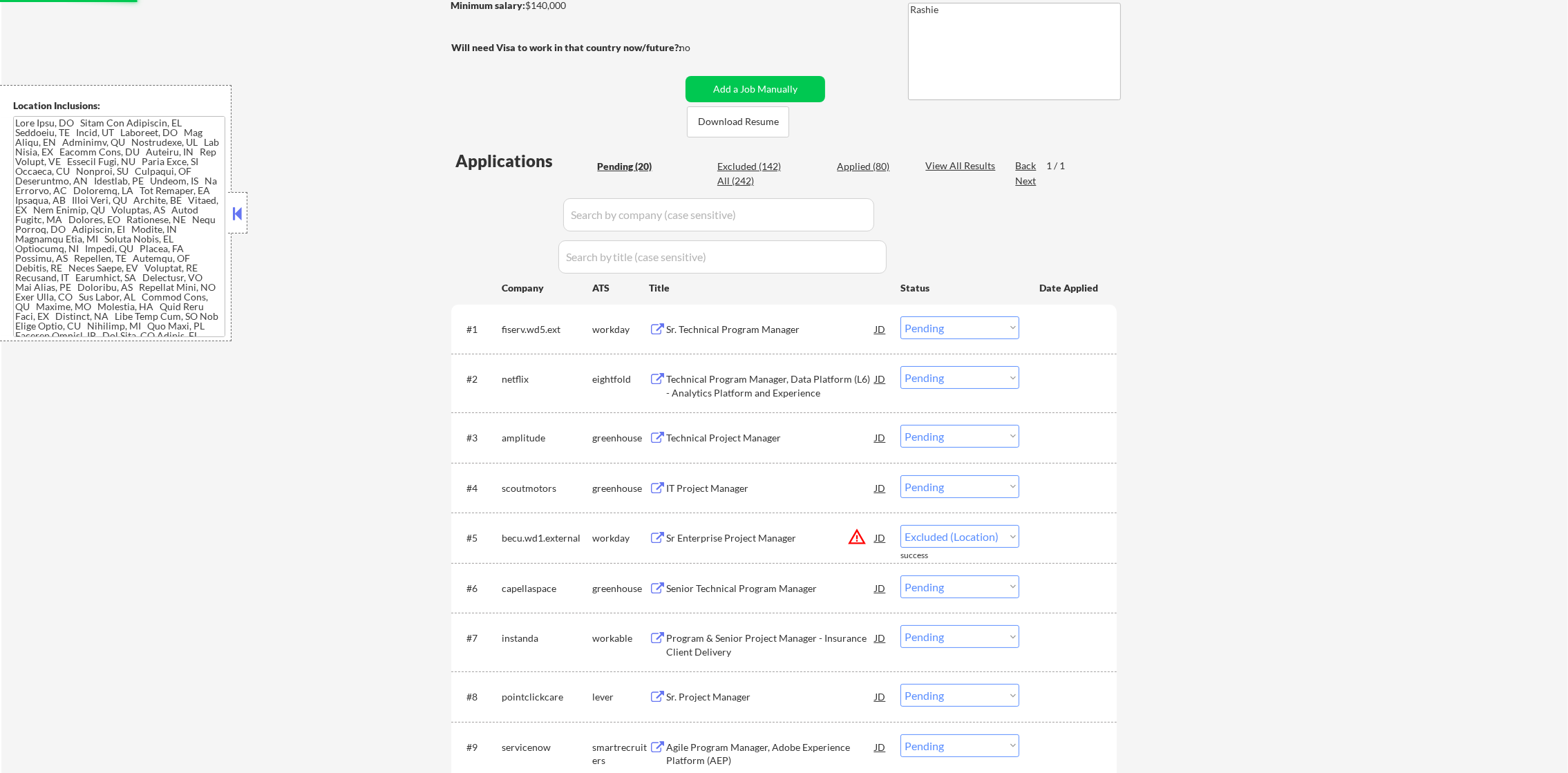
select select ""pending""
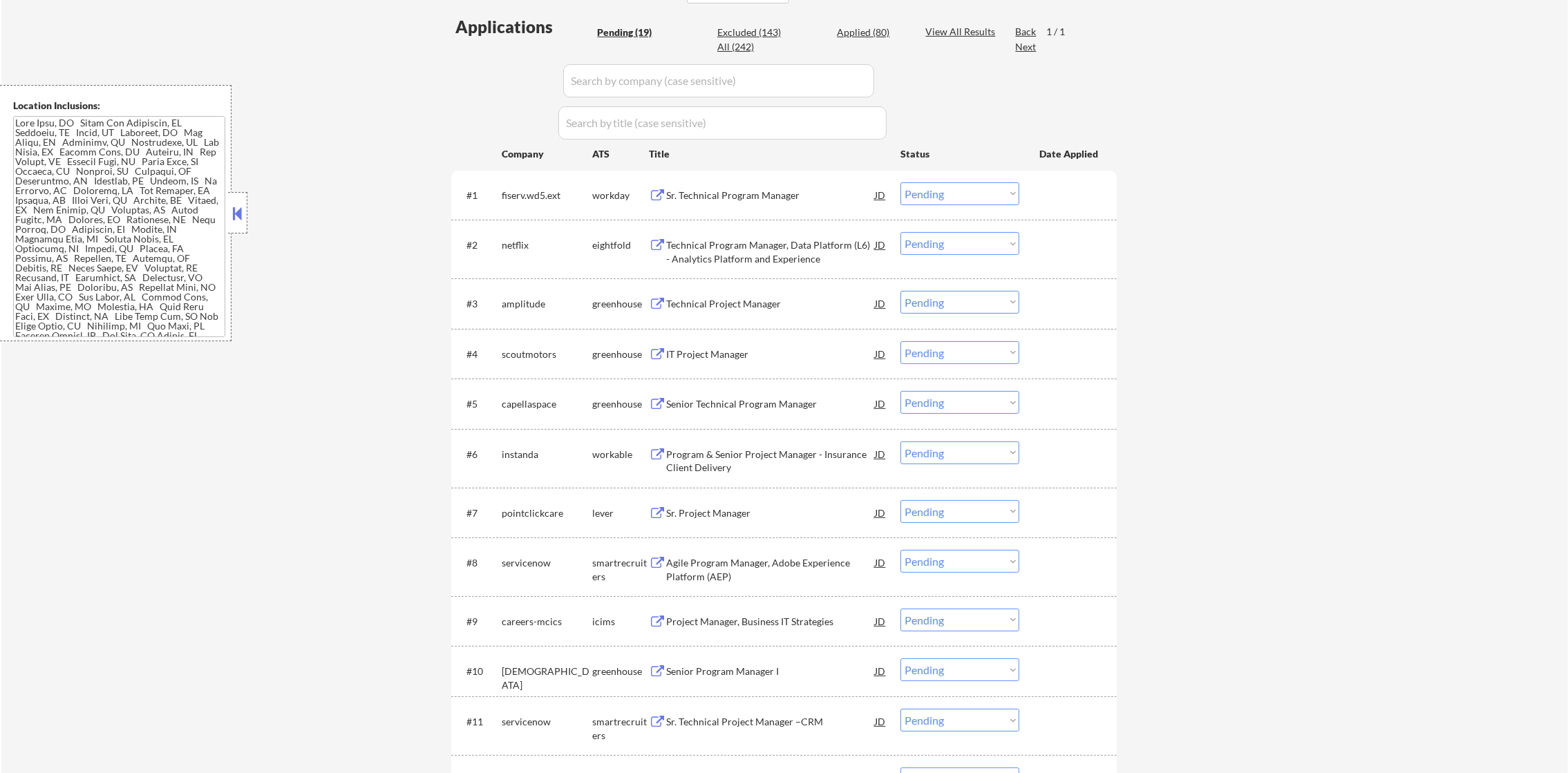
scroll to position [415, 0]
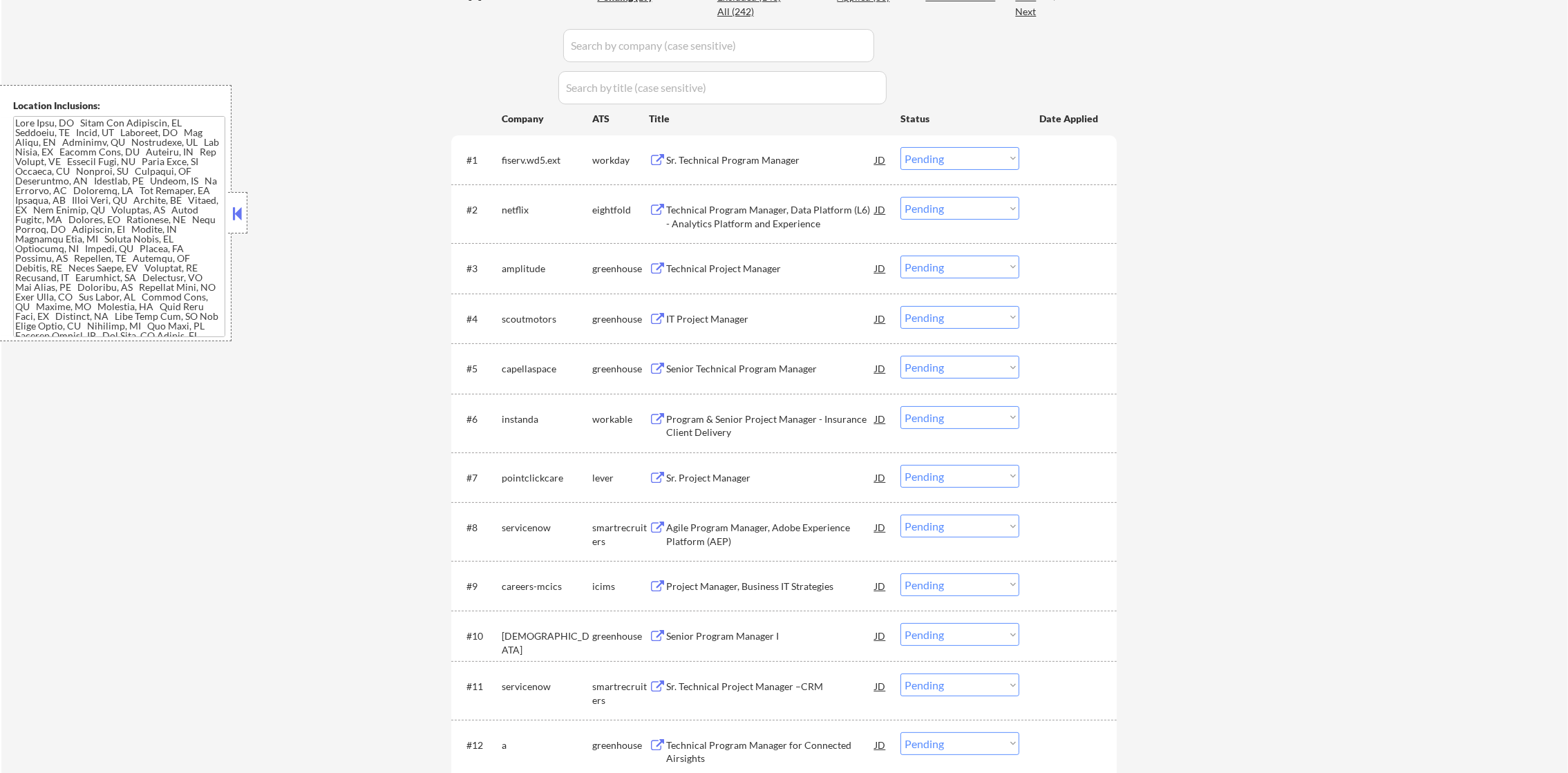
click at [736, 171] on div "Sr. Technical Program Manager" at bounding box center [771, 160] width 209 height 25
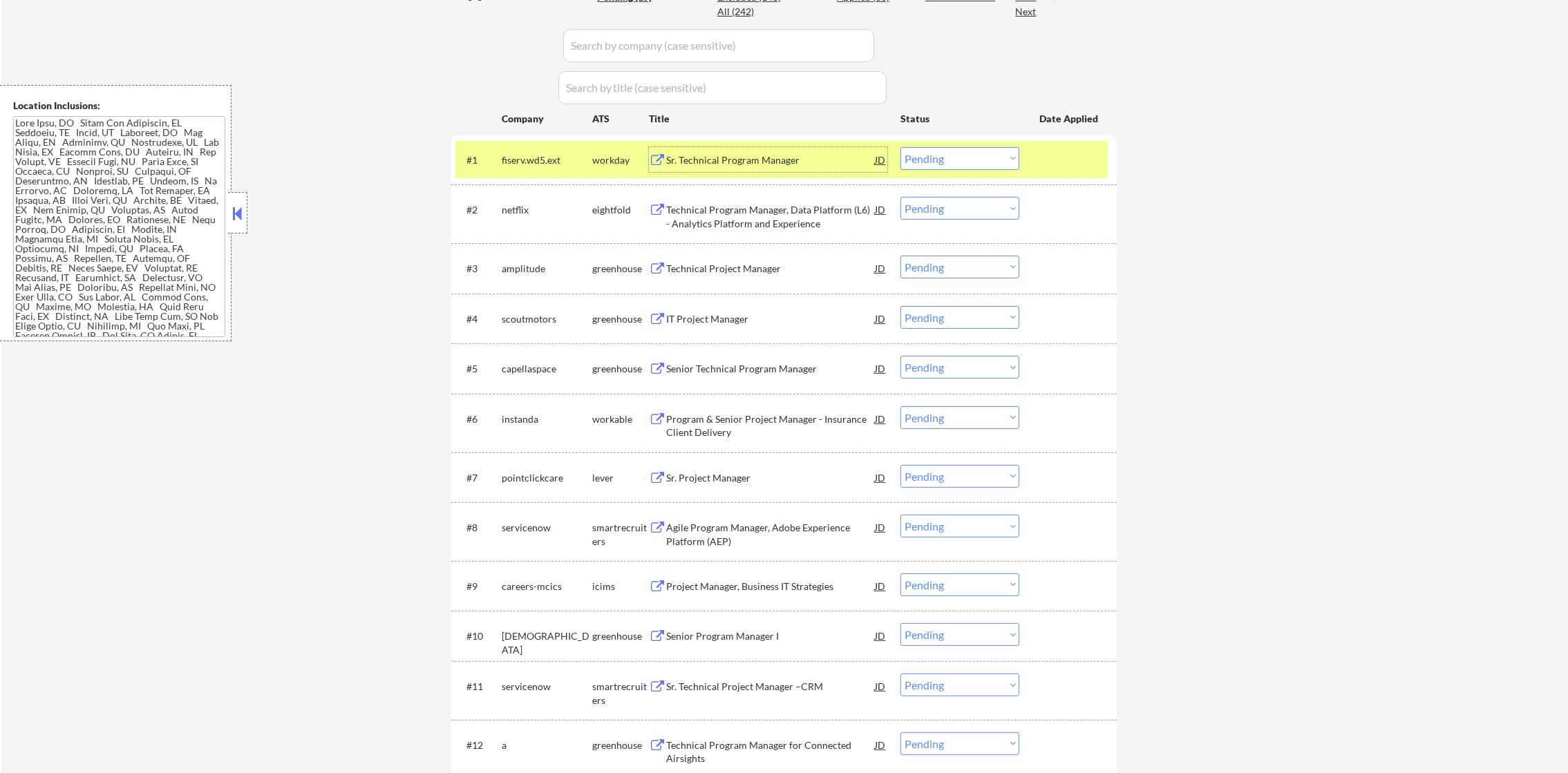
click at [730, 170] on div "Sr. Technical Program Manager" at bounding box center [771, 160] width 209 height 25
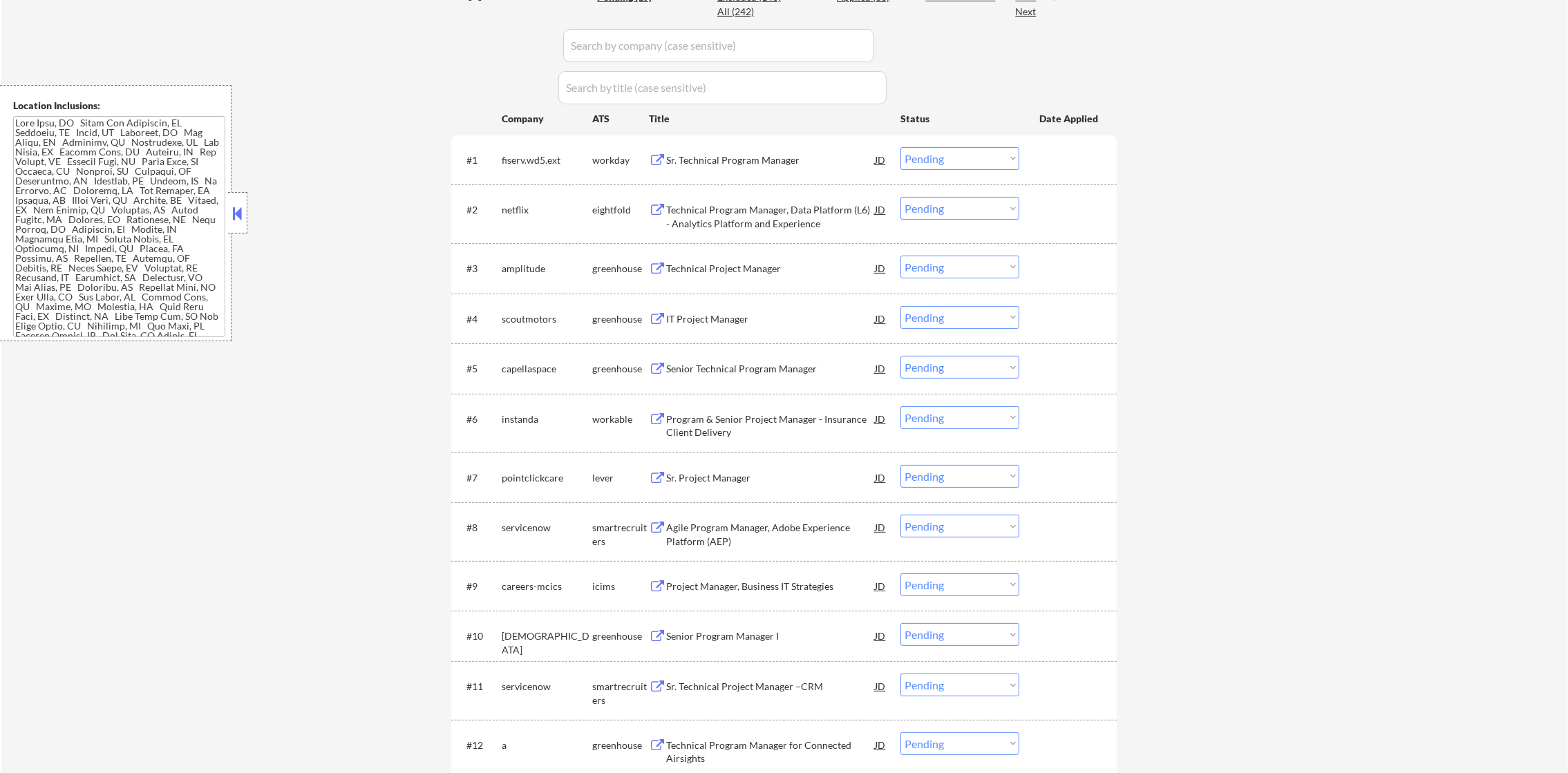
click at [965, 160] on select "Choose an option... Pending Applied Excluded (Questions) Excluded (Expired) Exc…" at bounding box center [959, 159] width 119 height 23
click at [900, 147] on select "Choose an option... Pending Applied Excluded (Questions) Excluded (Expired) Exc…" at bounding box center [959, 159] width 119 height 23
select select ""pending""
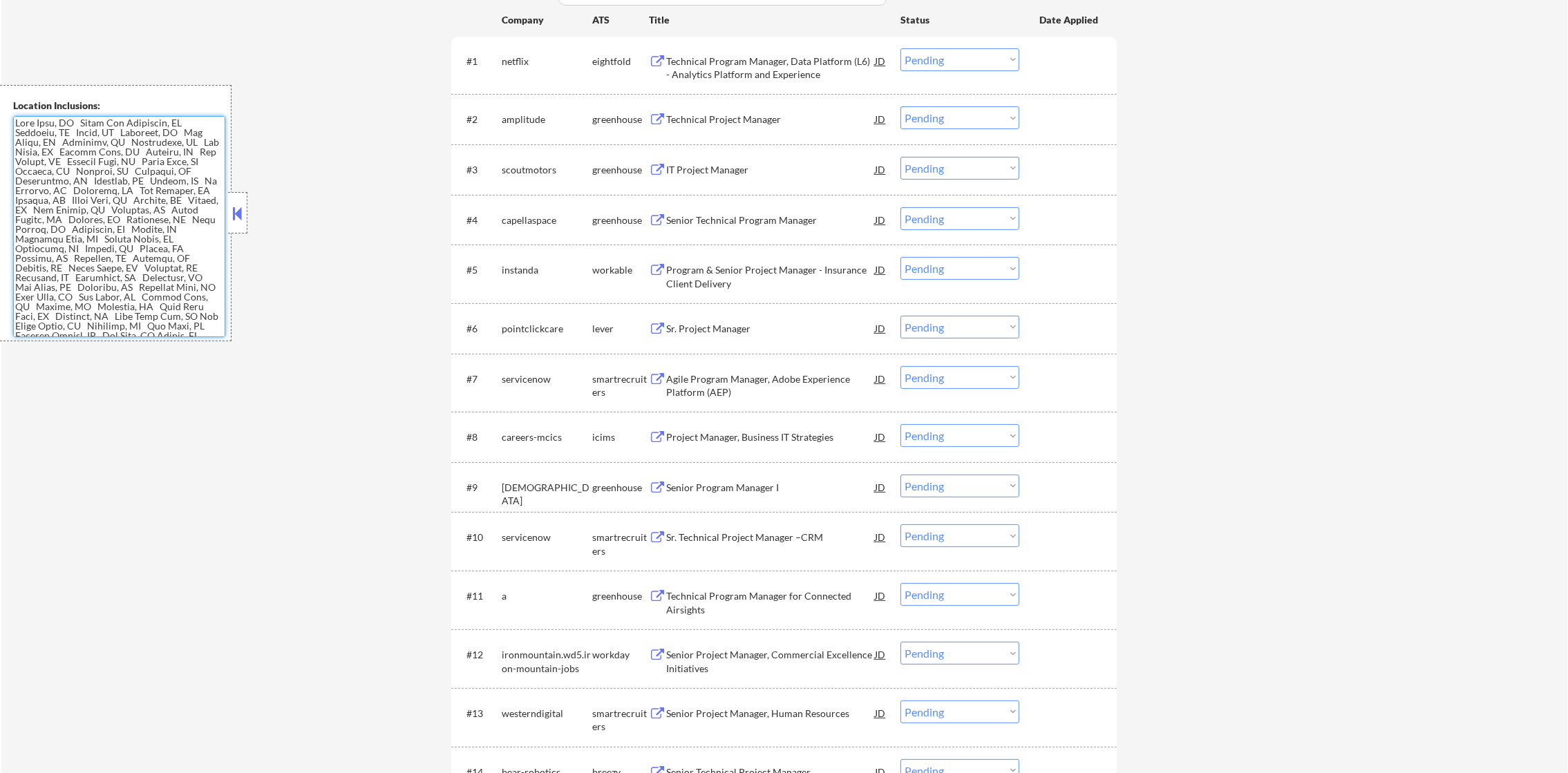
scroll to position [518, 0]
click at [778, 65] on div "Technical Program Manager, Data Platform (L6) - Analytics Platform and Experien…" at bounding box center [771, 63] width 209 height 27
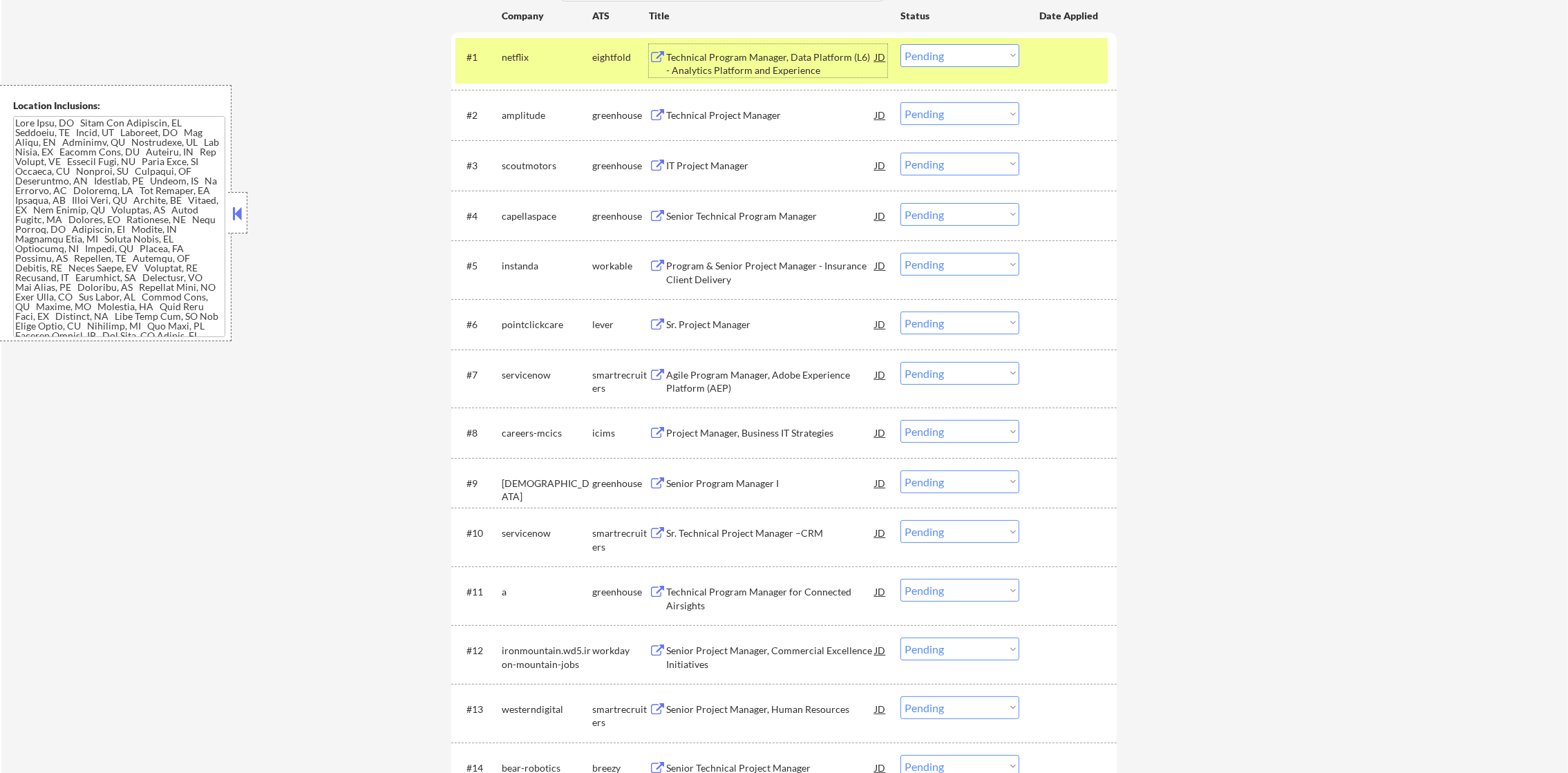
click at [558, 70] on div "#1 netflix eightfold Technical Program Manager, Data Platform (L6) - Analytics …" at bounding box center [781, 61] width 652 height 45
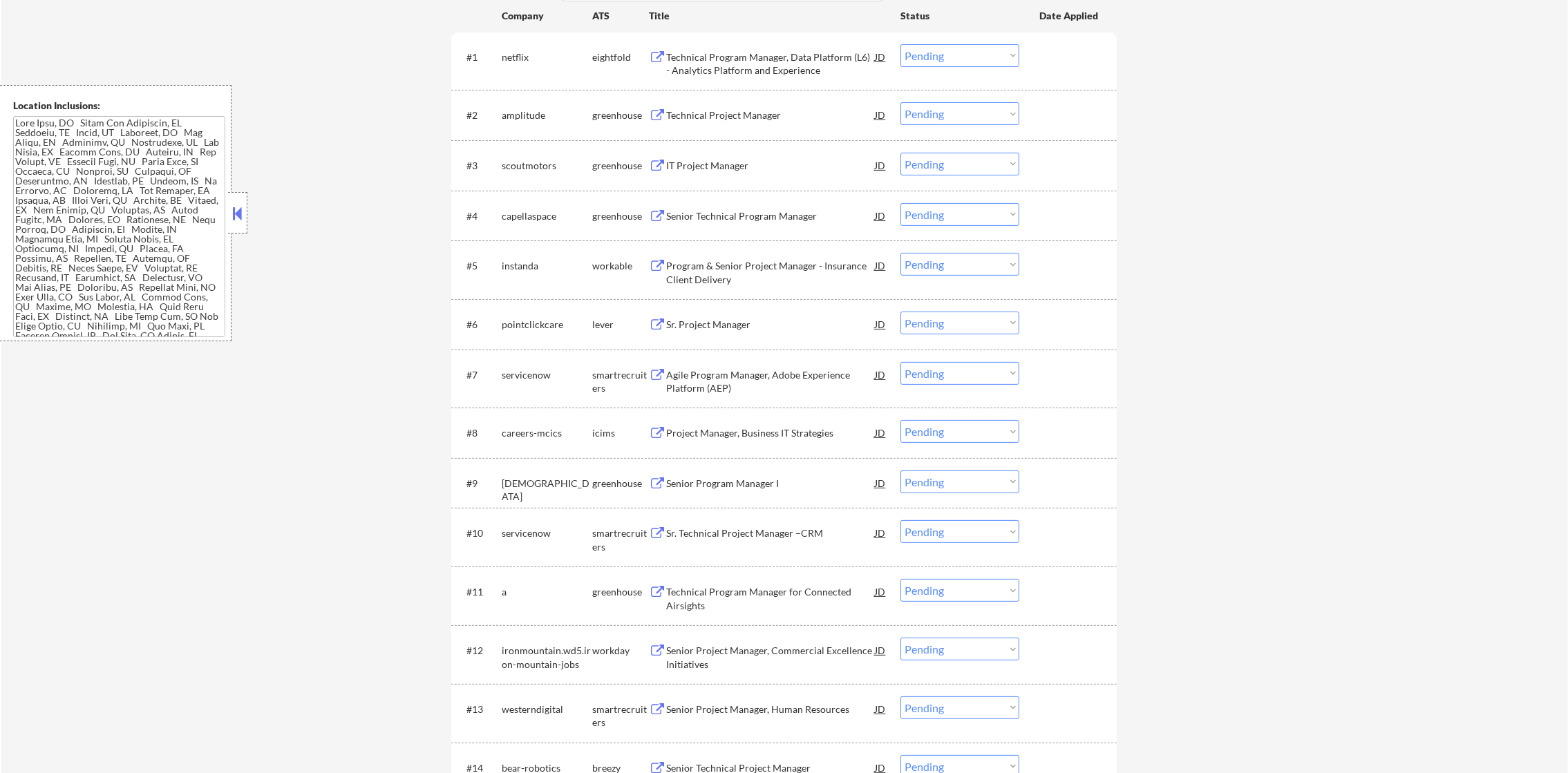
click at [753, 106] on div "Technical Project Manager" at bounding box center [771, 114] width 209 height 25
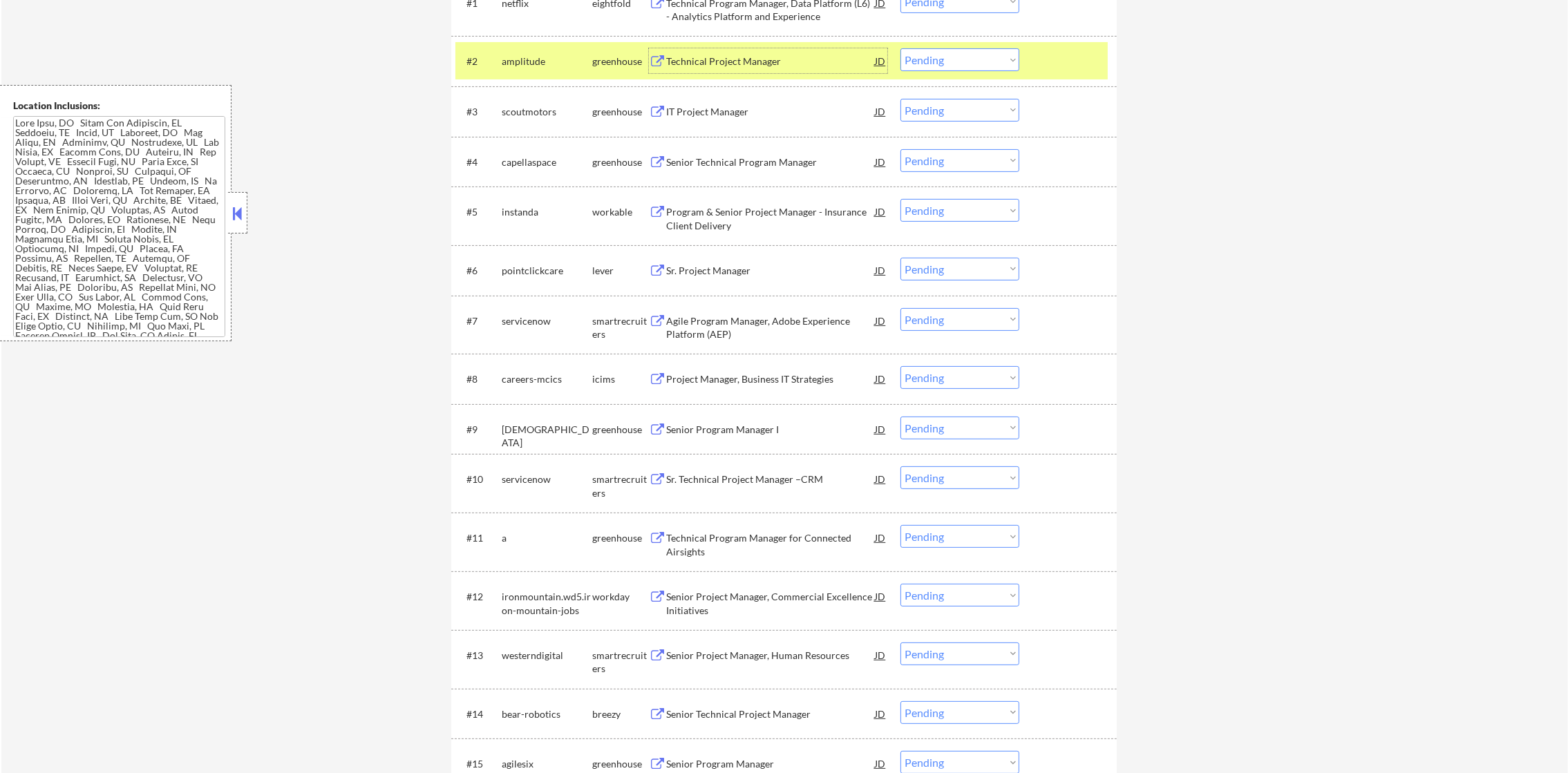
scroll to position [587, 0]
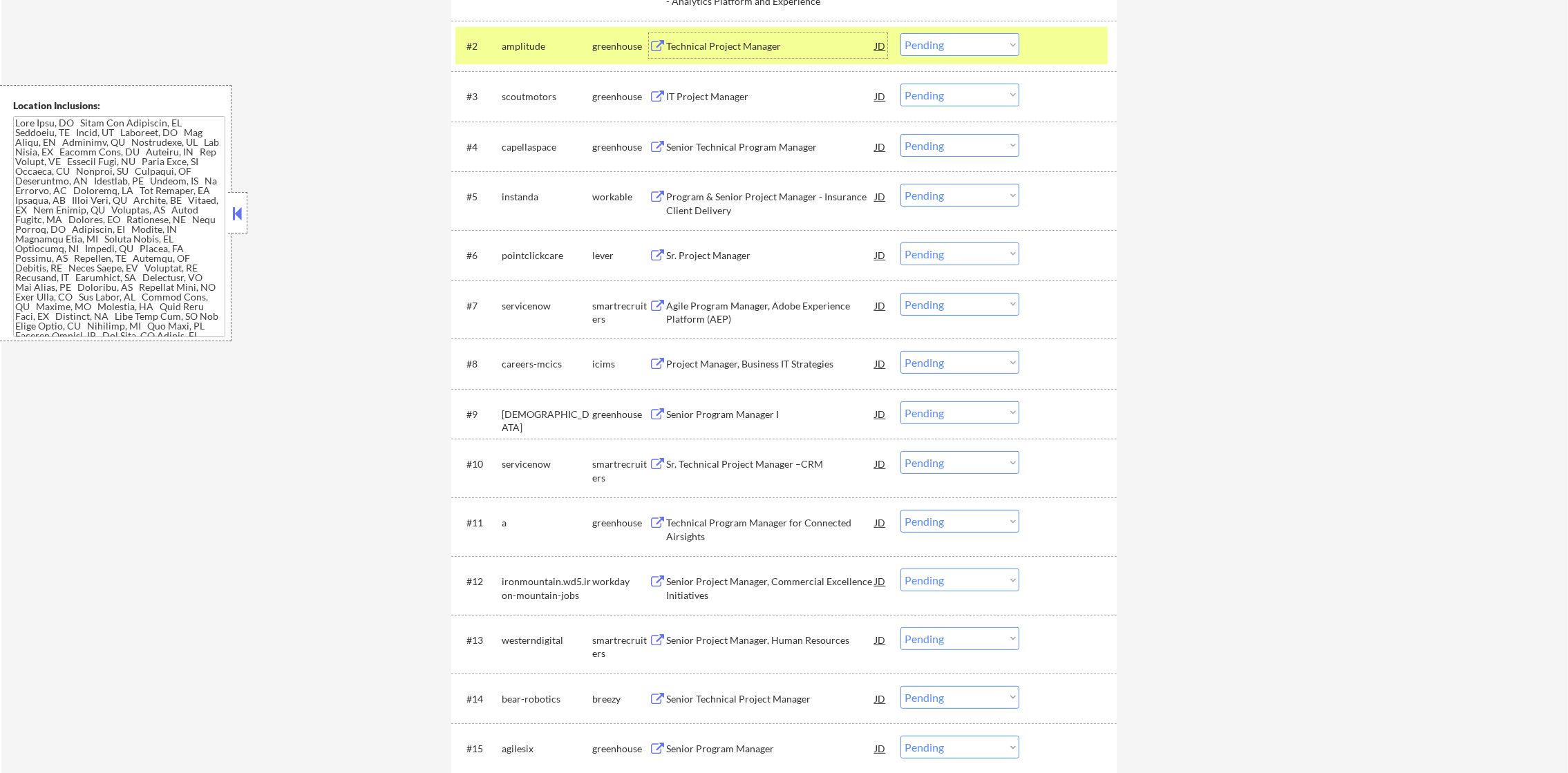
click at [935, 38] on select "Choose an option... Pending Applied Excluded (Questions) Excluded (Expired) Exc…" at bounding box center [959, 45] width 119 height 23
click at [900, 33] on select "Choose an option... Pending Applied Excluded (Questions) Excluded (Expired) Exc…" at bounding box center [959, 45] width 119 height 23
click at [518, 29] on div "#2 amplitude greenhouse Technical Project Manager JD Choose an option... Pendin…" at bounding box center [781, 45] width 652 height 37
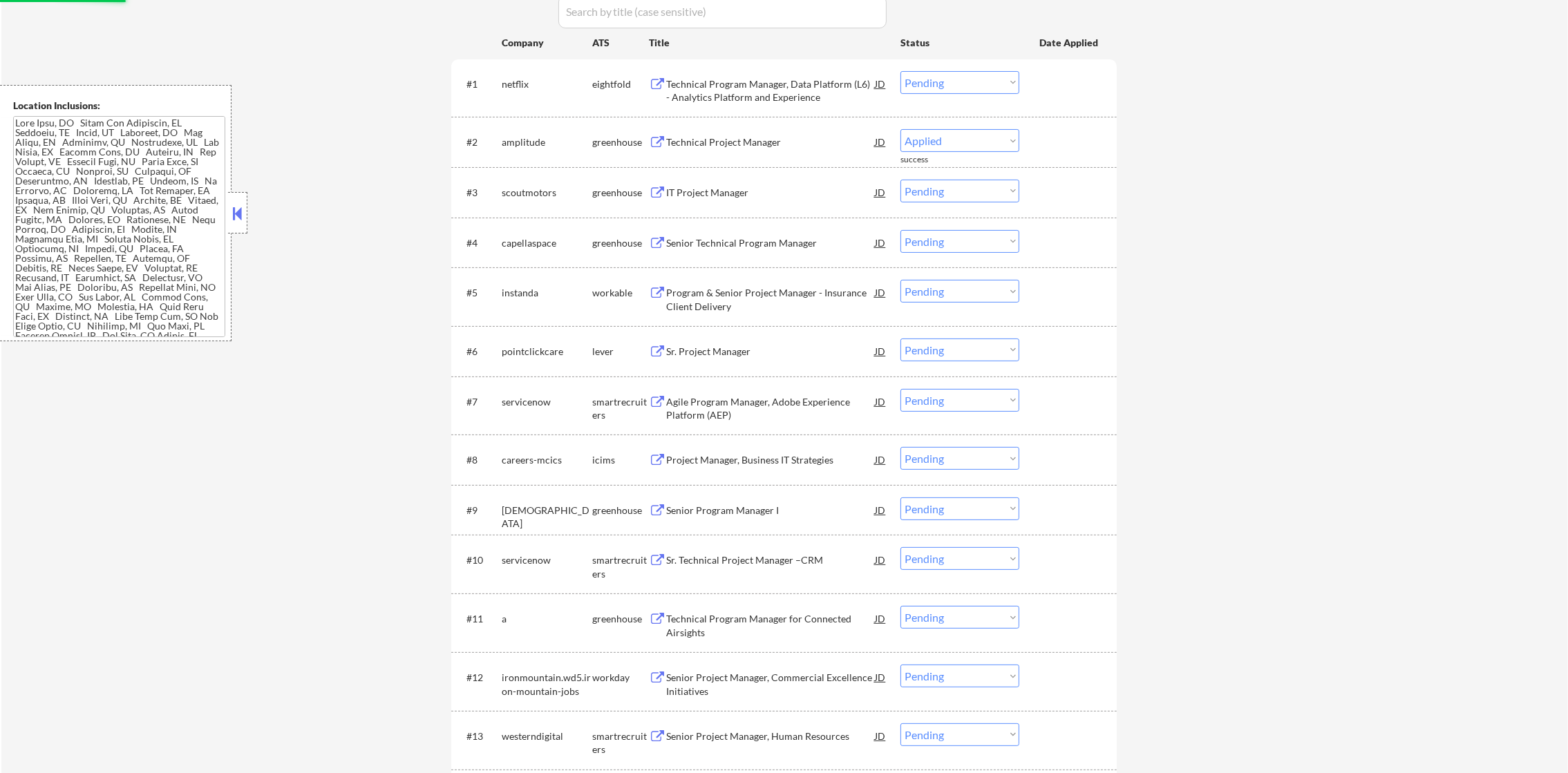
scroll to position [483, 0]
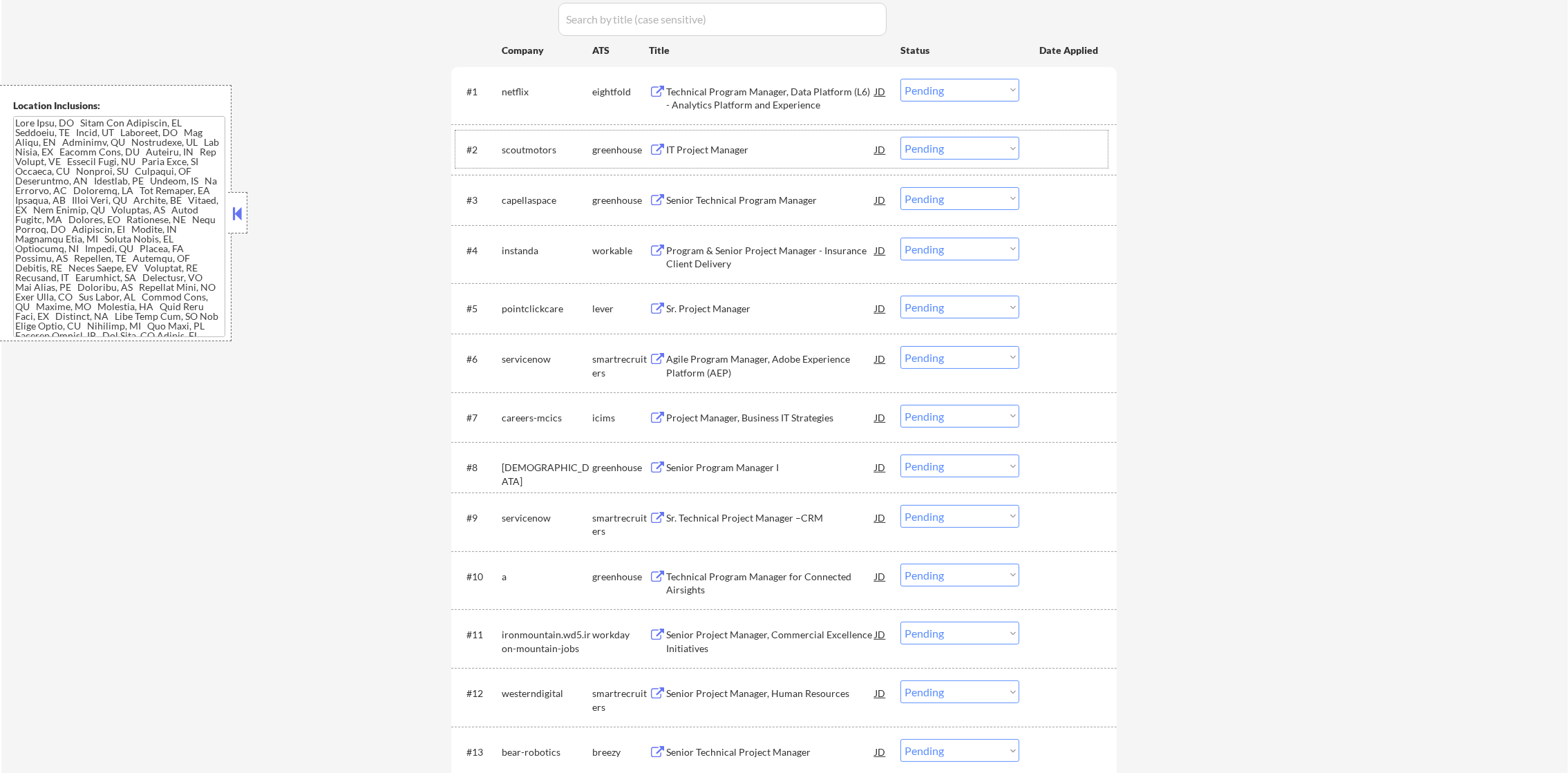
click at [752, 147] on div "IT Project Manager" at bounding box center [771, 150] width 209 height 14
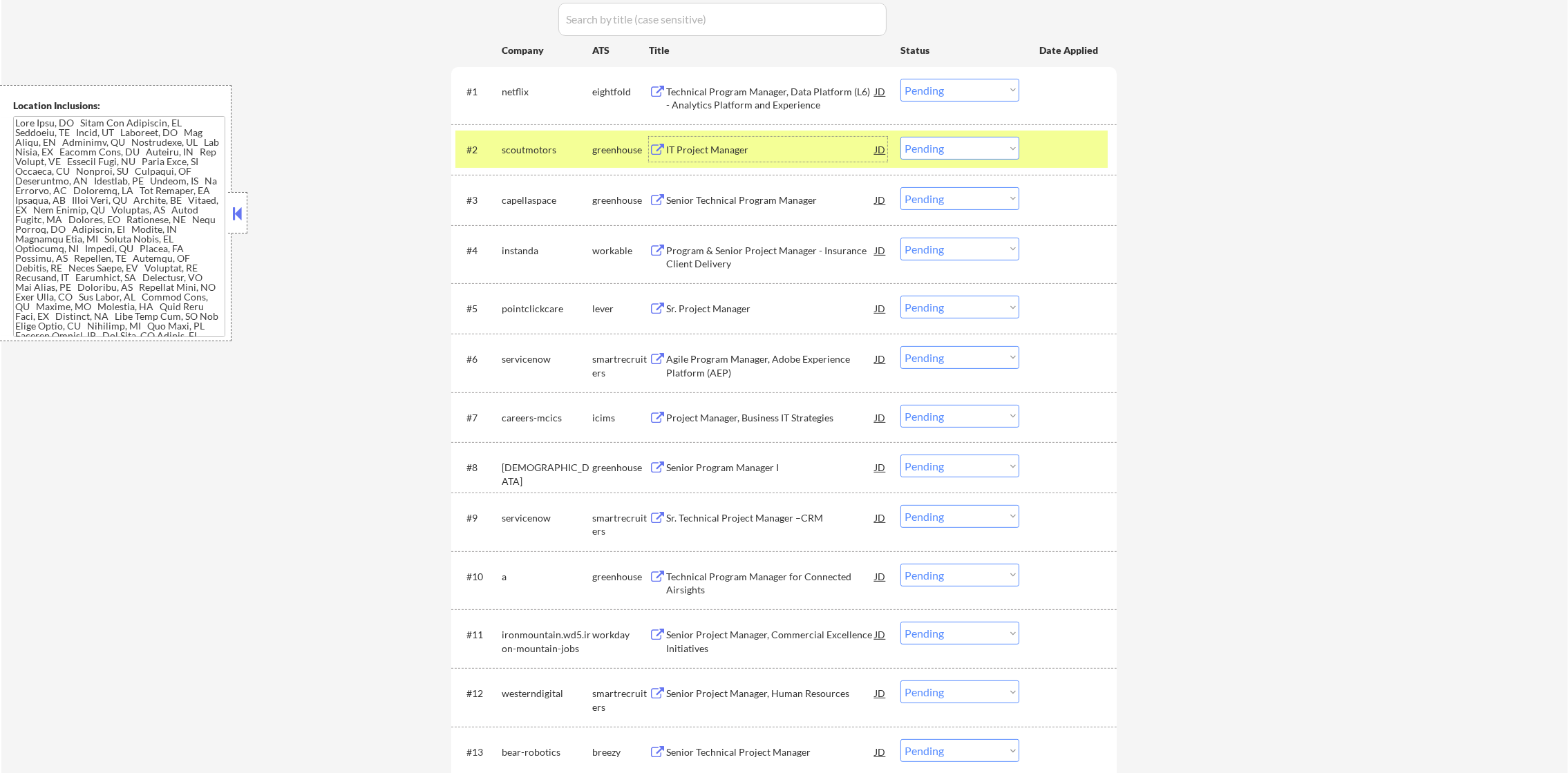
click at [922, 143] on select "Choose an option... Pending Applied Excluded (Questions) Excluded (Expired) Exc…" at bounding box center [959, 148] width 119 height 23
click at [900, 137] on select "Choose an option... Pending Applied Excluded (Questions) Excluded (Expired) Exc…" at bounding box center [959, 148] width 119 height 23
click at [570, 157] on div "scoutmotors" at bounding box center [547, 149] width 91 height 25
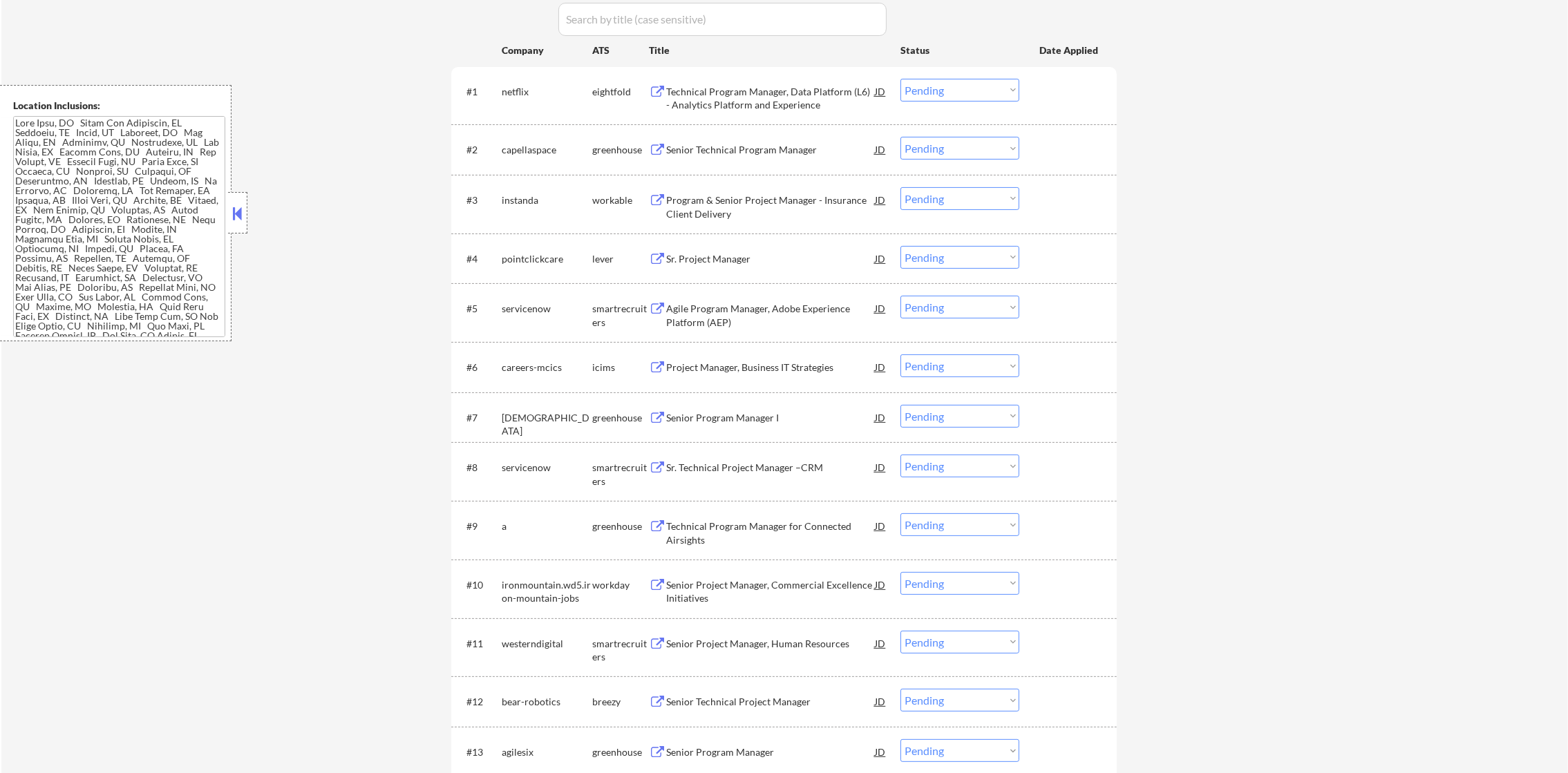
click at [746, 128] on div "#2 capellaspace greenhouse Senior Technical Program Manager JD Choose an option…" at bounding box center [784, 149] width 665 height 50
click at [762, 152] on div "Senior Technical Program Manager" at bounding box center [771, 150] width 209 height 14
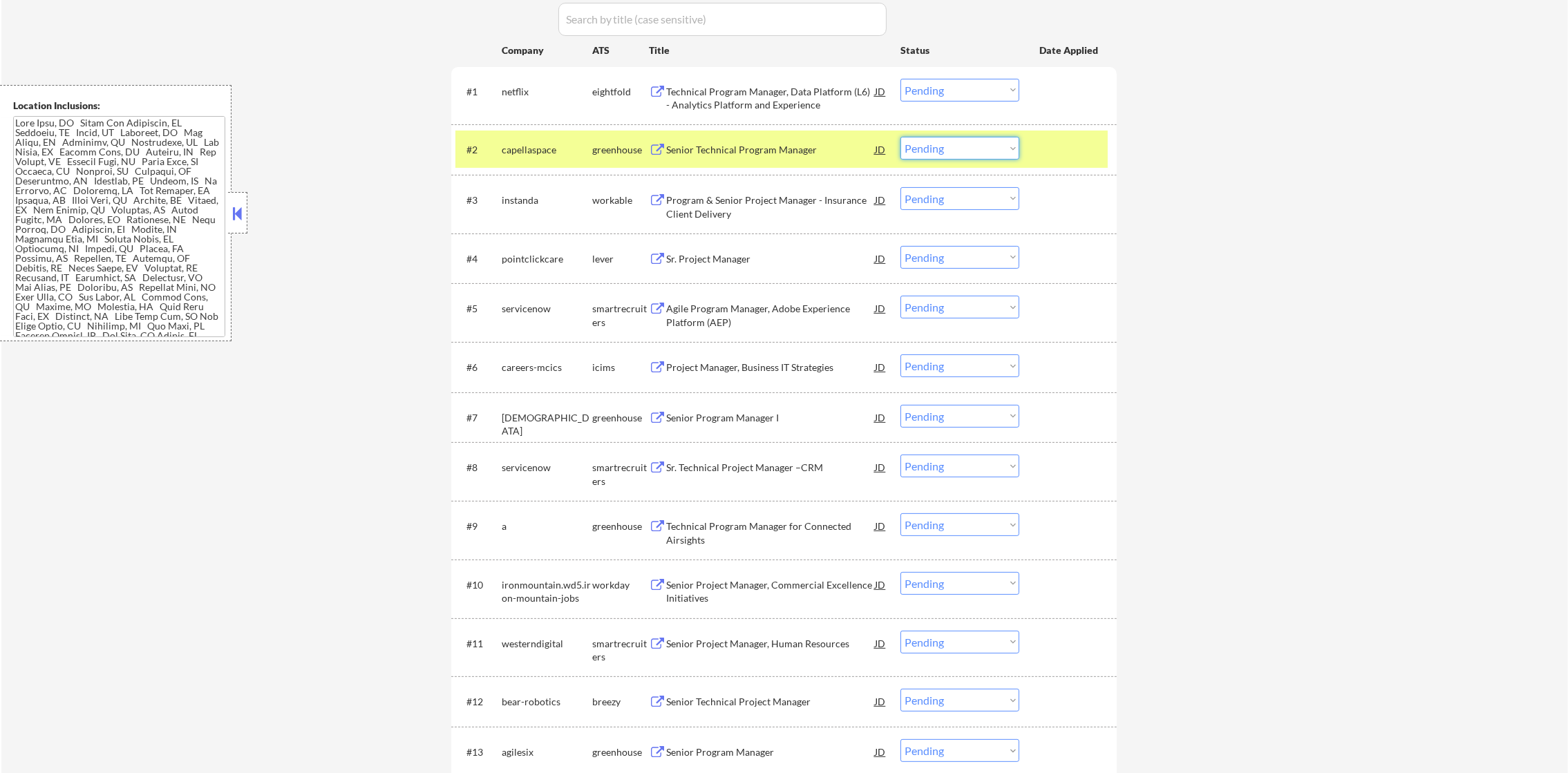
drag, startPoint x: 950, startPoint y: 151, endPoint x: 951, endPoint y: 161, distance: 10.0
click at [950, 151] on select "Choose an option... Pending Applied Excluded (Questions) Excluded (Expired) Exc…" at bounding box center [959, 148] width 119 height 23
click at [900, 137] on select "Choose an option... Pending Applied Excluded (Questions) Excluded (Expired) Exc…" at bounding box center [959, 148] width 119 height 23
click at [555, 154] on div "capellaspace" at bounding box center [547, 150] width 91 height 14
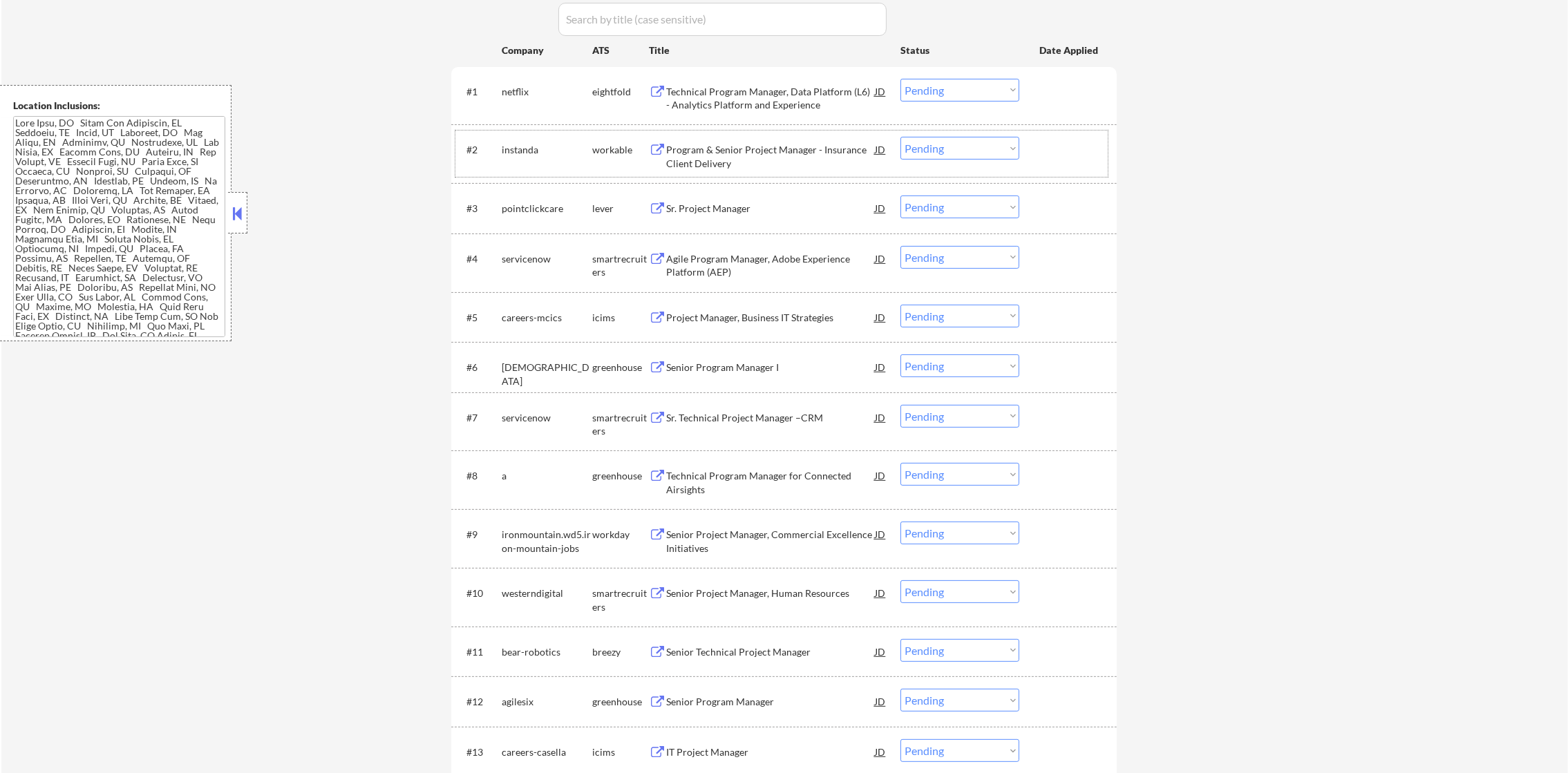
click at [756, 157] on div "Program & Senior Project Manager - Insurance Client Delivery" at bounding box center [771, 156] width 209 height 27
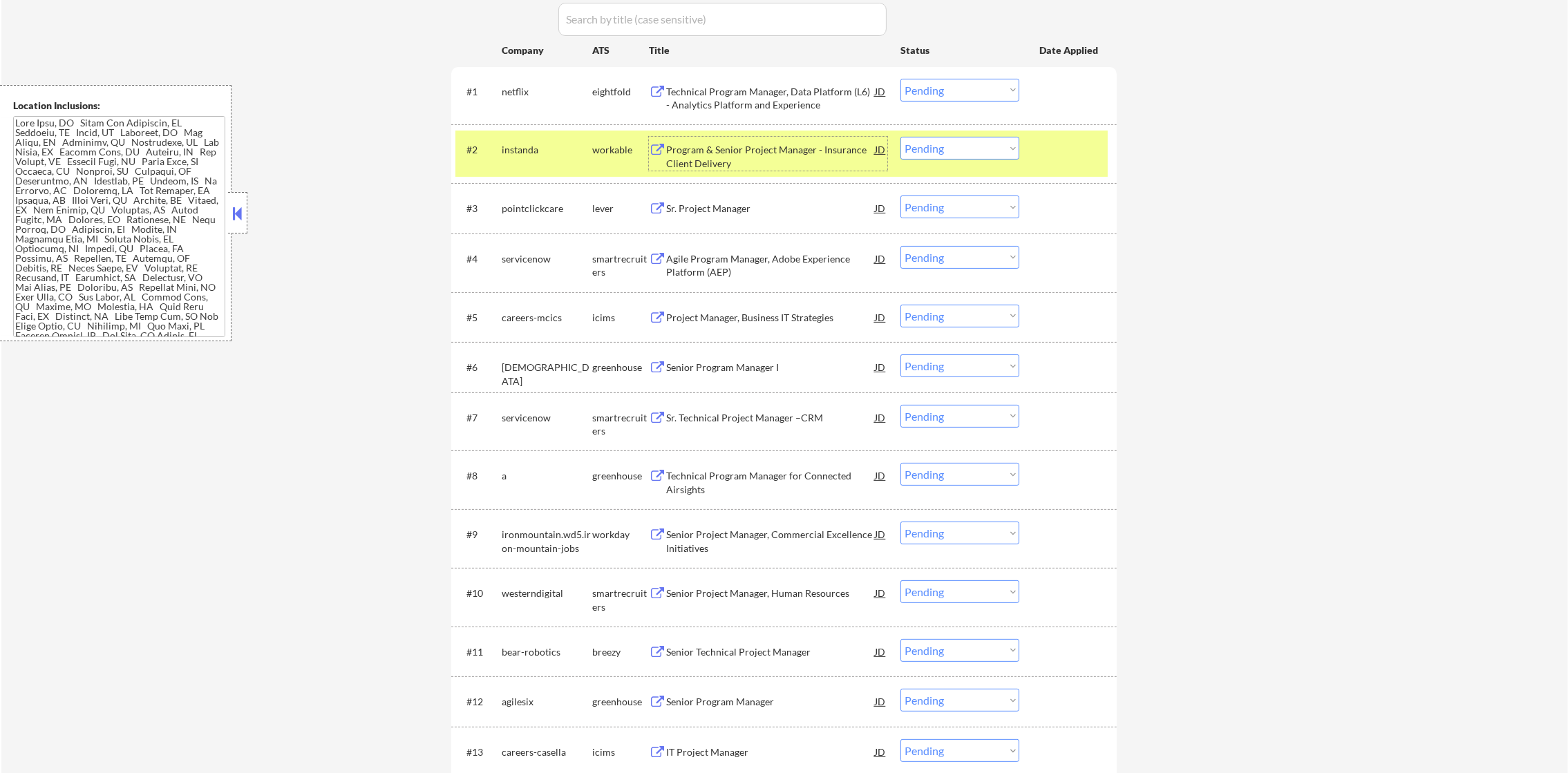
drag, startPoint x: 934, startPoint y: 140, endPoint x: 936, endPoint y: 152, distance: 12.2
click at [934, 140] on select "Choose an option... Pending Applied Excluded (Questions) Excluded (Expired) Exc…" at bounding box center [959, 148] width 119 height 23
click at [900, 137] on select "Choose an option... Pending Applied Excluded (Questions) Excluded (Expired) Exc…" at bounding box center [959, 148] width 119 height 23
click at [532, 157] on div "instanda" at bounding box center [547, 149] width 91 height 25
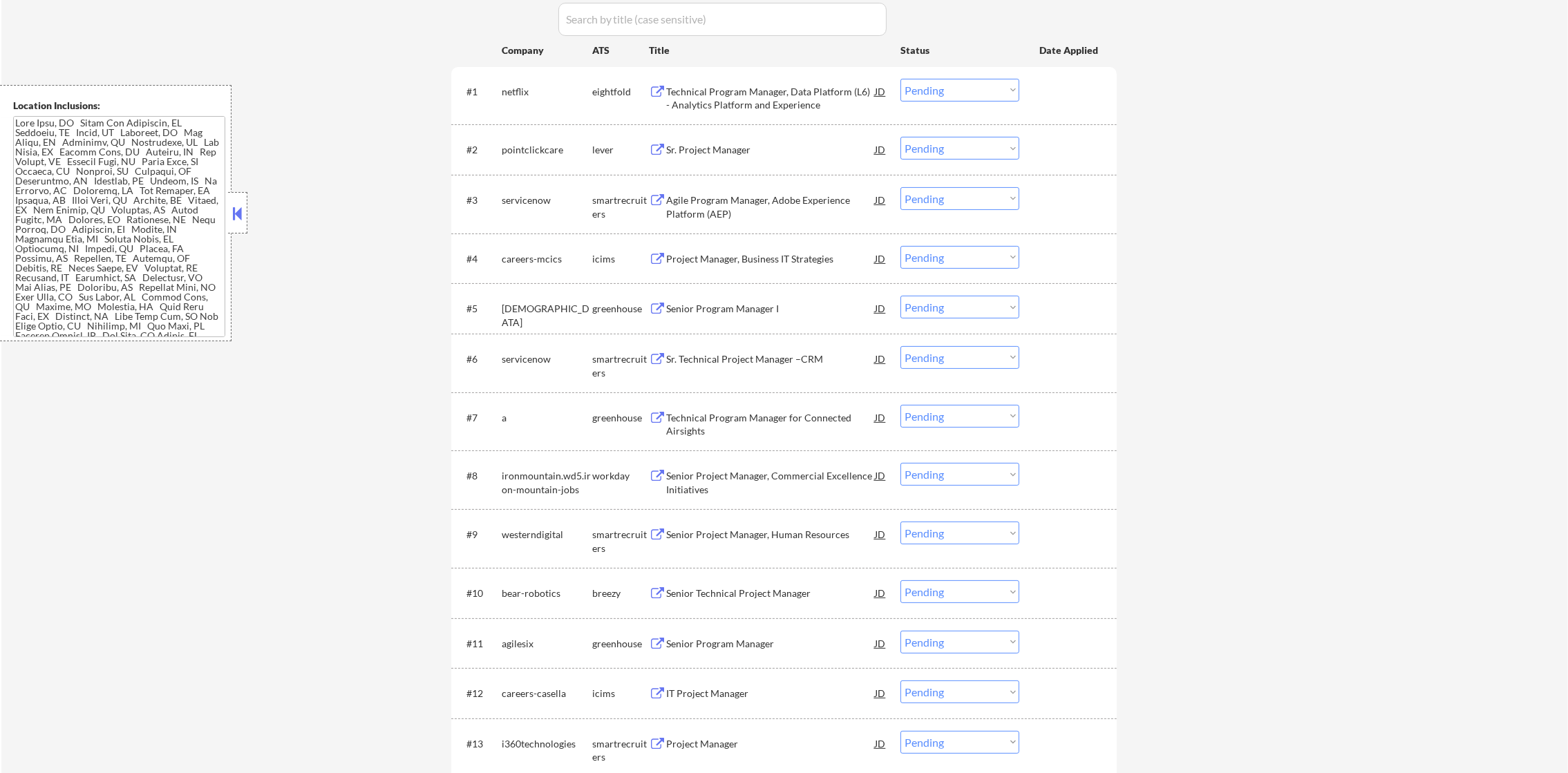
click at [702, 152] on div "Sr. Project Manager" at bounding box center [771, 150] width 209 height 14
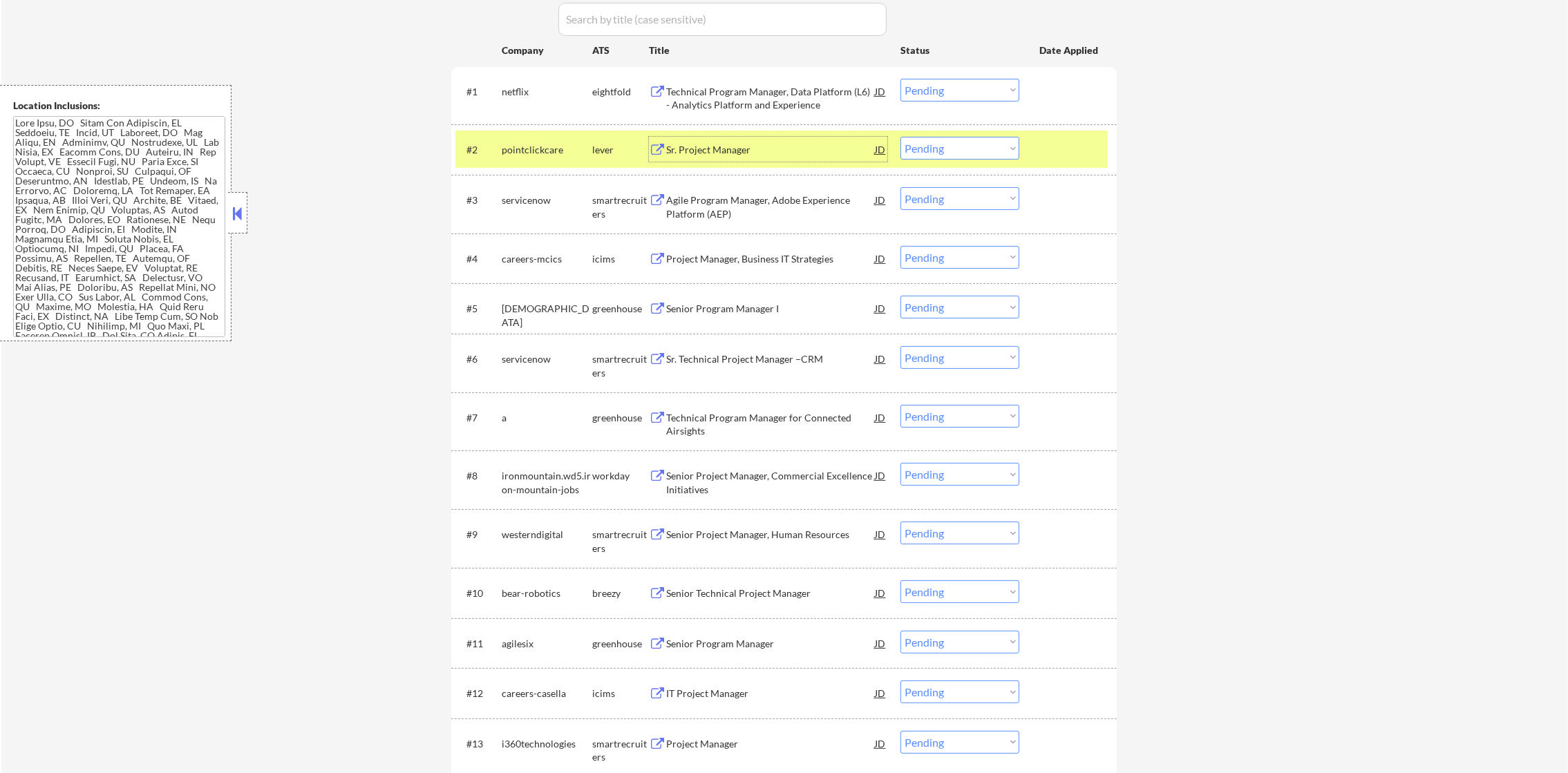
drag, startPoint x: 898, startPoint y: 143, endPoint x: 908, endPoint y: 147, distance: 10.8
click at [901, 145] on div "#2 pointclickcare lever Sr. Project Manager JD Choose an option... Pending Appl…" at bounding box center [781, 149] width 652 height 37
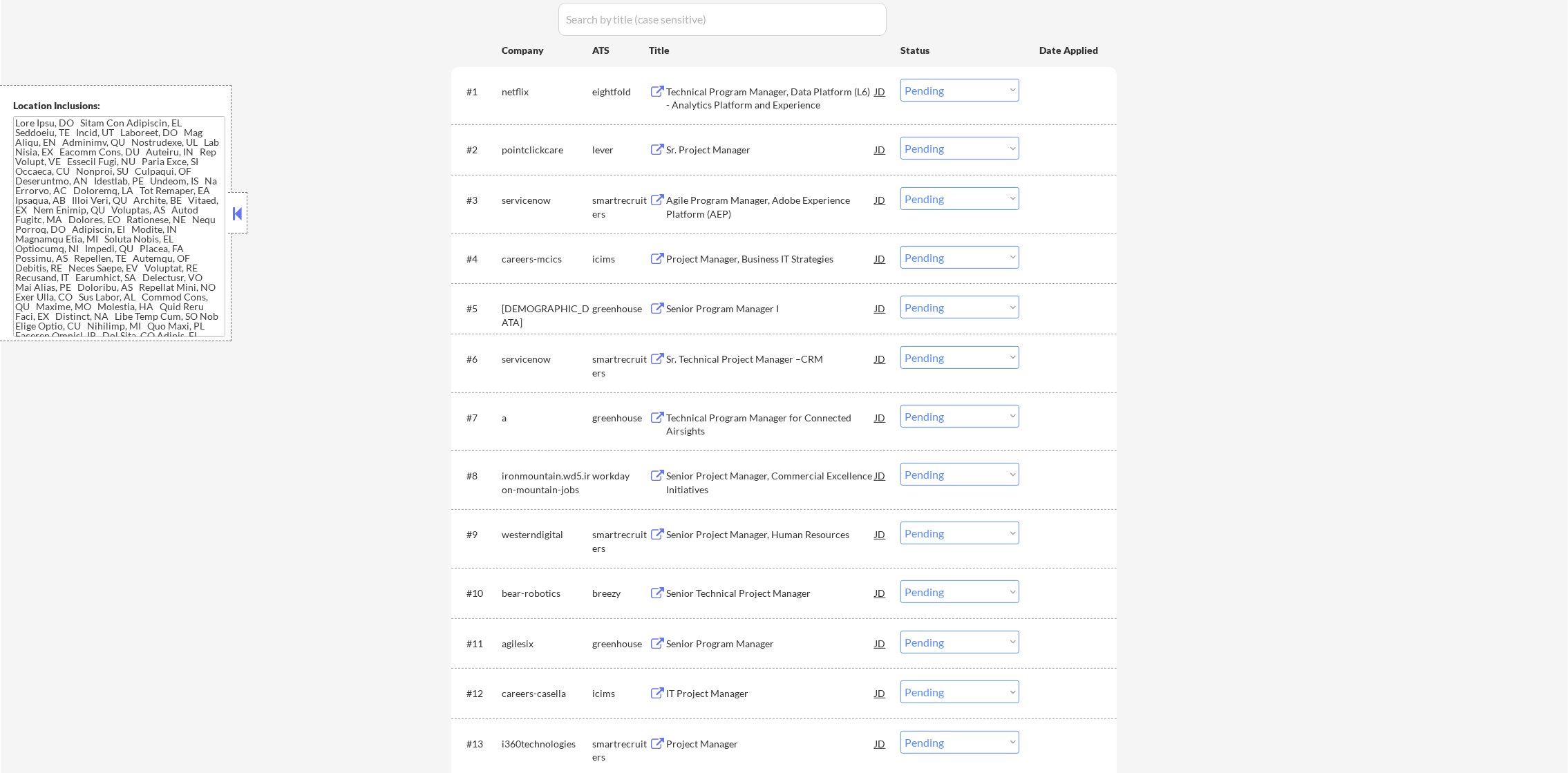
drag, startPoint x: 920, startPoint y: 150, endPoint x: 923, endPoint y: 160, distance: 10.4
click at [921, 151] on select "Choose an option... Pending Applied Excluded (Questions) Excluded (Expired) Exc…" at bounding box center [959, 148] width 119 height 23
click at [900, 137] on select "Choose an option... Pending Applied Excluded (Questions) Excluded (Expired) Exc…" at bounding box center [959, 148] width 119 height 23
select select ""pending""
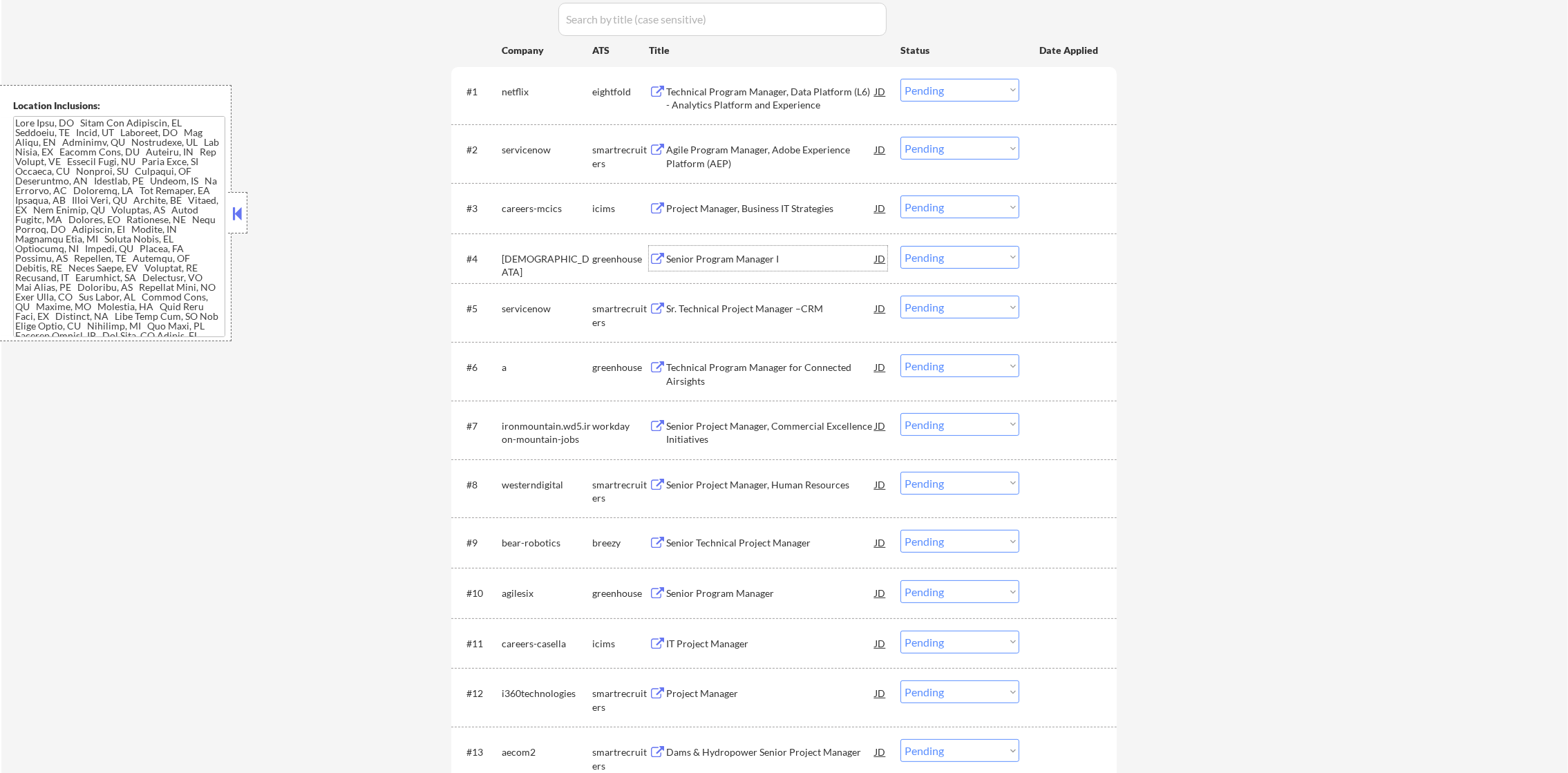
click at [744, 257] on div "Senior Program Manager I" at bounding box center [771, 258] width 209 height 14
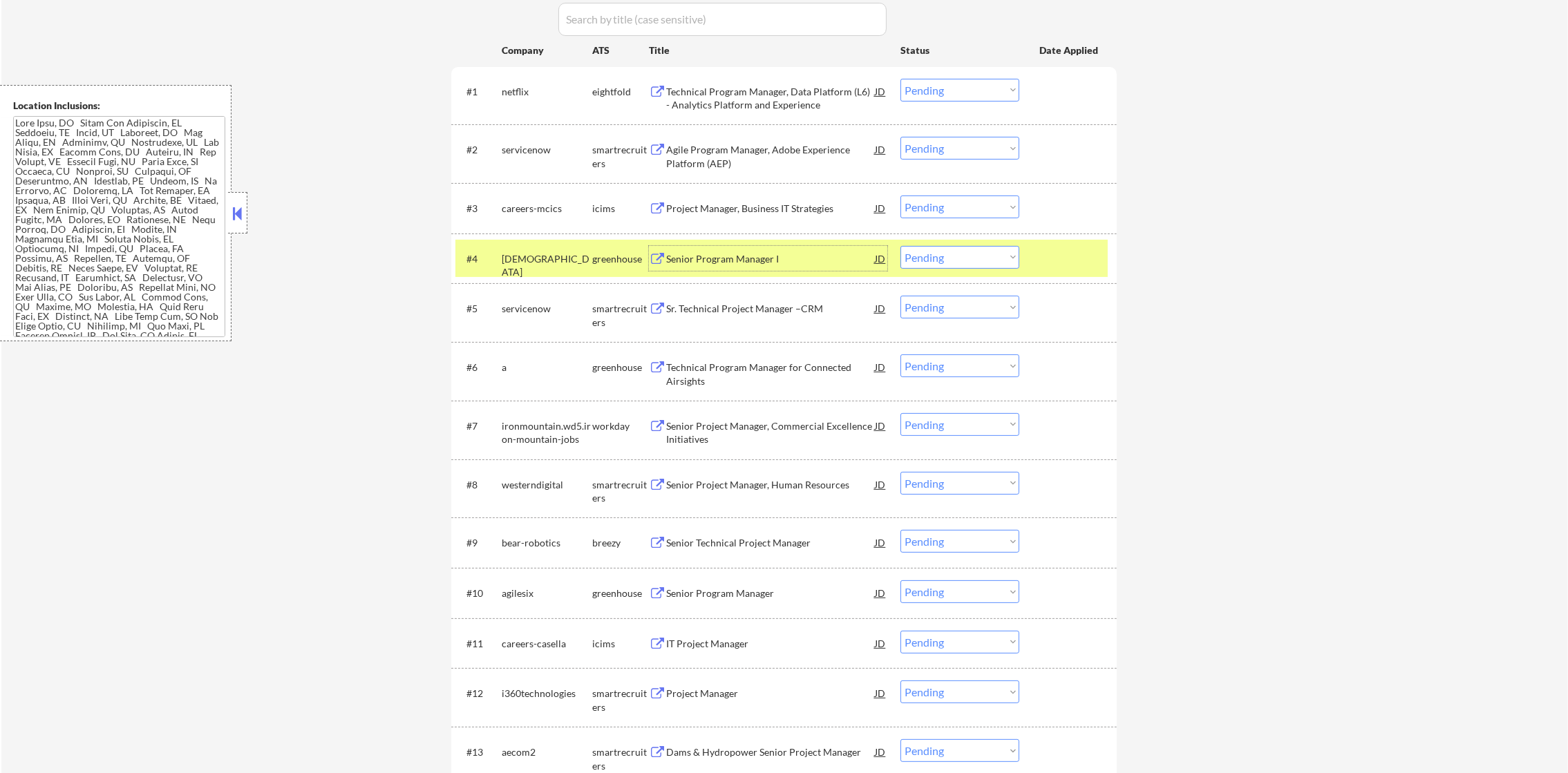
click at [940, 255] on select "Choose an option... Pending Applied Excluded (Questions) Excluded (Expired) Exc…" at bounding box center [959, 258] width 119 height 23
click at [900, 246] on select "Choose an option... Pending Applied Excluded (Questions) Excluded (Expired) Exc…" at bounding box center [959, 258] width 119 height 23
select select ""pending""
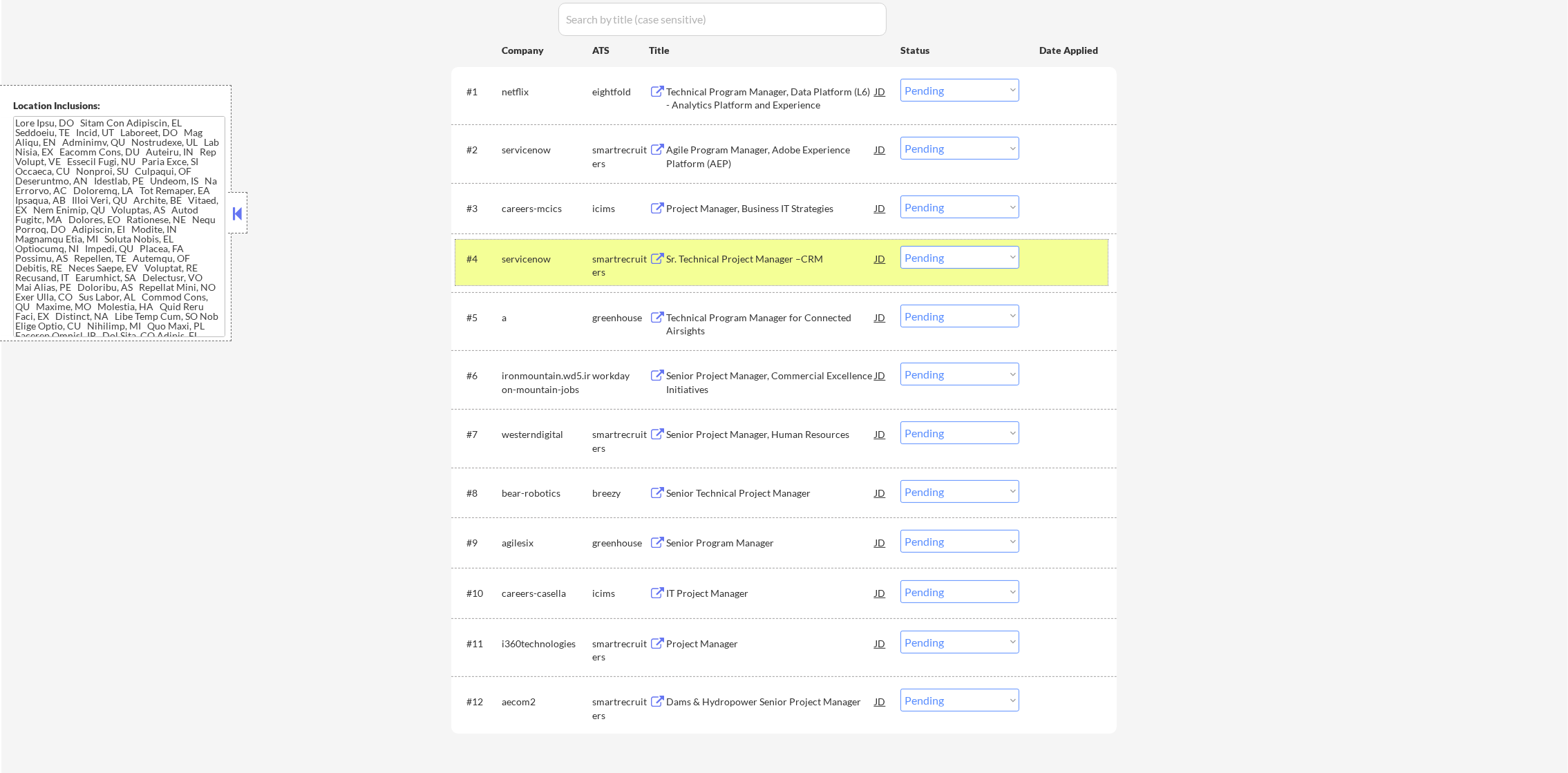
click at [532, 269] on div "servicenow" at bounding box center [547, 258] width 91 height 25
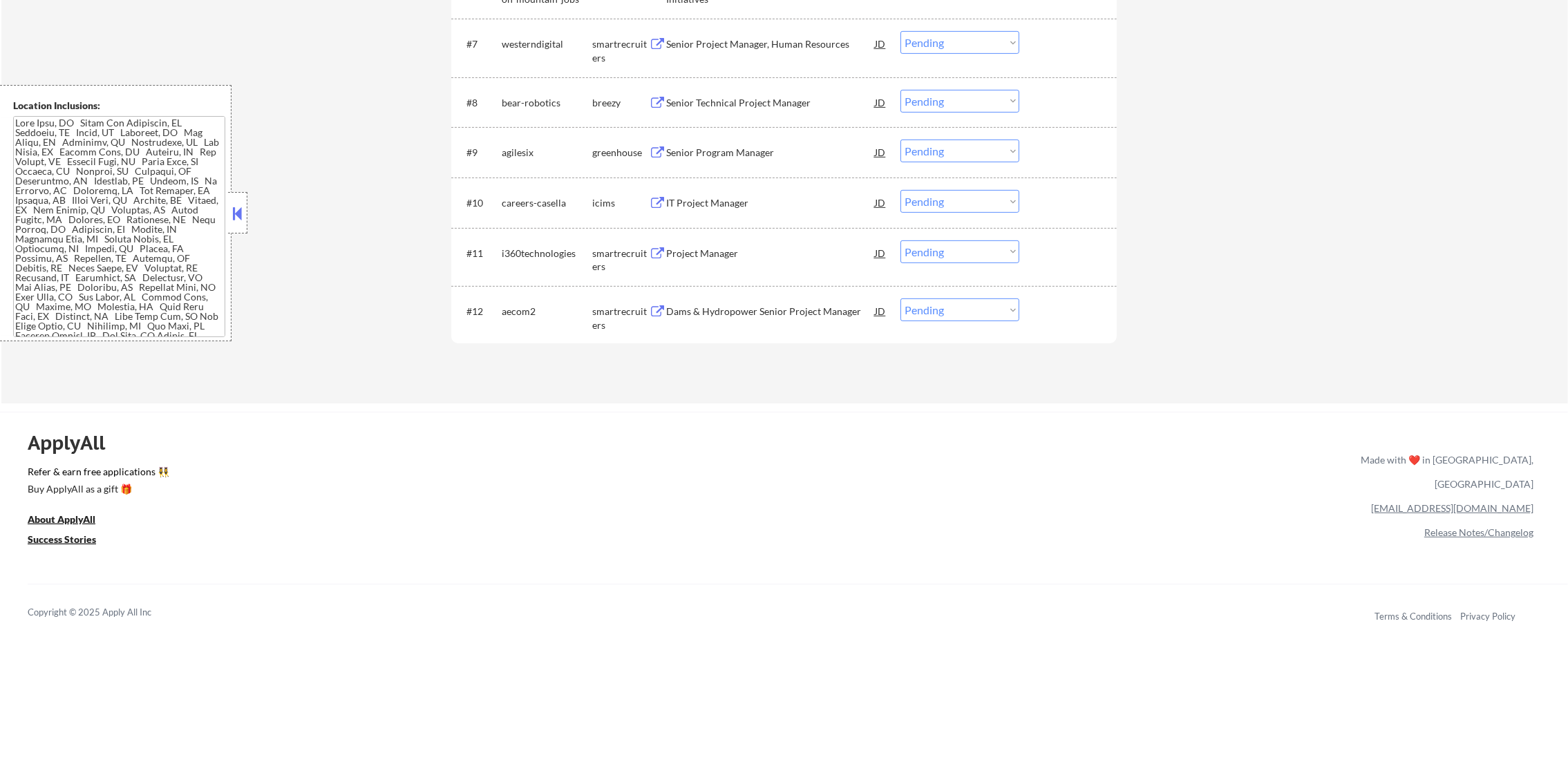
scroll to position [880, 0]
click at [735, 249] on div "Project Manager" at bounding box center [771, 246] width 209 height 14
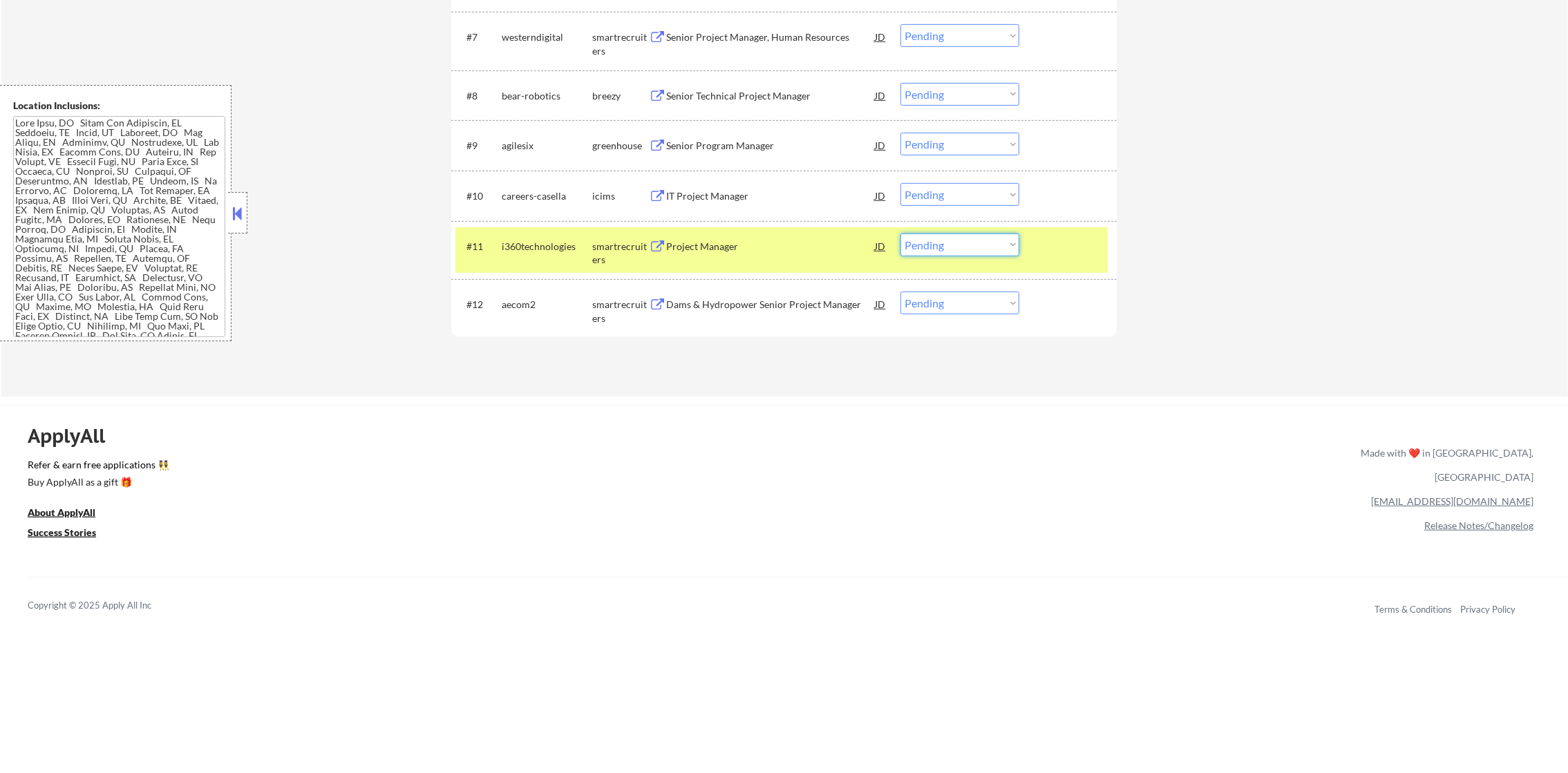
click at [946, 233] on select "Choose an option... Pending Applied Excluded (Questions) Excluded (Expired) Exc…" at bounding box center [959, 245] width 119 height 23
click at [900, 233] on select "Choose an option... Pending Applied Excluded (Questions) Excluded (Expired) Exc…" at bounding box center [959, 245] width 119 height 23
click at [515, 228] on div "#11 i360technologies smartrecruiters Project Manager JD Choose an option... Pen…" at bounding box center [781, 250] width 652 height 45
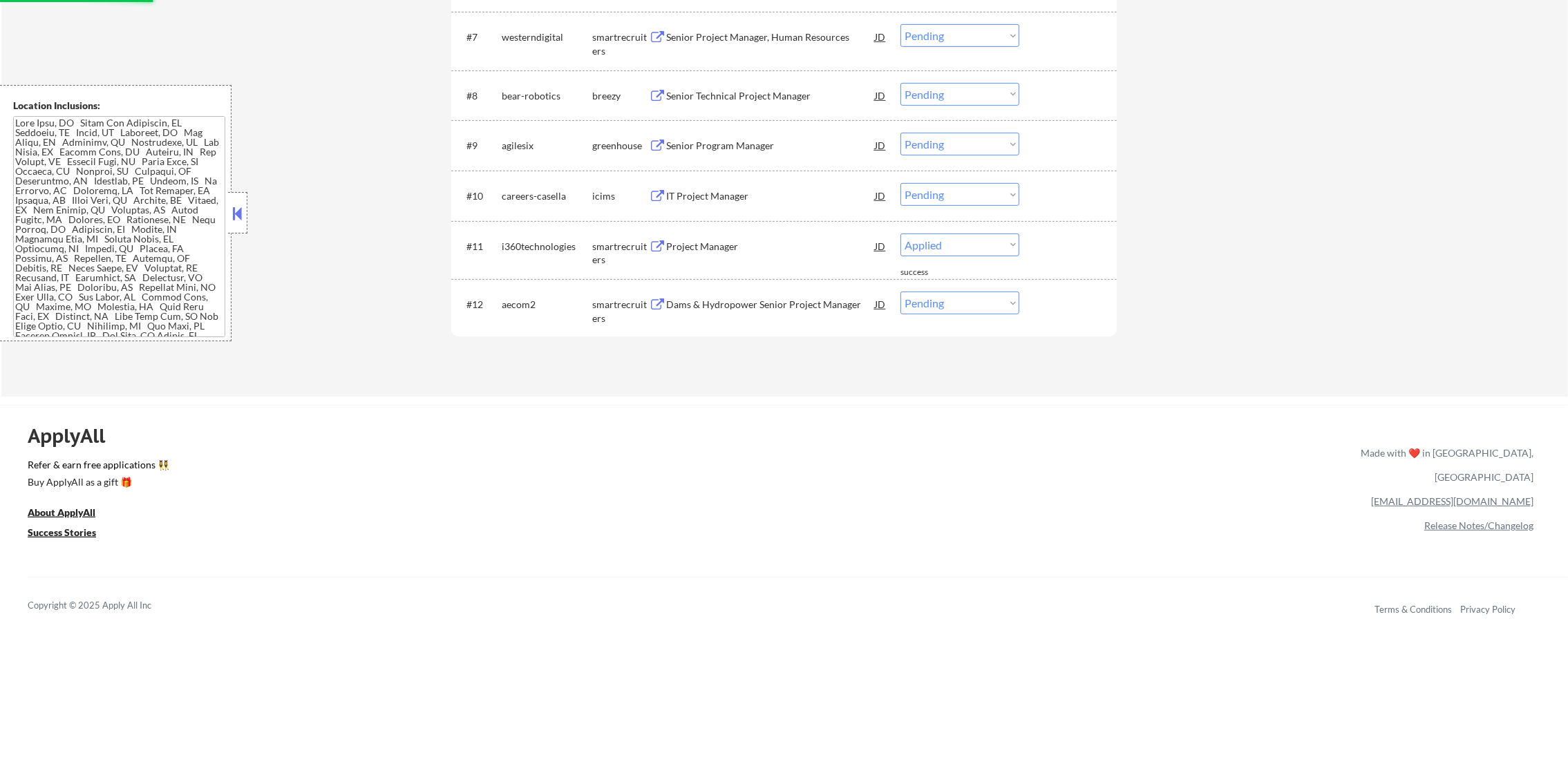
select select ""pending""
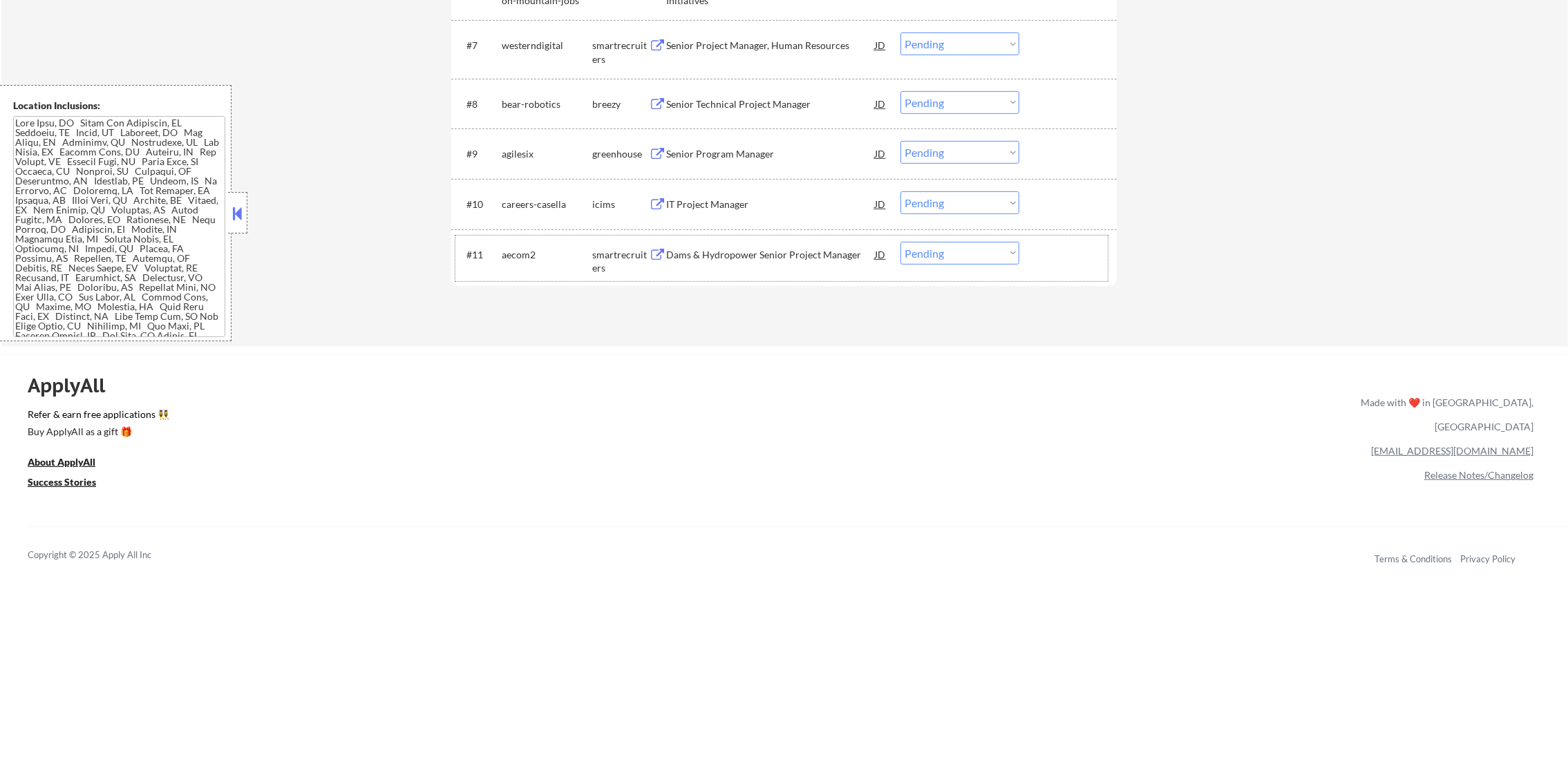
scroll to position [811, 0]
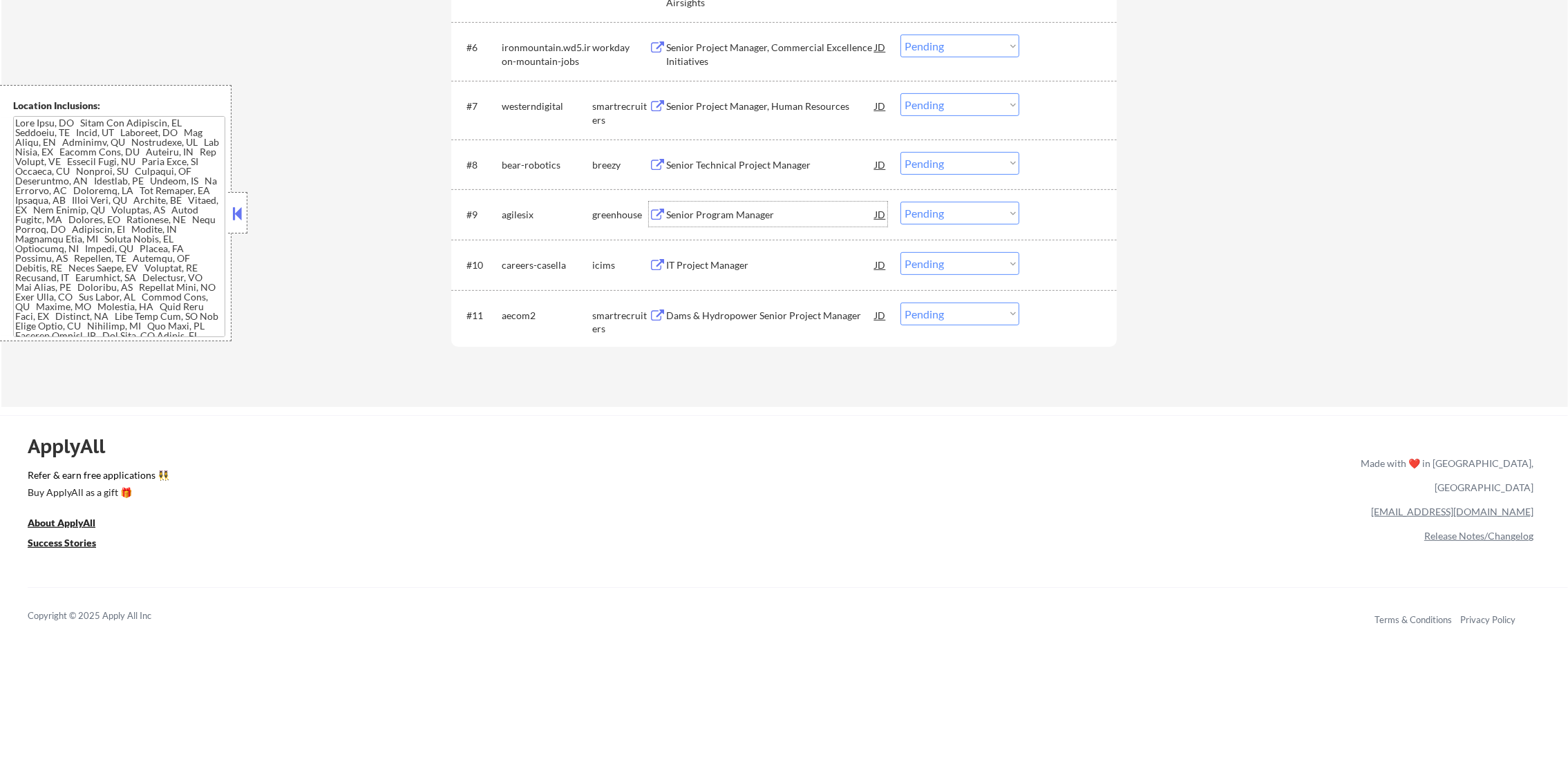
click at [766, 207] on div "Senior Program Manager" at bounding box center [771, 214] width 209 height 25
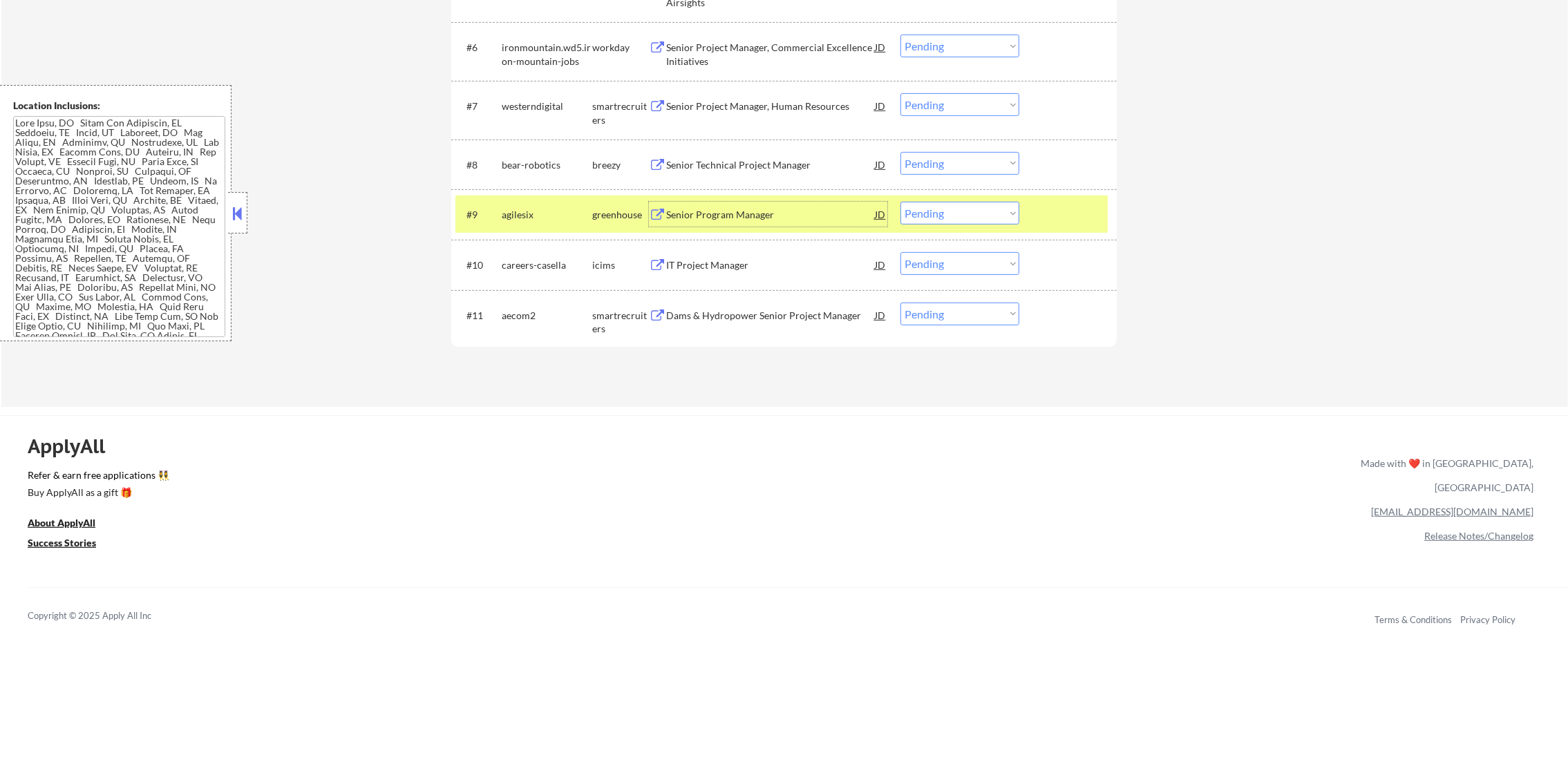
click at [921, 220] on select "Choose an option... Pending Applied Excluded (Questions) Excluded (Expired) Exc…" at bounding box center [959, 213] width 119 height 23
click at [900, 202] on select "Choose an option... Pending Applied Excluded (Questions) Excluded (Expired) Exc…" at bounding box center [959, 213] width 119 height 23
click at [519, 220] on div "agilesix" at bounding box center [547, 215] width 91 height 14
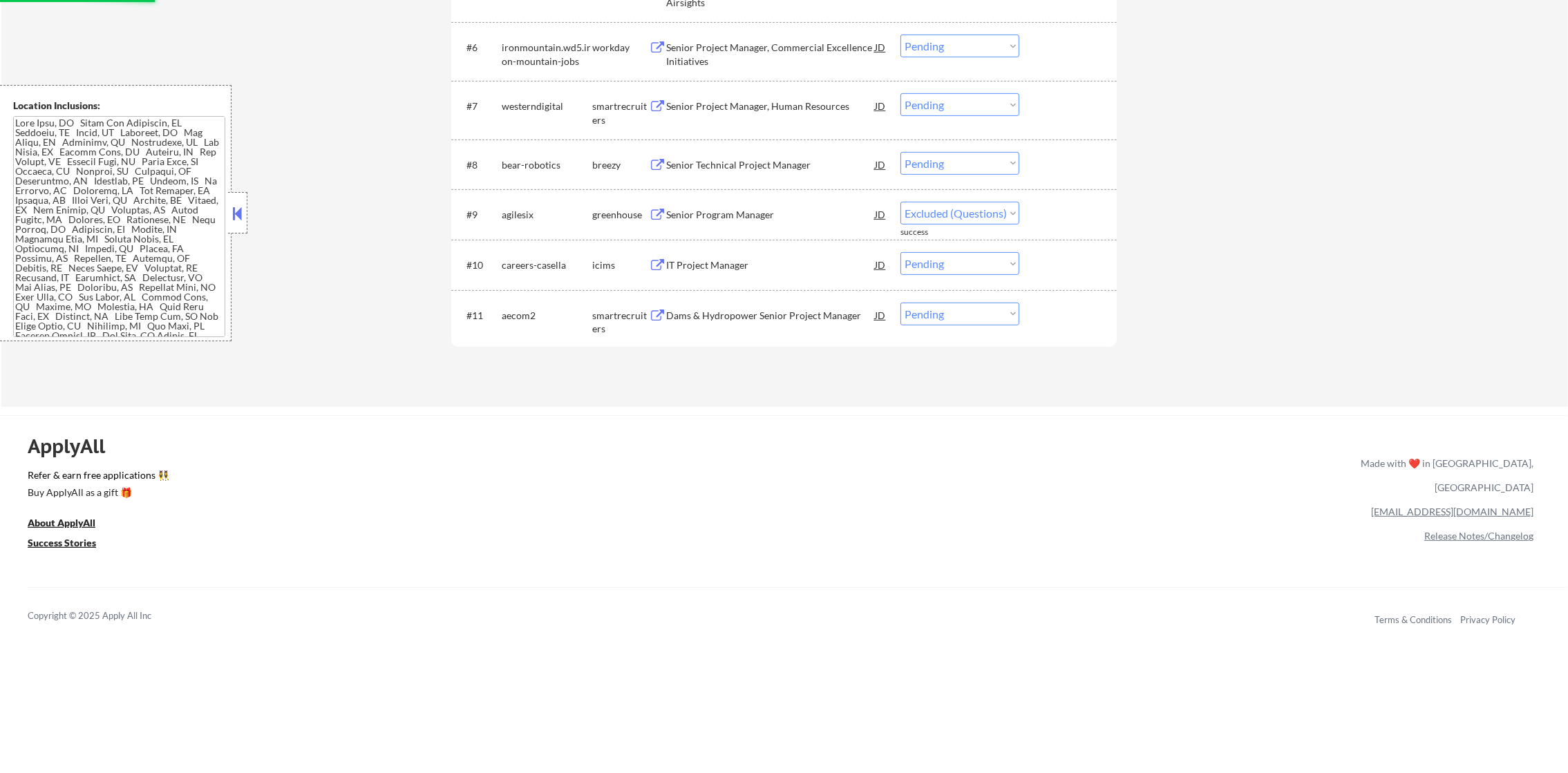
select select ""pending""
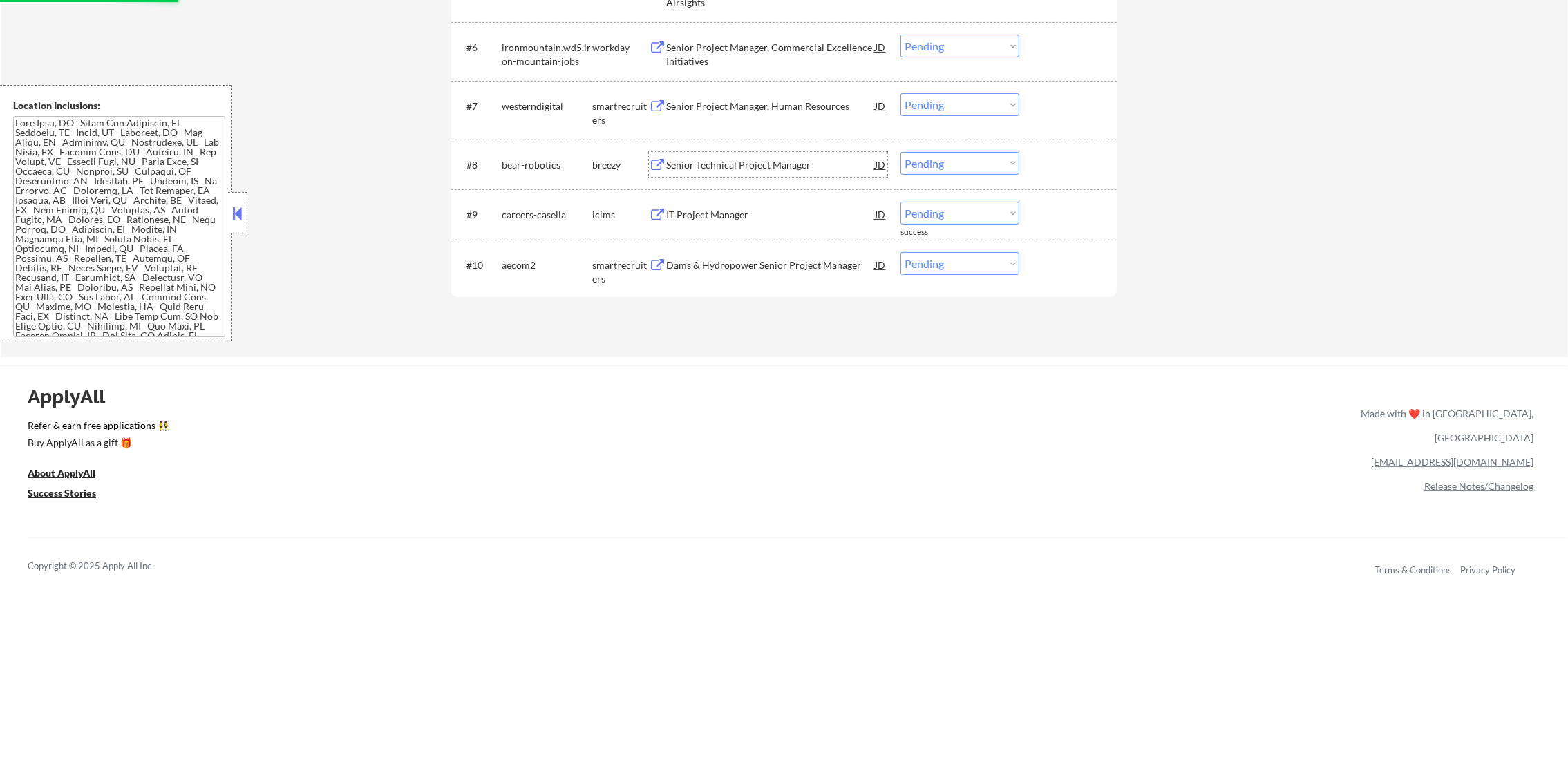
click at [724, 171] on div "Senior Technical Project Manager" at bounding box center [771, 164] width 209 height 25
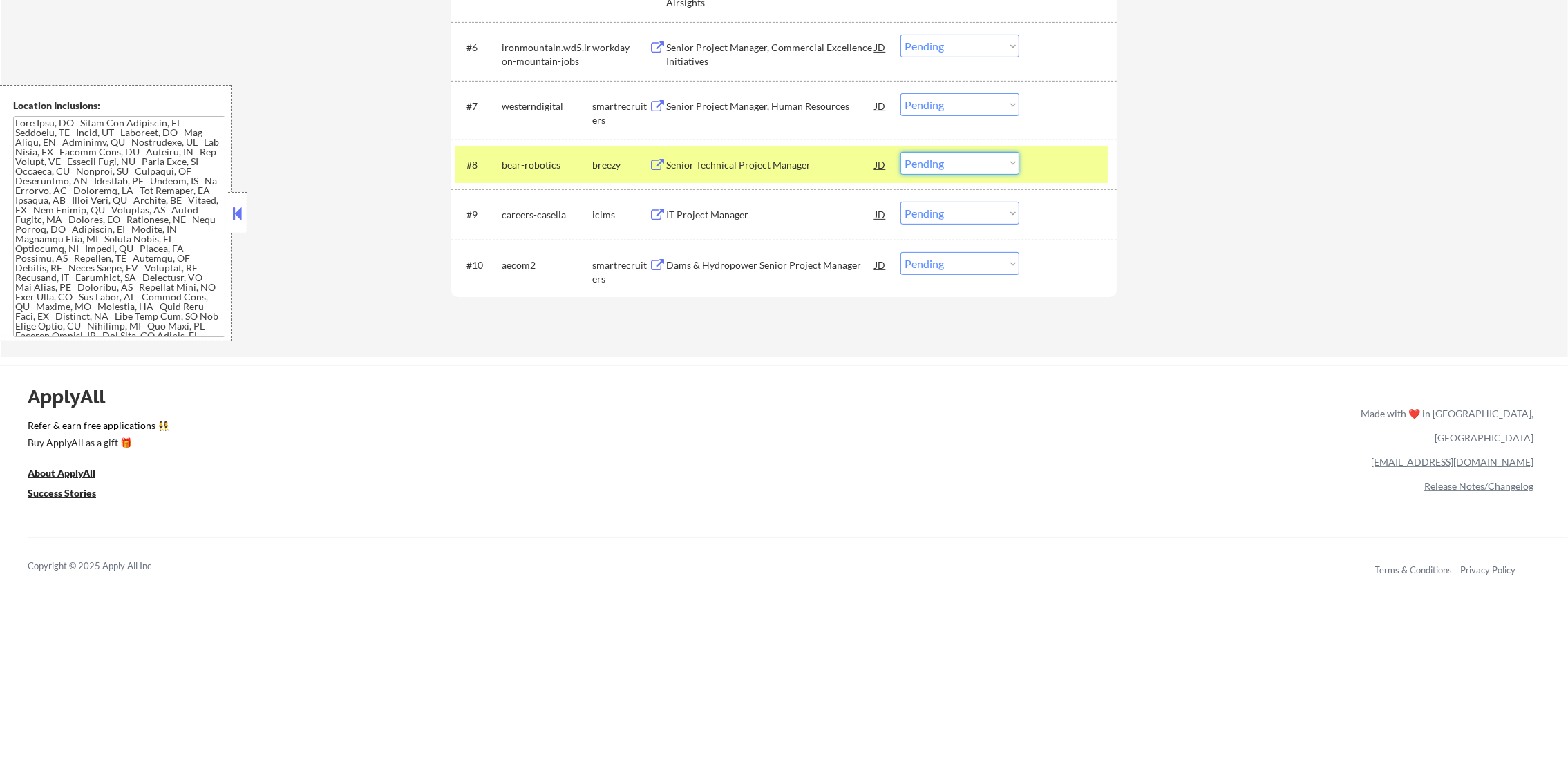
click at [938, 163] on select "Choose an option... Pending Applied Excluded (Questions) Excluded (Expired) Exc…" at bounding box center [959, 164] width 119 height 23
click at [900, 152] on select "Choose an option... Pending Applied Excluded (Questions) Excluded (Expired) Exc…" at bounding box center [959, 164] width 119 height 23
click at [565, 158] on div "bear-robotics" at bounding box center [547, 164] width 91 height 14
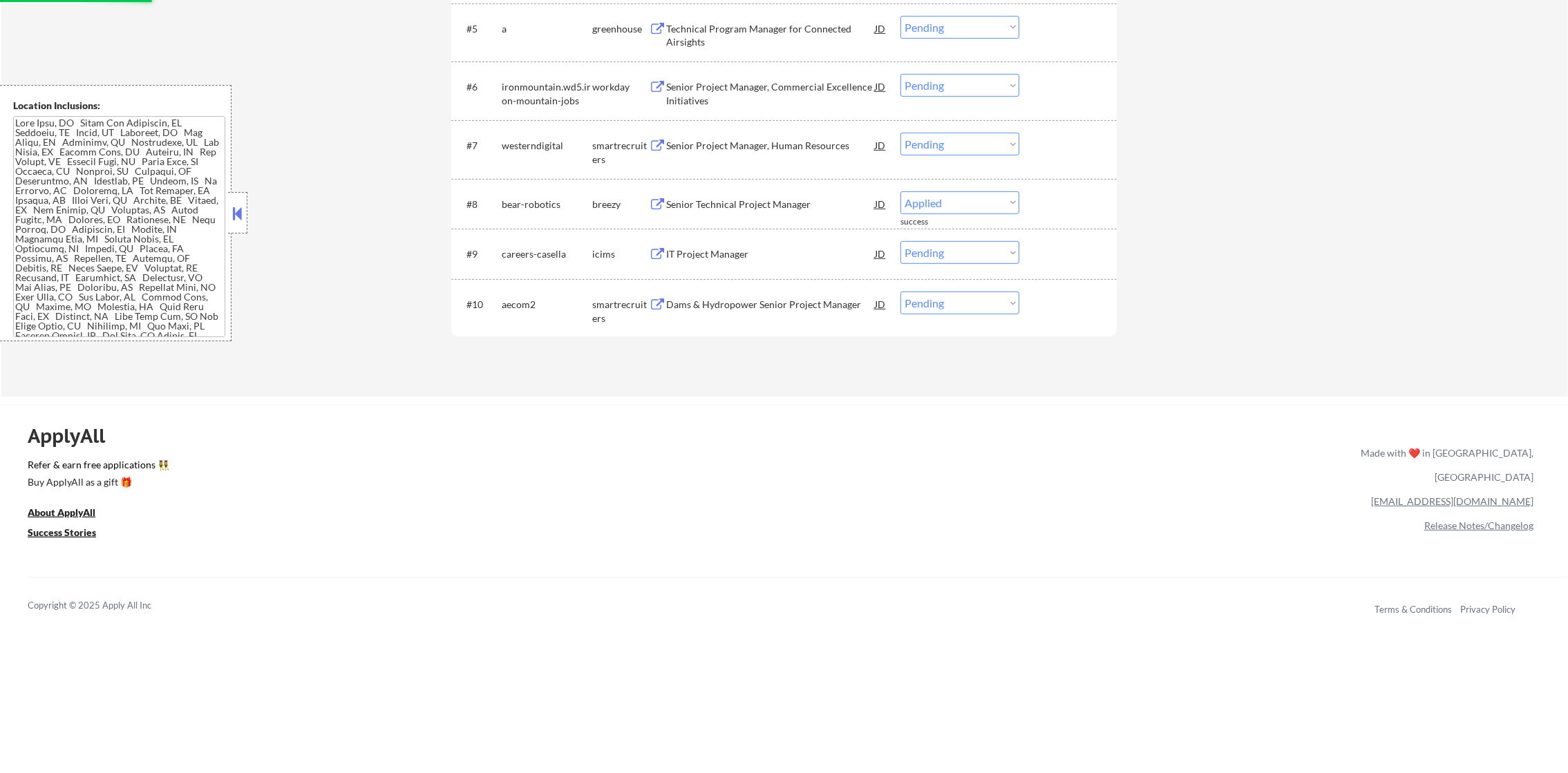
select select ""pending""
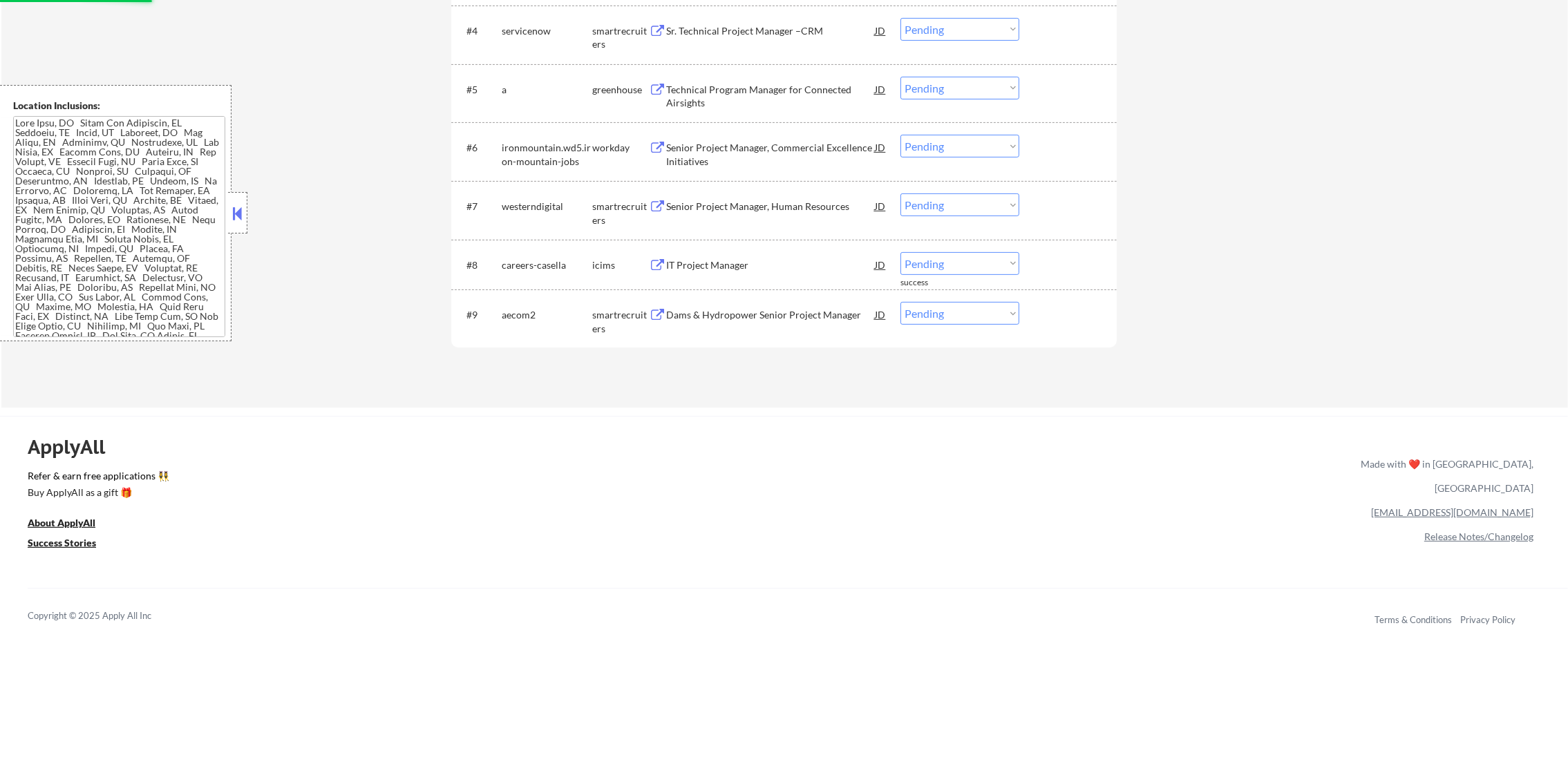
scroll to position [673, 0]
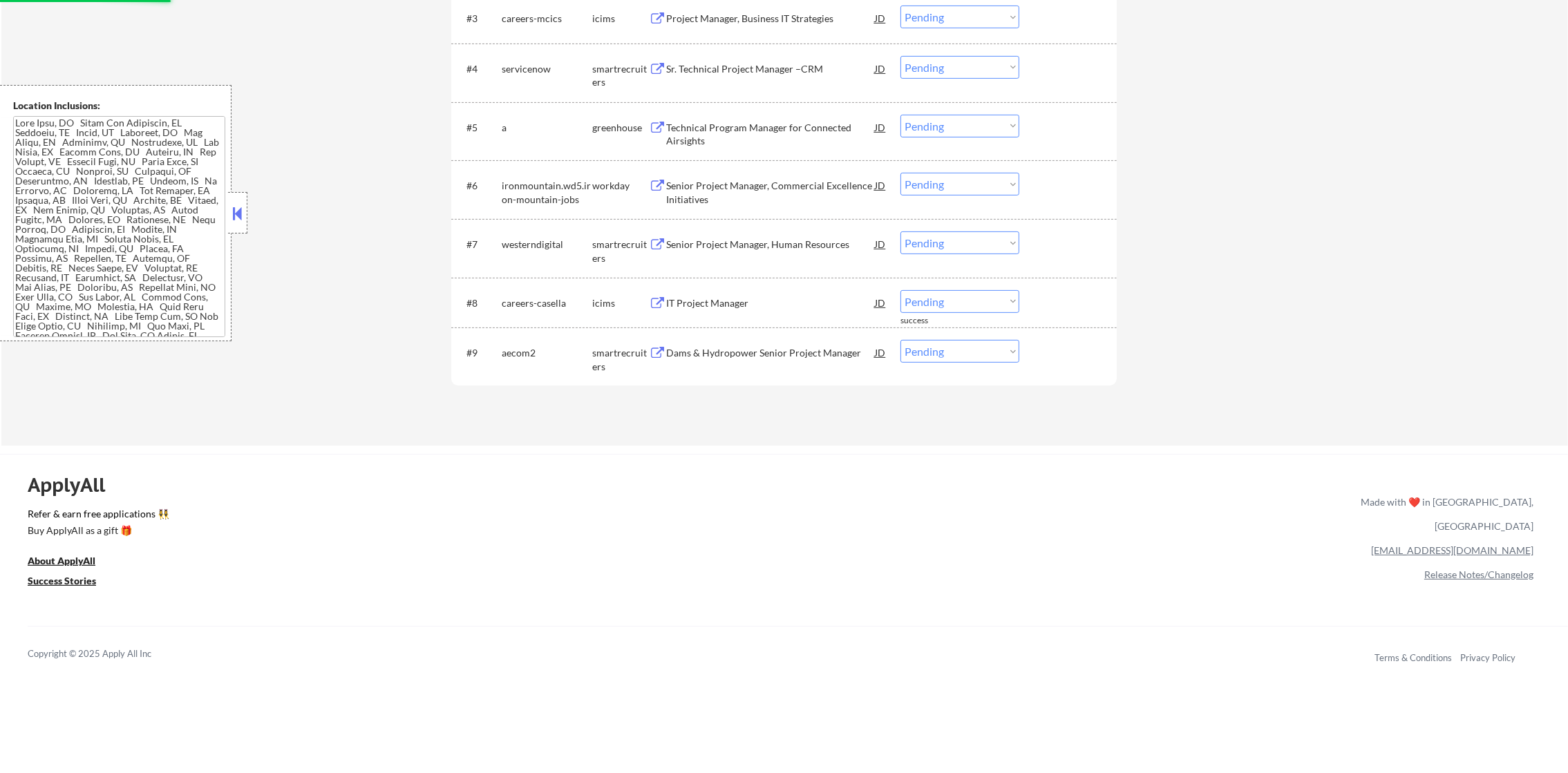
click at [778, 116] on div "Technical Program Manager for Connected Airsights" at bounding box center [771, 131] width 209 height 33
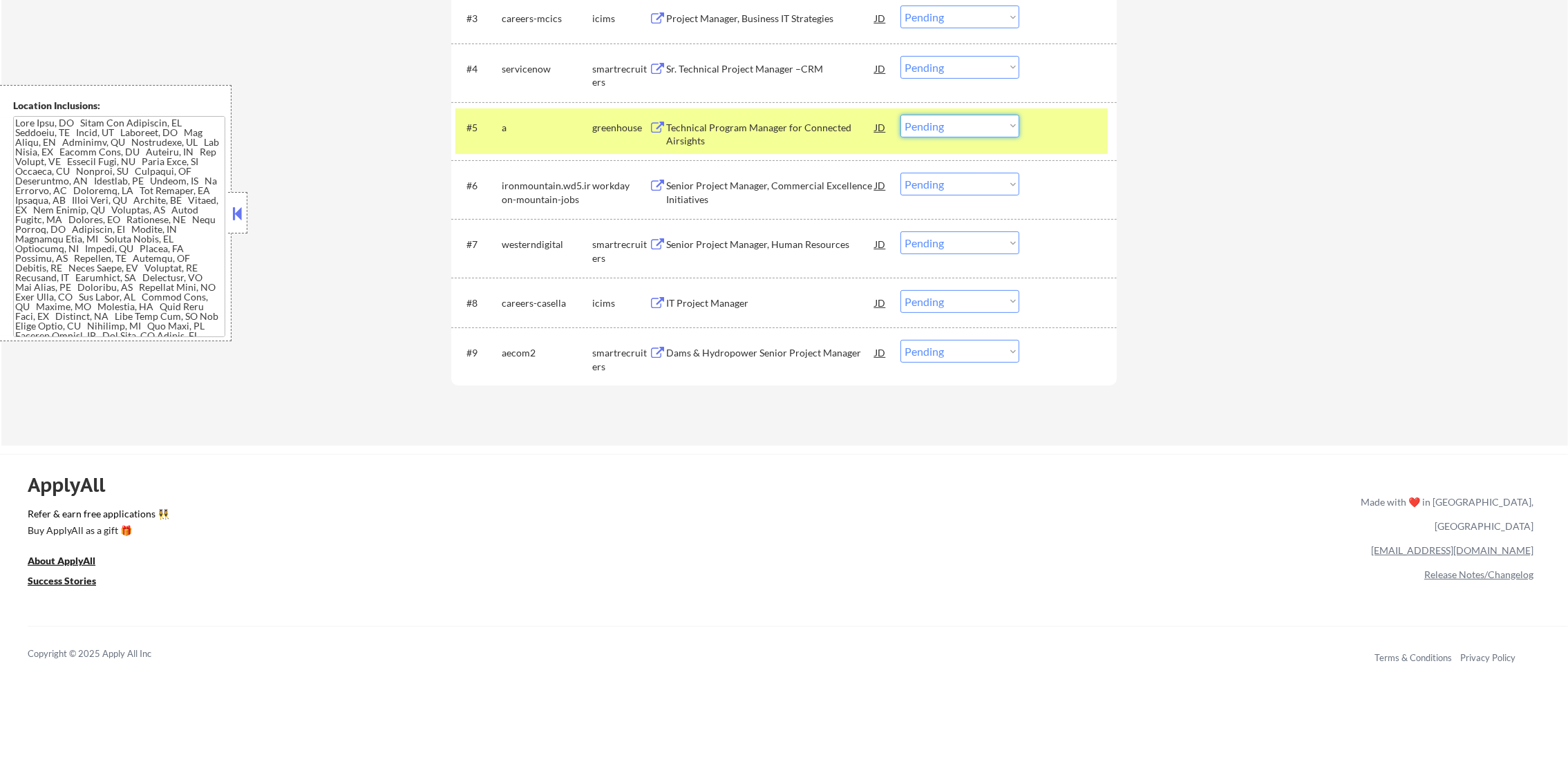
click at [926, 127] on select "Choose an option... Pending Applied Excluded (Questions) Excluded (Expired) Exc…" at bounding box center [959, 126] width 119 height 23
click at [900, 115] on select "Choose an option... Pending Applied Excluded (Questions) Excluded (Expired) Exc…" at bounding box center [959, 126] width 119 height 23
click at [537, 126] on div "a" at bounding box center [547, 127] width 91 height 14
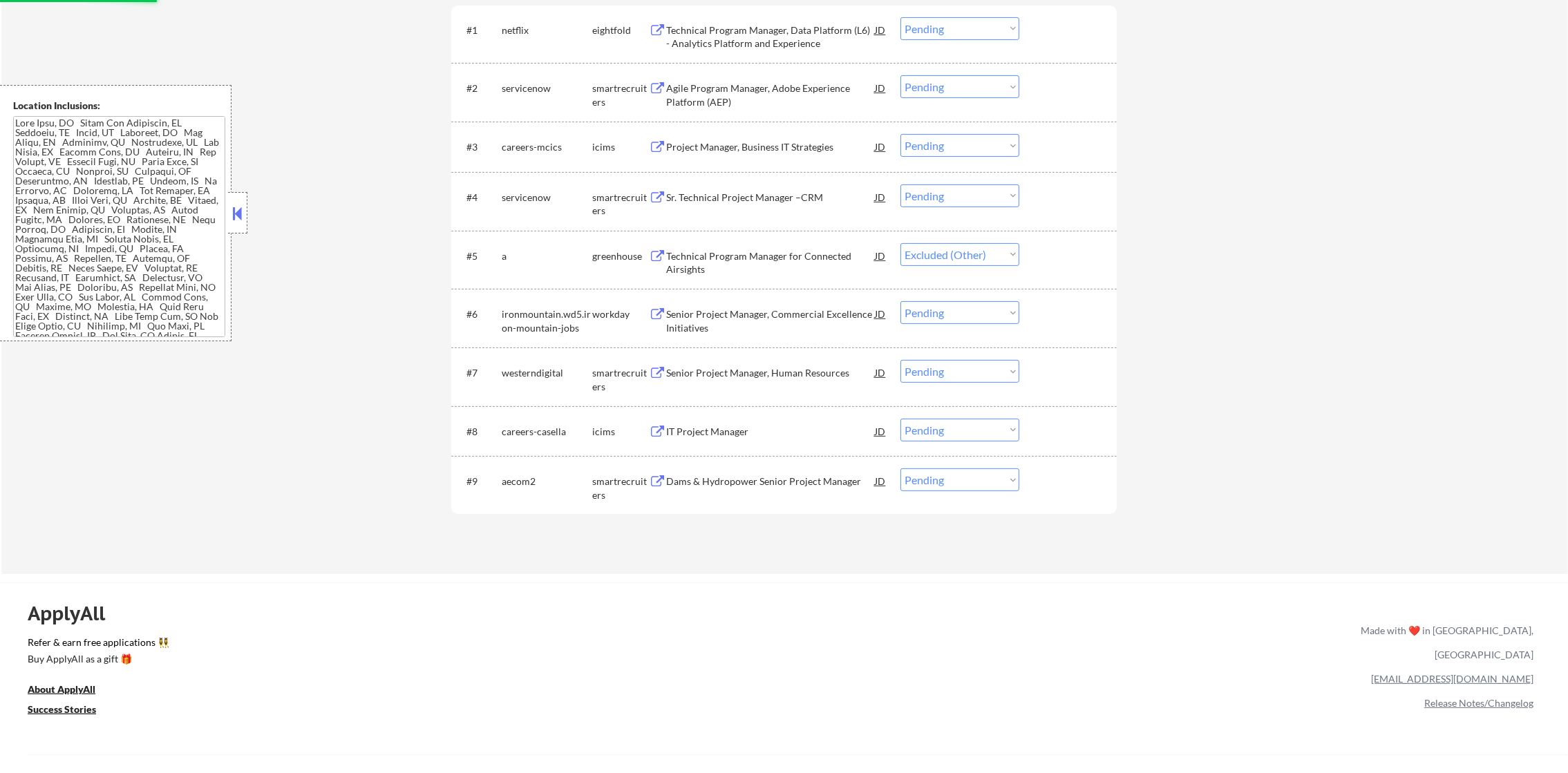
scroll to position [500, 0]
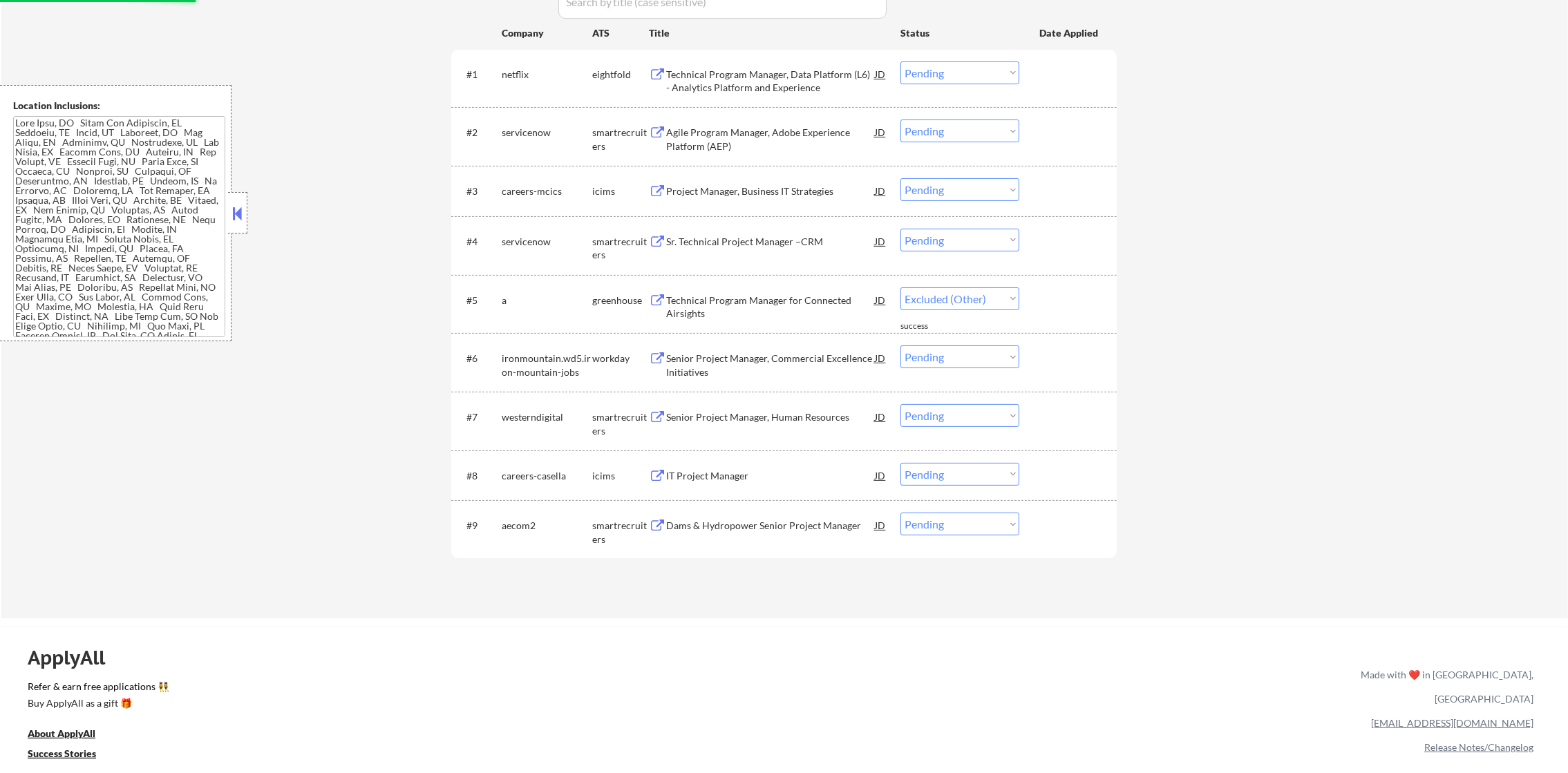
select select ""pending""
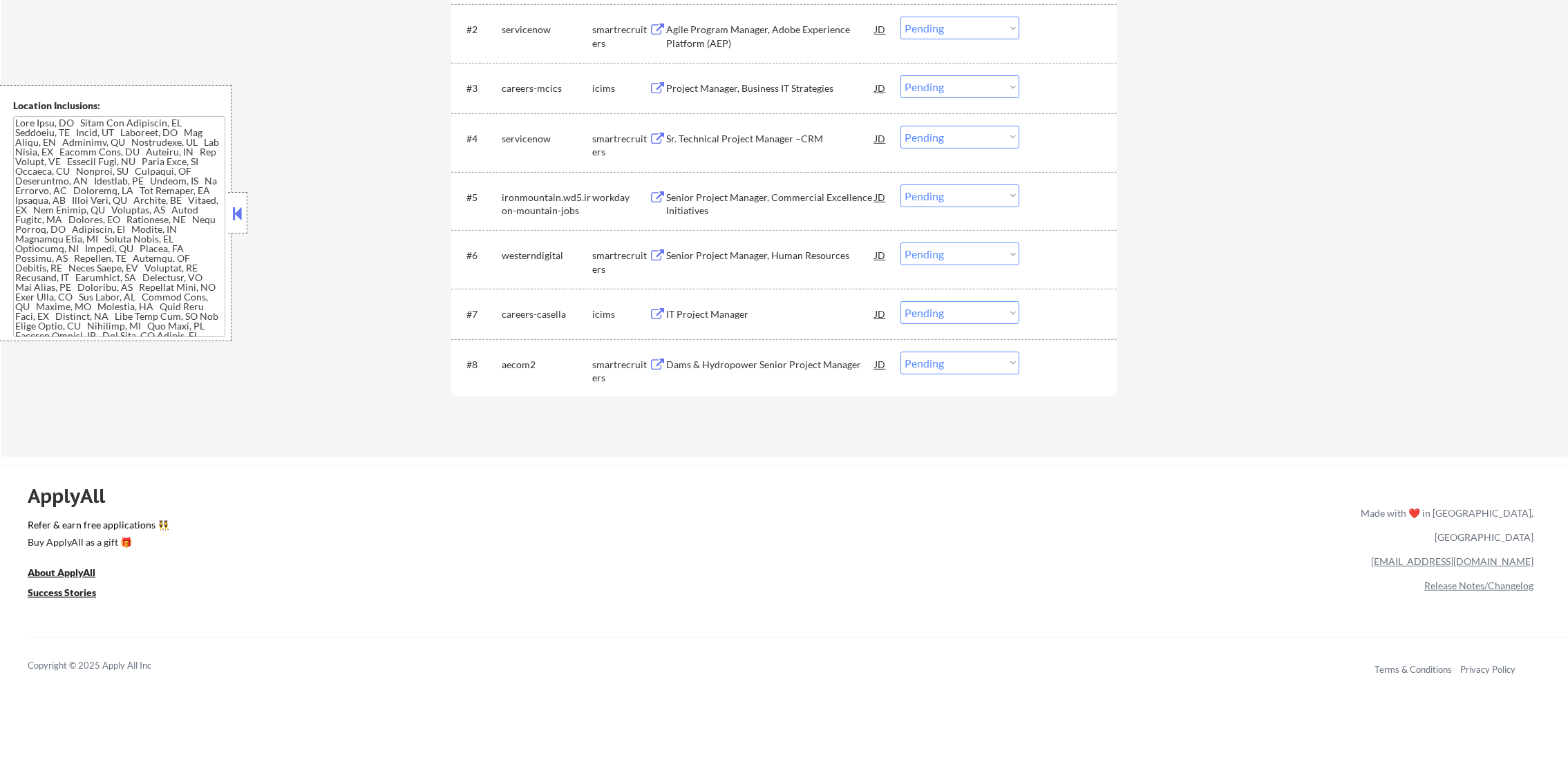
scroll to position [604, 0]
click at [737, 366] on div "Dams & Hydropower Senior Project Manager" at bounding box center [771, 364] width 209 height 14
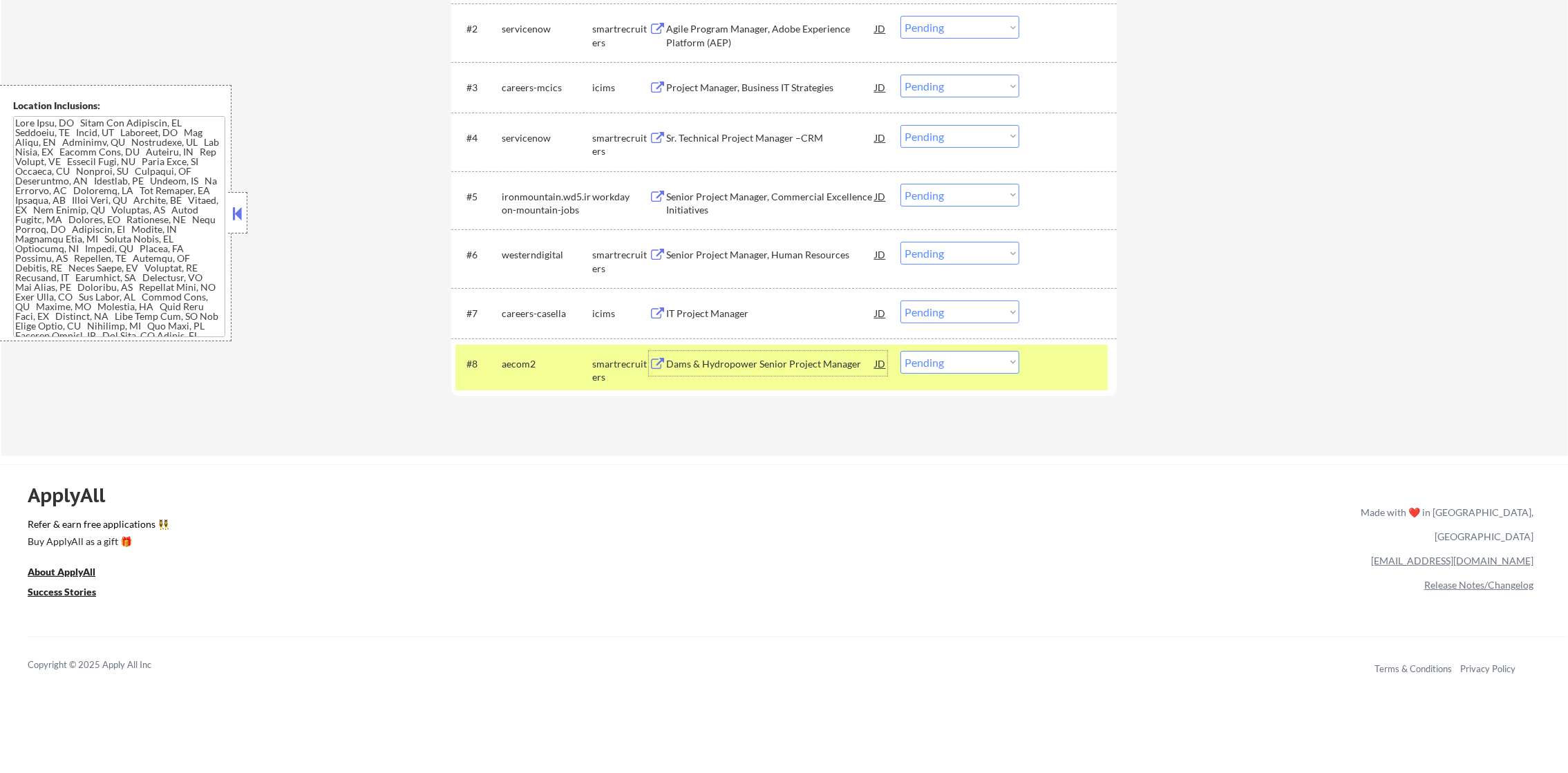
click at [918, 365] on select "Choose an option... Pending Applied Excluded (Questions) Excluded (Expired) Exc…" at bounding box center [959, 362] width 119 height 23
select select ""excluded__bad_match_""
click at [900, 351] on select "Choose an option... Pending Applied Excluded (Questions) Excluded (Expired) Exc…" at bounding box center [959, 362] width 119 height 23
click at [513, 377] on div "#8 aecom2 smartrecruiters Dams & Hydropower Senior Project Manager JD warning_a…" at bounding box center [781, 367] width 652 height 45
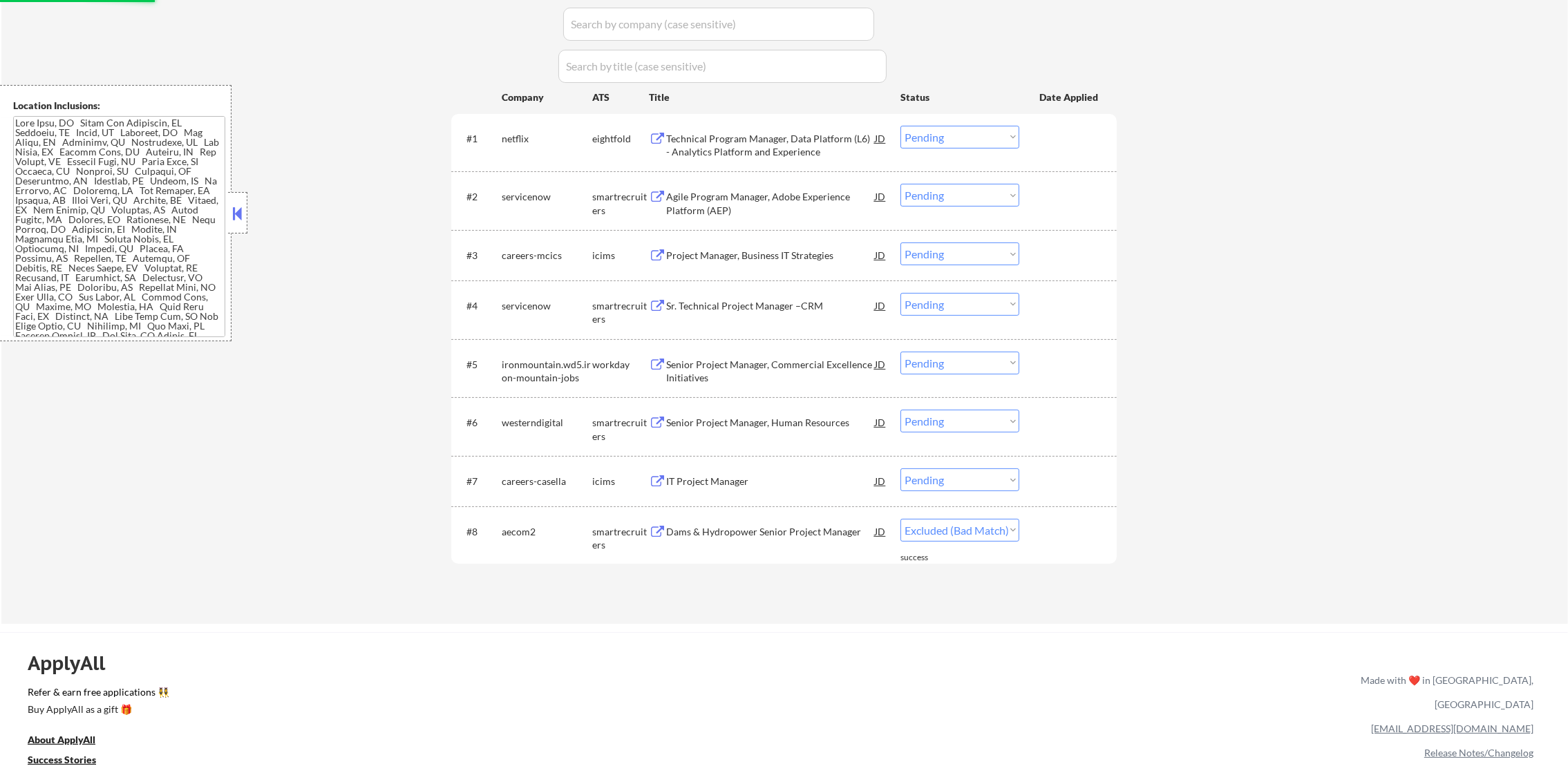
scroll to position [432, 0]
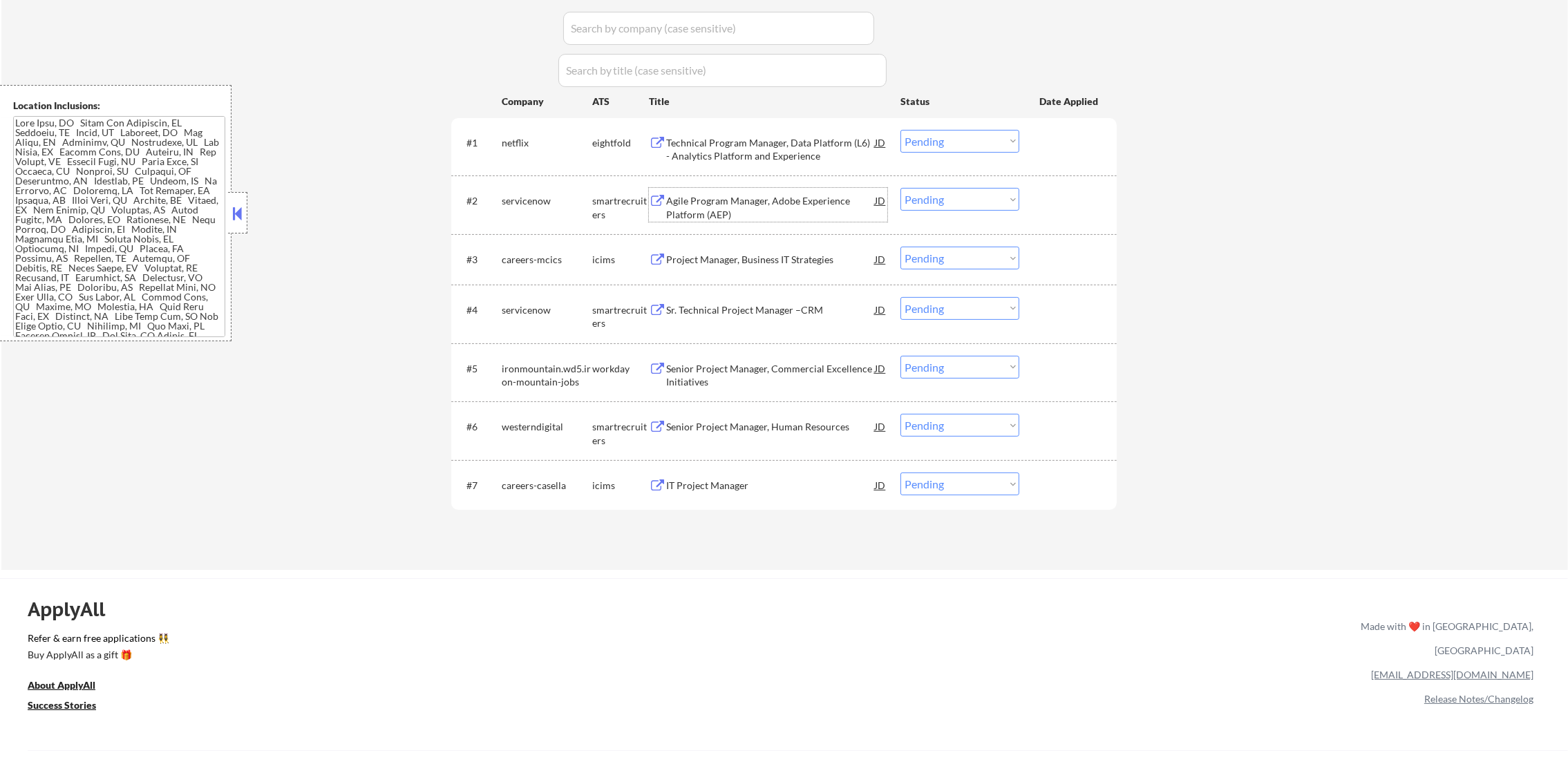
click at [716, 206] on div "Agile Program Manager, Adobe Experience Platform (AEP)" at bounding box center [771, 207] width 209 height 27
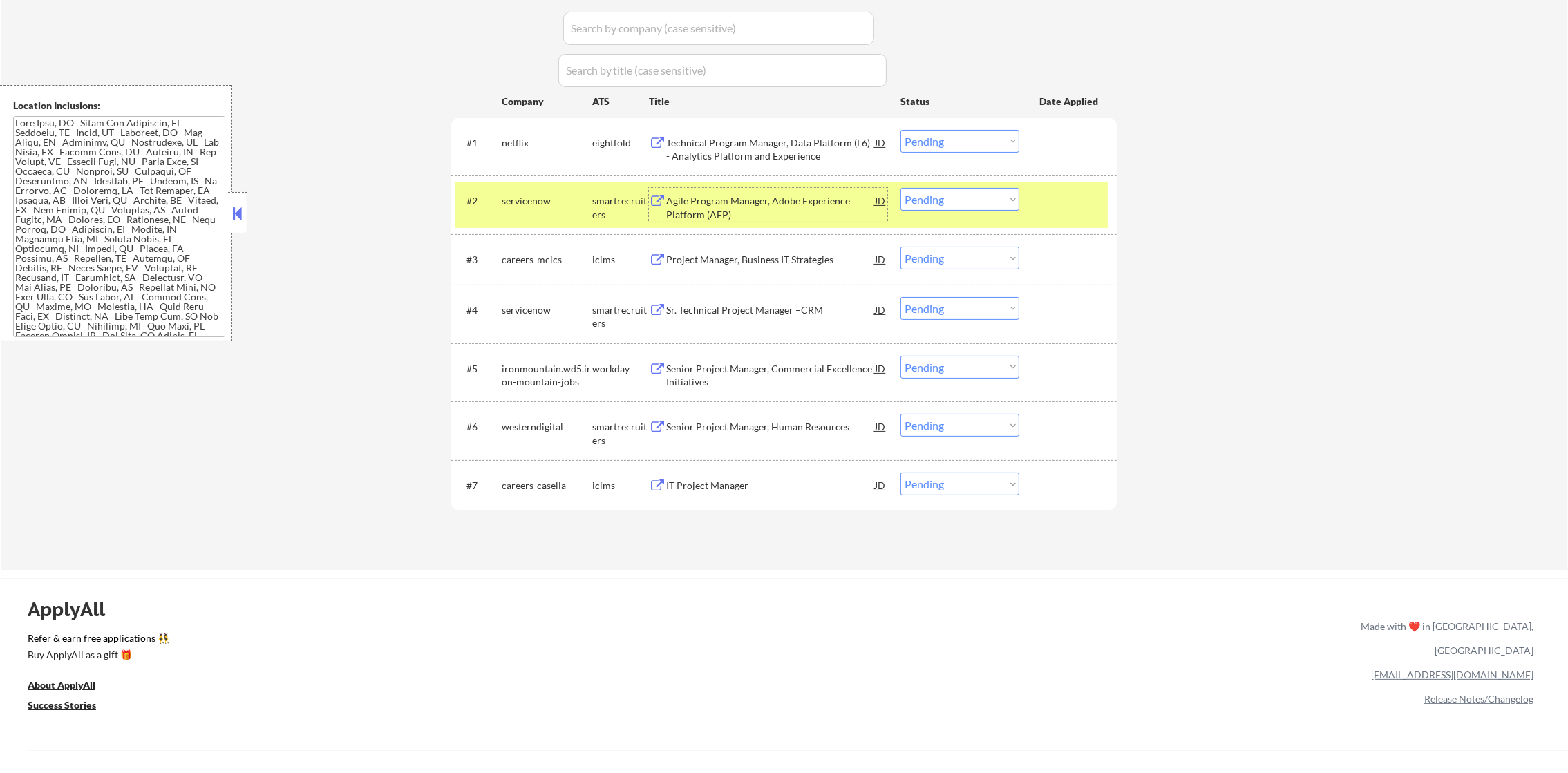
click at [917, 191] on select "Choose an option... Pending Applied Excluded (Questions) Excluded (Expired) Exc…" at bounding box center [959, 199] width 119 height 23
click at [900, 188] on select "Choose an option... Pending Applied Excluded (Questions) Excluded (Expired) Exc…" at bounding box center [959, 199] width 119 height 23
click at [523, 217] on div "#2 servicenow smartrecruiters Agile Program Manager, Adobe Experience Platform …" at bounding box center [781, 204] width 652 height 45
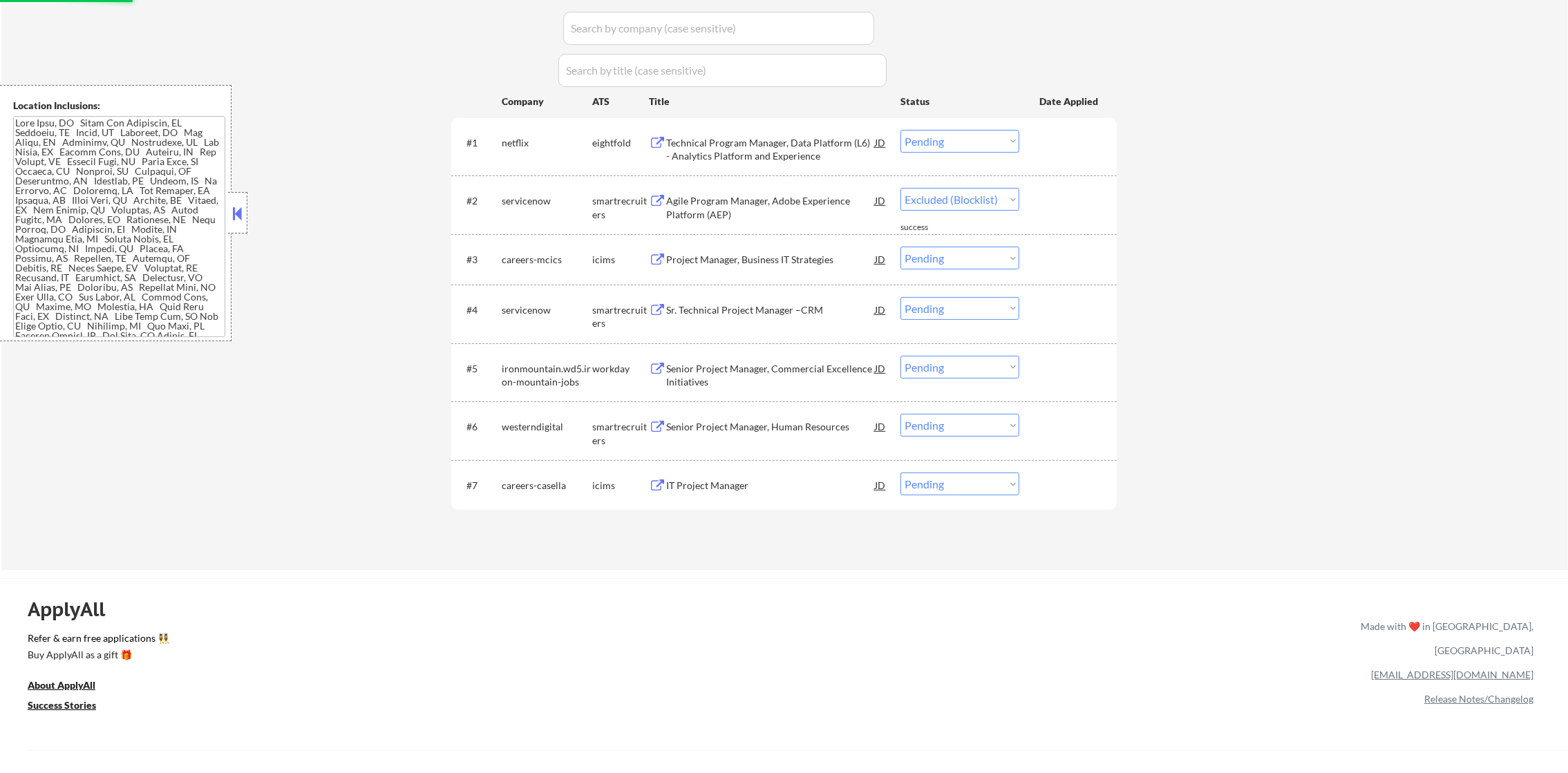
select select ""pending""
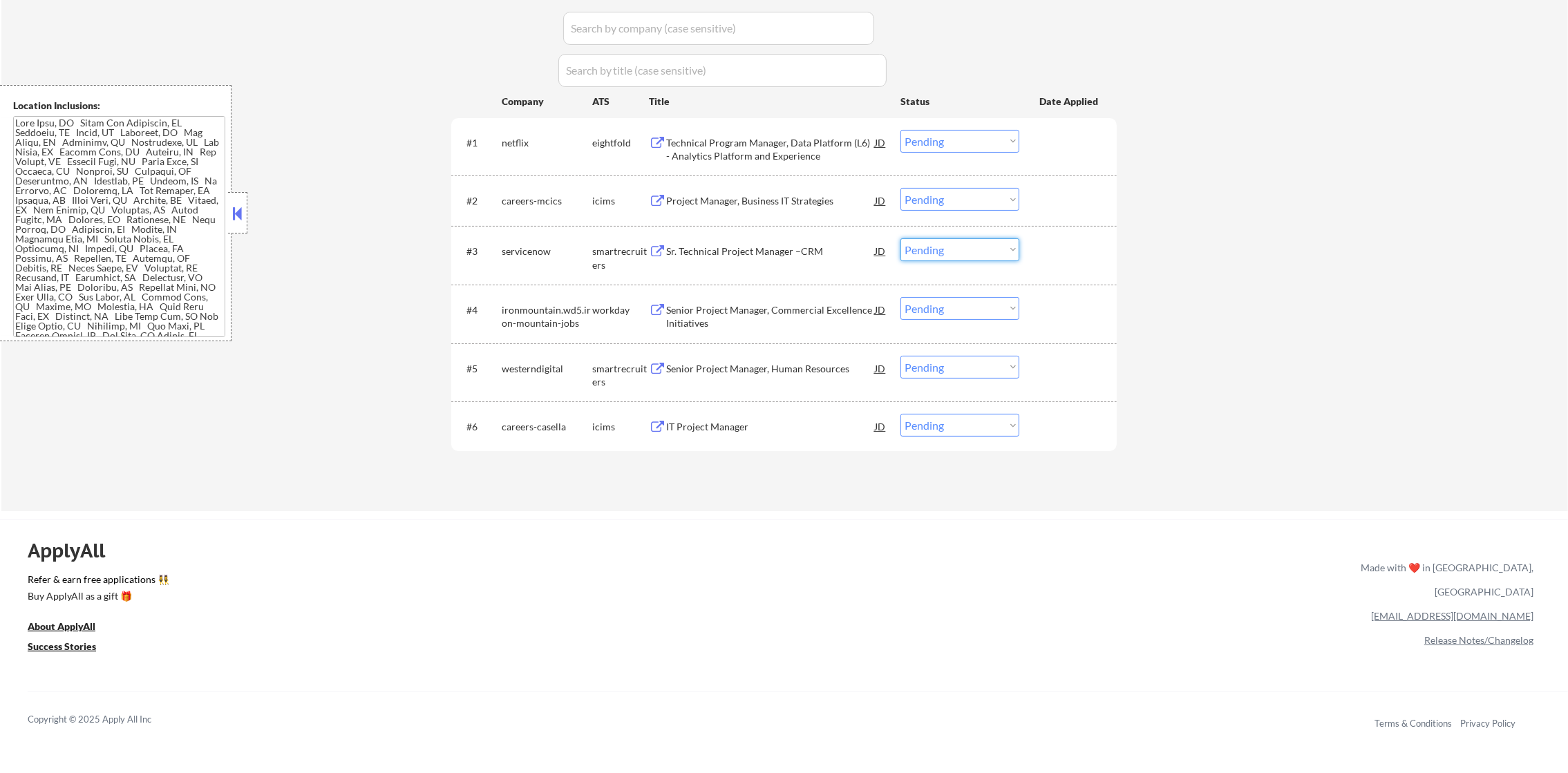
click at [986, 250] on select "Choose an option... Pending Applied Excluded (Questions) Excluded (Expired) Exc…" at bounding box center [959, 250] width 119 height 23
click at [900, 238] on select "Choose an option... Pending Applied Excluded (Questions) Excluded (Expired) Exc…" at bounding box center [959, 250] width 119 height 23
select select ""pending""
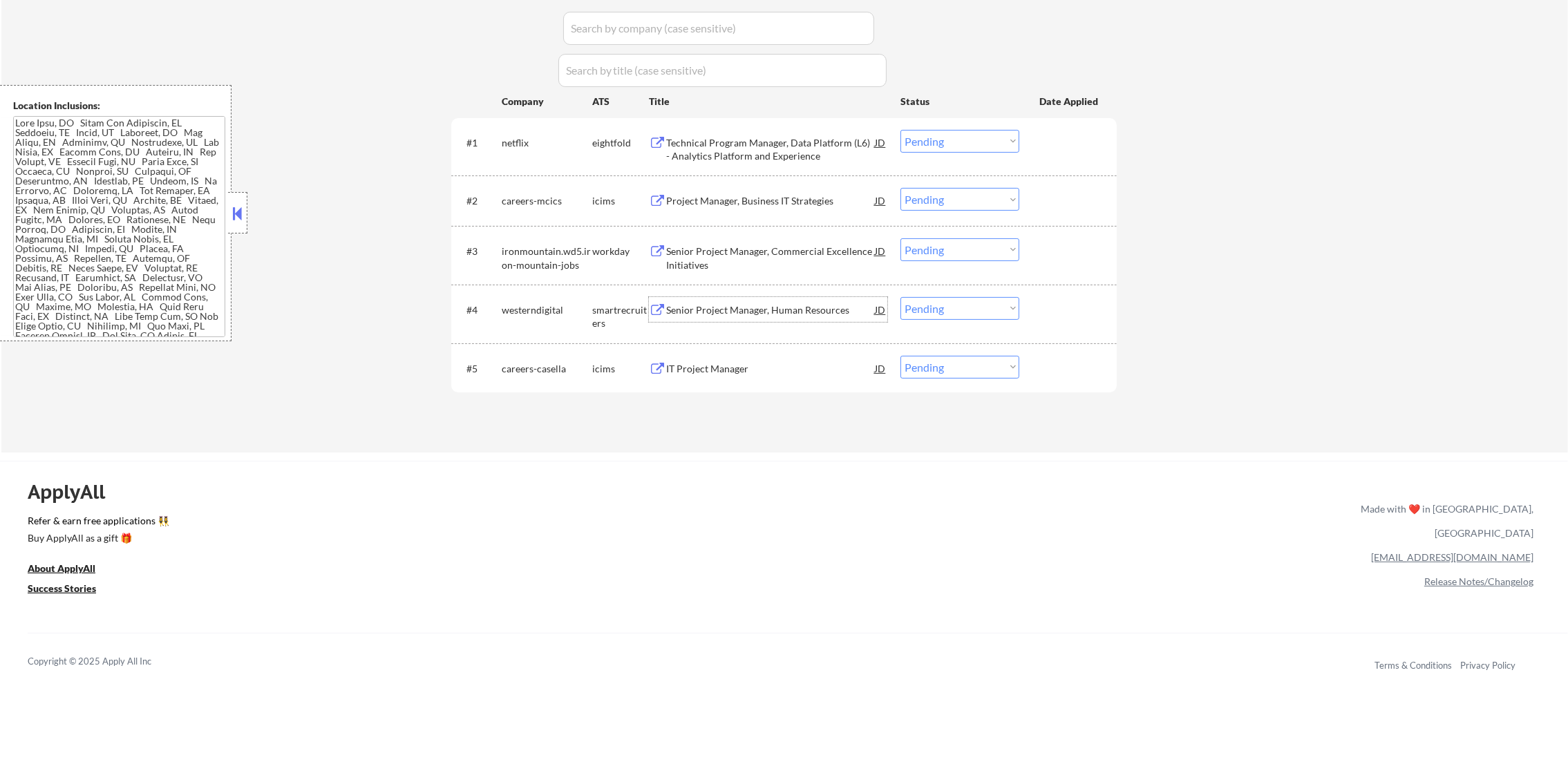
click at [765, 317] on div "Senior Project Manager, Human Resources" at bounding box center [771, 310] width 209 height 25
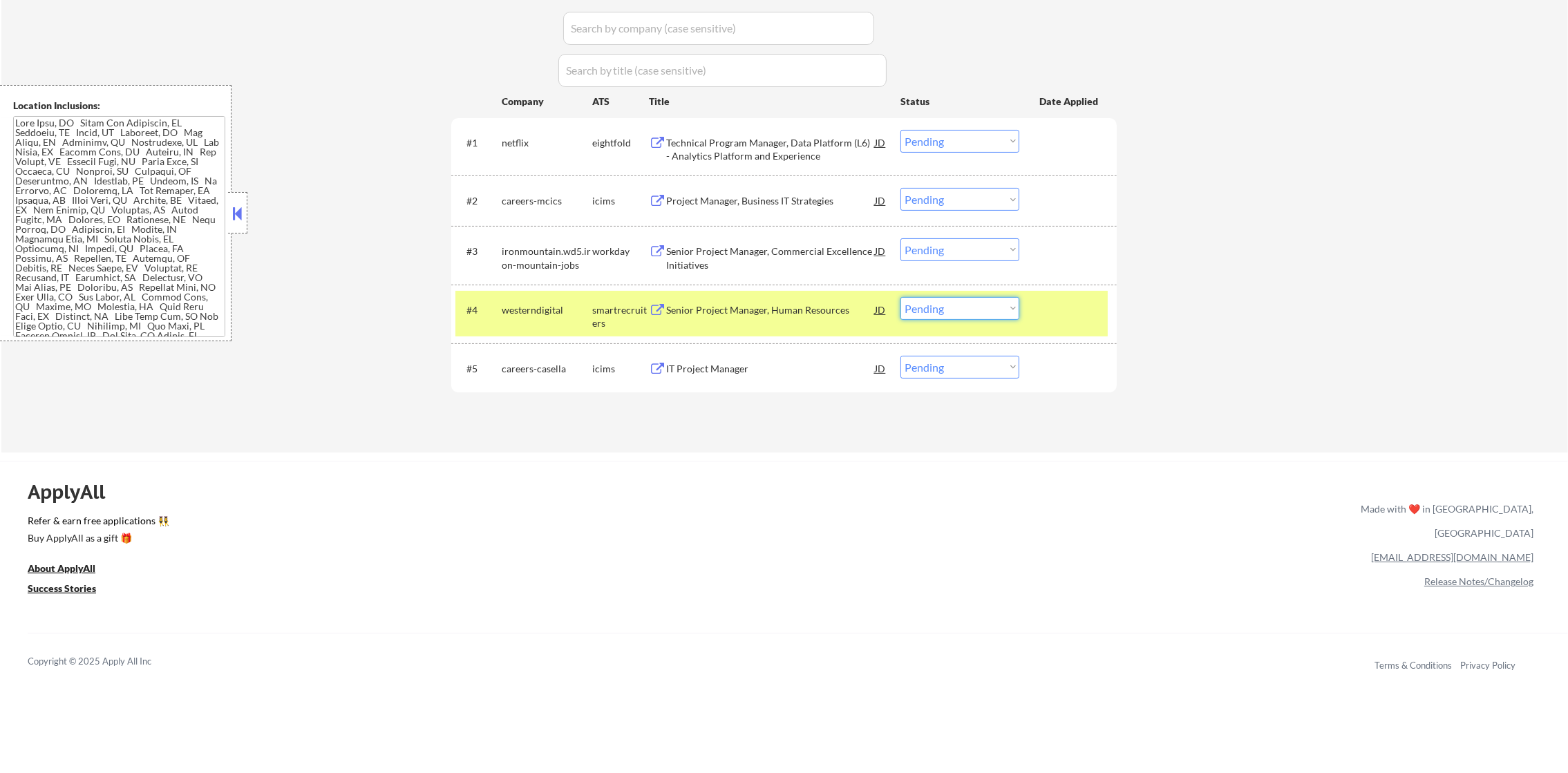
click at [972, 312] on select "Choose an option... Pending Applied Excluded (Questions) Excluded (Expired) Exc…" at bounding box center [959, 309] width 119 height 23
click at [900, 297] on select "Choose an option... Pending Applied Excluded (Questions) Excluded (Expired) Exc…" at bounding box center [959, 309] width 119 height 23
drag, startPoint x: 581, startPoint y: 335, endPoint x: 573, endPoint y: 333, distance: 8.2
click at [575, 335] on div "#4 westerndigital smartrecruiters Senior Project Manager, Human Resources JD Ch…" at bounding box center [781, 314] width 652 height 45
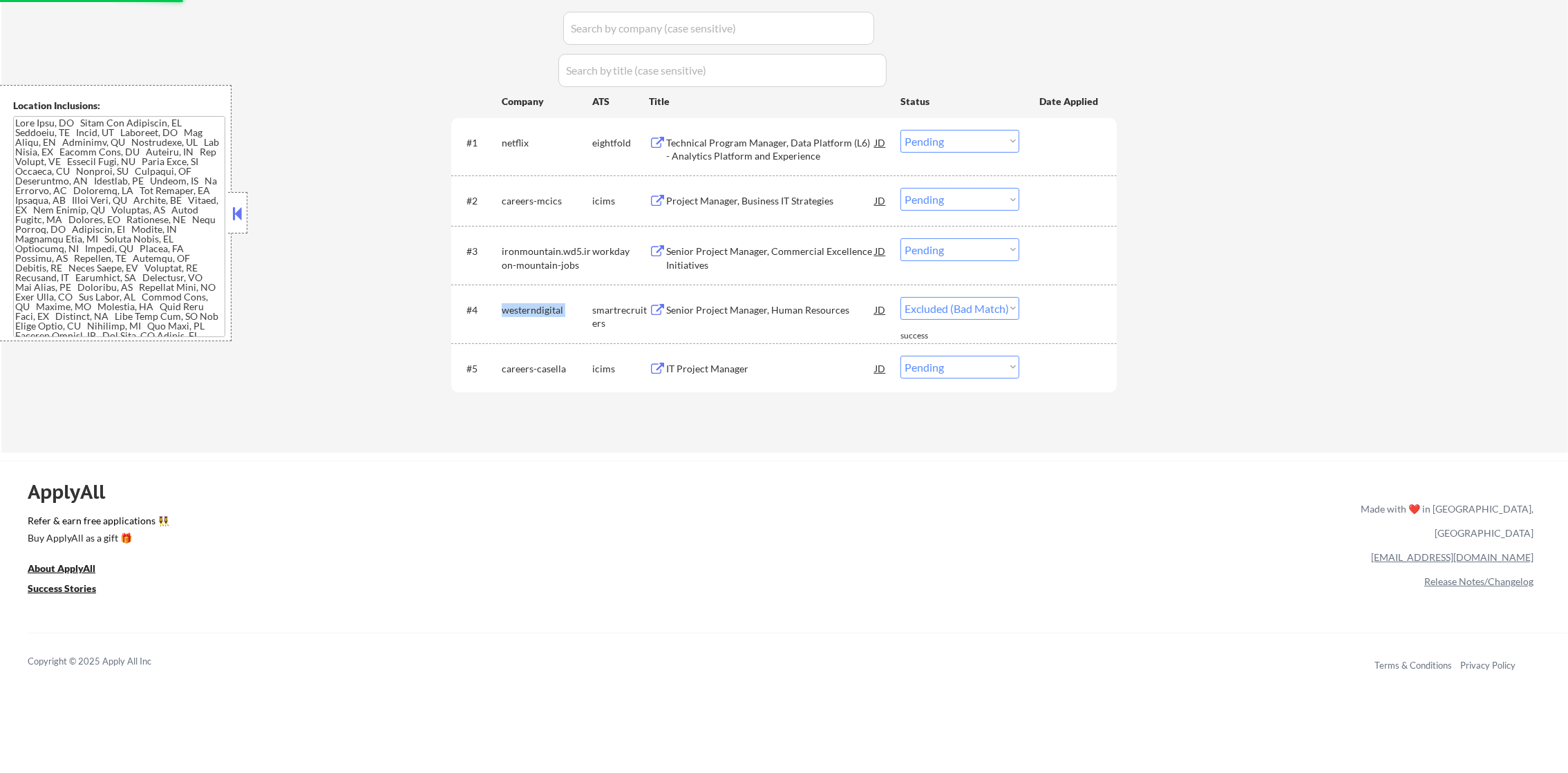
select select ""pending""
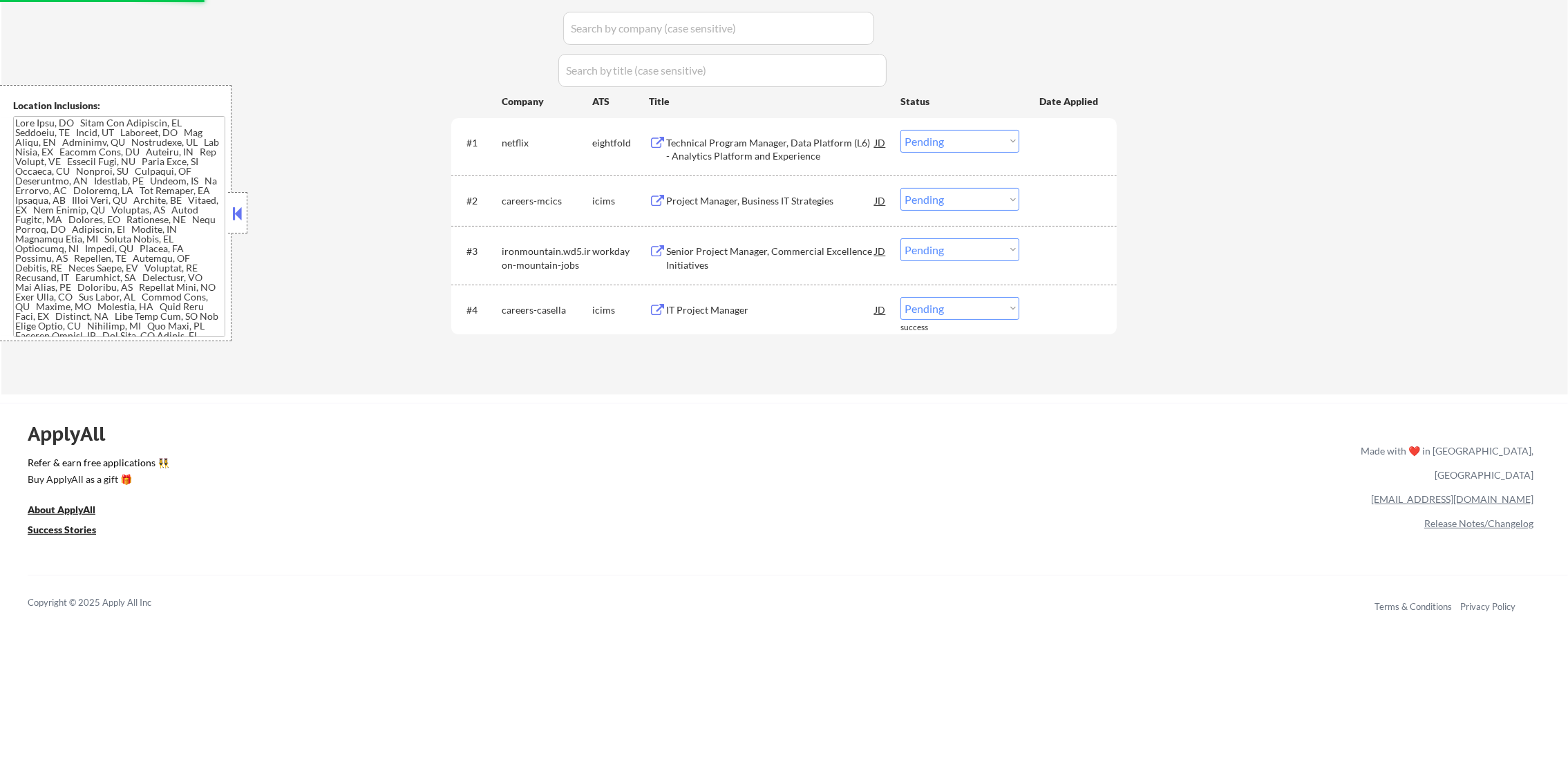
click at [753, 245] on div "Senior Project Manager, Commercial Excellence Initiatives" at bounding box center [771, 258] width 209 height 27
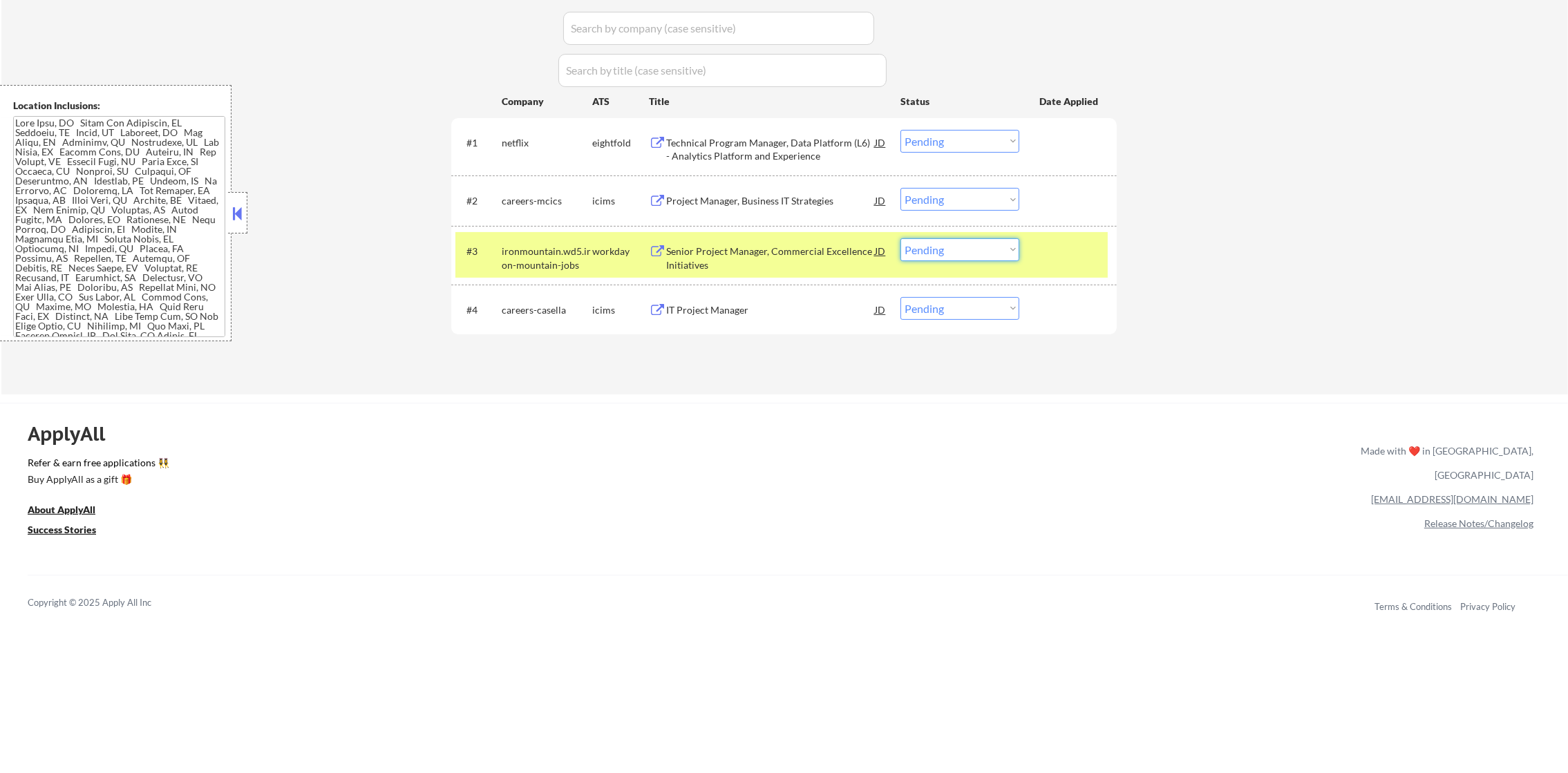
click at [955, 254] on select "Choose an option... Pending Applied Excluded (Questions) Excluded (Expired) Exc…" at bounding box center [959, 250] width 119 height 23
click at [900, 238] on select "Choose an option... Pending Applied Excluded (Questions) Excluded (Expired) Exc…" at bounding box center [959, 250] width 119 height 23
click at [509, 264] on div "ironmountain.wd5.iron-mountain-jobs" at bounding box center [547, 258] width 91 height 27
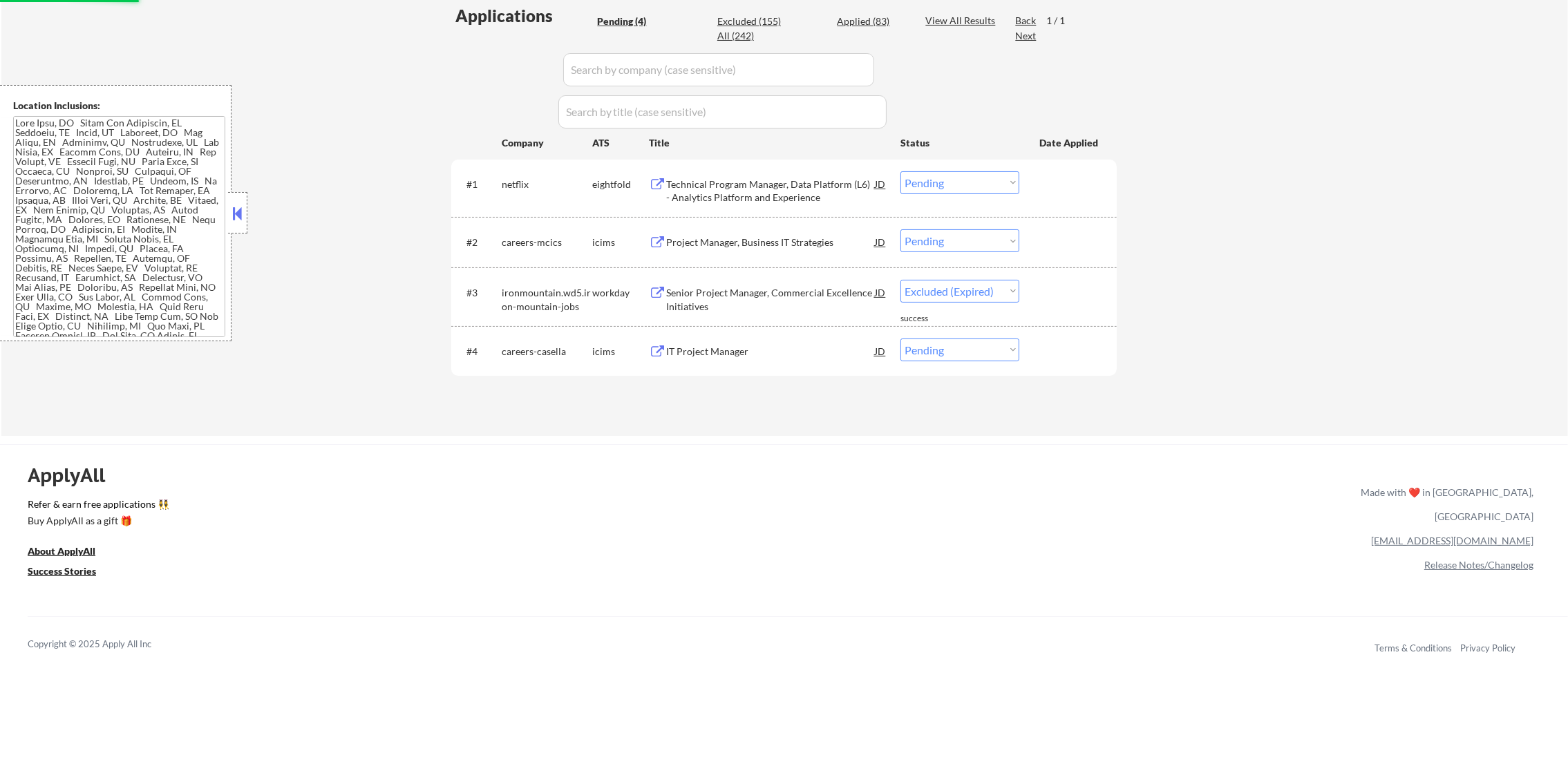
select select ""pending""
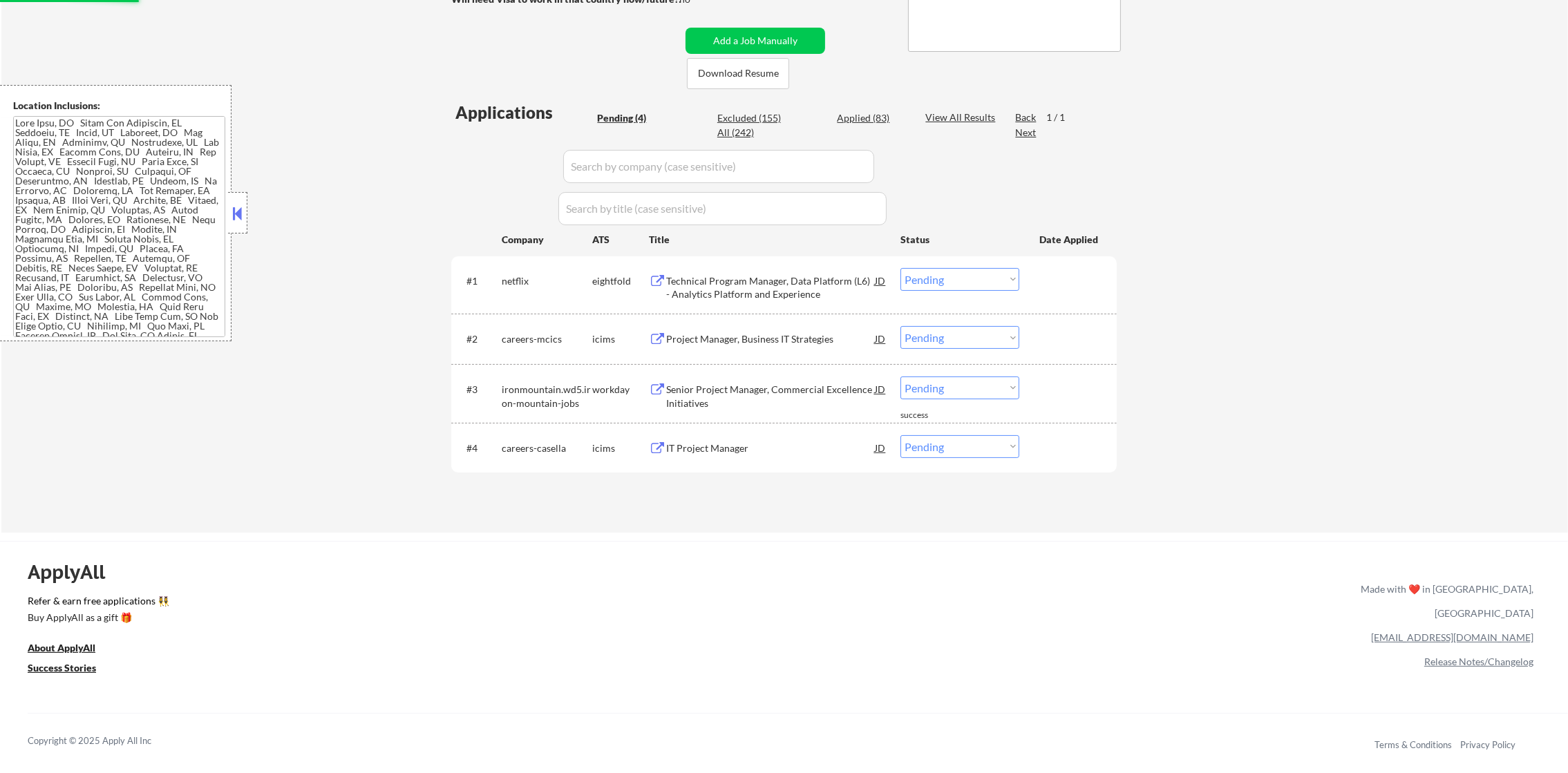
scroll to position [258, 0]
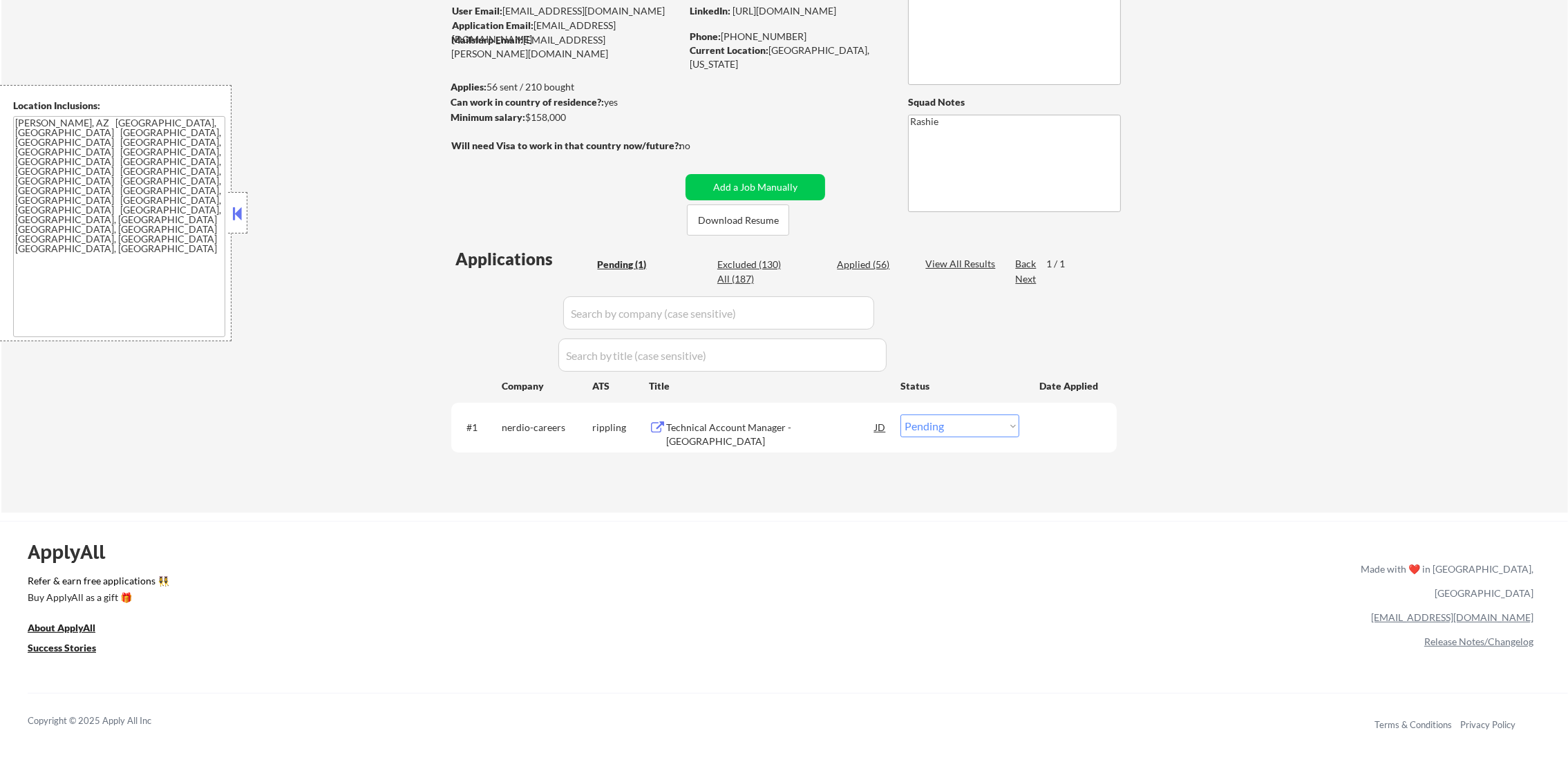
scroll to position [139, 0]
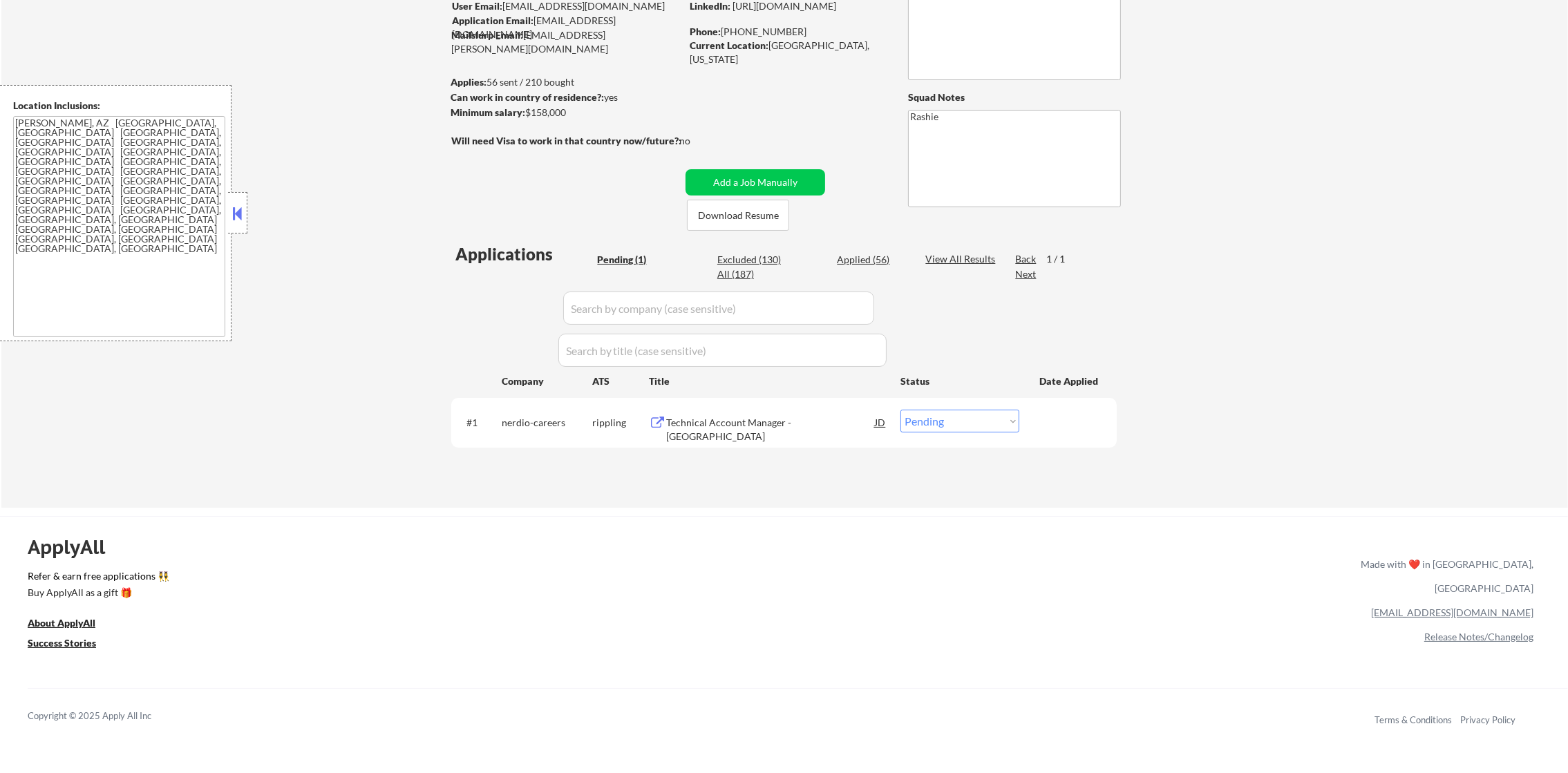
click at [739, 423] on div "Technical Account Manager - [GEOGRAPHIC_DATA]" at bounding box center [771, 429] width 209 height 27
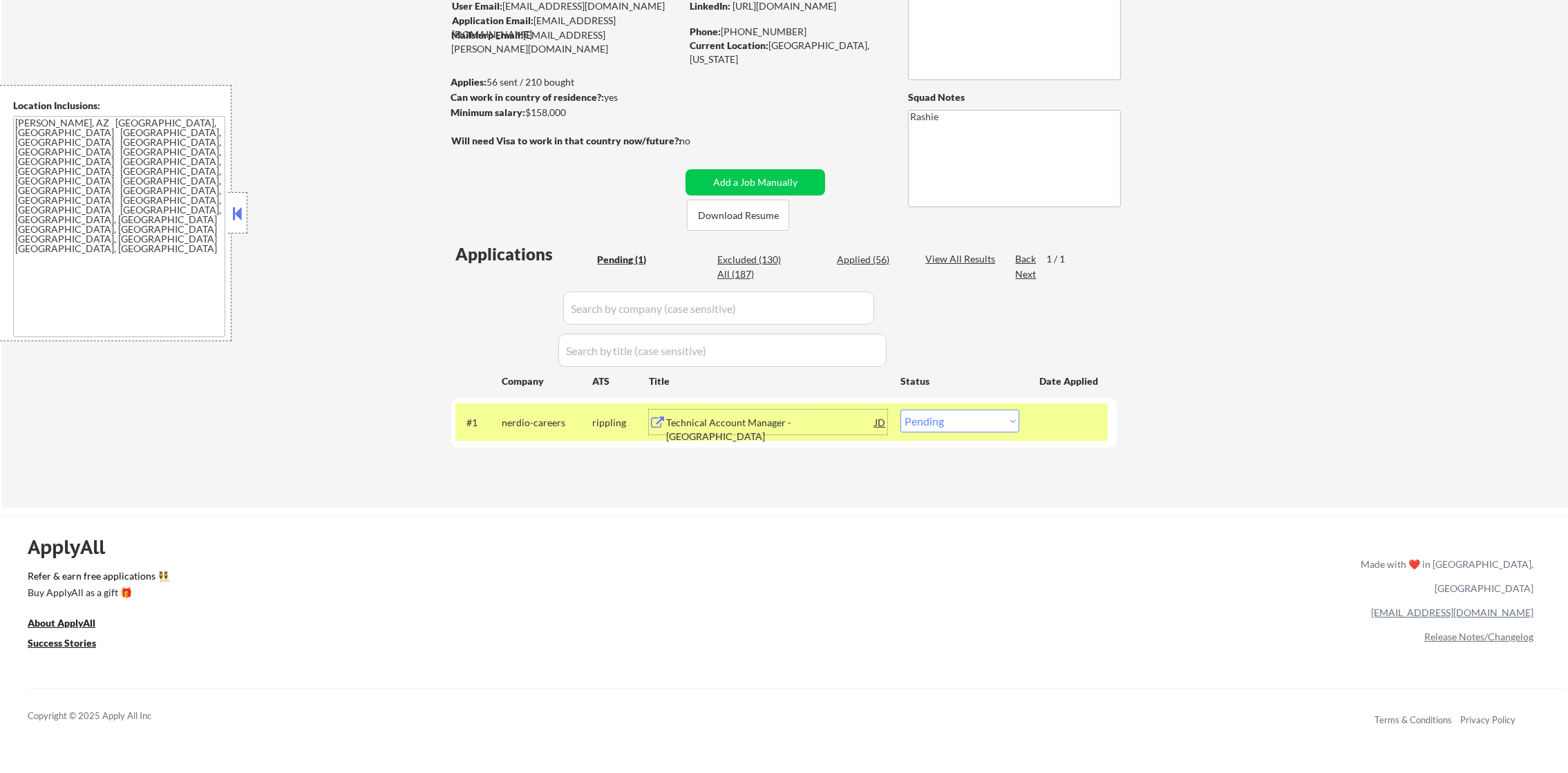
click at [1005, 429] on select "Choose an option... Pending Applied Excluded (Questions) Excluded (Expired) Exc…" at bounding box center [959, 421] width 119 height 23
select select ""excluded__salary_""
click at [900, 410] on select "Choose an option... Pending Applied Excluded (Questions) Excluded (Expired) Exc…" at bounding box center [959, 421] width 119 height 23
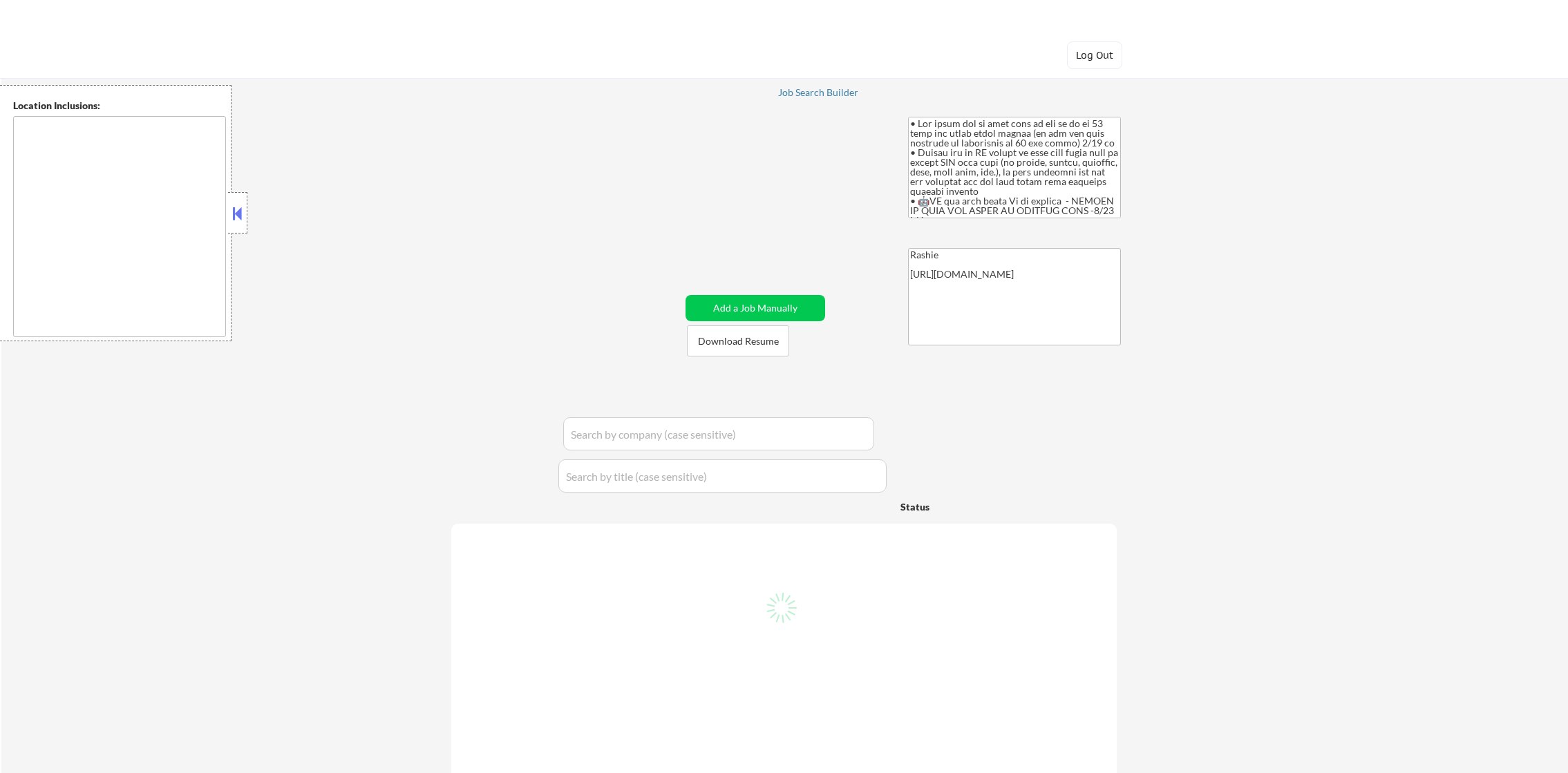
type textarea "remote"
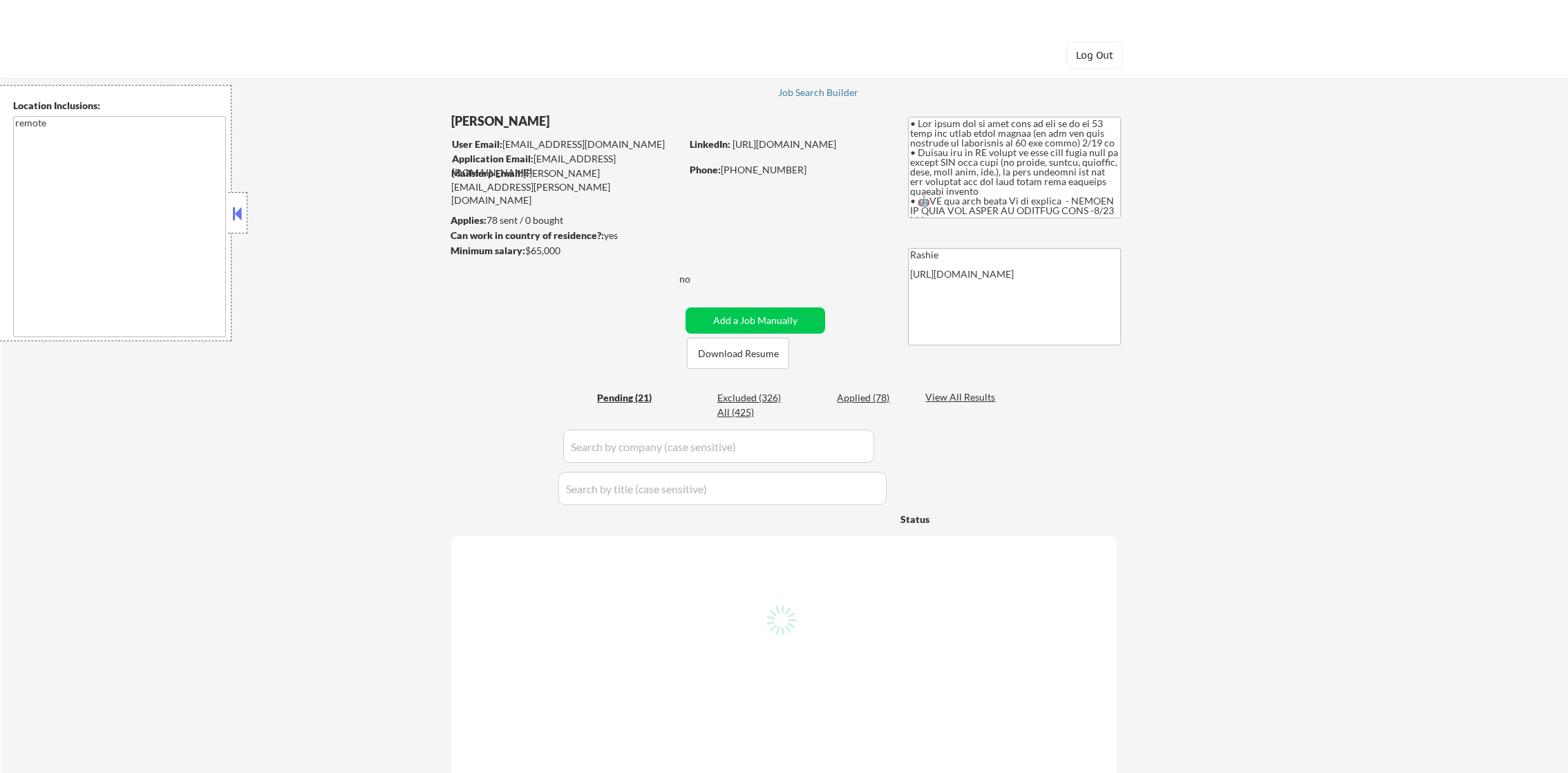
select select ""pending""
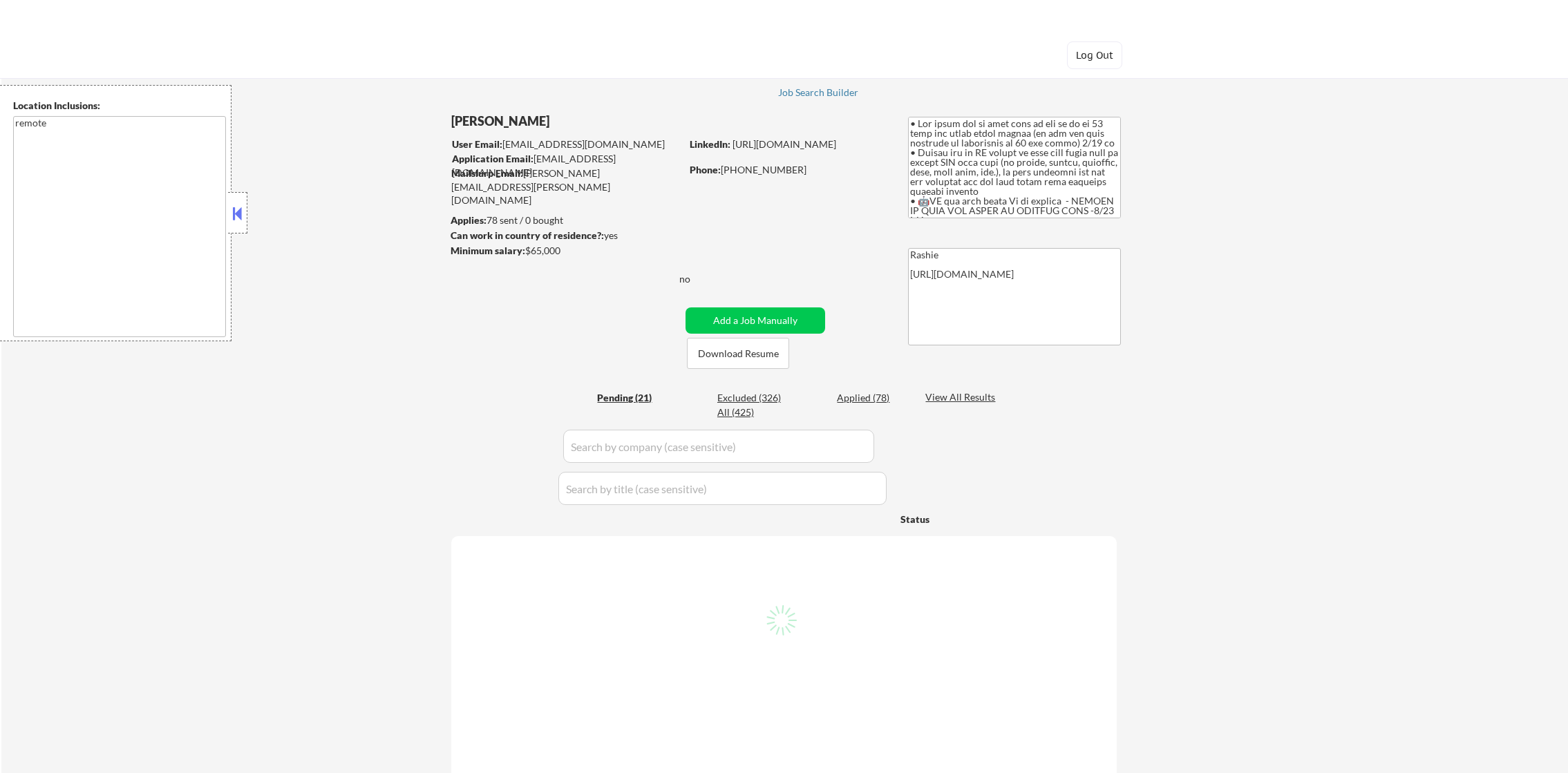
select select ""pending""
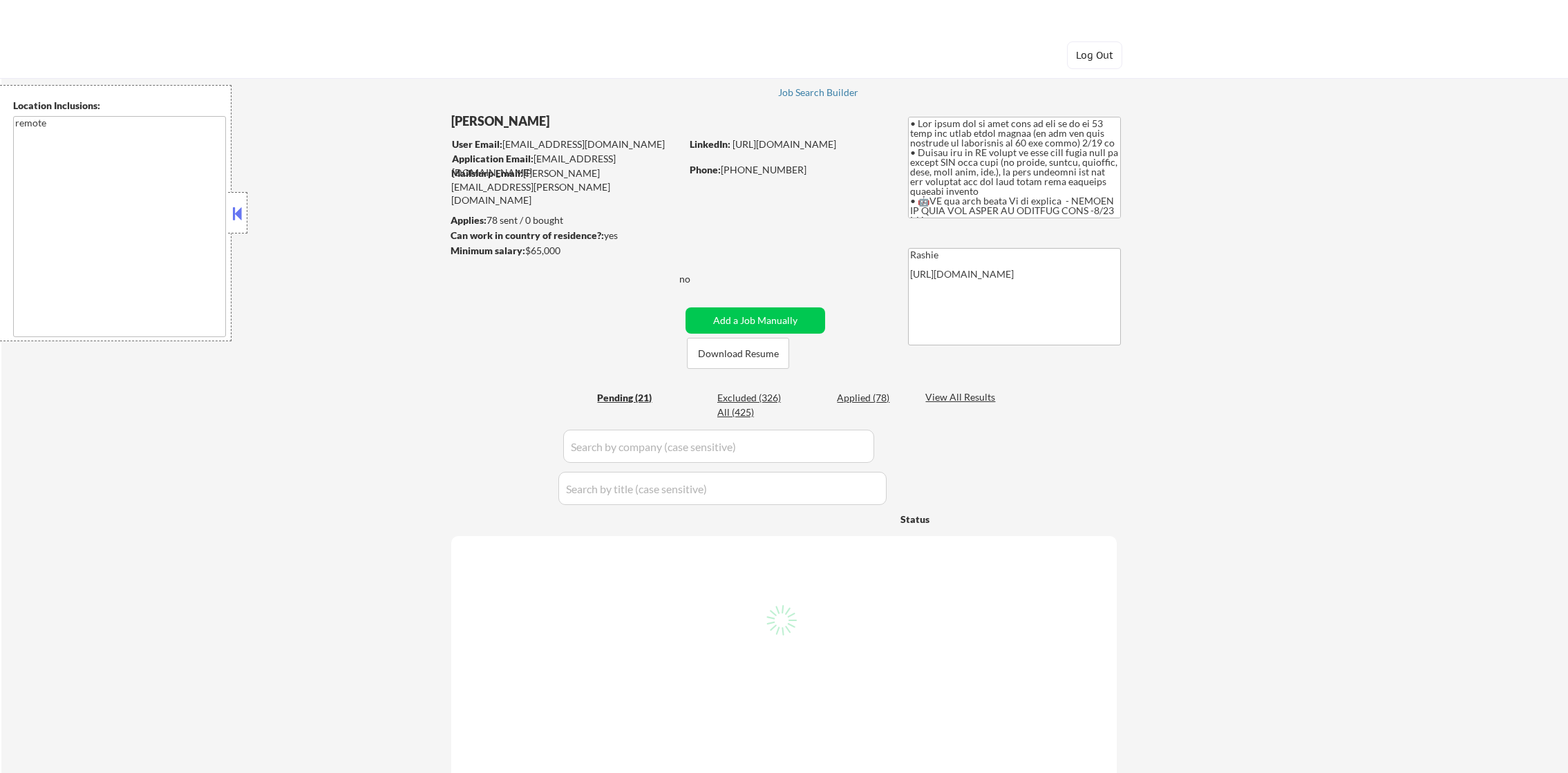
select select ""pending""
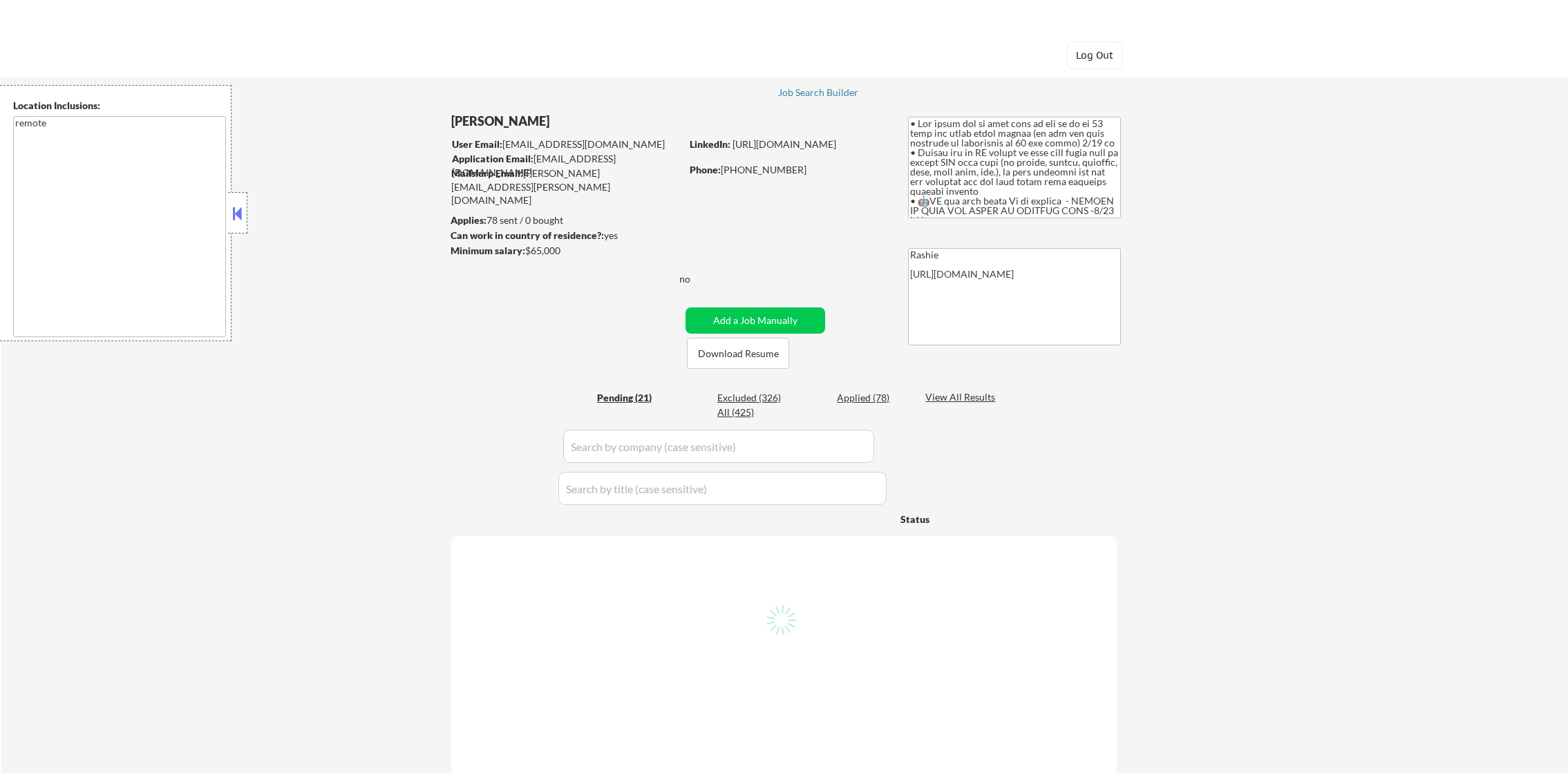
select select ""pending""
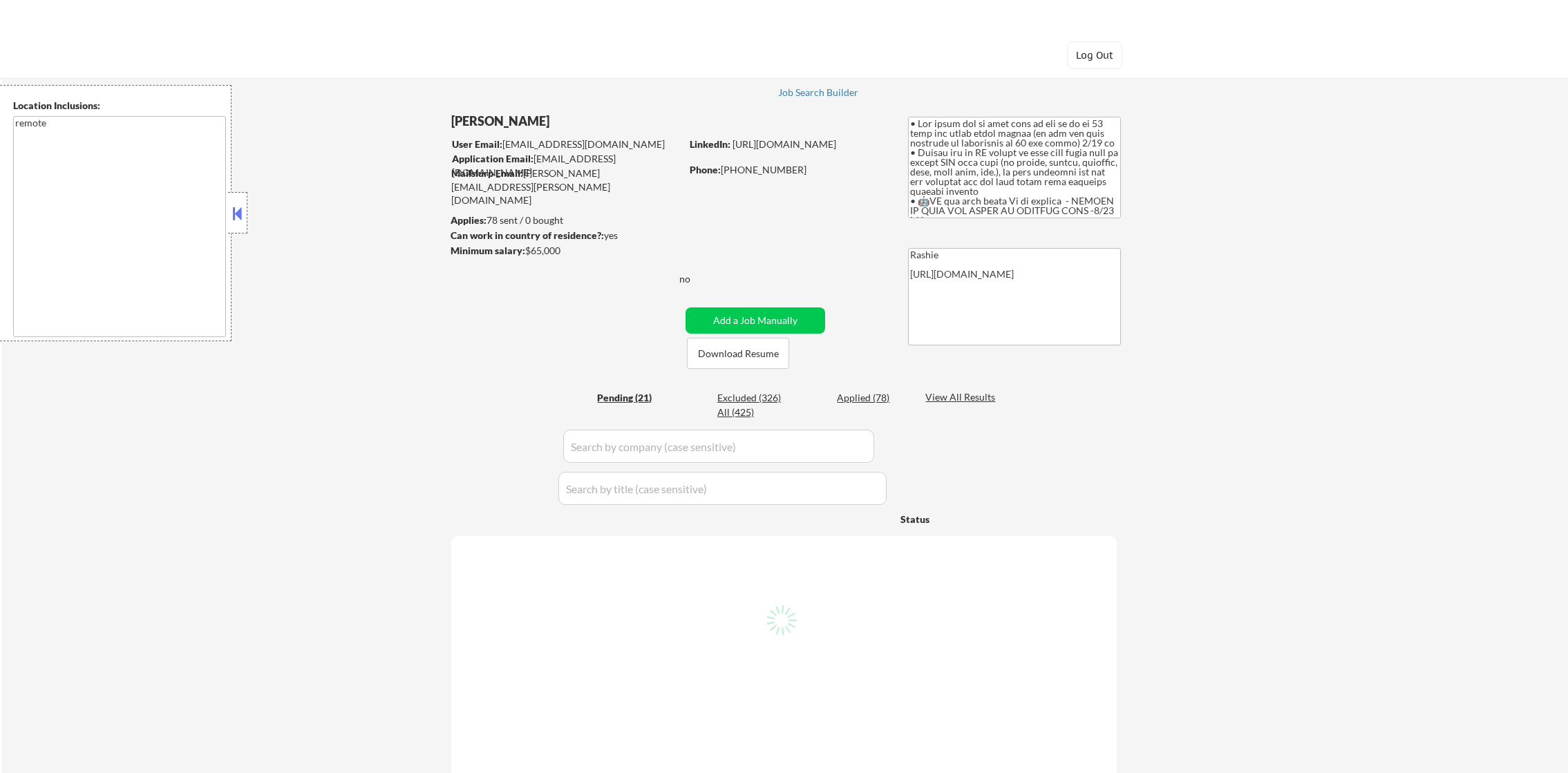
select select ""pending""
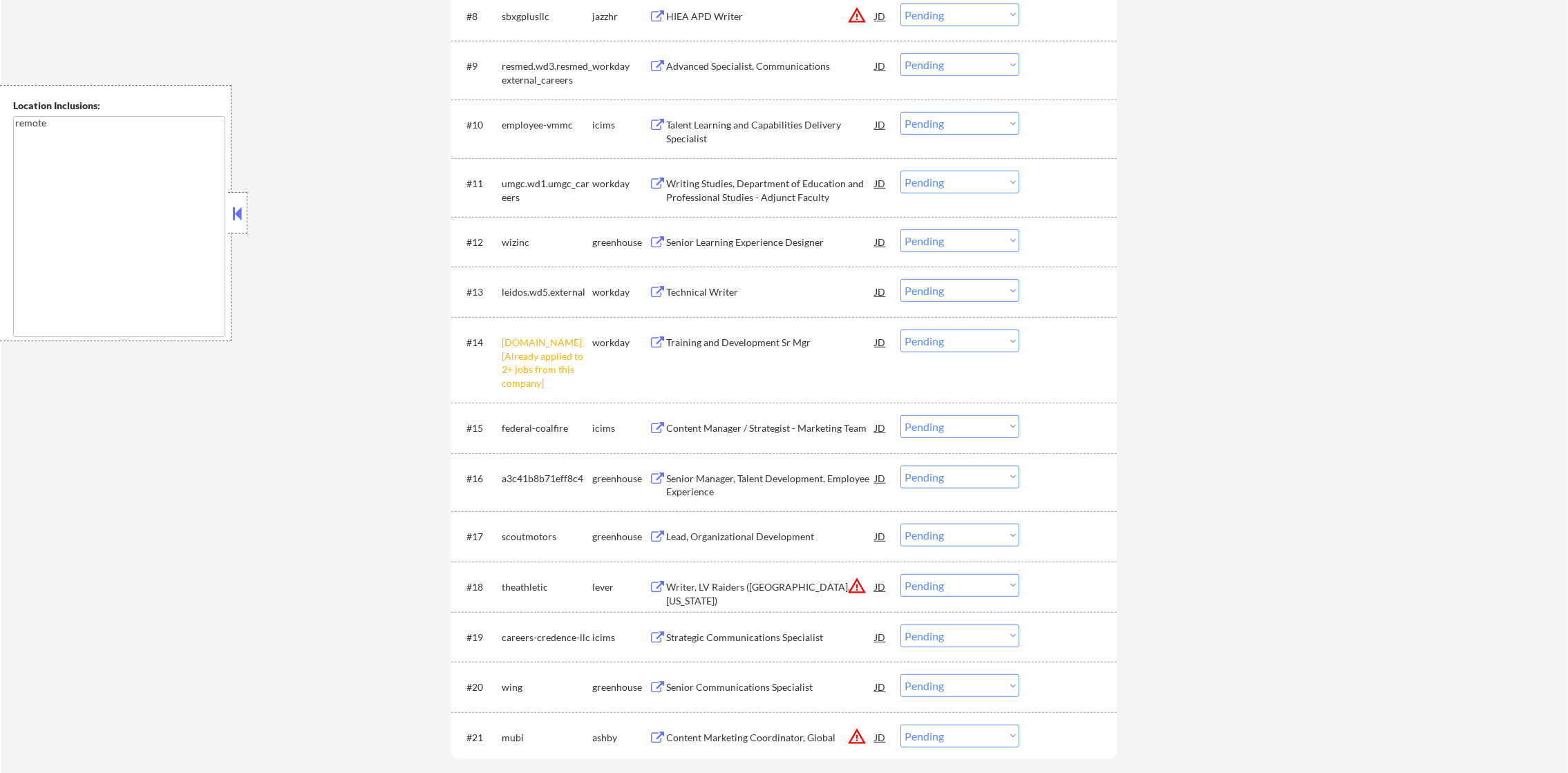
scroll to position [932, 0]
click at [938, 339] on select "Choose an option... Pending Applied Excluded (Questions) Excluded (Expired) Exc…" at bounding box center [959, 338] width 119 height 23
click at [900, 327] on select "Choose an option... Pending Applied Excluded (Questions) Excluded (Expired) Exc…" at bounding box center [959, 338] width 119 height 23
select select ""pending""
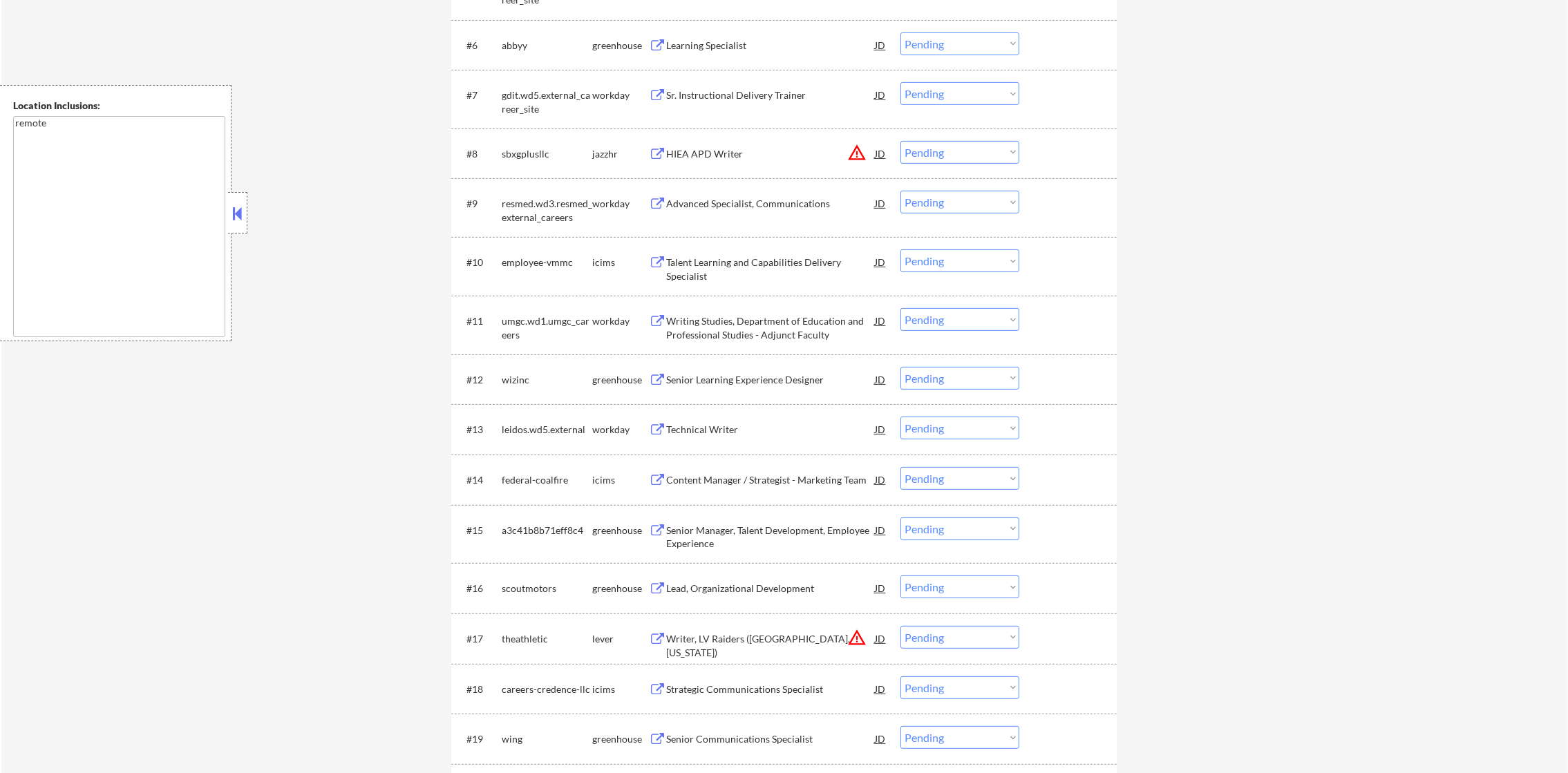
scroll to position [794, 0]
click at [860, 634] on button "warning_amber" at bounding box center [857, 636] width 19 height 19
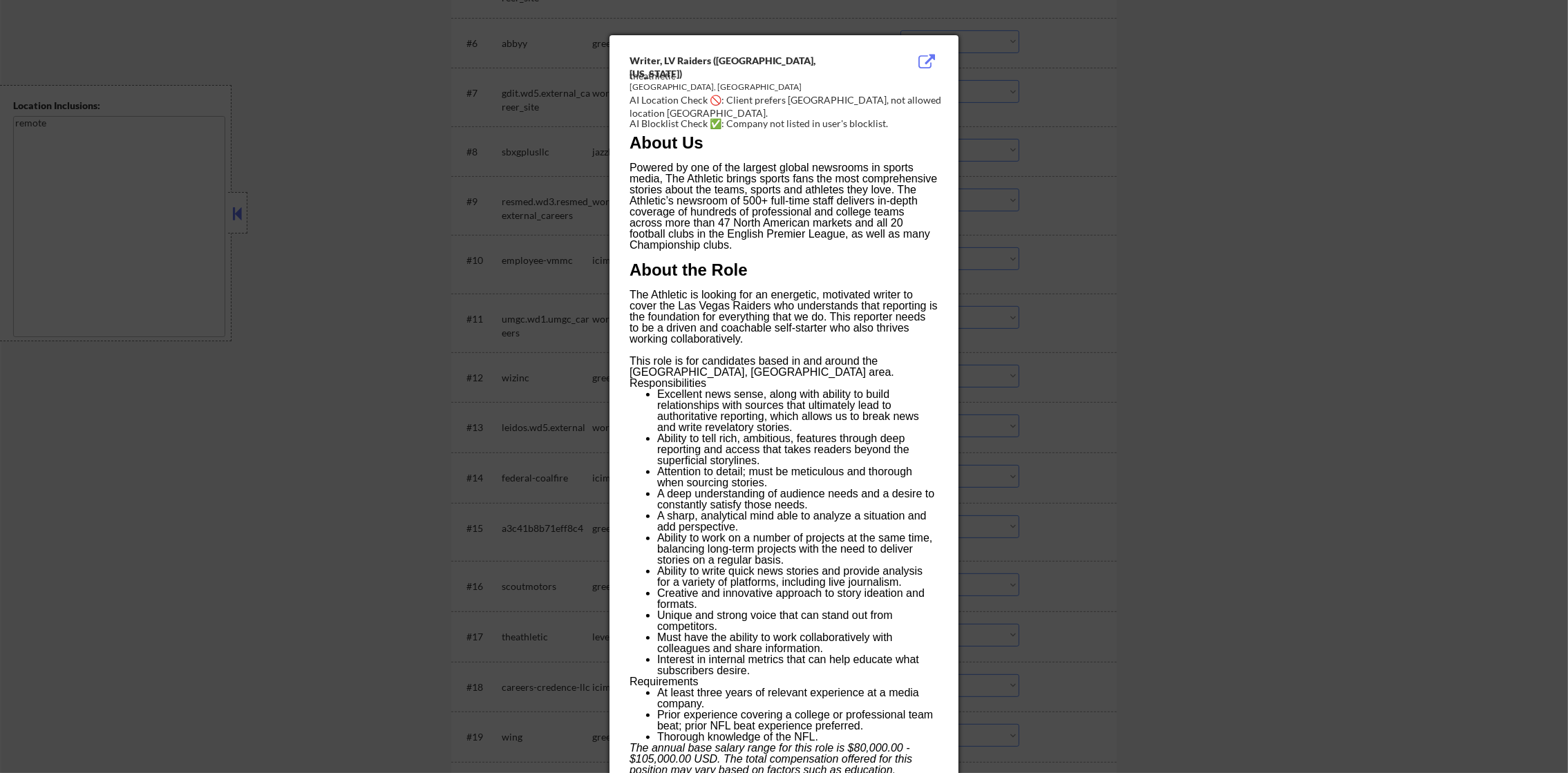
click at [1179, 507] on div at bounding box center [784, 386] width 1568 height 773
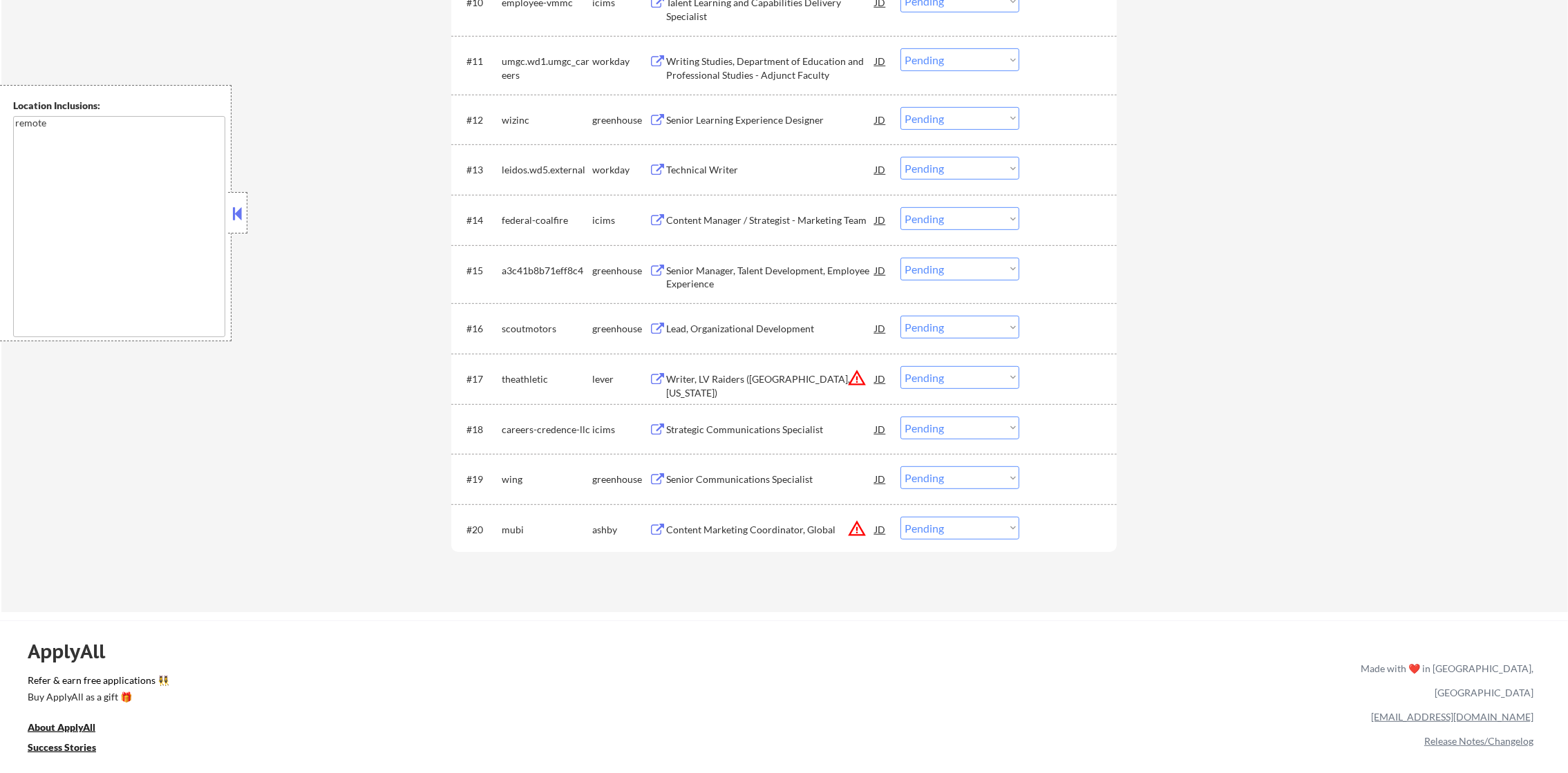
scroll to position [1071, 0]
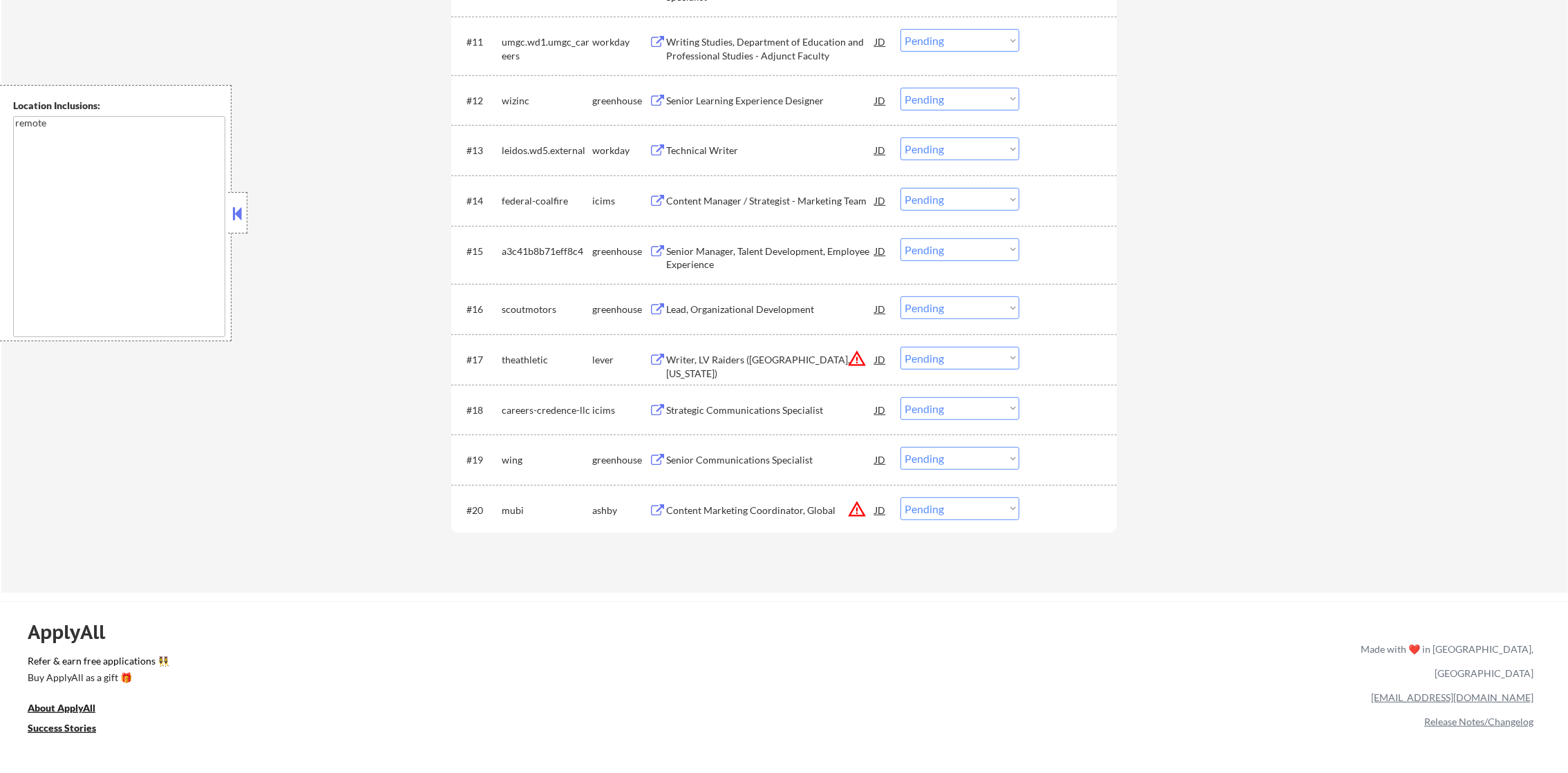
click at [938, 359] on select "Choose an option... Pending Applied Excluded (Questions) Excluded (Expired) Exc…" at bounding box center [959, 358] width 119 height 23
click at [900, 347] on select "Choose an option... Pending Applied Excluded (Questions) Excluded (Expired) Exc…" at bounding box center [959, 358] width 119 height 23
select select ""pending""
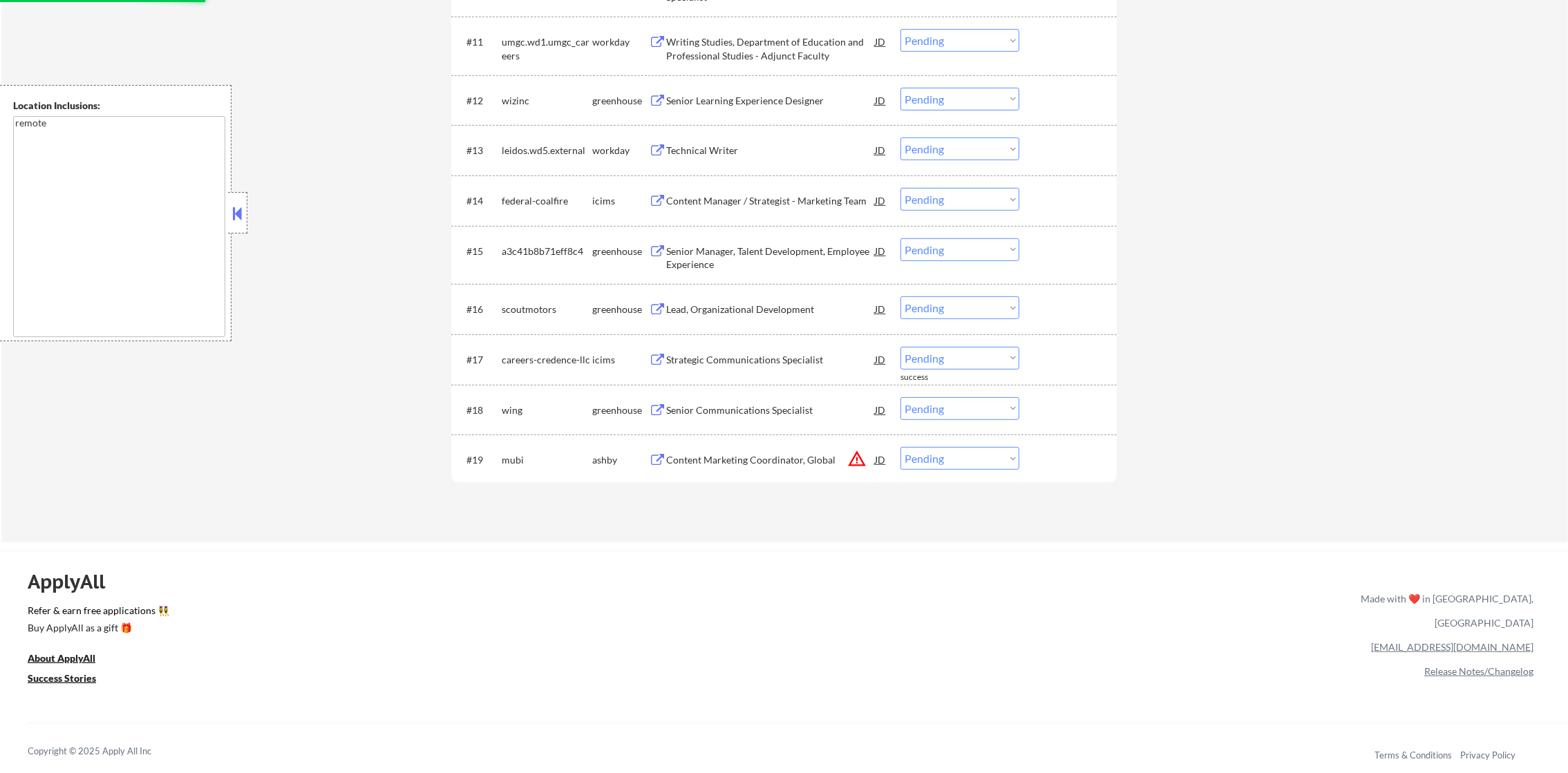
click at [943, 470] on div "#19 [PERSON_NAME] Content Marketing Coordinator, Global JD warning_amber Choose…" at bounding box center [781, 459] width 652 height 37
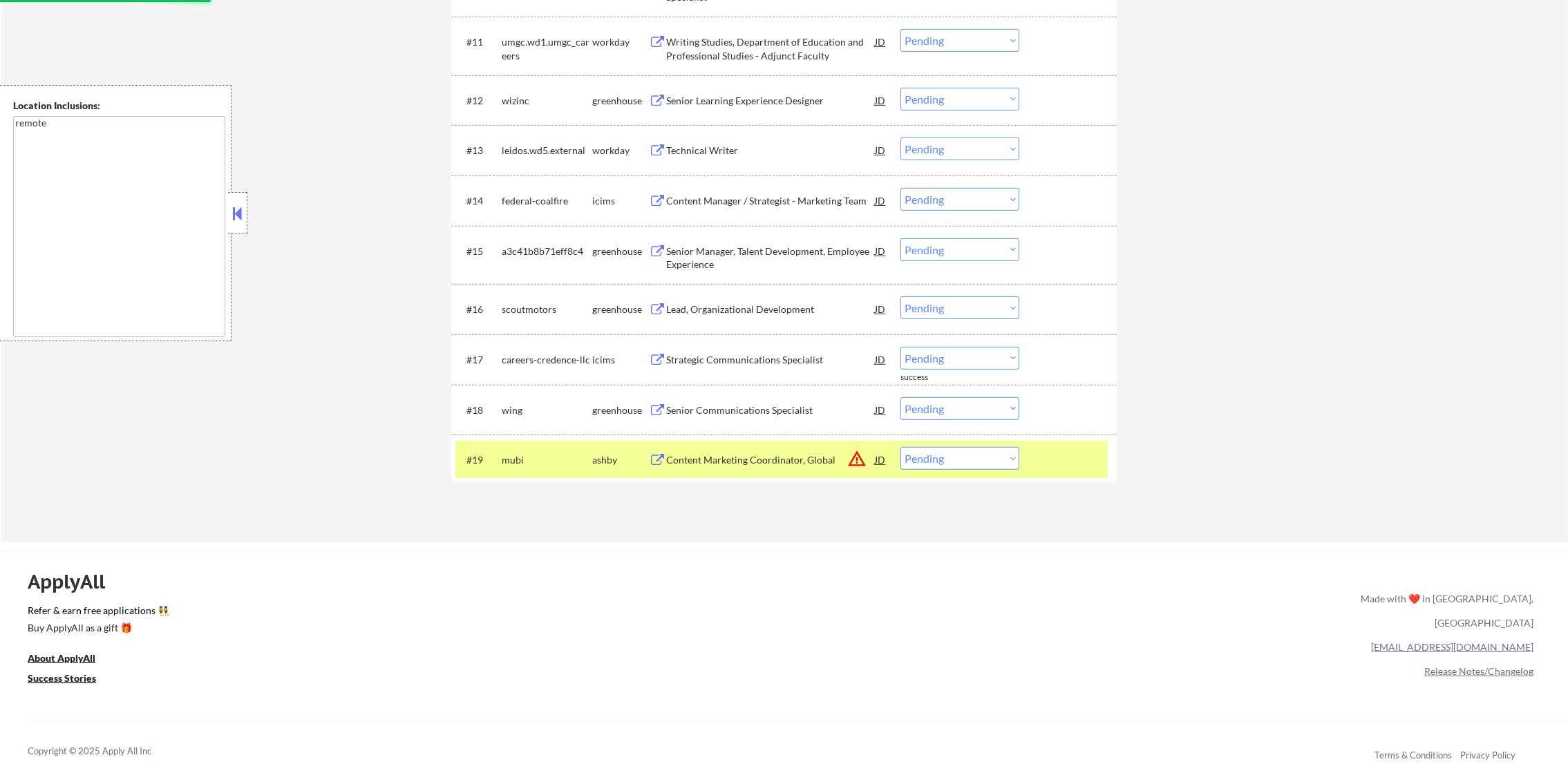
click at [959, 472] on div "#19 [PERSON_NAME] Content Marketing Coordinator, Global JD warning_amber Choose…" at bounding box center [781, 459] width 652 height 37
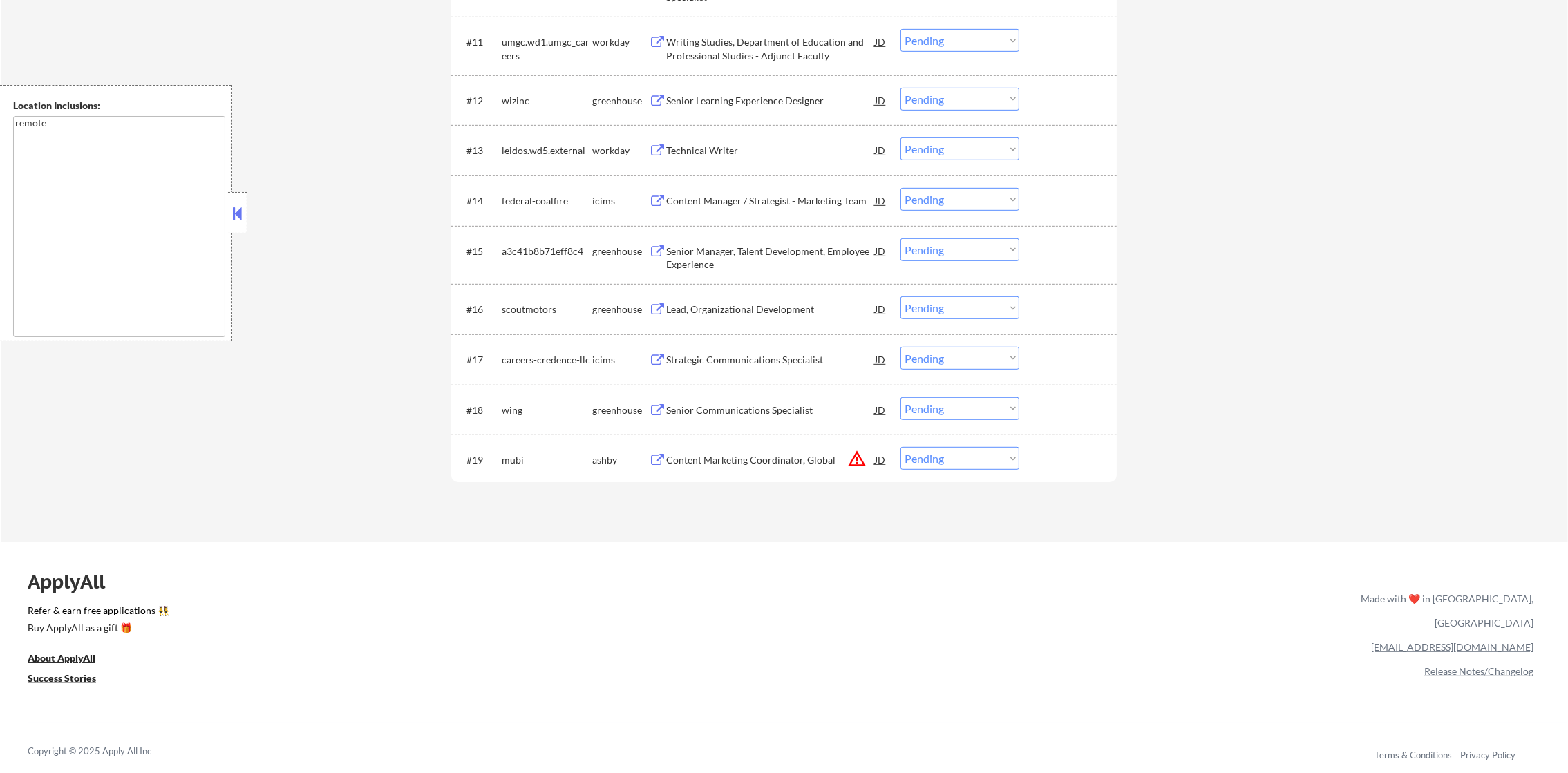
drag, startPoint x: 969, startPoint y: 456, endPoint x: 971, endPoint y: 472, distance: 16.1
click at [969, 456] on select "Choose an option... Pending Applied Excluded (Questions) Excluded (Expired) Exc…" at bounding box center [959, 459] width 119 height 23
select select ""excluded__location_""
click at [900, 447] on select "Choose an option... Pending Applied Excluded (Questions) Excluded (Expired) Exc…" at bounding box center [959, 459] width 119 height 23
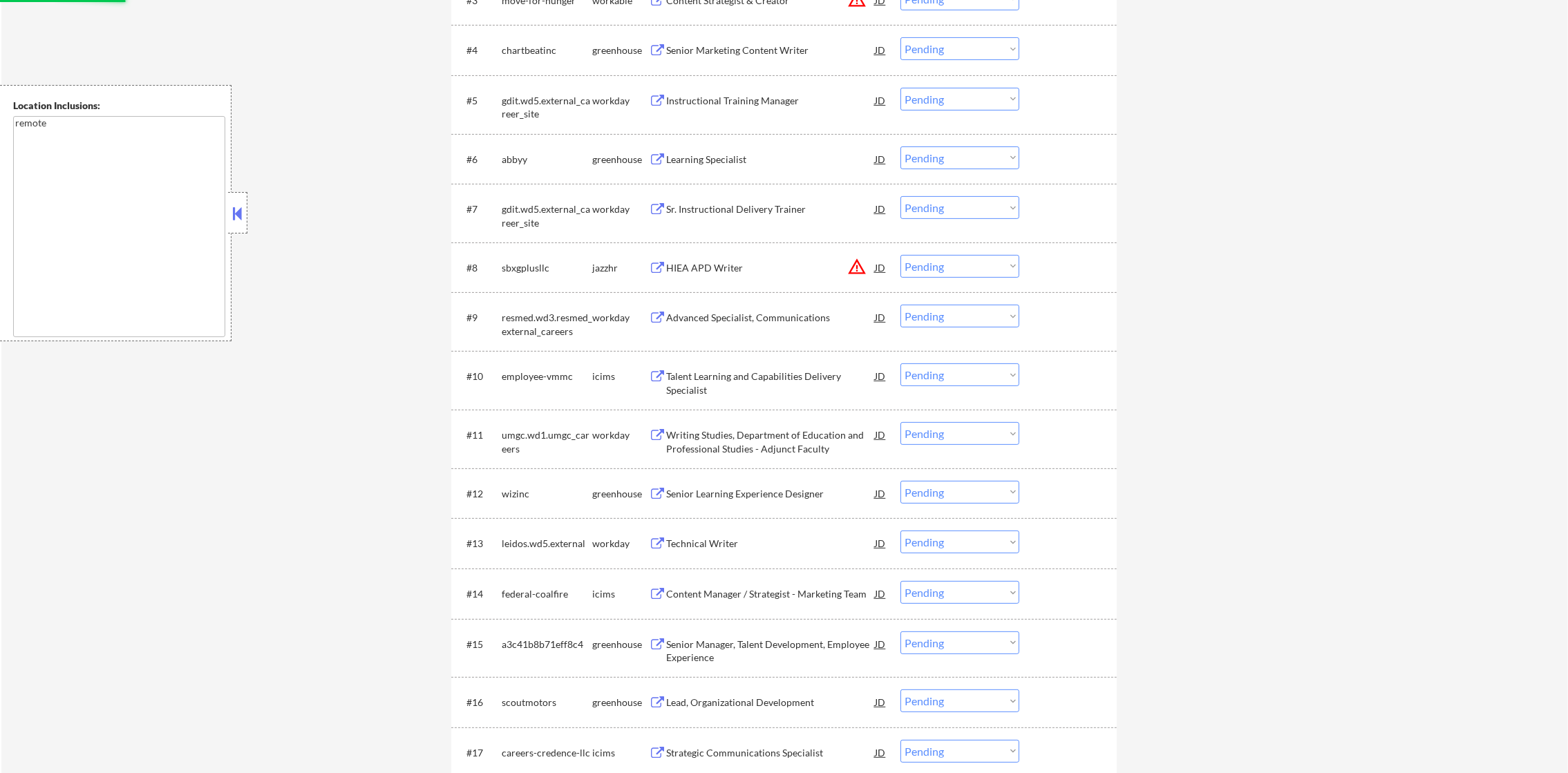
scroll to position [621, 0]
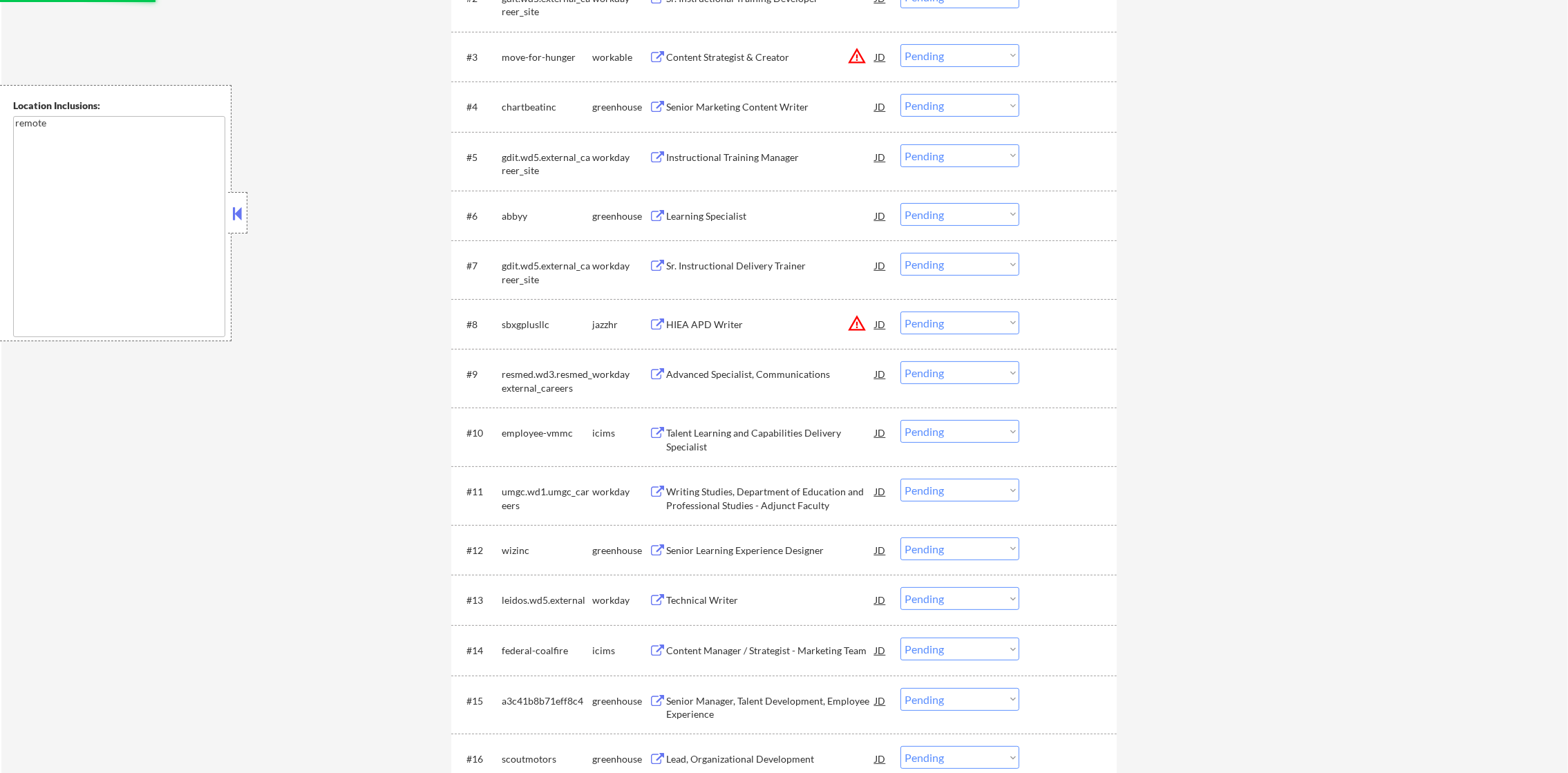
click at [951, 310] on div "#8 sbxgplusllc jazzhr HIEA APD Writer JD warning_amber Choose an option... Pend…" at bounding box center [781, 324] width 652 height 37
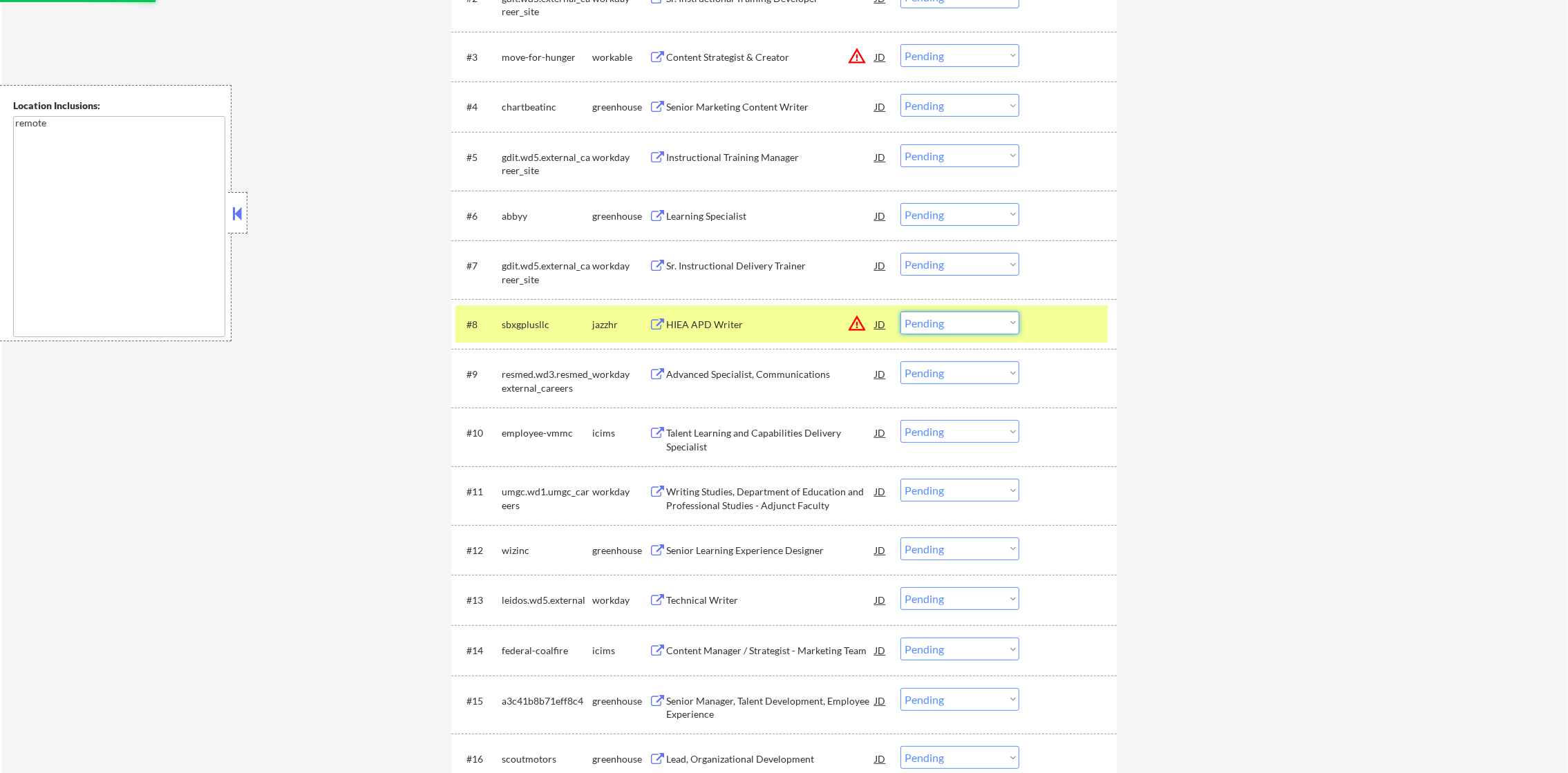
drag, startPoint x: 951, startPoint y: 323, endPoint x: 951, endPoint y: 331, distance: 8.0
click at [951, 323] on select "Choose an option... Pending Applied Excluded (Questions) Excluded (Expired) Exc…" at bounding box center [959, 323] width 119 height 23
click at [900, 312] on select "Choose an option... Pending Applied Excluded (Questions) Excluded (Expired) Exc…" at bounding box center [959, 323] width 119 height 23
click at [532, 335] on div "#8 sbxgplusllc jazzhr HIEA APD Writer JD warning_amber Choose an option... Pend…" at bounding box center [781, 324] width 652 height 37
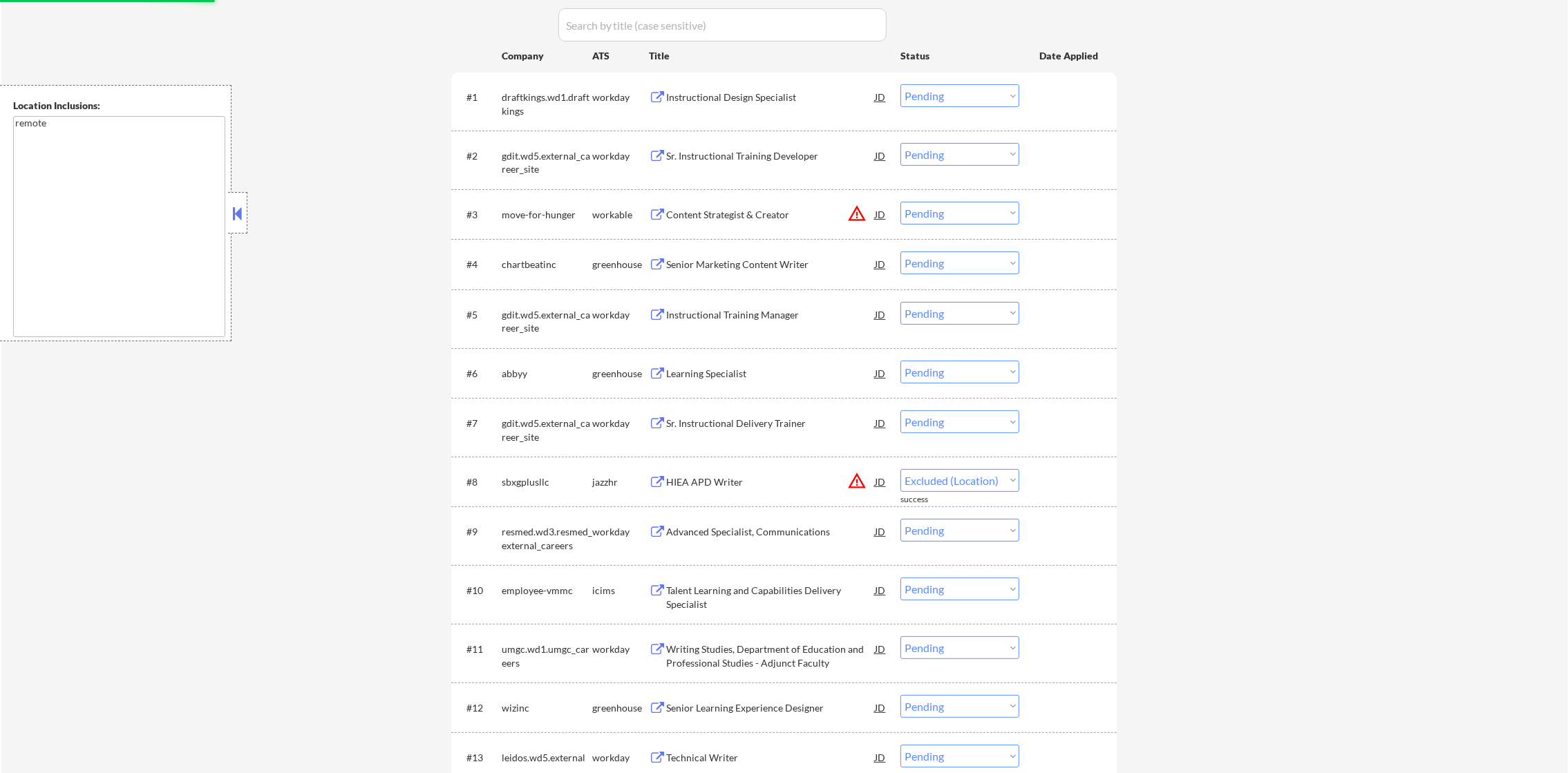
scroll to position [449, 0]
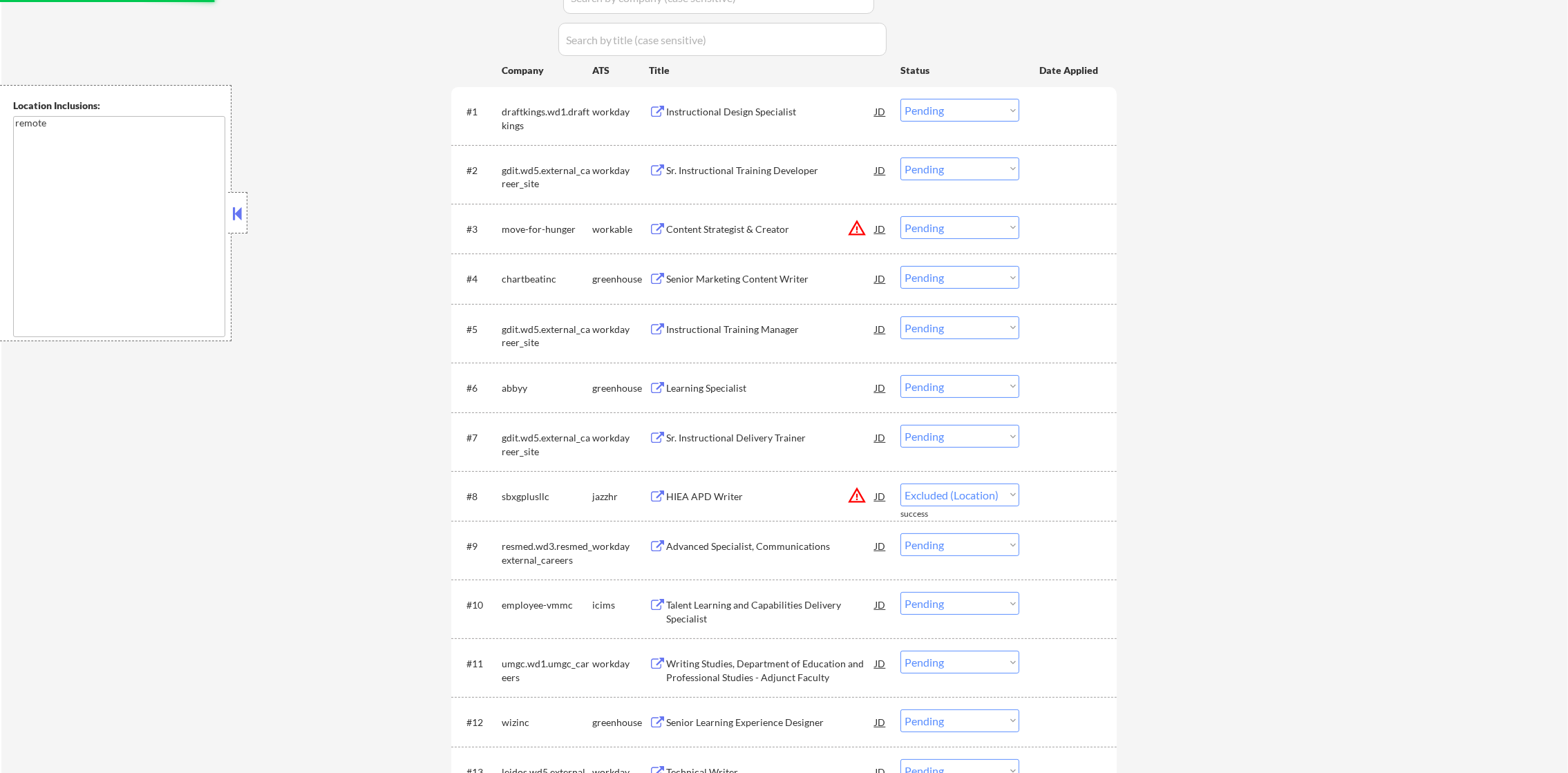
select select ""pending""
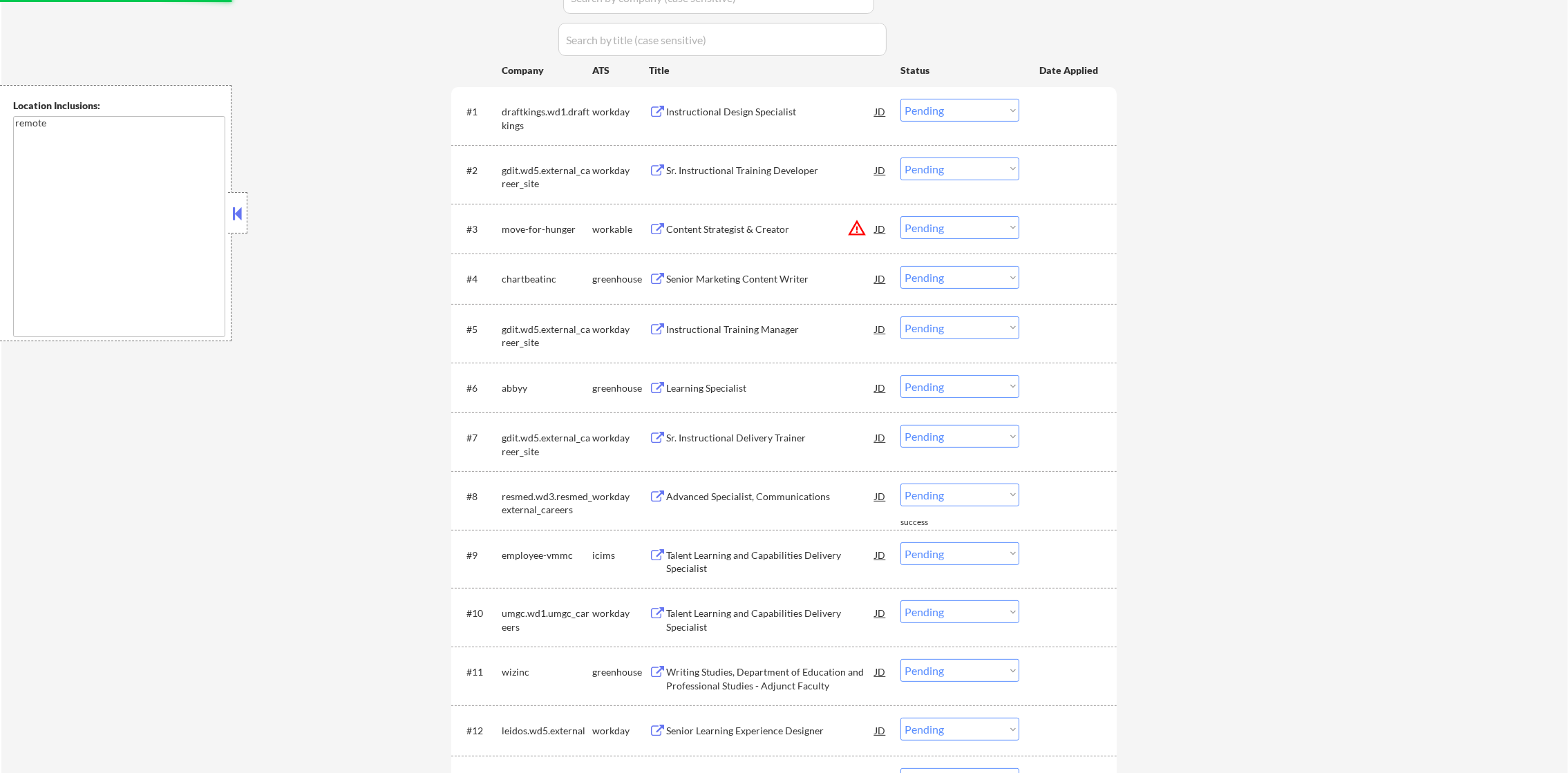
click at [953, 231] on select "Choose an option... Pending Applied Excluded (Questions) Excluded (Expired) Exc…" at bounding box center [959, 228] width 119 height 23
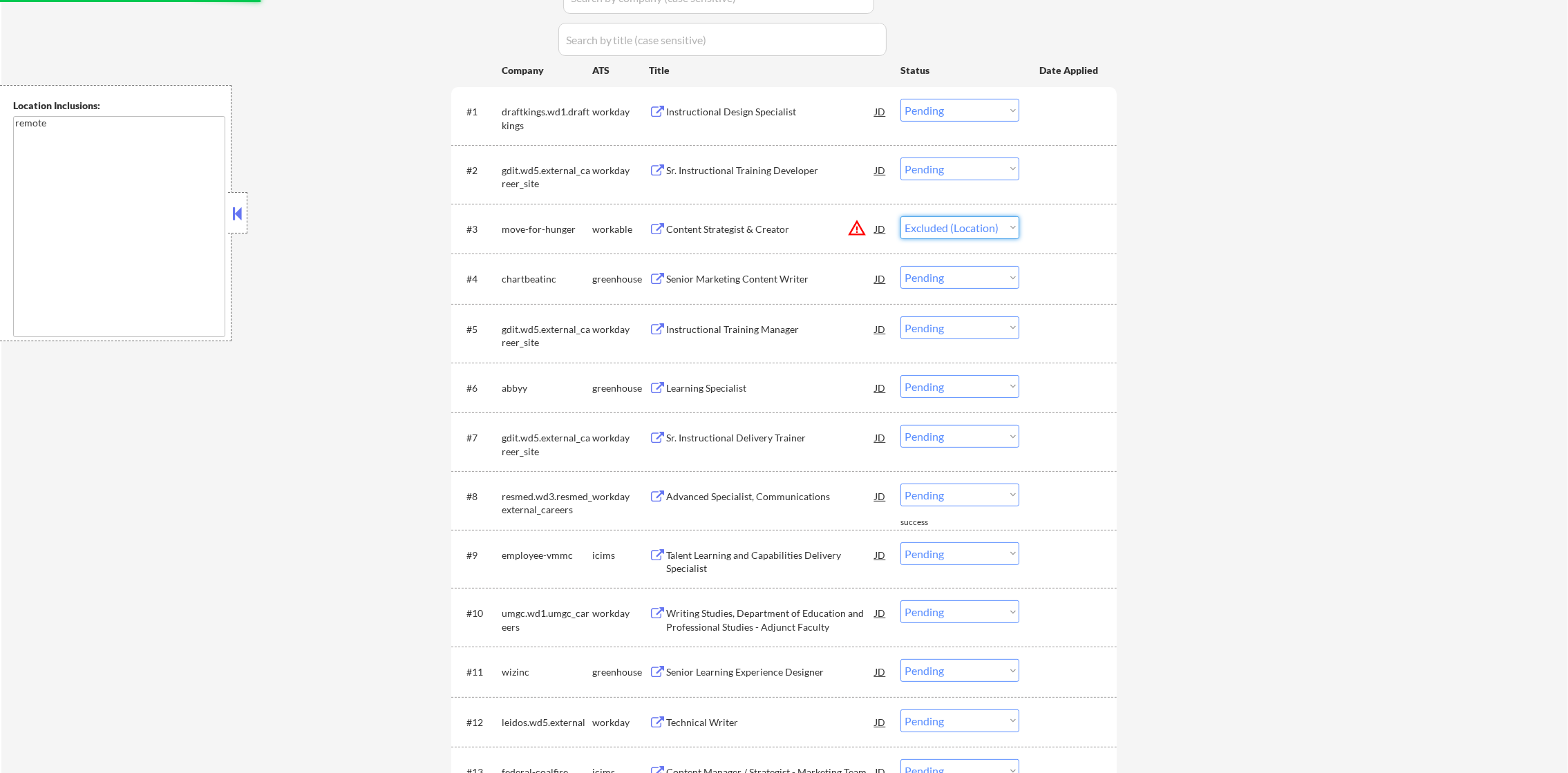
click at [900, 216] on select "Choose an option... Pending Applied Excluded (Questions) Excluded (Expired) Exc…" at bounding box center [959, 228] width 119 height 23
click at [1250, 246] on div "← Return to /applysquad Mailslurp Inbox Job Search Builder [PERSON_NAME] User E…" at bounding box center [784, 335] width 1566 height 1458
select select ""pending""
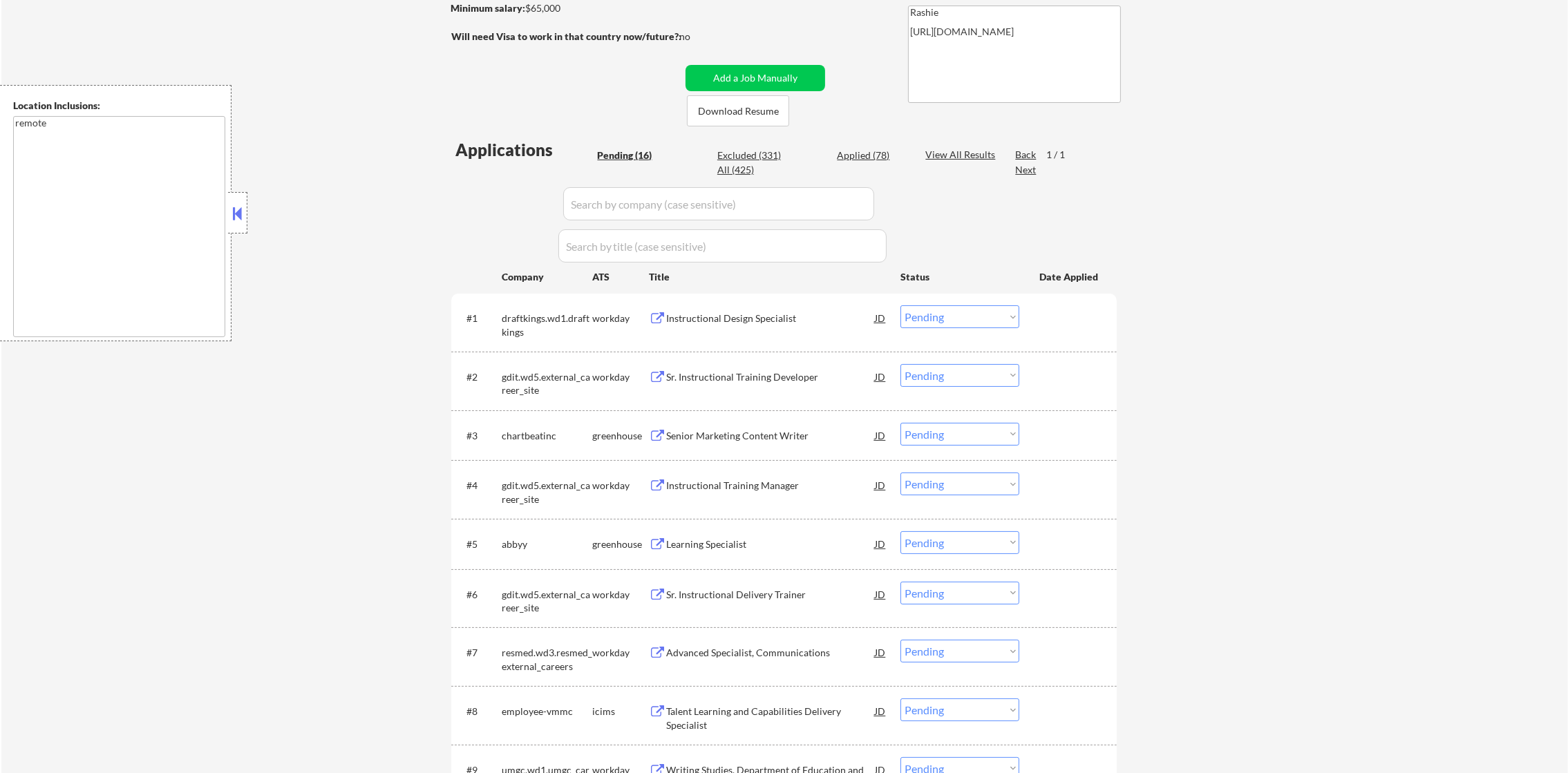
scroll to position [241, 0]
